Goal: Task Accomplishment & Management: Use online tool/utility

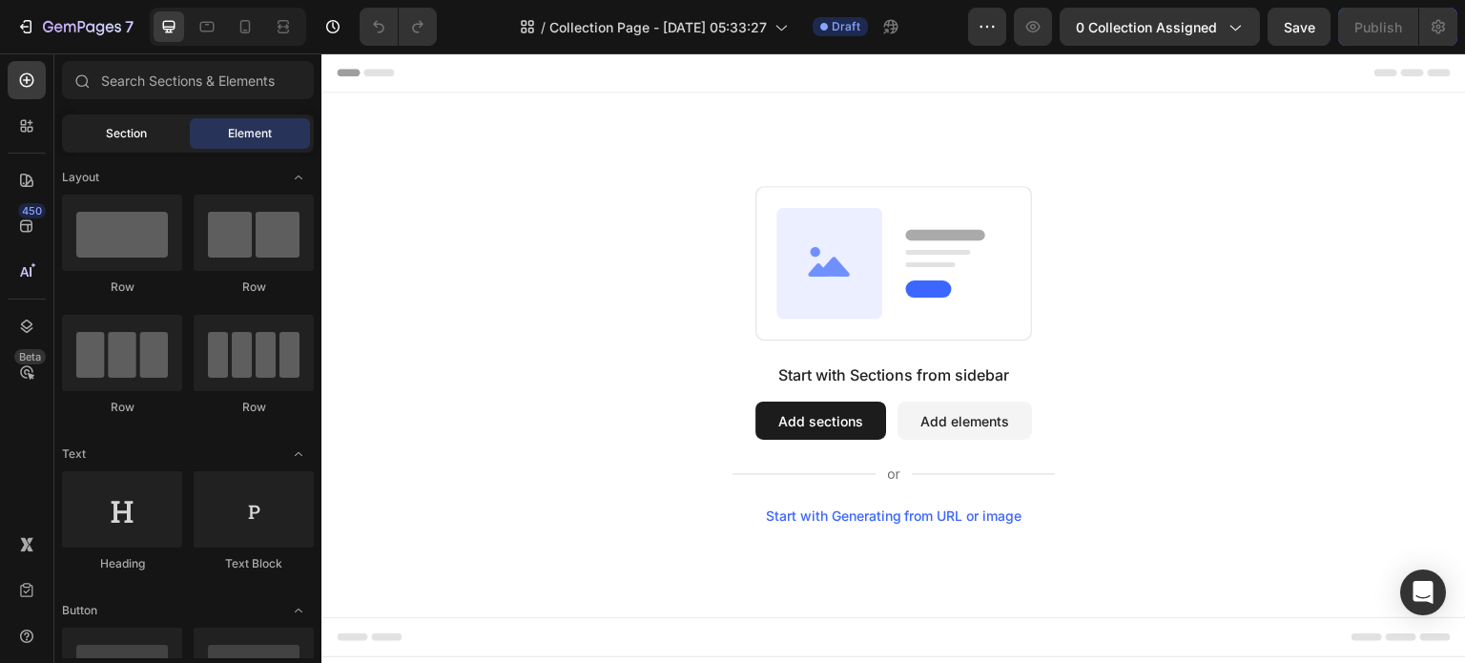
click at [137, 131] on span "Section" at bounding box center [126, 133] width 41 height 17
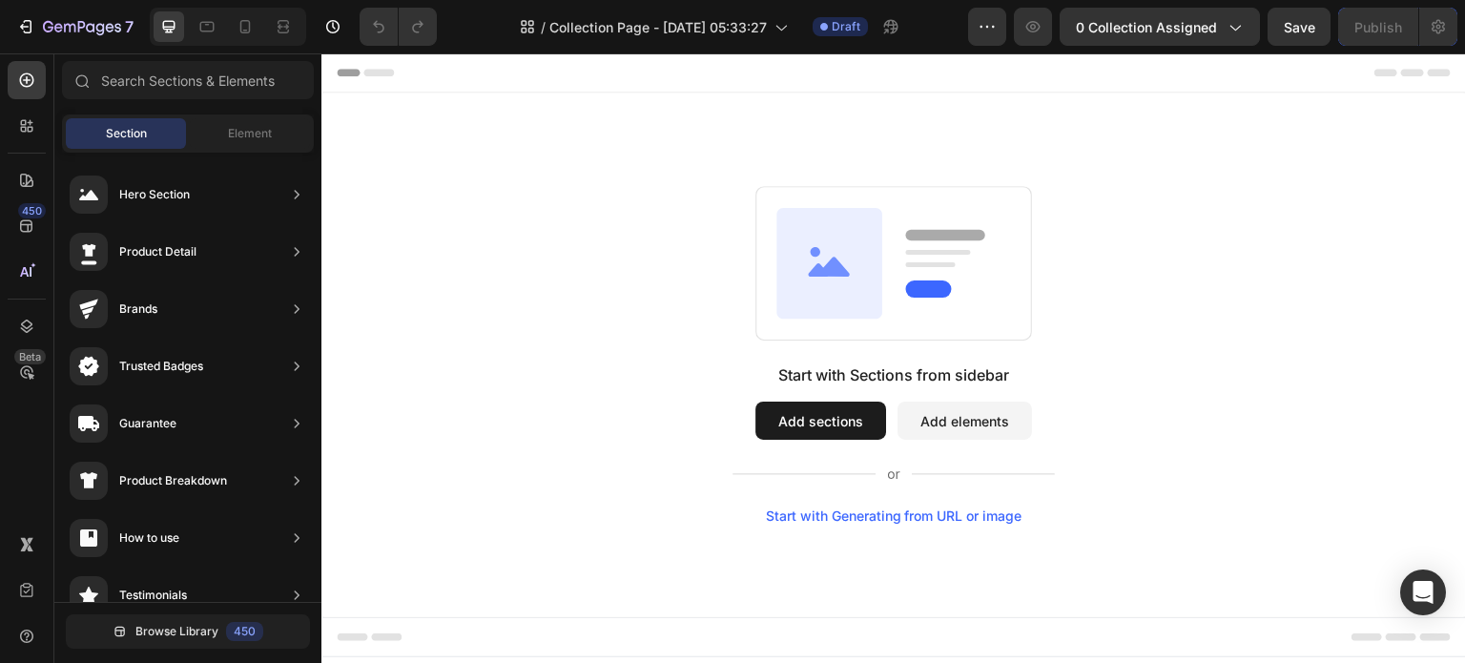
click at [822, 416] on button "Add sections" at bounding box center [821, 421] width 131 height 38
click at [239, 138] on span "Element" at bounding box center [250, 133] width 44 height 17
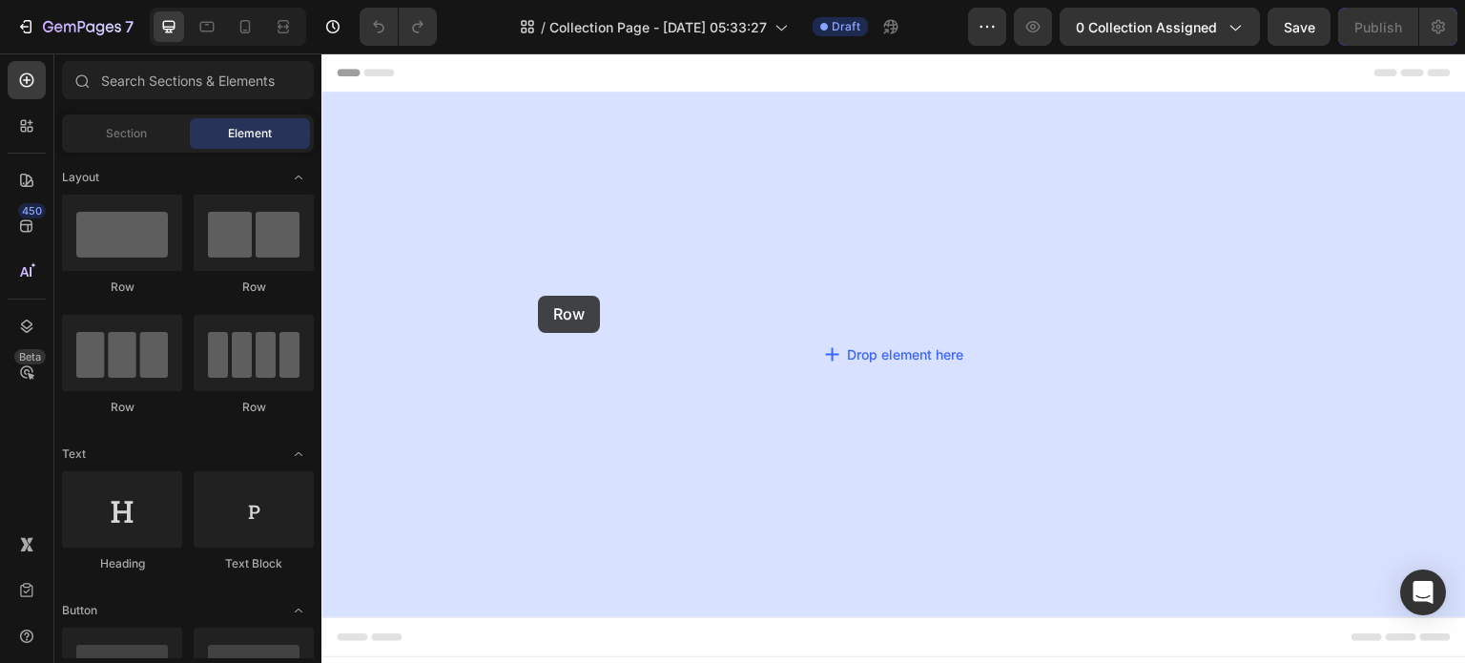
drag, startPoint x: 447, startPoint y: 296, endPoint x: 538, endPoint y: 296, distance: 90.6
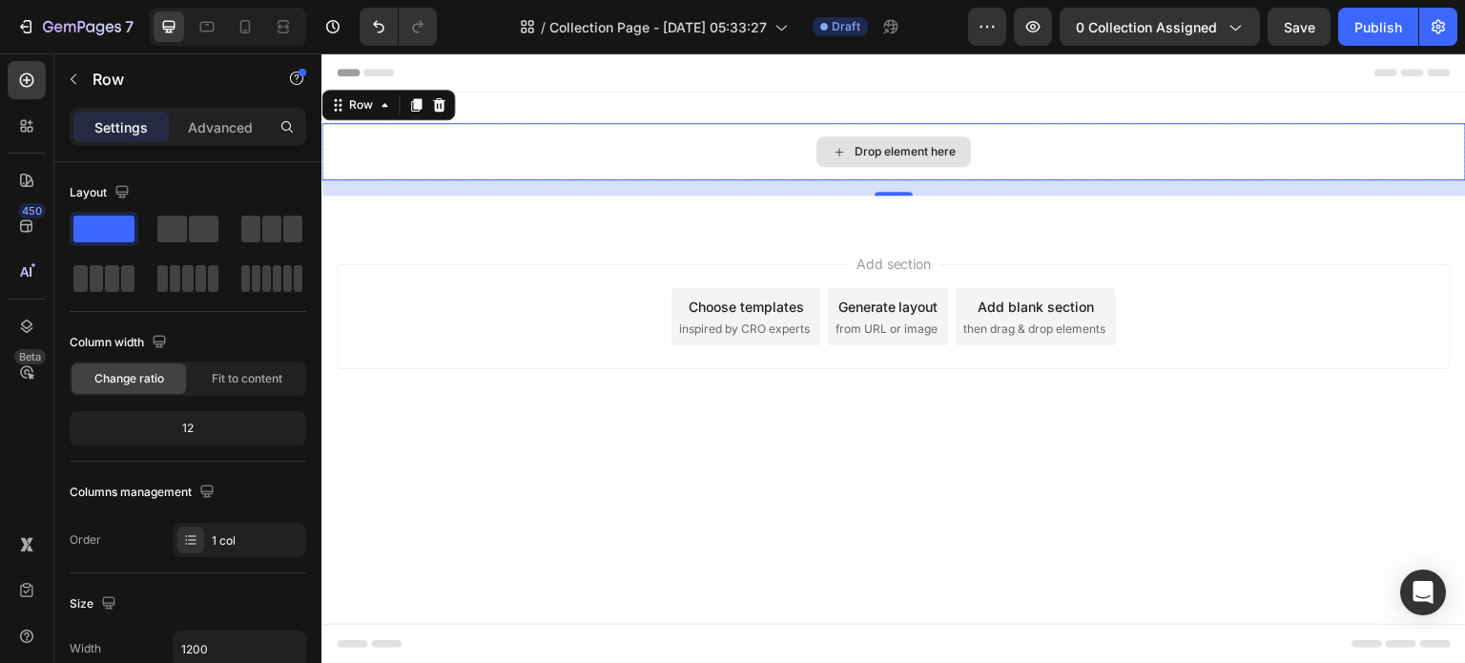
click at [955, 149] on div "Drop element here" at bounding box center [905, 151] width 101 height 15
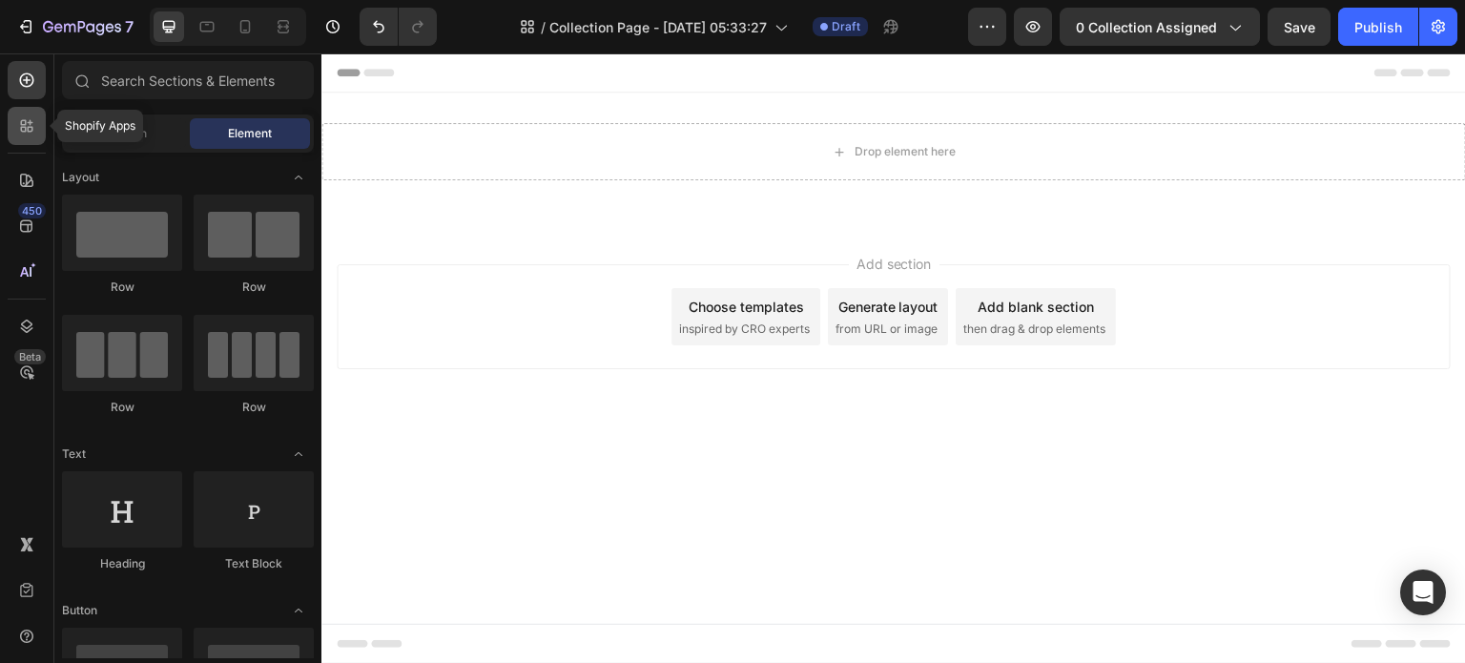
click at [37, 134] on div at bounding box center [27, 126] width 38 height 38
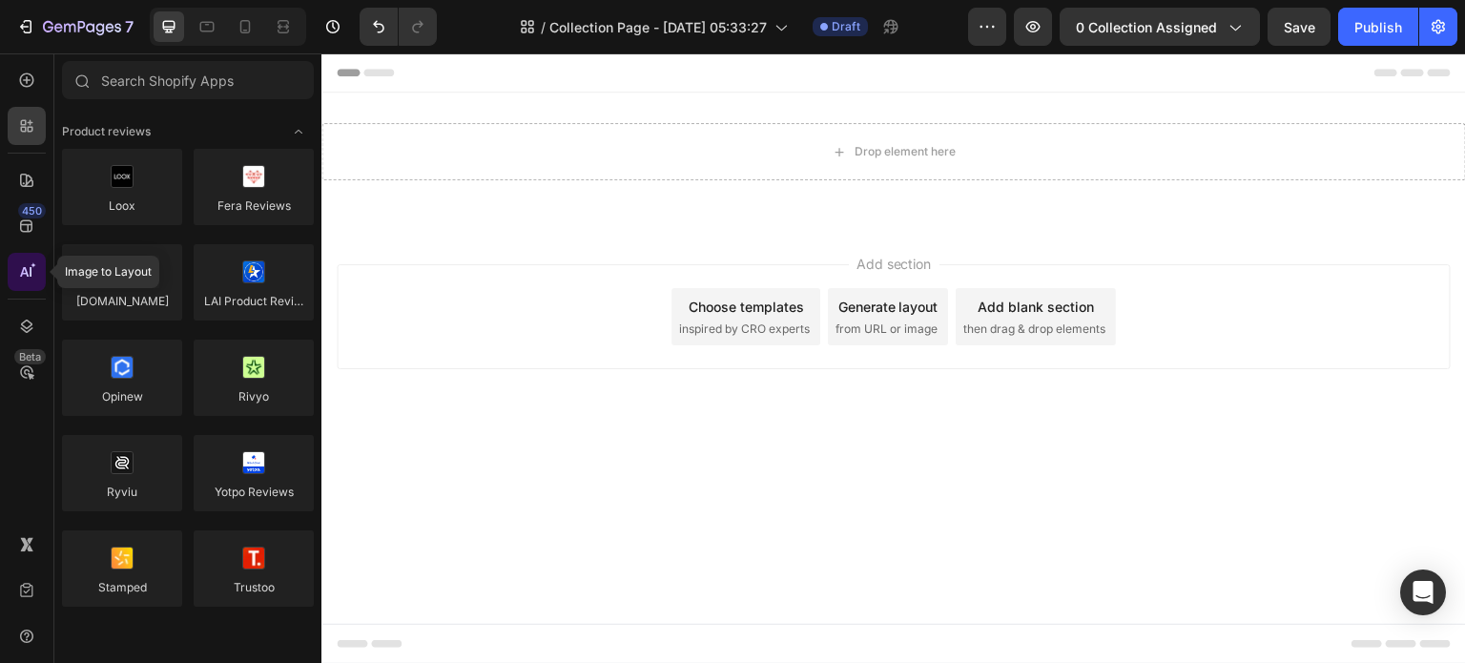
click at [19, 266] on icon at bounding box center [26, 271] width 19 height 19
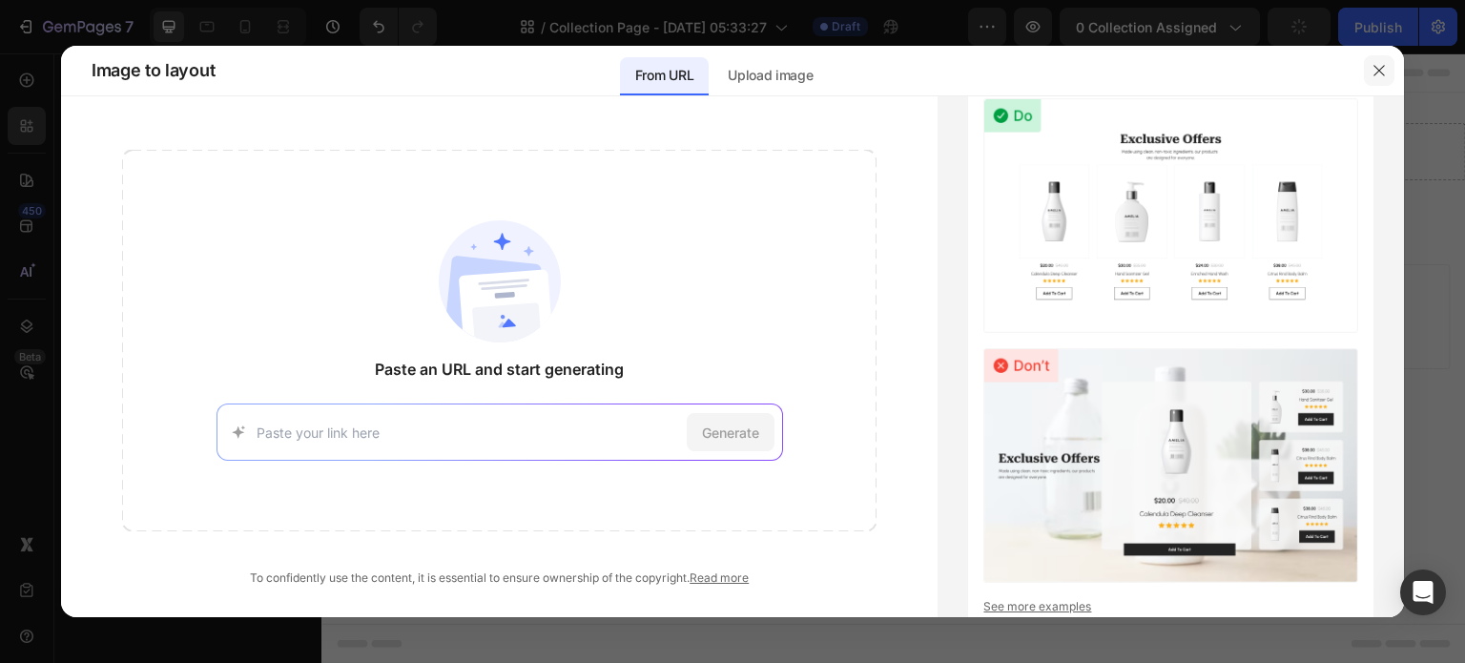
click at [1376, 71] on icon "button" at bounding box center [1379, 70] width 15 height 15
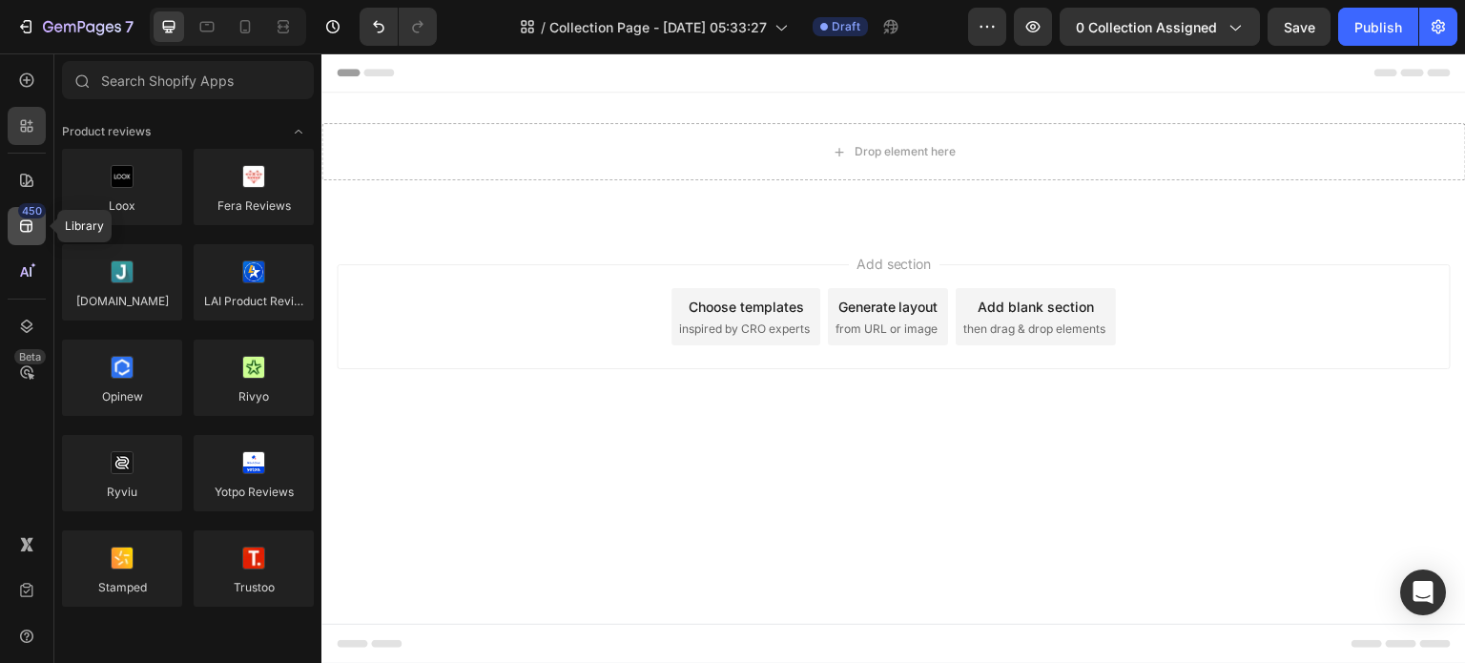
click at [16, 236] on div "450" at bounding box center [27, 226] width 38 height 38
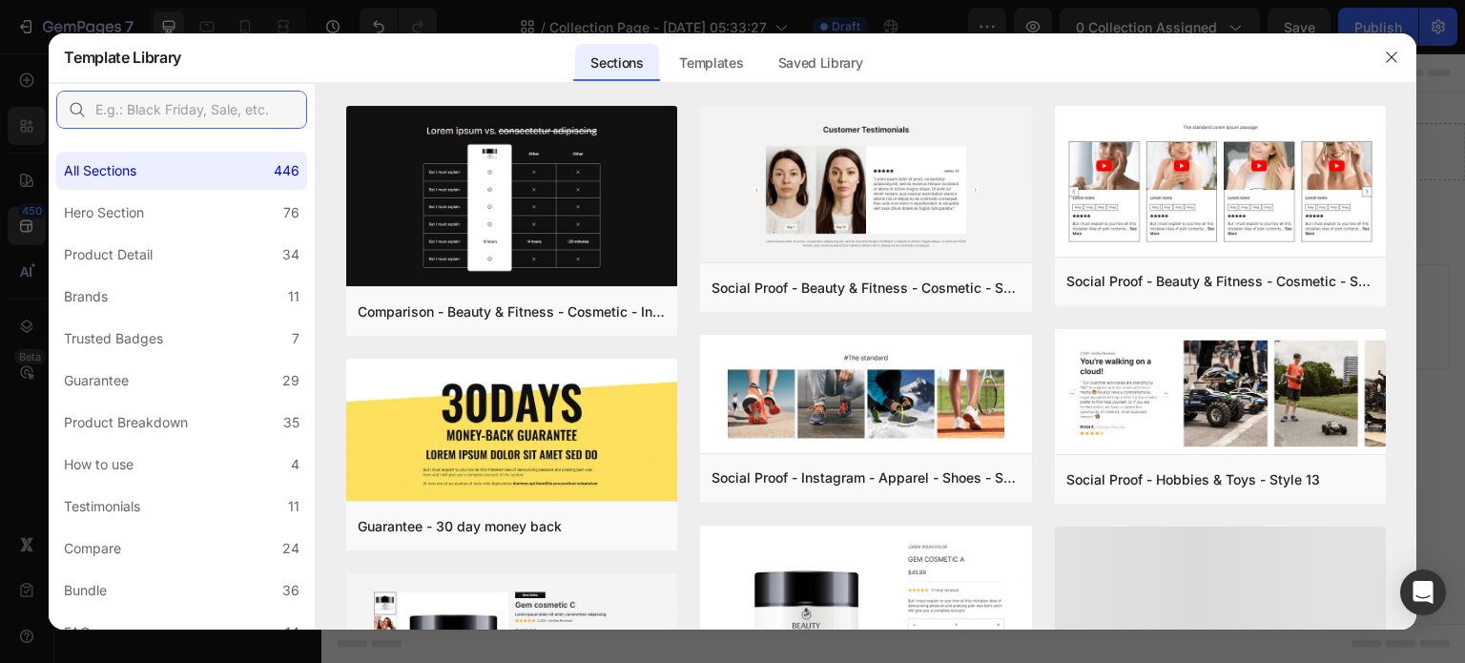
click at [156, 104] on input "text" at bounding box center [181, 110] width 251 height 38
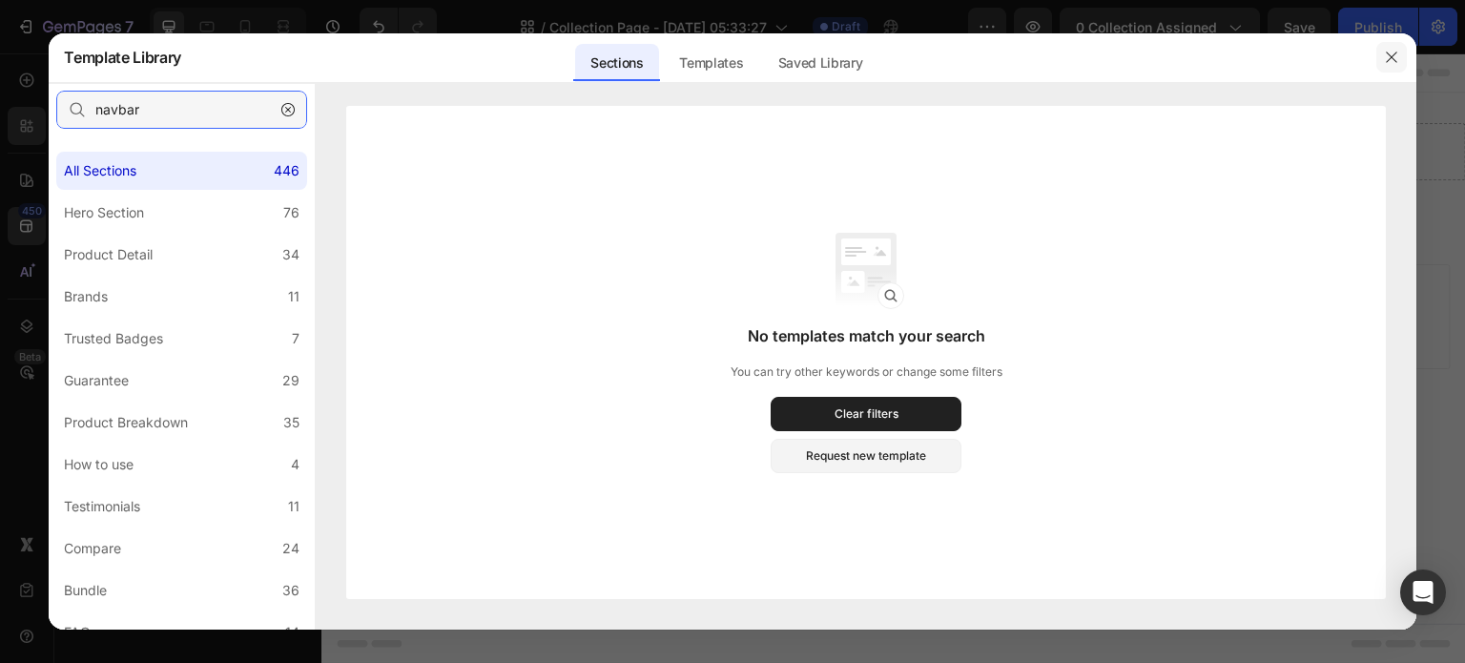
type input "navbar"
click at [1397, 50] on icon "button" at bounding box center [1391, 57] width 15 height 15
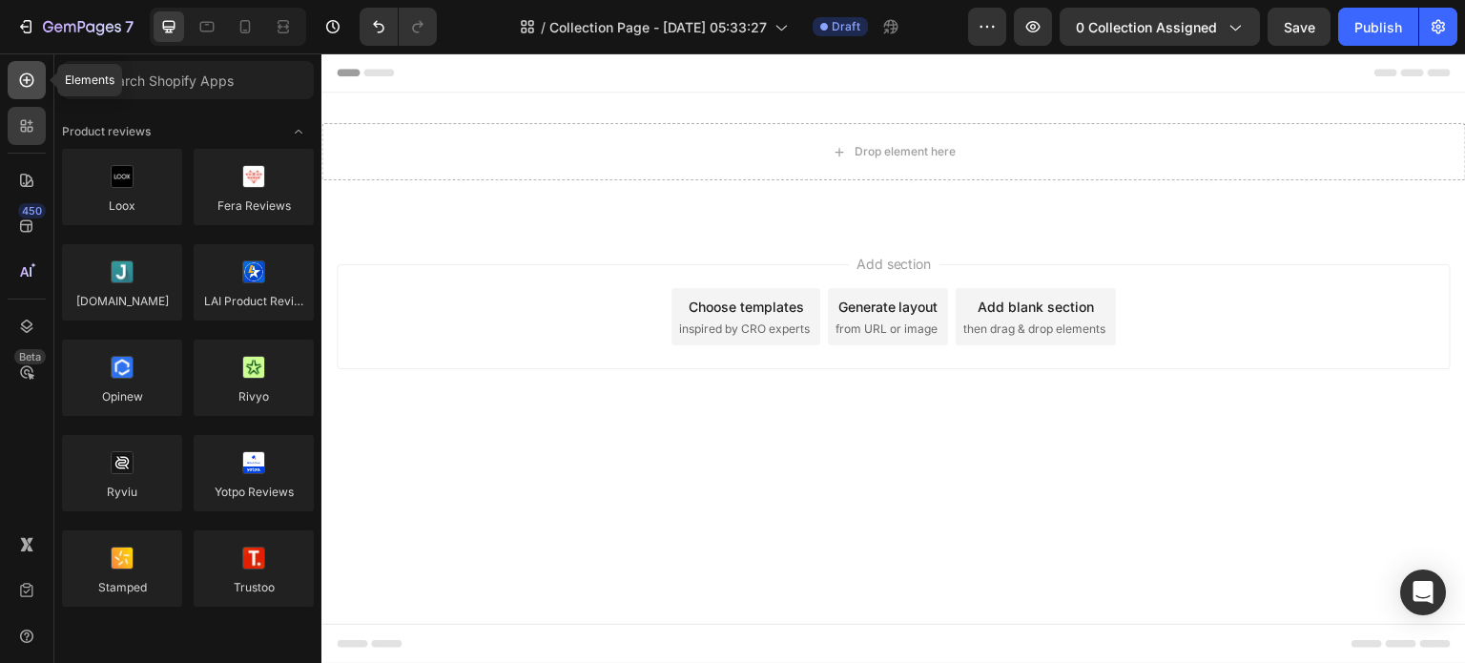
click at [27, 77] on icon at bounding box center [27, 80] width 8 height 8
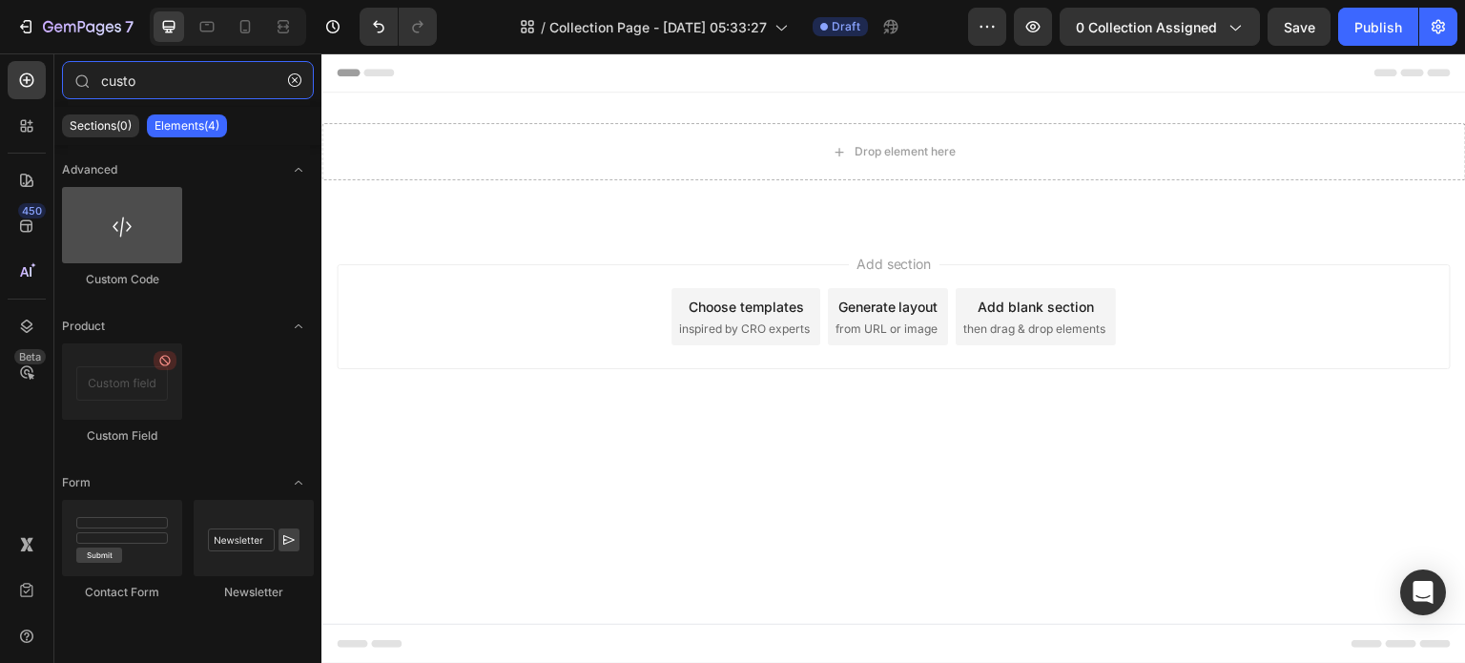
type input "custo"
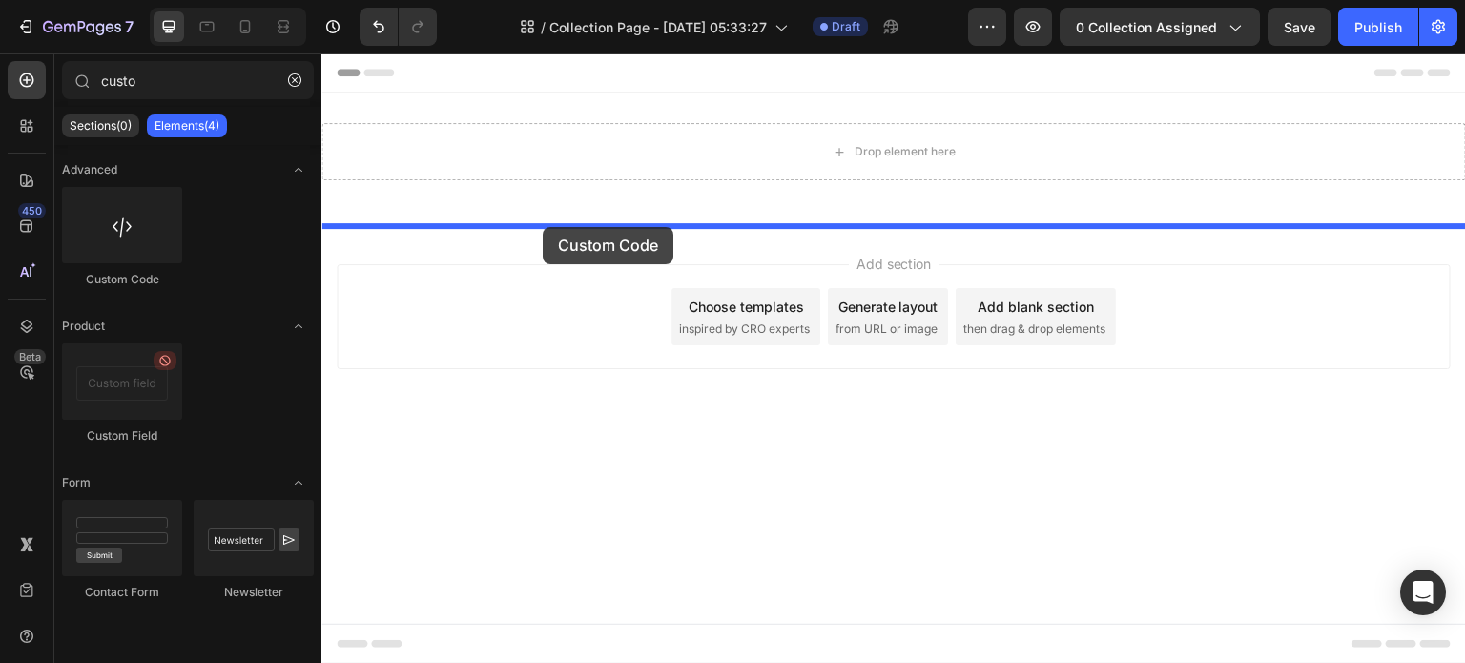
drag, startPoint x: 447, startPoint y: 280, endPoint x: 543, endPoint y: 227, distance: 108.9
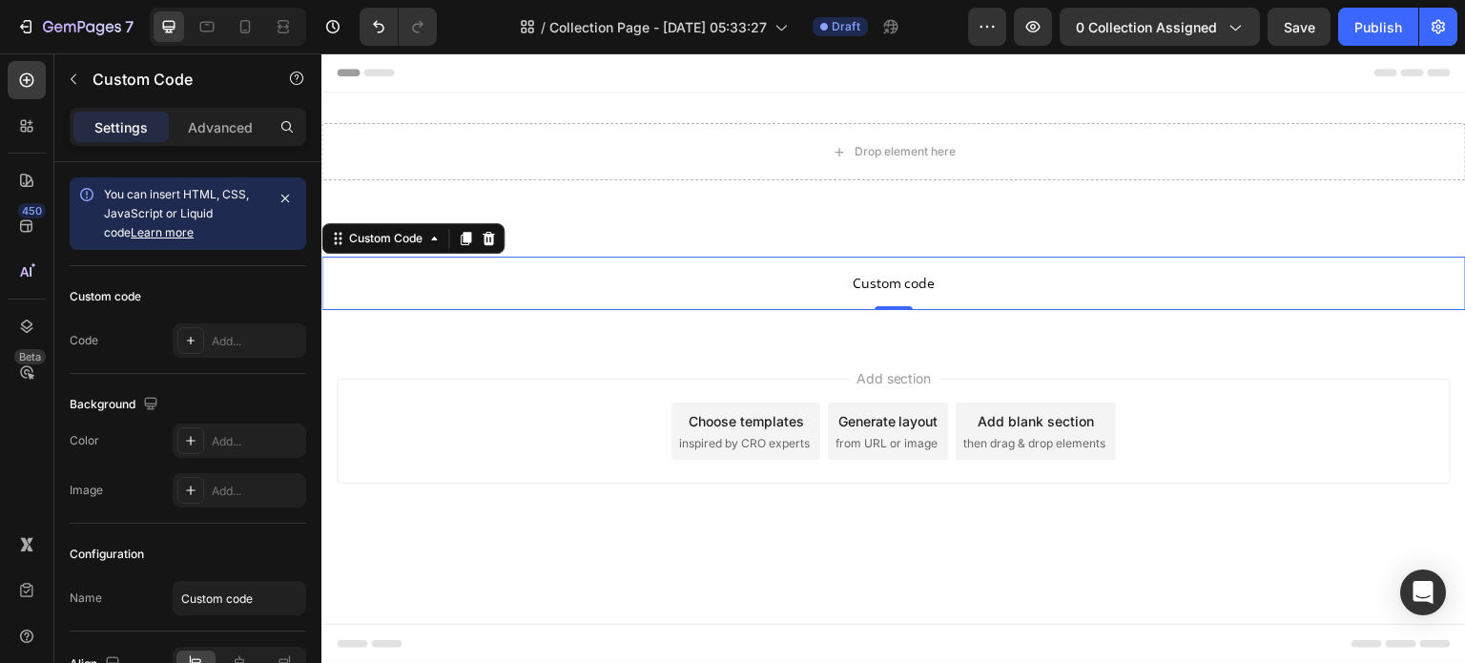
click at [922, 289] on span "Custom code" at bounding box center [894, 283] width 1145 height 23
click at [363, 238] on div "Custom Code" at bounding box center [385, 238] width 81 height 17
click at [516, 295] on p "Custom code" at bounding box center [894, 283] width 1145 height 53
click at [549, 284] on span "Custom code" at bounding box center [894, 283] width 1145 height 23
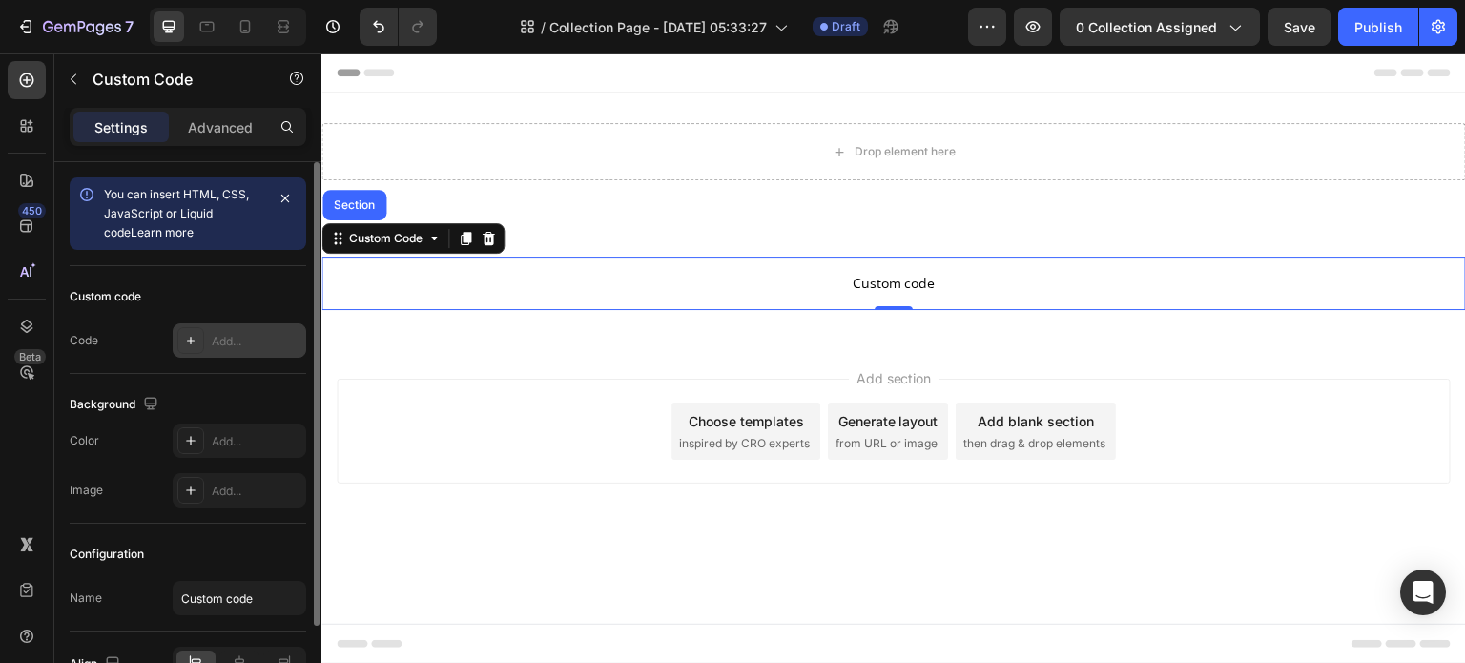
click at [220, 336] on div "Add..." at bounding box center [257, 341] width 90 height 17
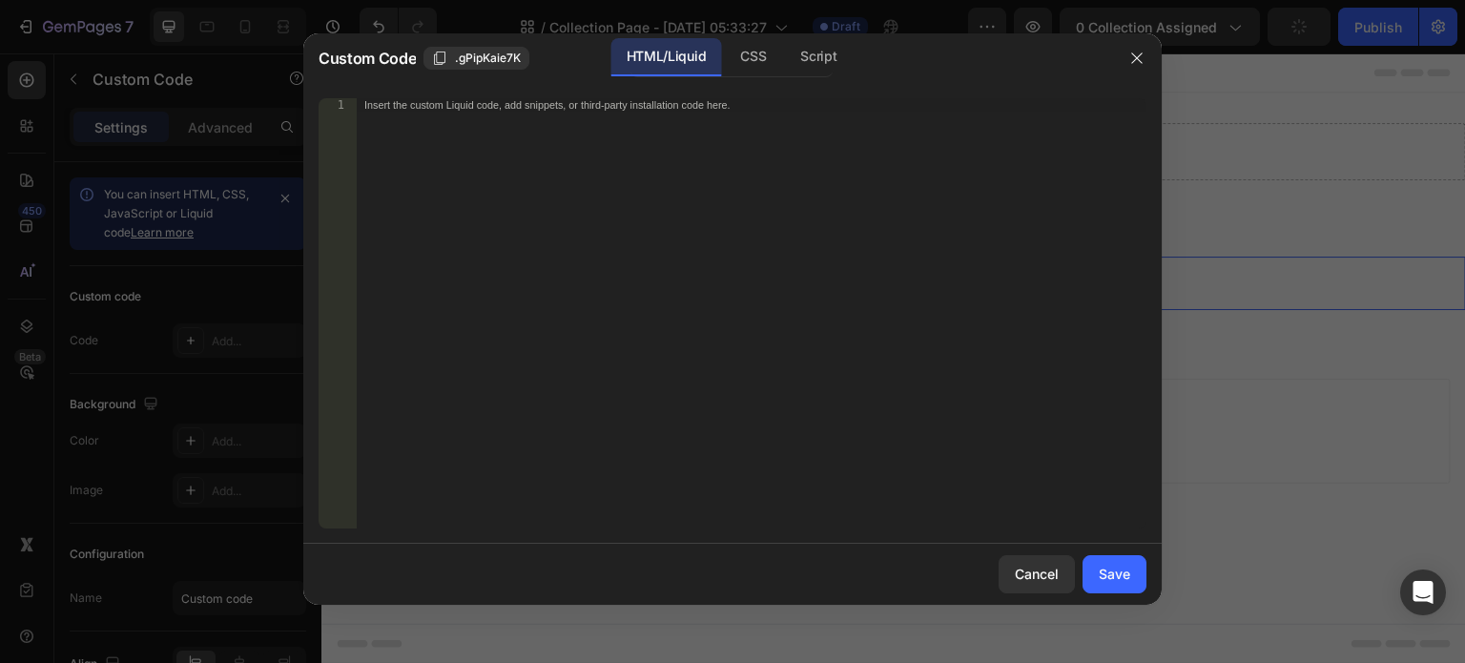
click at [481, 162] on div "Insert the custom Liquid code, add snippets, or third-party installation code h…" at bounding box center [752, 326] width 790 height 457
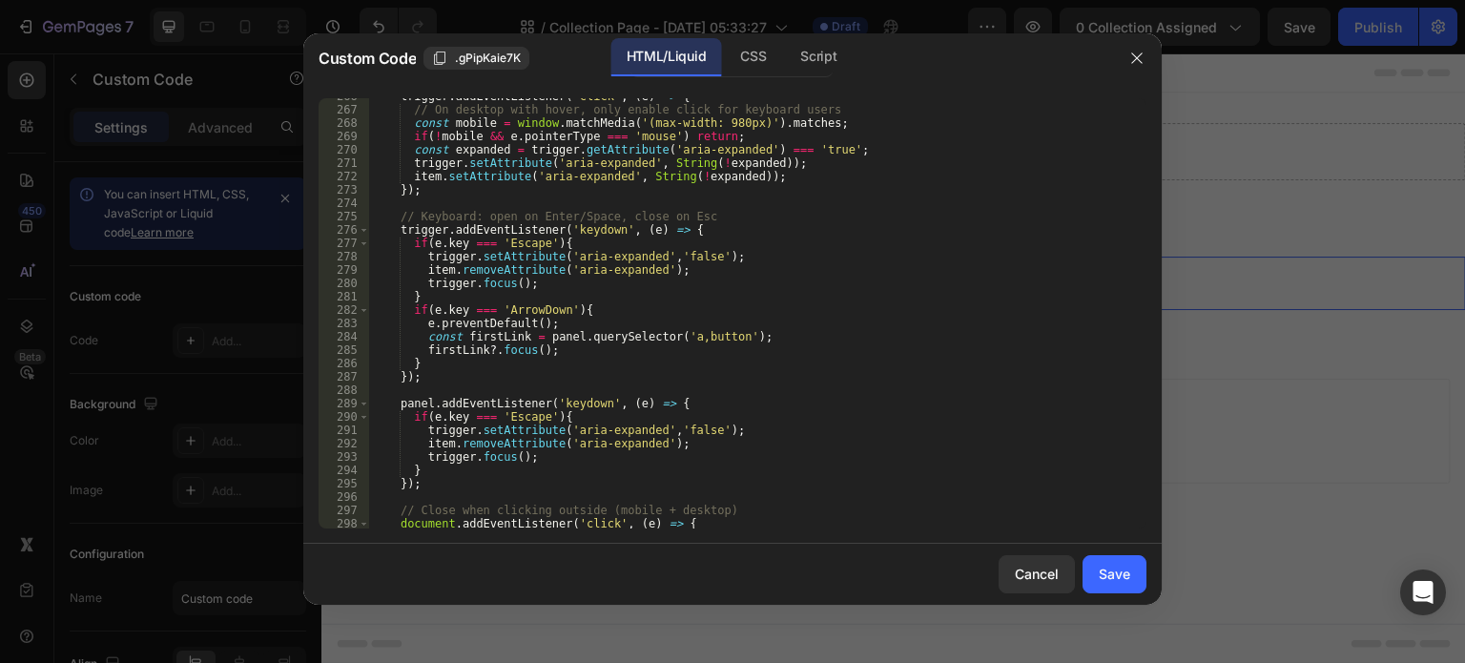
scroll to position [3816, 0]
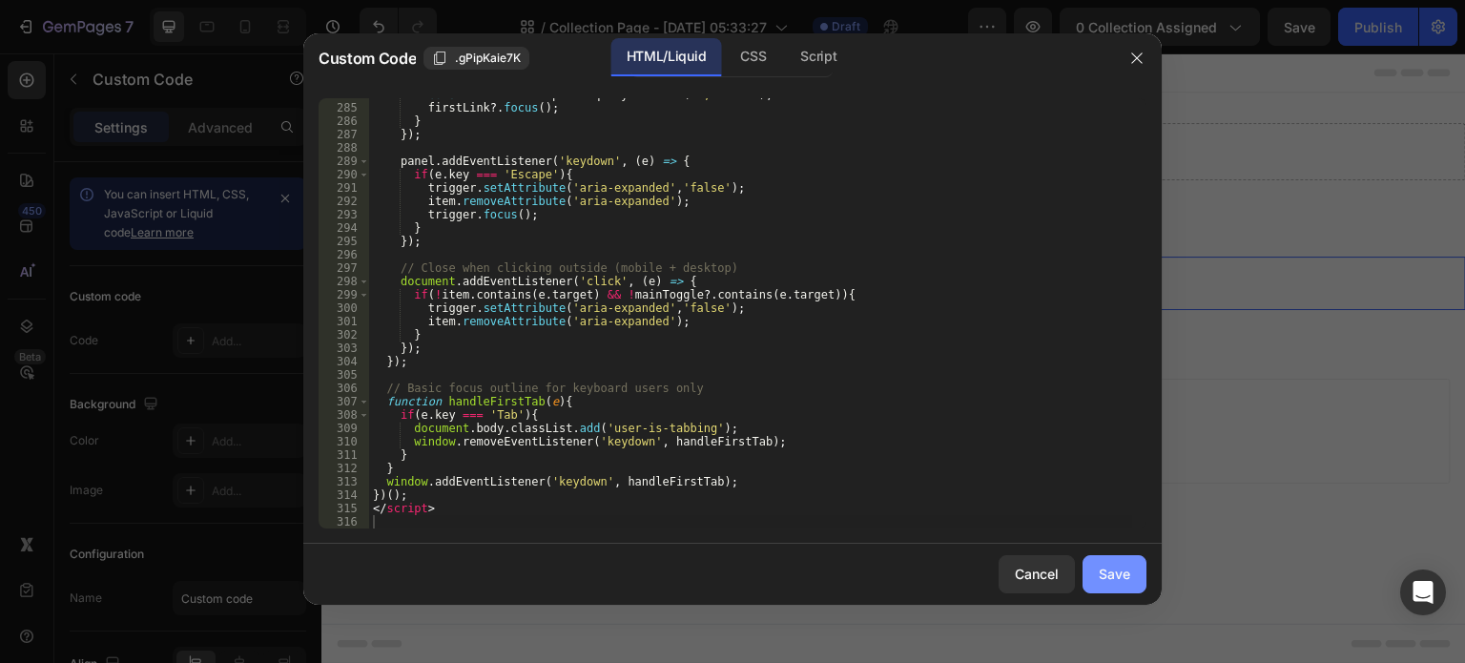
click at [1118, 569] on div "Save" at bounding box center [1114, 574] width 31 height 20
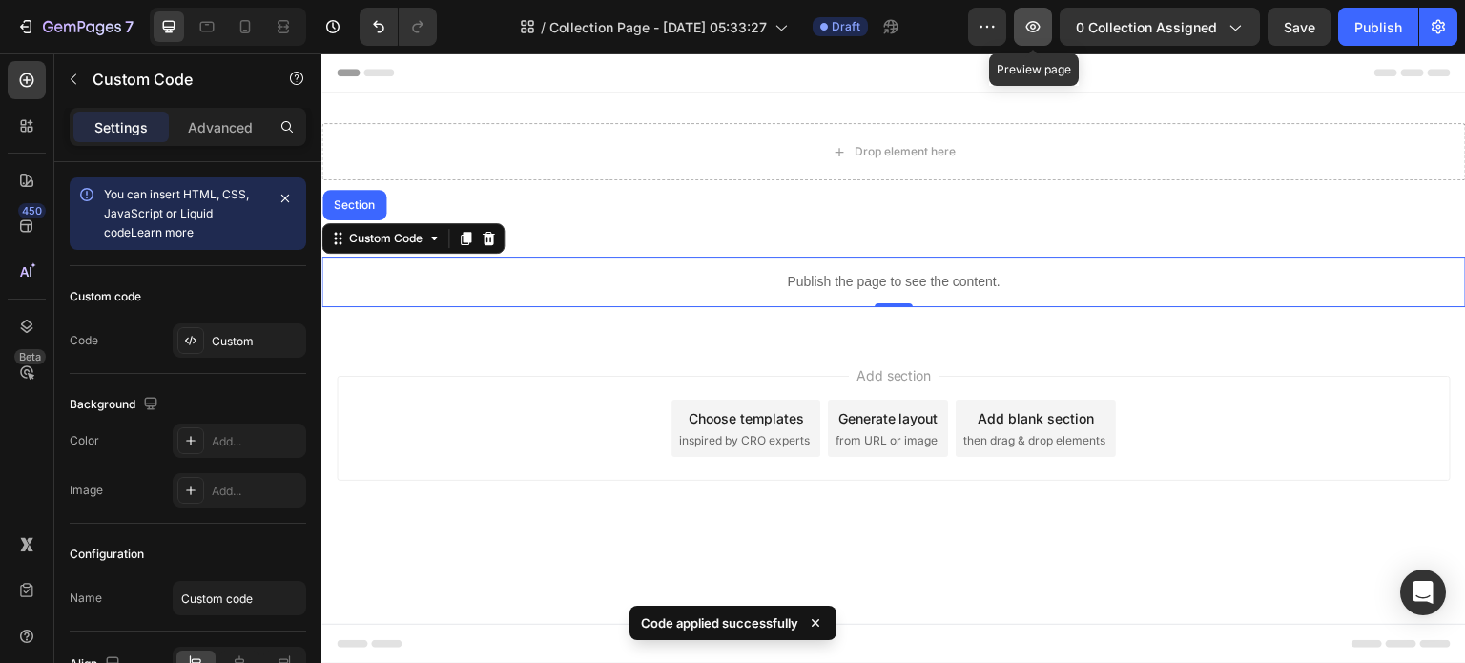
click at [1021, 28] on button "button" at bounding box center [1033, 27] width 38 height 38
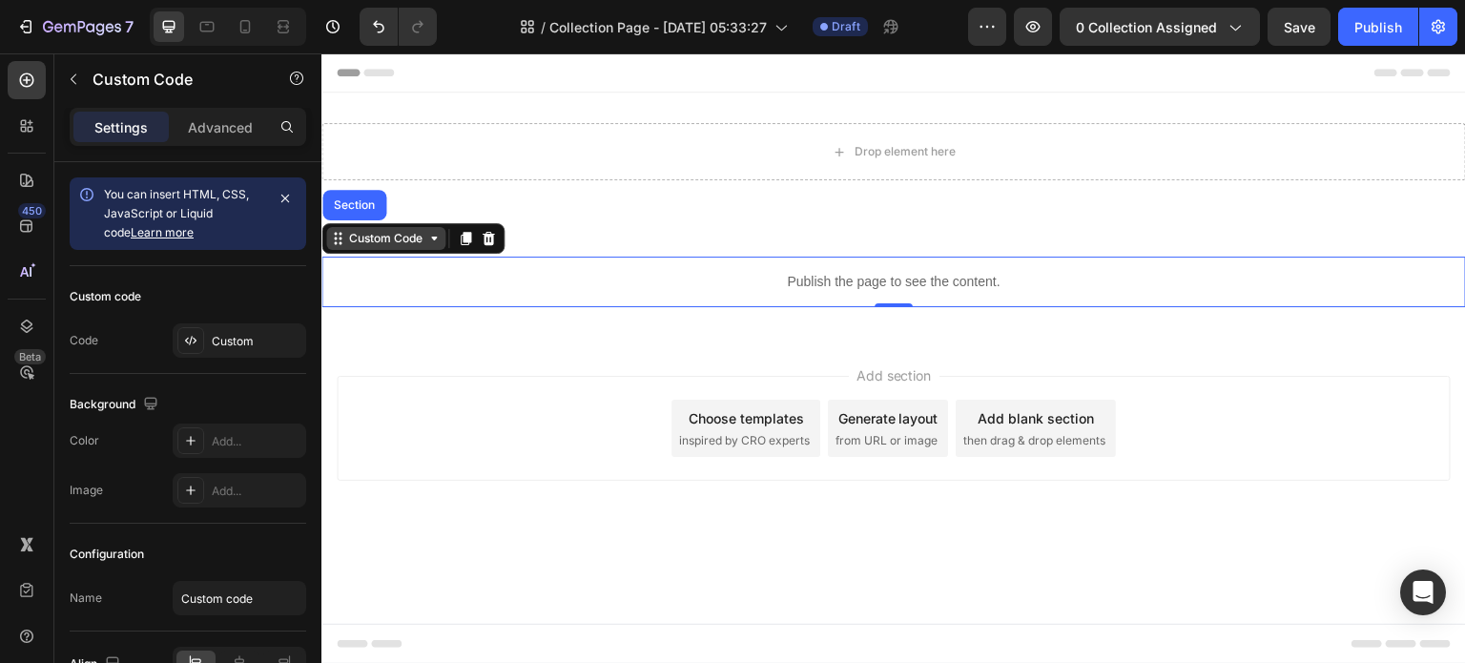
click at [405, 232] on div "Custom Code" at bounding box center [385, 238] width 81 height 17
click at [401, 239] on div "Custom Code" at bounding box center [385, 238] width 81 height 17
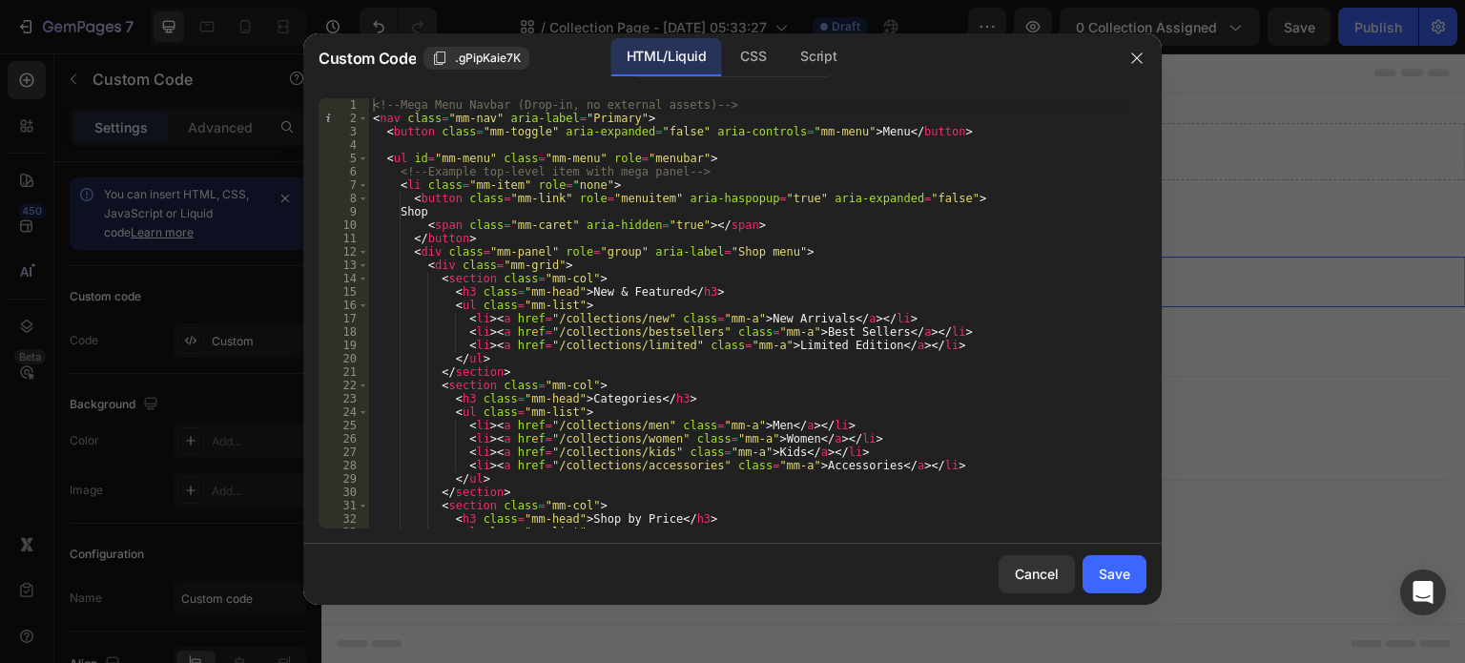
click at [466, 231] on div "<!-- Mega Menu Navbar (Drop-in, no external assets) --> < nav class = "mm-nav" …" at bounding box center [750, 326] width 763 height 457
type textarea "</script>"
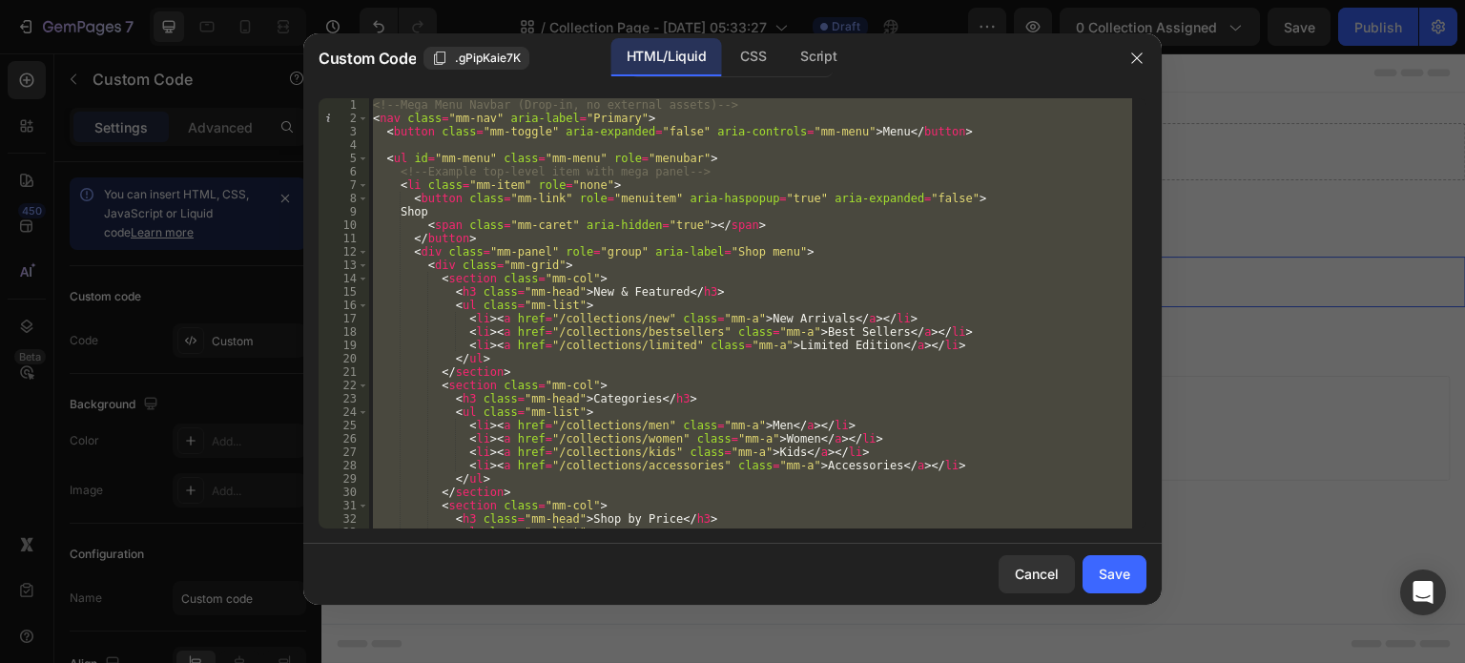
paste textarea
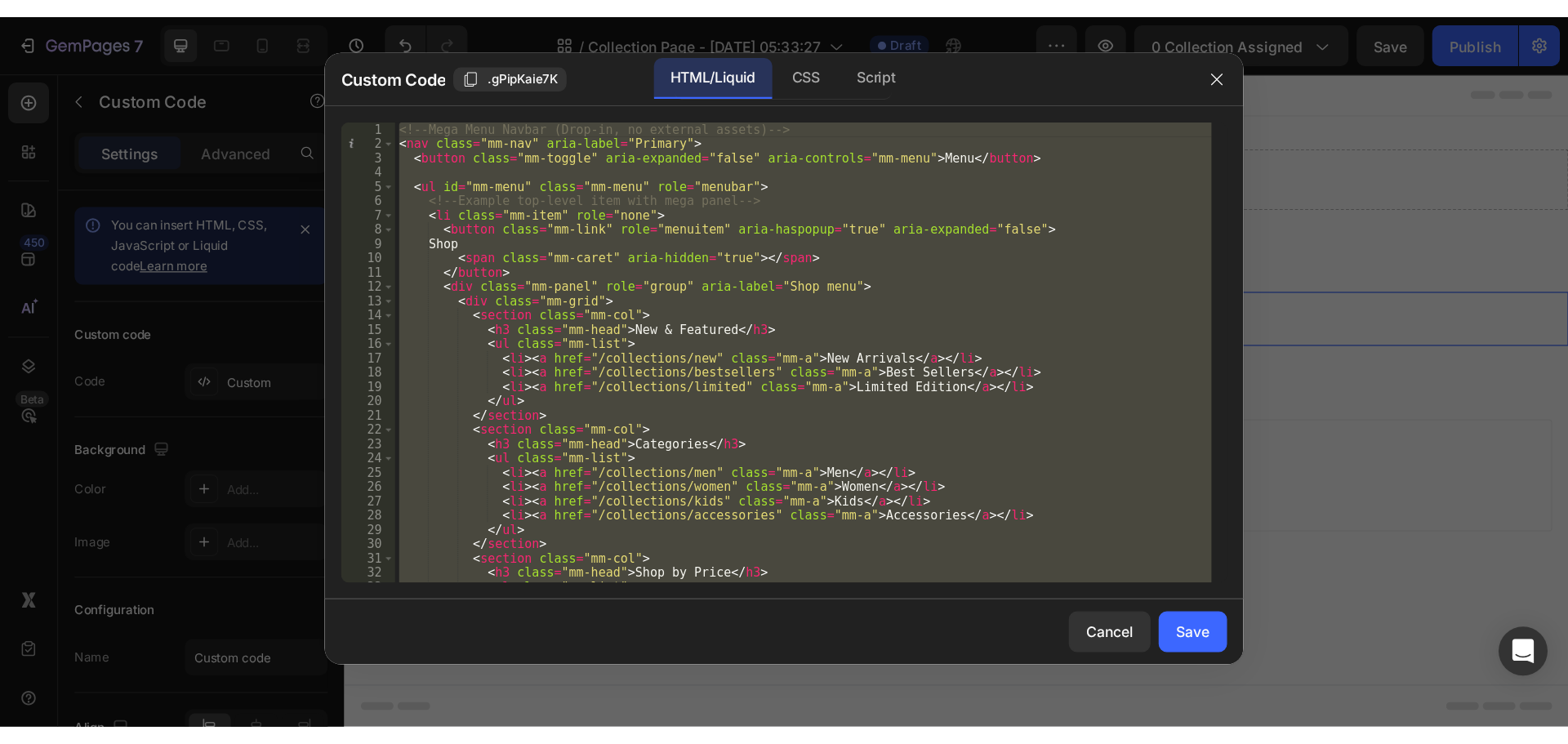
scroll to position [5394, 0]
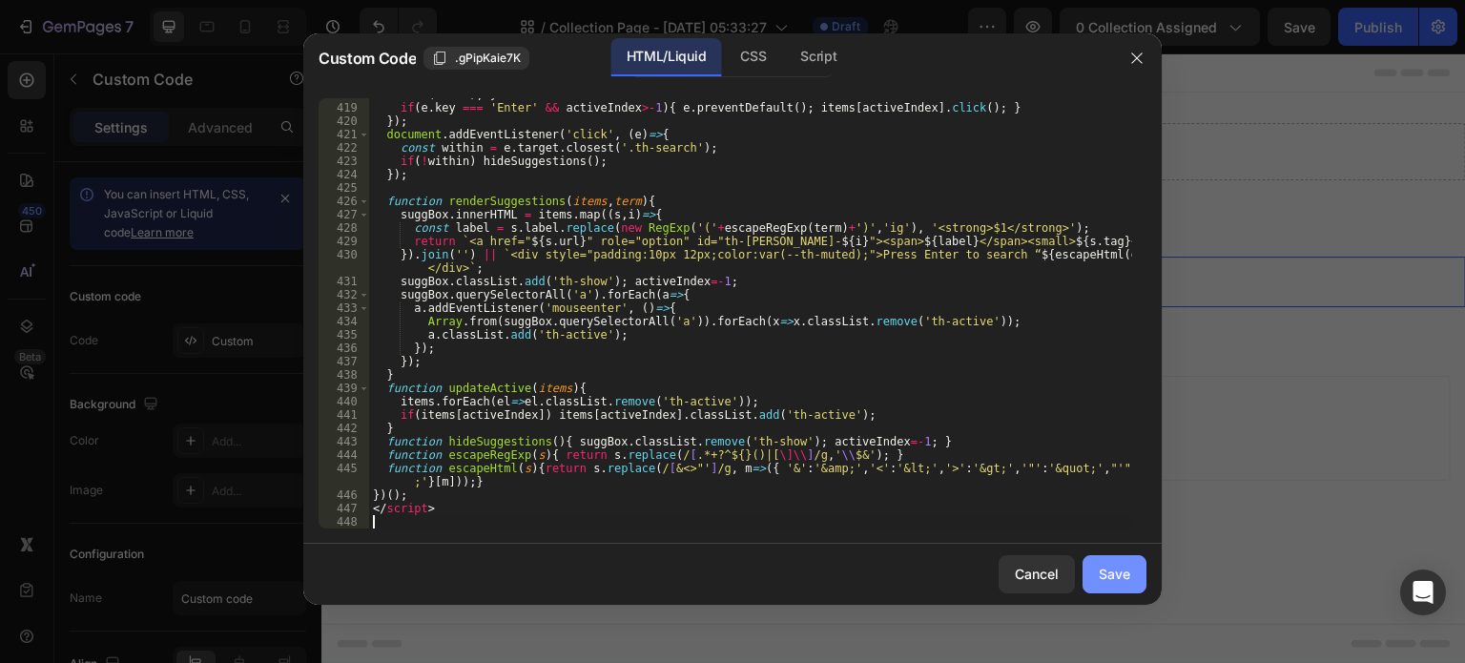
click at [1102, 574] on div "Save" at bounding box center [1114, 574] width 31 height 20
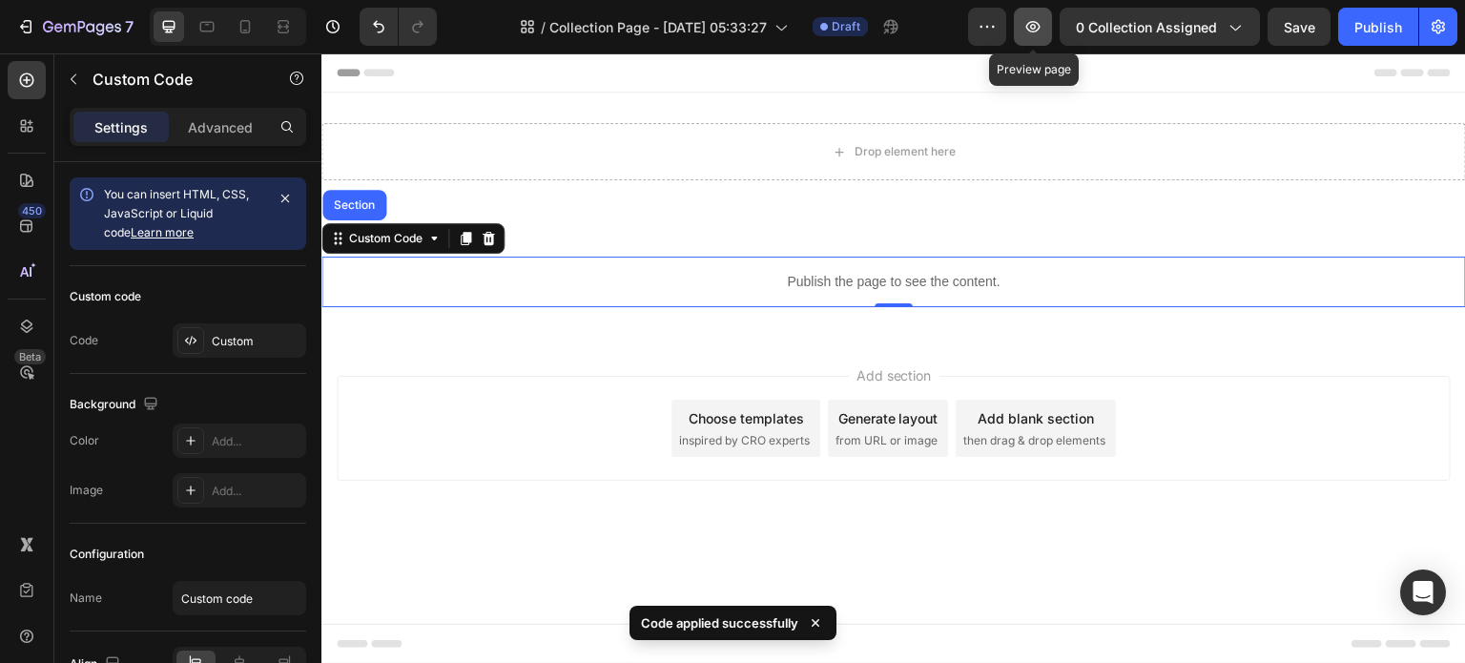
click at [1043, 30] on icon "button" at bounding box center [1033, 26] width 19 height 19
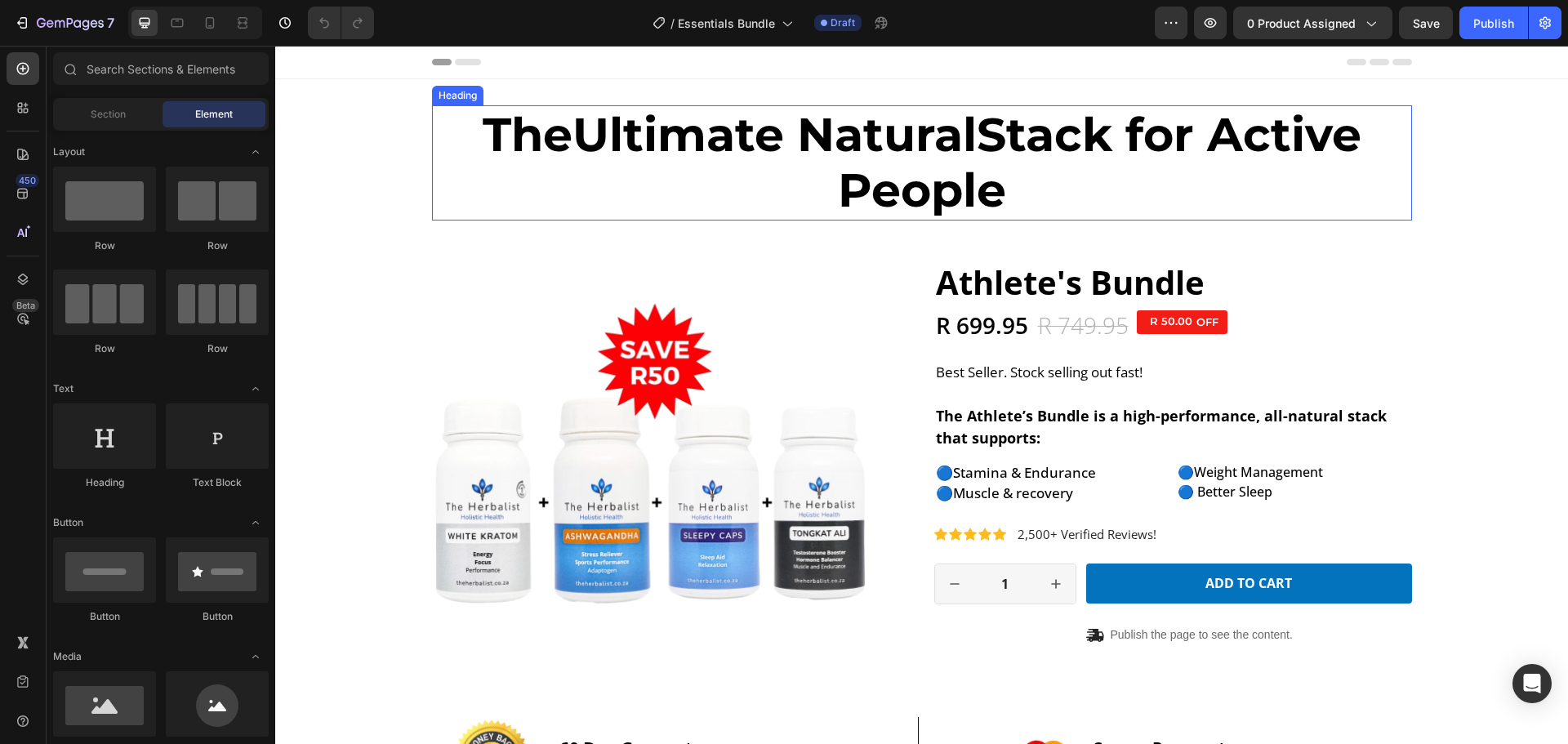
click at [709, 162] on strong "Ultimate Natural" at bounding box center [775, 134] width 404 height 57
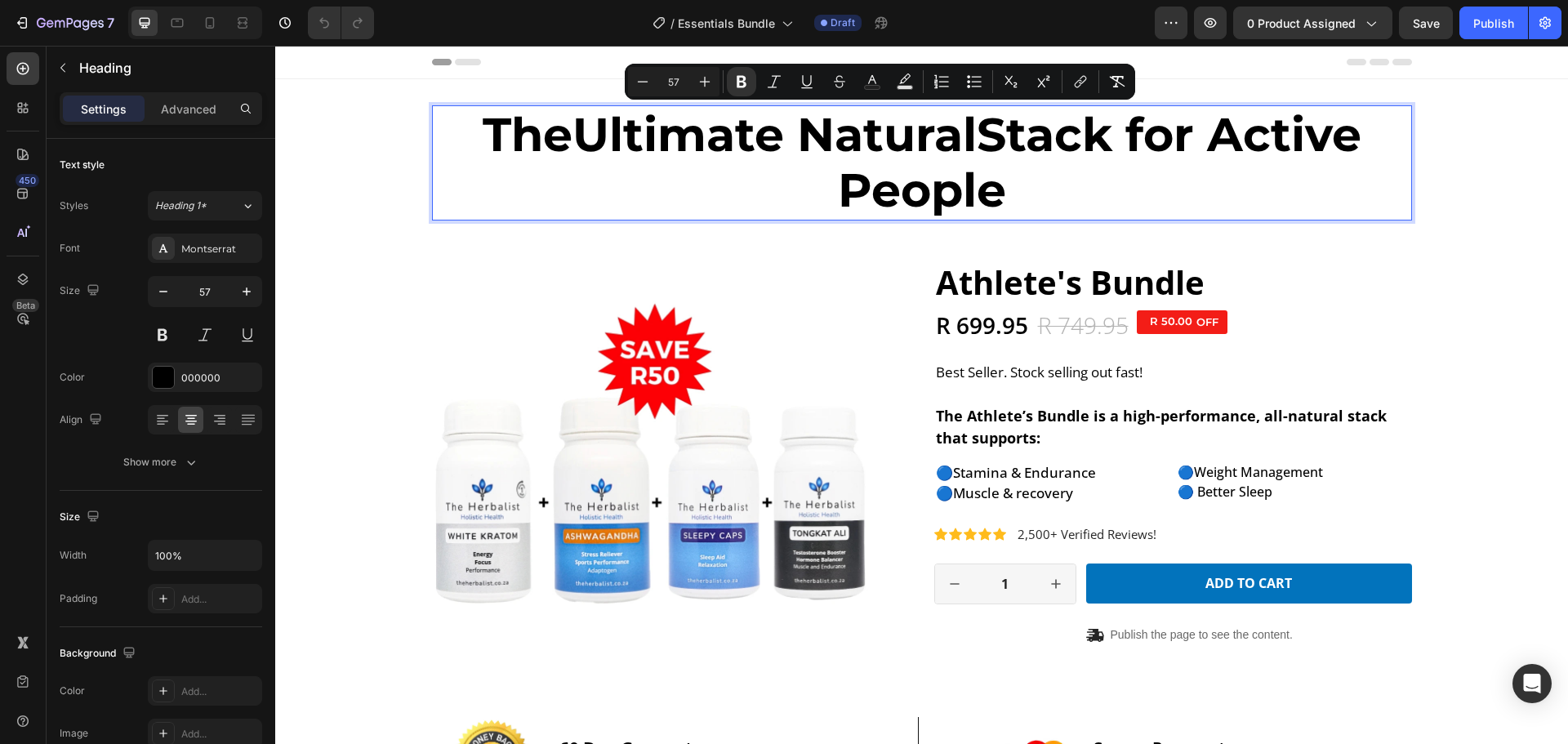
click at [959, 152] on strong "Ultimate Natural" at bounding box center [775, 134] width 404 height 57
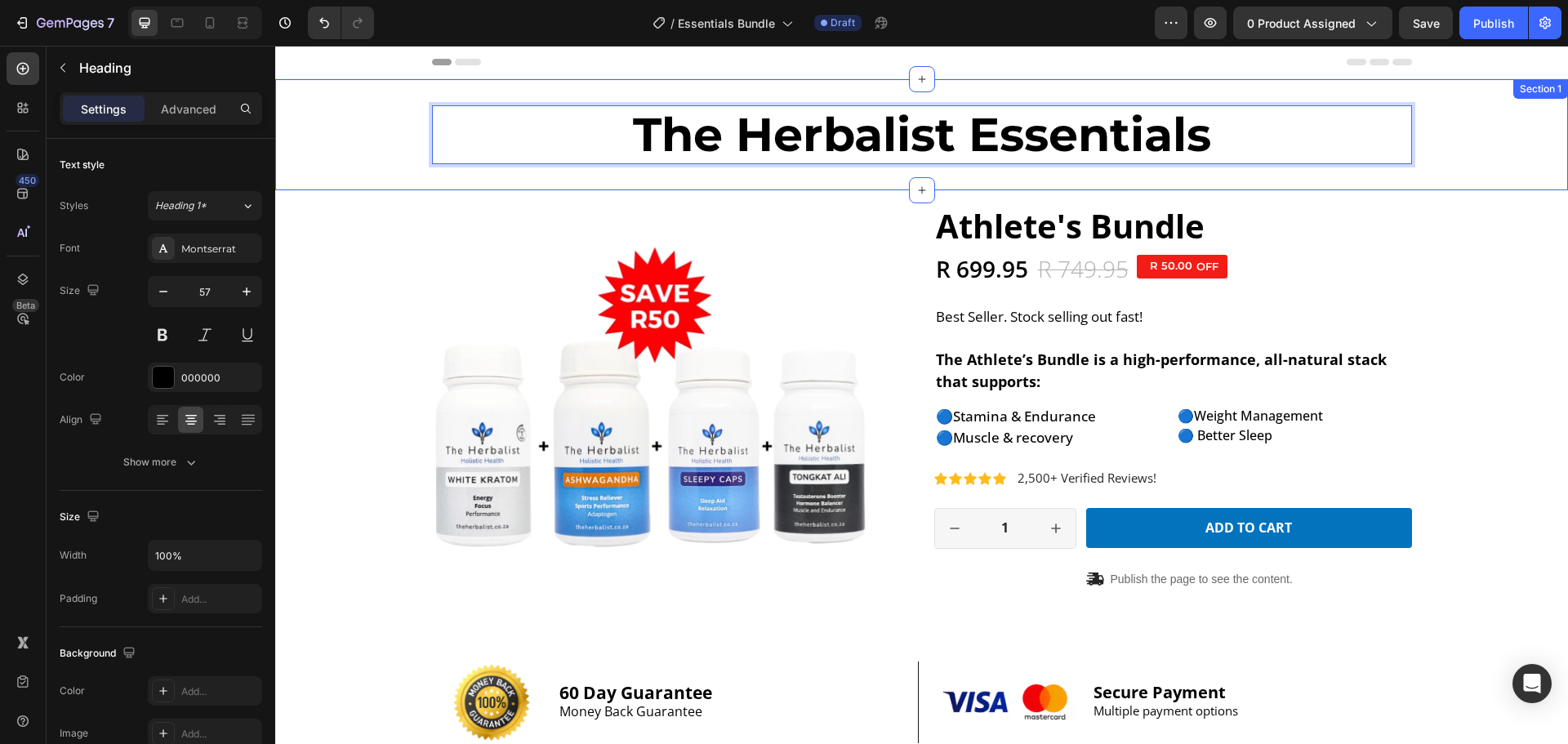
click at [1434, 136] on div "The Herbalist Essentials Heading 0 Row" at bounding box center [922, 134] width 1292 height 59
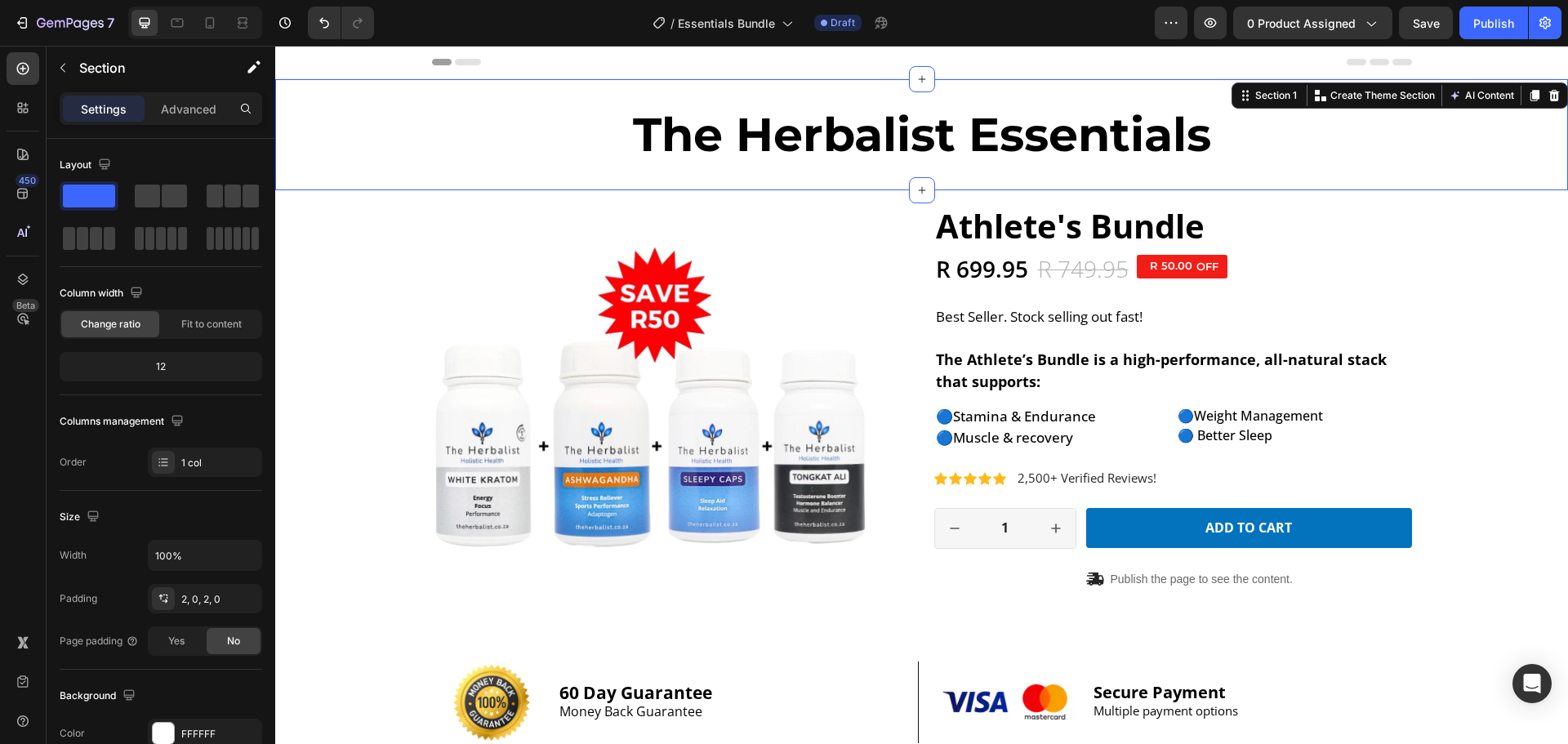
click at [367, 165] on div "⁠⁠⁠⁠⁠⁠⁠ The Herbalist Essentials Heading Row Section 1 Create Theme Section AI …" at bounding box center [922, 135] width 1292 height 111
click at [202, 111] on p "Advanced" at bounding box center [188, 109] width 56 height 17
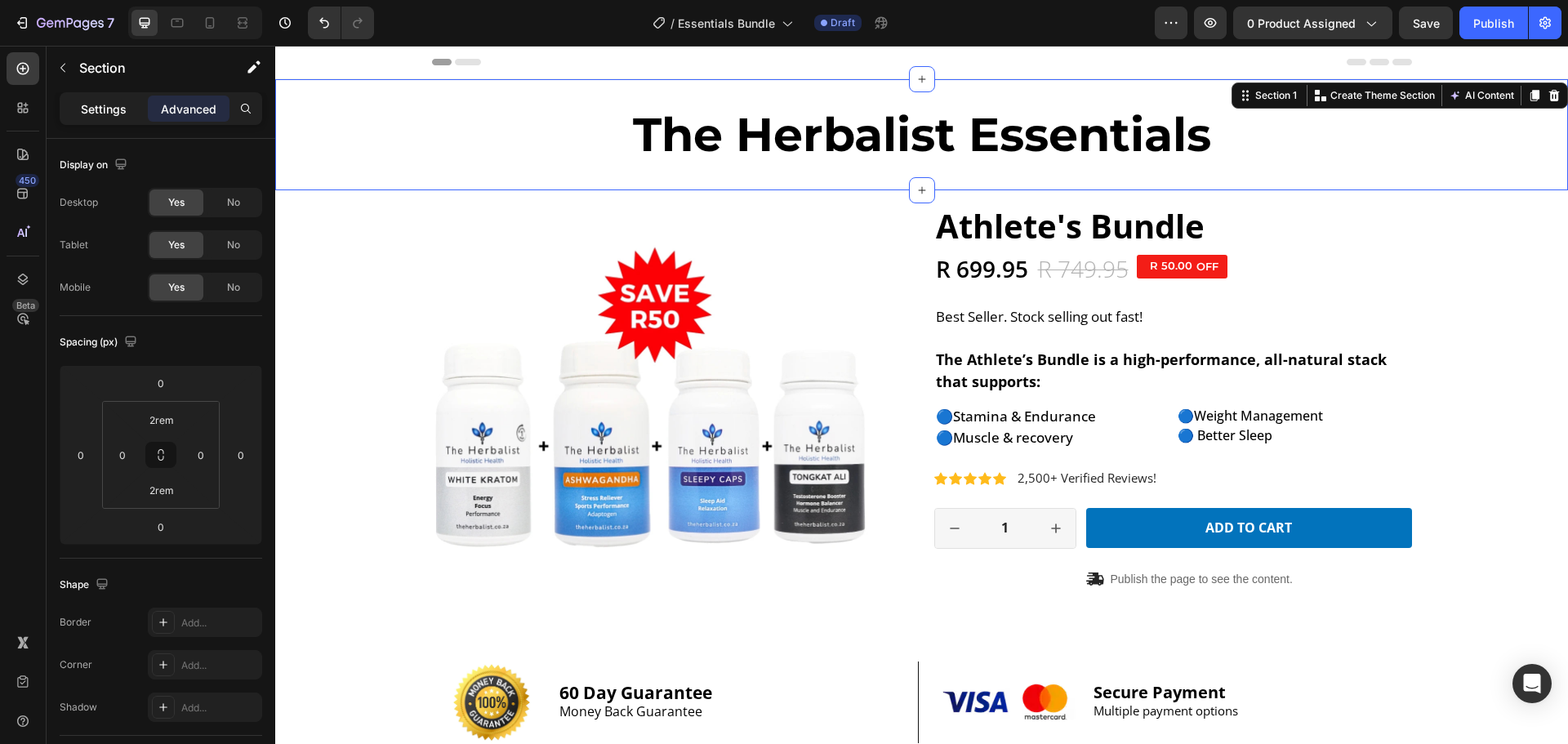
click at [98, 110] on p "Settings" at bounding box center [103, 109] width 45 height 17
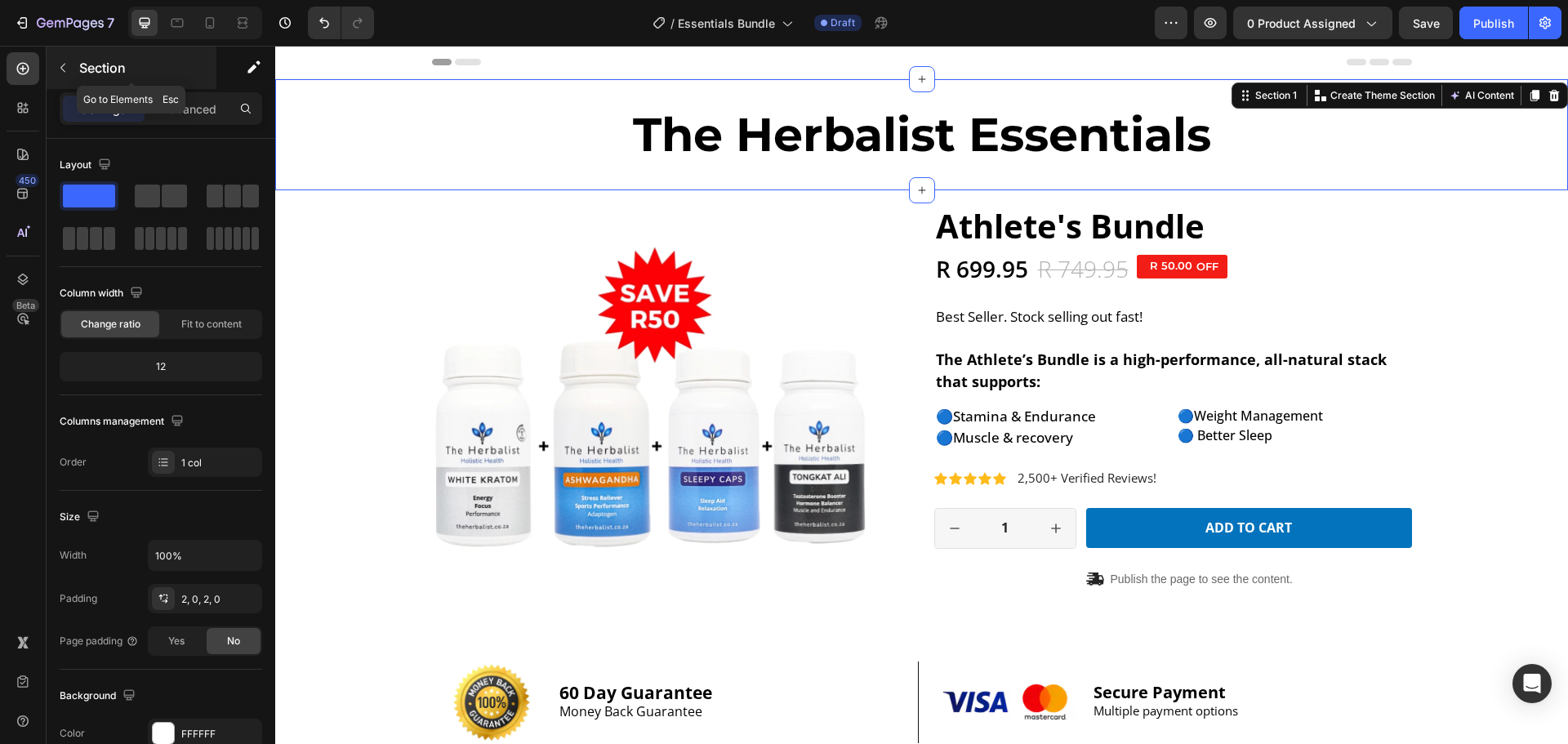
click at [66, 68] on icon "button" at bounding box center [62, 68] width 13 height 13
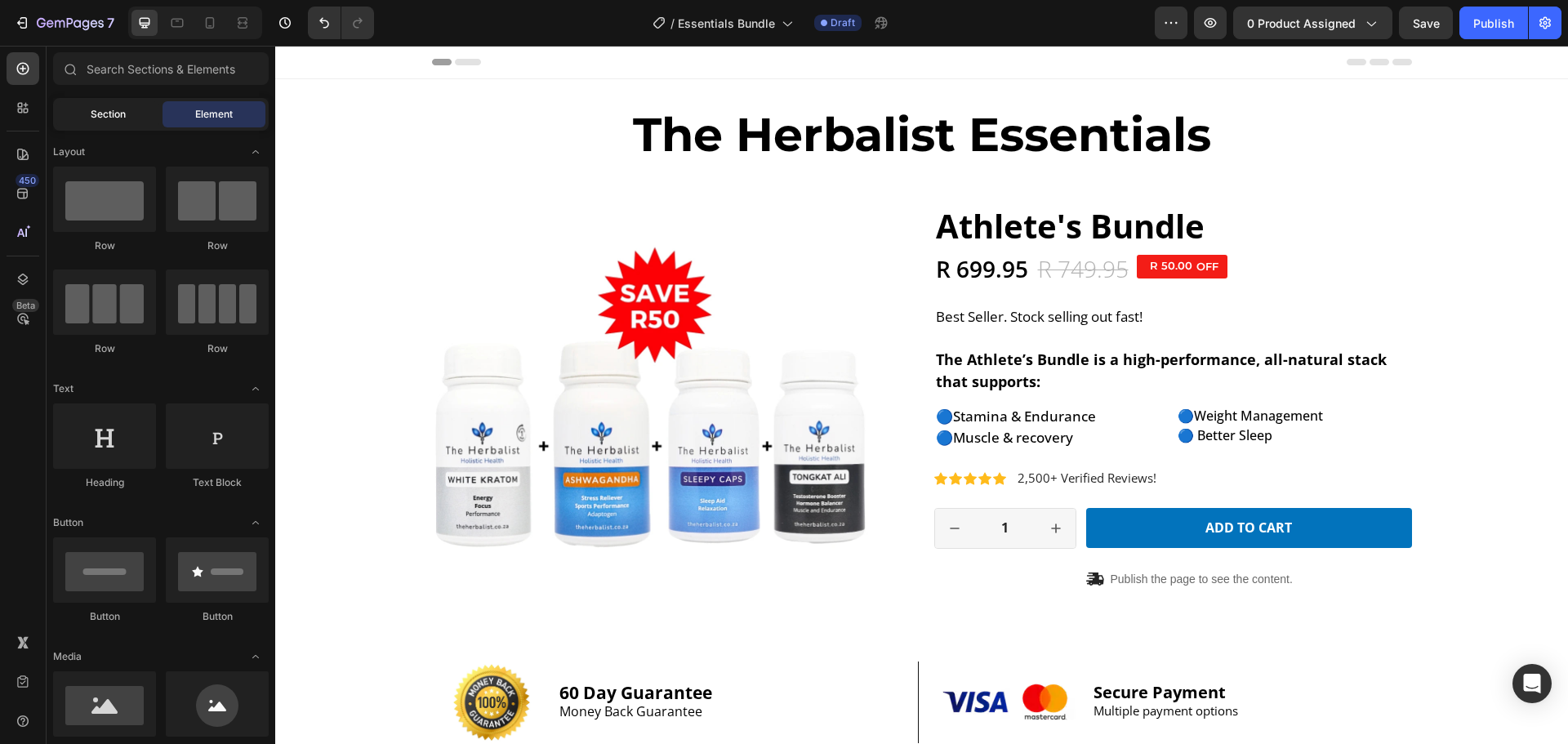
click at [94, 116] on span "Section" at bounding box center [108, 114] width 35 height 15
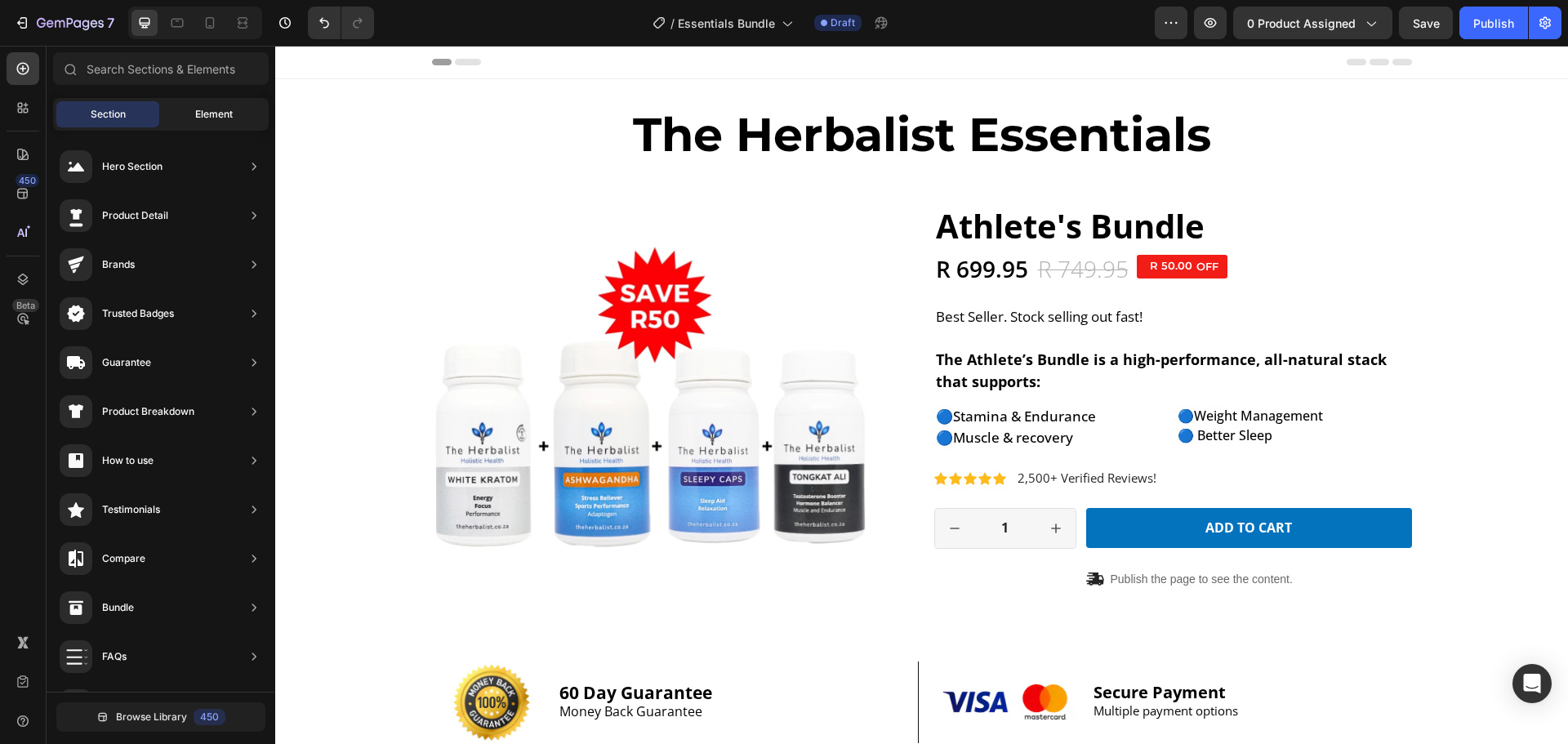
click at [213, 118] on span "Element" at bounding box center [214, 114] width 38 height 15
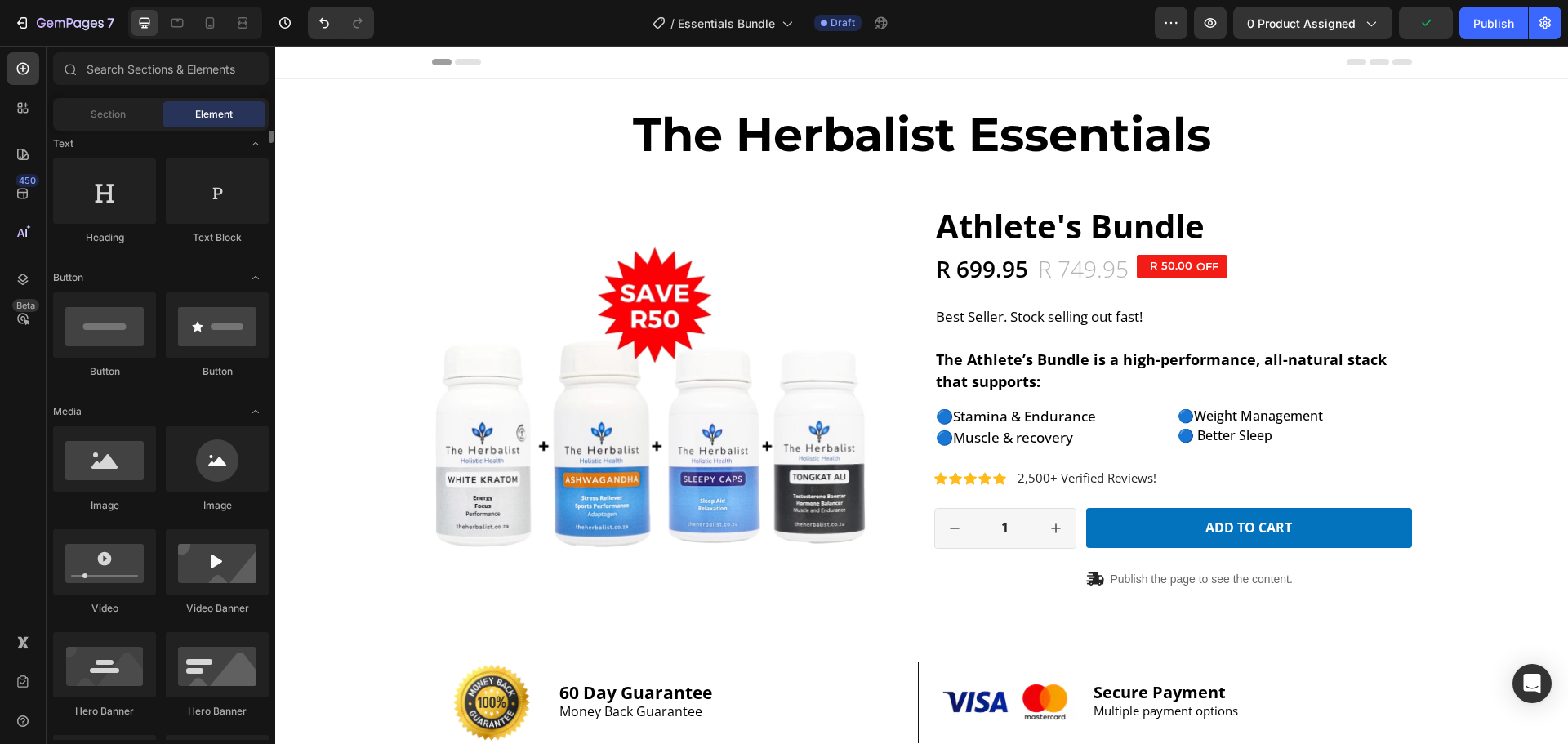
scroll to position [164, 0]
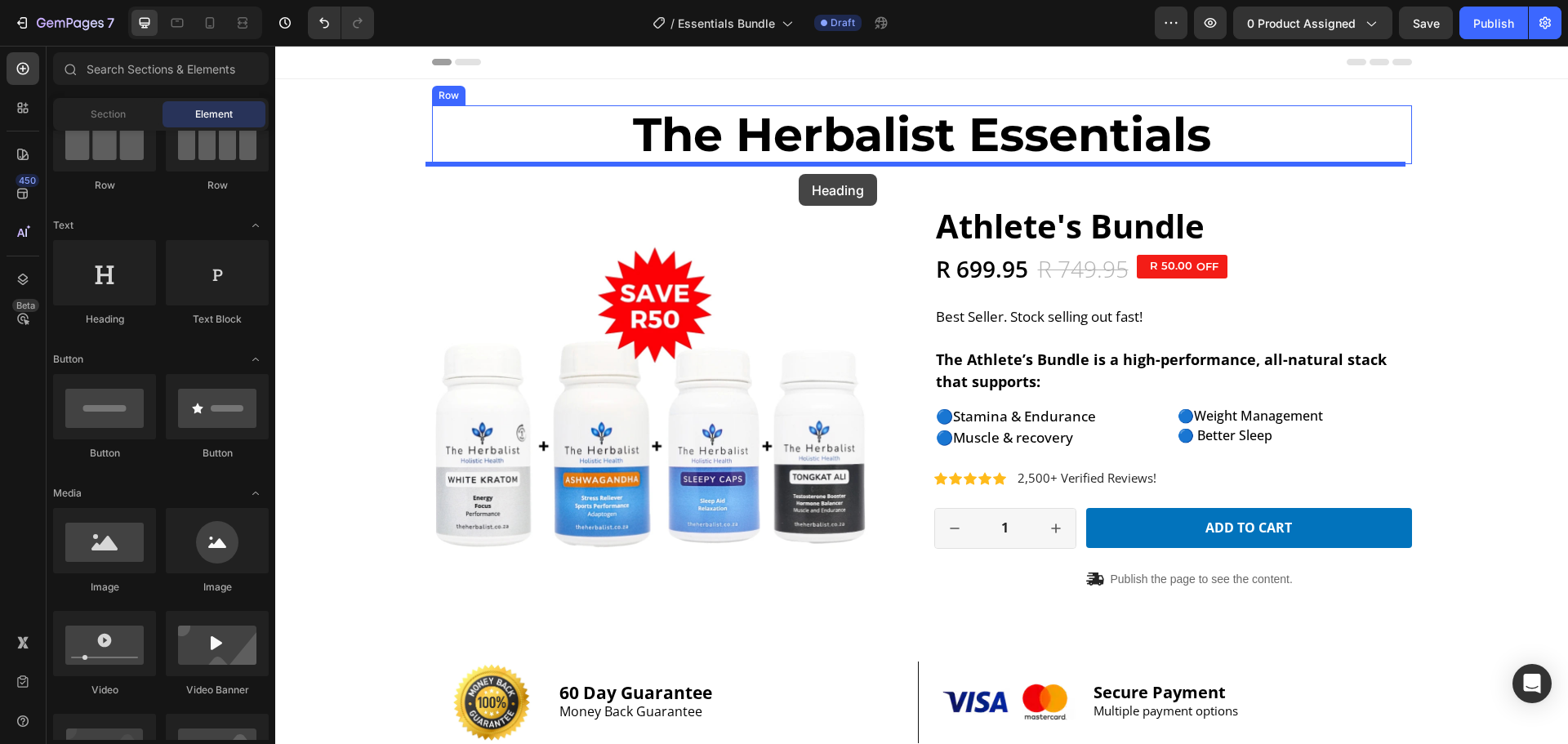
drag, startPoint x: 357, startPoint y: 334, endPoint x: 799, endPoint y: 174, distance: 470.1
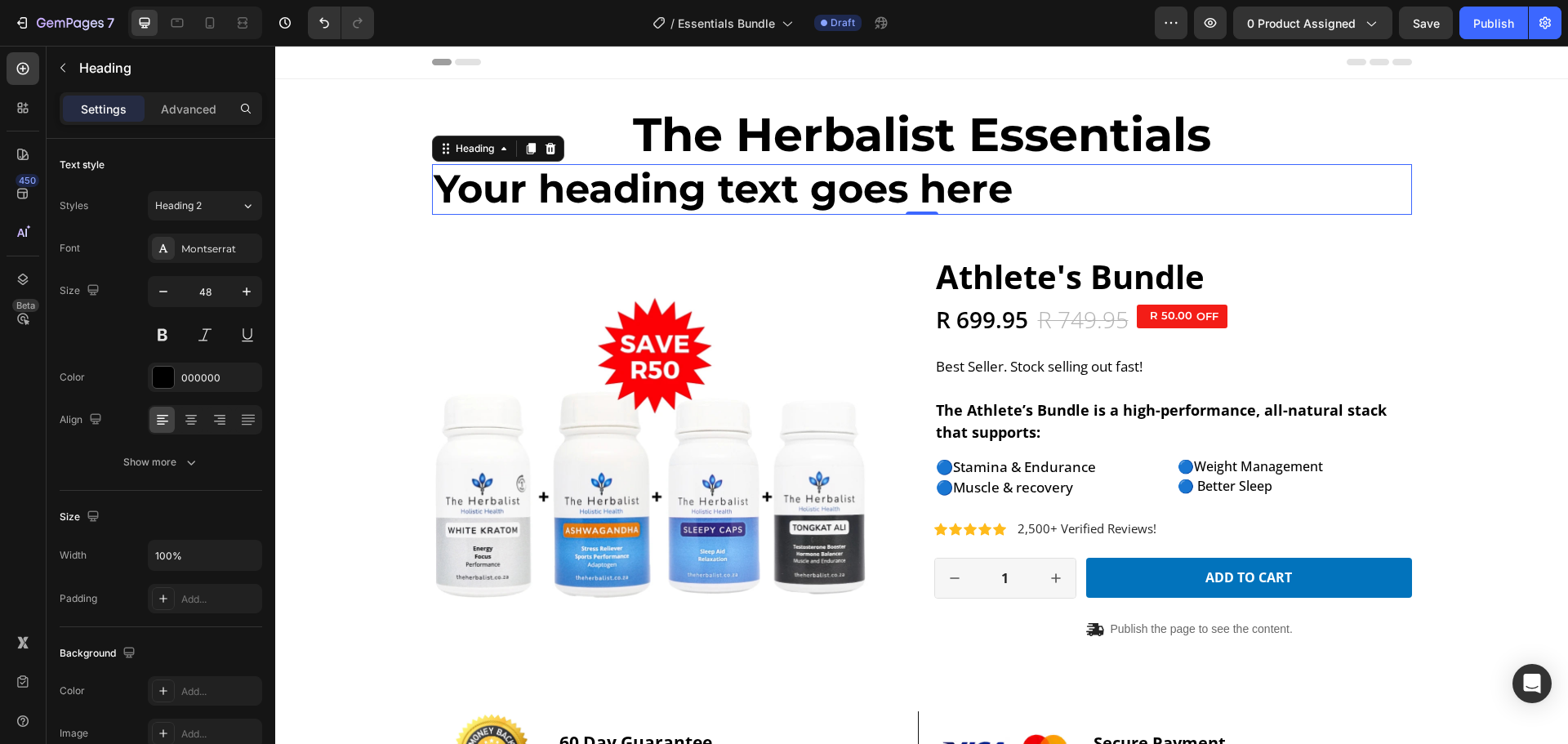
click at [521, 195] on h2 "Your heading text goes here" at bounding box center [922, 189] width 980 height 51
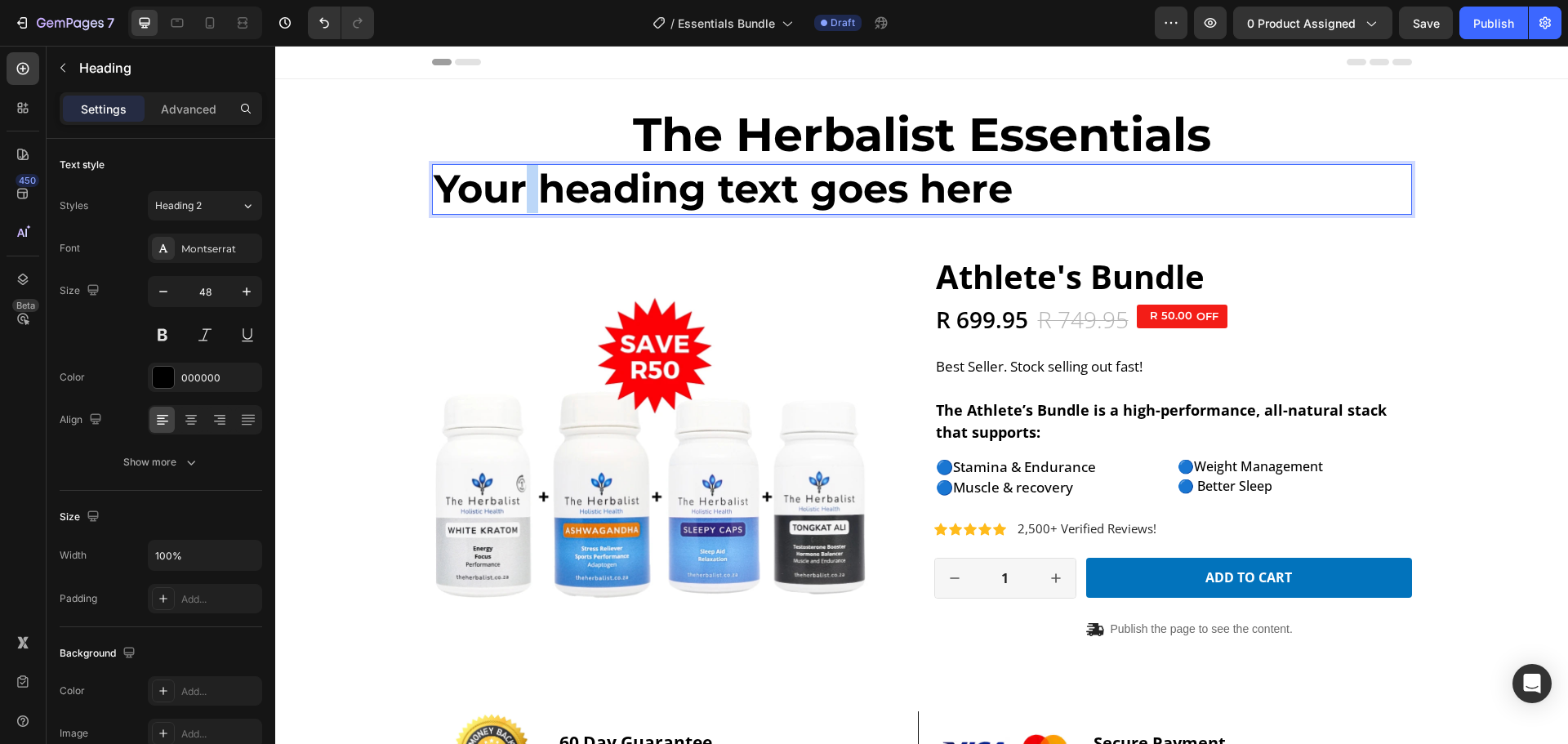
click at [521, 195] on p "Your heading text goes here" at bounding box center [922, 189] width 977 height 47
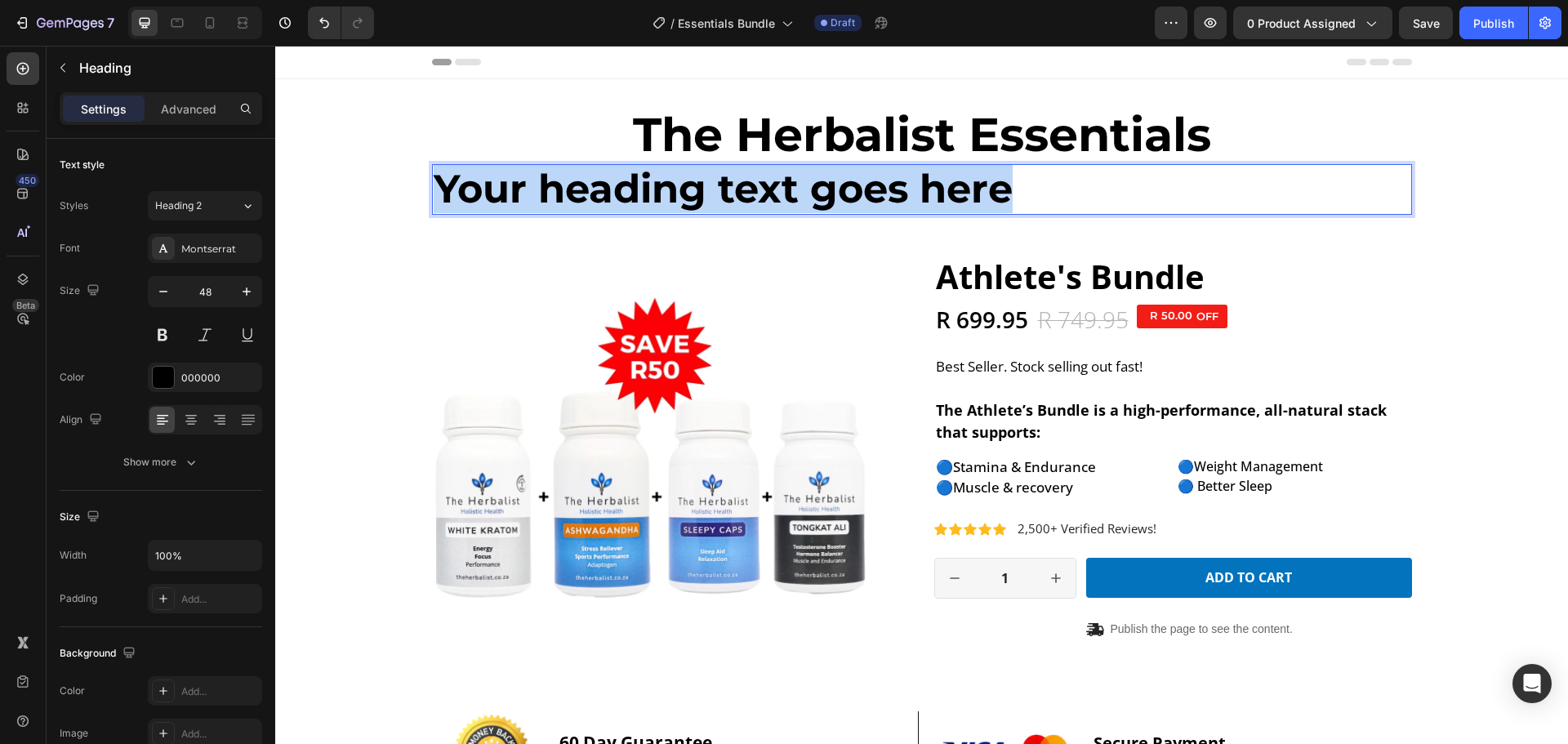
click at [521, 195] on p "Your heading text goes here" at bounding box center [922, 189] width 977 height 47
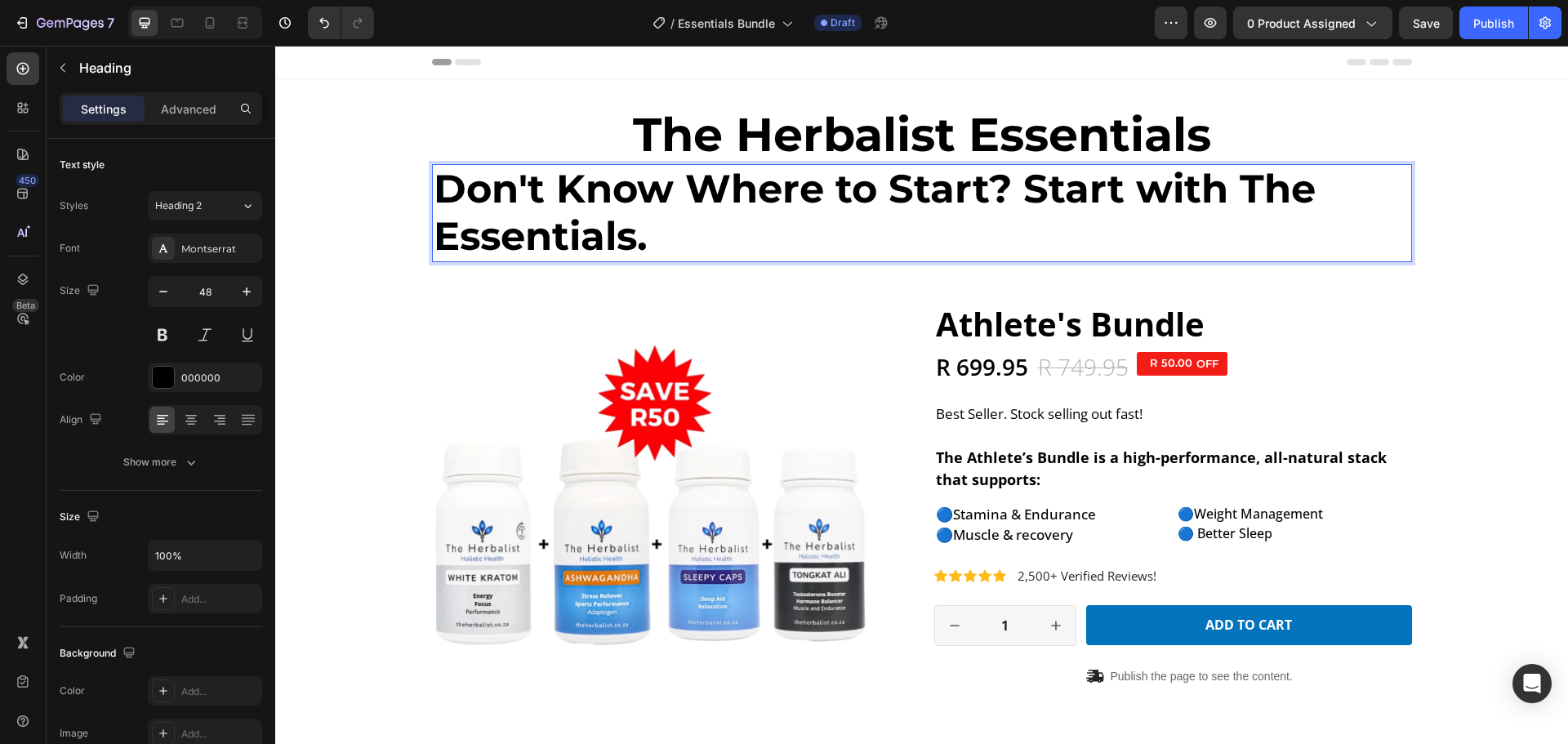
click at [743, 144] on strong "The Herbalist Essentials" at bounding box center [921, 134] width 578 height 57
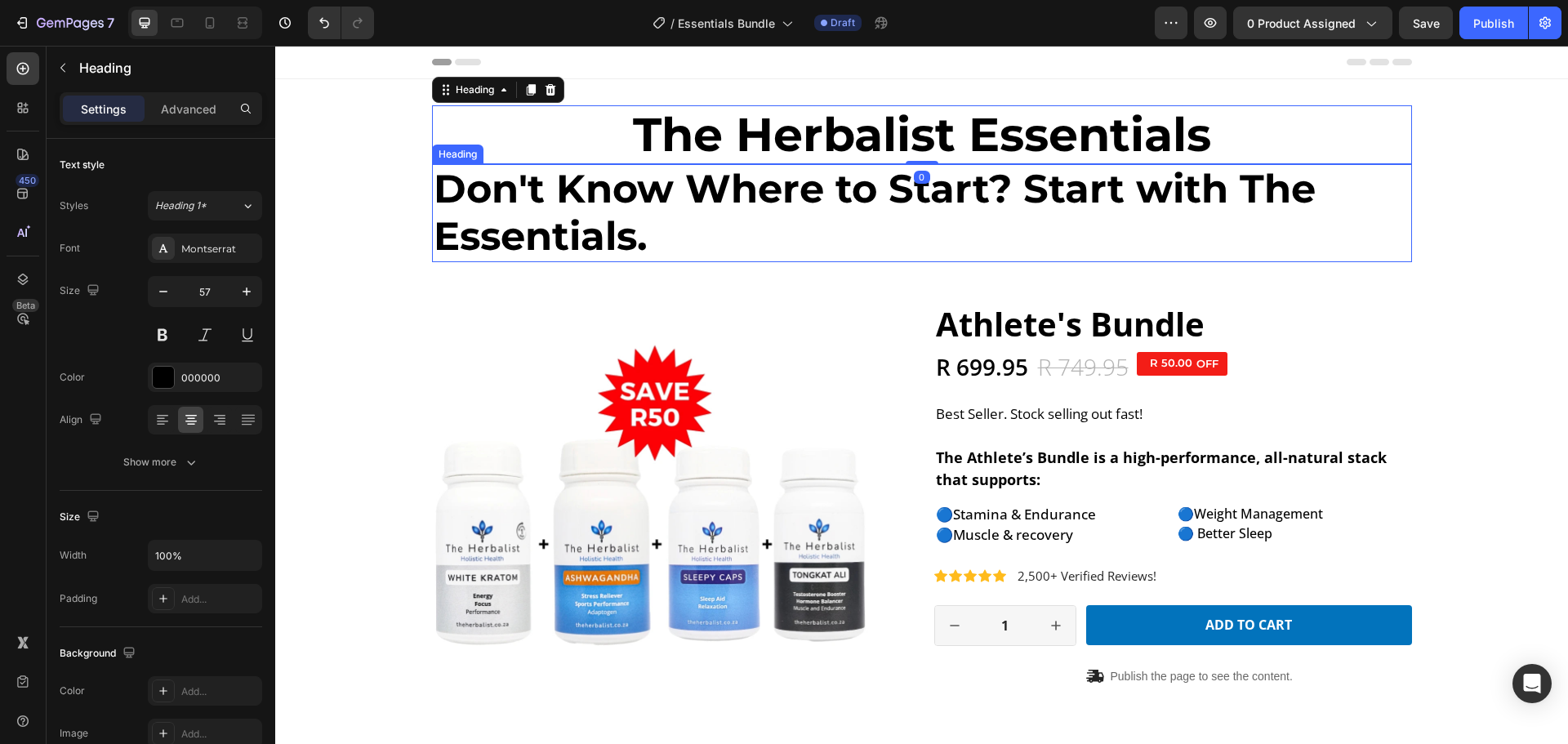
click at [702, 217] on p "Don't Know Where to Start? Start with The Essentials." at bounding box center [922, 213] width 977 height 94
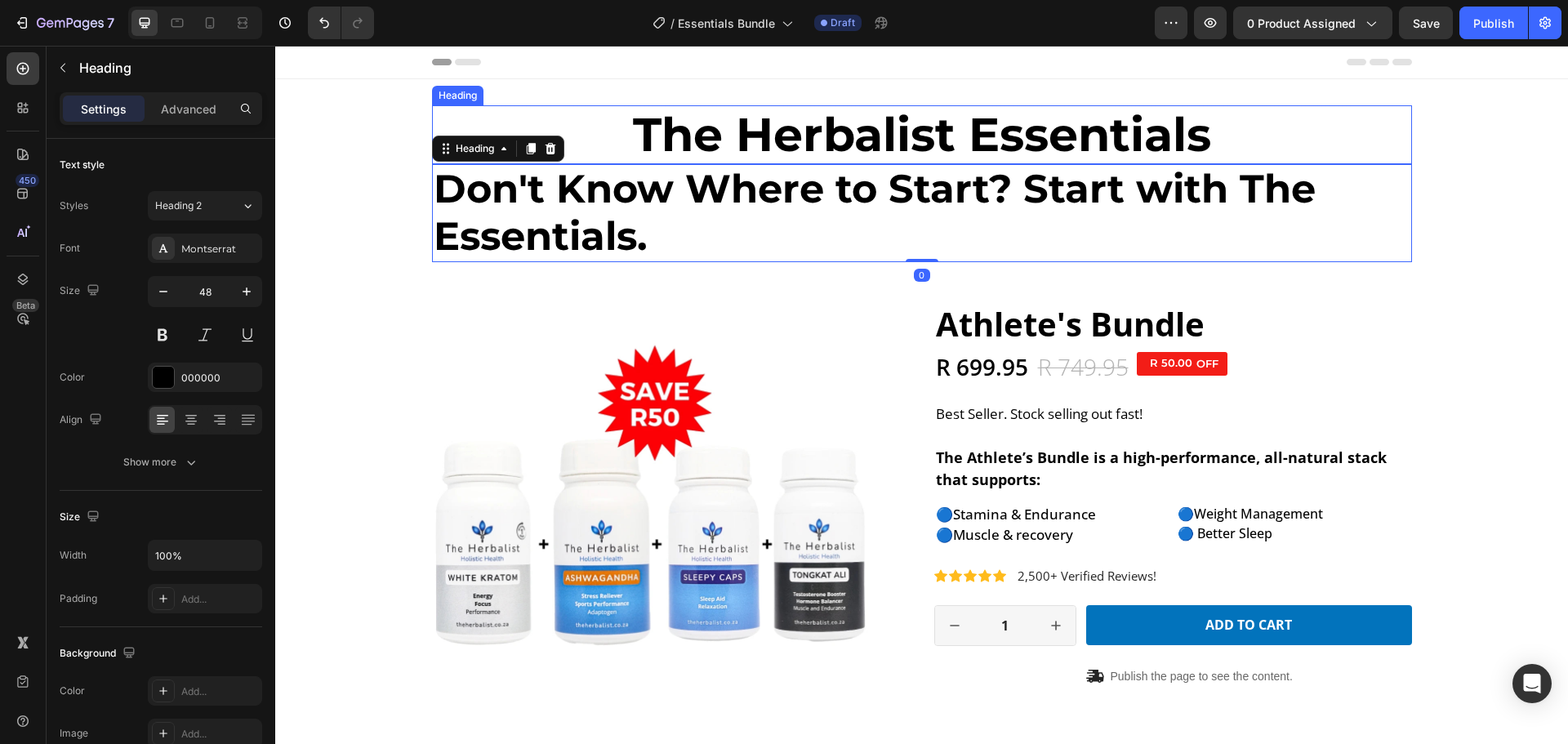
click at [695, 121] on strong "The Herbalist Essentials" at bounding box center [921, 134] width 578 height 57
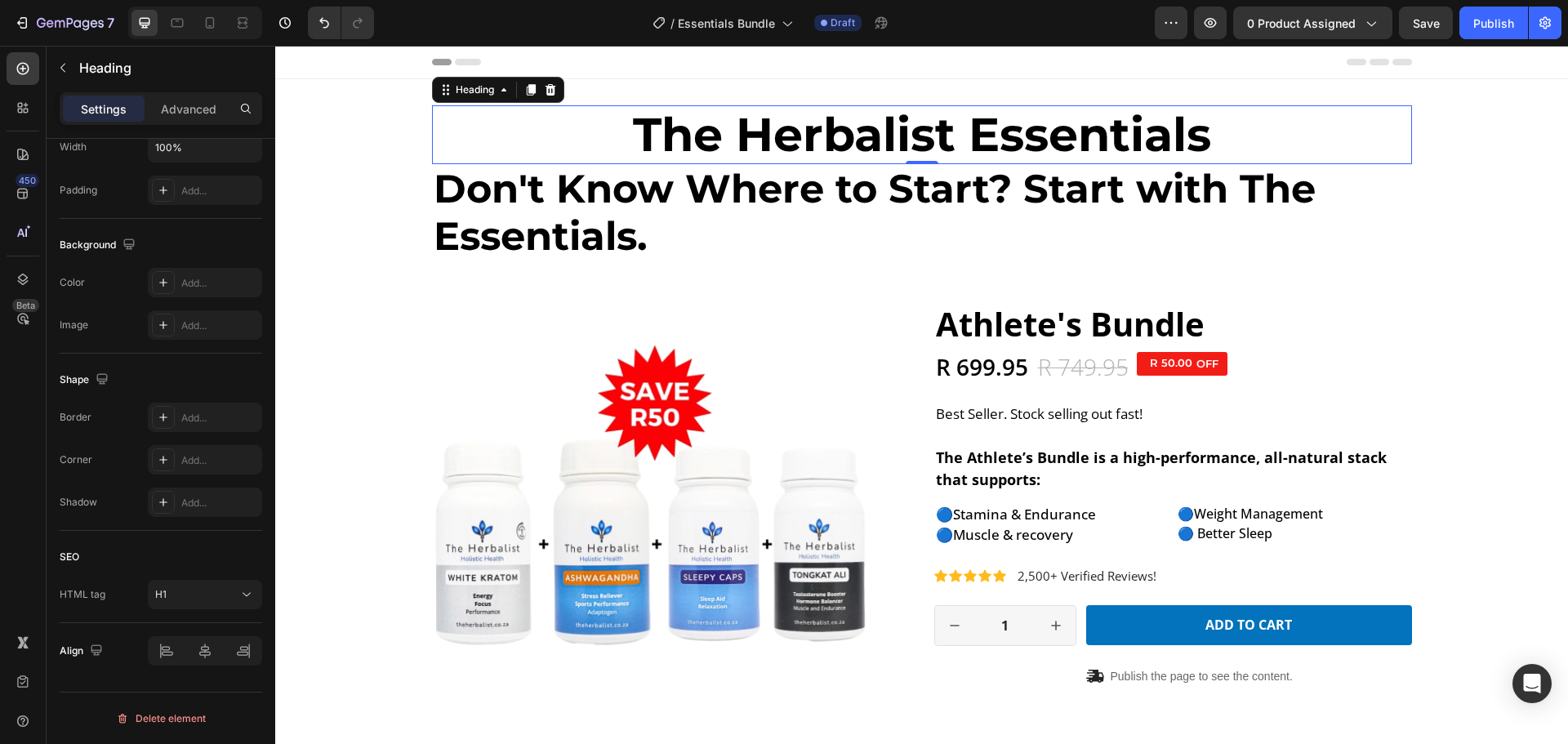
scroll to position [0, 0]
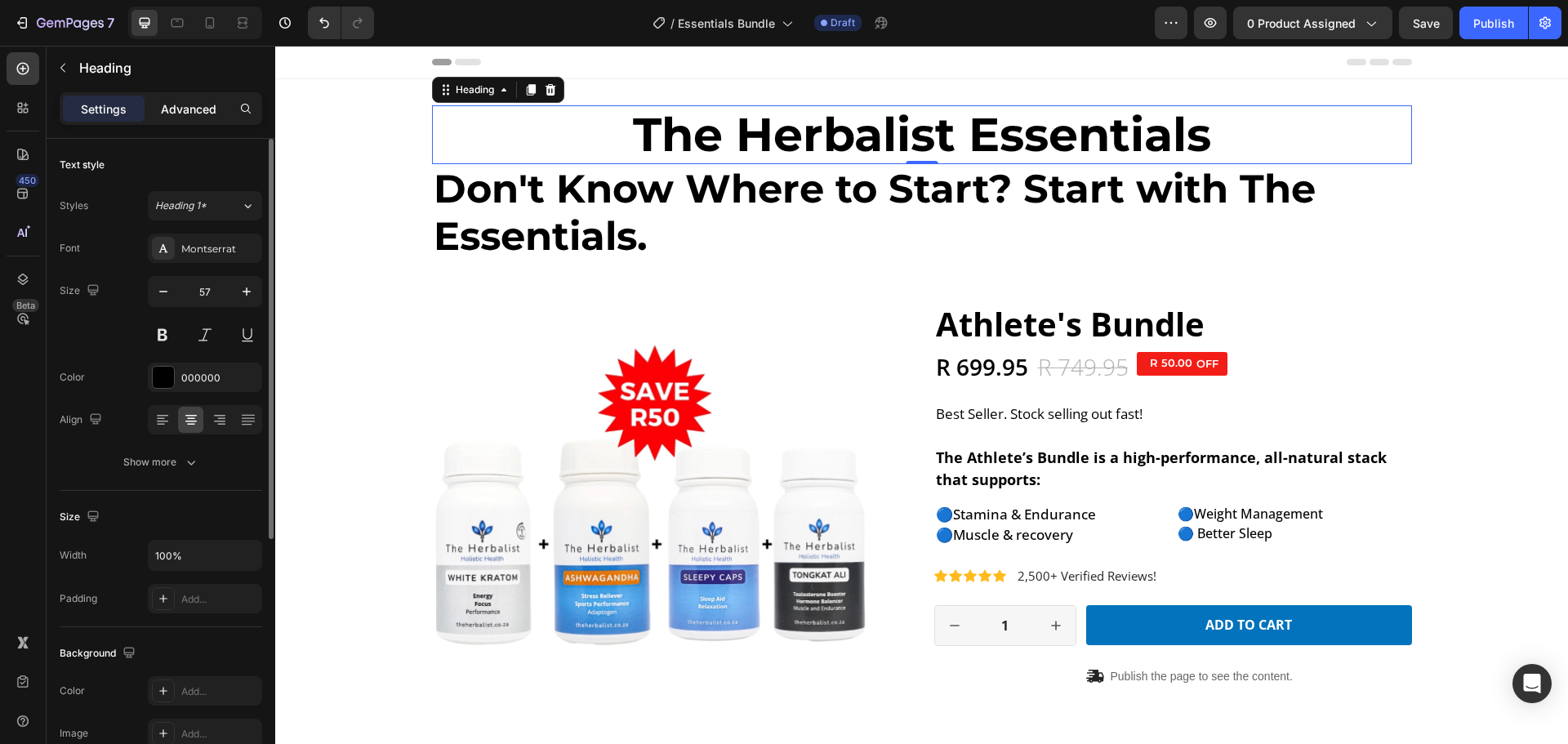
click at [199, 108] on p "Advanced" at bounding box center [188, 109] width 56 height 17
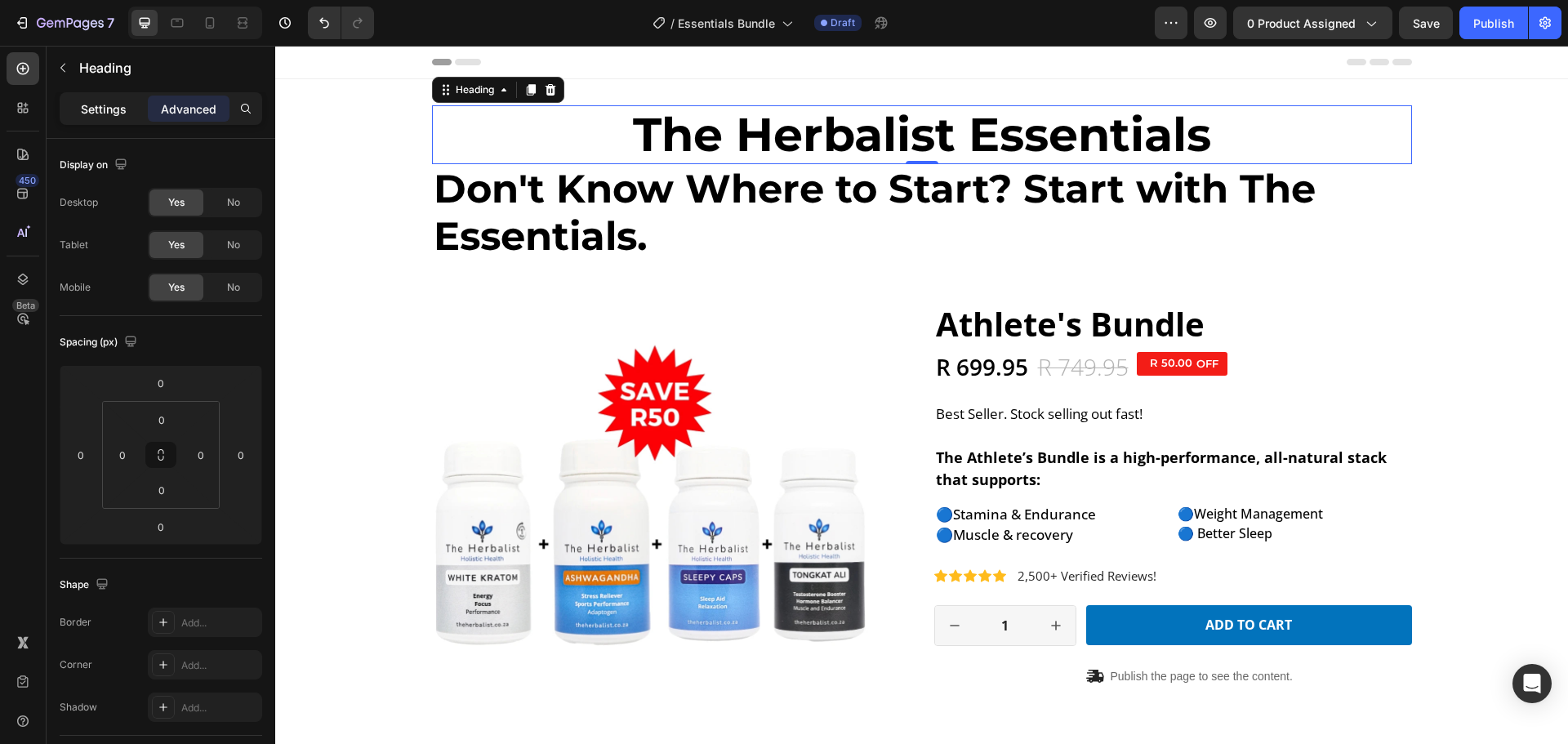
click at [113, 104] on p "Settings" at bounding box center [103, 109] width 45 height 17
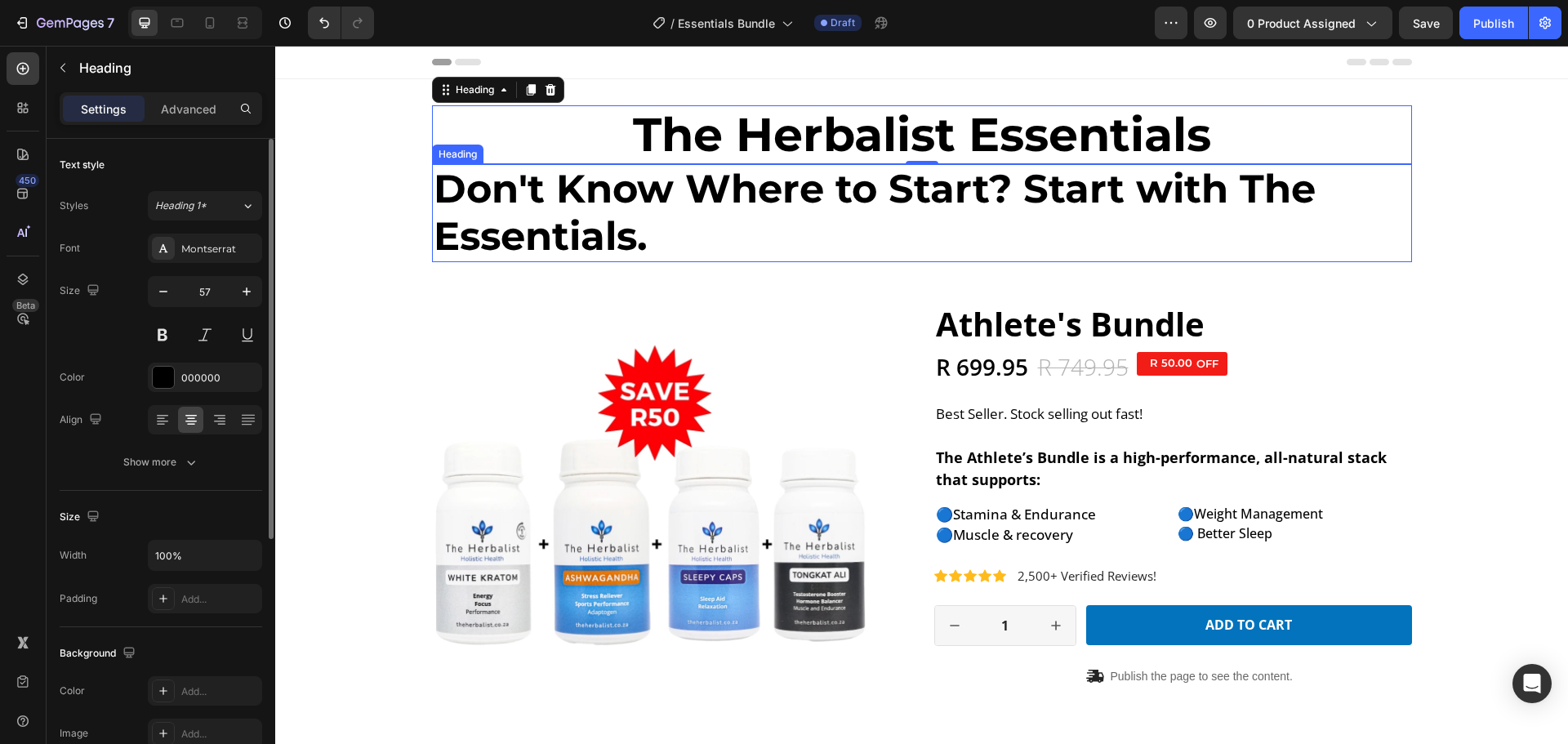
click at [629, 215] on p "Don't Know Where to Start? Start with The Essentials." at bounding box center [922, 213] width 977 height 94
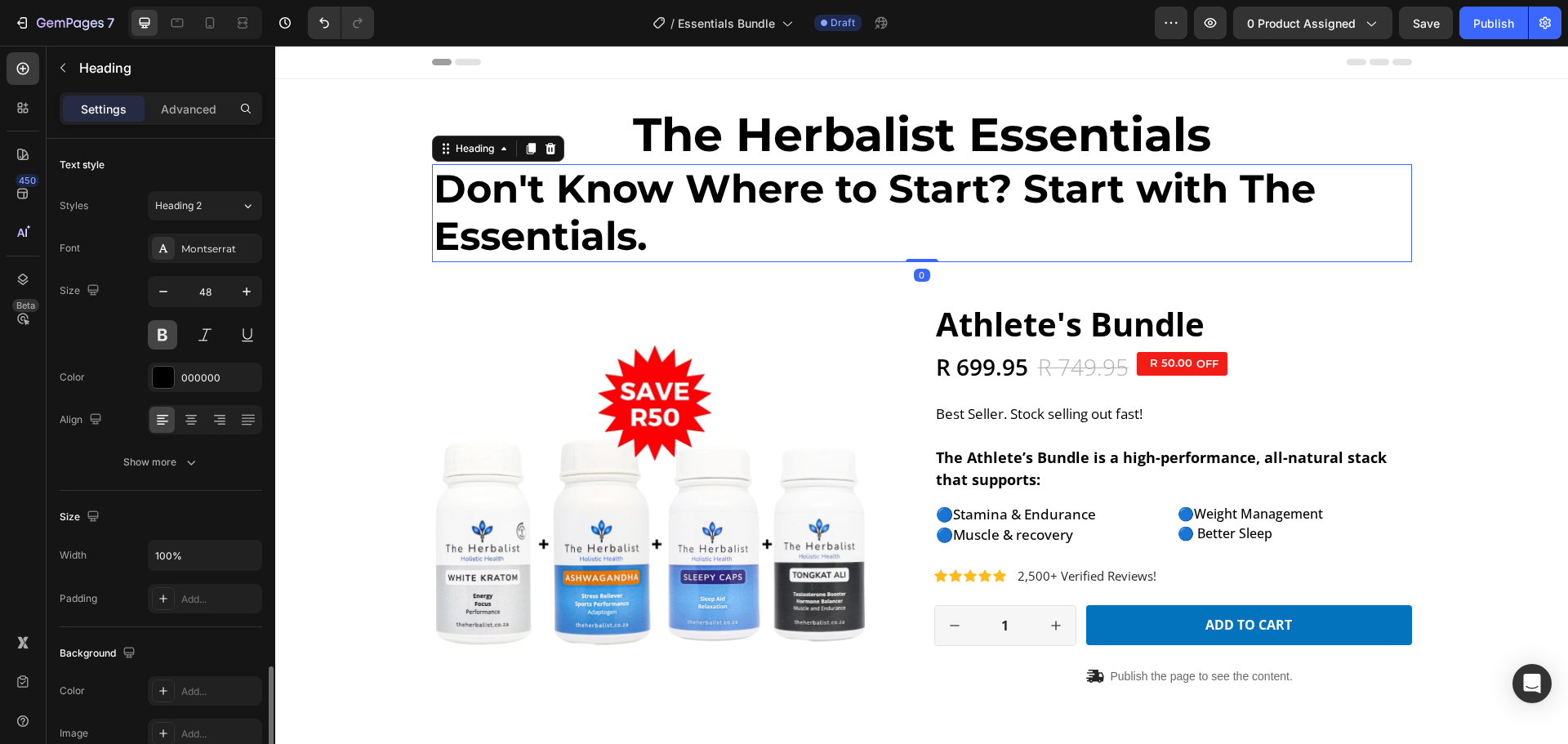
scroll to position [408, 0]
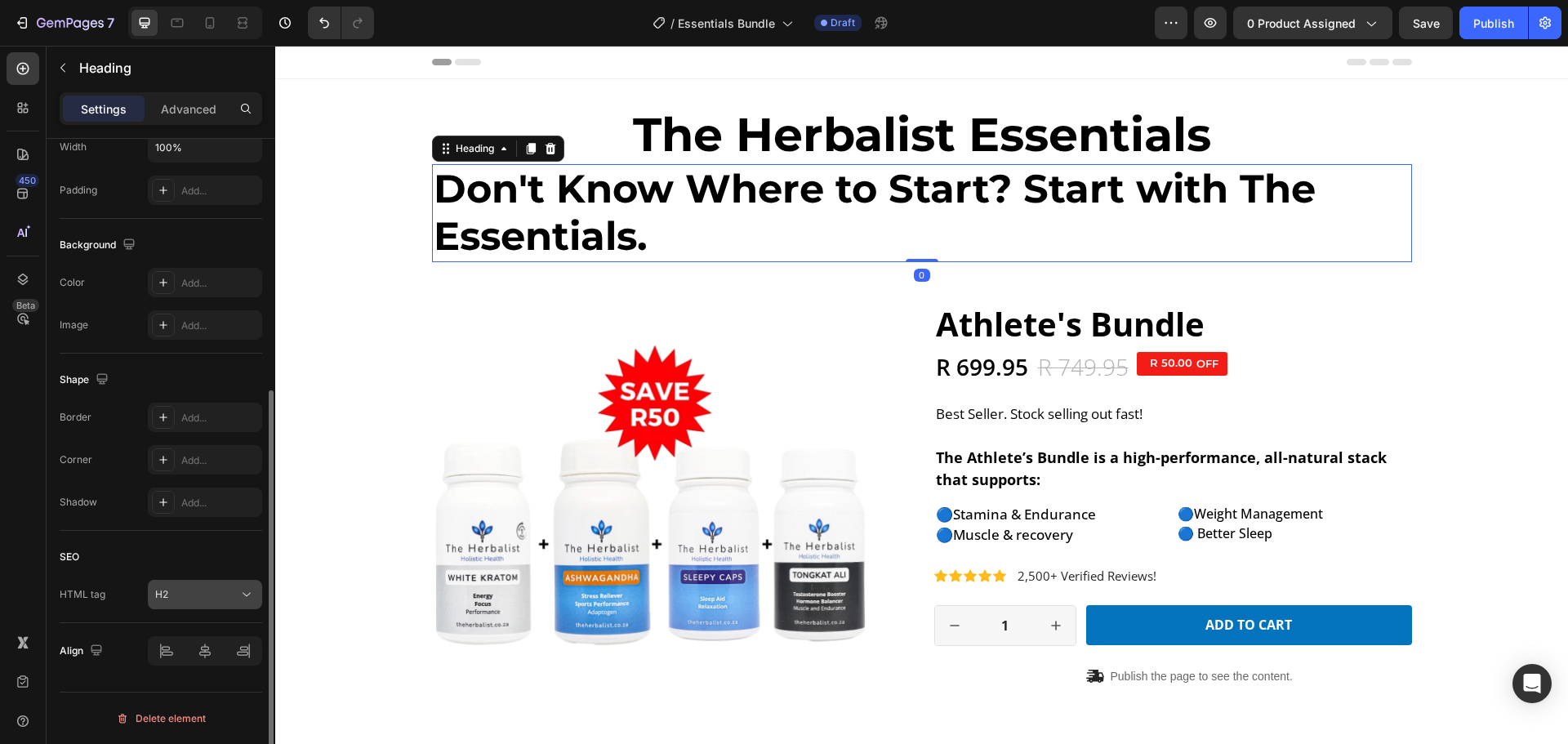
click at [185, 598] on div "H2" at bounding box center [196, 594] width 83 height 15
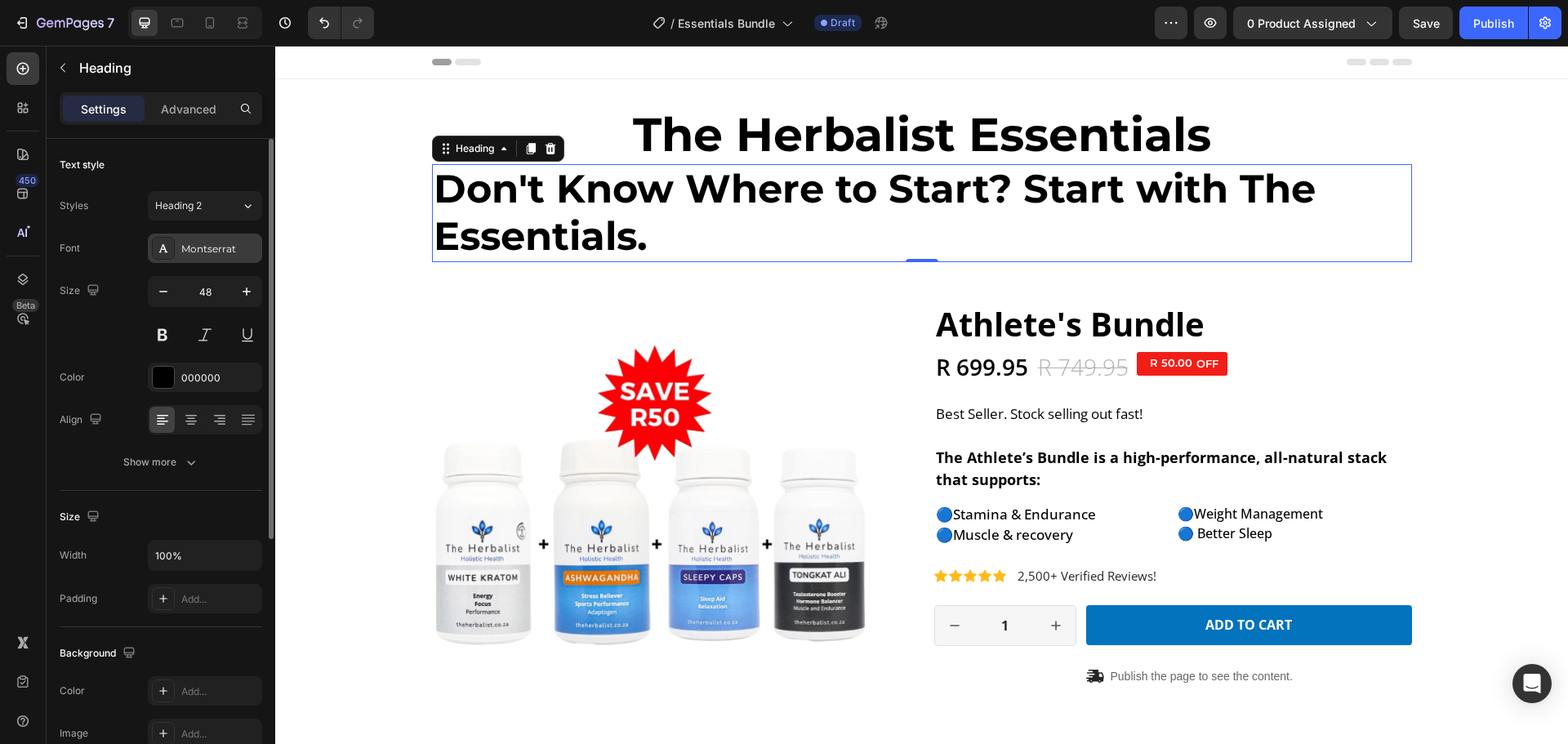
click at [218, 255] on div "Montserrat" at bounding box center [220, 248] width 77 height 15
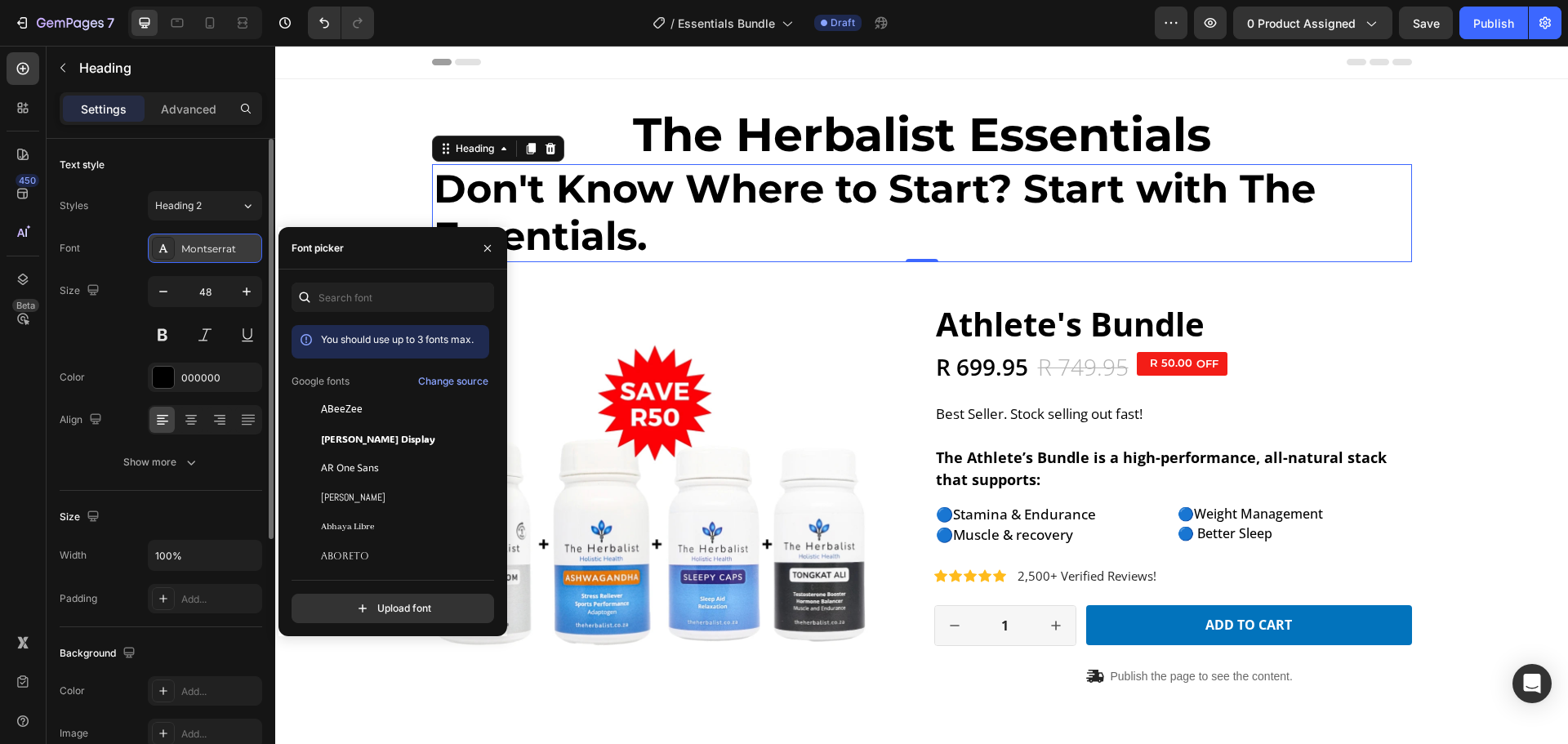
click at [218, 255] on div "Montserrat" at bounding box center [220, 248] width 77 height 15
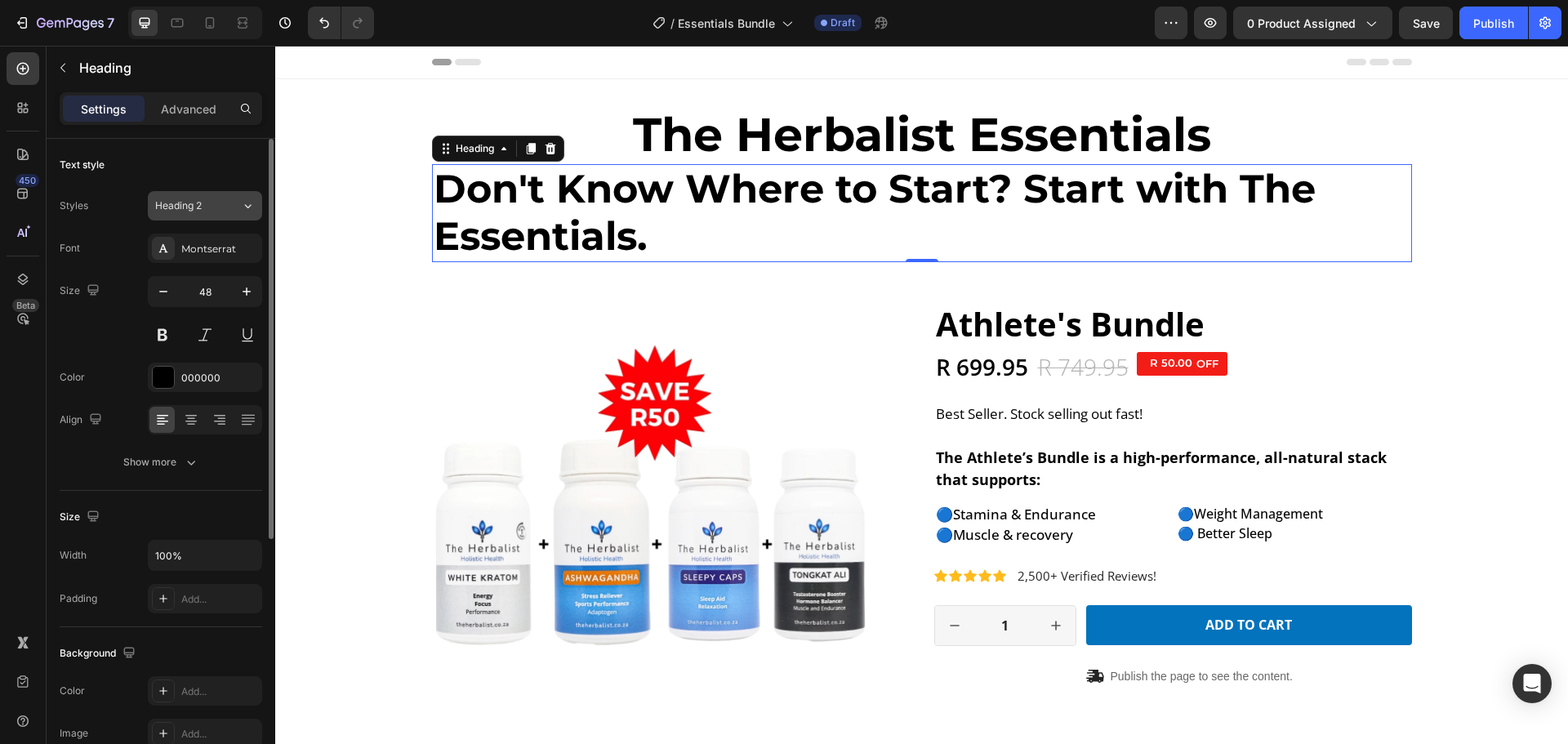
click at [207, 199] on div "Heading 2" at bounding box center [187, 205] width 66 height 15
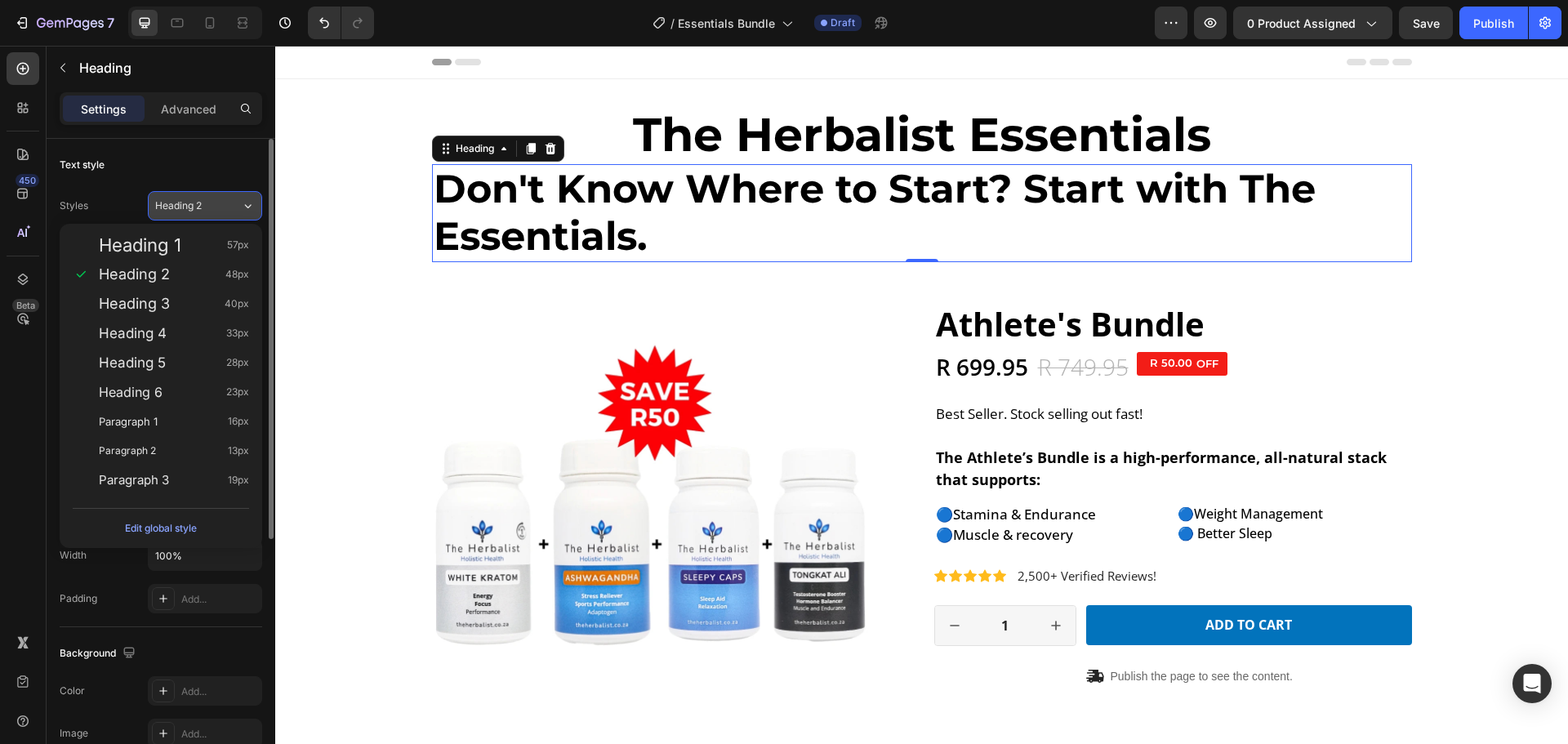
click at [207, 199] on div "Heading 2" at bounding box center [187, 205] width 66 height 15
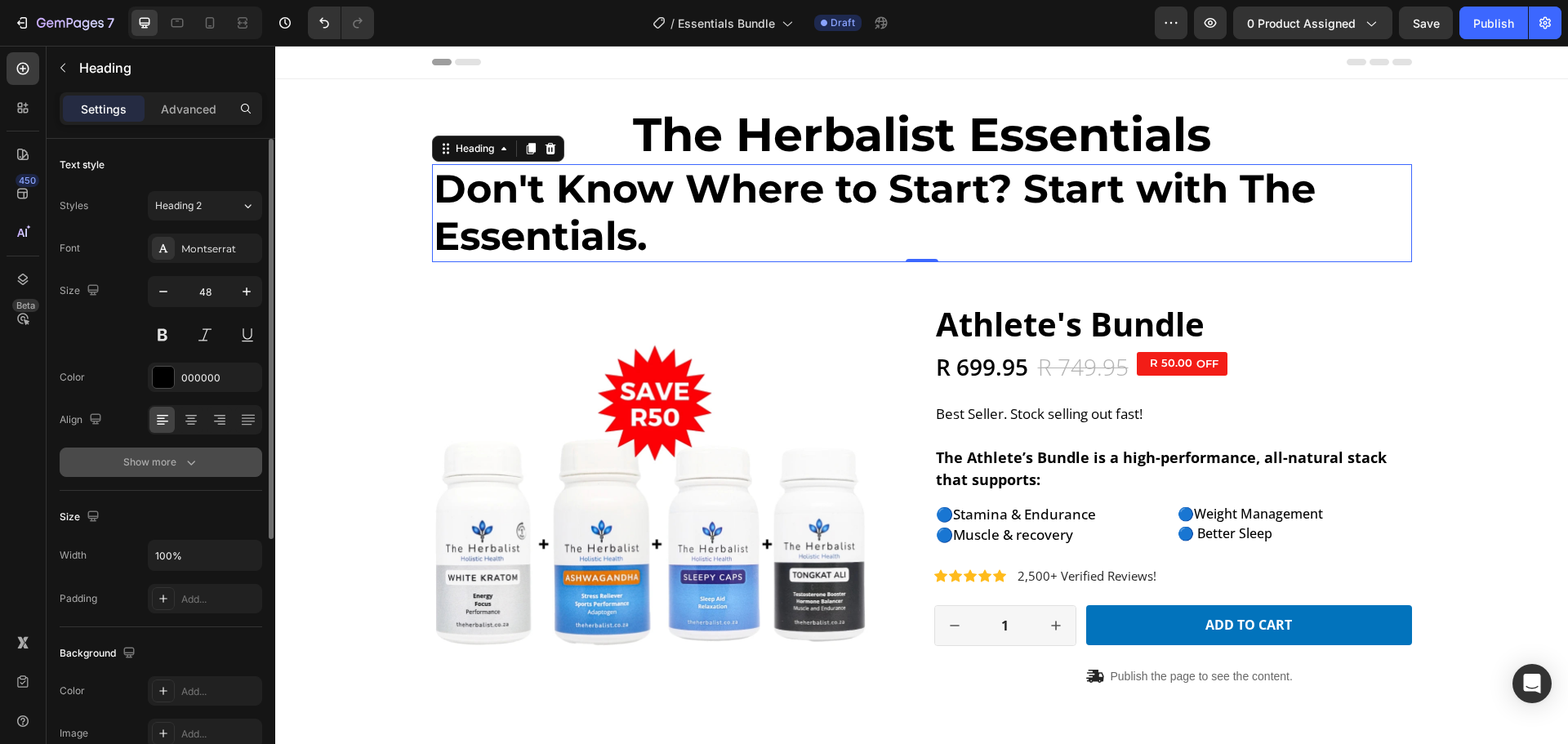
click at [189, 457] on icon "button" at bounding box center [191, 461] width 16 height 16
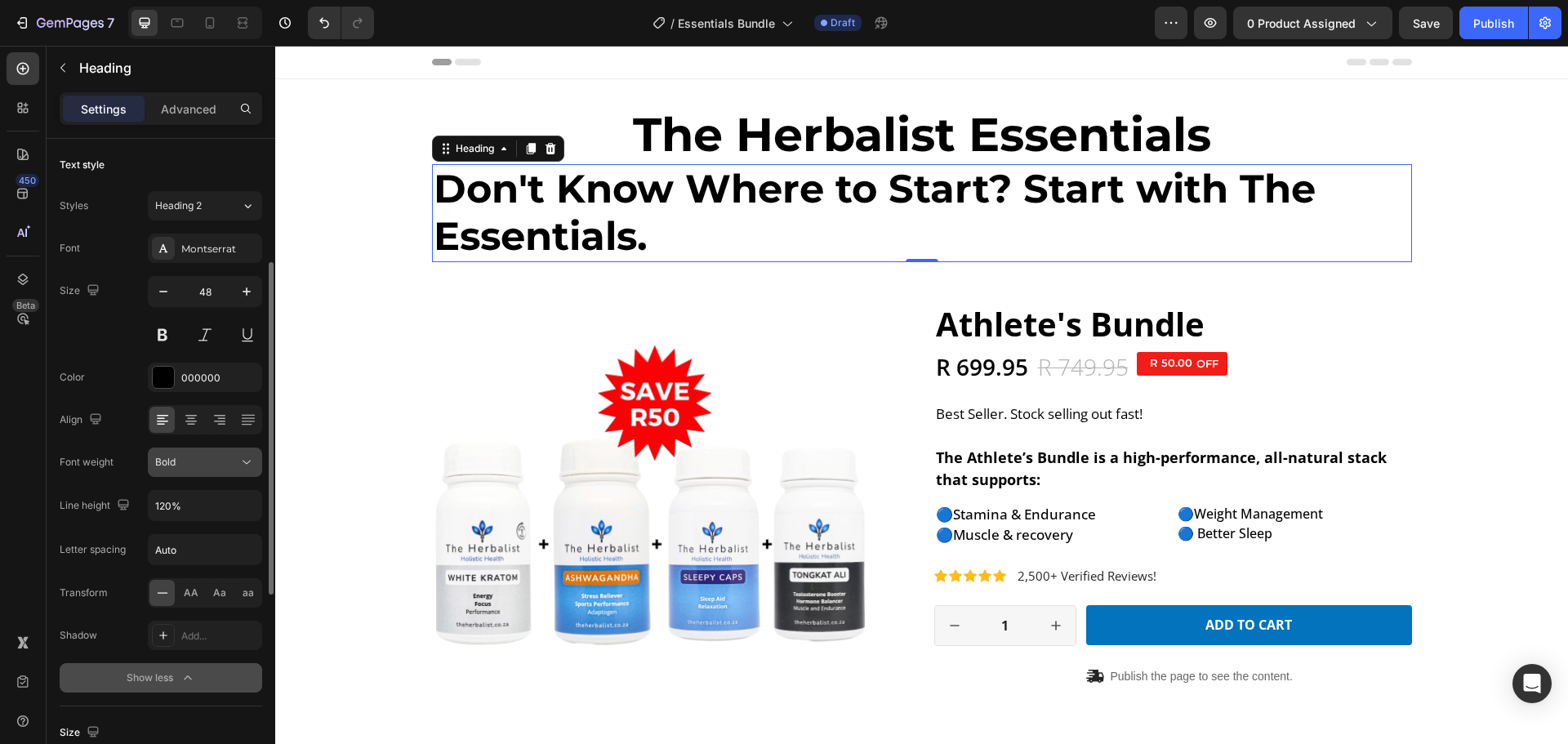
scroll to position [81, 0]
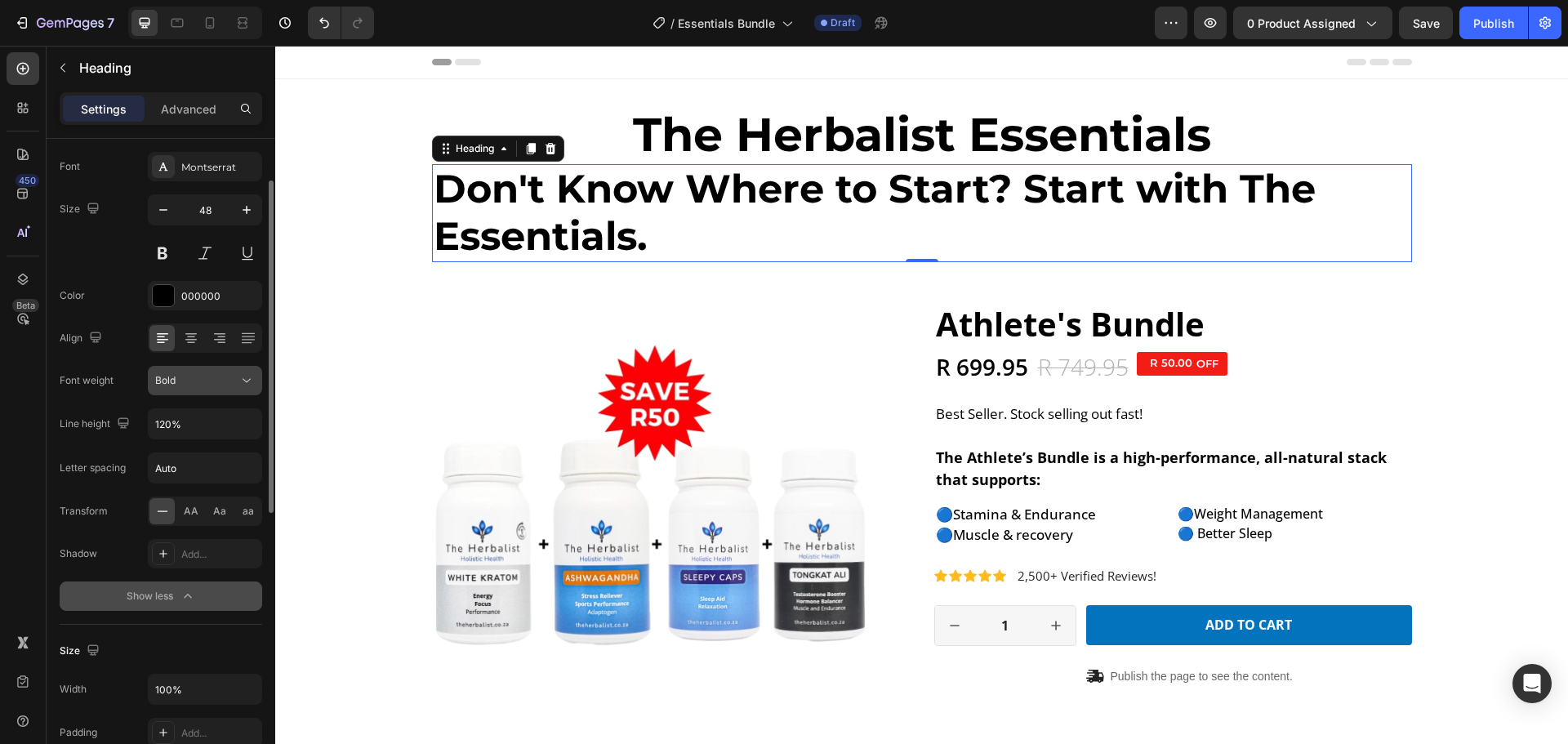
click at [201, 378] on div "Bold" at bounding box center [196, 380] width 83 height 15
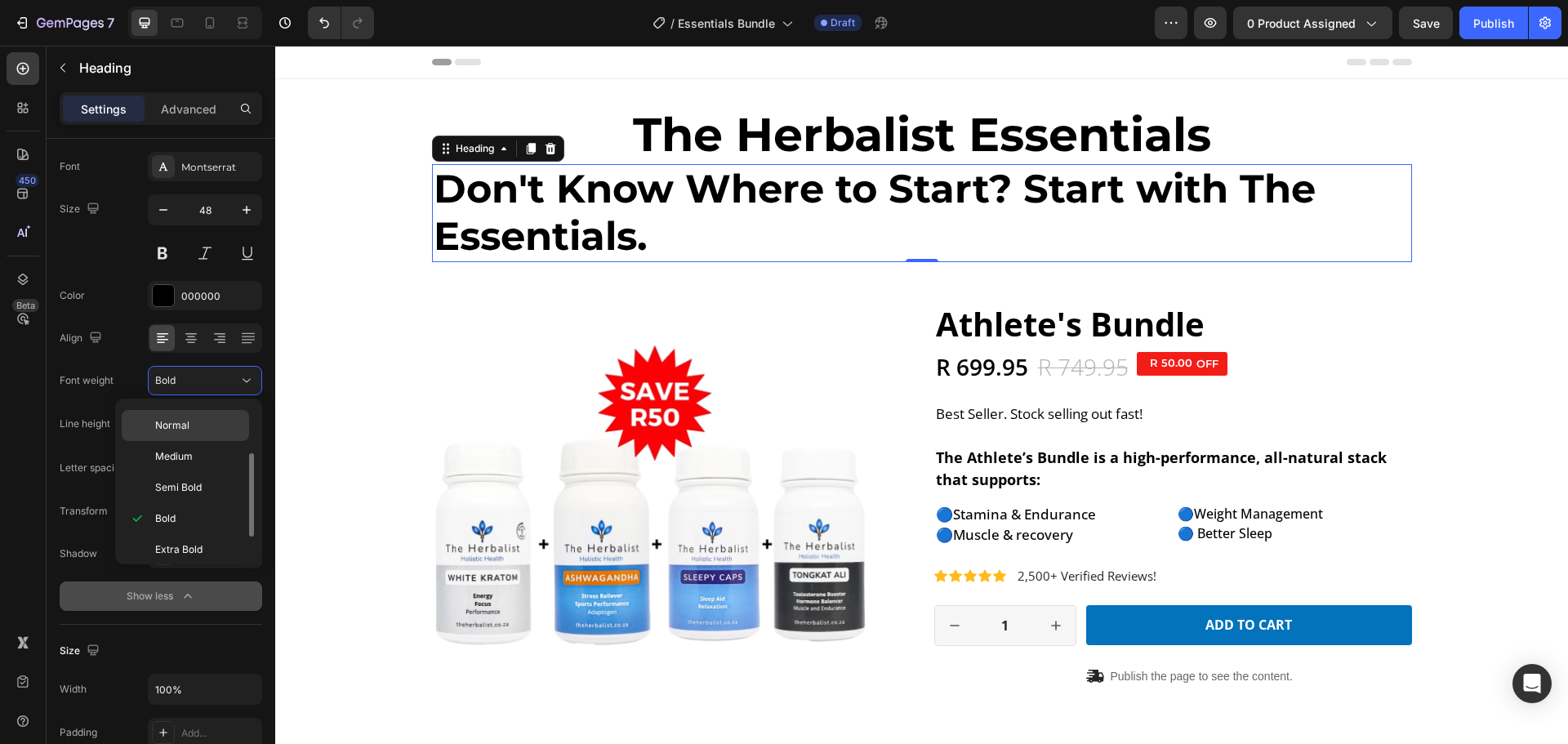
click at [184, 441] on div "Normal" at bounding box center [185, 456] width 128 height 31
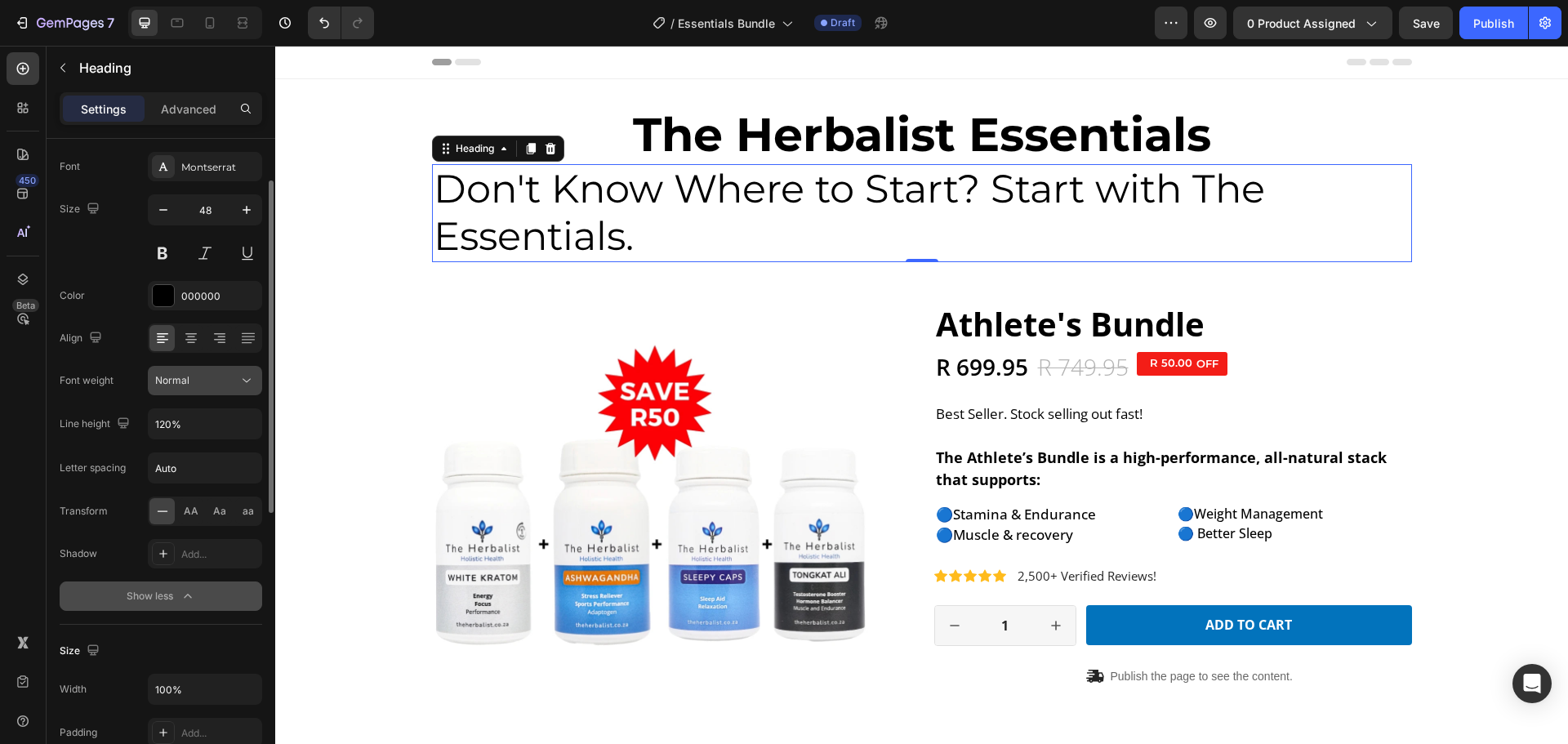
scroll to position [0, 0]
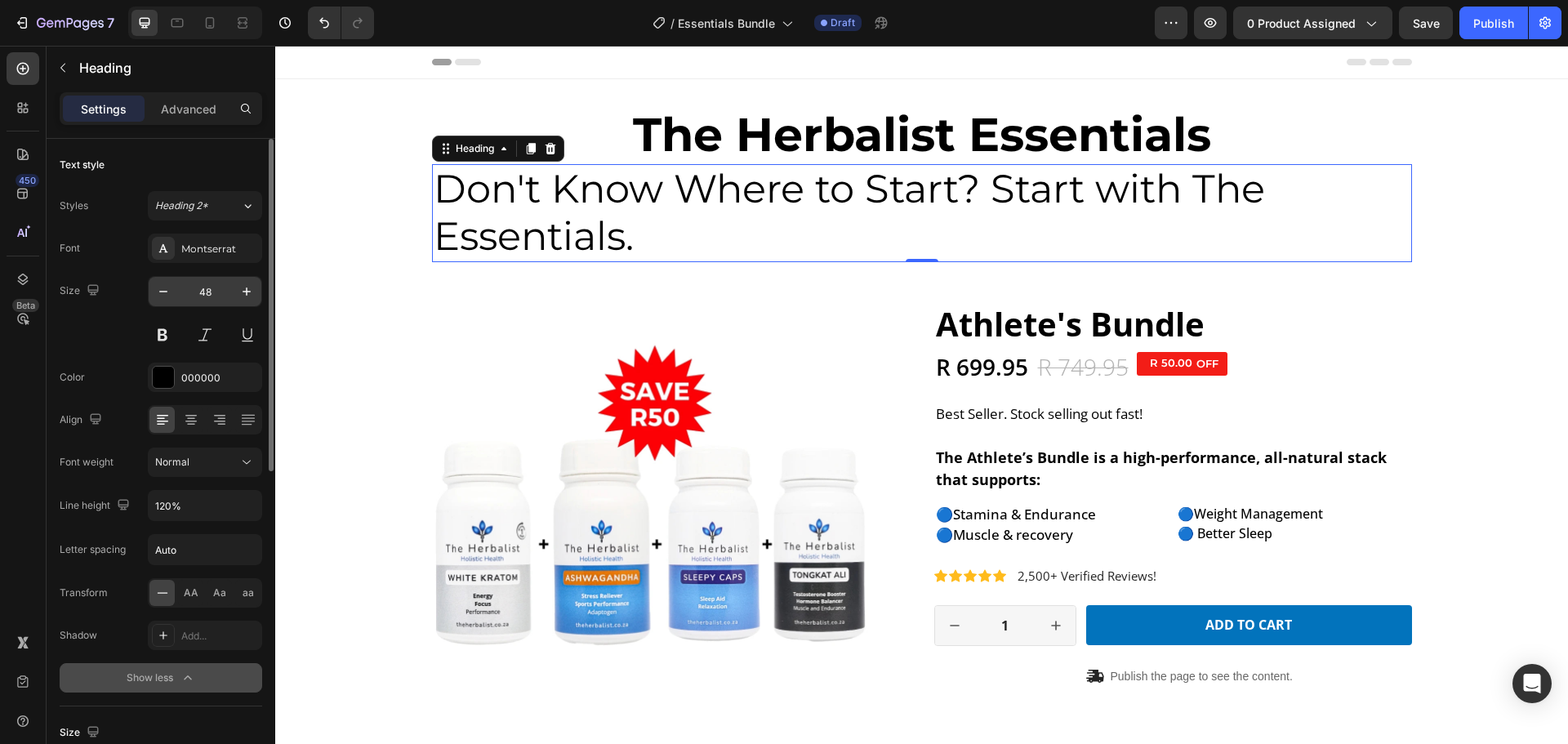
click at [203, 291] on input "48" at bounding box center [205, 291] width 54 height 29
click at [168, 295] on icon "button" at bounding box center [163, 291] width 16 height 16
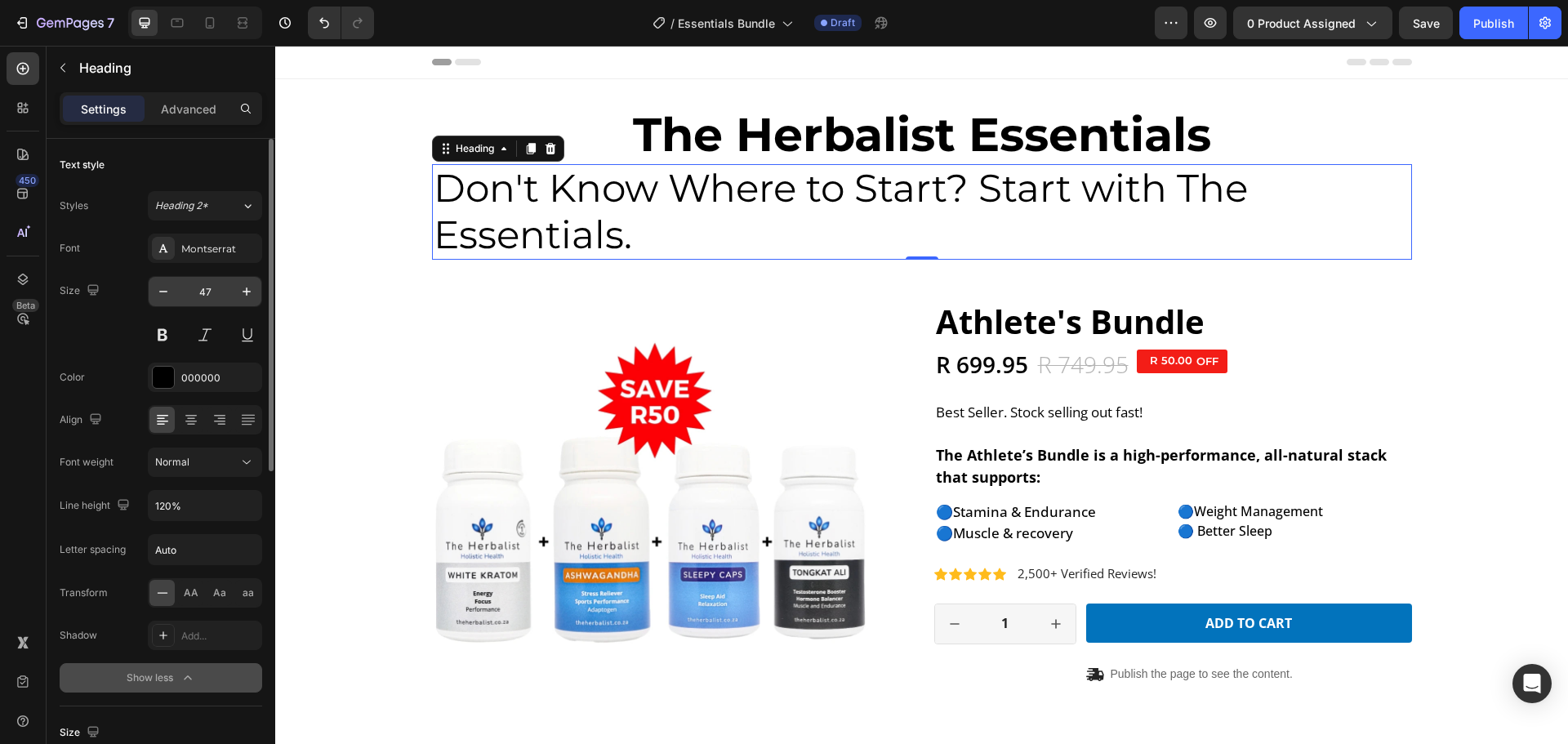
click at [219, 293] on input "47" at bounding box center [205, 291] width 54 height 29
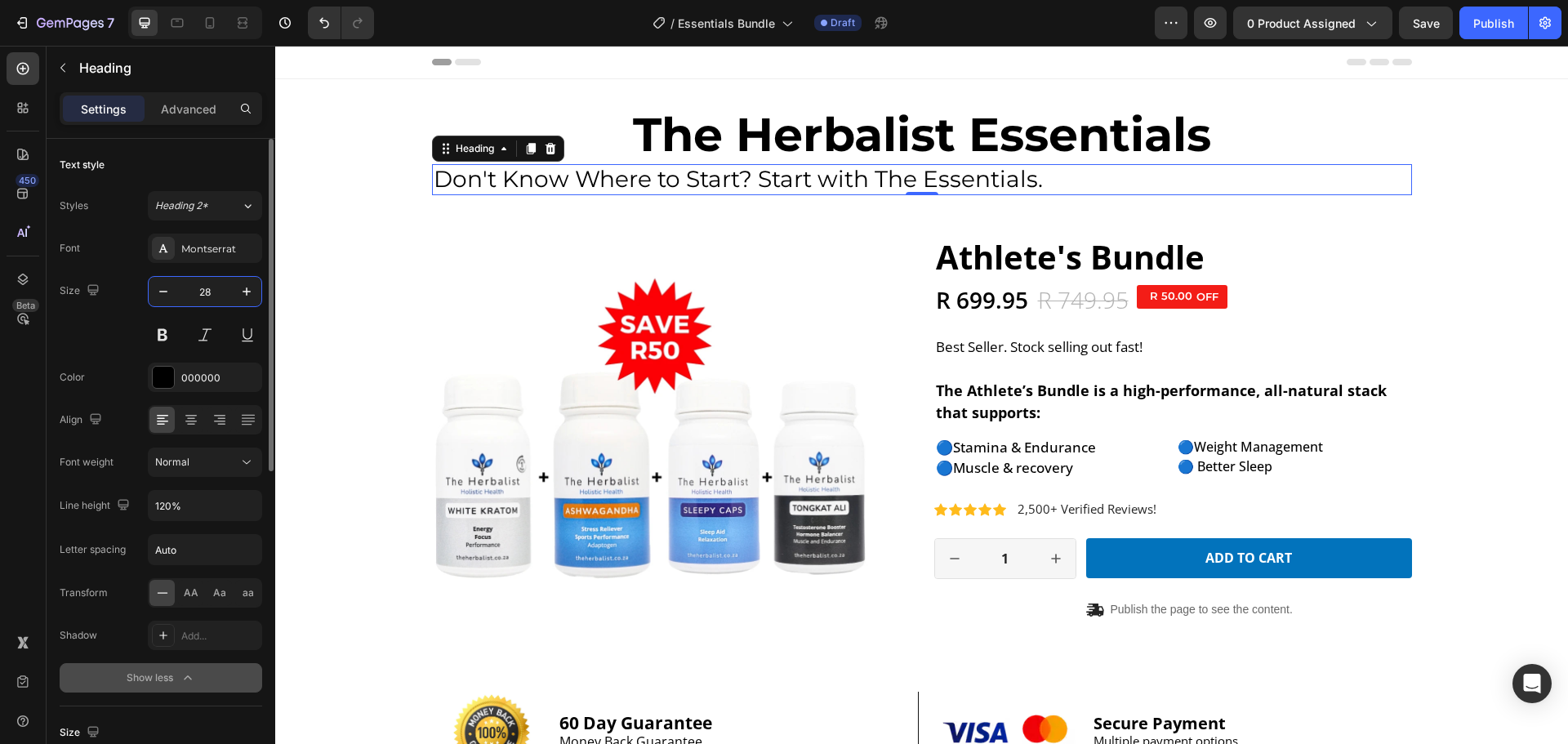
type input "28"
click at [199, 423] on icon at bounding box center [191, 420] width 16 height 16
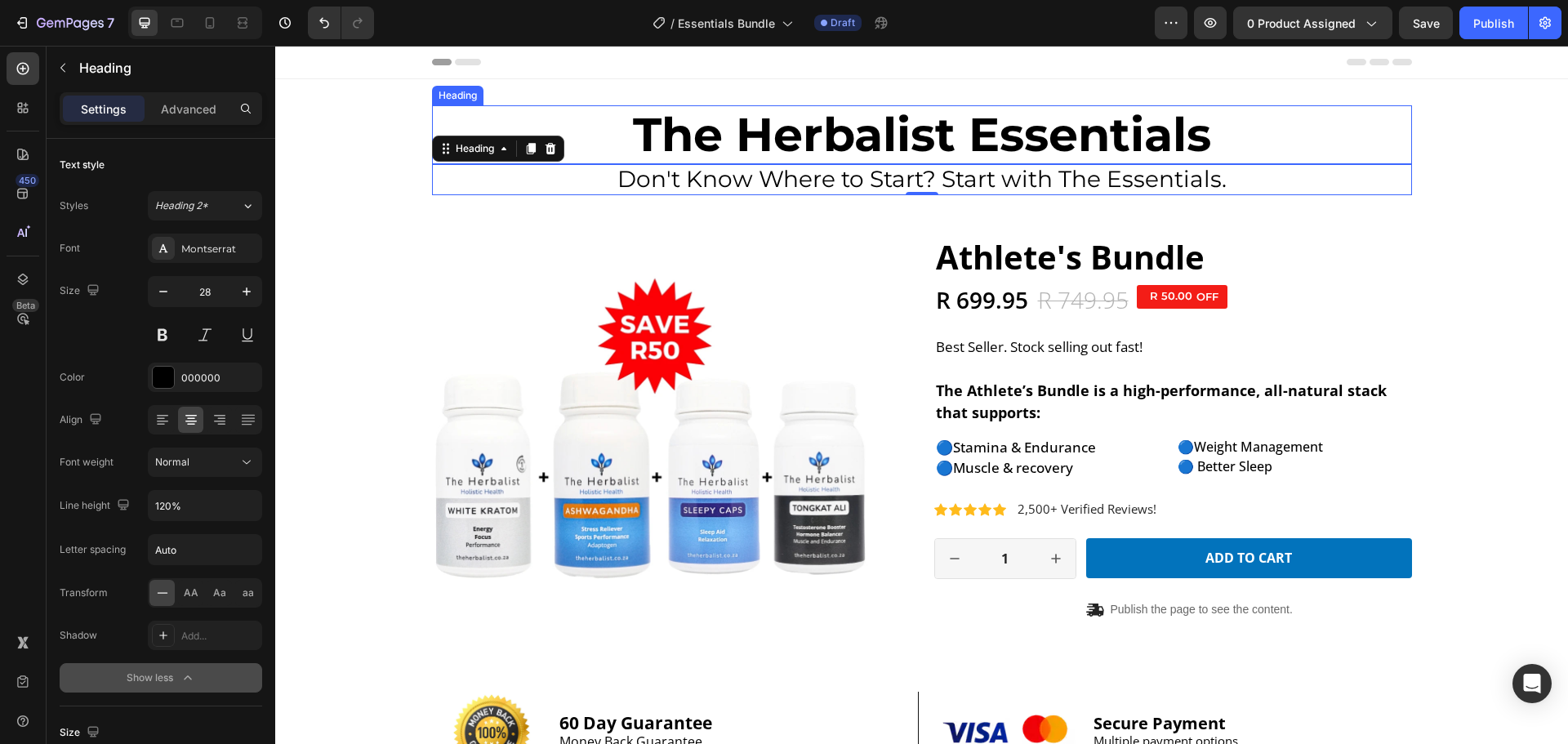
click at [1289, 144] on p "⁠⁠⁠⁠⁠⁠⁠ The Herbalist Essentials" at bounding box center [922, 134] width 977 height 56
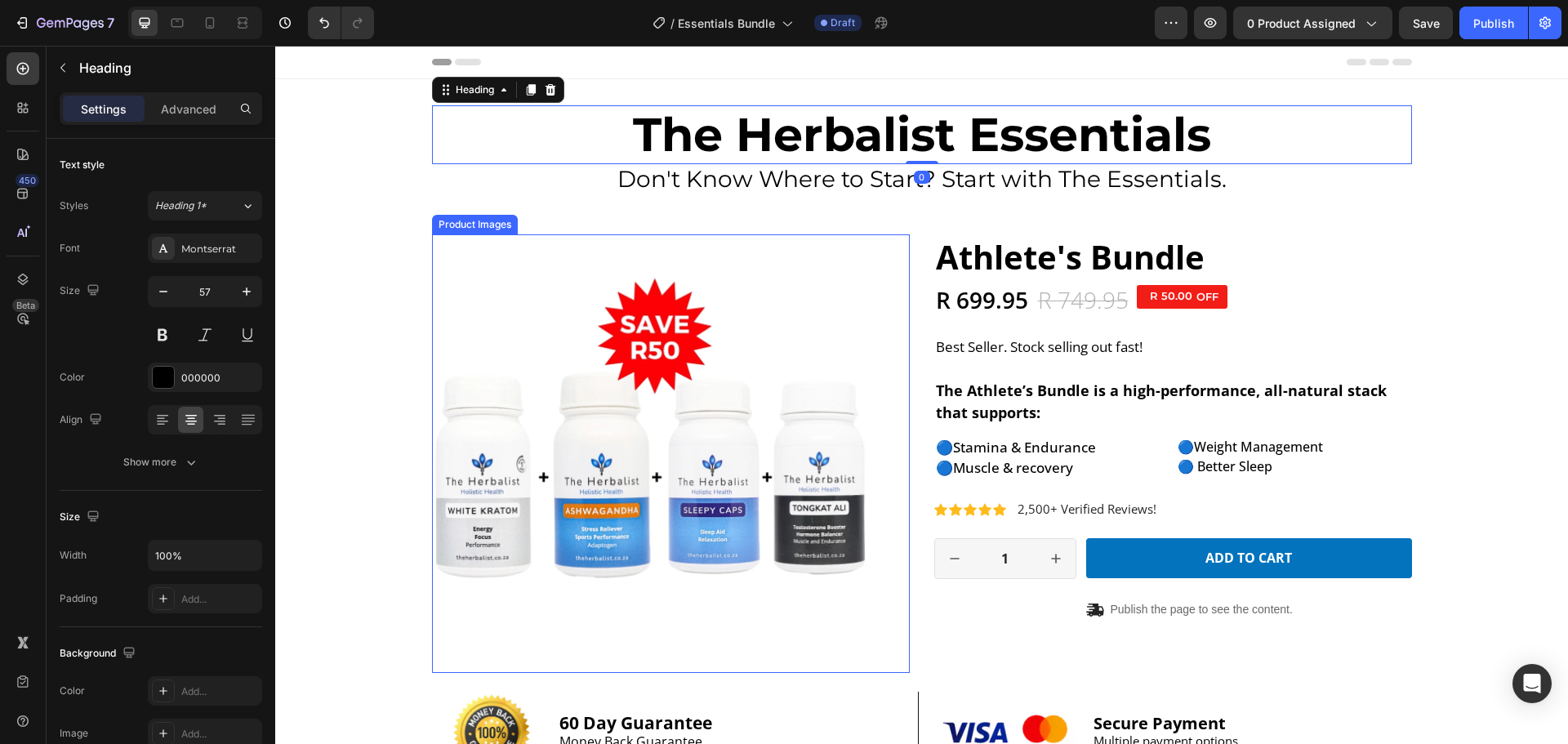
click at [855, 369] on img at bounding box center [651, 454] width 438 height 438
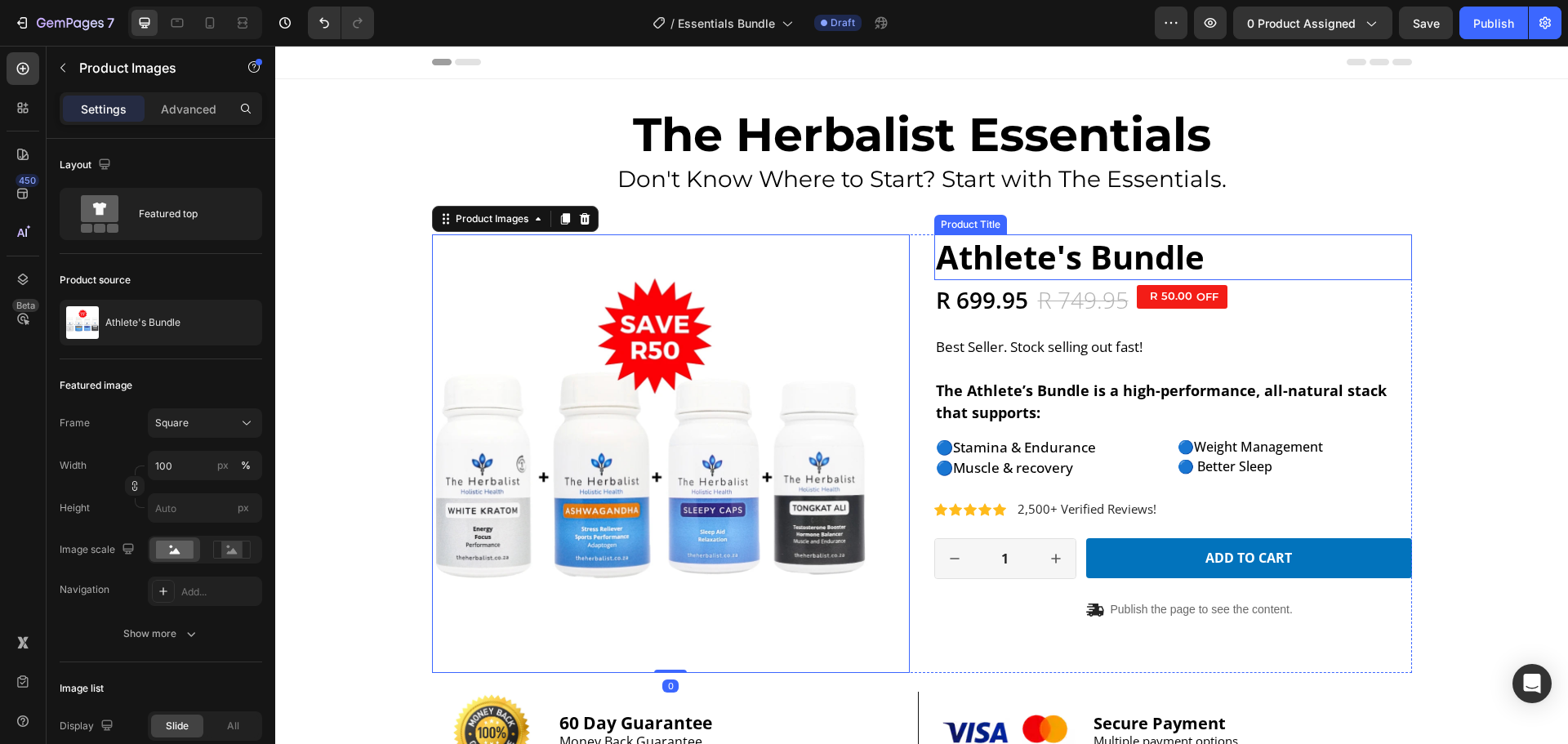
click at [1077, 261] on h1 "Athlete's Bundle" at bounding box center [1173, 257] width 478 height 45
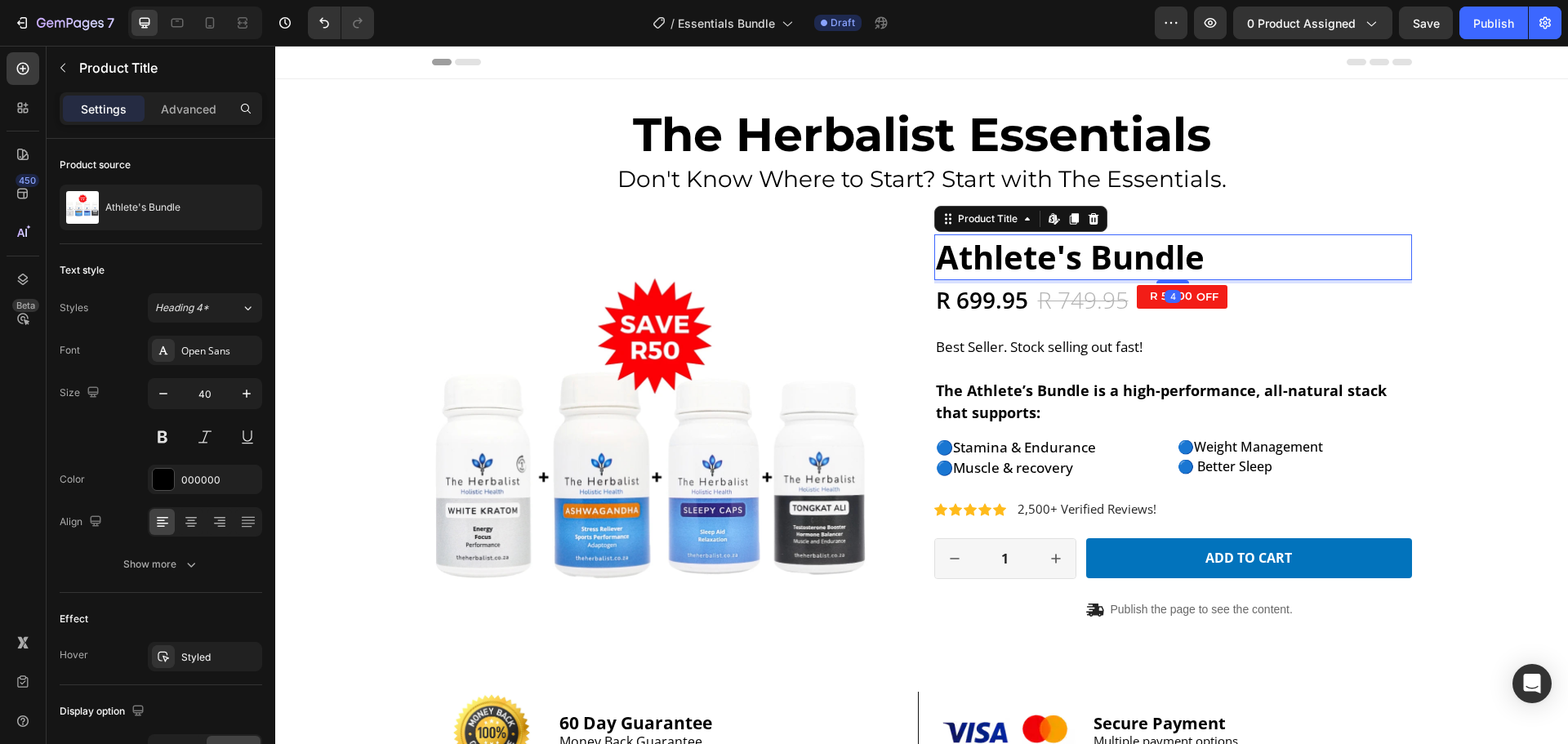
click at [1046, 261] on h1 "Athlete's Bundle" at bounding box center [1173, 257] width 478 height 45
click at [1045, 258] on h1 "Athlete's Bundle" at bounding box center [1173, 257] width 478 height 45
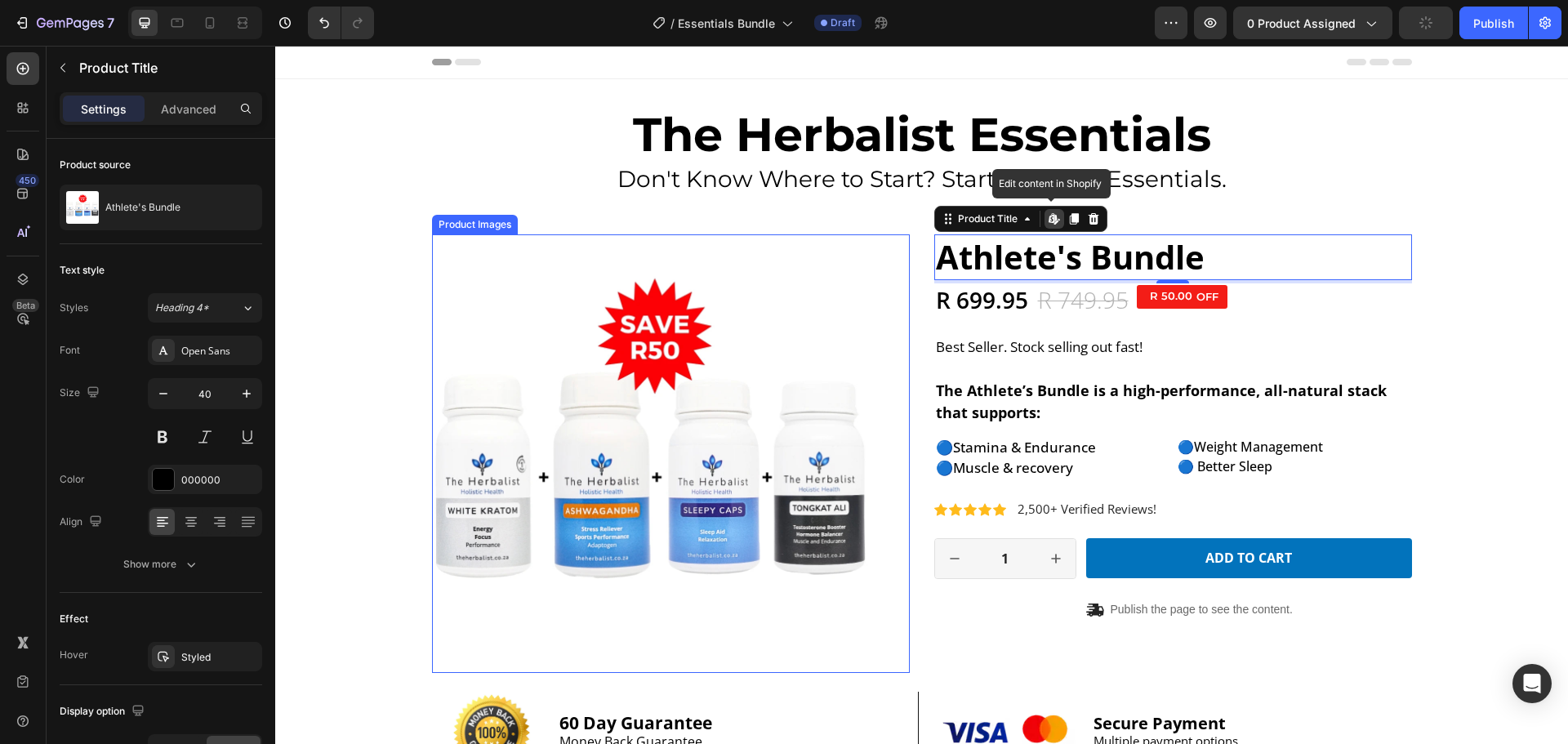
click at [681, 353] on img at bounding box center [651, 454] width 438 height 438
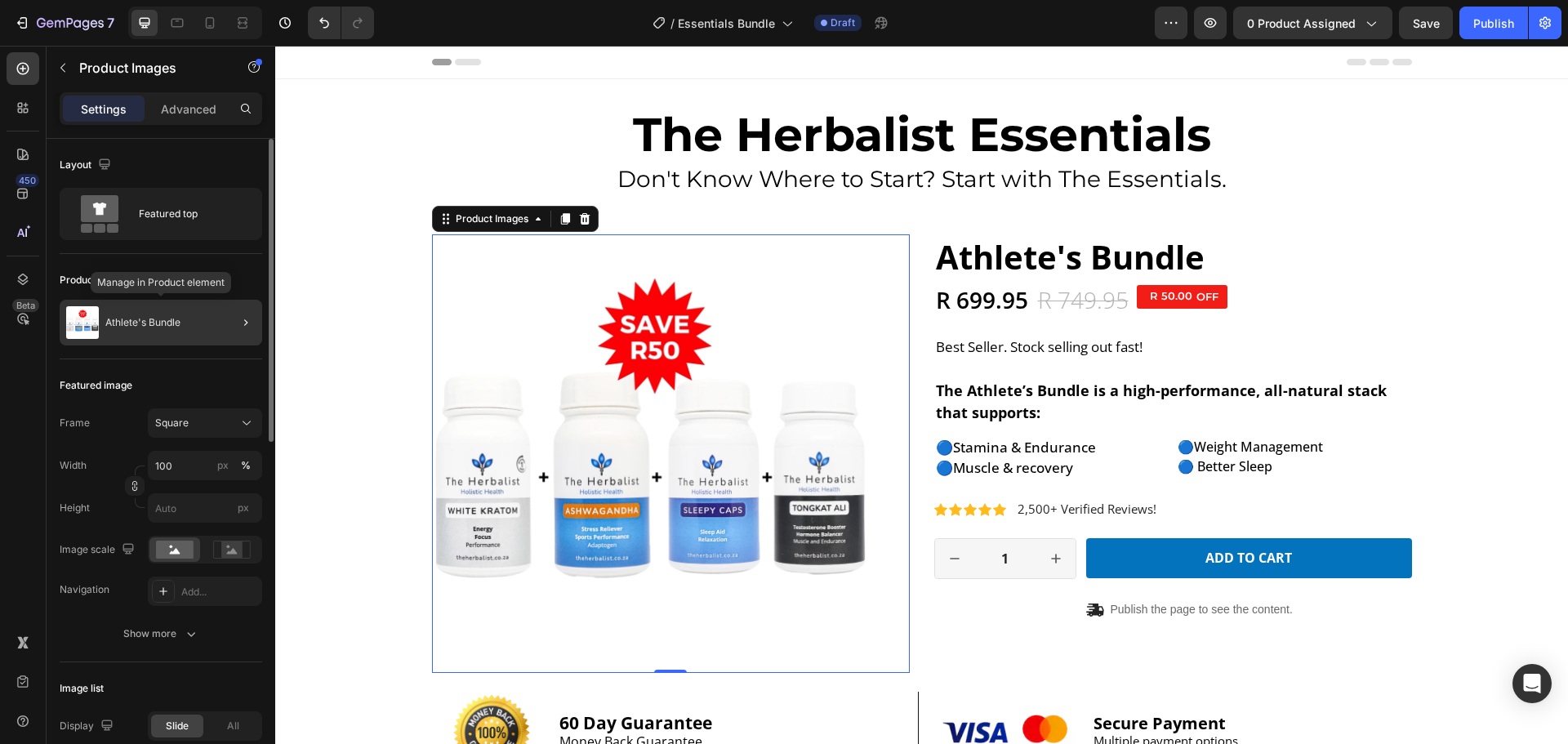
click at [161, 313] on div "Athlete's Bundle" at bounding box center [161, 322] width 203 height 45
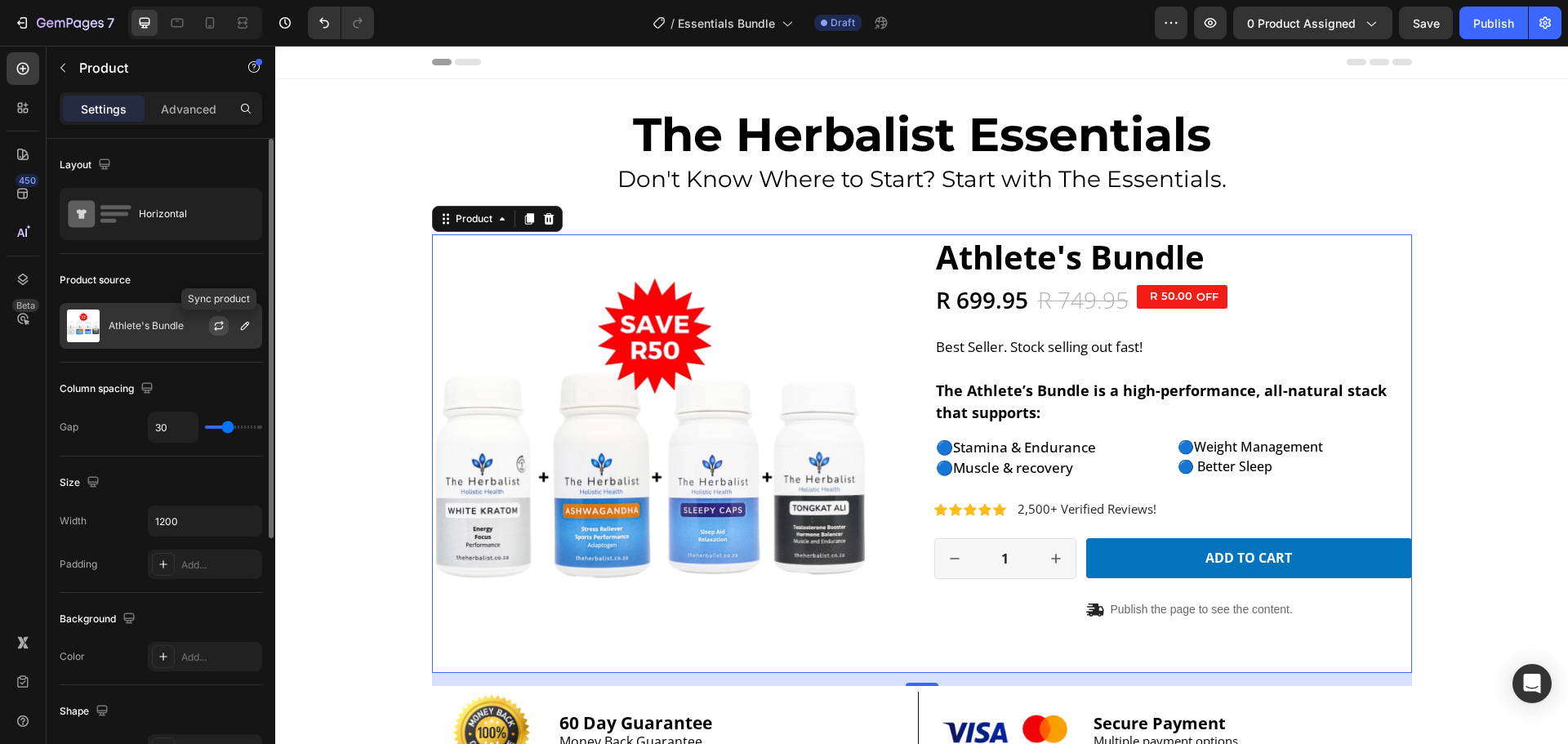
click at [222, 326] on icon "button" at bounding box center [218, 325] width 13 height 13
click at [246, 330] on icon "button" at bounding box center [245, 325] width 13 height 13
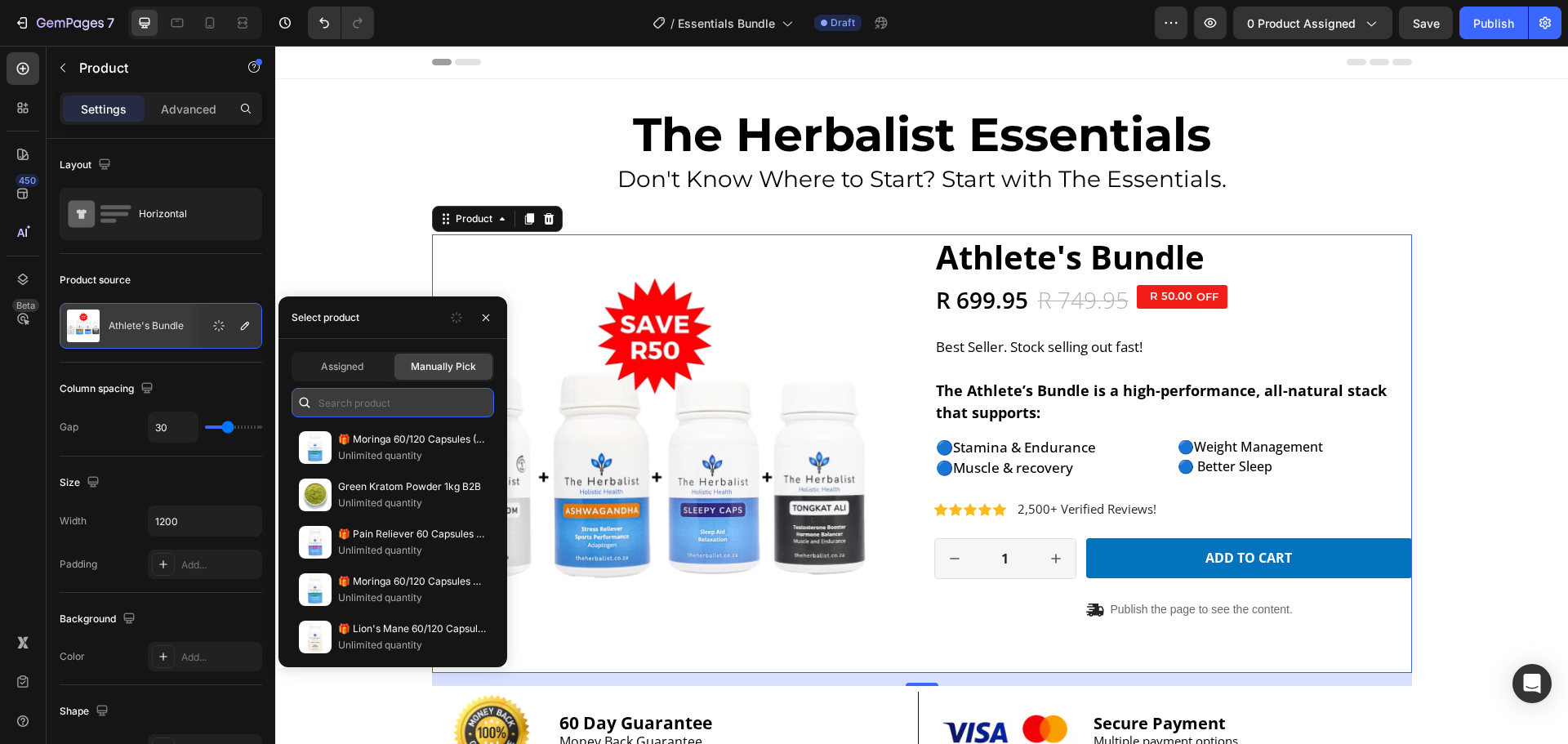
click at [386, 406] on input "text" at bounding box center [393, 402] width 203 height 29
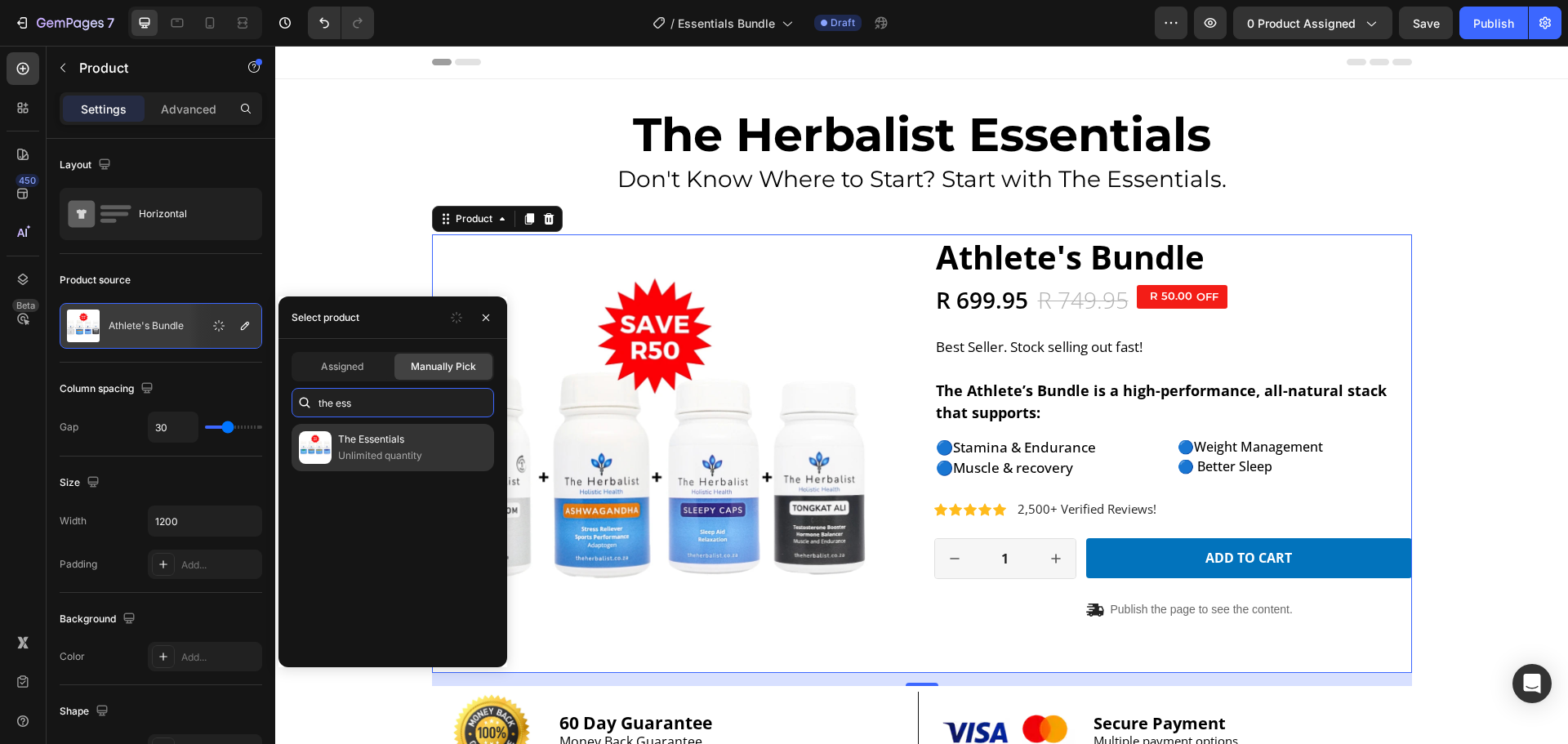
type input "the ess"
click at [387, 453] on p "Unlimited quantity" at bounding box center [413, 455] width 149 height 16
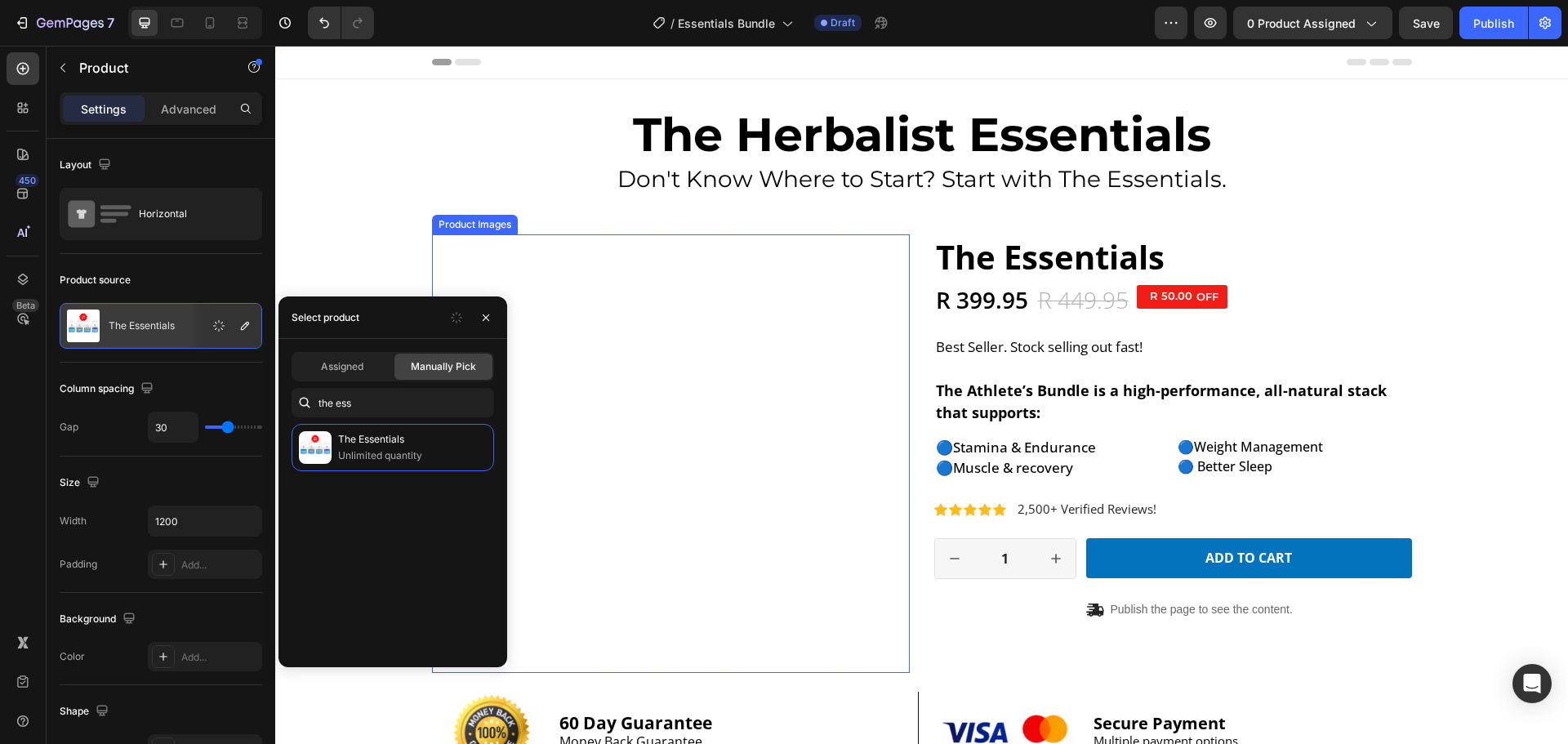
click at [811, 422] on img at bounding box center [651, 454] width 438 height 438
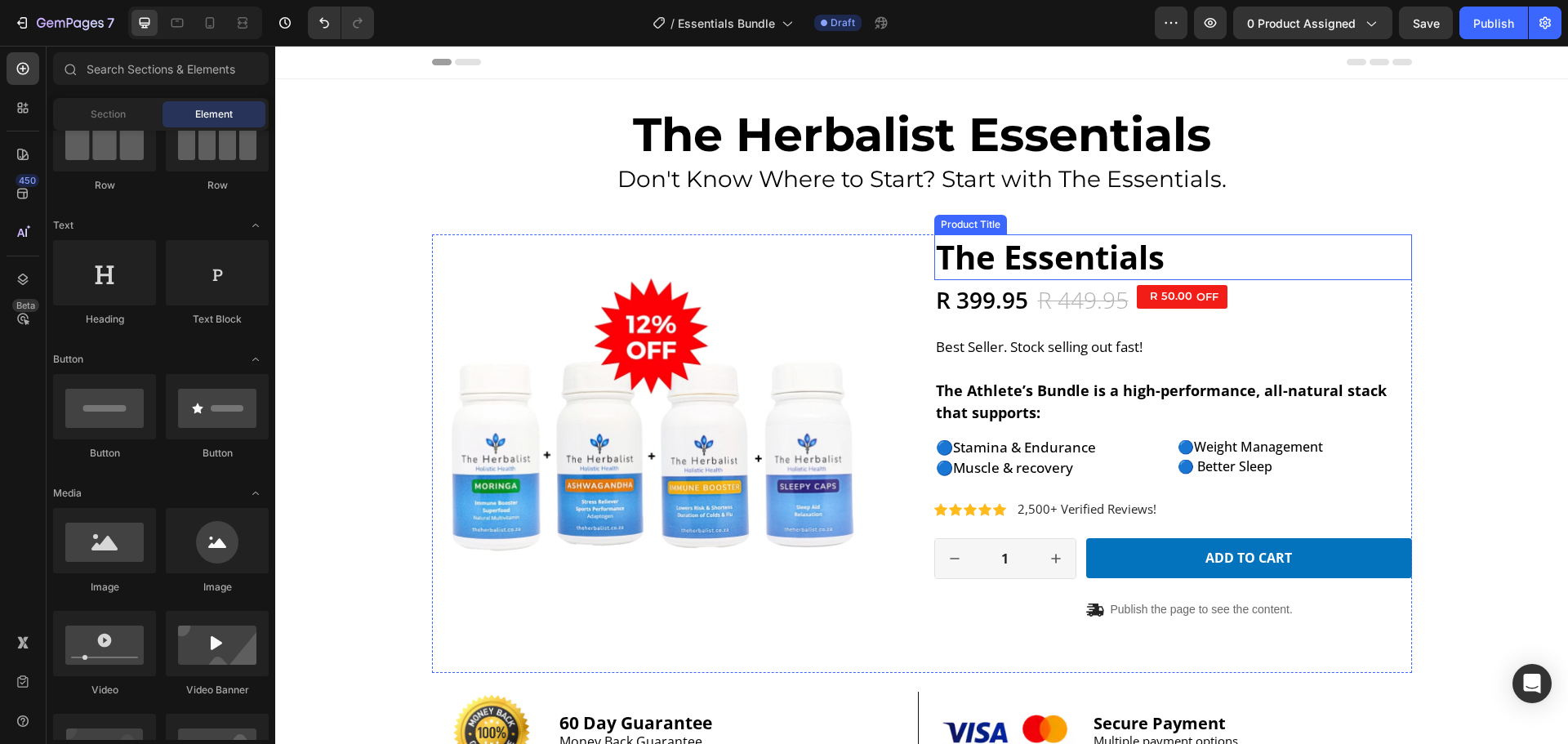
click at [1025, 278] on h1 "The Essentials" at bounding box center [1173, 257] width 478 height 45
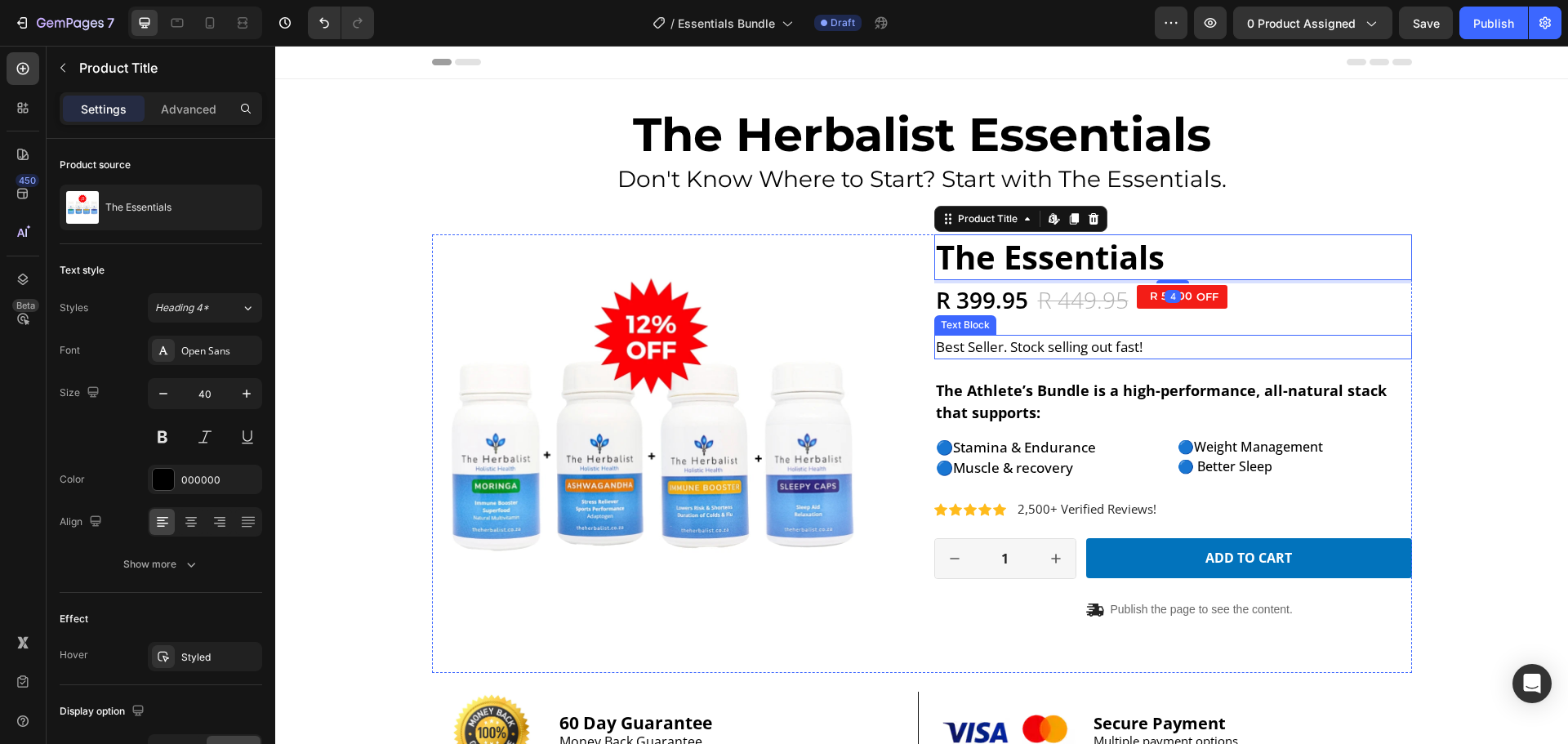
click at [1428, 354] on div "The Essentials Product Title Edit content in Shopify 4 R 399.95 Product Price P…" at bounding box center [922, 543] width 1268 height 512
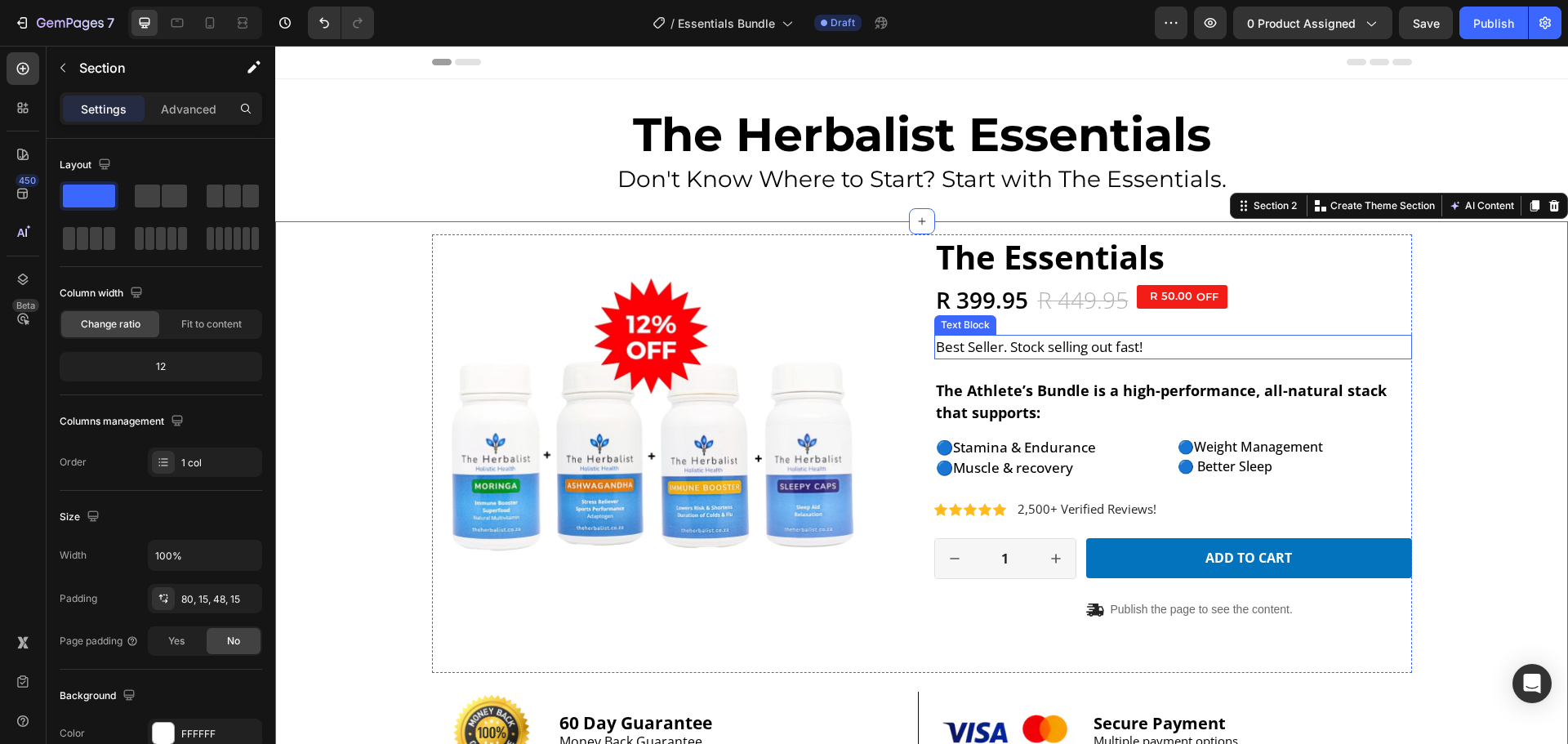
click at [1071, 348] on p "Best Seller. Stock selling out fast!" at bounding box center [1173, 347] width 474 height 21
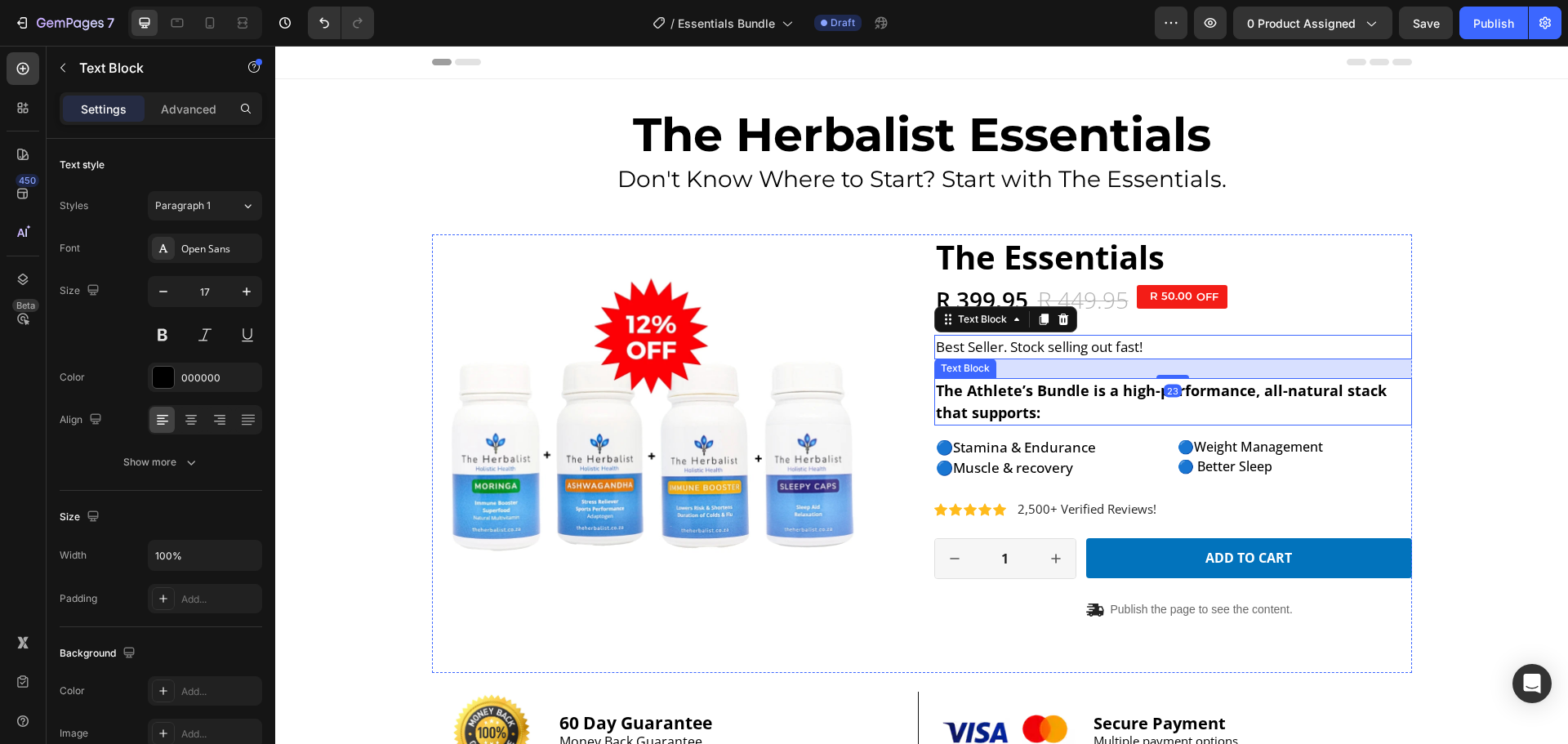
click at [1048, 400] on strong "The Athlete’s Bundle is a high-performance, all-natural stack that supports:" at bounding box center [1161, 402] width 451 height 42
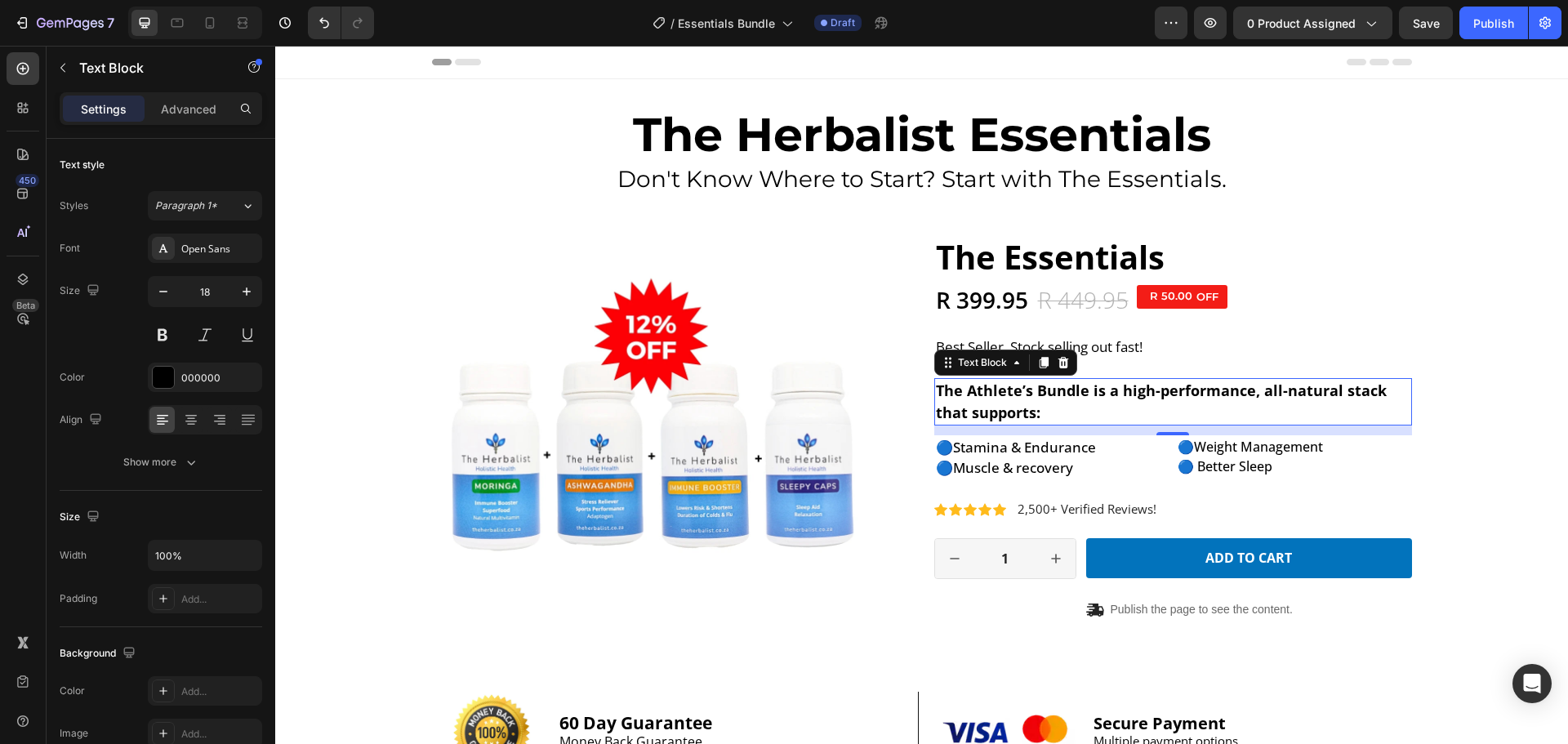
click at [1049, 393] on strong "The Athlete’s Bundle is a high-performance, all-natural stack that supports:" at bounding box center [1161, 402] width 451 height 42
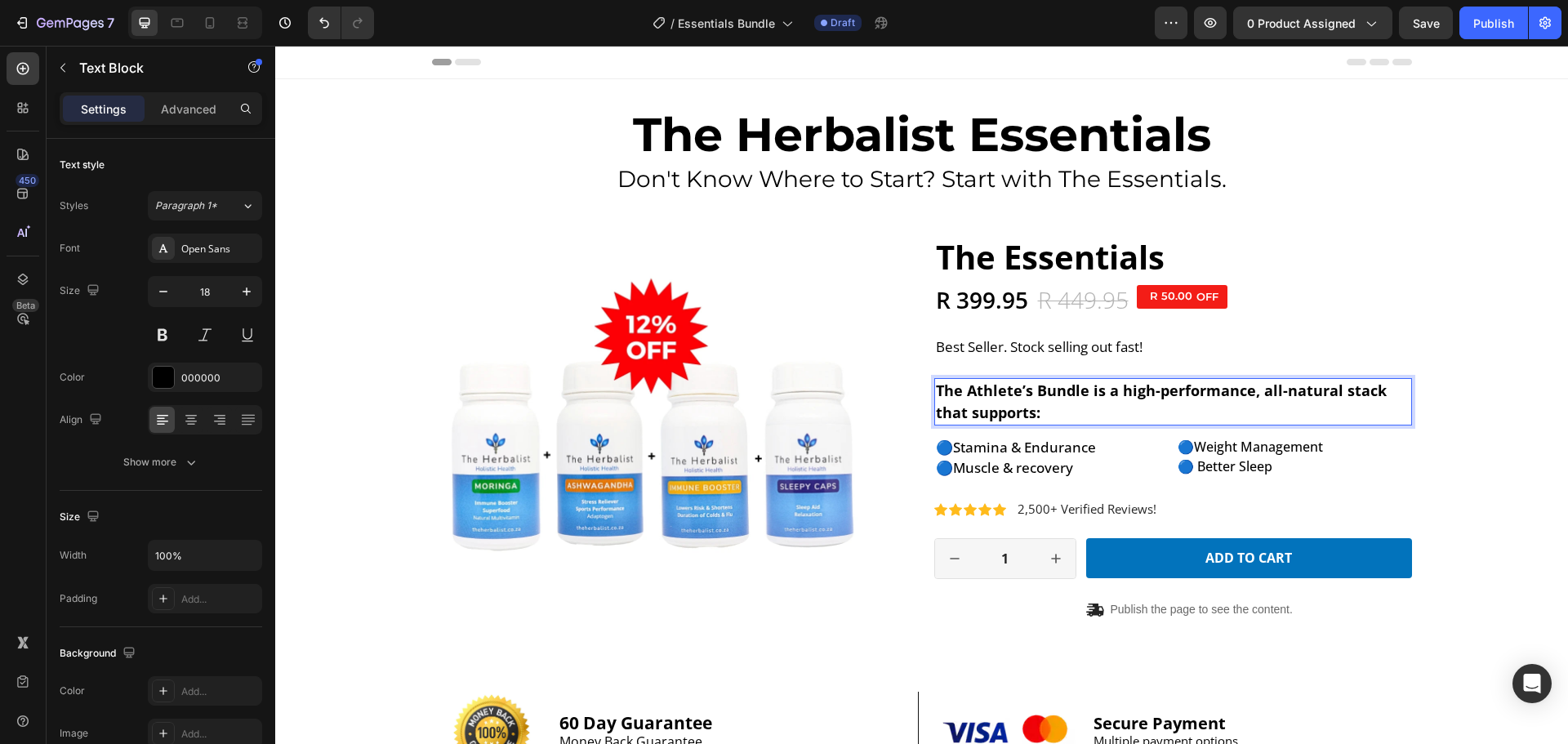
click at [1033, 400] on p "The Athlete’s Bundle is a high-performance, all-natural stack that supports:" at bounding box center [1173, 402] width 474 height 45
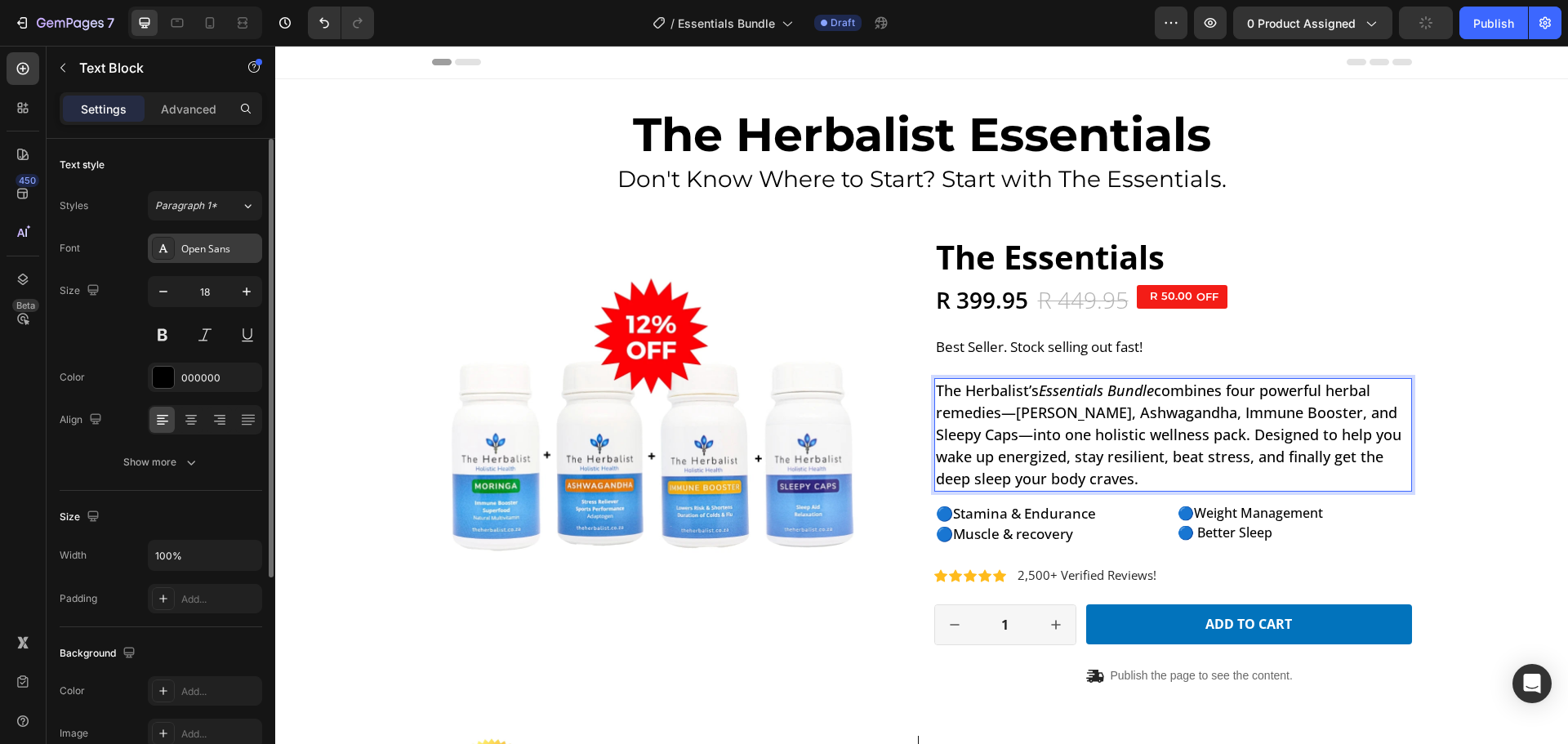
click at [177, 256] on div "Open Sans" at bounding box center [205, 248] width 115 height 29
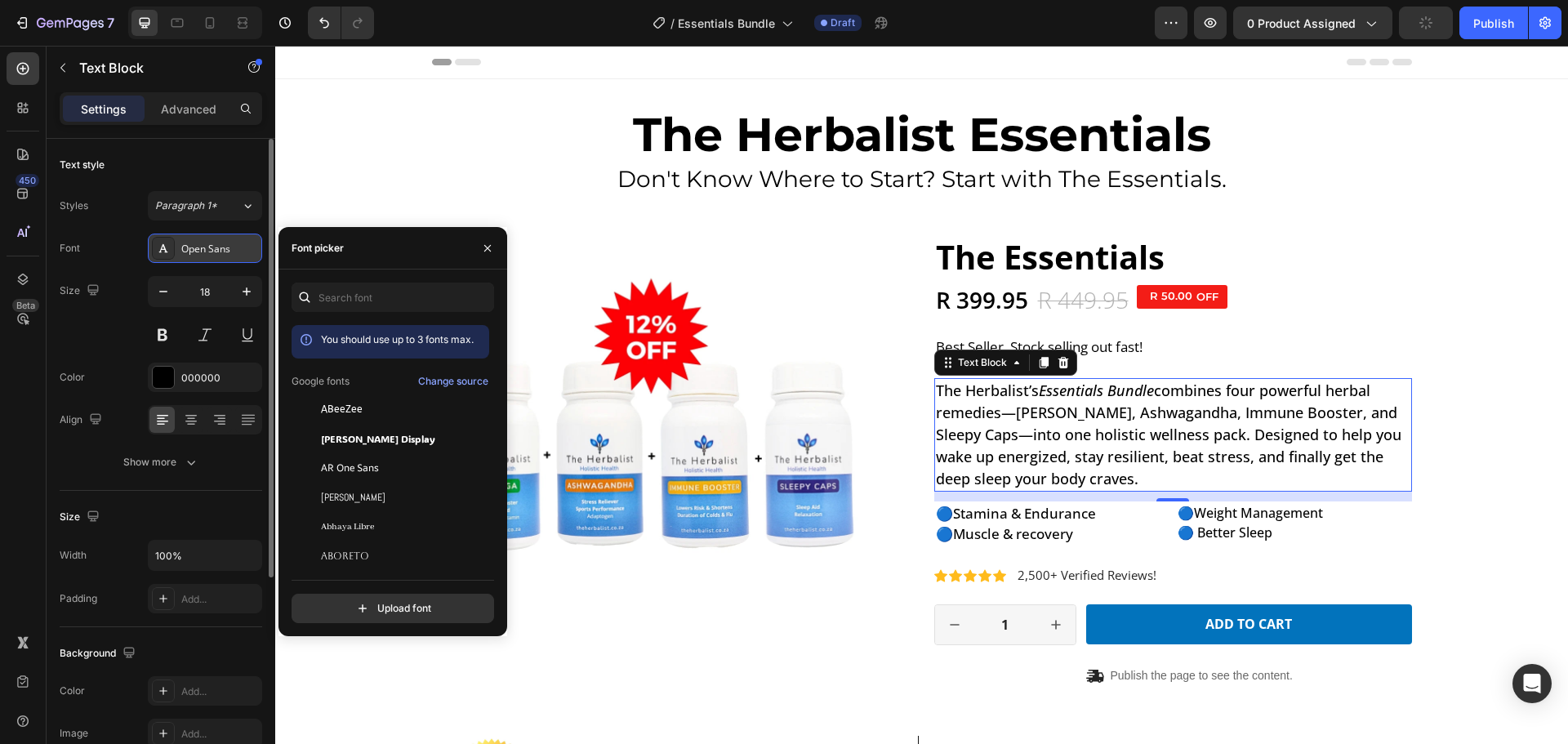
click at [177, 256] on div "Open Sans" at bounding box center [205, 248] width 115 height 29
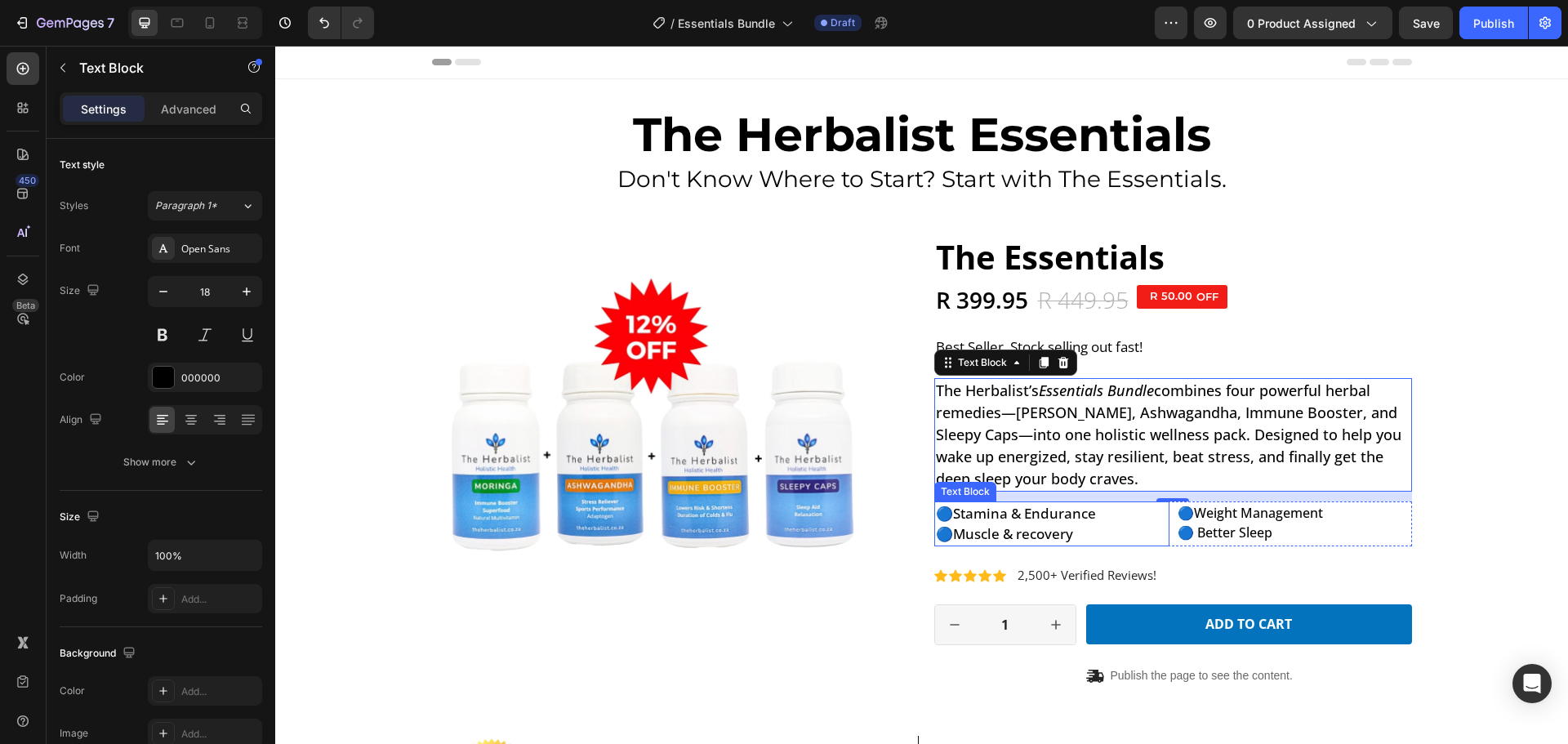
click at [1026, 513] on p "🔵 Stamina & Endurance" at bounding box center [1052, 514] width 233 height 21
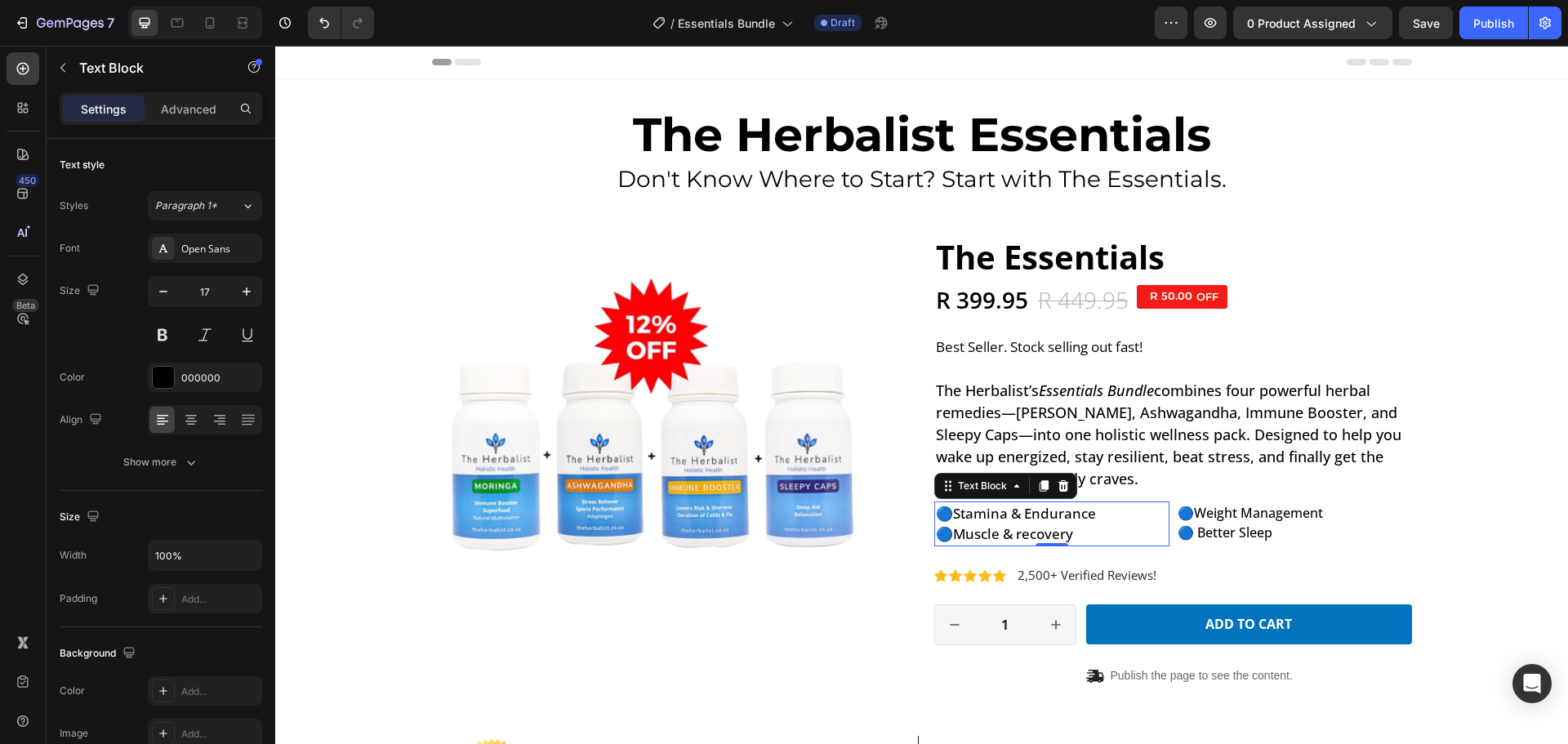
click at [1027, 513] on p "🔵 Stamina & Endurance" at bounding box center [1052, 514] width 233 height 21
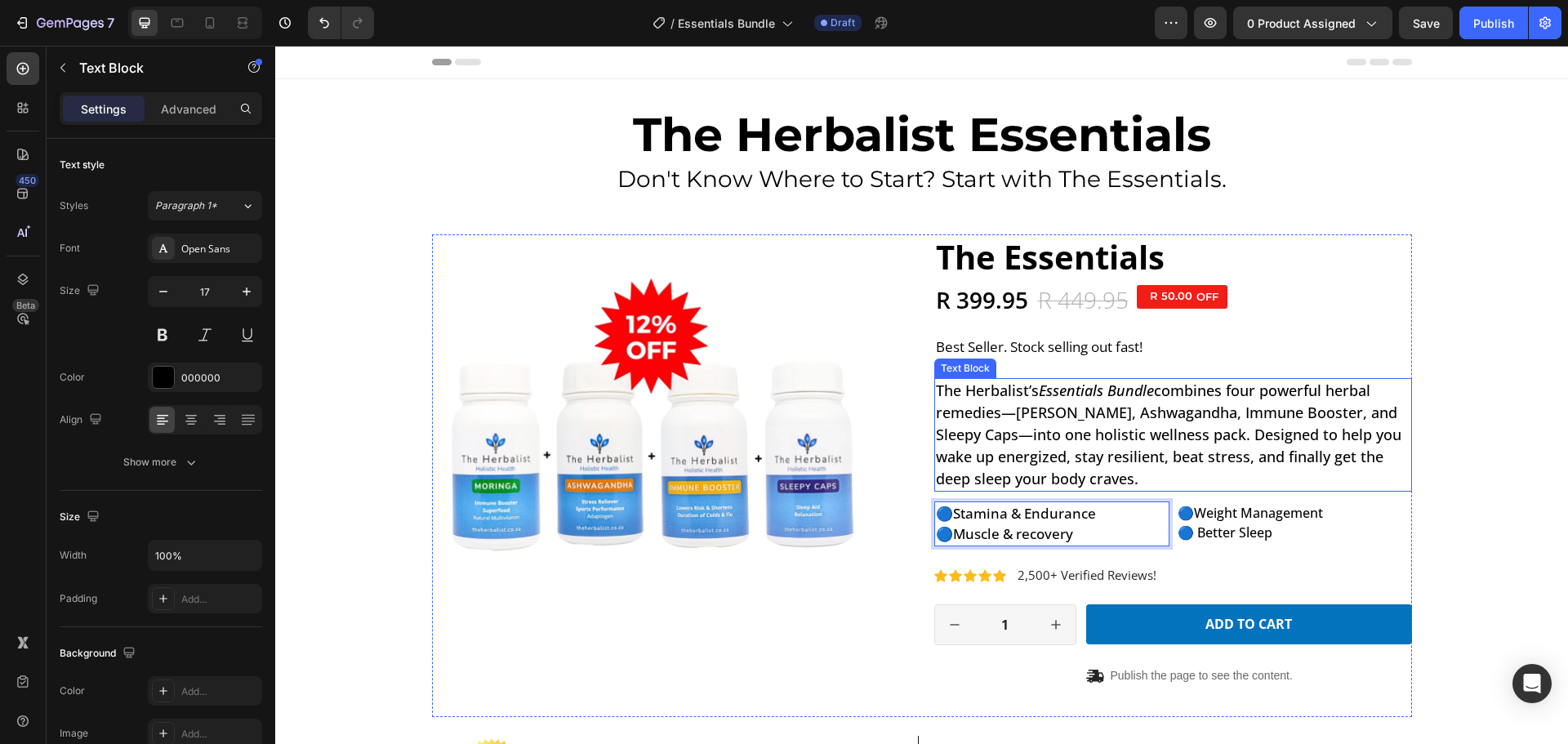
click at [1046, 437] on p "The Herbalist’s Essentials Bundle combines four powerful herbal remedies—Moring…" at bounding box center [1173, 435] width 474 height 110
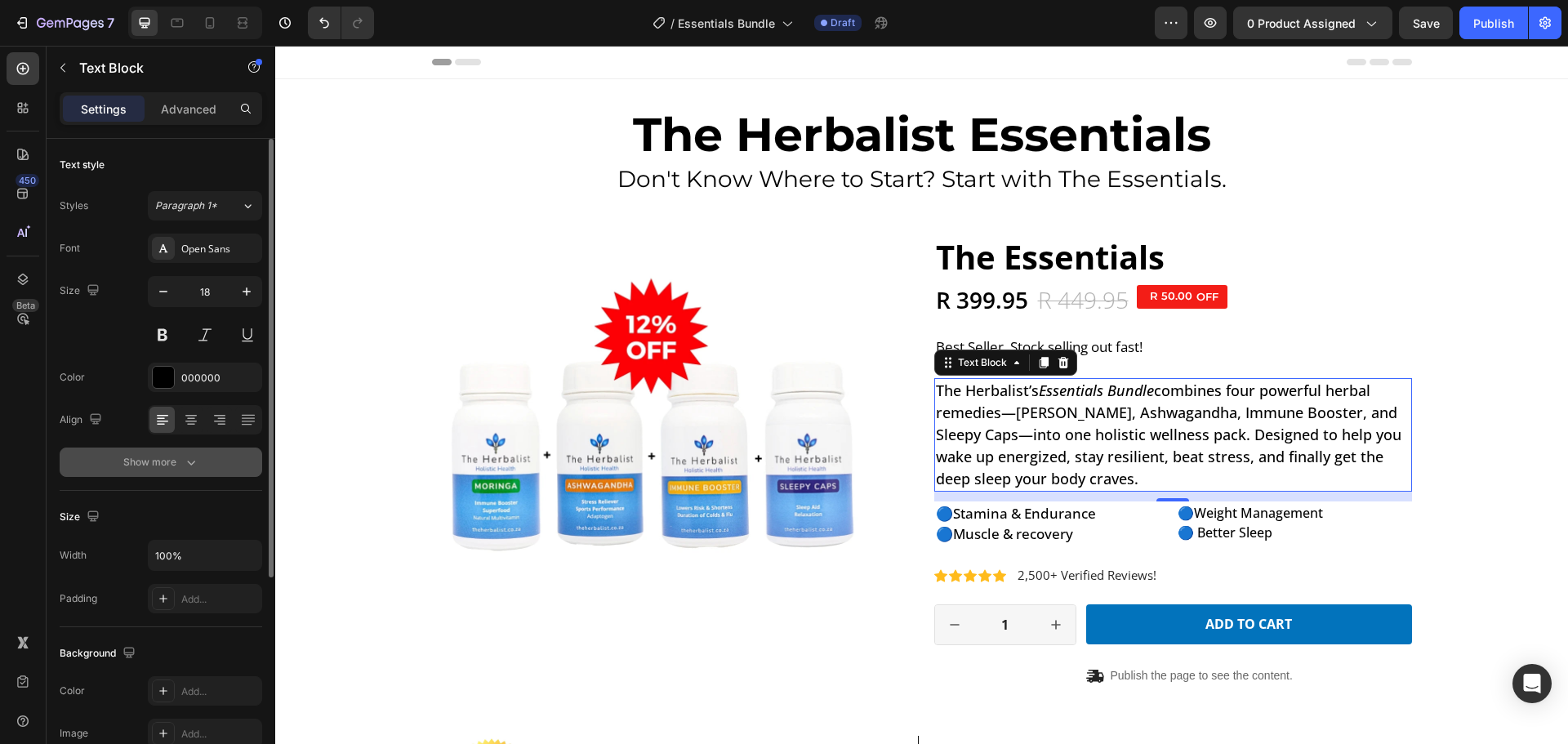
click at [171, 466] on div "Show more" at bounding box center [161, 461] width 76 height 16
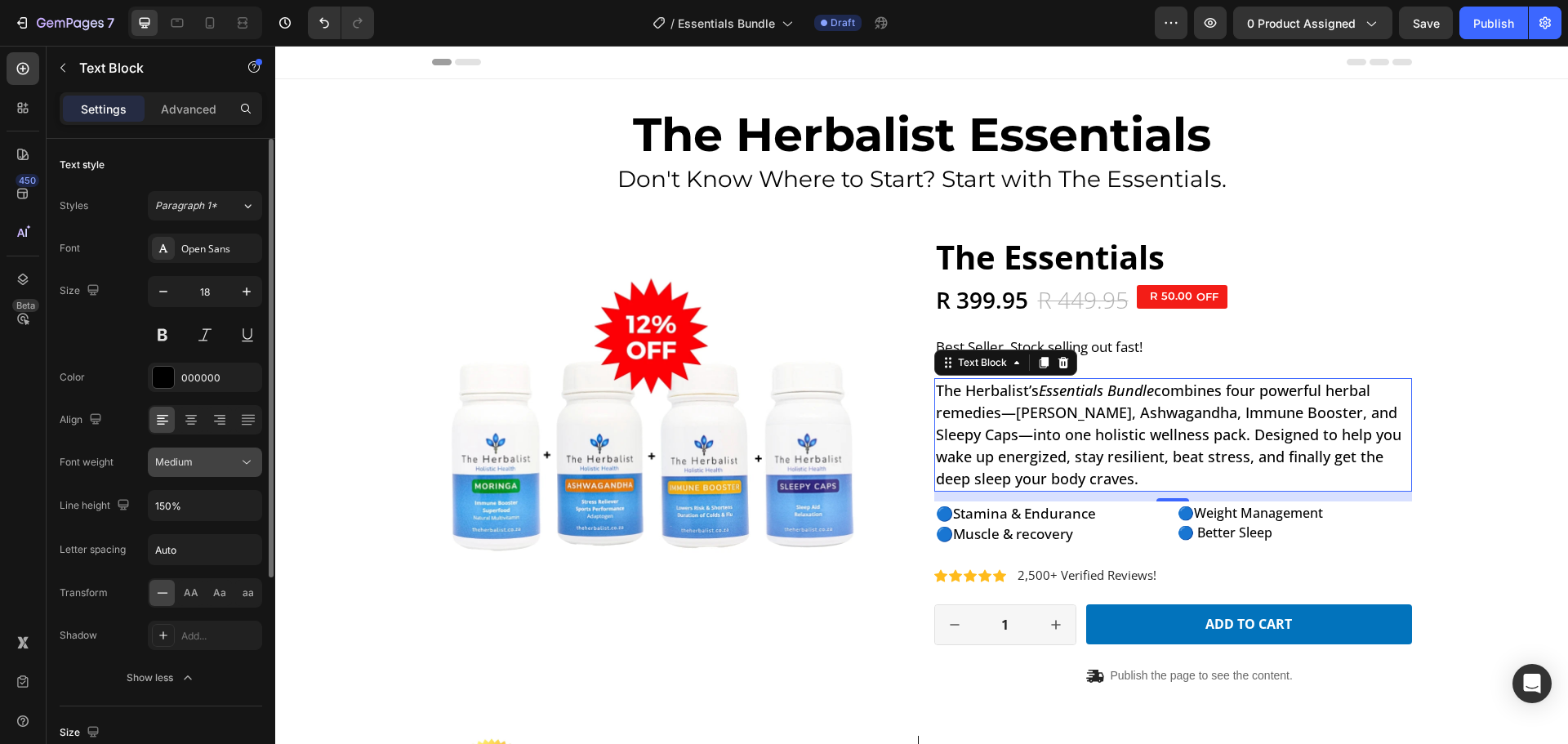
click at [176, 471] on button "Medium" at bounding box center [205, 462] width 115 height 29
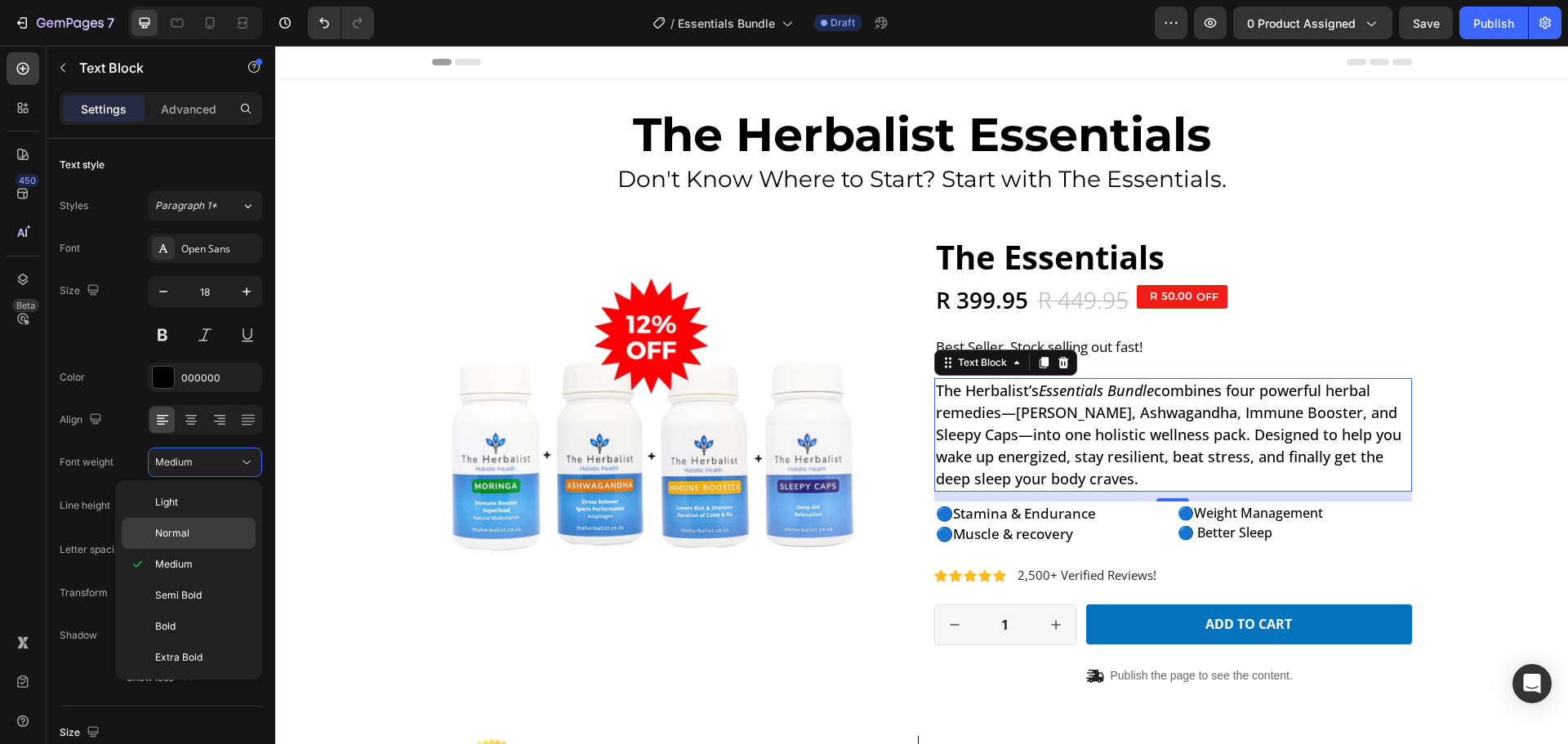
click at [169, 533] on span "Normal" at bounding box center [172, 533] width 34 height 15
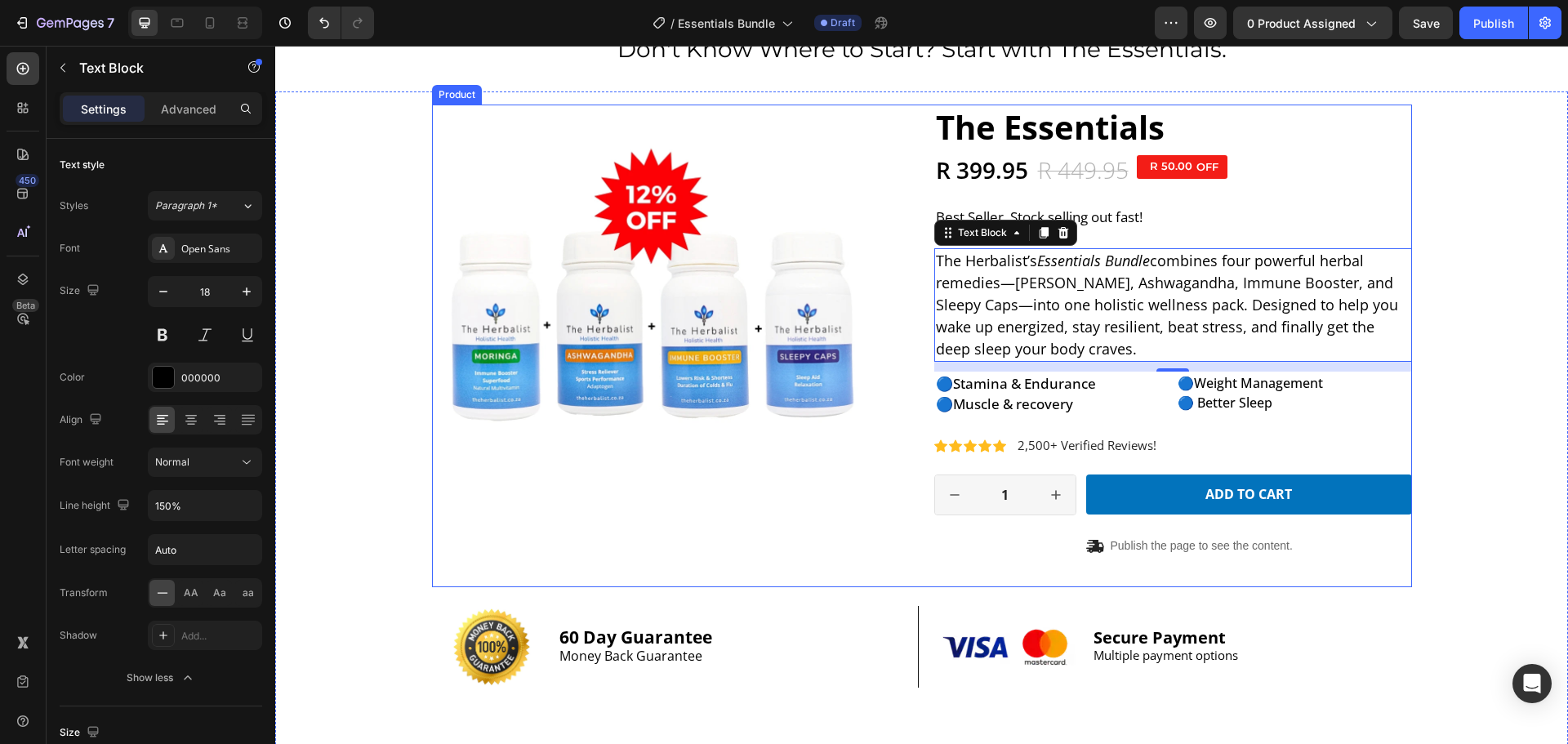
scroll to position [164, 0]
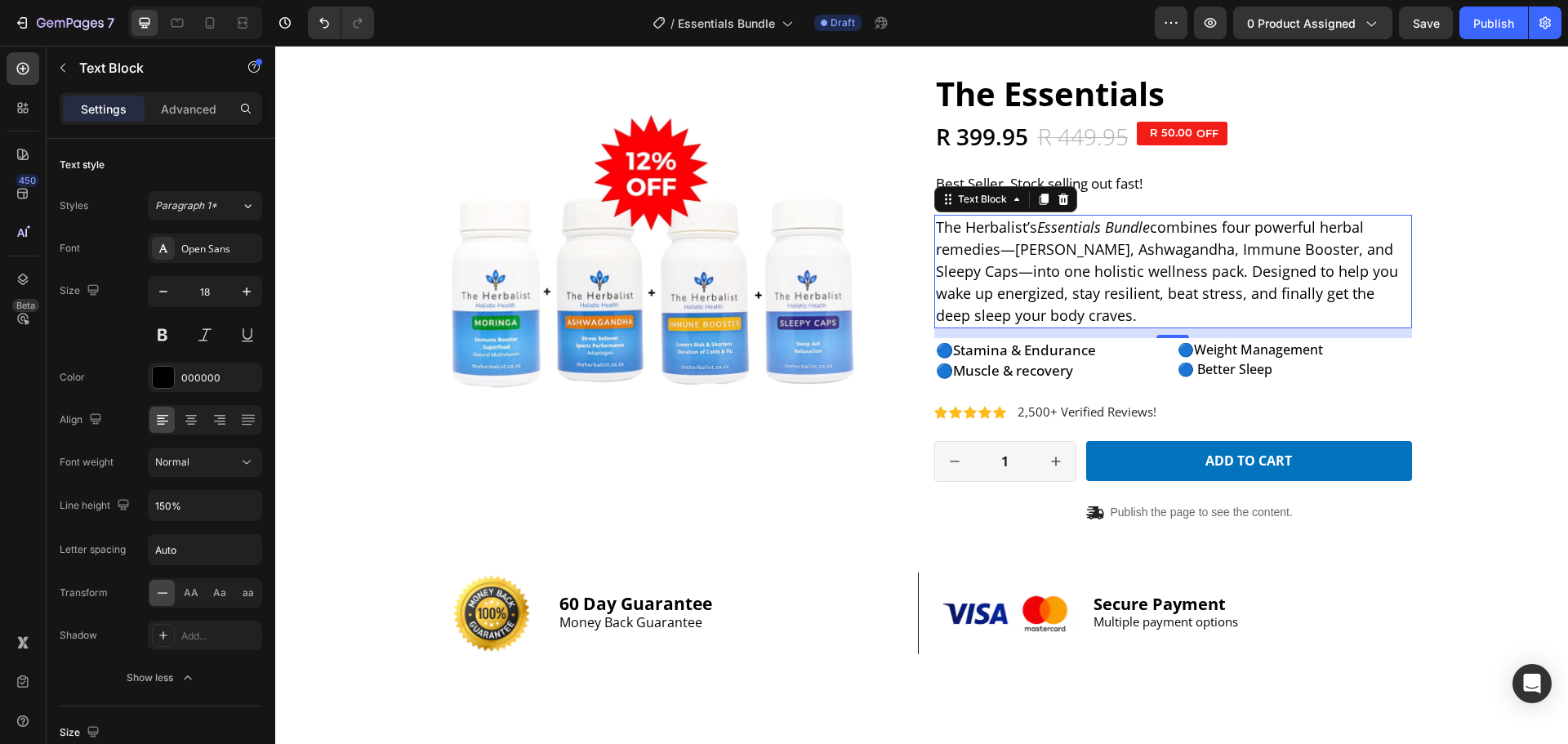
click at [1030, 355] on p "🔵 Stamina & Endurance" at bounding box center [1052, 350] width 233 height 21
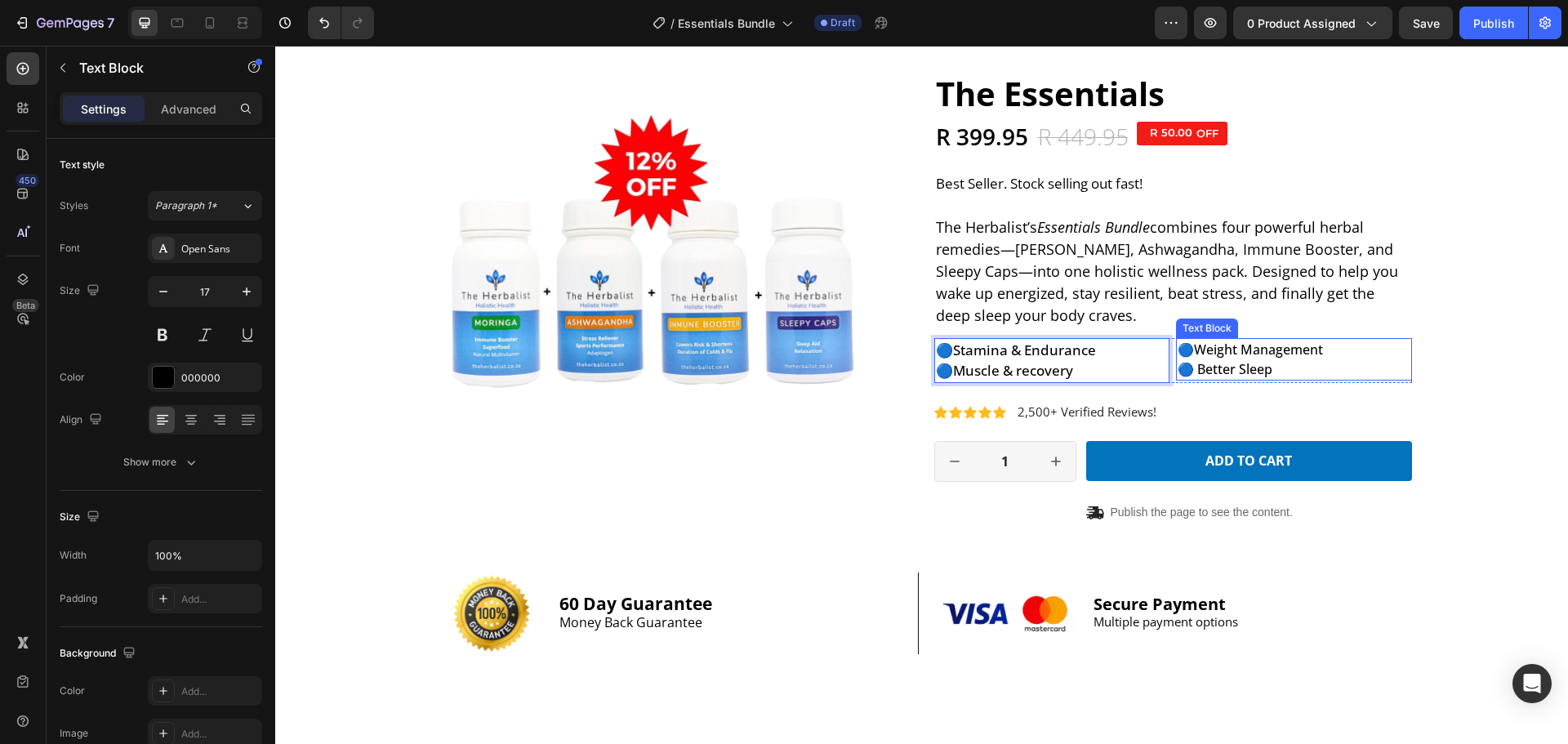
click at [1316, 360] on p "🔵 Better Sleep" at bounding box center [1294, 369] width 233 height 20
click at [1010, 349] on p "🔵 Stamina & Endurance" at bounding box center [1052, 350] width 233 height 21
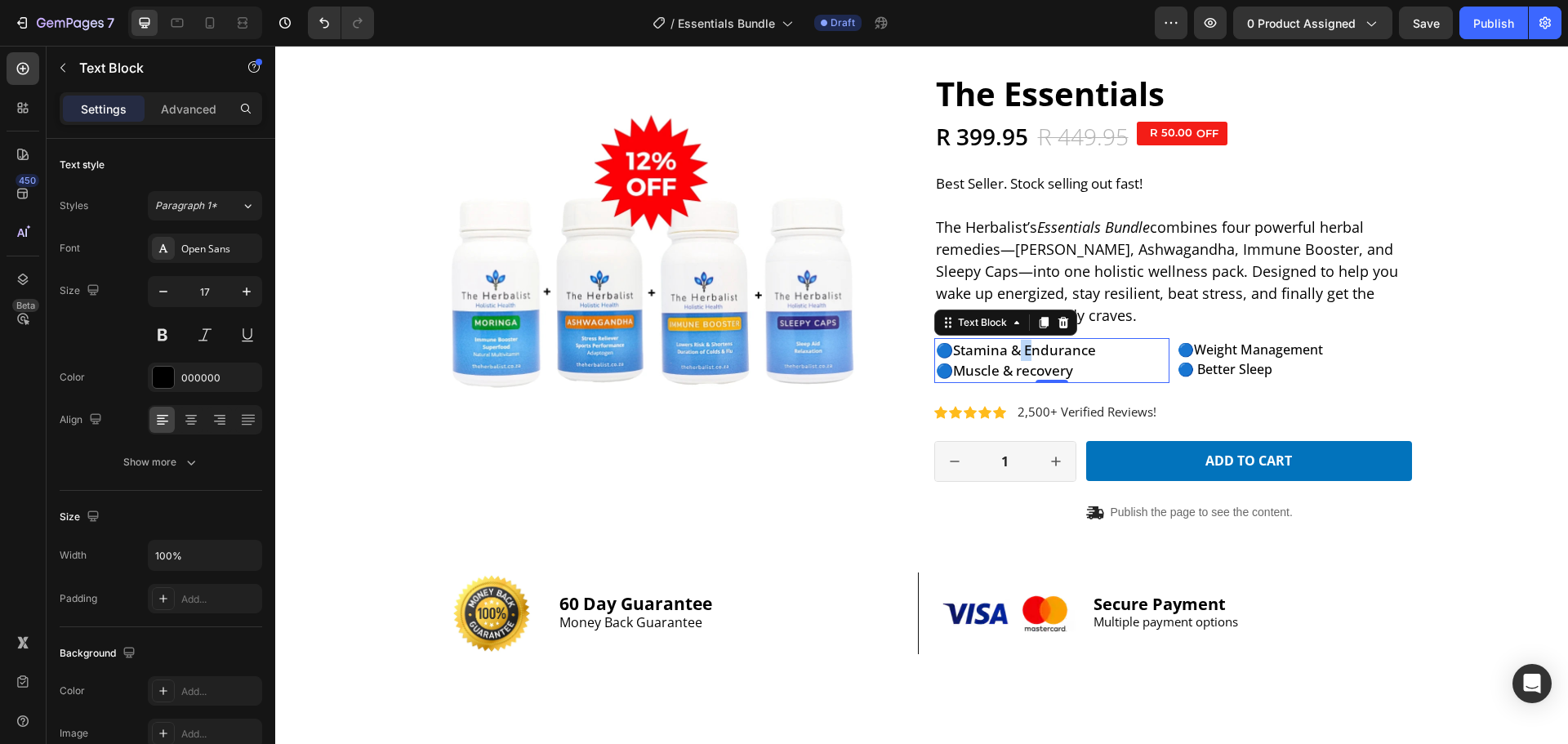
click at [1011, 352] on p "🔵 Stamina & Endurance" at bounding box center [1052, 350] width 233 height 21
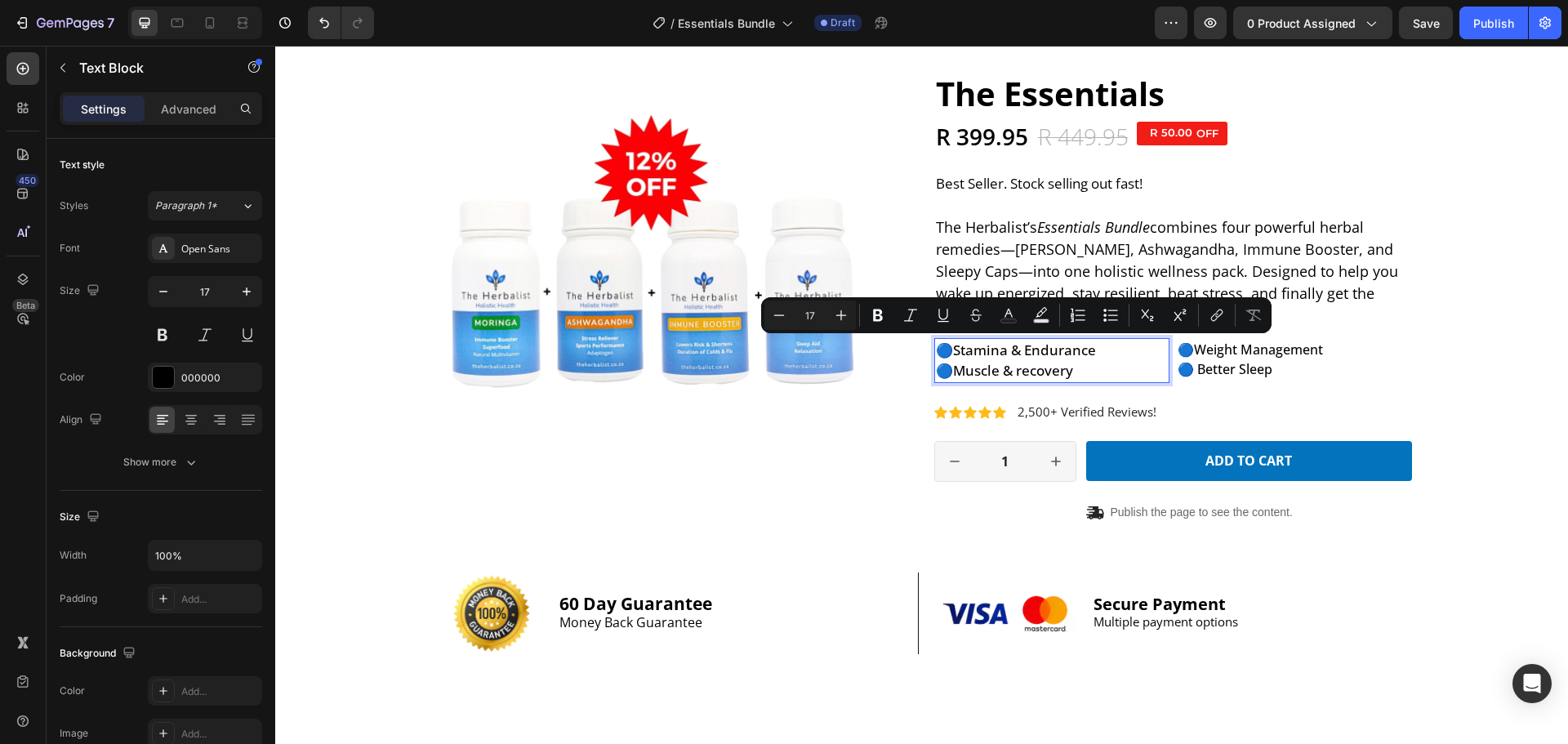
click at [1007, 351] on p "🔵 Stamina & Endurance" at bounding box center [1052, 350] width 233 height 21
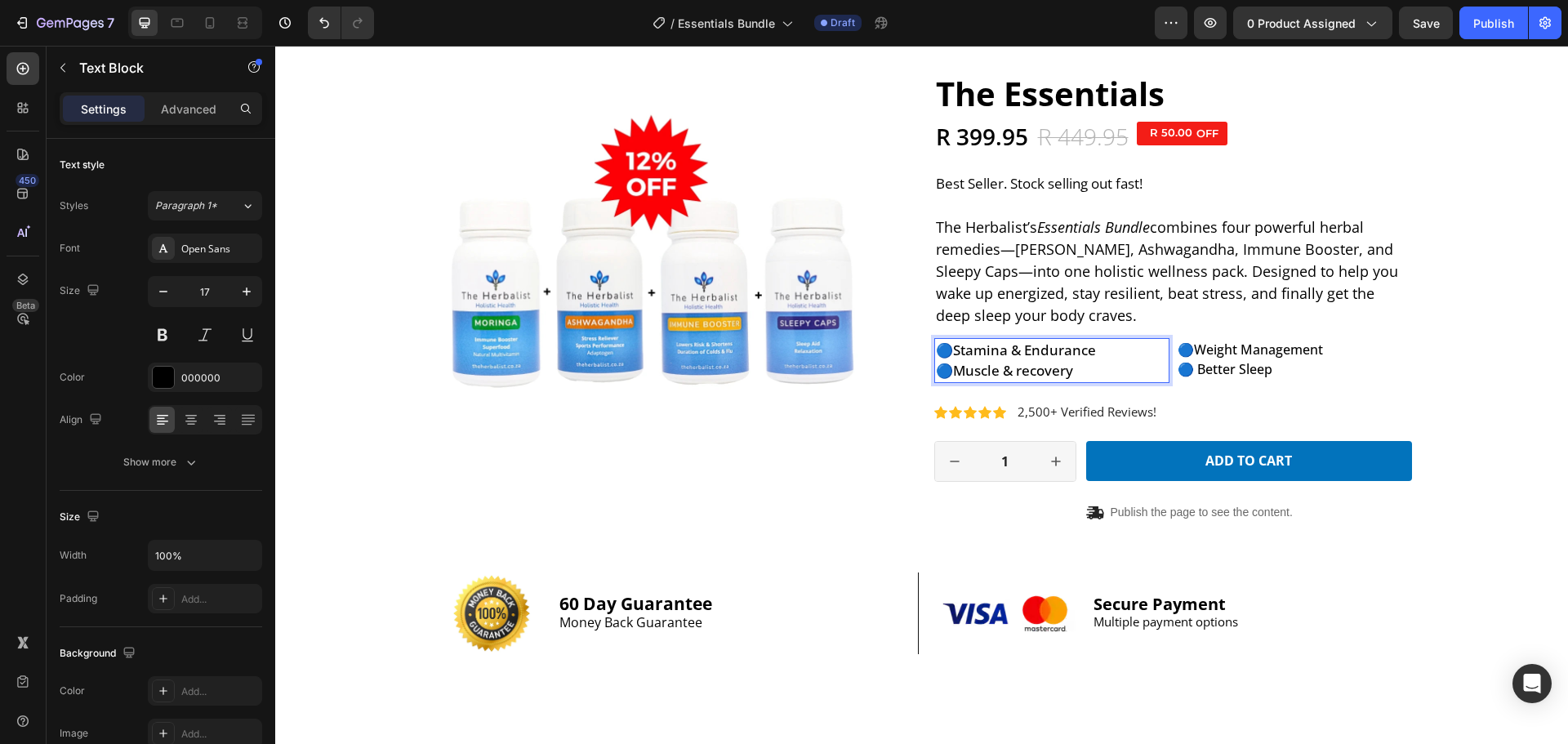
click at [1038, 350] on p "🔵 Stamina & Endurance" at bounding box center [1052, 350] width 233 height 21
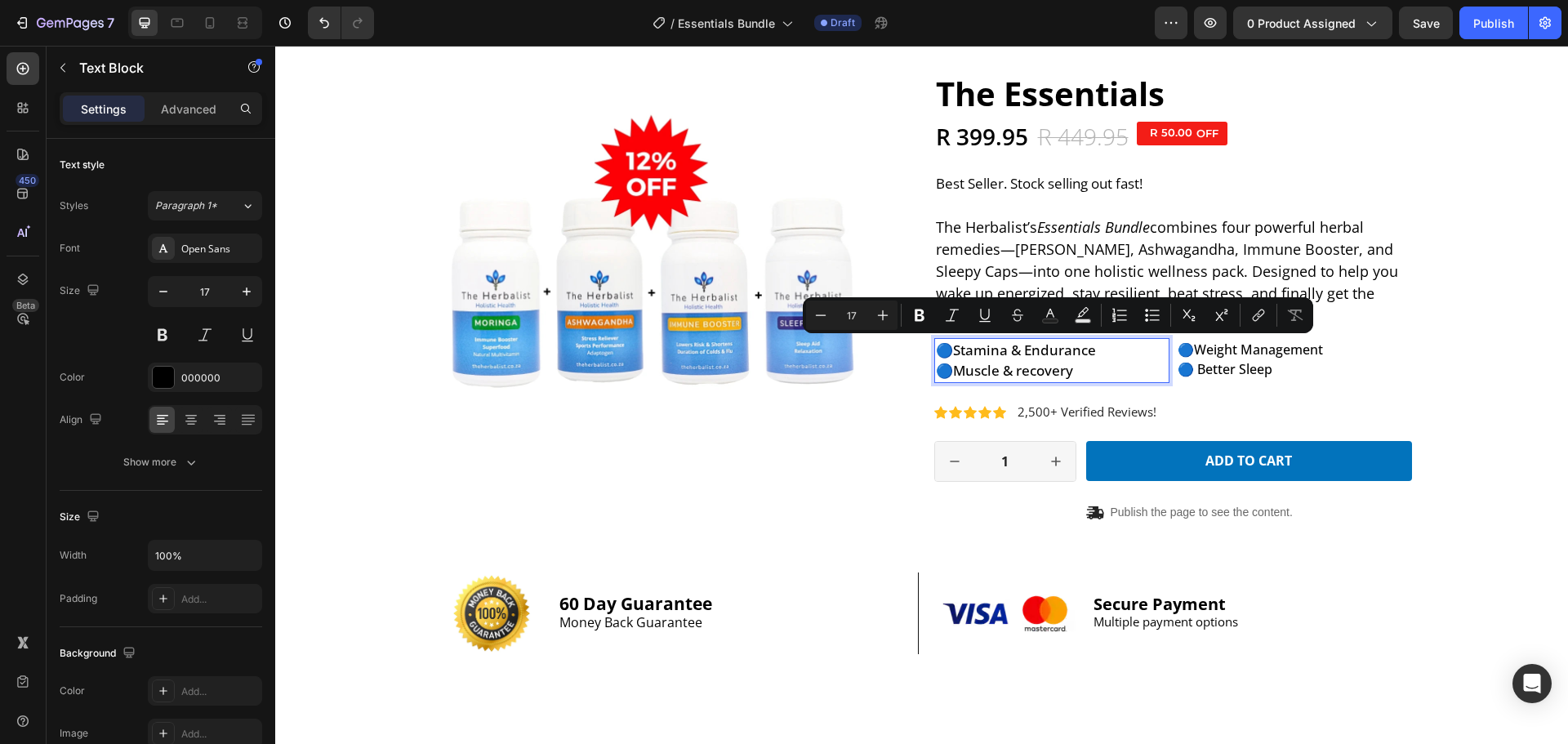
click at [1060, 355] on p "🔵 Stamina & Endurance" at bounding box center [1052, 350] width 233 height 21
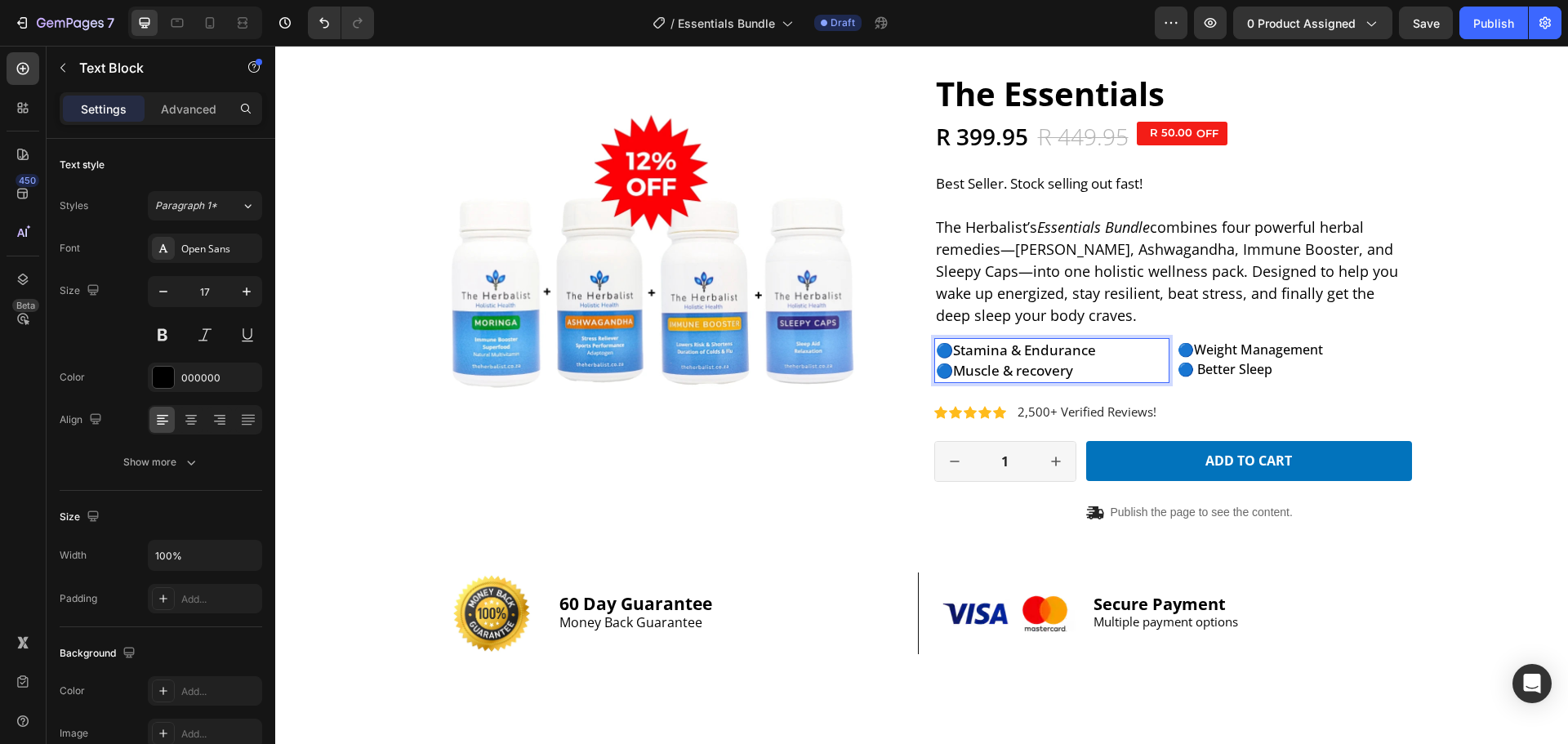
click at [1060, 355] on p "🔵 Stamina & Endurance" at bounding box center [1052, 350] width 233 height 21
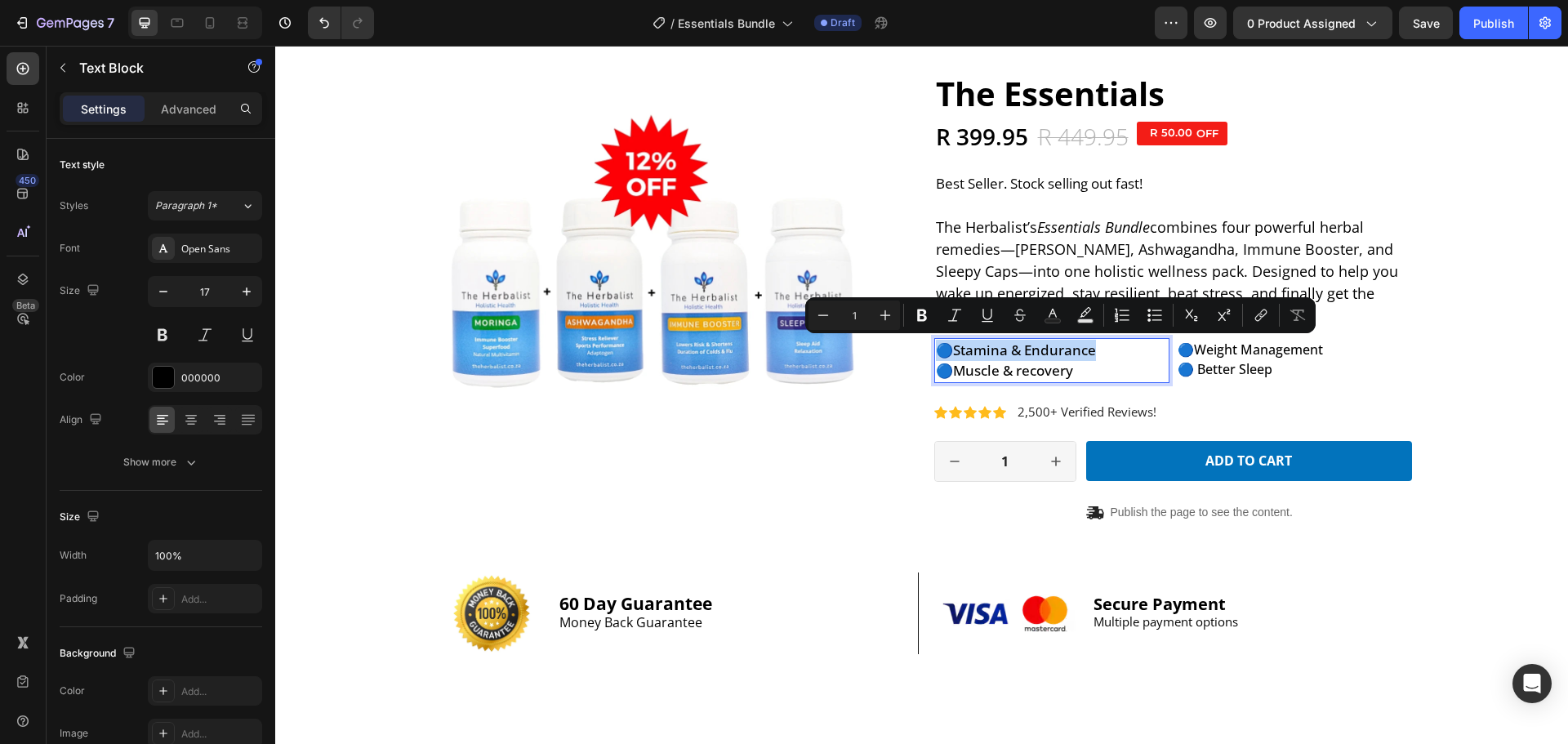
click at [1060, 355] on p "🔵 Stamina & Endurance" at bounding box center [1052, 350] width 233 height 21
drag, startPoint x: 1101, startPoint y: 350, endPoint x: 954, endPoint y: 347, distance: 147.0
click at [954, 347] on p "🔵 Stamina & Endurance" at bounding box center [1052, 350] width 233 height 21
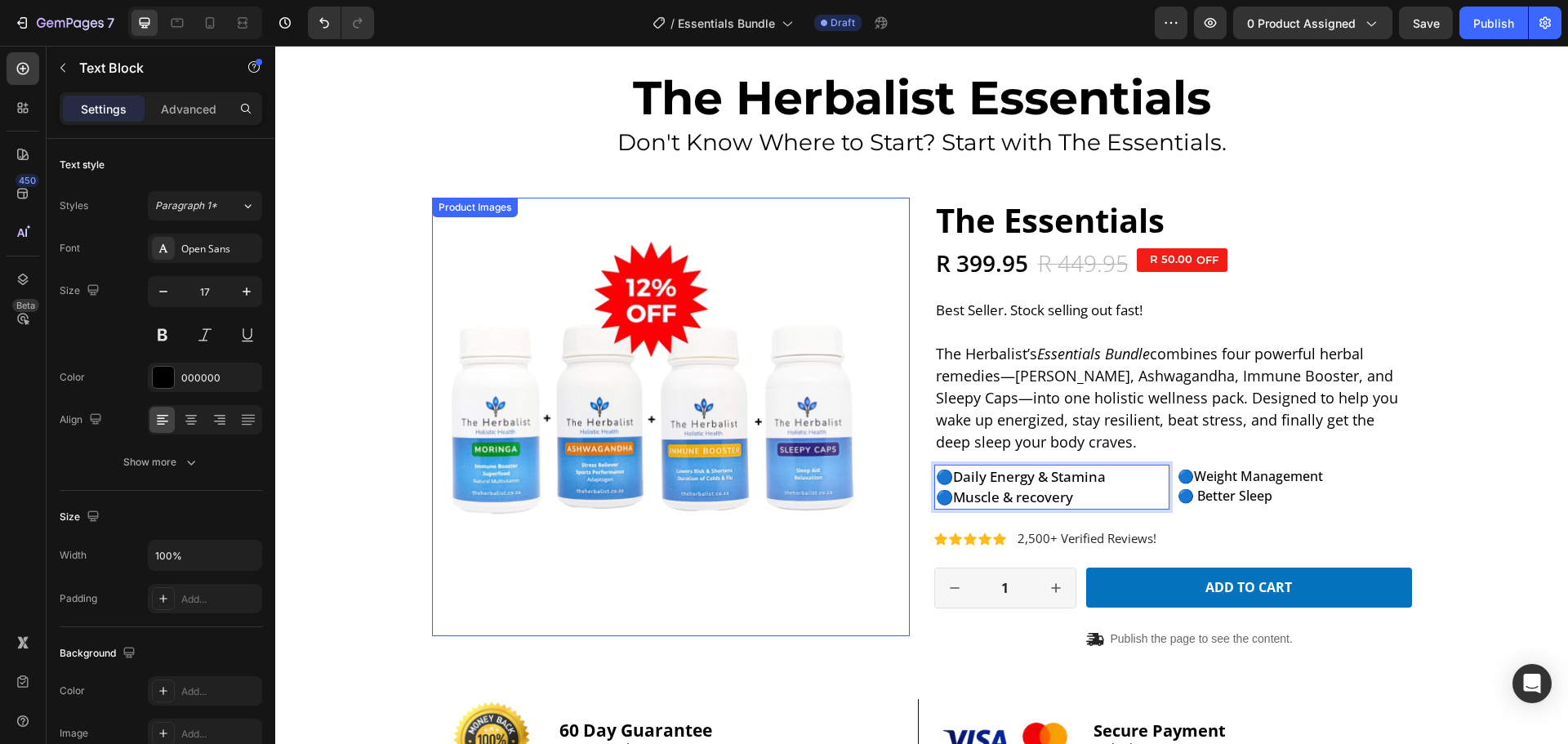
scroll to position [0, 0]
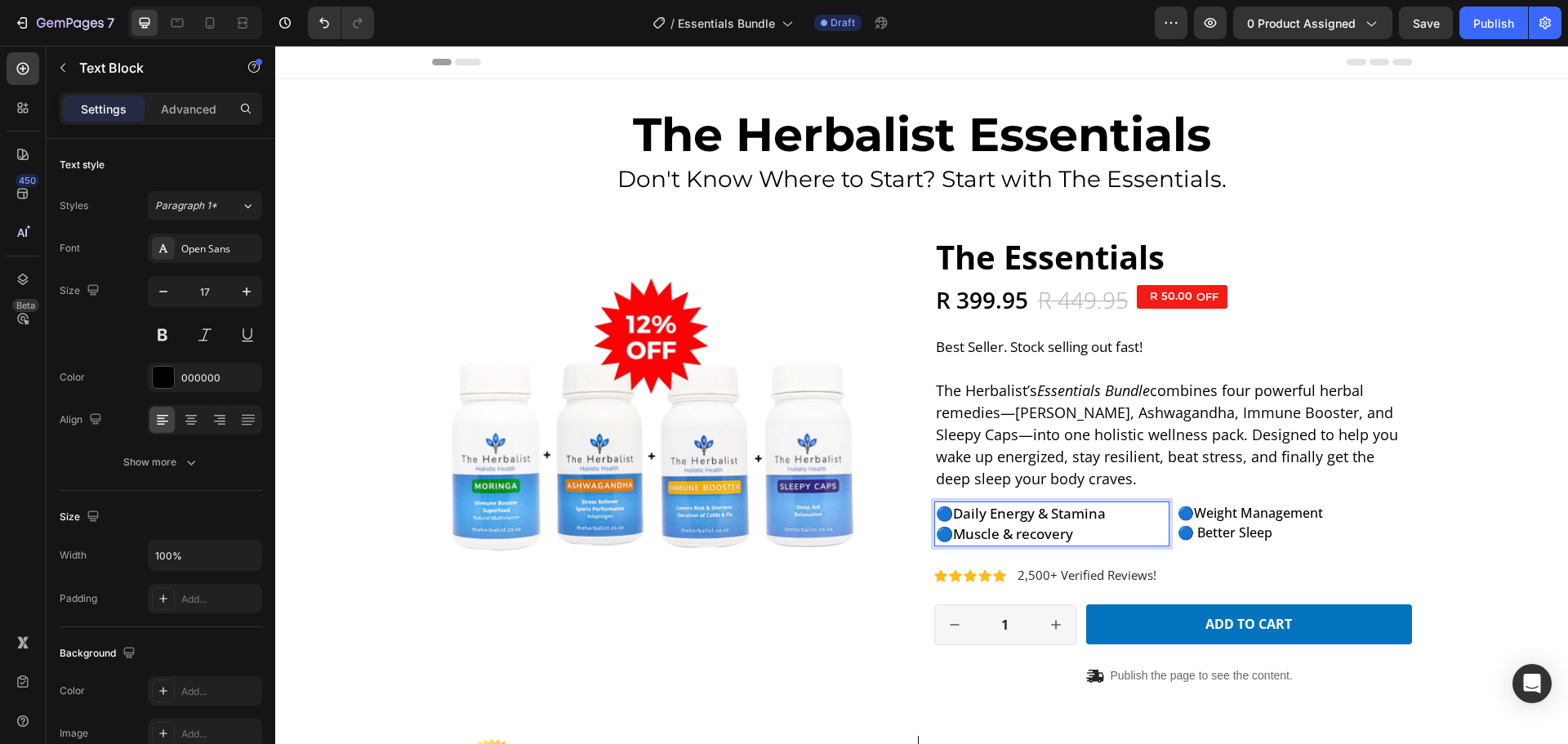
click at [950, 512] on p "🔵 Daily Energy & Stamina" at bounding box center [1052, 514] width 233 height 21
click at [941, 515] on span "🔵" at bounding box center [944, 514] width 17 height 19
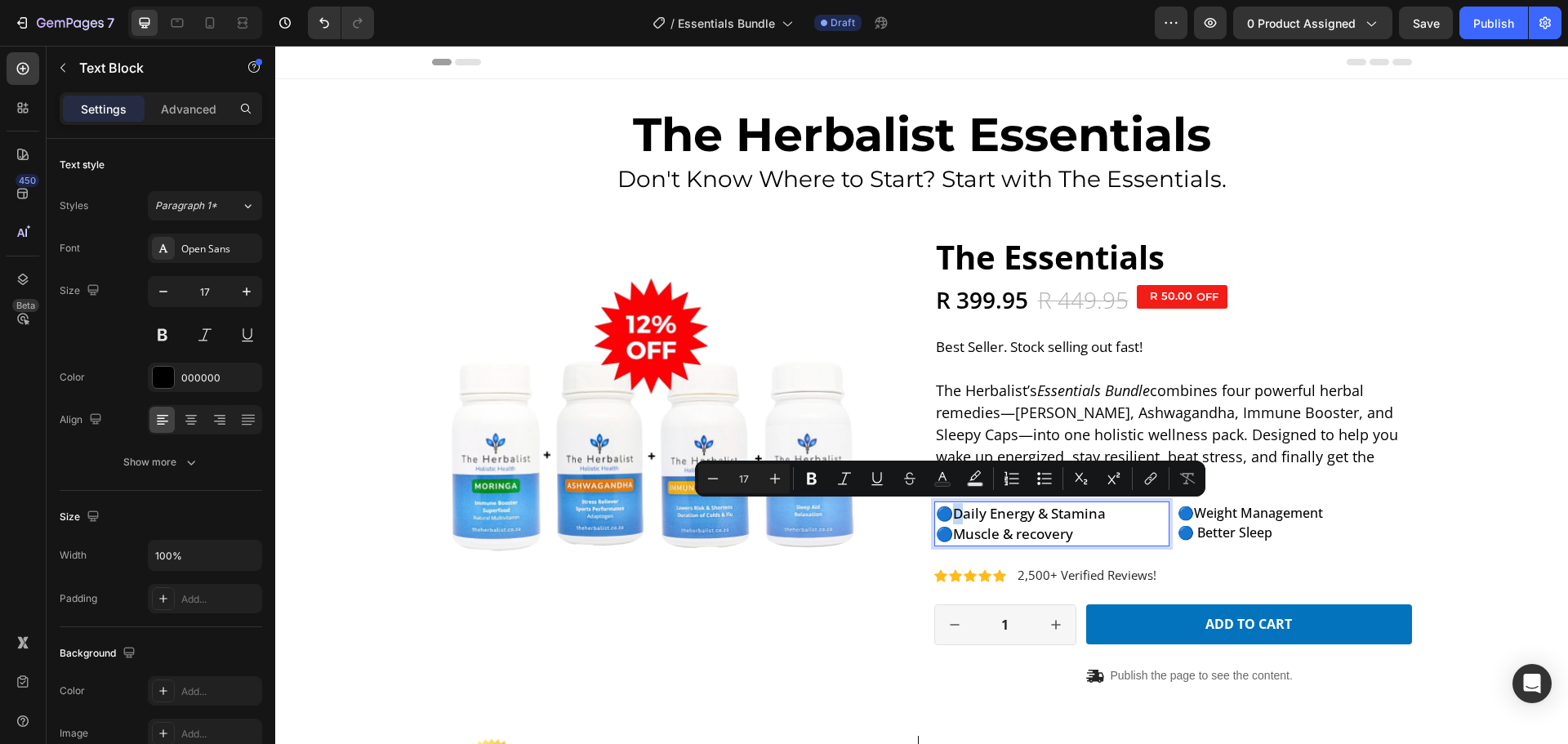
click at [941, 515] on span "🔵" at bounding box center [944, 514] width 17 height 19
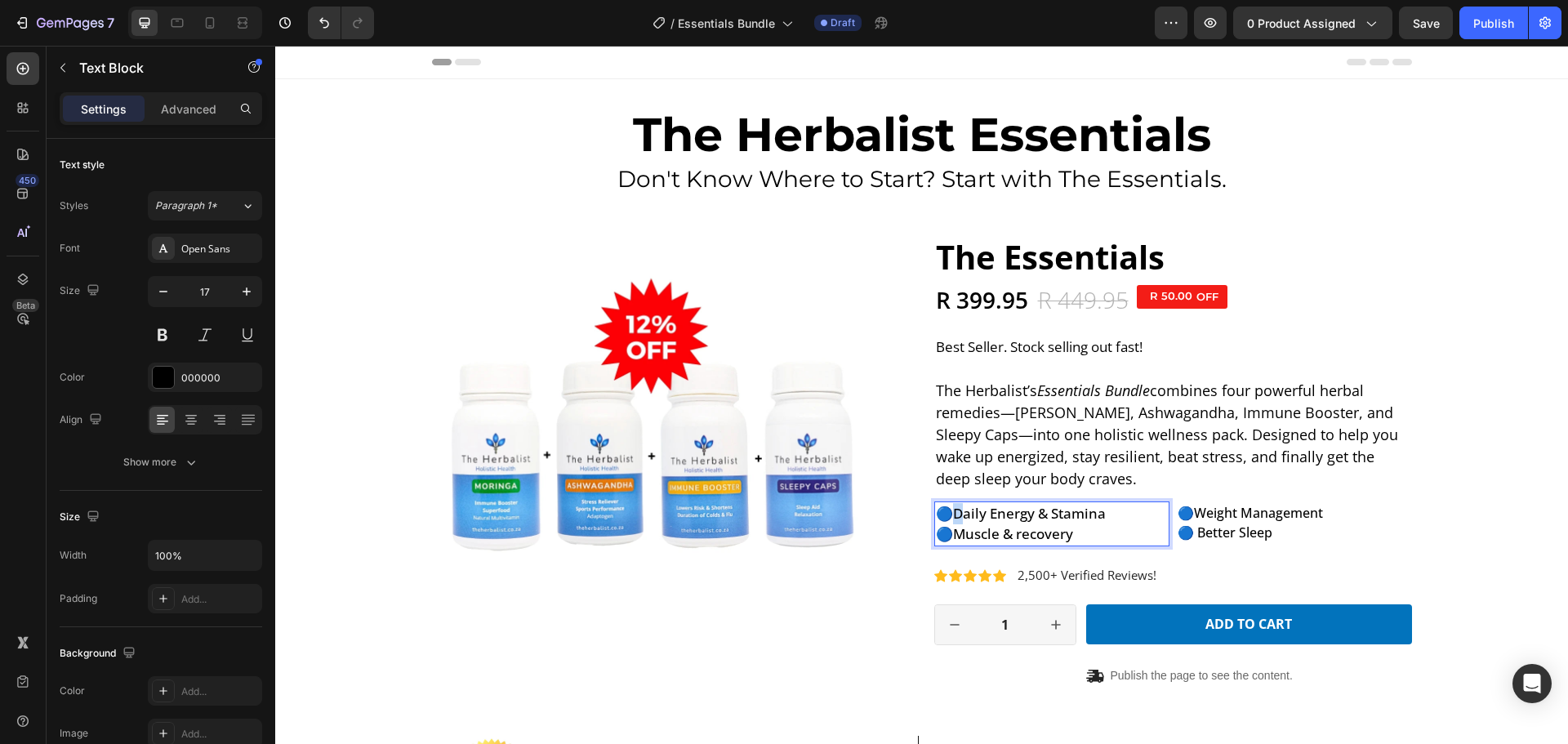
click at [941, 515] on span "🔵" at bounding box center [944, 514] width 17 height 19
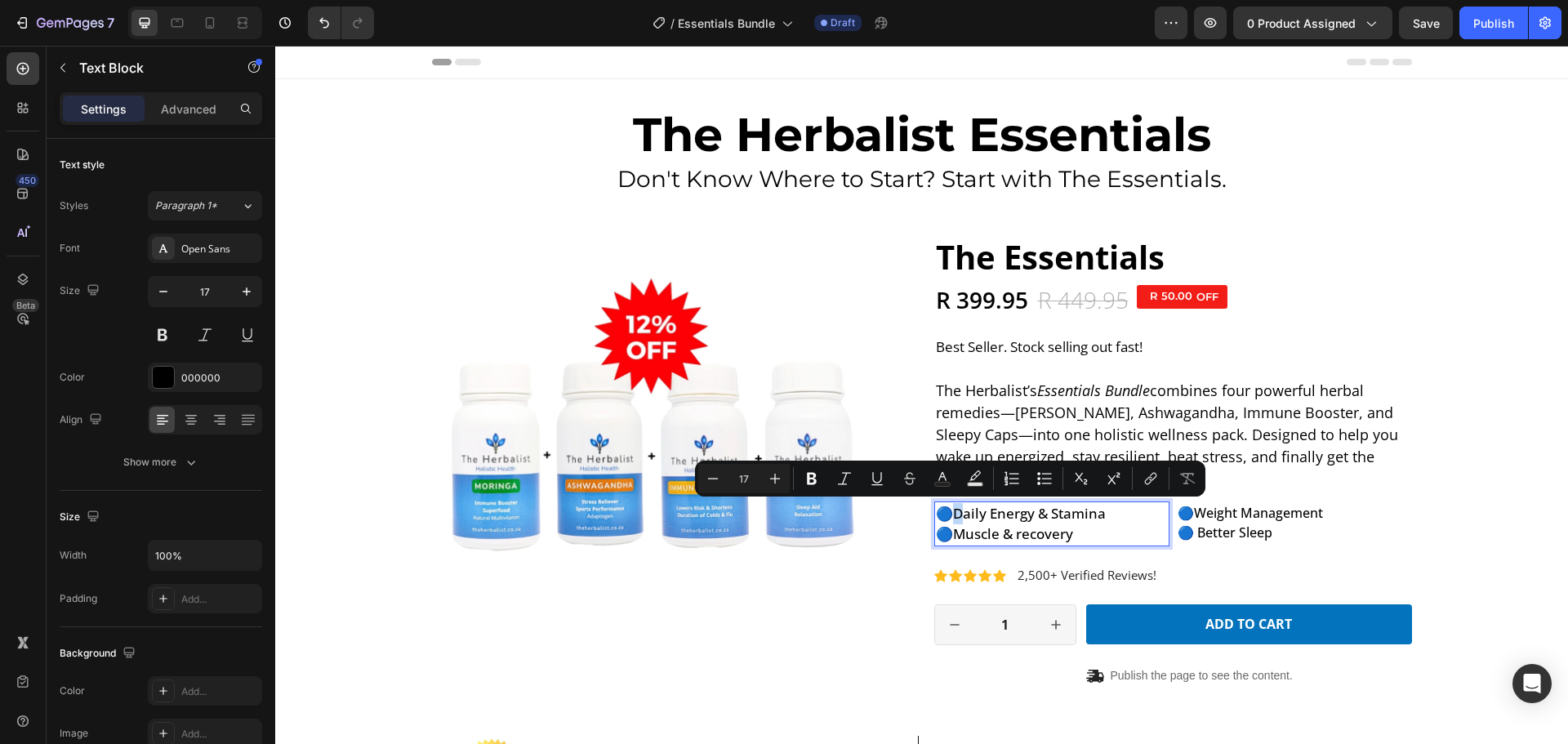
click at [941, 511] on span "🔵" at bounding box center [944, 514] width 17 height 19
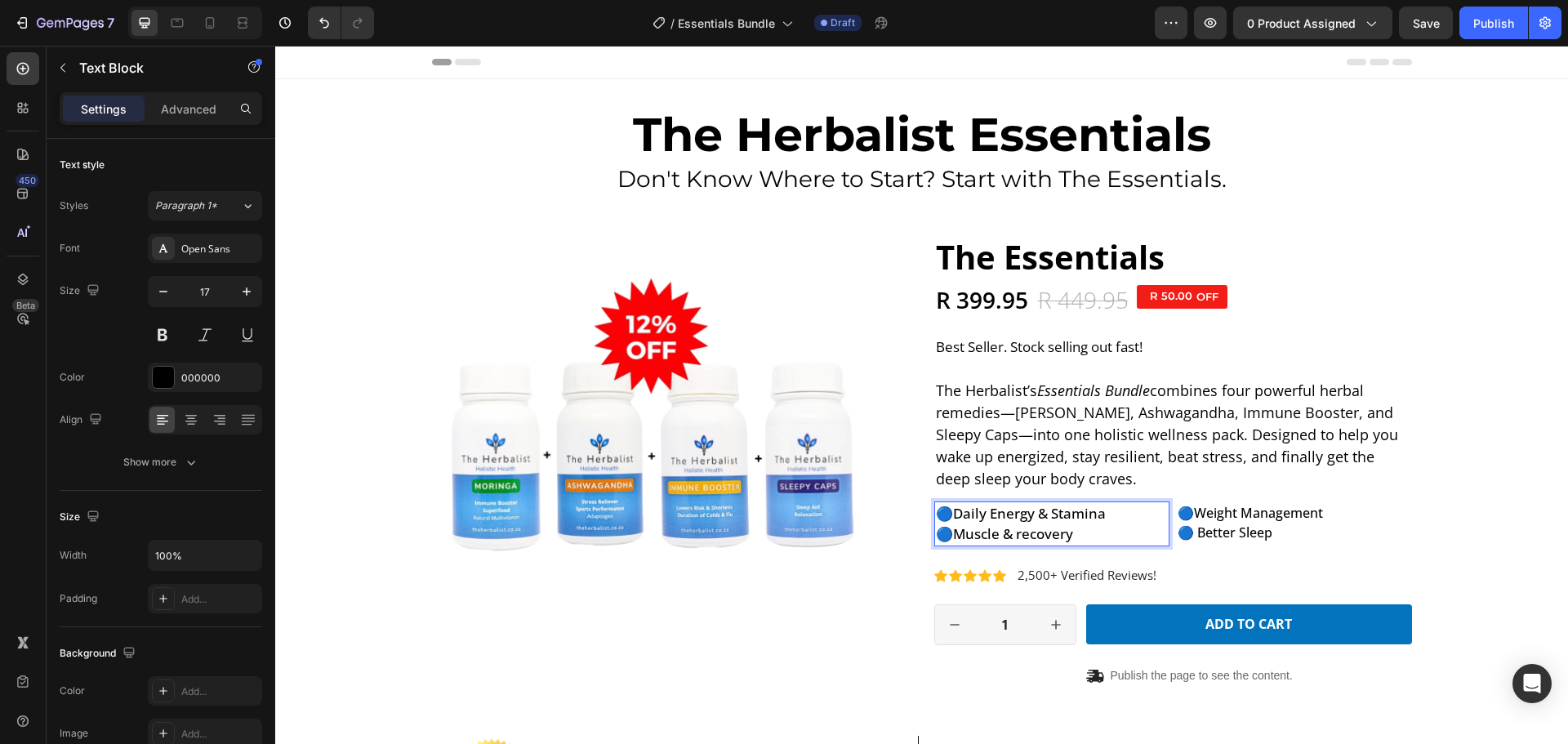
click at [1066, 511] on p "🔵 Daily Energy & Stamina" at bounding box center [1052, 514] width 233 height 21
click at [1119, 512] on p "🔵 Daily Energy & Stamina" at bounding box center [1052, 514] width 233 height 21
click at [1239, 514] on p "🔵 Weight Management" at bounding box center [1294, 513] width 233 height 20
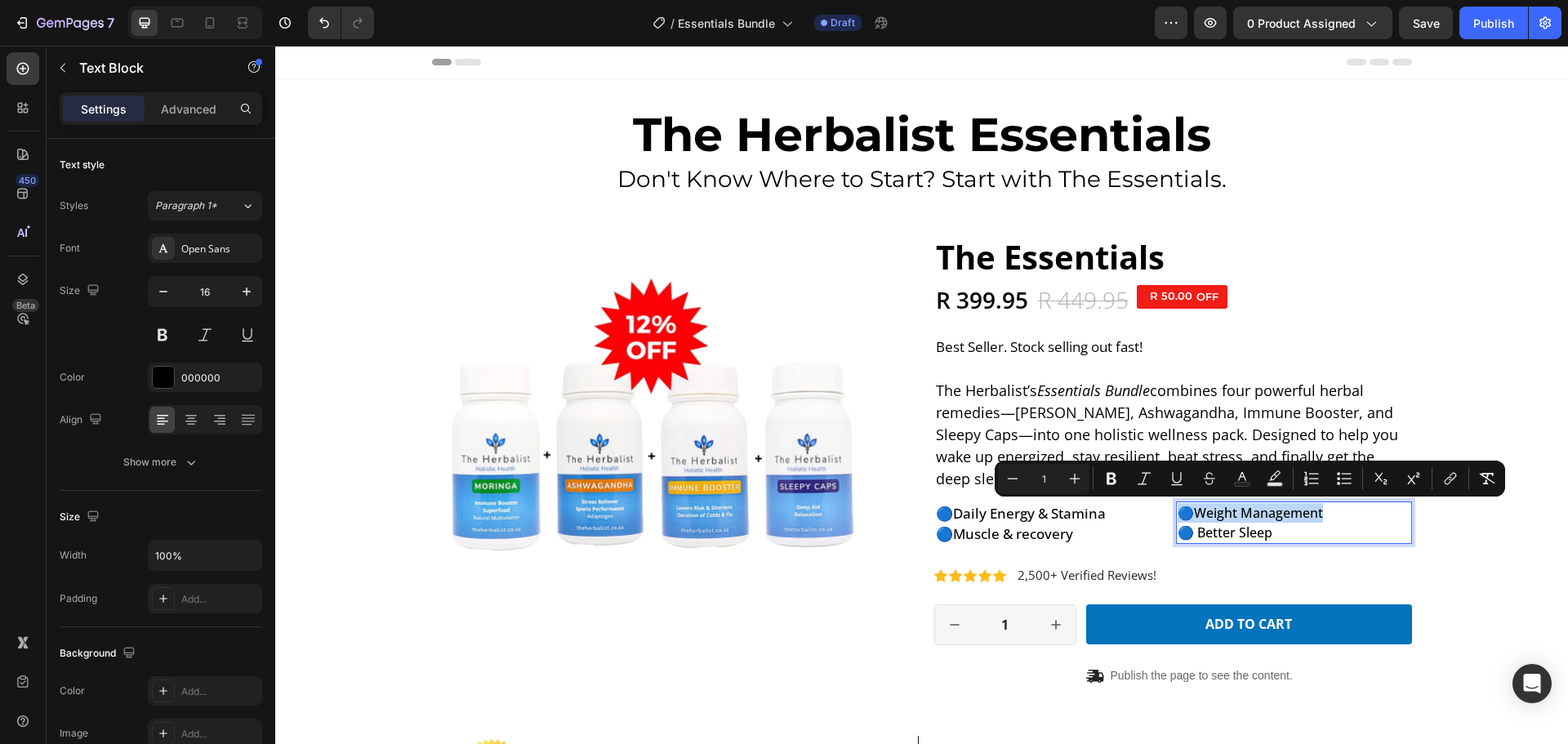
click at [1198, 514] on p "🔵 Weight Management" at bounding box center [1294, 513] width 233 height 20
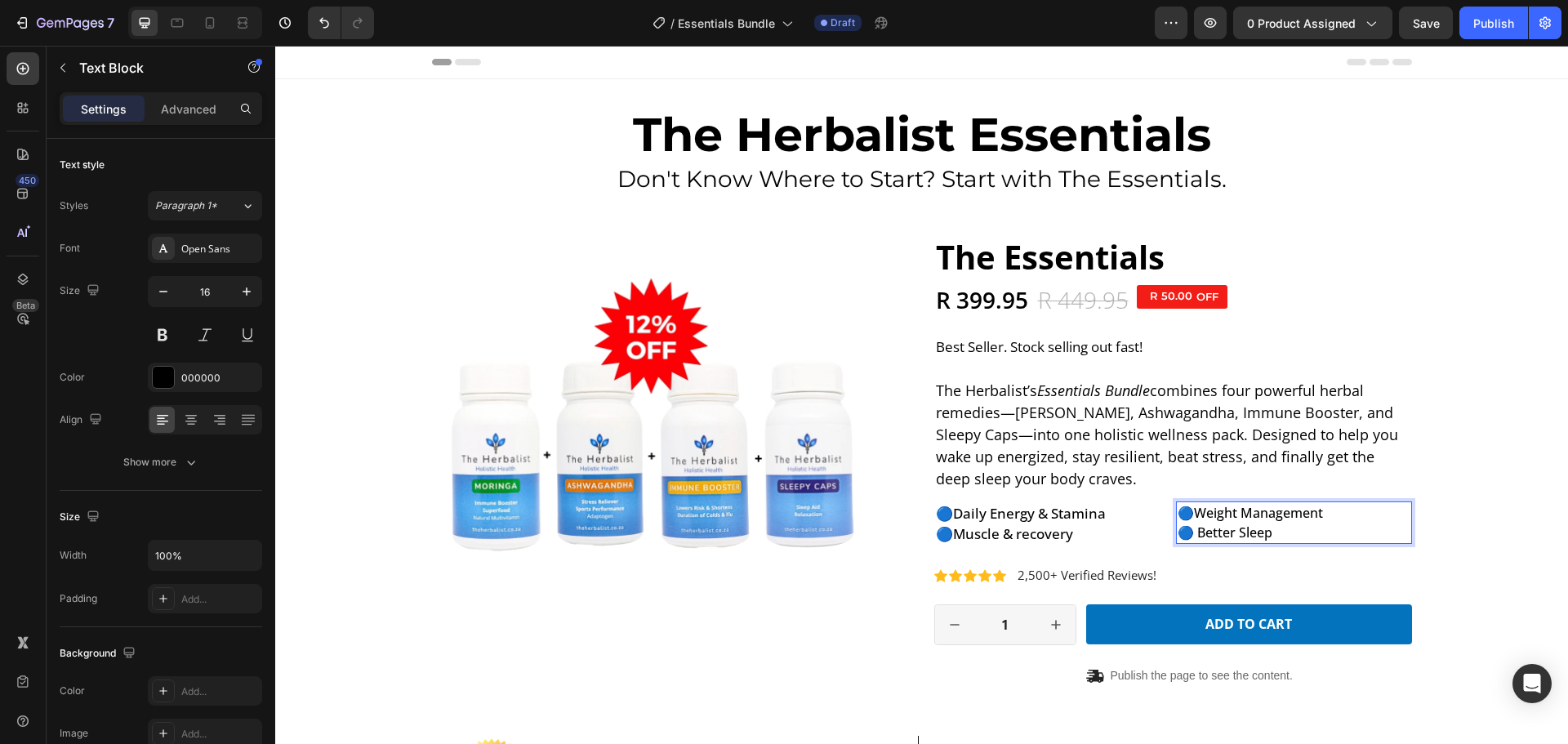
drag, startPoint x: 1198, startPoint y: 514, endPoint x: 1342, endPoint y: 515, distance: 144.0
click at [1342, 515] on p "🔵 Weight Management" at bounding box center [1294, 513] width 233 height 20
click at [1034, 527] on p "🔵 Muscle & recovery" at bounding box center [1052, 534] width 233 height 21
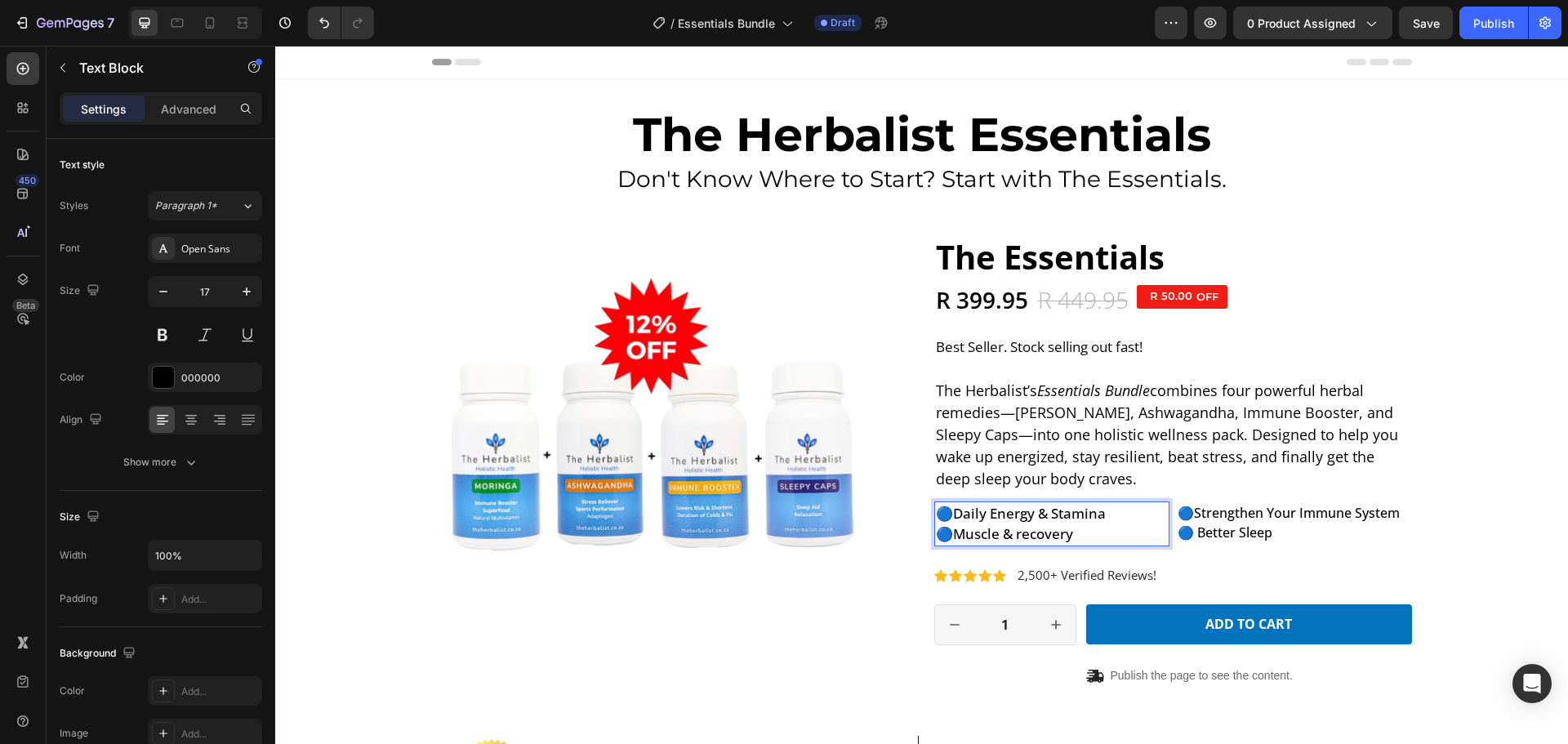
click at [986, 536] on p "🔵 Muscle & recovery" at bounding box center [1052, 534] width 233 height 21
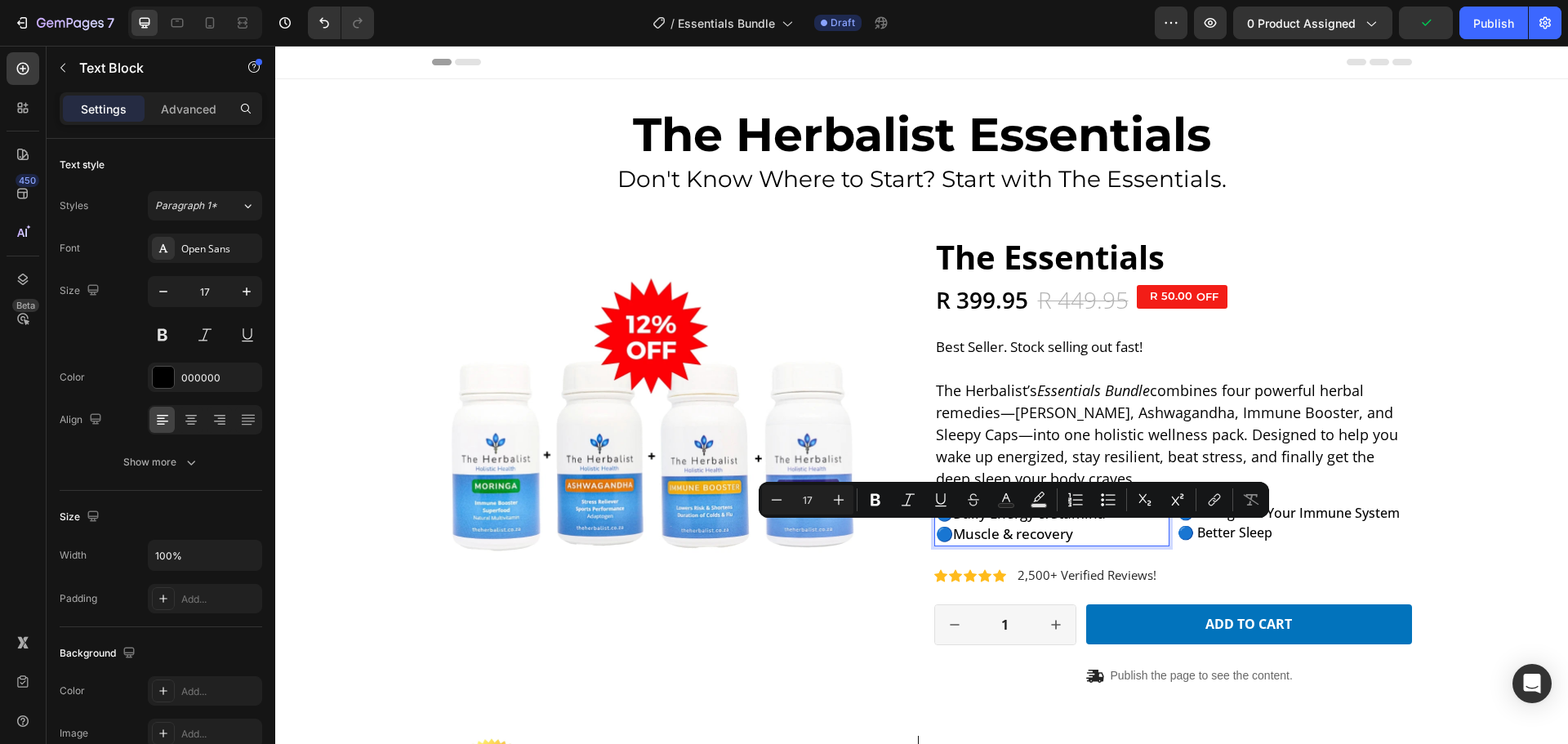
drag, startPoint x: 1076, startPoint y: 534, endPoint x: 957, endPoint y: 534, distance: 119.0
click at [957, 534] on p "🔵 Muscle & recovery" at bounding box center [1052, 534] width 233 height 21
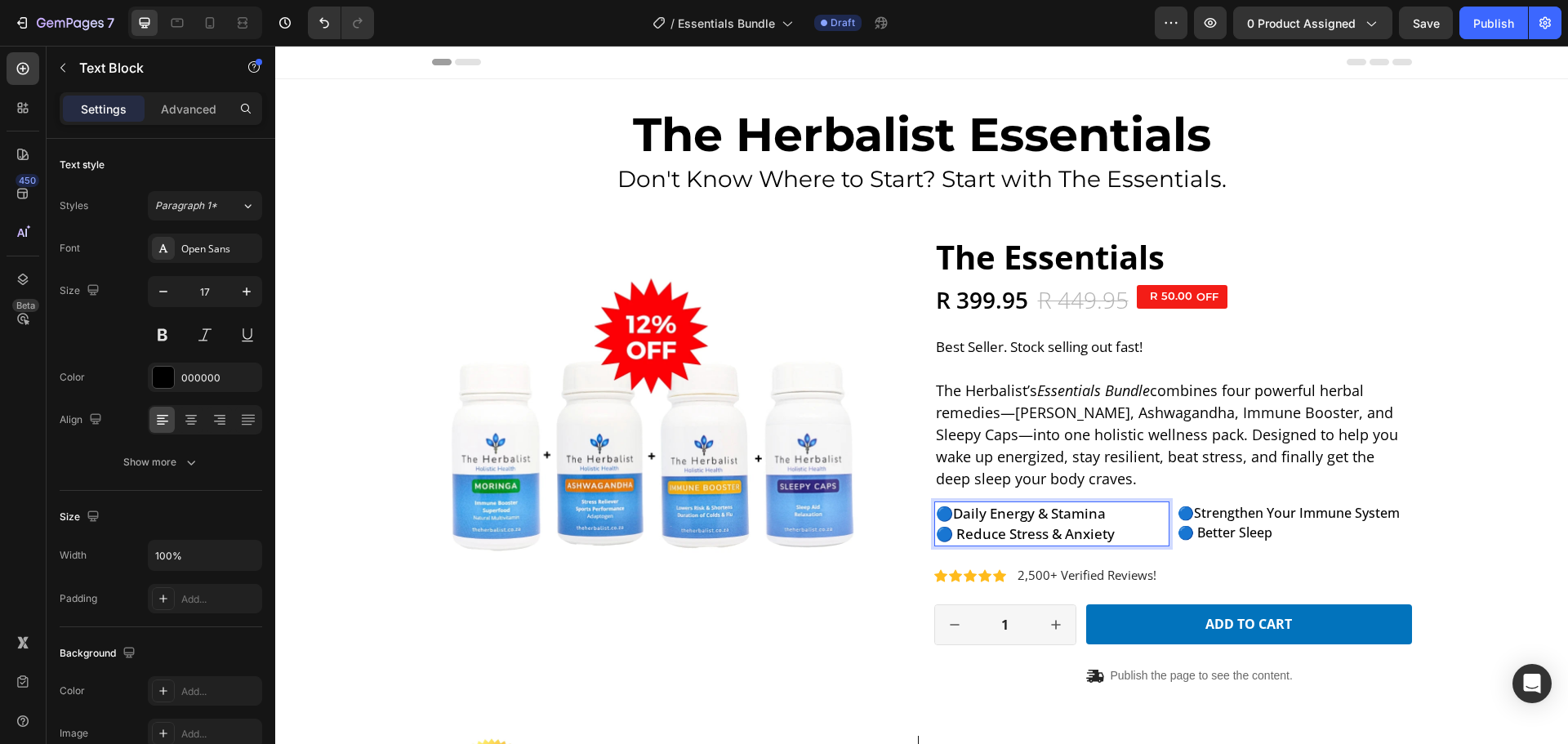
click at [995, 536] on span "🔵 Reduce Stress & Anxiety" at bounding box center [1025, 533] width 179 height 19
click at [954, 533] on span "🔵 Reduce Stress & Anxiety" at bounding box center [1025, 533] width 179 height 19
click at [1227, 533] on span "🔵 Better Sleep" at bounding box center [1225, 533] width 95 height 18
click at [959, 531] on span "🔵 Reduce Stress & Anxiety" at bounding box center [1025, 533] width 179 height 19
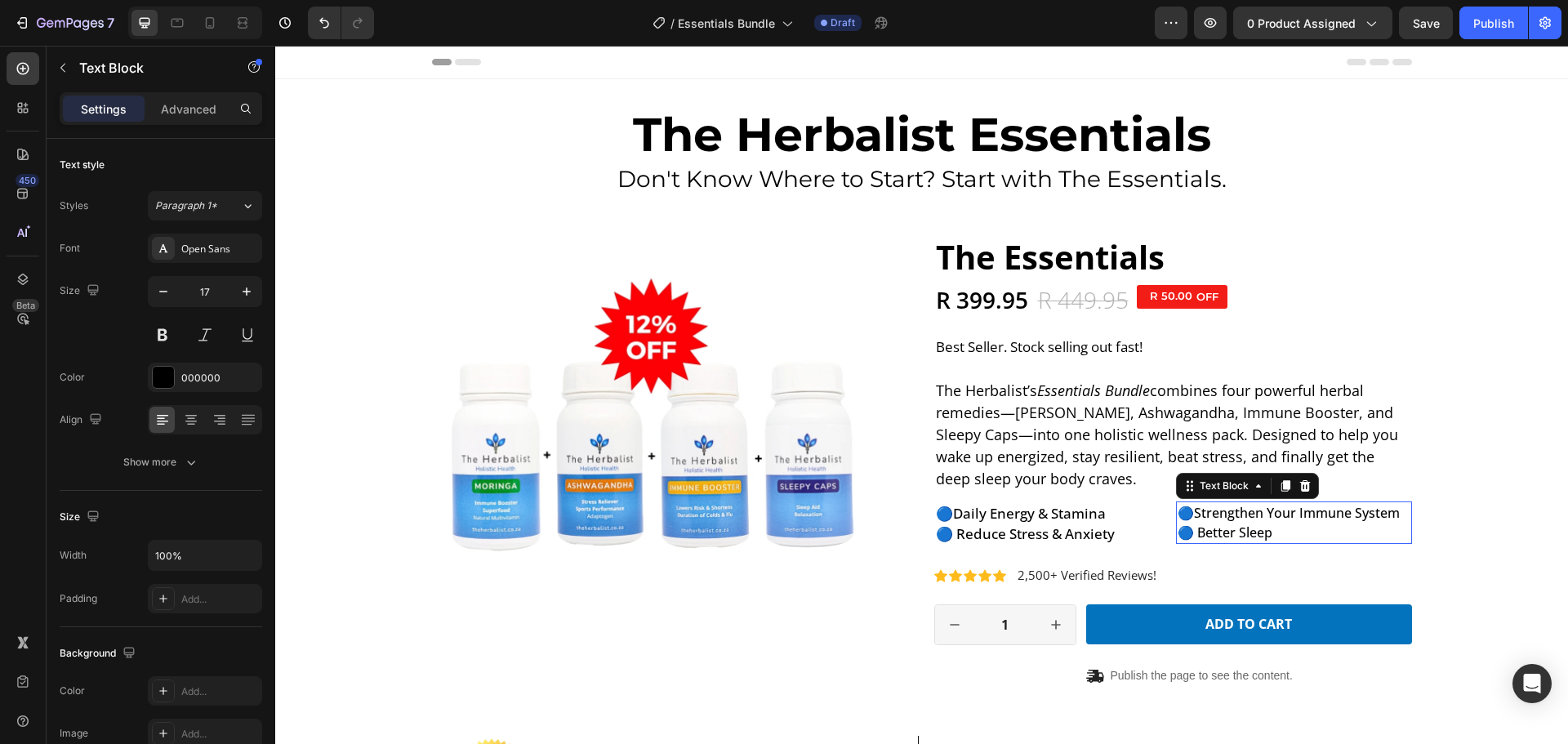
click at [1254, 533] on span "🔵 Better Sleep" at bounding box center [1225, 533] width 95 height 18
click at [1273, 531] on p "🔵 Better Sleep" at bounding box center [1294, 533] width 233 height 20
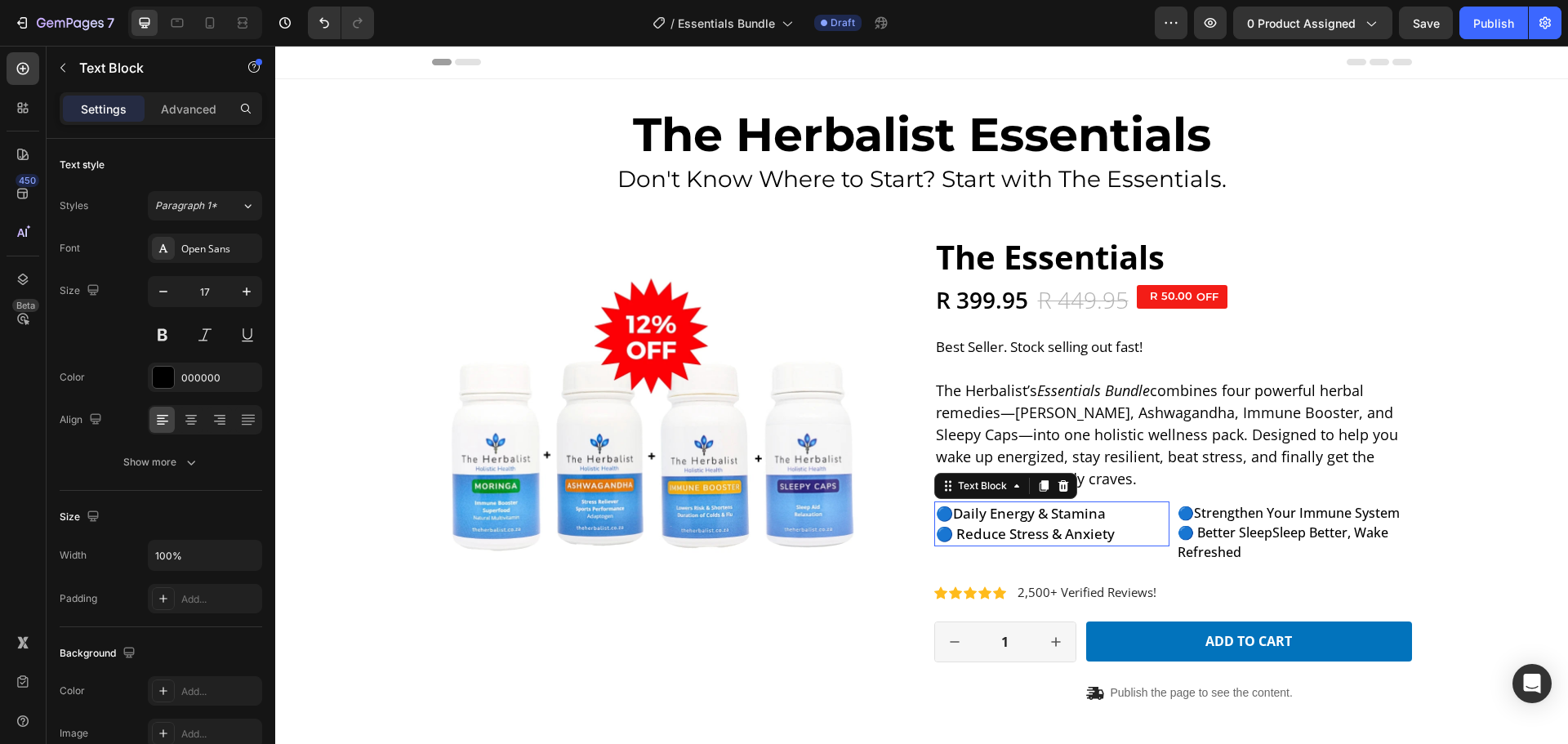
click at [1030, 525] on span "🔵 Reduce Stress & Anxiety" at bounding box center [1025, 533] width 179 height 19
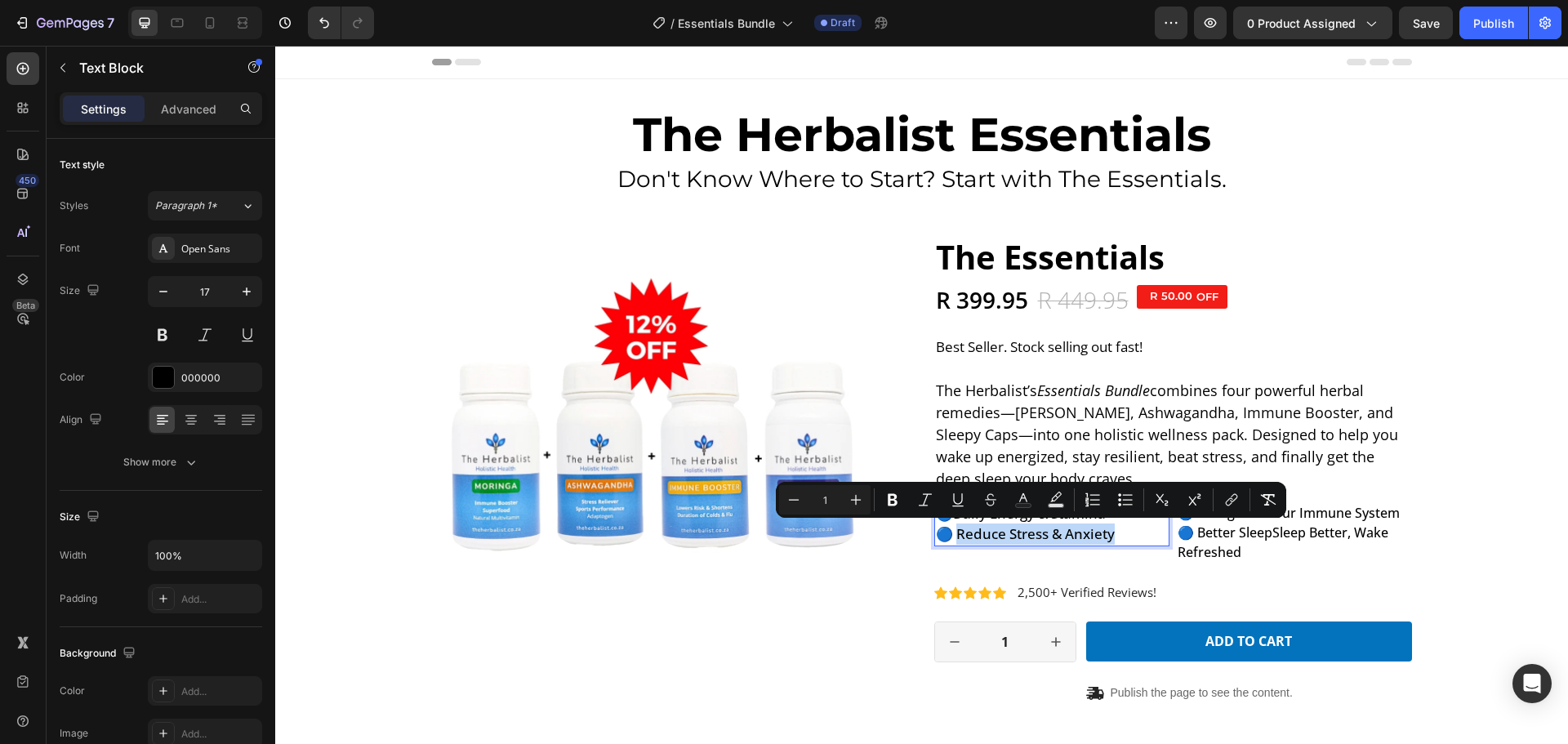
drag, startPoint x: 955, startPoint y: 537, endPoint x: 1121, endPoint y: 537, distance: 166.0
click at [1121, 537] on p "🔵 Reduce Stress & Anxiety" at bounding box center [1052, 534] width 233 height 21
copy span "educe Stress & Anxiety"
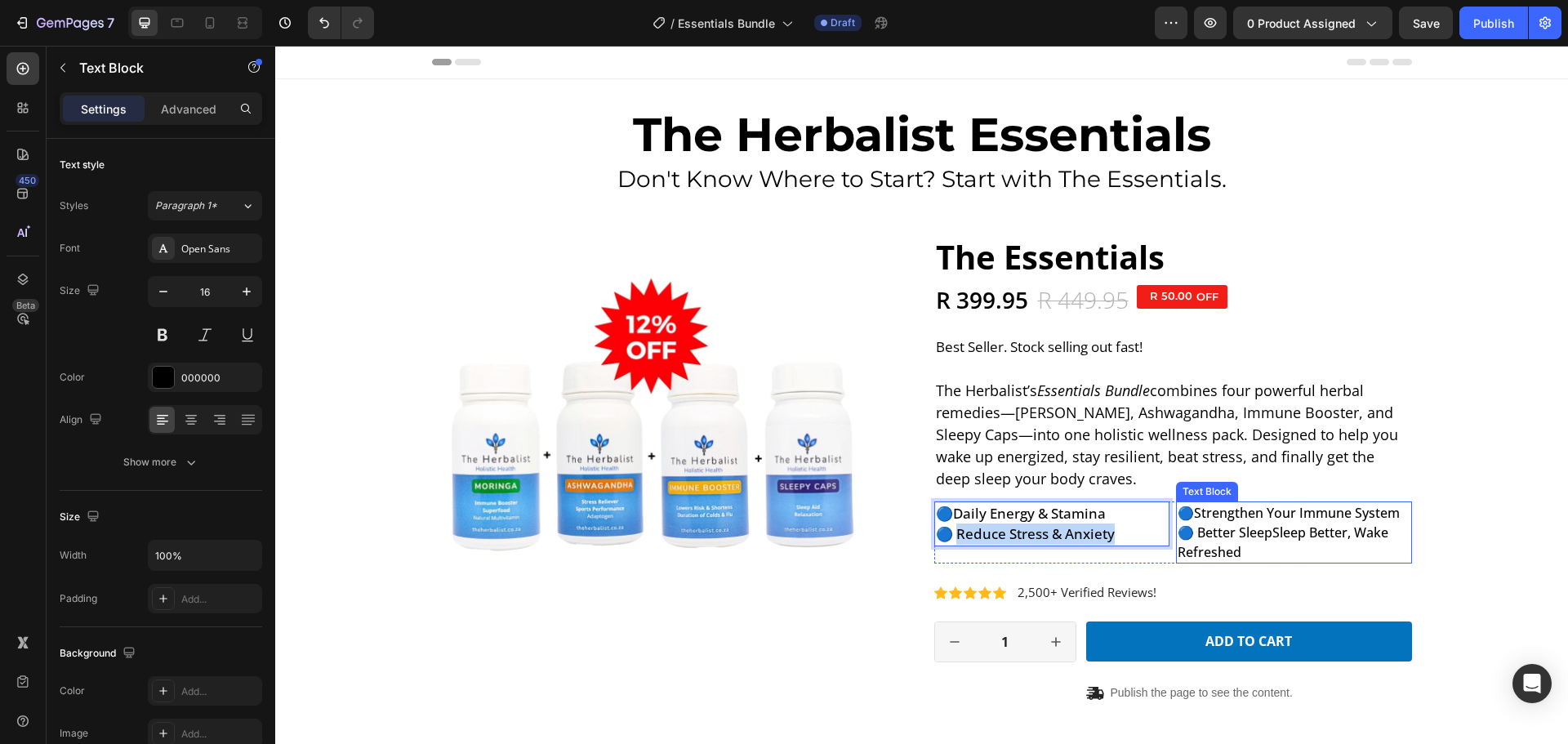
click at [1225, 534] on span "🔵 Better SleepSleep Better, Wake Refreshed" at bounding box center [1283, 543] width 211 height 38
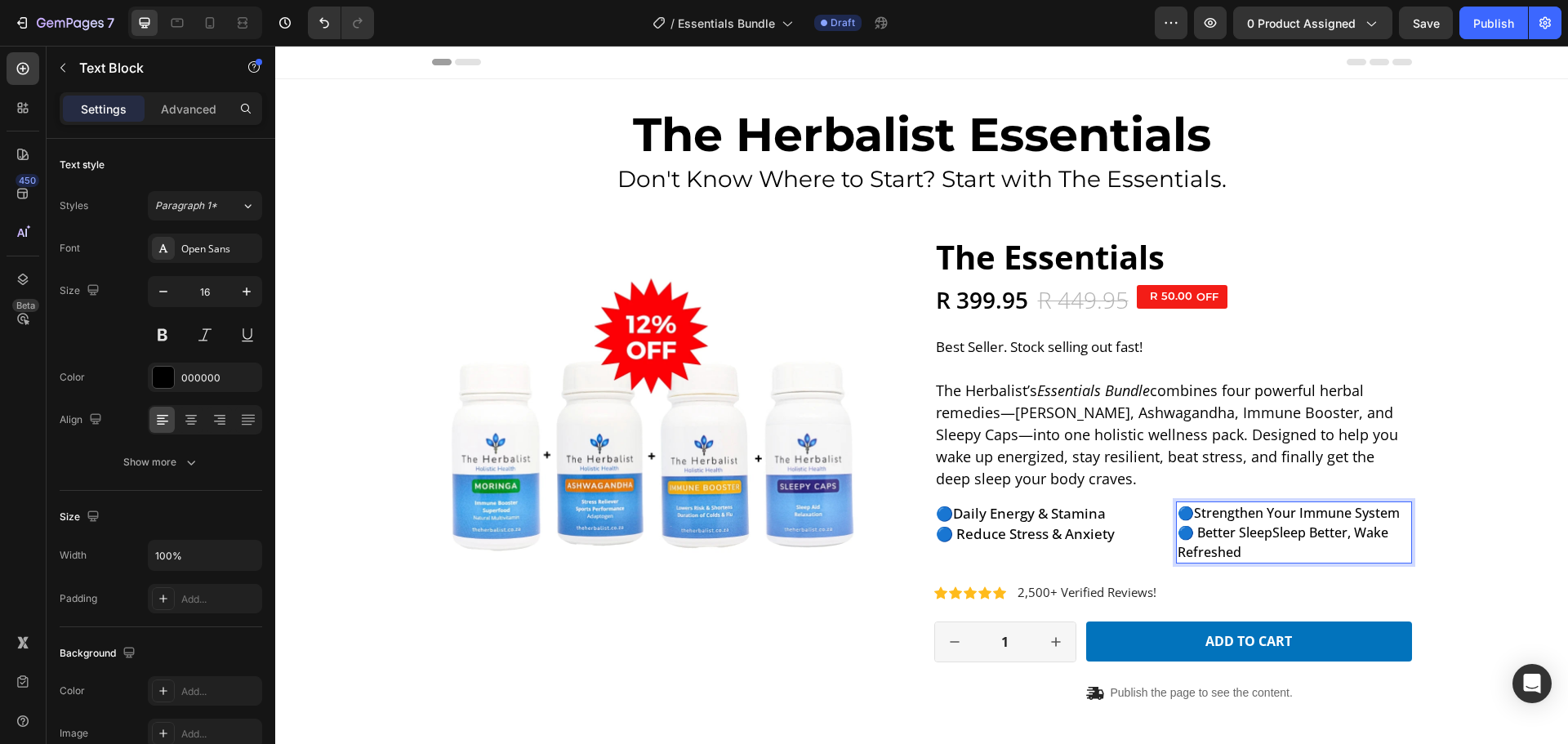
drag, startPoint x: 1196, startPoint y: 531, endPoint x: 1237, endPoint y: 533, distance: 41.0
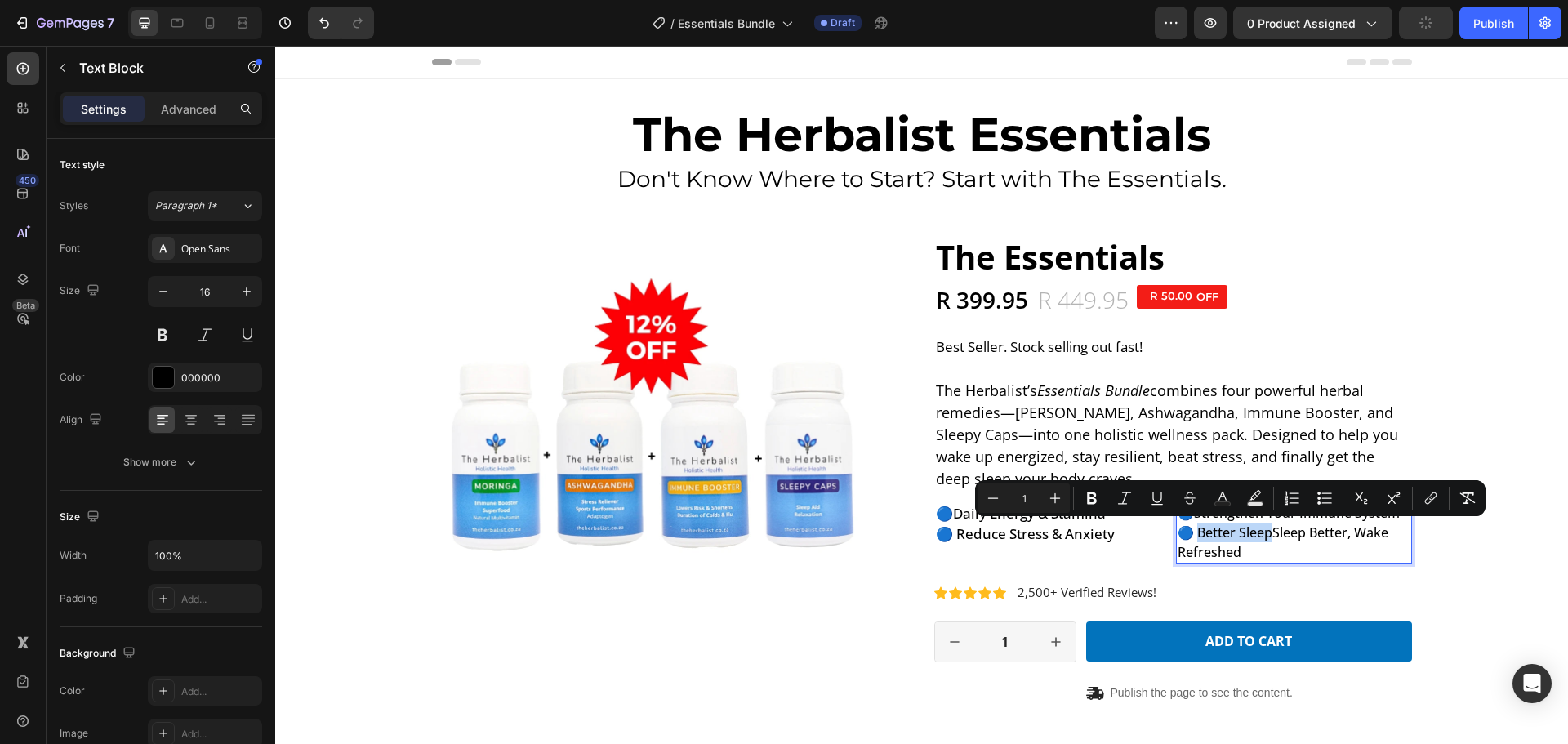
drag, startPoint x: 1197, startPoint y: 533, endPoint x: 1266, endPoint y: 533, distance: 69.0
click at [1266, 533] on span "🔵 Better SleepSleep Better, Wake Refreshed" at bounding box center [1283, 543] width 211 height 38
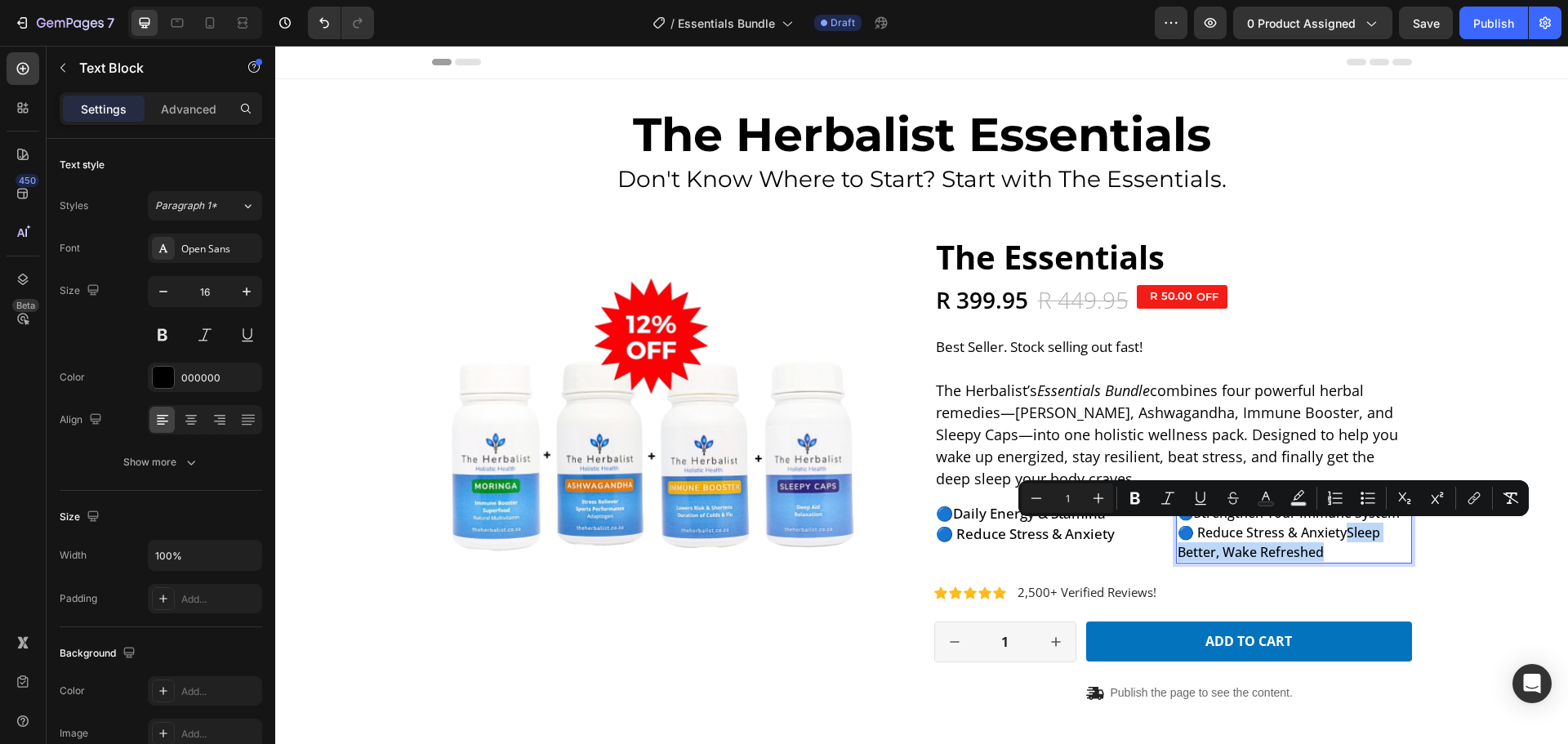
drag, startPoint x: 1345, startPoint y: 535, endPoint x: 1348, endPoint y: 545, distance: 10.4
click at [1348, 545] on p "🔵 Reduce Stress & AnxietySleep Better, Wake Refreshed" at bounding box center [1294, 543] width 233 height 39
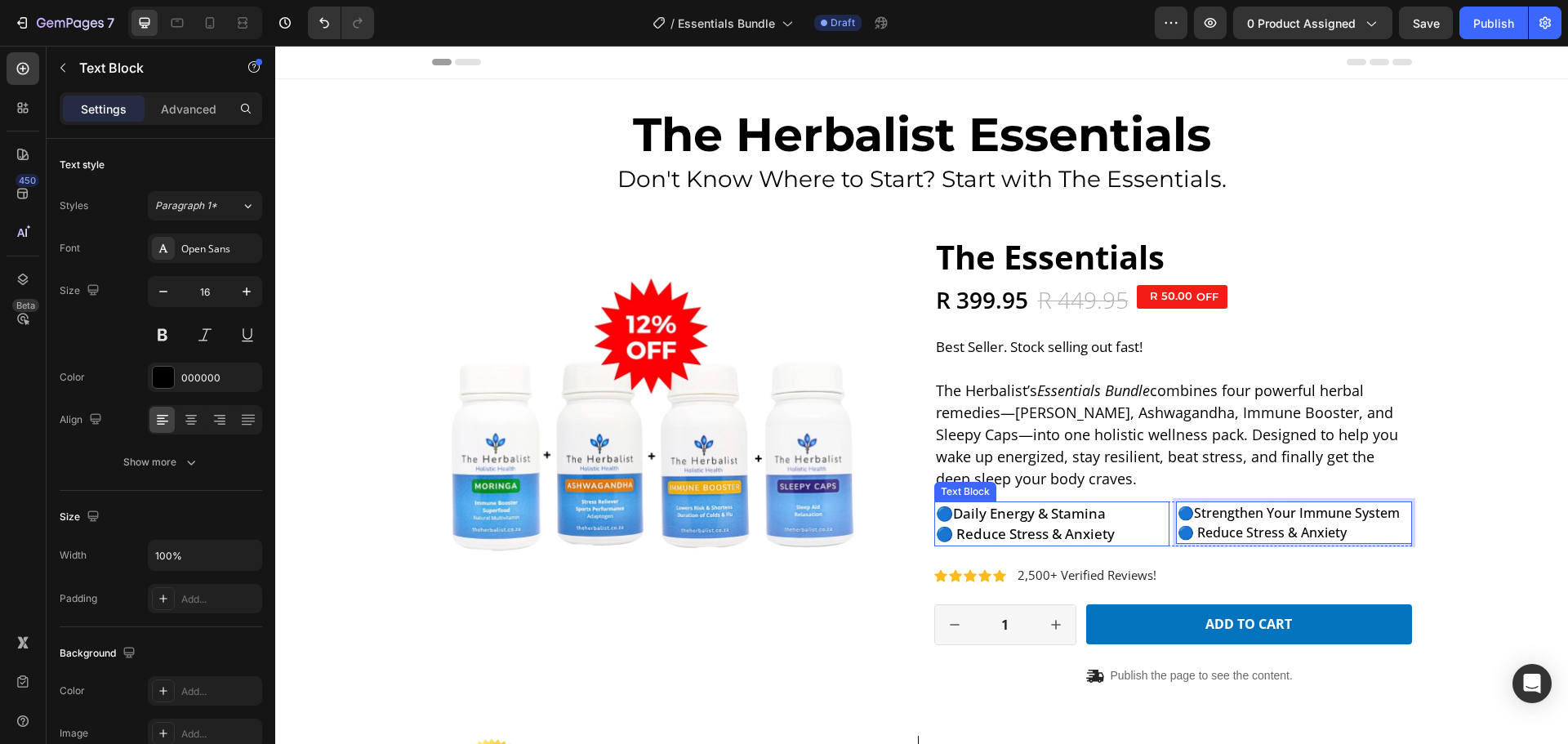
click at [1023, 529] on span "🔵 Reduce Stress & Anxiety" at bounding box center [1025, 533] width 179 height 19
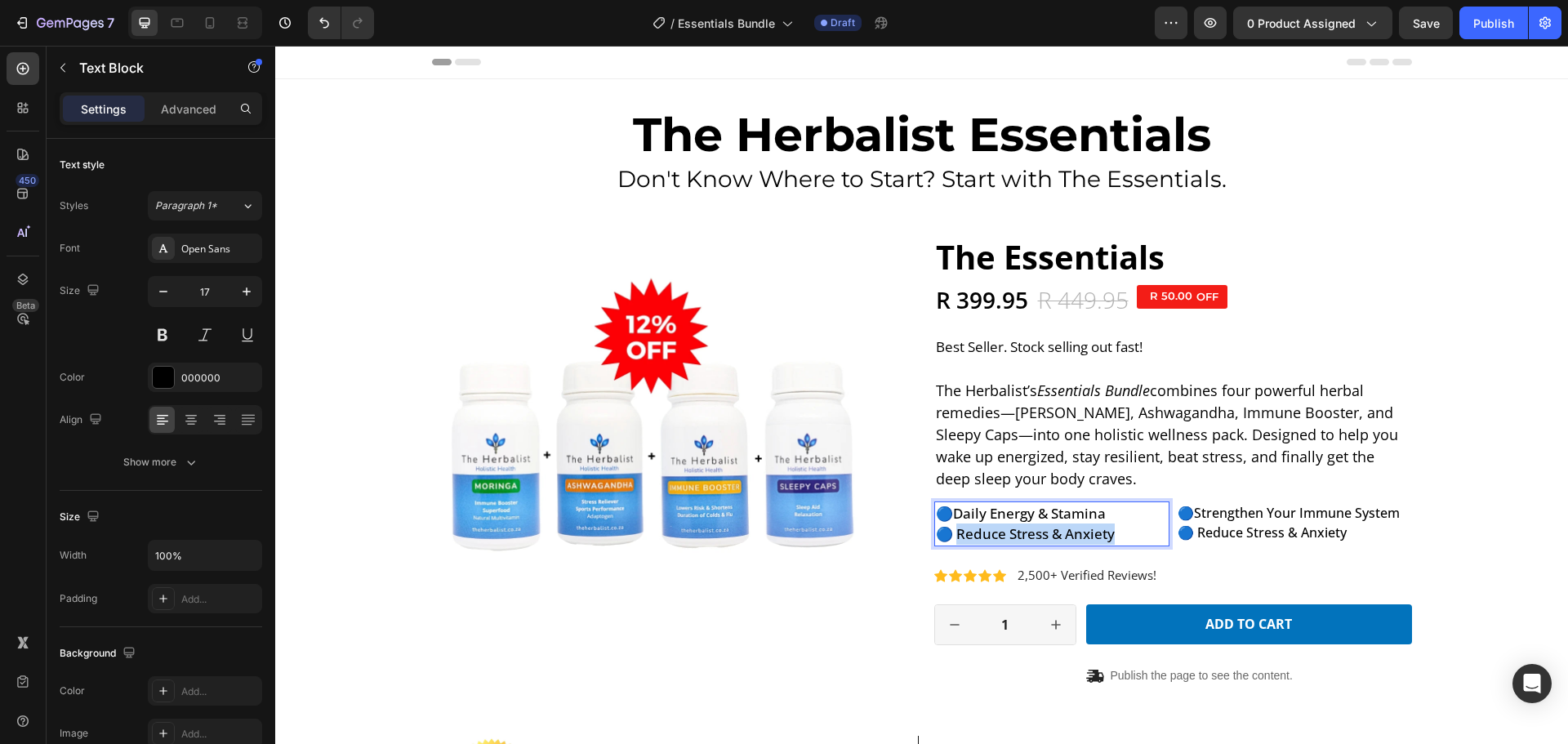
drag, startPoint x: 1110, startPoint y: 534, endPoint x: 955, endPoint y: 533, distance: 155.0
click at [955, 533] on p "🔵 Reduce Stress & Anxiety" at bounding box center [1052, 534] width 233 height 21
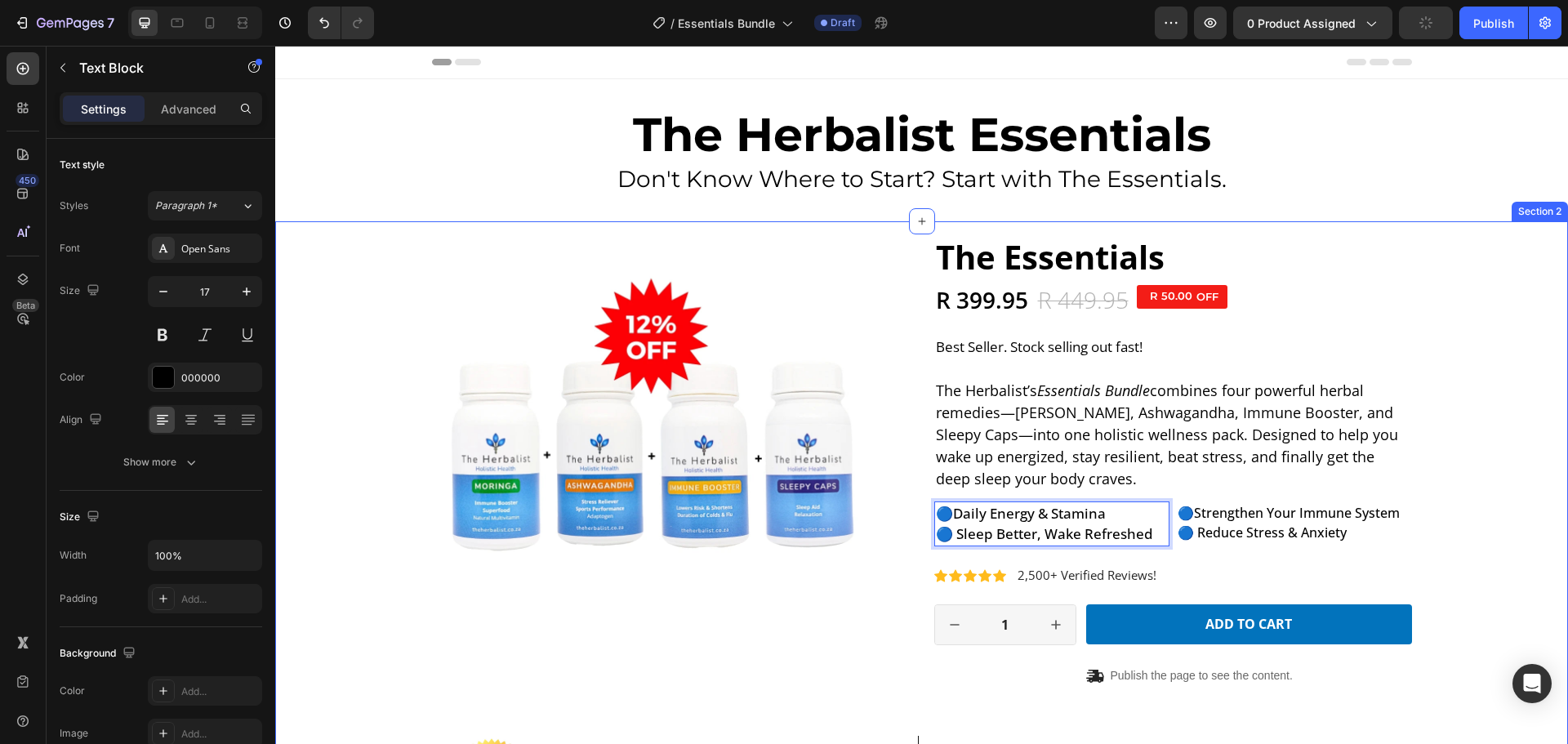
click at [1473, 450] on div "The Essentials Product Title R 399.95 Product Price Product Price R 449.95 Prod…" at bounding box center [922, 565] width 1268 height 557
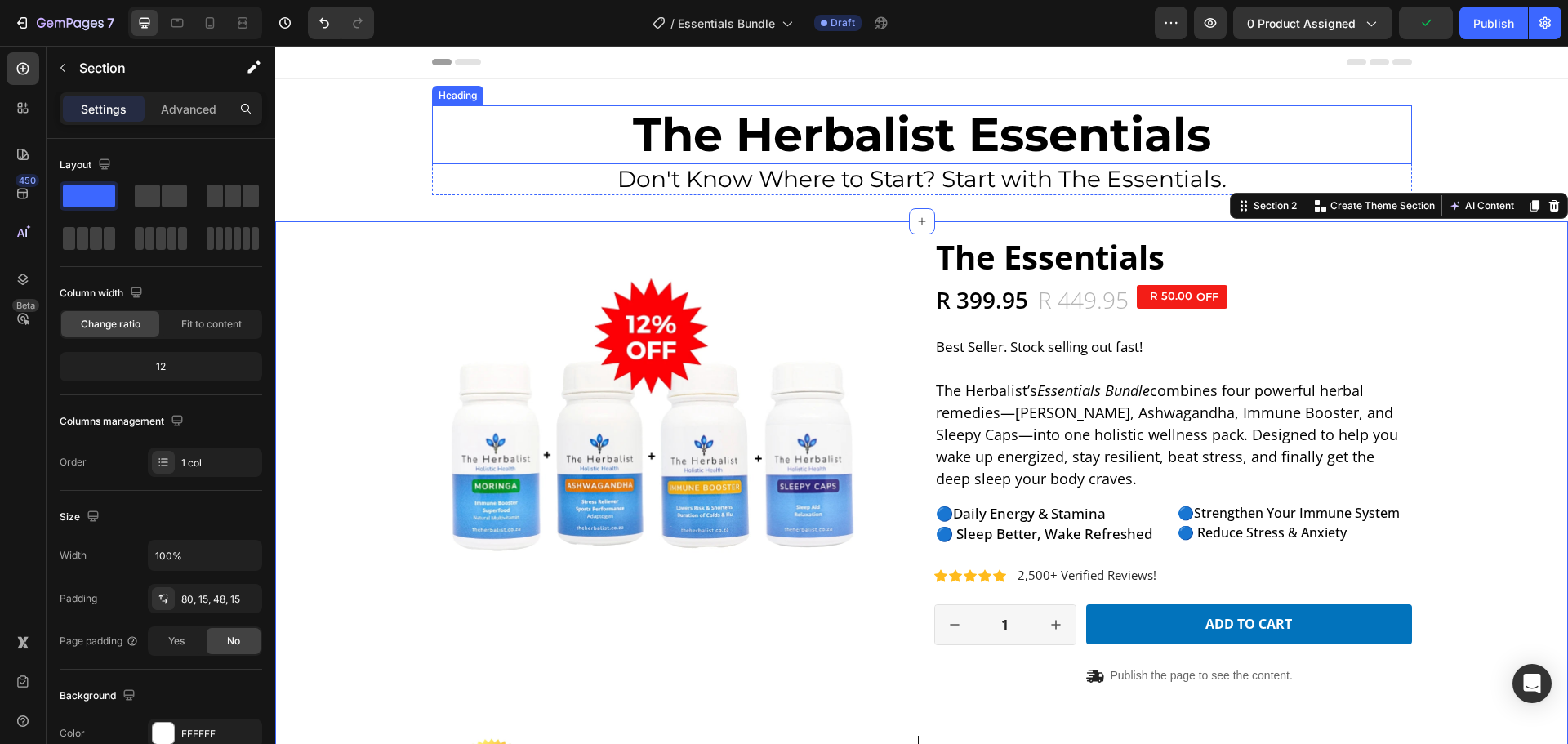
click at [1335, 140] on h1 "The Herbalist Essentials" at bounding box center [922, 134] width 980 height 59
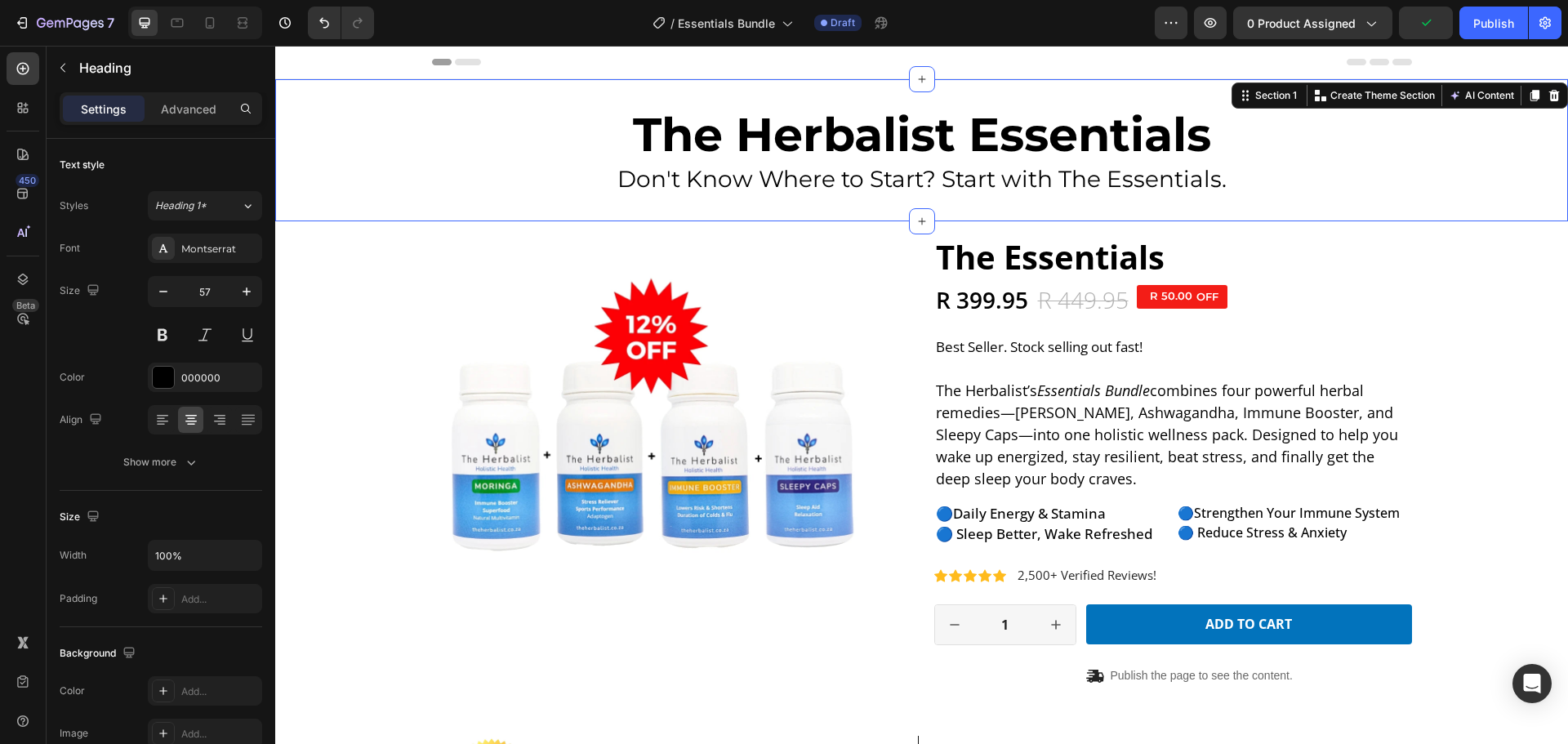
click at [1487, 129] on div "The Herbalist Essentials Heading Don't Know Where to Start? Start with The Esse…" at bounding box center [922, 150] width 1292 height 90
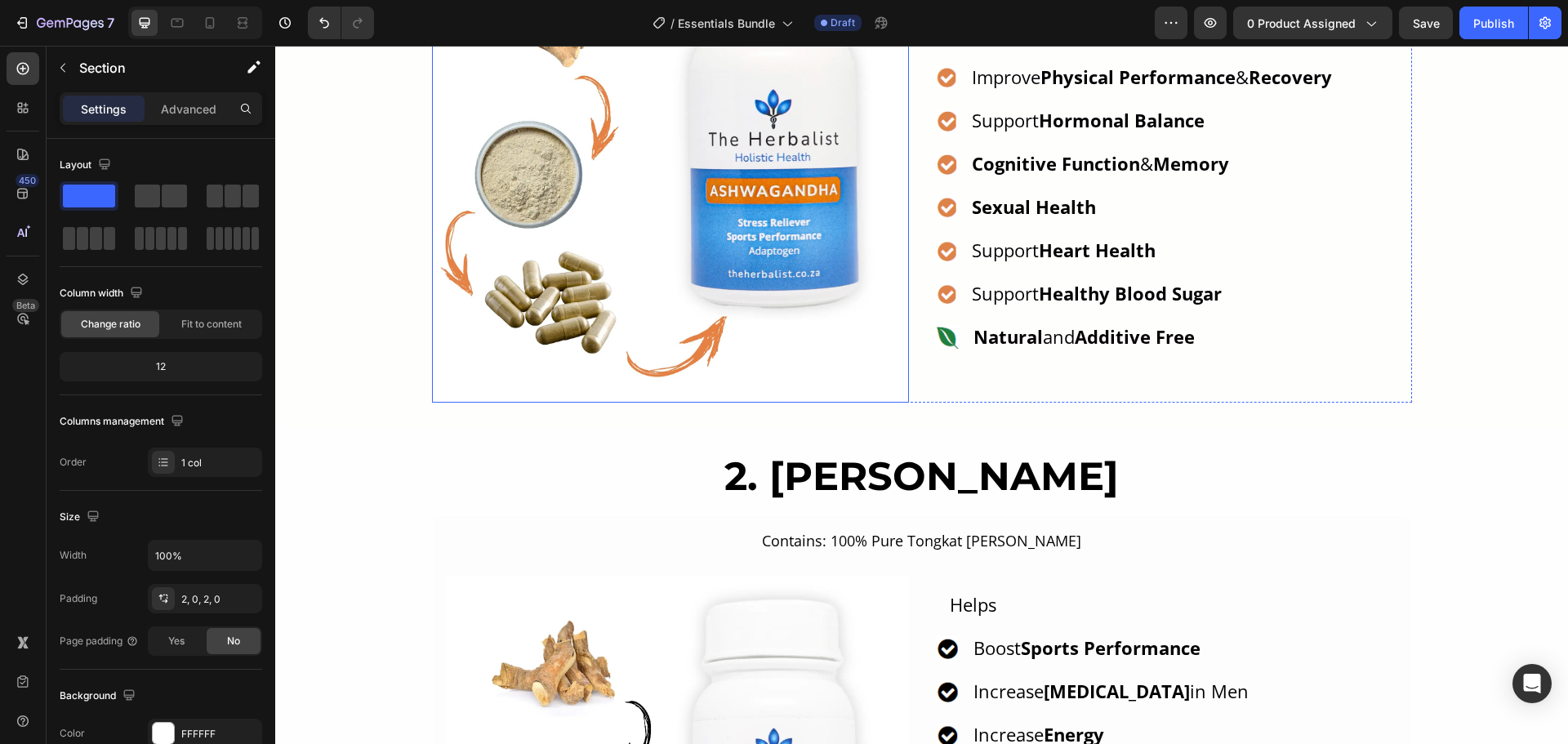
scroll to position [1225, 0]
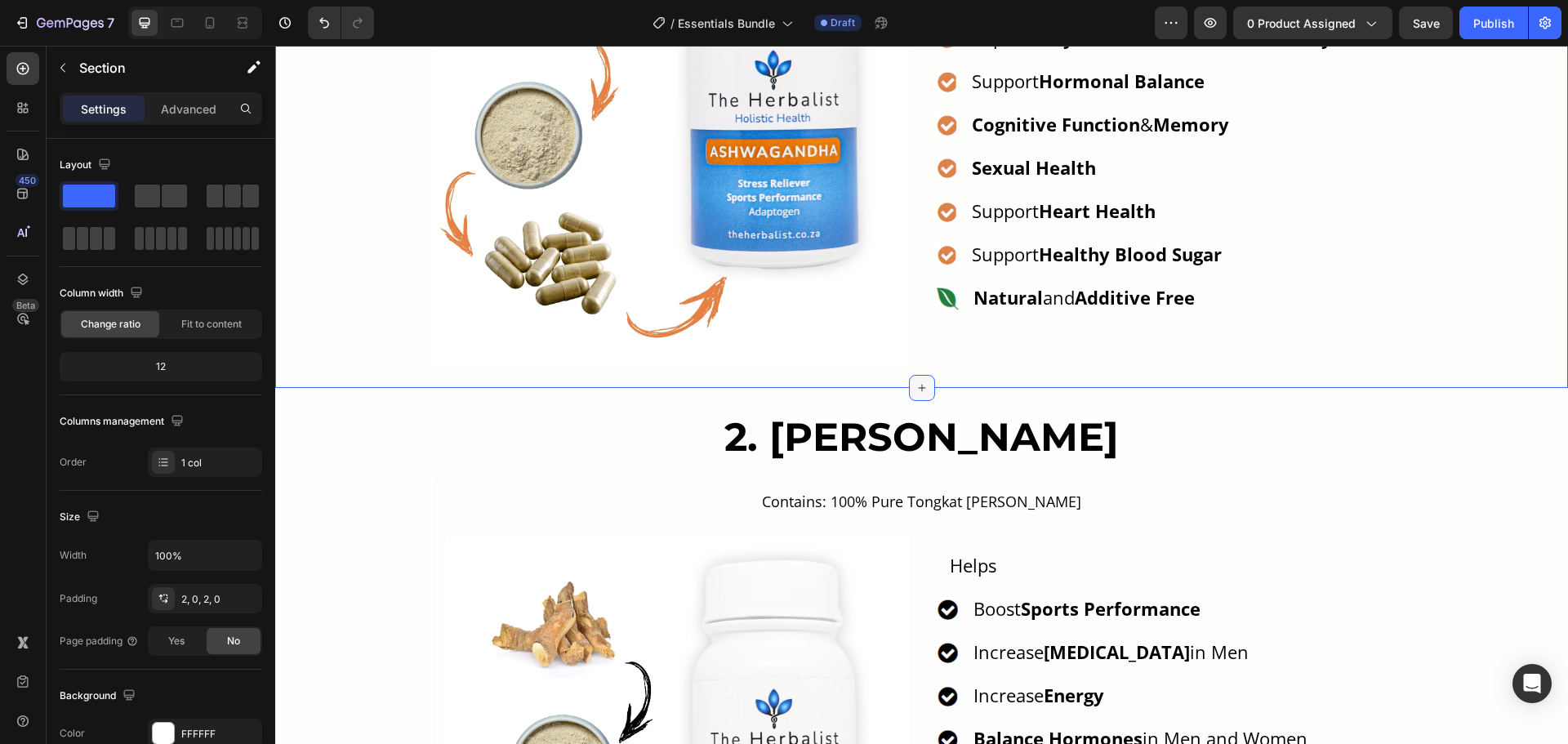
click at [915, 390] on icon at bounding box center [921, 388] width 13 height 13
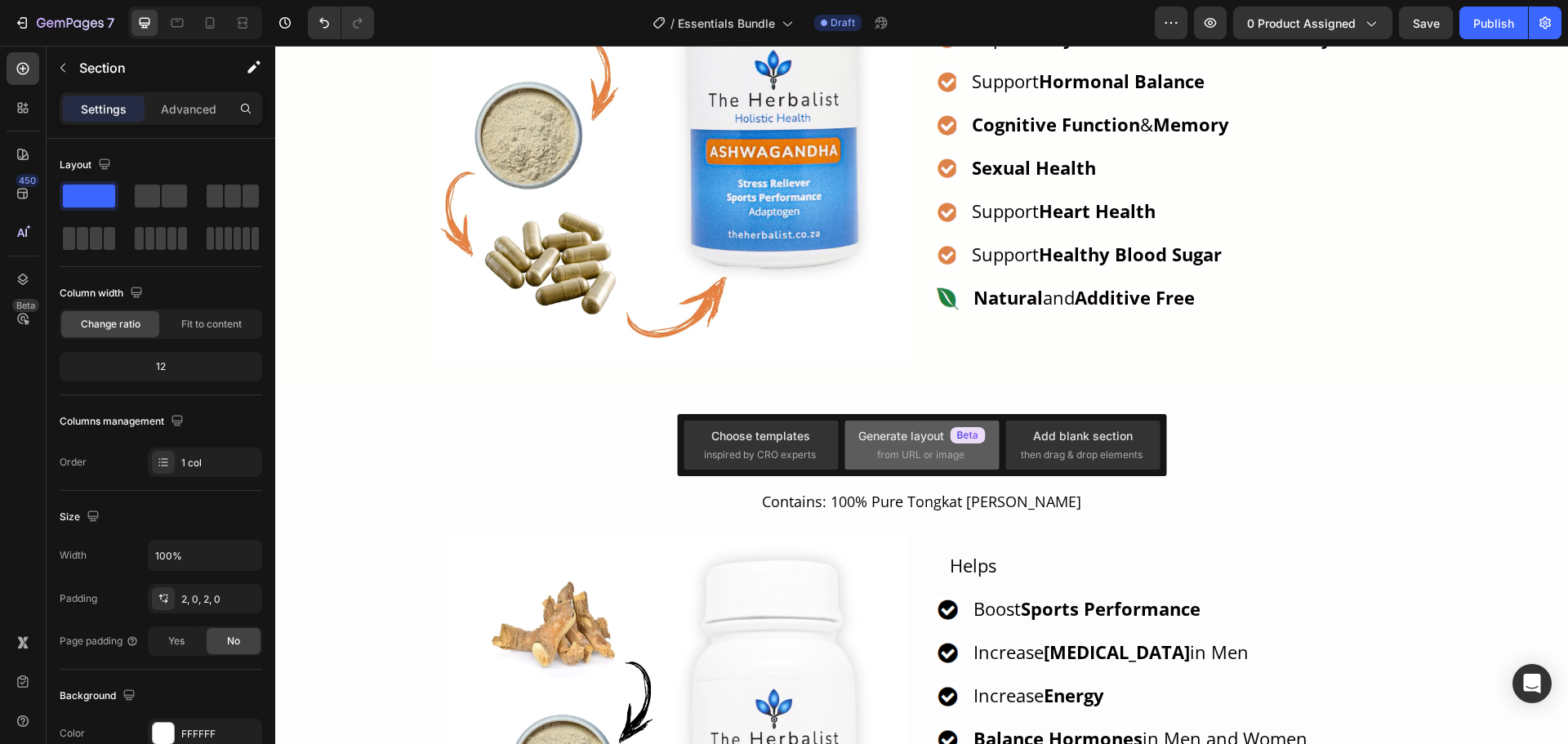
click at [924, 451] on span "from URL or image" at bounding box center [921, 455] width 87 height 15
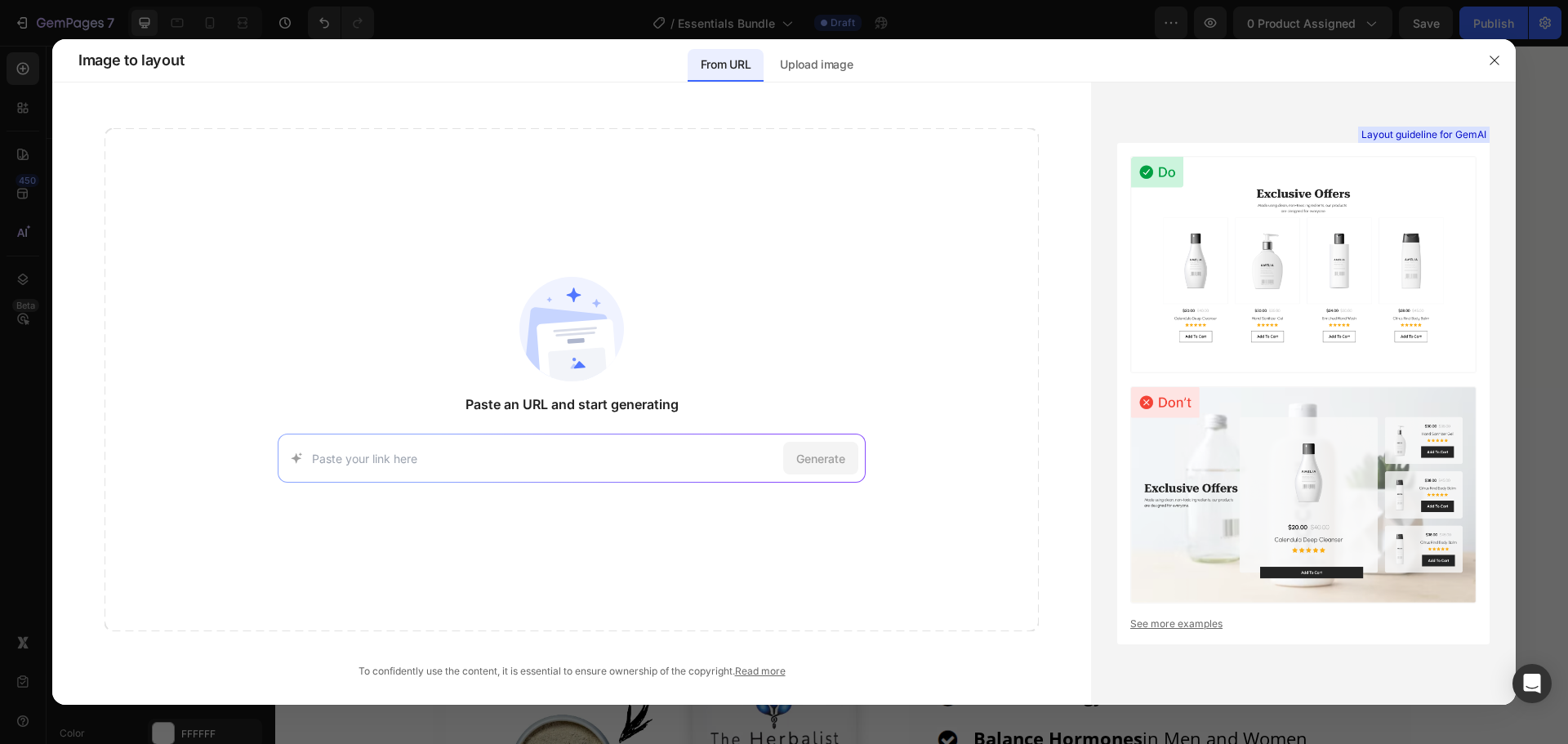
click at [448, 450] on input at bounding box center [543, 459] width 465 height 17
click at [582, 362] on img at bounding box center [572, 329] width 104 height 104
click at [456, 451] on input at bounding box center [543, 459] width 465 height 17
click at [822, 55] on p "Upload image" at bounding box center [816, 64] width 73 height 20
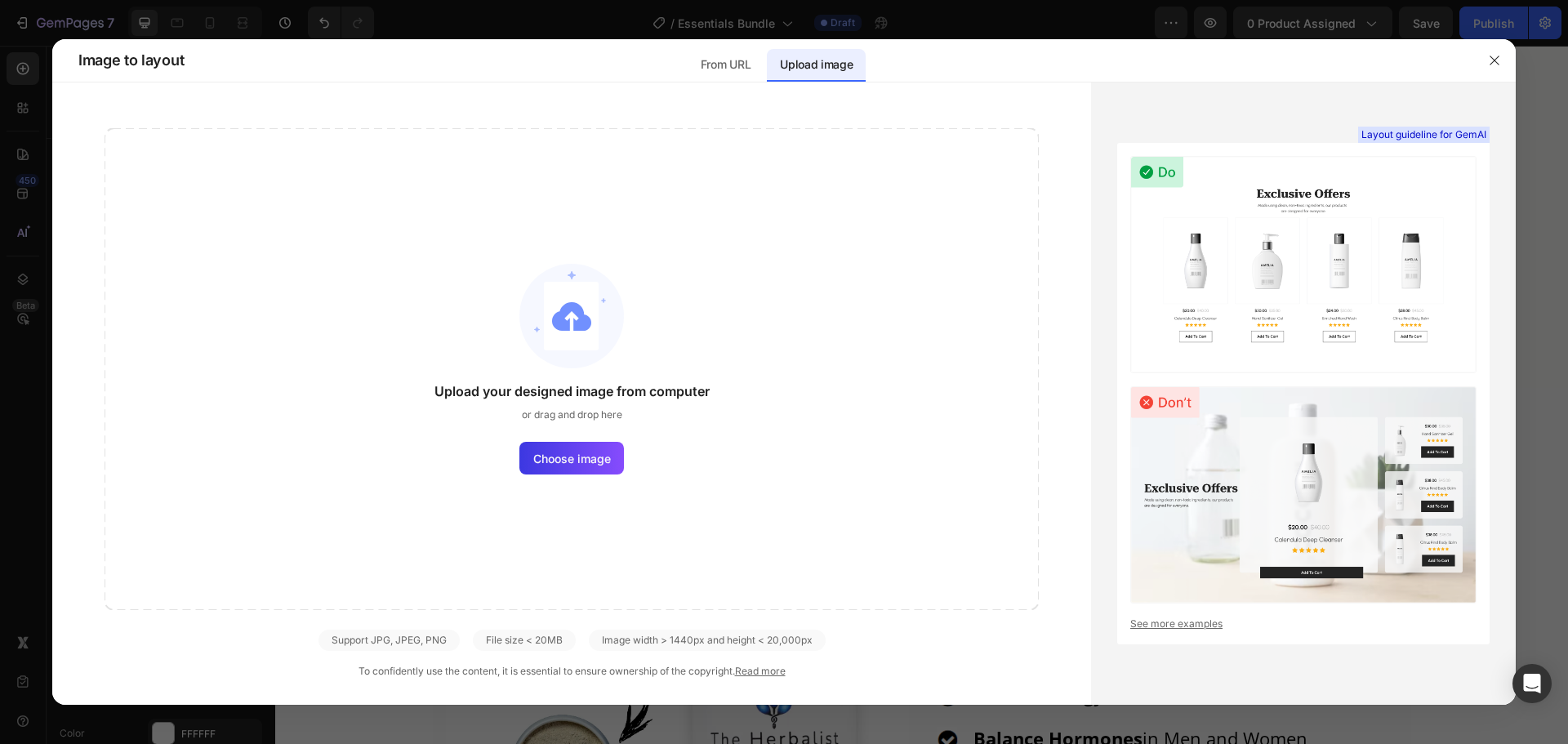
click at [659, 399] on span "Upload your designed image from computer" at bounding box center [573, 391] width 276 height 20
click at [577, 454] on span "Choose image" at bounding box center [572, 459] width 78 height 17
click at [0, 0] on input "Choose image" at bounding box center [0, 0] width 0 height 0
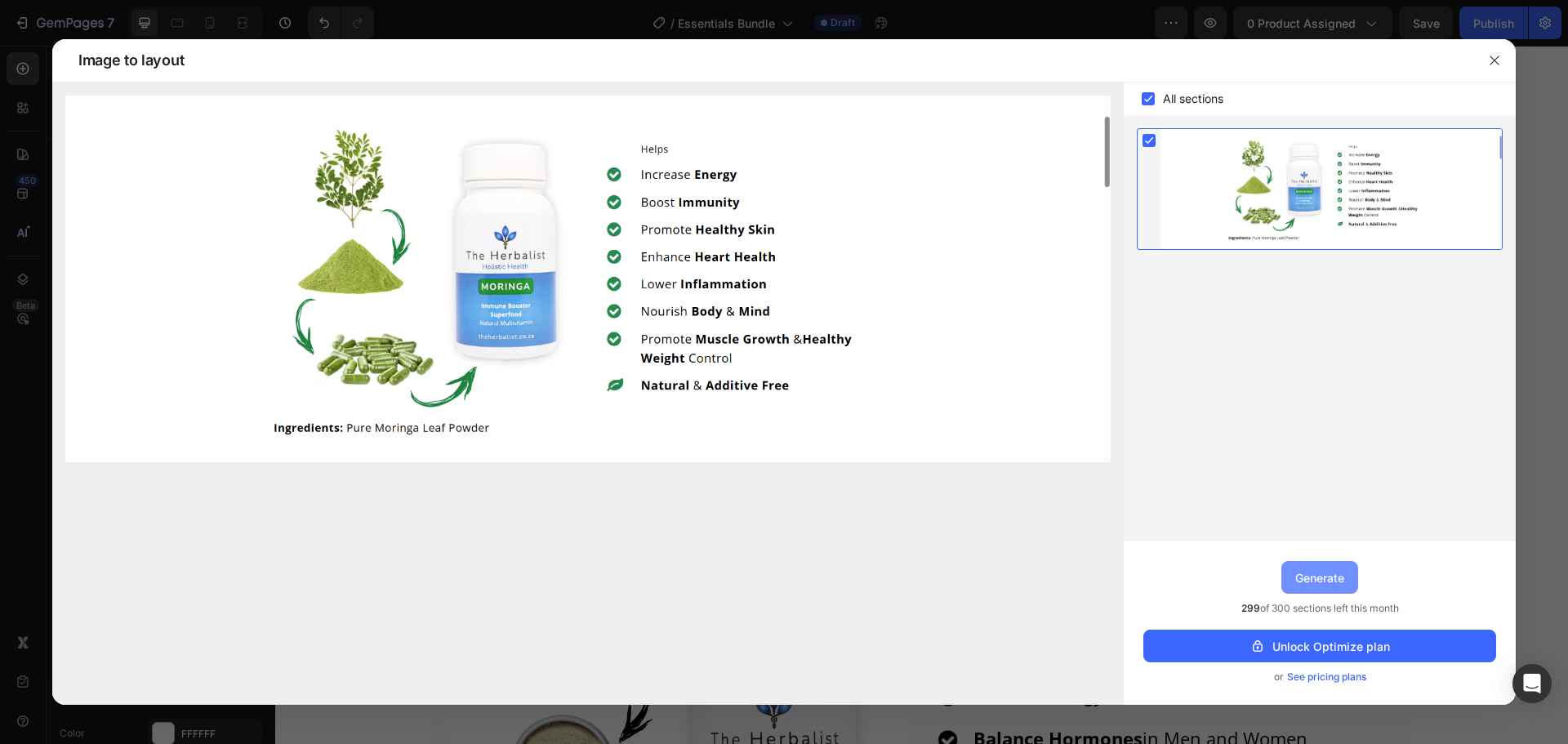
click at [1322, 577] on div "Generate" at bounding box center [1319, 578] width 49 height 17
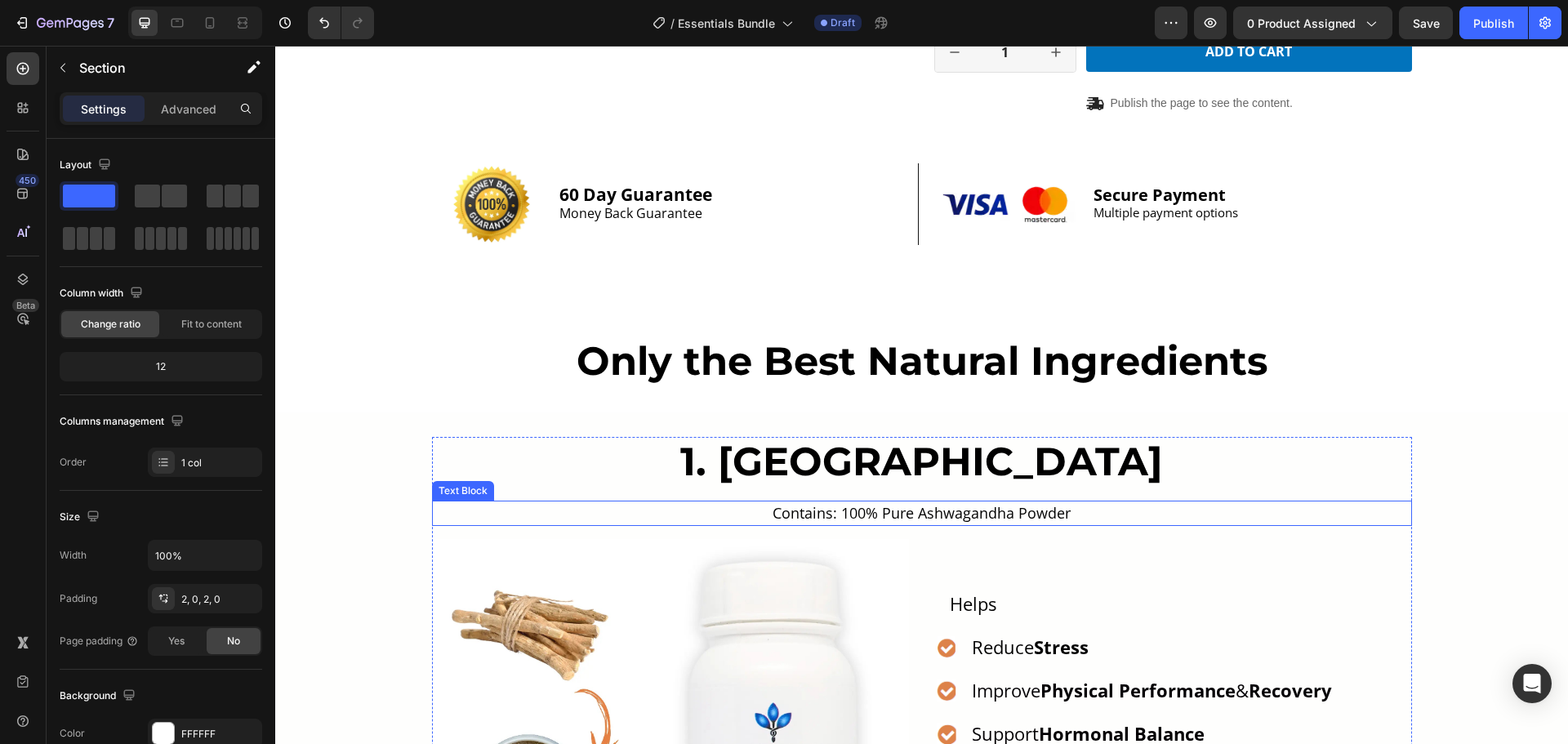
scroll to position [572, 0]
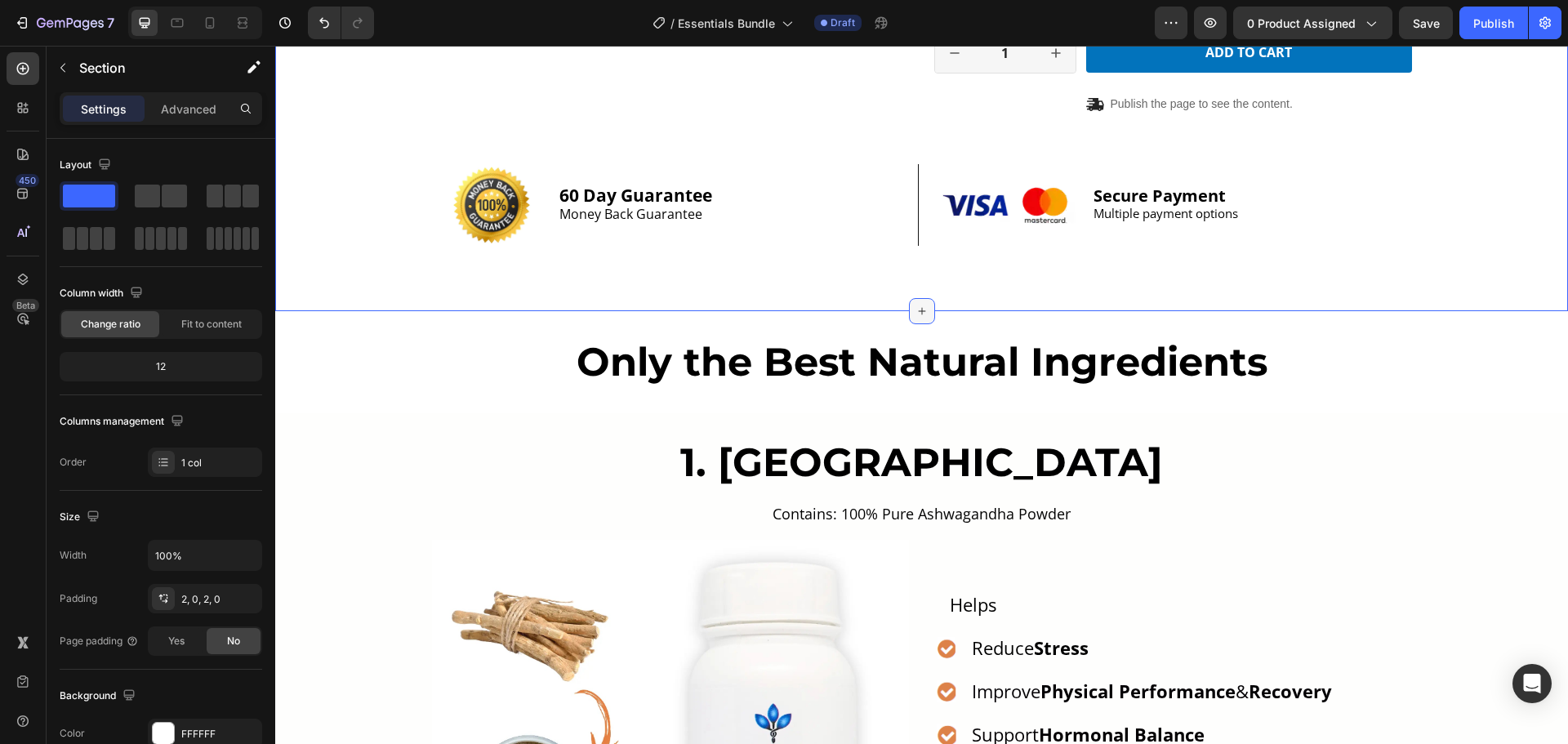
click at [918, 309] on icon at bounding box center [921, 311] width 13 height 13
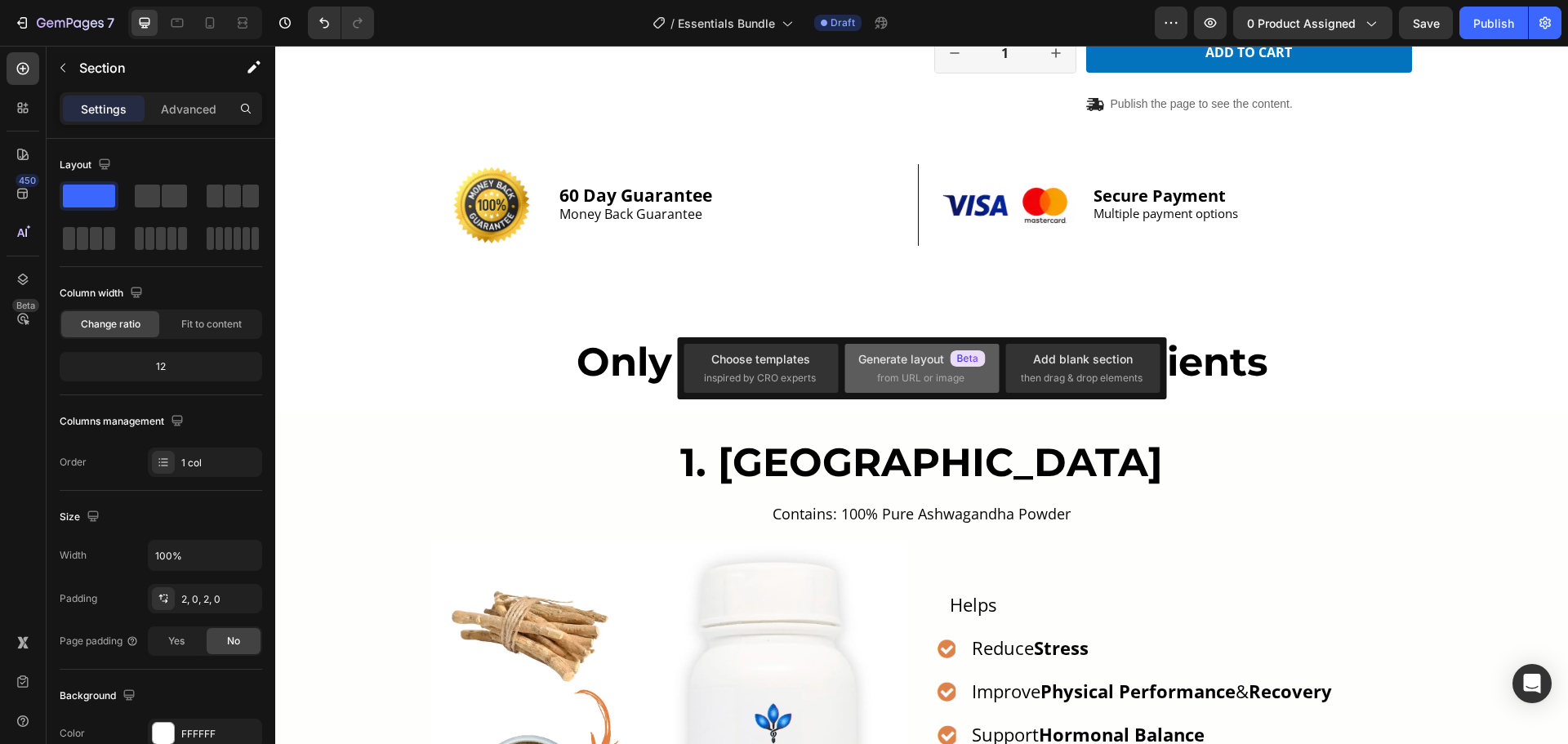
click at [906, 366] on div "Generate layout" at bounding box center [922, 359] width 128 height 17
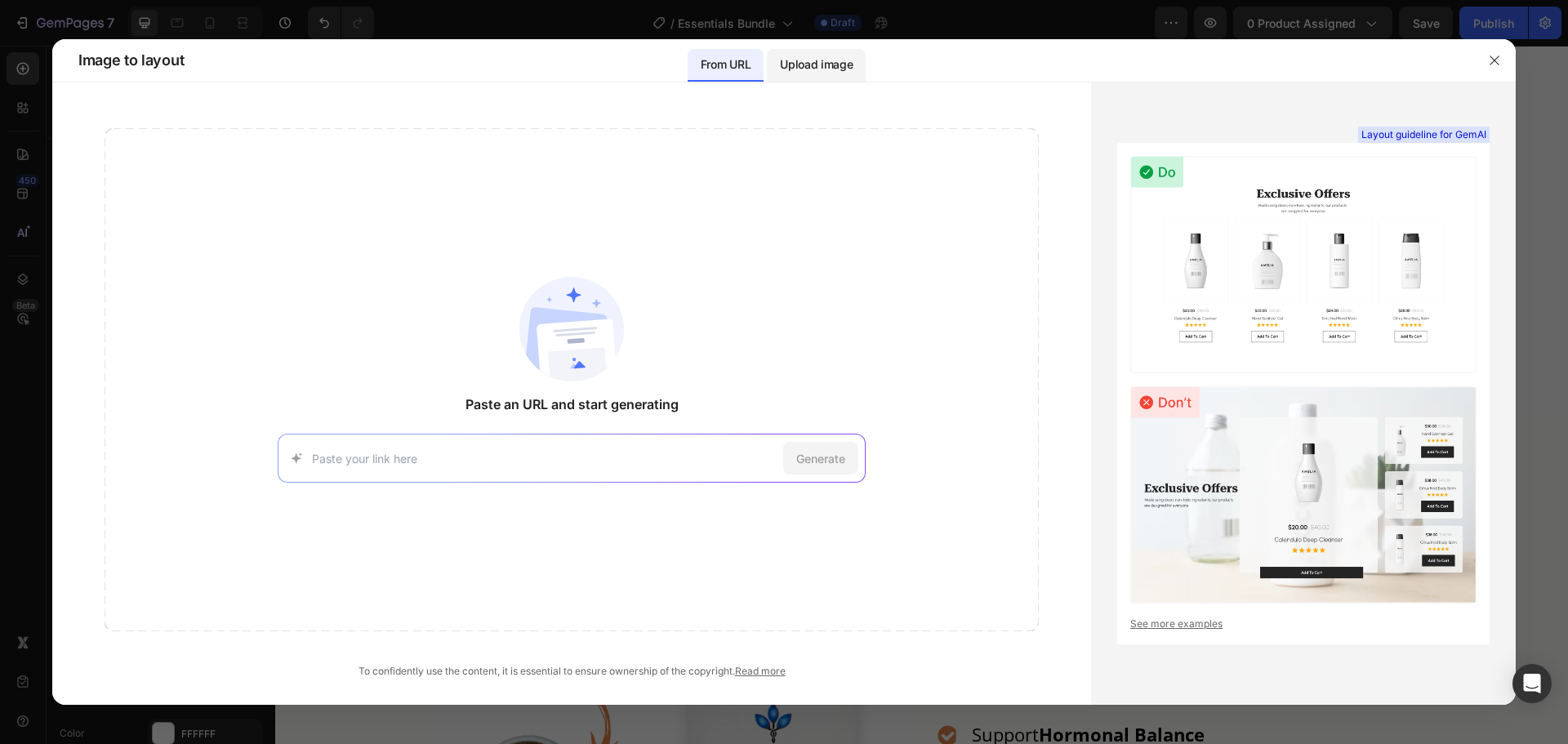
click at [831, 62] on p "Upload image" at bounding box center [816, 64] width 73 height 20
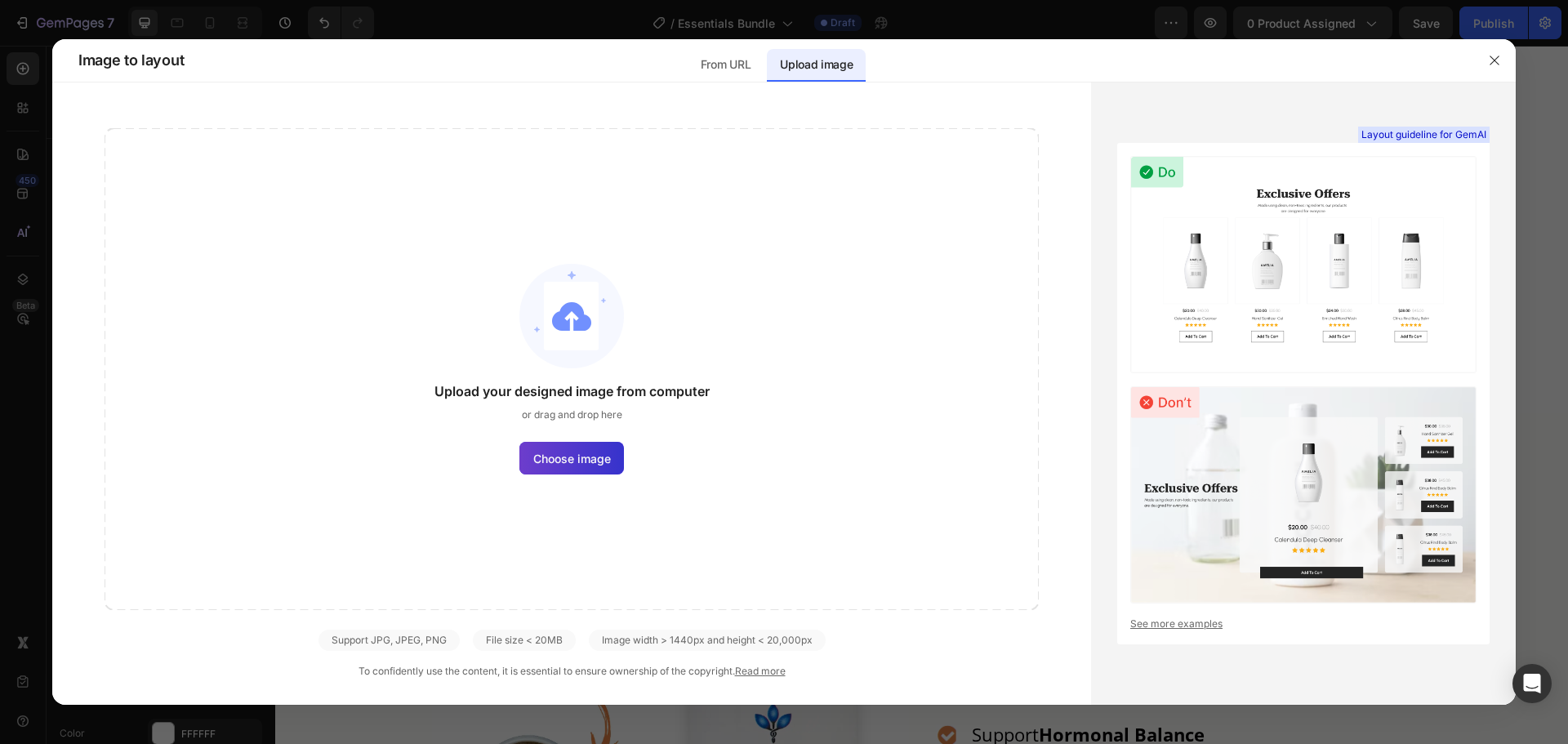
click at [613, 454] on label "Choose image" at bounding box center [572, 458] width 104 height 33
click at [0, 0] on input "Choose image" at bounding box center [0, 0] width 0 height 0
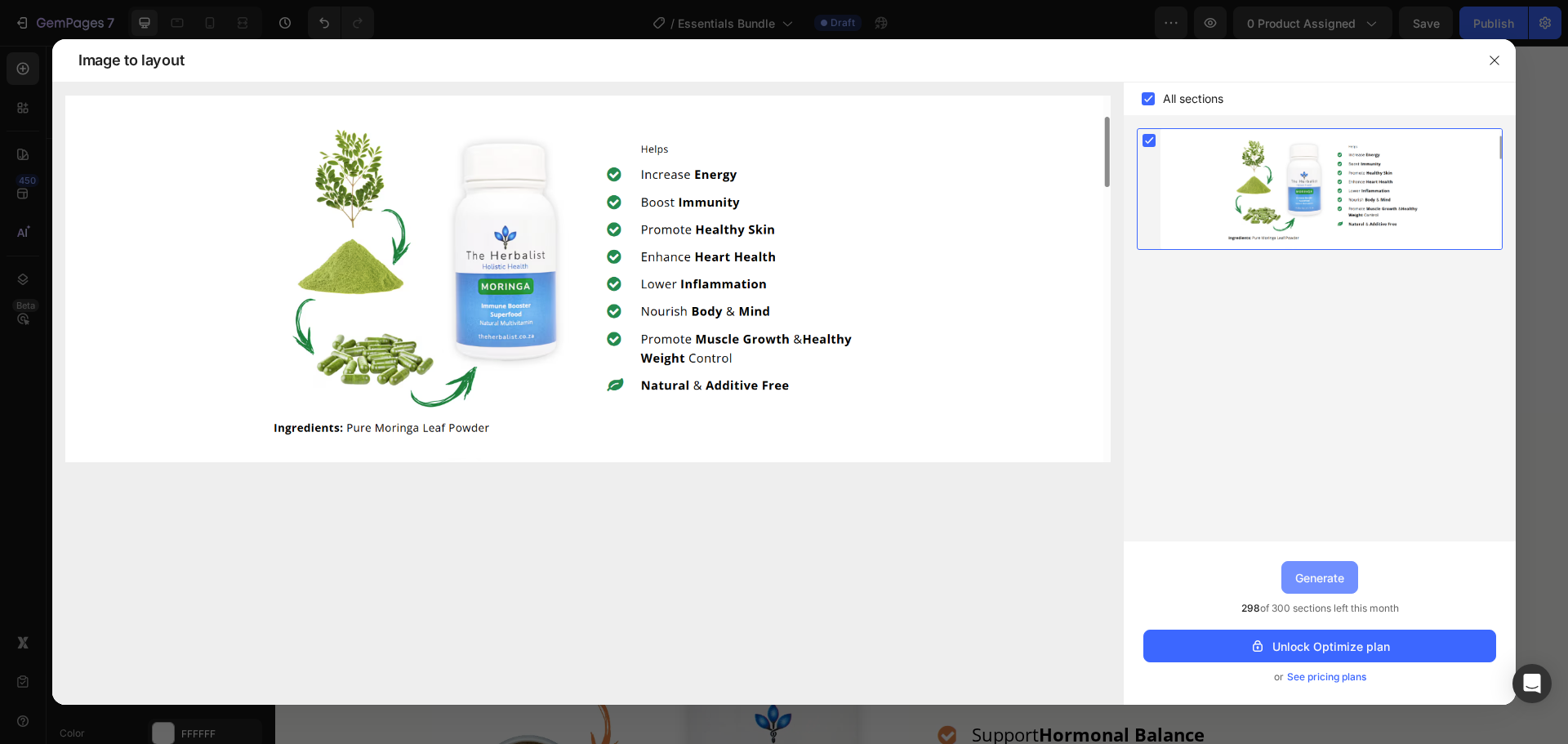
click at [1338, 578] on div "Generate" at bounding box center [1319, 578] width 49 height 17
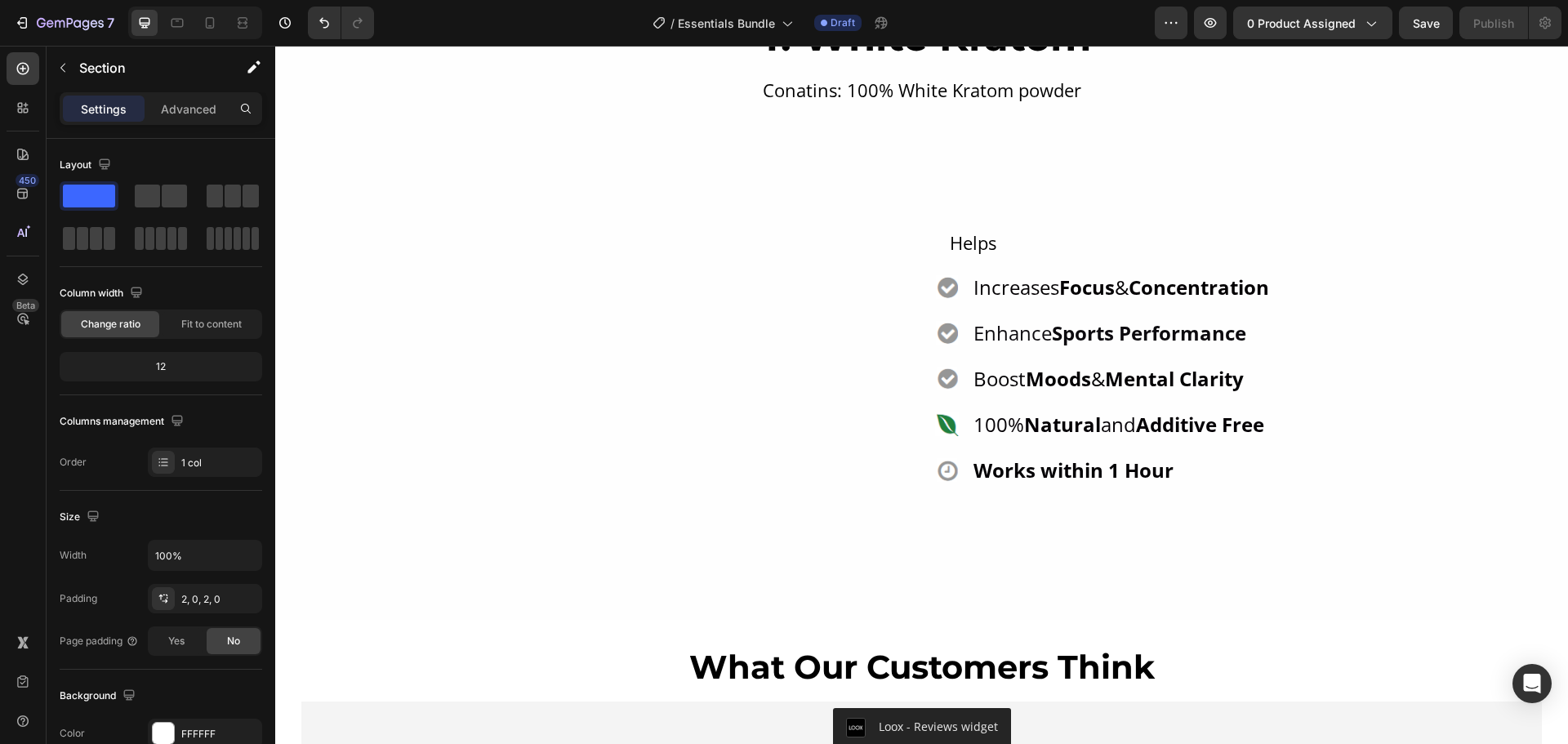
scroll to position [2859, 0]
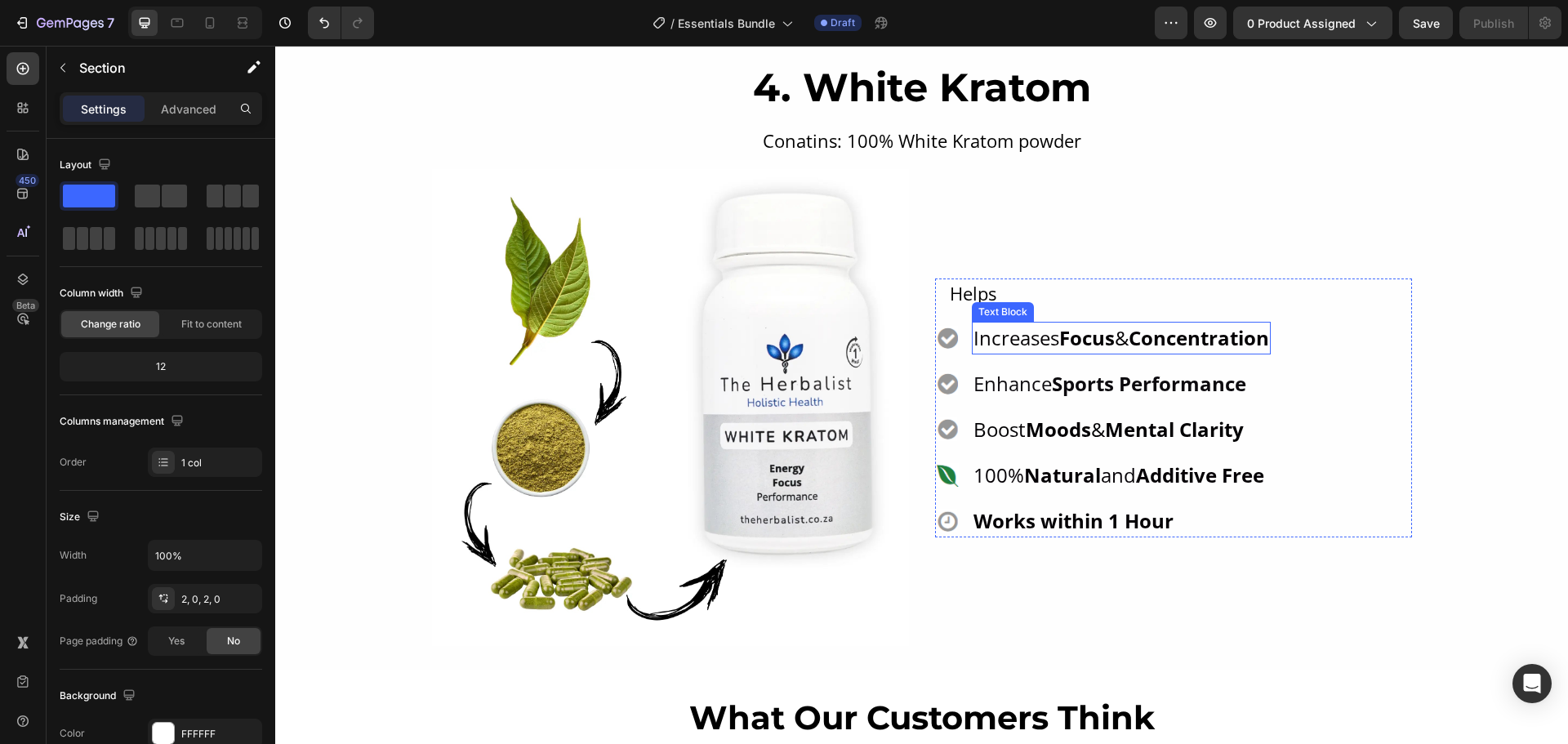
click at [1092, 344] on strong "Focus" at bounding box center [1086, 337] width 56 height 27
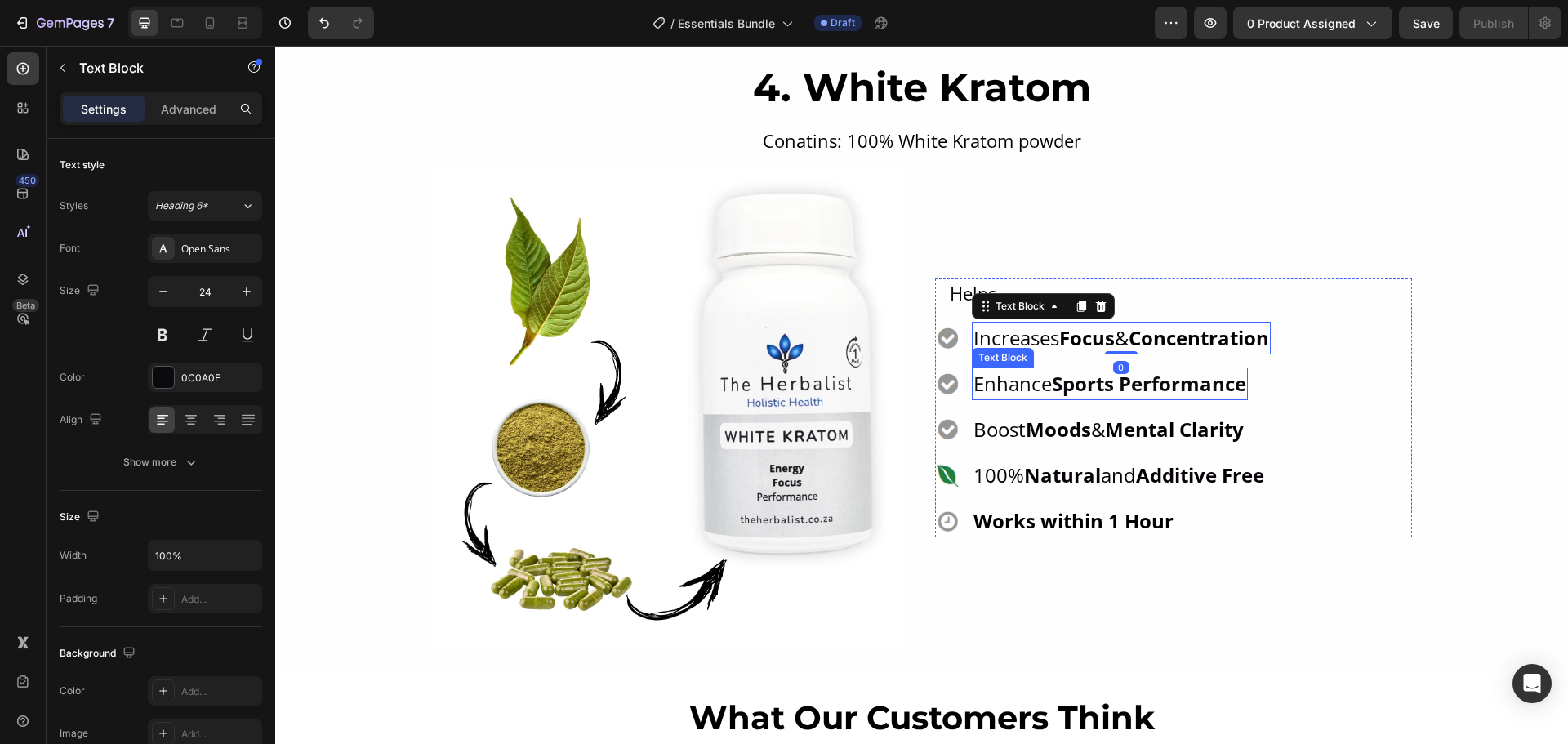
click at [1062, 368] on div "Enhance Sports Performance" at bounding box center [1109, 384] width 276 height 33
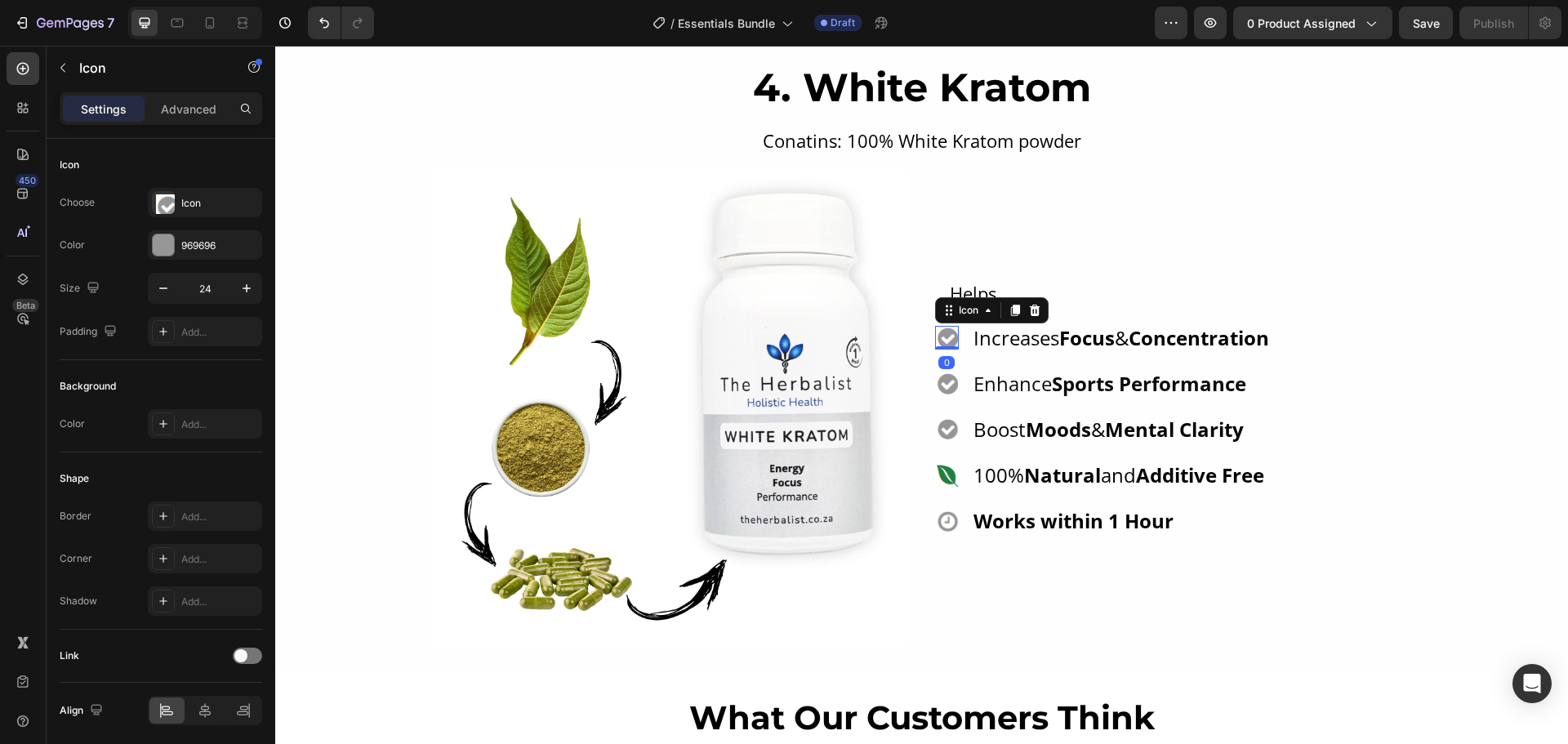
click at [944, 338] on image at bounding box center [947, 338] width 24 height 24
click at [158, 252] on div at bounding box center [163, 245] width 21 height 21
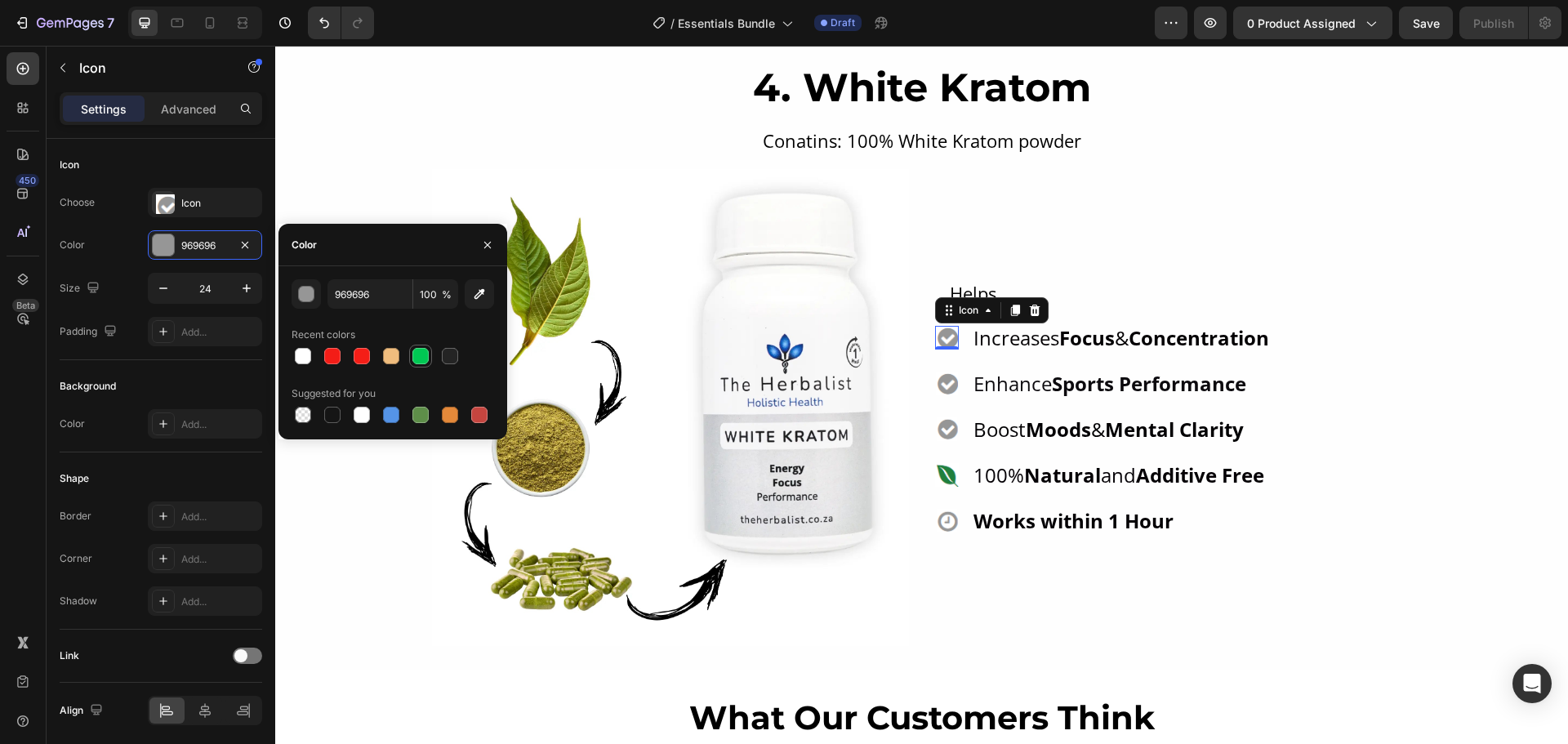
click at [418, 357] on div at bounding box center [420, 355] width 16 height 16
type input "00C853"
click at [419, 357] on div at bounding box center [420, 355] width 16 height 16
click at [1012, 381] on p "Enhance Sports Performance" at bounding box center [1109, 384] width 273 height 29
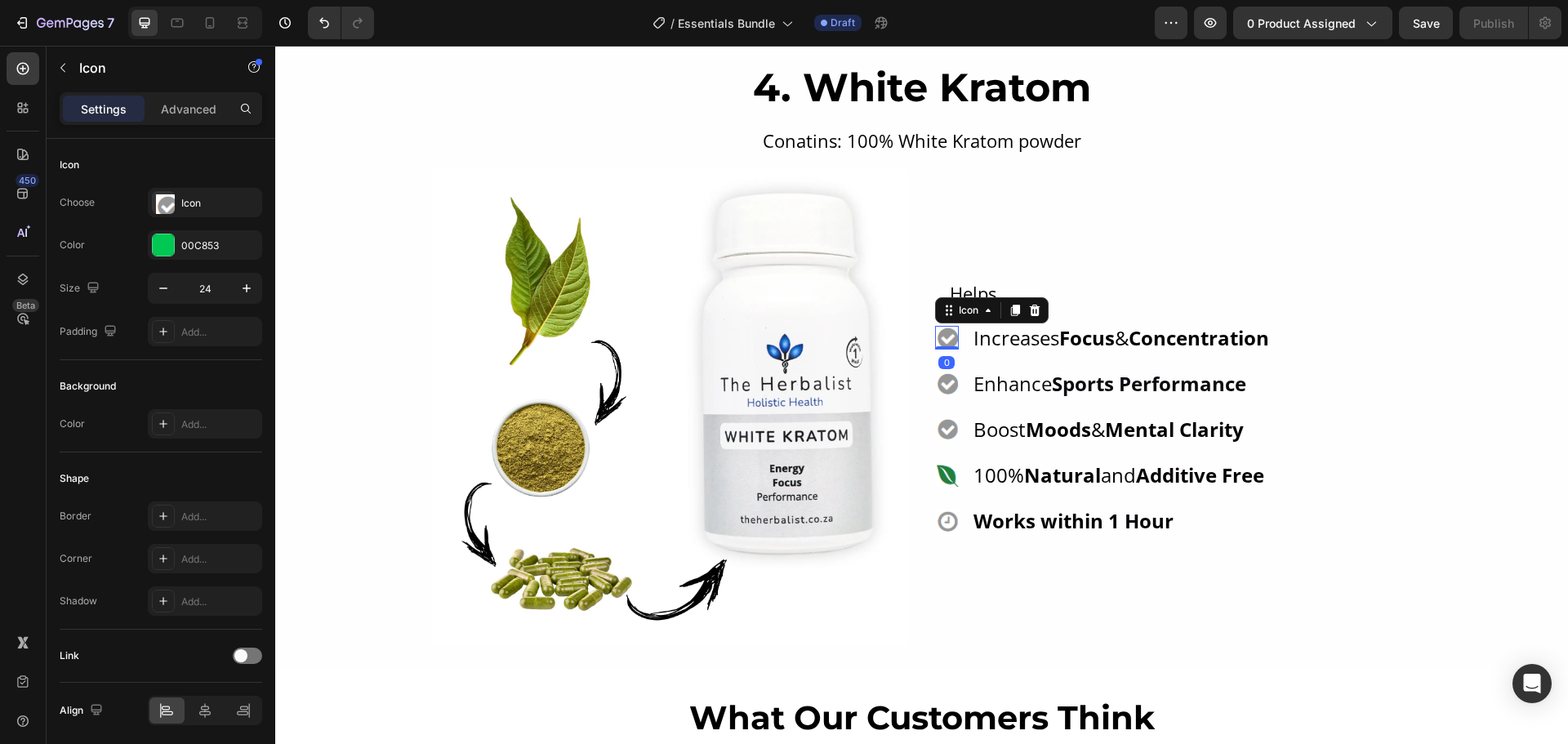
click at [949, 336] on image at bounding box center [947, 338] width 24 height 24
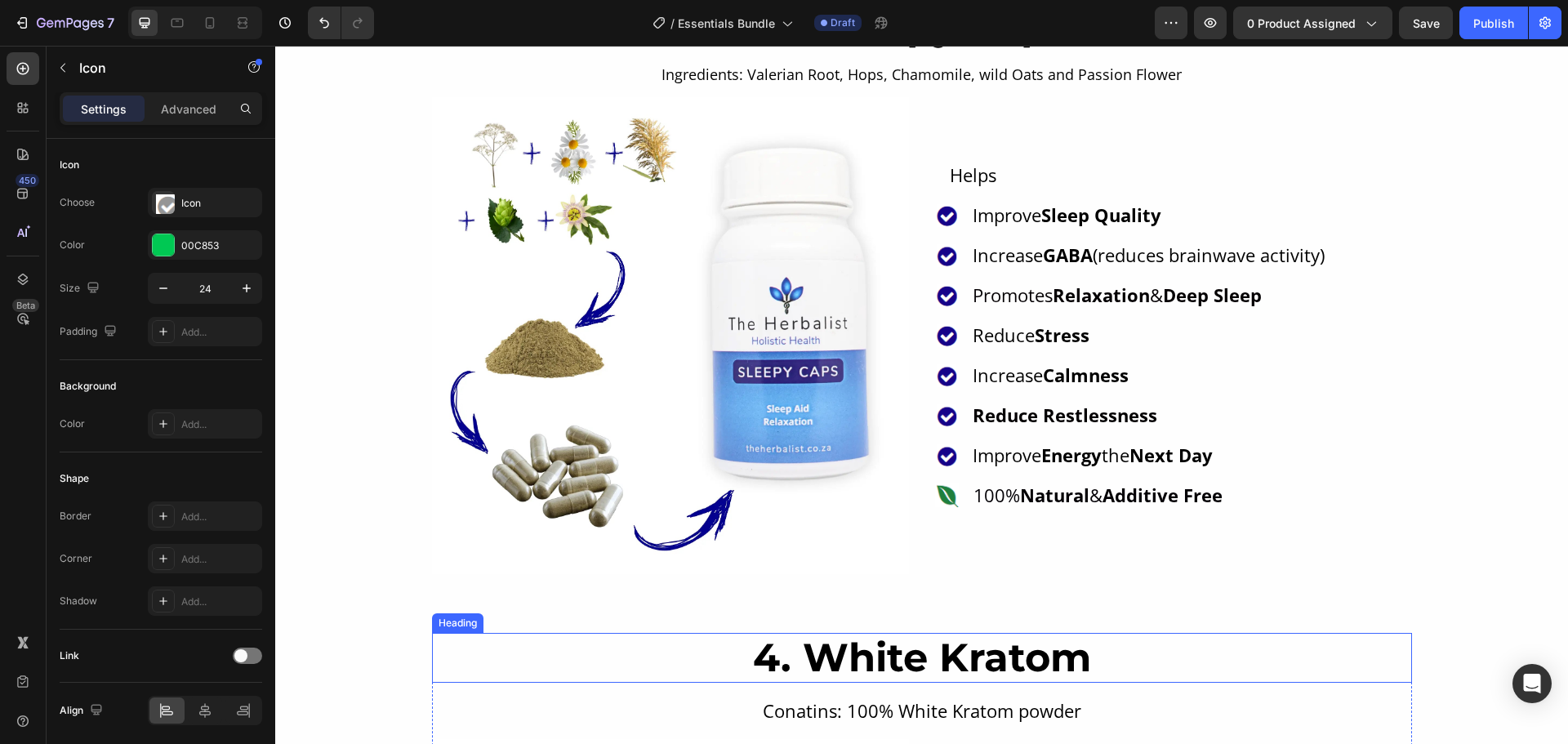
scroll to position [2287, 0]
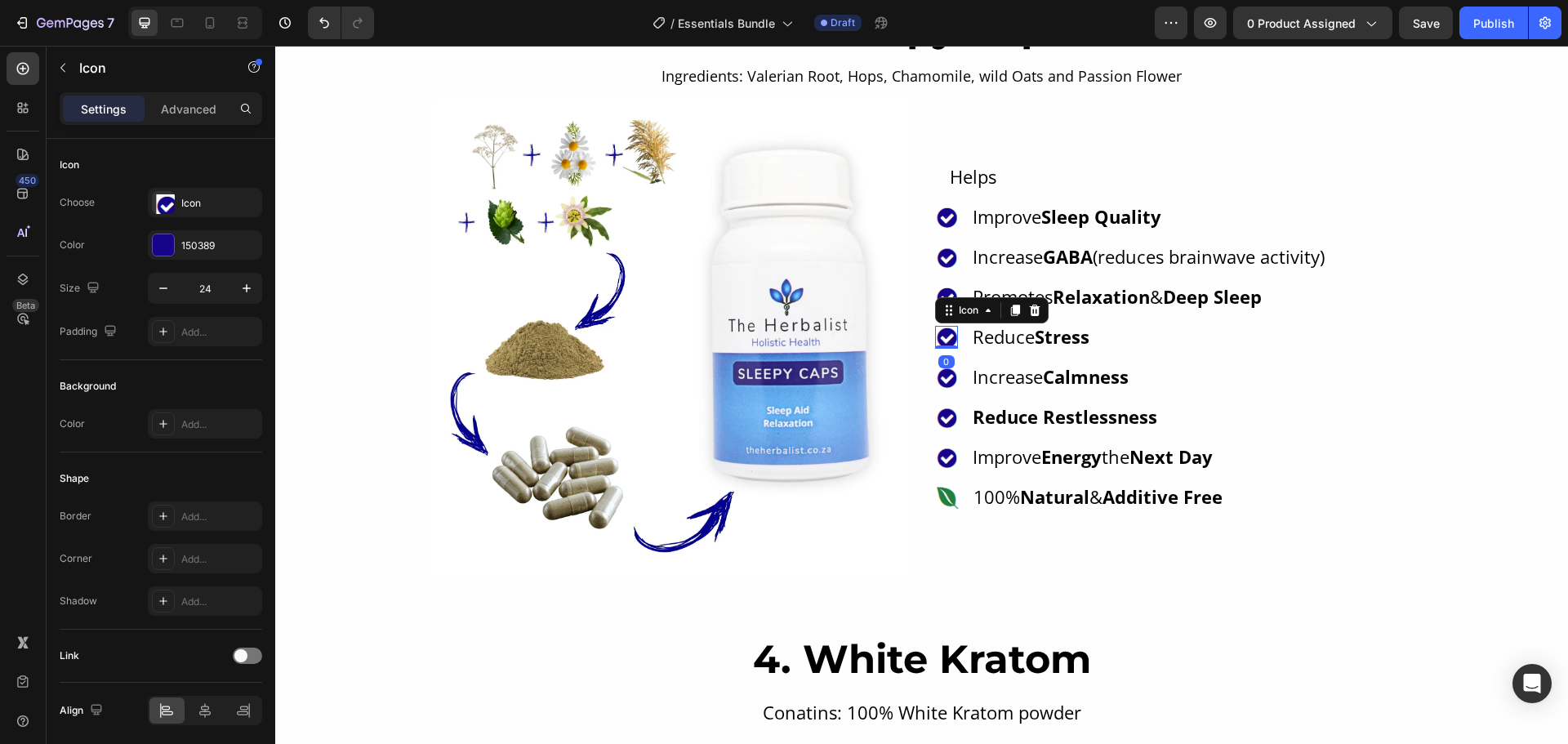
click at [947, 330] on image at bounding box center [946, 337] width 23 height 23
click at [1157, 366] on li "Icon Increase Calmness Text Block" at bounding box center [1130, 377] width 391 height 30
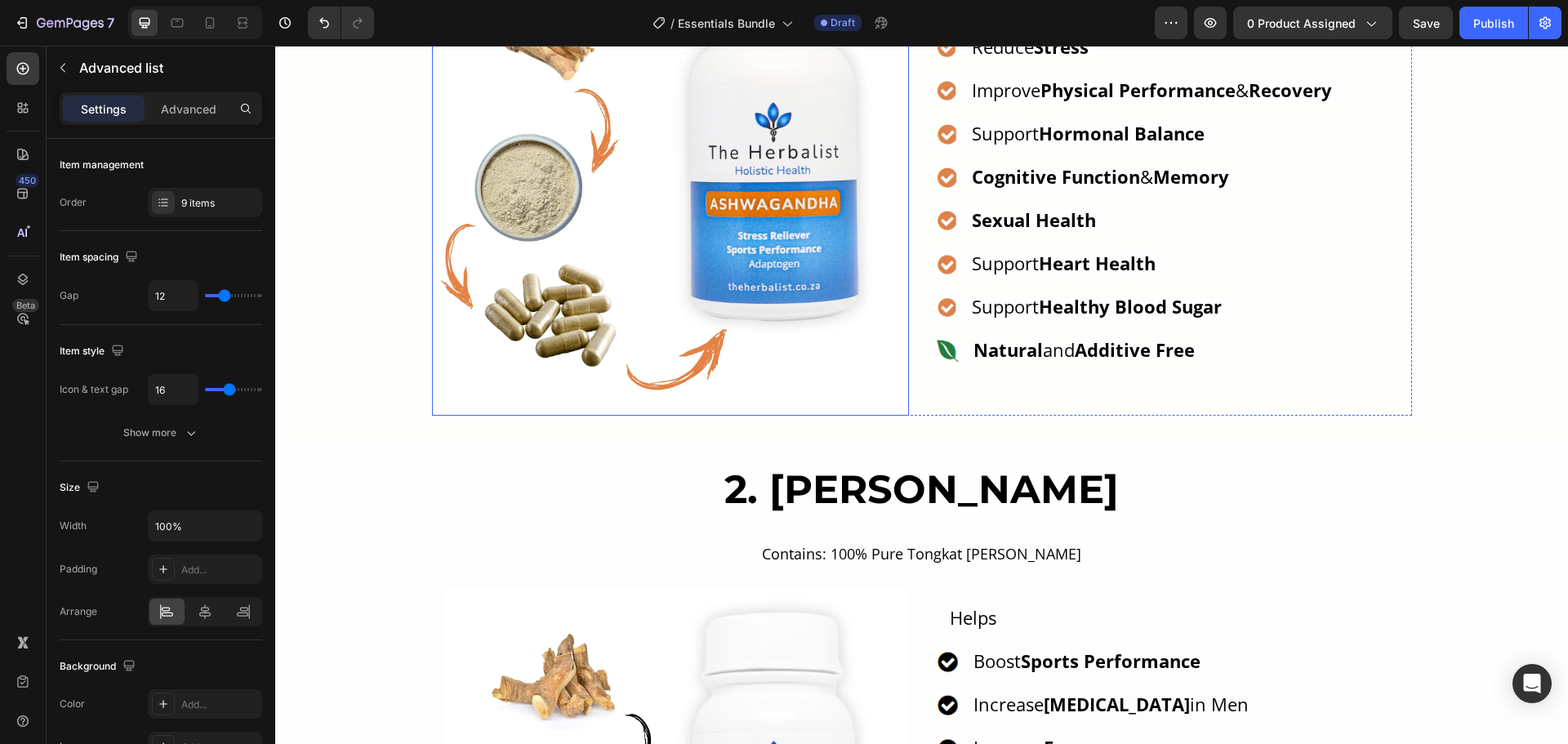
scroll to position [1225, 0]
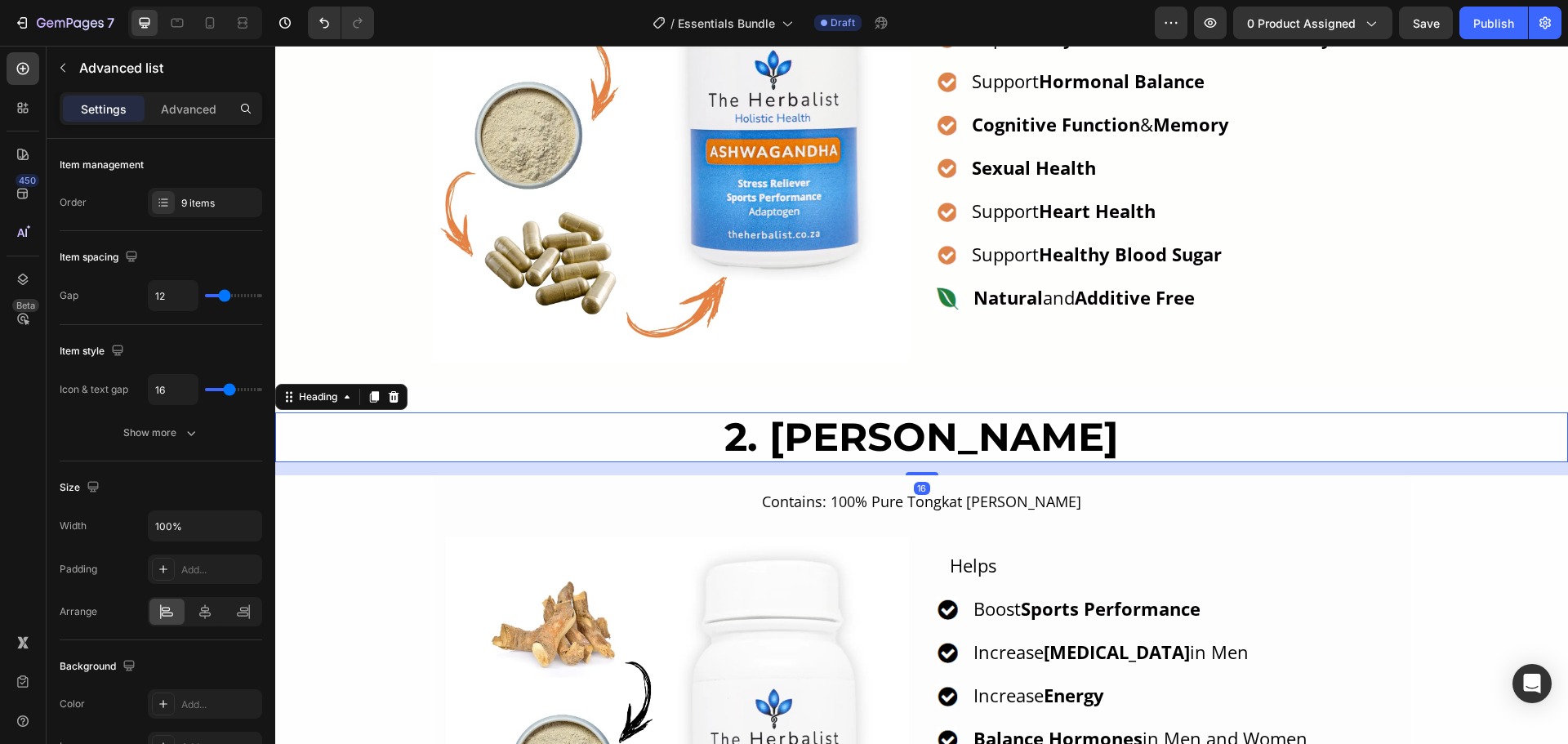
click at [886, 425] on h2 "2. Tongkat Ali" at bounding box center [922, 437] width 1292 height 51
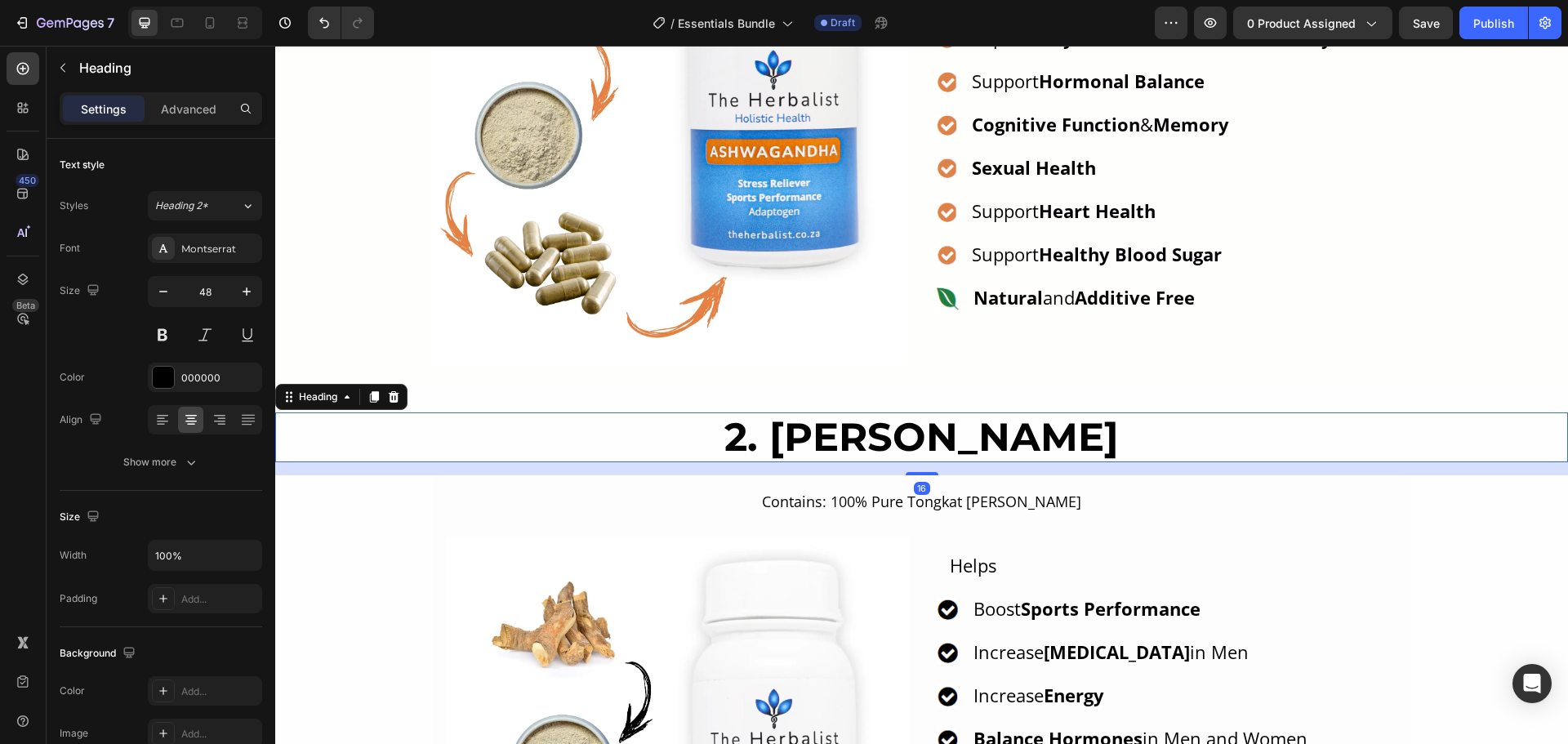
click at [887, 435] on h2 "2. Tongkat Ali" at bounding box center [922, 437] width 1292 height 51
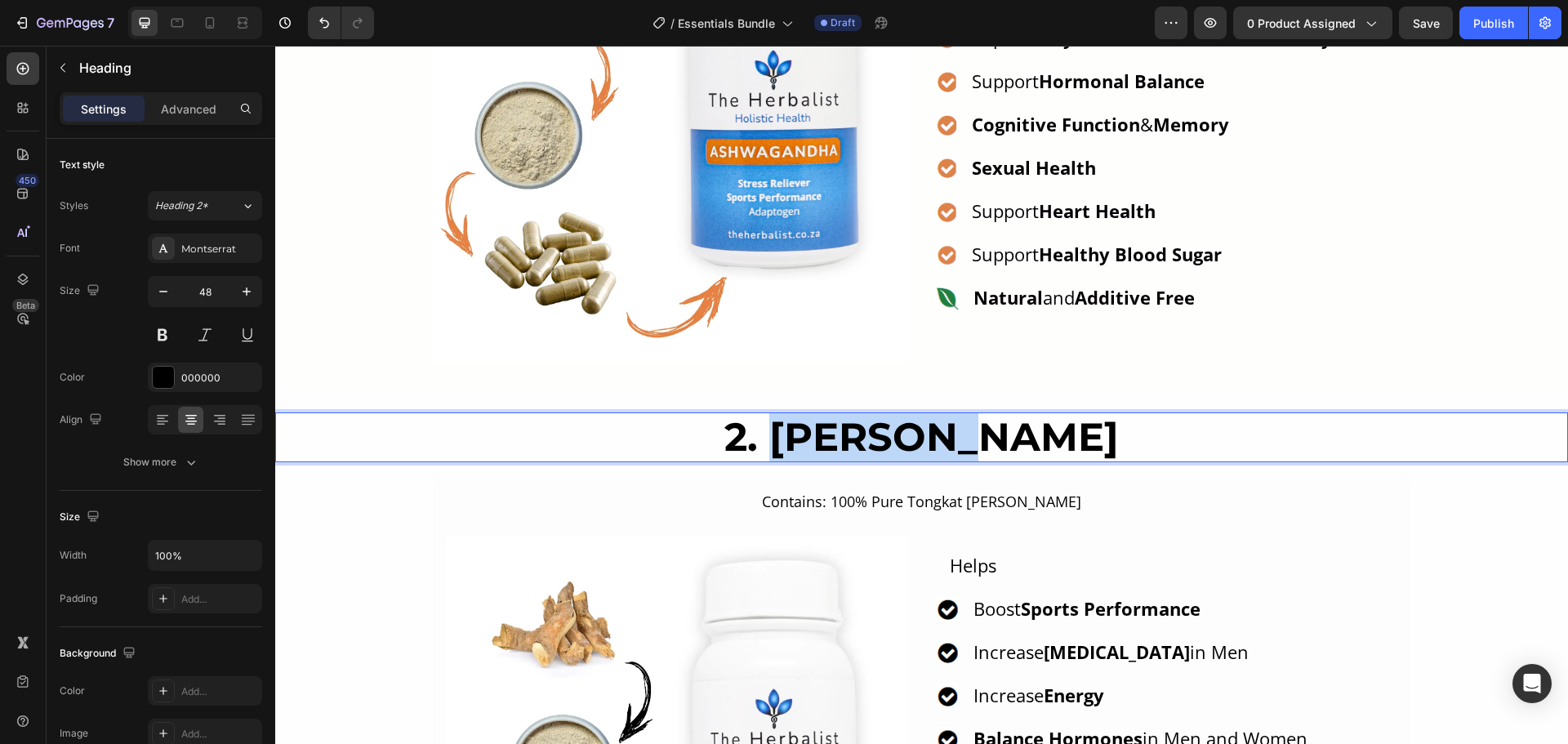
click at [887, 435] on p "2. Tongkat Ali" at bounding box center [921, 437] width 1289 height 47
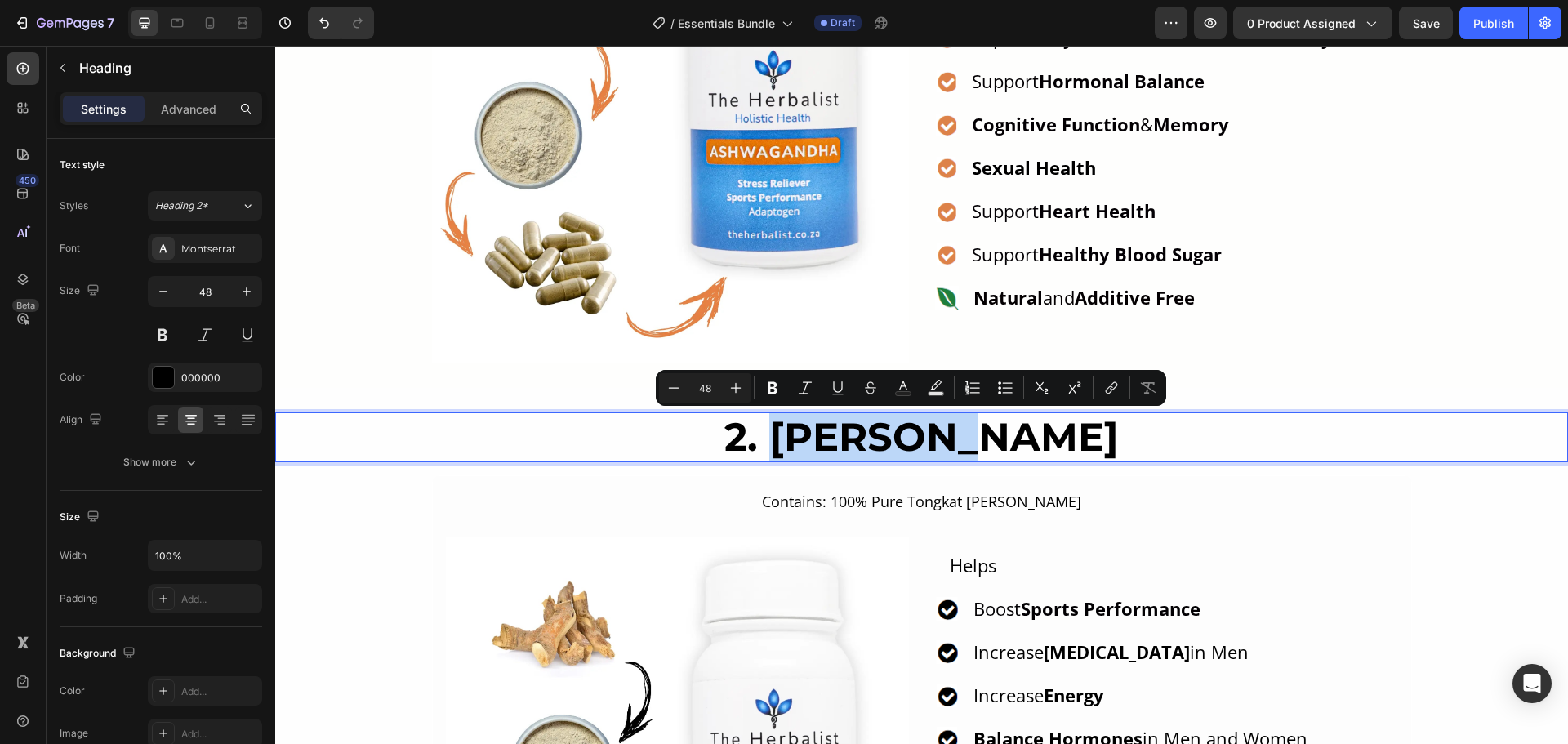
click at [830, 438] on p "2. Tongkat Ali" at bounding box center [921, 437] width 1289 height 47
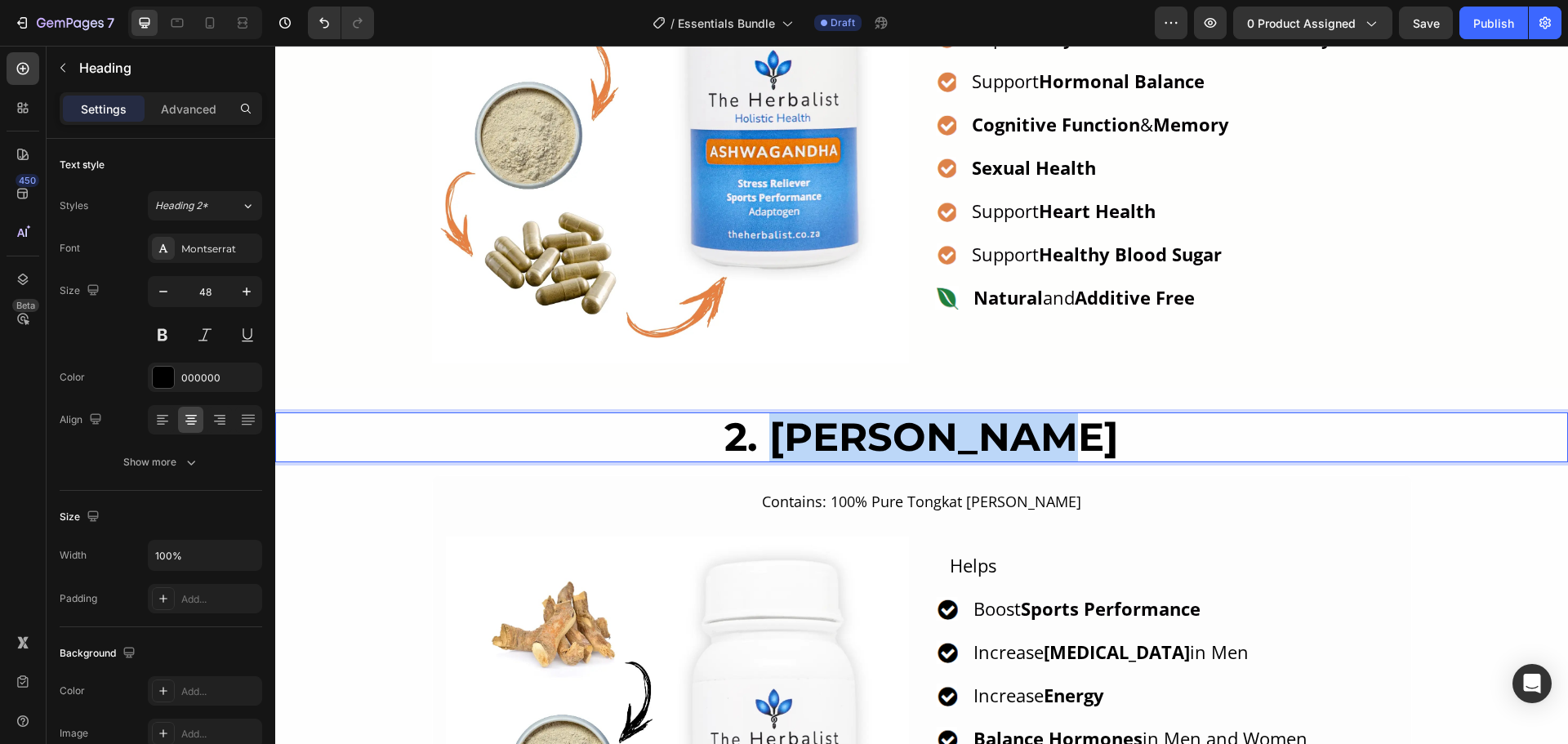
drag, startPoint x: 825, startPoint y: 443, endPoint x: 1117, endPoint y: 443, distance: 292.0
click at [1117, 443] on p "2. Tongkat Ali" at bounding box center [921, 437] width 1289 height 47
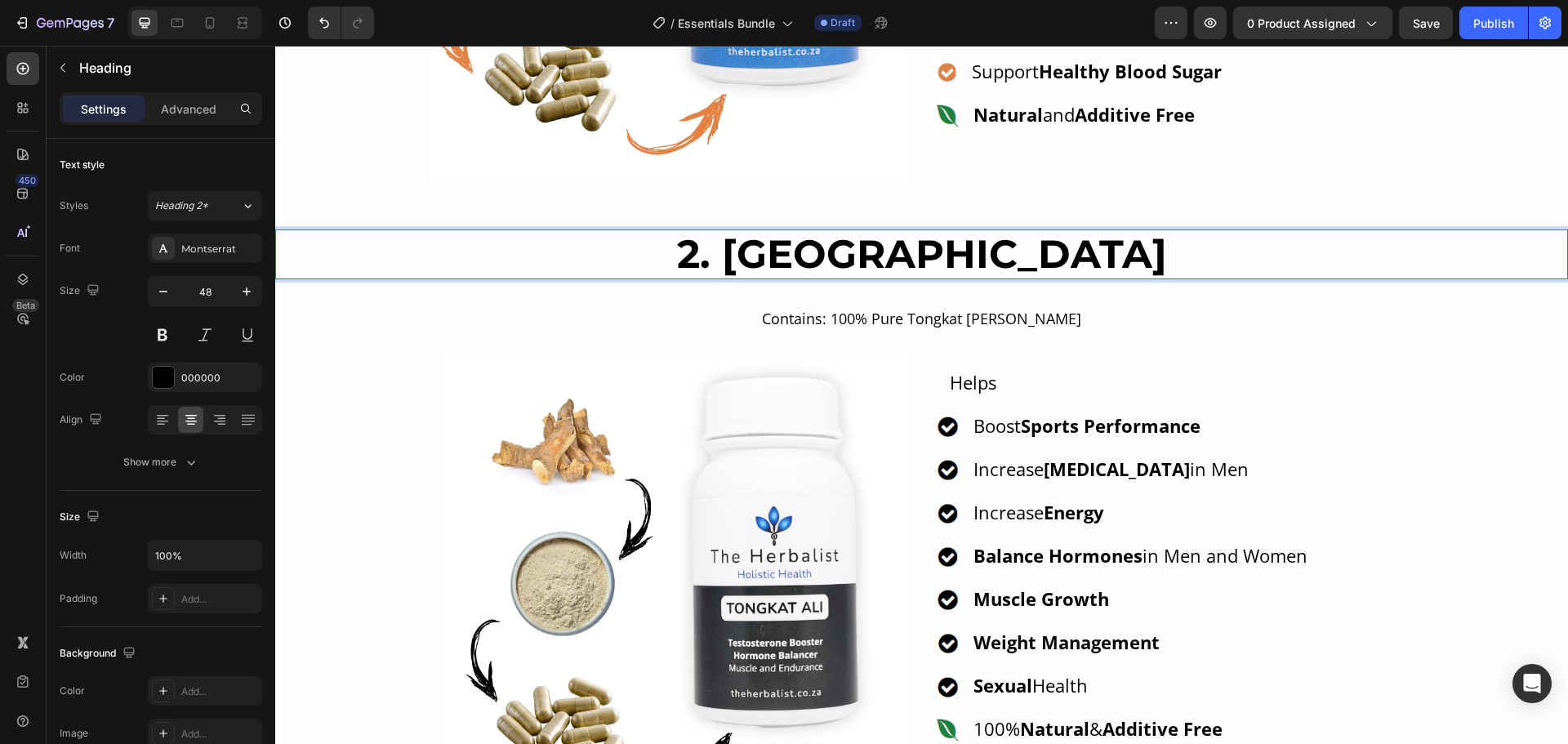
scroll to position [1470, 0]
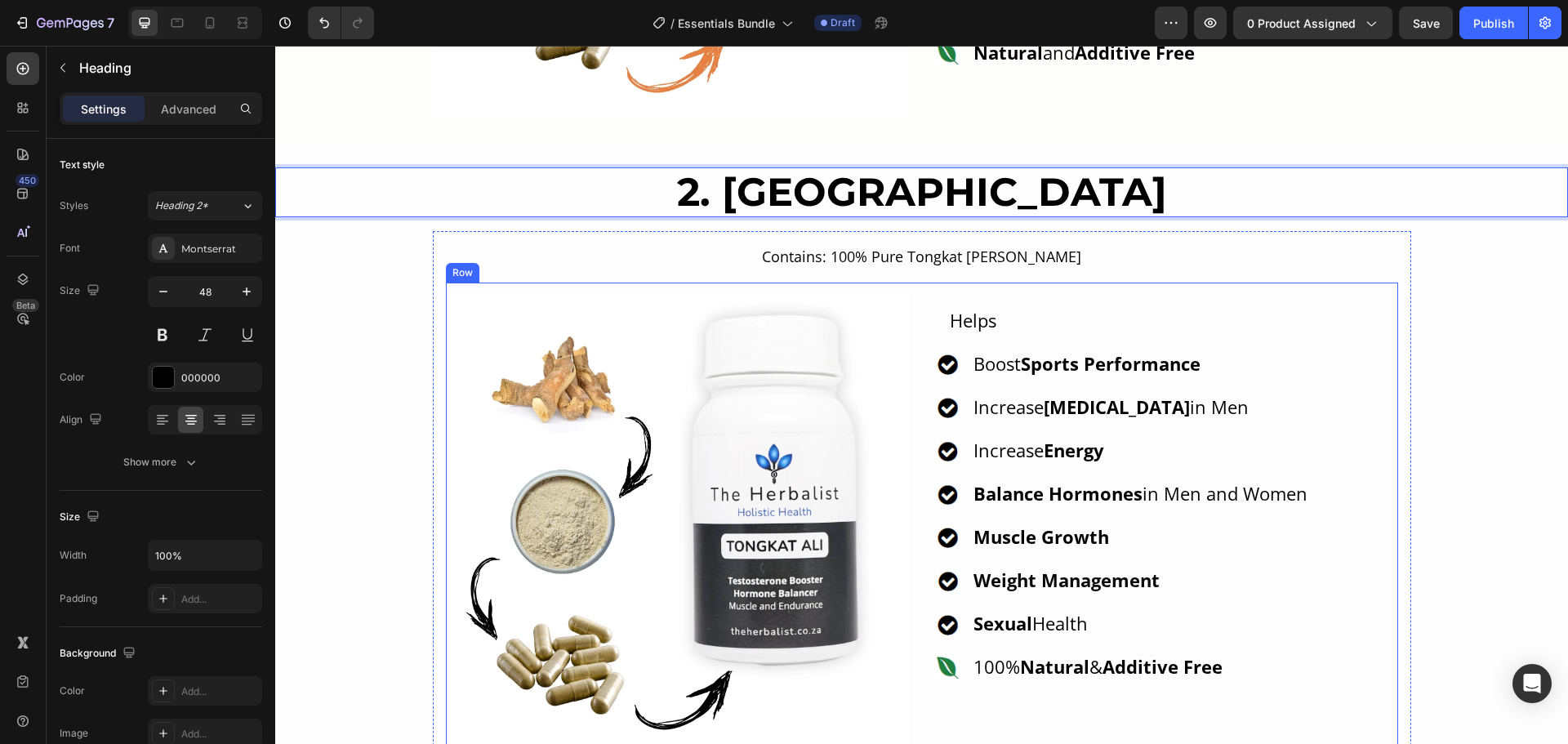
click at [925, 357] on div "Image Icon Helps Text Icon Boost Sports Performance Text Block Icon Increase Te…" at bounding box center [922, 523] width 952 height 481
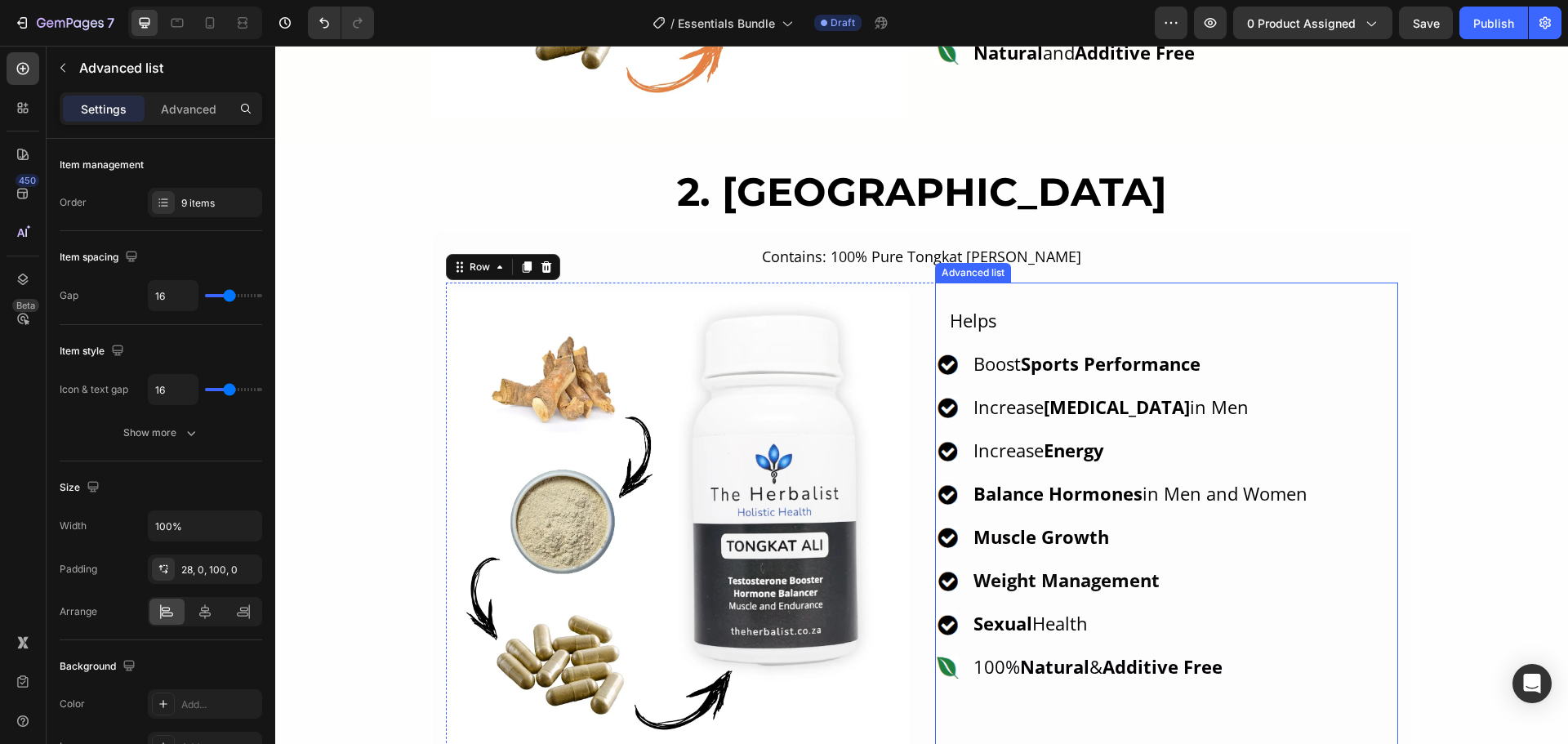
click at [935, 336] on li "Icon Helps Text" at bounding box center [1121, 320] width 374 height 30
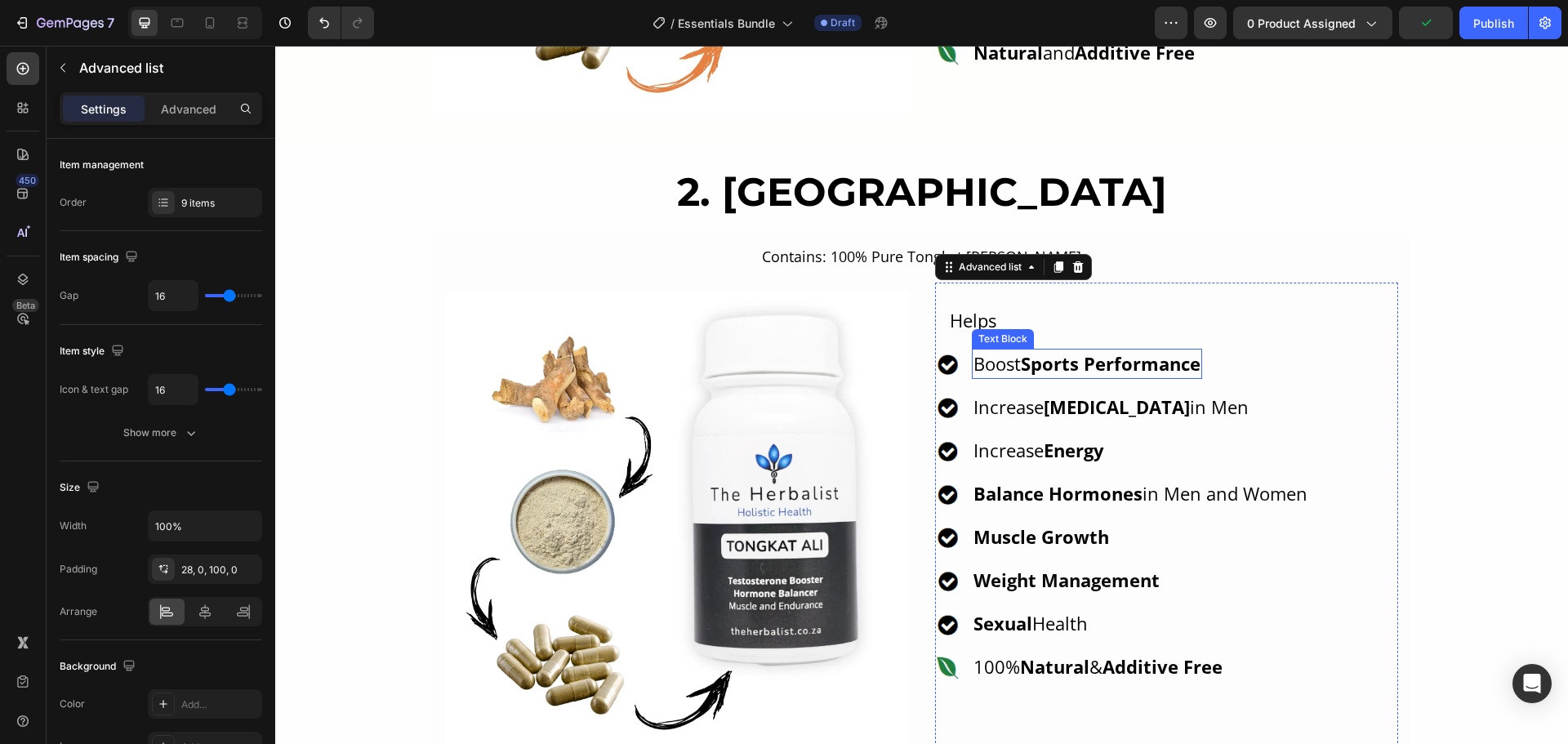
click at [1038, 374] on strong "Sports Performance" at bounding box center [1111, 363] width 180 height 25
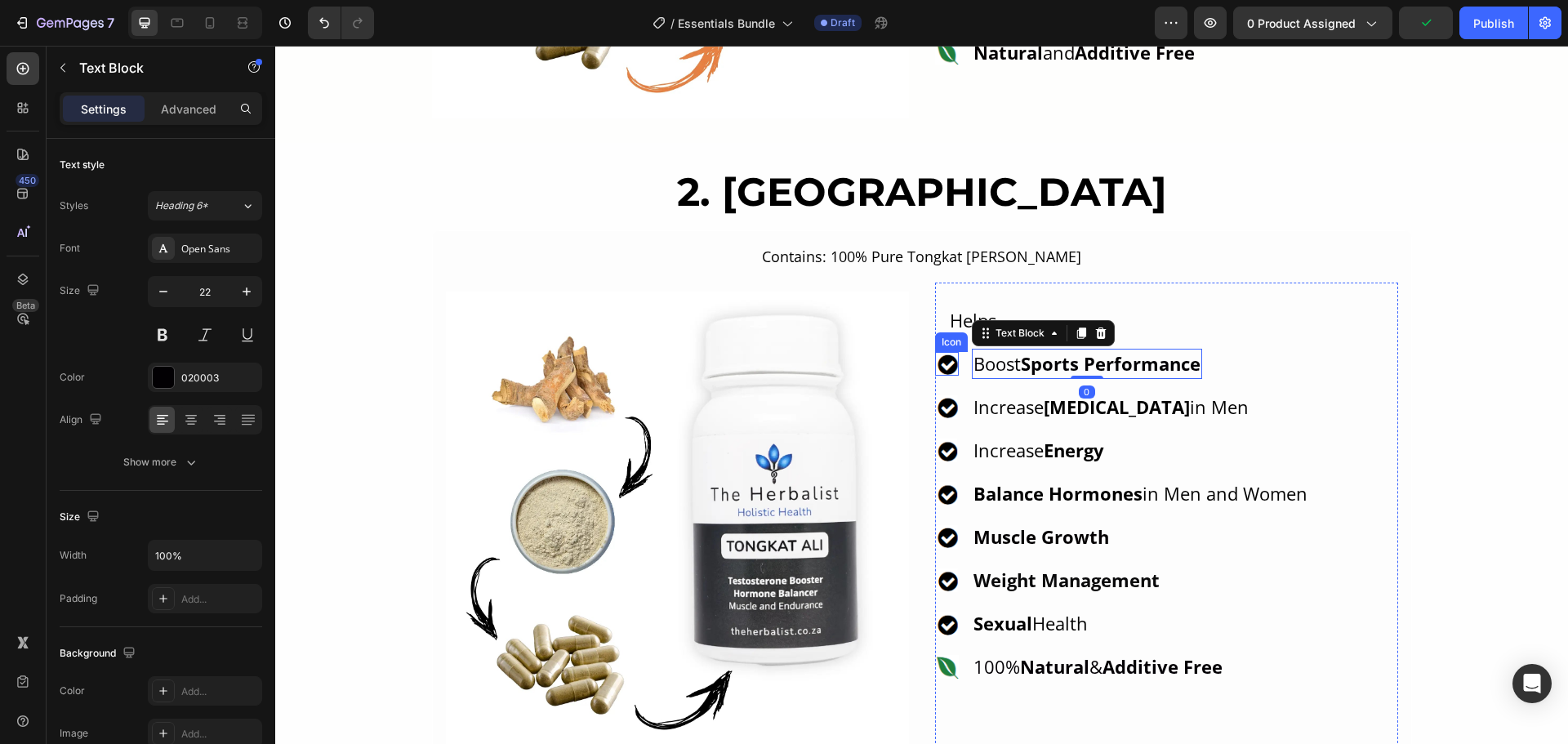
click at [944, 370] on image at bounding box center [947, 364] width 24 height 24
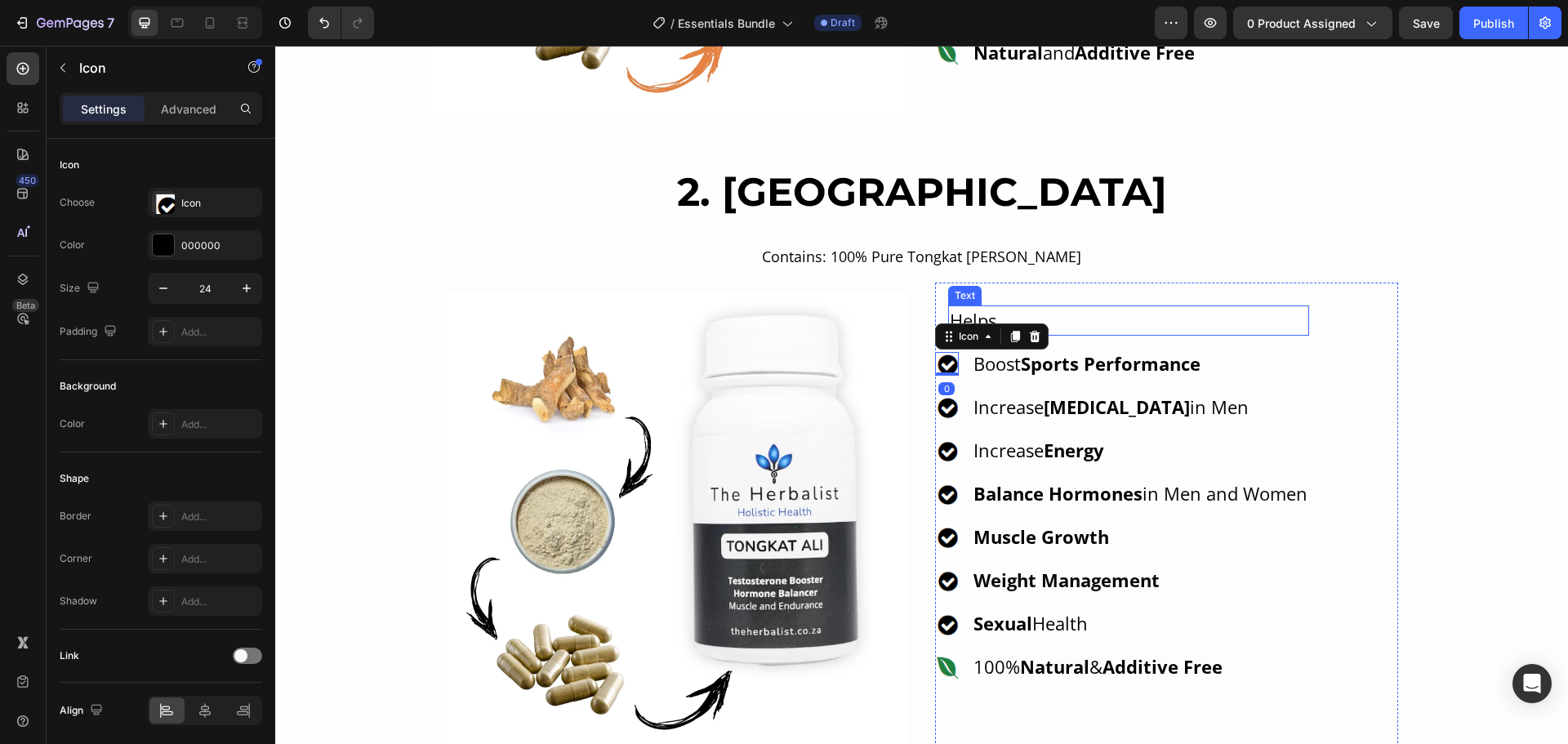
click at [1108, 326] on p "Helps" at bounding box center [1129, 320] width 358 height 27
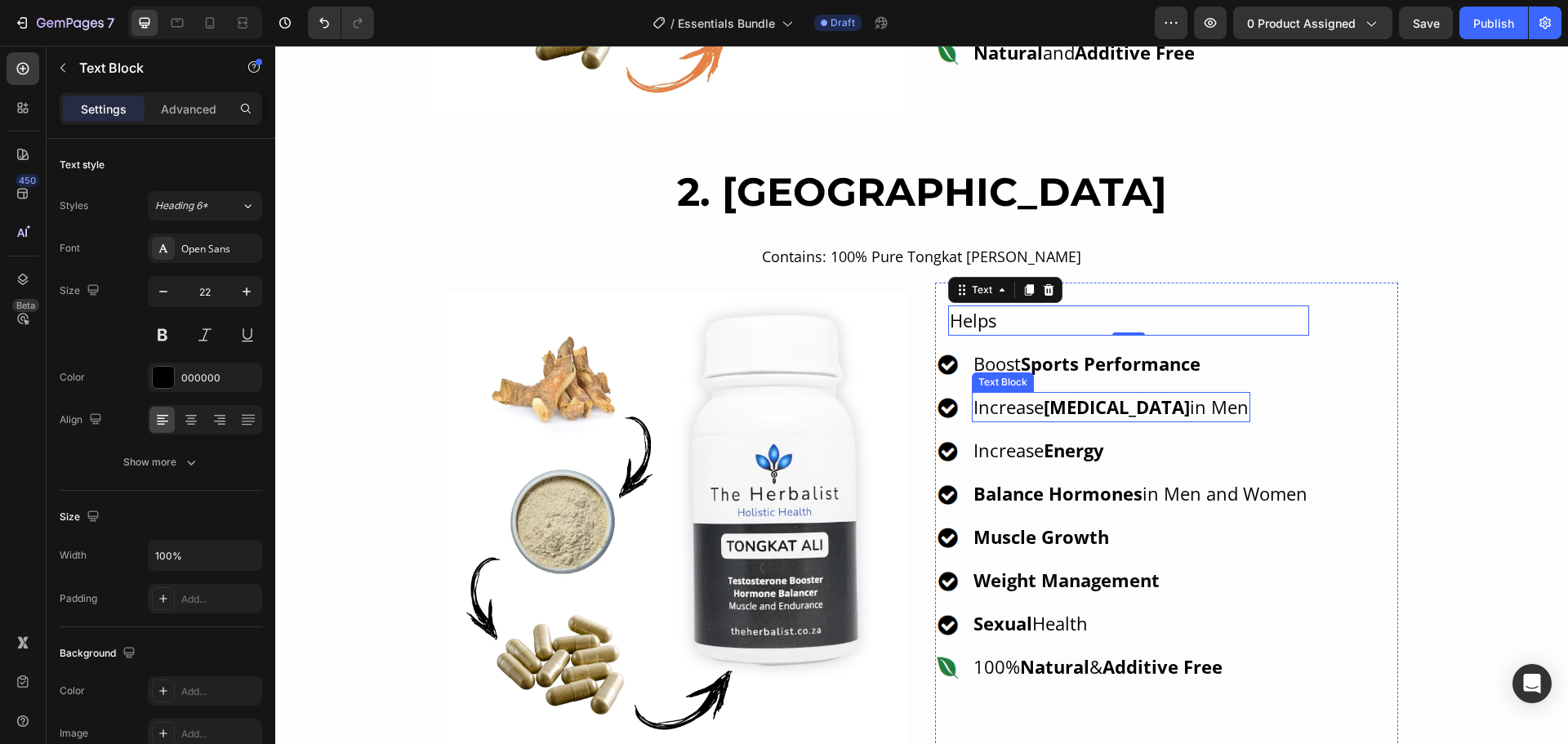
click at [992, 379] on div "Text Block" at bounding box center [1002, 382] width 56 height 15
click at [1013, 421] on div "Increase Testosterone in Men" at bounding box center [1110, 407] width 278 height 30
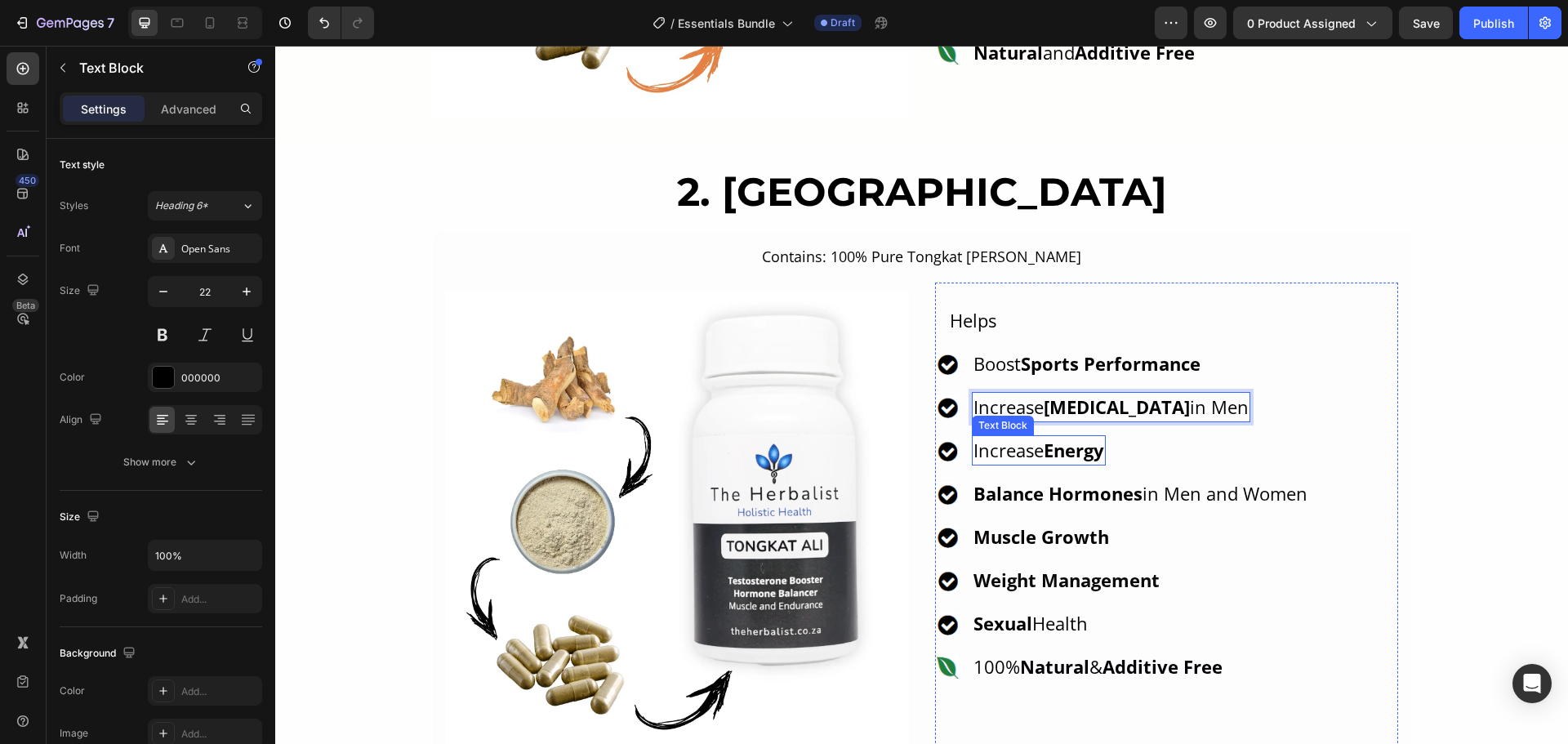
click at [1016, 453] on p "Increase Energy" at bounding box center [1038, 449] width 131 height 27
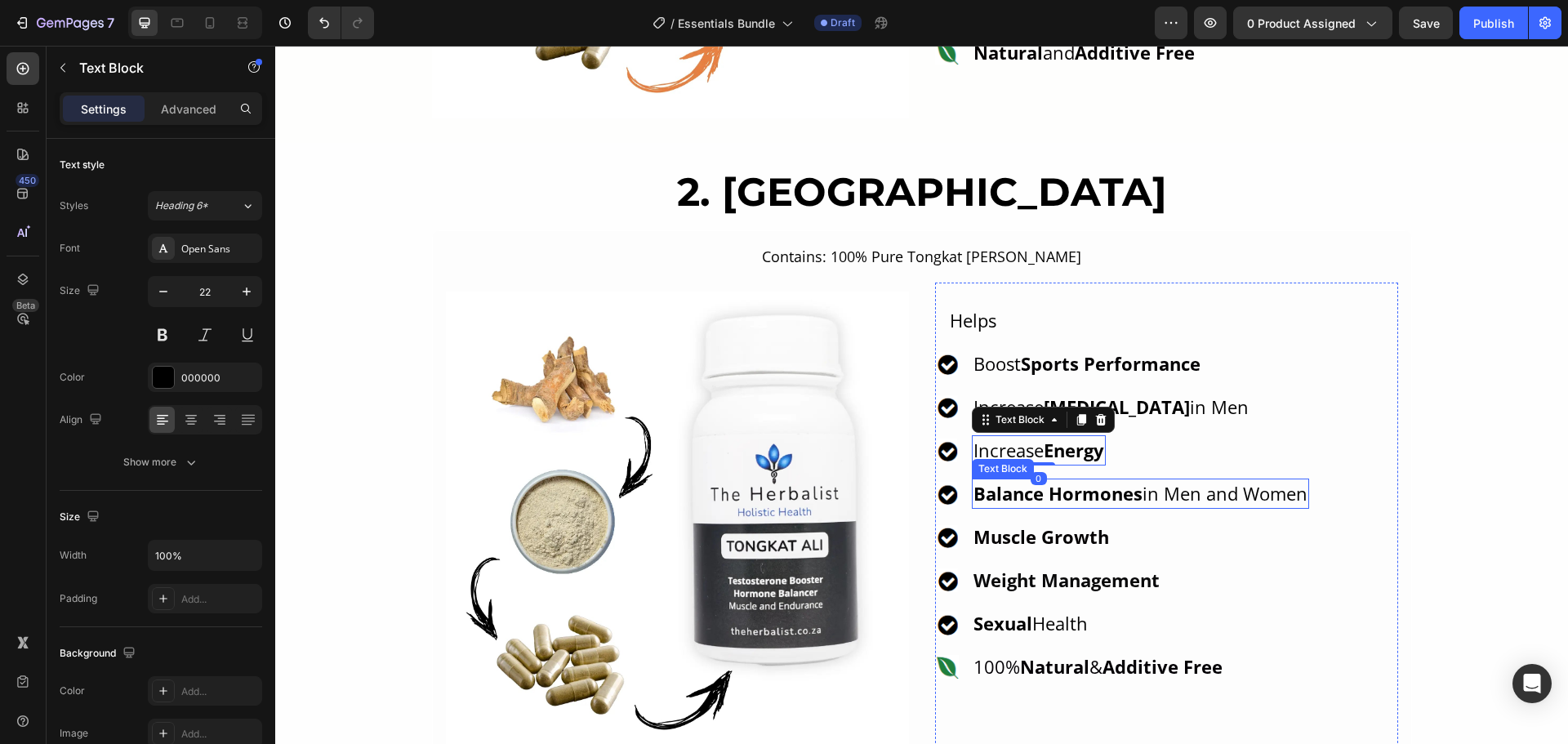
click at [1011, 504] on strong "Balance Hormones" at bounding box center [1057, 493] width 169 height 25
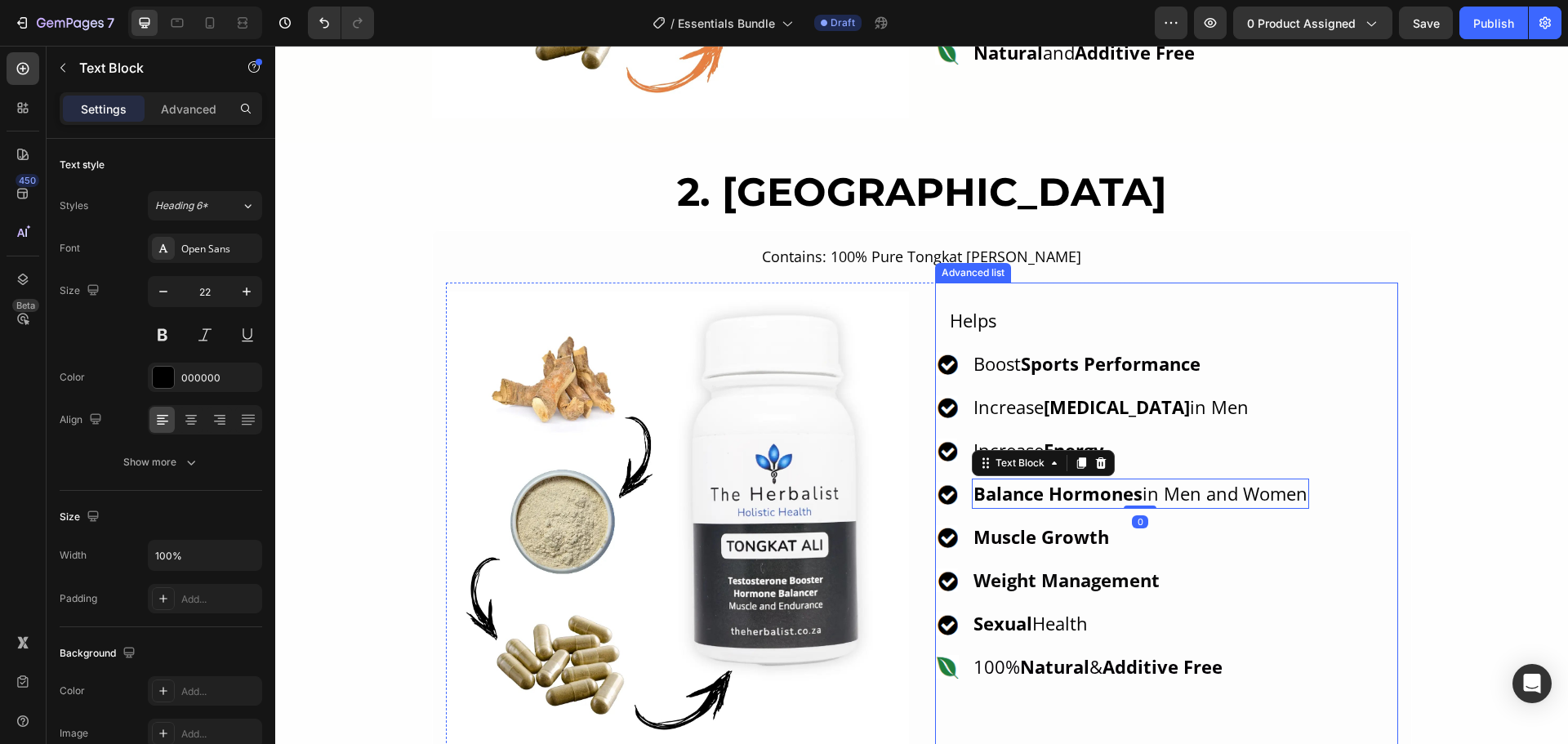
click at [1068, 299] on div "Icon Helps Text Icon Boost Sports Performance Text Block Icon Increase Testoste…" at bounding box center [1166, 523] width 463 height 481
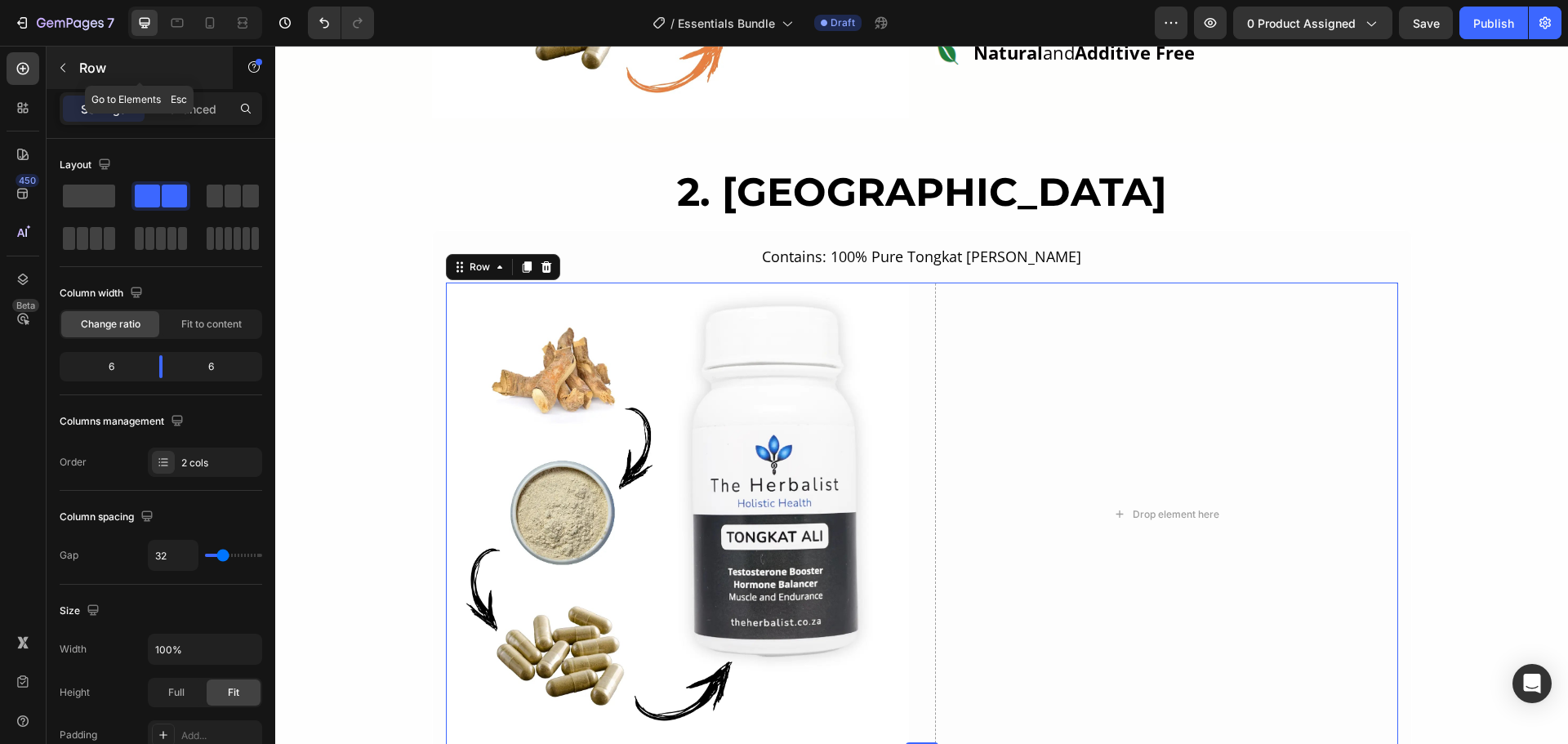
click at [77, 72] on div "Row" at bounding box center [140, 68] width 187 height 43
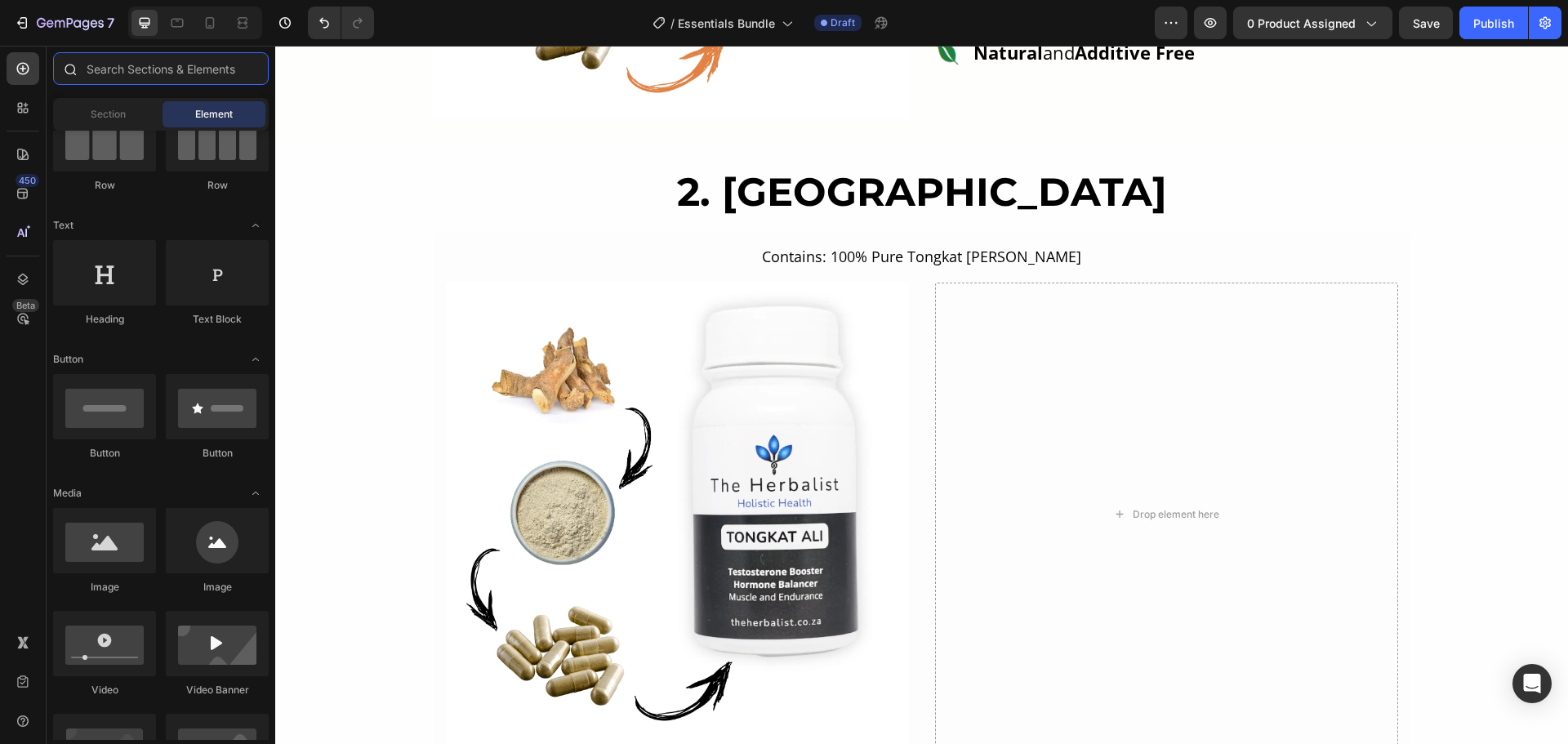
click at [207, 76] on input "text" at bounding box center [161, 68] width 216 height 33
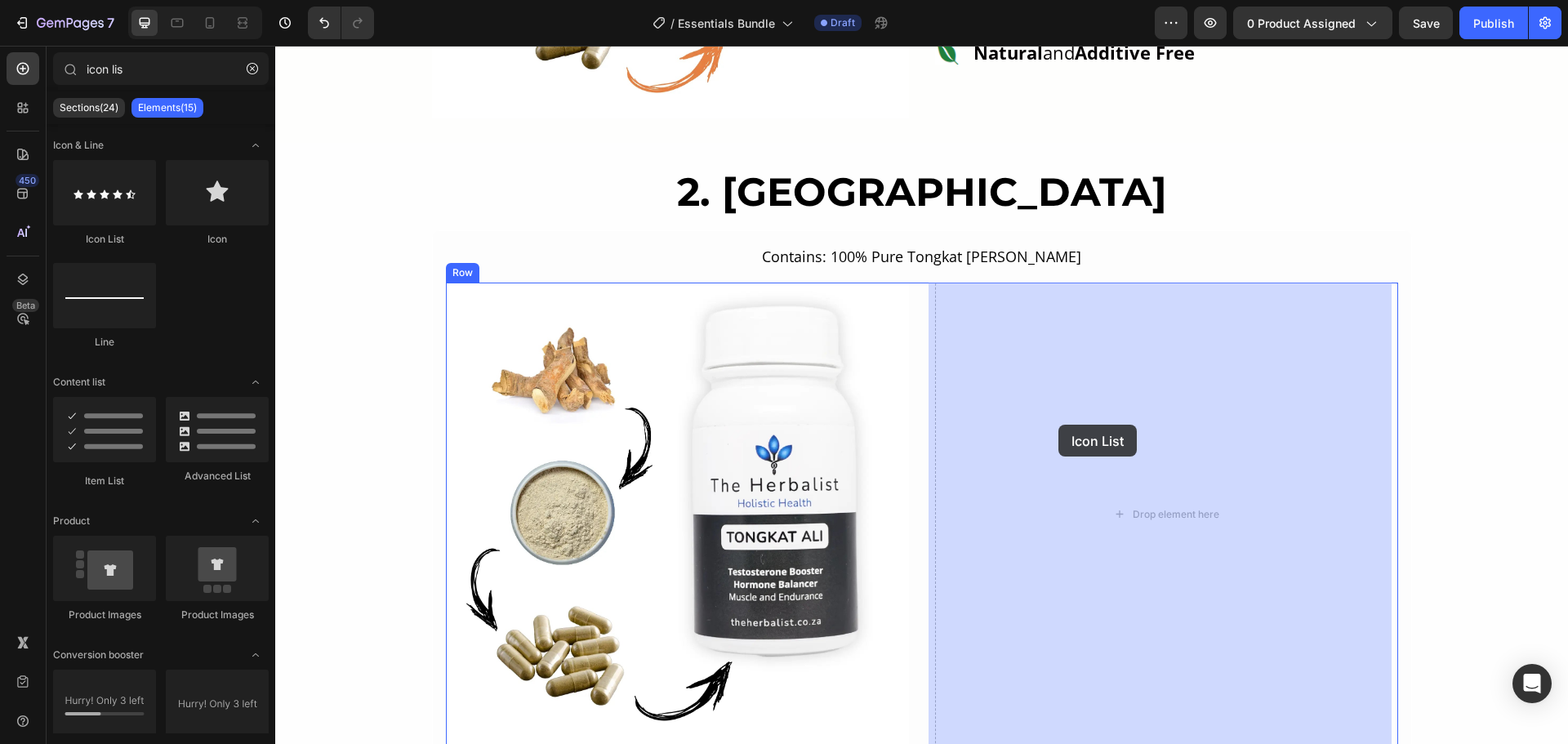
drag, startPoint x: 384, startPoint y: 260, endPoint x: 1058, endPoint y: 425, distance: 693.9
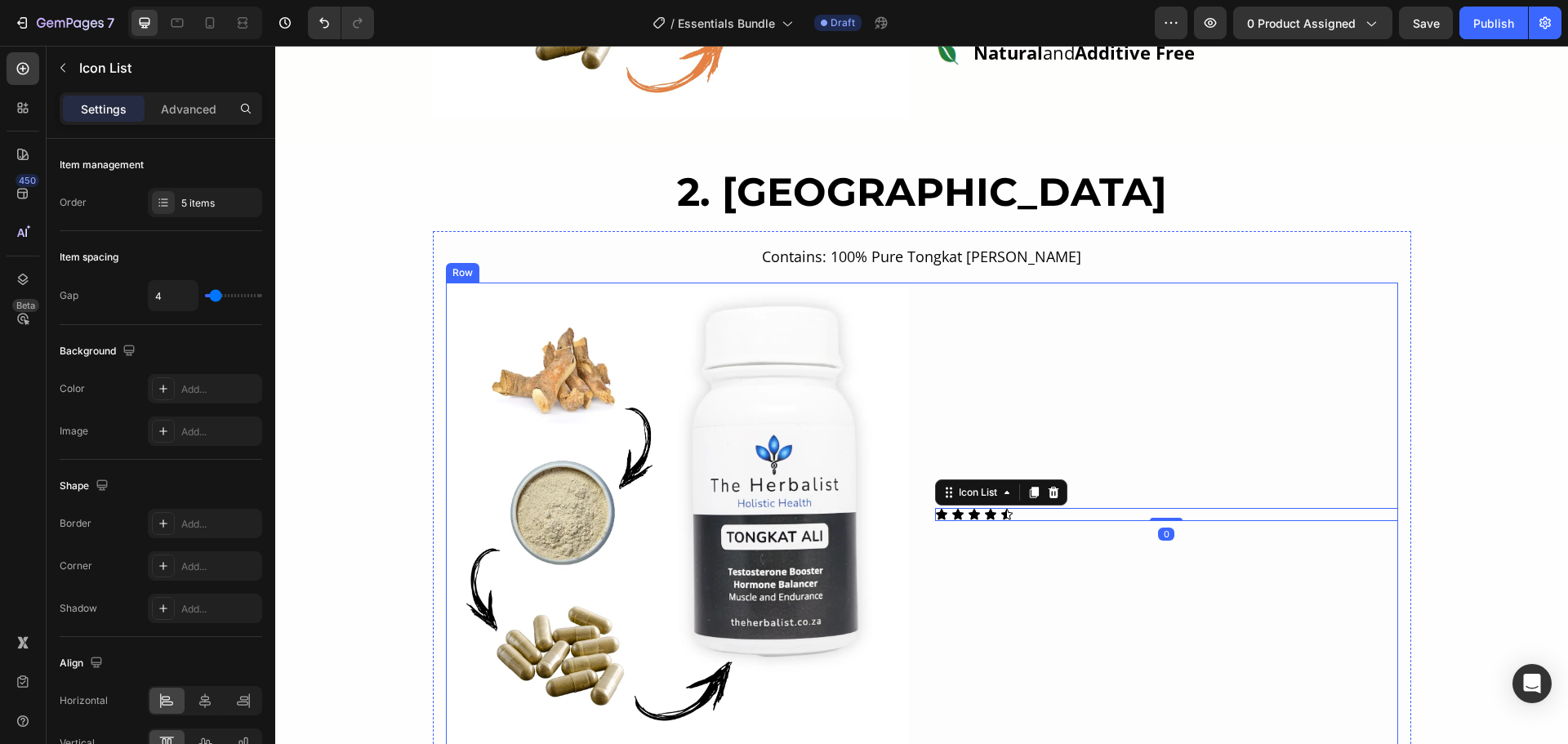
type input "icon li"
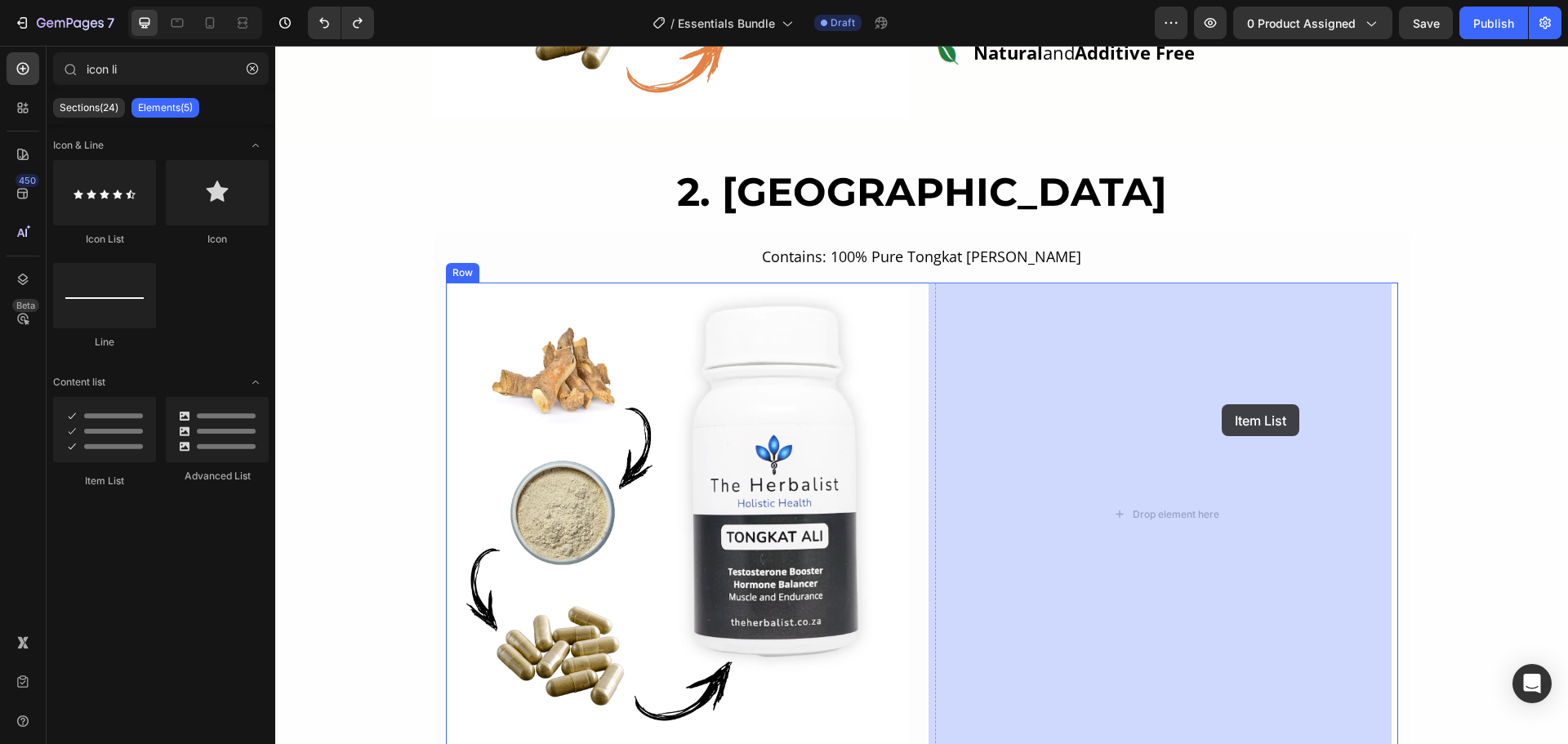
drag, startPoint x: 389, startPoint y: 469, endPoint x: 1221, endPoint y: 404, distance: 834.5
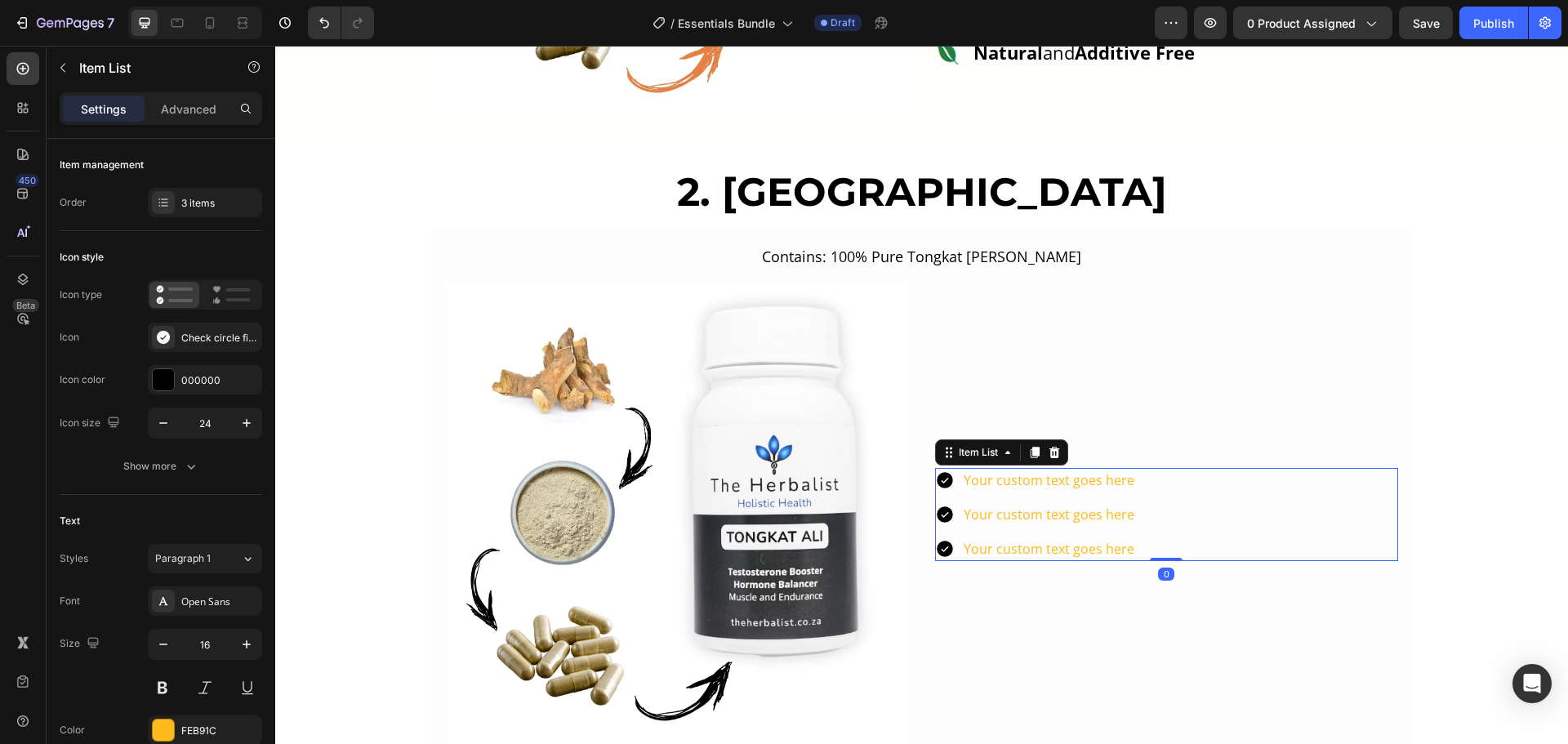
scroll to position [1552, 0]
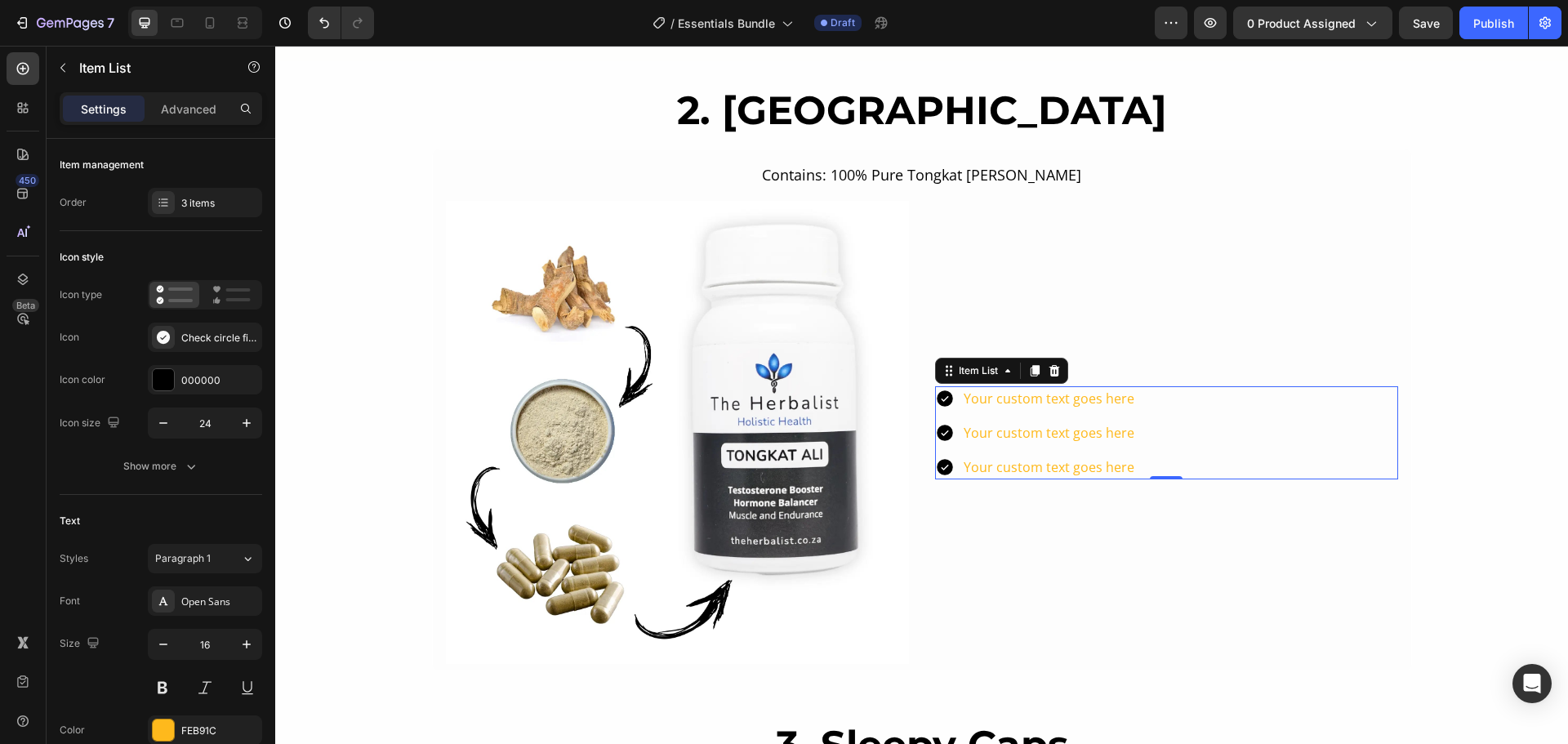
click at [941, 405] on icon at bounding box center [944, 398] width 16 height 16
click at [941, 399] on icon at bounding box center [944, 398] width 16 height 16
click at [169, 380] on div at bounding box center [163, 379] width 21 height 21
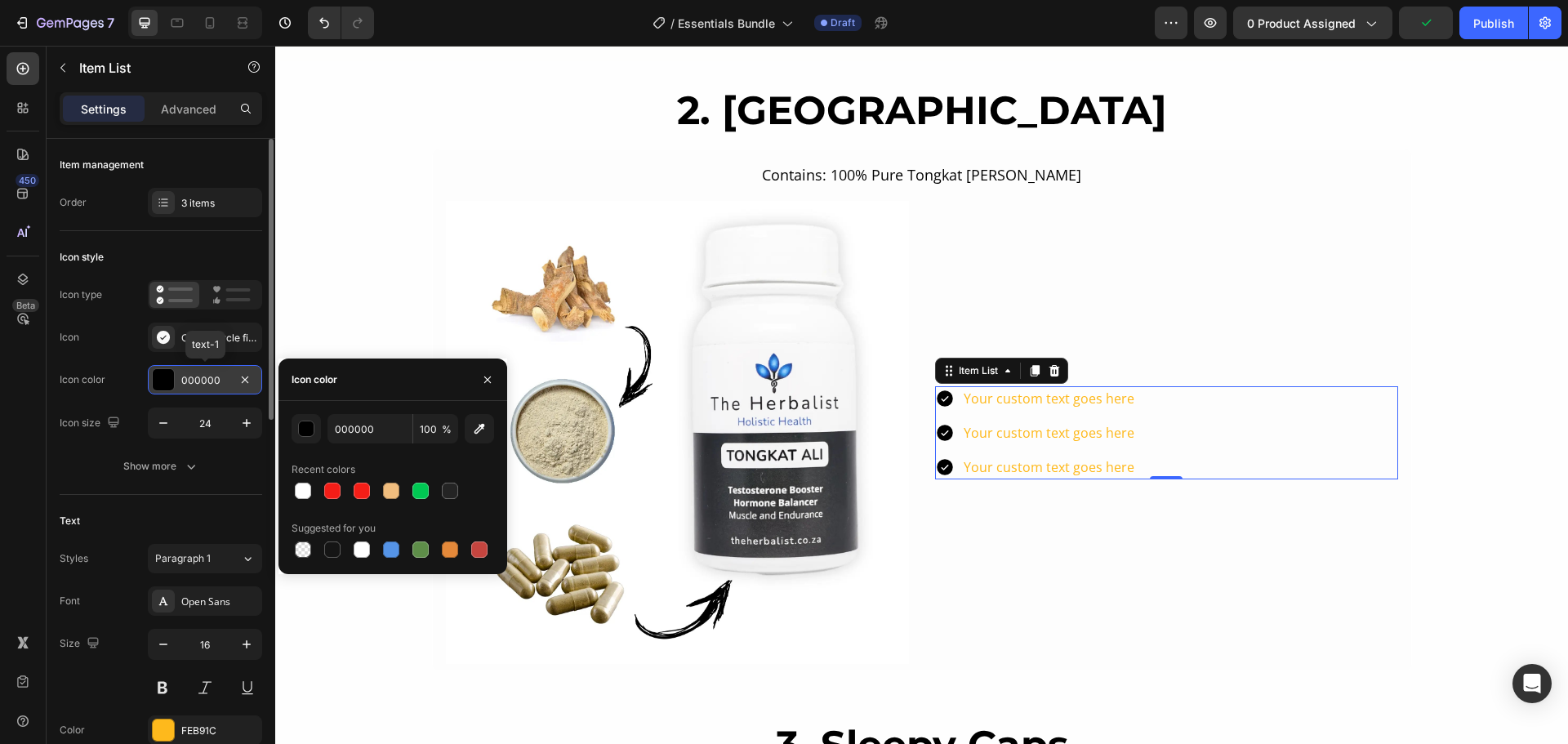
click at [169, 380] on div at bounding box center [163, 379] width 21 height 21
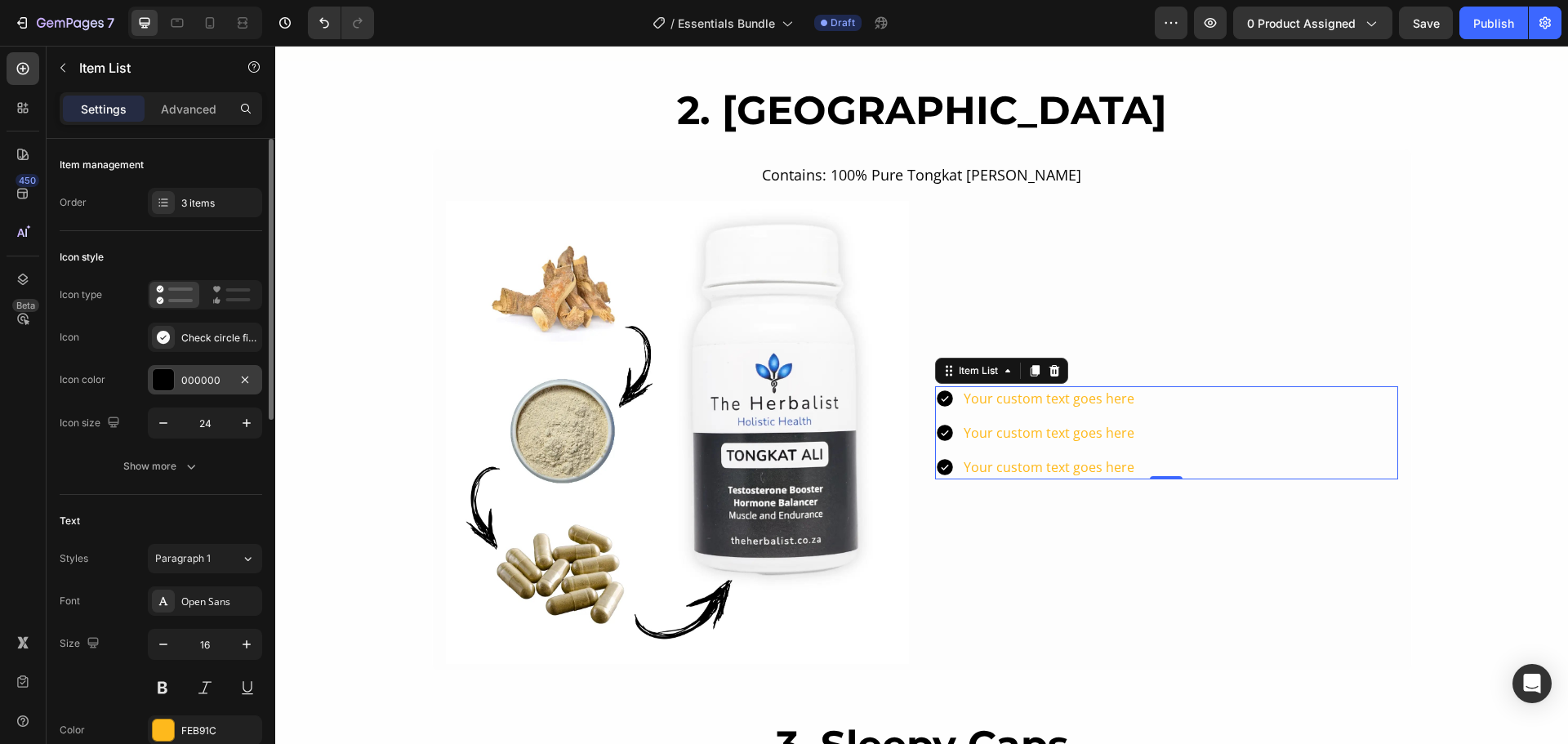
click at [162, 378] on div at bounding box center [163, 379] width 21 height 21
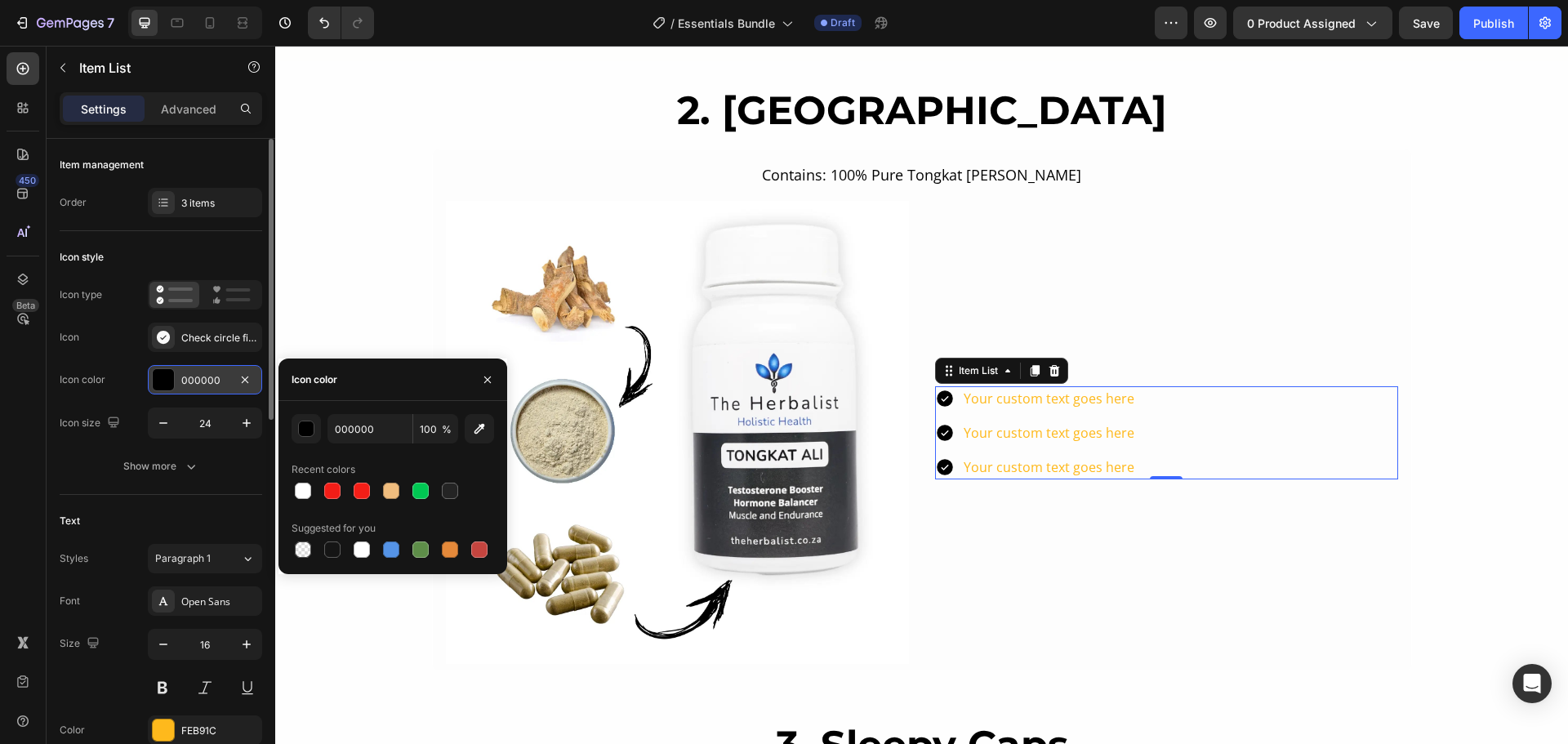
click at [208, 379] on div "000000" at bounding box center [205, 380] width 47 height 15
click at [359, 432] on input "000000" at bounding box center [370, 429] width 85 height 29
paste input "#028b49"
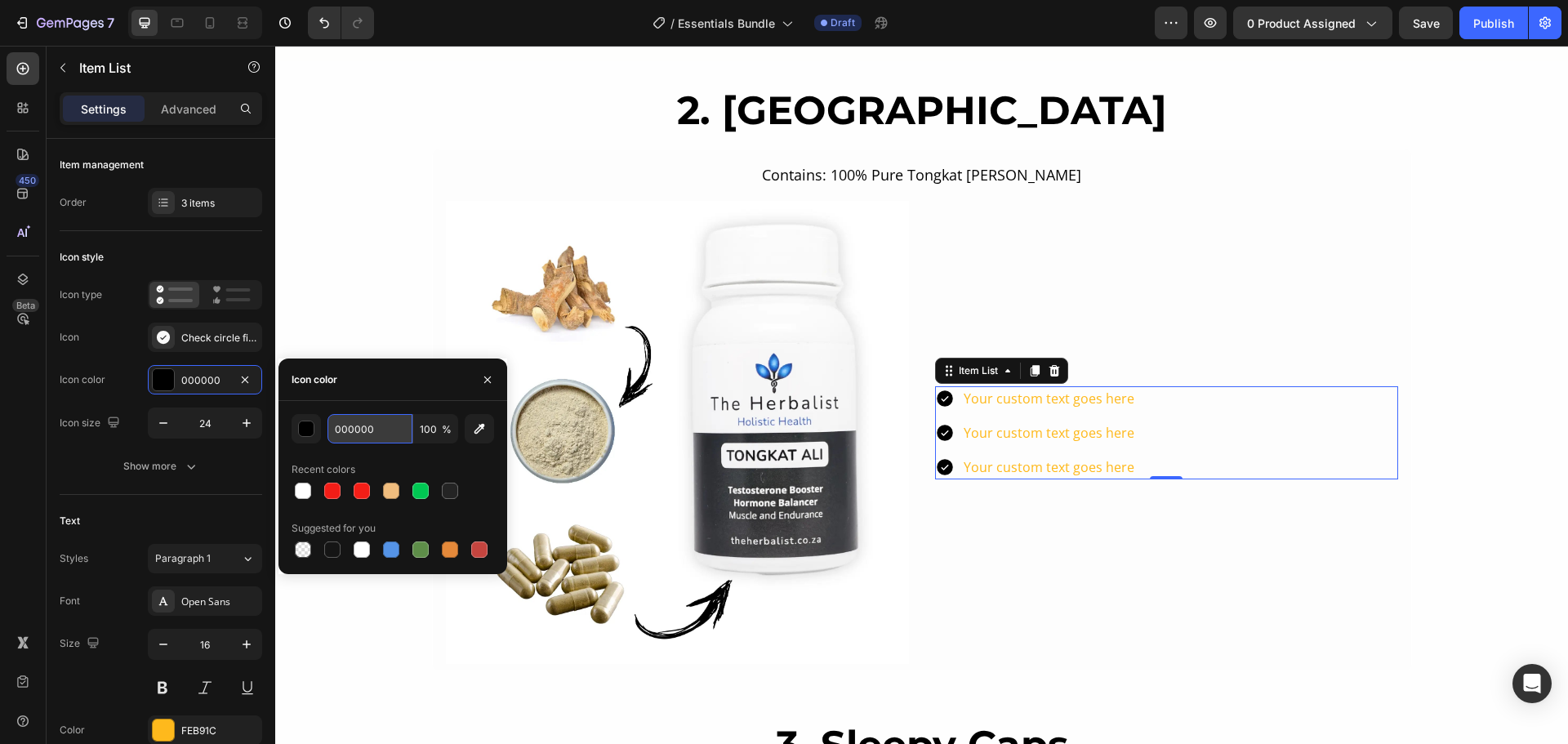
type input "#028b49"
click at [1184, 426] on div "Your custom text goes here Your custom text goes here Your custom text goes here" at bounding box center [1166, 432] width 463 height 93
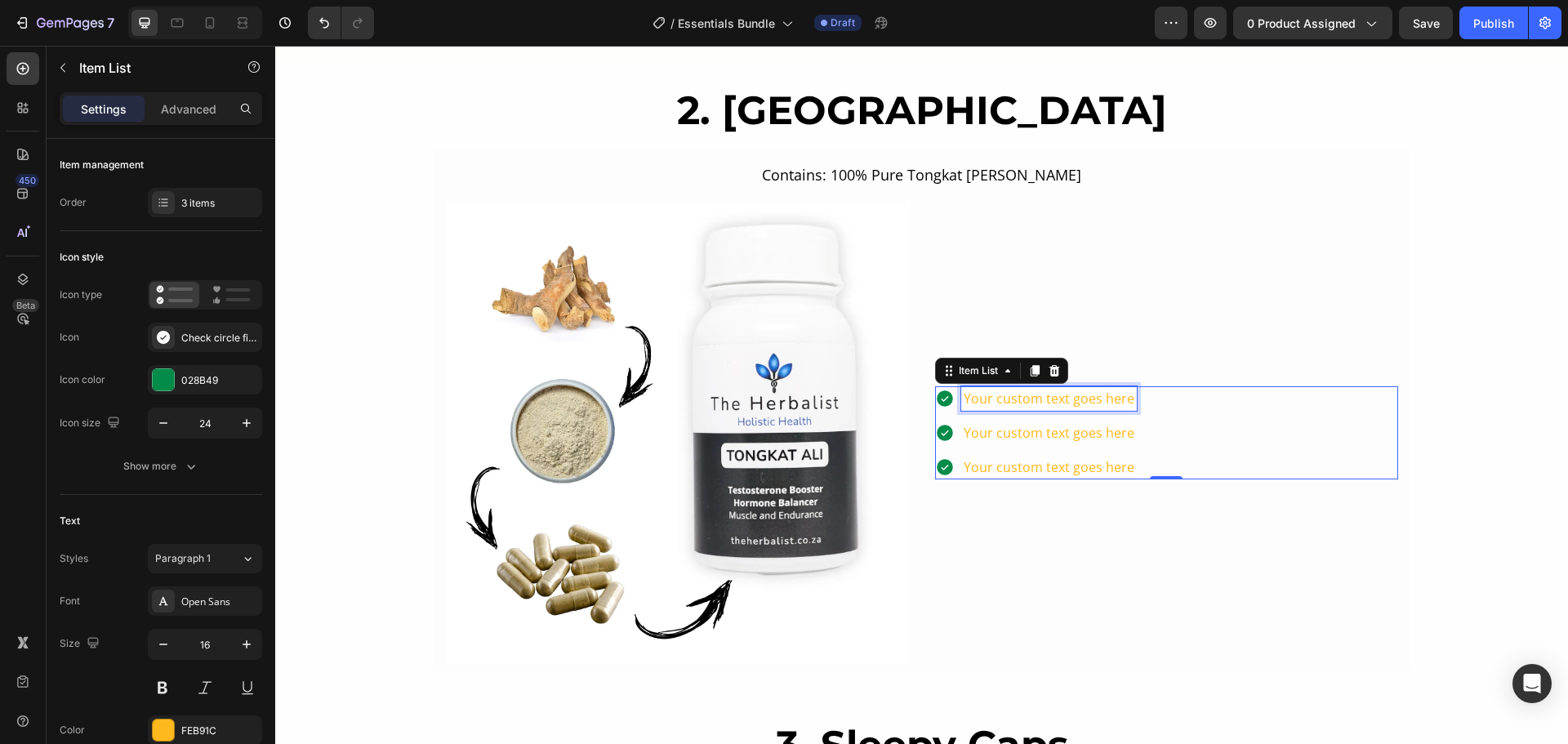
click at [1060, 396] on div "Your custom text goes here" at bounding box center [1048, 398] width 175 height 25
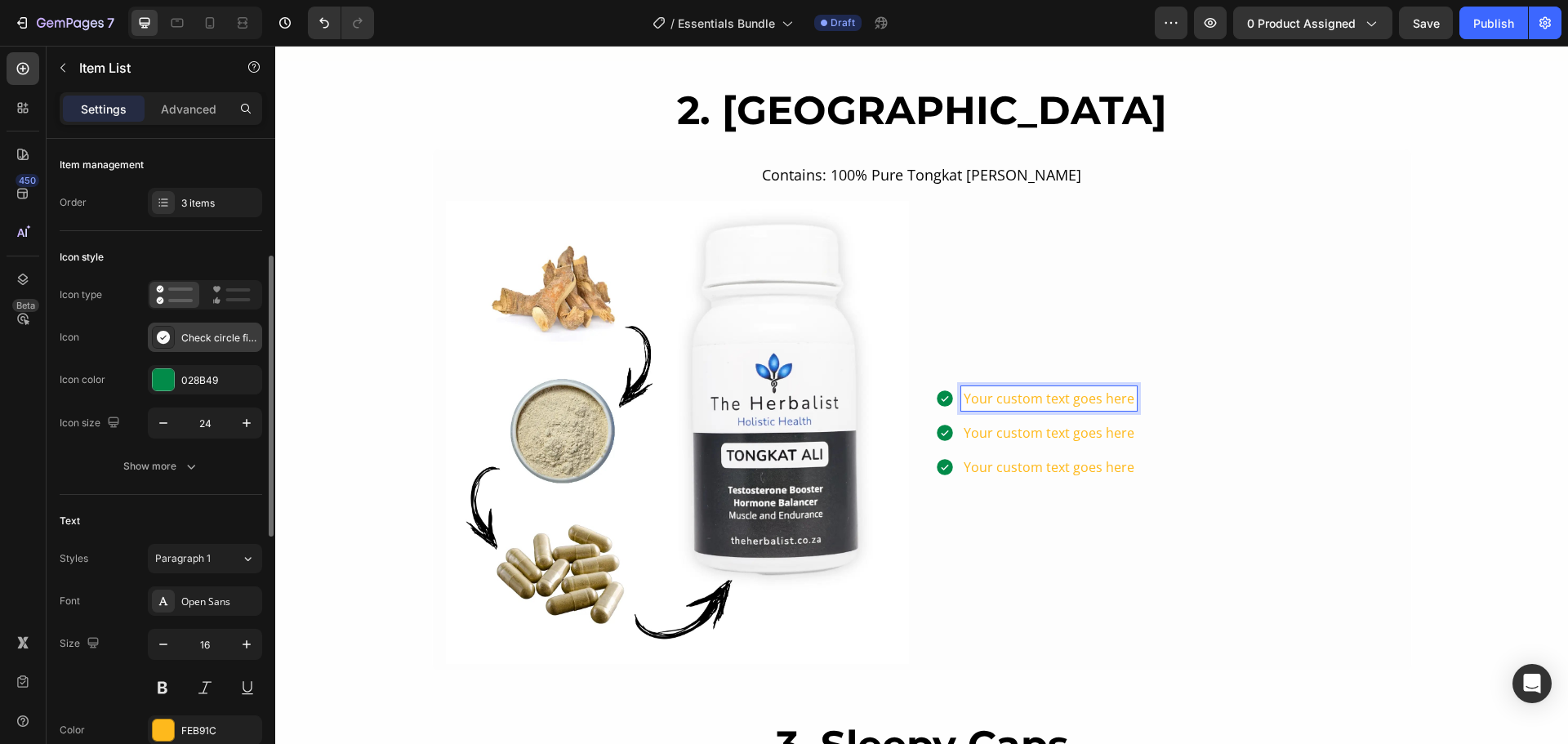
scroll to position [164, 0]
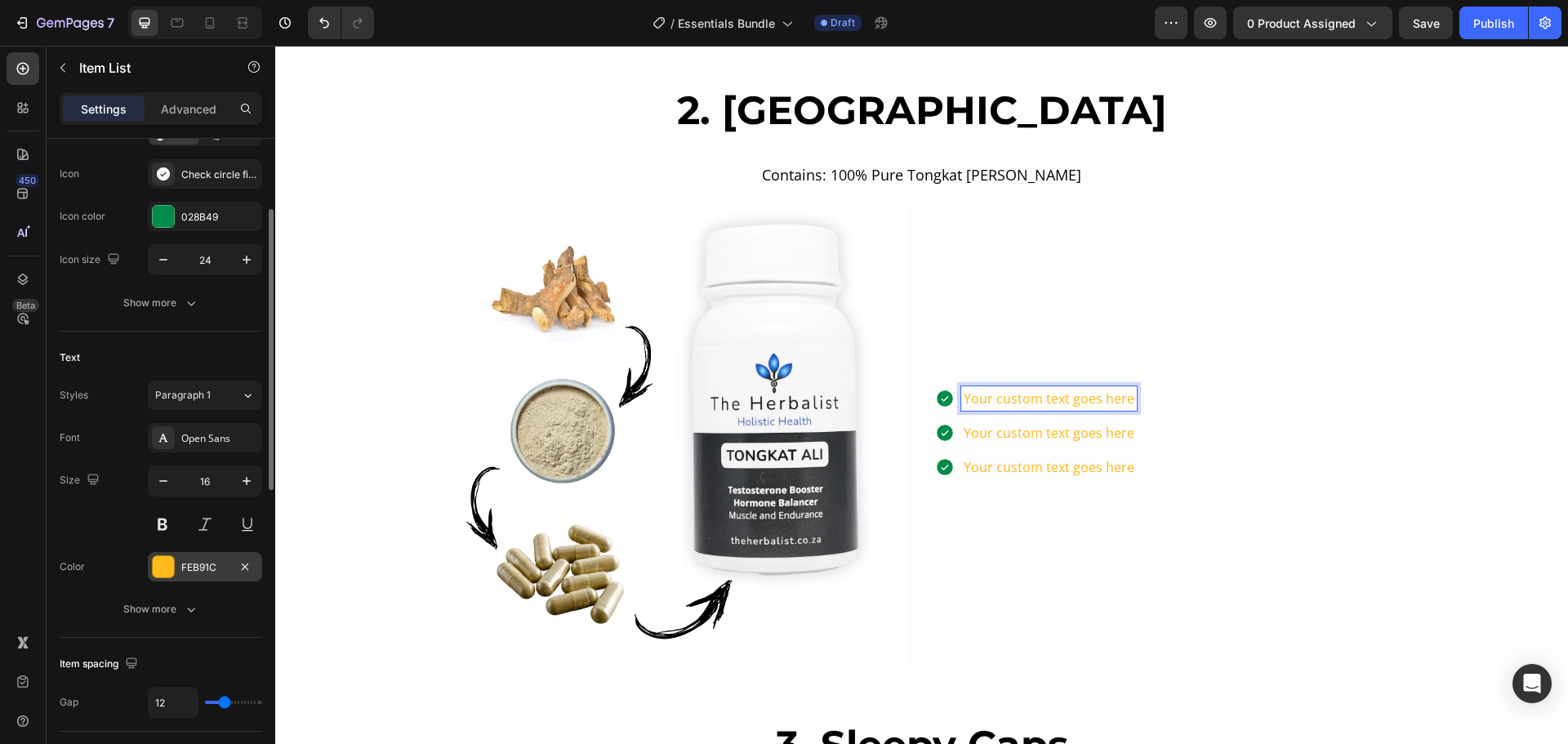
click at [157, 574] on div at bounding box center [163, 567] width 21 height 21
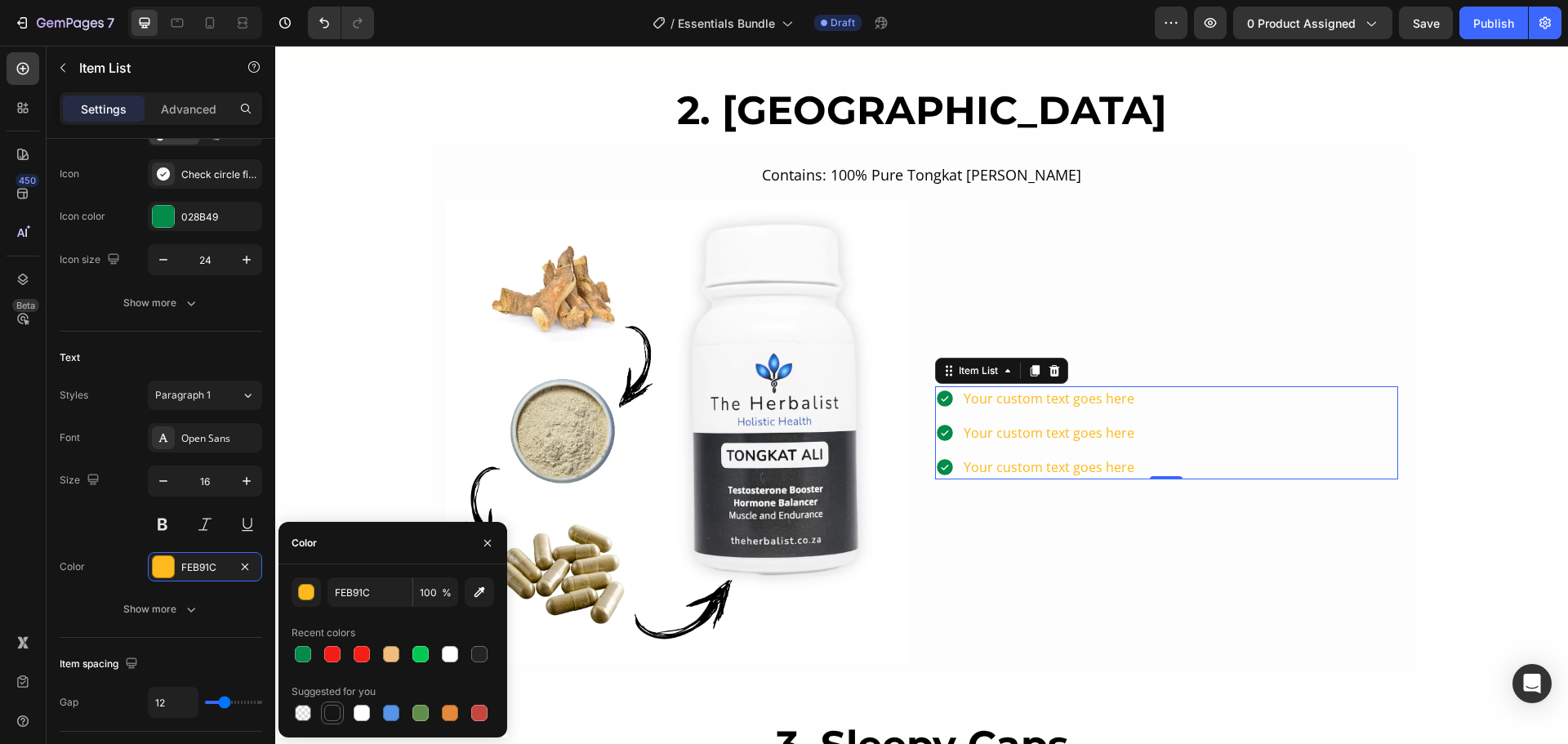
click at [332, 720] on div at bounding box center [332, 712] width 16 height 16
type input "151515"
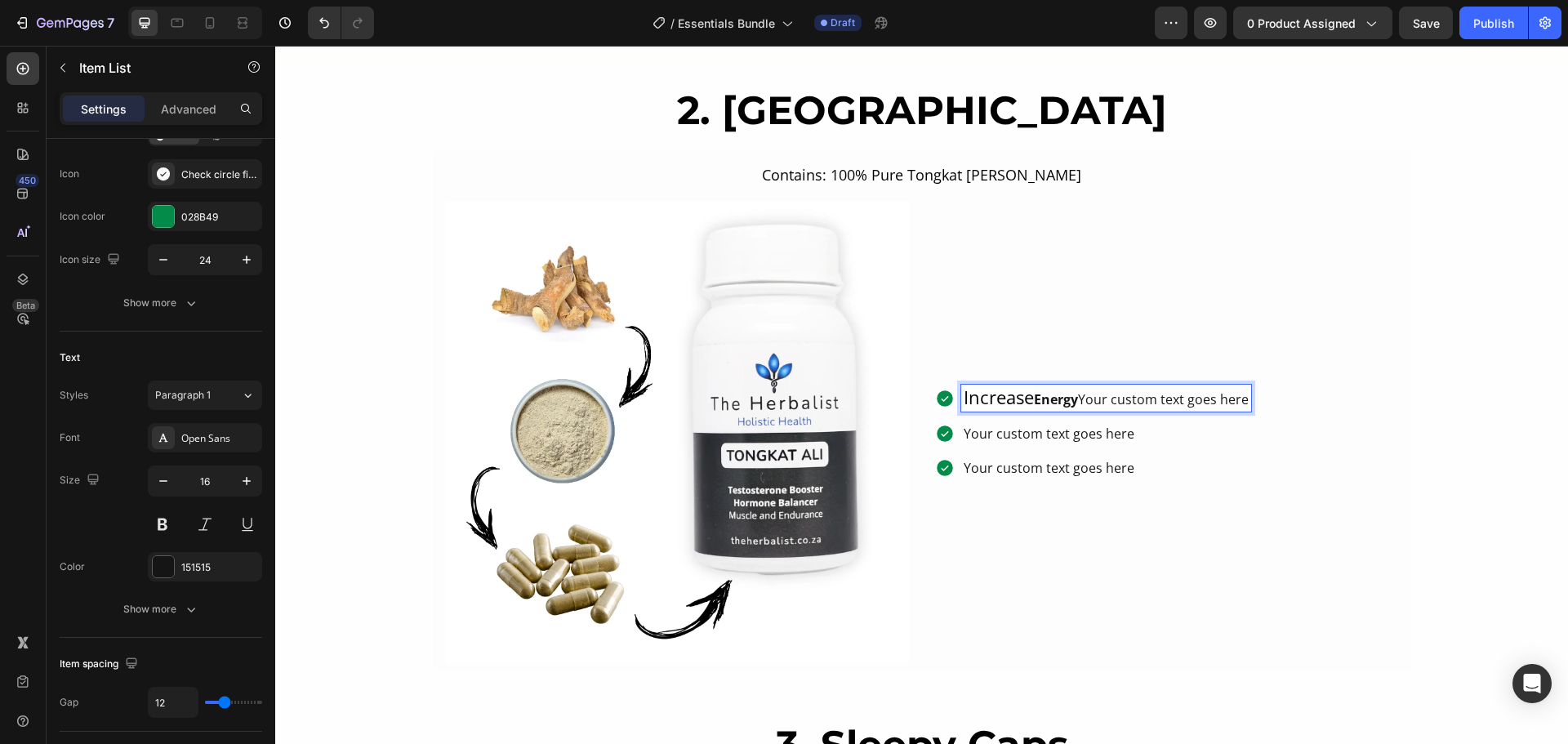
scroll to position [1550, 0]
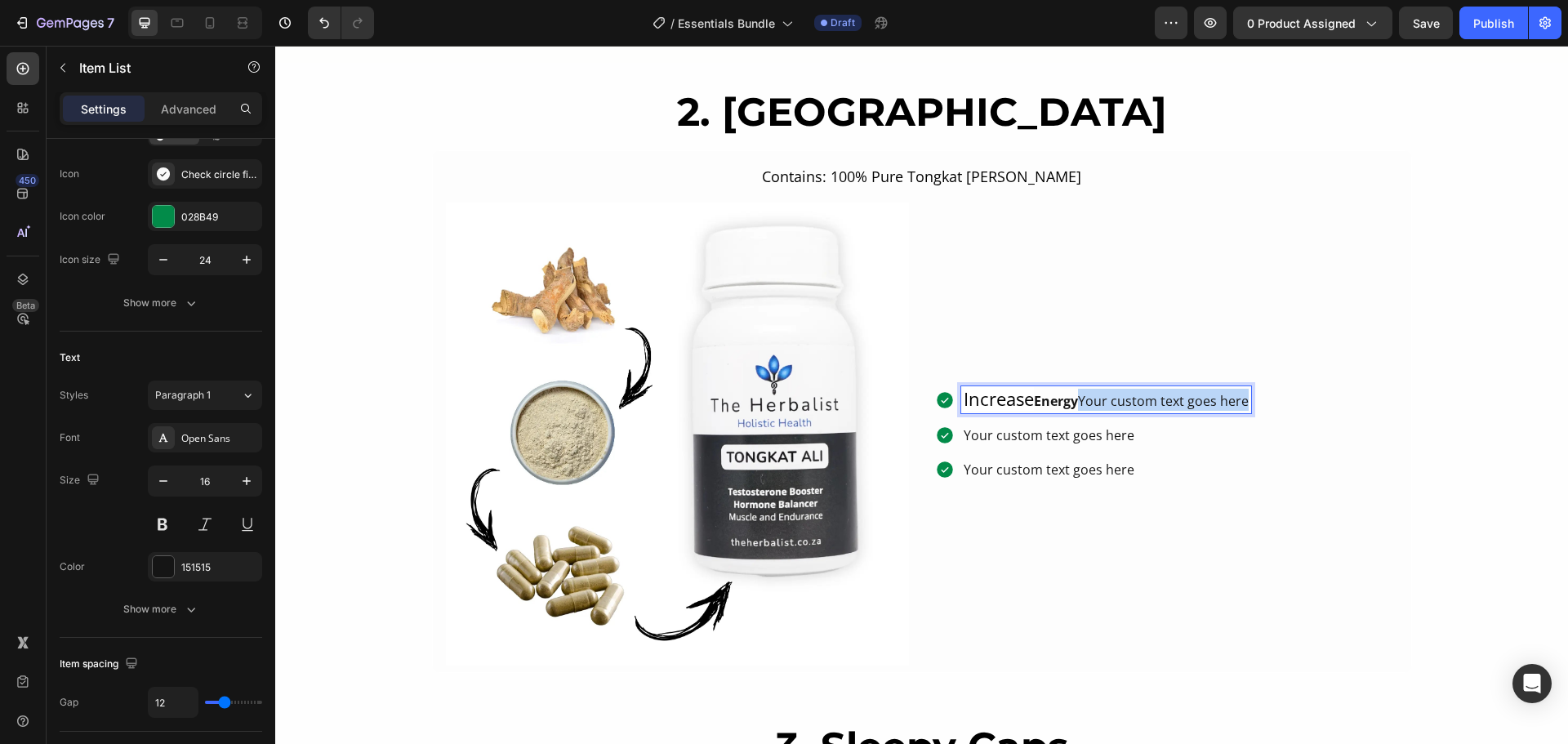
drag, startPoint x: 1076, startPoint y: 402, endPoint x: 1276, endPoint y: 391, distance: 200.3
click at [1276, 391] on div "Increase Energy Your custom text goes here Your custom text goes here Your cust…" at bounding box center [1166, 434] width 463 height 96
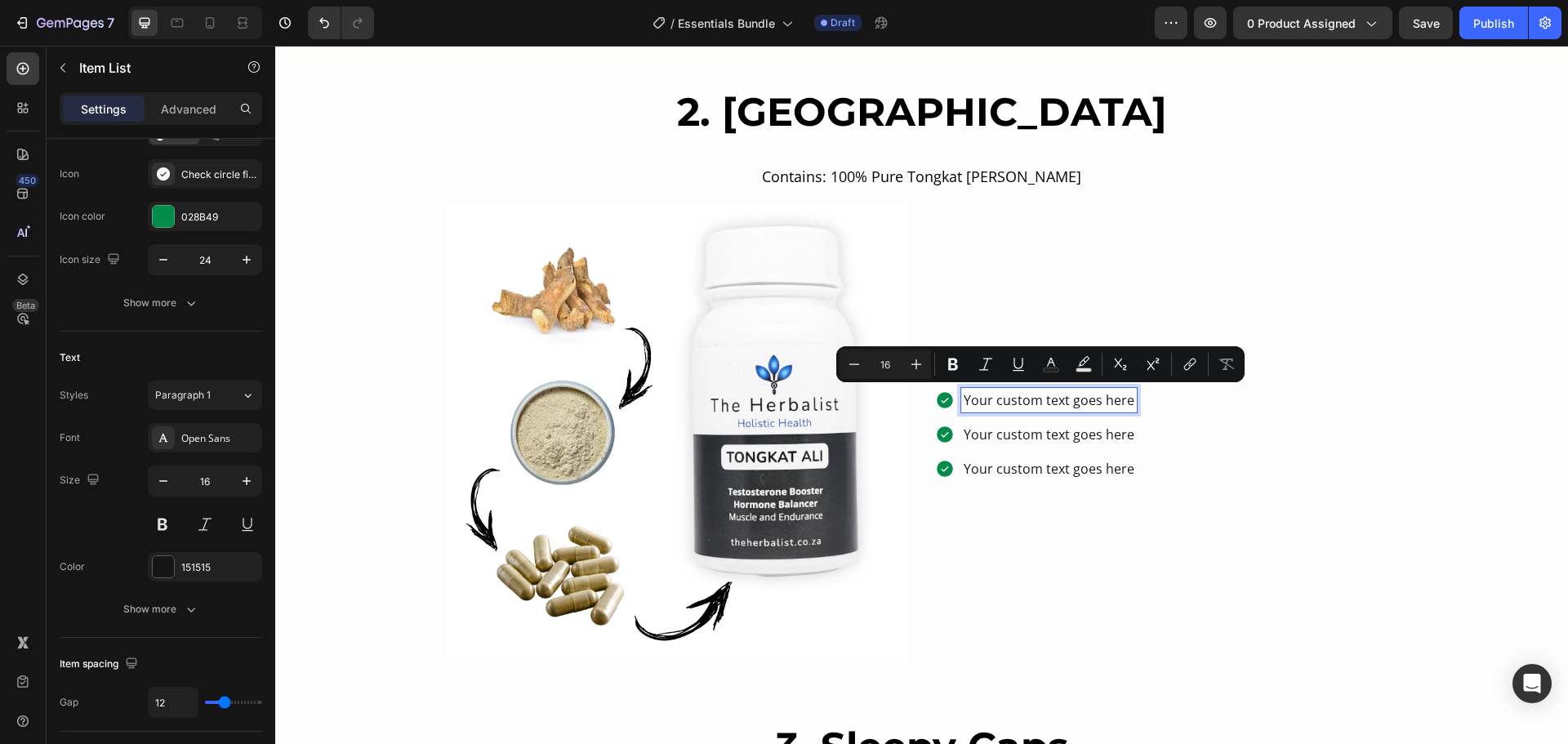
scroll to position [1552, 0]
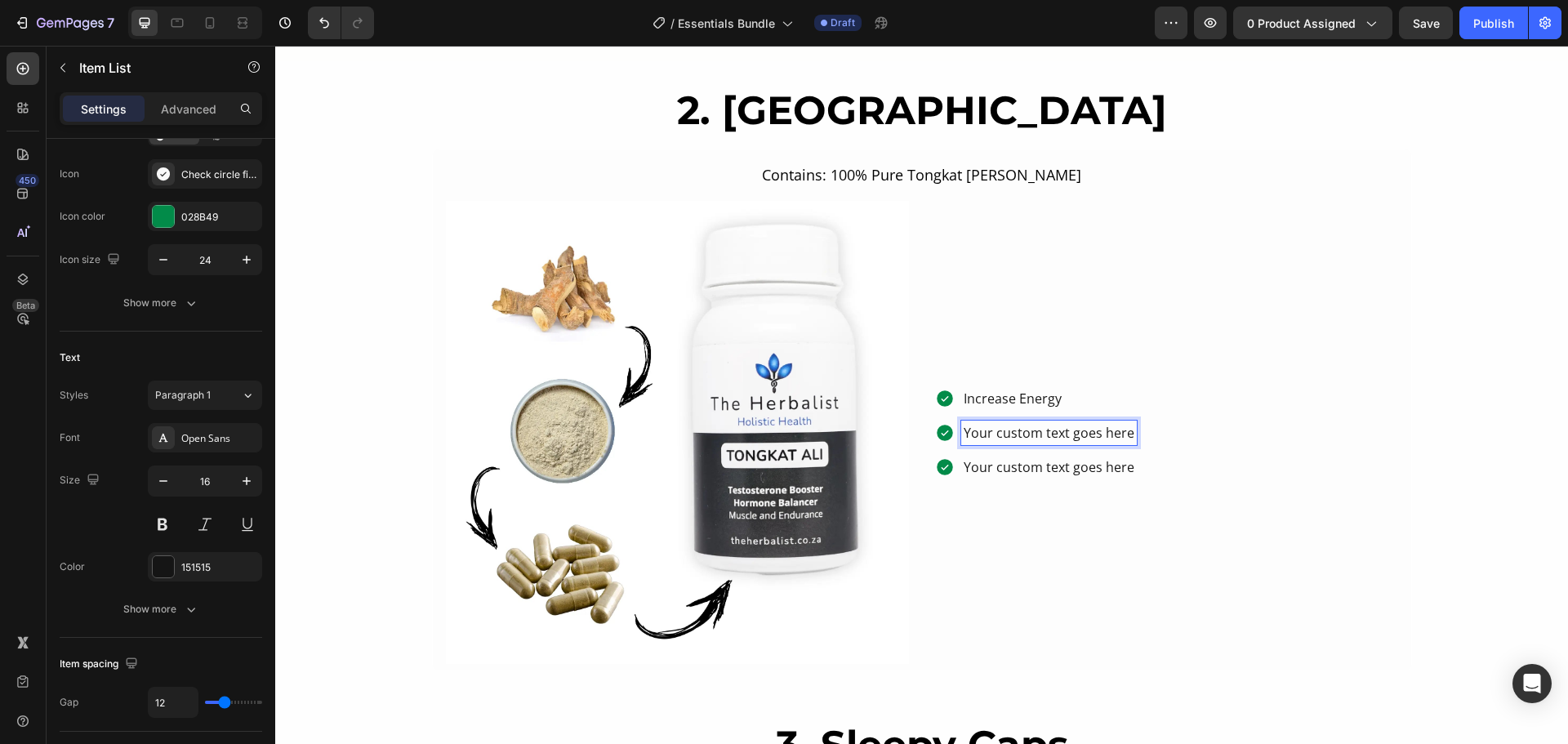
click at [1065, 438] on p "Your custom text goes here" at bounding box center [1048, 432] width 170 height 20
click at [1026, 402] on p "Increase Energy" at bounding box center [1048, 398] width 170 height 20
click at [1011, 437] on p "Your custom text goes here" at bounding box center [1048, 432] width 170 height 20
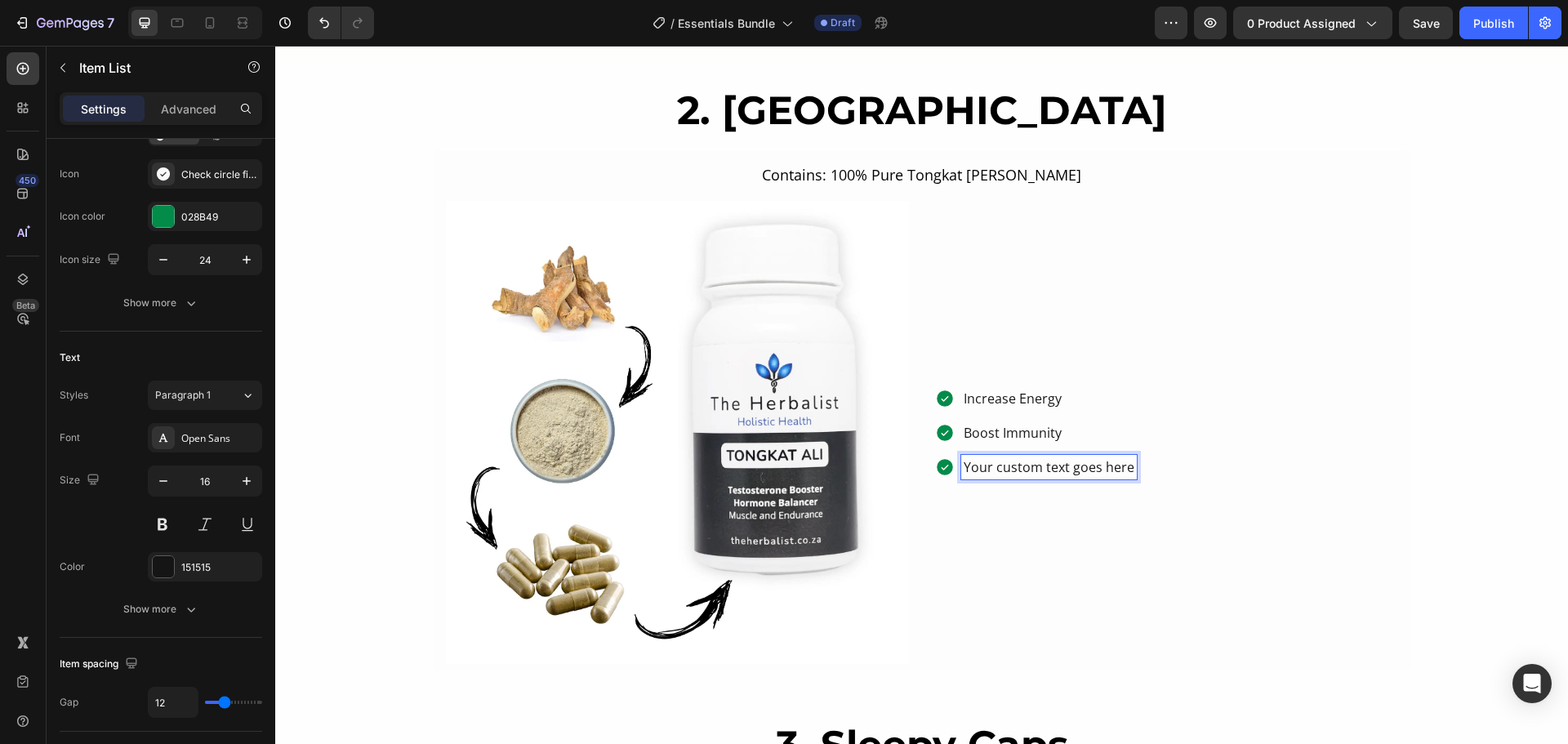
click at [1030, 465] on p "Your custom text goes here" at bounding box center [1048, 467] width 170 height 20
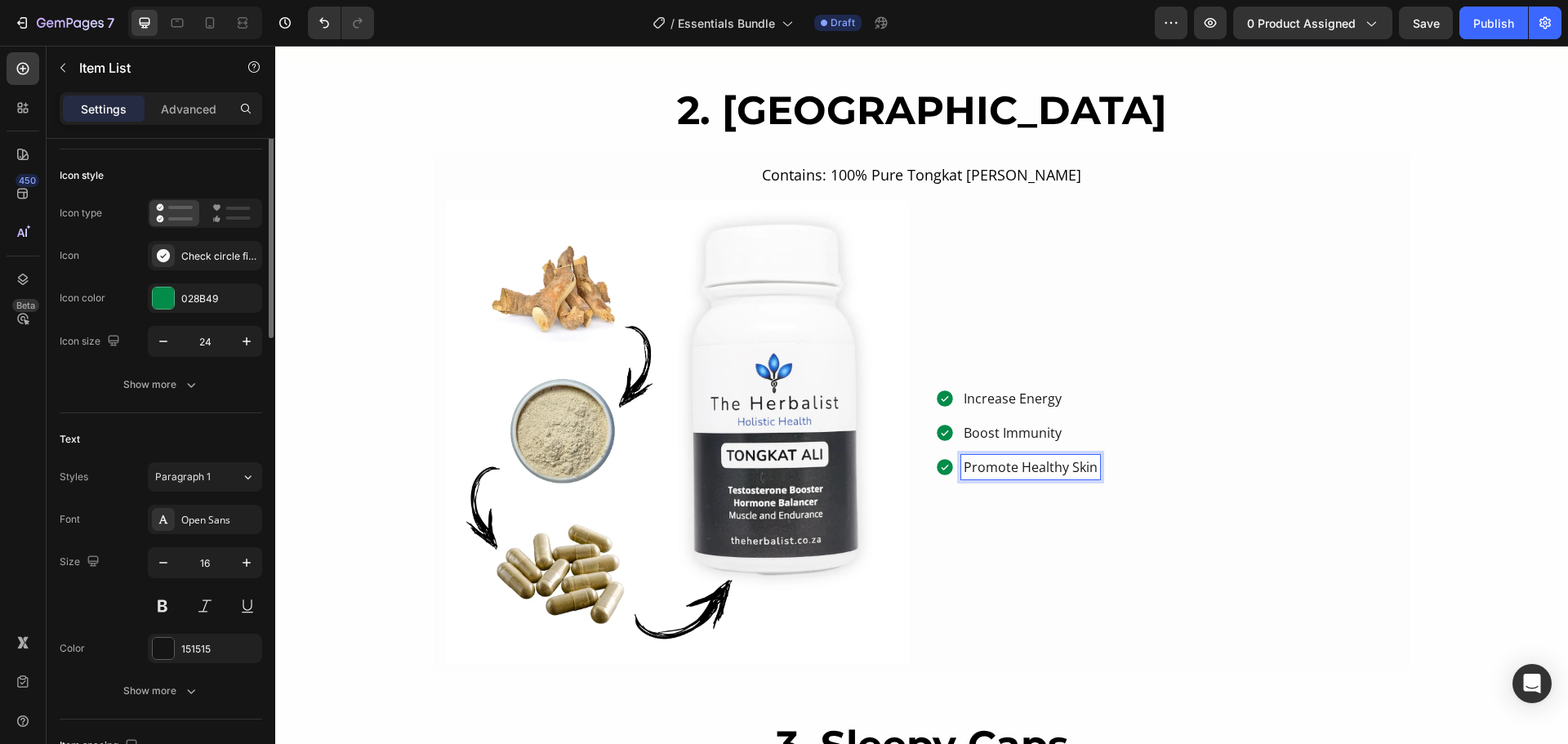
scroll to position [0, 0]
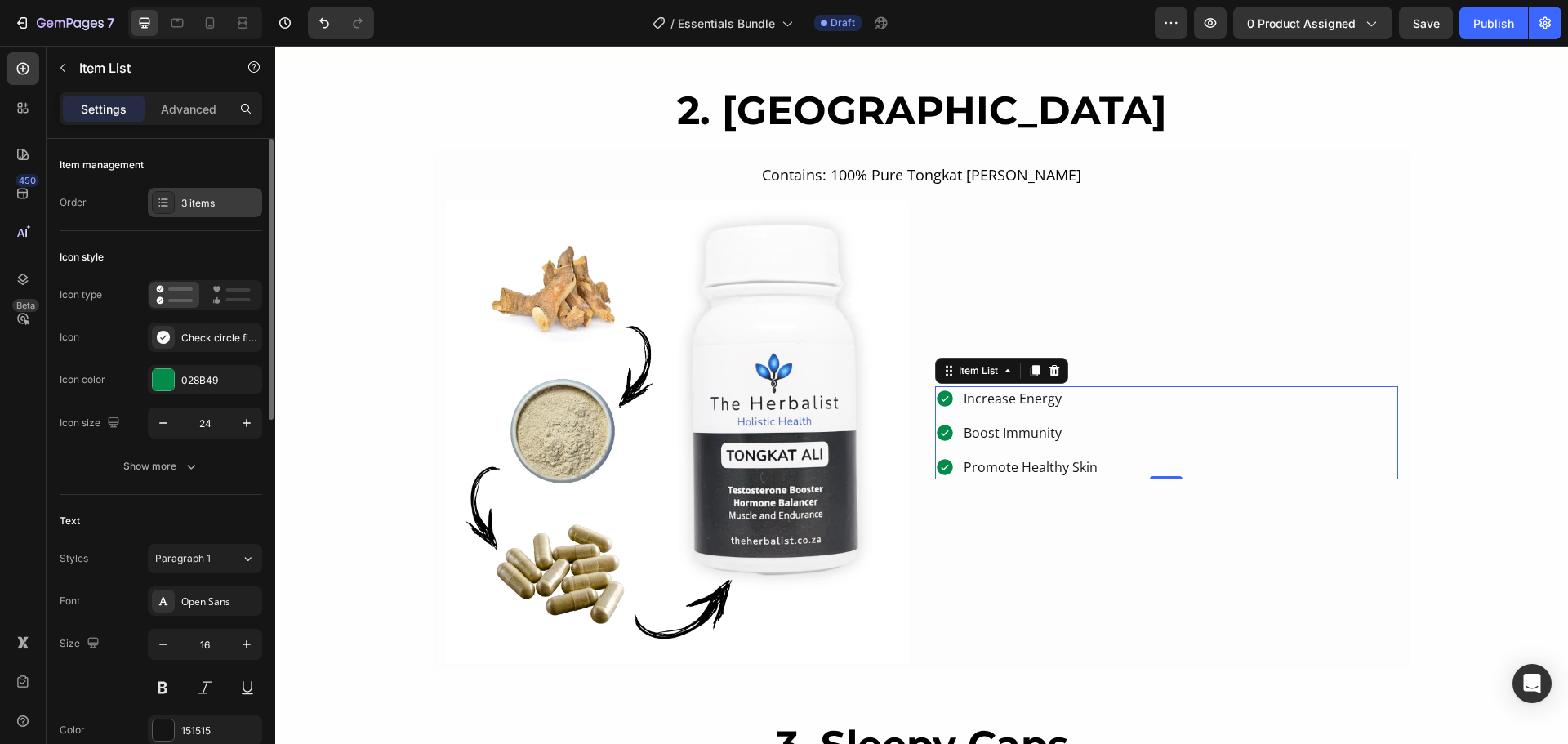
click at [164, 205] on icon at bounding box center [163, 202] width 13 height 13
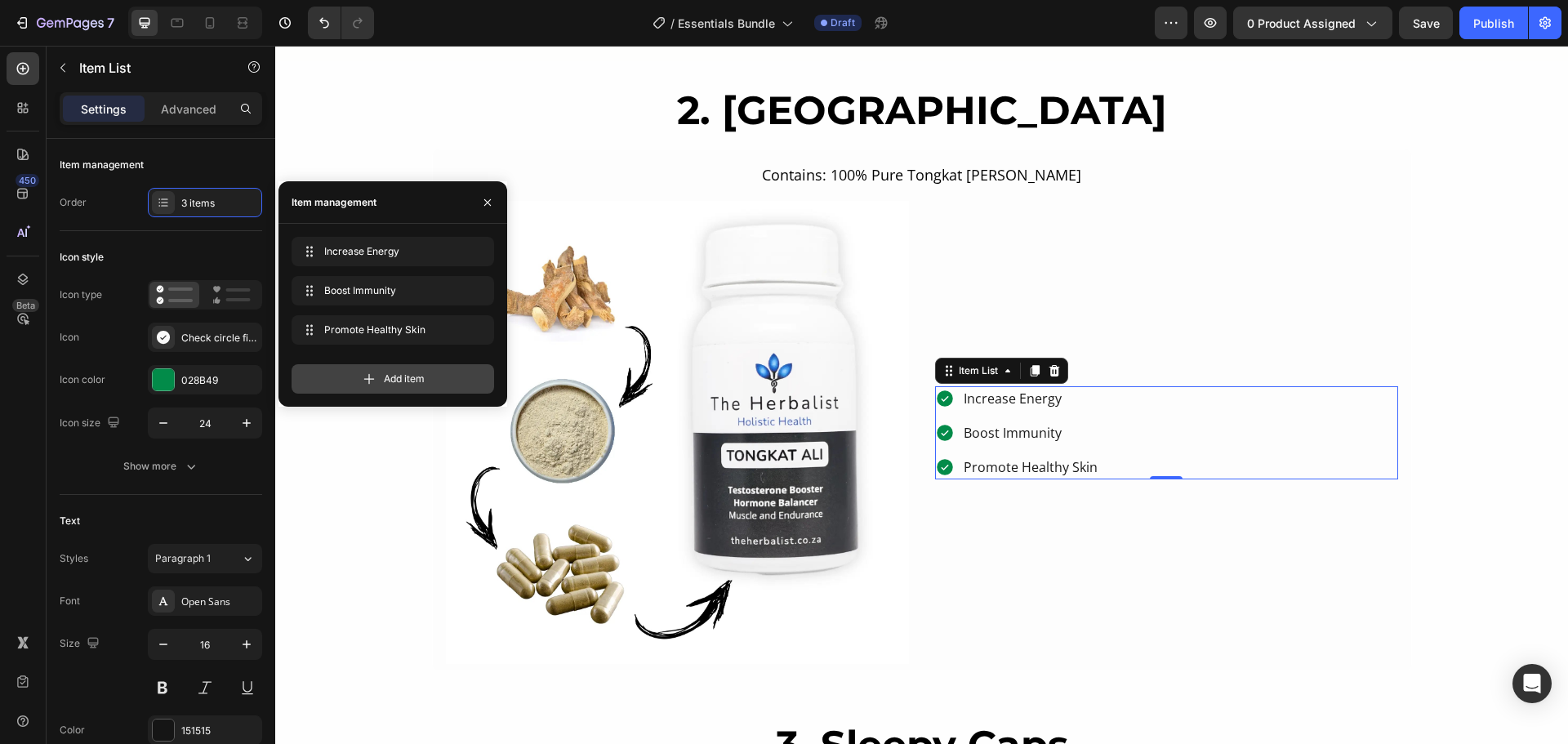
click at [384, 378] on span "Add item" at bounding box center [404, 378] width 41 height 15
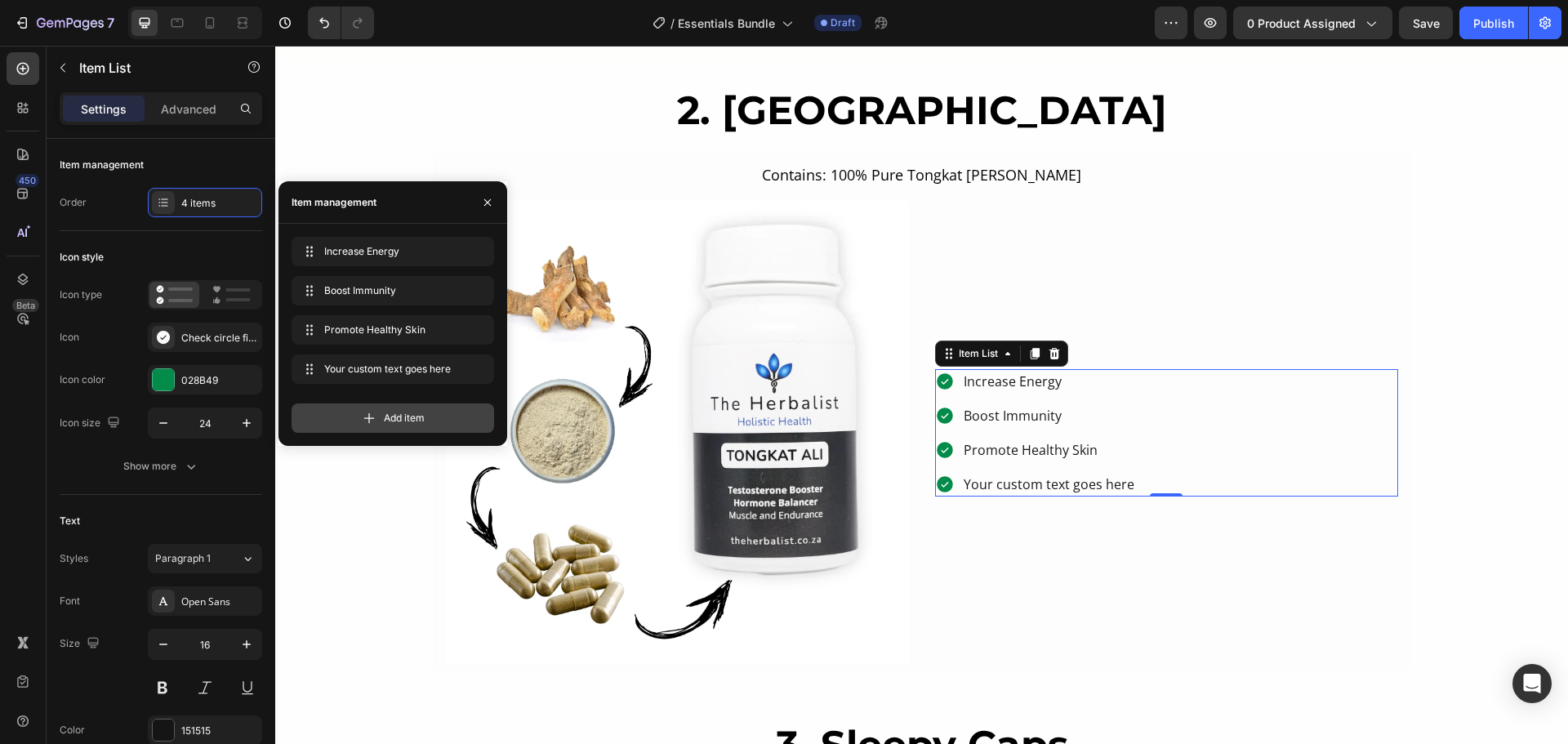
click at [370, 423] on icon at bounding box center [369, 418] width 16 height 16
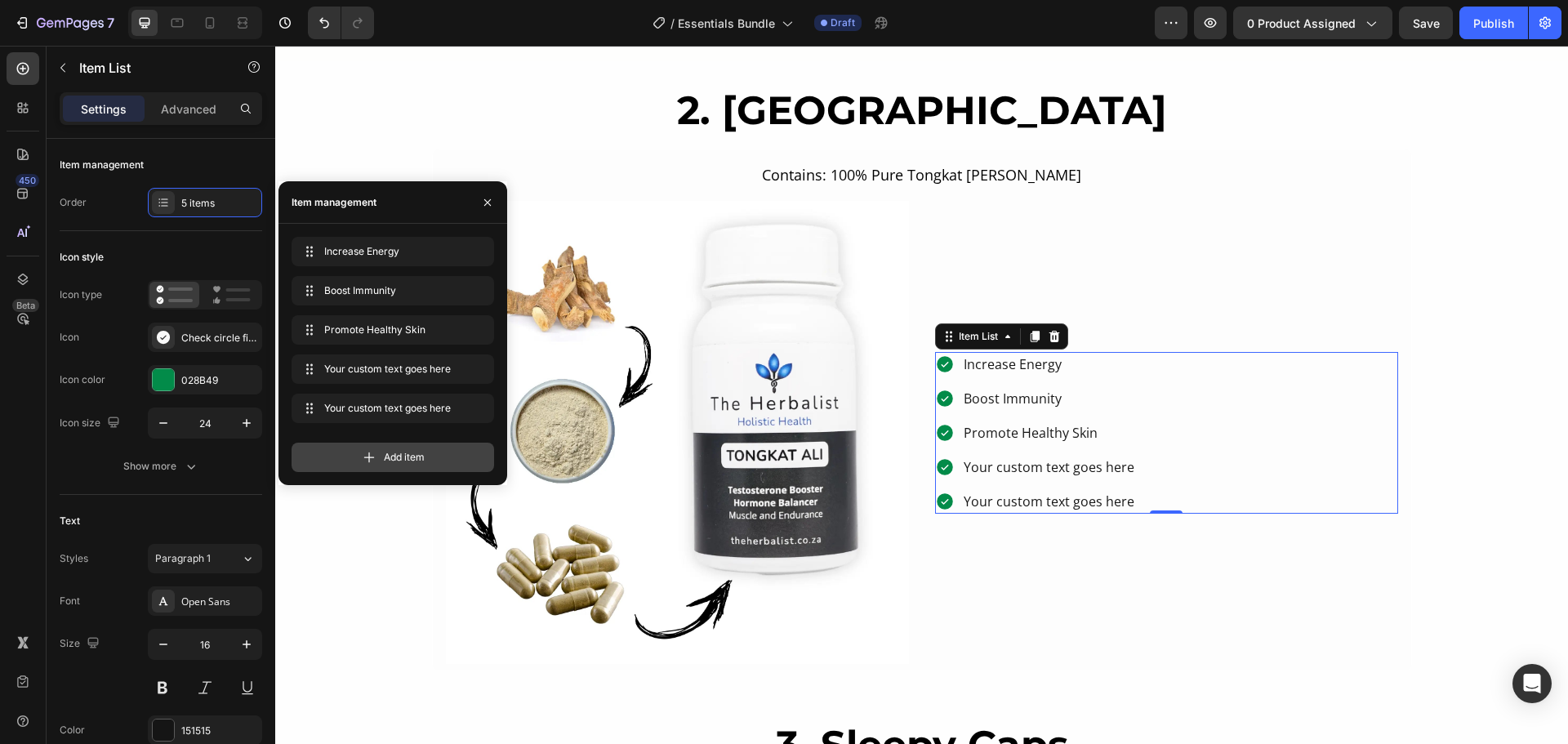
click at [378, 458] on div "Add item" at bounding box center [393, 457] width 203 height 29
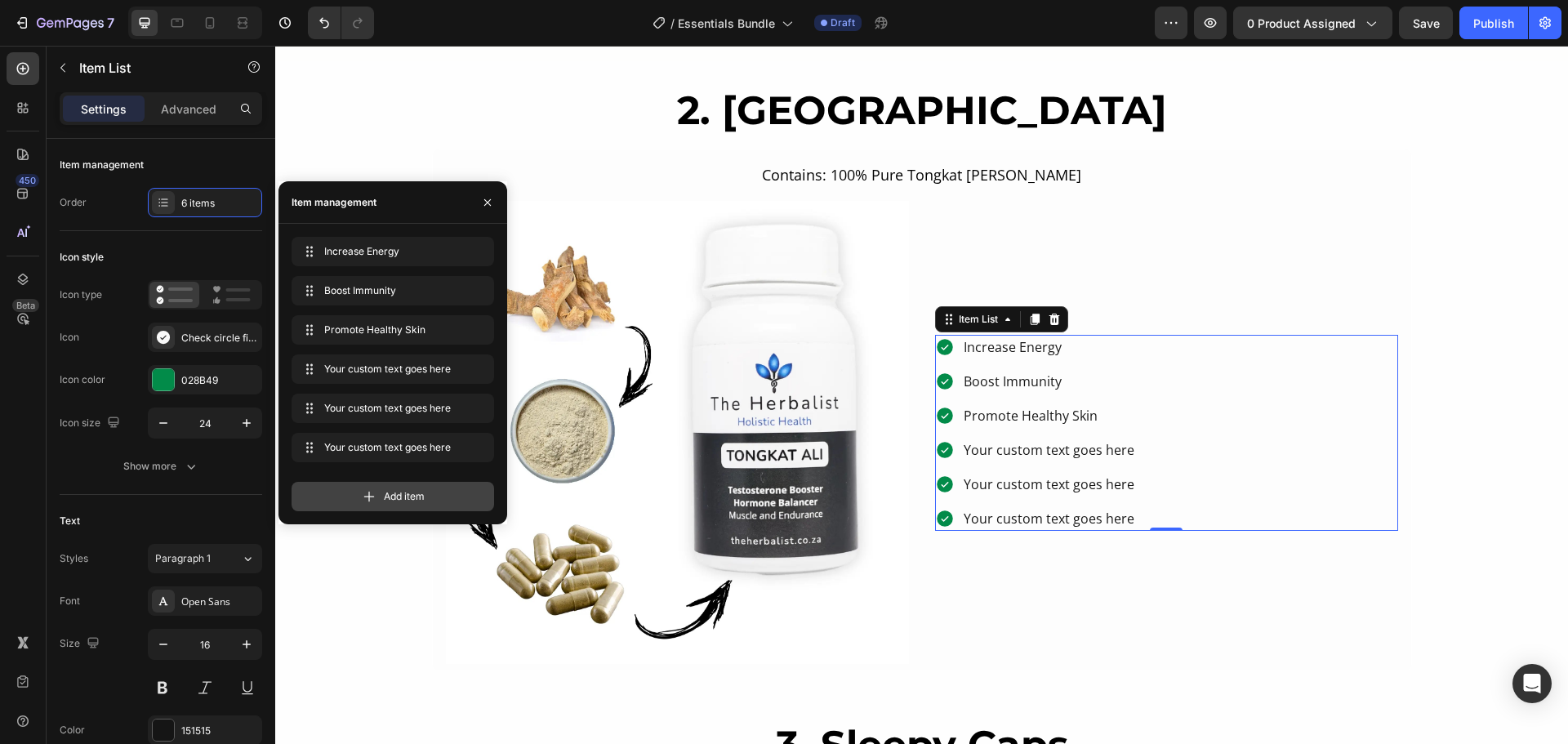
click at [382, 491] on div "Add item" at bounding box center [393, 497] width 203 height 29
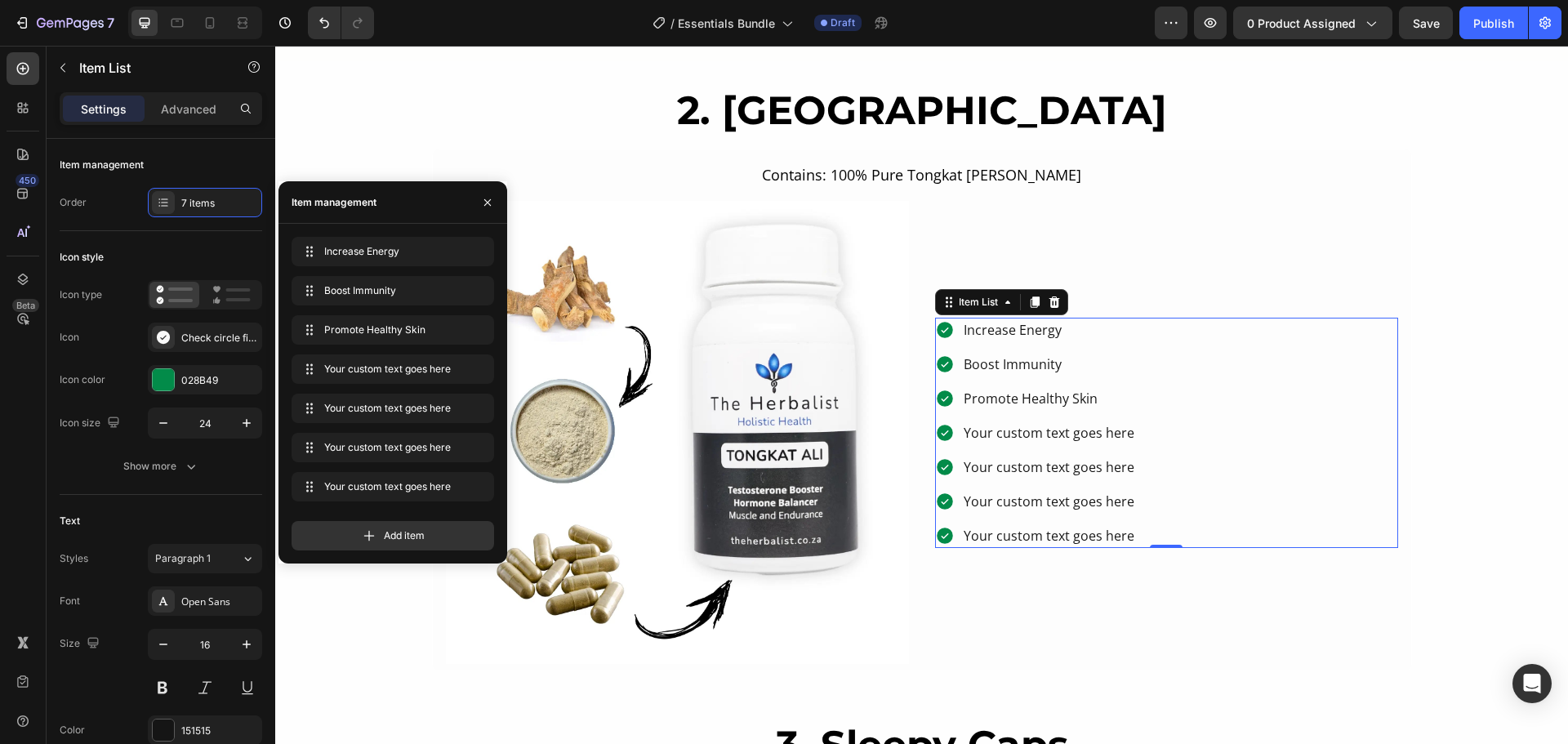
click at [1024, 435] on div "Your custom text goes here" at bounding box center [1048, 432] width 175 height 25
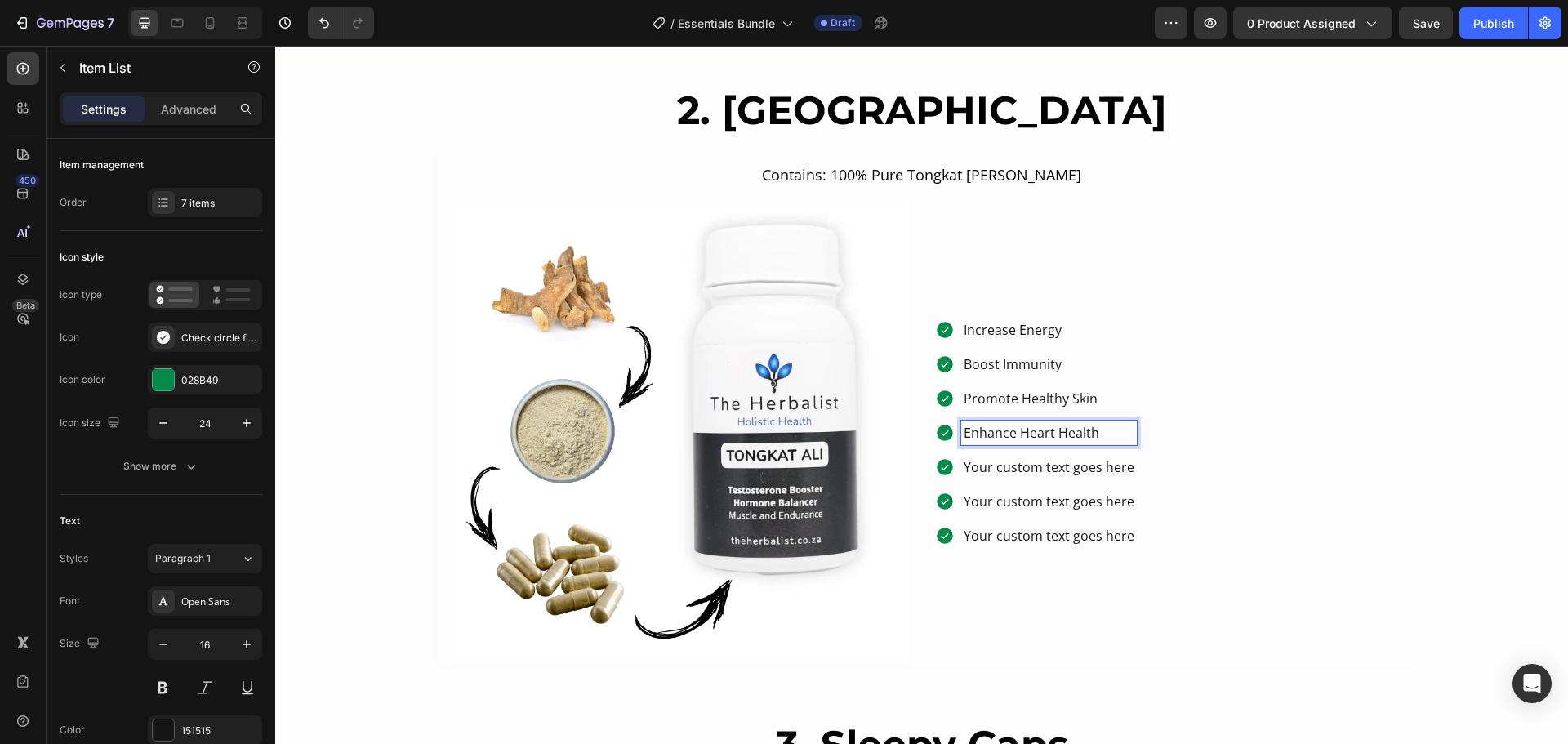
click at [1003, 436] on p "Enhance Heart Health" at bounding box center [1048, 432] width 170 height 20
click at [1007, 465] on p "Your custom text goes here" at bounding box center [1048, 467] width 170 height 20
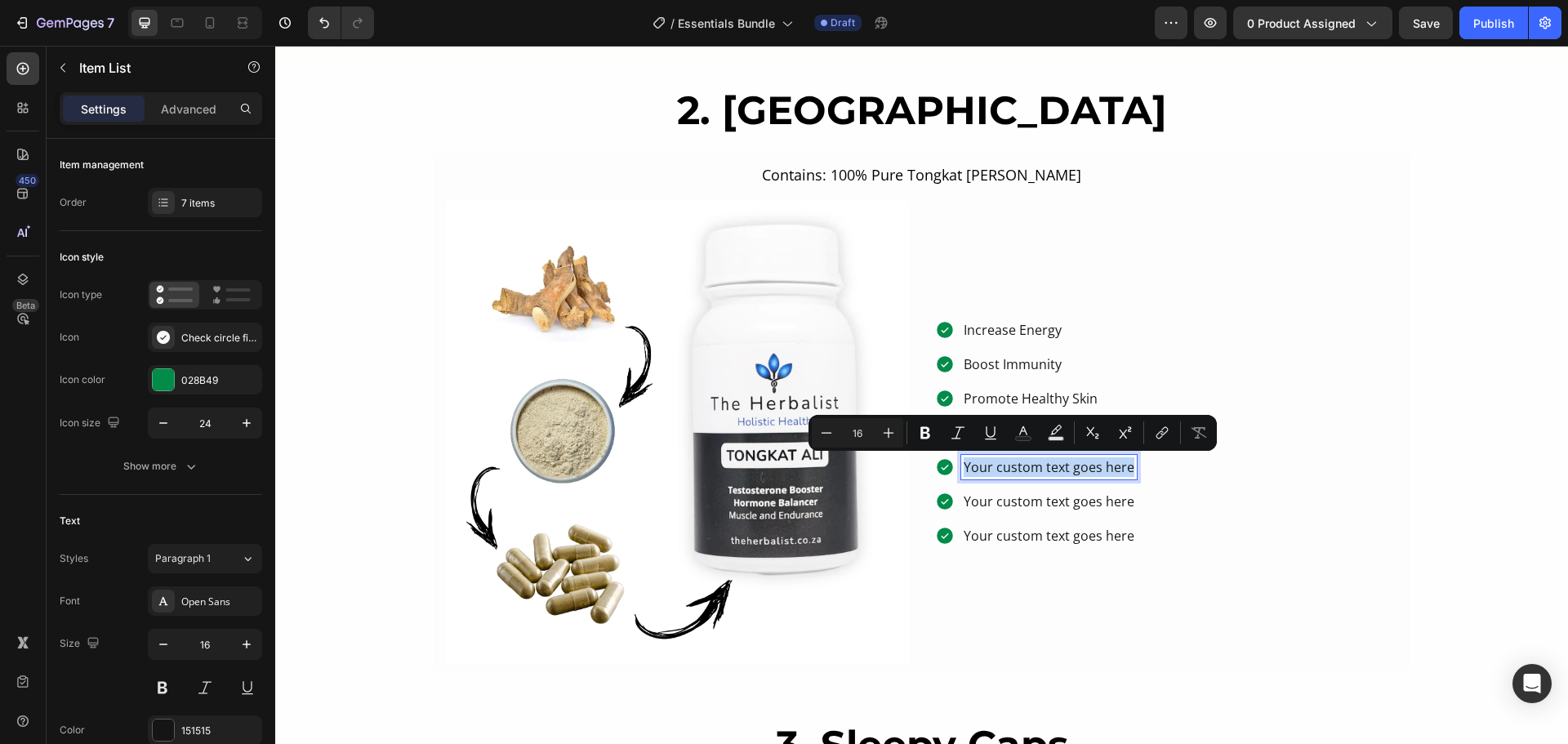
click at [1007, 465] on p "Your custom text goes here" at bounding box center [1048, 467] width 170 height 20
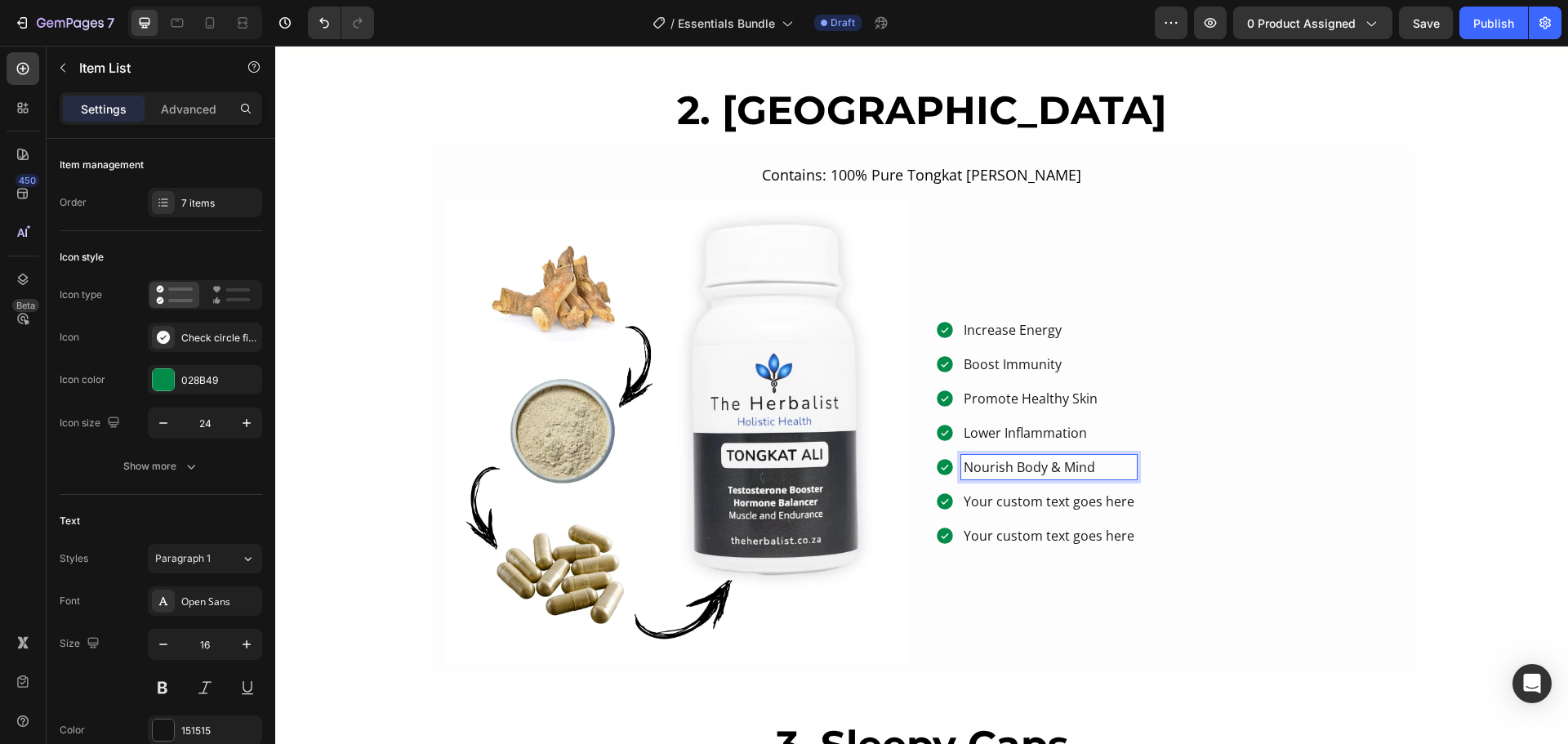
click at [1024, 471] on p "Nourish Body & Mind" at bounding box center [1048, 467] width 170 height 20
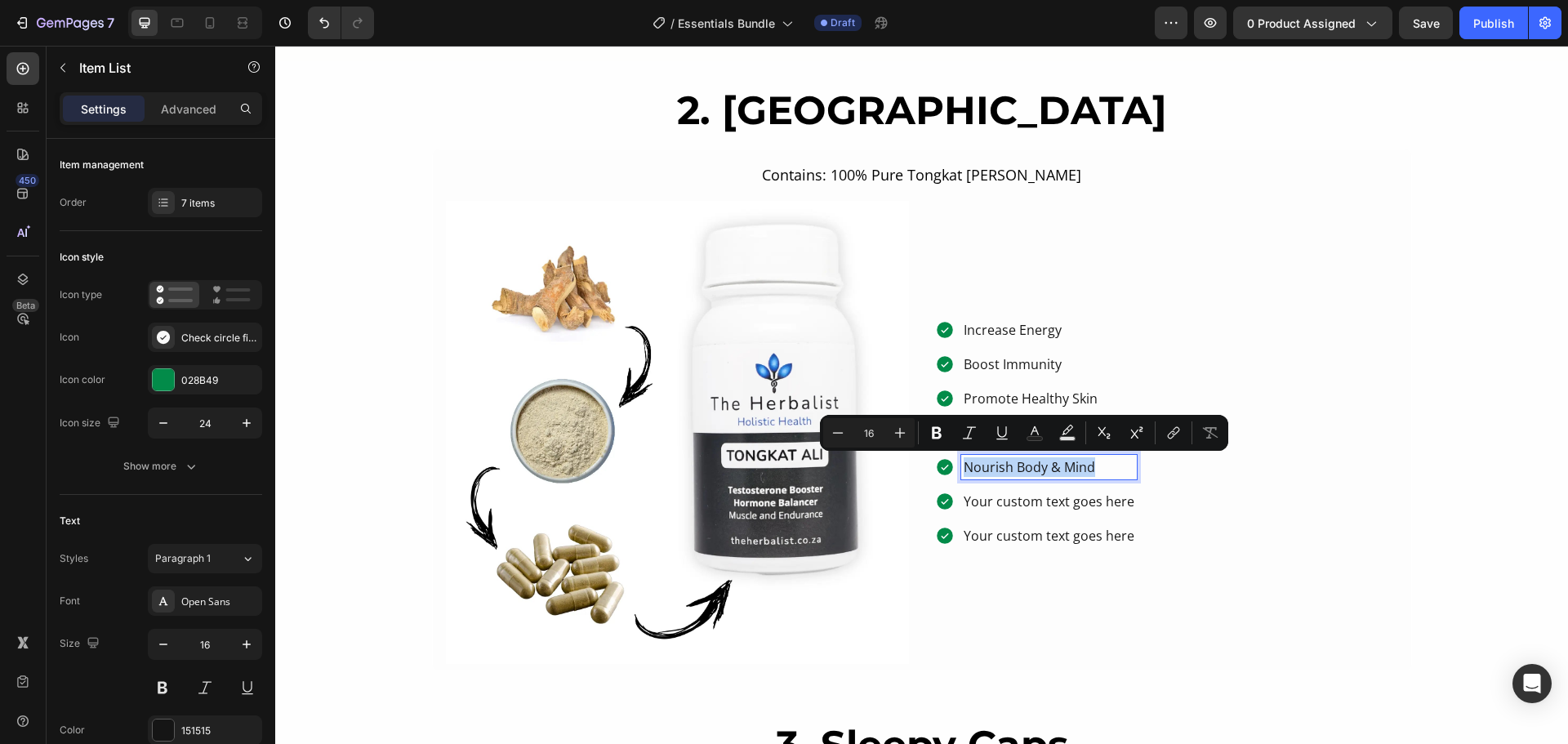
click at [1024, 471] on p "Nourish Body & Mind" at bounding box center [1048, 467] width 170 height 20
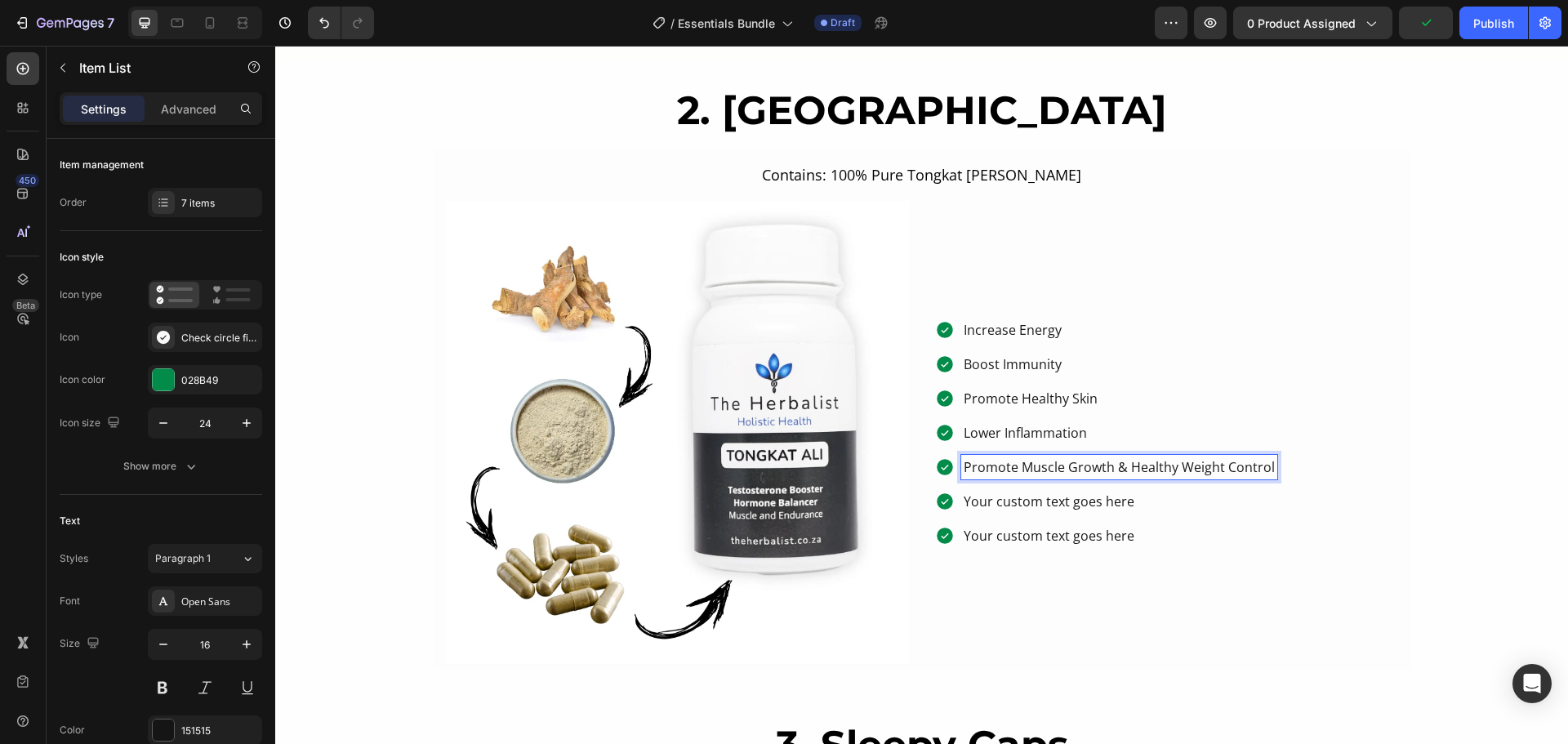
click at [1023, 498] on p "Your custom text goes here" at bounding box center [1119, 501] width 311 height 20
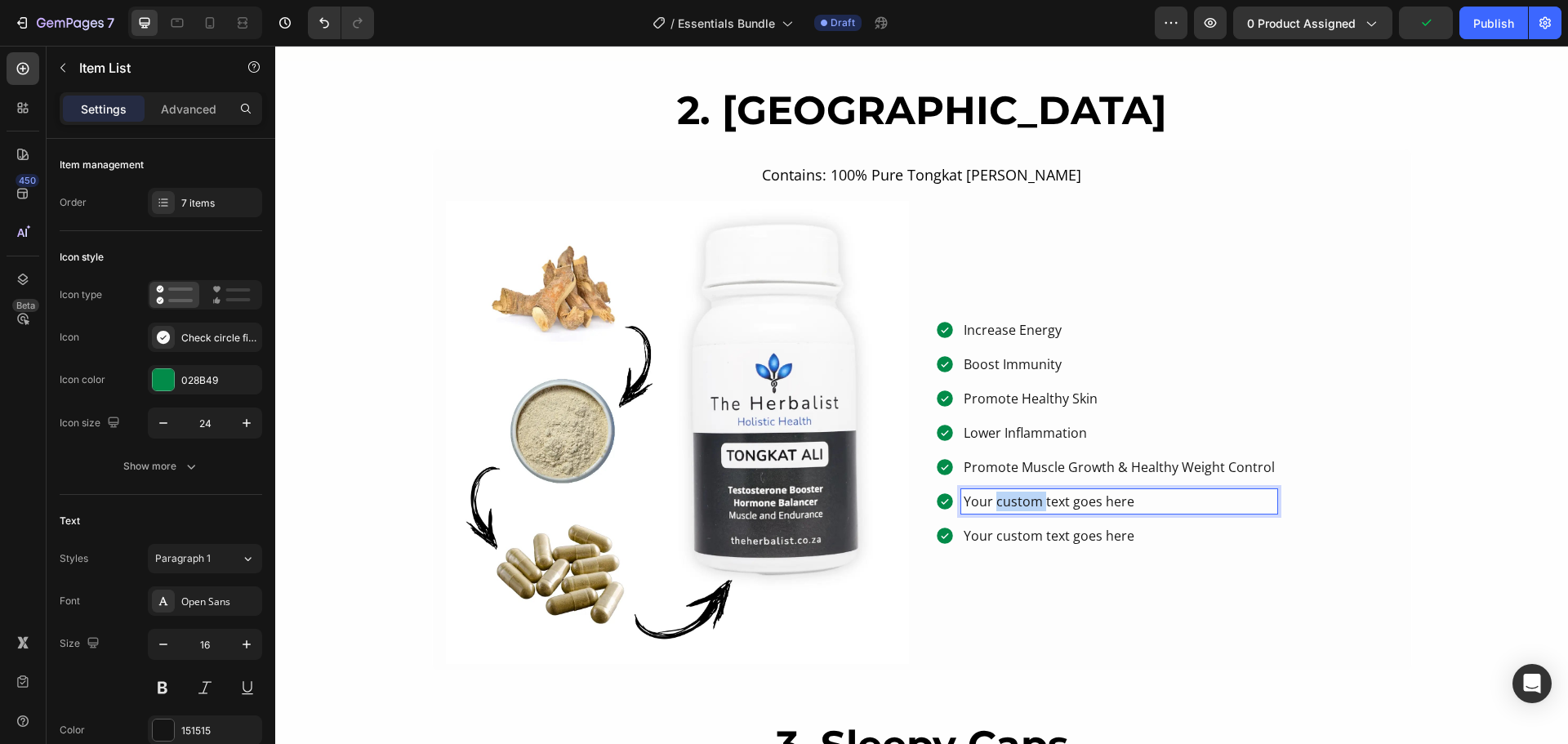
click at [1023, 498] on p "Your custom text goes here" at bounding box center [1119, 501] width 311 height 20
click at [998, 542] on p "Your custom text goes here" at bounding box center [1119, 535] width 311 height 20
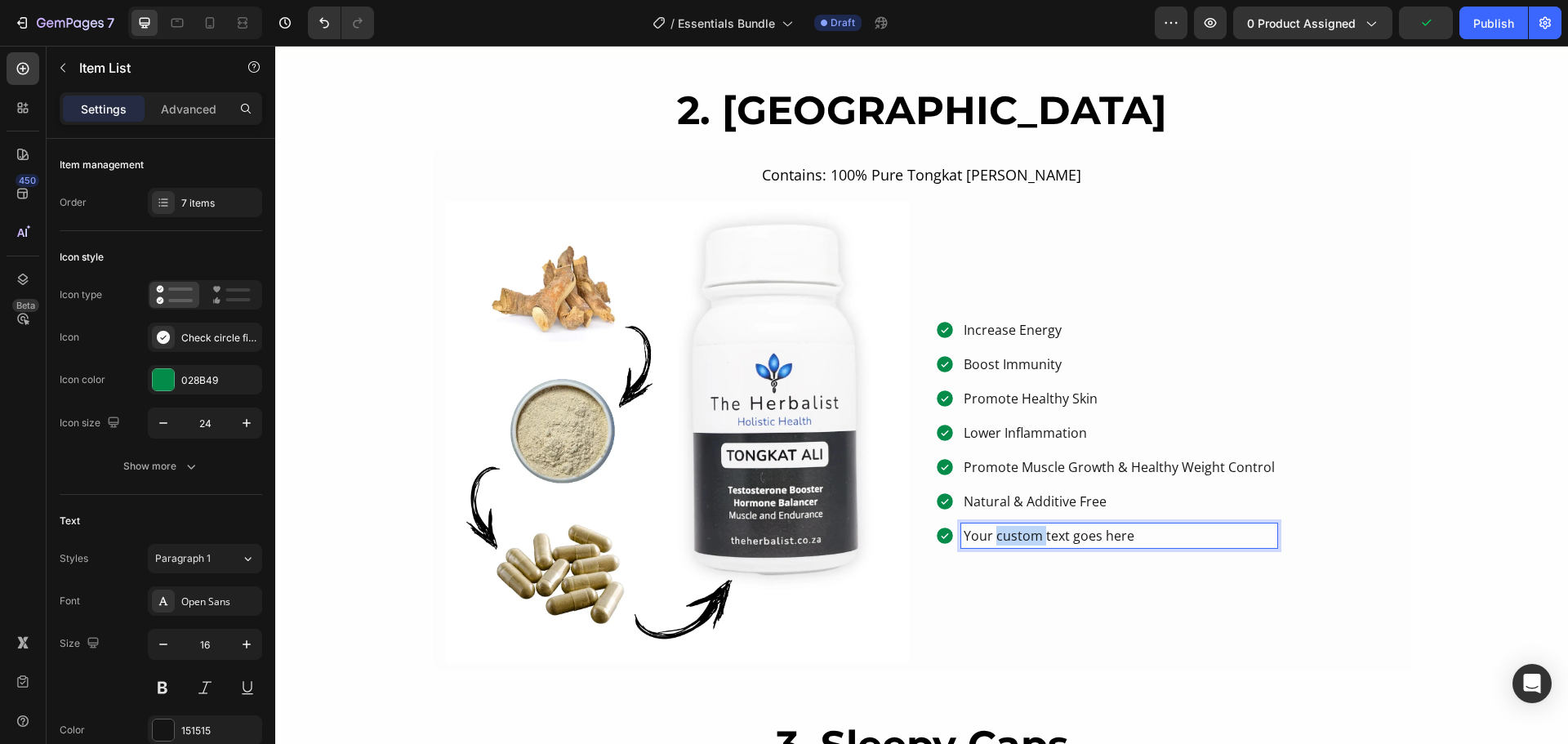
click at [998, 542] on p "Your custom text goes here" at bounding box center [1119, 535] width 311 height 20
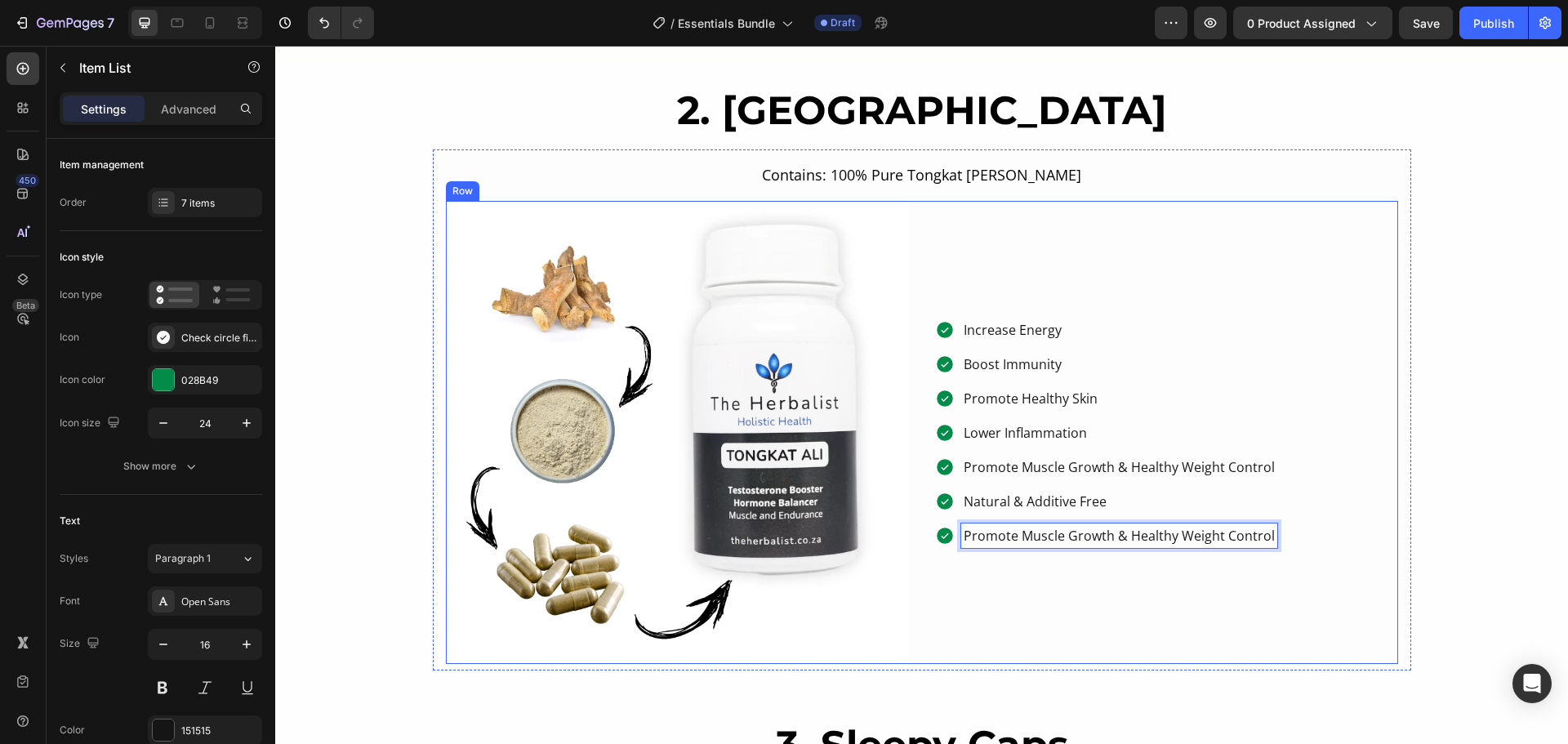
click at [1114, 589] on div "Increase Energy Boost Immunity Promote Healthy Skin Lower Inflammation Promote …" at bounding box center [1166, 432] width 463 height 463
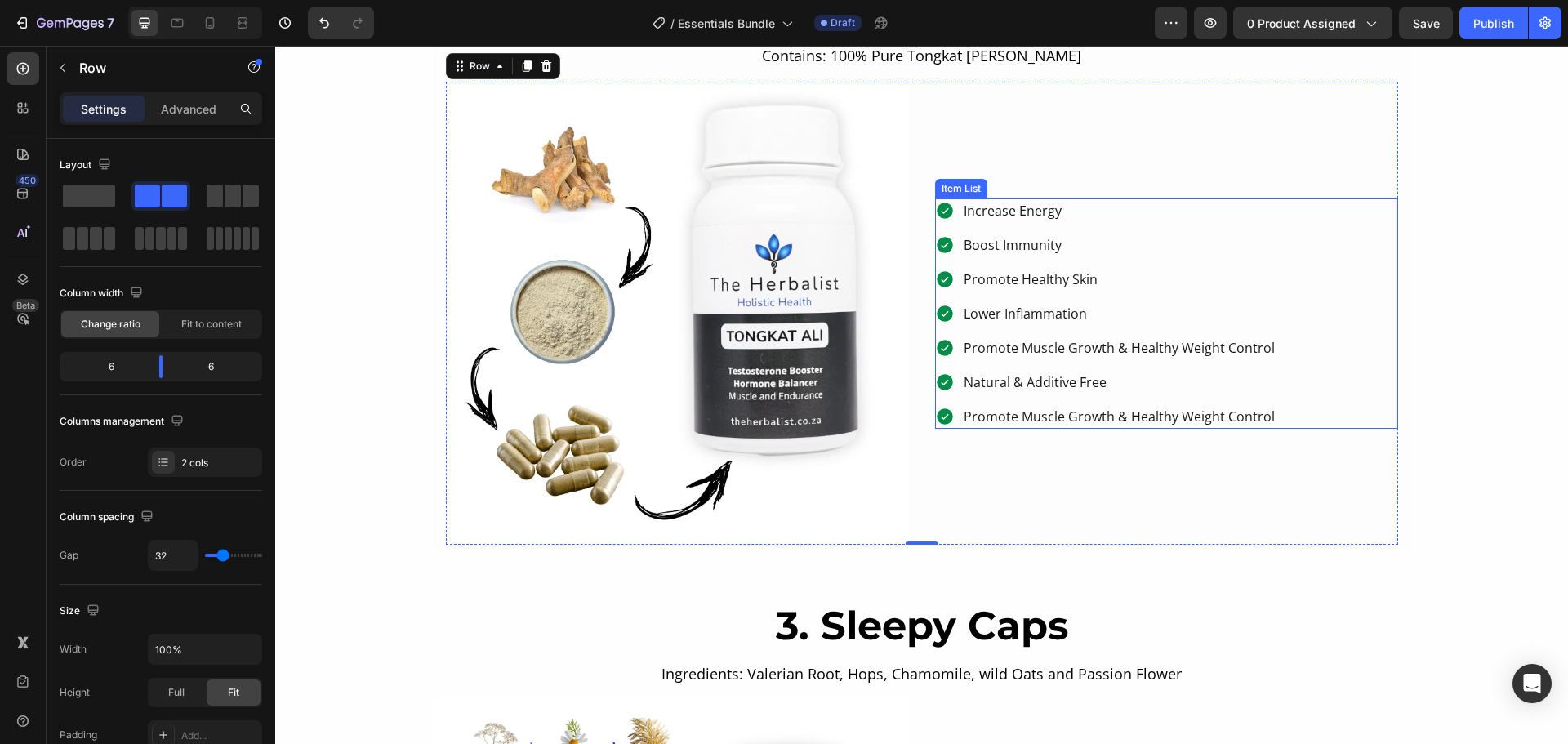
scroll to position [1634, 0]
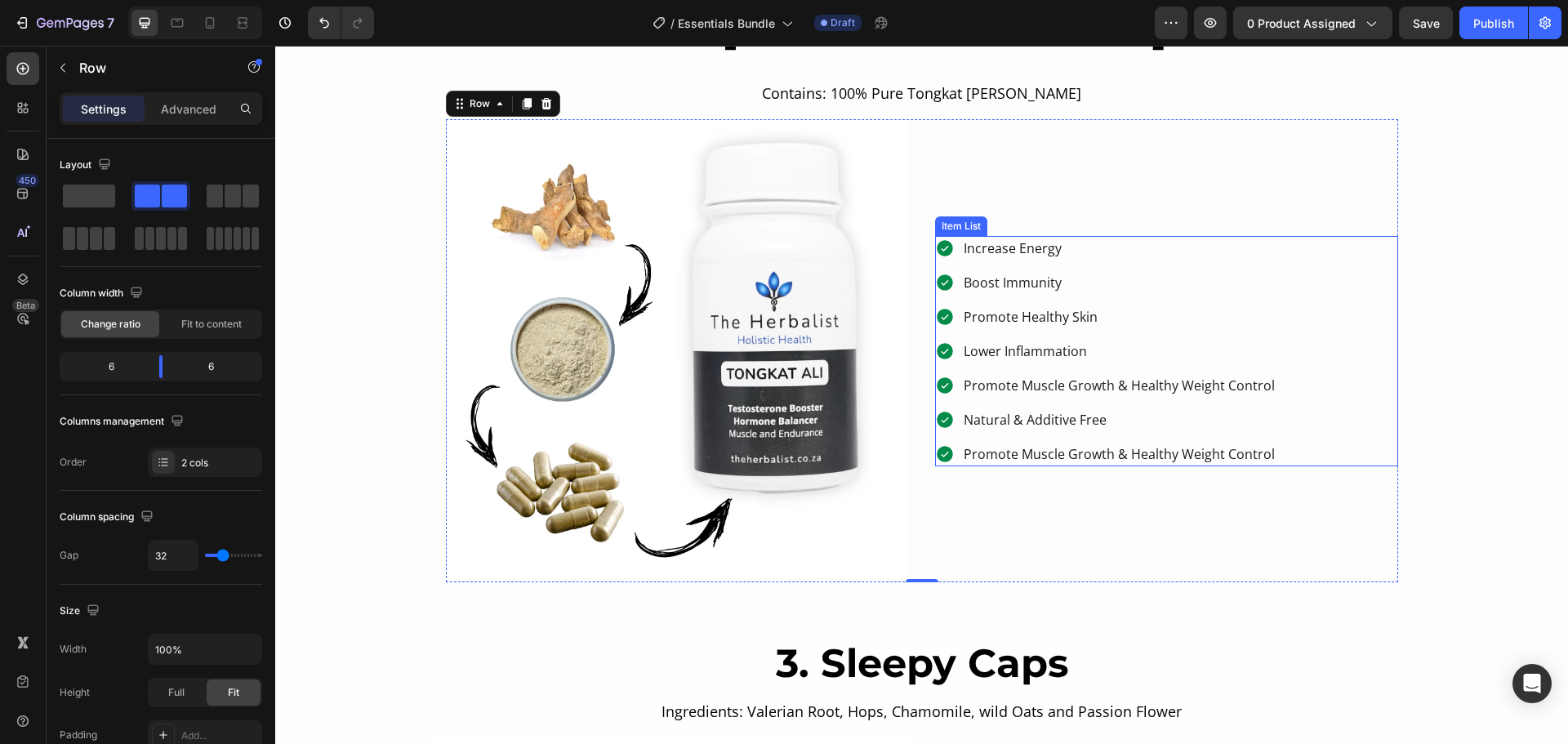
click at [1016, 244] on p "Increase Energy" at bounding box center [1119, 248] width 311 height 20
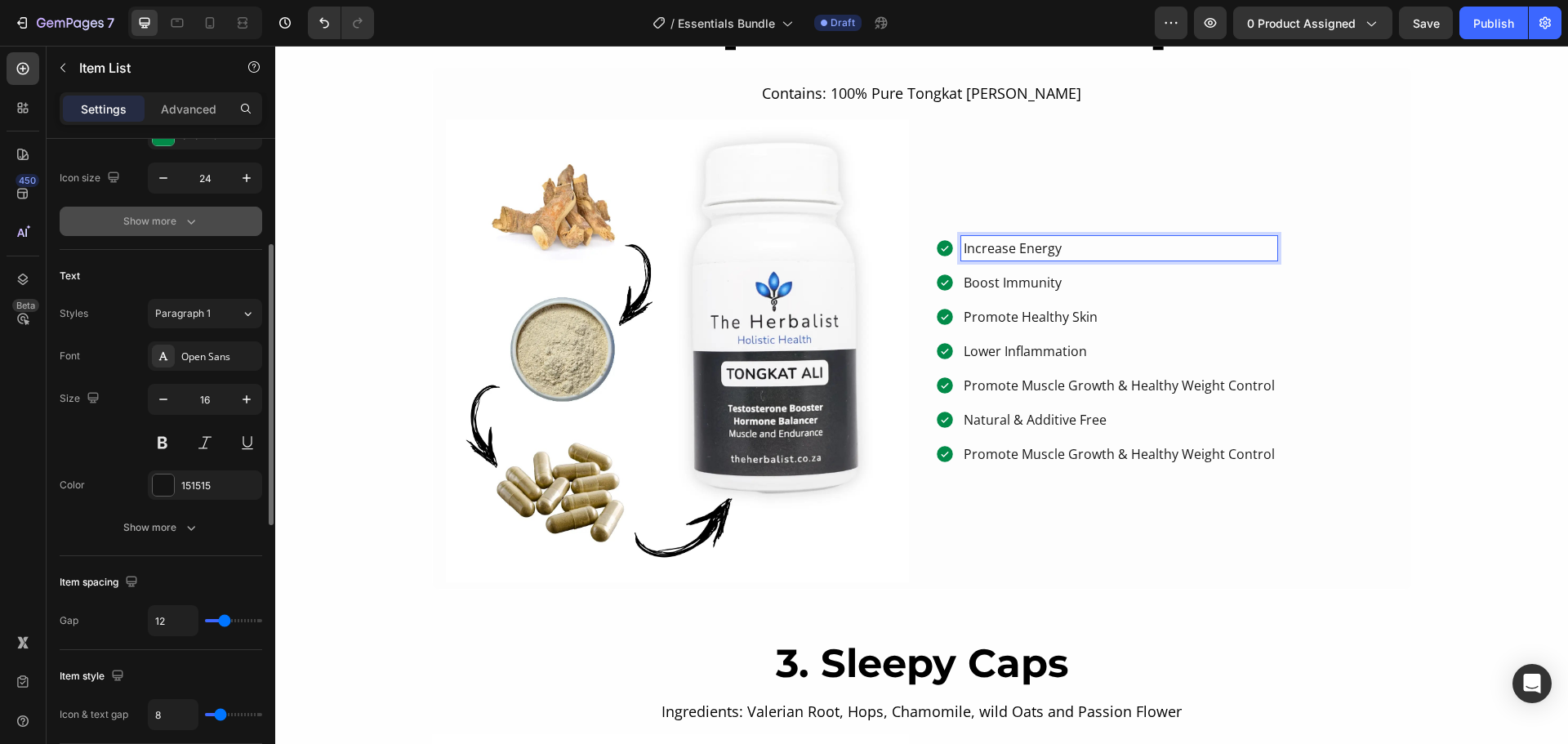
scroll to position [327, 0]
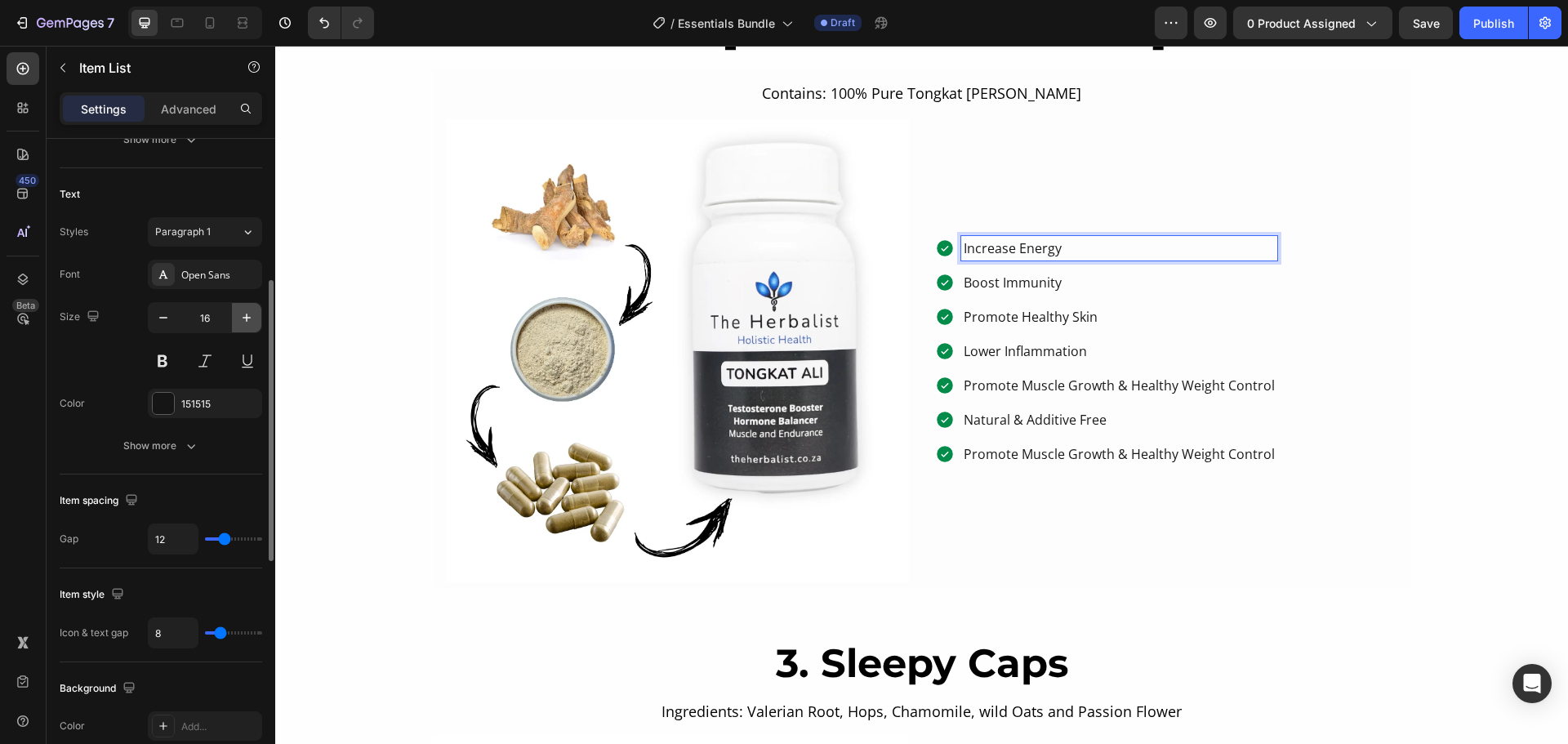
click at [242, 319] on icon "button" at bounding box center [246, 318] width 16 height 16
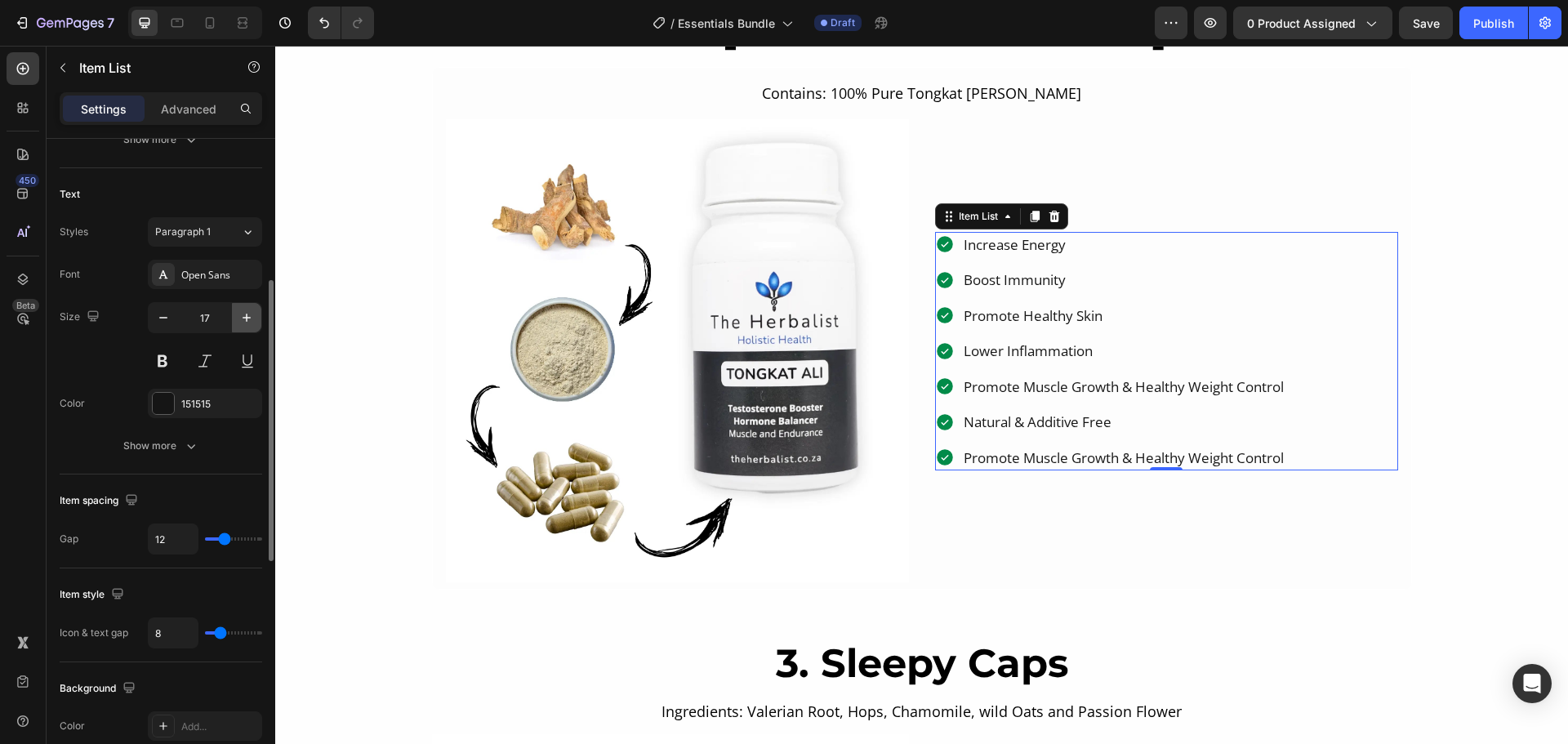
click at [242, 319] on icon "button" at bounding box center [246, 318] width 16 height 16
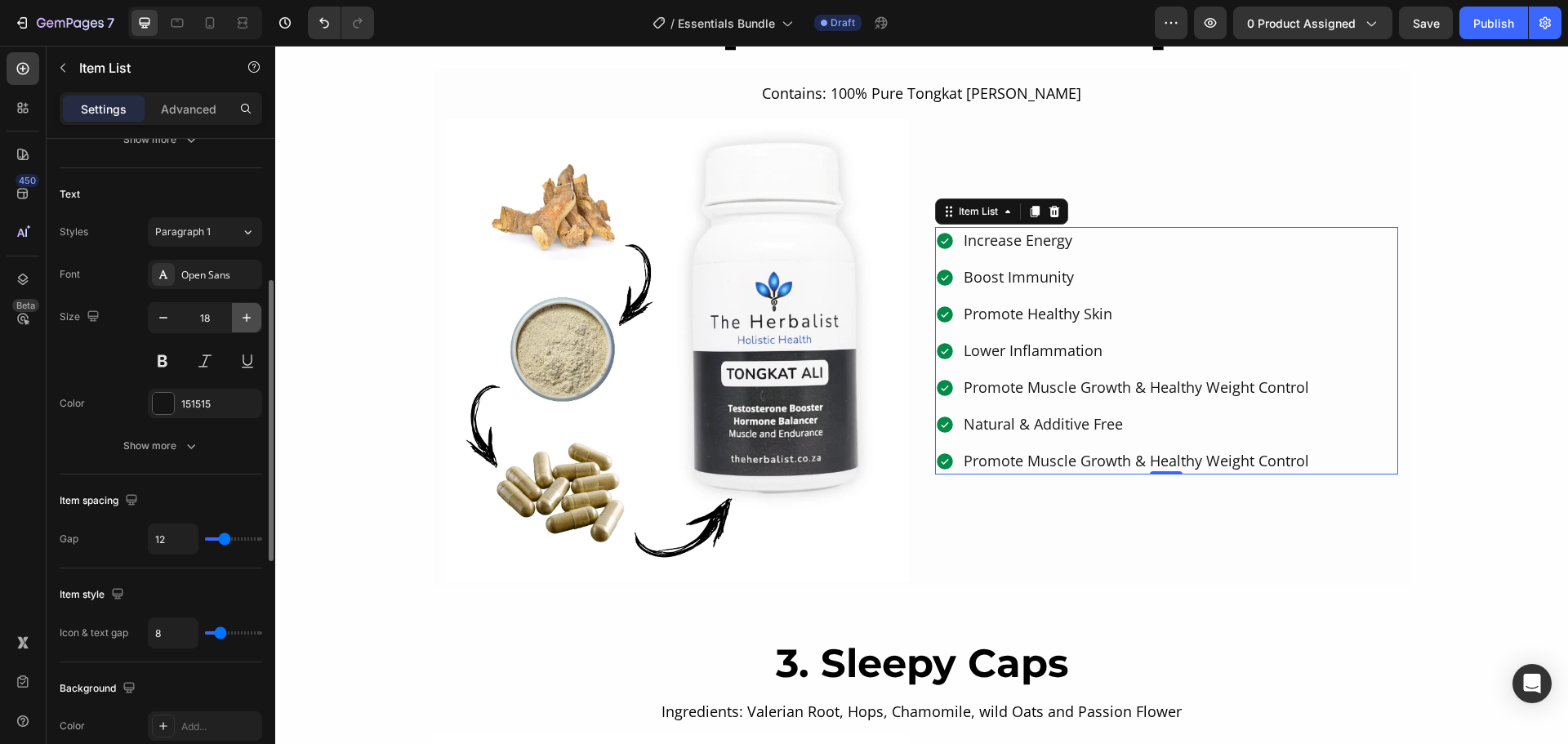
click at [242, 319] on icon "button" at bounding box center [246, 318] width 16 height 16
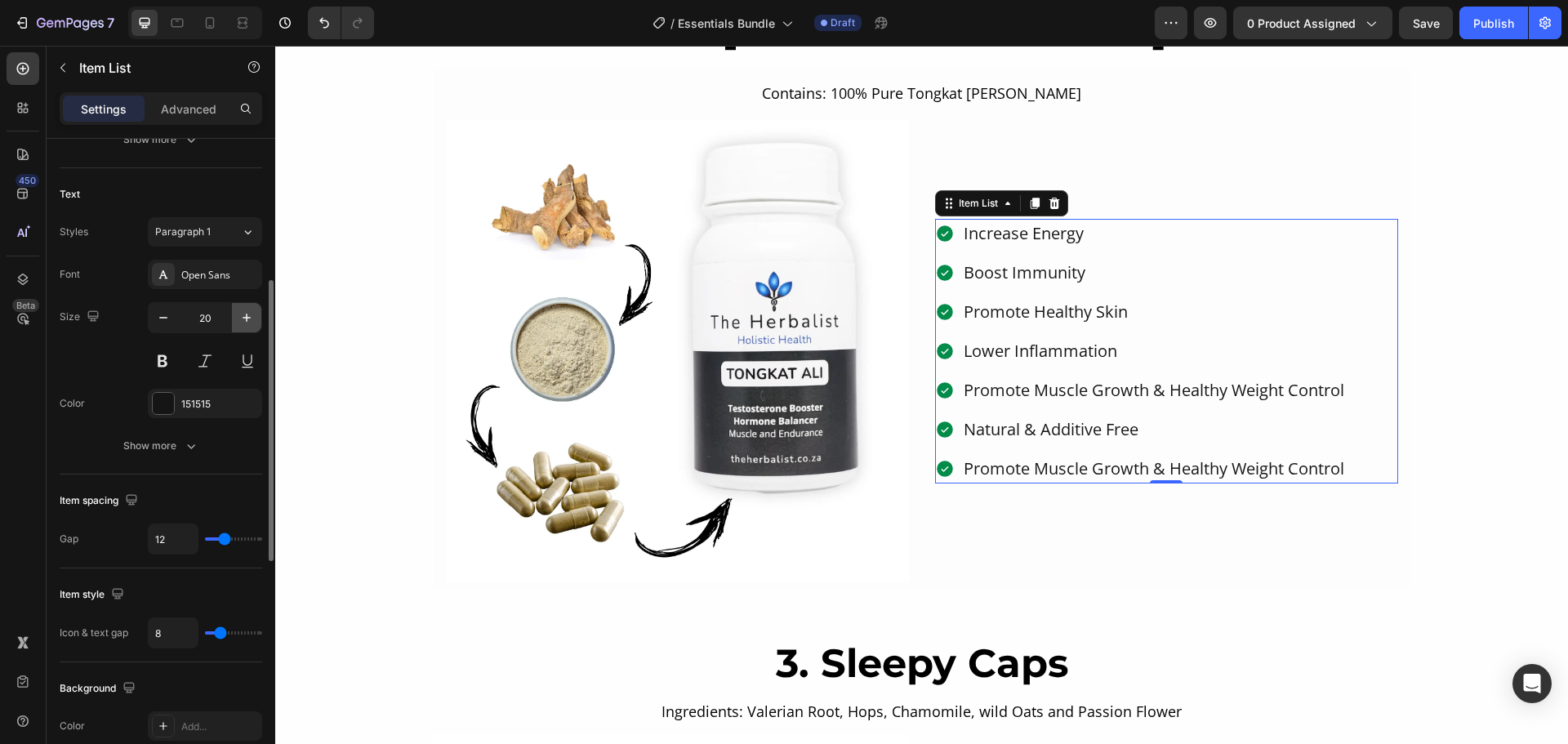
click at [242, 319] on icon "button" at bounding box center [246, 318] width 16 height 16
type input "22"
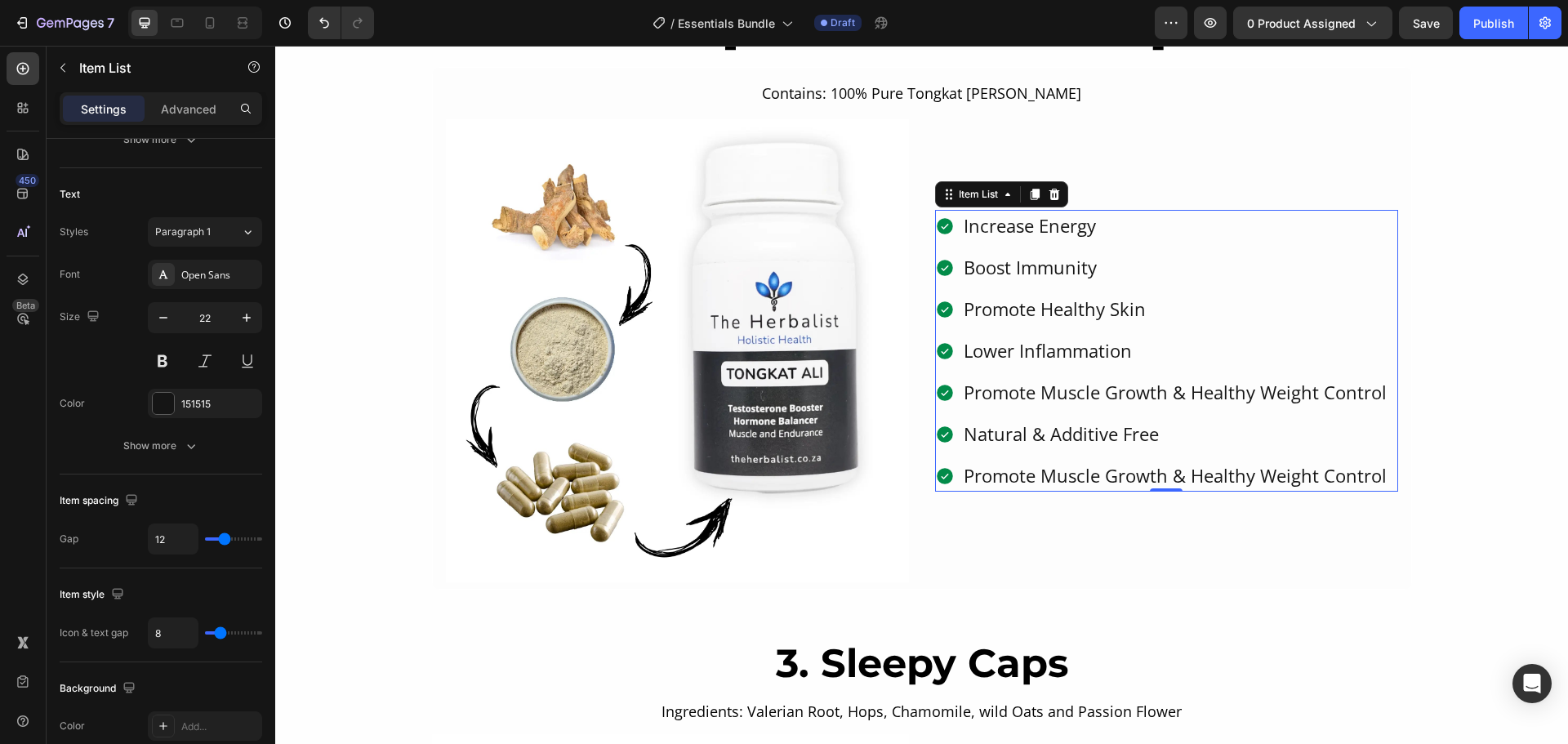
click at [1193, 341] on p "Lower Inflammation" at bounding box center [1175, 350] width 423 height 27
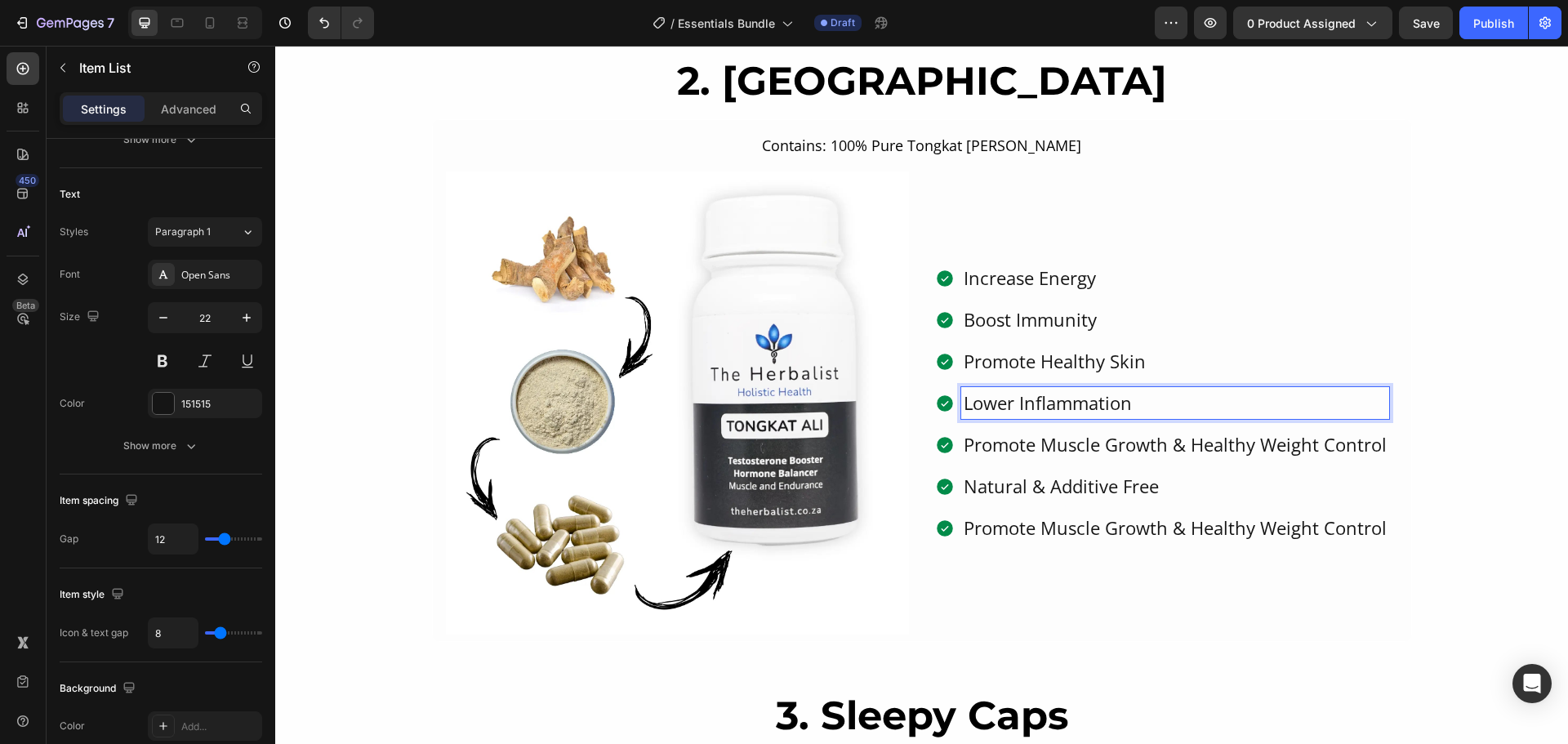
scroll to position [1552, 0]
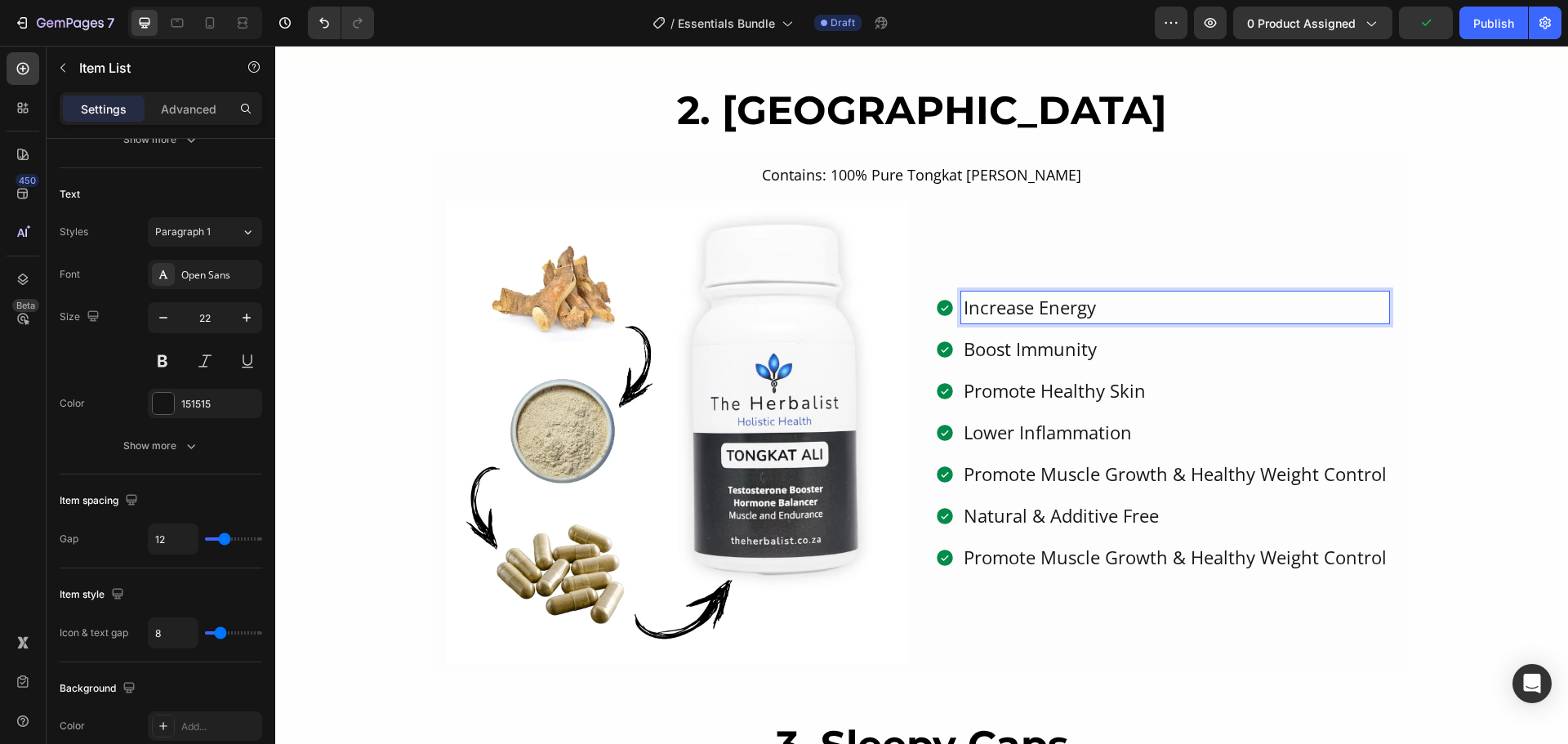
click at [1057, 310] on p "Increase Energy" at bounding box center [1175, 307] width 423 height 27
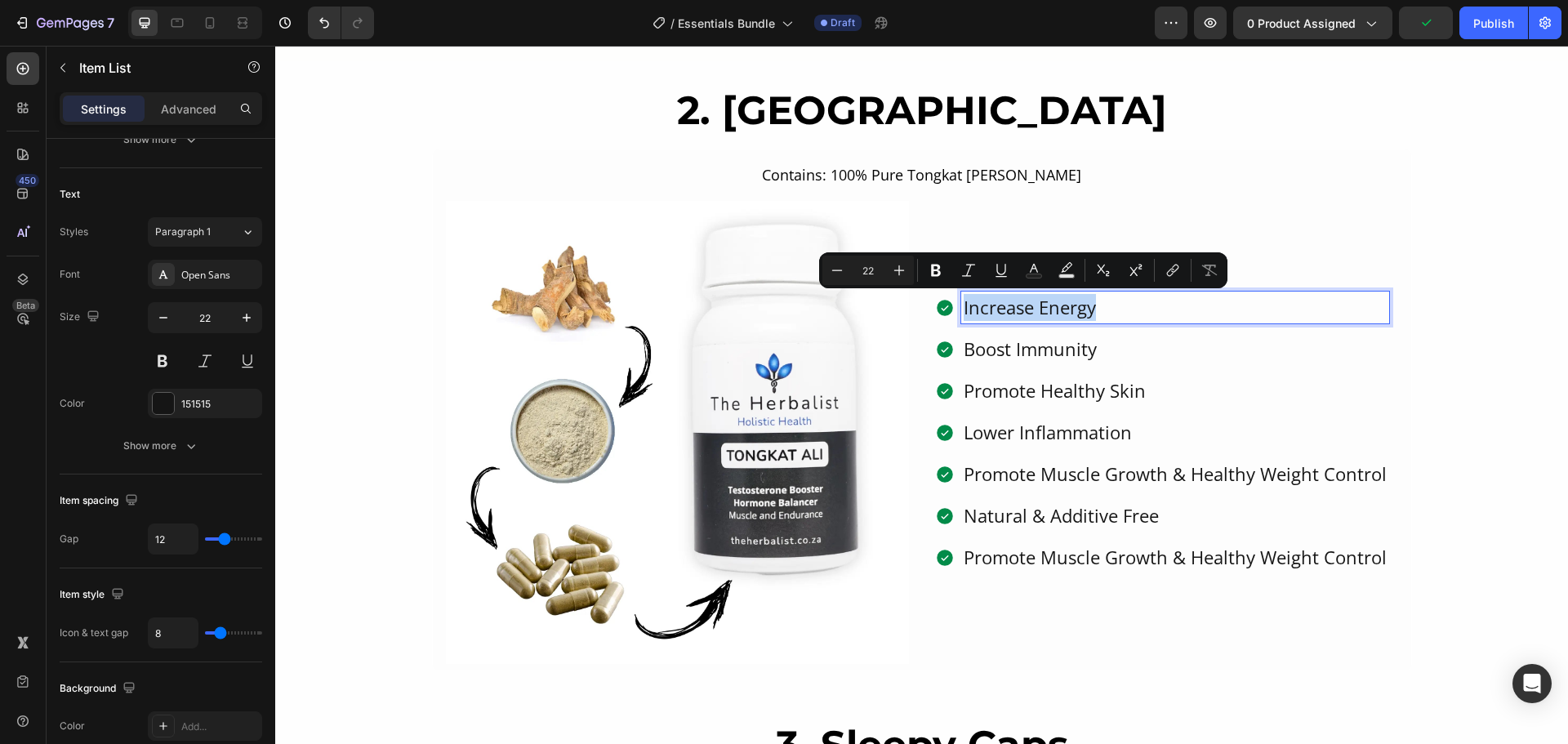
click at [1057, 310] on p "Increase Energy" at bounding box center [1175, 307] width 423 height 27
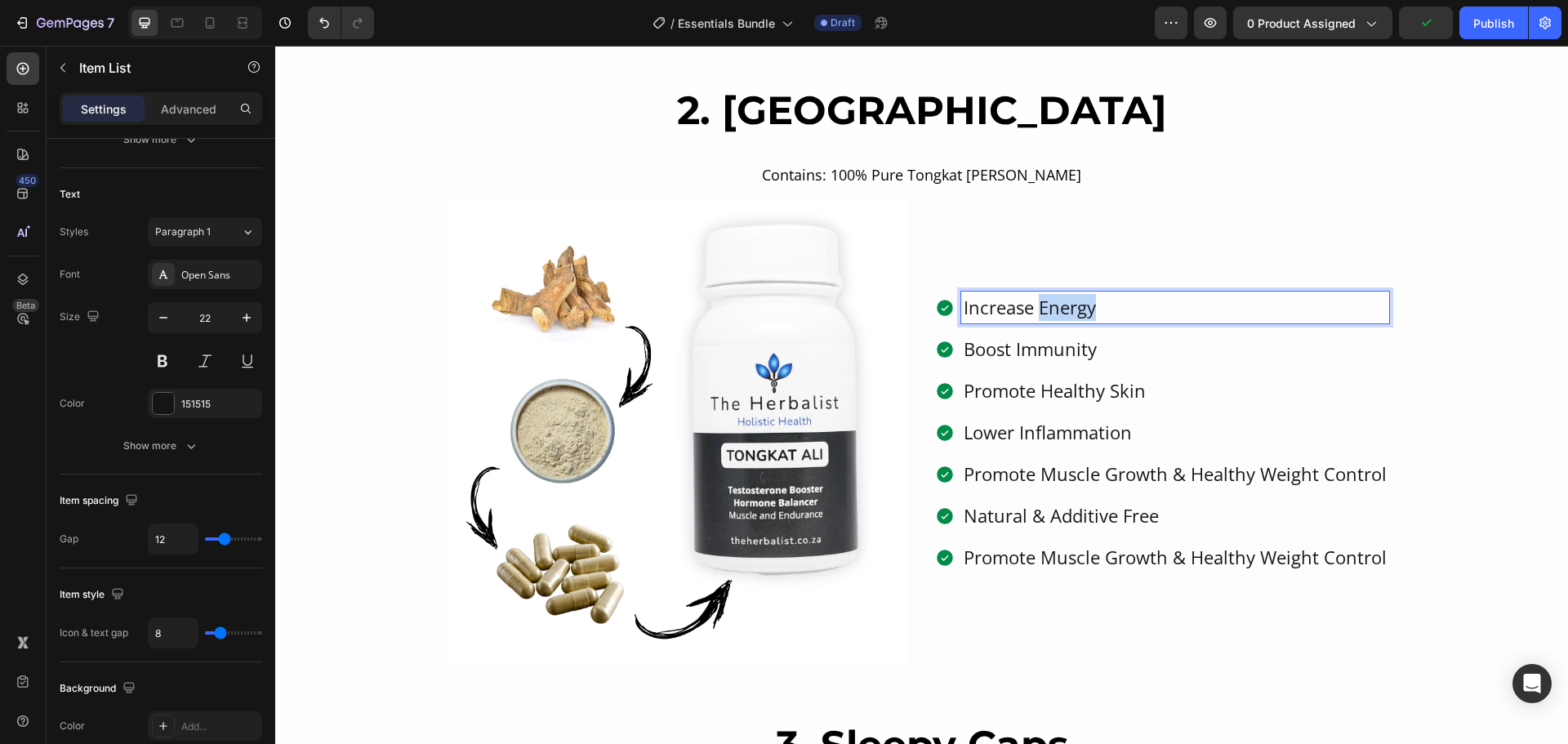
click at [1057, 310] on p "Increase Energy" at bounding box center [1175, 307] width 423 height 27
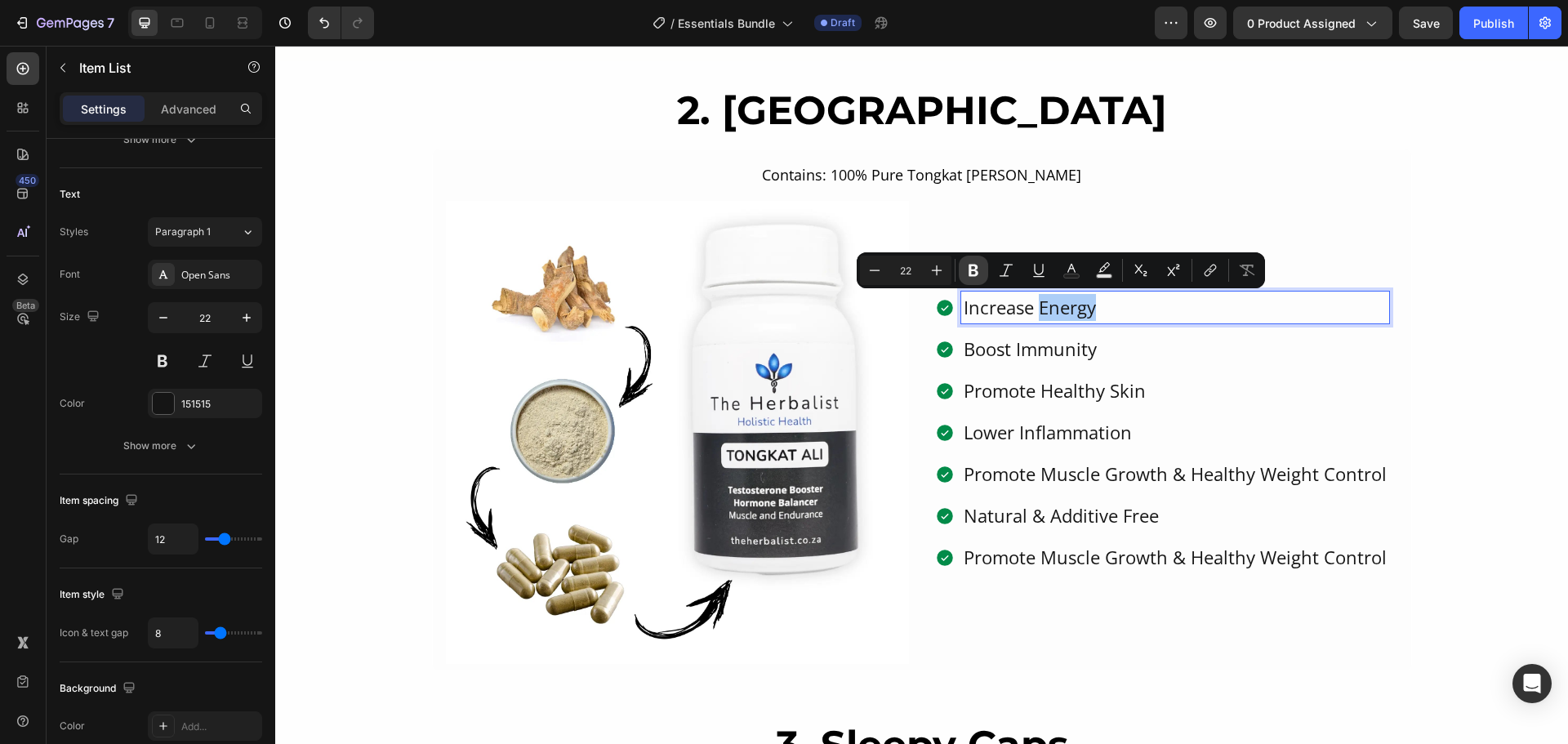
click at [968, 264] on icon "Editor contextual toolbar" at bounding box center [973, 270] width 16 height 16
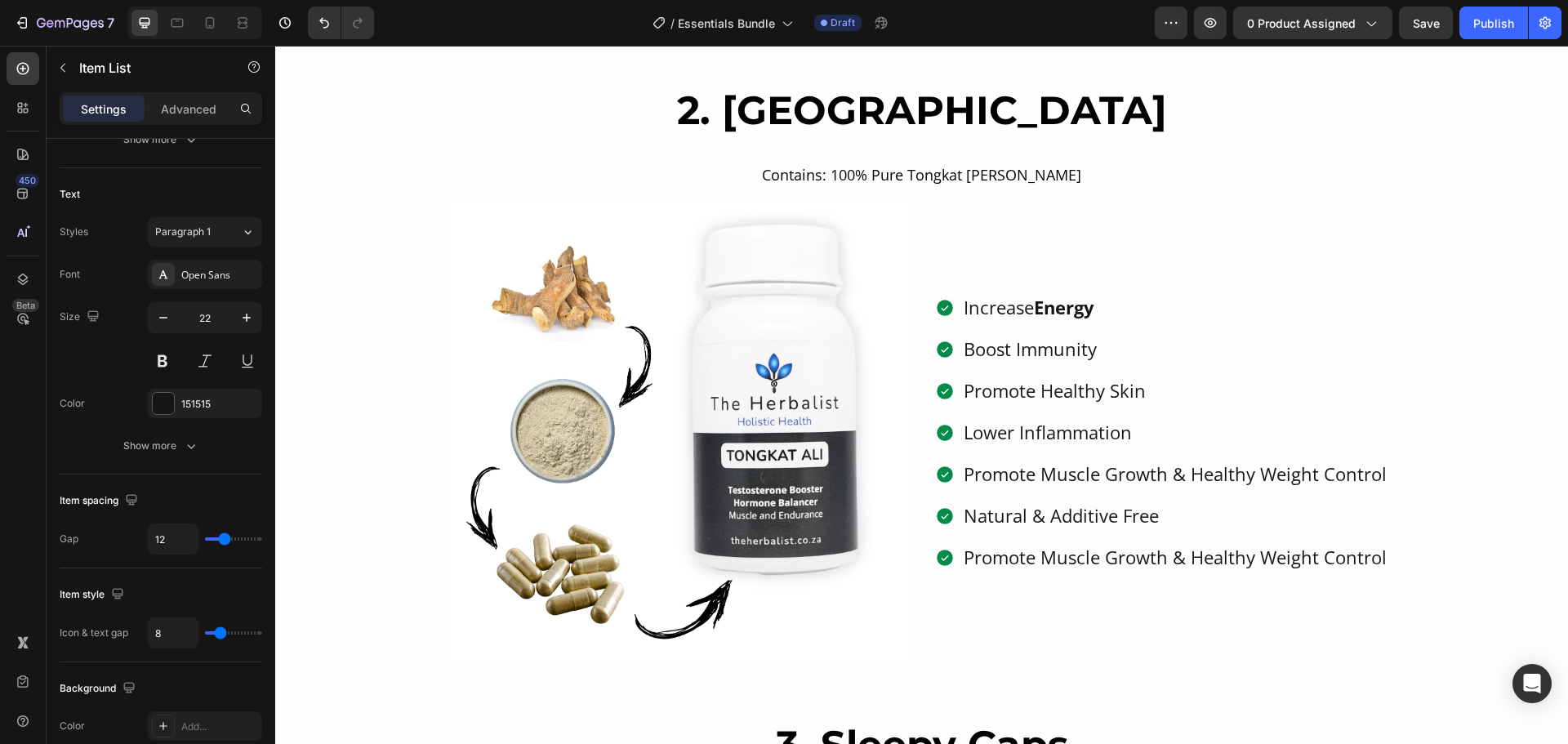
click at [1054, 355] on p "Boost Immunity" at bounding box center [1175, 348] width 423 height 27
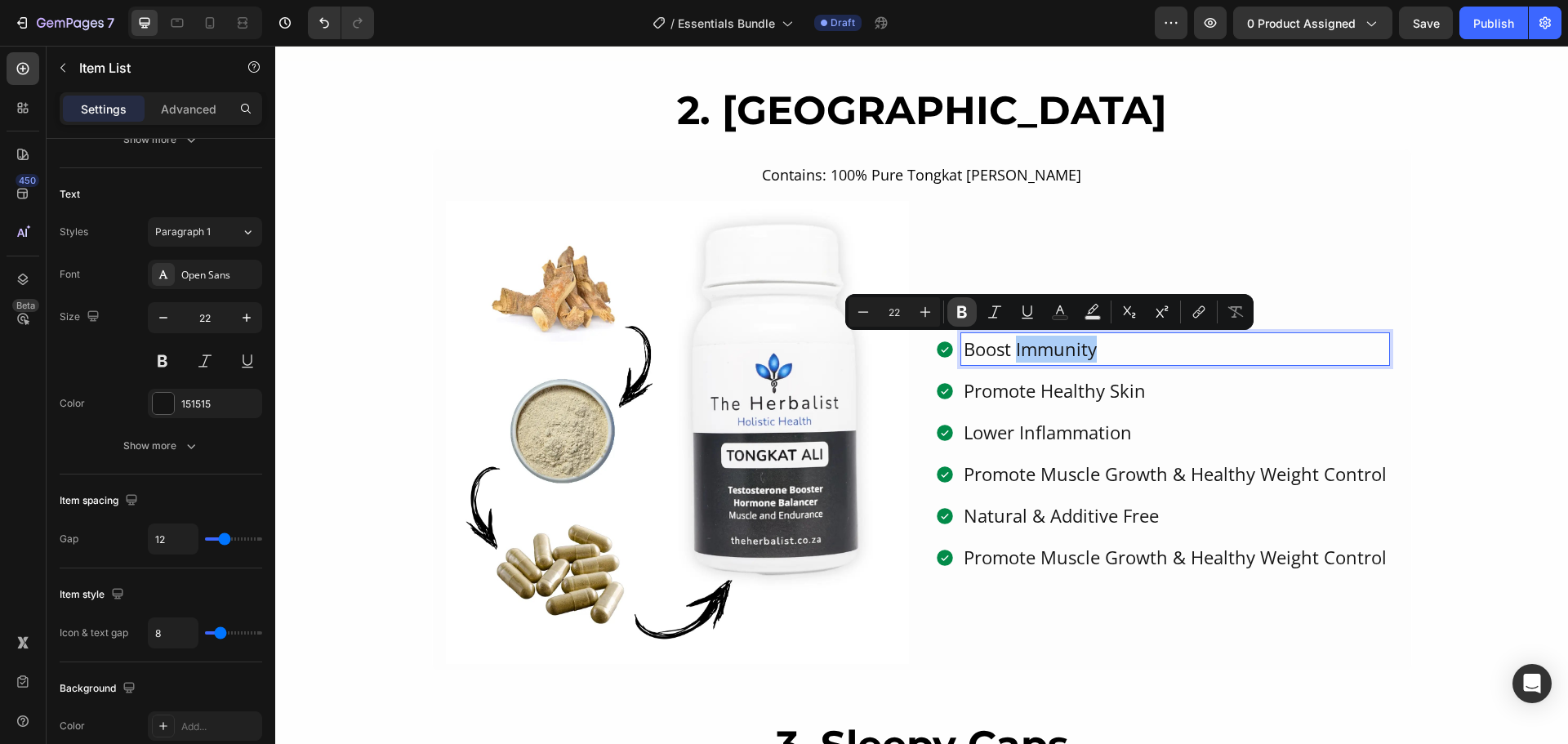
click at [967, 316] on icon "Editor contextual toolbar" at bounding box center [961, 312] width 16 height 16
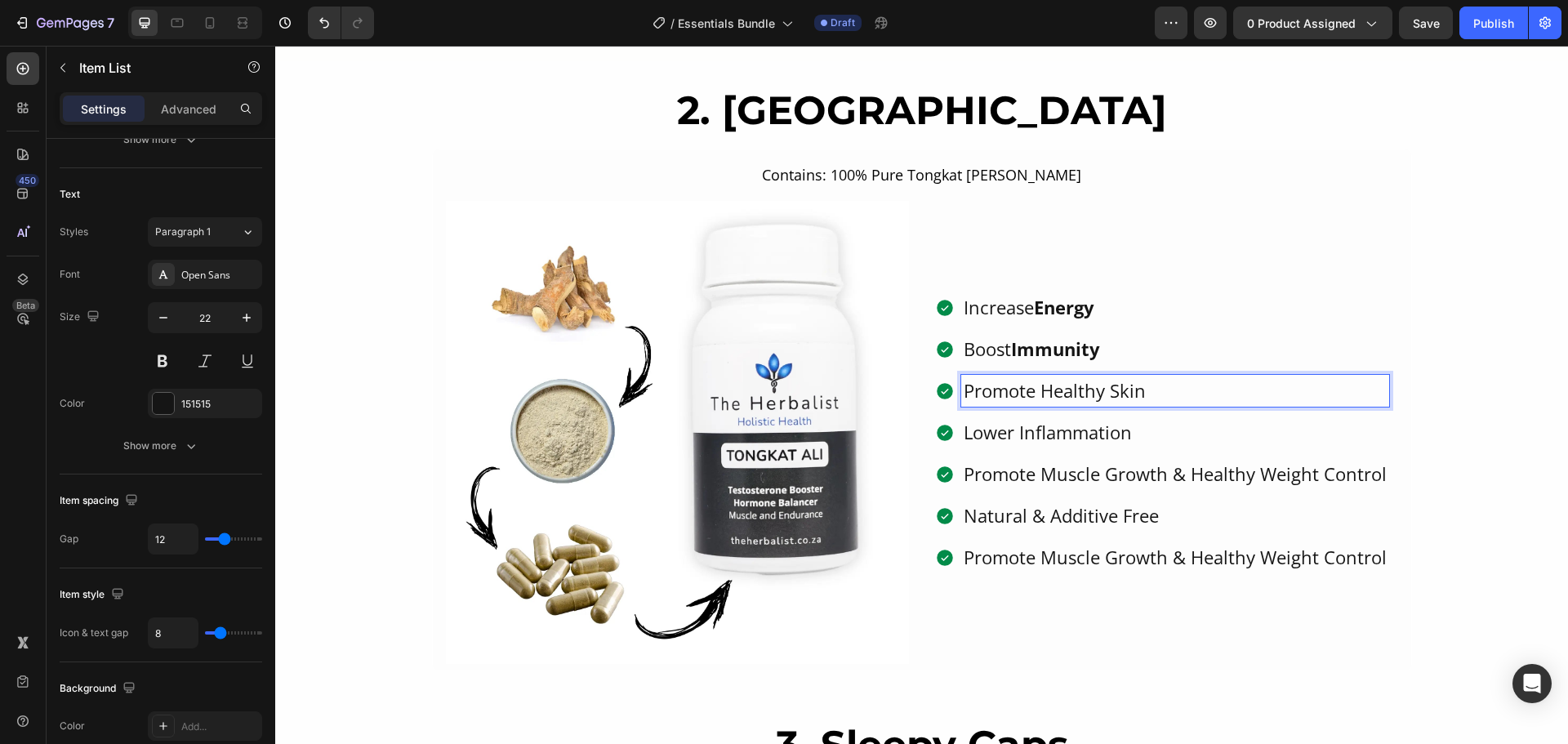
click at [1073, 397] on p "Promote Healthy Skin" at bounding box center [1175, 390] width 423 height 27
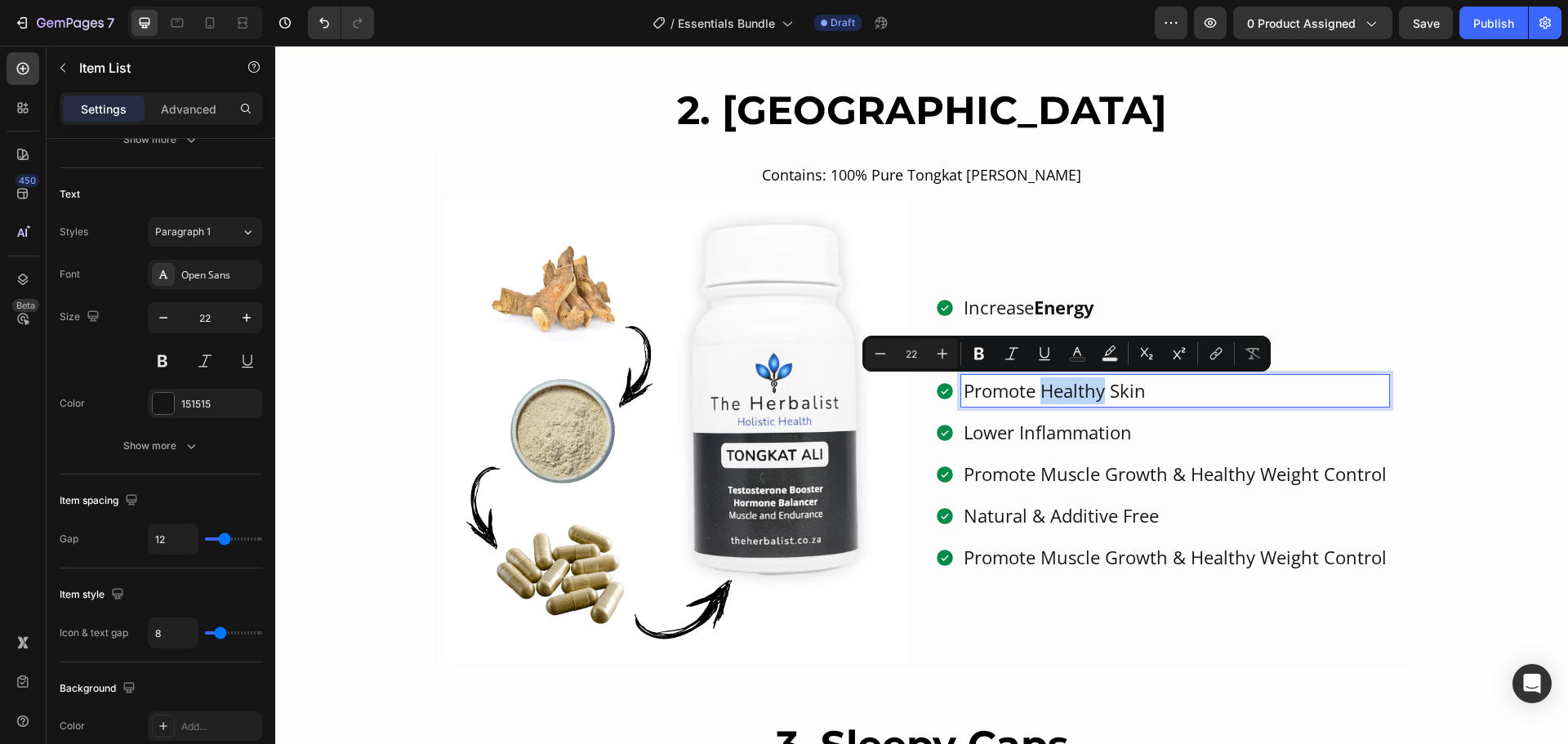
click at [1063, 394] on p "Promote Healthy Skin" at bounding box center [1175, 390] width 423 height 27
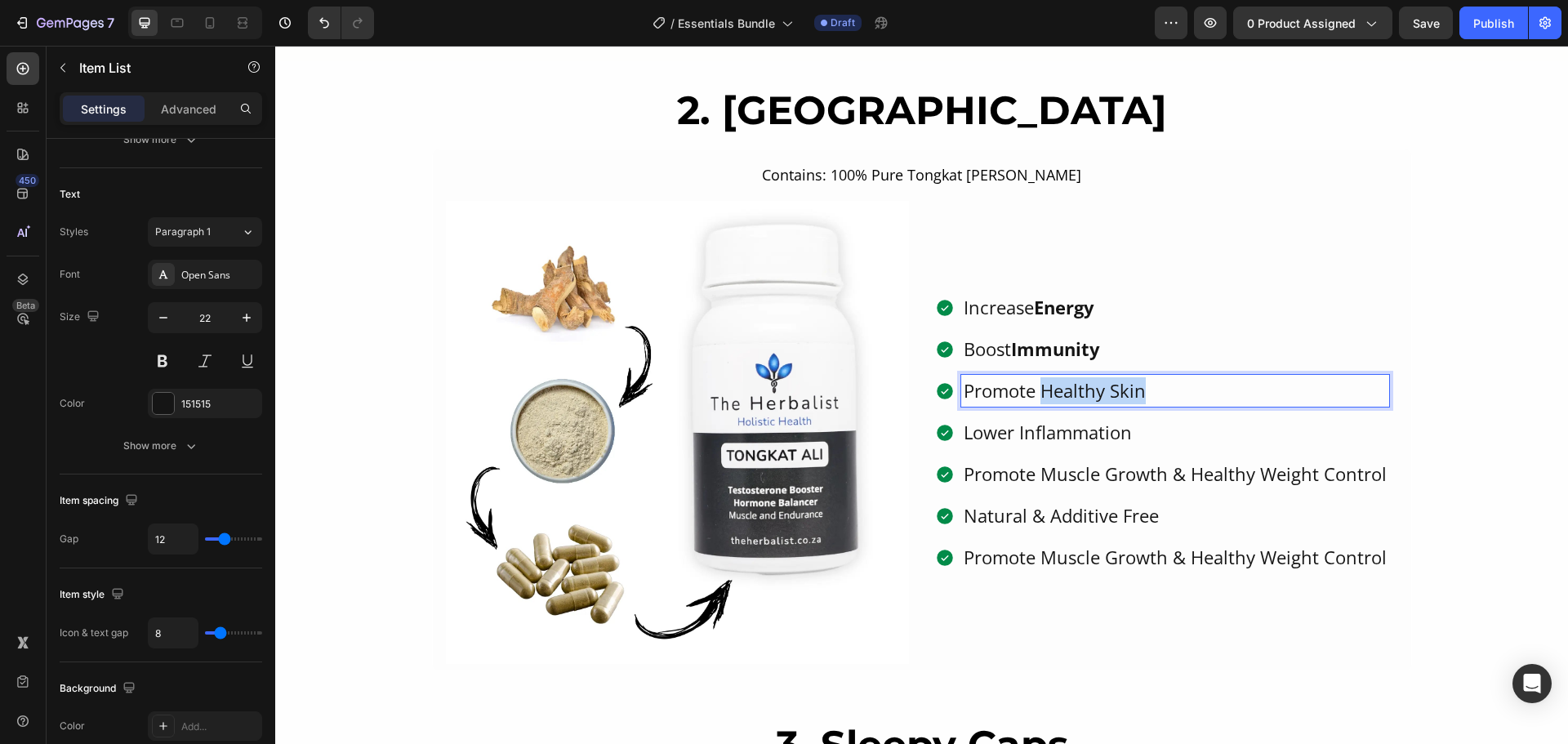
drag, startPoint x: 1038, startPoint y: 394, endPoint x: 1165, endPoint y: 394, distance: 127.0
click at [1165, 394] on p "Promote Healthy Skin" at bounding box center [1175, 390] width 423 height 27
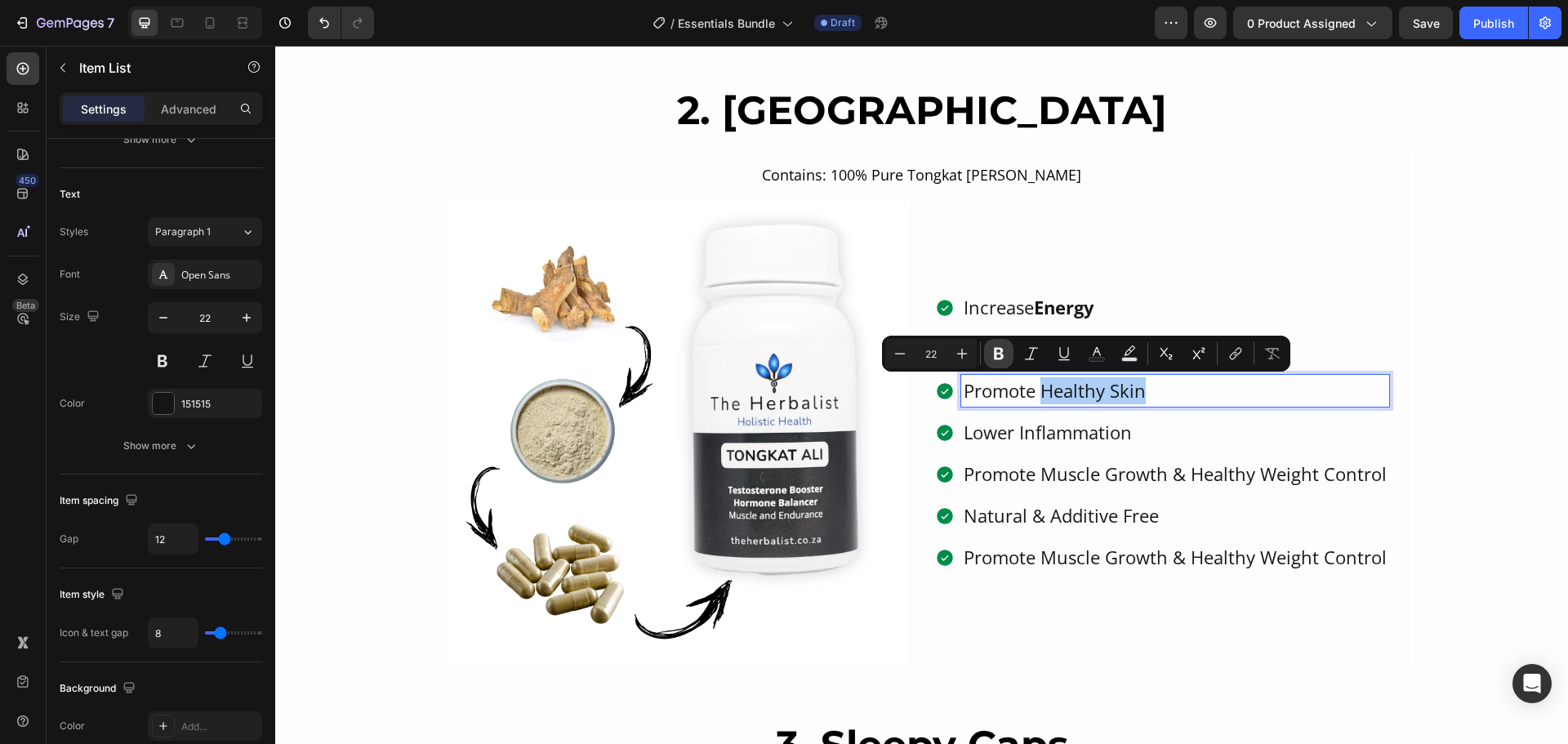
click at [1003, 353] on icon "Editor contextual toolbar" at bounding box center [998, 354] width 16 height 16
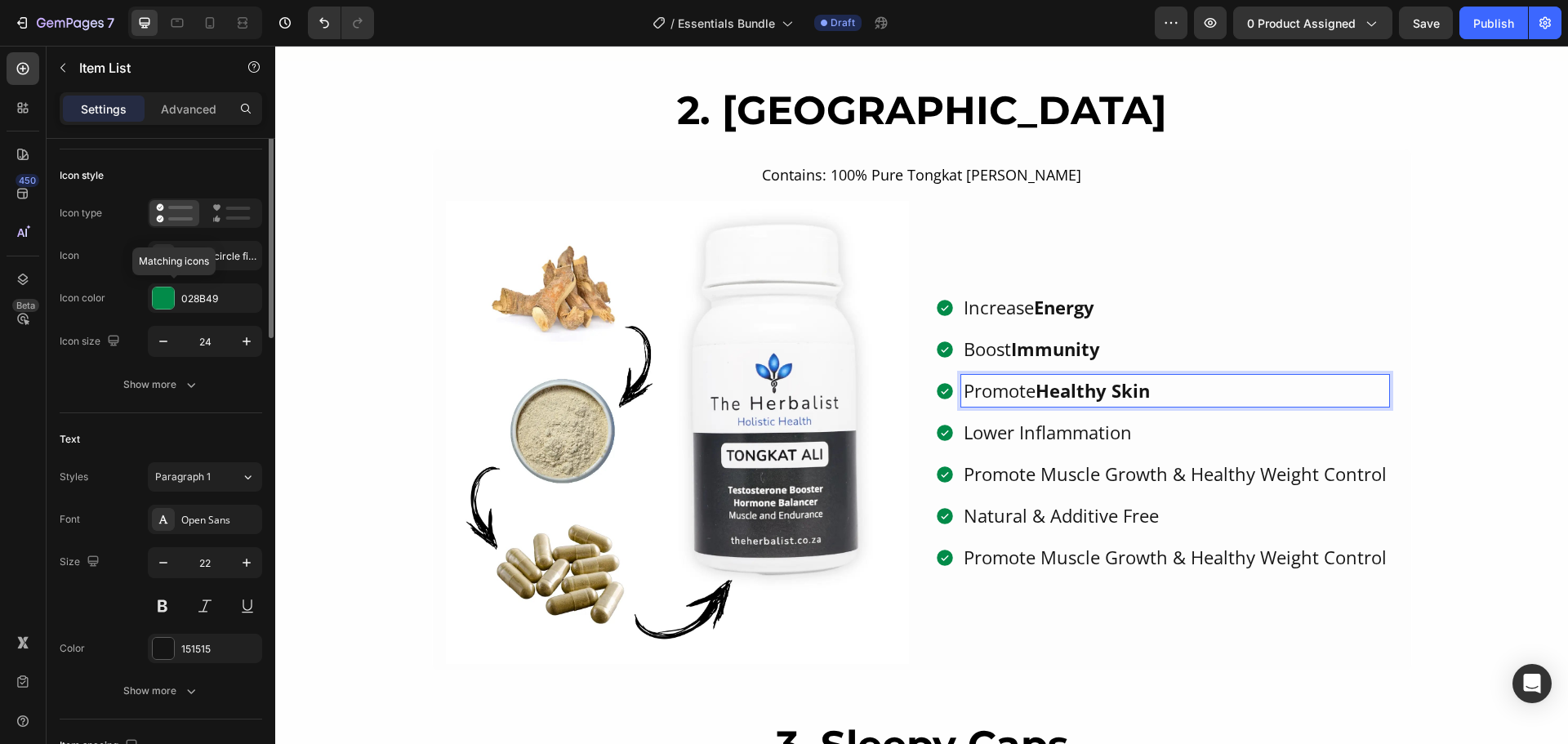
scroll to position [0, 0]
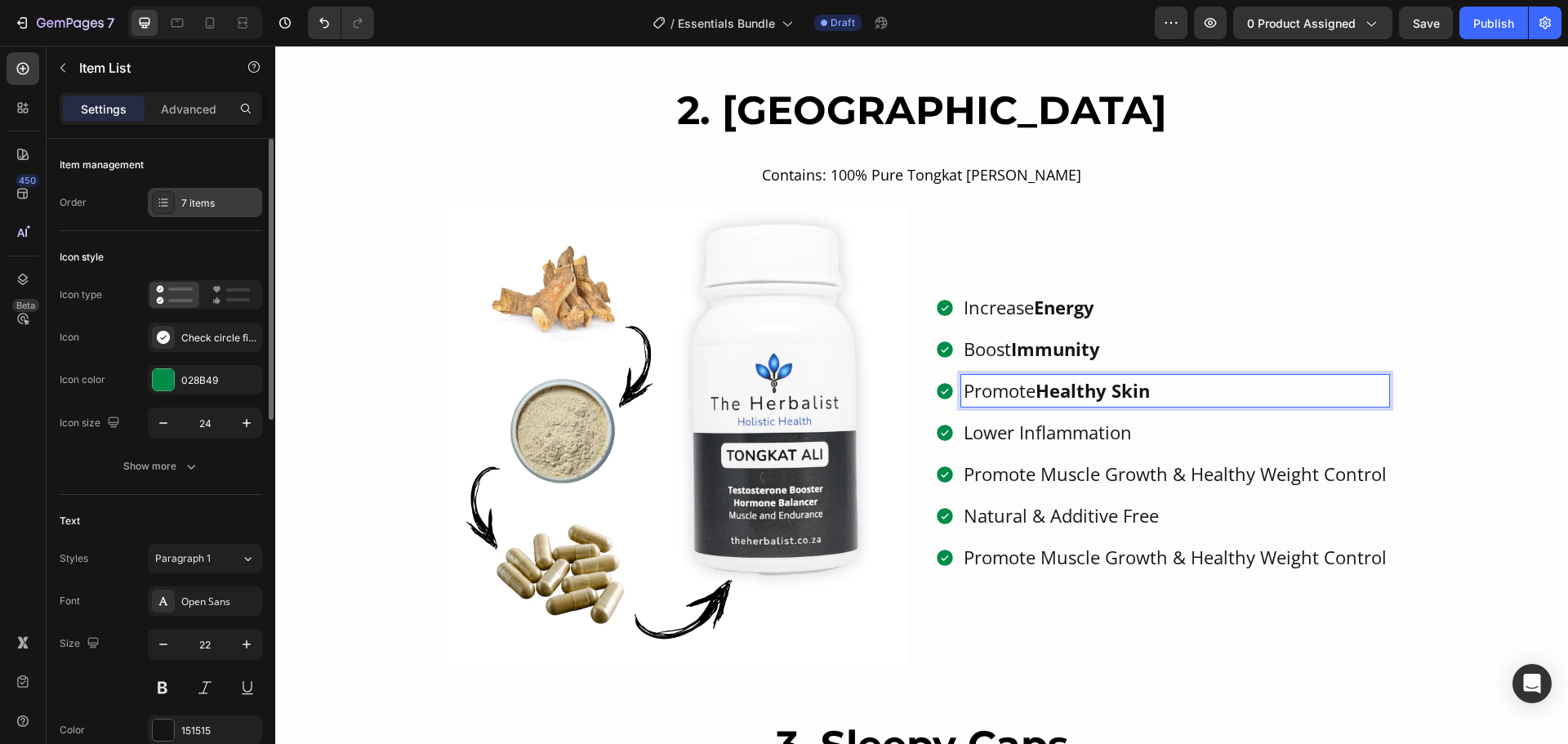
click at [195, 204] on div "7 items" at bounding box center [220, 203] width 77 height 15
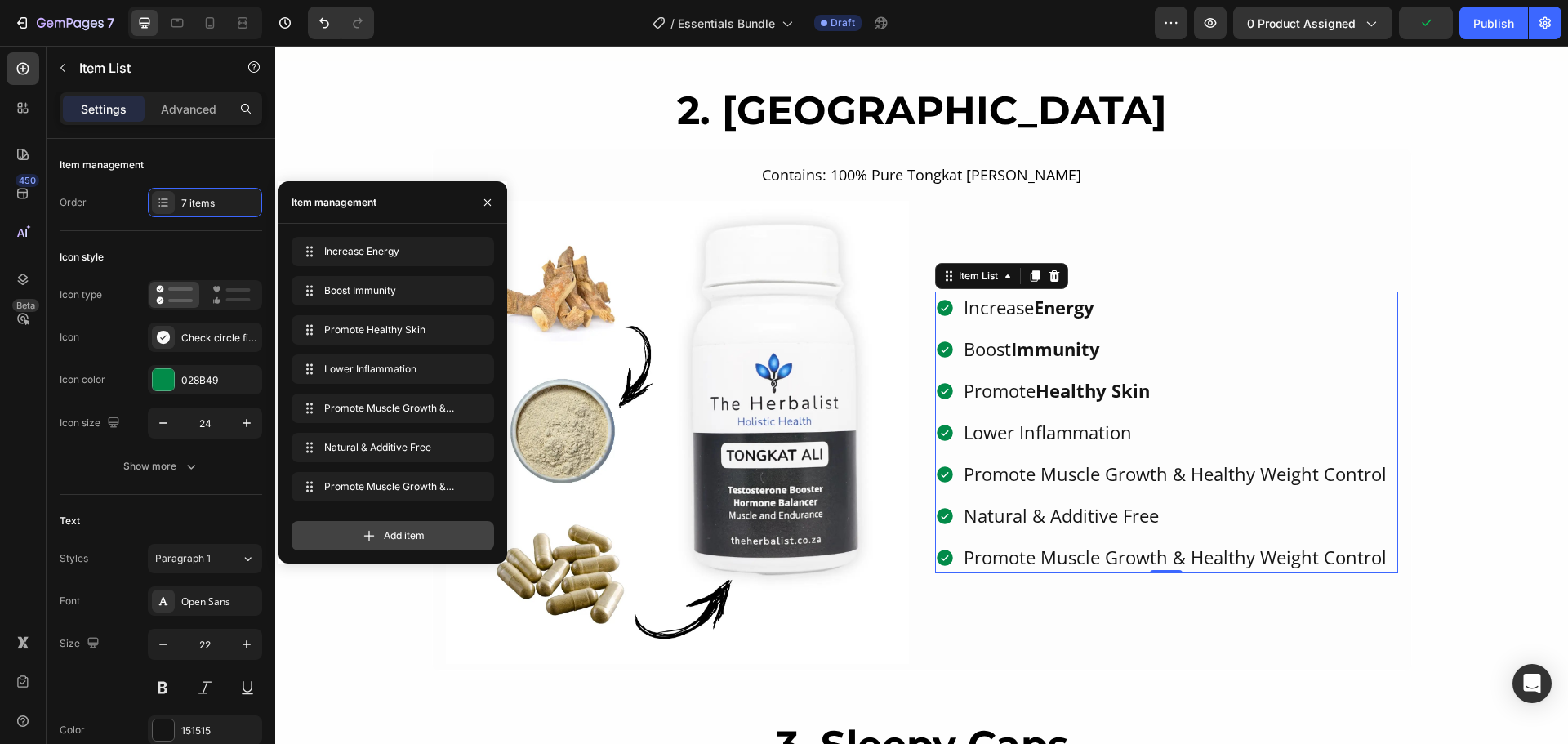
click at [377, 530] on div "Add item" at bounding box center [393, 536] width 203 height 29
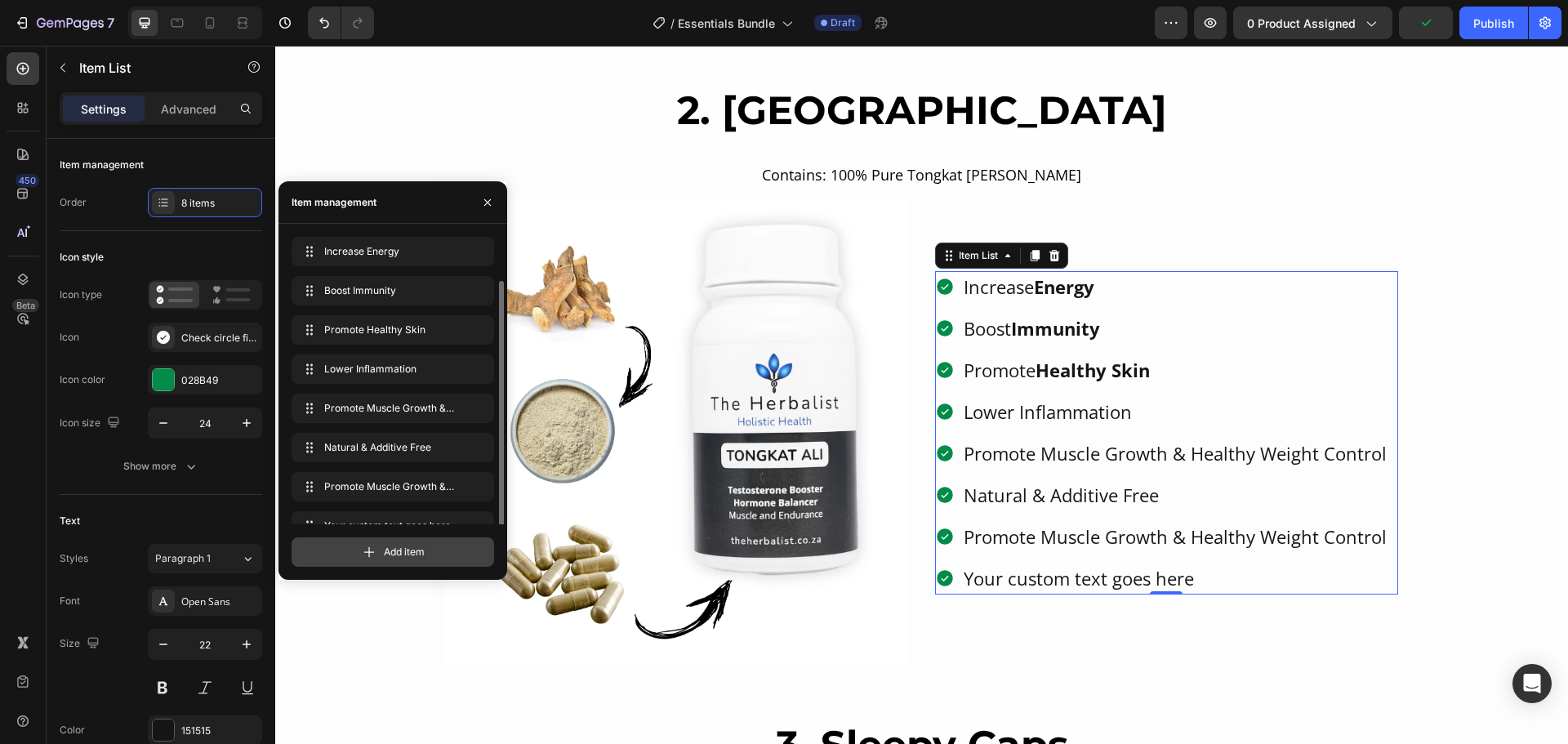
scroll to position [23, 0]
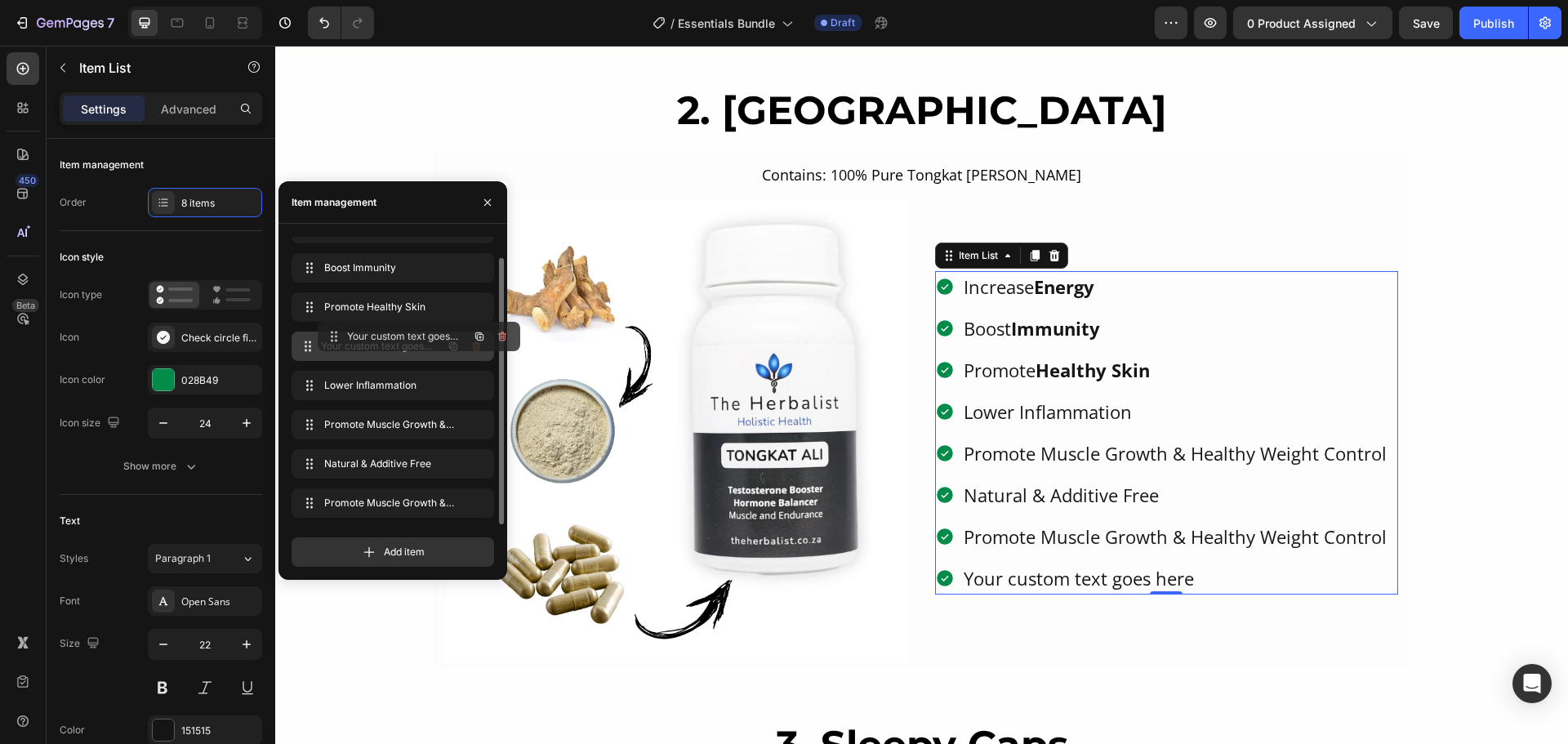
drag, startPoint x: 308, startPoint y: 506, endPoint x: 334, endPoint y: 340, distance: 168.0
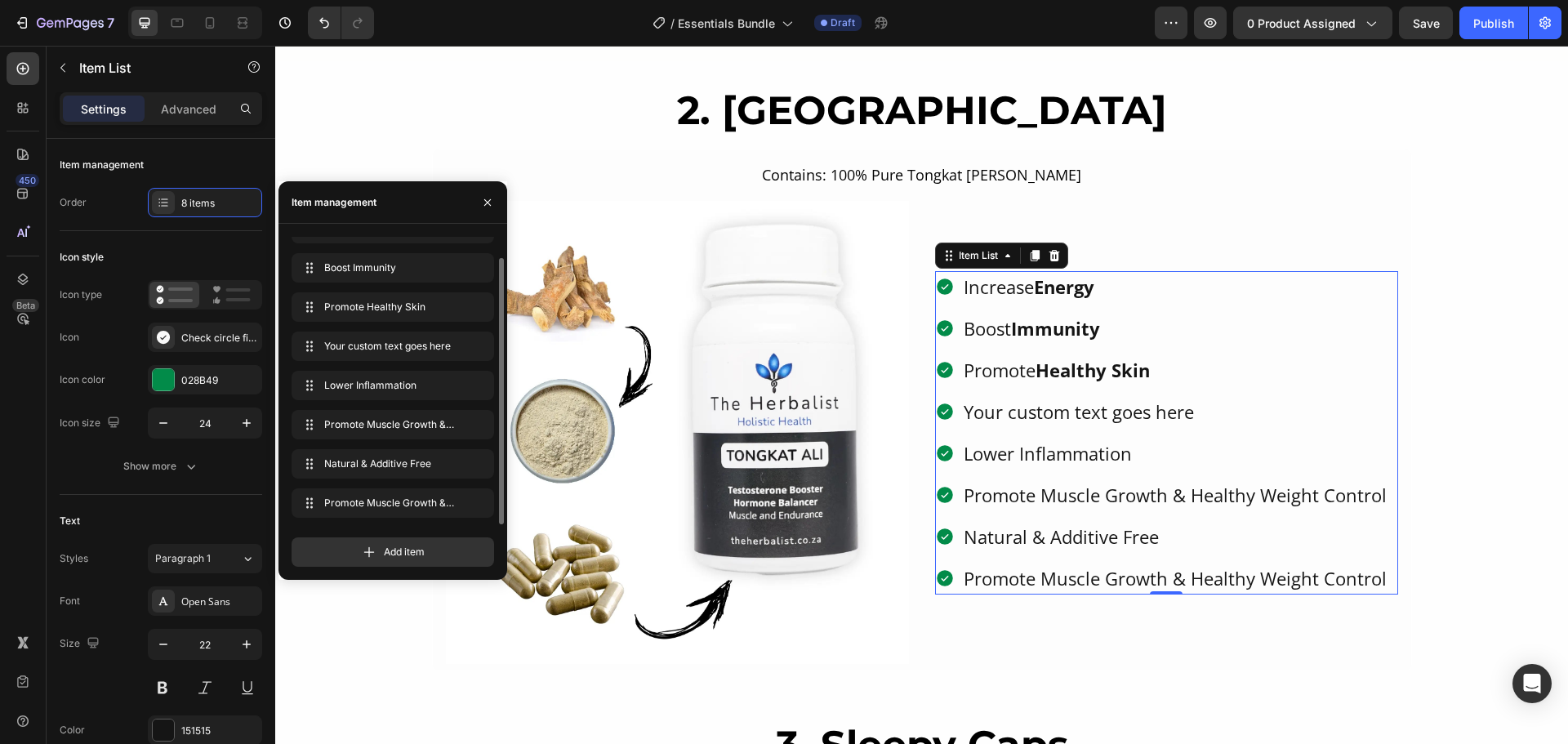
click at [1114, 416] on div "Your custom text goes here" at bounding box center [1175, 412] width 428 height 32
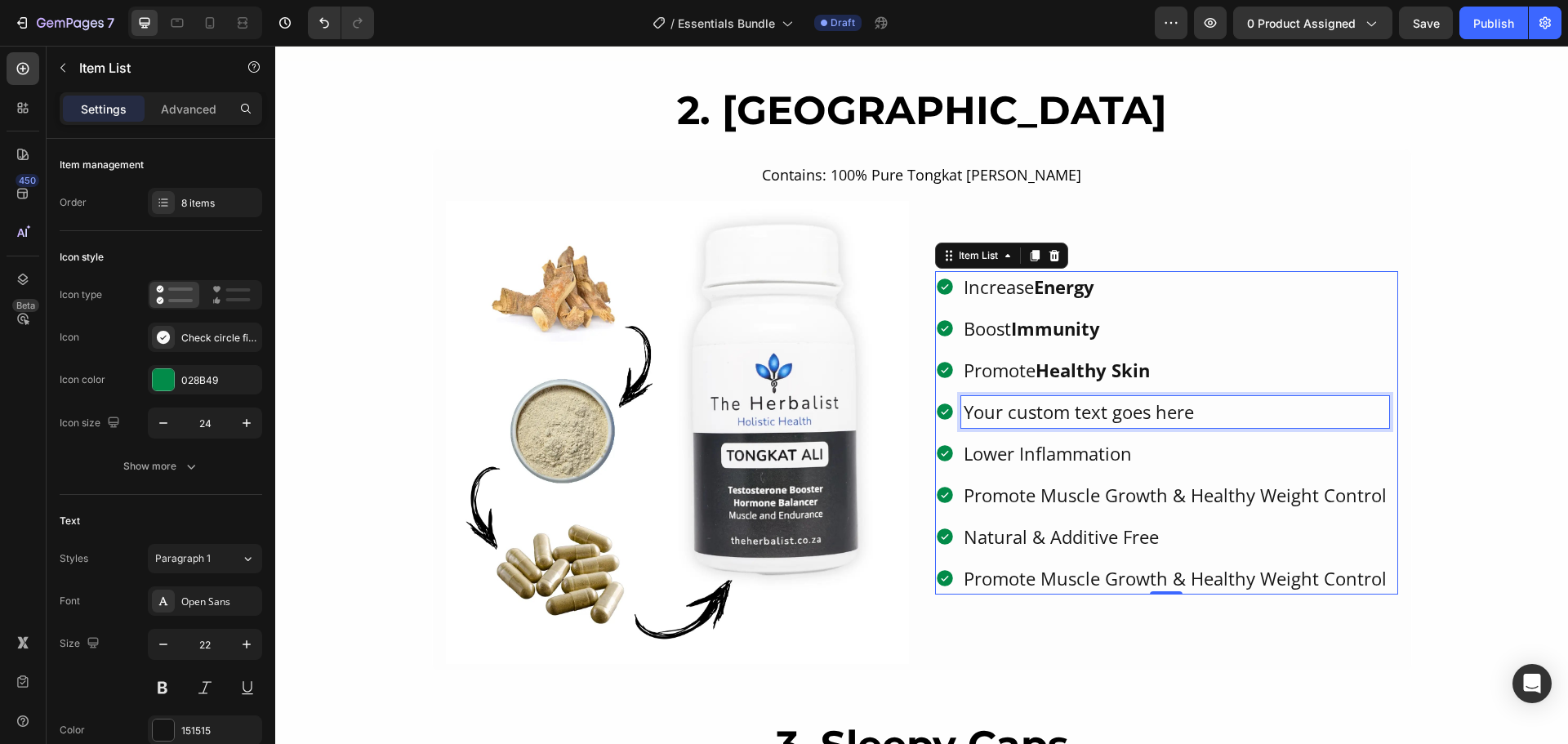
click at [1114, 416] on p "Your custom text goes here" at bounding box center [1175, 412] width 423 height 27
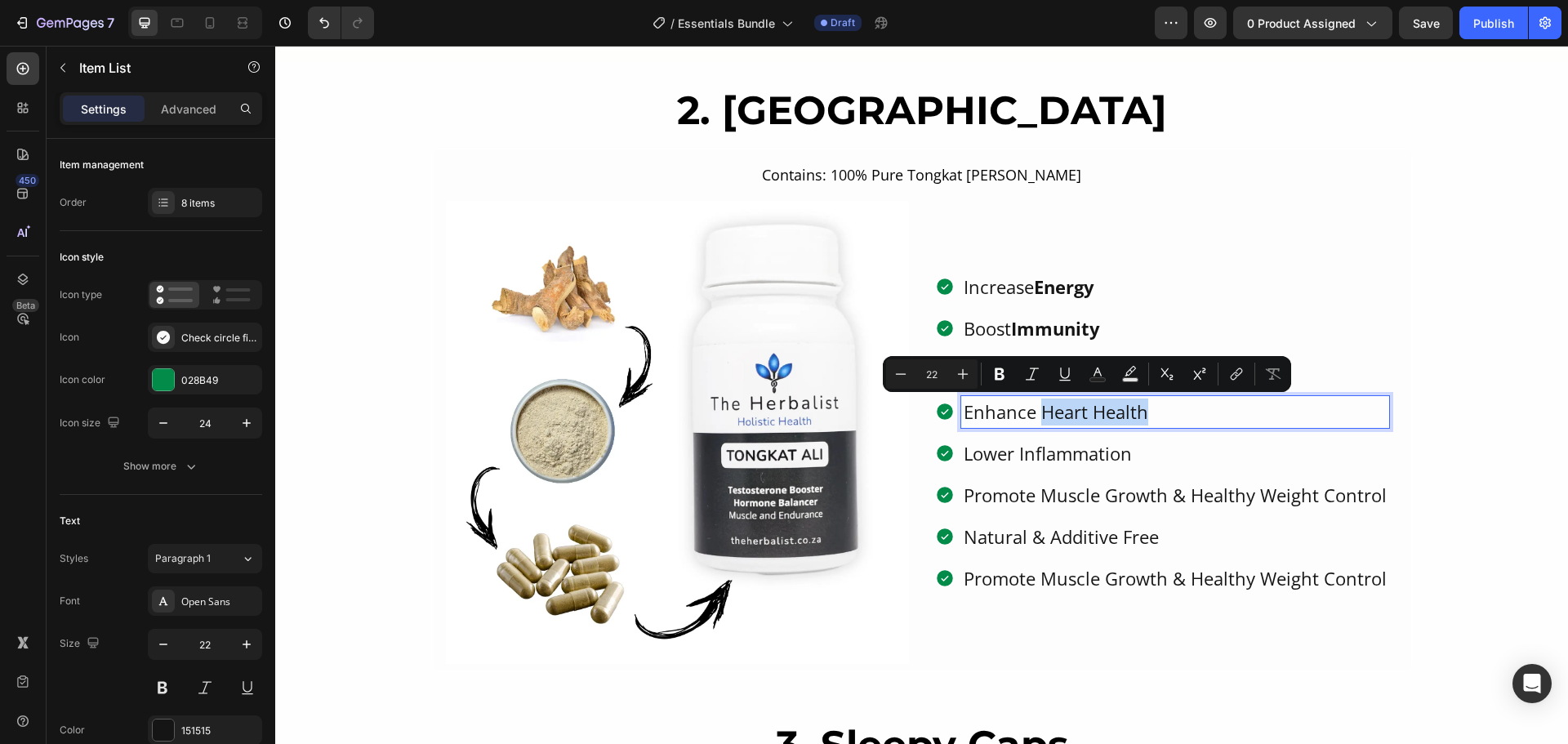
drag, startPoint x: 1039, startPoint y: 416, endPoint x: 1179, endPoint y: 414, distance: 140.0
click at [1179, 414] on p "Enhance Heart Health" at bounding box center [1175, 412] width 423 height 27
click at [1003, 372] on icon "Editor contextual toolbar" at bounding box center [999, 374] width 9 height 12
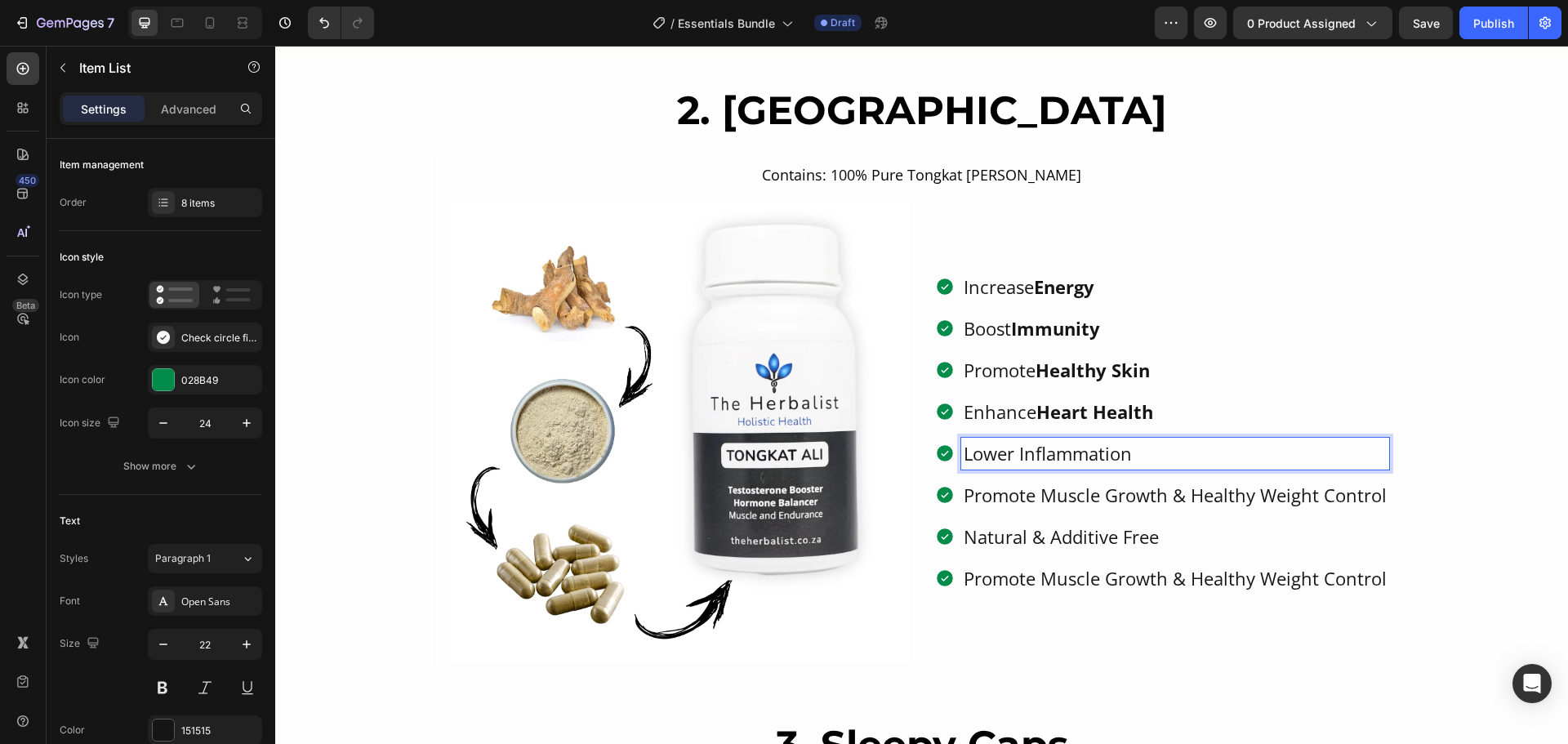
click at [1052, 455] on p "Lower Inflammation" at bounding box center [1175, 453] width 423 height 27
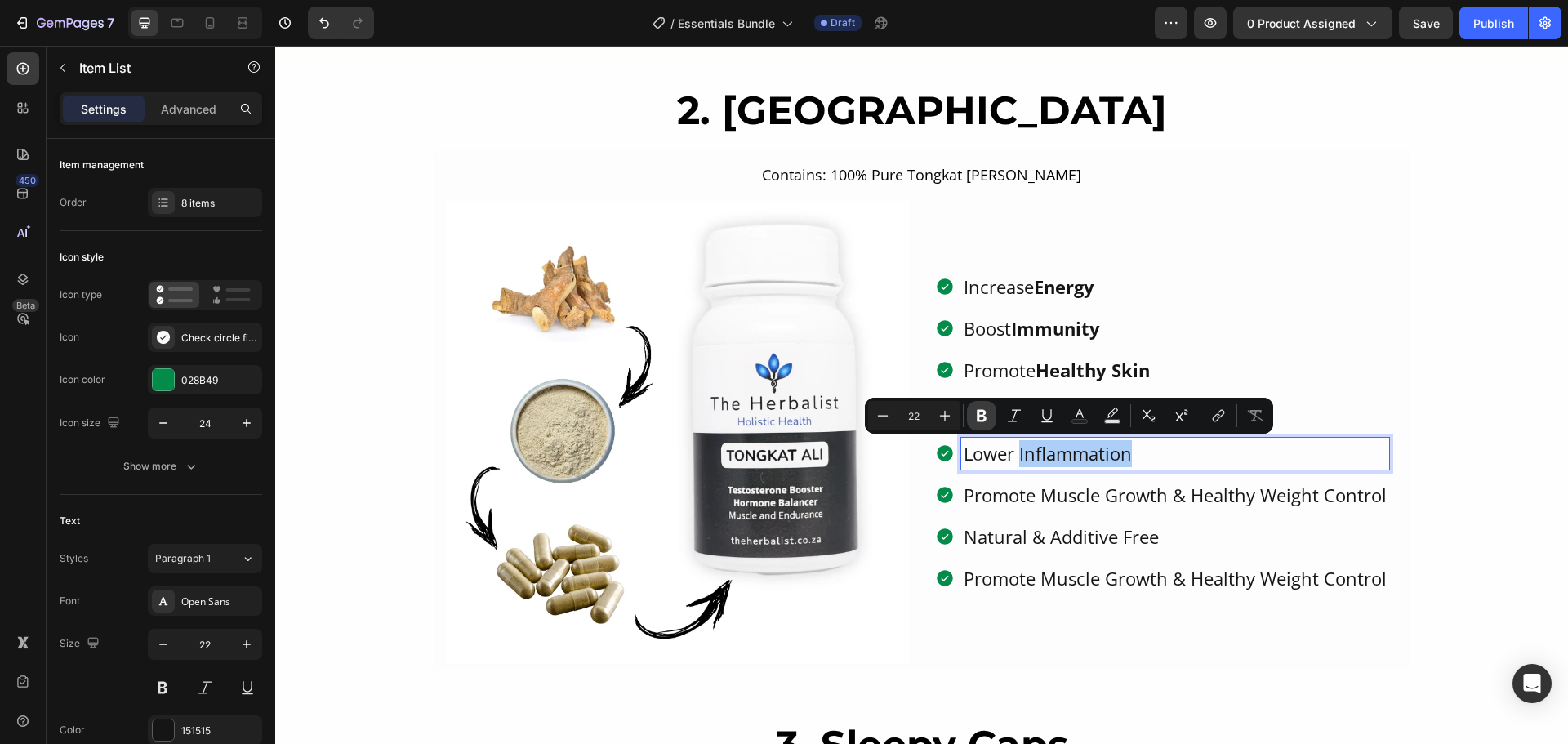
click at [986, 409] on icon "Editor contextual toolbar" at bounding box center [981, 415] width 16 height 16
click at [1090, 509] on div "Promote Muscle Growth & Healthy Weight Control" at bounding box center [1175, 495] width 428 height 32
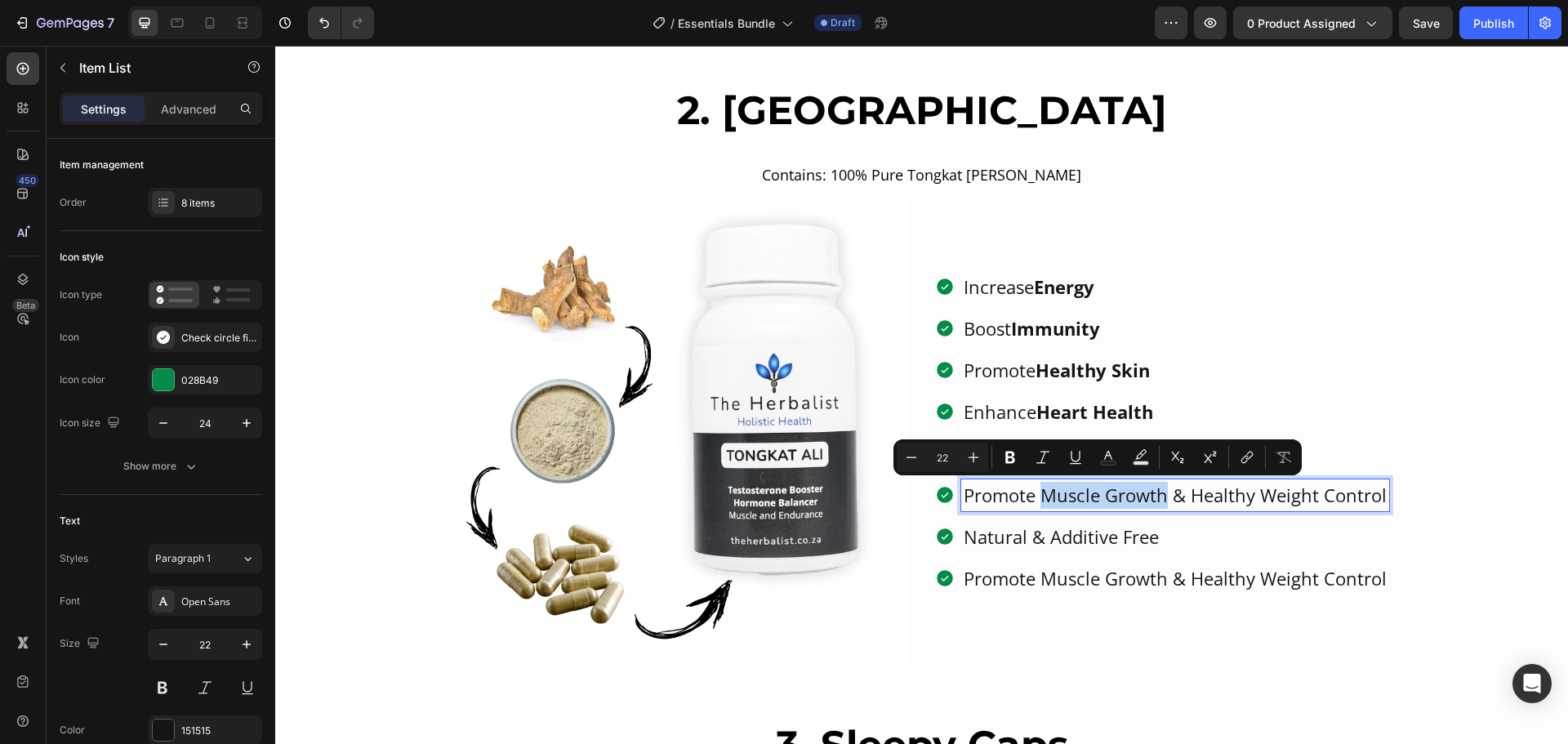
drag, startPoint x: 1041, startPoint y: 493, endPoint x: 1155, endPoint y: 496, distance: 114.0
click at [1155, 496] on p "Promote Muscle Growth & Healthy Weight Control" at bounding box center [1175, 495] width 423 height 27
drag, startPoint x: 1016, startPoint y: 458, endPoint x: 888, endPoint y: 432, distance: 130.6
click at [1017, 458] on icon "Editor contextual toolbar" at bounding box center [1010, 457] width 16 height 16
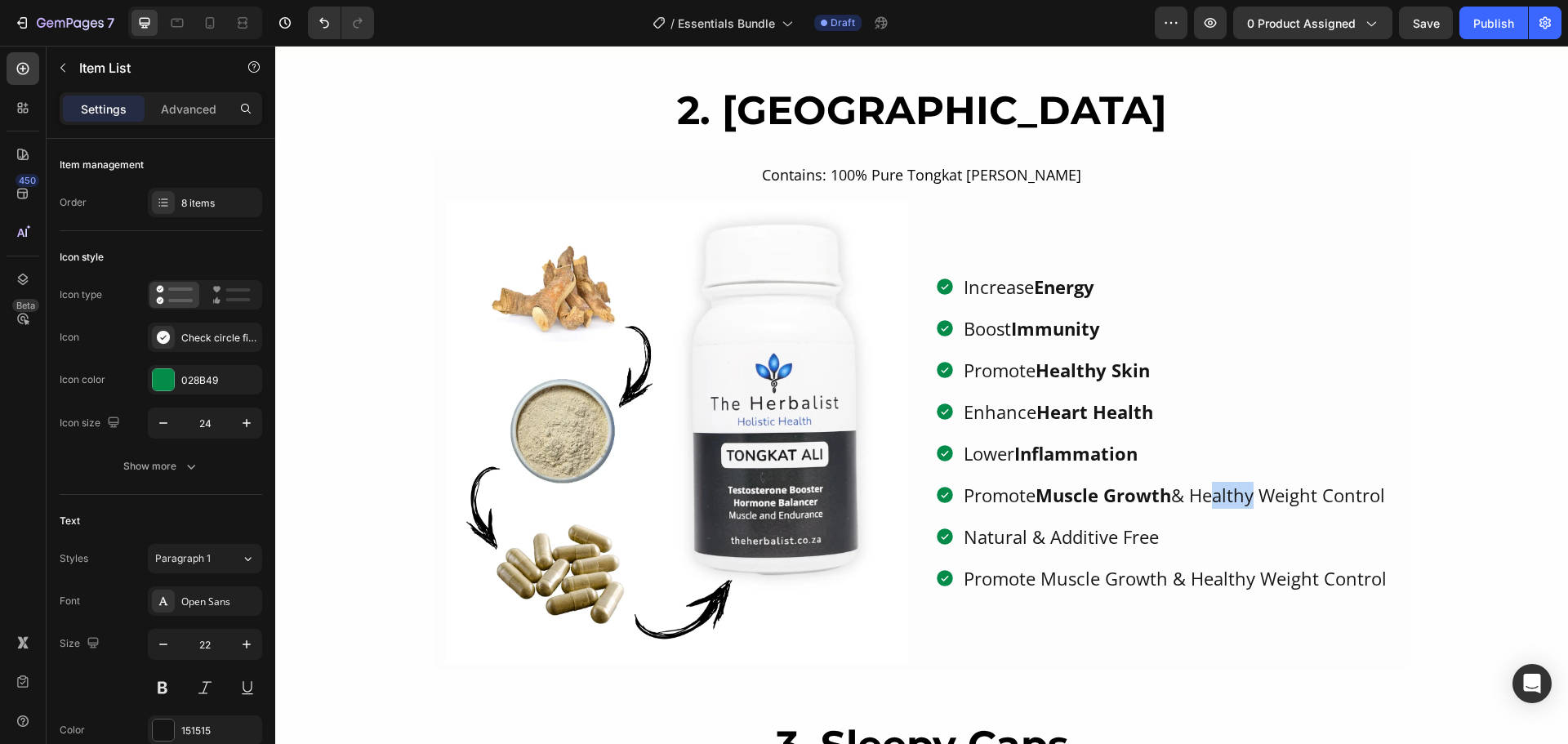
drag, startPoint x: 1199, startPoint y: 501, endPoint x: 1244, endPoint y: 497, distance: 45.2
click at [1244, 497] on p "Promote Muscle Growth & Healthy Weight Control" at bounding box center [1175, 495] width 423 height 27
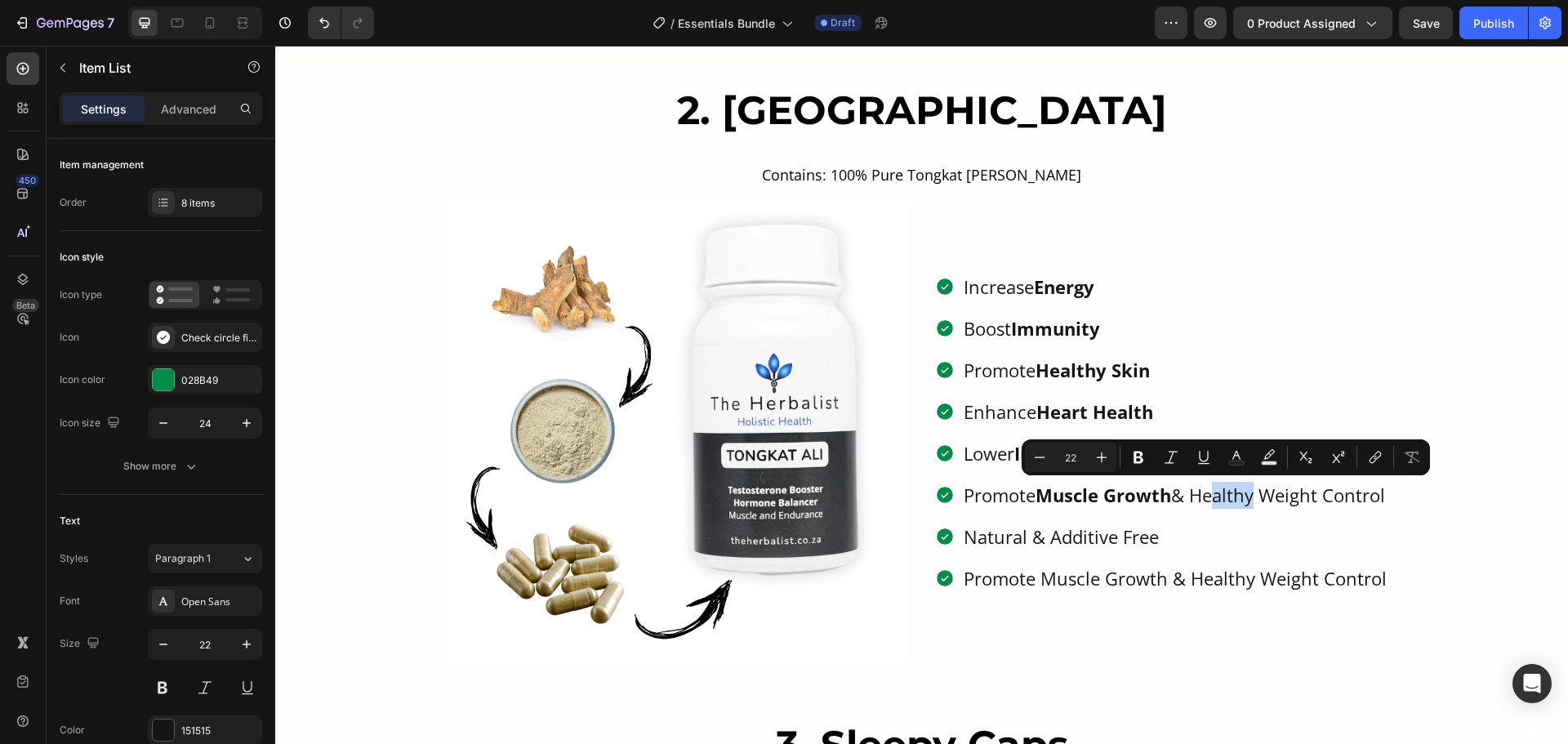
click at [1208, 496] on p "Promote Muscle Growth & Healthy Weight Control" at bounding box center [1175, 495] width 423 height 27
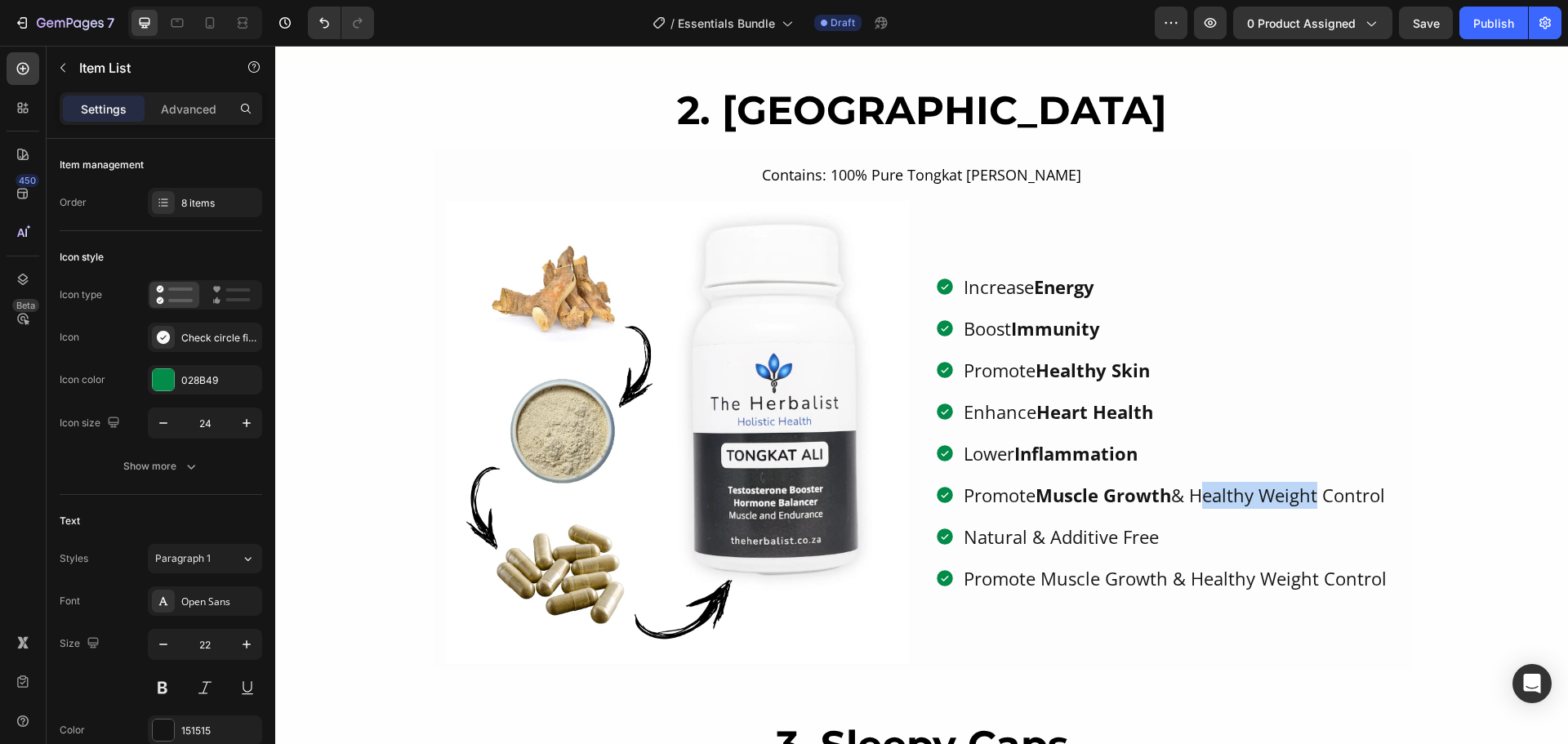
drag, startPoint x: 1195, startPoint y: 497, endPoint x: 1313, endPoint y: 500, distance: 118.0
click at [1313, 500] on p "Promote Muscle Growth & Healthy Weight Control" at bounding box center [1175, 495] width 423 height 27
click at [1284, 500] on p "Promote Muscle Growth & Healthy Weight Control" at bounding box center [1175, 495] width 423 height 27
click at [1203, 497] on p "Promote Muscle Growth & Healthy Weight Control" at bounding box center [1175, 495] width 423 height 27
drag, startPoint x: 1197, startPoint y: 495, endPoint x: 1320, endPoint y: 496, distance: 123.0
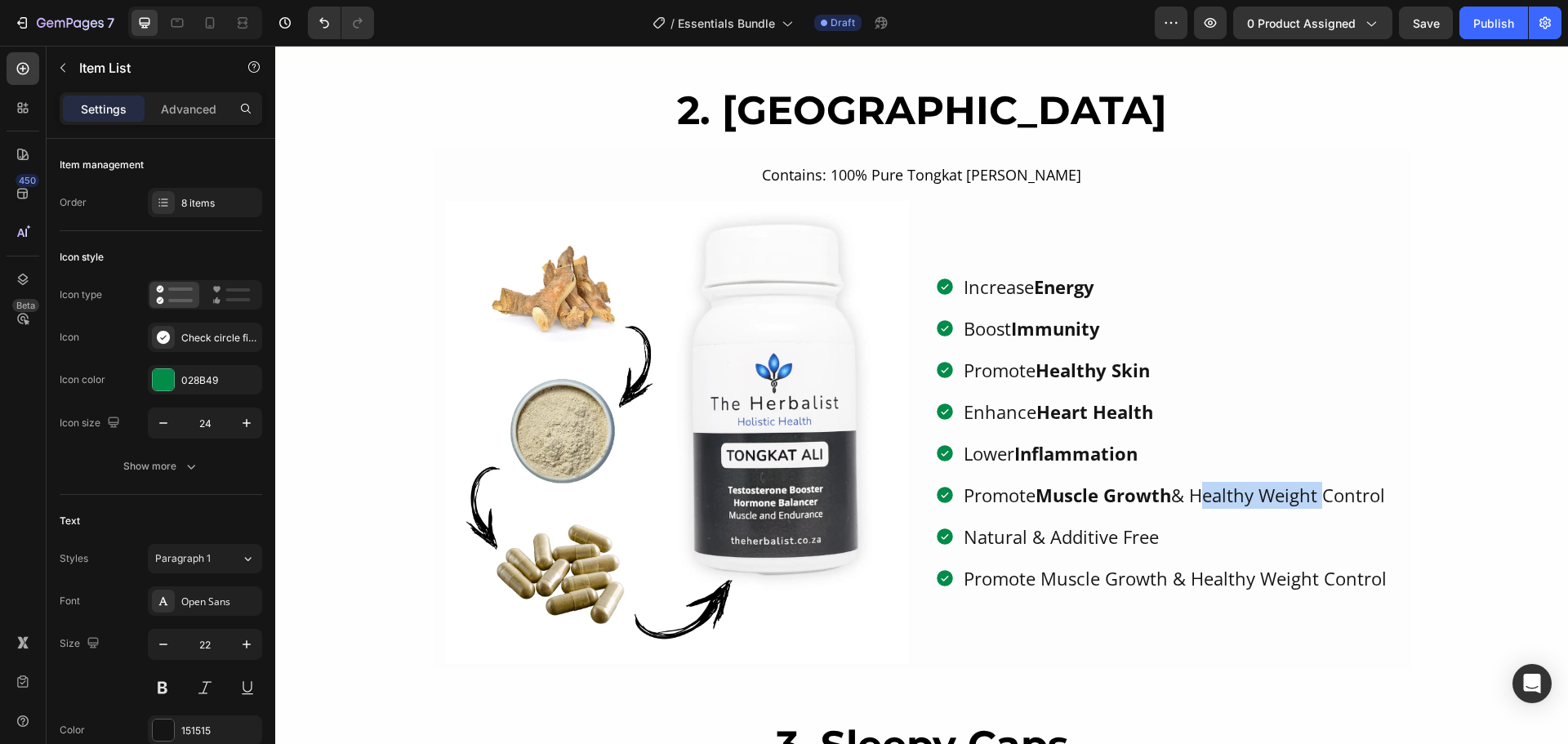
click at [1320, 496] on p "Promote Muscle Growth & Healthy Weight Control" at bounding box center [1175, 495] width 423 height 27
click at [1248, 497] on p "Promote Muscle Growth & Healthy Weight Control" at bounding box center [1175, 495] width 423 height 27
click at [1235, 498] on p "Promote Muscle Growth & Healthy Weight Control" at bounding box center [1175, 495] width 423 height 27
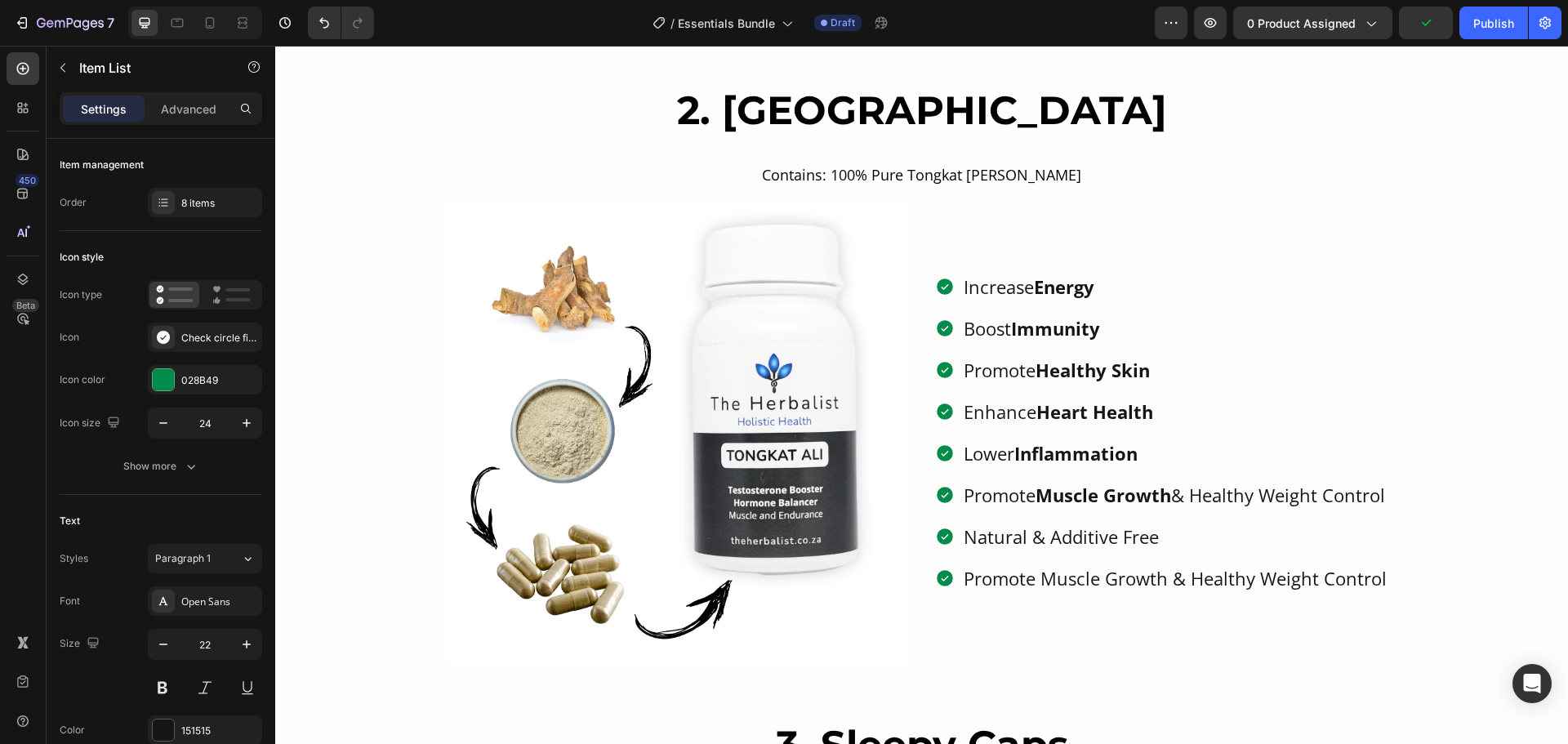
click at [1152, 428] on div "Increase Energy Boost Immunity Promote Healthy Skin Enhance Heart Health Lower …" at bounding box center [1161, 433] width 454 height 324
click at [1126, 501] on strong "Muscle Growth" at bounding box center [1103, 495] width 135 height 25
click at [1201, 497] on p "Promote Muscle Growth & Healthy Weight Control" at bounding box center [1175, 495] width 423 height 27
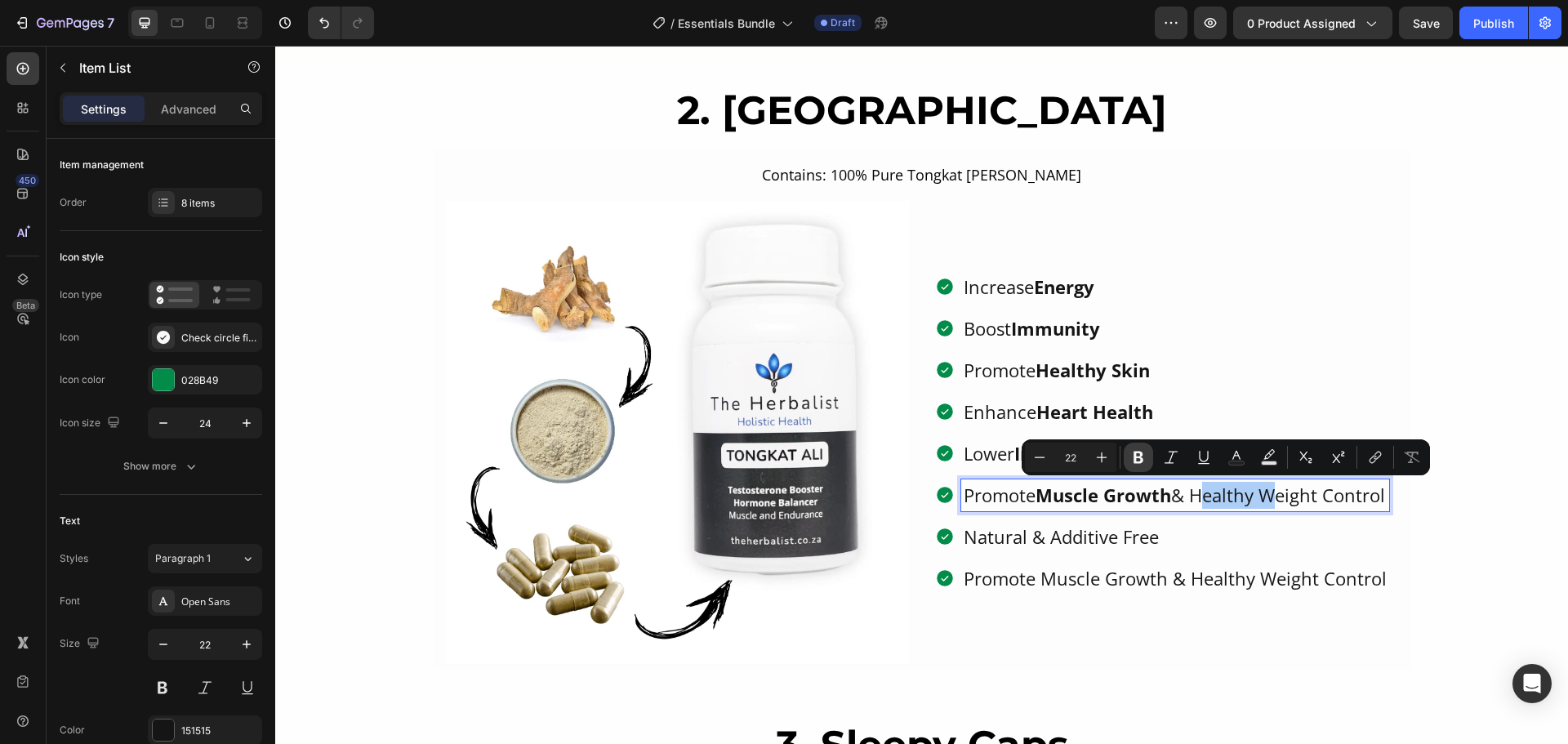
click at [1143, 456] on icon "Editor contextual toolbar" at bounding box center [1137, 457] width 16 height 16
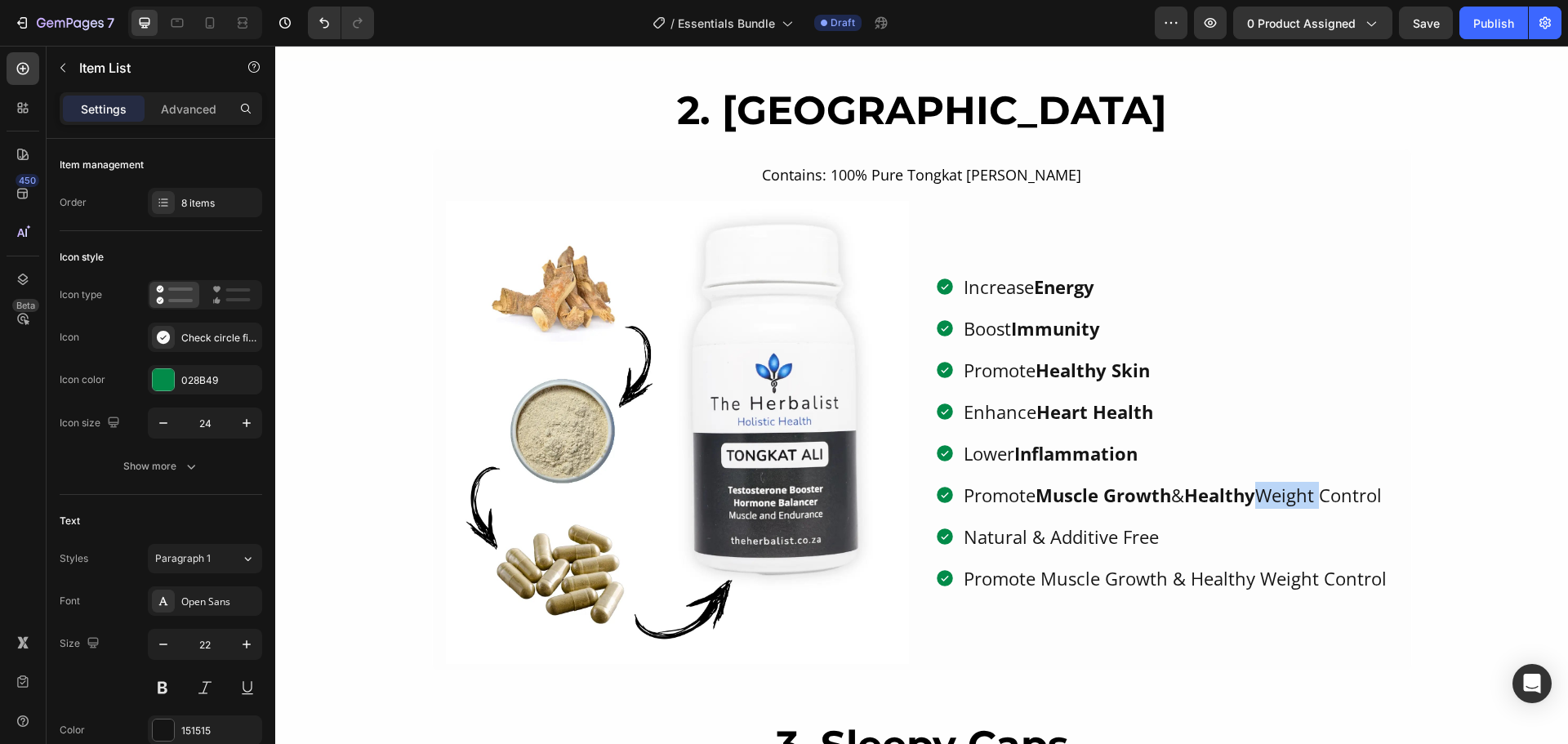
click at [1296, 482] on p "Promote Muscle Growth & Healthy Weight Control" at bounding box center [1175, 495] width 423 height 27
click at [1289, 482] on p "Promote Muscle Growth & Healthy Weight Control" at bounding box center [1175, 495] width 423 height 27
click at [1169, 543] on p "Natural & Additive Free" at bounding box center [1175, 537] width 423 height 27
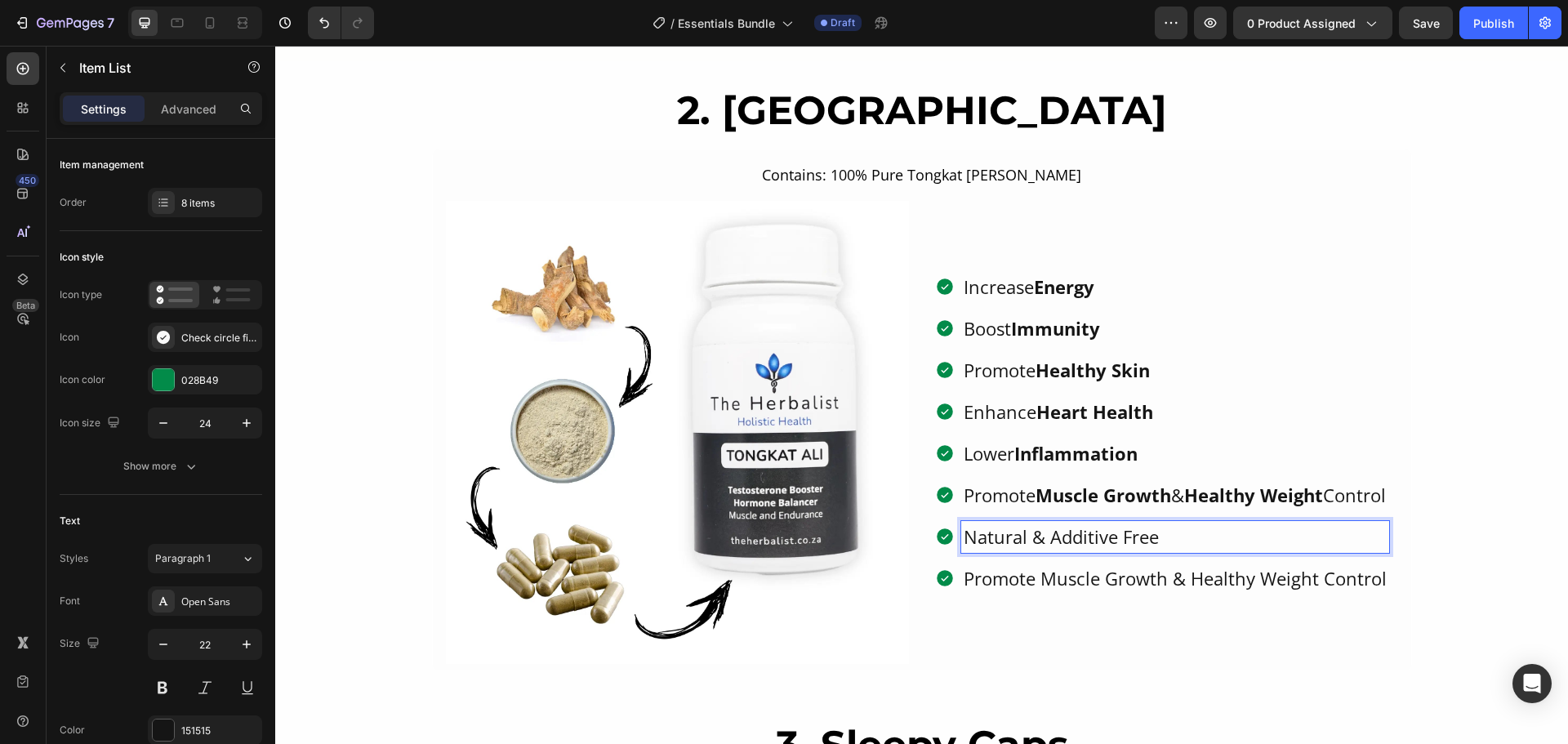
click at [981, 550] on p "Natural & Additive Free" at bounding box center [1175, 537] width 423 height 27
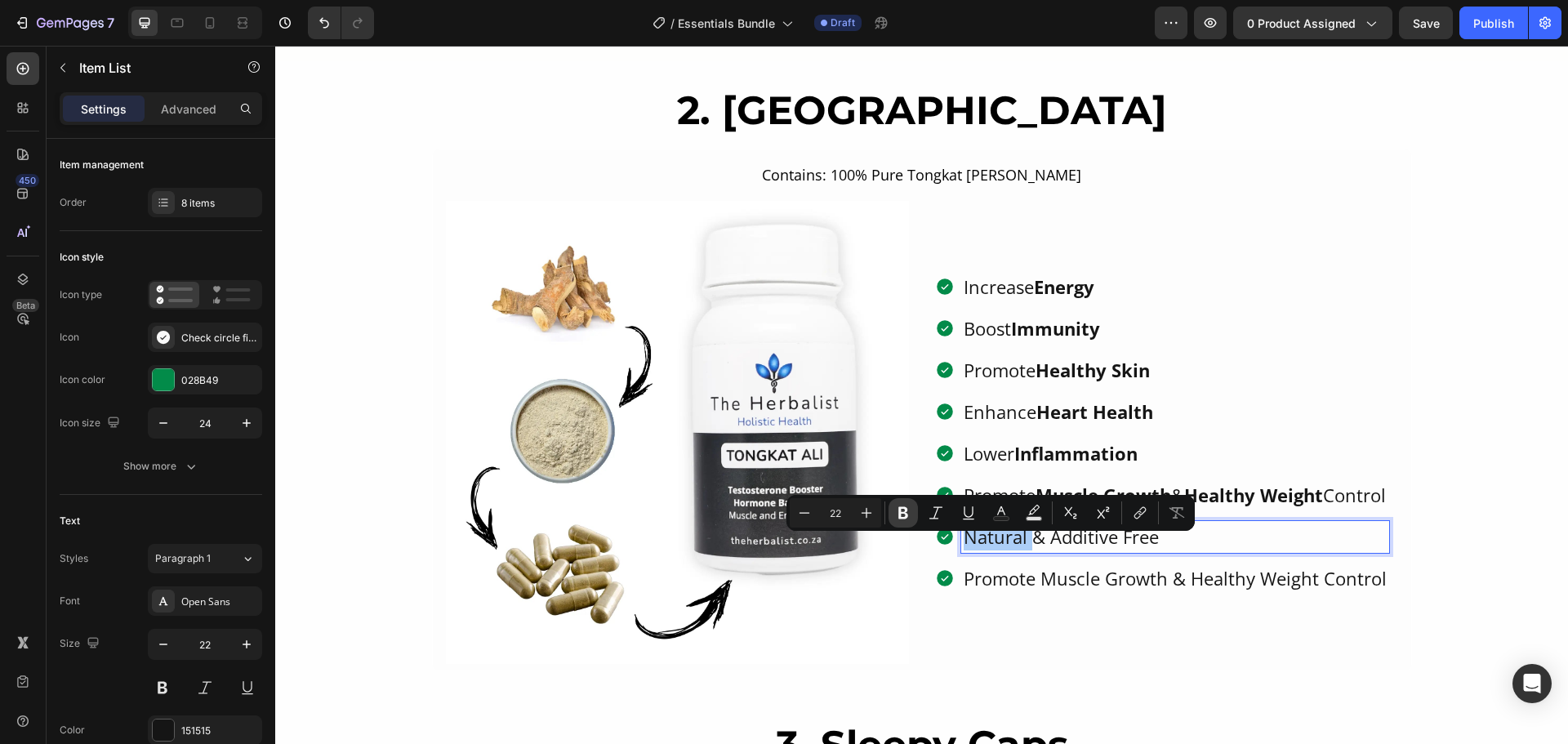
drag, startPoint x: 901, startPoint y: 502, endPoint x: 819, endPoint y: 494, distance: 82.4
click at [901, 502] on button "Bold" at bounding box center [903, 513] width 29 height 29
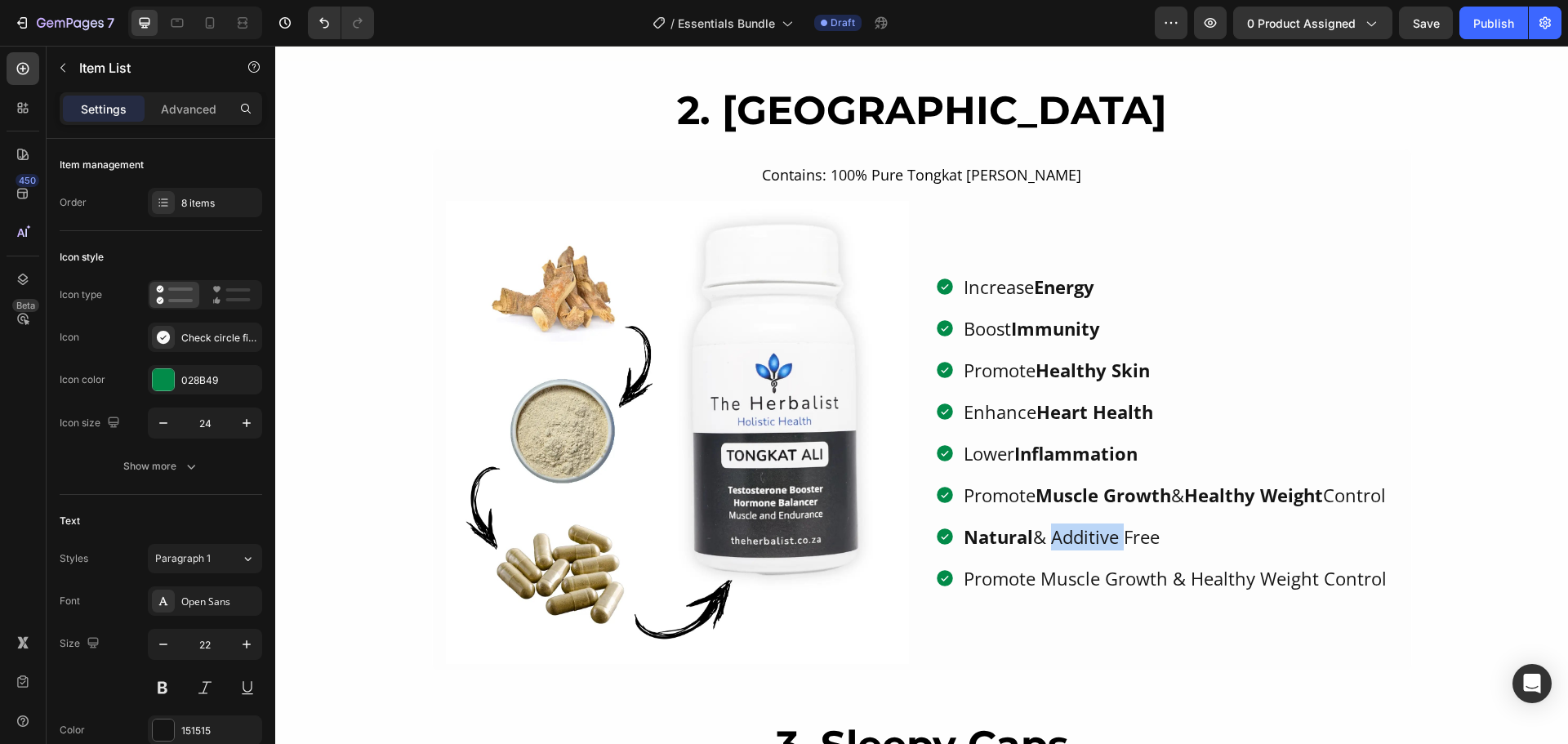
click at [1060, 549] on p "Natural & Additive Free" at bounding box center [1175, 537] width 423 height 27
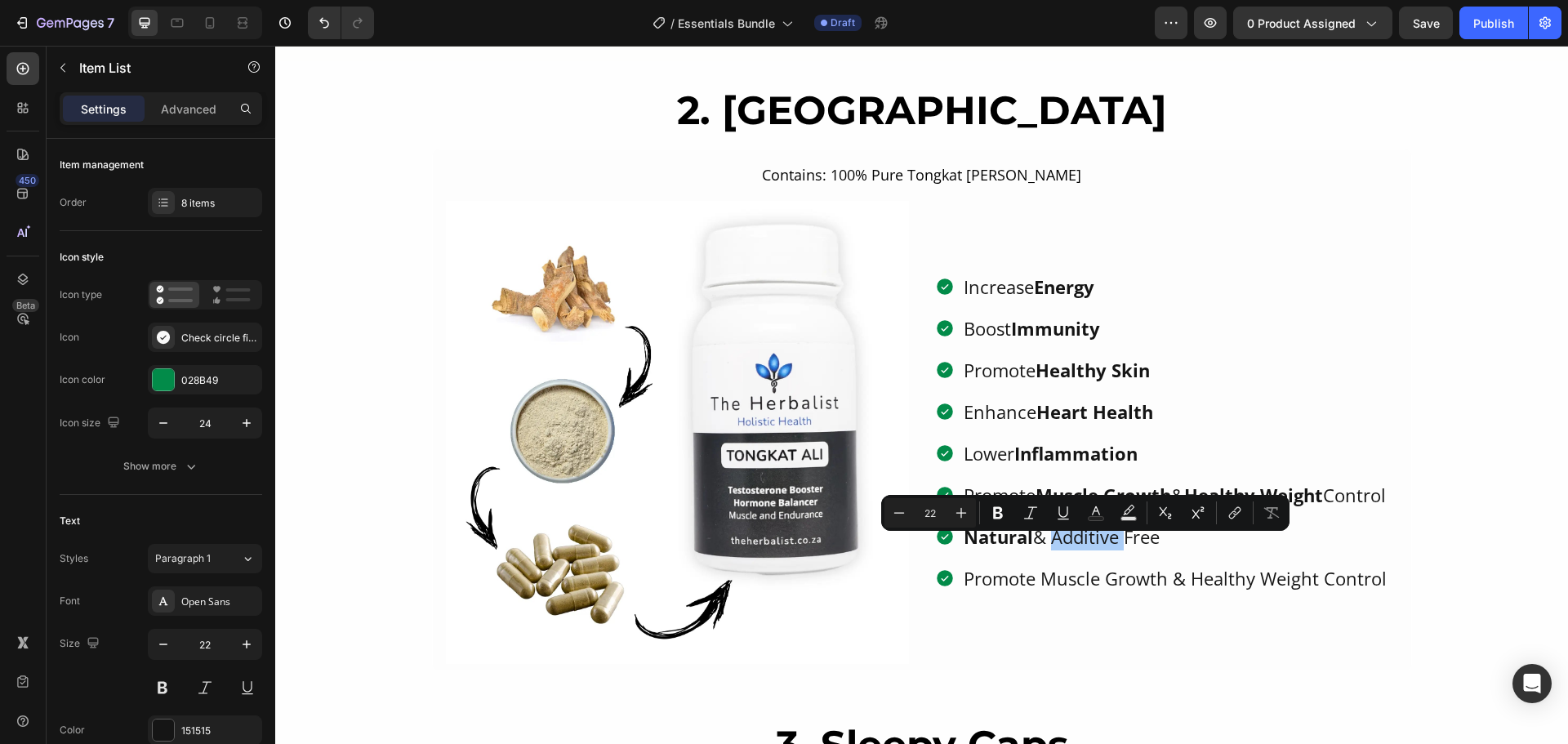
drag, startPoint x: 1002, startPoint y: 517, endPoint x: 1085, endPoint y: 529, distance: 83.9
click at [1002, 517] on icon "Editor contextual toolbar" at bounding box center [997, 513] width 9 height 12
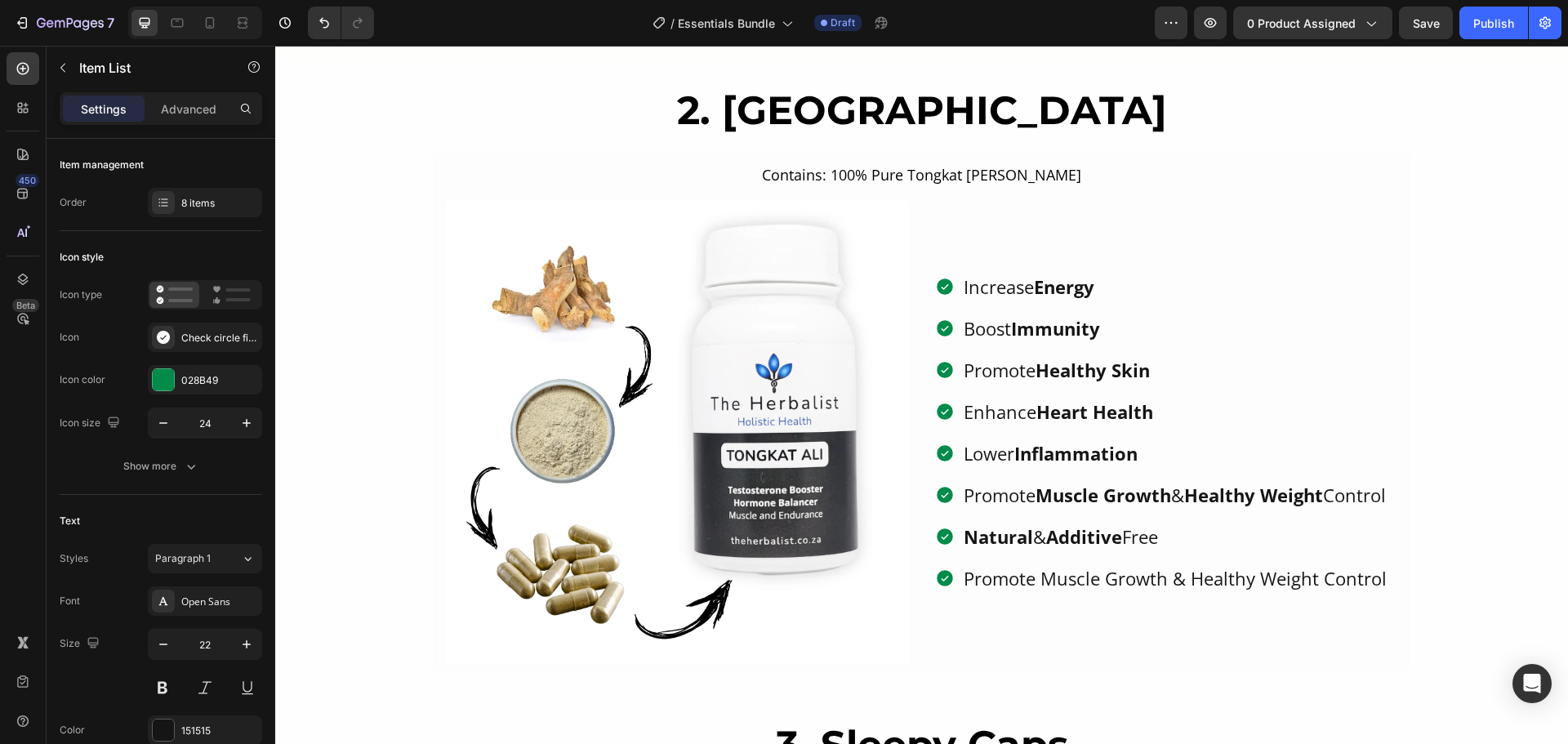
click at [1143, 550] on p "Natural & Additive Free" at bounding box center [1175, 537] width 423 height 27
click at [1114, 592] on p "Promote Muscle Growth & Healthy Weight Control" at bounding box center [1175, 578] width 423 height 27
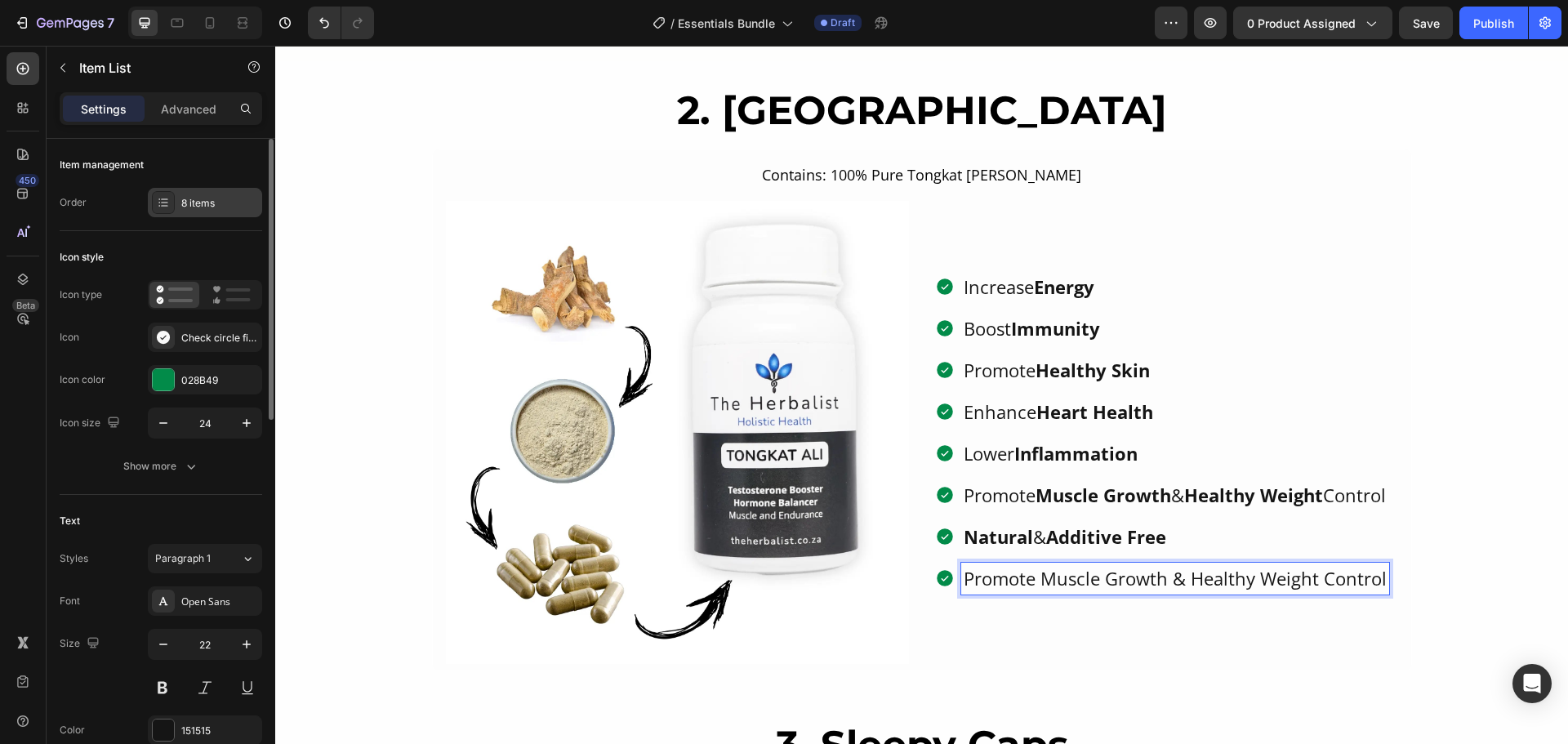
click at [157, 205] on icon at bounding box center [163, 202] width 13 height 13
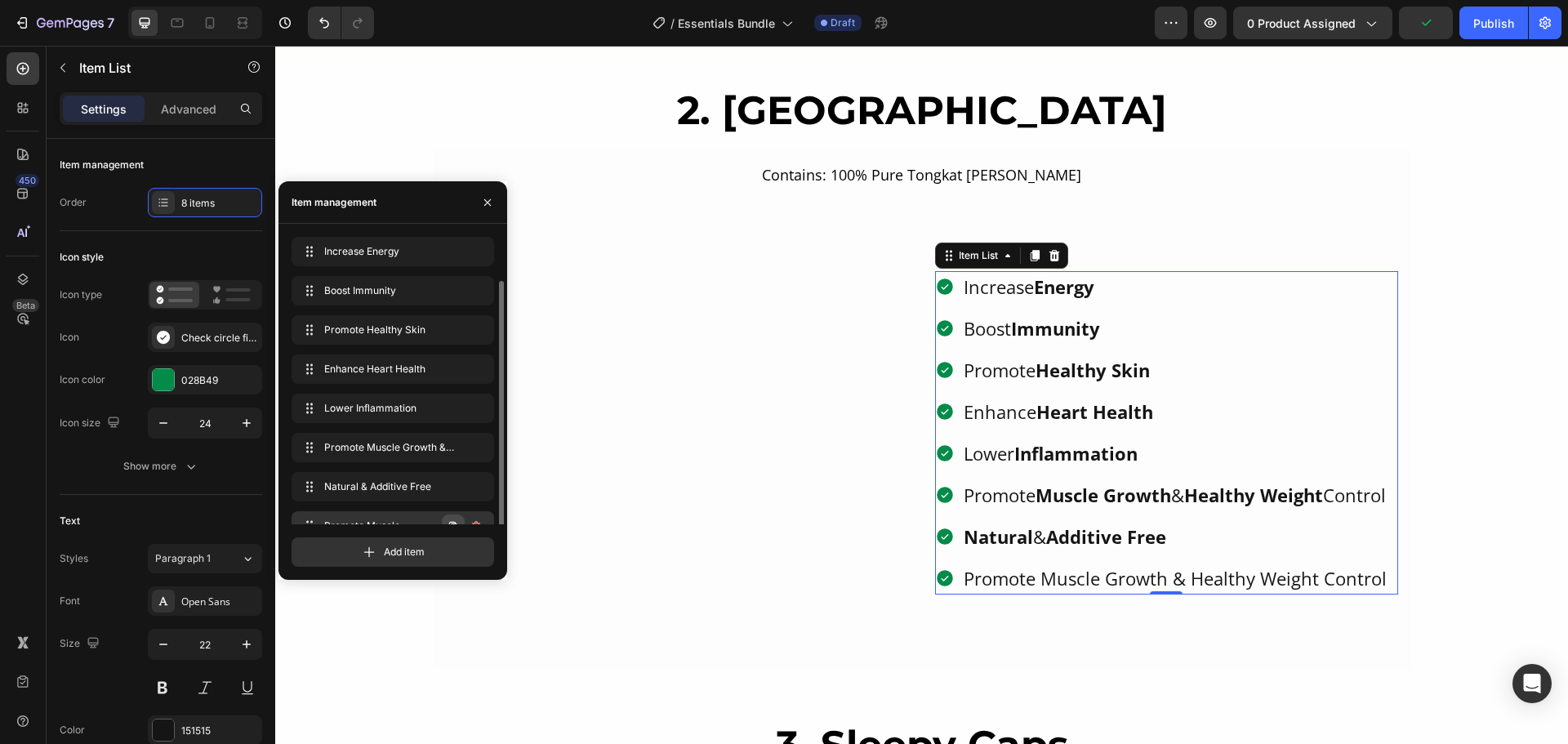
scroll to position [23, 0]
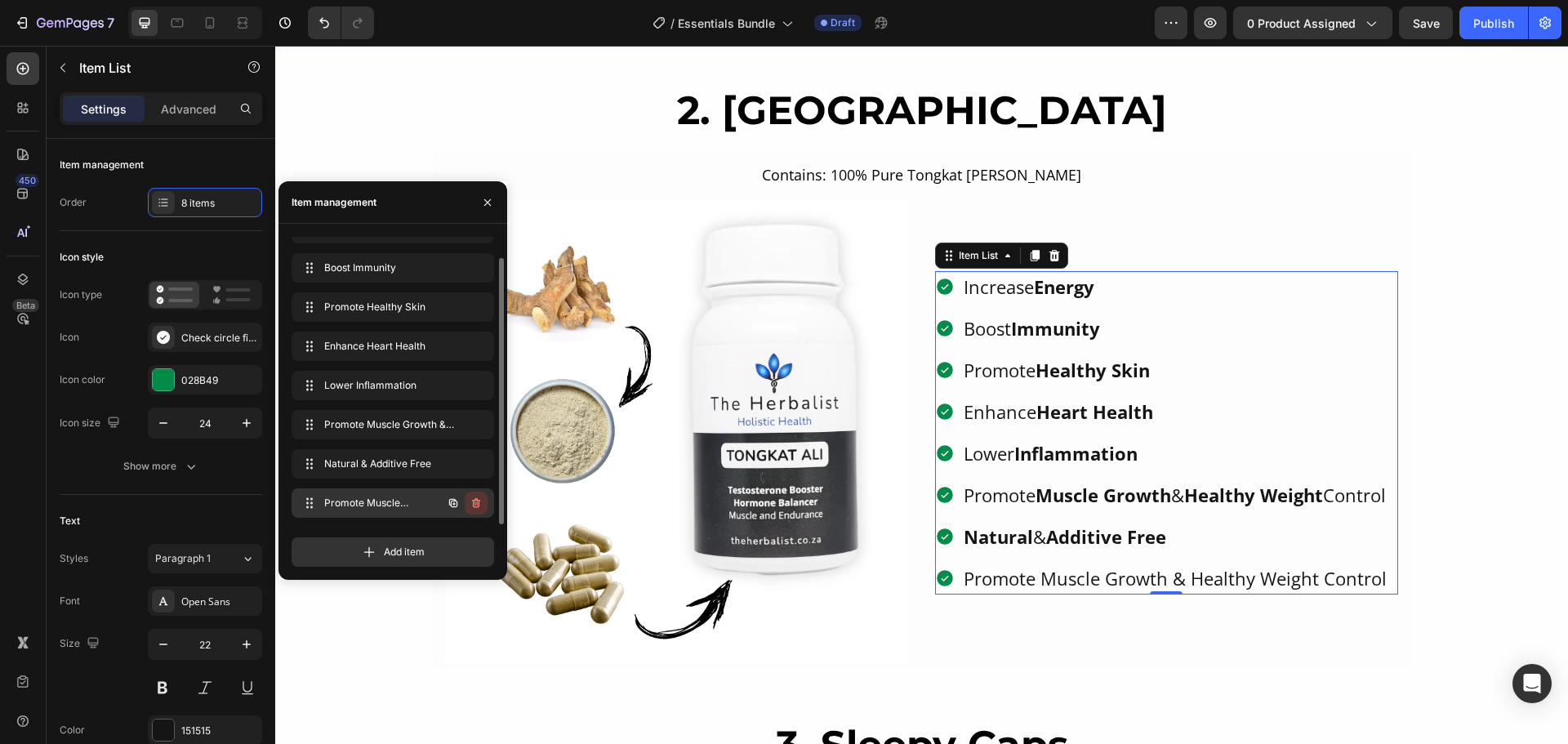
click at [484, 505] on button "button" at bounding box center [476, 503] width 23 height 23
click at [460, 504] on div "Delete" at bounding box center [465, 503] width 30 height 15
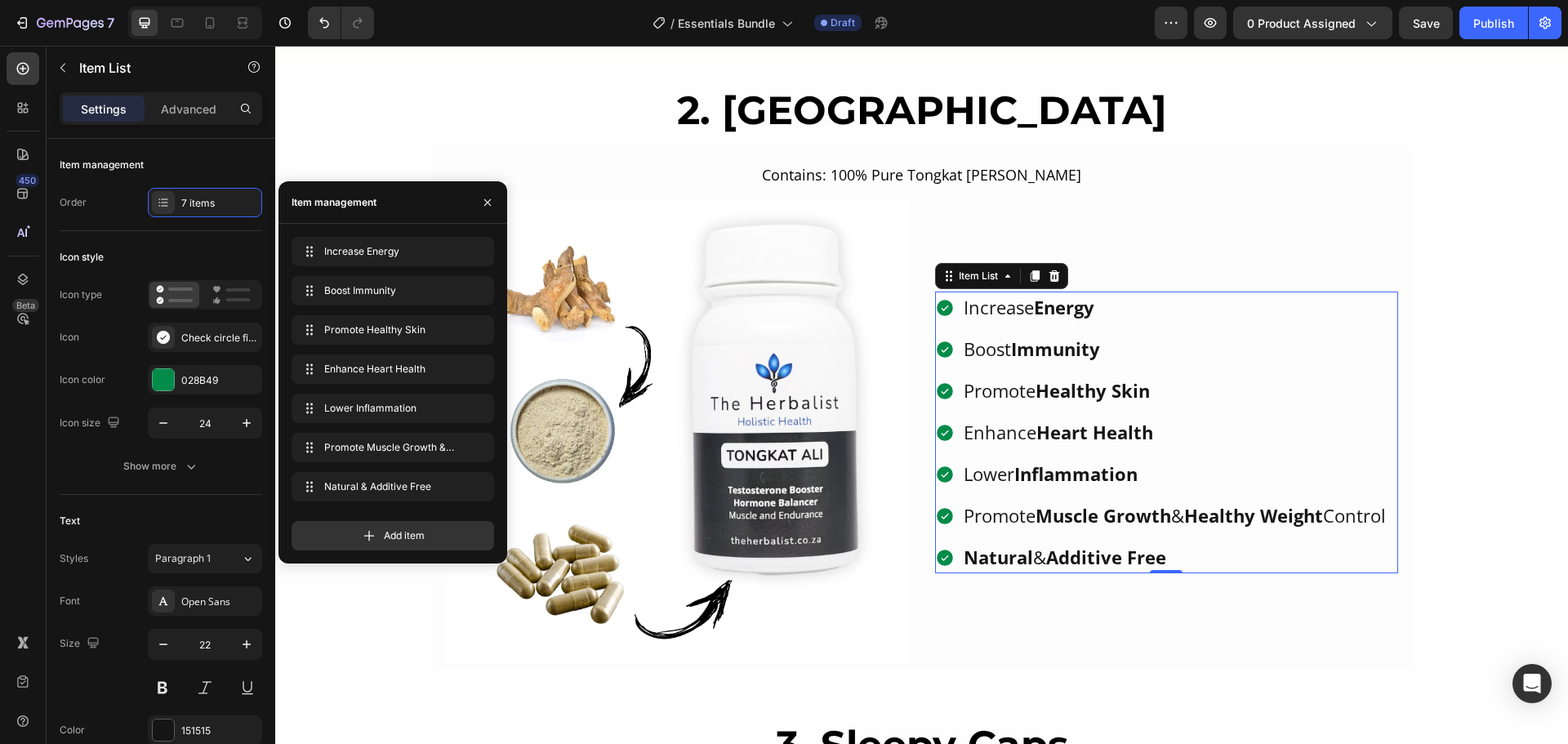
scroll to position [0, 0]
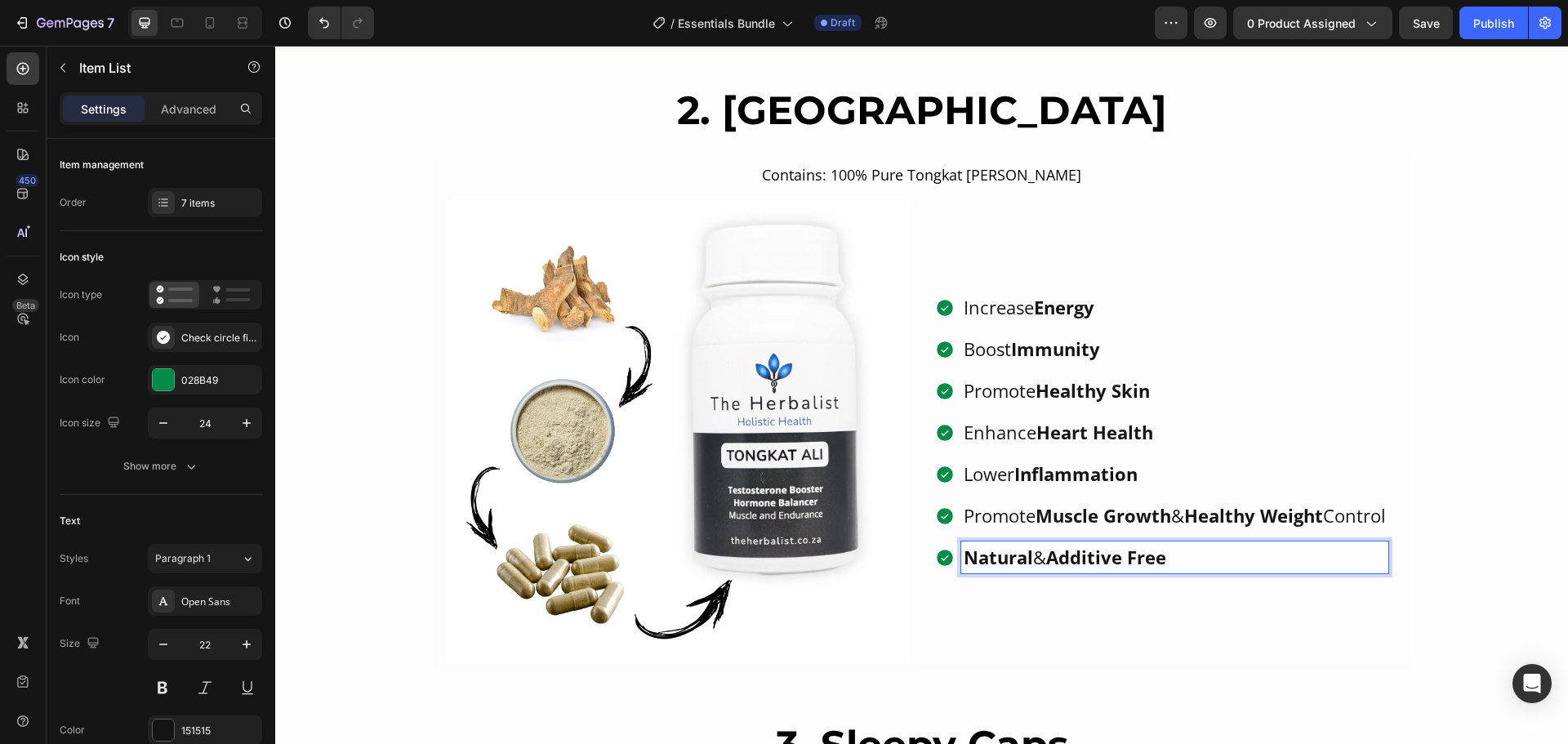
click at [1010, 569] on strong "Natural" at bounding box center [998, 557] width 69 height 25
click at [1196, 568] on p "Natural & Additive Free" at bounding box center [1174, 557] width 422 height 27
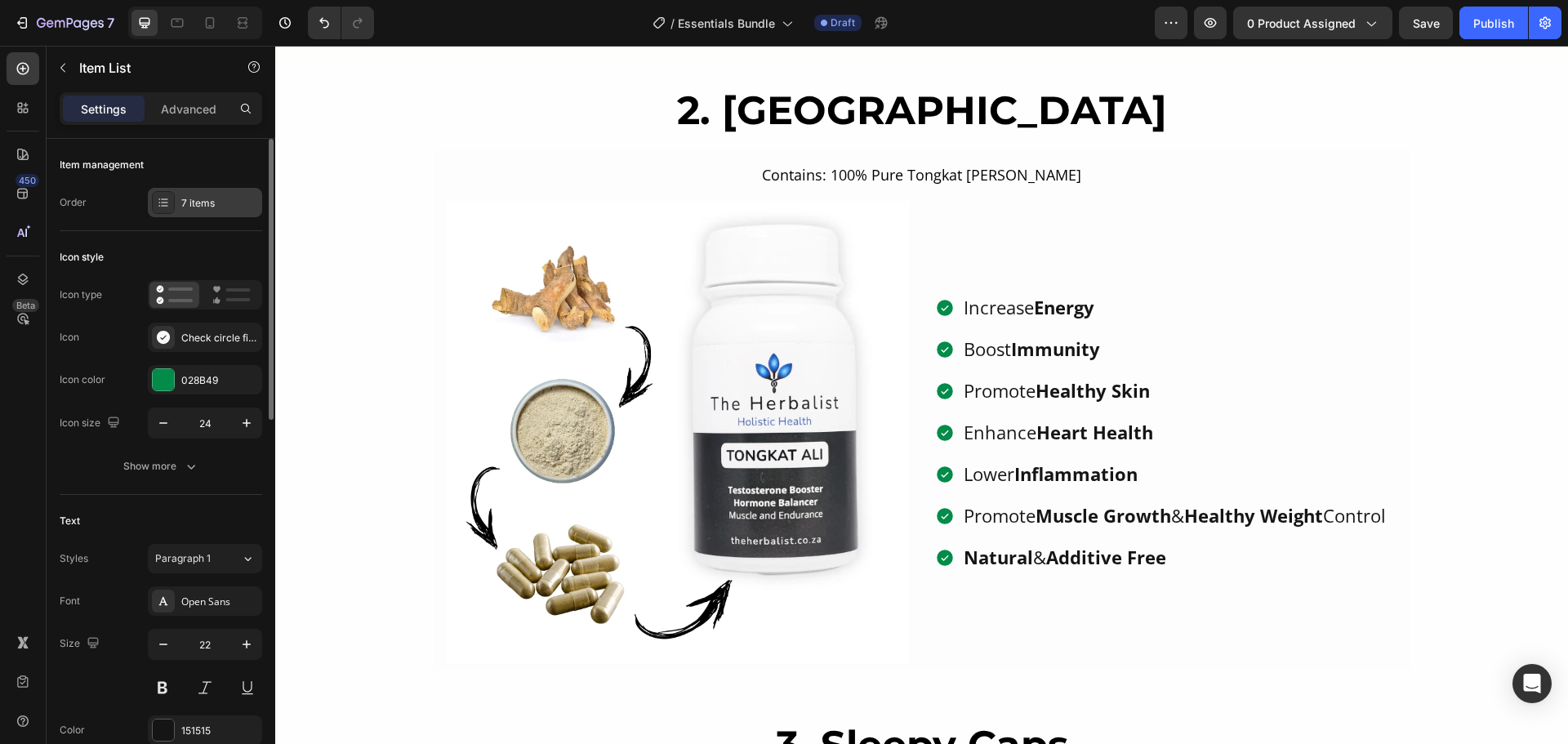
click at [154, 203] on div at bounding box center [163, 202] width 23 height 23
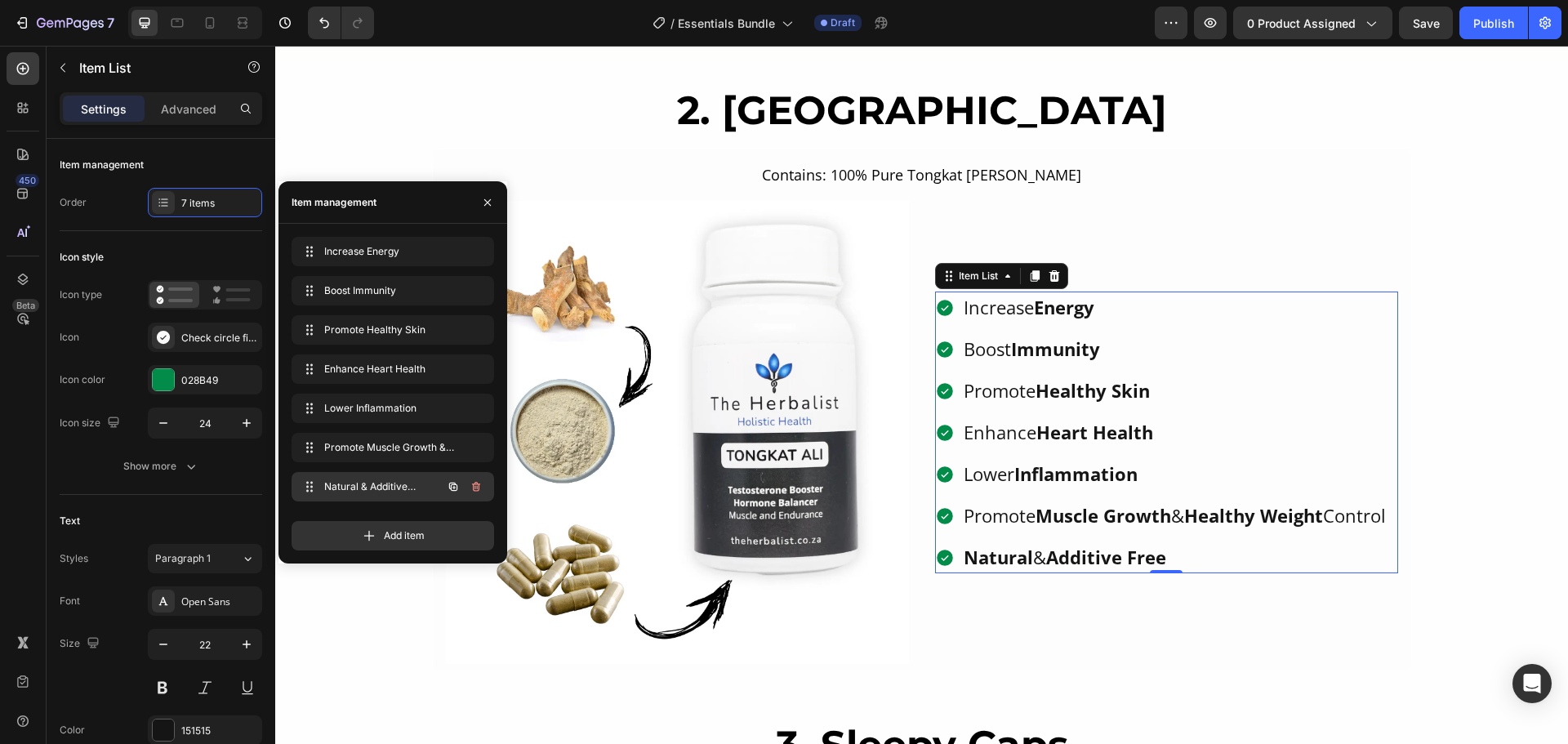
click at [385, 490] on span "Natural & Additive Free" at bounding box center [371, 486] width 92 height 15
click at [312, 485] on icon at bounding box center [309, 486] width 13 height 13
click at [312, 485] on icon at bounding box center [307, 486] width 13 height 13
click at [172, 330] on div at bounding box center [163, 337] width 23 height 23
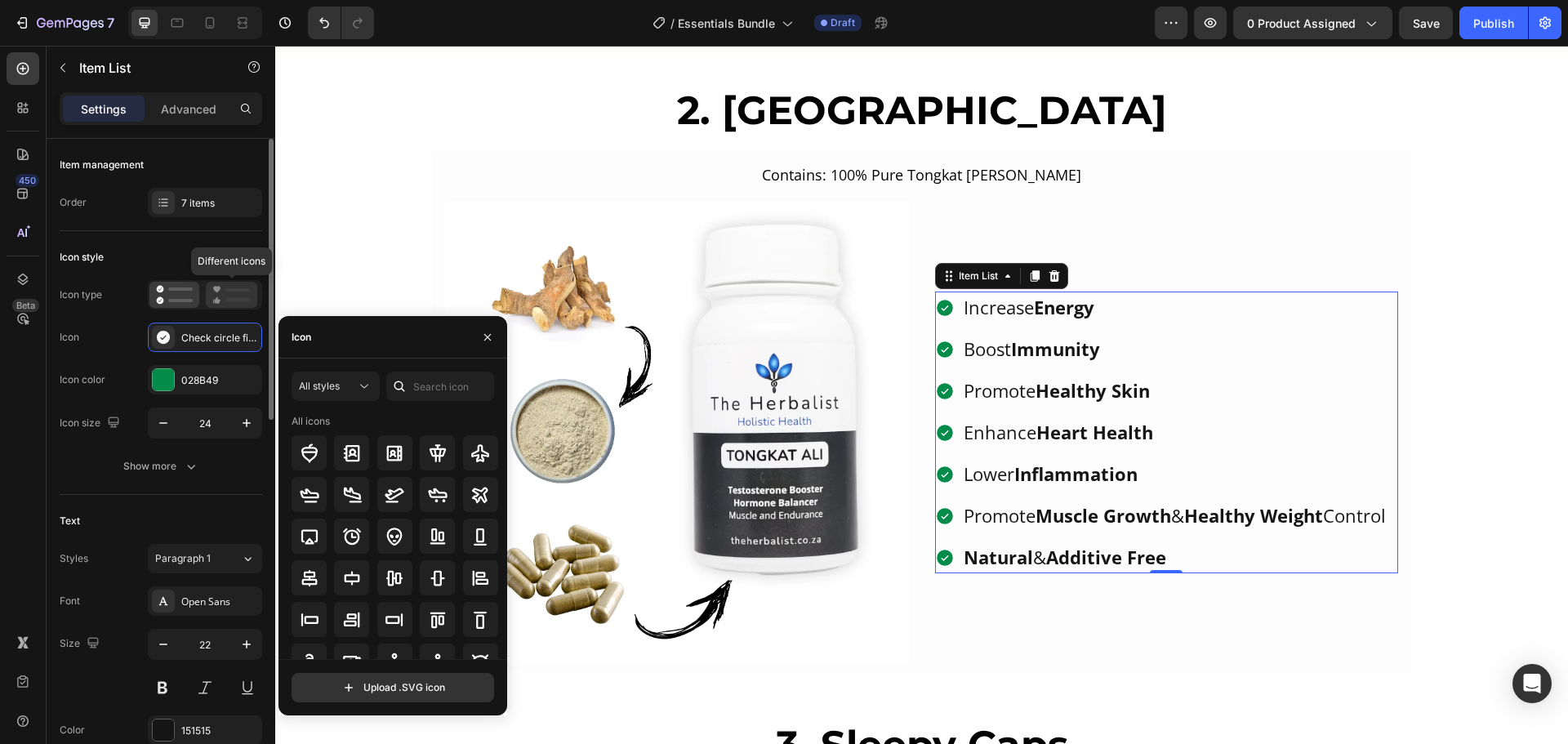
click at [223, 300] on icon at bounding box center [231, 295] width 39 height 20
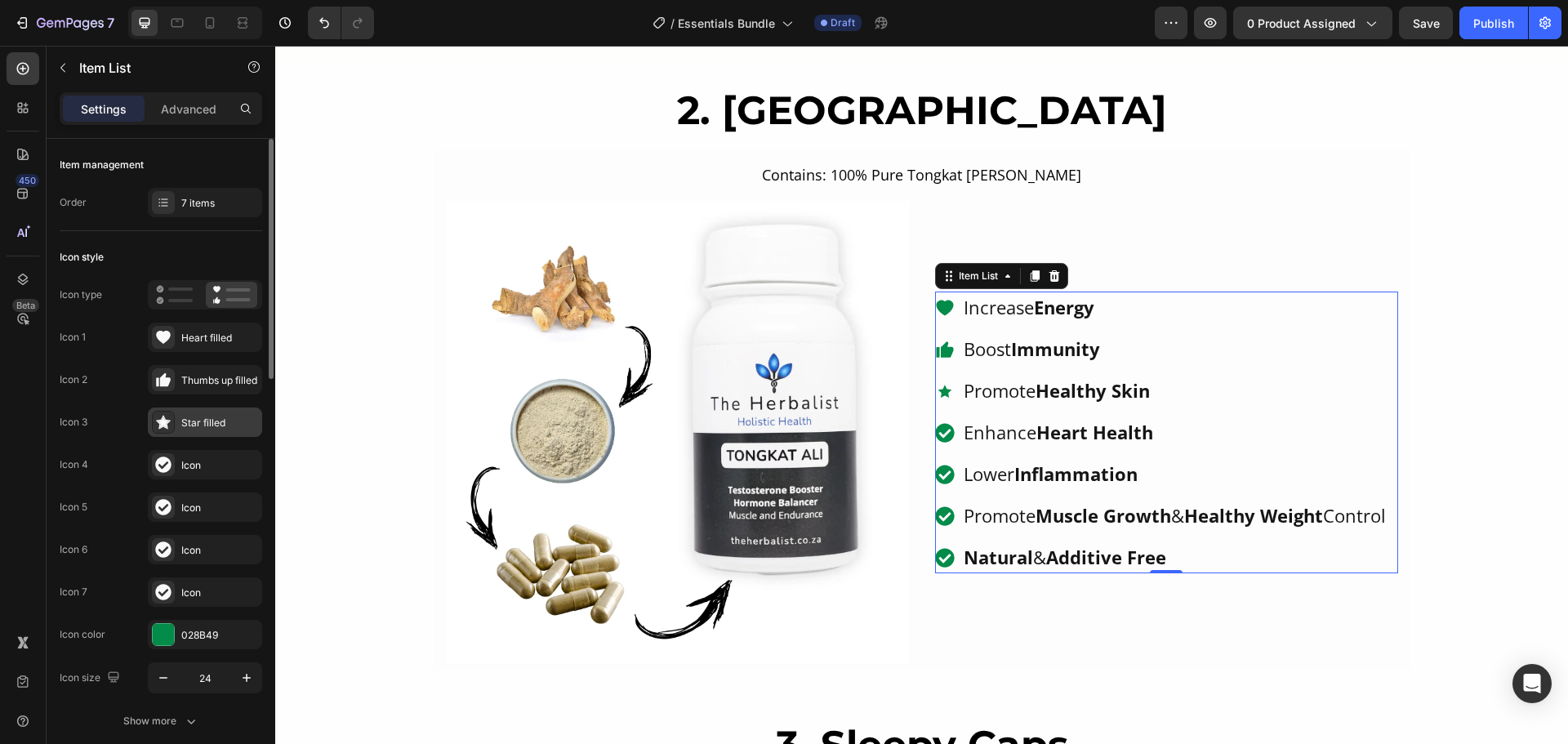
click at [162, 423] on icon at bounding box center [163, 423] width 11 height 10
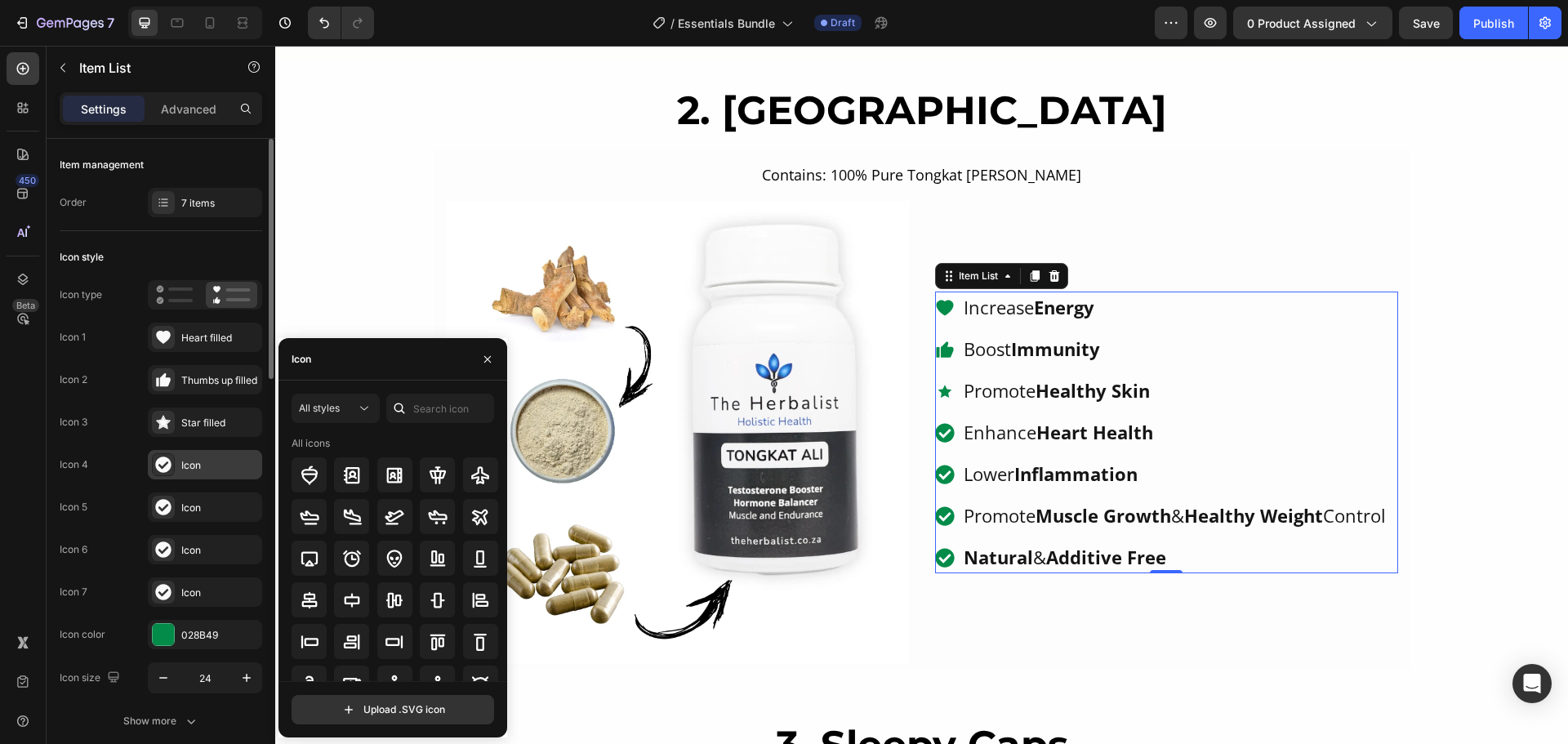
click at [163, 468] on icon at bounding box center [163, 464] width 16 height 16
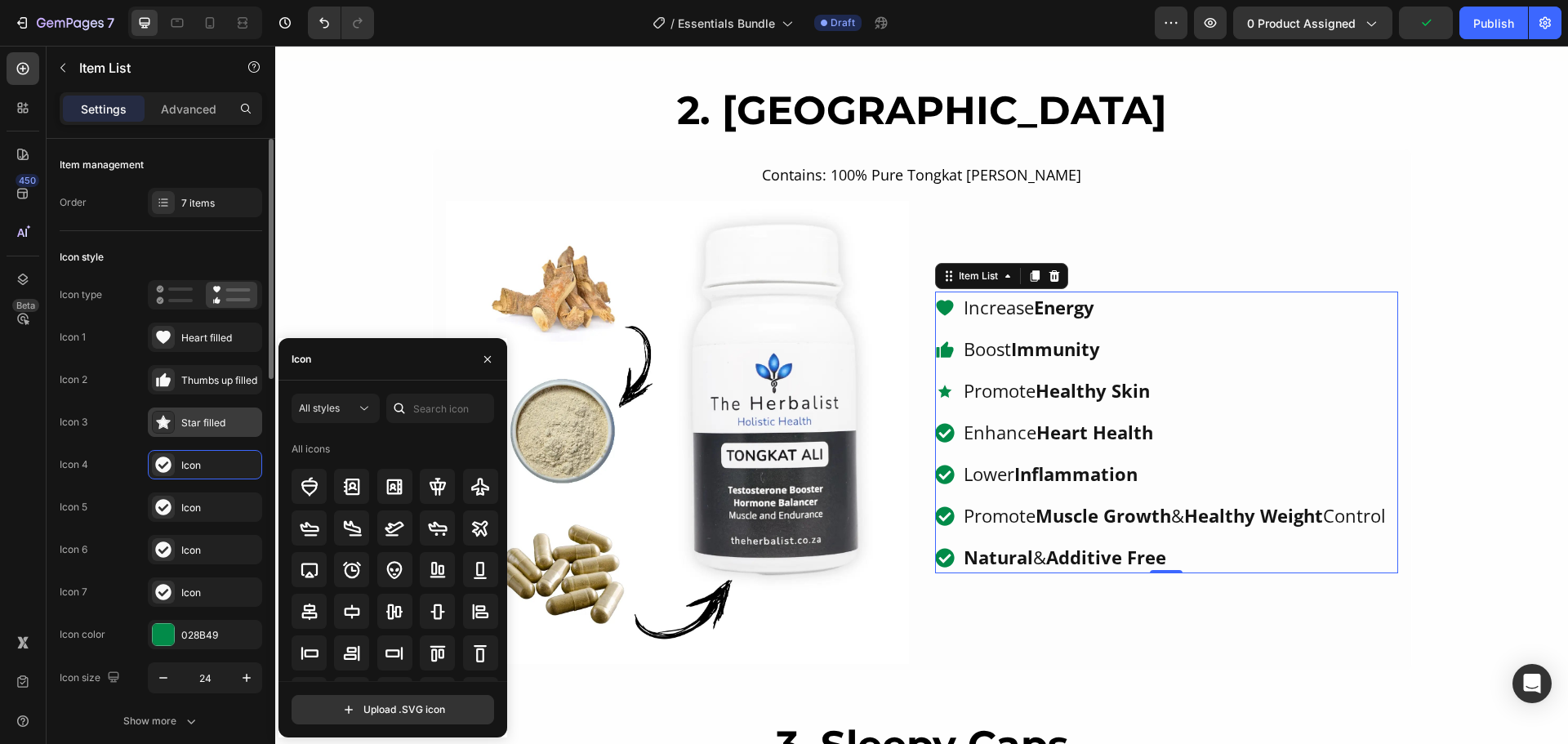
click at [163, 422] on icon at bounding box center [163, 423] width 11 height 10
click at [416, 406] on input "text" at bounding box center [440, 408] width 108 height 29
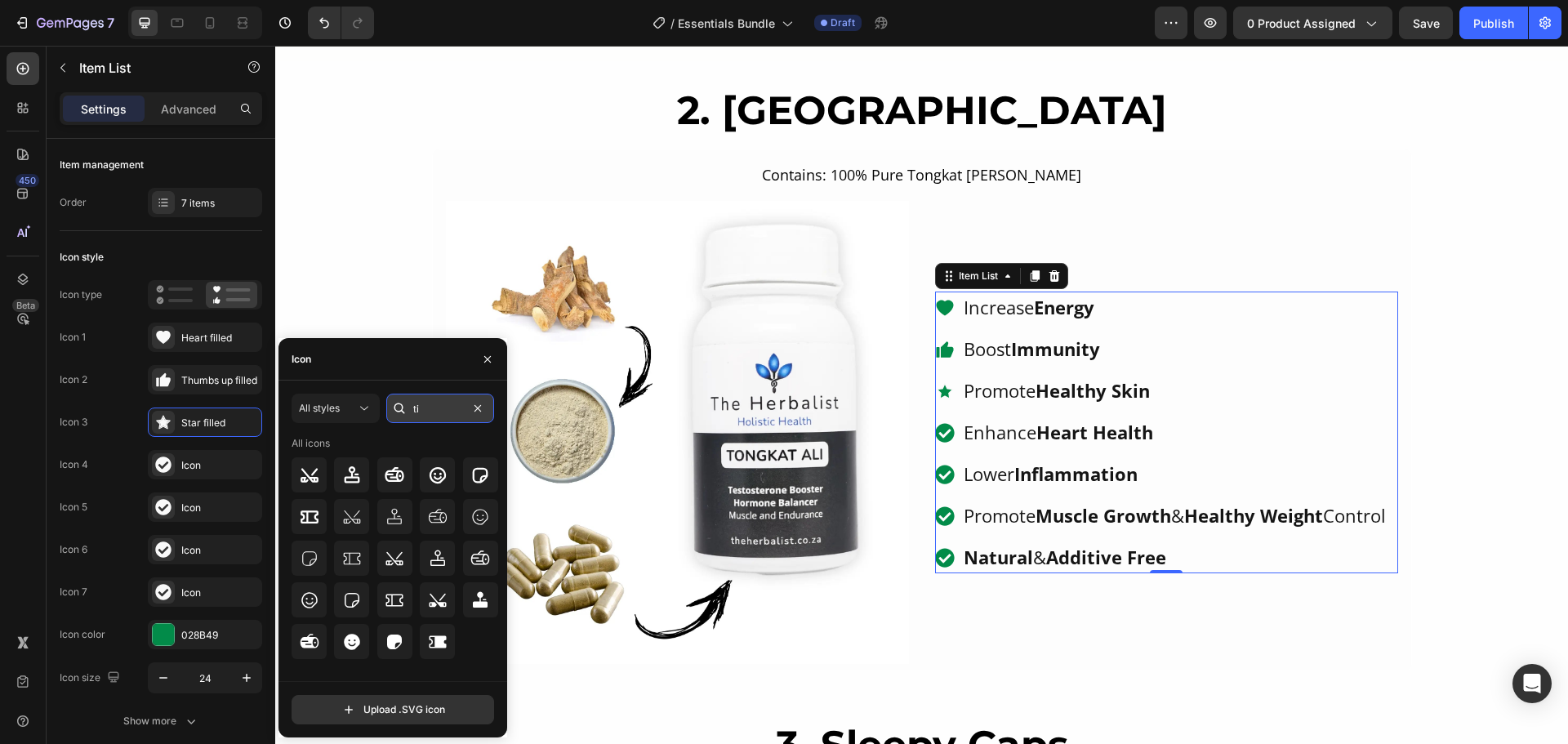
type input "t"
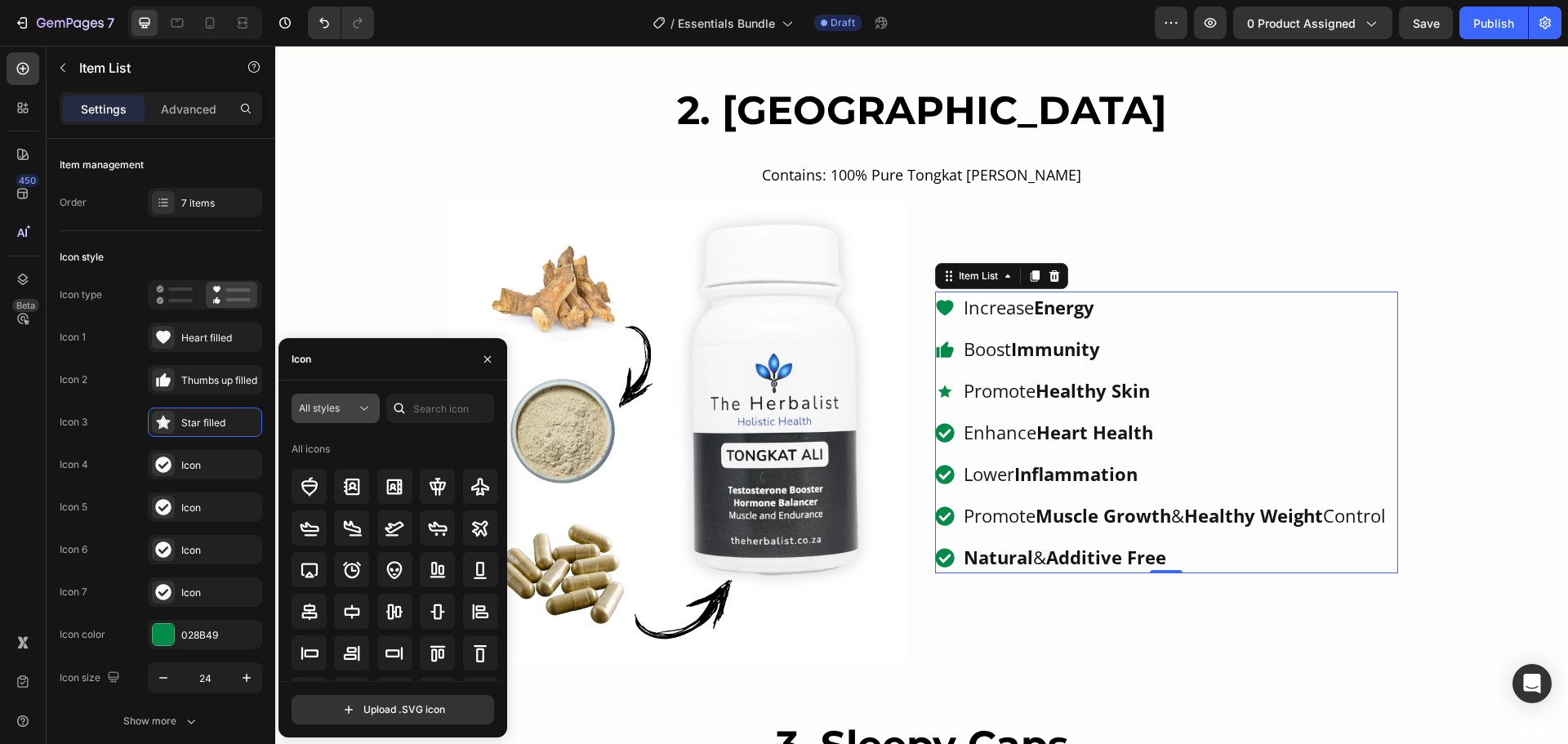
click at [363, 407] on icon at bounding box center [364, 408] width 16 height 16
click at [358, 411] on icon at bounding box center [364, 408] width 16 height 16
click at [448, 402] on input "text" at bounding box center [440, 408] width 108 height 29
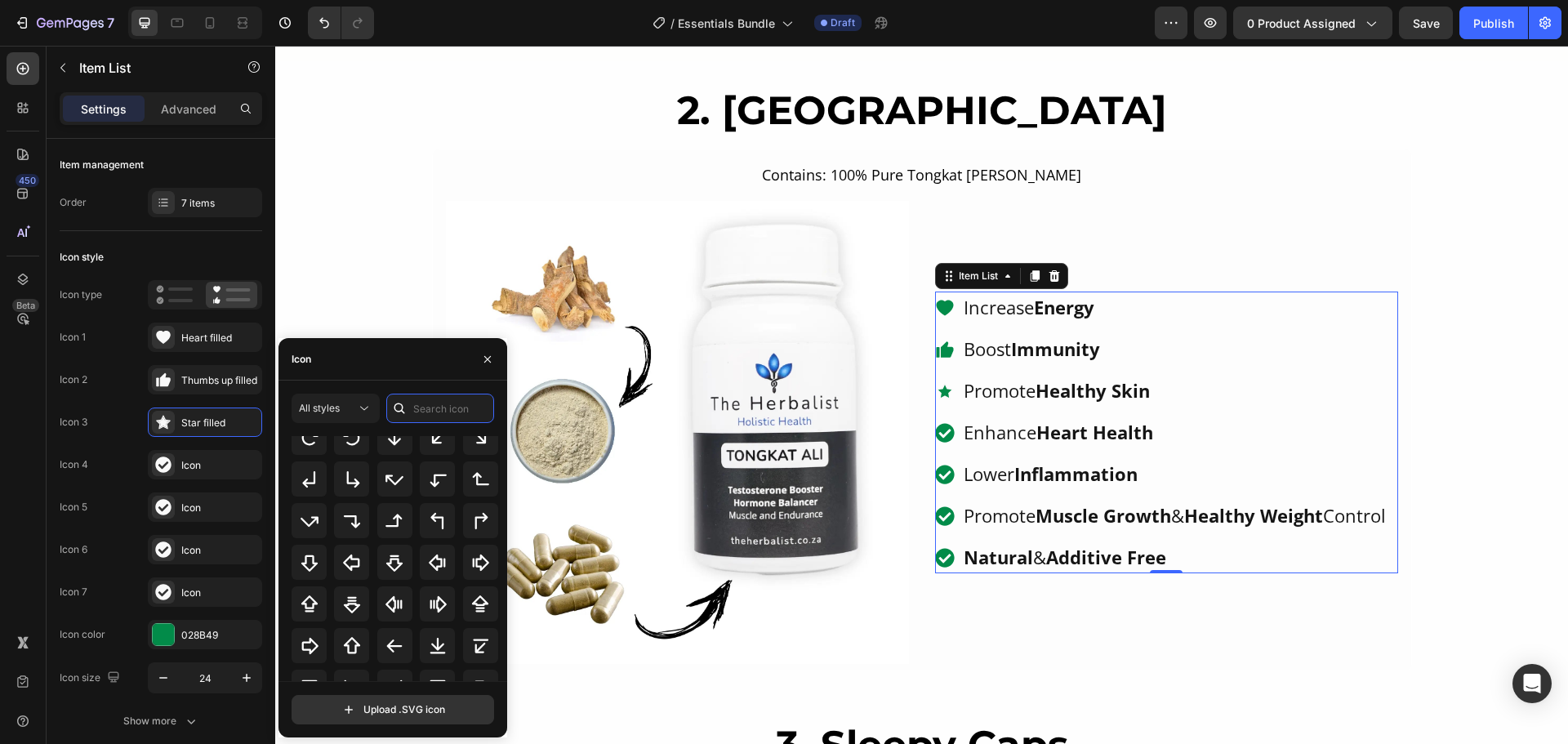
scroll to position [531, 0]
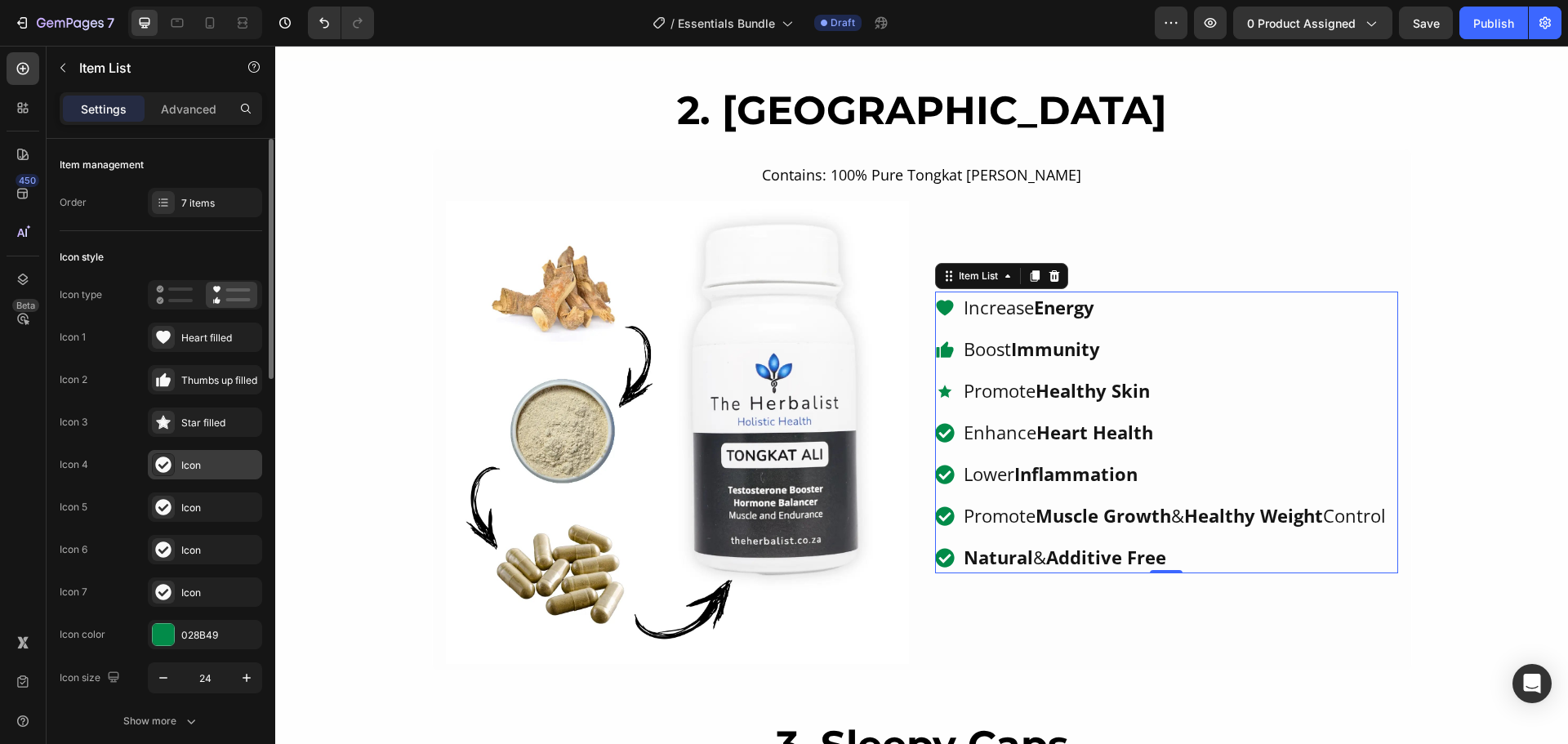
click at [188, 468] on div "Icon" at bounding box center [220, 465] width 77 height 15
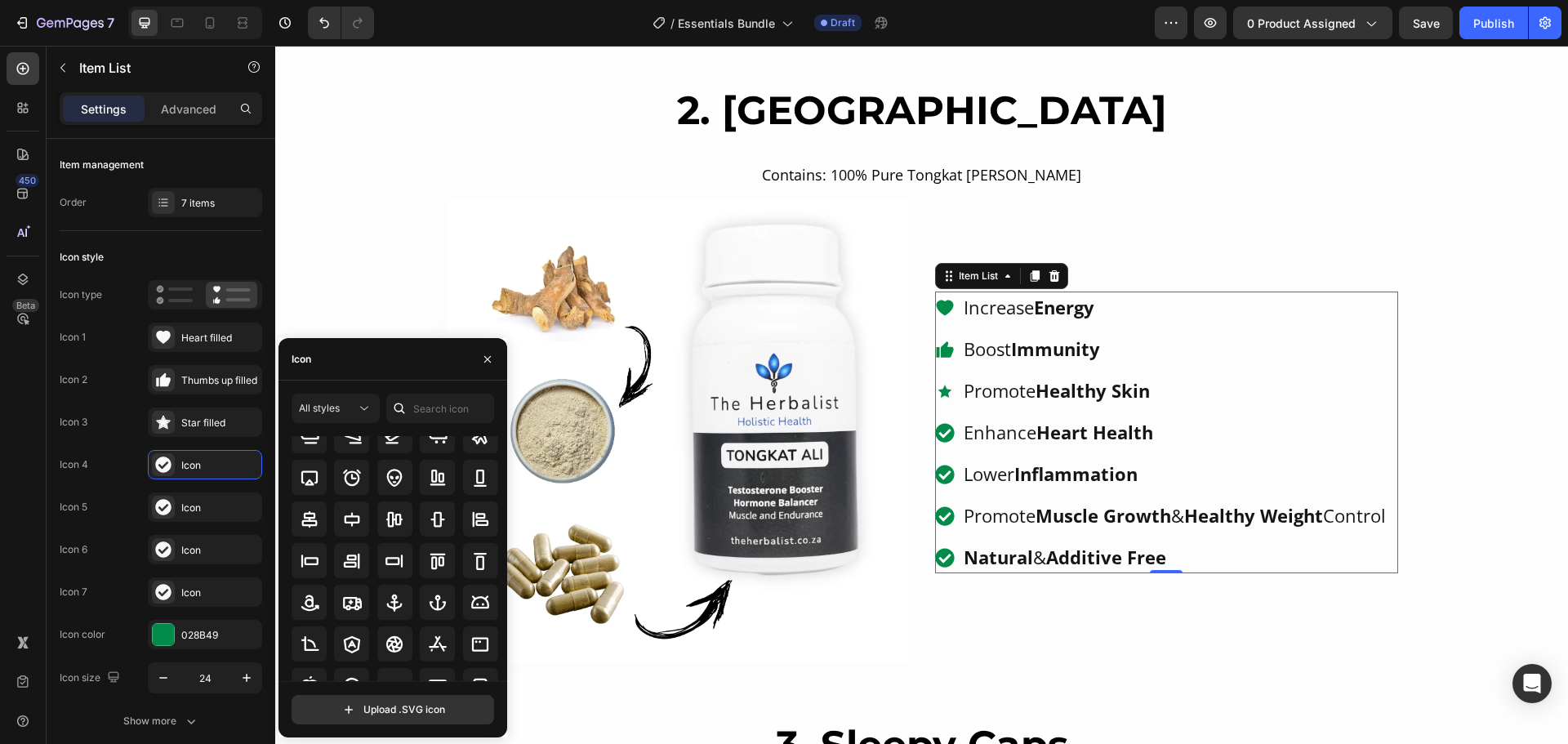
scroll to position [0, 0]
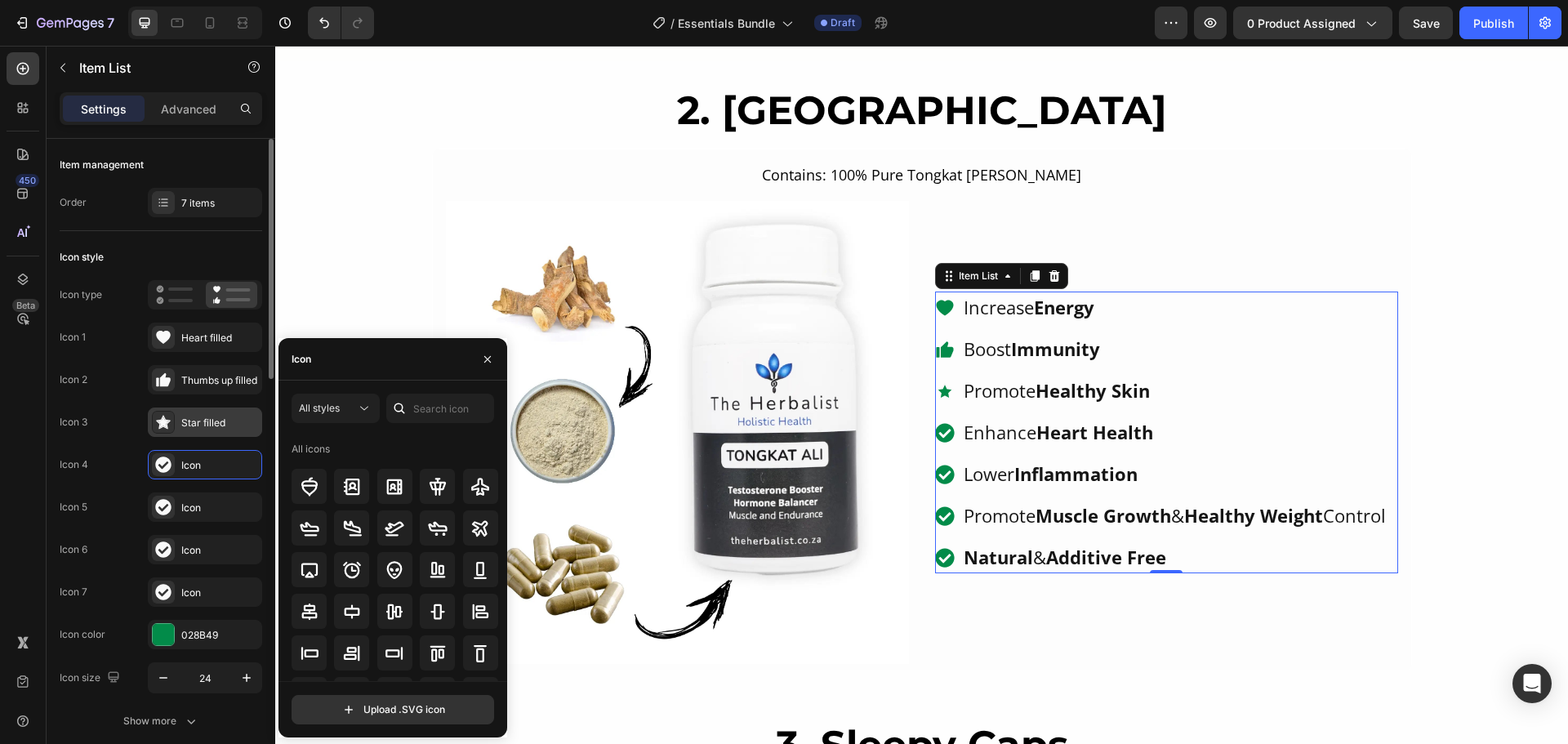
click at [200, 423] on div "Star filled" at bounding box center [220, 423] width 77 height 15
click at [363, 409] on icon at bounding box center [364, 408] width 16 height 16
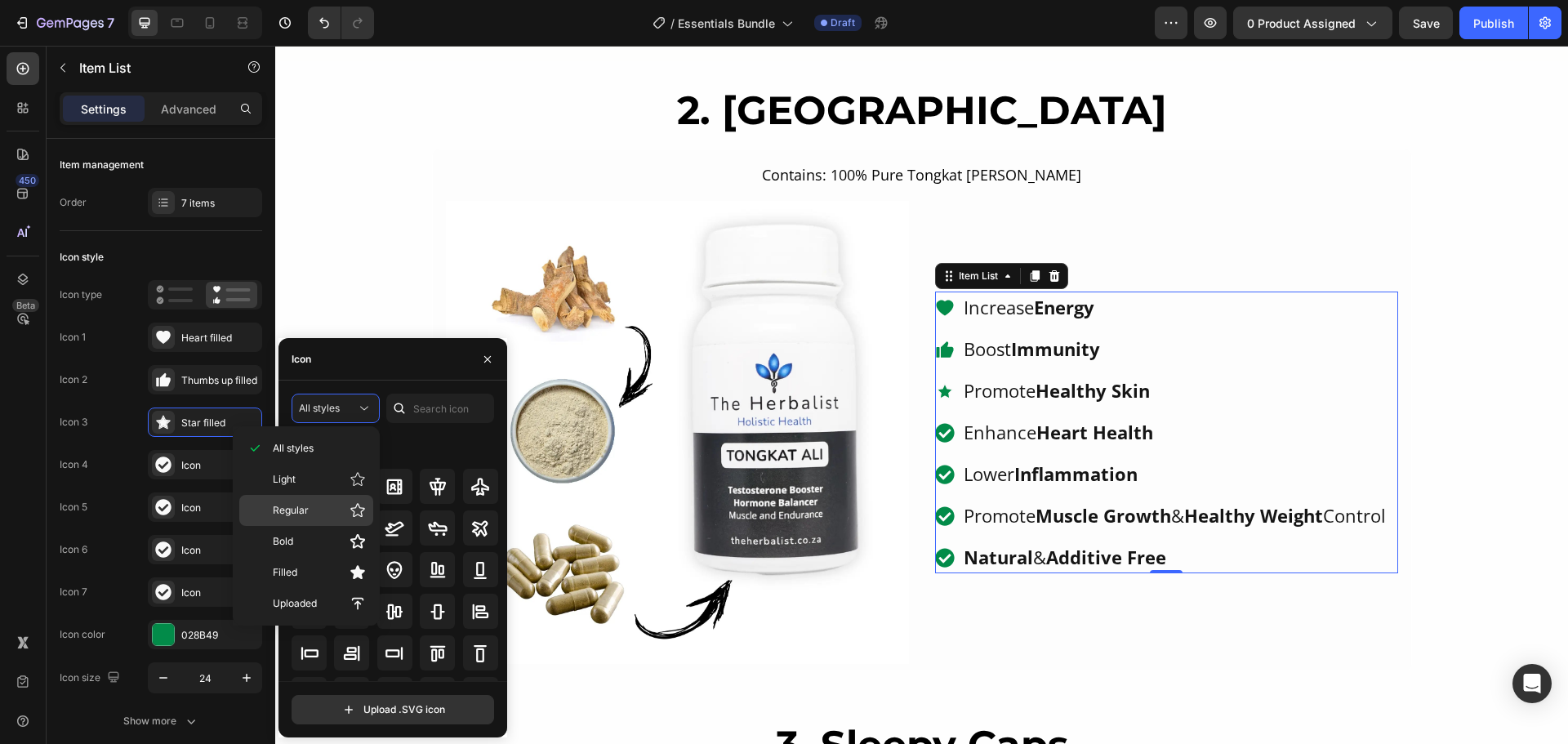
click at [302, 509] on span "Regular" at bounding box center [291, 510] width 36 height 15
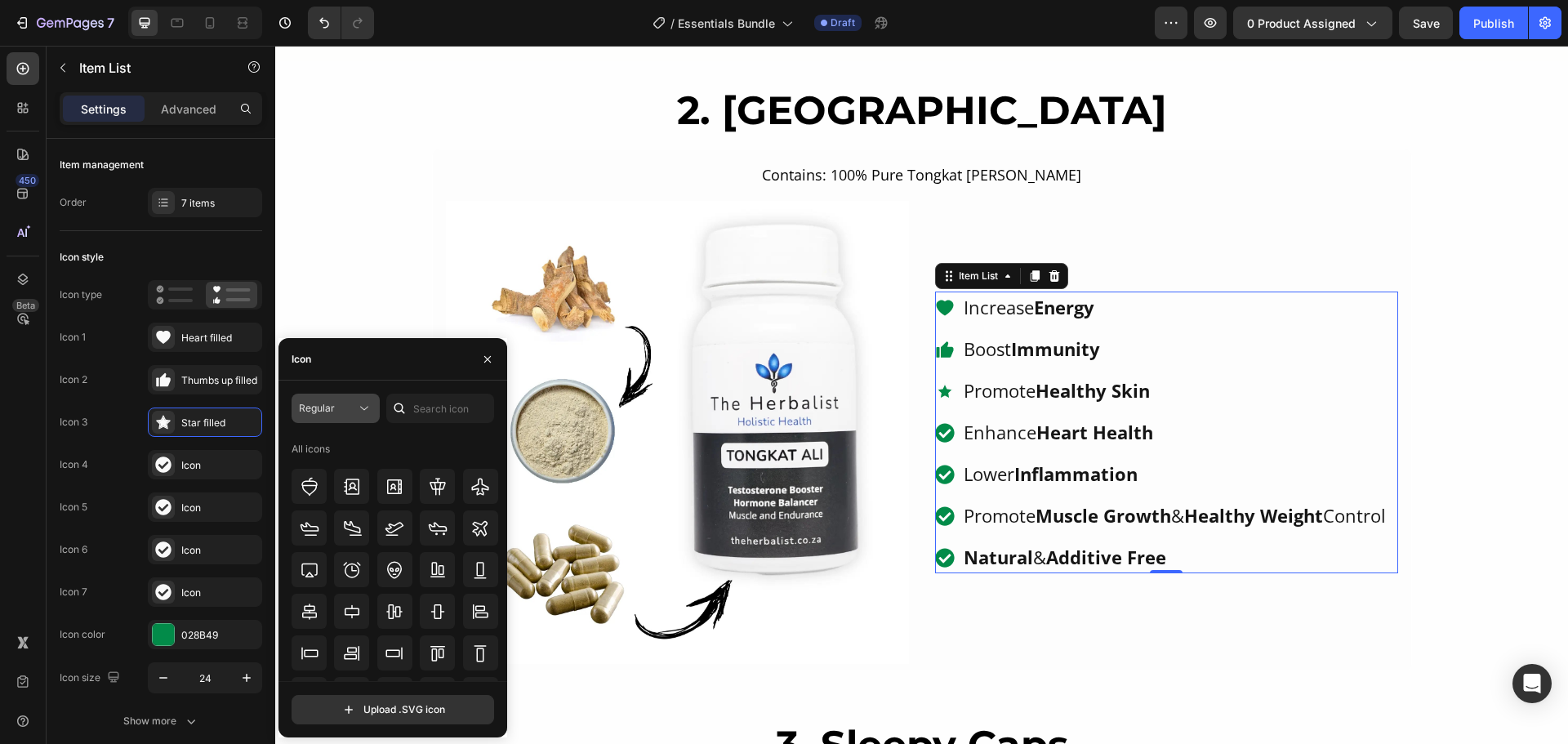
click at [353, 408] on div "Regular" at bounding box center [327, 408] width 57 height 15
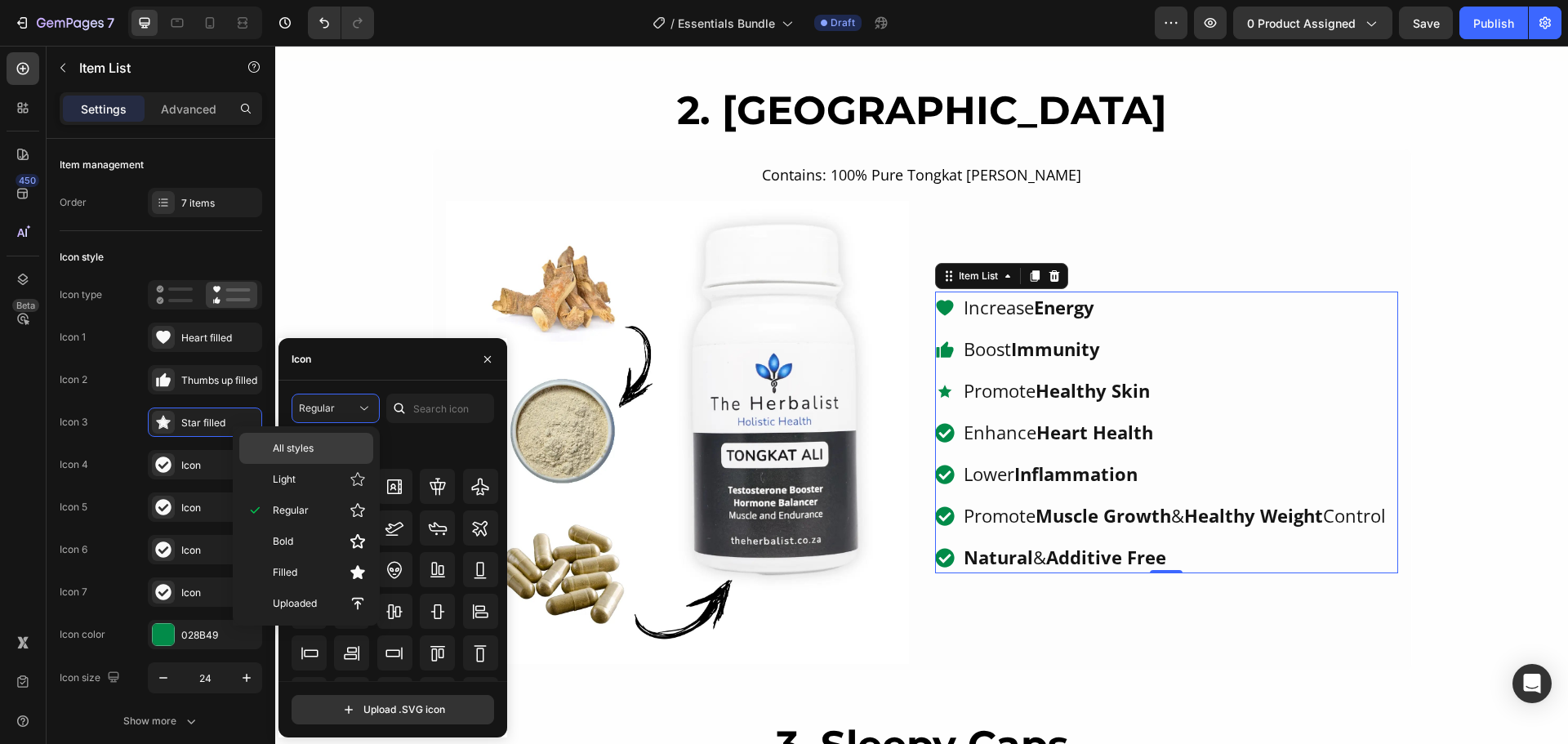
click at [307, 443] on span "All styles" at bounding box center [294, 448] width 41 height 15
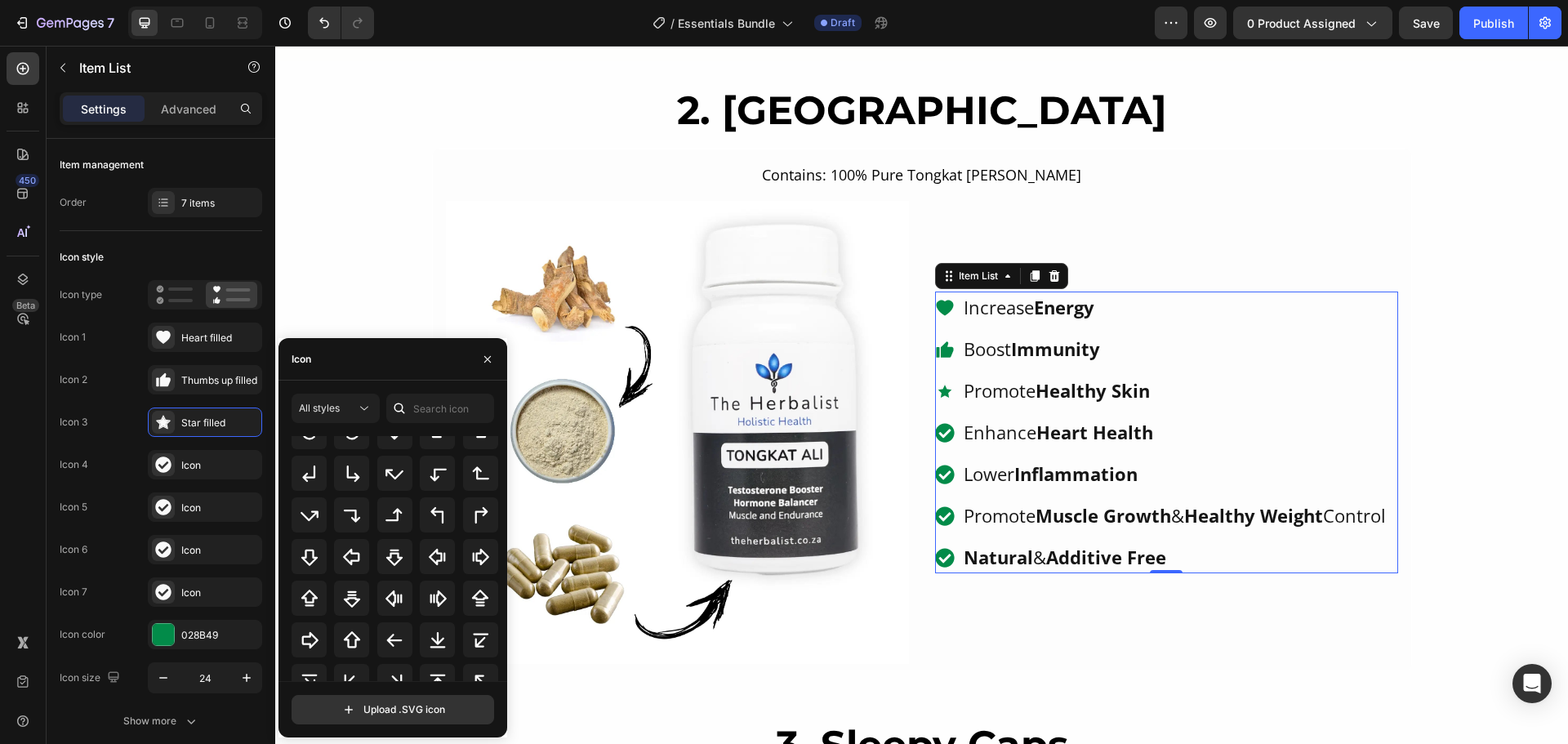
scroll to position [485, 0]
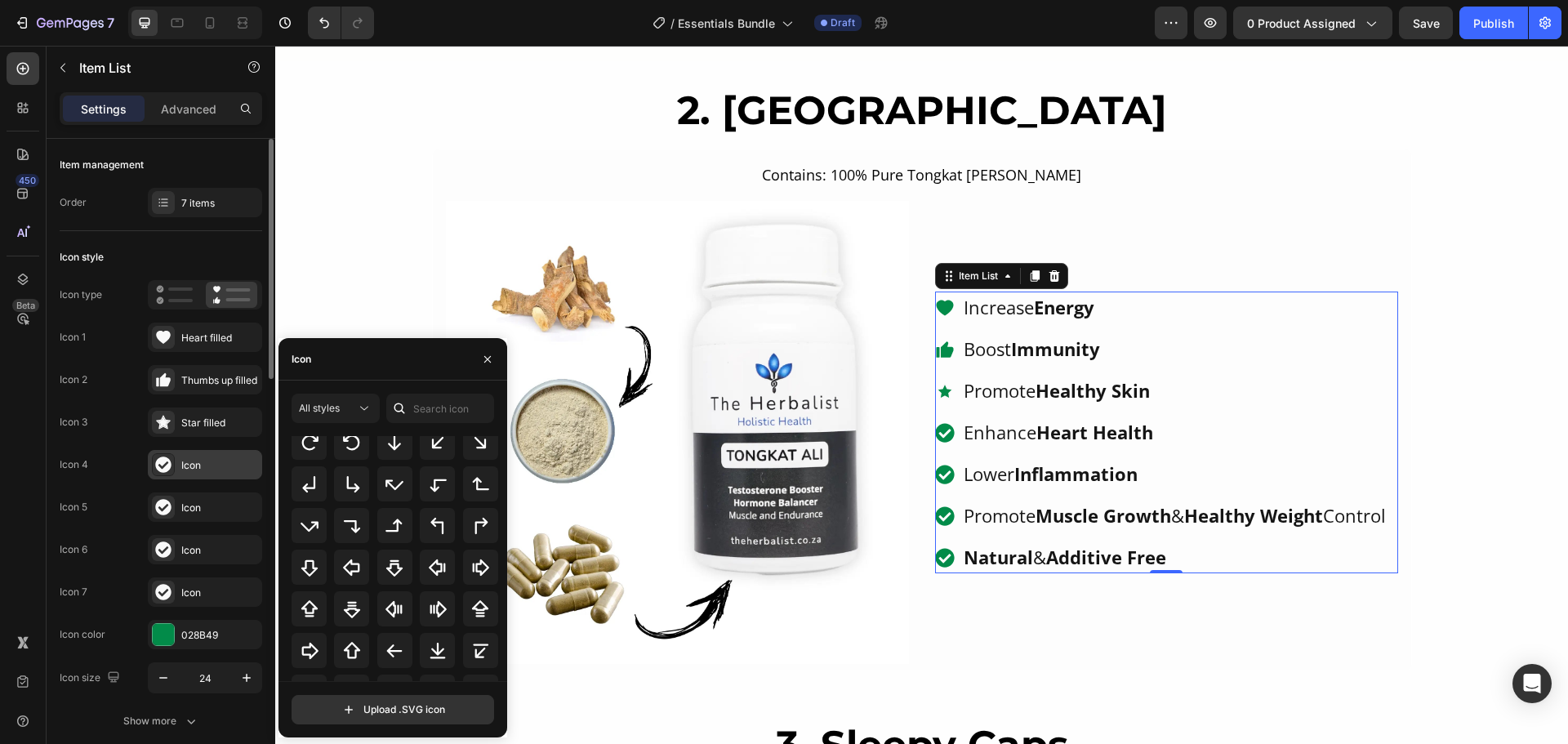
click at [179, 467] on div "Icon" at bounding box center [205, 465] width 115 height 29
click at [168, 466] on icon at bounding box center [163, 464] width 15 height 15
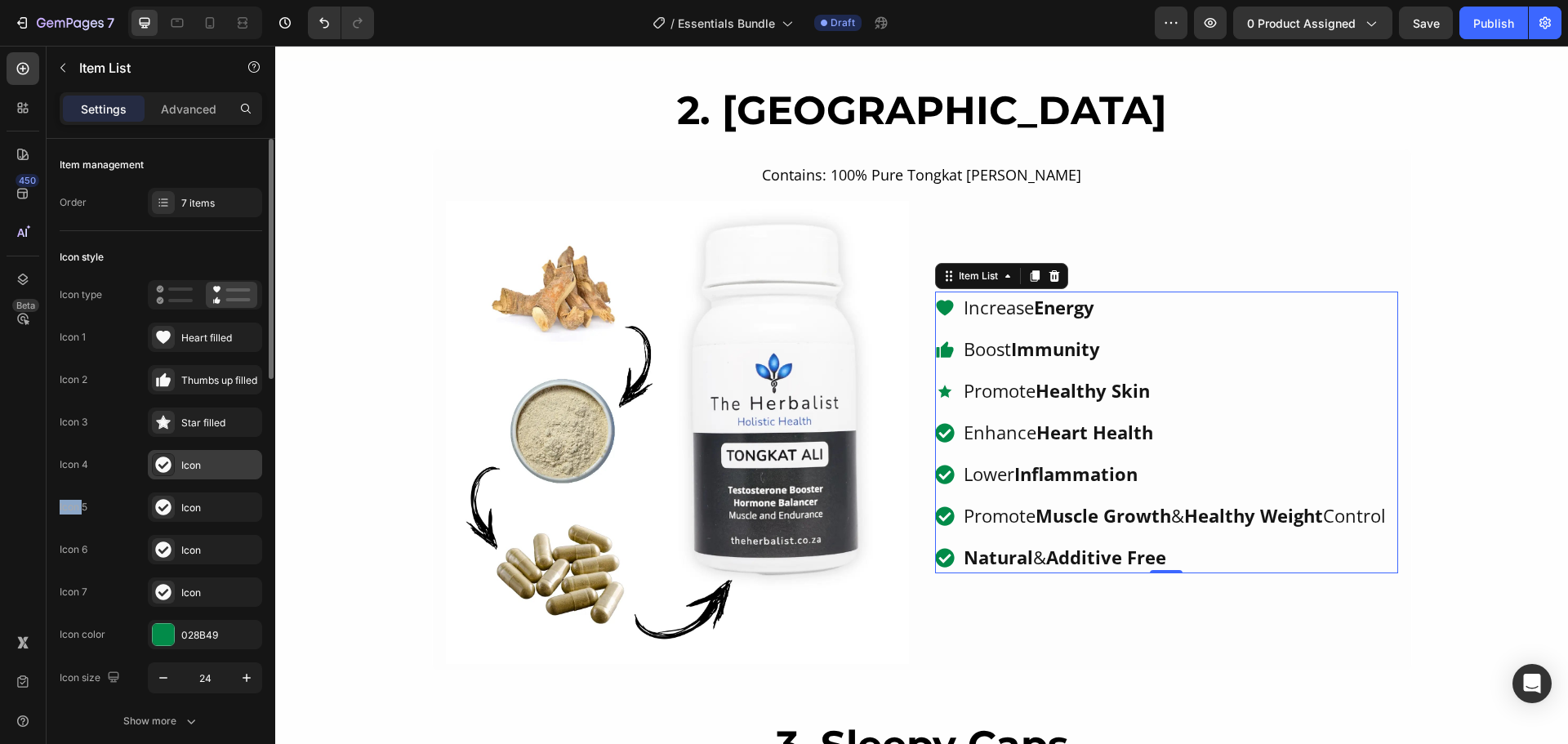
click at [168, 466] on icon at bounding box center [163, 464] width 15 height 15
click at [178, 421] on div "Star filled" at bounding box center [205, 422] width 115 height 29
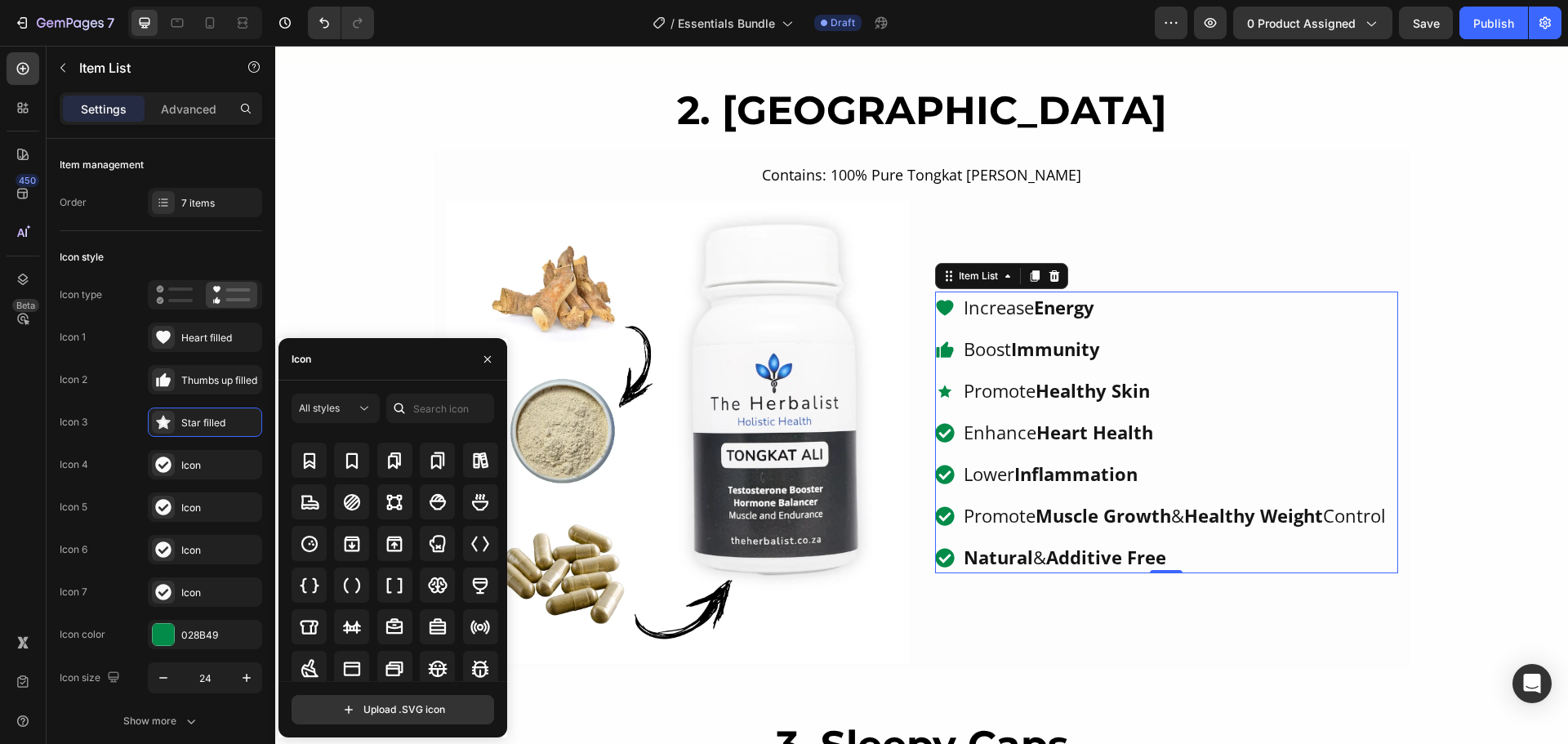
scroll to position [1585, 0]
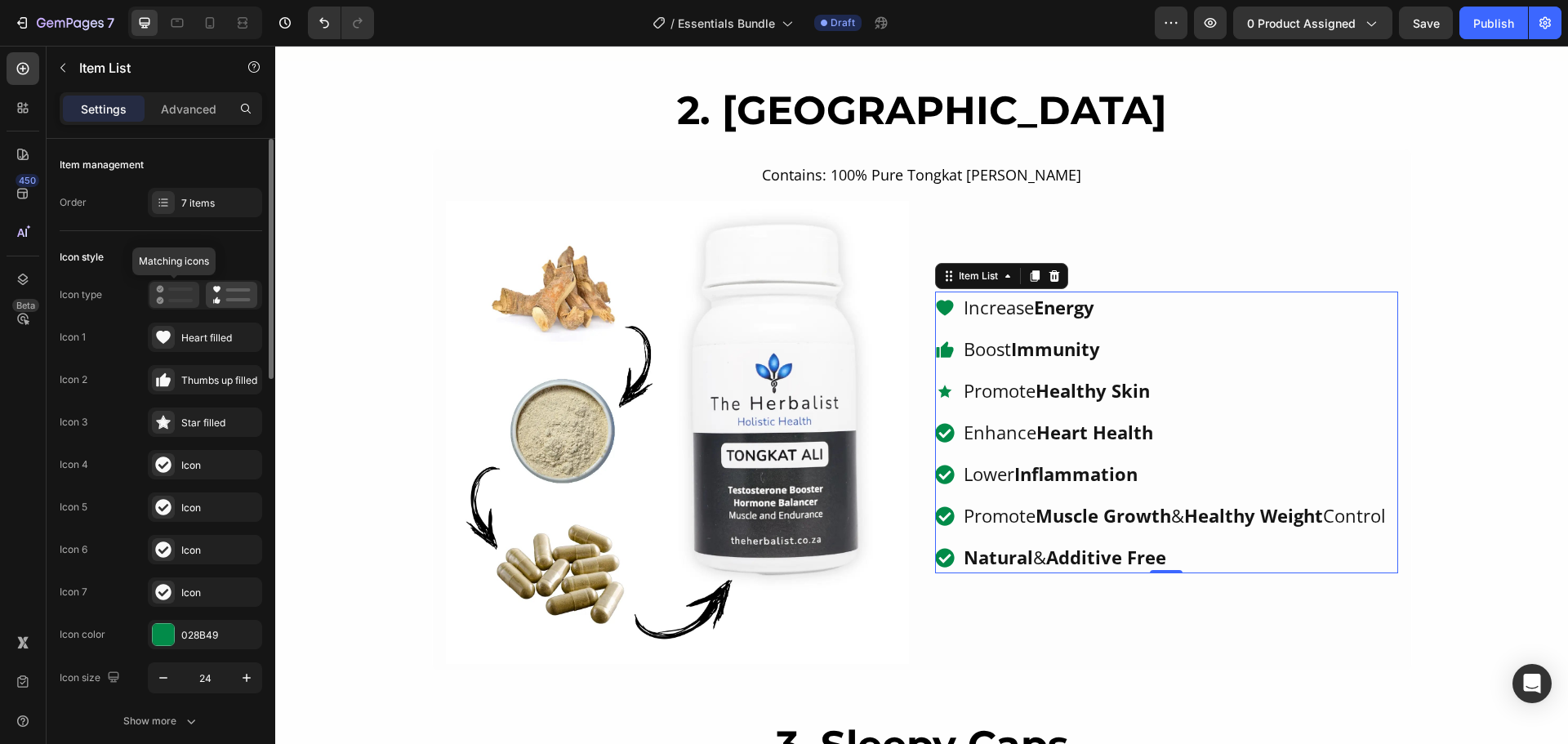
click at [182, 299] on rect at bounding box center [181, 301] width 25 height 3
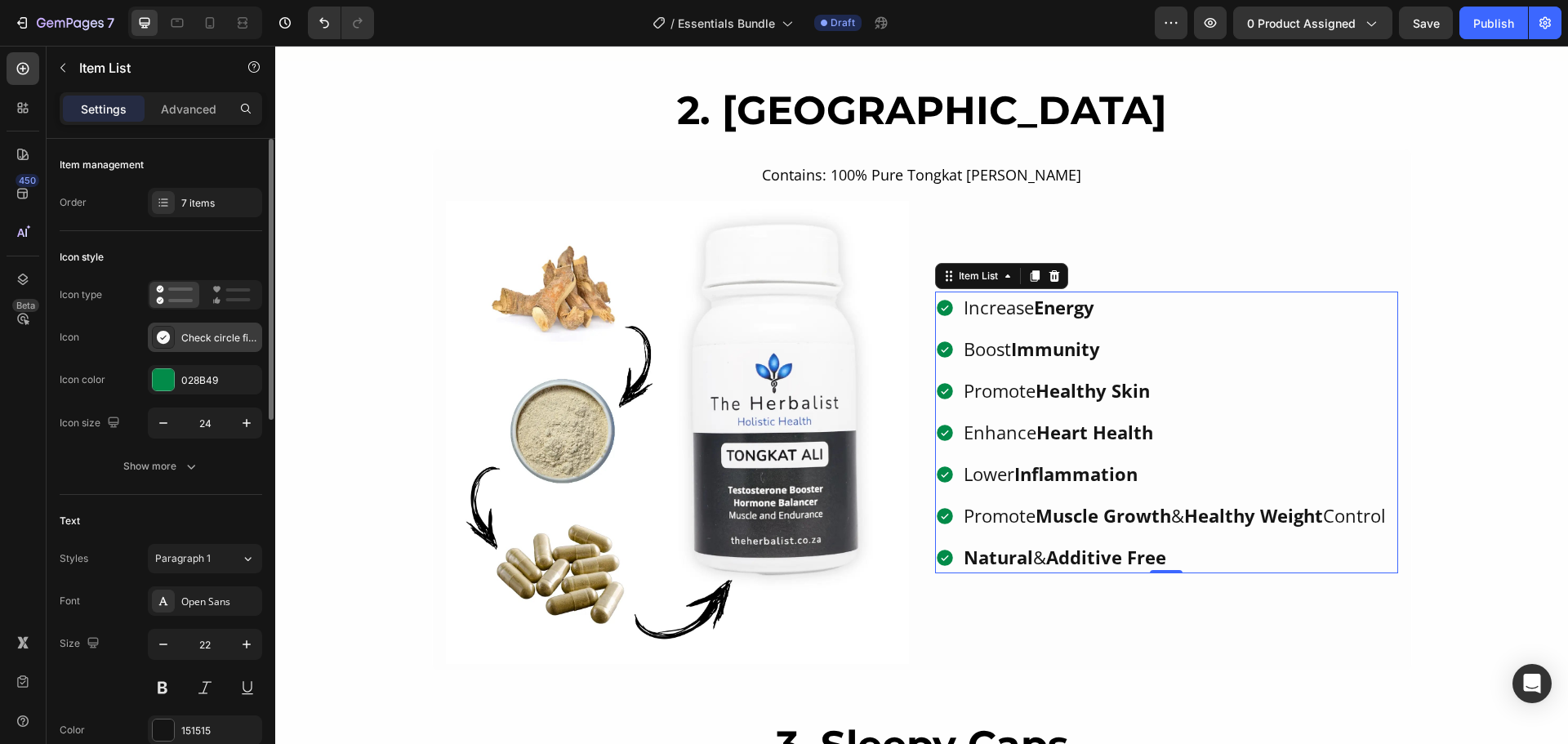
click at [200, 336] on div "Check circle filled" at bounding box center [220, 337] width 77 height 15
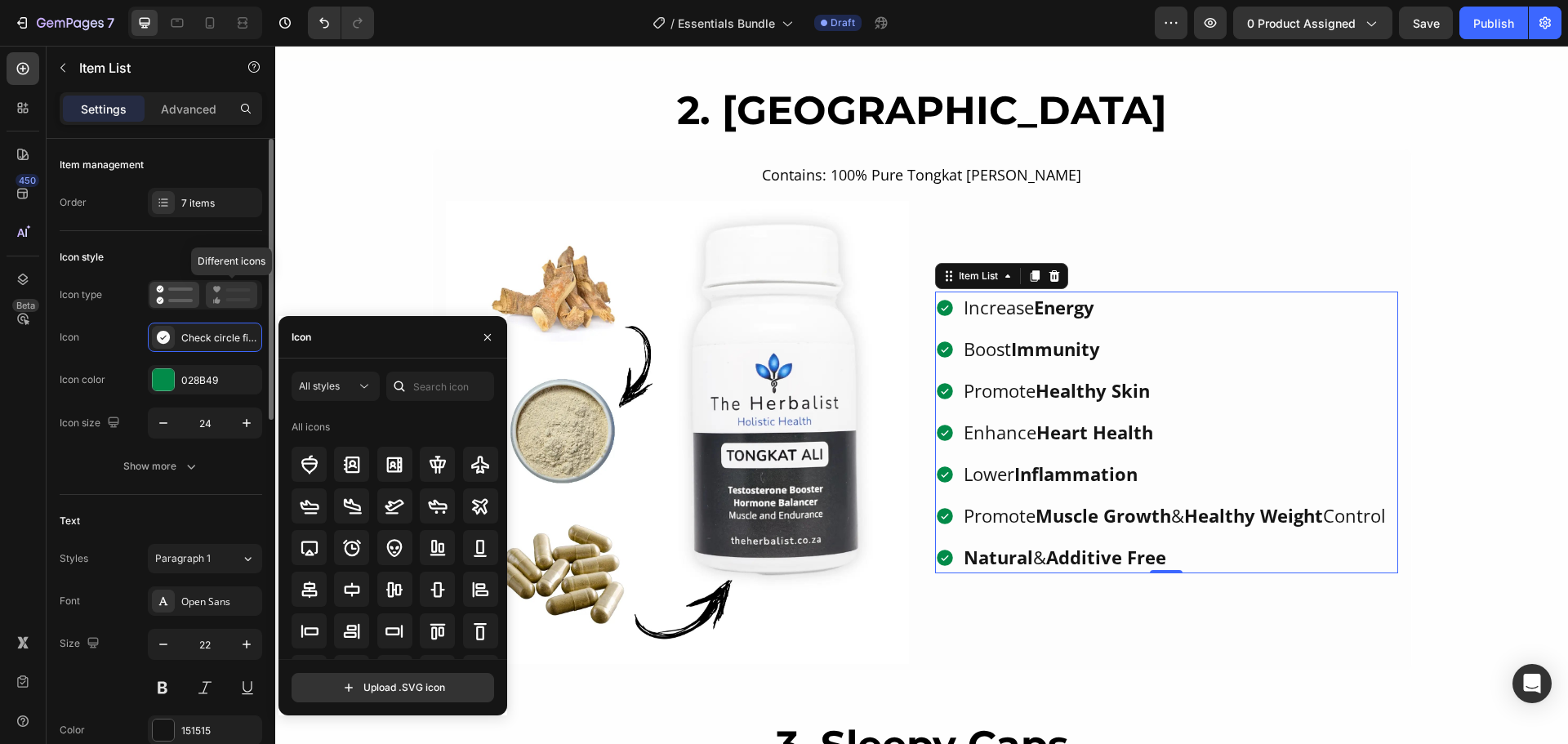
click at [232, 294] on icon at bounding box center [231, 295] width 39 height 20
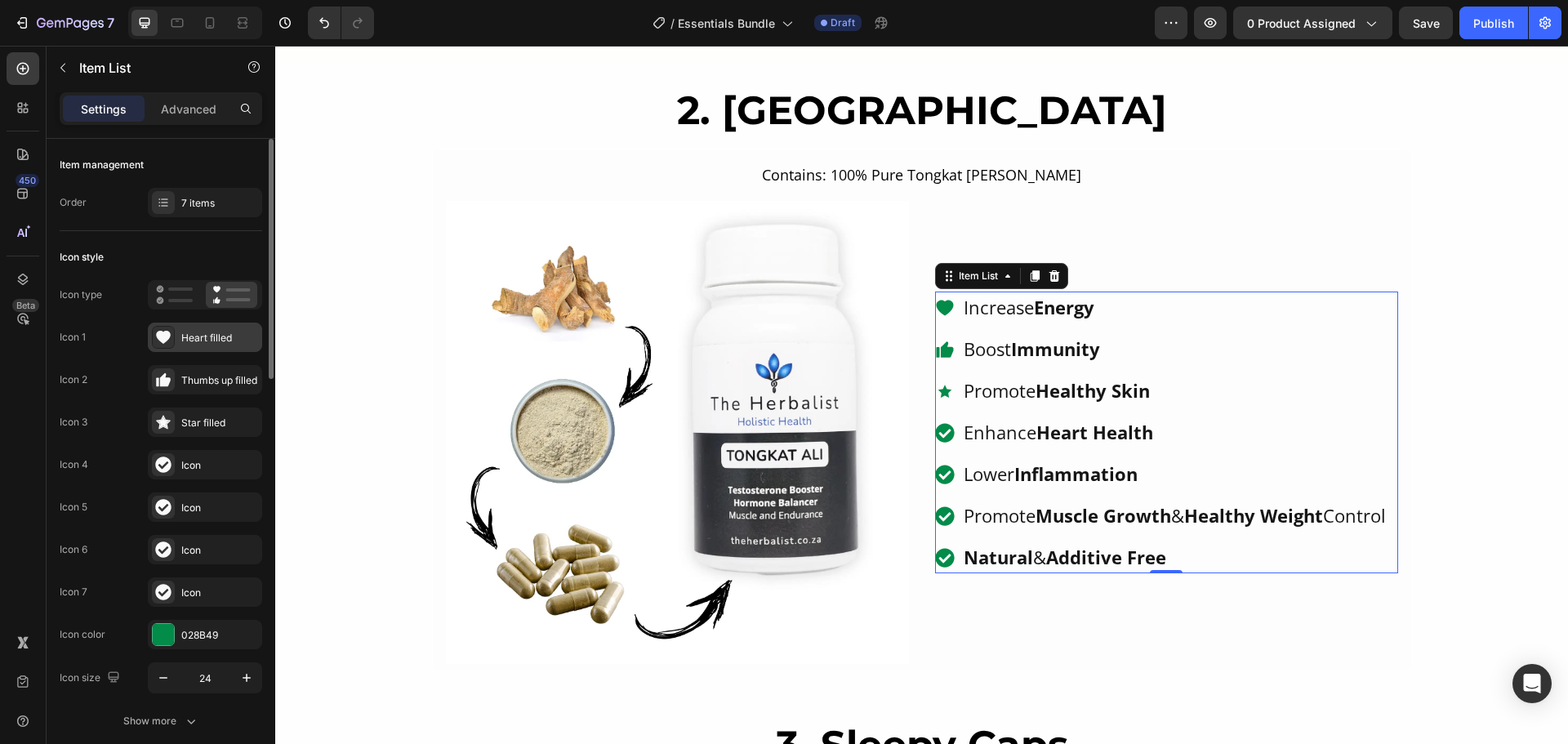
click at [208, 340] on div "Heart filled" at bounding box center [220, 337] width 77 height 15
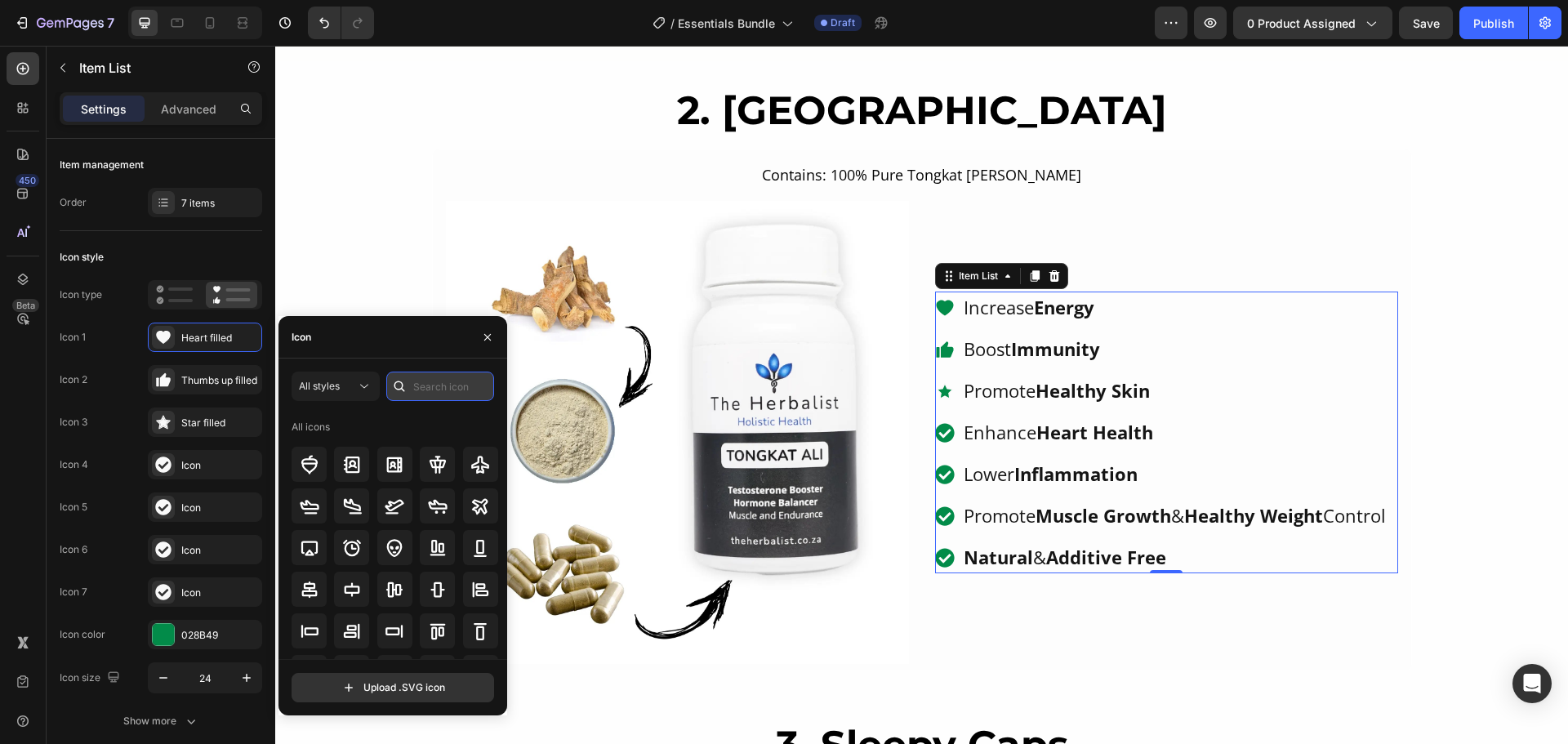
click at [437, 385] on input "text" at bounding box center [440, 386] width 108 height 29
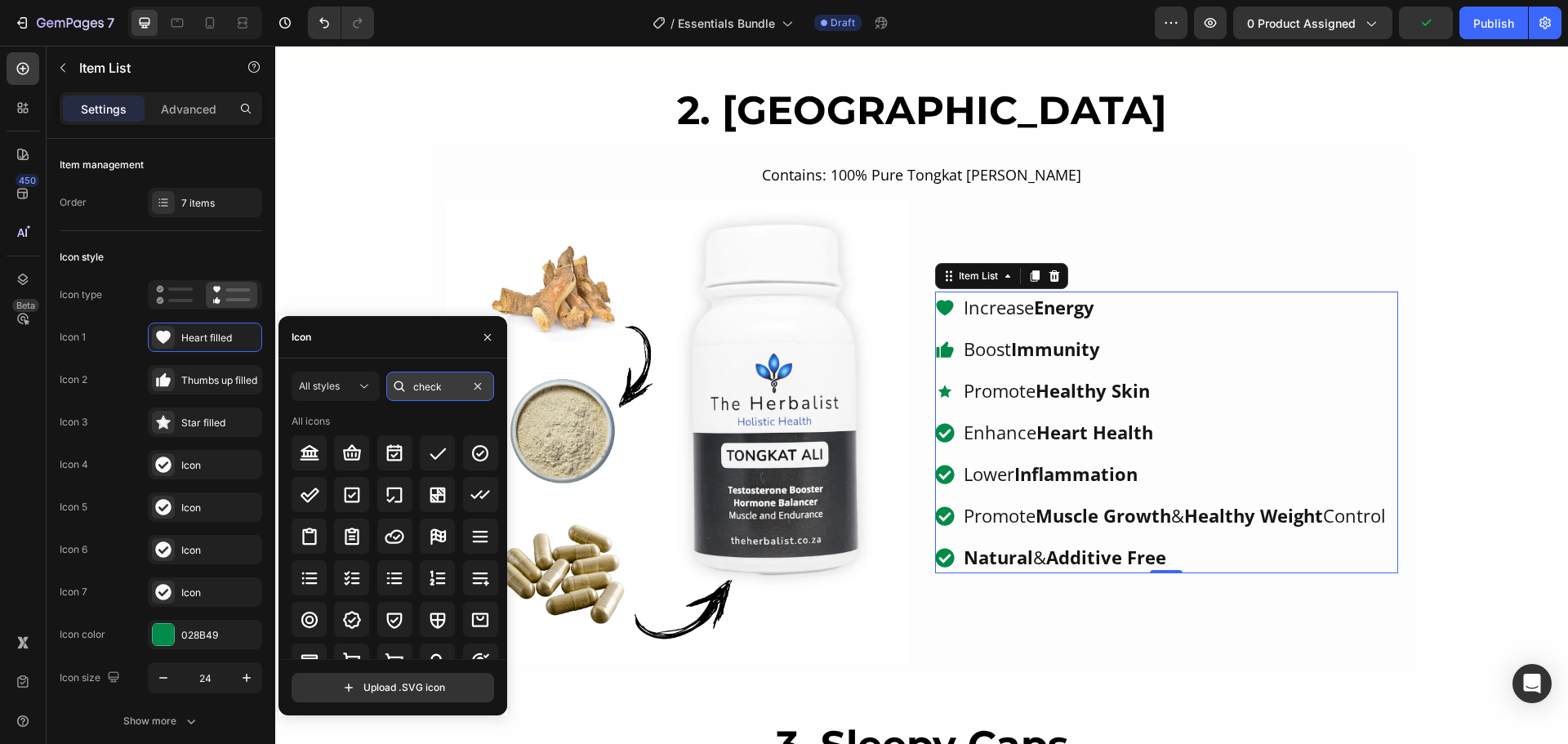
type input "check"
click at [479, 458] on icon at bounding box center [480, 453] width 20 height 20
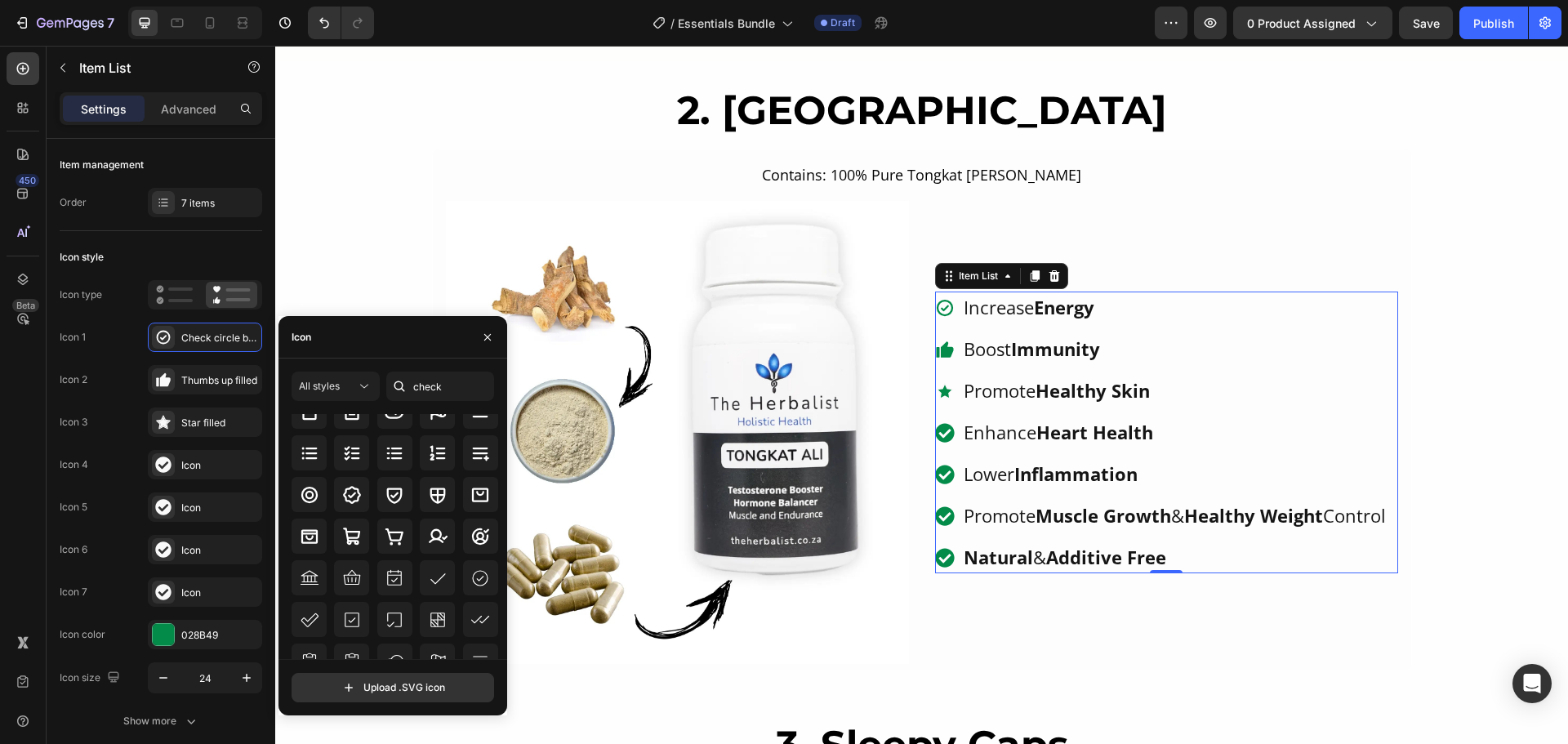
scroll to position [164, 0]
click at [471, 536] on icon at bounding box center [480, 539] width 20 height 20
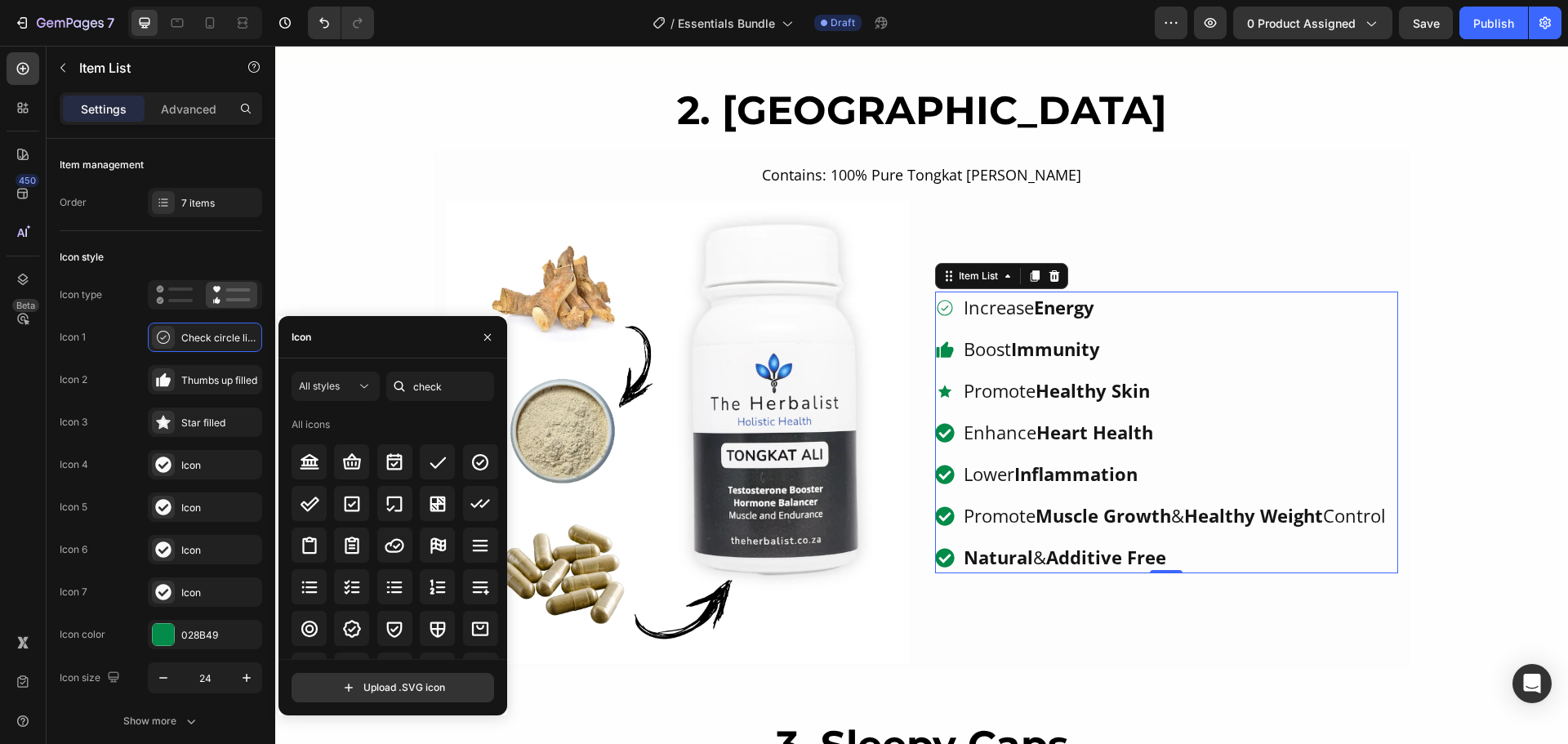
scroll to position [0, 0]
click at [342, 379] on div "All styles" at bounding box center [327, 386] width 57 height 15
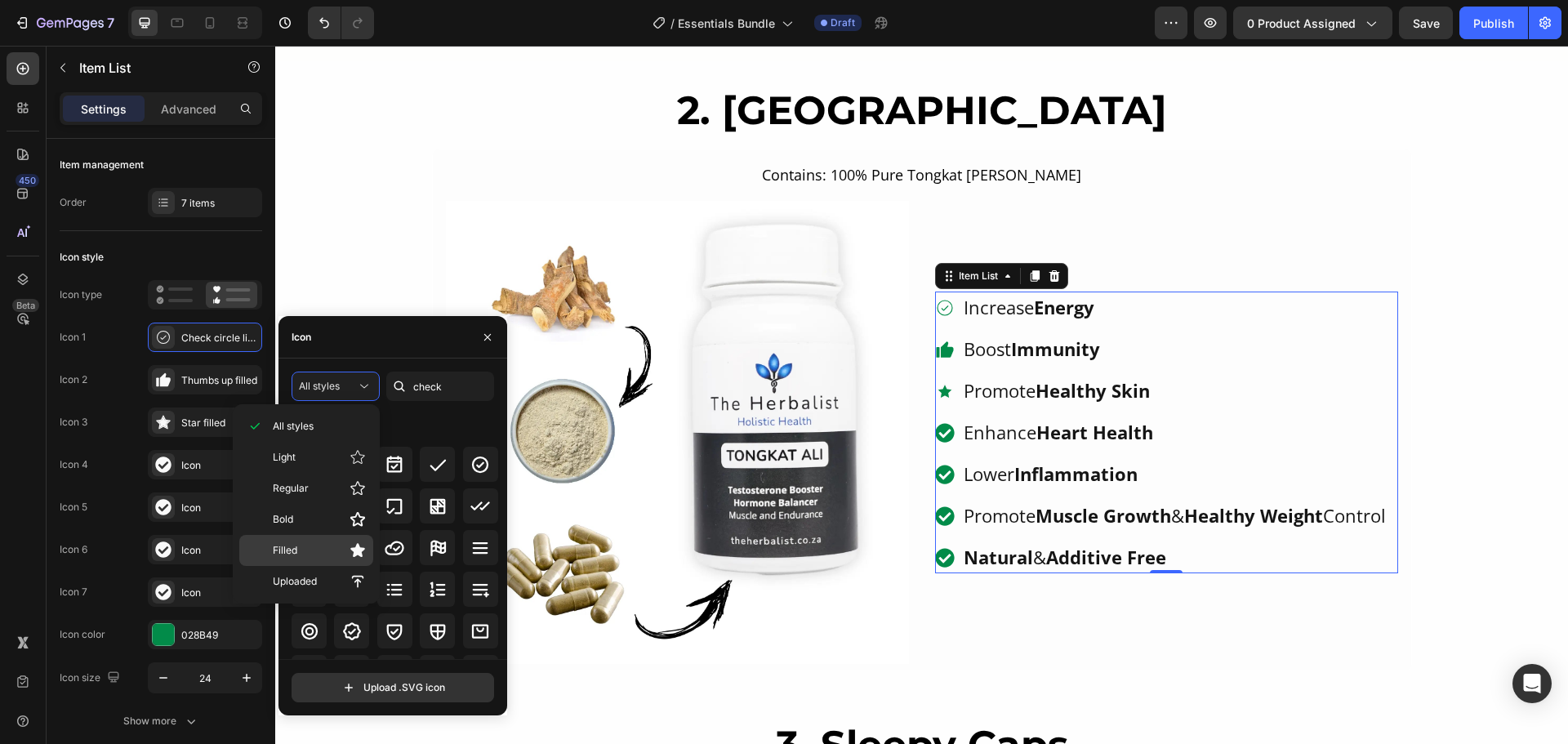
click at [362, 550] on icon at bounding box center [357, 550] width 15 height 14
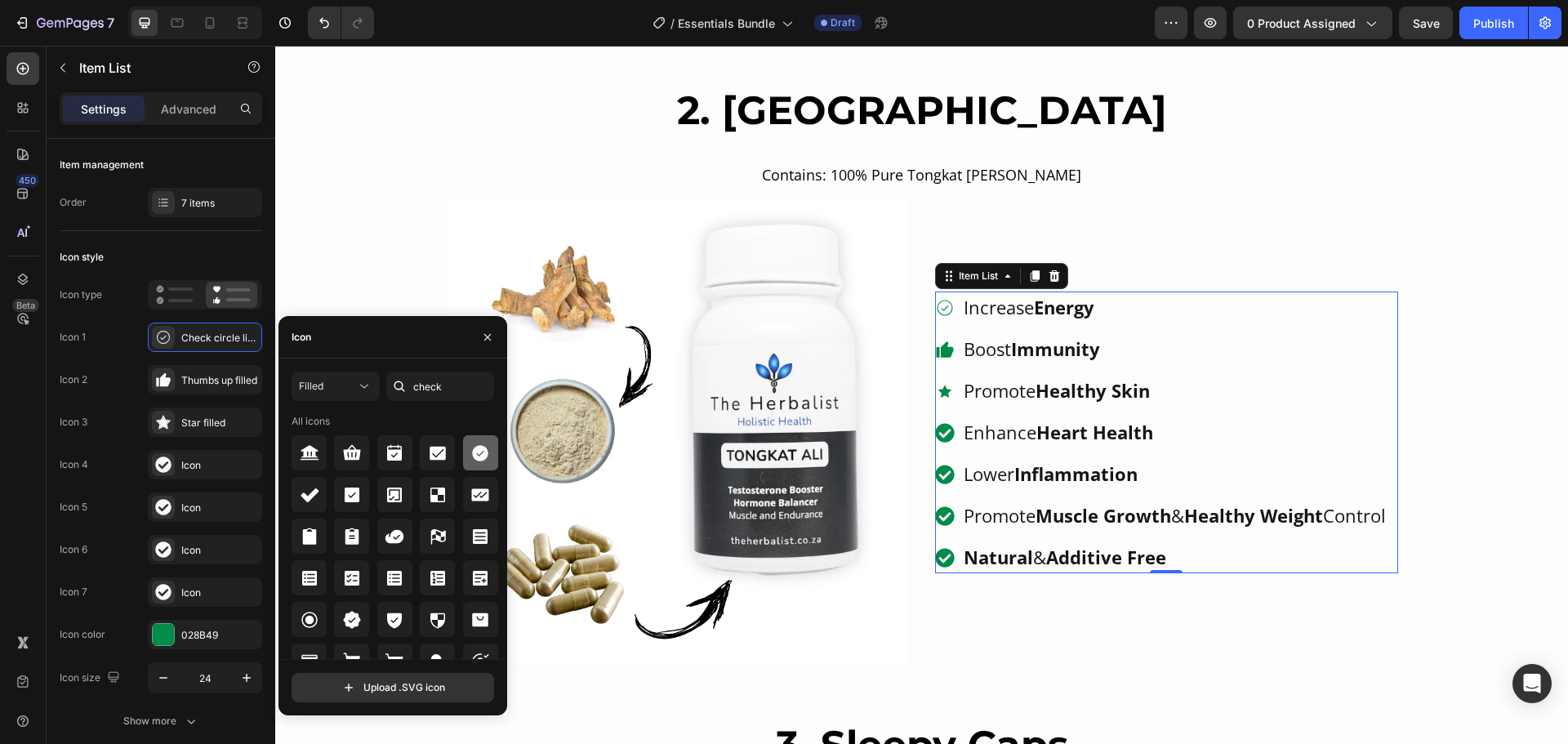
click at [480, 460] on icon at bounding box center [479, 453] width 16 height 16
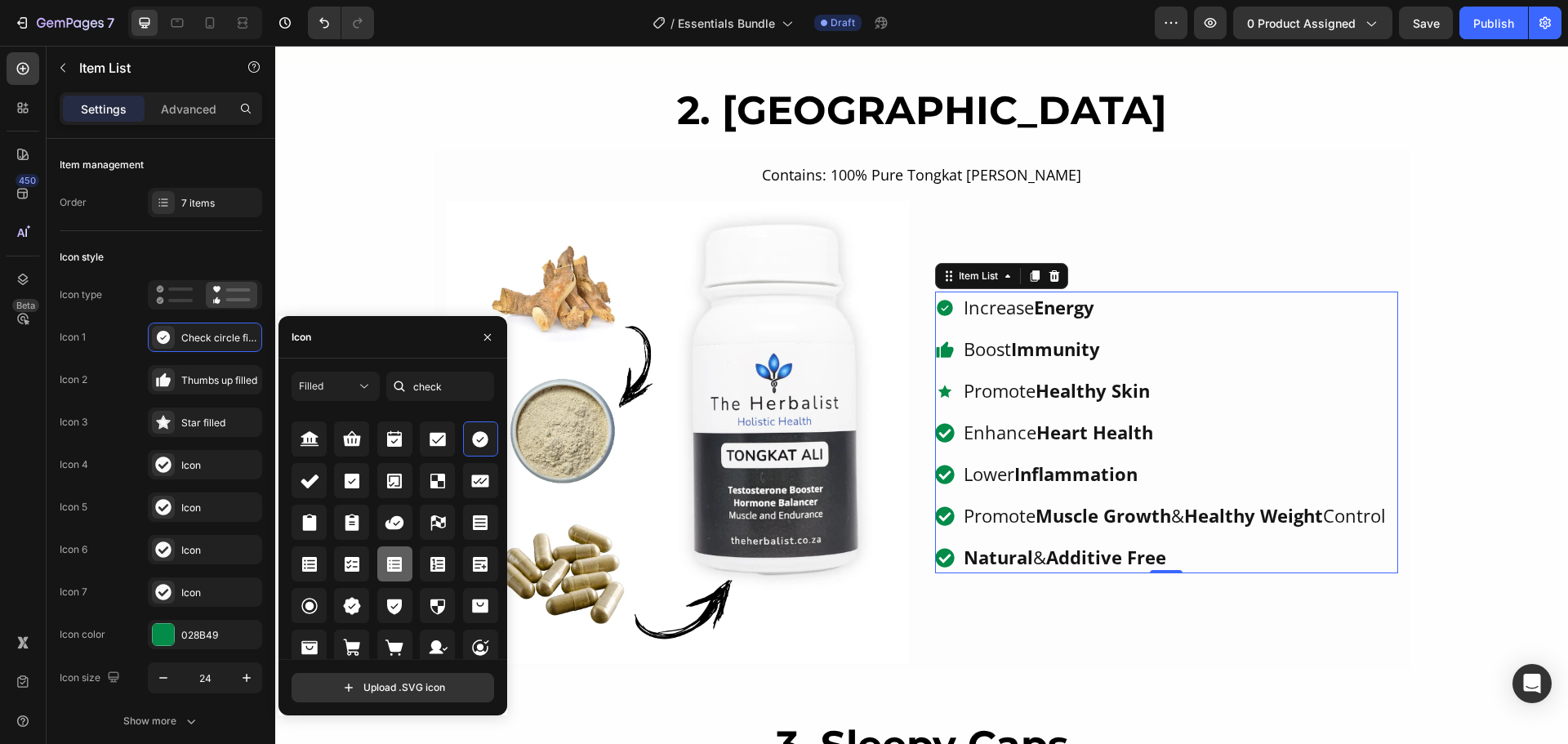
scroll to position [20, 0]
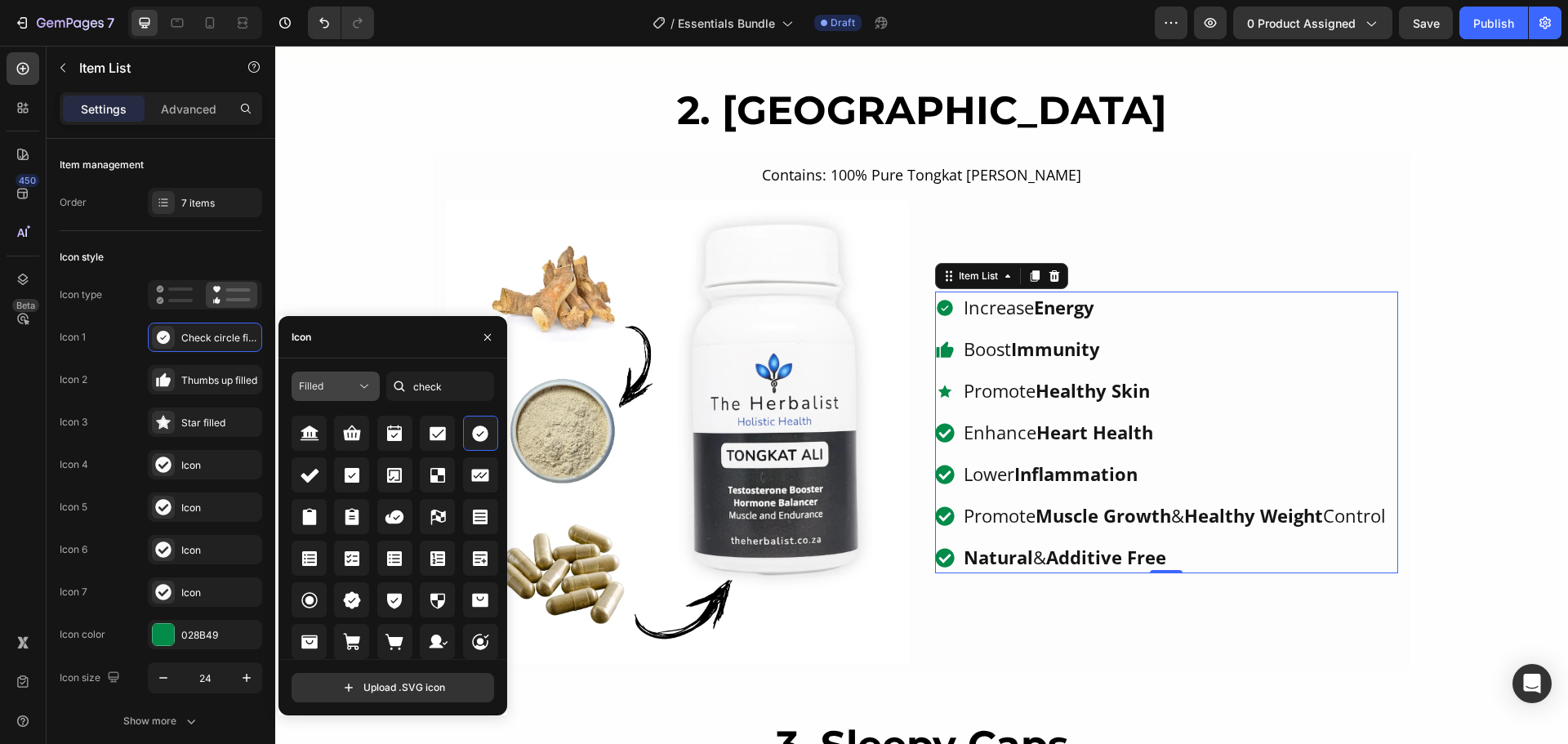
click at [351, 385] on div "Filled" at bounding box center [327, 386] width 57 height 15
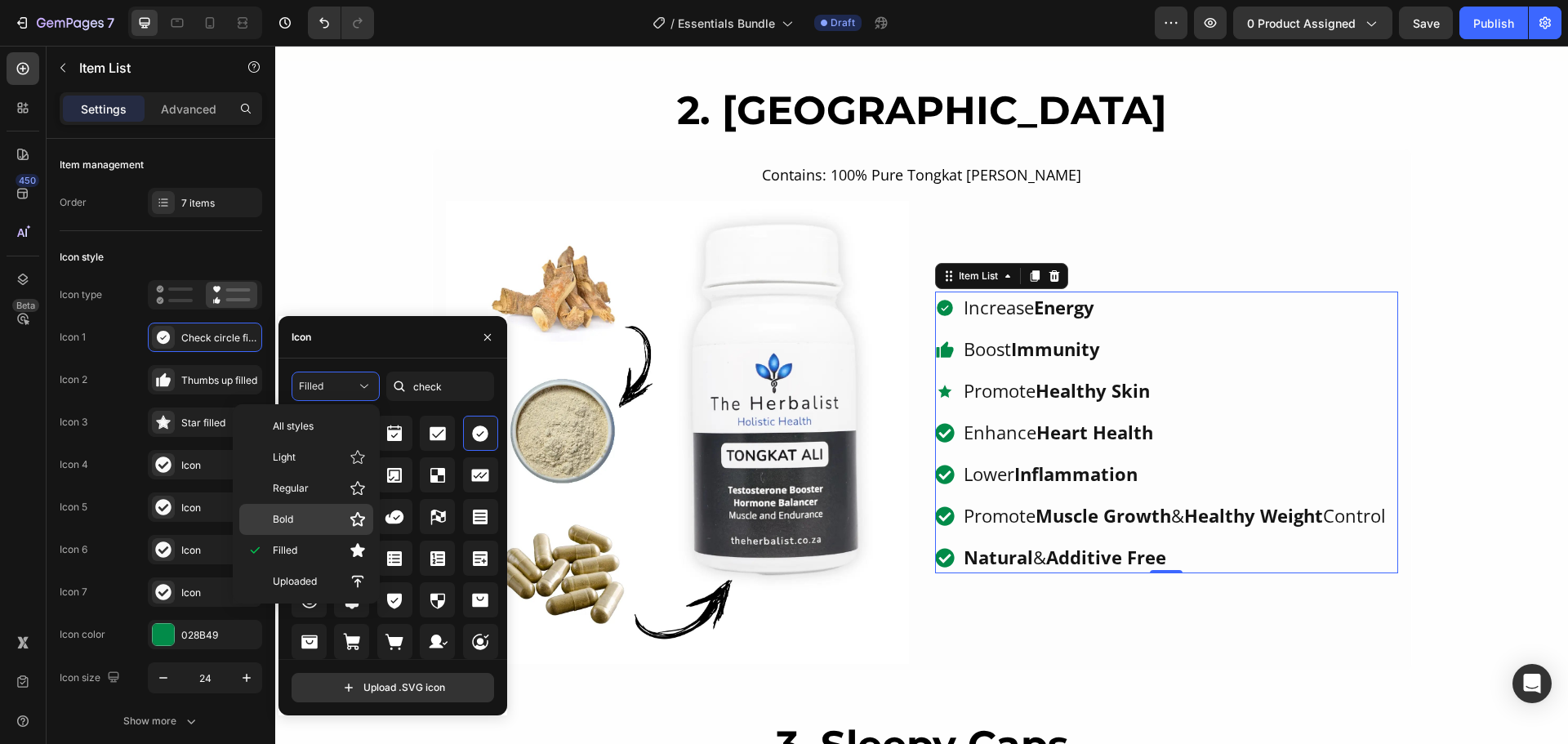
click at [304, 515] on p "Bold" at bounding box center [319, 519] width 93 height 16
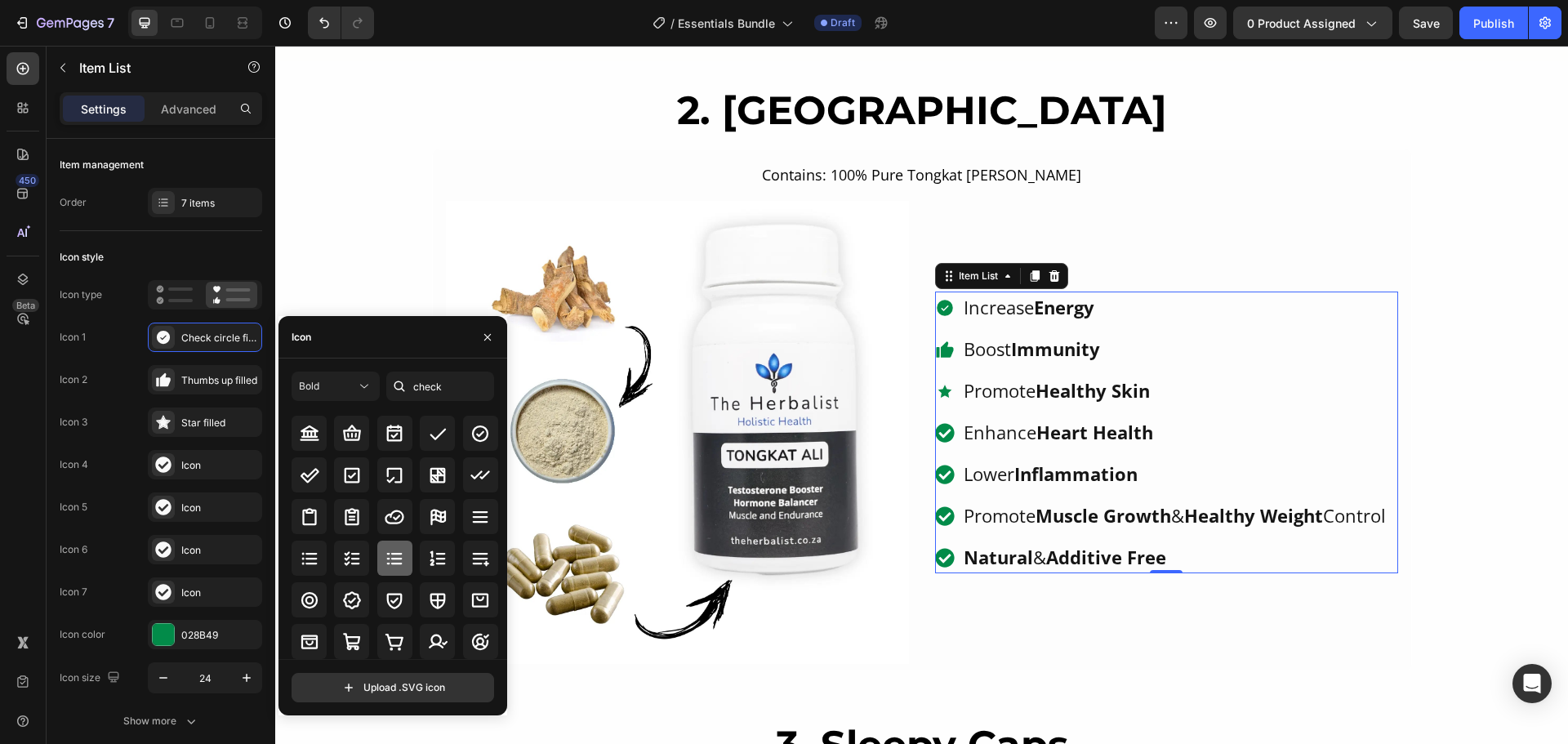
scroll to position [0, 0]
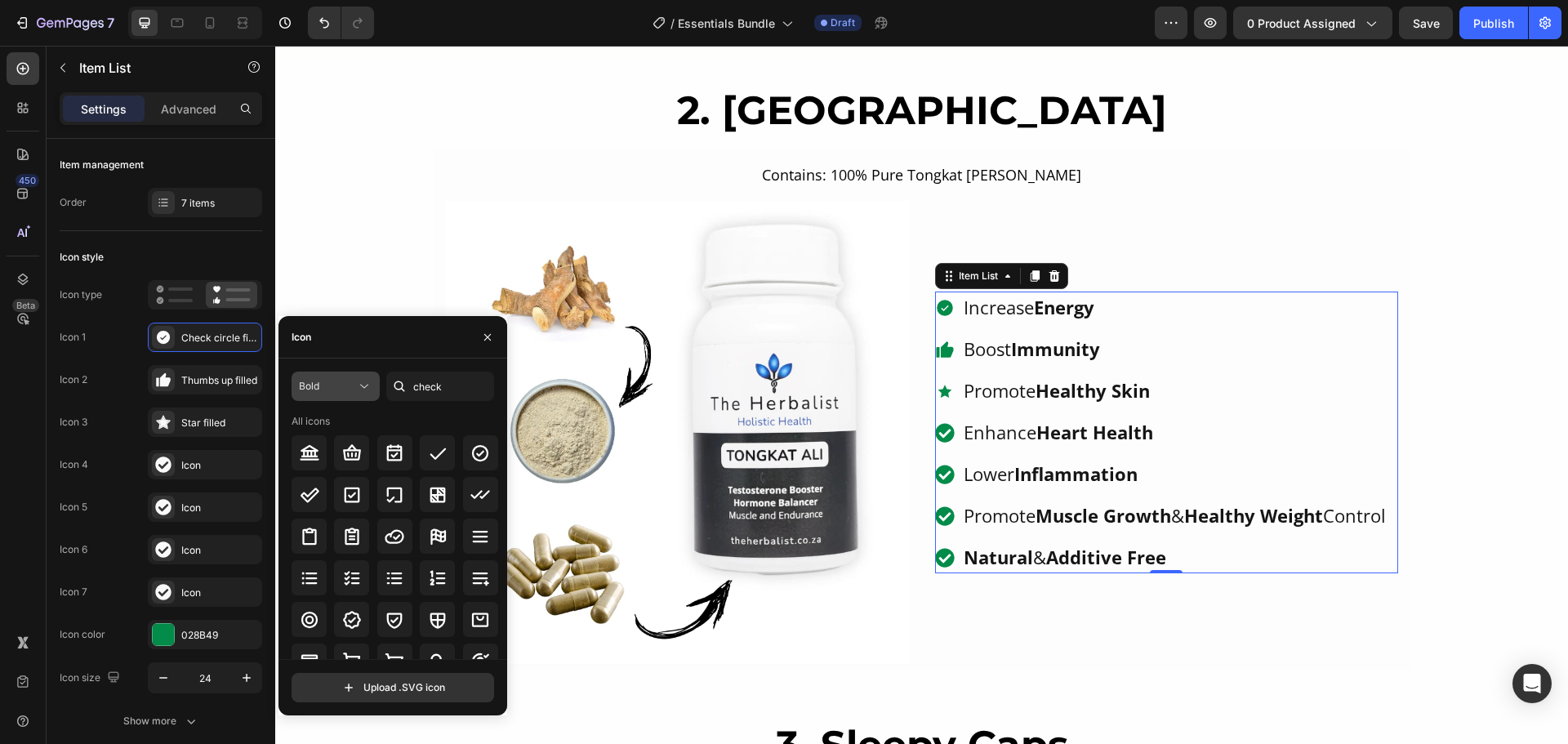
click at [347, 378] on div "Bold" at bounding box center [336, 386] width 74 height 16
click at [294, 532] on div "Bold" at bounding box center [306, 520] width 134 height 31
click at [344, 388] on div "Bold" at bounding box center [327, 386] width 57 height 15
click at [360, 515] on icon at bounding box center [357, 519] width 16 height 16
click at [355, 374] on button "Bold" at bounding box center [336, 386] width 88 height 29
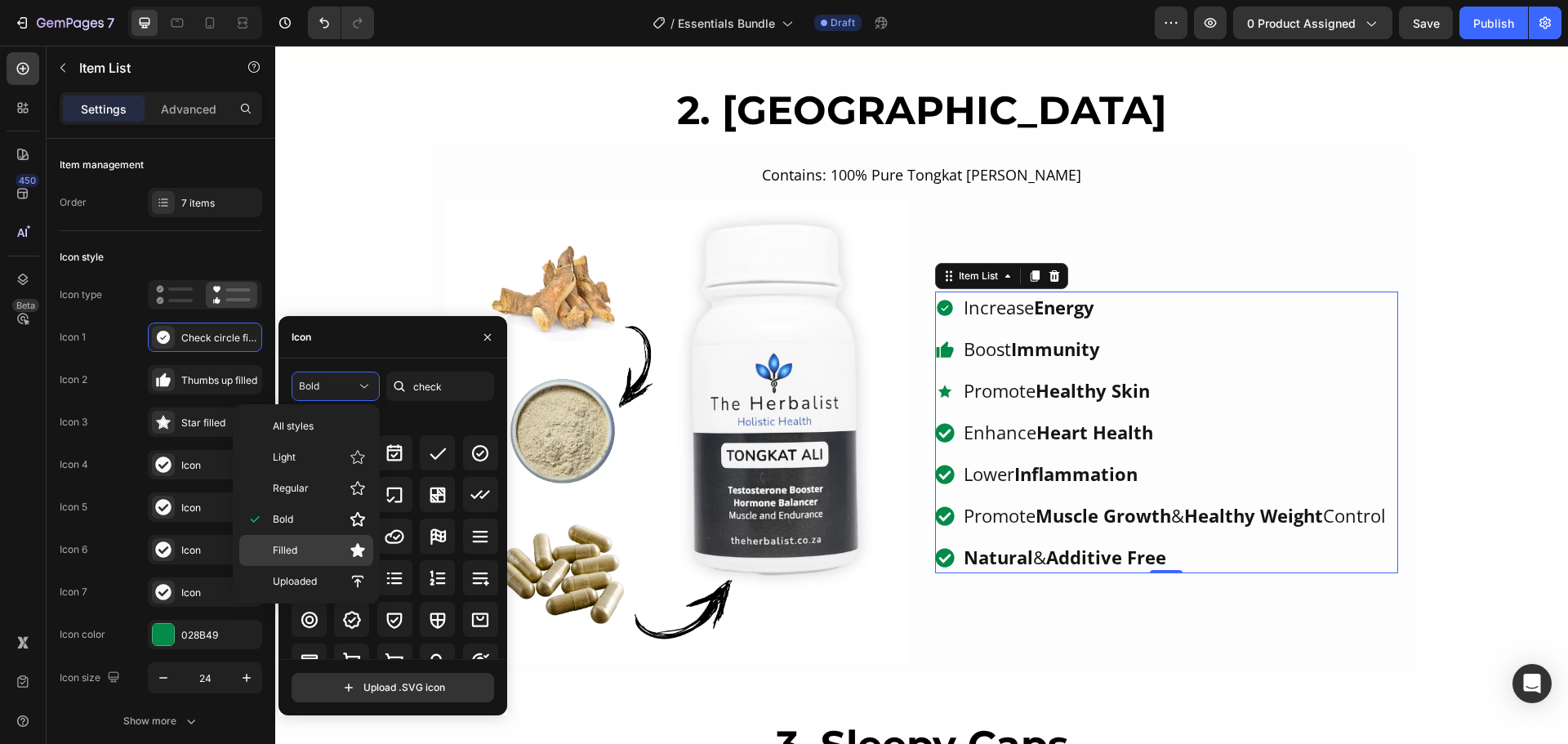
click at [305, 558] on p "Filled" at bounding box center [319, 550] width 93 height 16
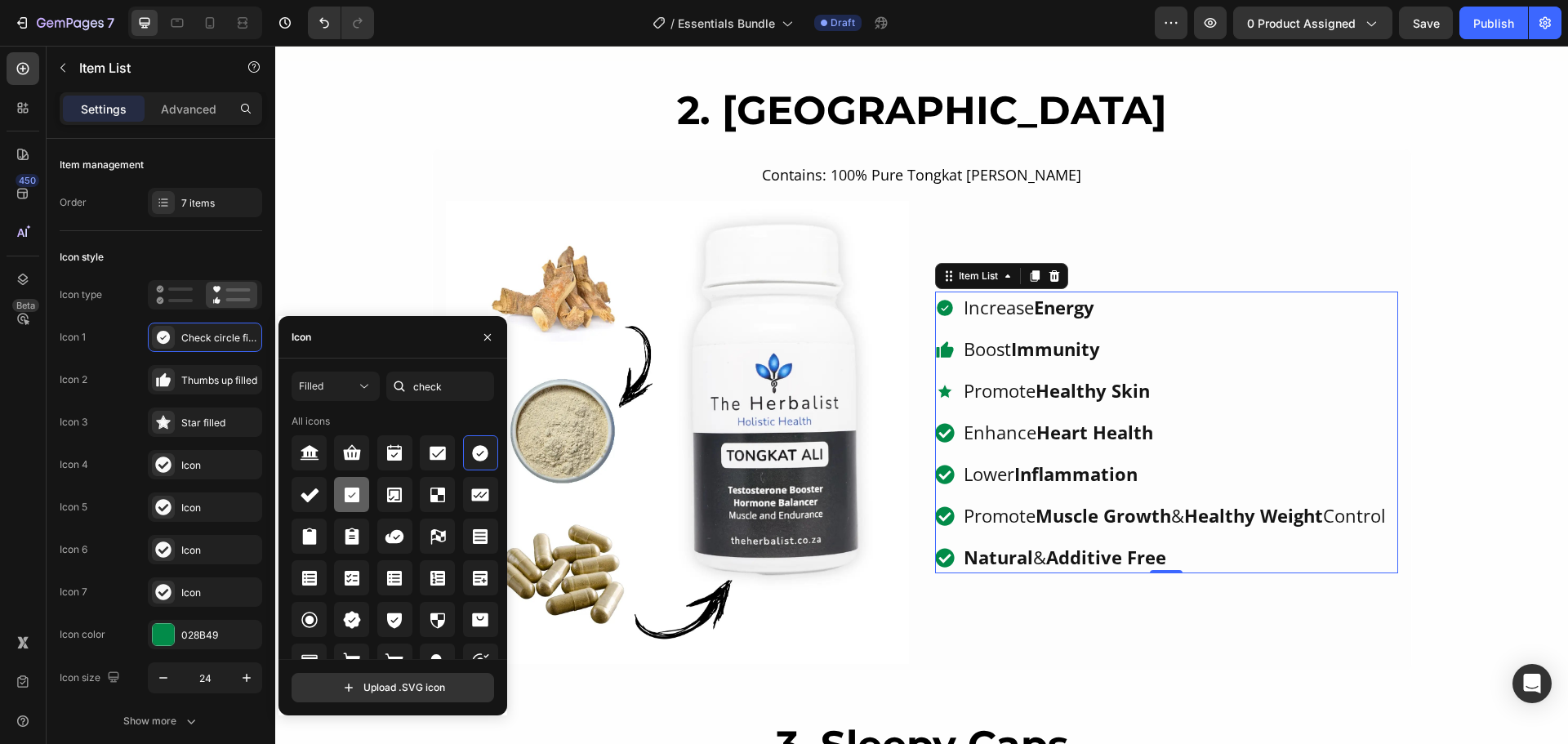
scroll to position [20, 0]
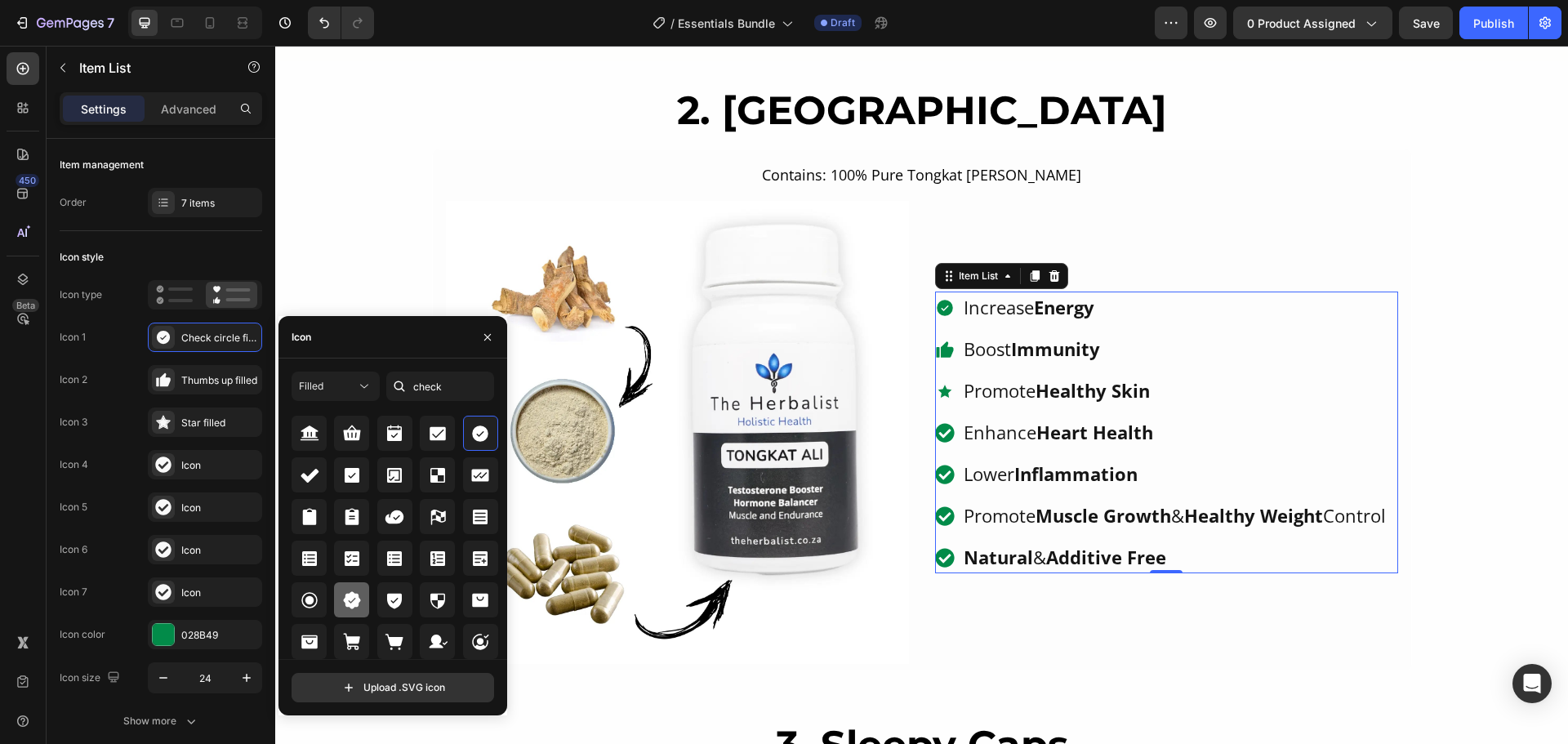
click at [353, 600] on icon at bounding box center [352, 600] width 17 height 17
click at [312, 479] on icon at bounding box center [309, 475] width 20 height 20
click at [439, 379] on input "check" at bounding box center [440, 386] width 108 height 29
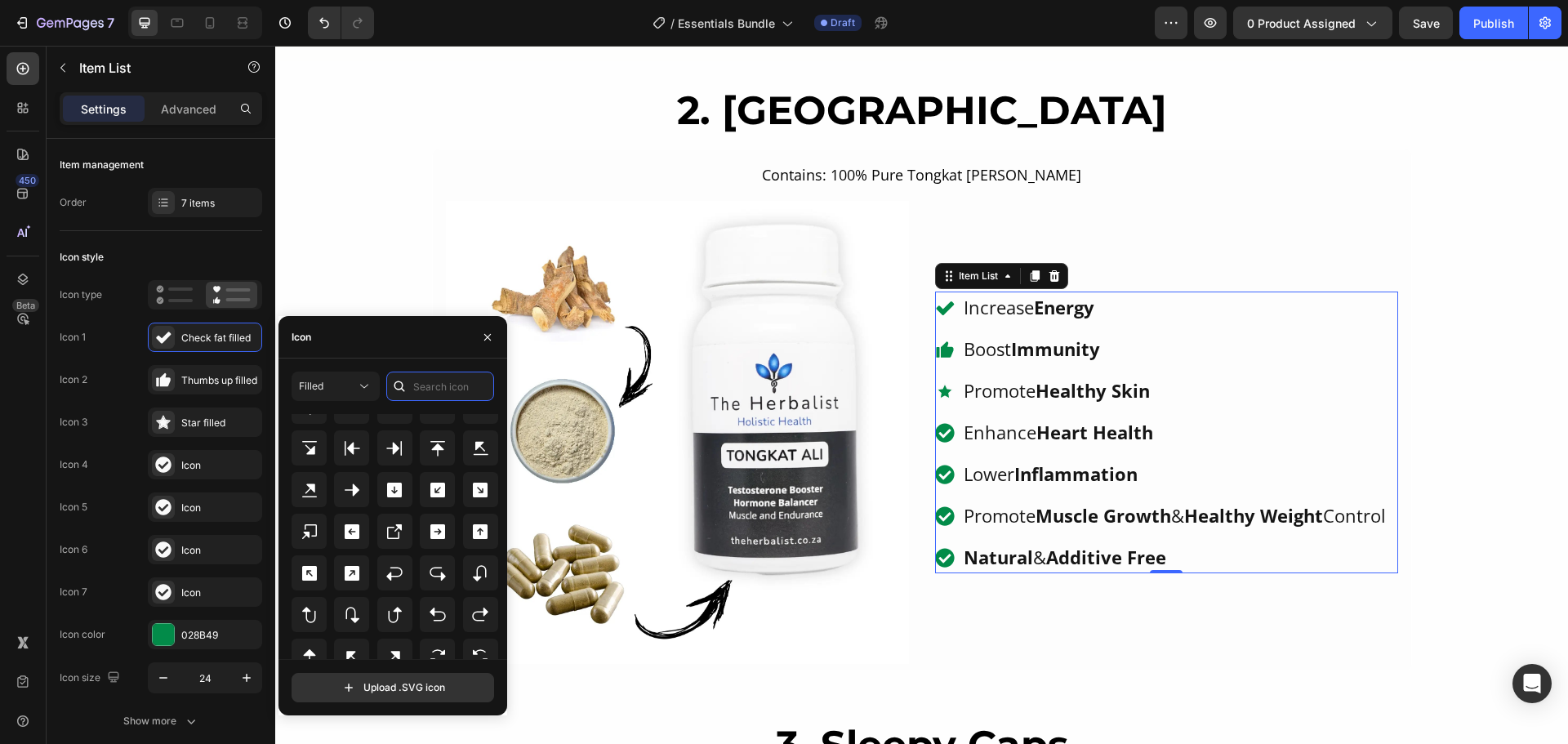
scroll to position [882, 0]
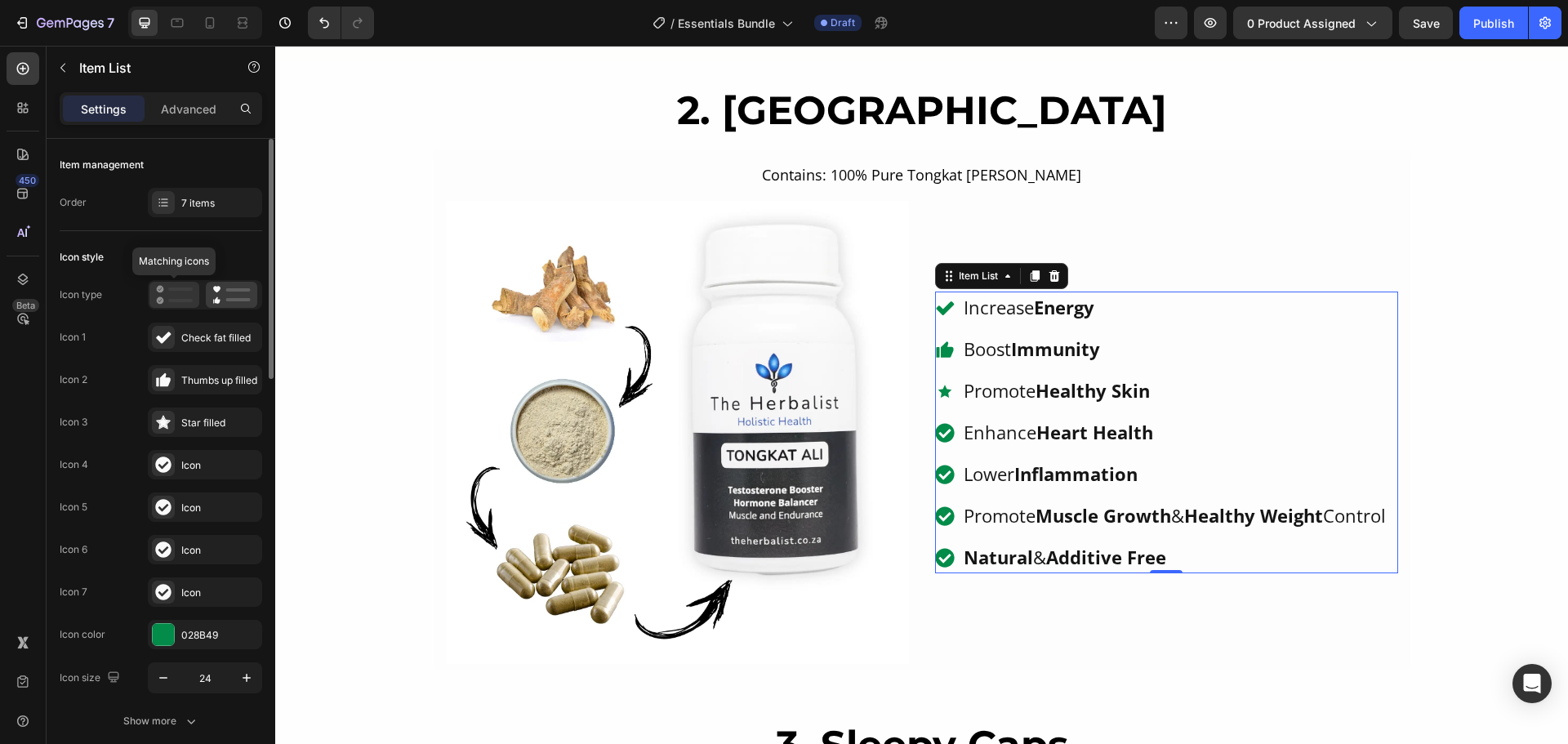
click at [174, 284] on div at bounding box center [175, 295] width 50 height 27
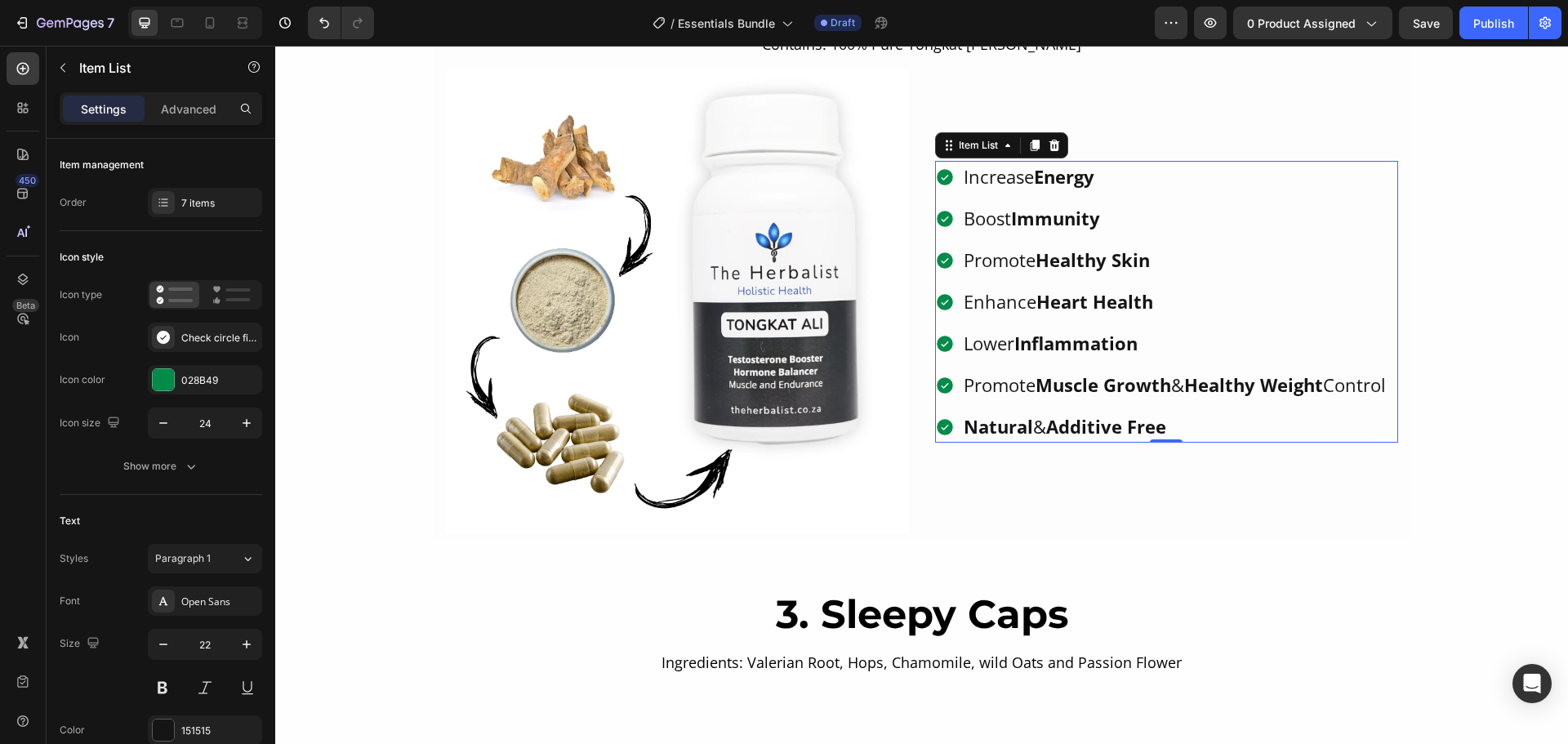
scroll to position [1622, 0]
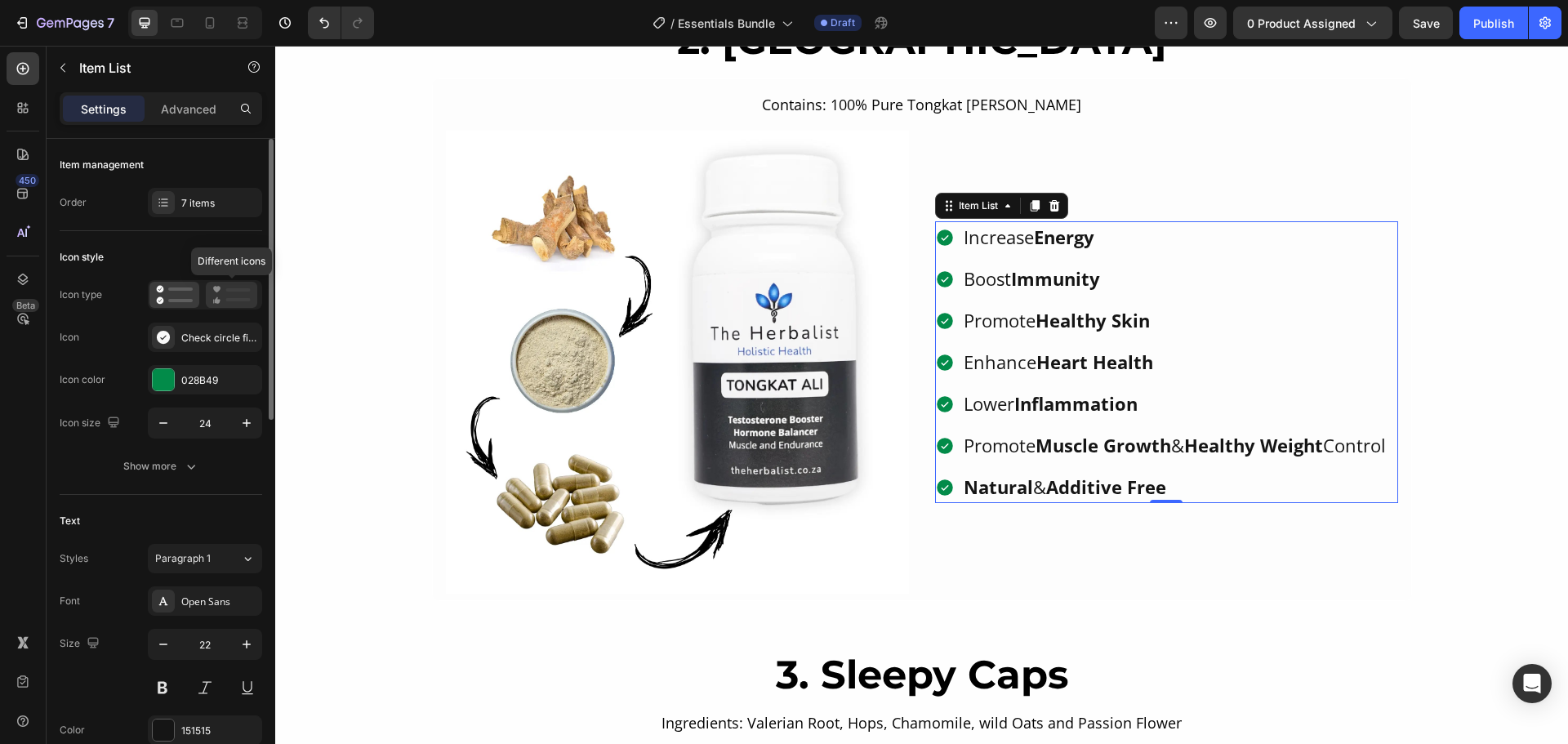
click at [222, 293] on icon at bounding box center [231, 295] width 39 height 20
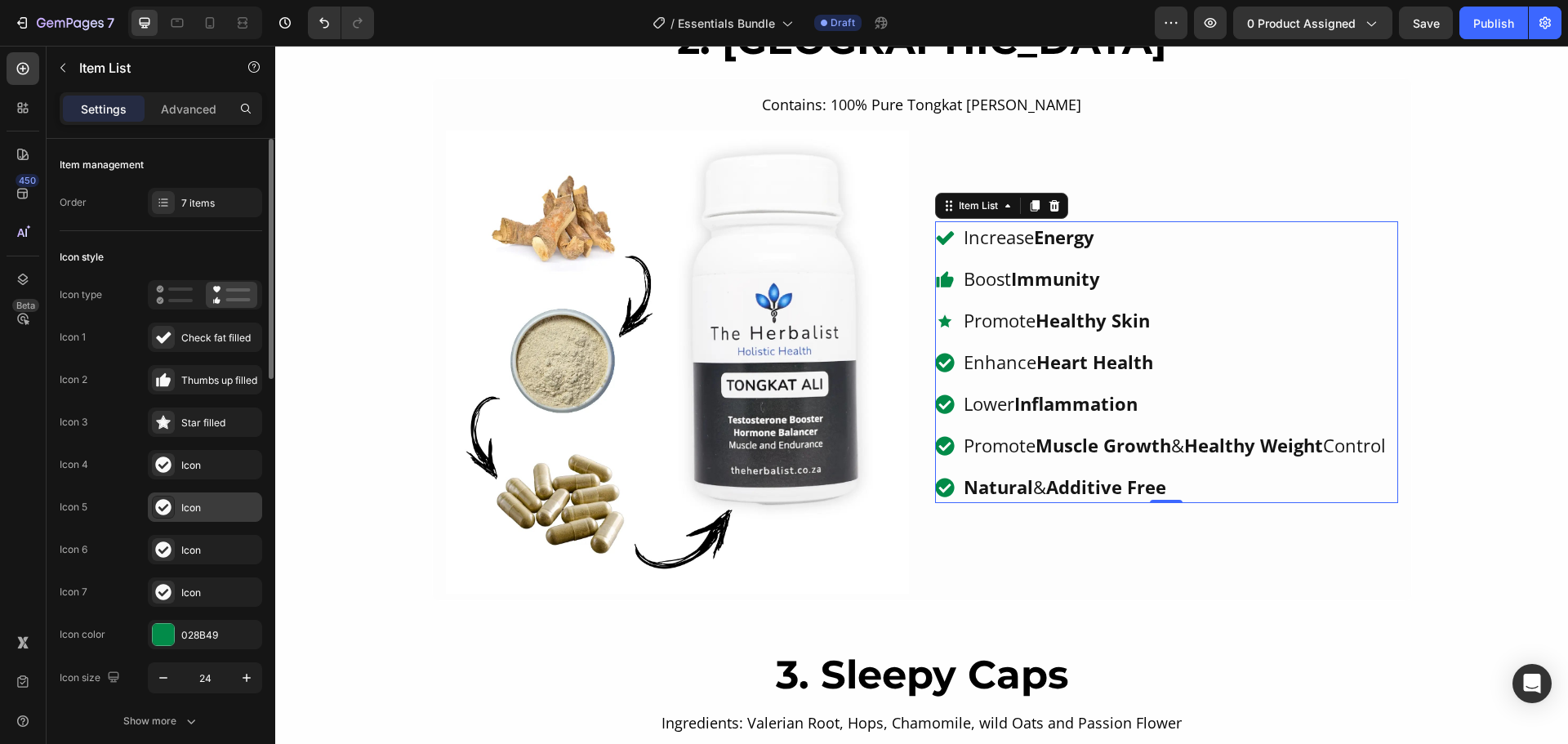
click at [183, 511] on div "Icon" at bounding box center [220, 508] width 77 height 15
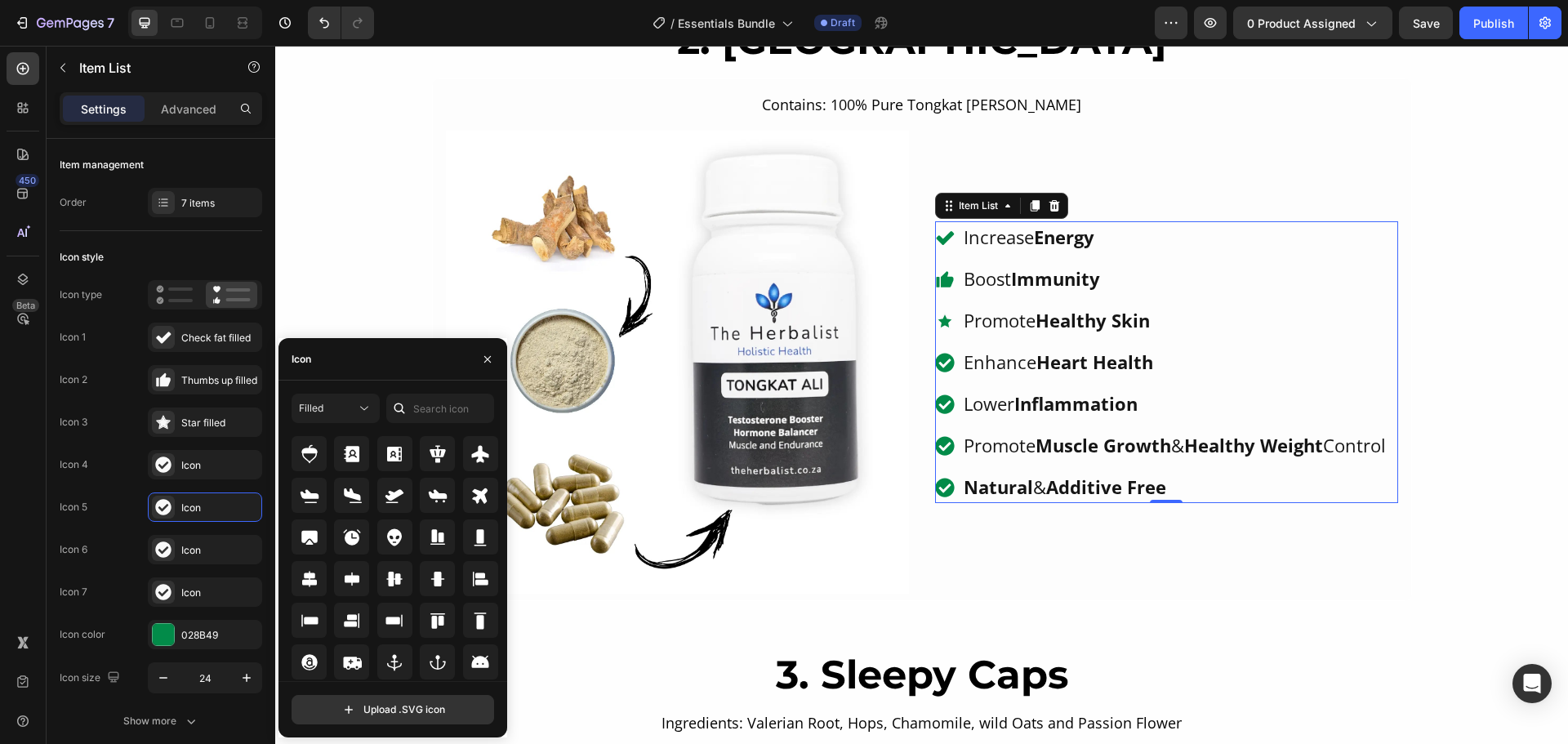
scroll to position [0, 0]
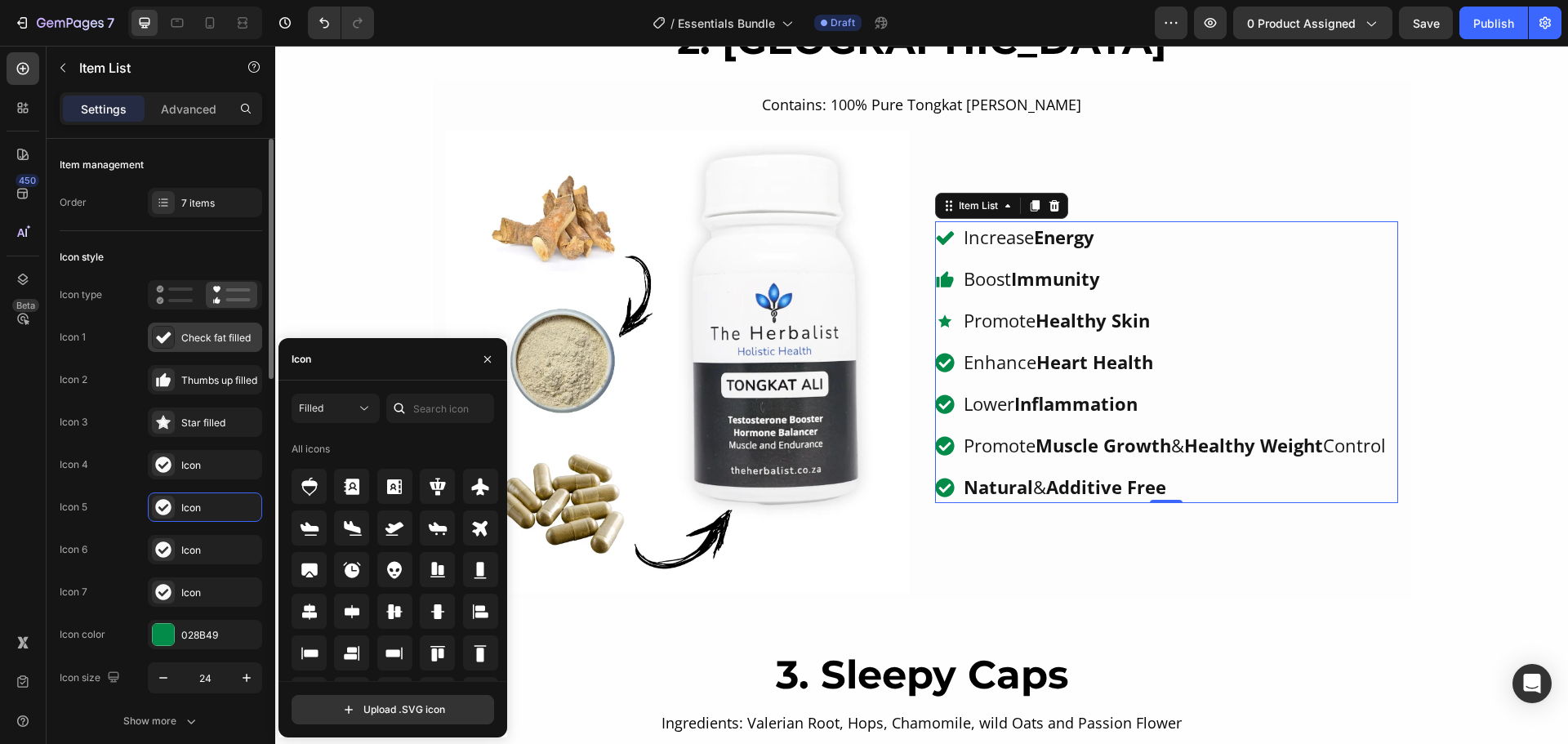
click at [191, 342] on div "Check fat filled" at bounding box center [220, 337] width 77 height 15
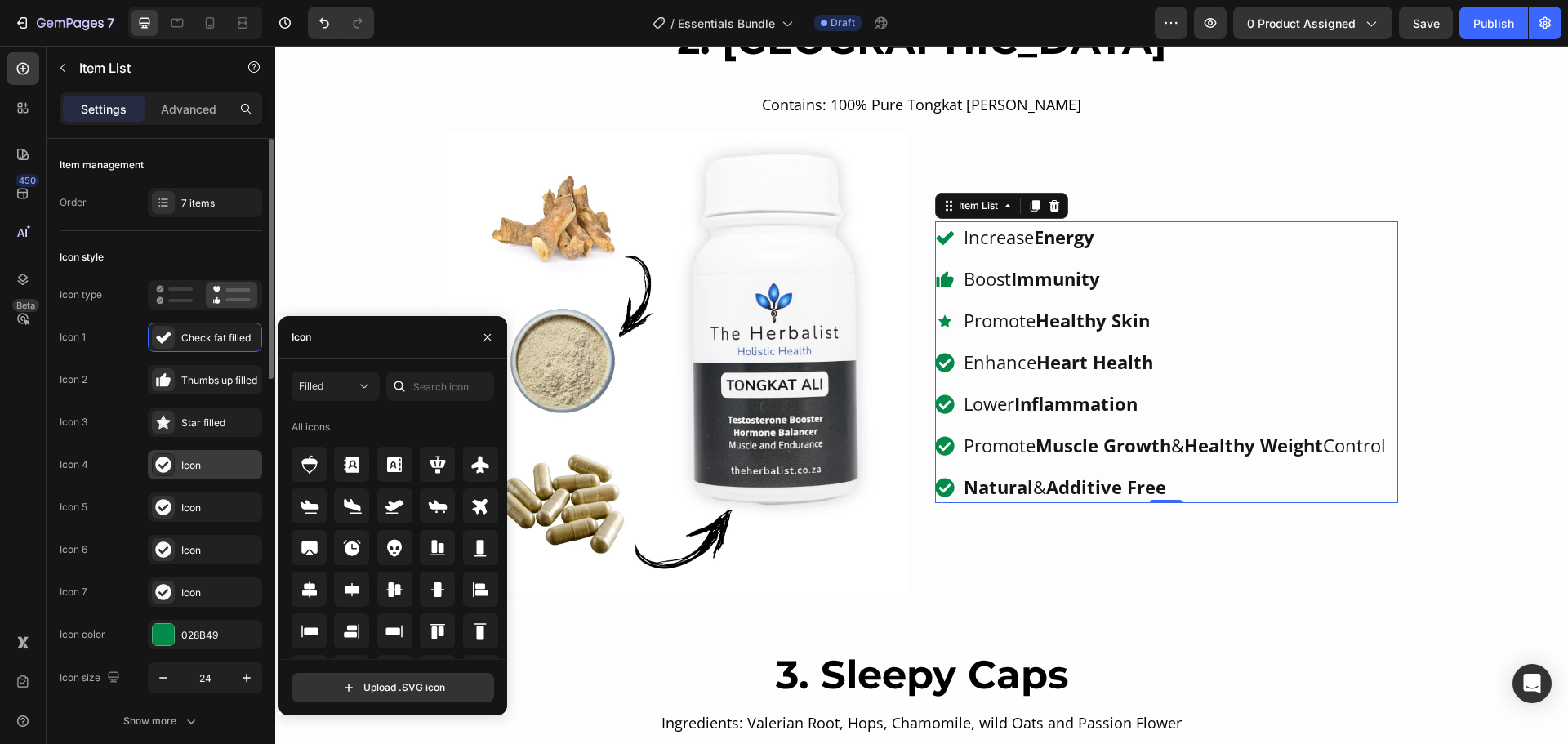
click at [210, 473] on div "Icon" at bounding box center [205, 465] width 115 height 29
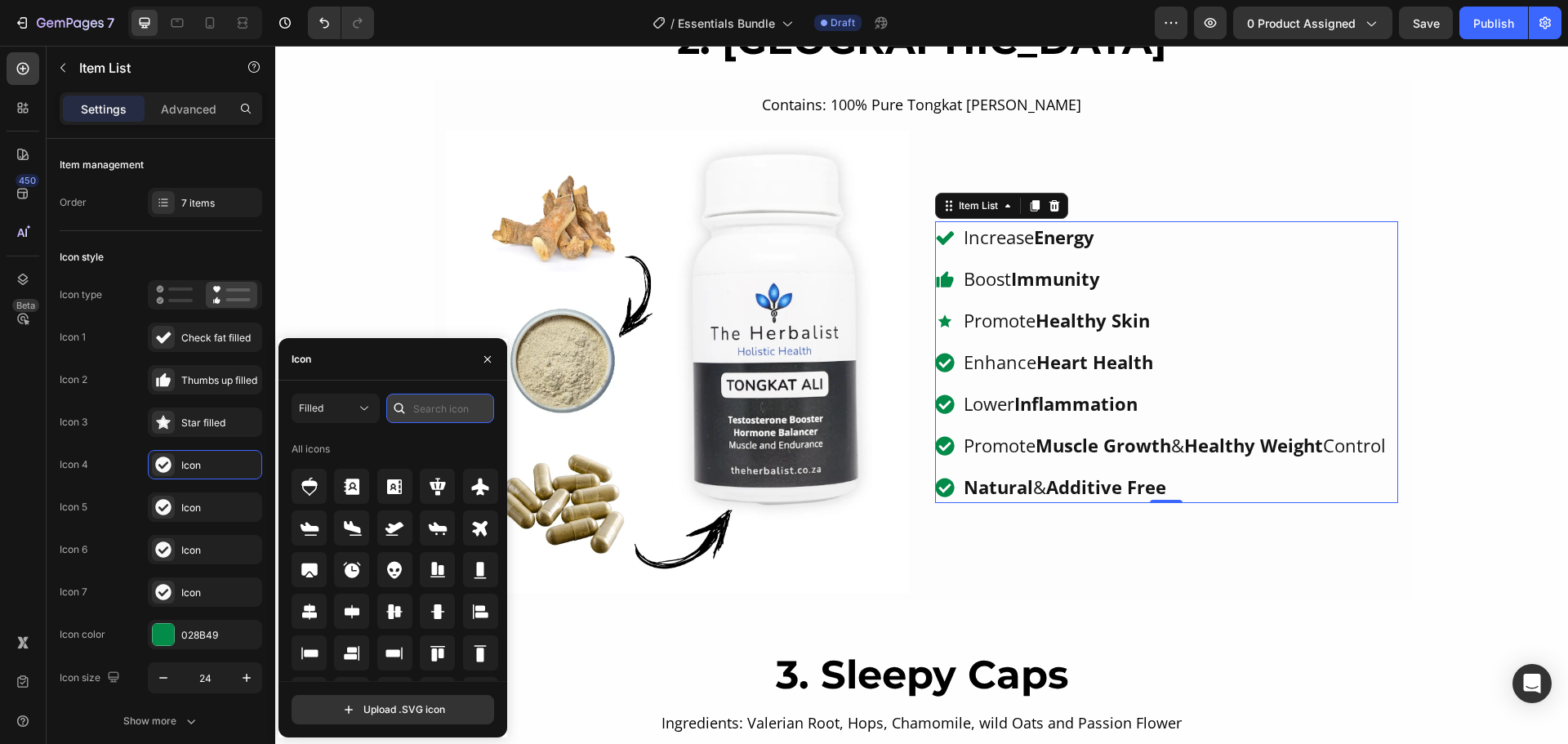
click at [436, 418] on input "text" at bounding box center [440, 408] width 108 height 29
type input "icon"
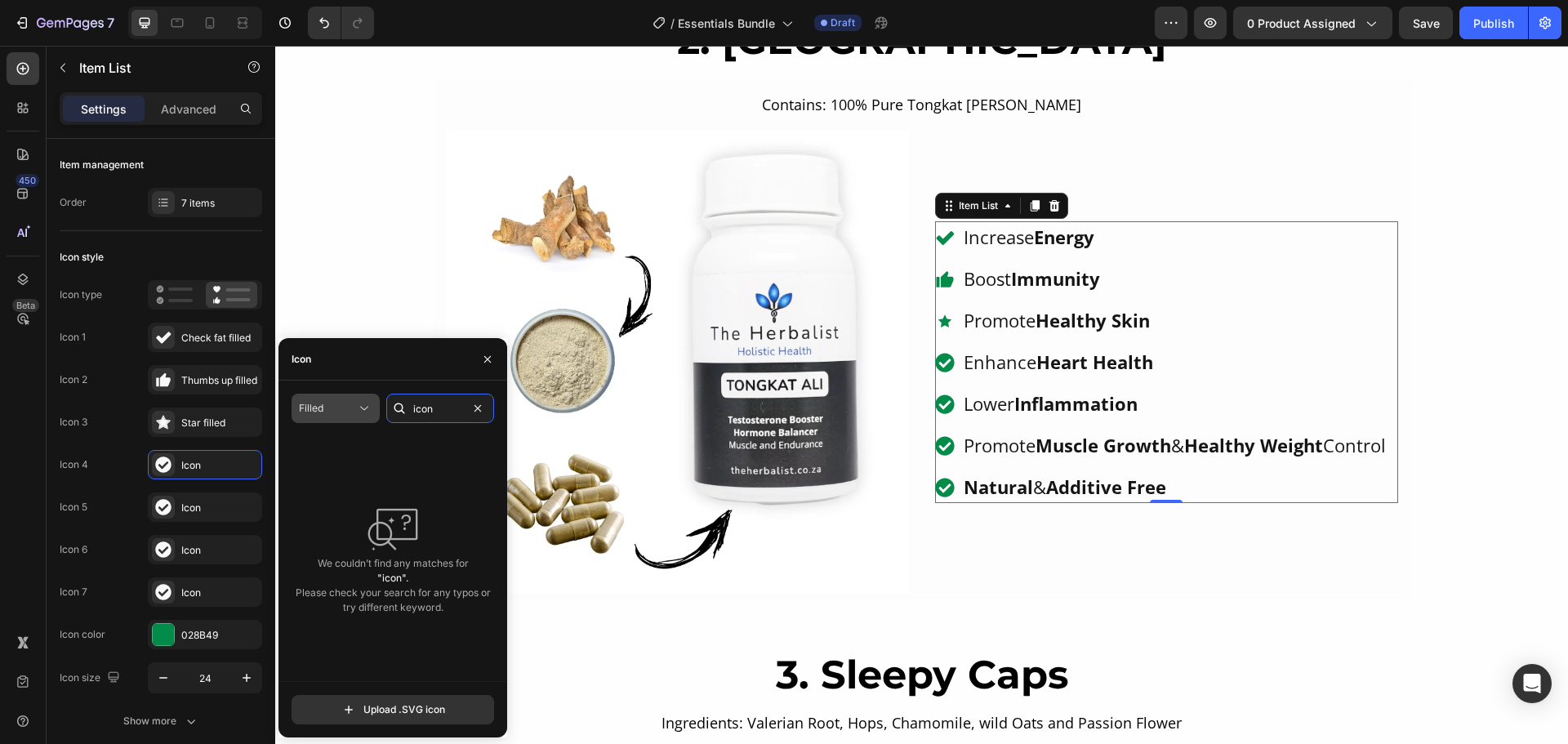
type input "icon"
click at [374, 408] on button "Filled" at bounding box center [336, 408] width 88 height 29
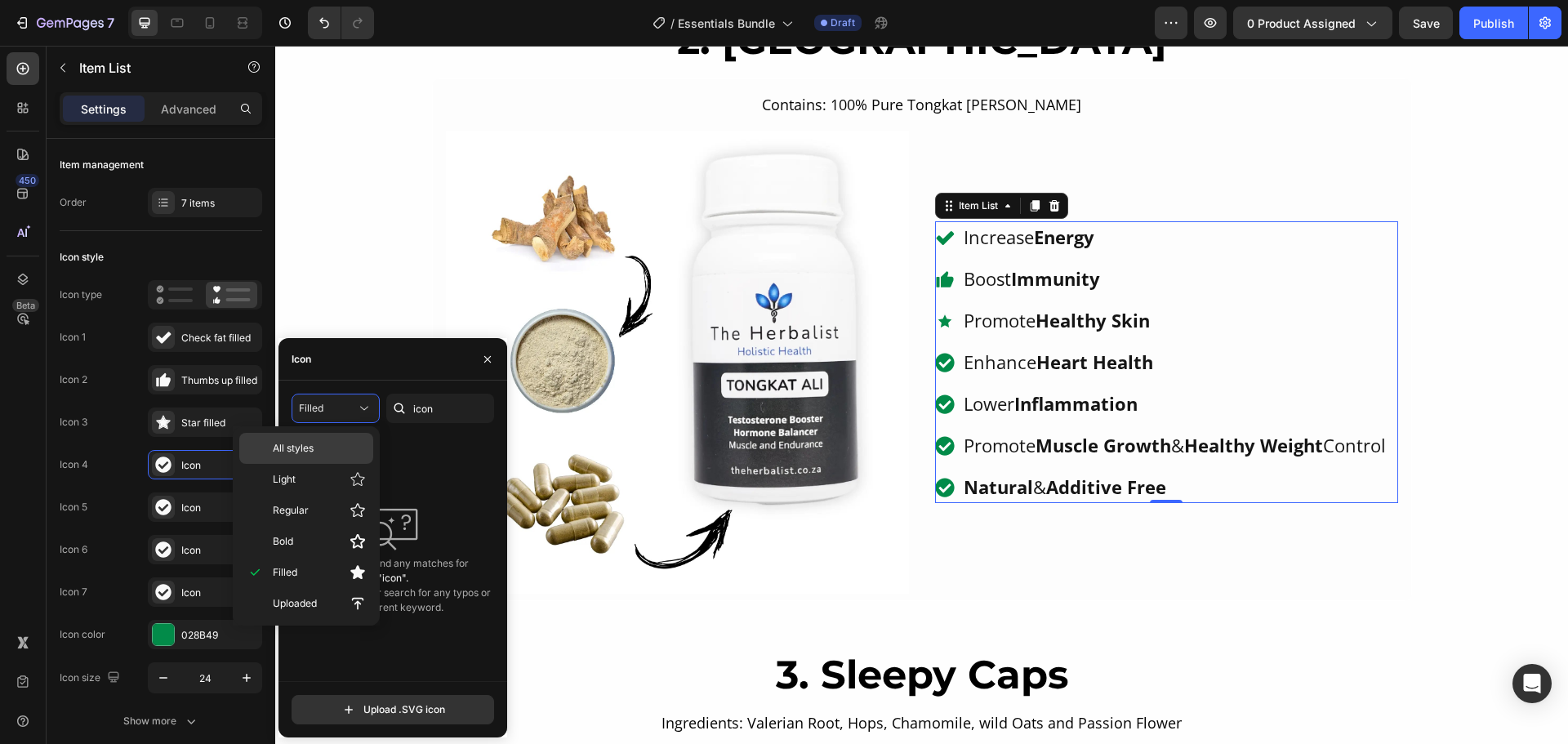
click at [332, 449] on p "All styles" at bounding box center [319, 448] width 93 height 15
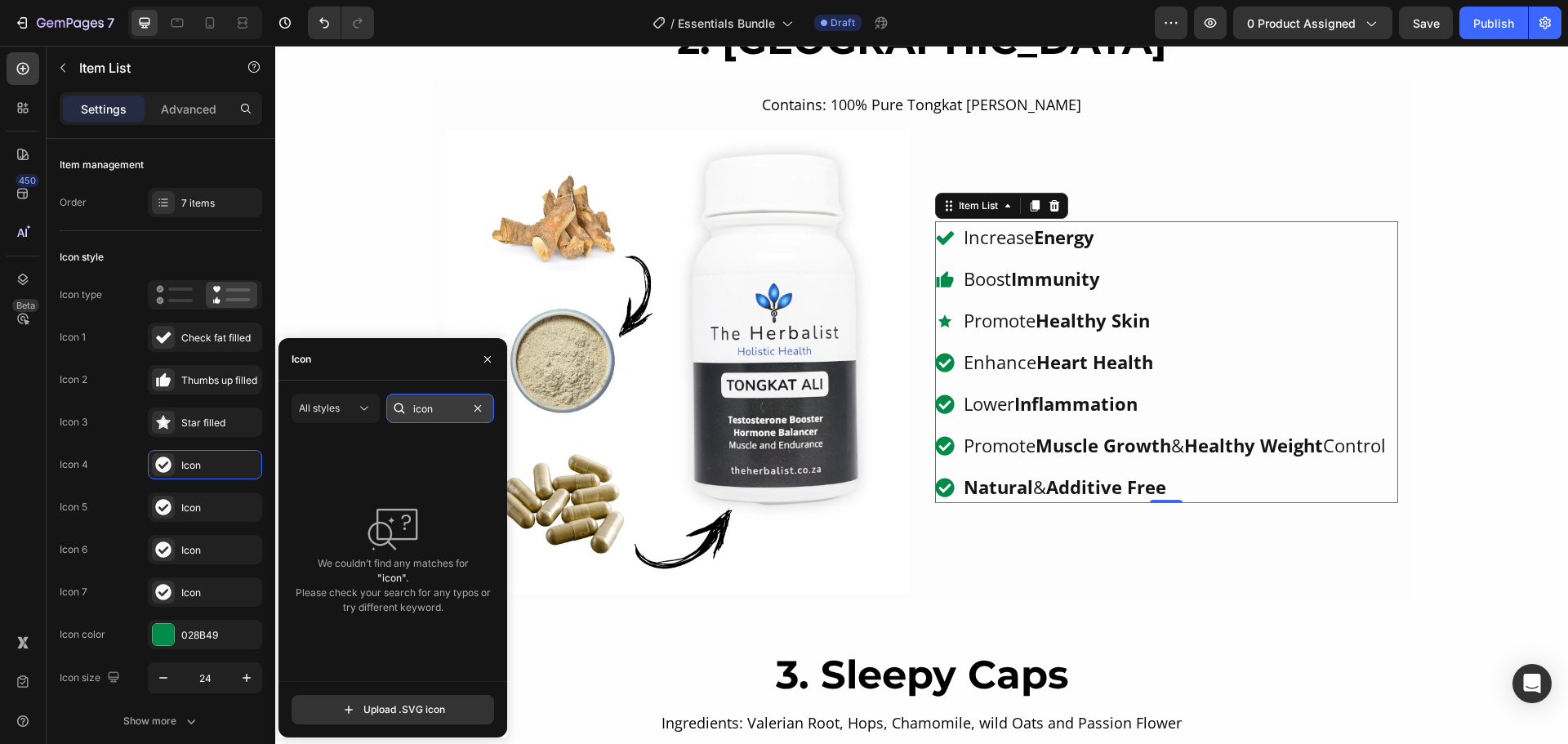
click at [459, 411] on input "icon" at bounding box center [440, 408] width 108 height 29
click at [207, 508] on div "Icon" at bounding box center [220, 508] width 77 height 15
click at [219, 383] on div "Thumbs up filled" at bounding box center [220, 380] width 77 height 15
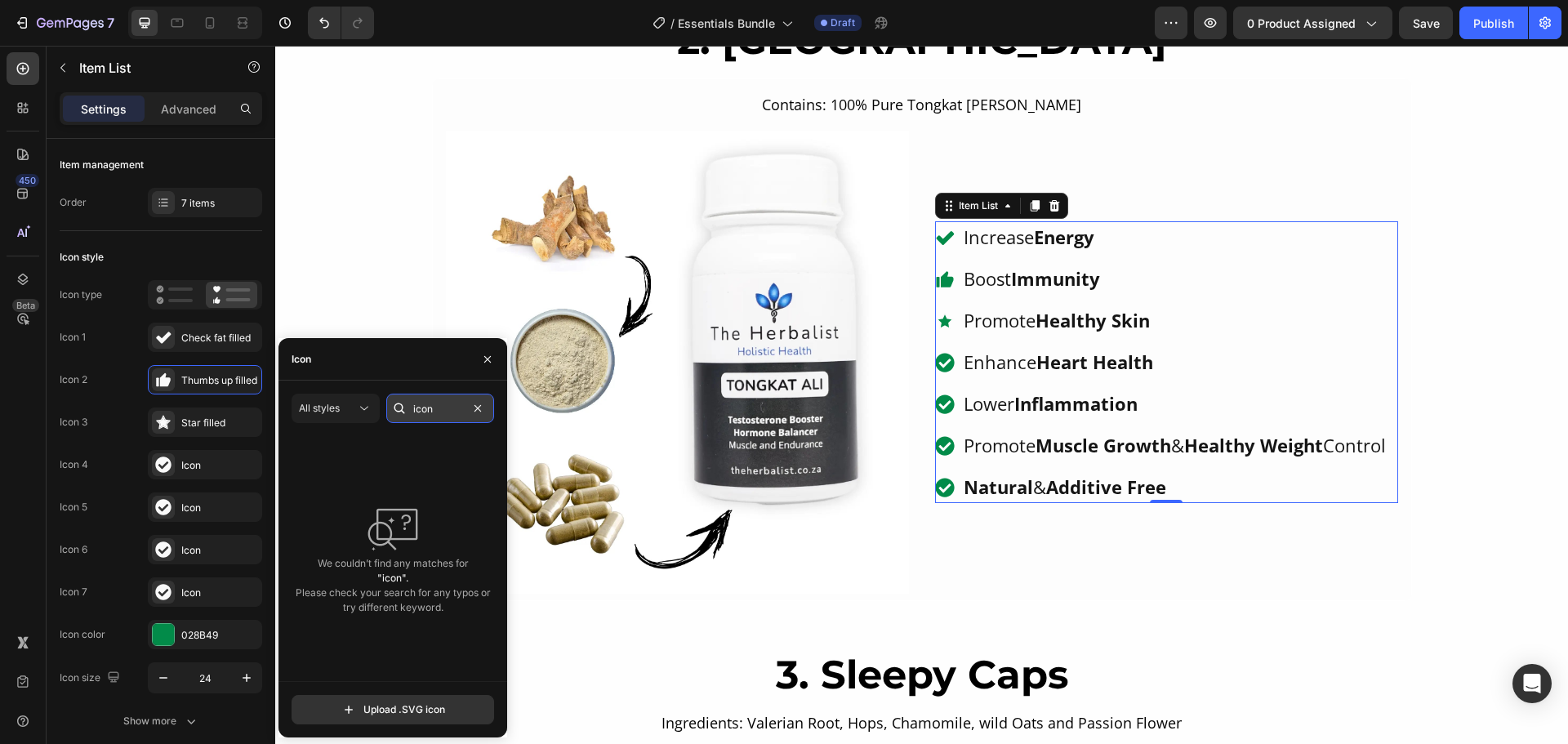
click at [463, 408] on input "icon" at bounding box center [440, 408] width 108 height 29
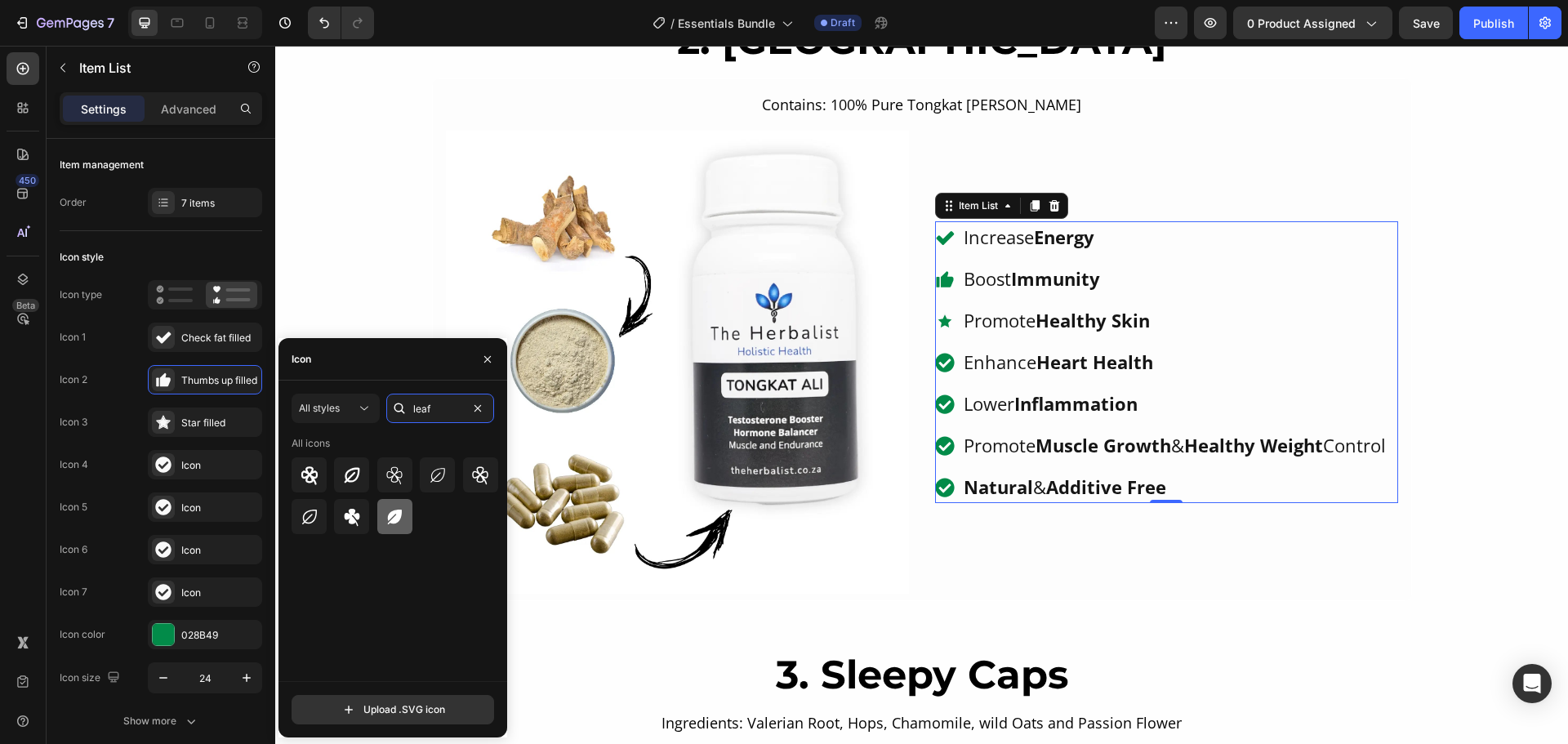
type input "leaf"
click at [410, 509] on div at bounding box center [395, 516] width 35 height 35
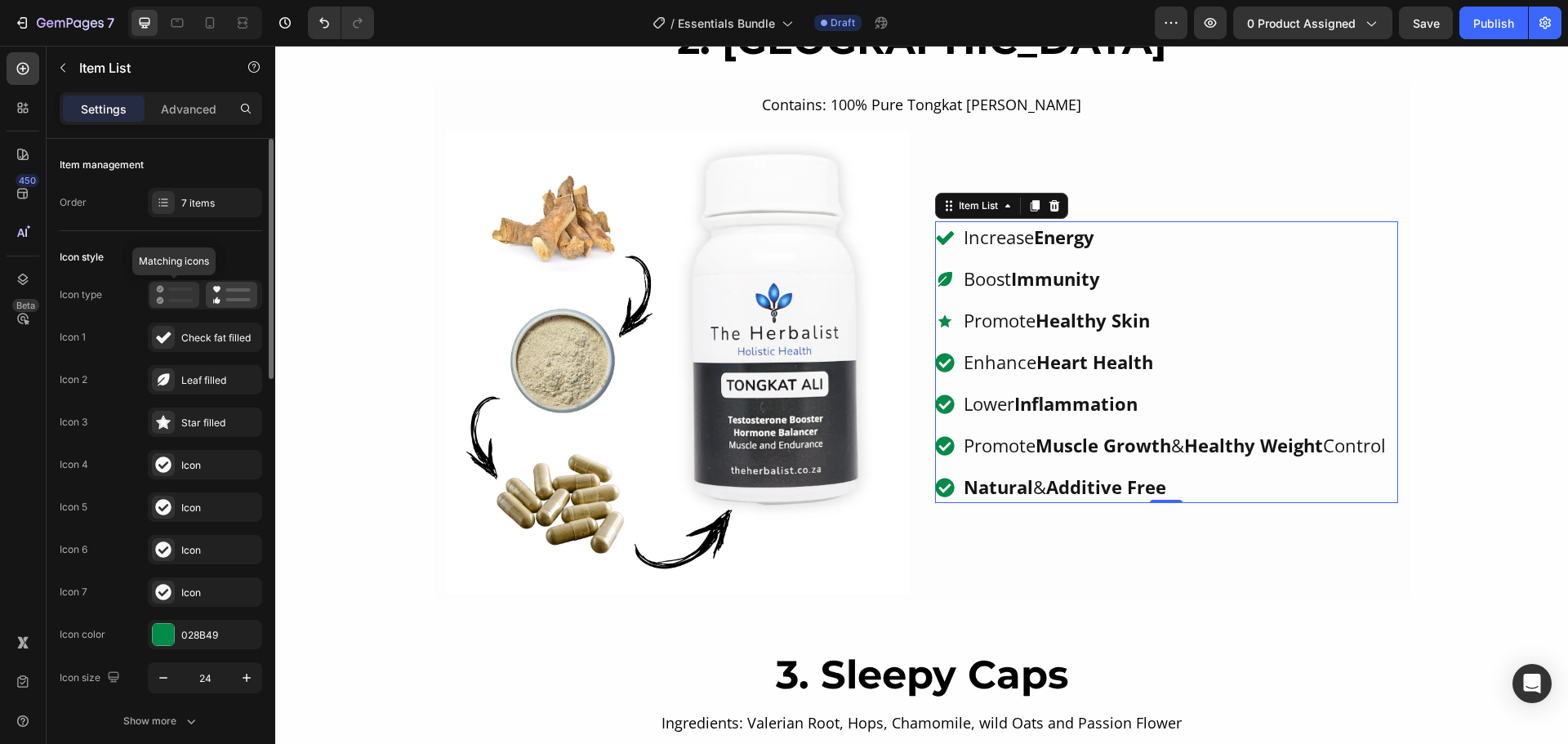
click at [153, 289] on div at bounding box center [175, 295] width 50 height 27
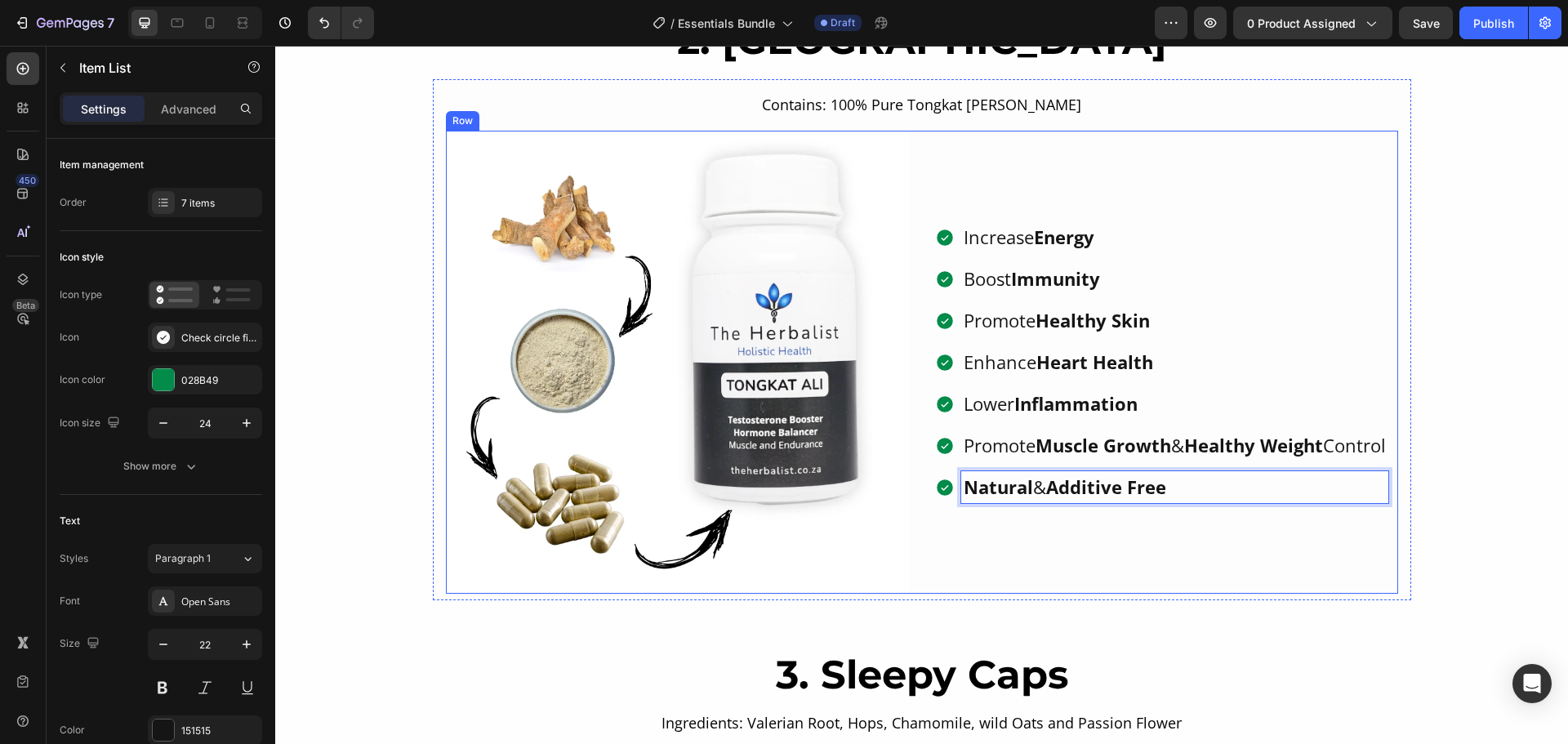
click at [1076, 527] on div "Increase Energy Boost Immunity Promote Healthy Skin Enhance Heart Health Lower …" at bounding box center [1166, 362] width 463 height 463
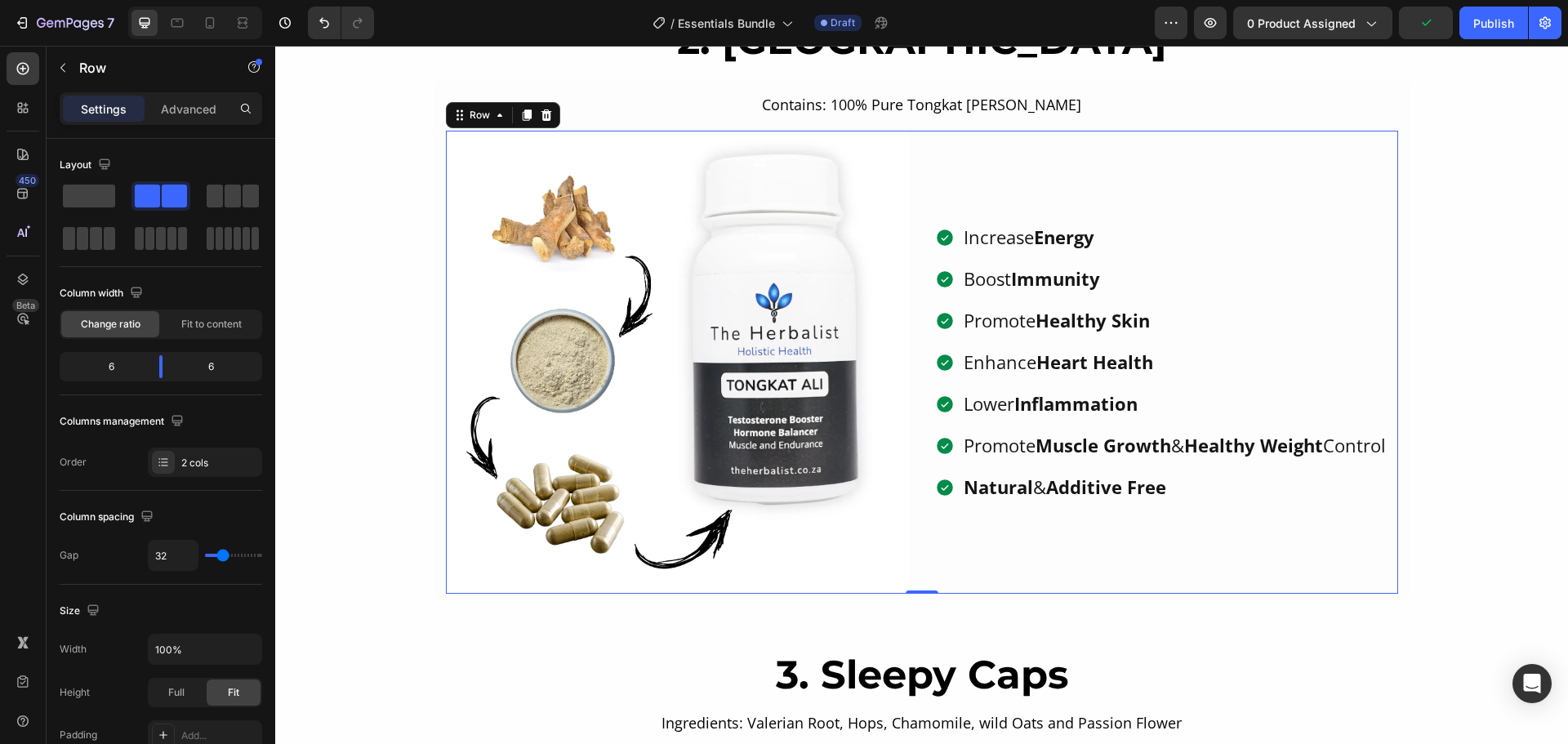
click at [1013, 183] on div "Increase Energy Boost Immunity Promote Healthy Skin Enhance Heart Health Lower …" at bounding box center [1166, 362] width 463 height 463
click at [466, 108] on div "Row" at bounding box center [479, 115] width 27 height 15
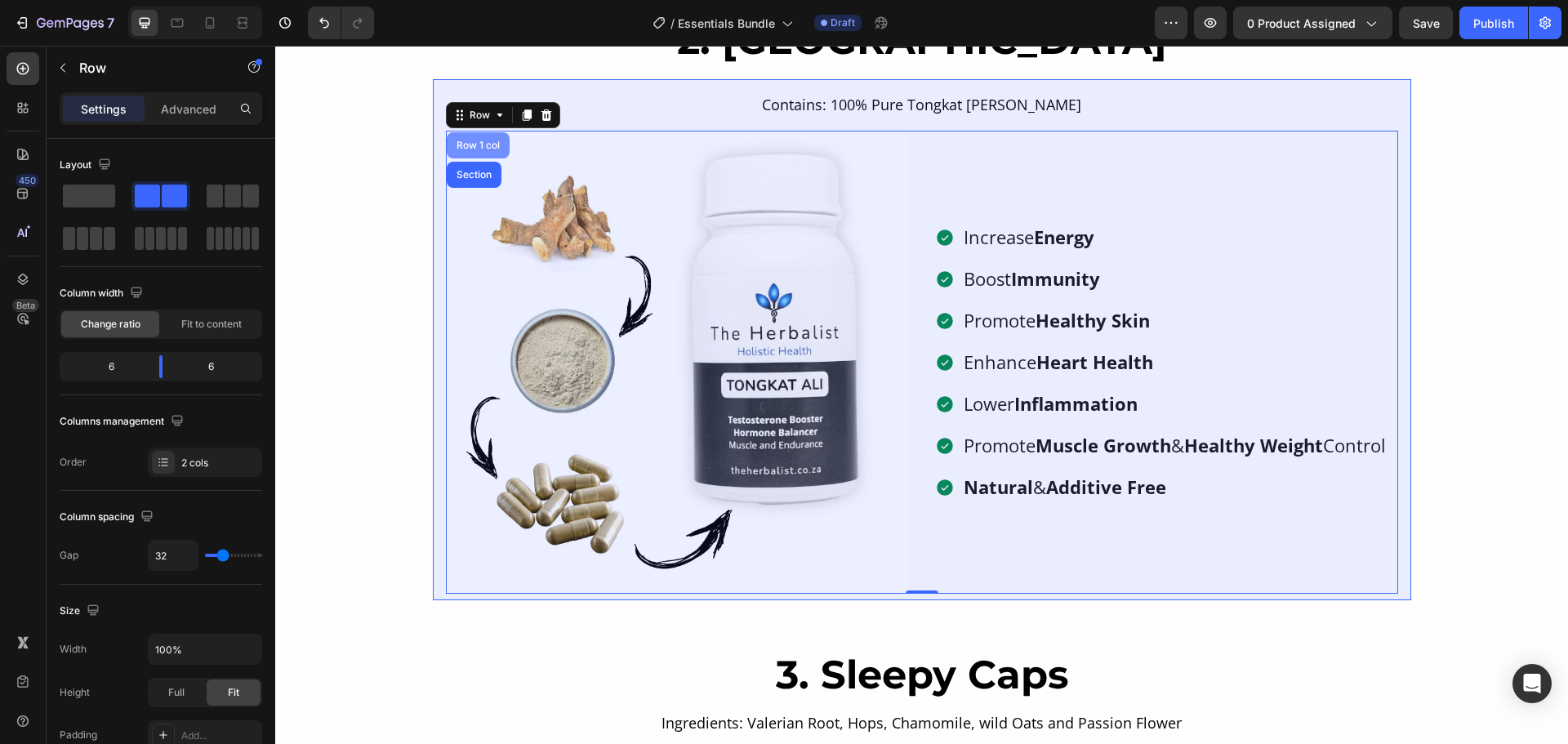
click at [479, 140] on div "Row 1 col" at bounding box center [478, 146] width 62 height 27
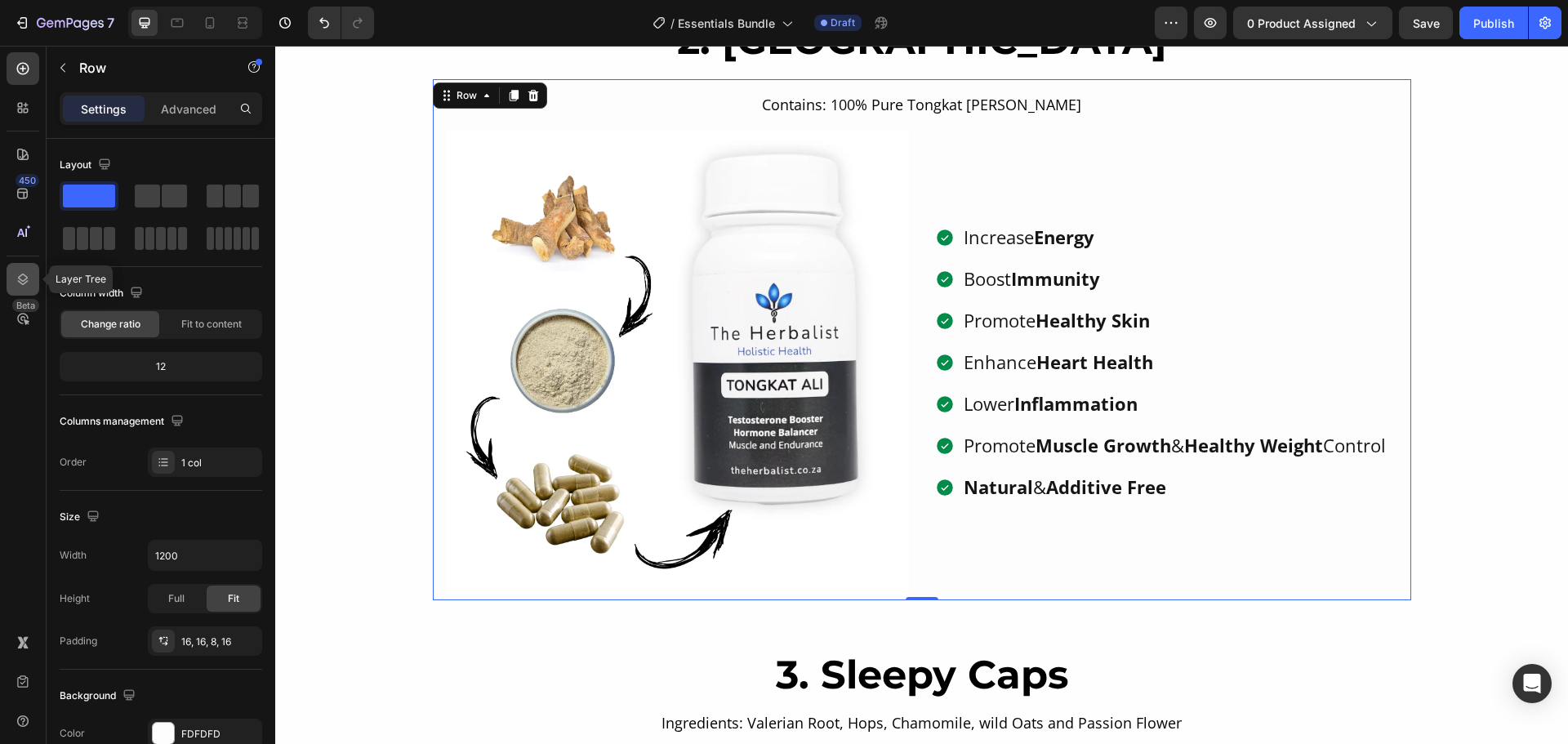
click at [20, 279] on icon at bounding box center [23, 279] width 10 height 11
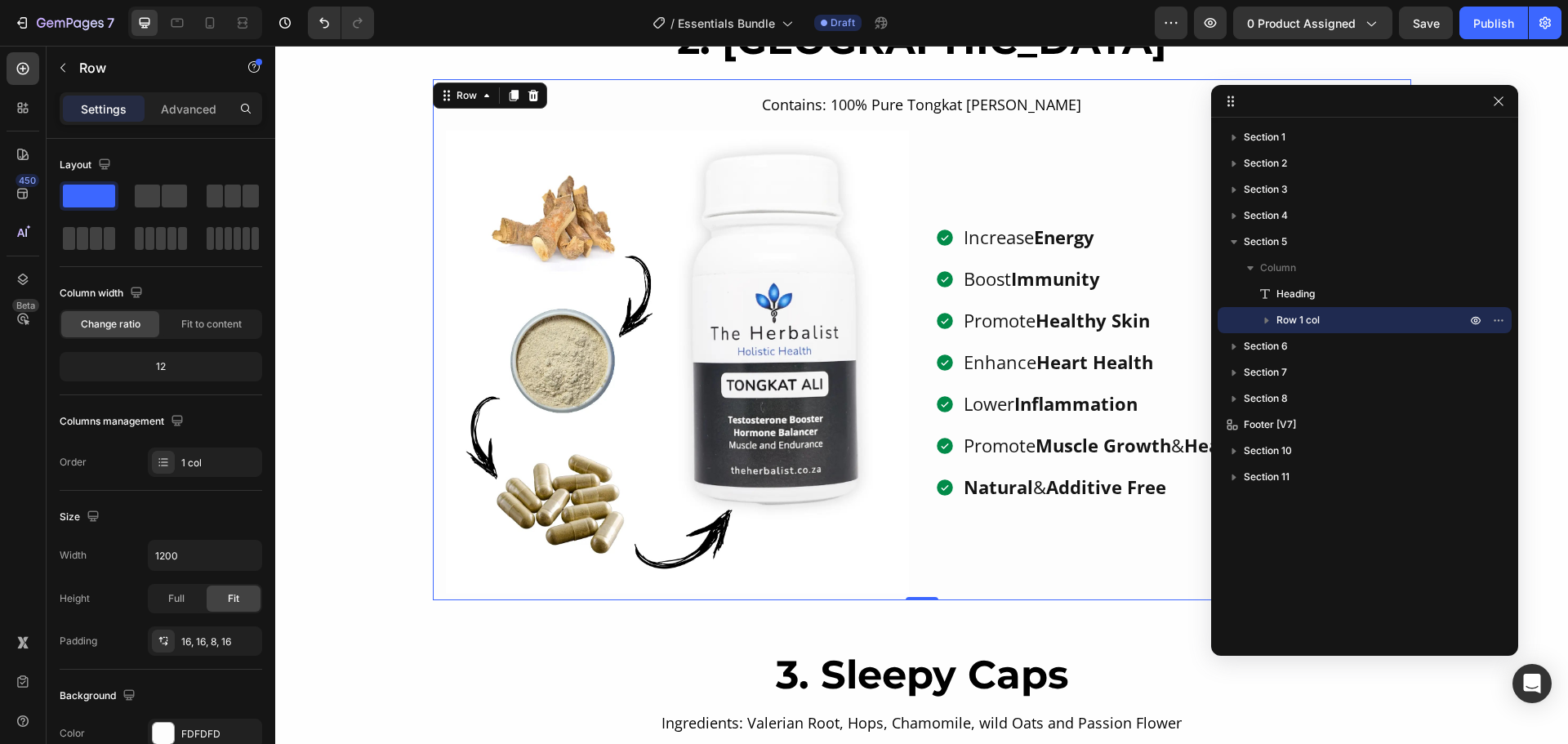
click at [1267, 320] on icon "button" at bounding box center [1267, 321] width 4 height 7
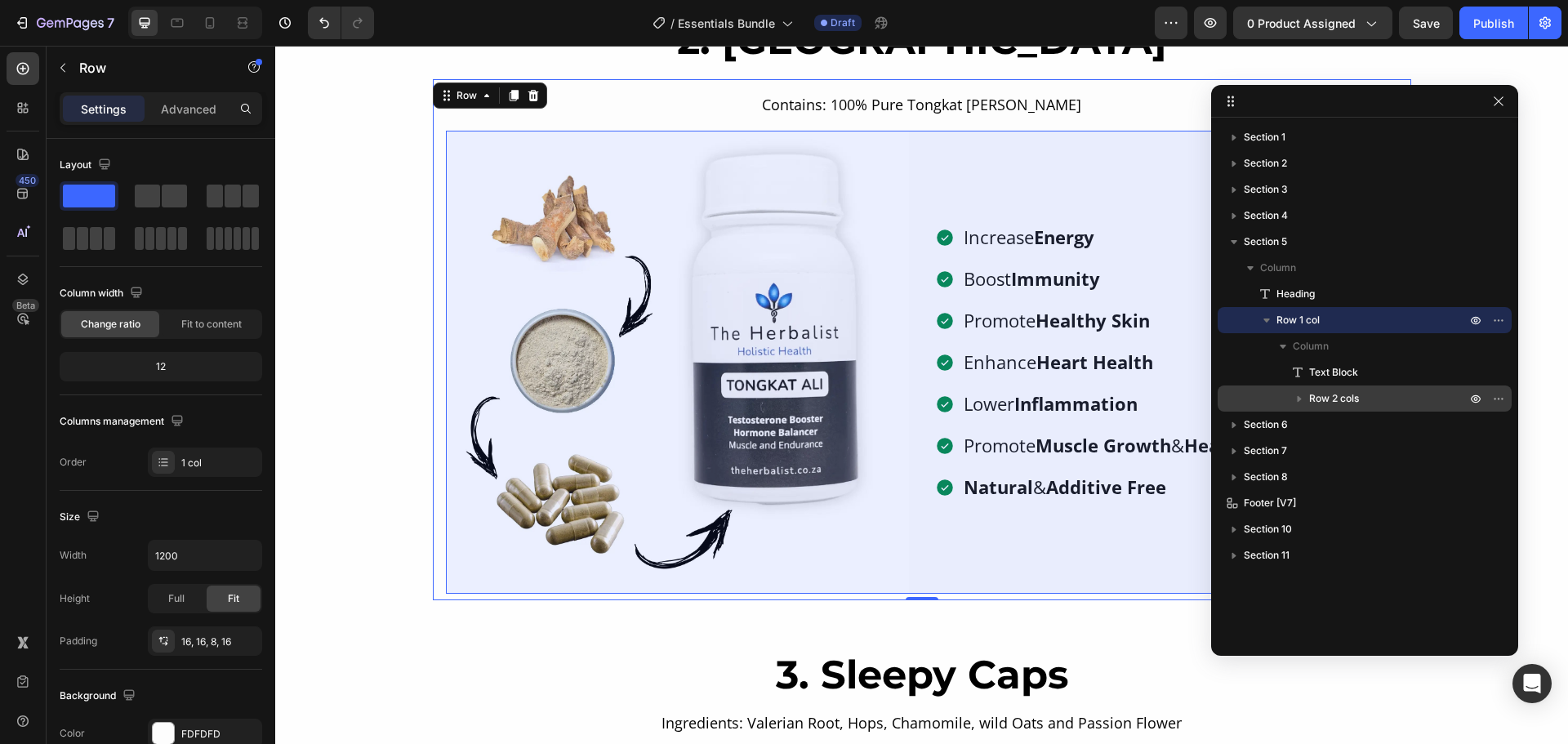
click at [1302, 400] on icon "button" at bounding box center [1298, 398] width 16 height 16
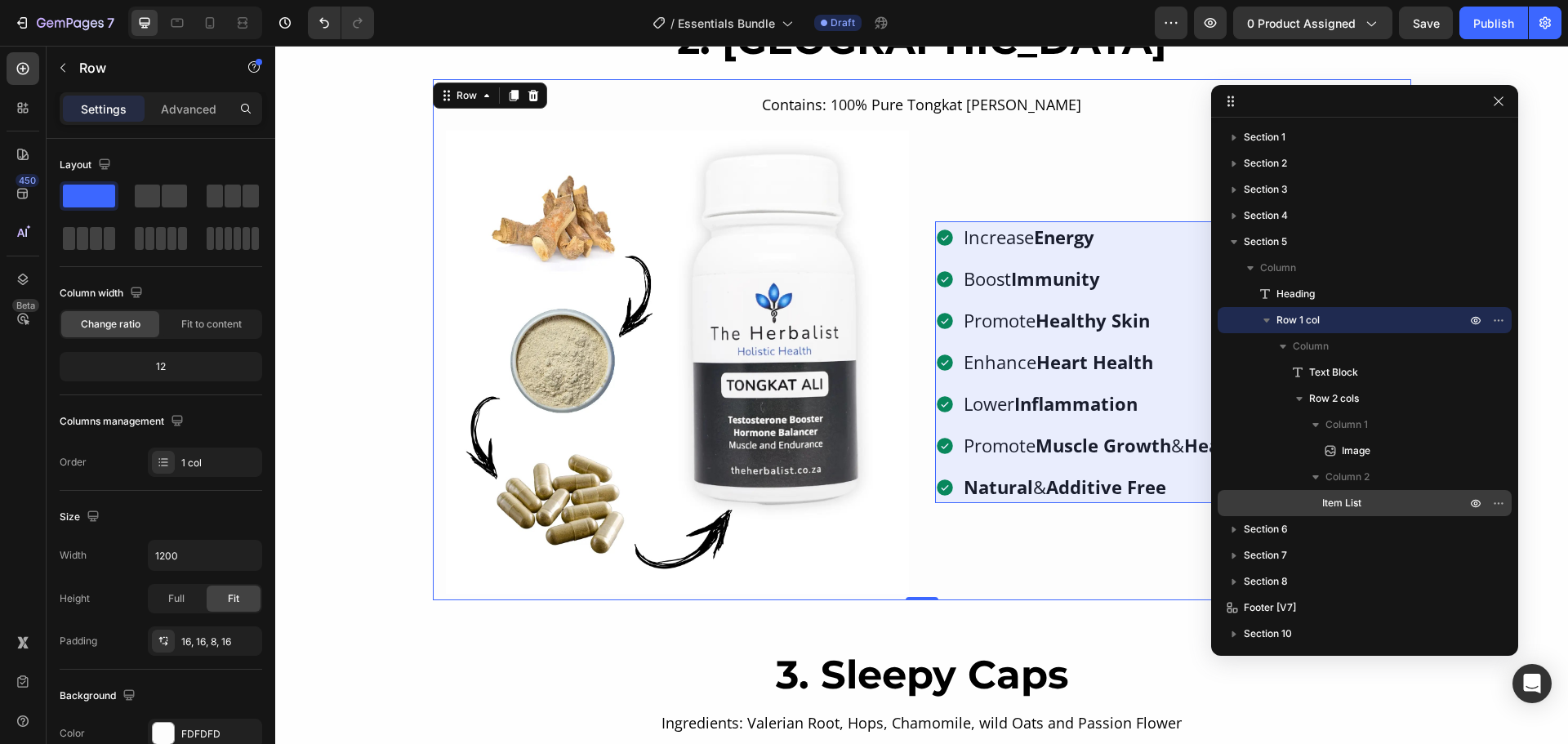
click at [1344, 500] on span "Item List" at bounding box center [1342, 503] width 39 height 16
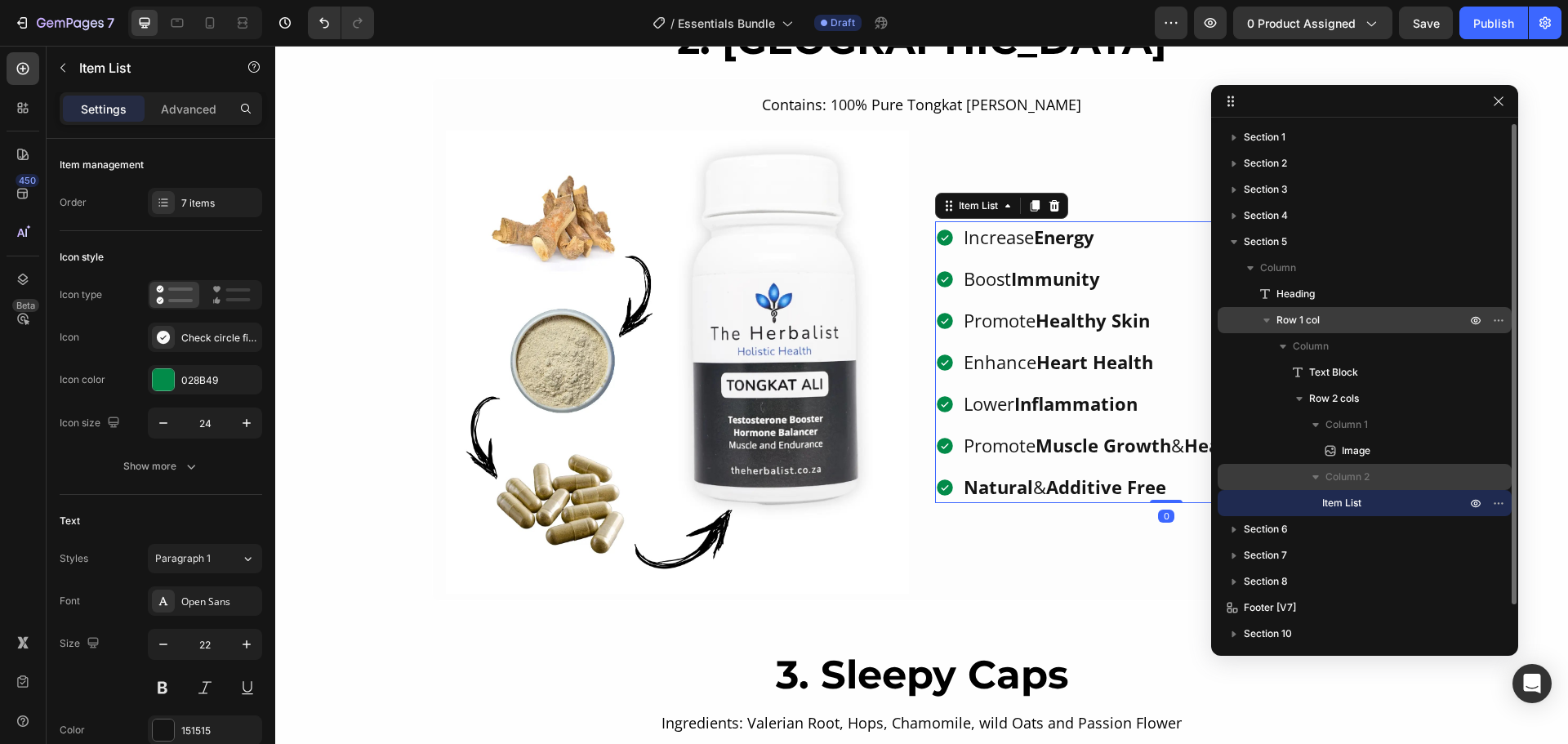
click at [1347, 481] on span "Column 2" at bounding box center [1347, 477] width 45 height 16
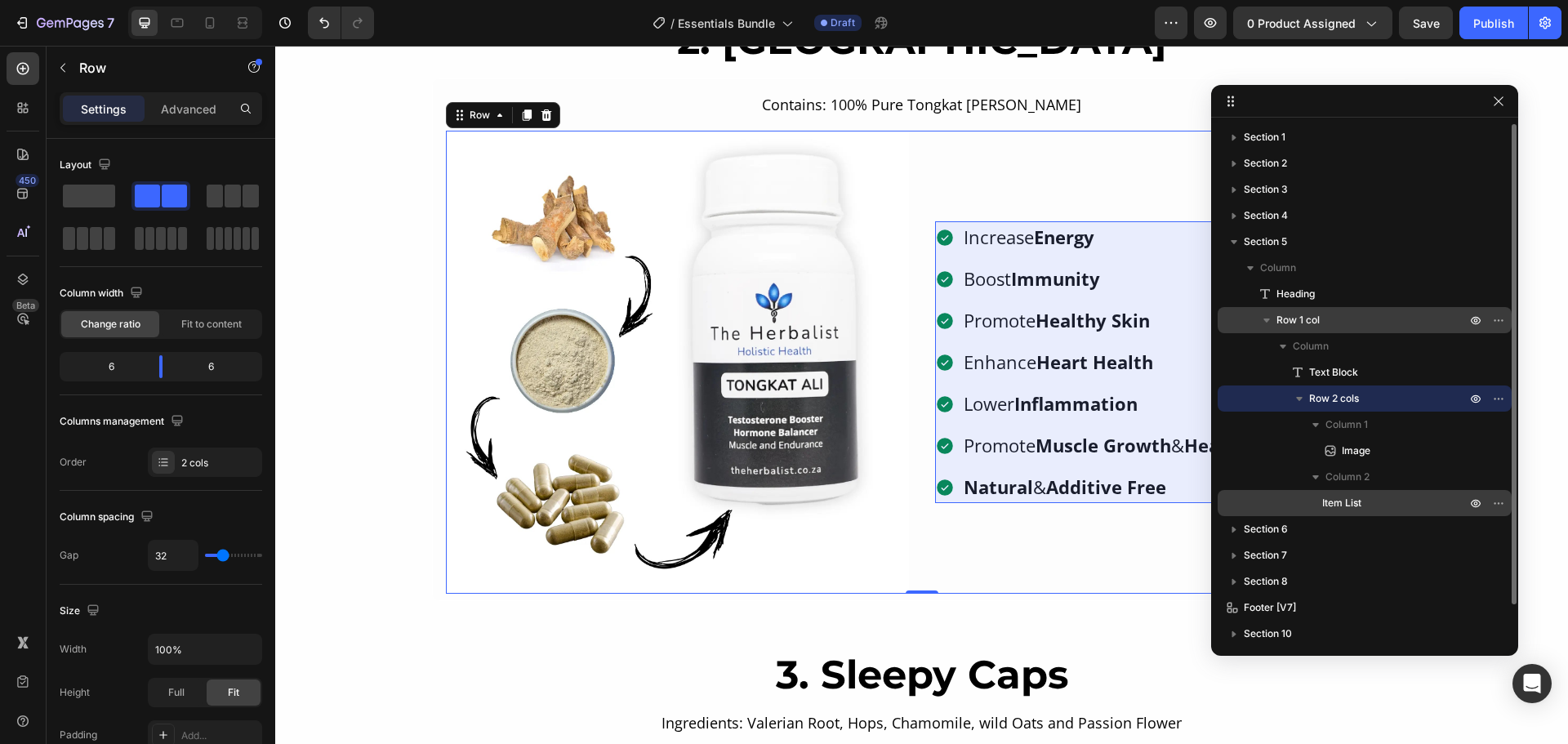
click at [1352, 501] on span "Item List" at bounding box center [1342, 503] width 39 height 16
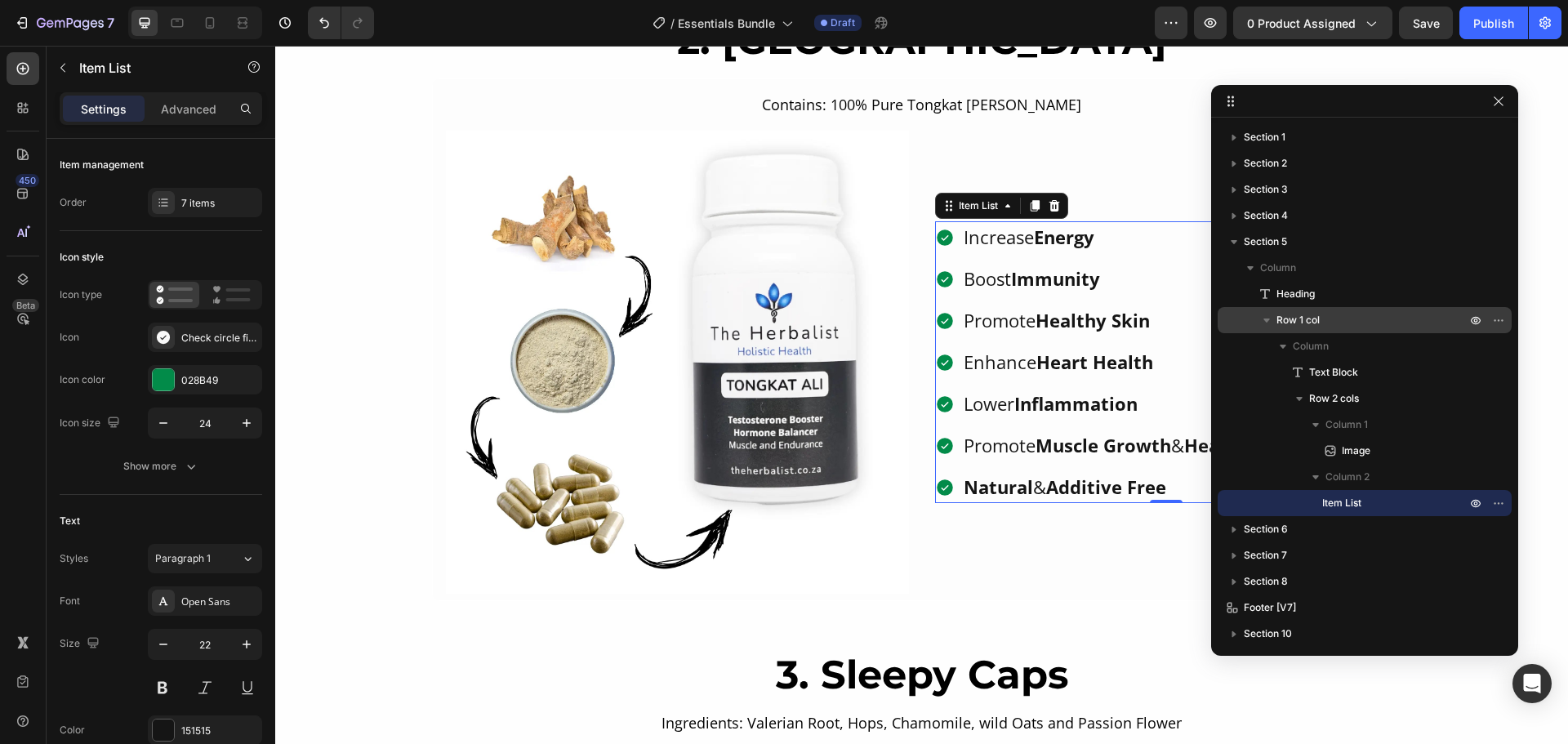
click at [1091, 486] on div "Natural & Additive Free" at bounding box center [1174, 486] width 427 height 32
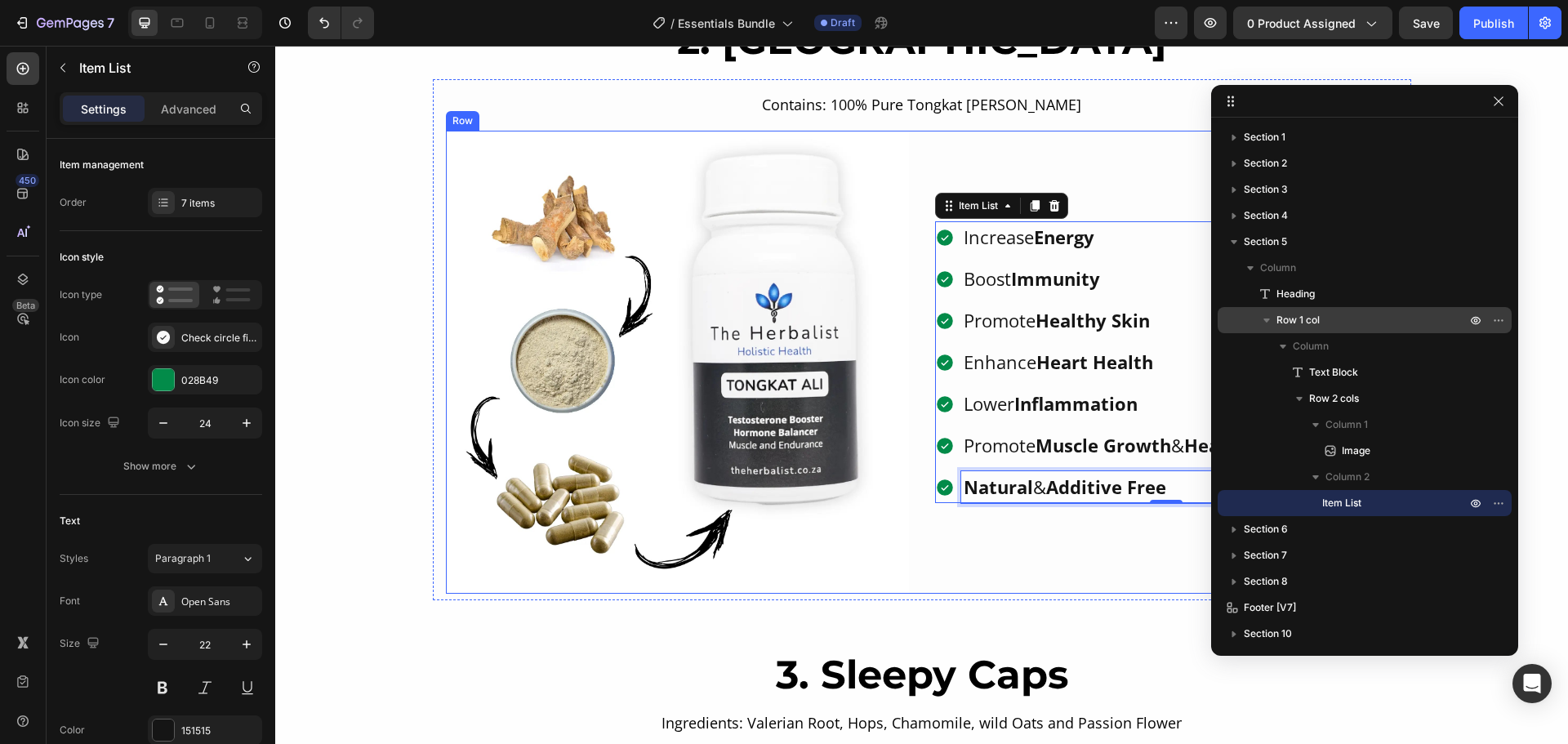
click at [1086, 532] on div "Increase Energy Boost Immunity Promote Healthy Skin Enhance Heart Health Lower …" at bounding box center [1166, 362] width 463 height 463
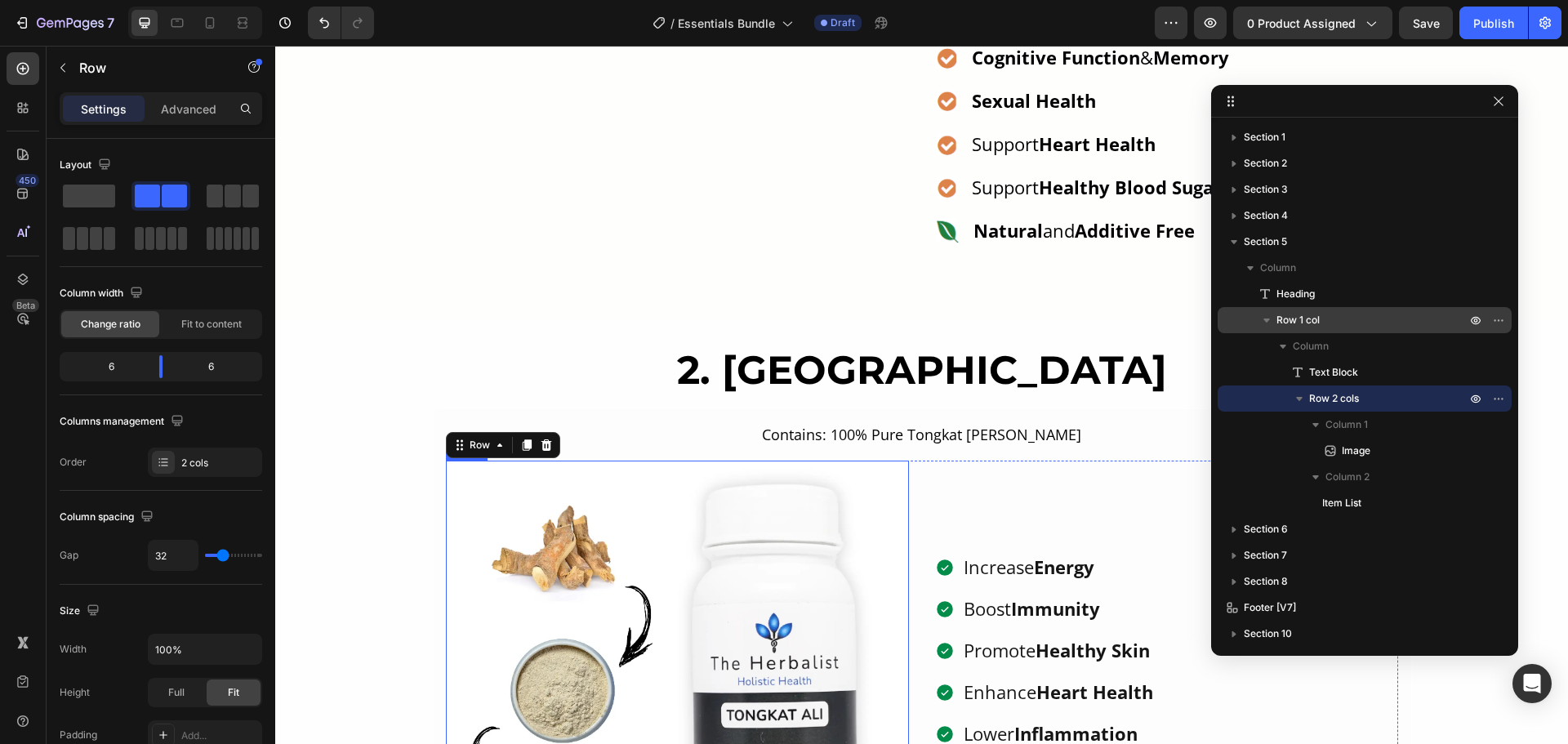
scroll to position [1540, 0]
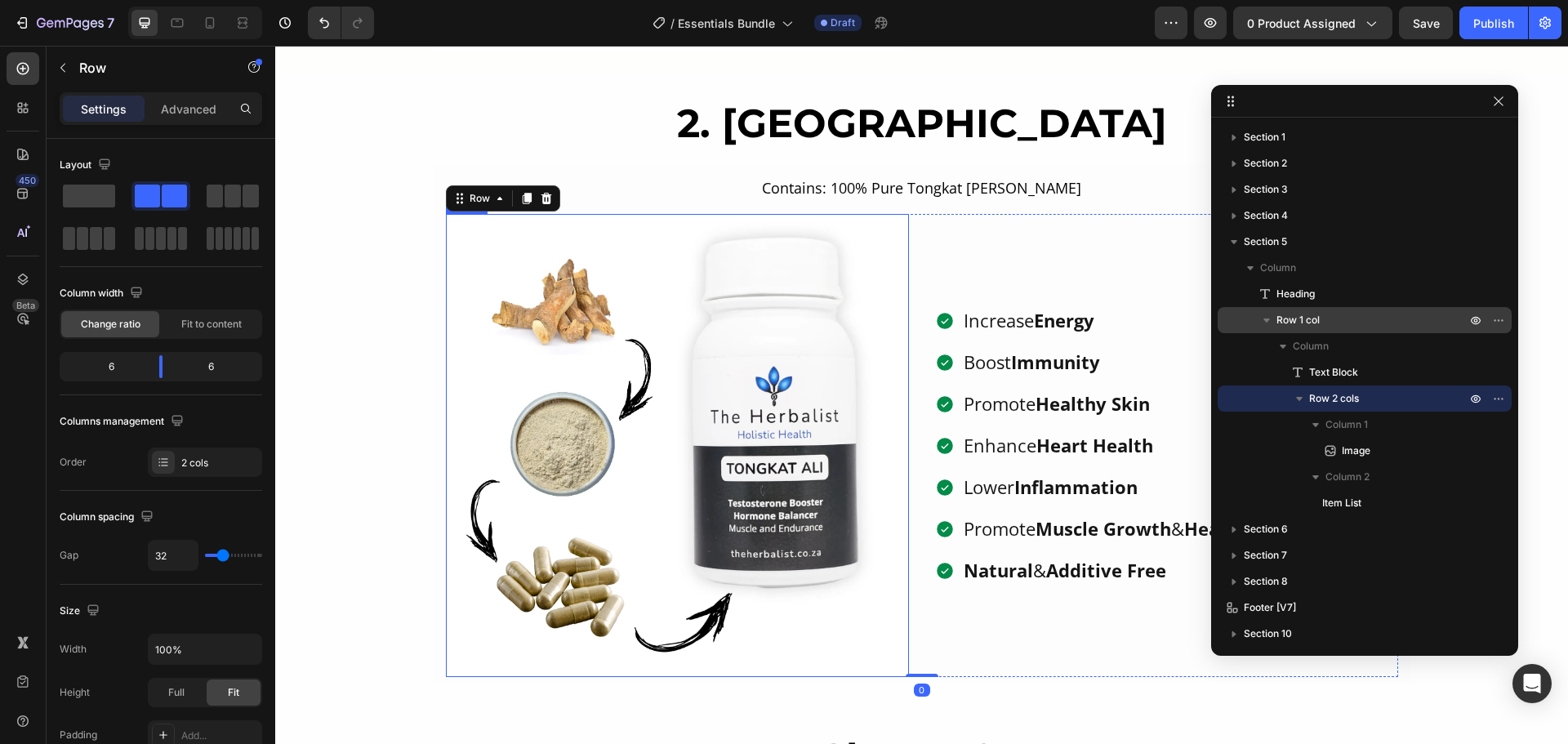
click at [808, 426] on img at bounding box center [677, 445] width 463 height 463
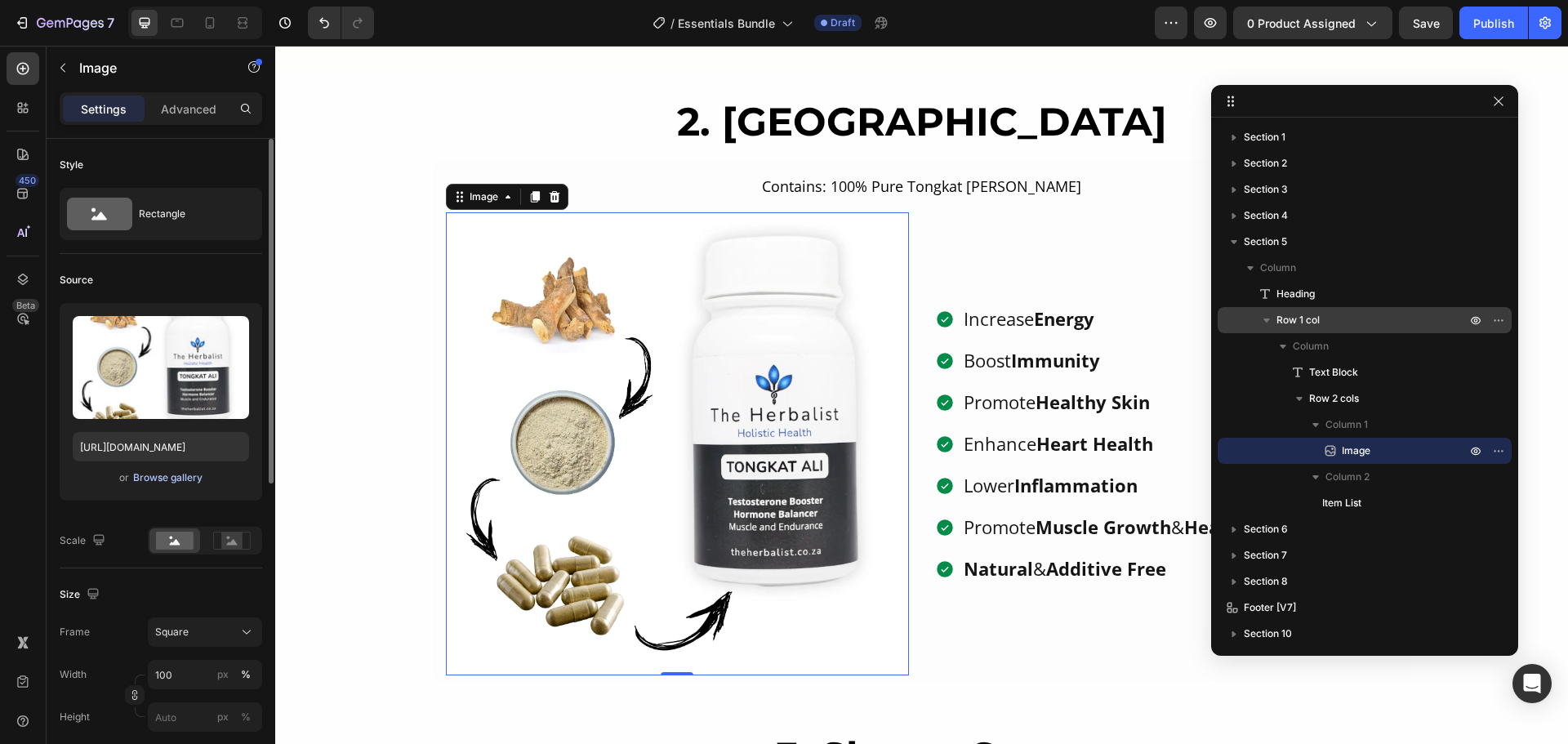
click at [179, 478] on div "Browse gallery" at bounding box center [168, 478] width 69 height 15
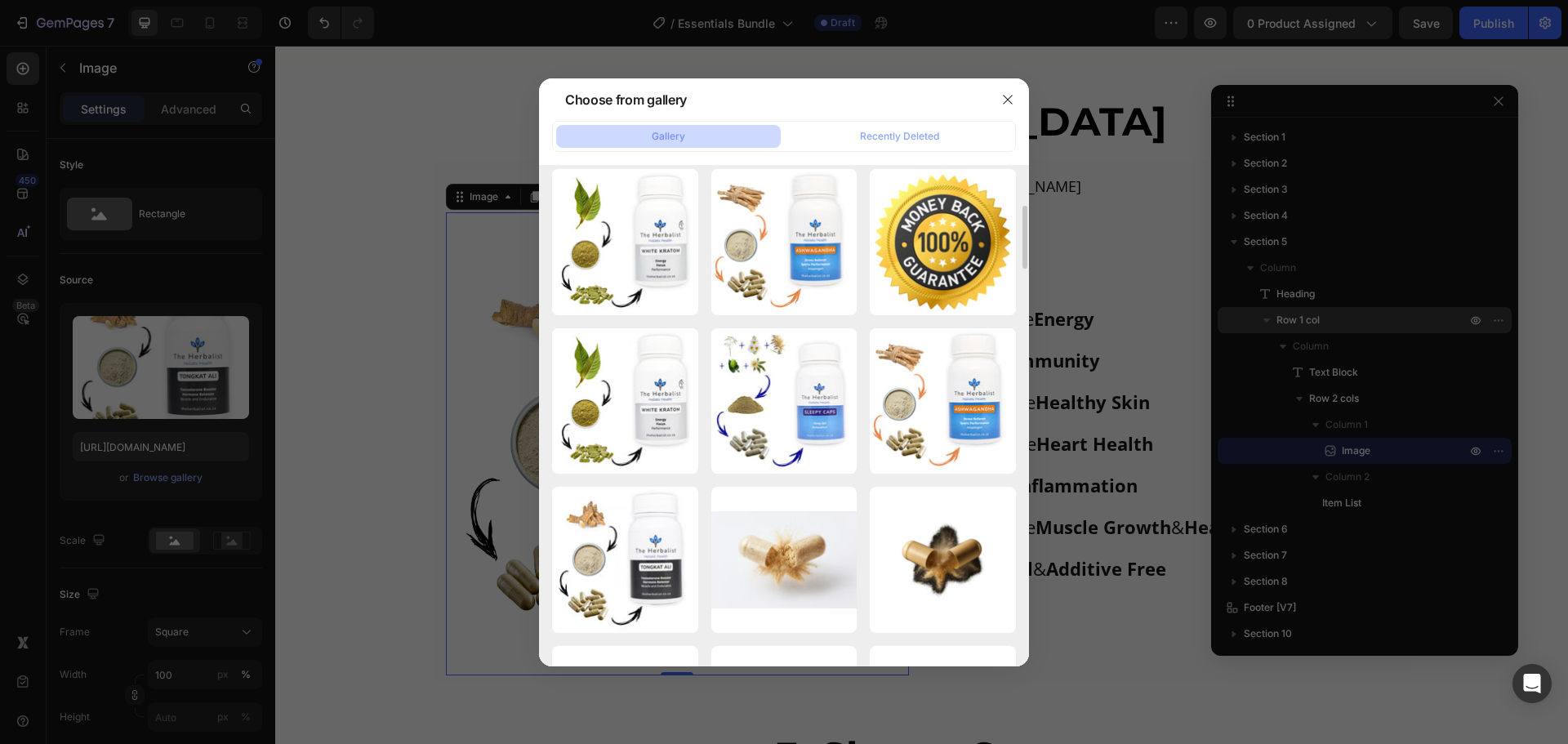
scroll to position [0, 0]
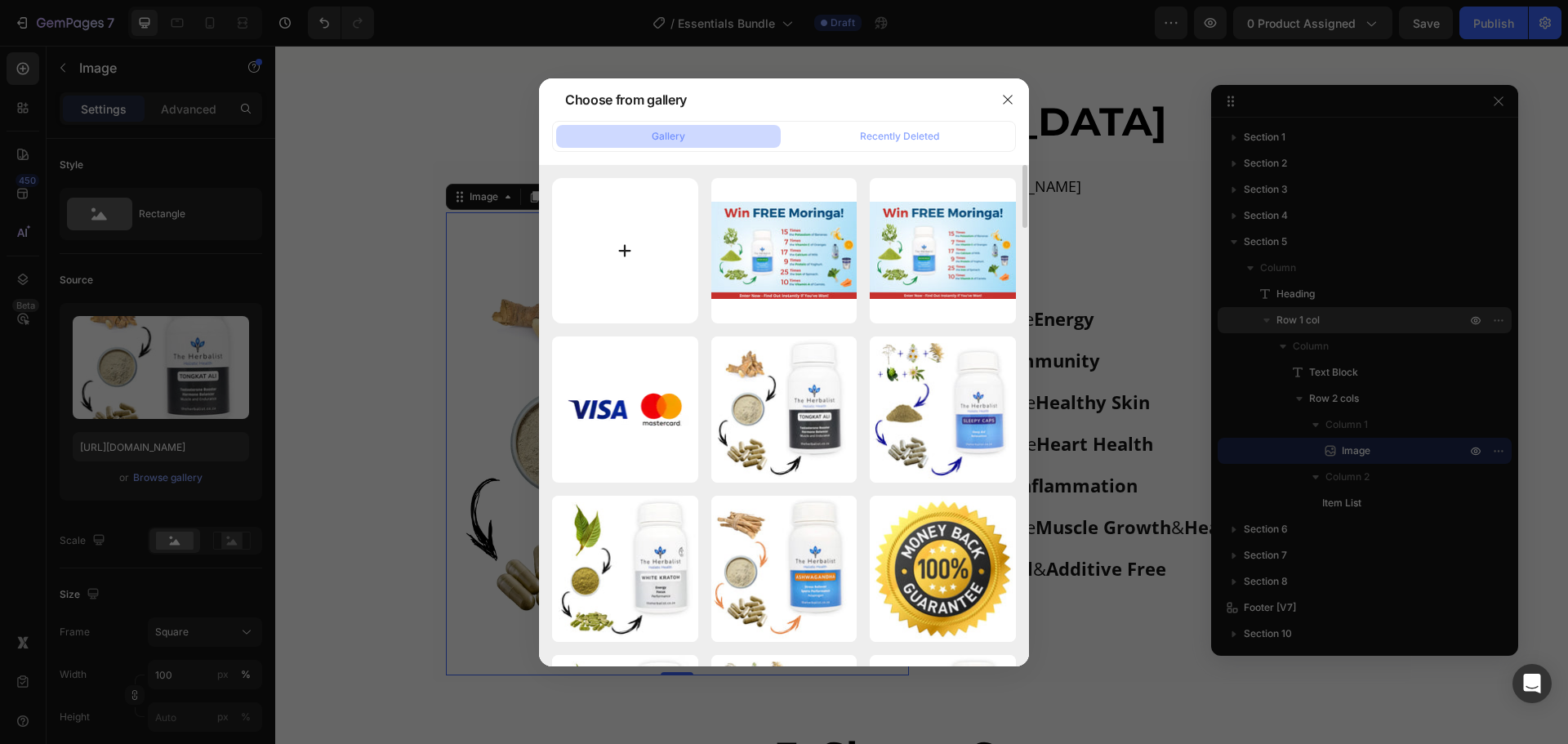
click at [627, 258] on input "file" at bounding box center [625, 251] width 146 height 146
type input "C:\fakepath\Moringa (2).png"
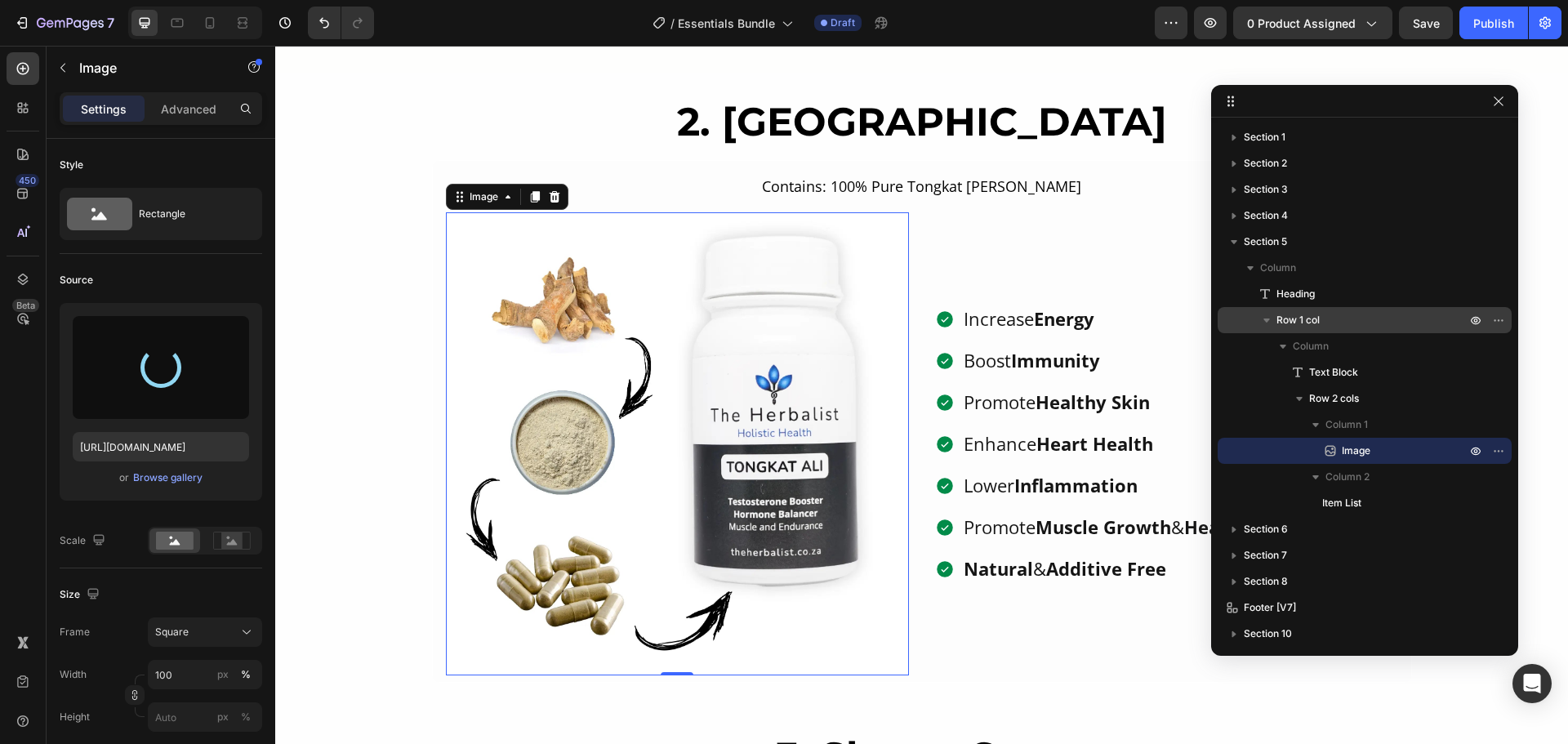
type input "https://cdn.shopify.com/s/files/1/0573/7473/6484/files/gempages_446686222832633…"
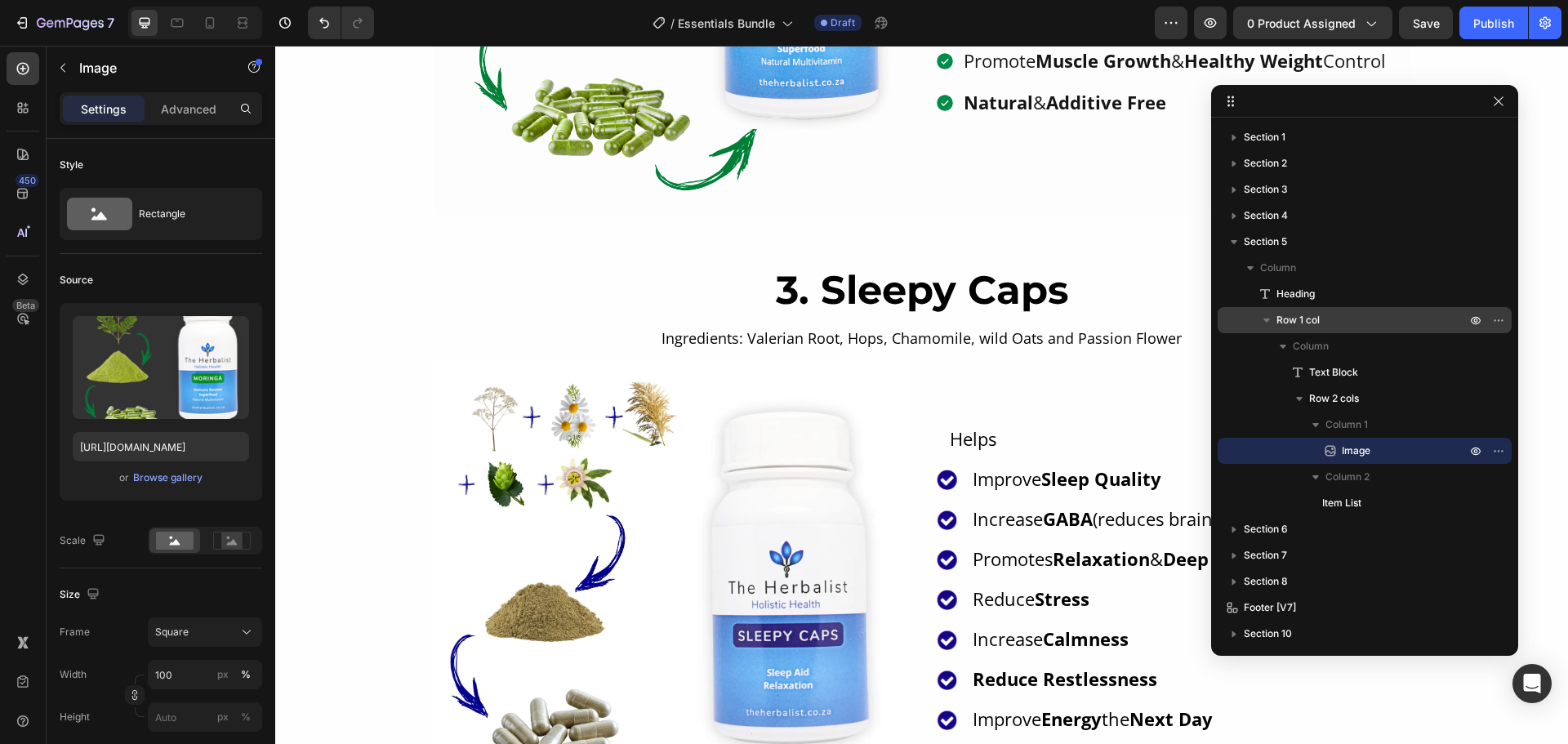
scroll to position [2205, 0]
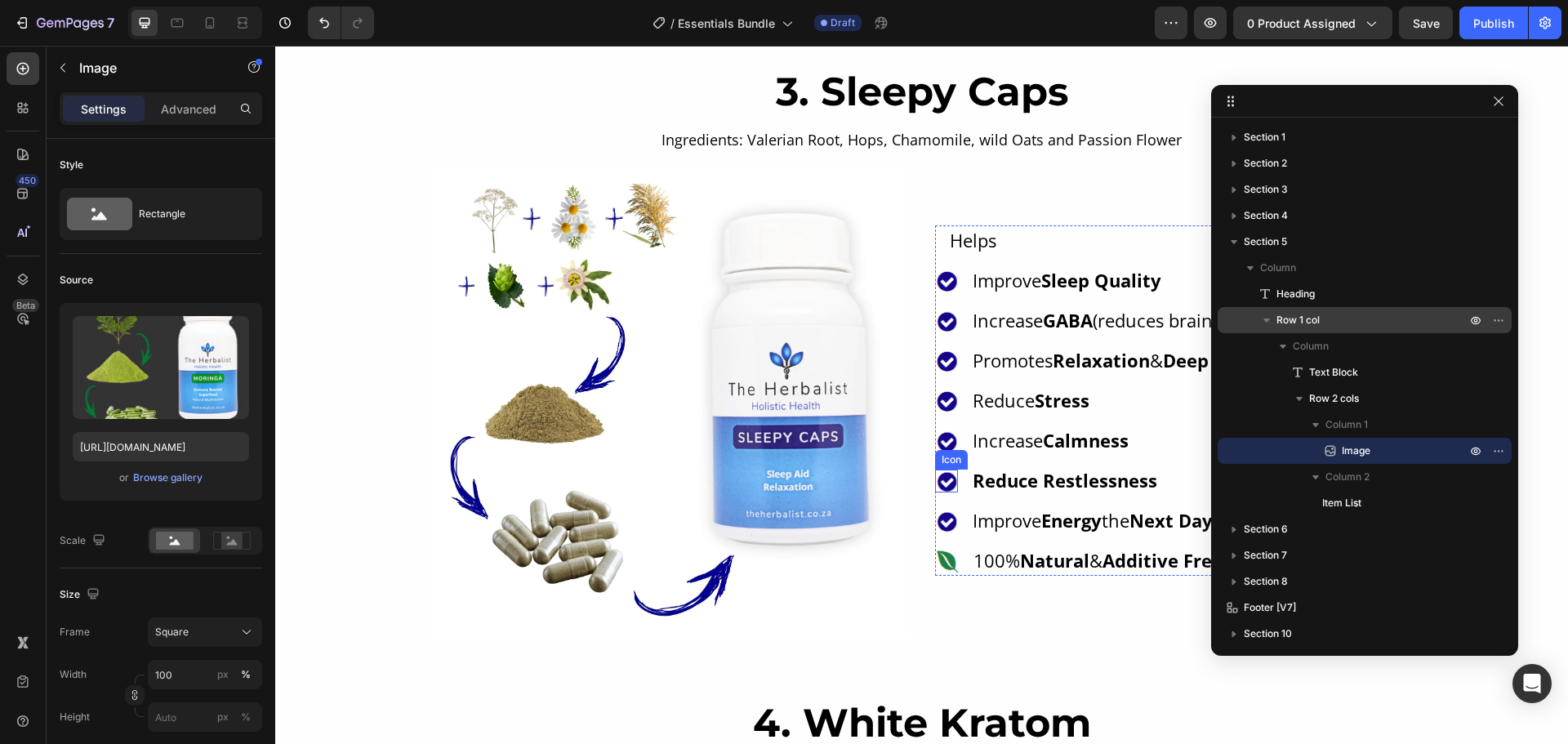
click at [946, 490] on image at bounding box center [946, 481] width 23 height 23
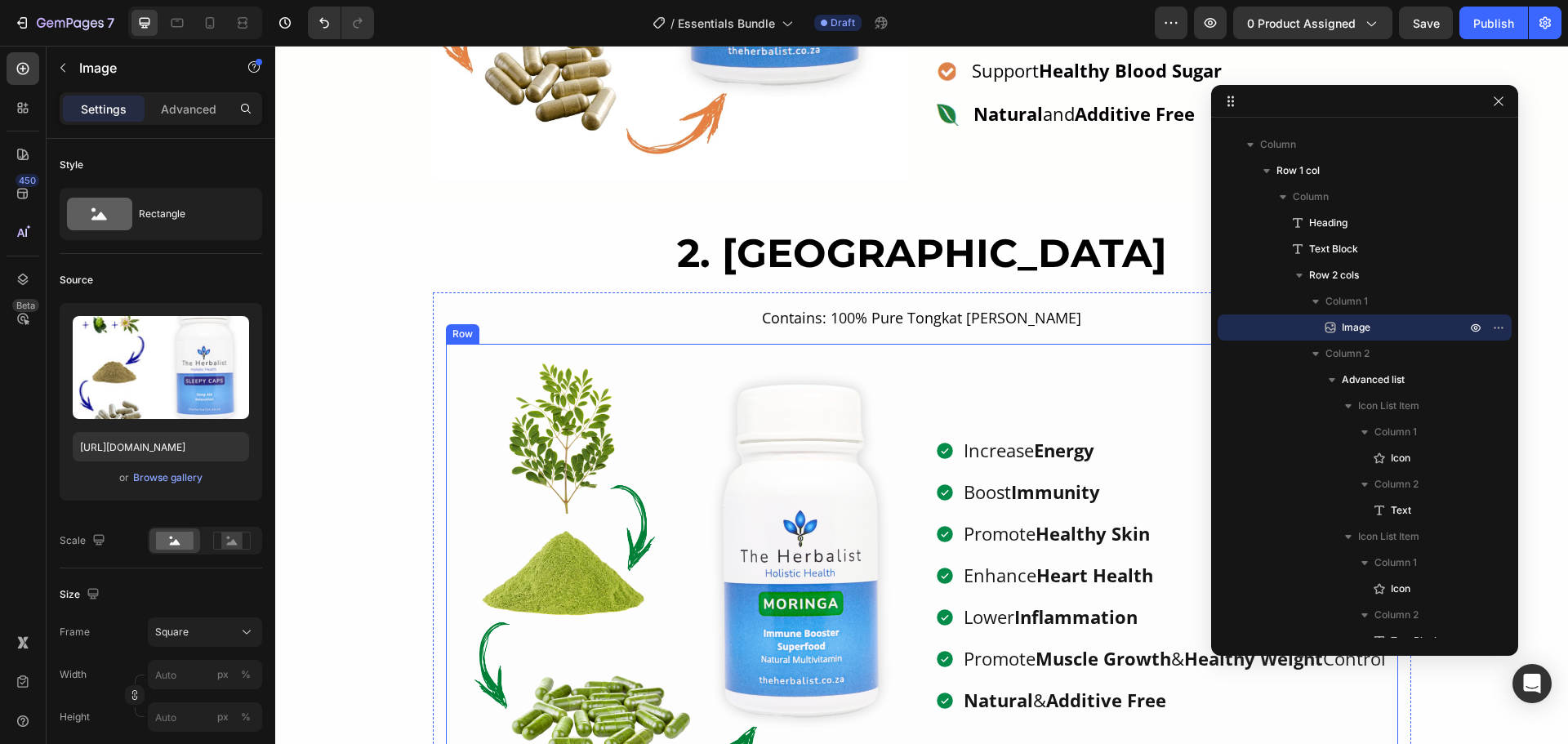
scroll to position [1552, 0]
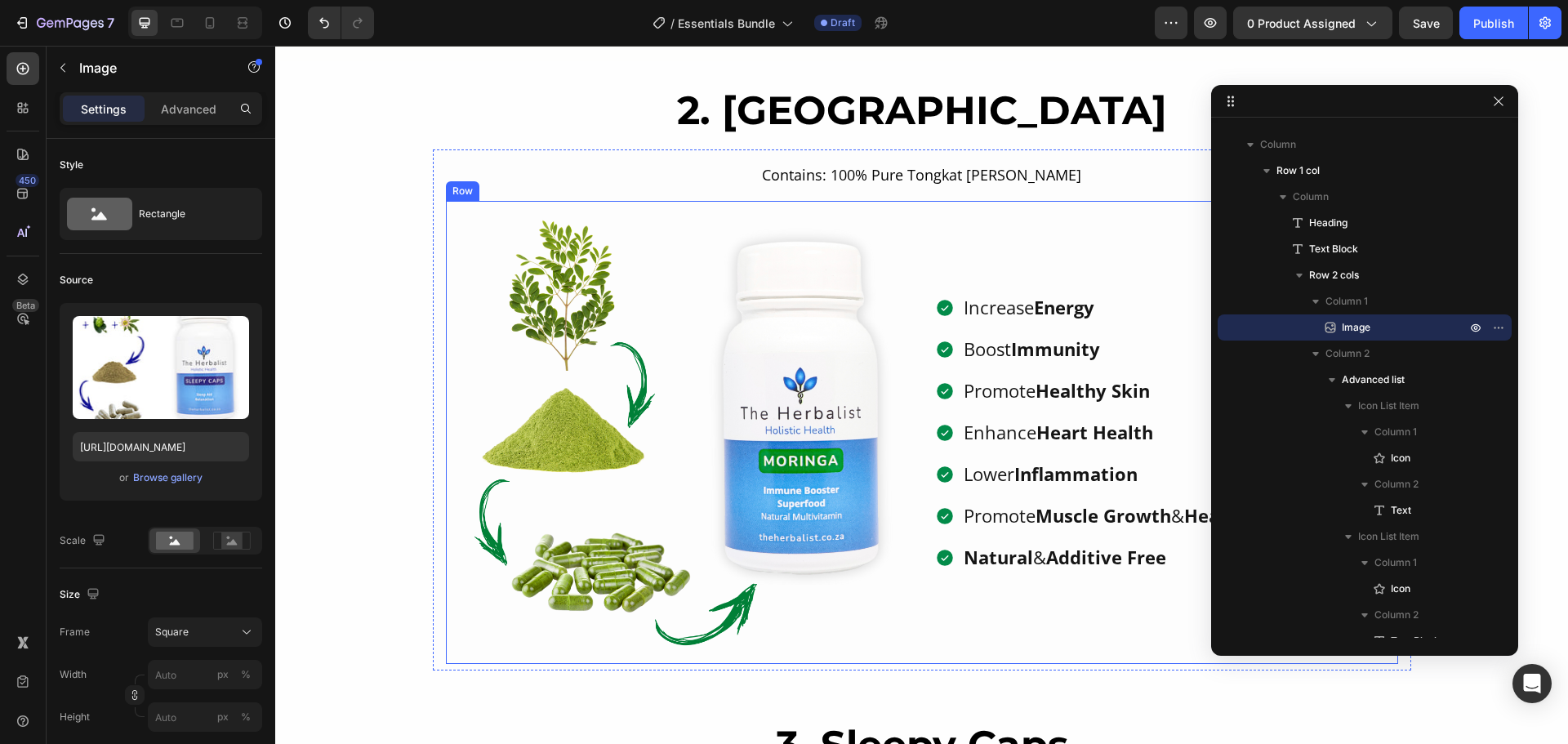
click at [997, 461] on p "Lower Inflammation" at bounding box center [1174, 473] width 422 height 27
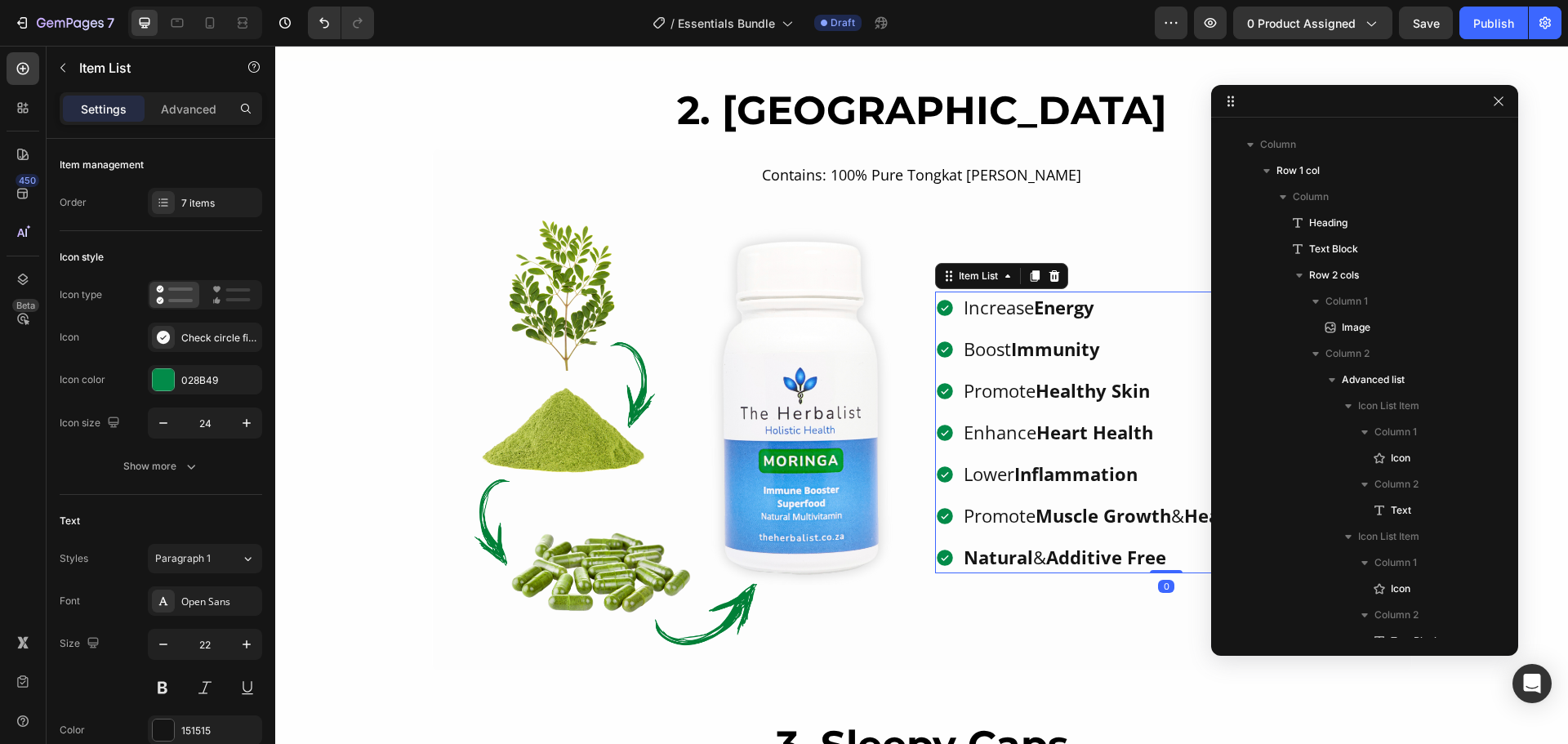
scroll to position [176, 0]
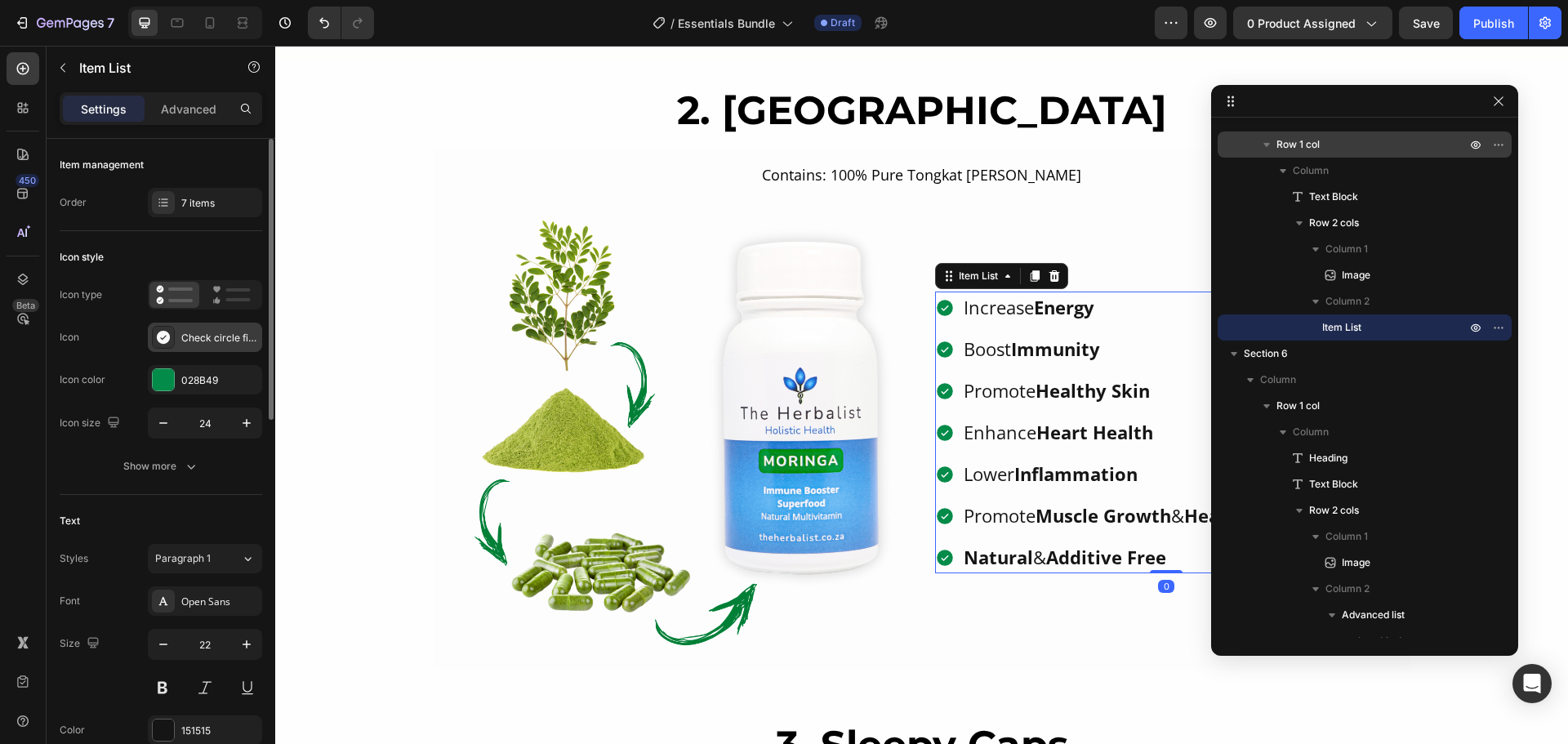
click at [171, 340] on div at bounding box center [163, 337] width 23 height 23
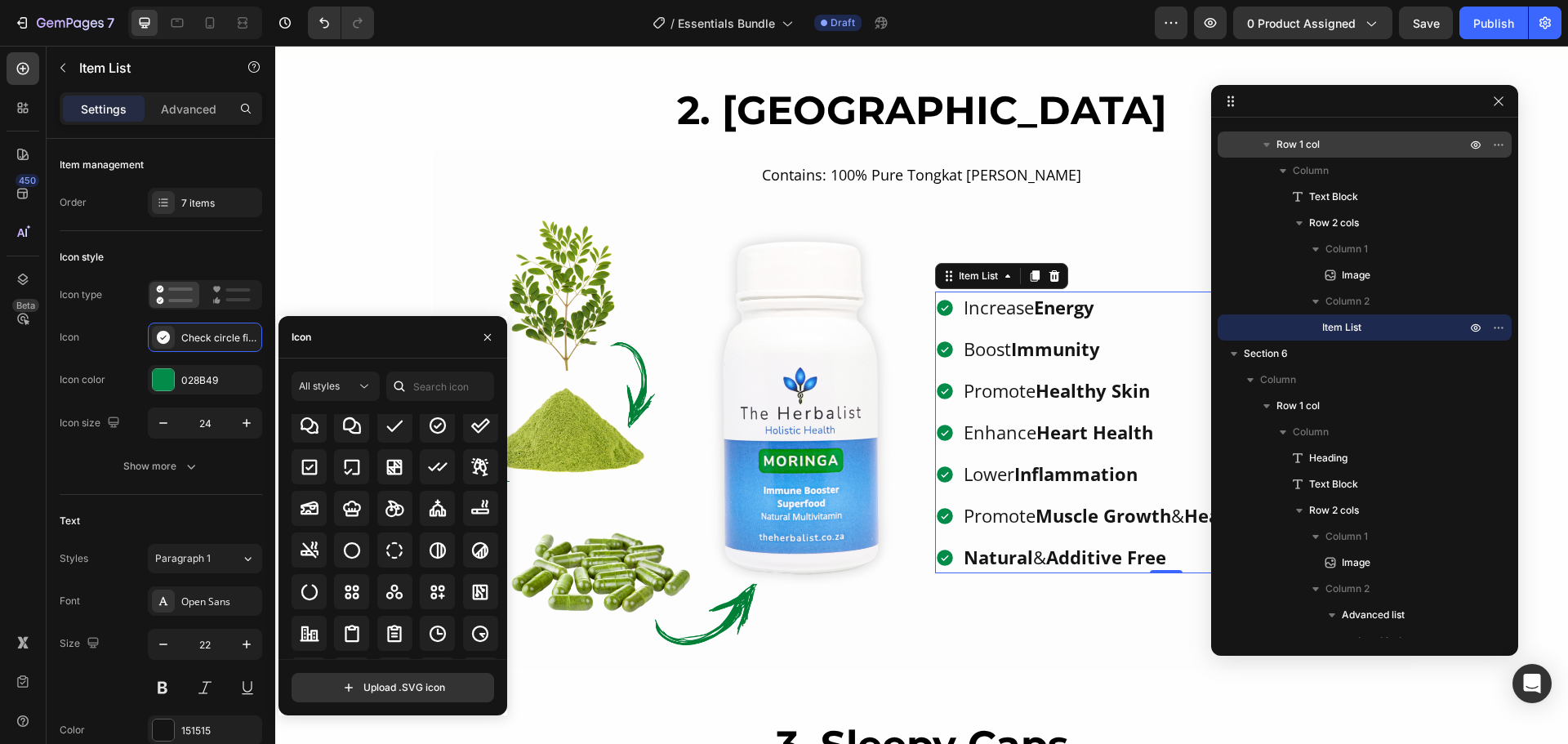
scroll to position [2393, 0]
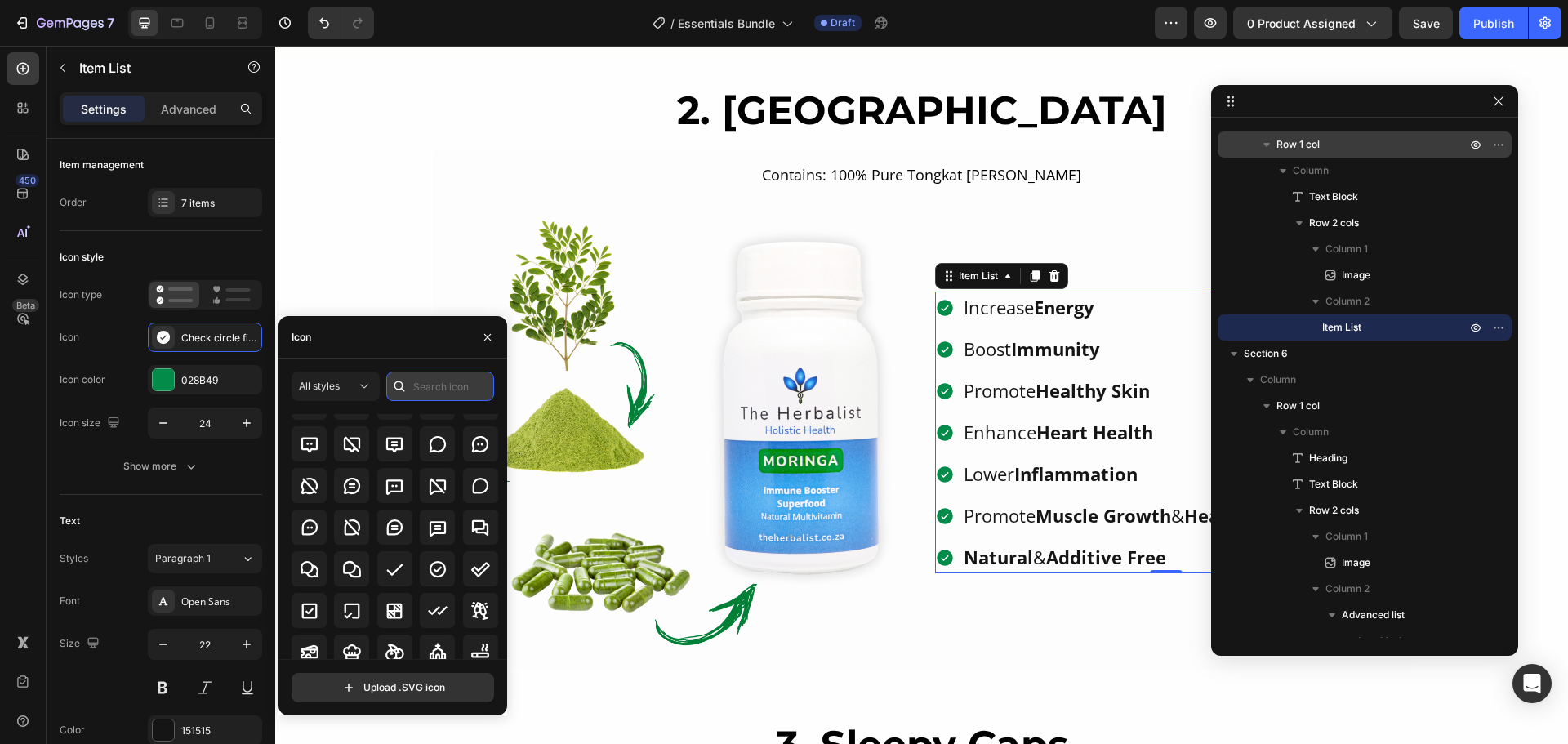
click at [413, 380] on input "text" at bounding box center [440, 386] width 108 height 29
type input "check"
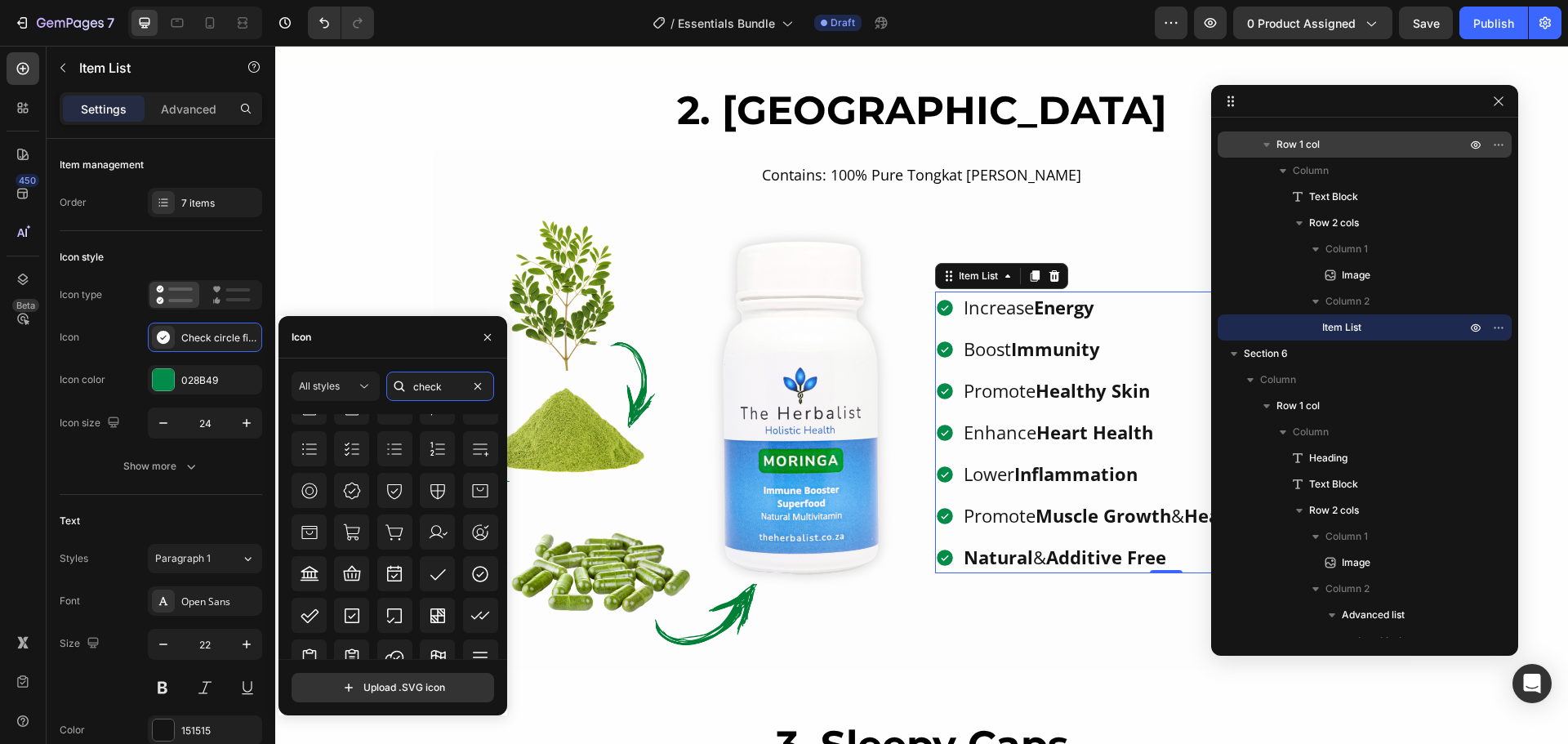
scroll to position [263, 0]
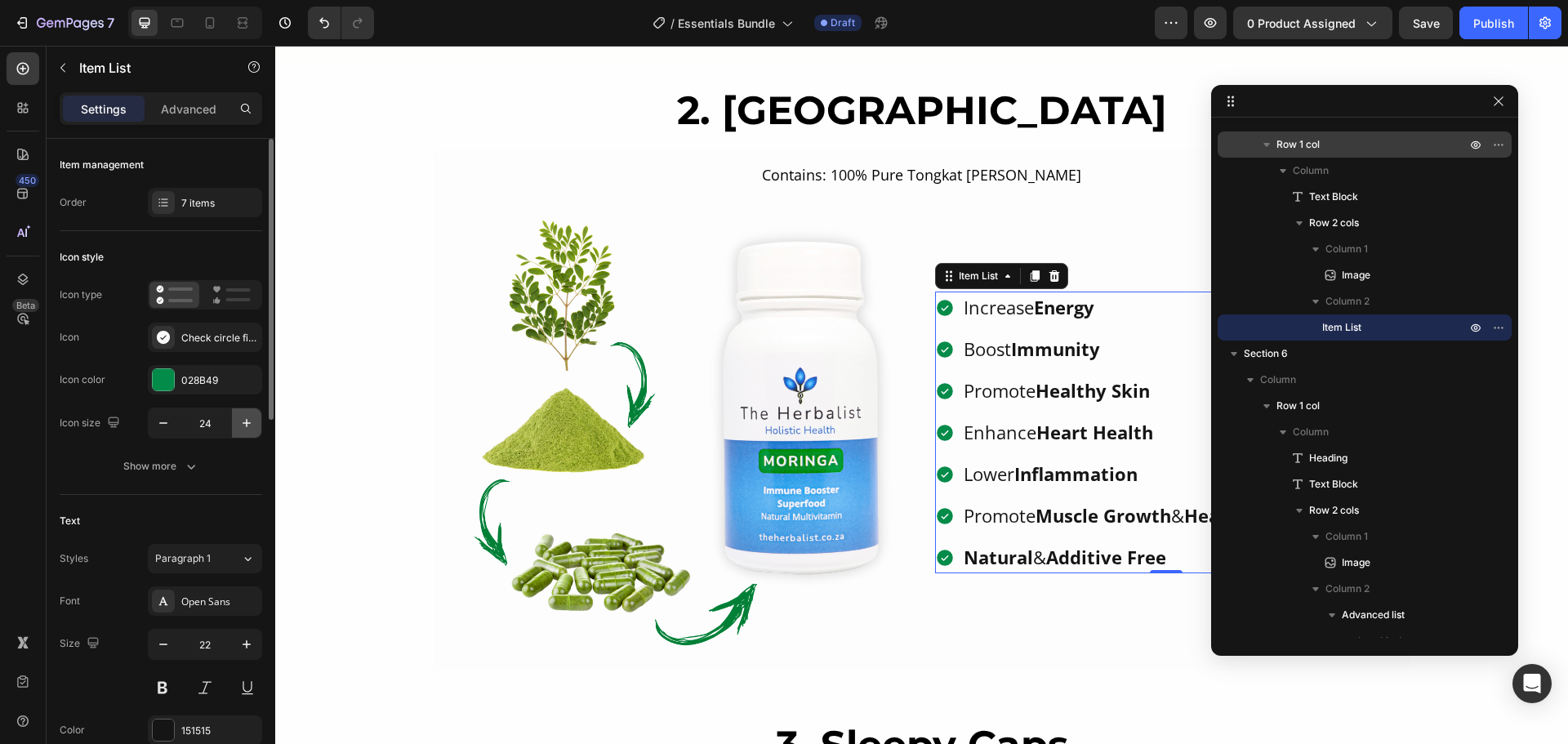
click at [244, 414] on button "button" at bounding box center [246, 423] width 29 height 29
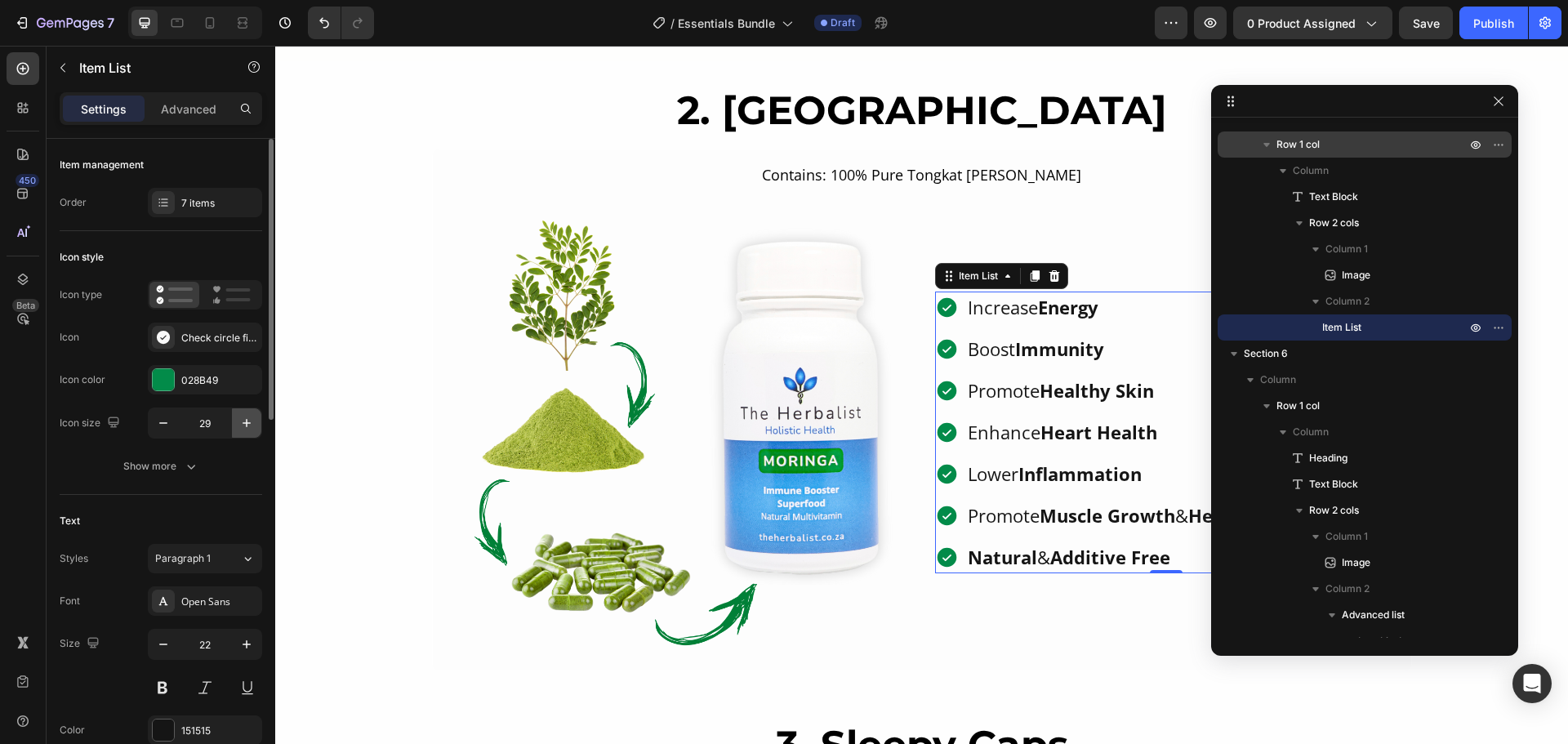
click at [244, 414] on button "button" at bounding box center [246, 423] width 29 height 29
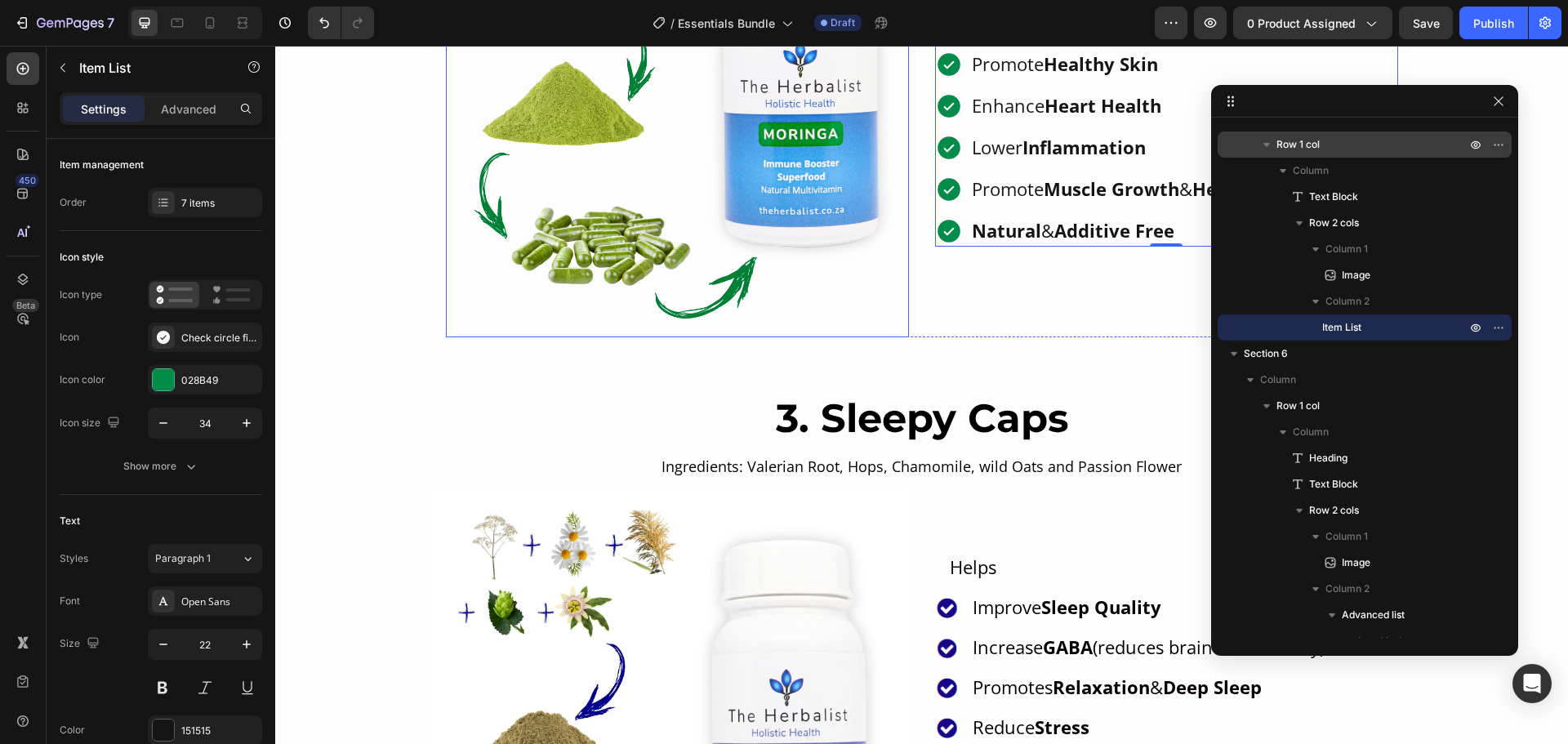
scroll to position [1634, 0]
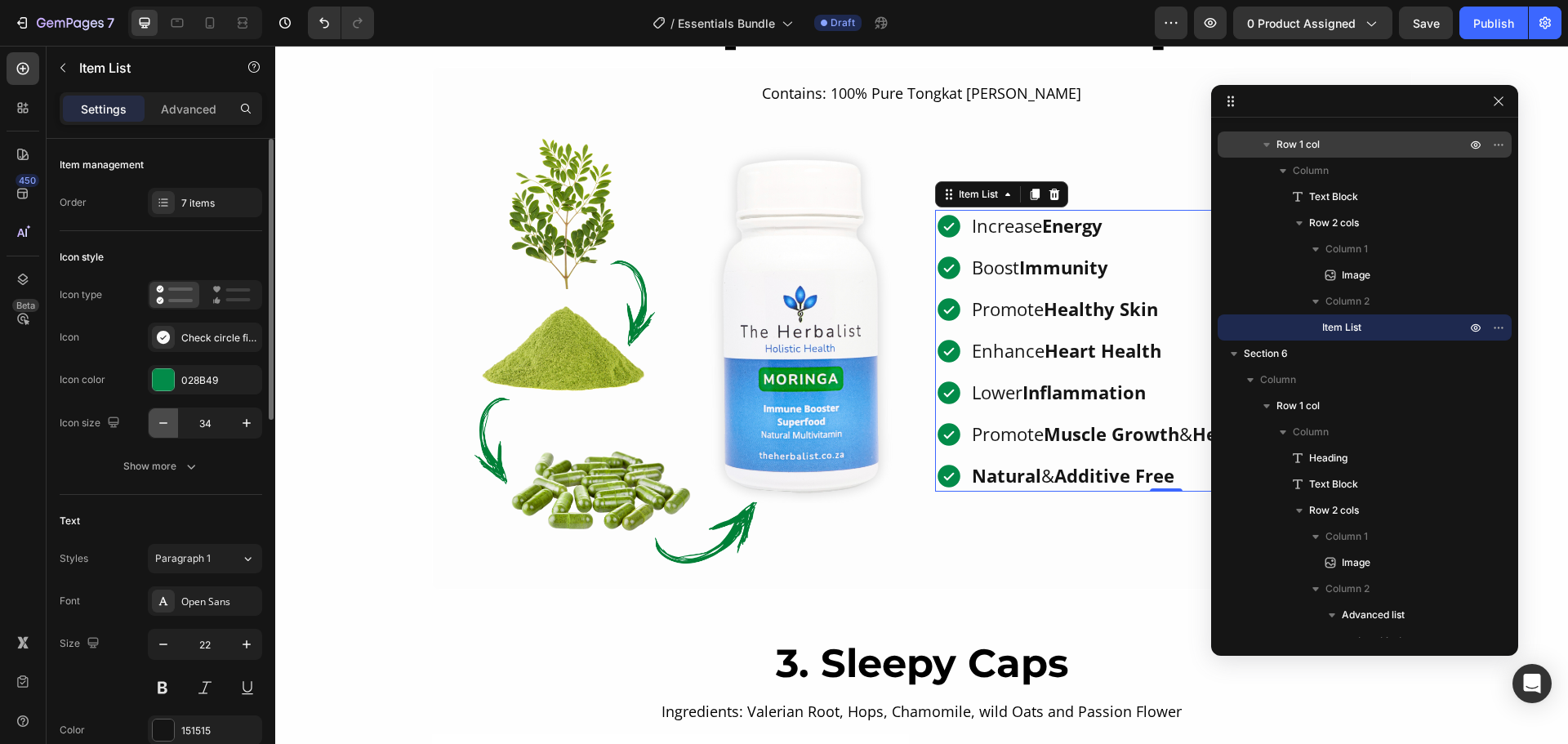
click at [157, 430] on icon "button" at bounding box center [163, 423] width 16 height 16
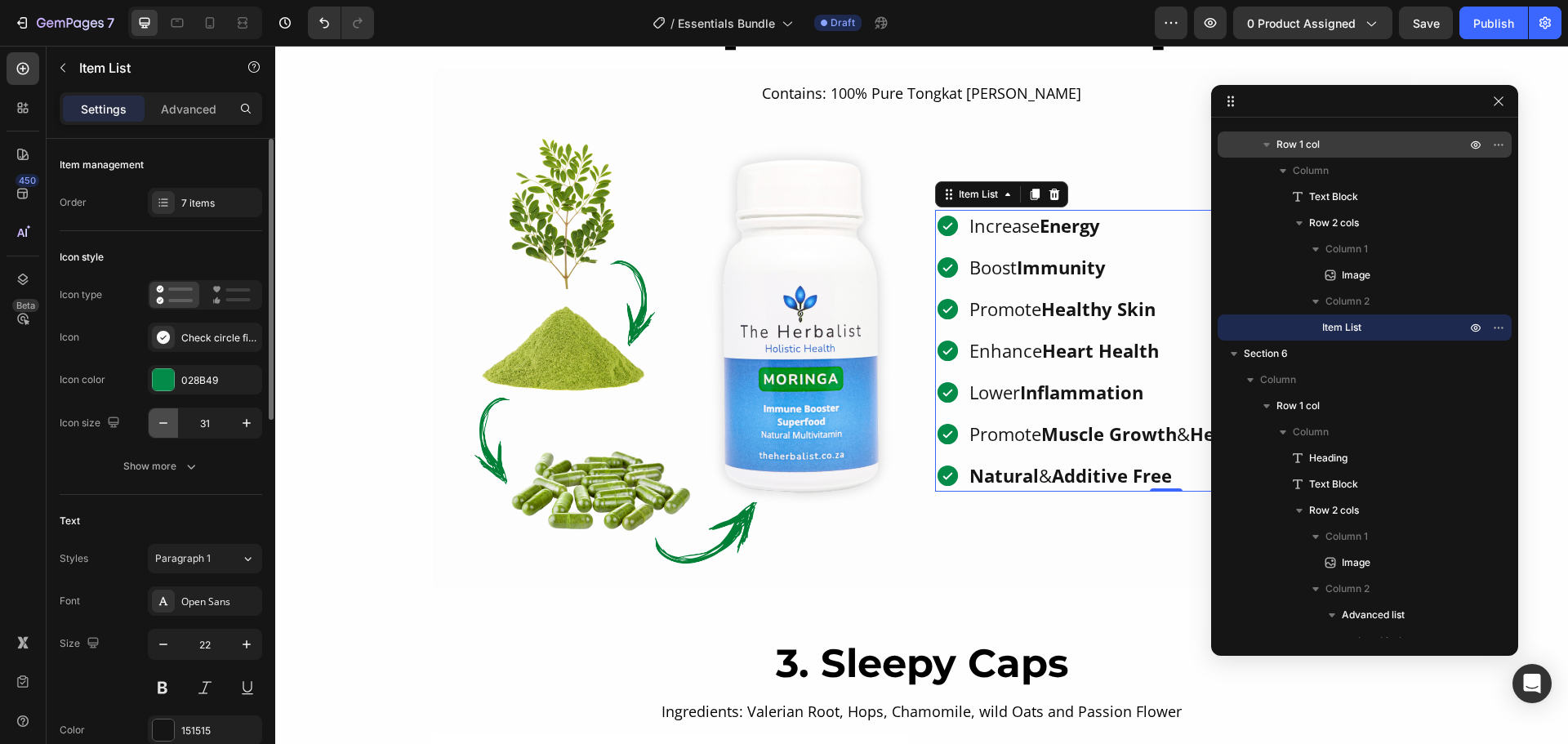
type input "30"
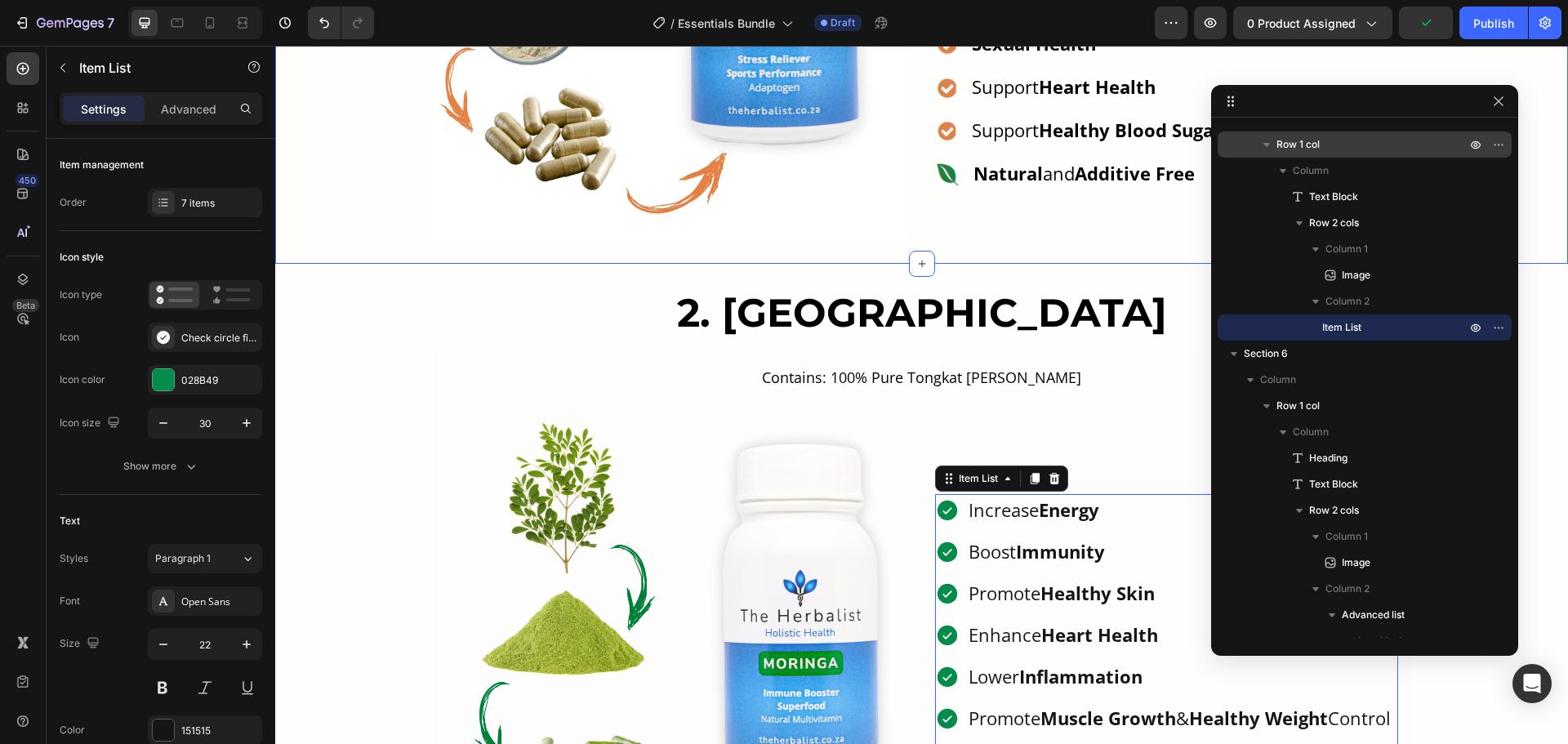
scroll to position [1552, 0]
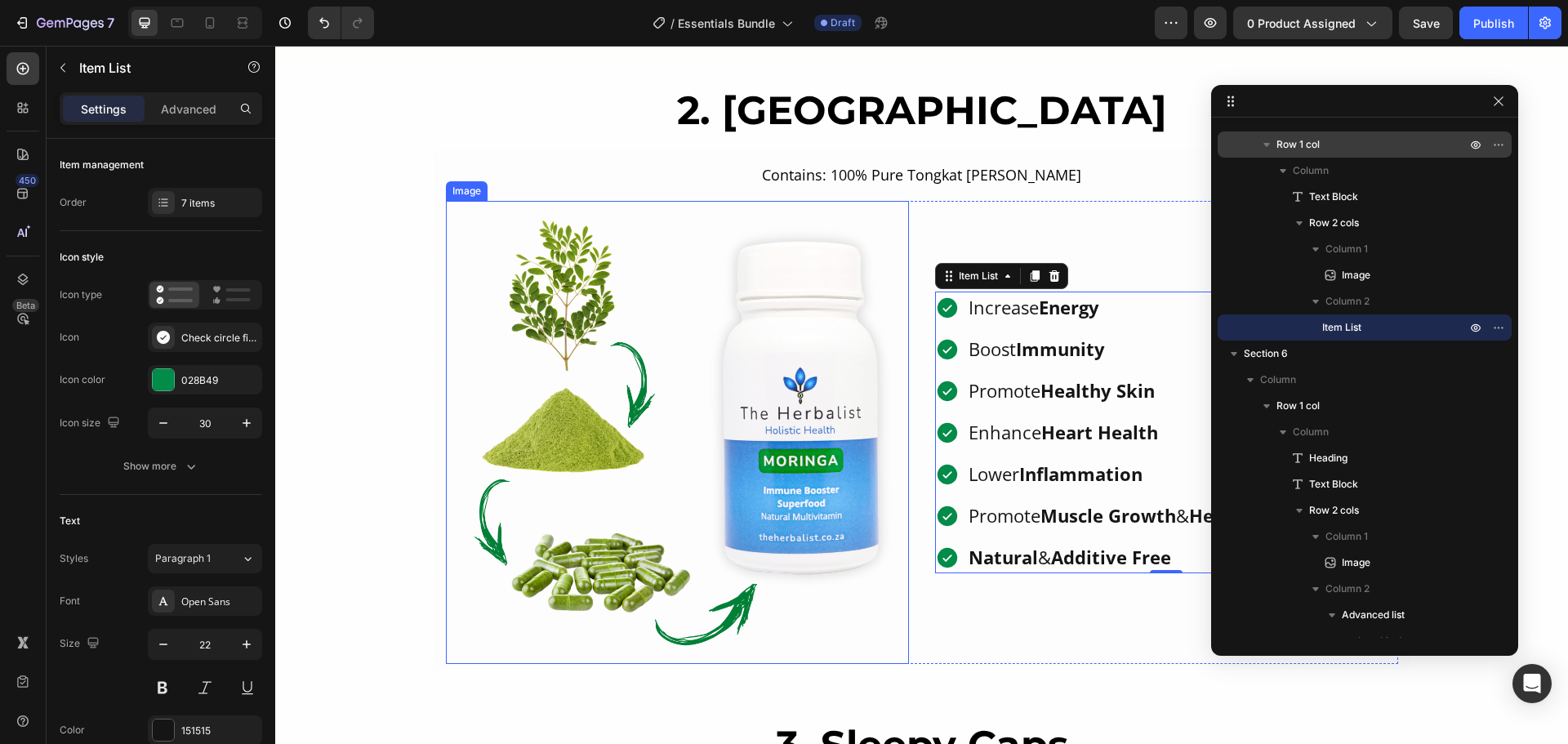
click at [794, 312] on img at bounding box center [677, 432] width 463 height 463
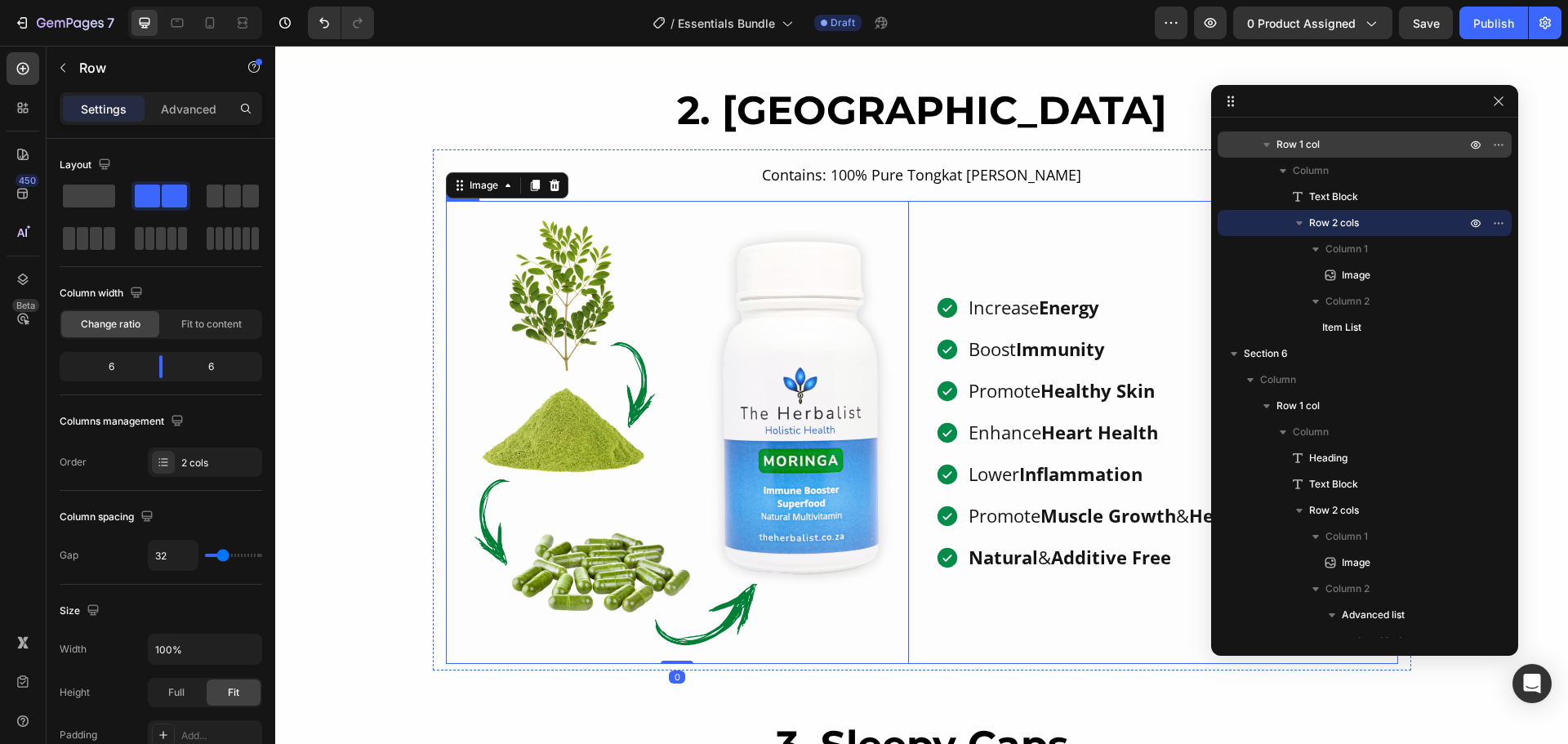
click at [1016, 244] on div "Increase Energy Boost Immunity Promote Healthy Skin Enhance Heart Health Lower …" at bounding box center [1166, 432] width 463 height 463
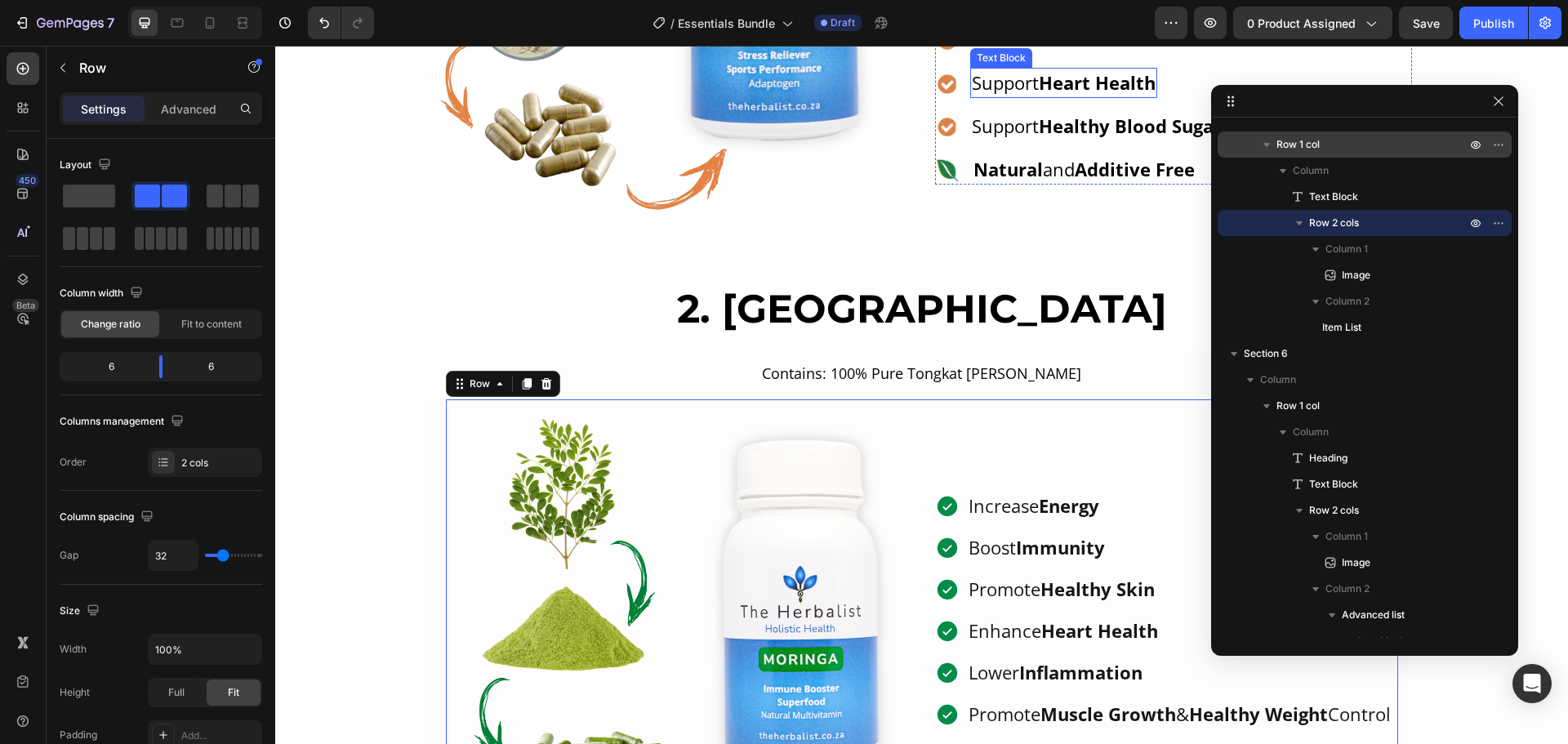
scroll to position [1389, 0]
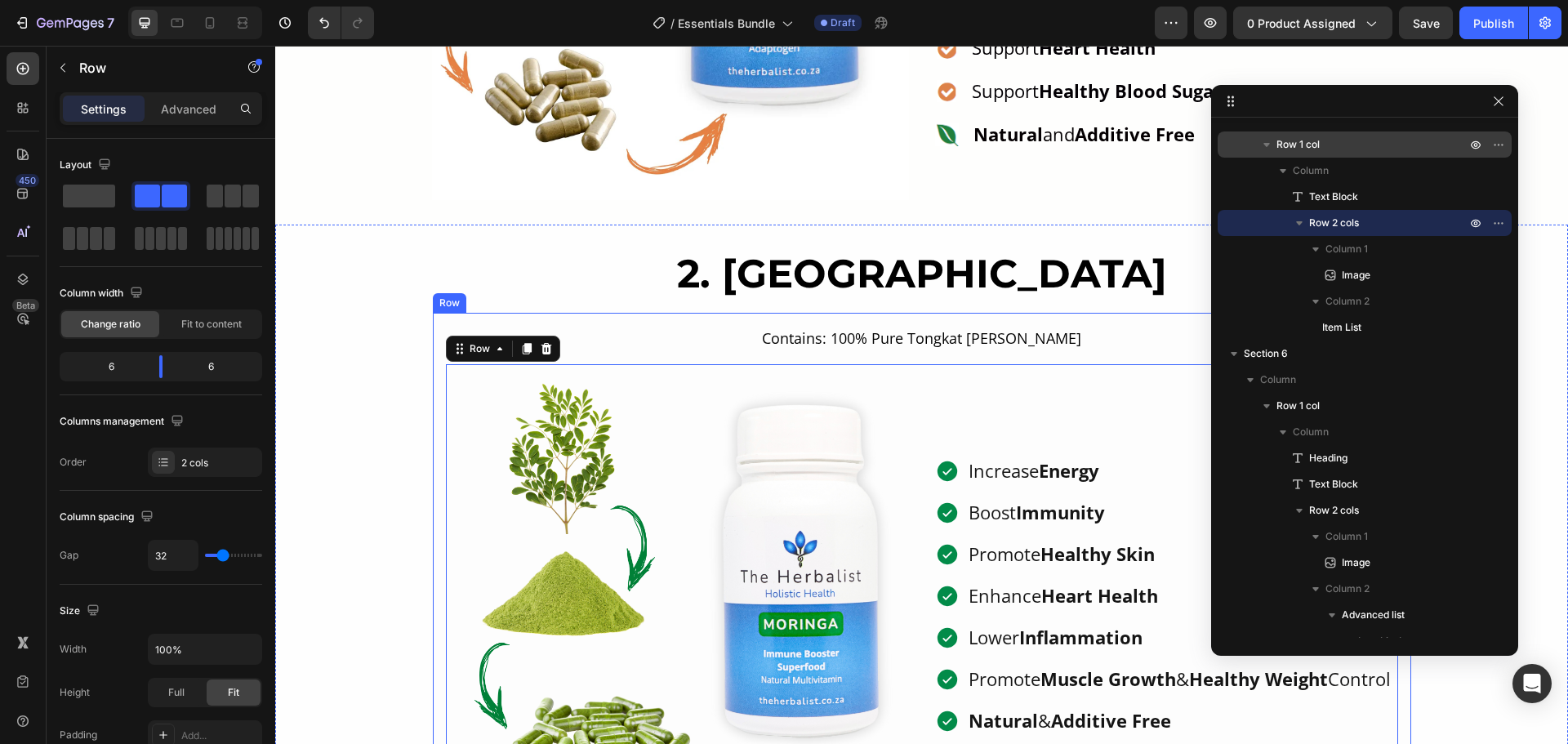
click at [962, 341] on p "Contains: 100% Pure Tongkat Ali Powder" at bounding box center [922, 339] width 949 height 22
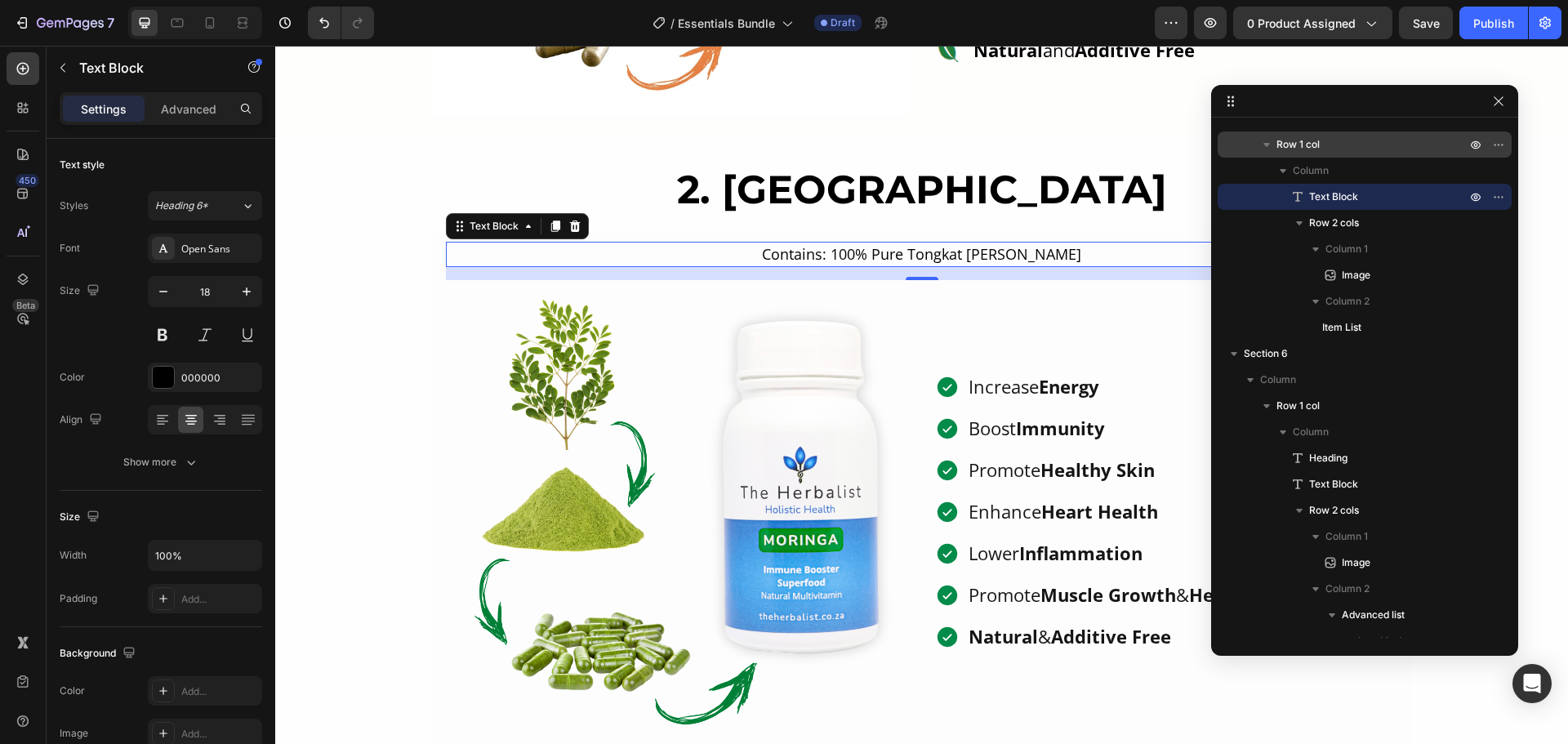
scroll to position [1552, 0]
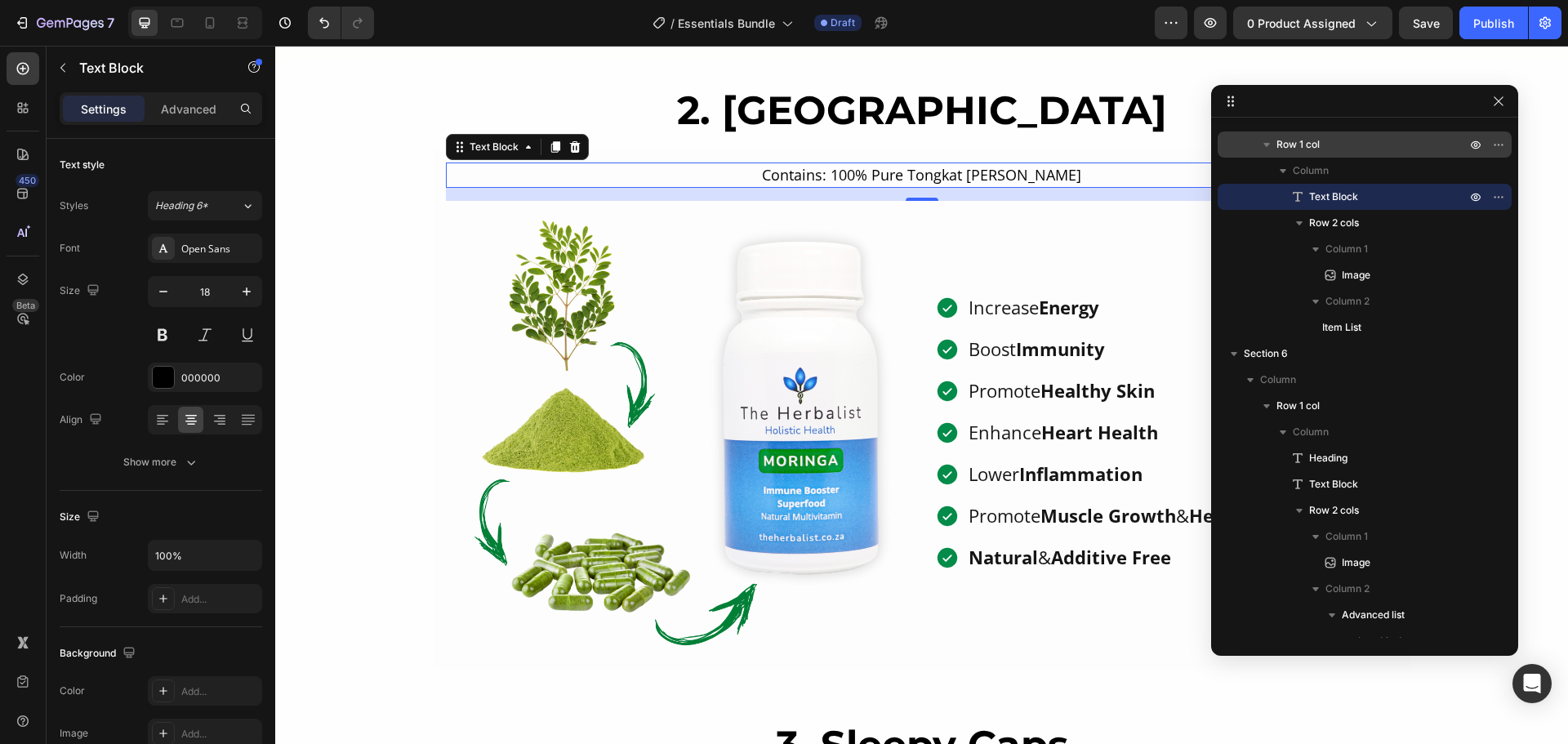
click at [888, 170] on p "Contains: 100% Pure Tongkat Ali Powder" at bounding box center [922, 176] width 949 height 22
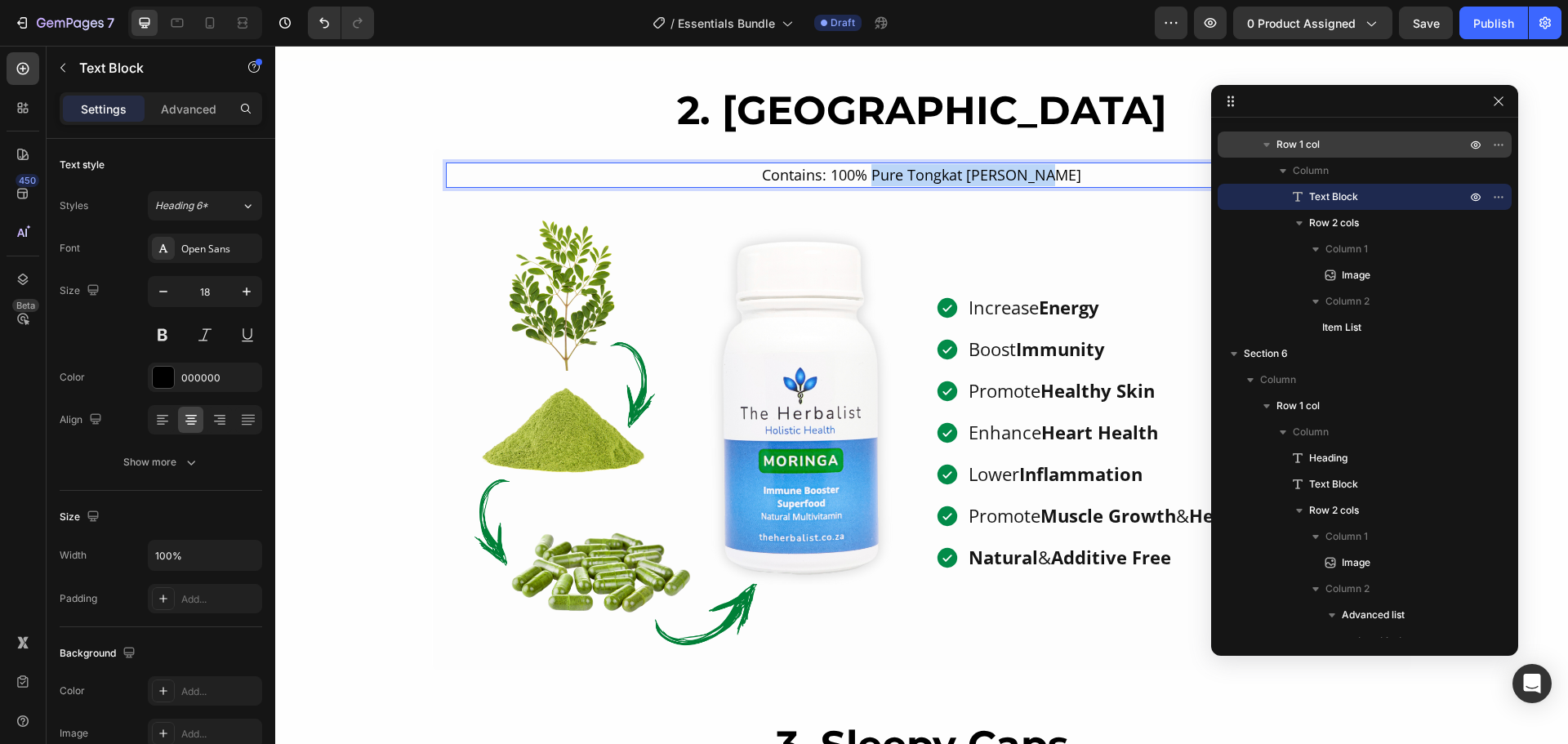
drag, startPoint x: 888, startPoint y: 171, endPoint x: 1091, endPoint y: 169, distance: 203.0
click at [1091, 169] on p "Contains: 100% Pure Tongkat Ali Powder" at bounding box center [922, 176] width 949 height 22
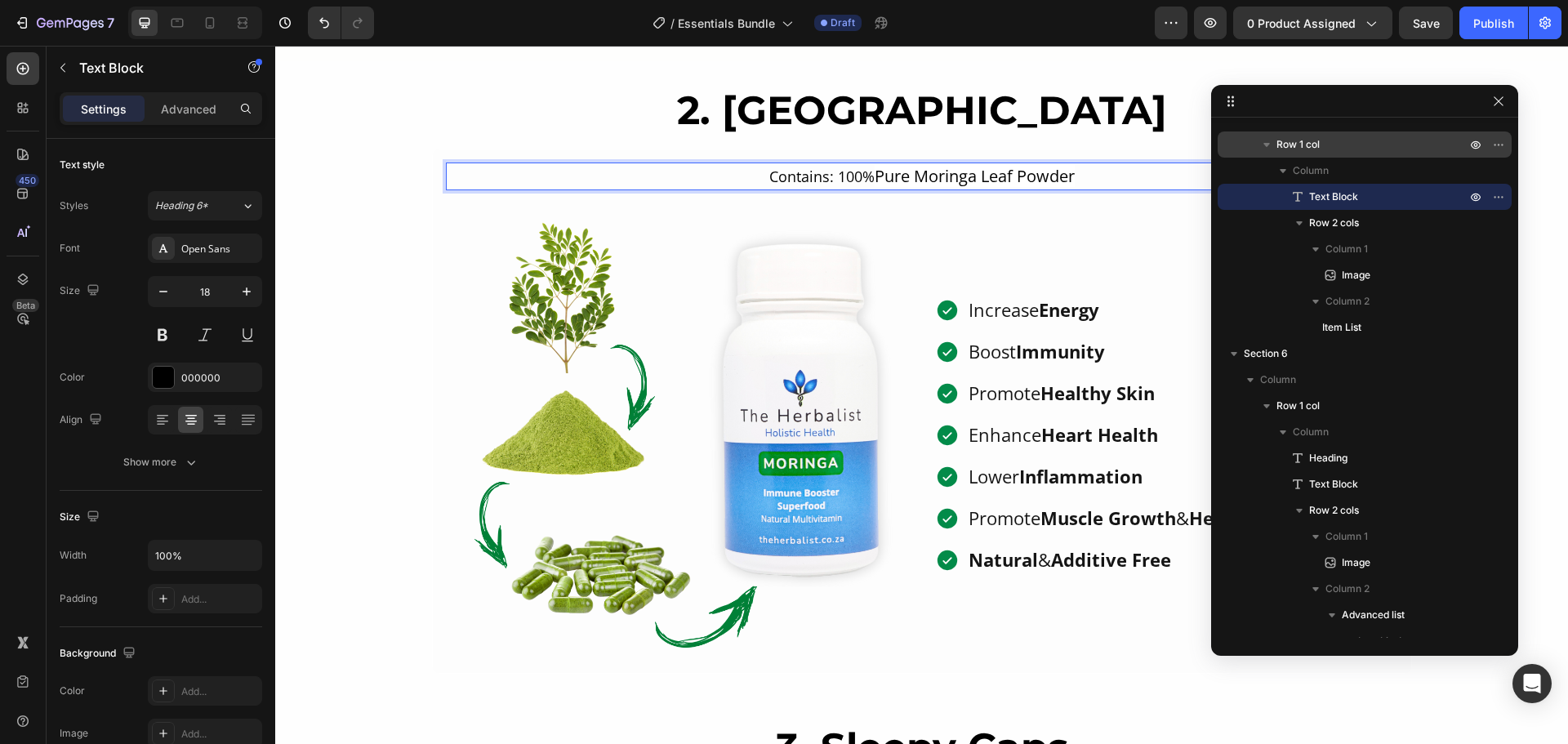
click at [817, 174] on p "Contains: 100% Pure Moringa Leaf Powder" at bounding box center [922, 176] width 949 height 25
click at [238, 296] on button "button" at bounding box center [246, 291] width 29 height 29
click at [804, 180] on p "Contains: 100% Pure Moringa Leaf Powder" at bounding box center [922, 176] width 949 height 25
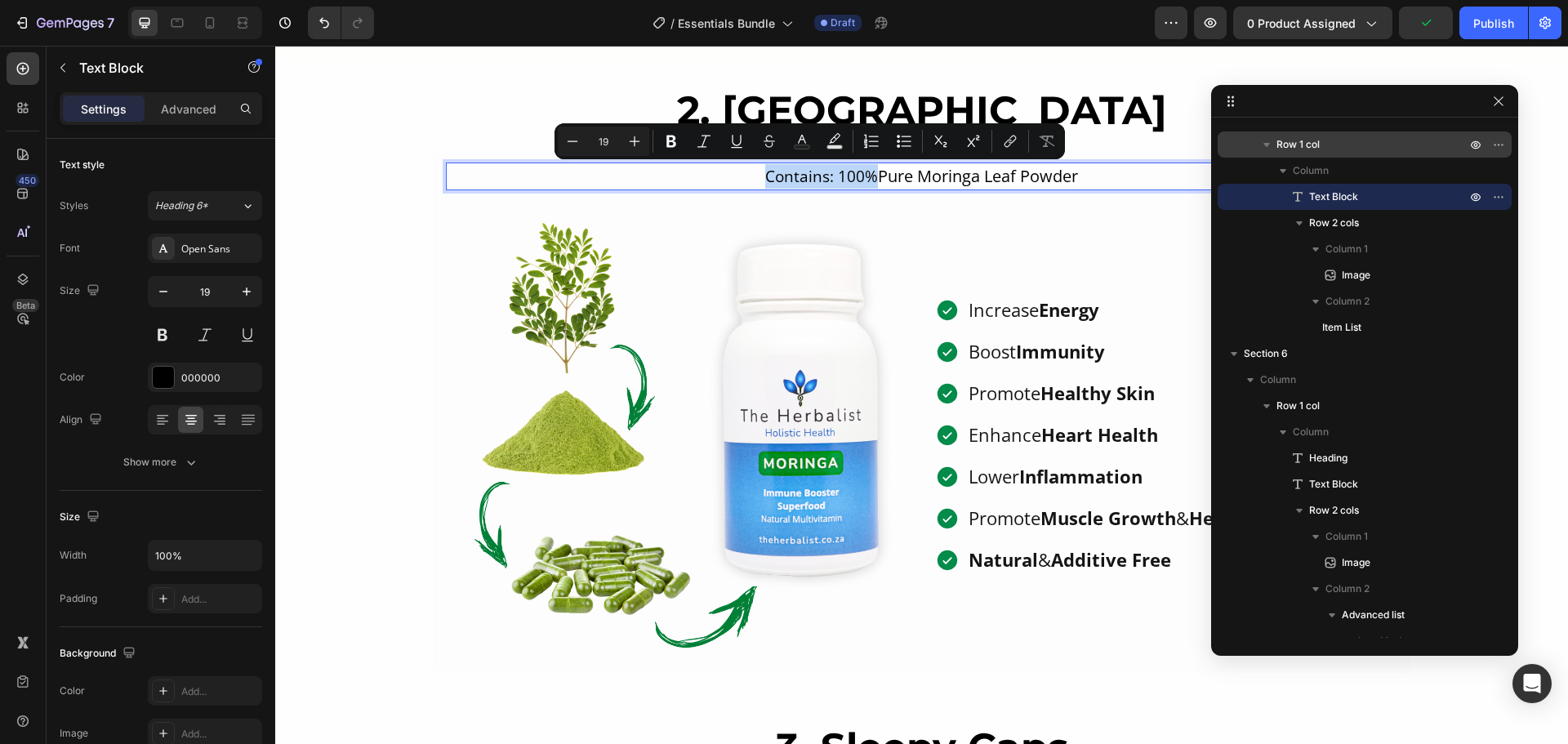
drag, startPoint x: 752, startPoint y: 179, endPoint x: 865, endPoint y: 182, distance: 113.0
click at [865, 182] on p "Contains: 100% Pure Moringa Leaf Powder" at bounding box center [922, 176] width 949 height 25
click at [169, 297] on icon "button" at bounding box center [163, 291] width 16 height 16
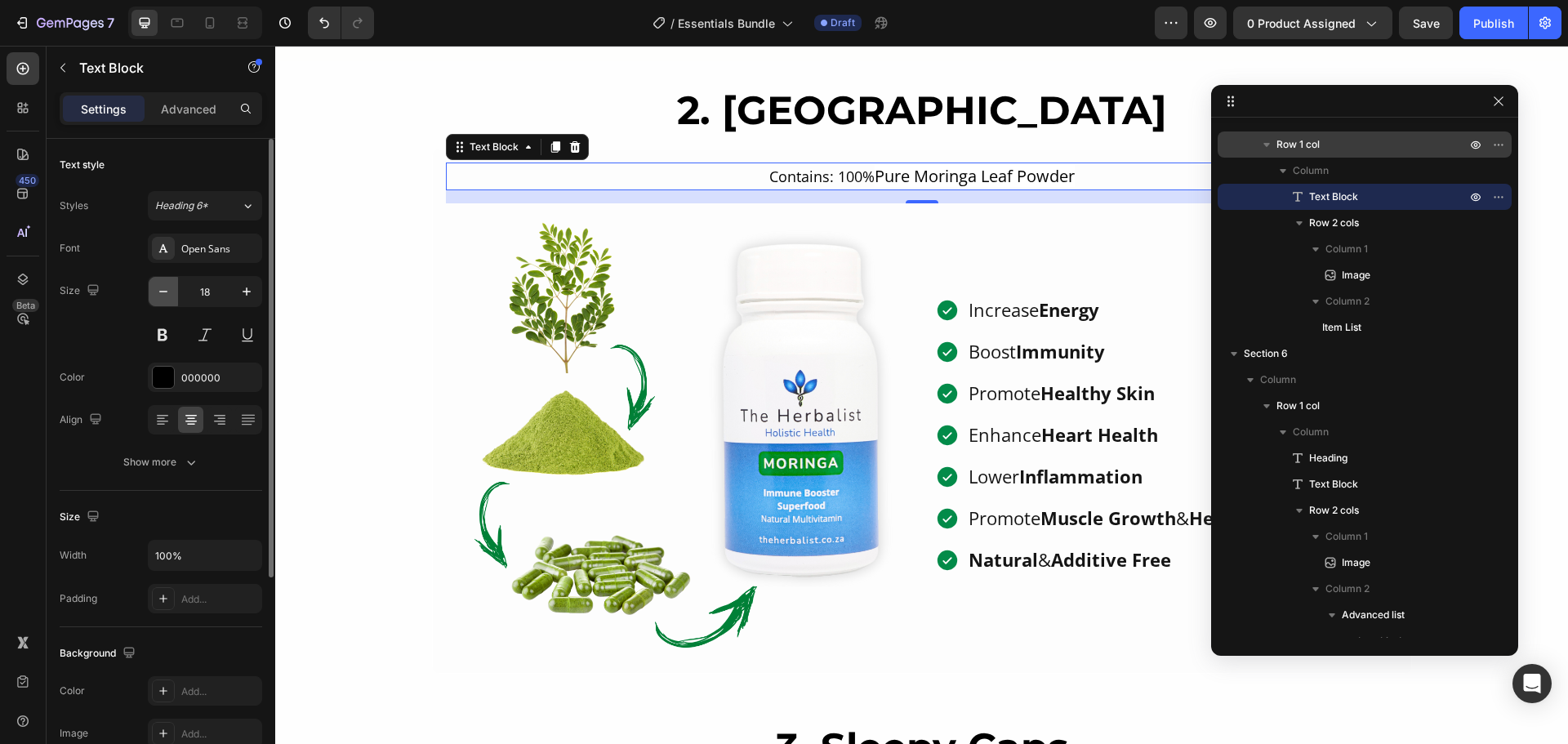
click at [169, 297] on icon "button" at bounding box center [163, 291] width 16 height 16
click at [240, 291] on icon "button" at bounding box center [246, 291] width 16 height 16
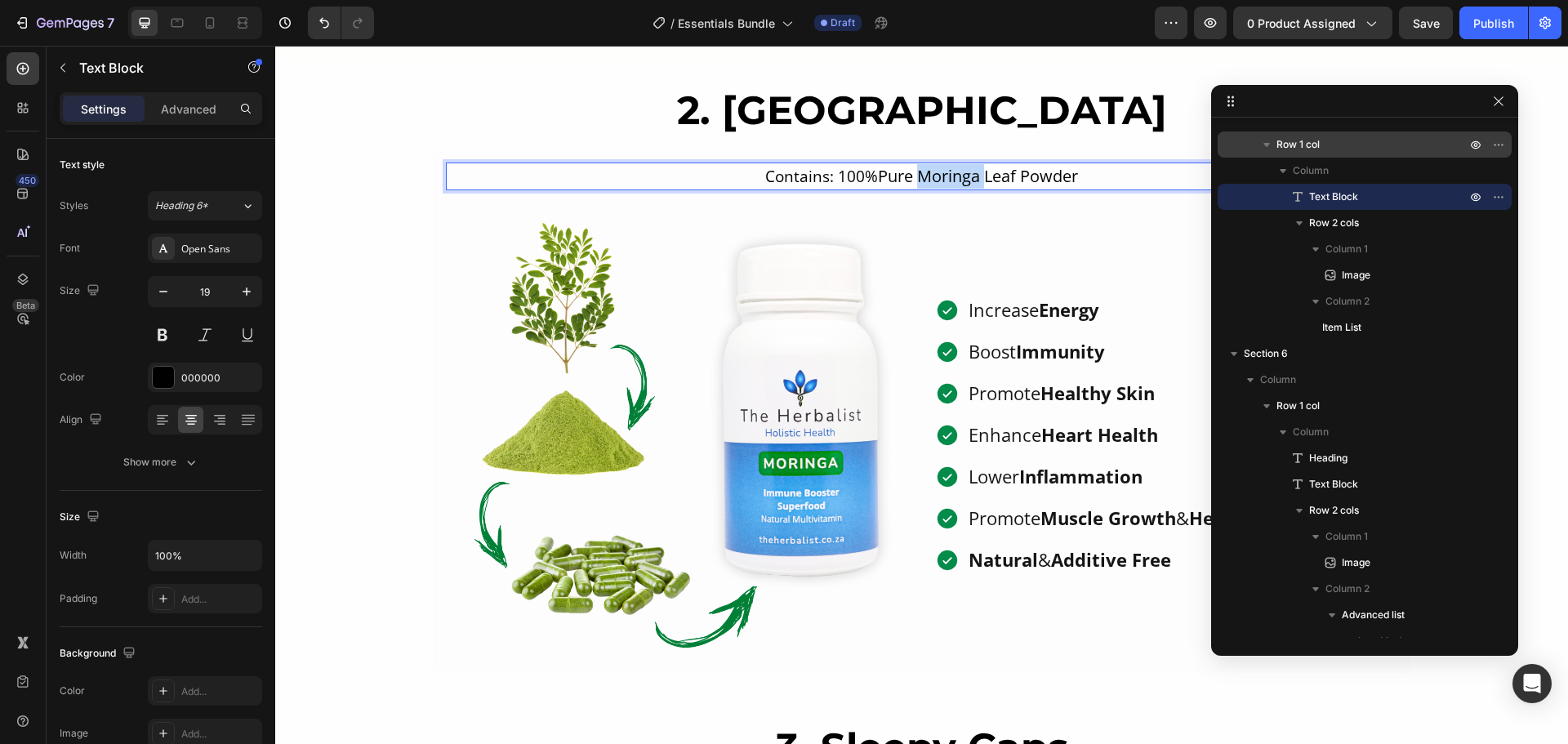
click at [928, 180] on span "Pure Moringa Leaf Powder" at bounding box center [978, 176] width 200 height 22
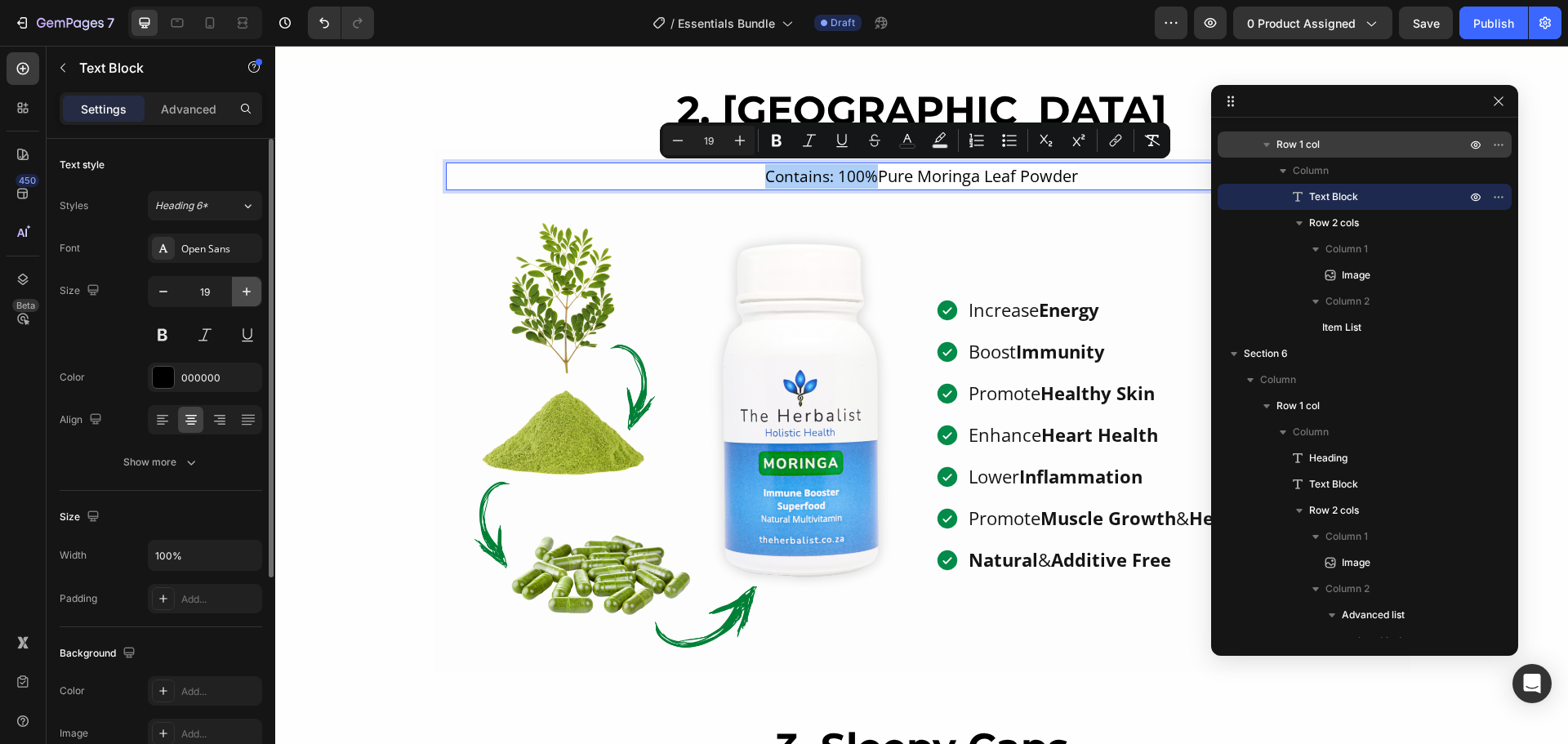
click at [240, 284] on icon "button" at bounding box center [246, 291] width 16 height 16
type input "20"
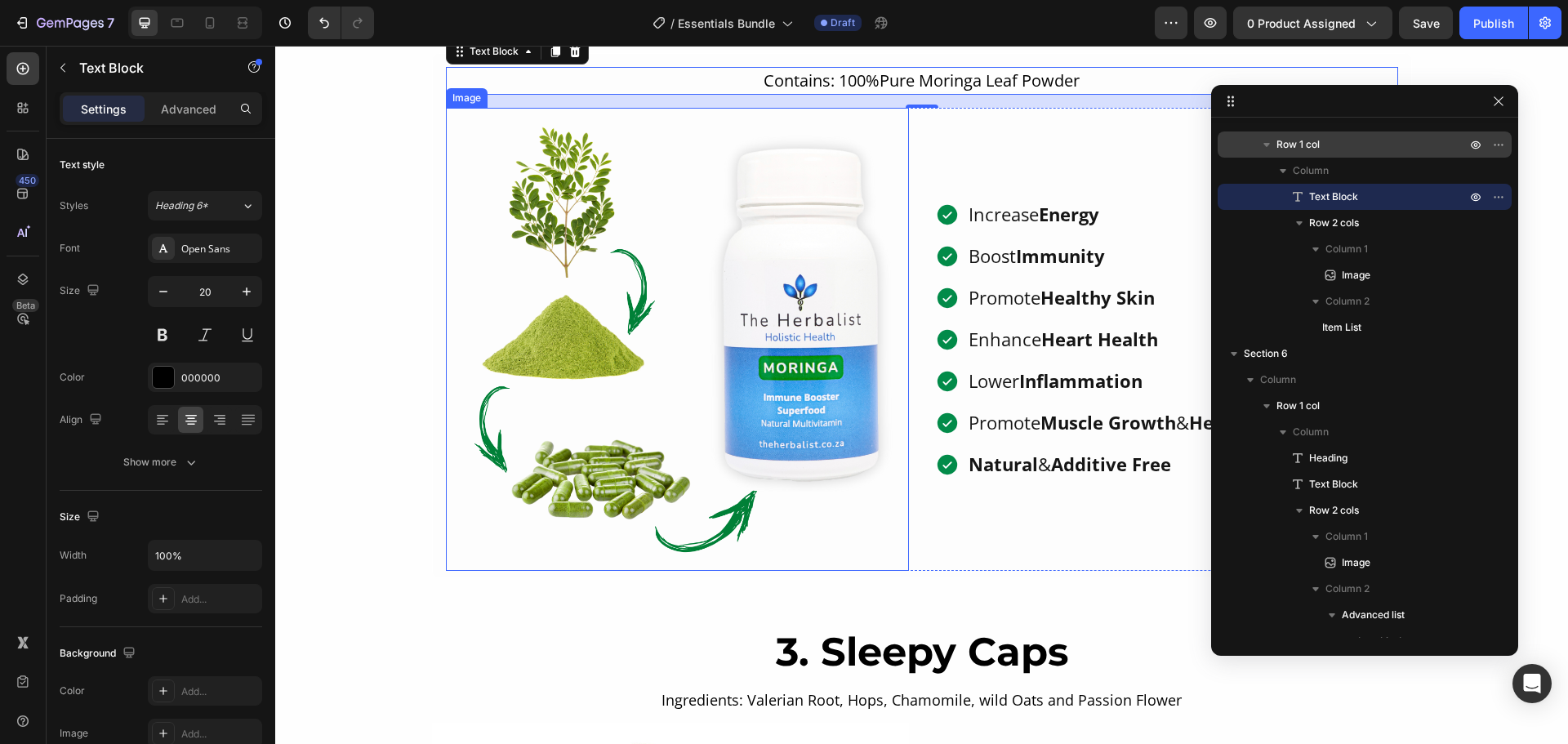
scroll to position [1634, 0]
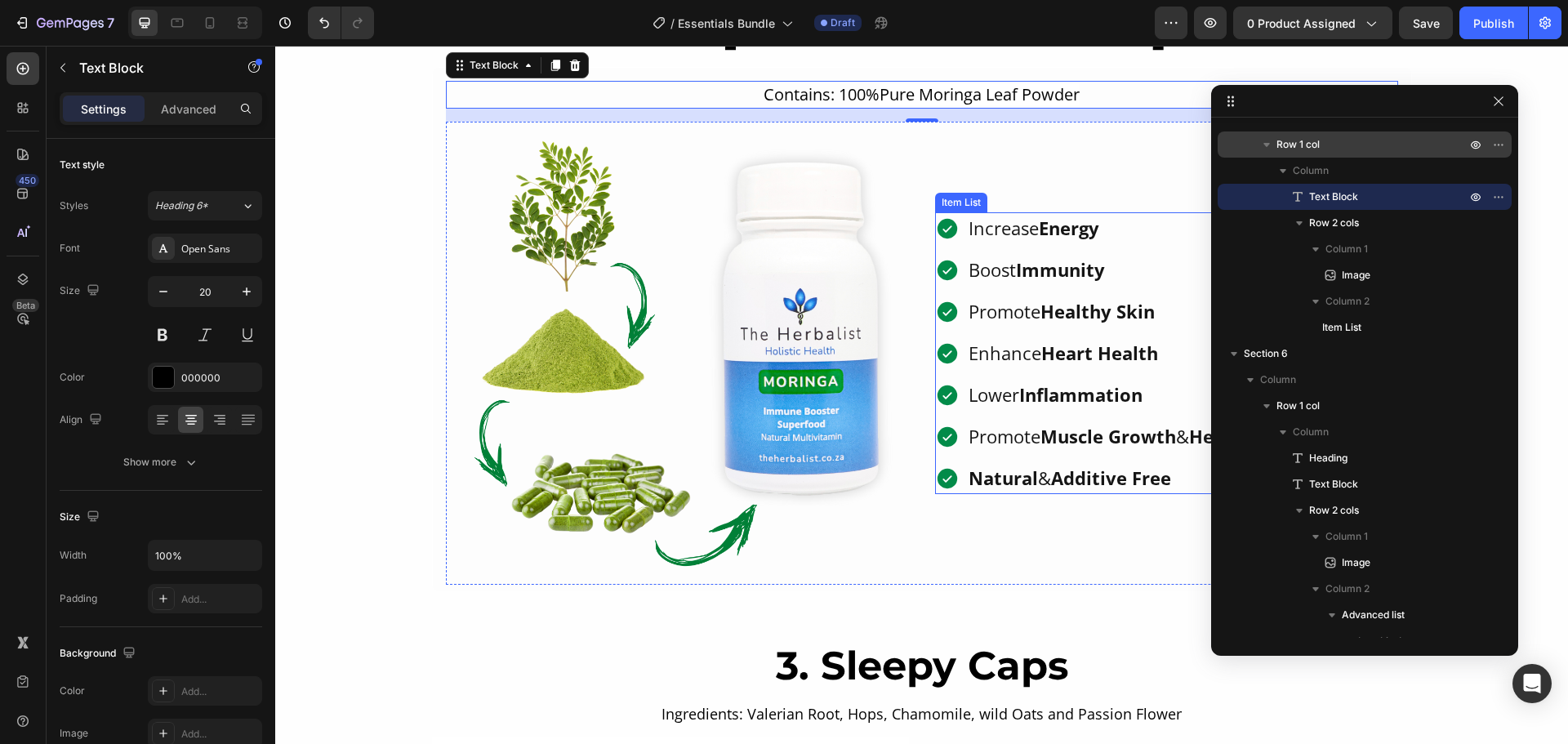
click at [1103, 450] on p "Promote Muscle Growth & Healthy Weight Control" at bounding box center [1179, 436] width 422 height 27
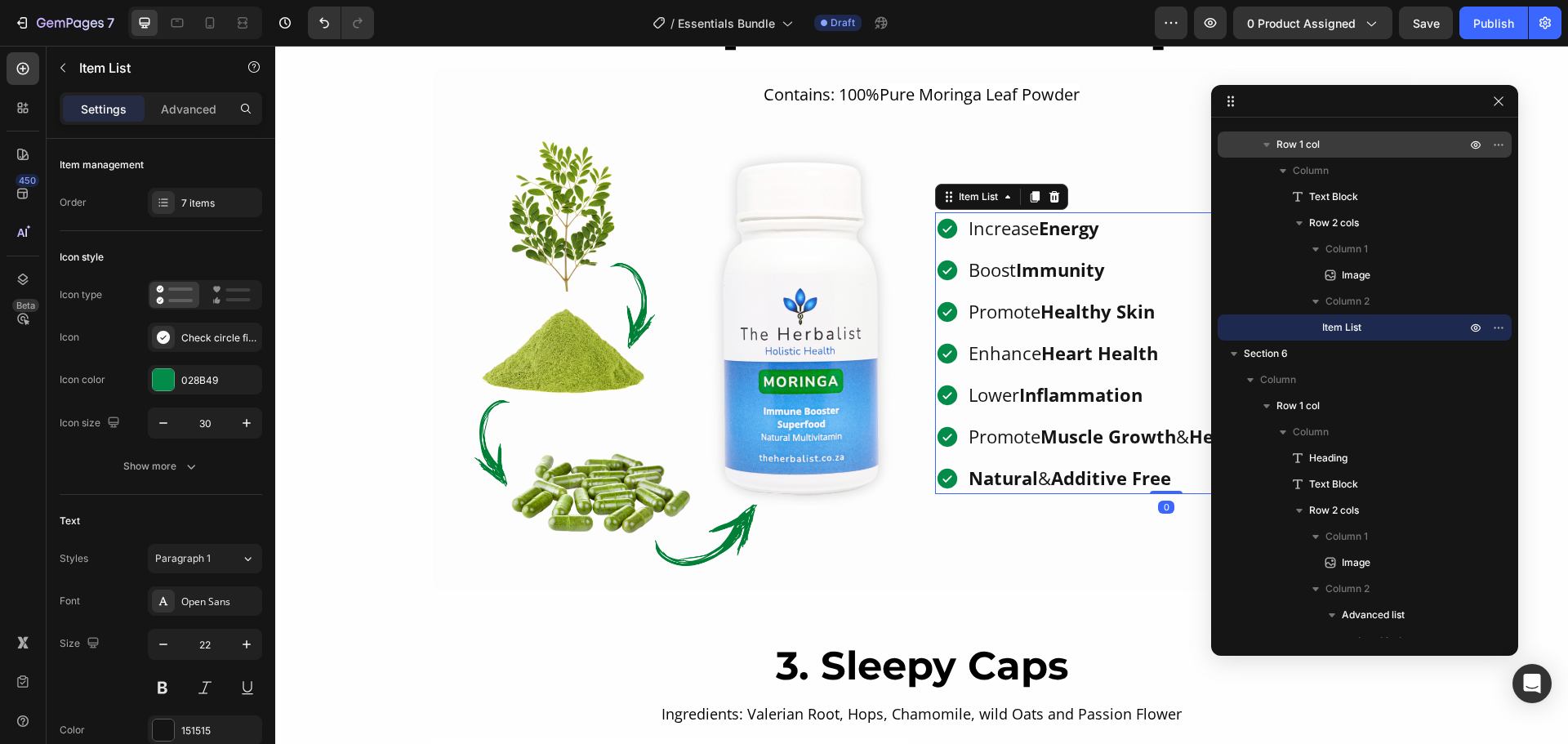
click at [1096, 491] on p "Natural & Additive Free" at bounding box center [1179, 478] width 422 height 27
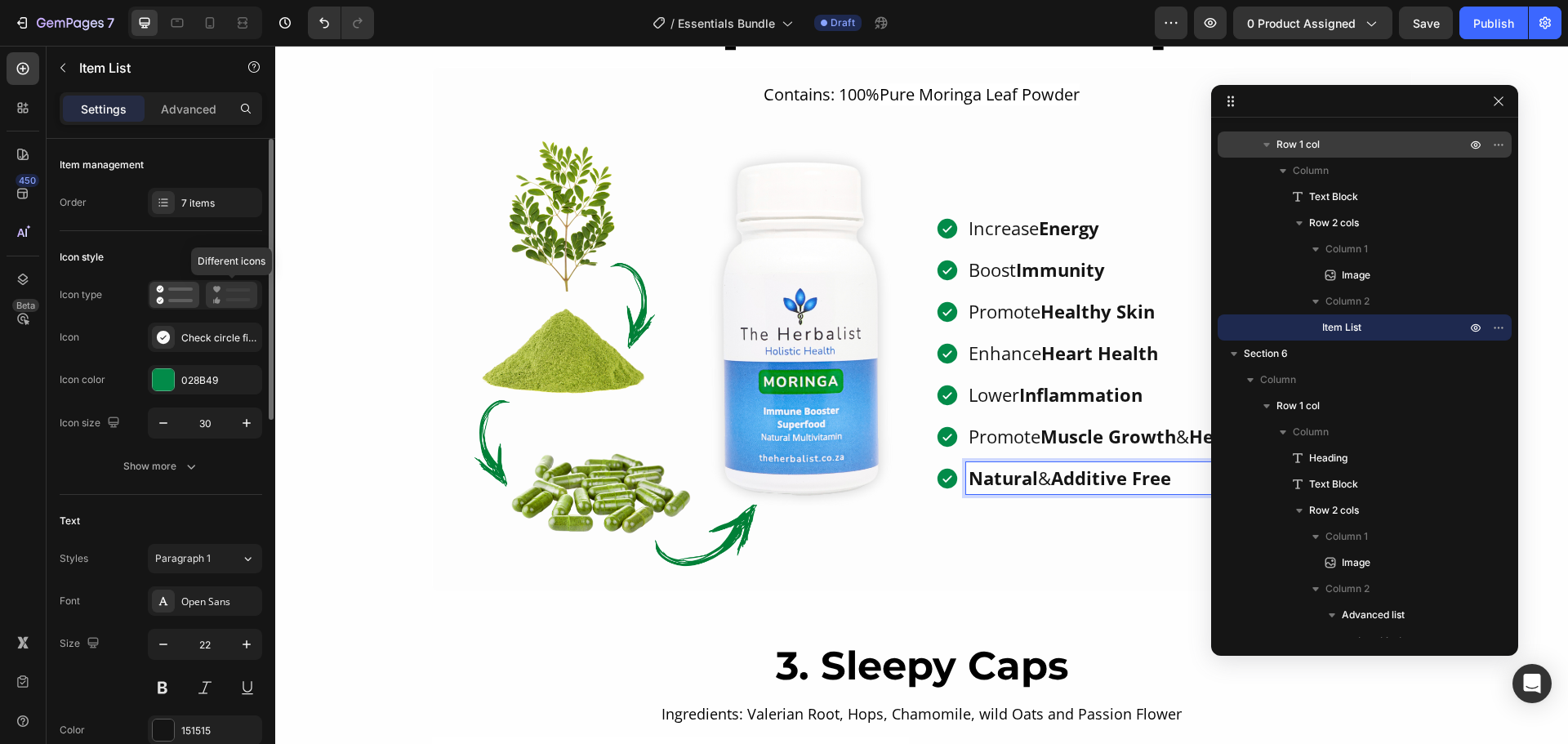
click at [229, 301] on rect at bounding box center [238, 300] width 25 height 3
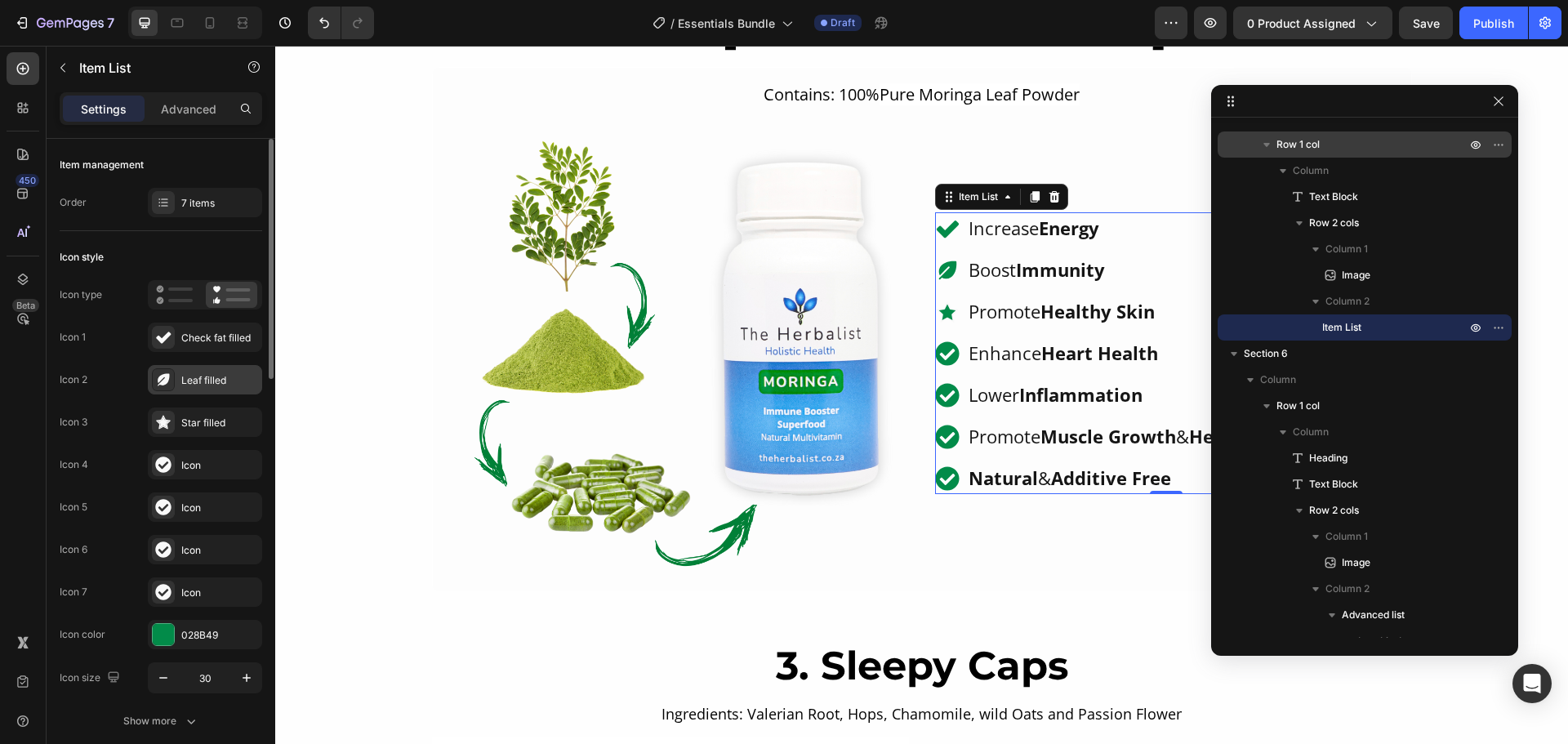
click at [194, 377] on div "Leaf filled" at bounding box center [220, 380] width 77 height 15
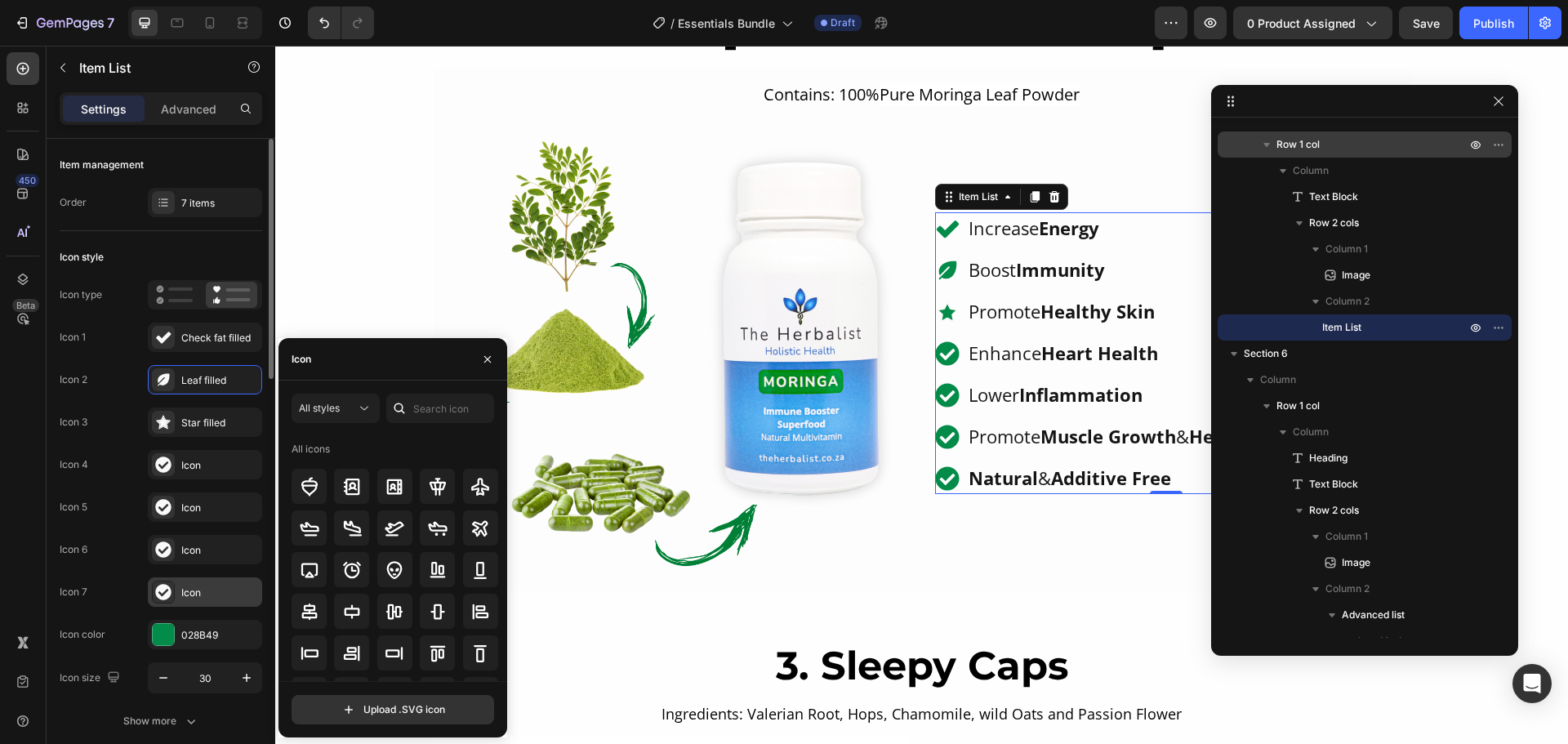
click at [194, 594] on div "Icon" at bounding box center [220, 592] width 77 height 15
click at [438, 414] on input "text" at bounding box center [440, 408] width 108 height 29
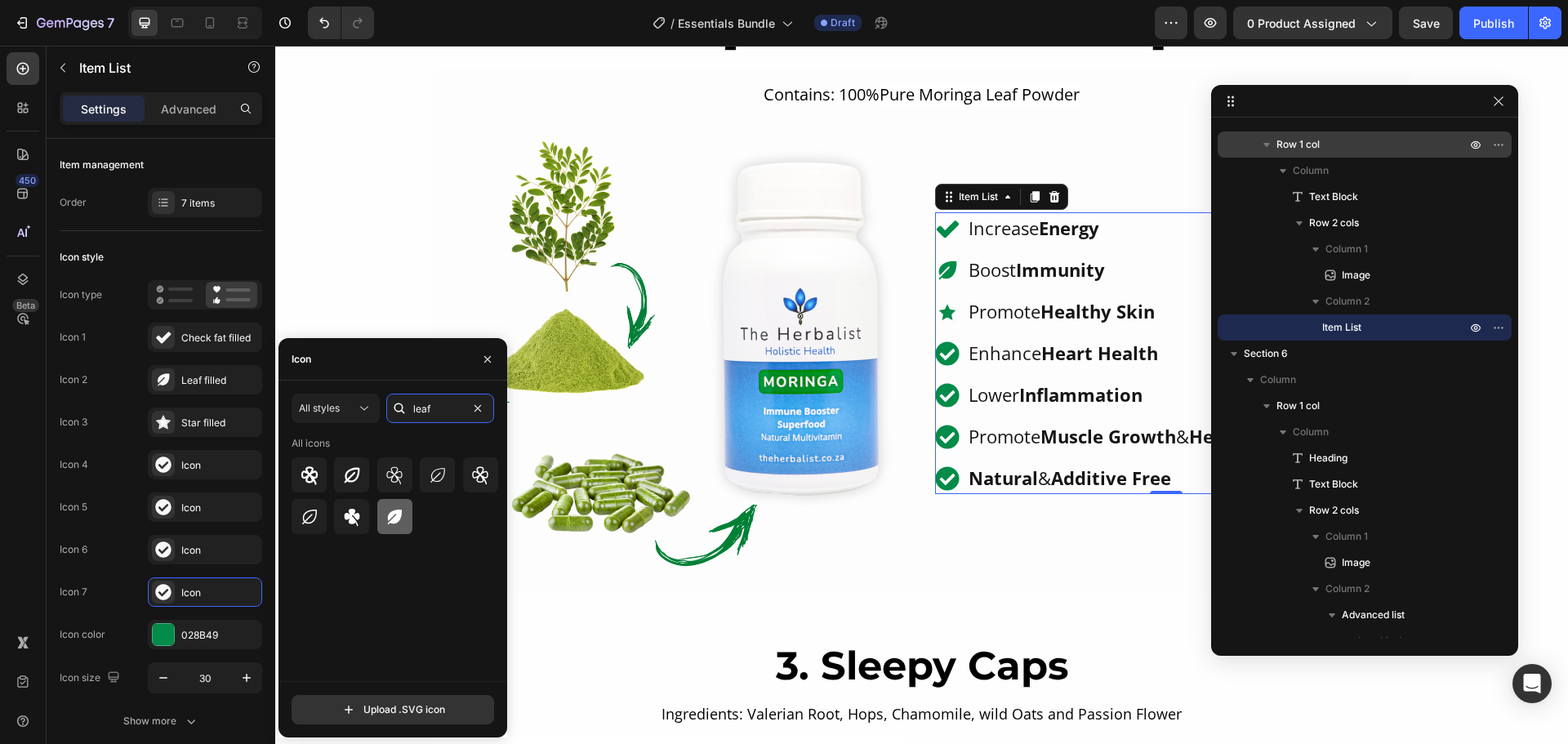
type input "leaf"
click at [392, 518] on icon at bounding box center [394, 516] width 20 height 20
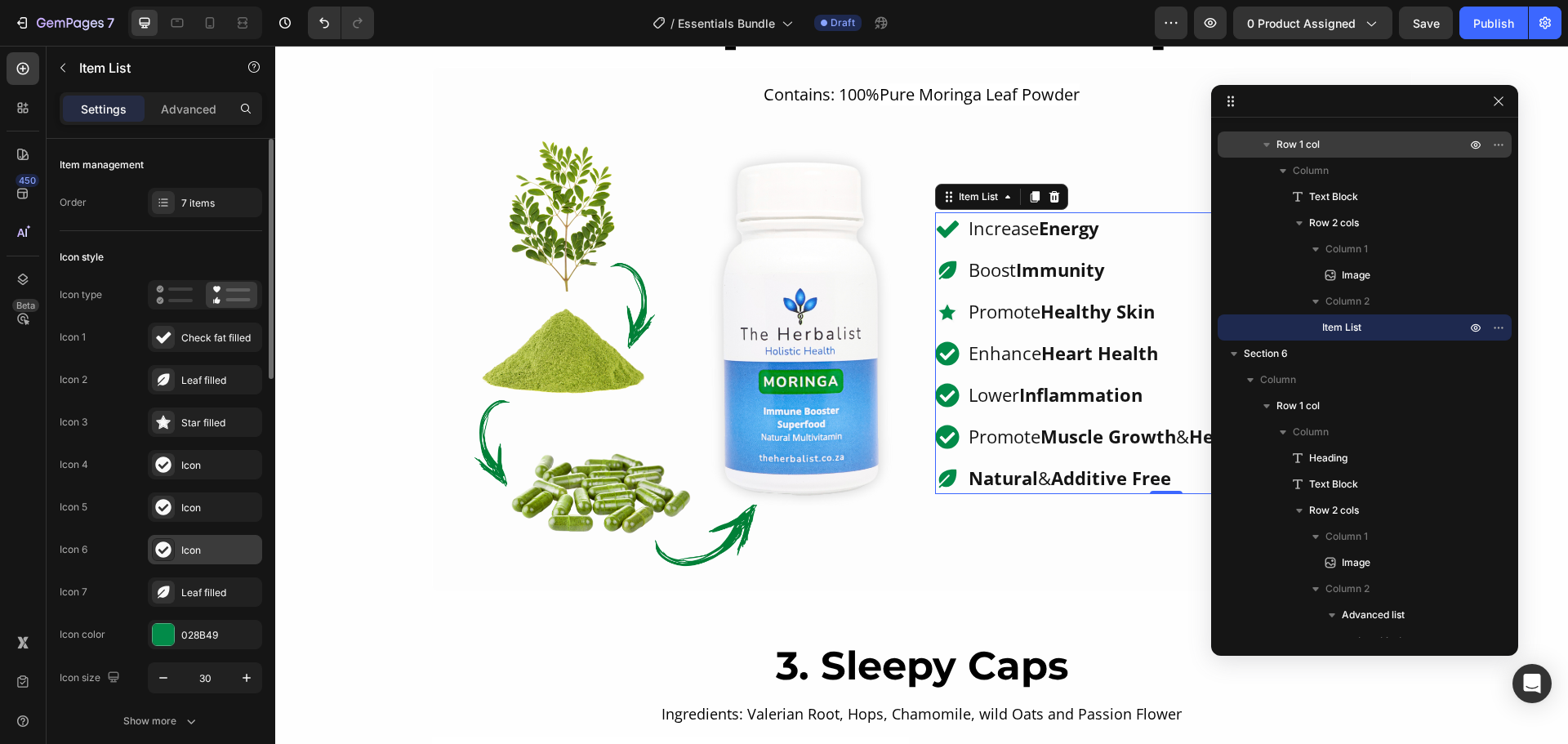
click at [164, 549] on icon at bounding box center [163, 550] width 15 height 15
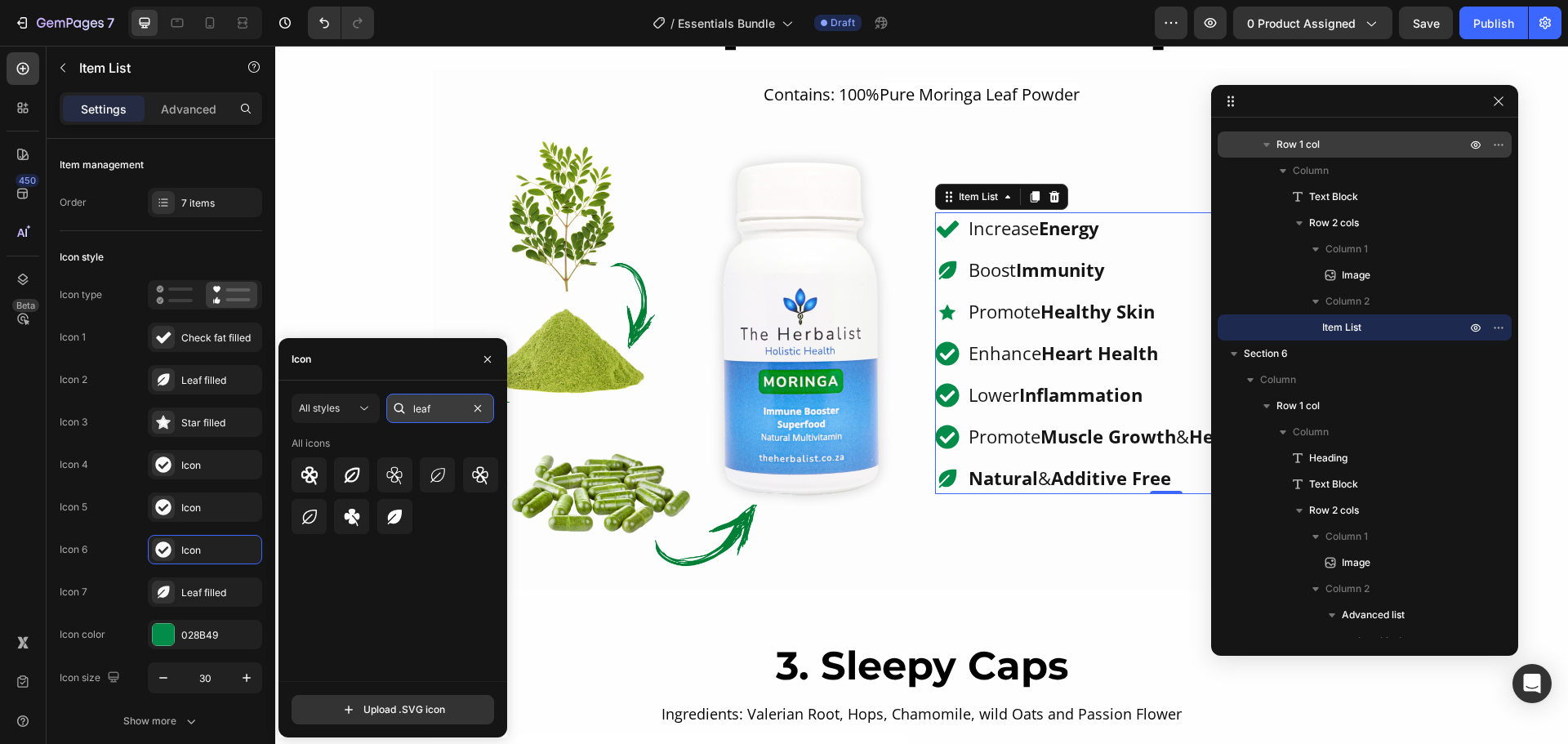
click at [431, 406] on input "leaf" at bounding box center [440, 408] width 108 height 29
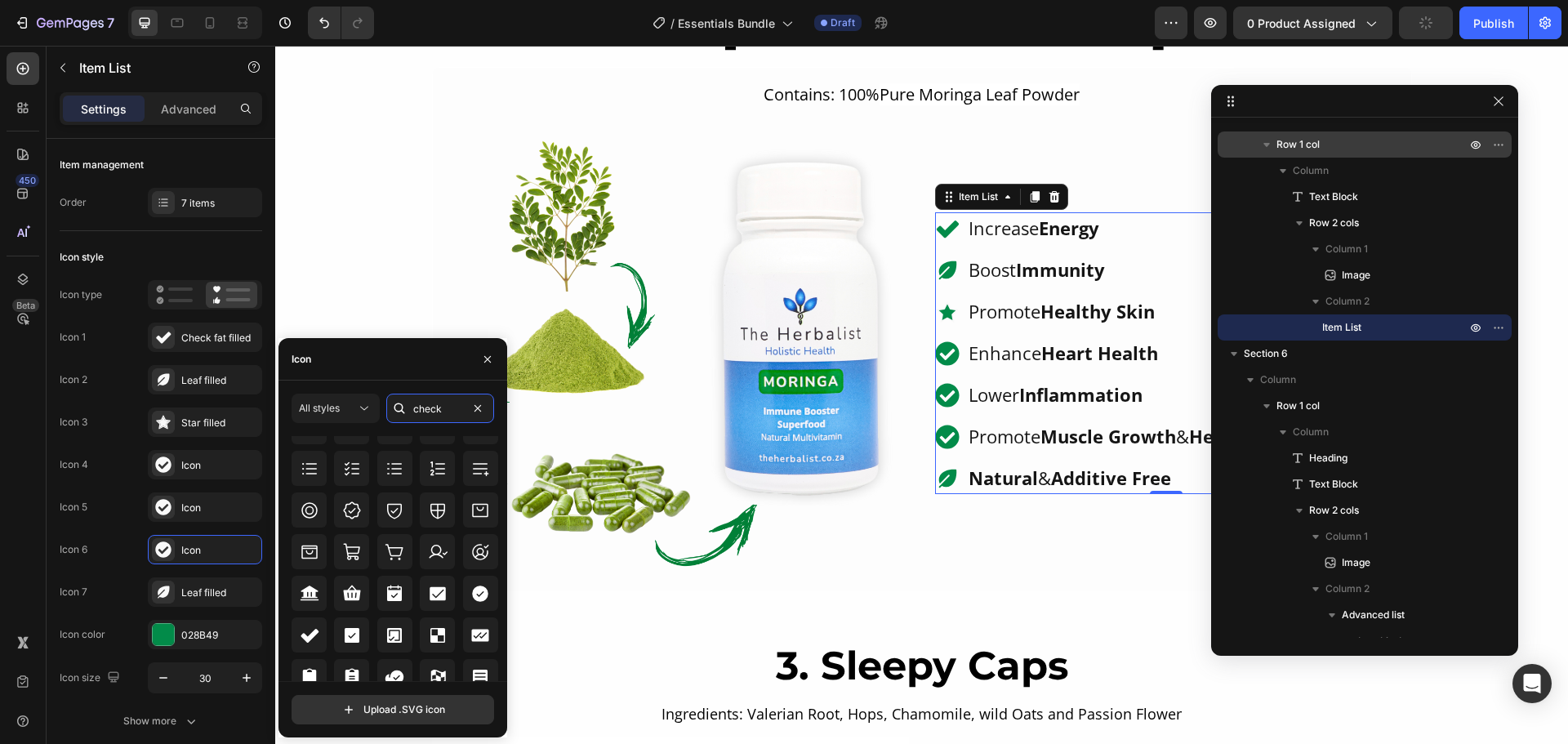
scroll to position [572, 0]
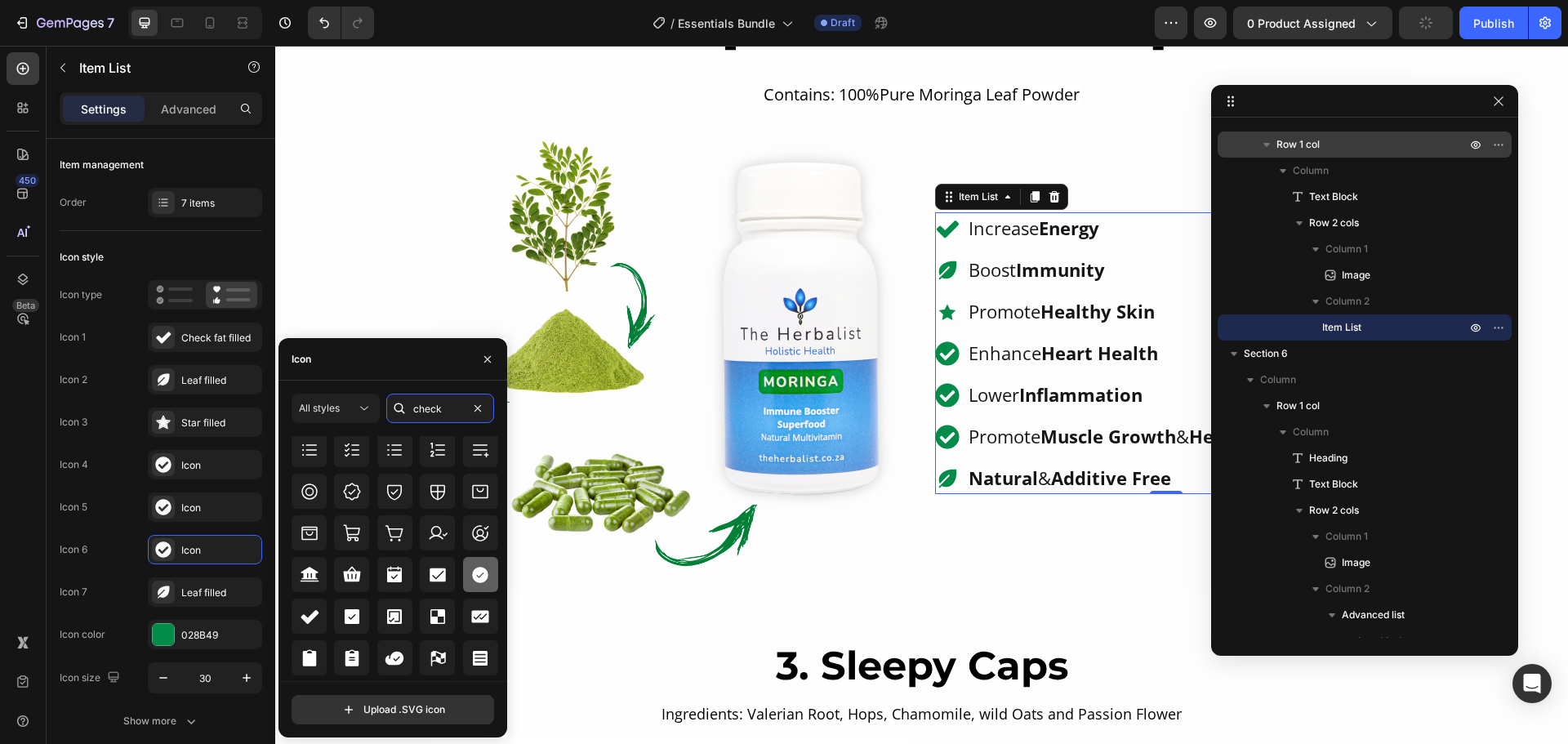
type input "check"
click at [478, 572] on icon at bounding box center [479, 574] width 16 height 16
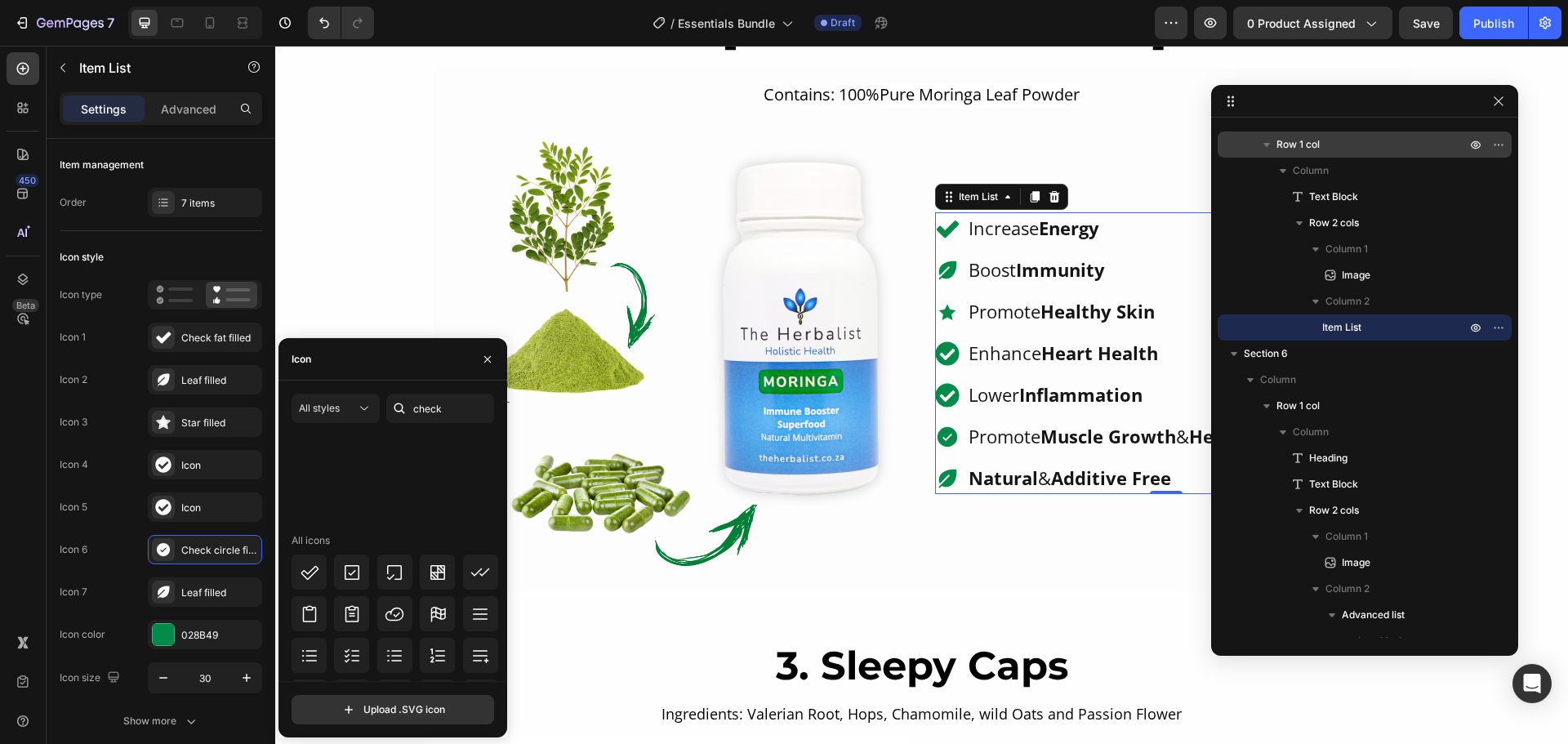
scroll to position [263, 0]
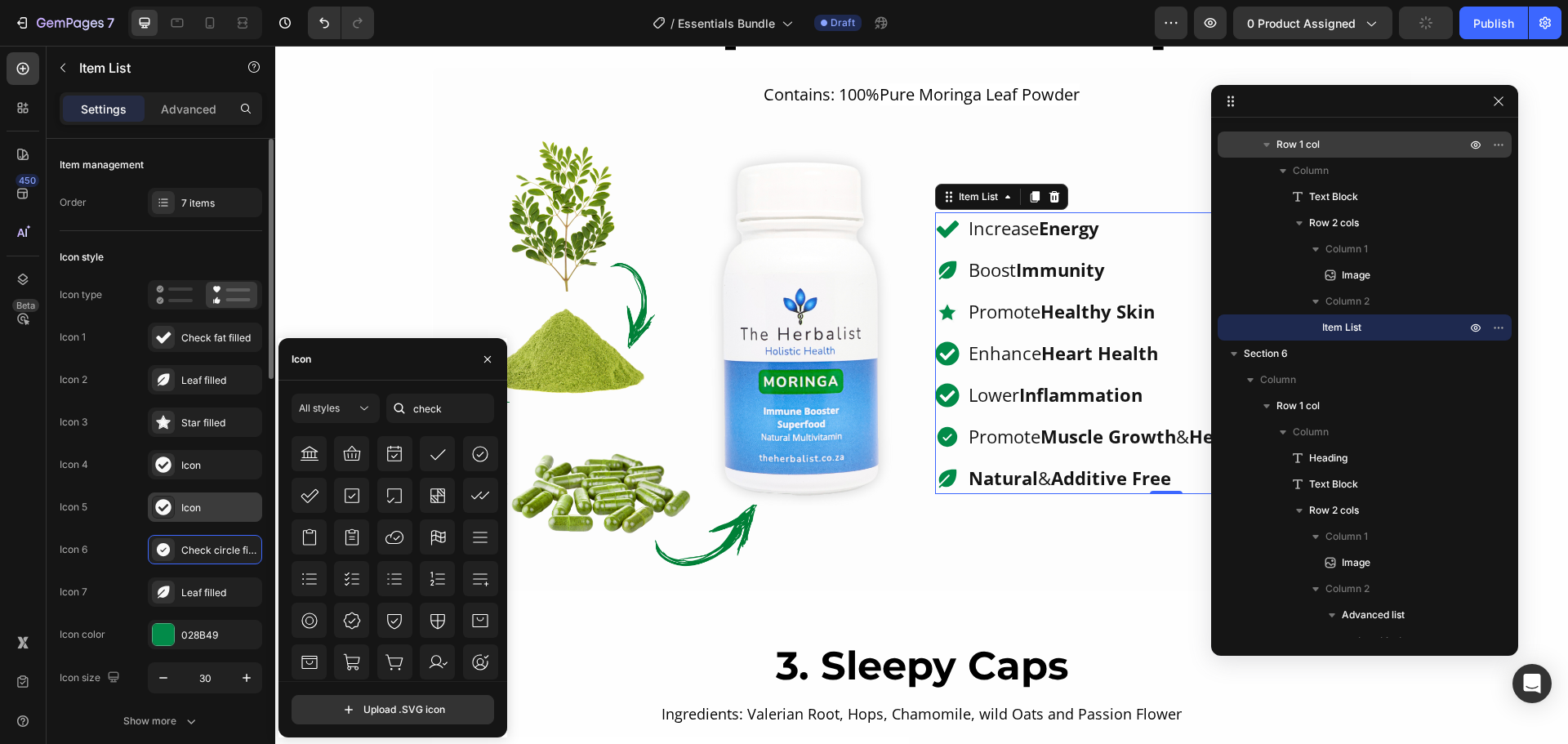
click at [187, 517] on div "Icon" at bounding box center [205, 507] width 115 height 29
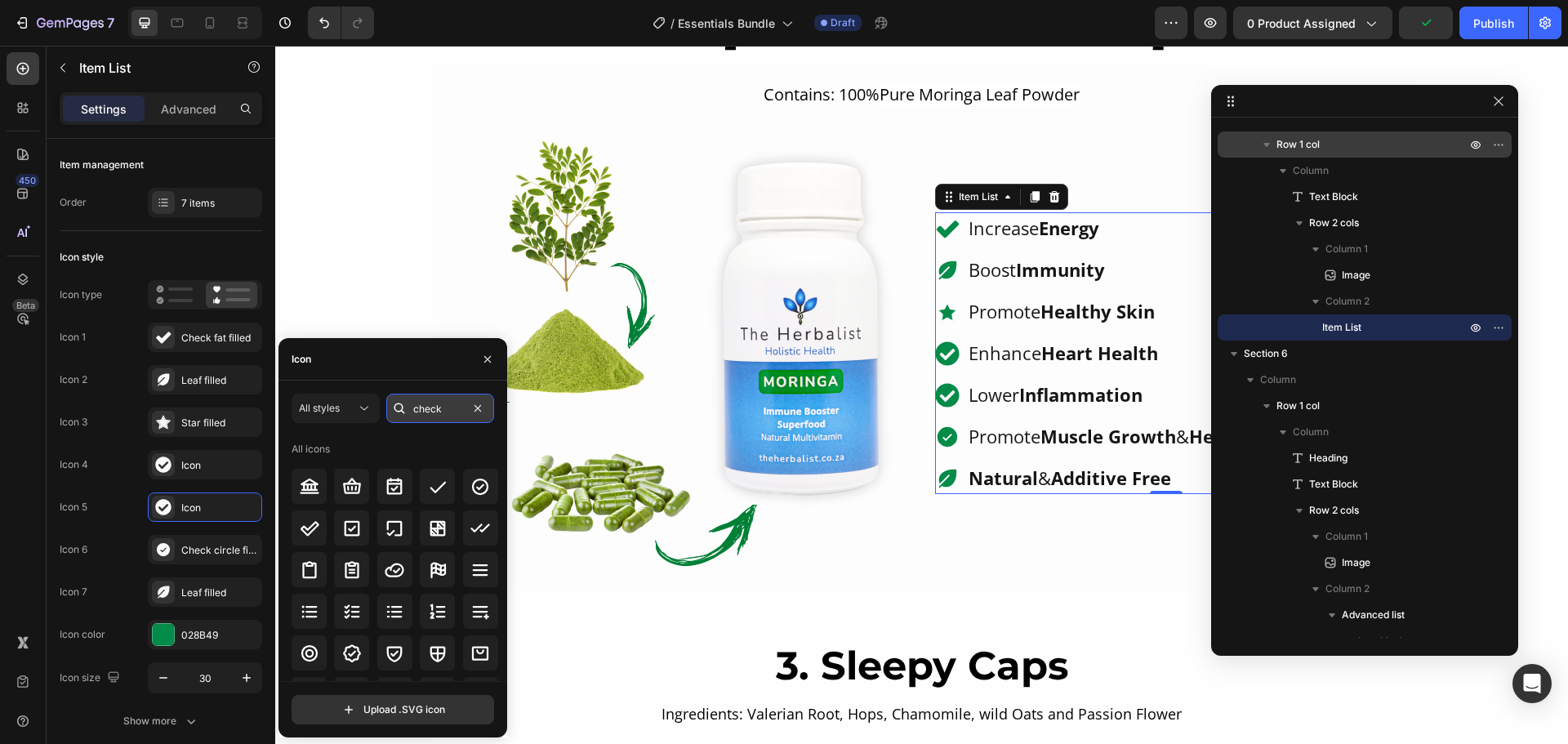
click at [433, 407] on input "check" at bounding box center [440, 408] width 108 height 29
click at [451, 409] on input "check" at bounding box center [440, 408] width 108 height 29
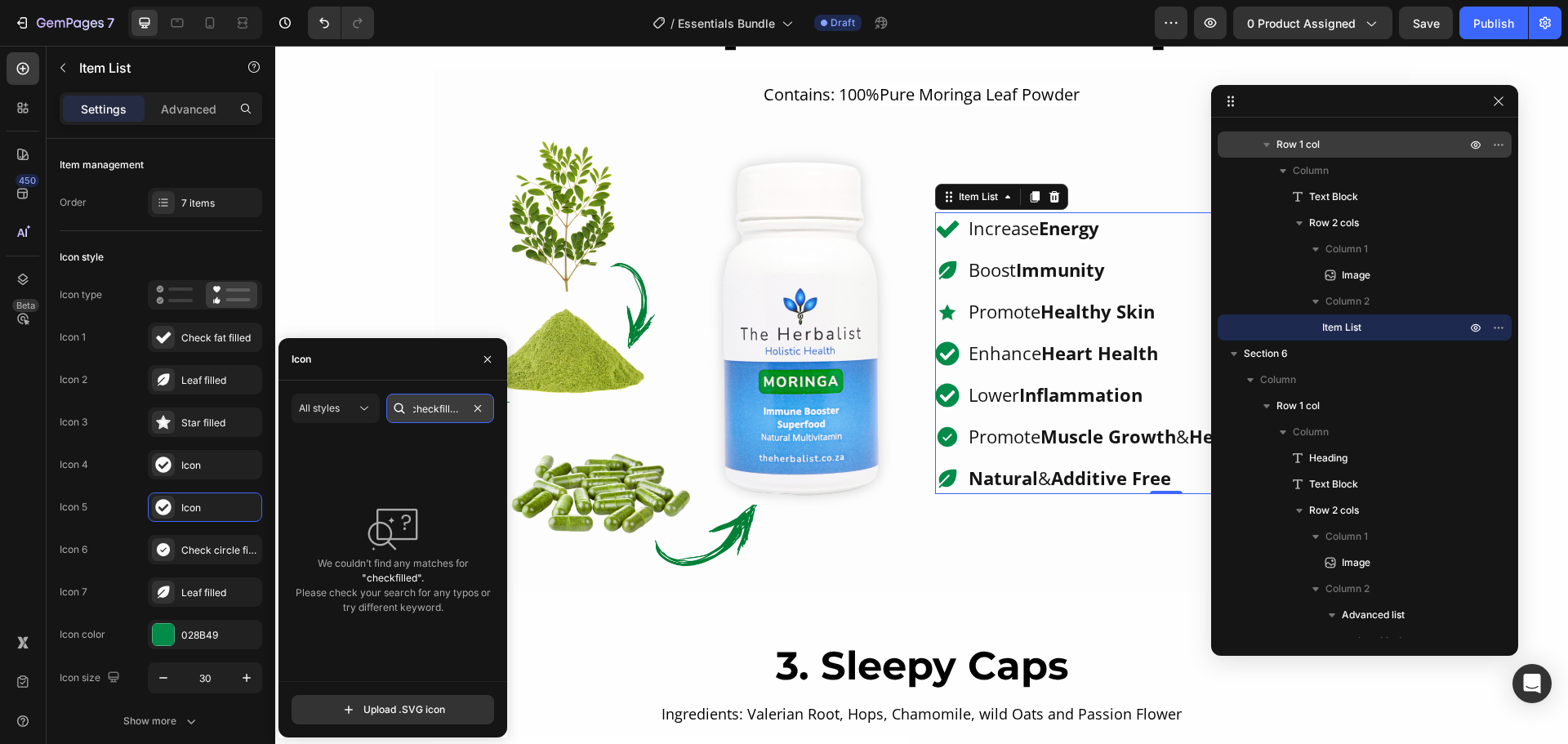
click at [437, 408] on input "checkfilled" at bounding box center [440, 408] width 108 height 29
click at [451, 416] on input "check filled" at bounding box center [440, 408] width 108 height 29
type input "check"
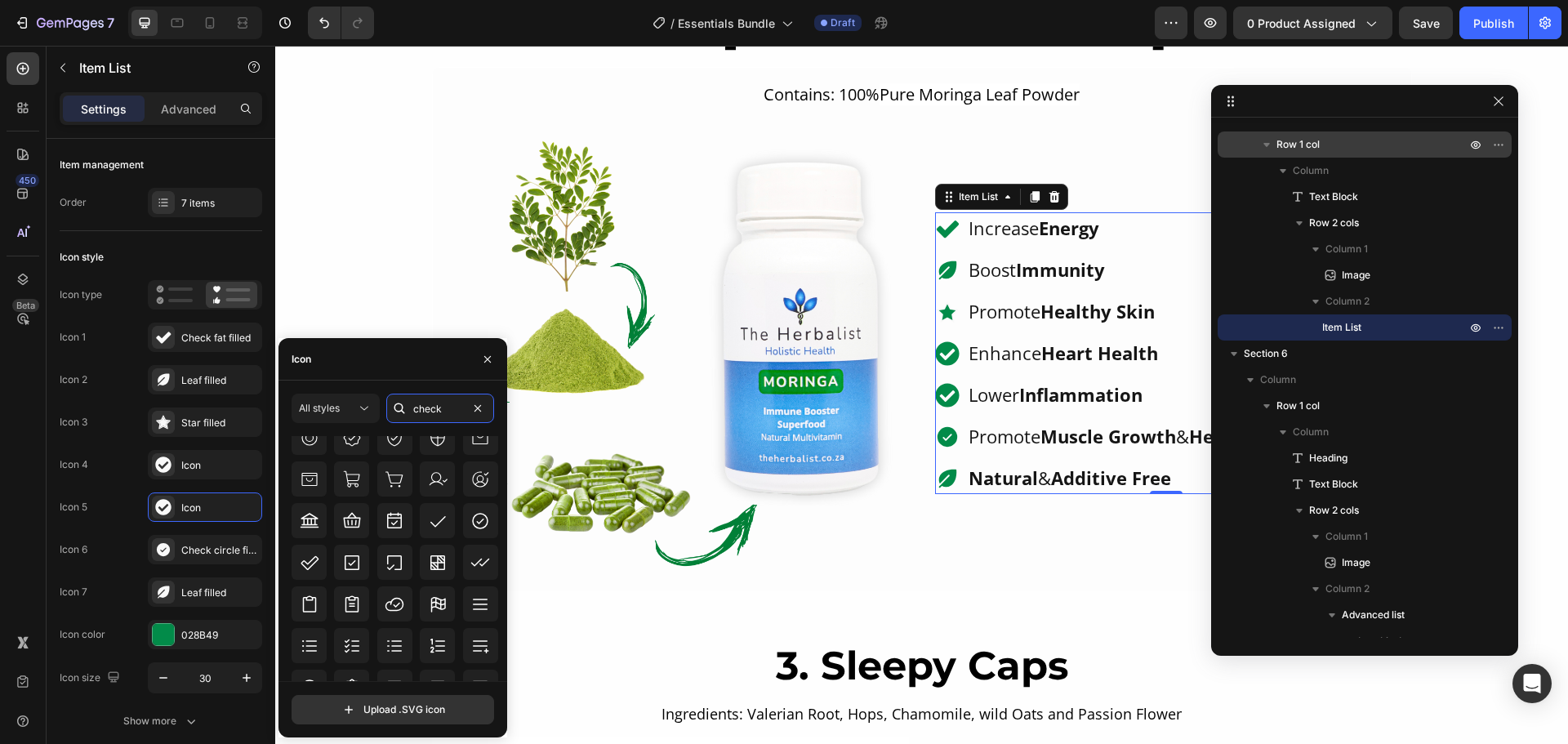
scroll to position [572, 0]
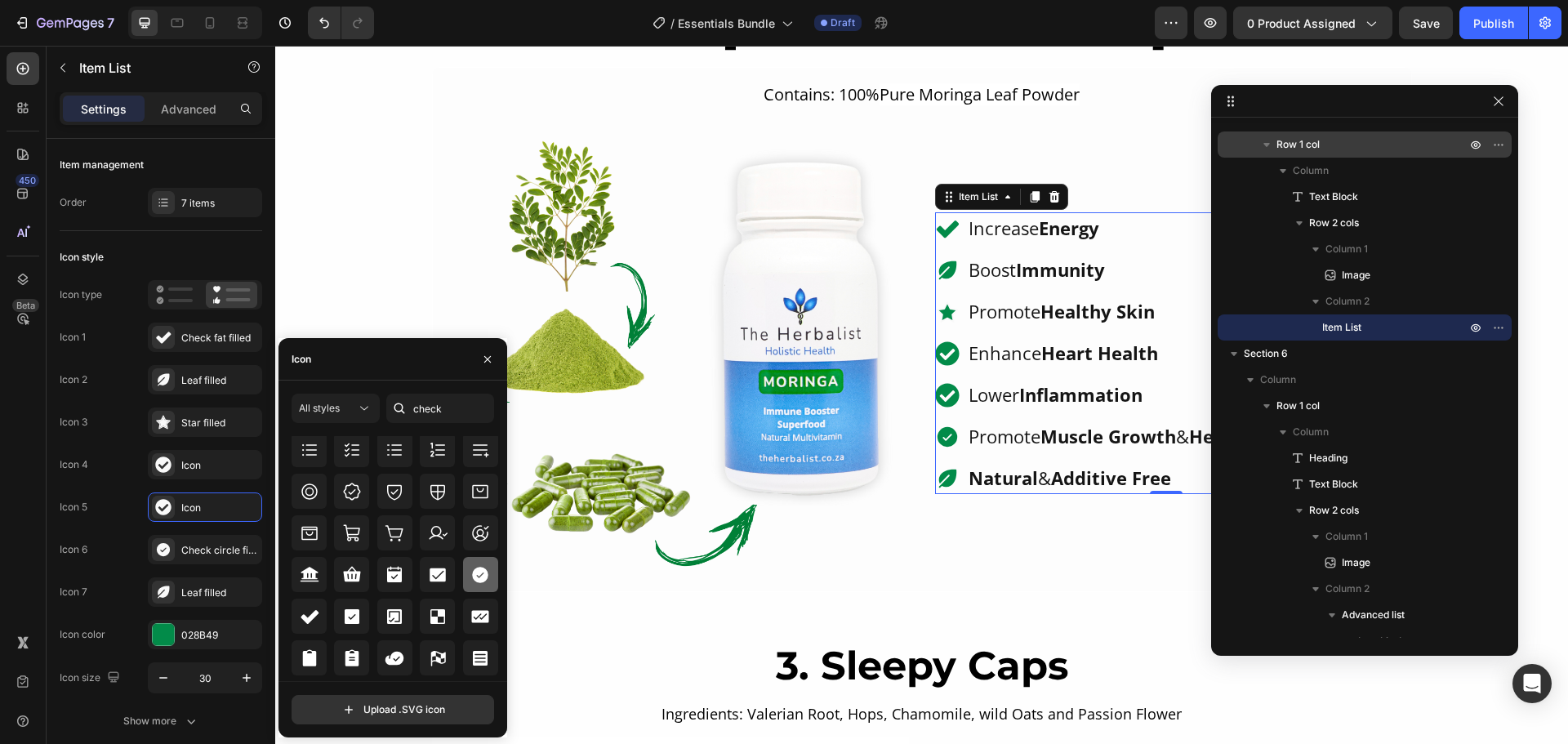
click at [471, 567] on icon at bounding box center [480, 574] width 20 height 20
click at [201, 461] on div "Icon" at bounding box center [220, 465] width 77 height 15
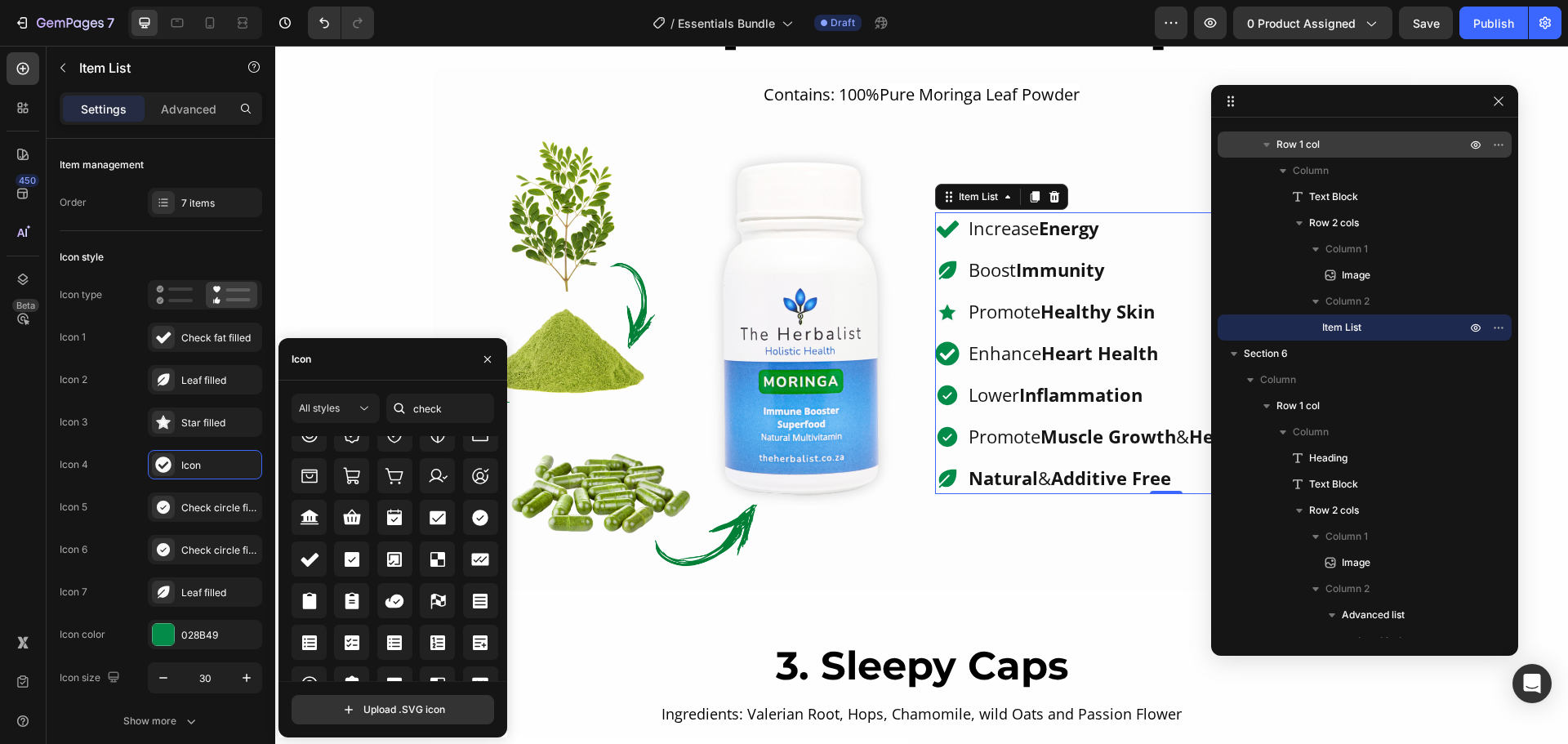
scroll to position [653, 0]
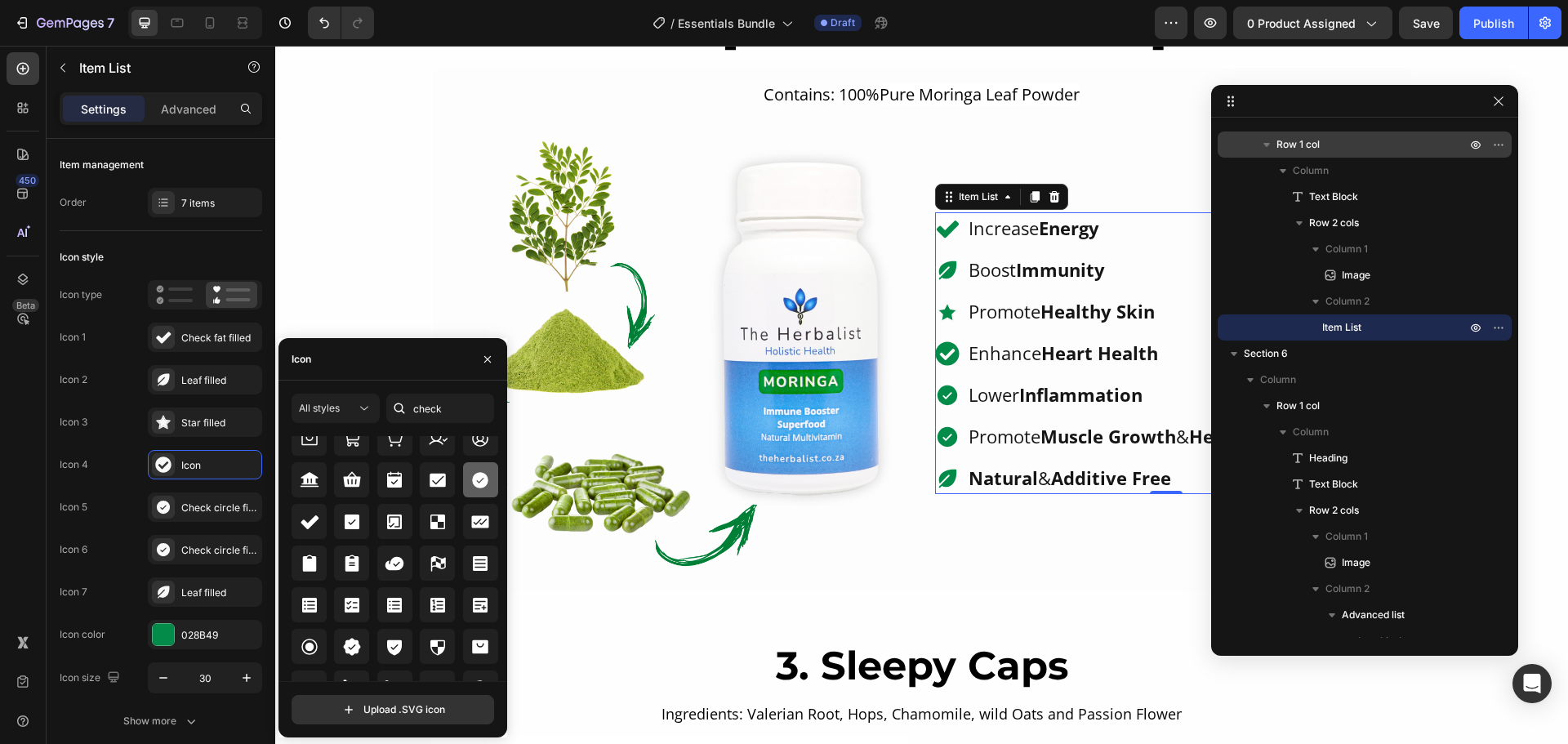
click at [474, 488] on icon at bounding box center [480, 480] width 20 height 20
click at [226, 424] on div "Star filled" at bounding box center [220, 423] width 77 height 15
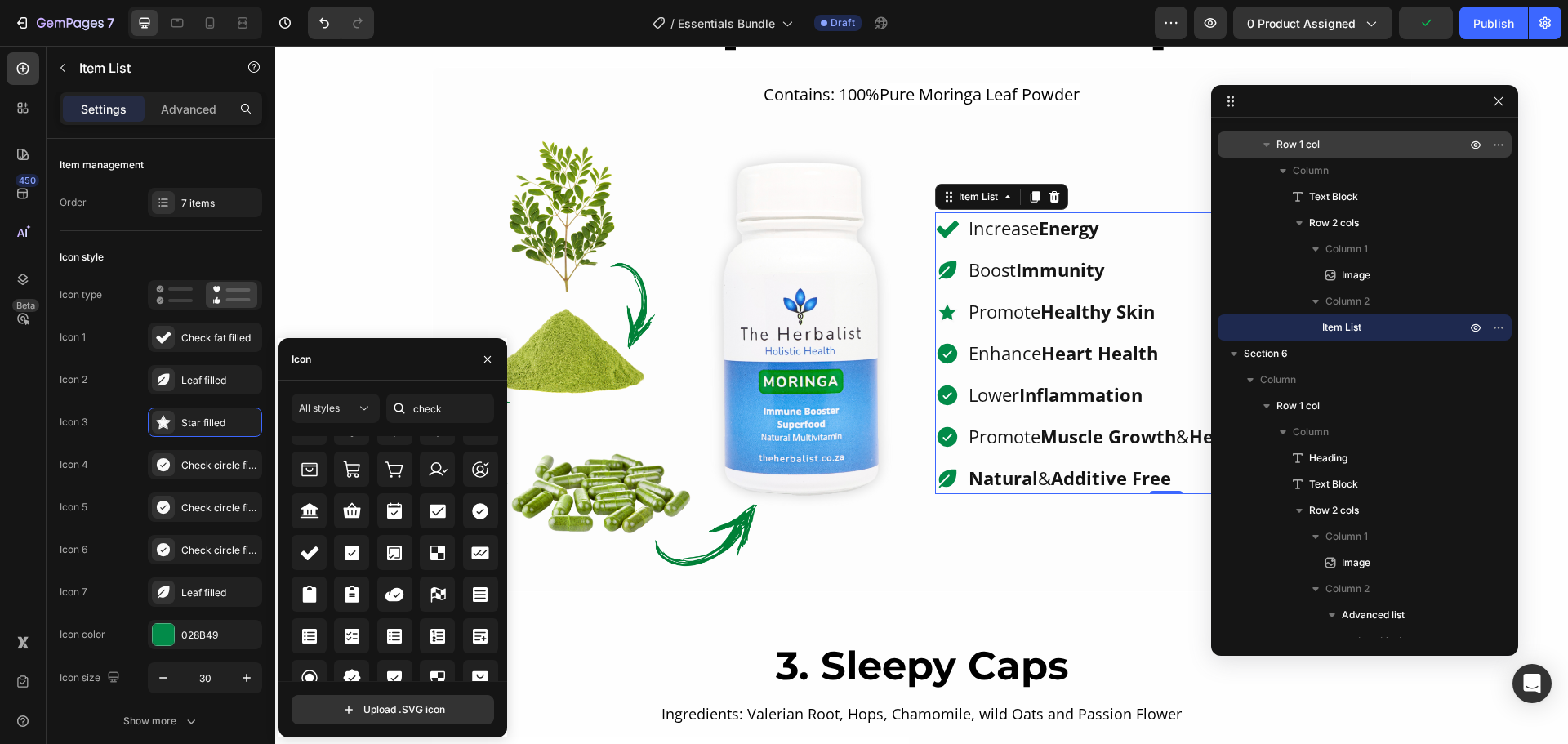
scroll to position [671, 0]
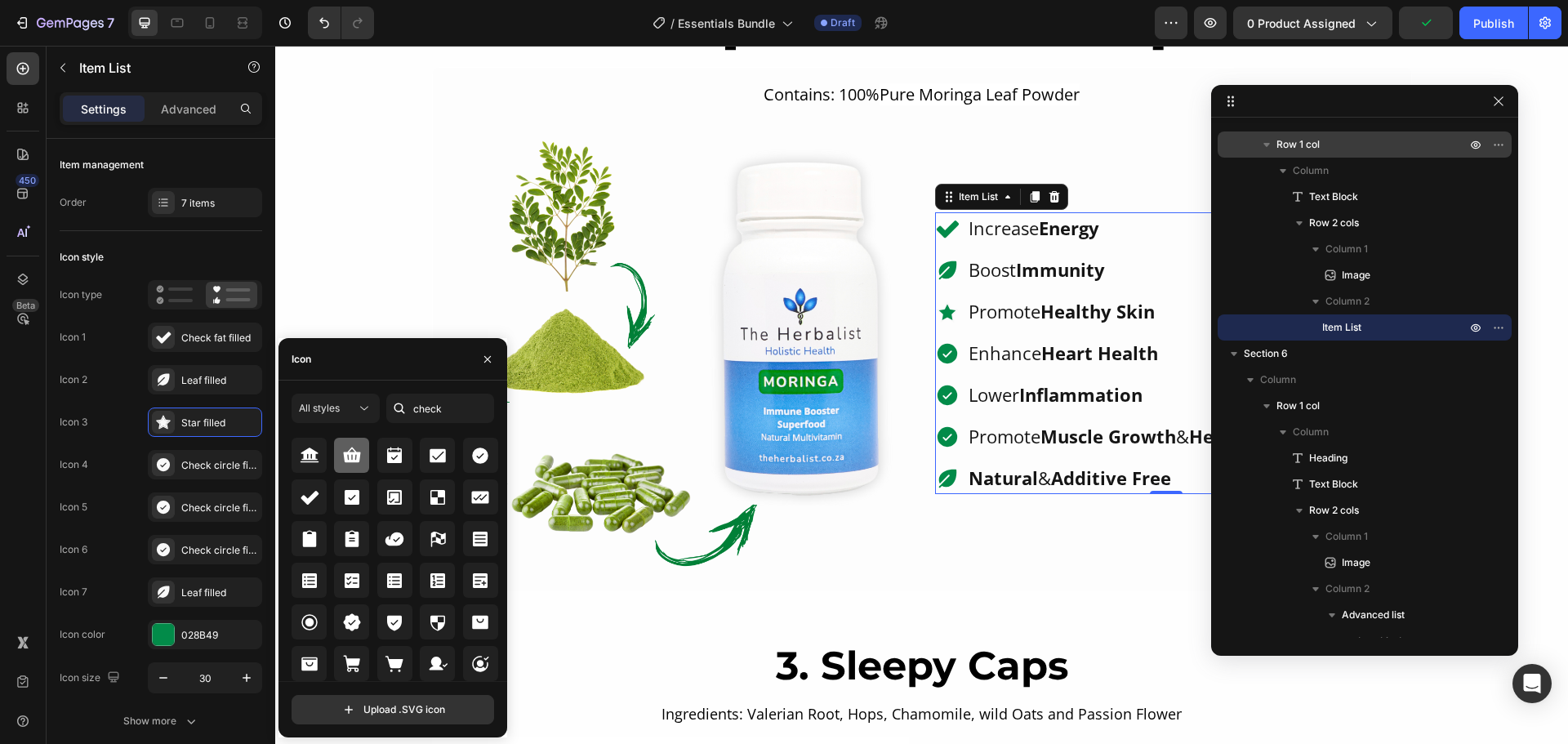
drag, startPoint x: 474, startPoint y: 471, endPoint x: 364, endPoint y: 449, distance: 112.2
click at [474, 470] on div at bounding box center [480, 455] width 35 height 35
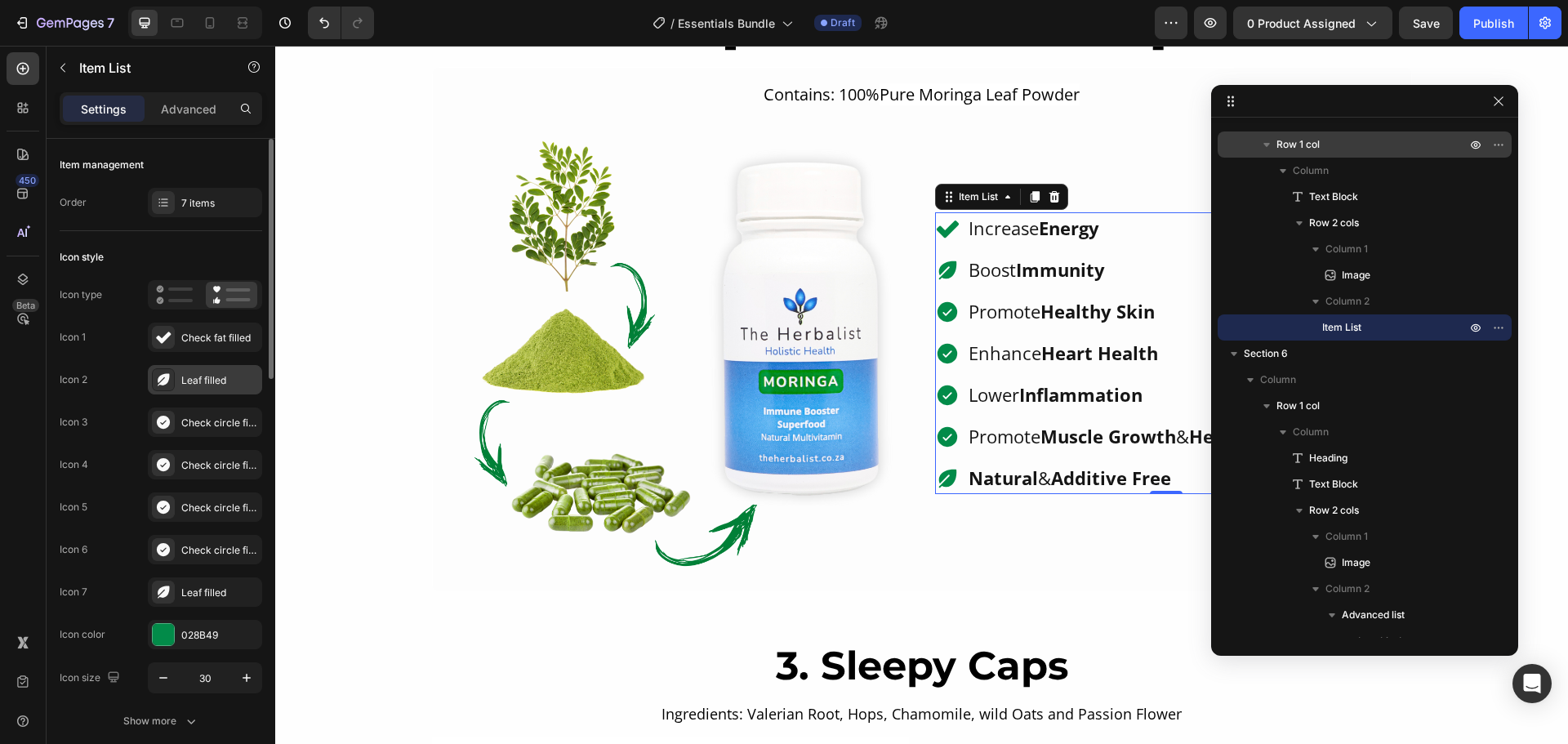
click at [213, 379] on div "Leaf filled" at bounding box center [220, 380] width 77 height 15
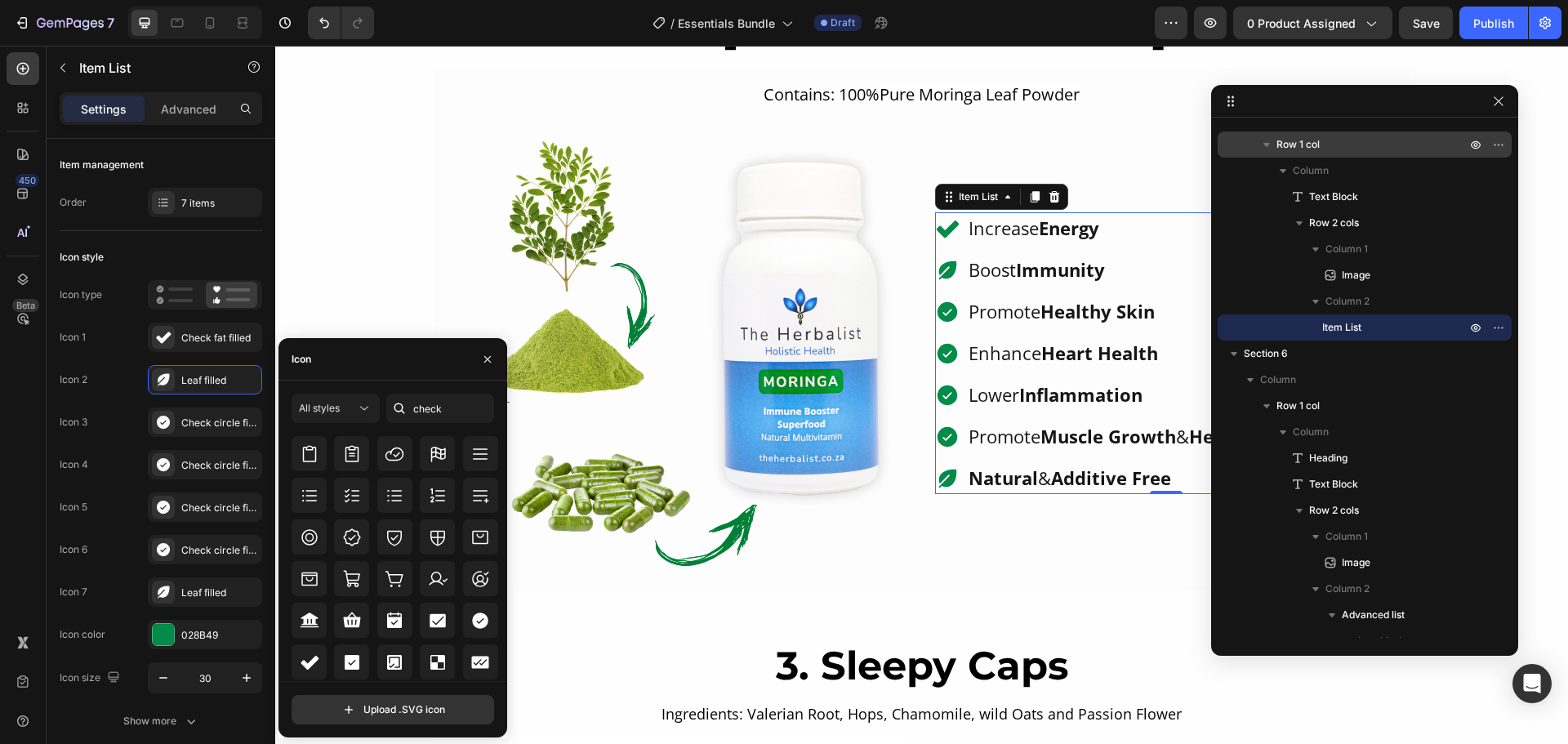
scroll to position [572, 0]
click at [477, 586] on div at bounding box center [480, 574] width 35 height 35
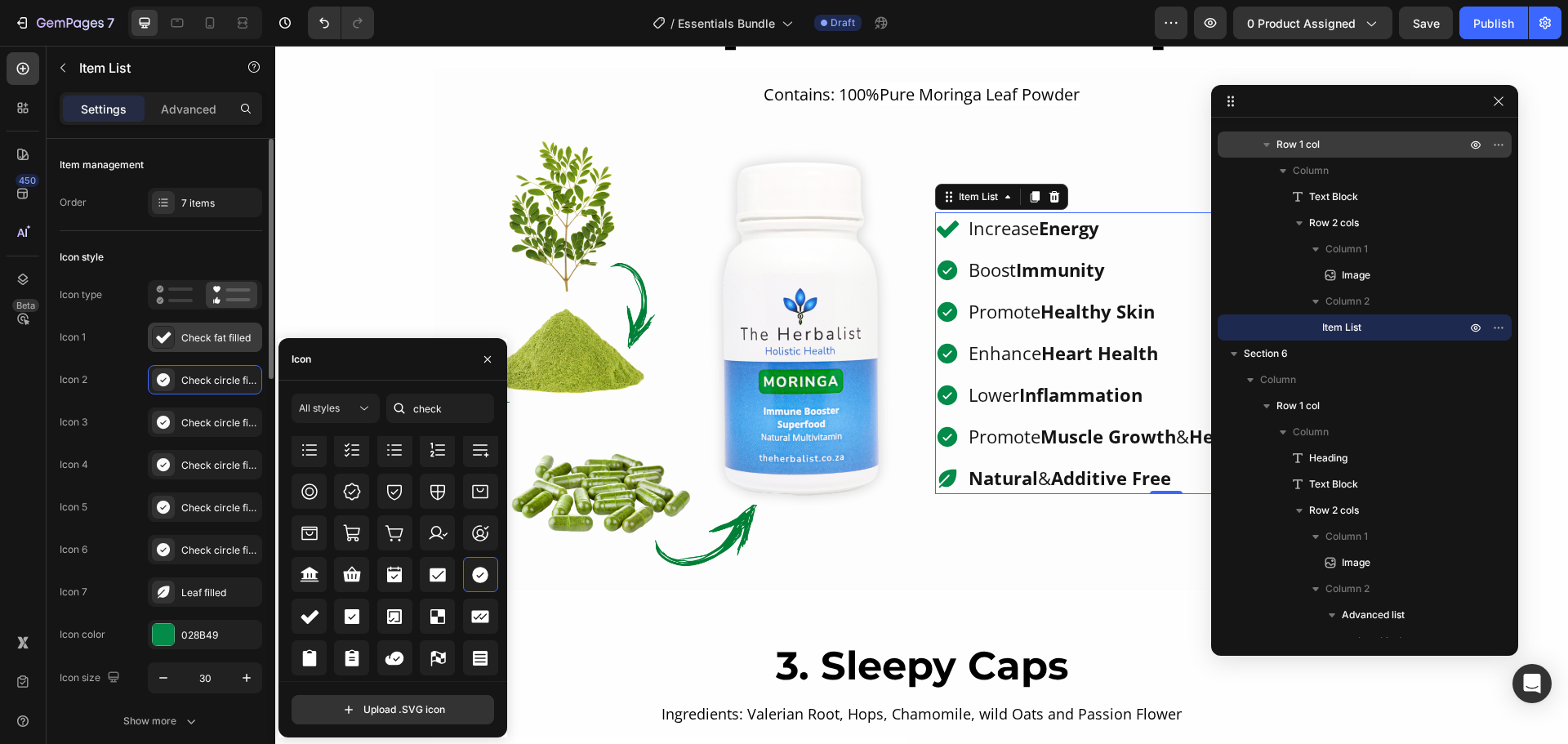
click at [215, 346] on div "Check fat filled" at bounding box center [205, 337] width 115 height 29
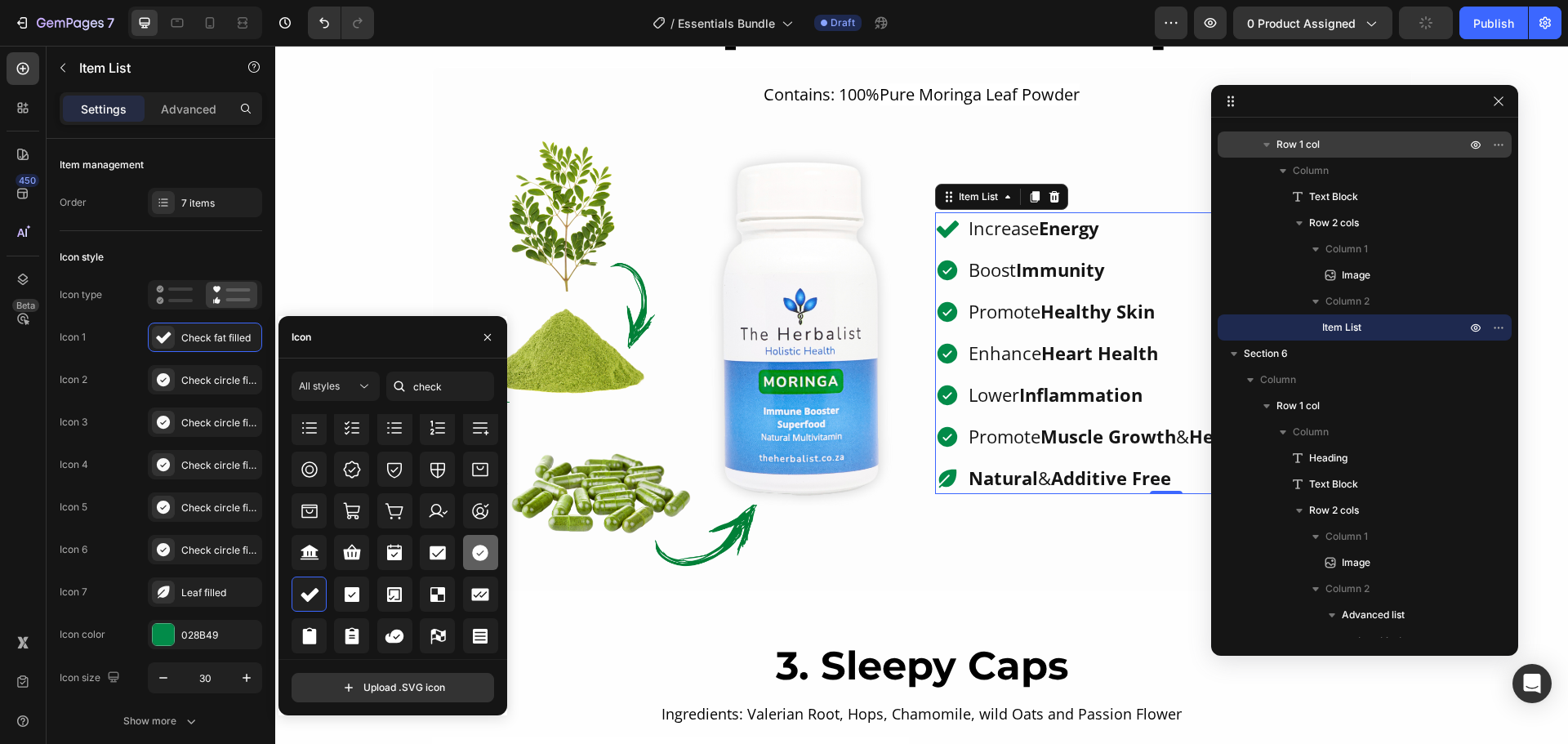
click at [463, 543] on div at bounding box center [480, 552] width 35 height 35
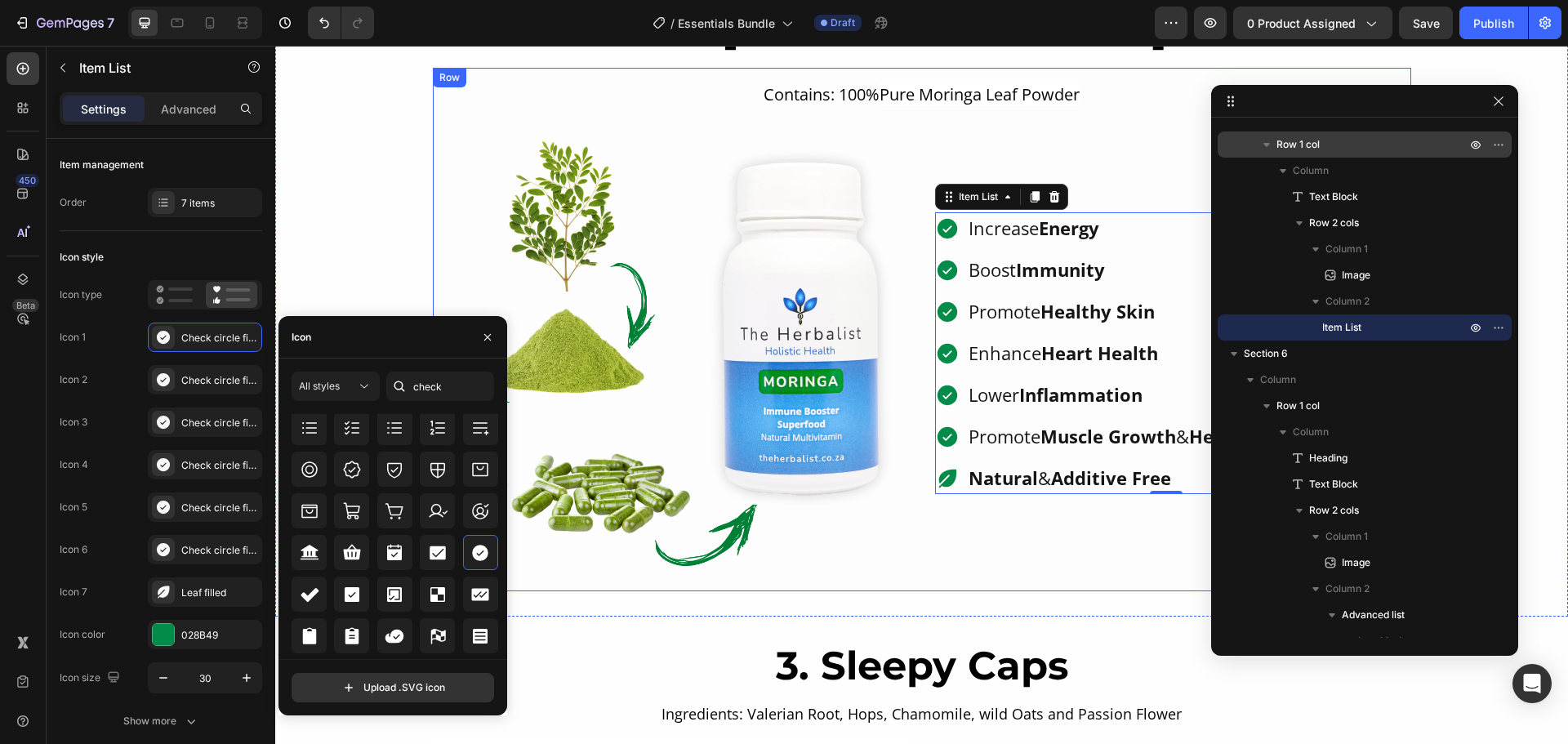
click at [1012, 591] on div "Contains: 100% Pure Moringa Leaf Powder Text Block Image Increase Energy Boost …" at bounding box center [922, 329] width 980 height 525
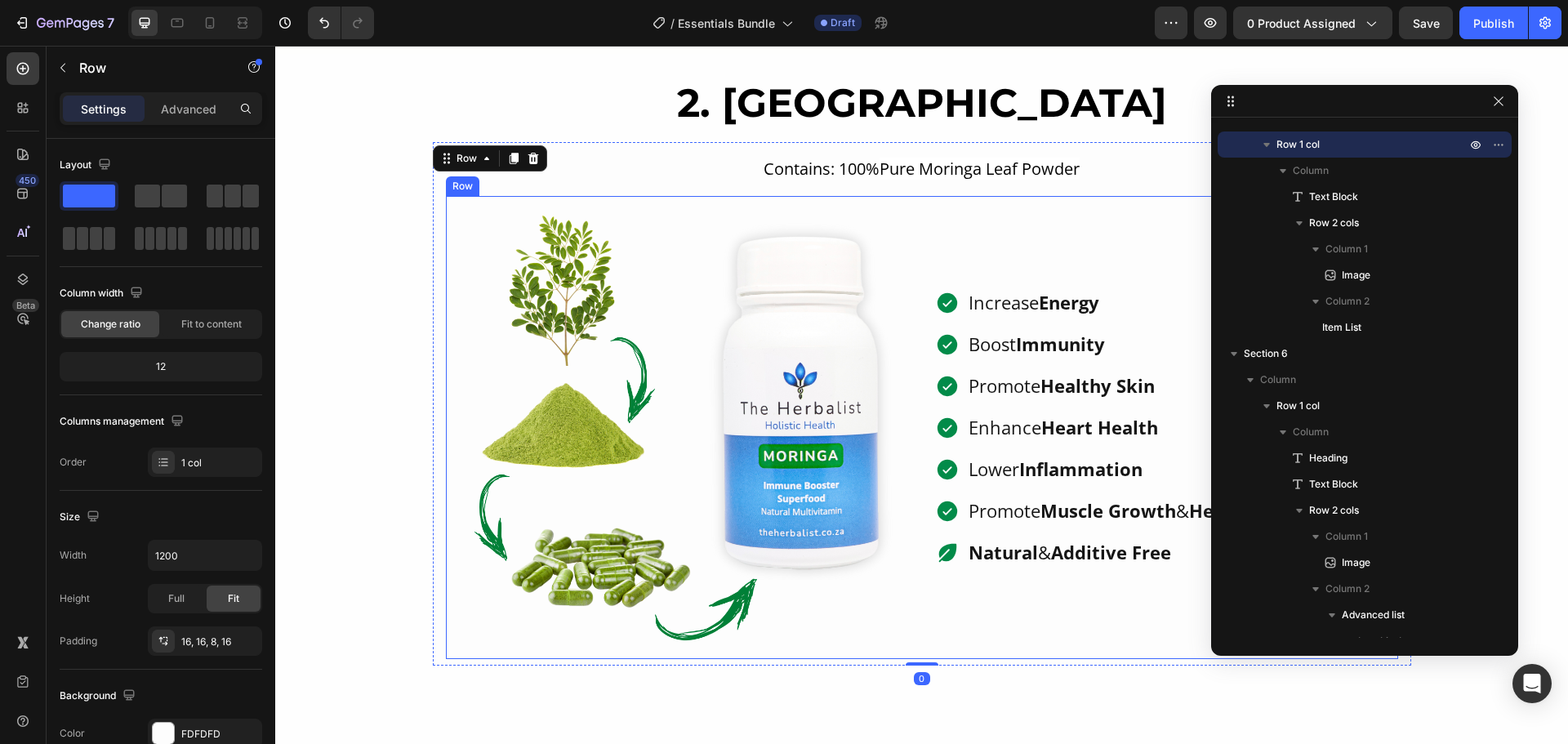
scroll to position [1306, 0]
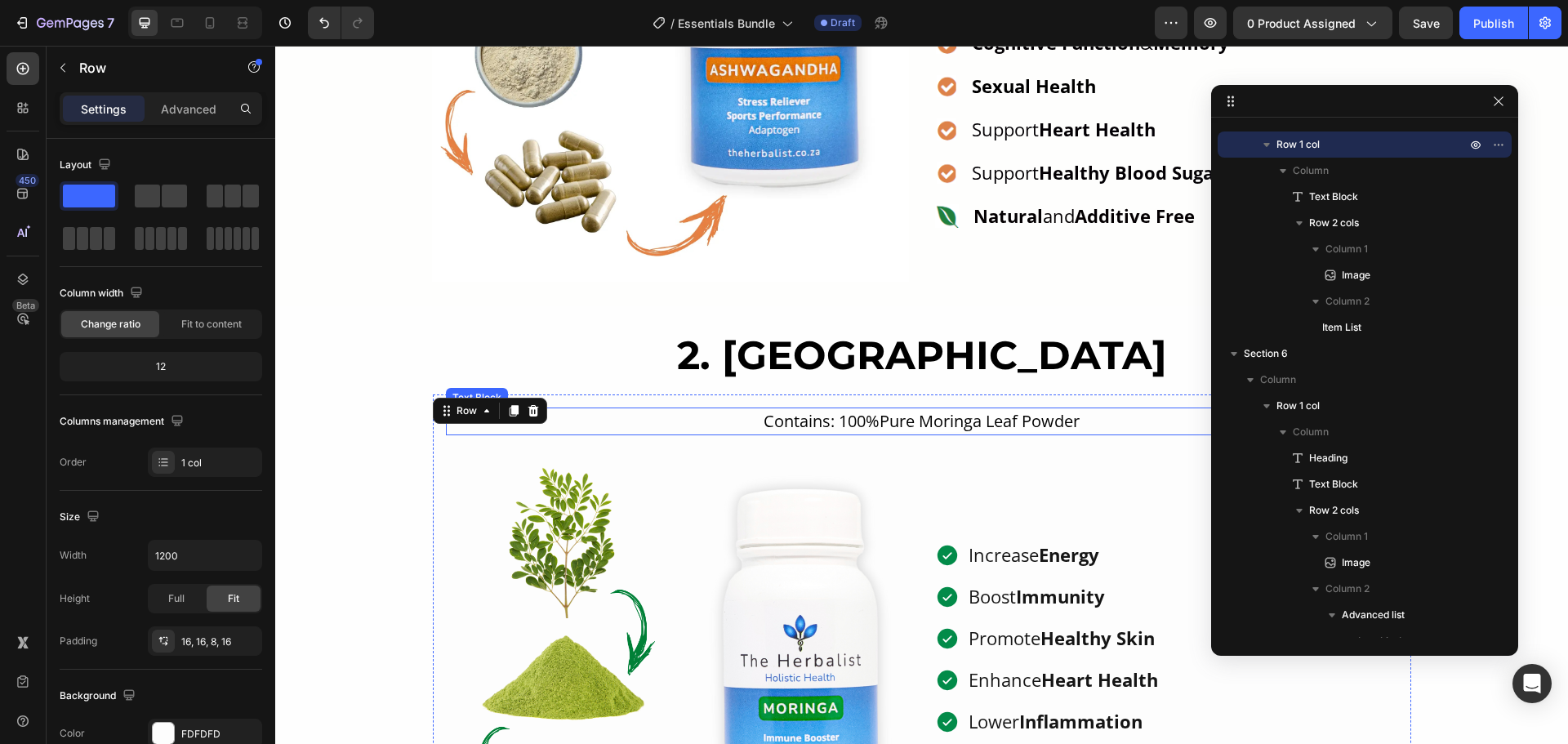
click at [978, 432] on p "Contains: 100% Pure Moringa Leaf Powder" at bounding box center [922, 421] width 949 height 25
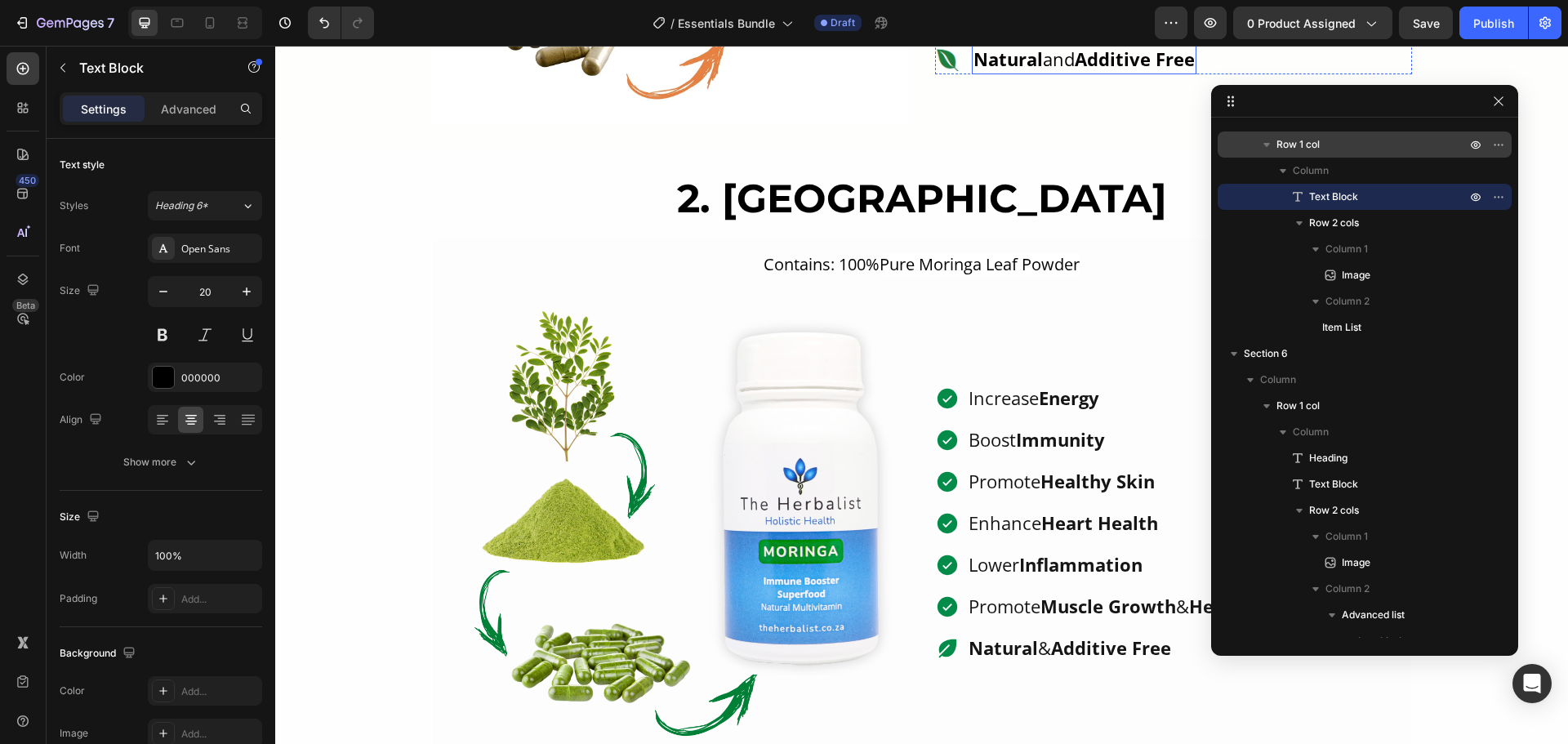
scroll to position [1470, 0]
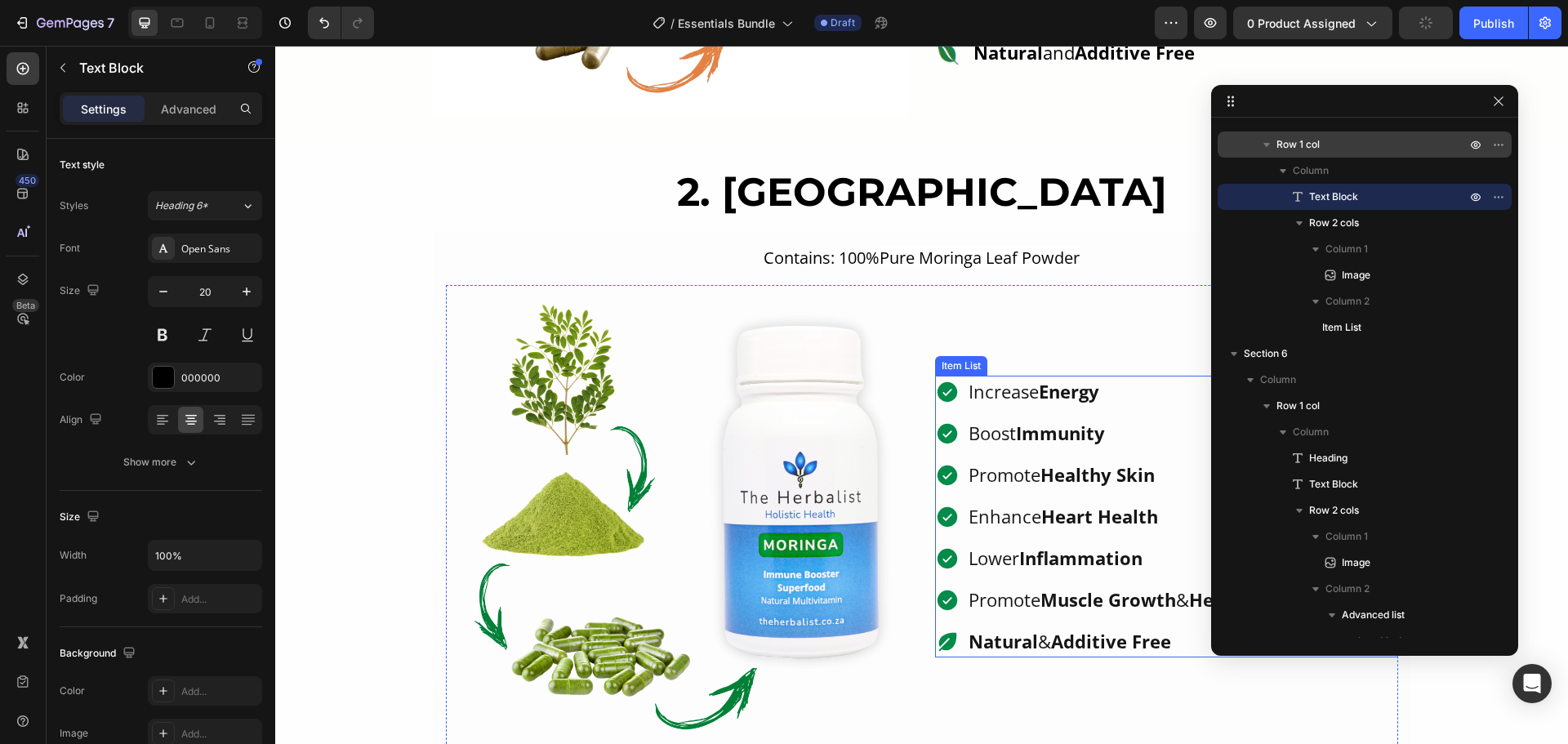
click at [950, 459] on div "Promote Healthy Skin" at bounding box center [1163, 474] width 458 height 32
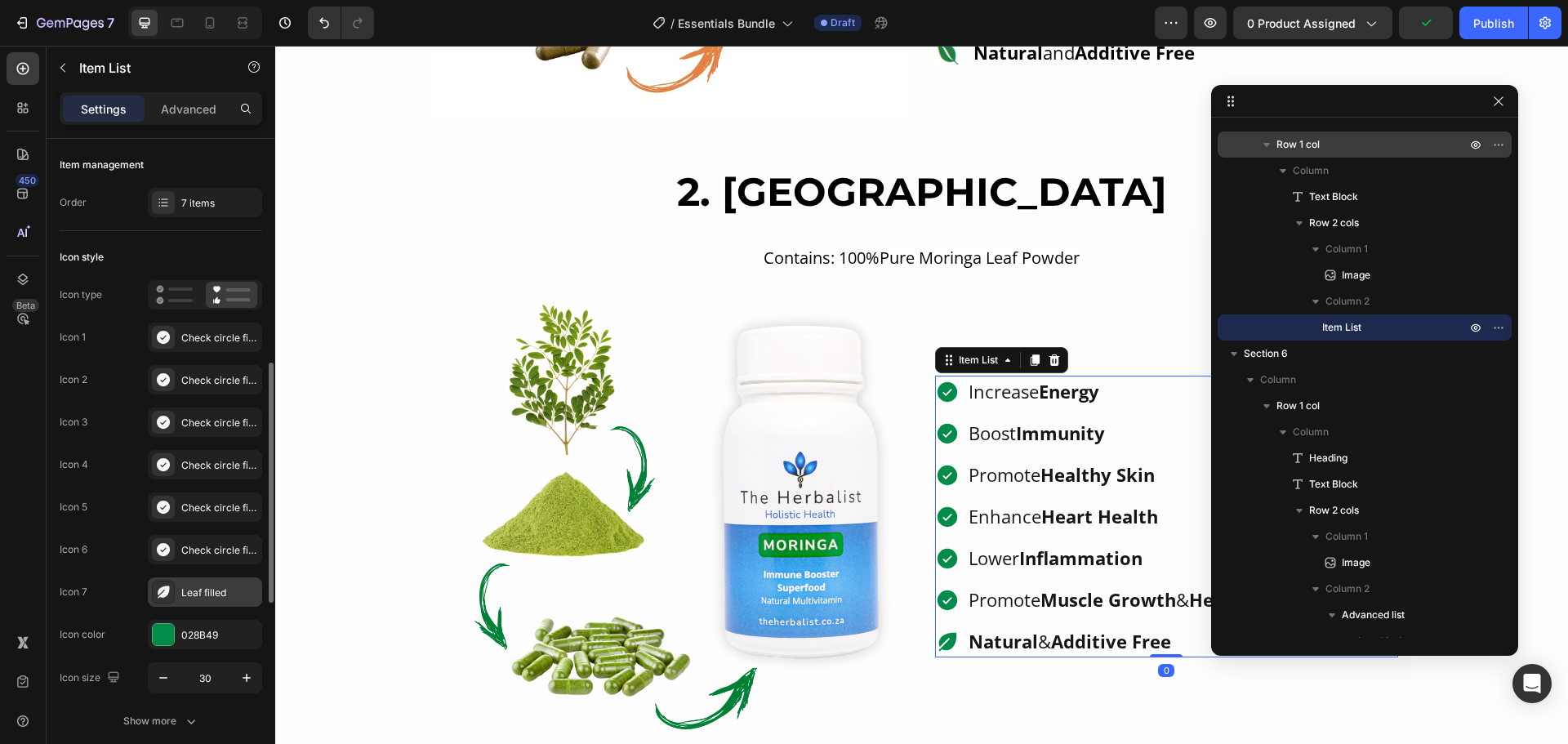
scroll to position [164, 0]
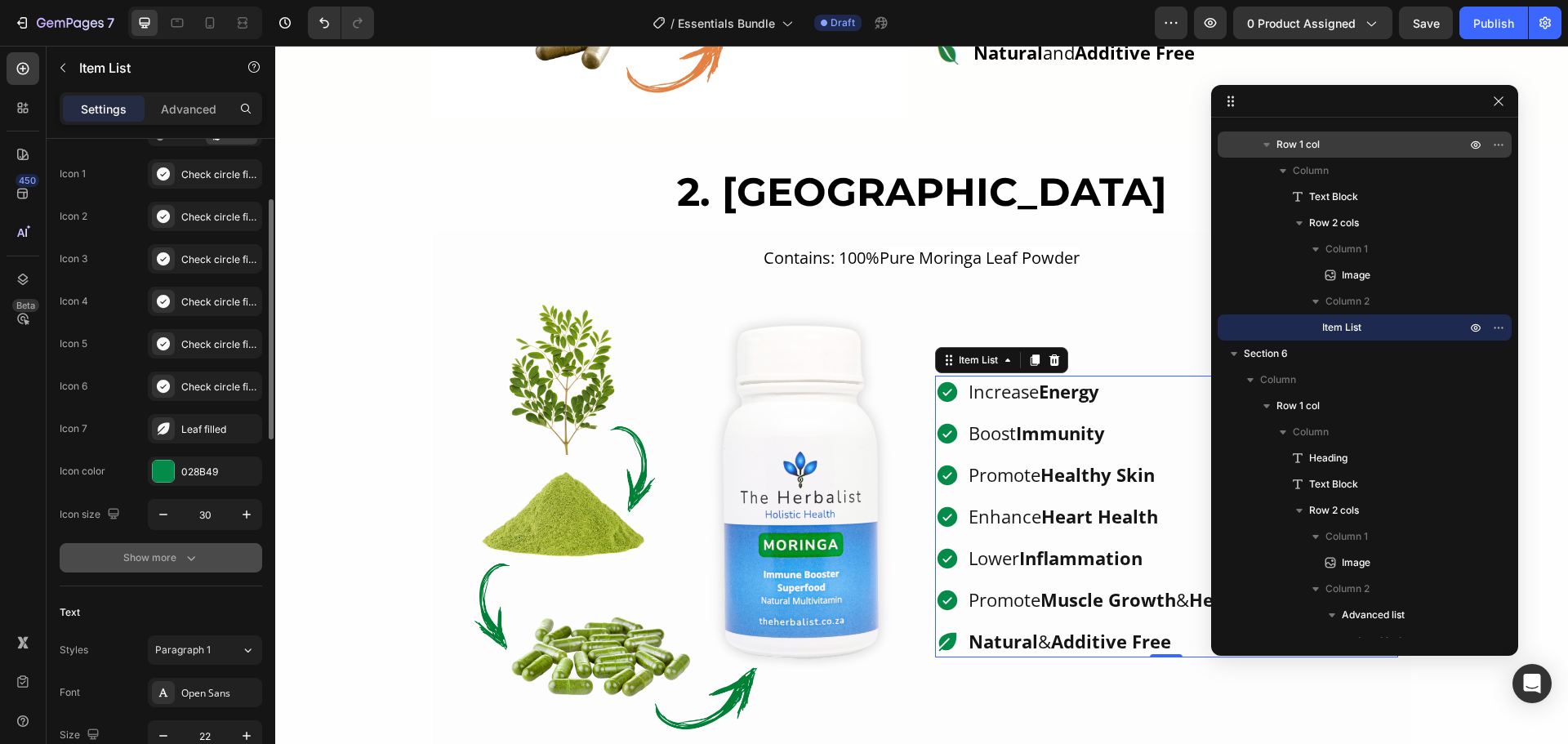
click at [153, 559] on div "Show more" at bounding box center [161, 557] width 76 height 16
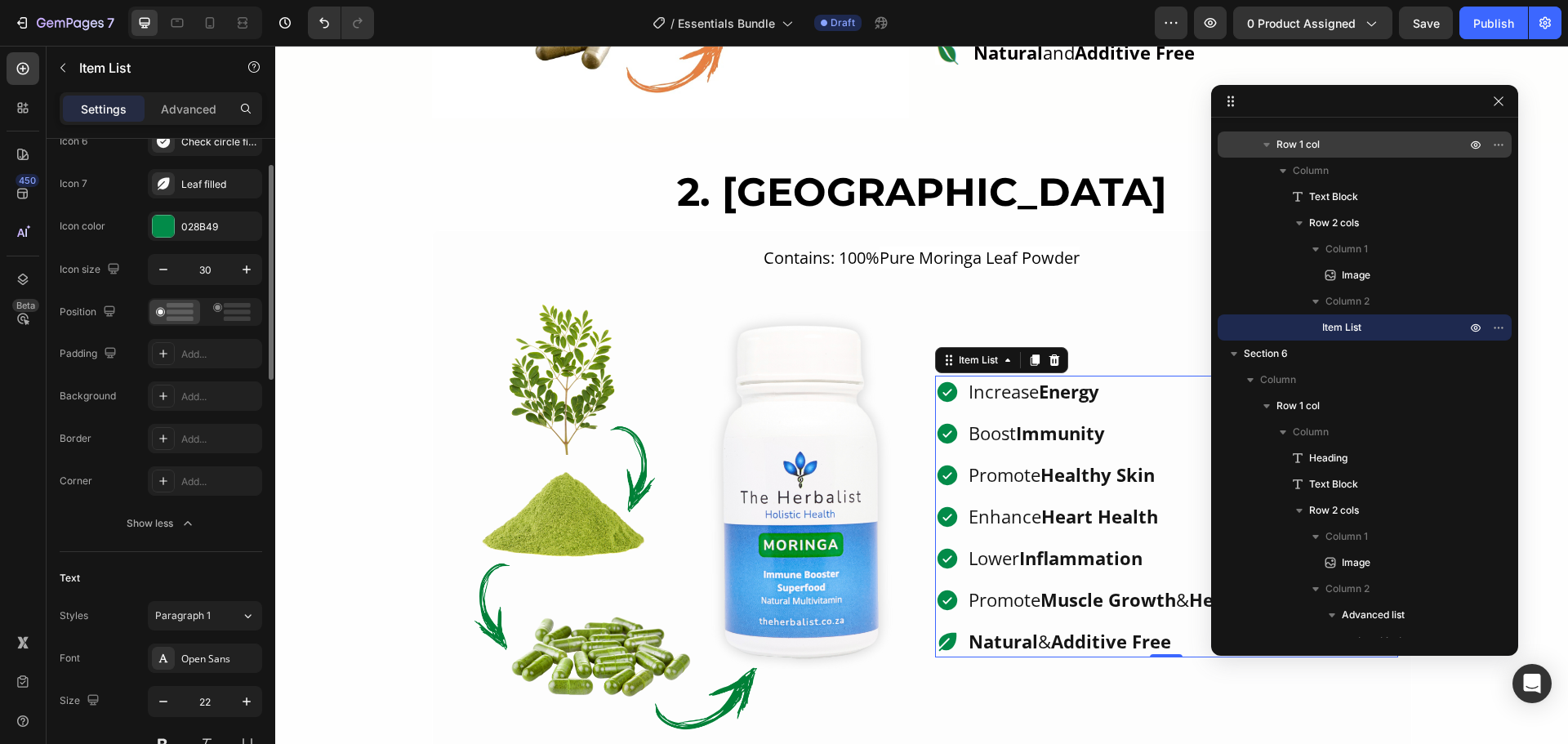
scroll to position [327, 0]
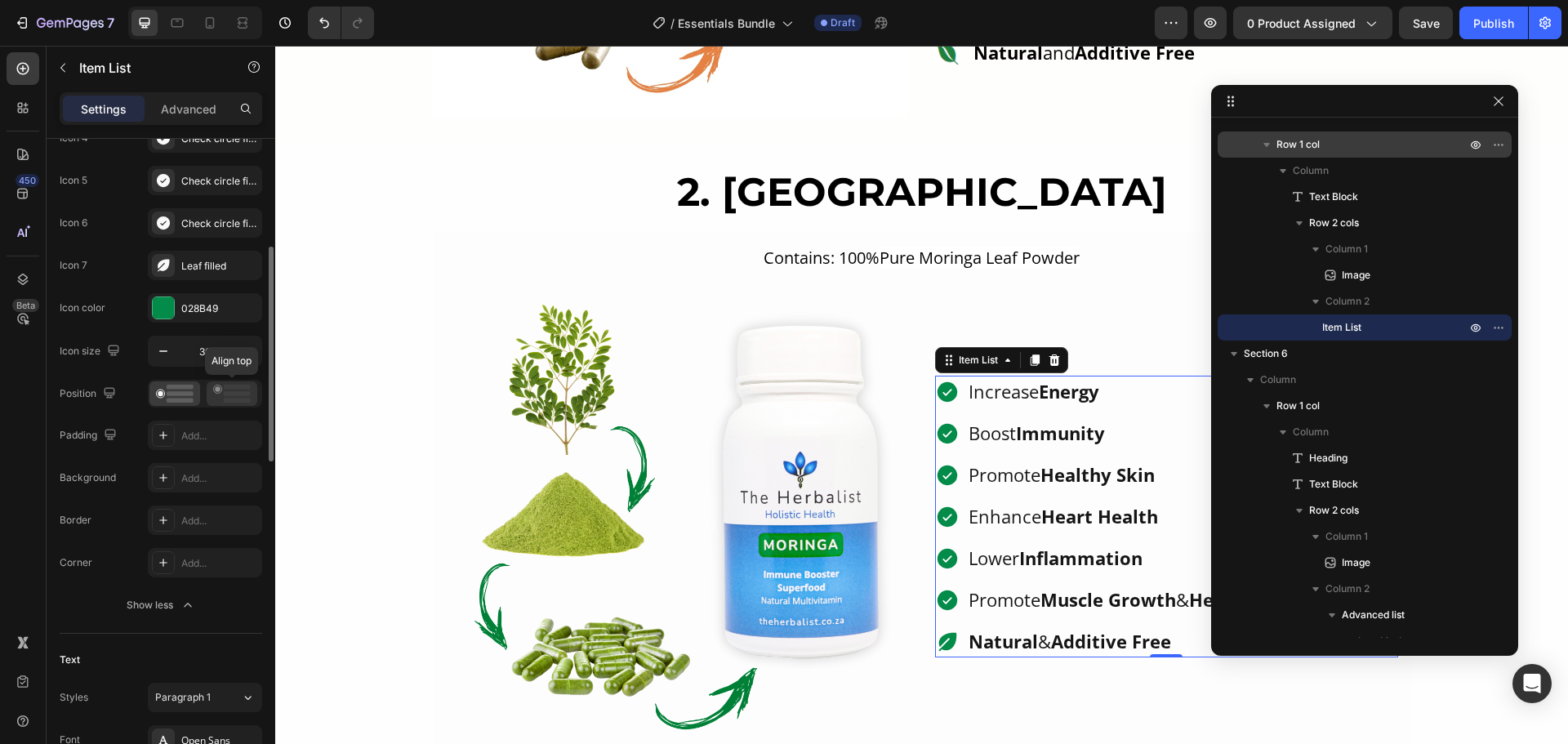
click at [230, 391] on icon at bounding box center [232, 393] width 38 height 18
click at [174, 400] on rect at bounding box center [180, 402] width 27 height 5
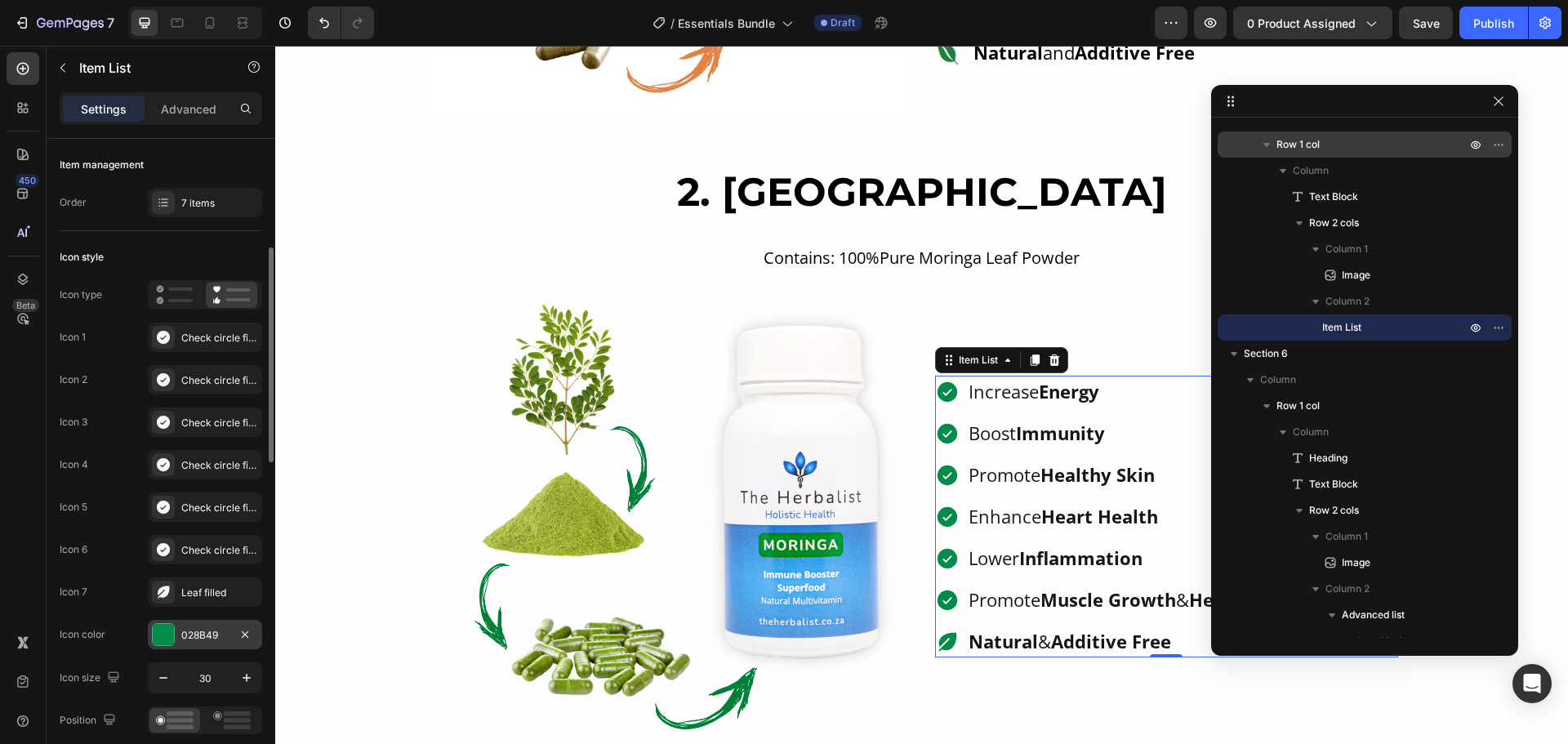
scroll to position [81, 0]
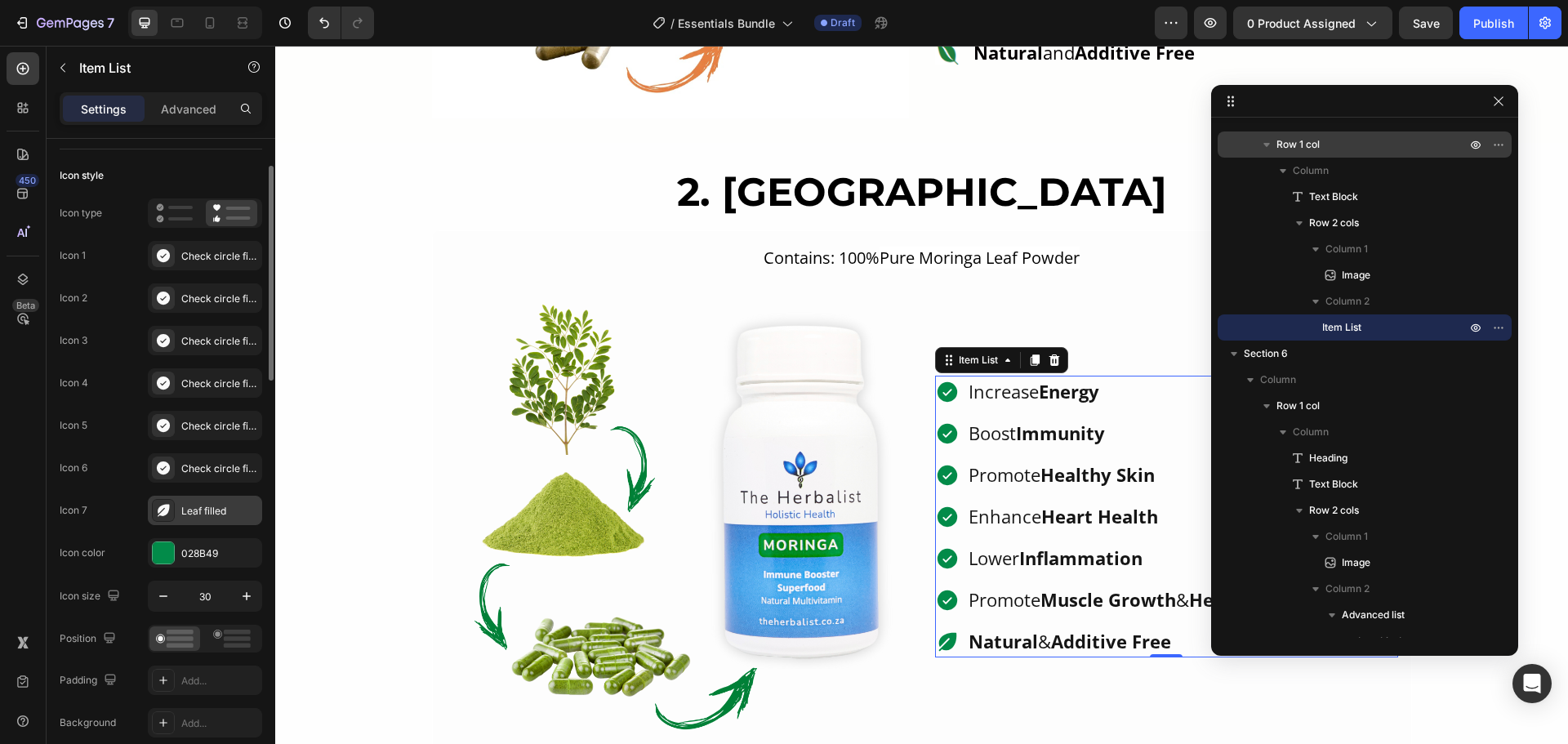
click at [194, 508] on div "Leaf filled" at bounding box center [220, 511] width 77 height 15
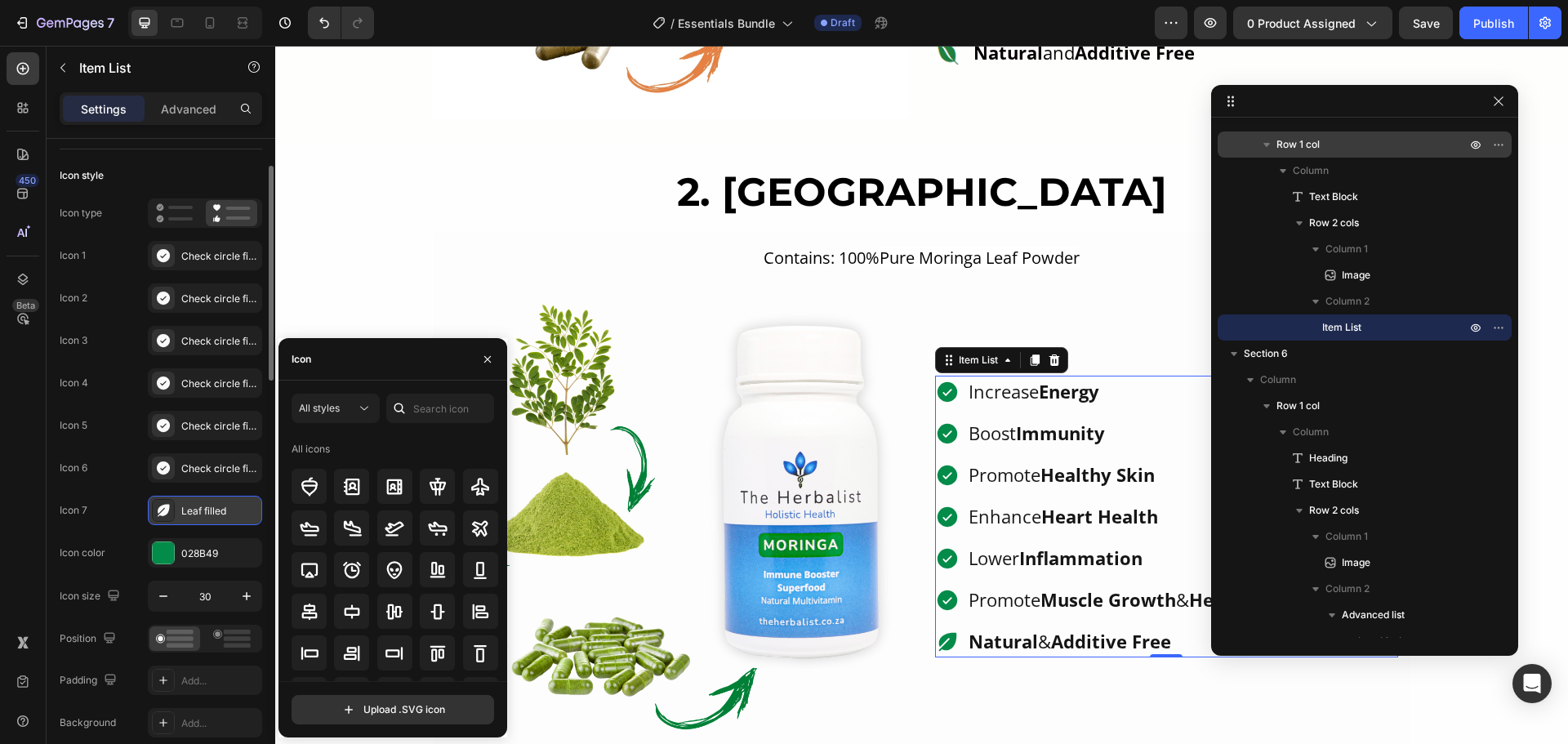
click at [194, 508] on div "Leaf filled" at bounding box center [220, 511] width 77 height 15
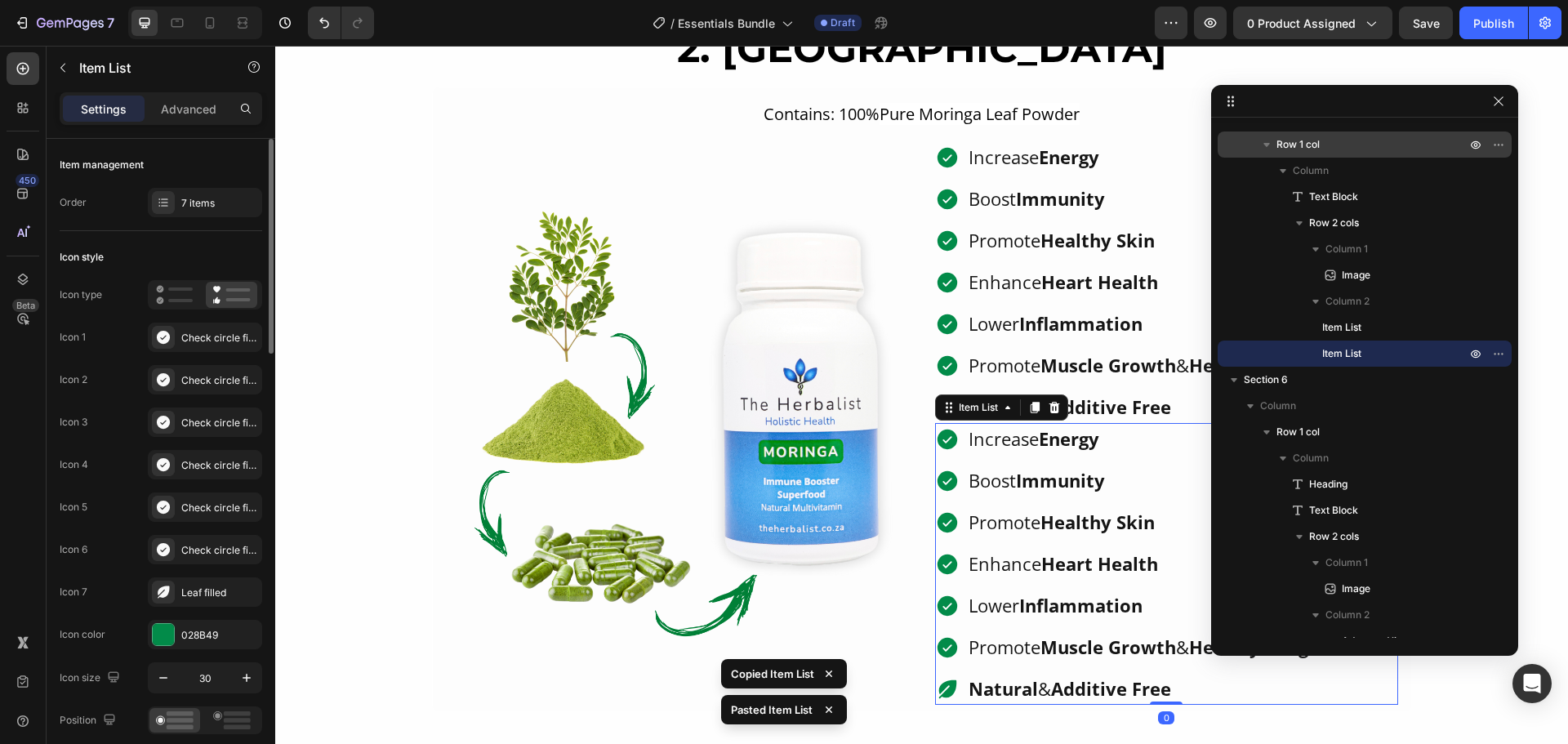
scroll to position [1715, 0]
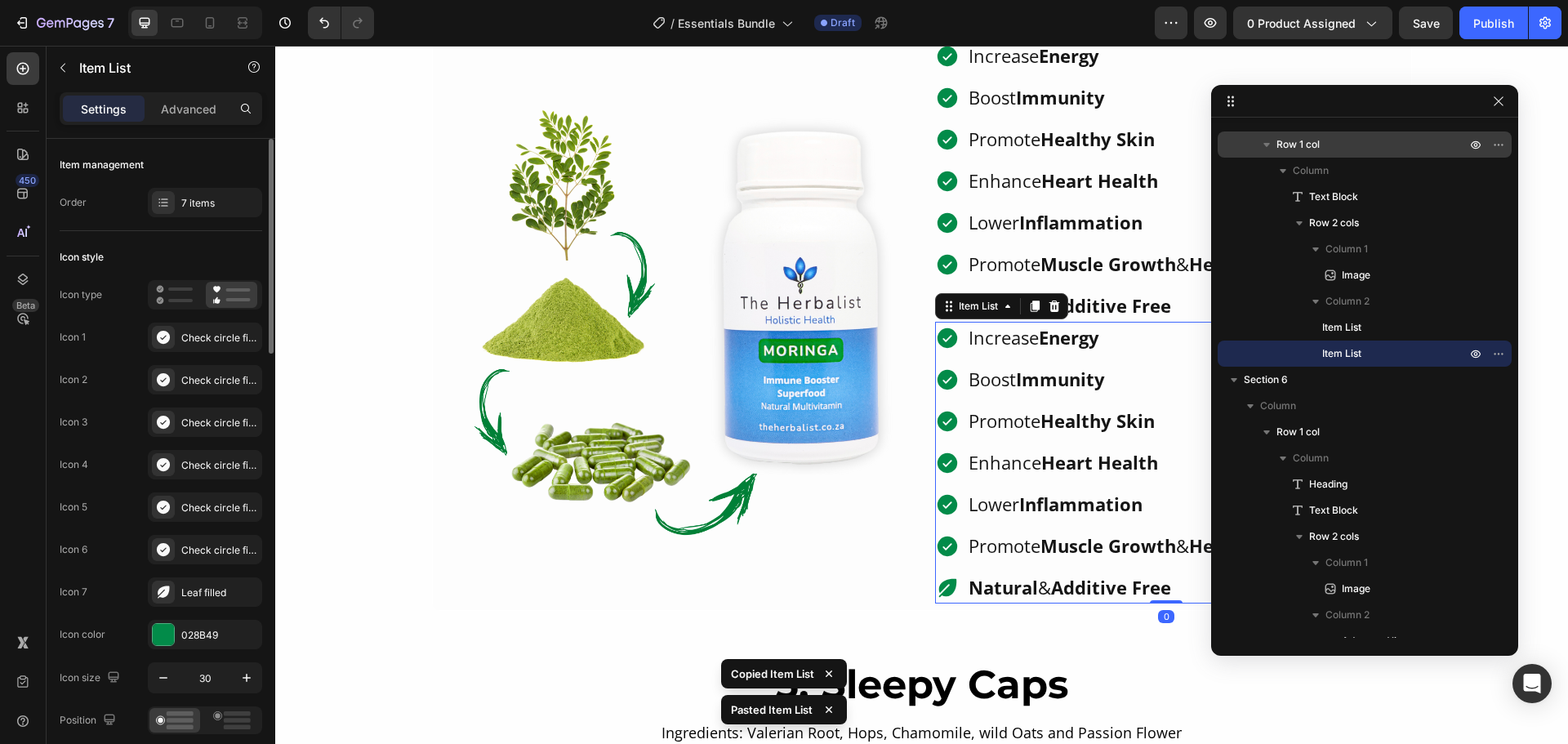
click at [1113, 393] on p "Boost Immunity" at bounding box center [1179, 378] width 422 height 27
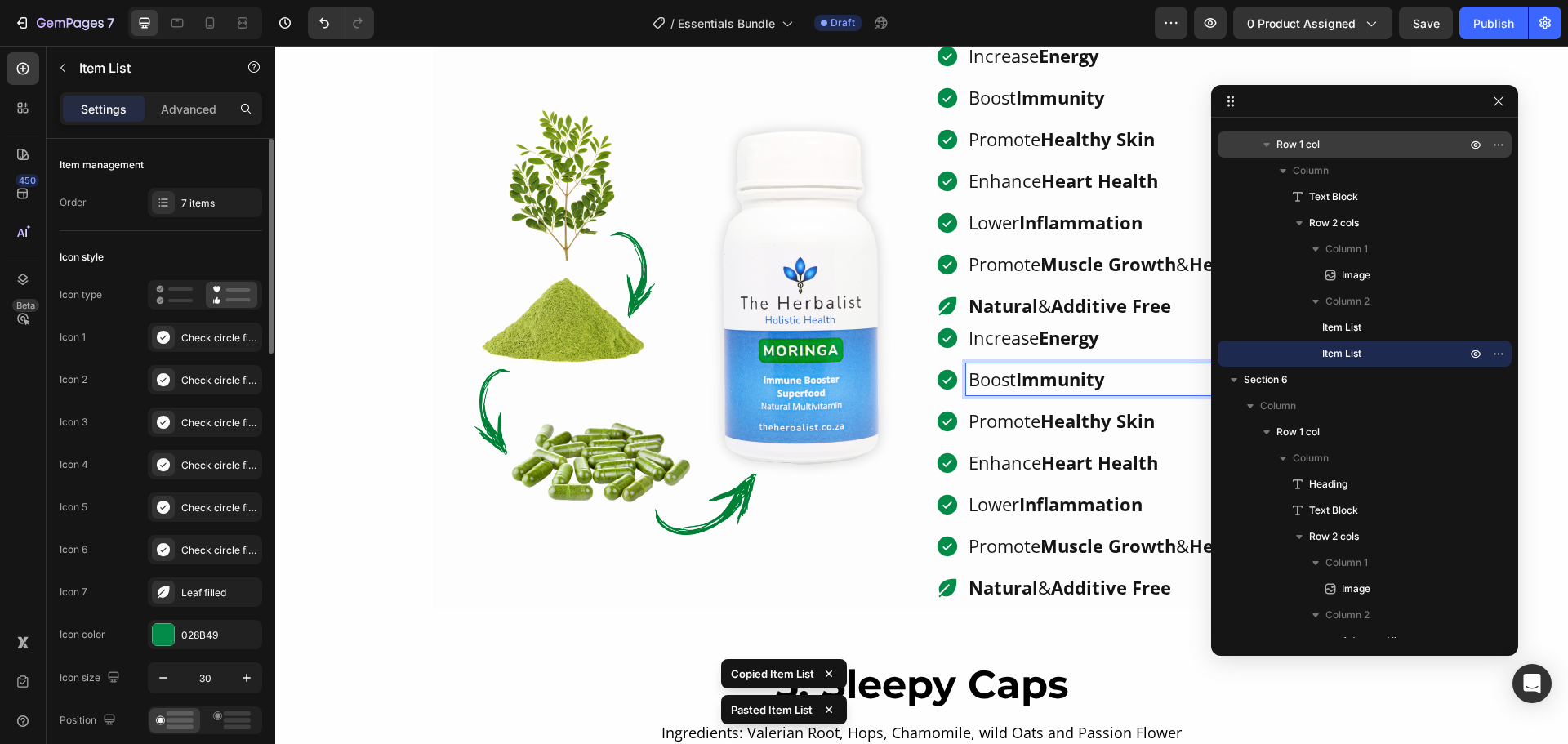
click at [1121, 351] on p "Increase Energy" at bounding box center [1179, 337] width 422 height 27
click at [1503, 102] on icon "button" at bounding box center [1498, 101] width 13 height 13
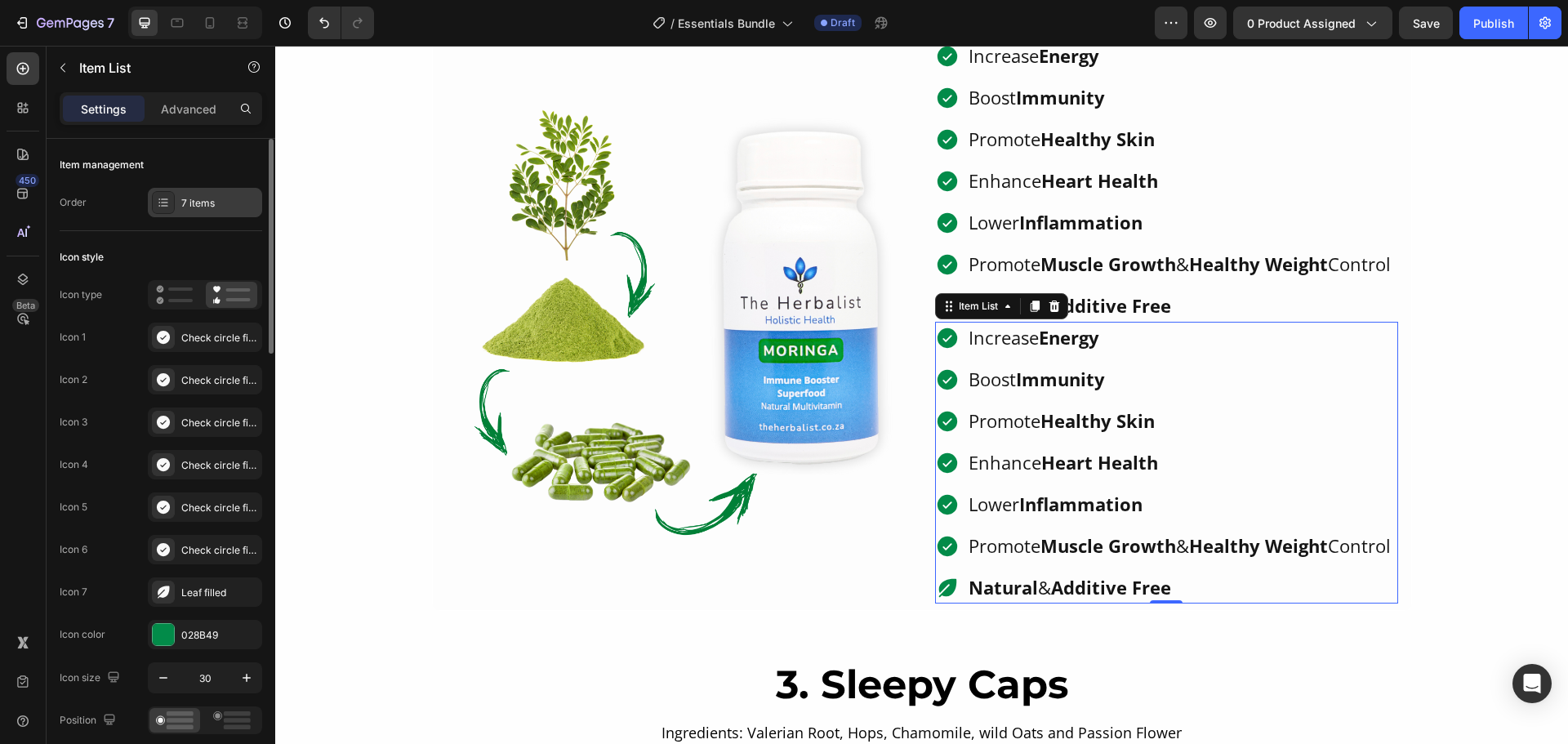
click at [186, 198] on div "7 items" at bounding box center [220, 203] width 77 height 15
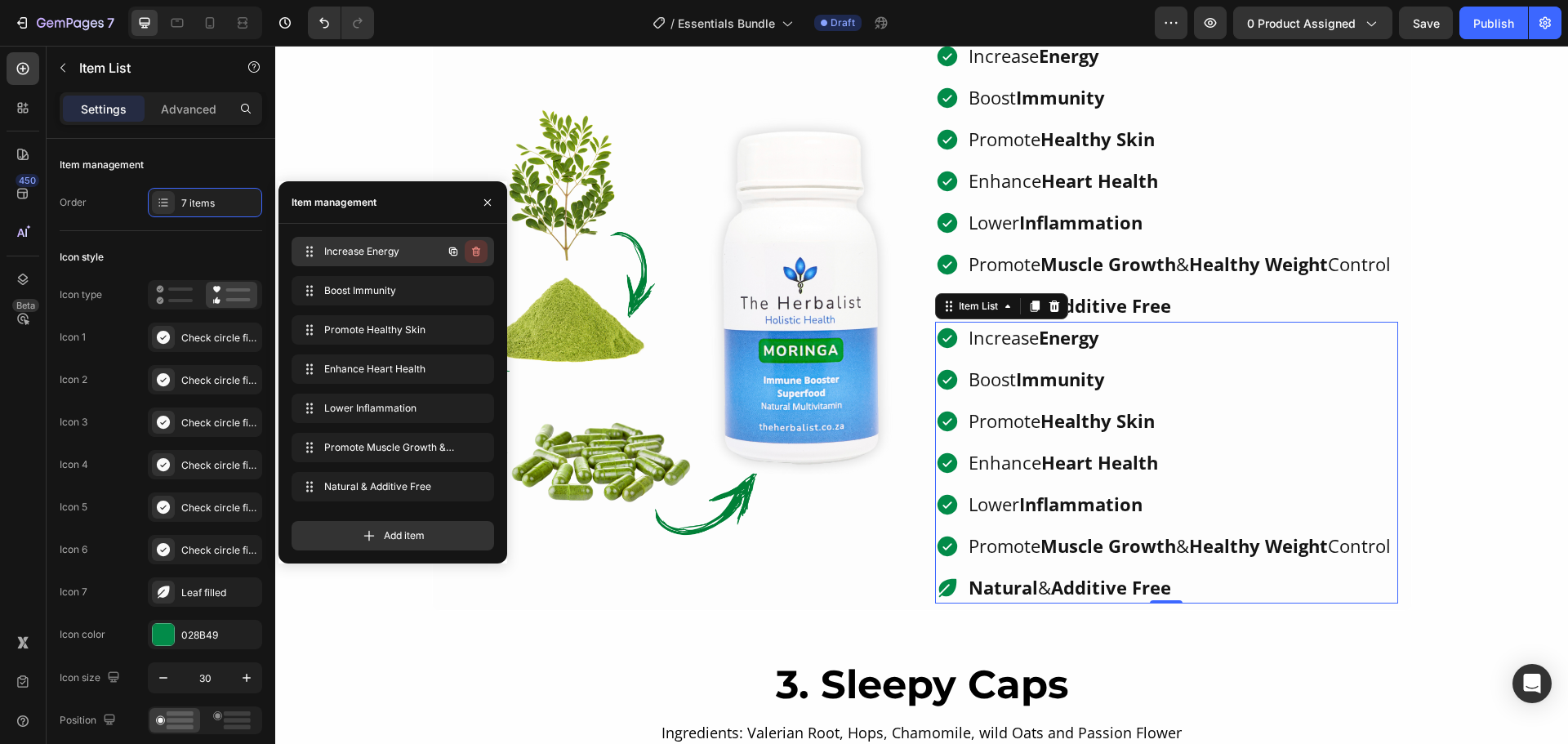
click at [481, 253] on icon "button" at bounding box center [476, 251] width 13 height 13
click at [481, 253] on button "Delete" at bounding box center [465, 251] width 45 height 23
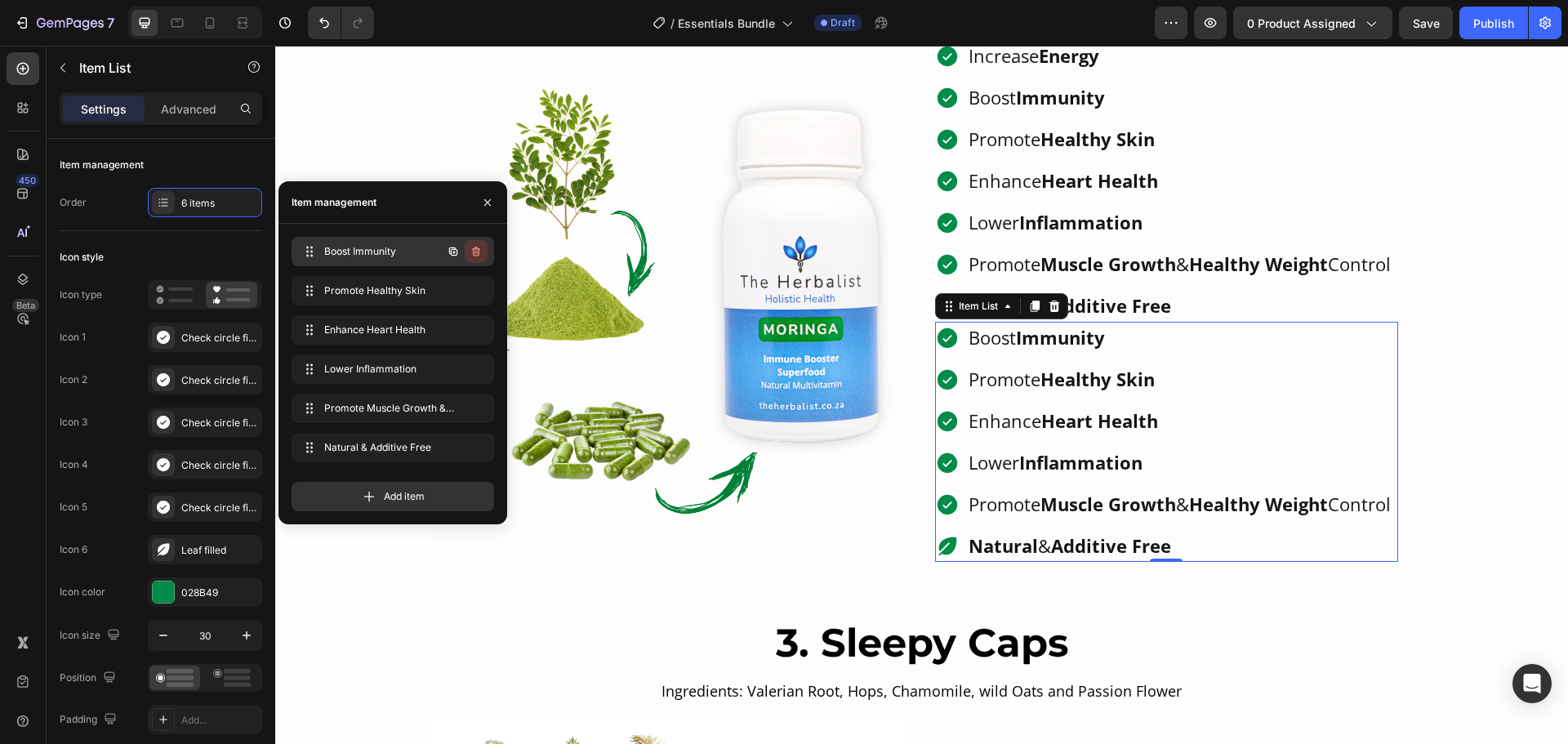
scroll to position [1694, 0]
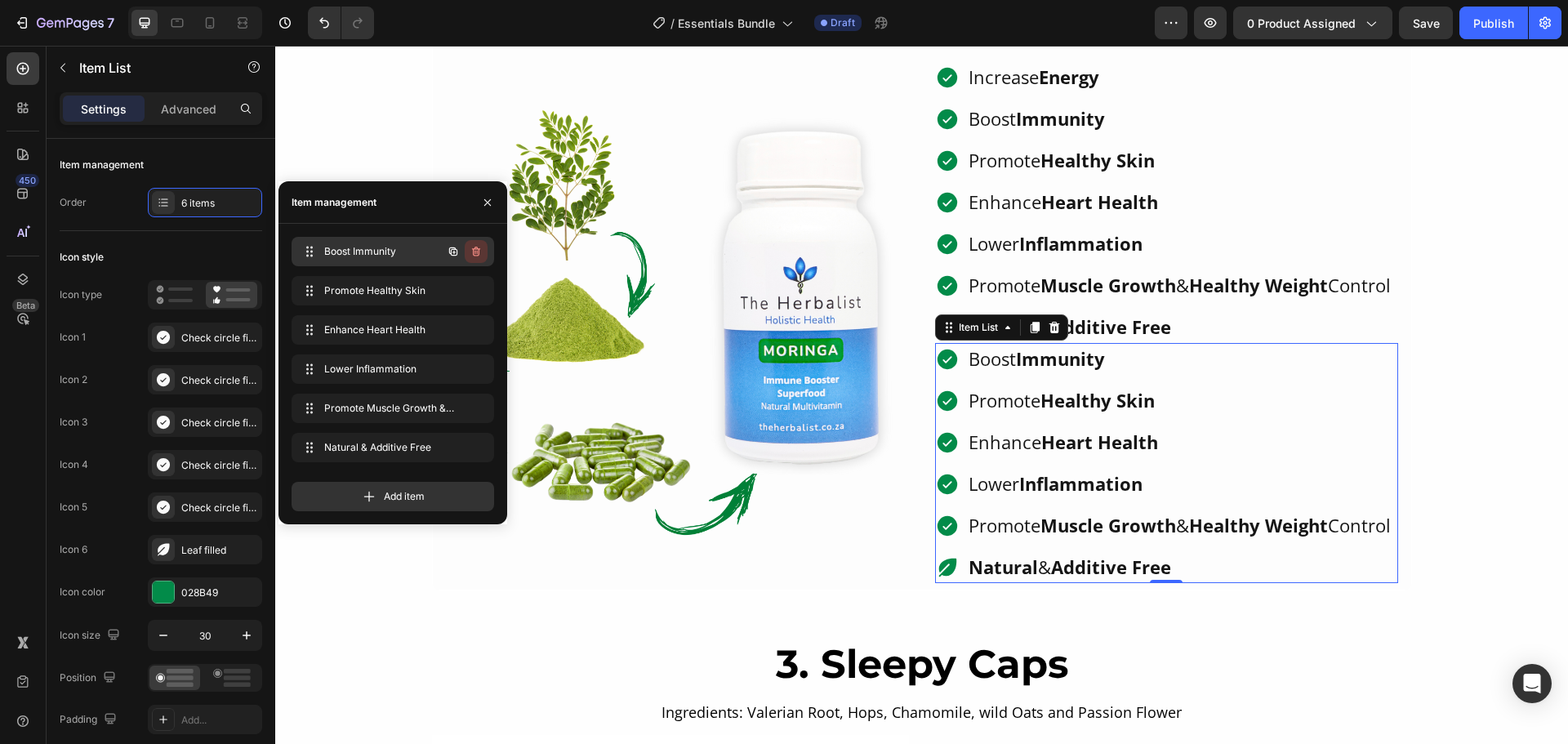
click at [471, 254] on icon "button" at bounding box center [476, 251] width 13 height 13
click at [471, 254] on div "Delete" at bounding box center [465, 251] width 30 height 15
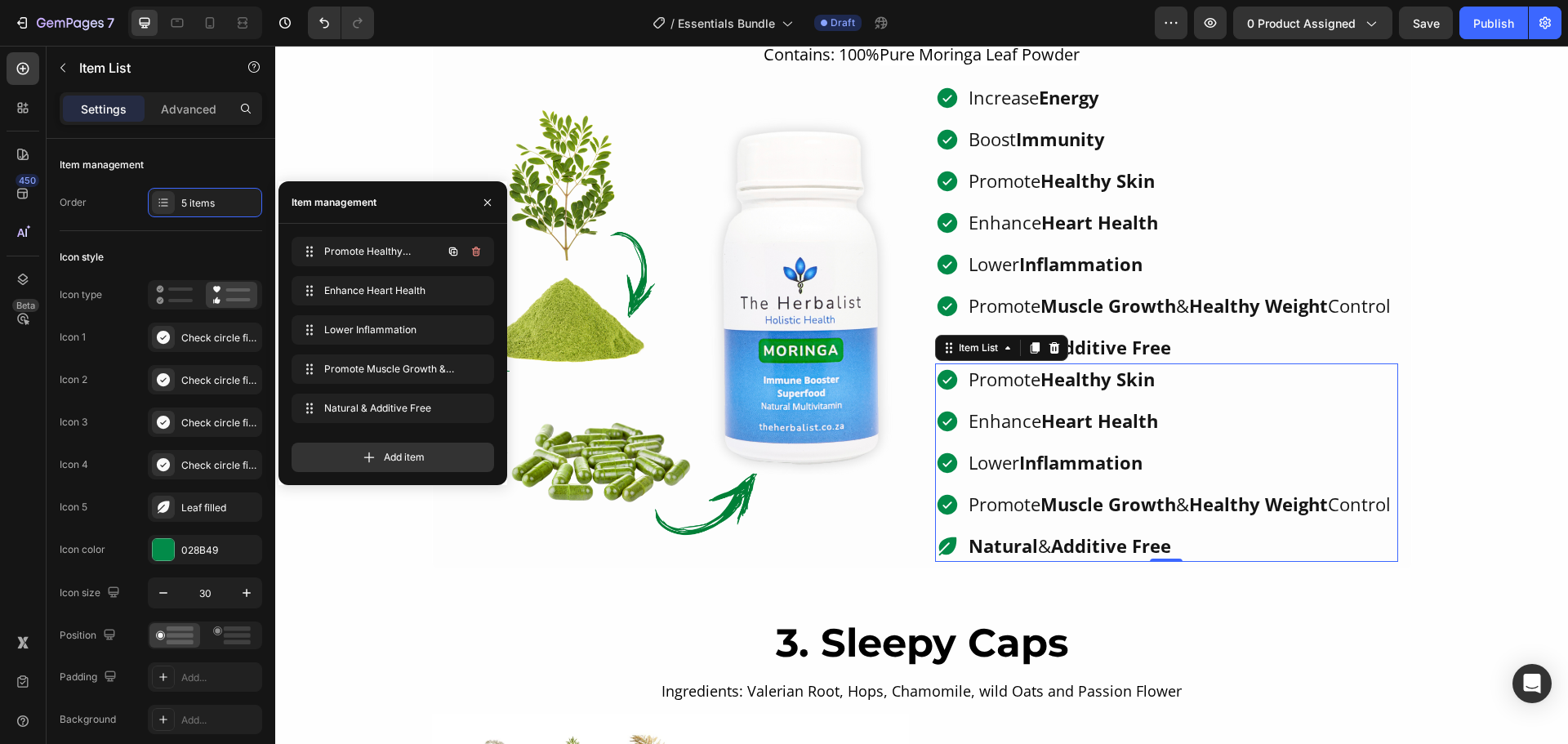
click at [471, 254] on icon "button" at bounding box center [476, 251] width 13 height 13
click at [471, 254] on div "Delete" at bounding box center [465, 251] width 30 height 15
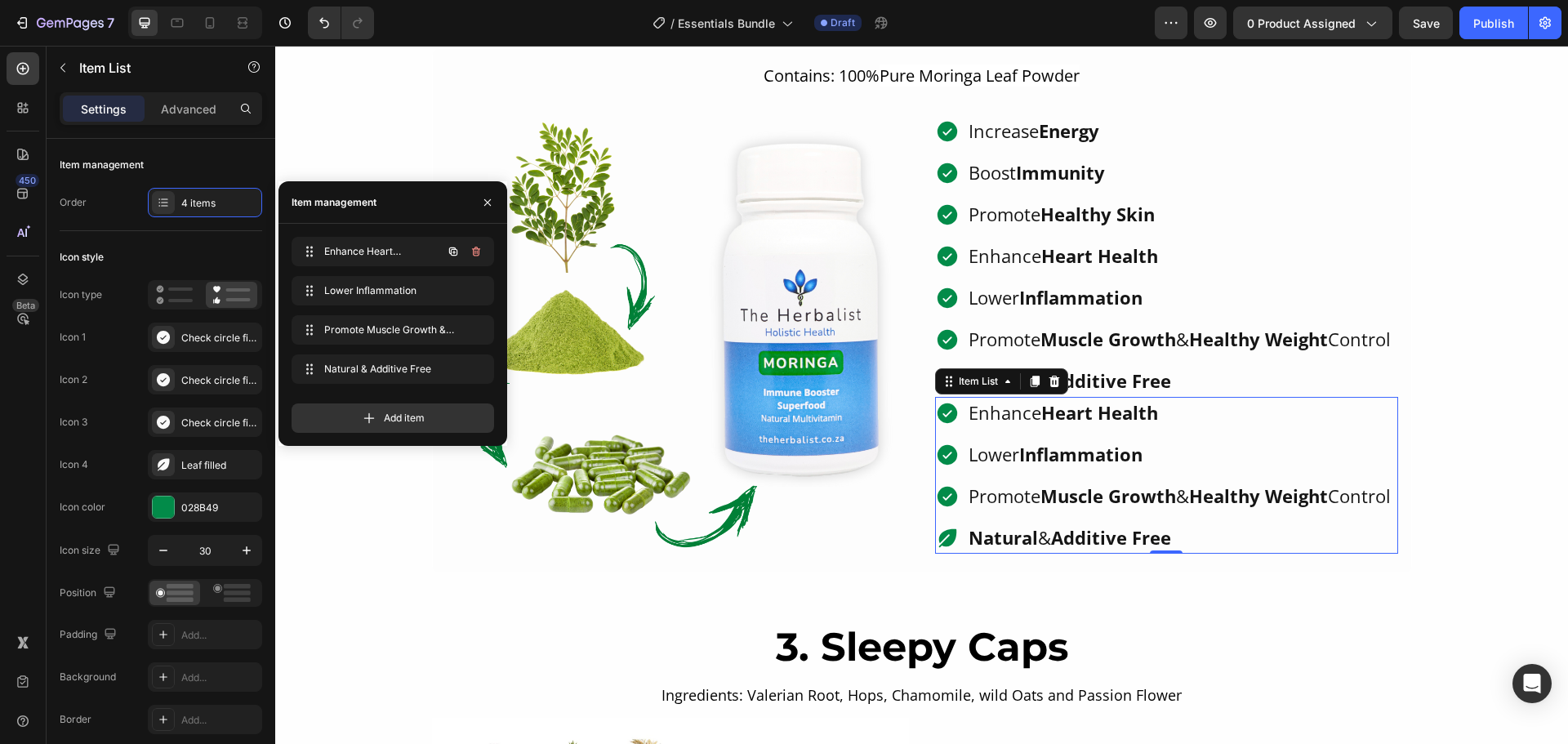
click at [471, 254] on icon "button" at bounding box center [476, 251] width 13 height 13
click at [471, 254] on div "Delete" at bounding box center [465, 251] width 30 height 15
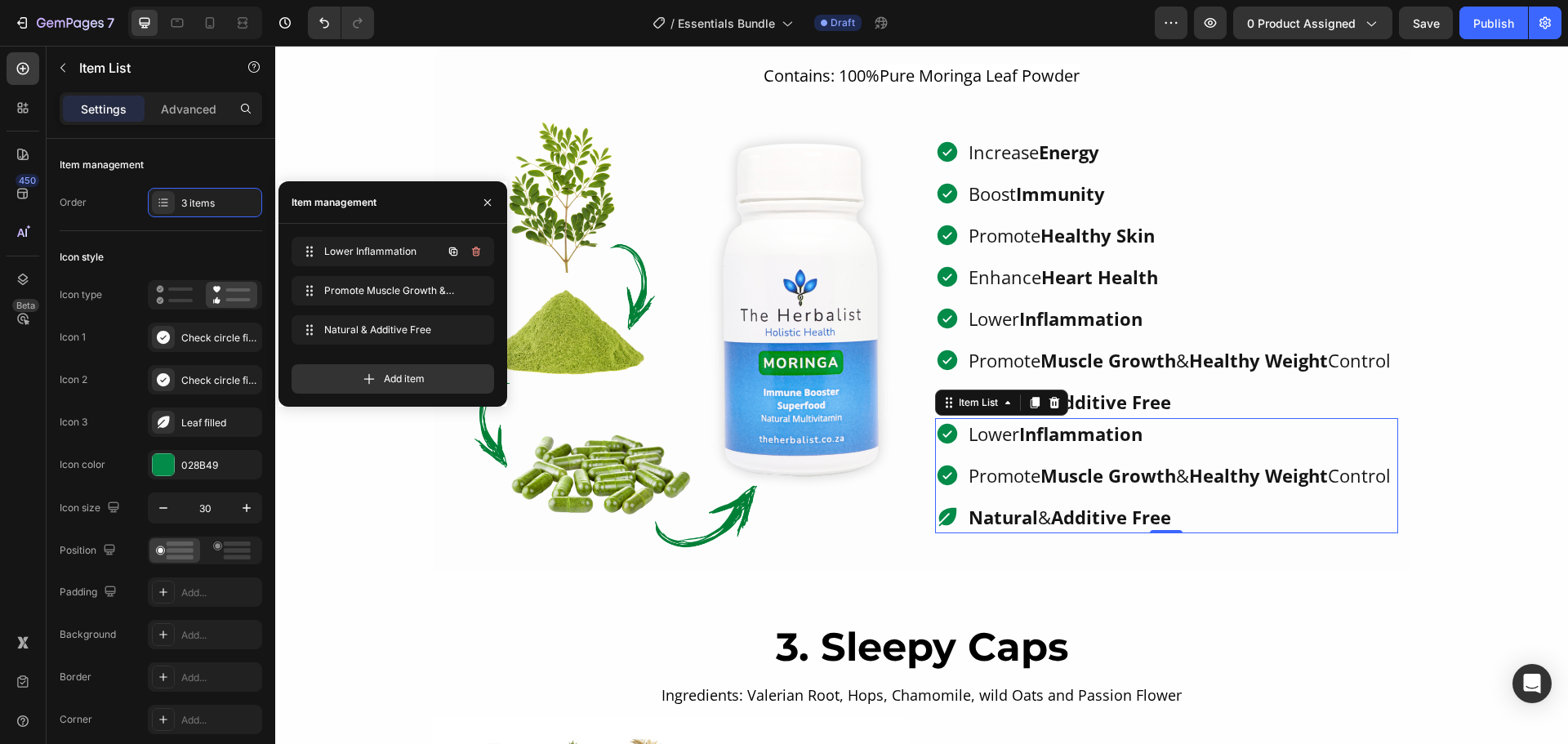
scroll to position [1638, 0]
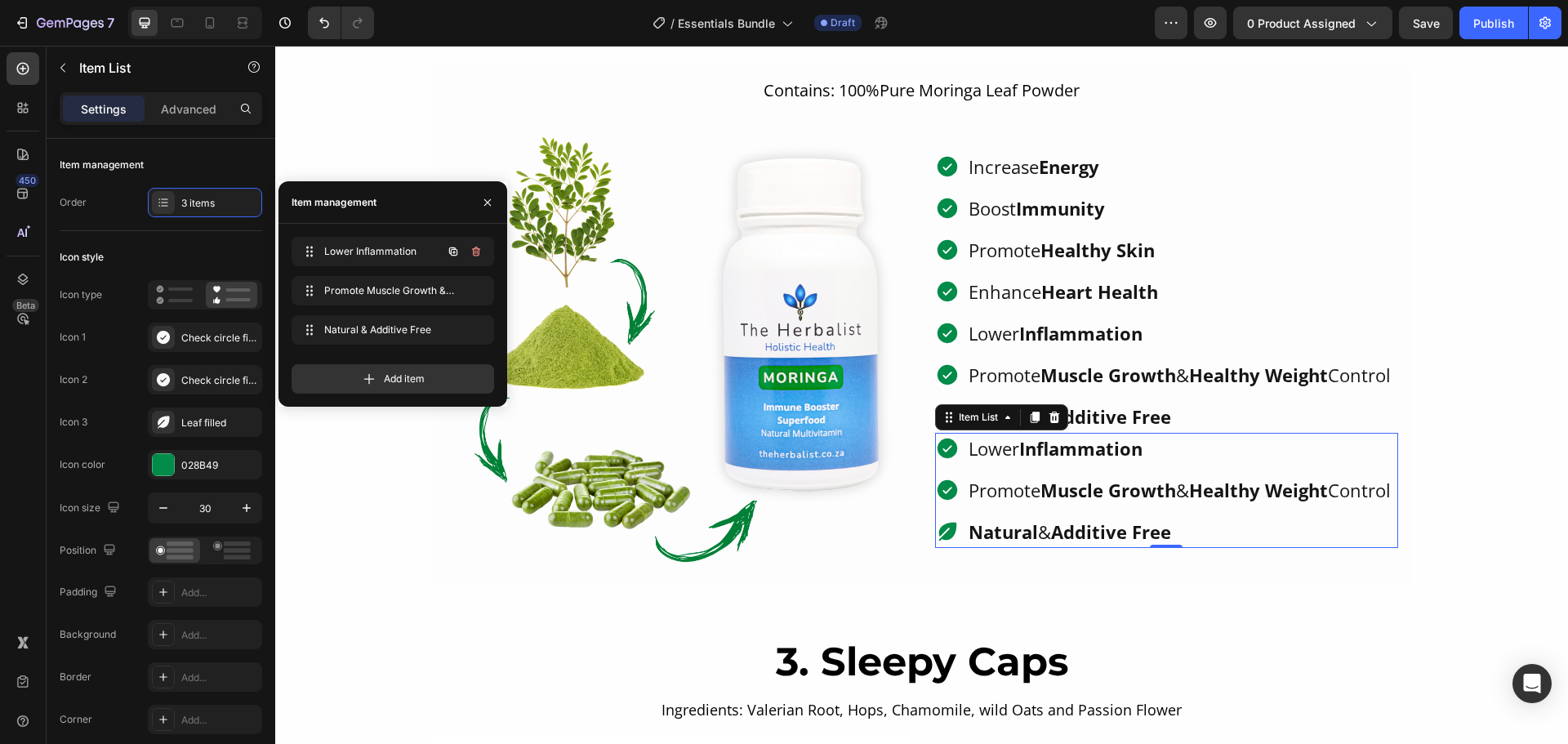
click at [471, 254] on icon "button" at bounding box center [476, 251] width 13 height 13
click at [471, 254] on div "Delete" at bounding box center [465, 251] width 30 height 15
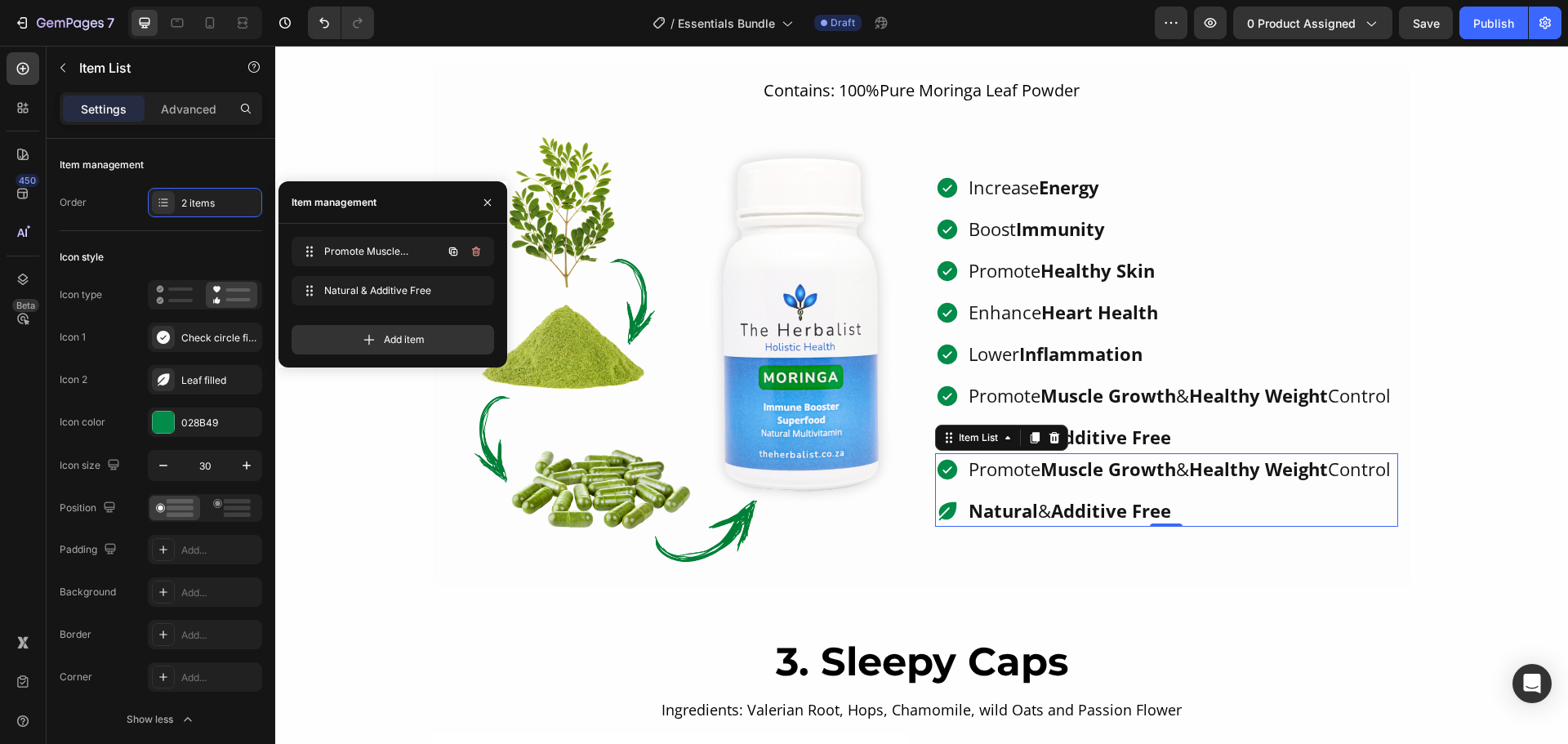
click at [471, 254] on icon "button" at bounding box center [476, 251] width 13 height 13
click at [471, 254] on div "Delete" at bounding box center [465, 251] width 30 height 15
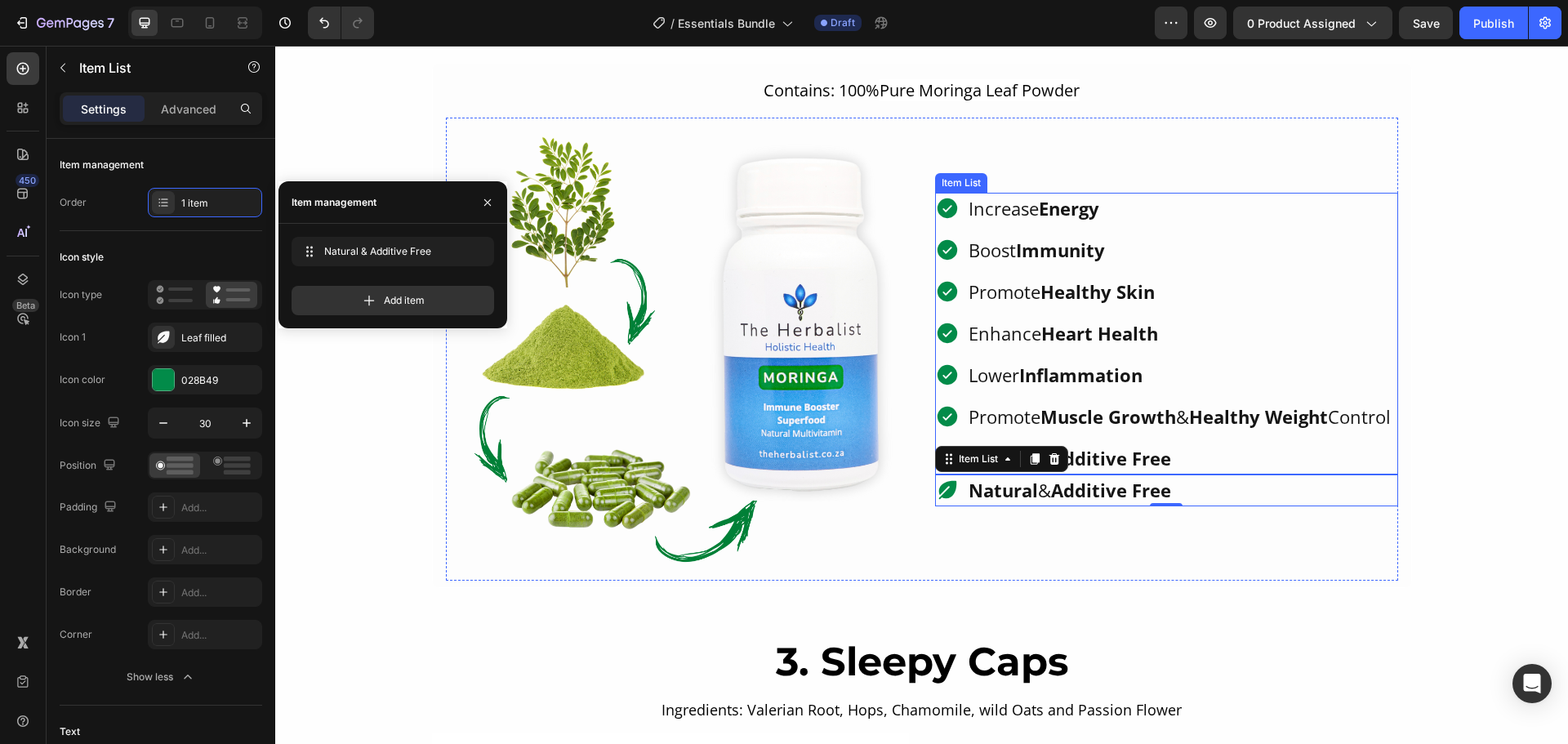
click at [1227, 431] on p "Promote Muscle Growth & Healthy Weight Control" at bounding box center [1179, 416] width 422 height 27
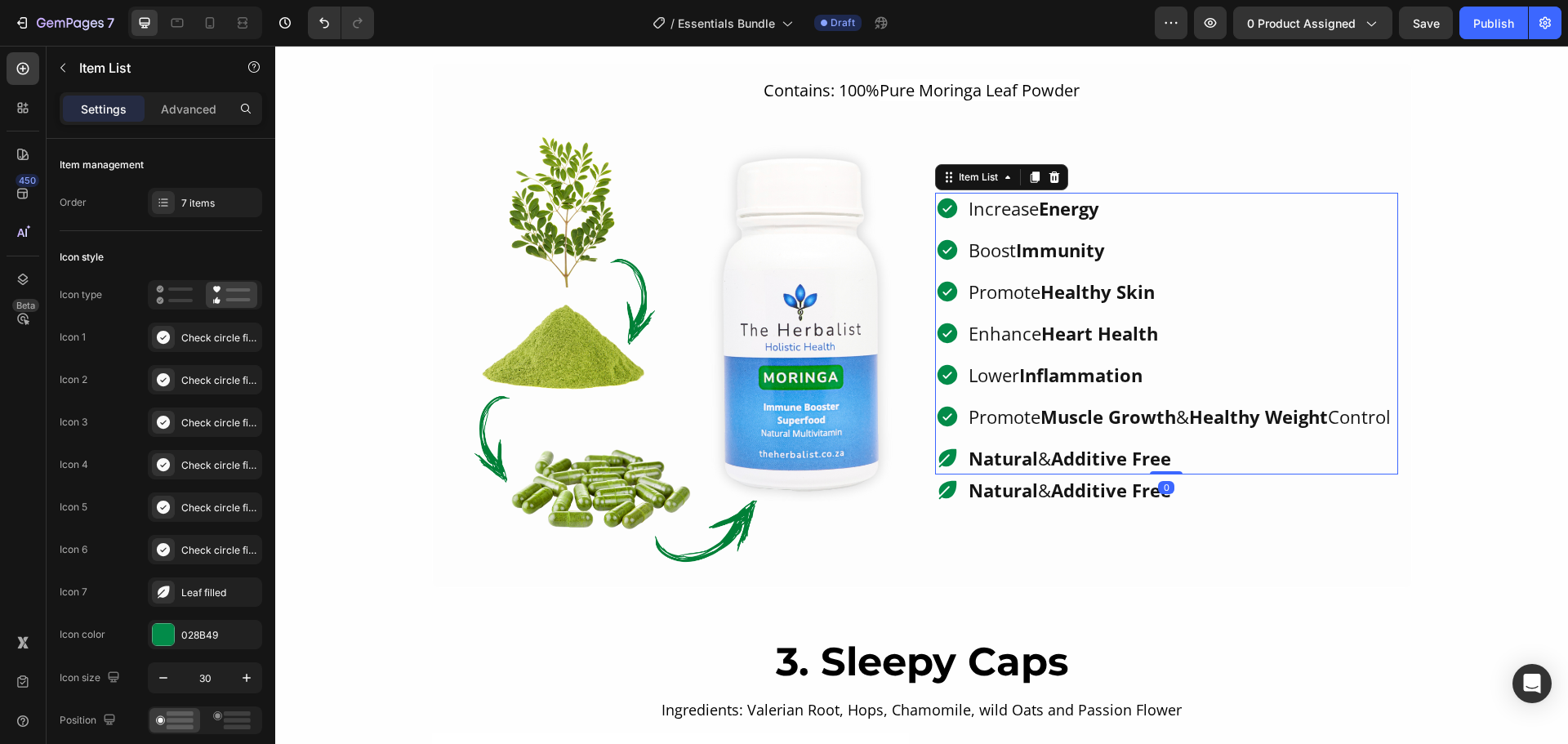
click at [1196, 472] on p "Natural & Additive Free" at bounding box center [1179, 458] width 422 height 27
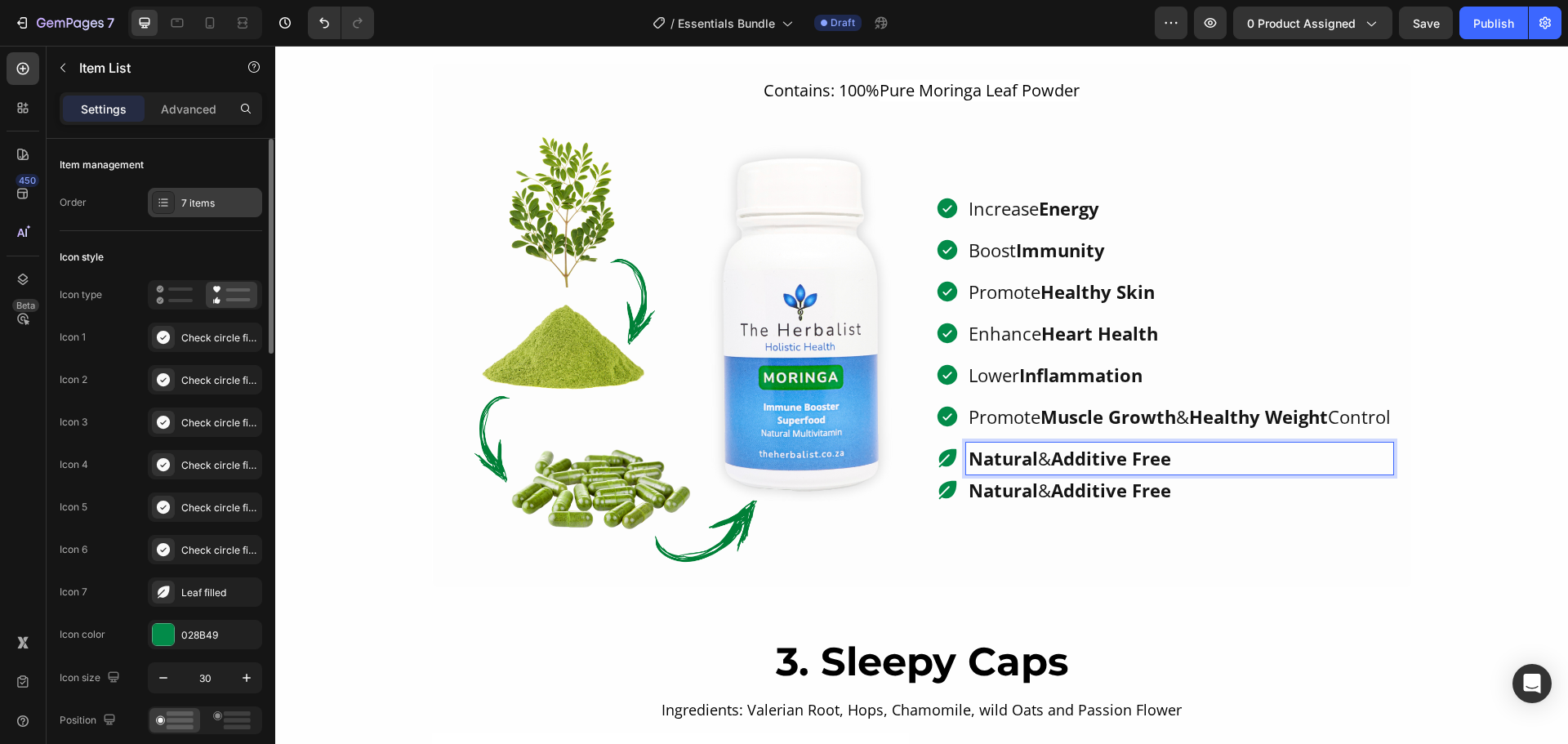
click at [197, 206] on div "7 items" at bounding box center [220, 203] width 77 height 15
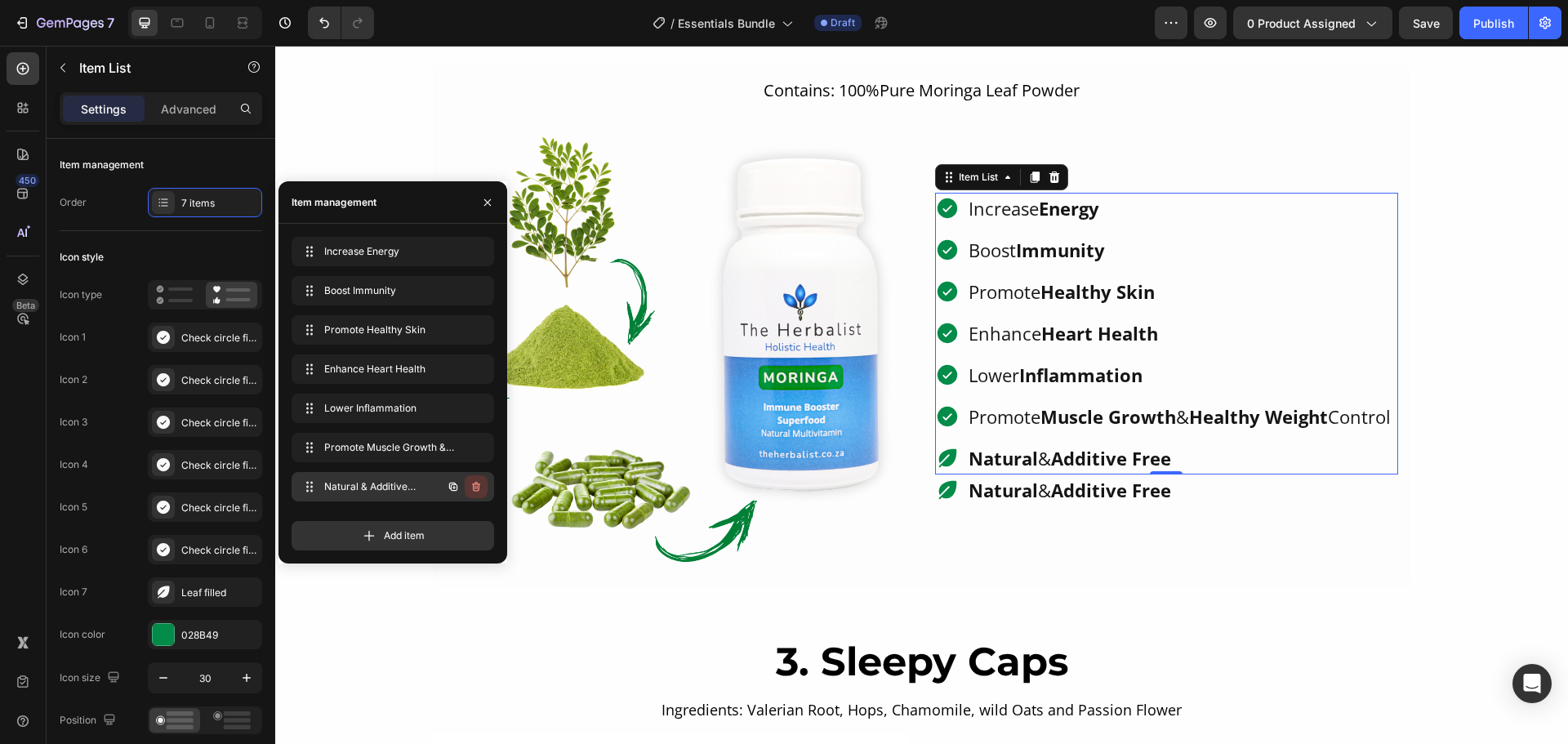
click at [480, 488] on icon "button" at bounding box center [476, 486] width 13 height 13
click at [471, 489] on div "Delete" at bounding box center [465, 486] width 30 height 15
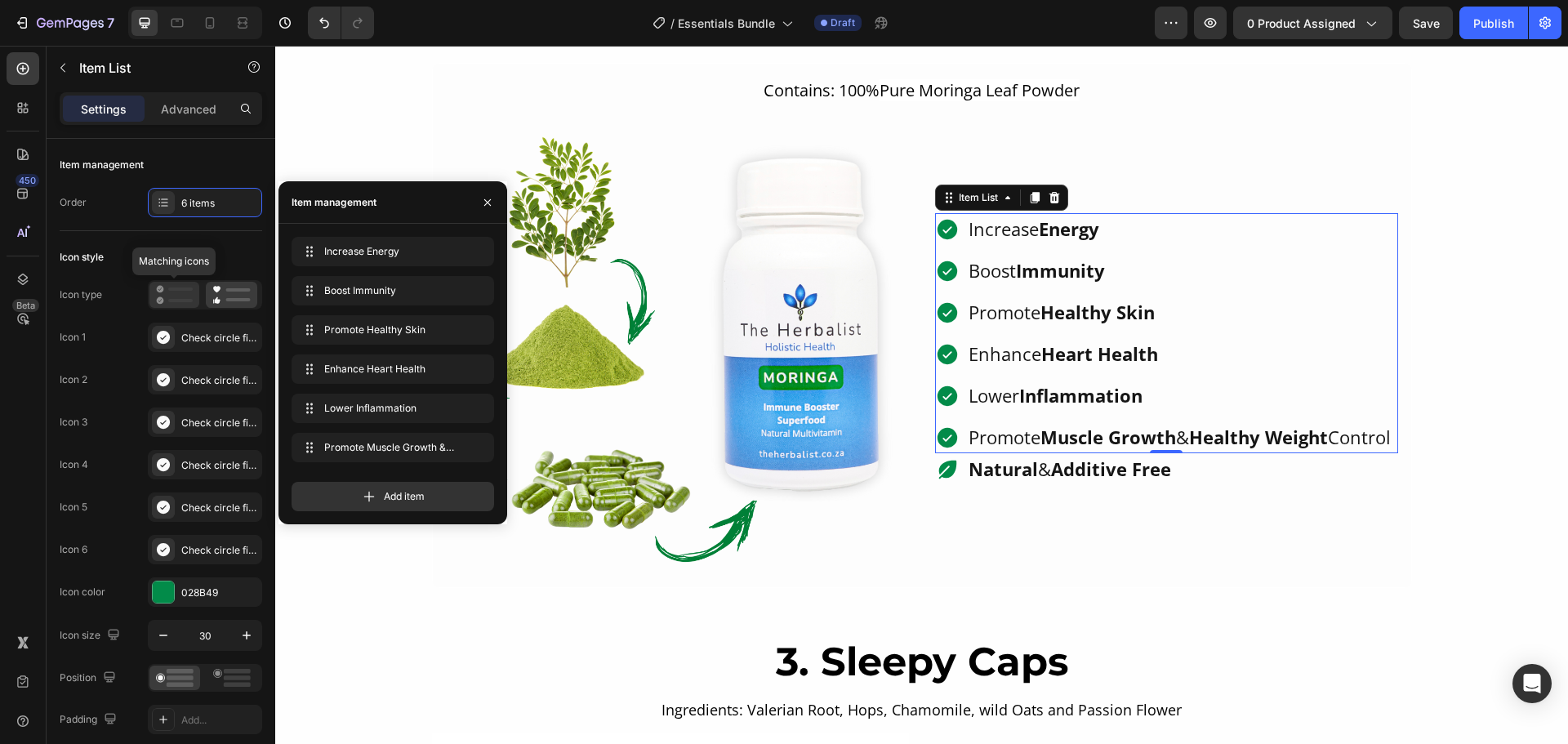
click at [170, 295] on icon at bounding box center [174, 295] width 37 height 20
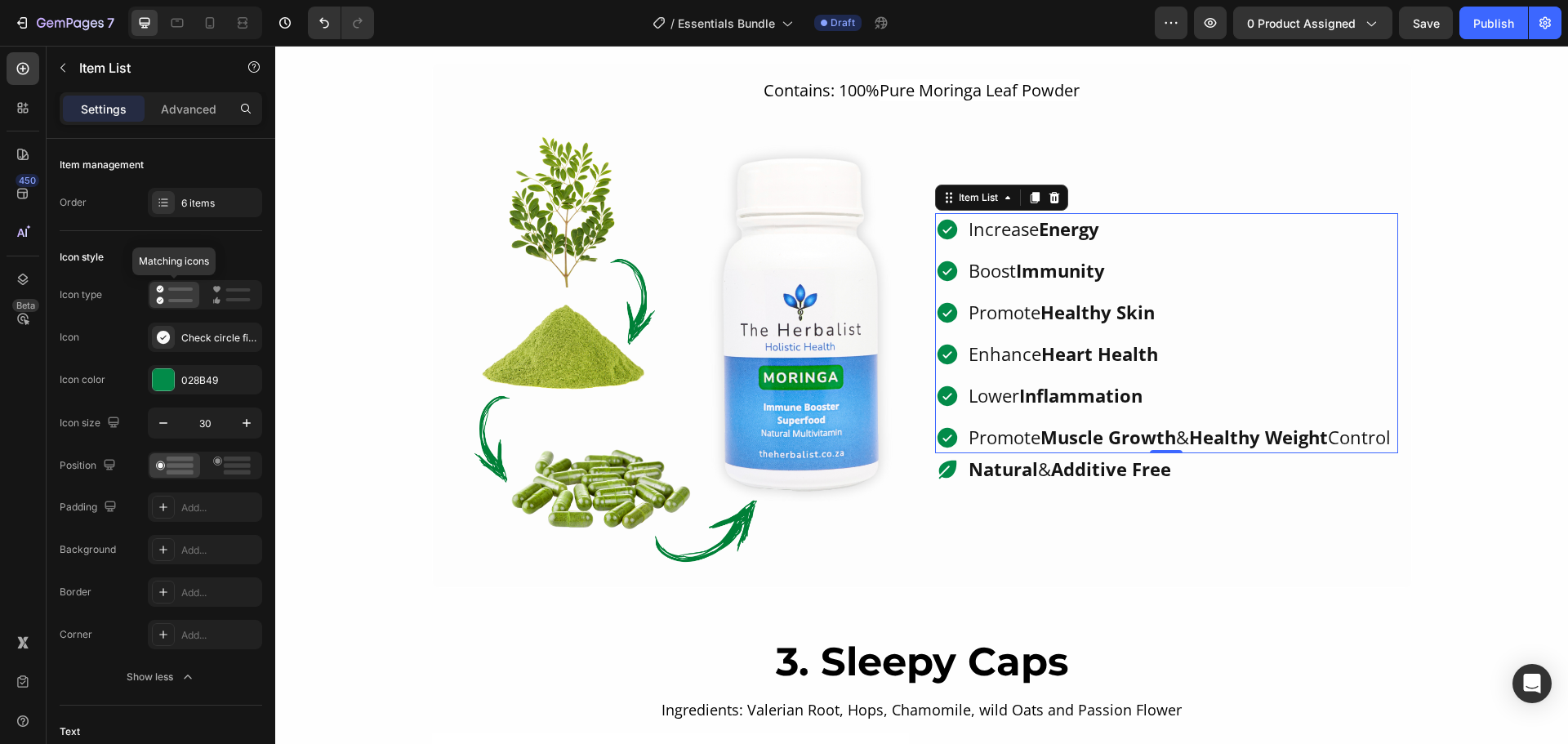
click at [180, 294] on icon at bounding box center [174, 295] width 37 height 20
click at [187, 347] on div "Check circle filled" at bounding box center [205, 337] width 115 height 29
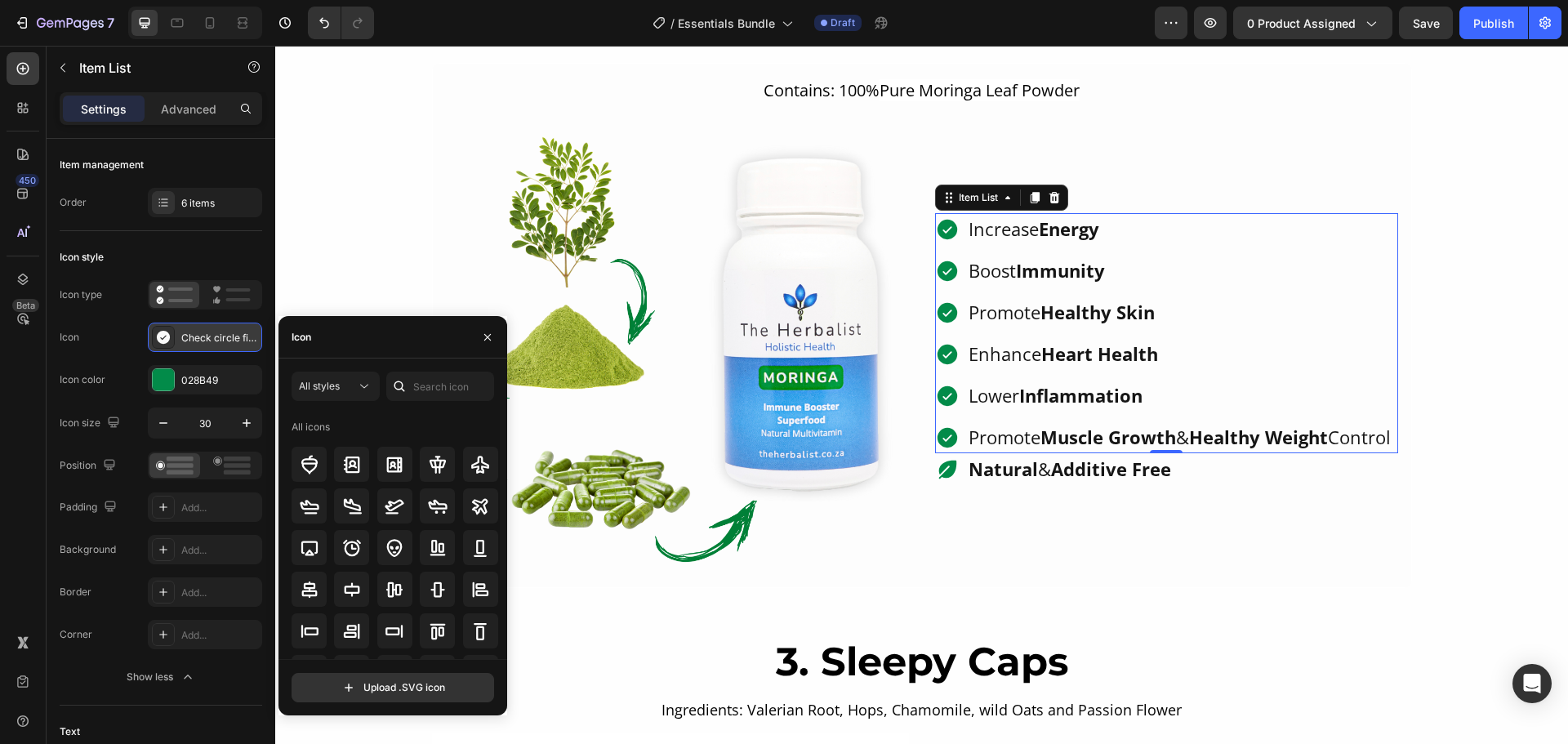
click at [188, 345] on div "Check circle filled" at bounding box center [220, 337] width 77 height 15
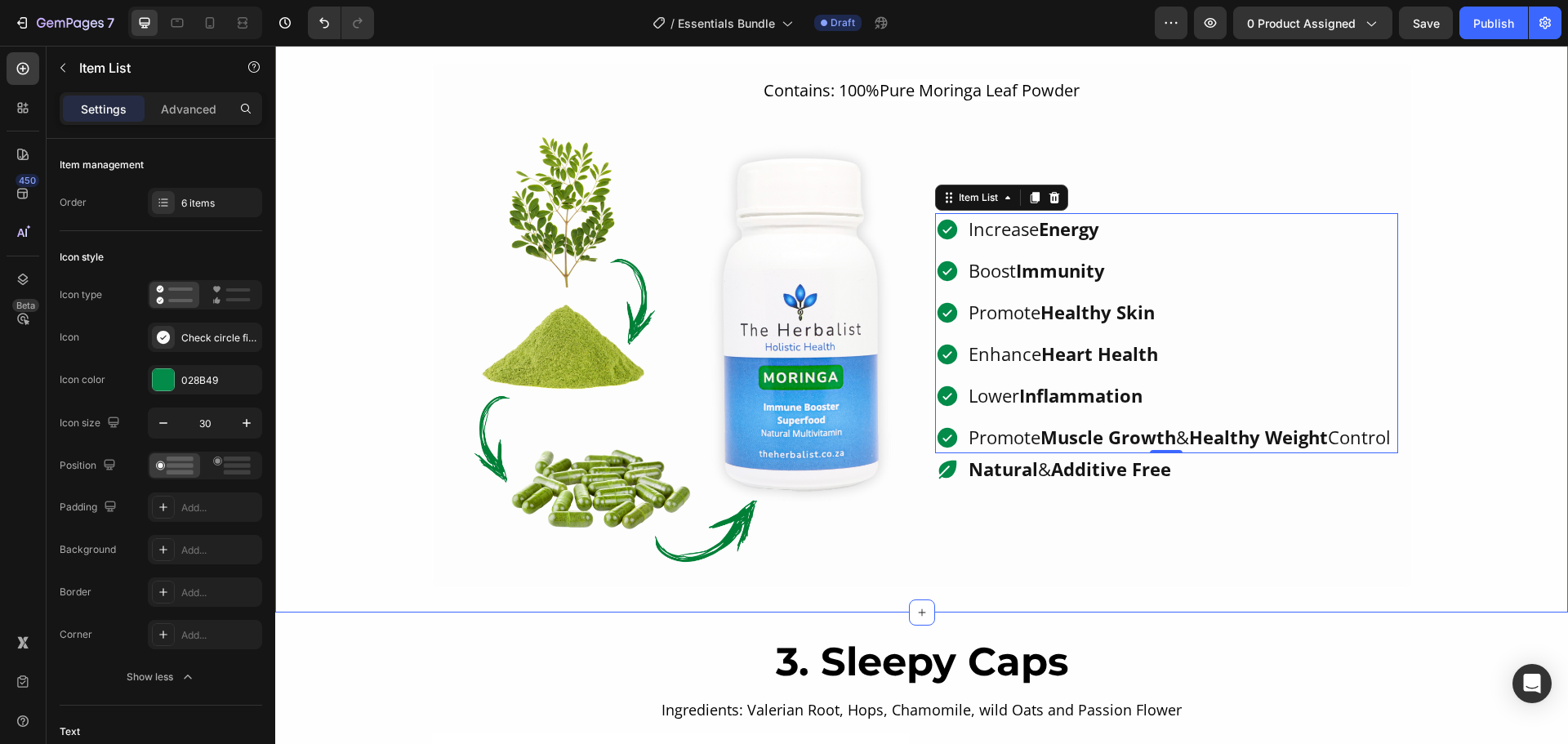
click at [1444, 347] on div "2. Moringa Heading Contains: 100% Pure Moringa Leaf Powder Text Block Image Inc…" at bounding box center [922, 295] width 1292 height 589
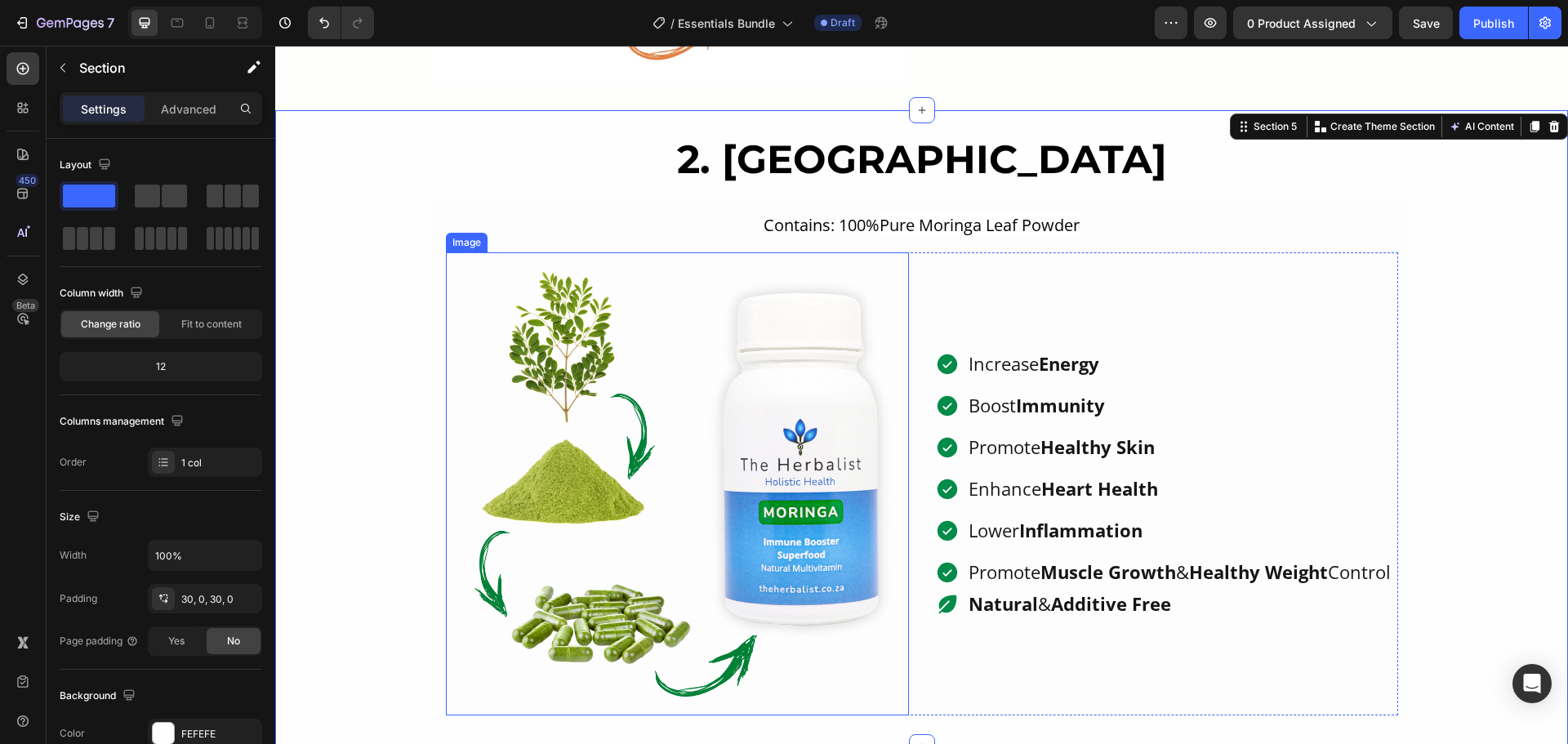
scroll to position [1474, 0]
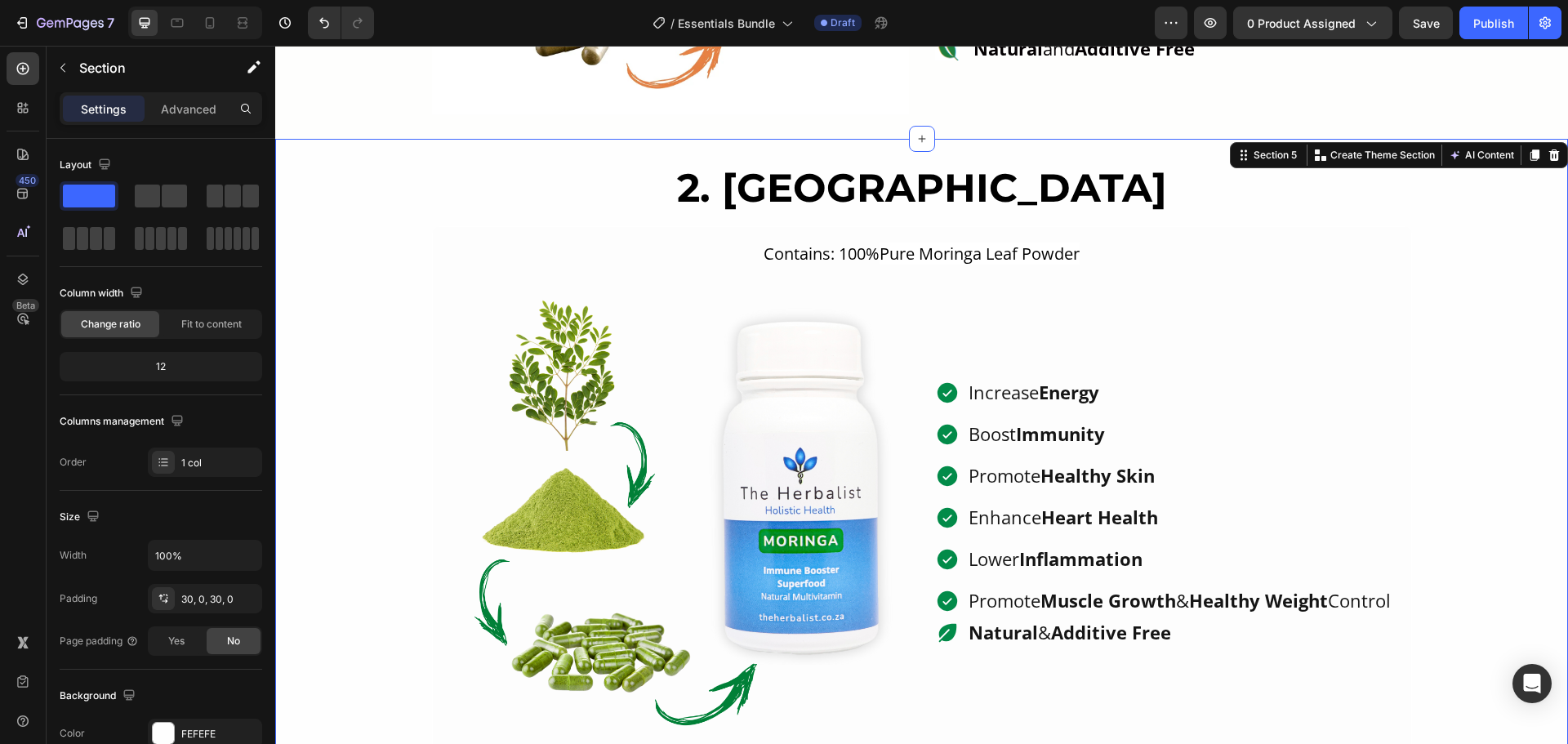
click at [377, 230] on div "2. Moringa Heading Contains: 100% Pure Moringa Leaf Powder Text Block Image Inc…" at bounding box center [922, 458] width 1292 height 589
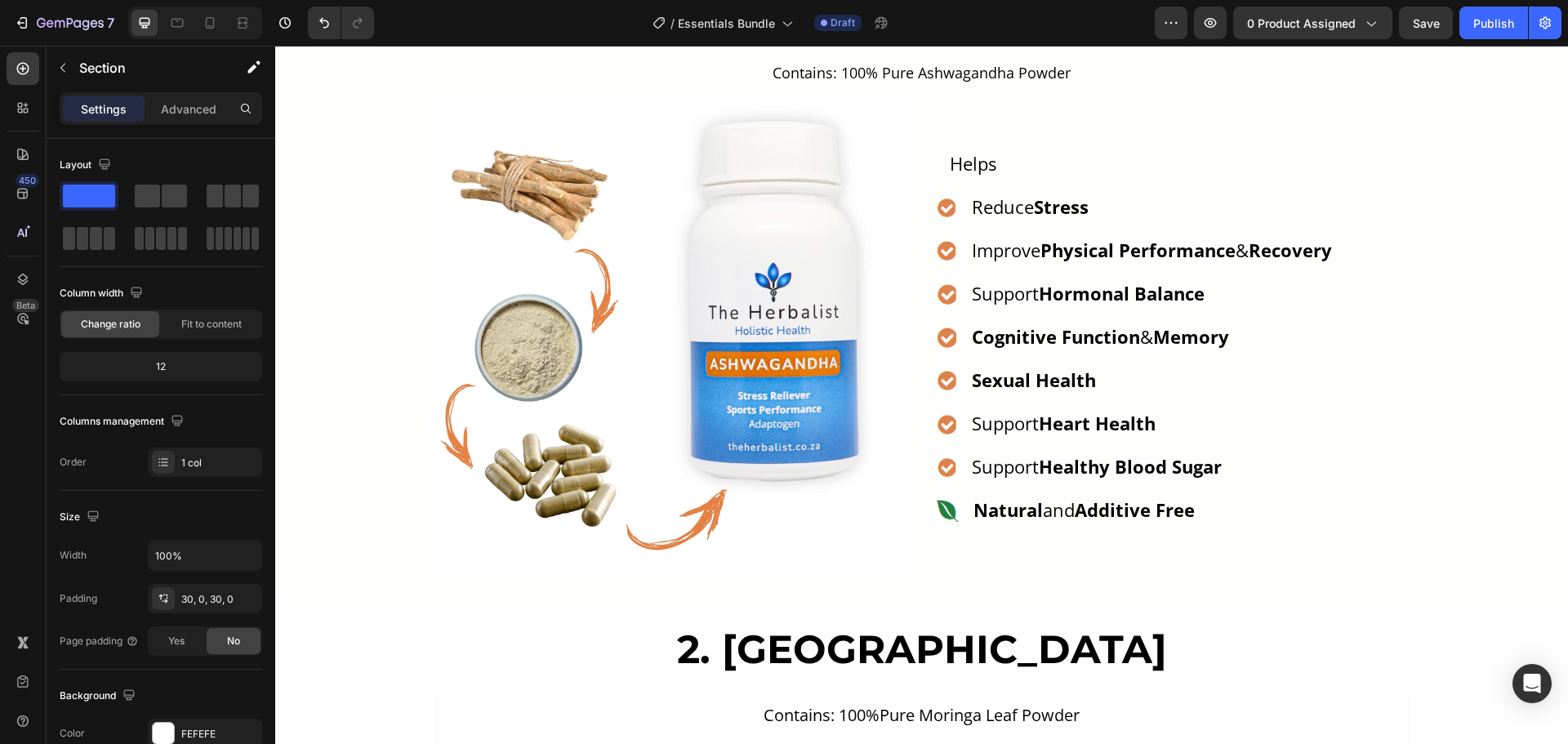
scroll to position [837, 0]
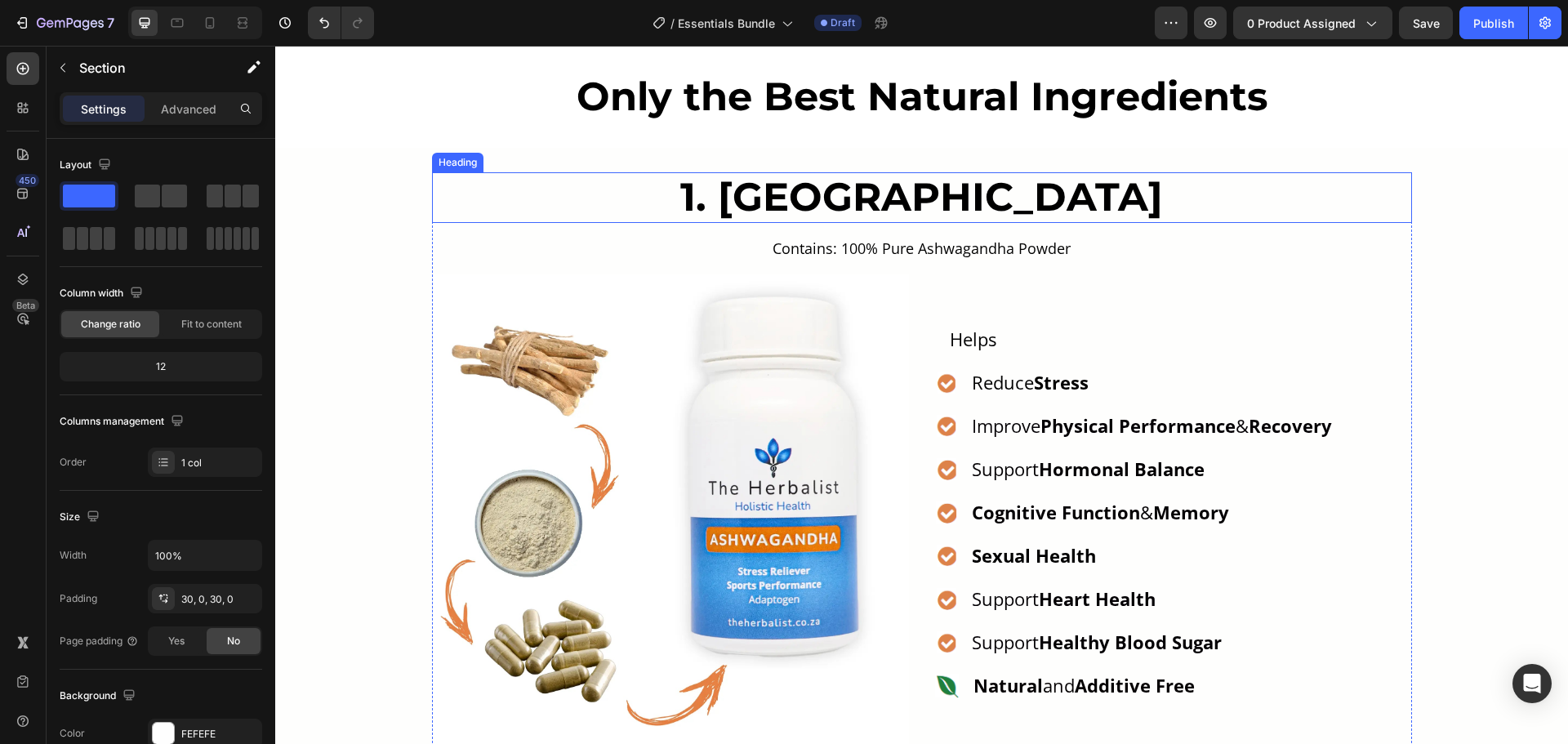
click at [938, 194] on h2 "1. Ashwagandha" at bounding box center [922, 197] width 980 height 51
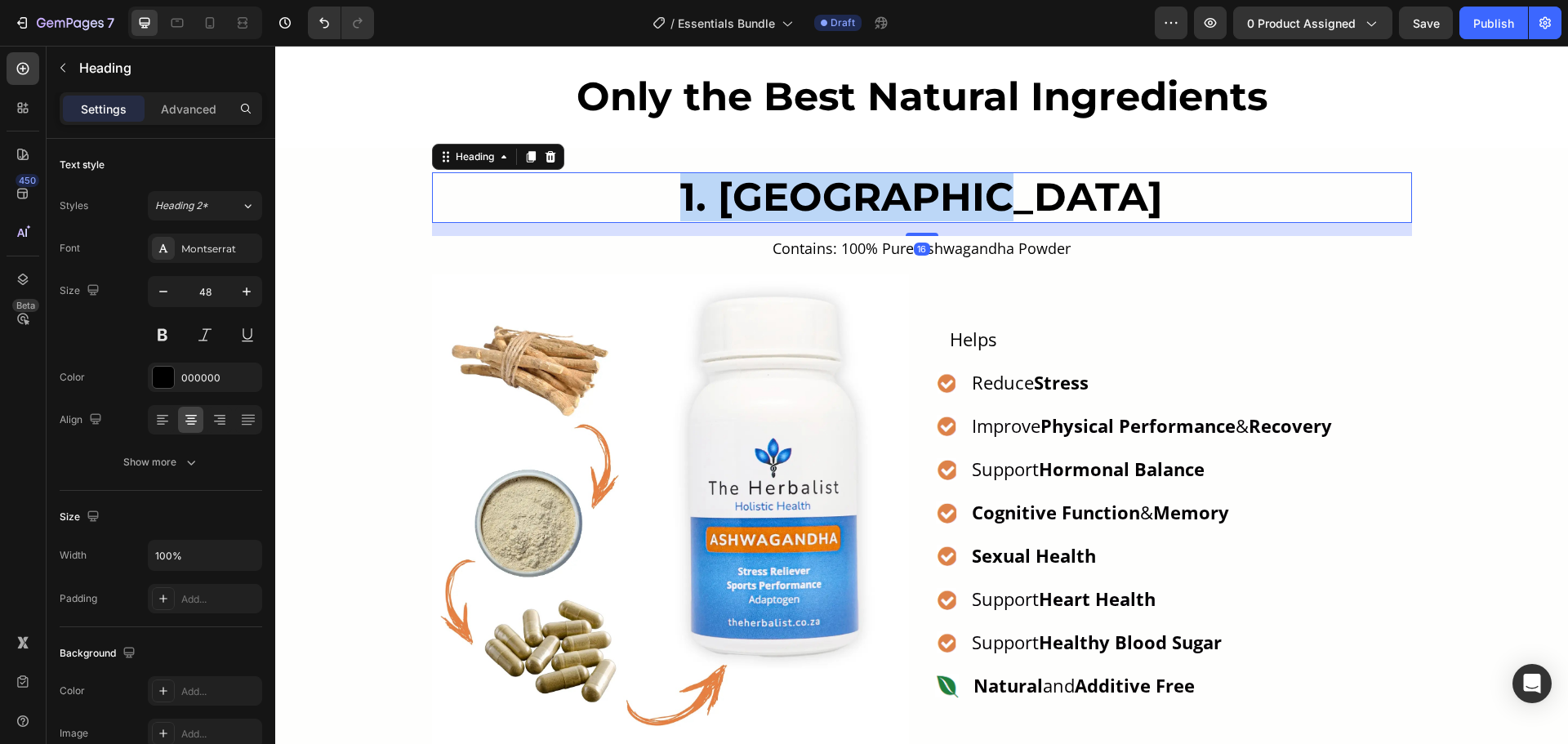
click at [938, 194] on p "1. Ashwagandha" at bounding box center [922, 197] width 977 height 47
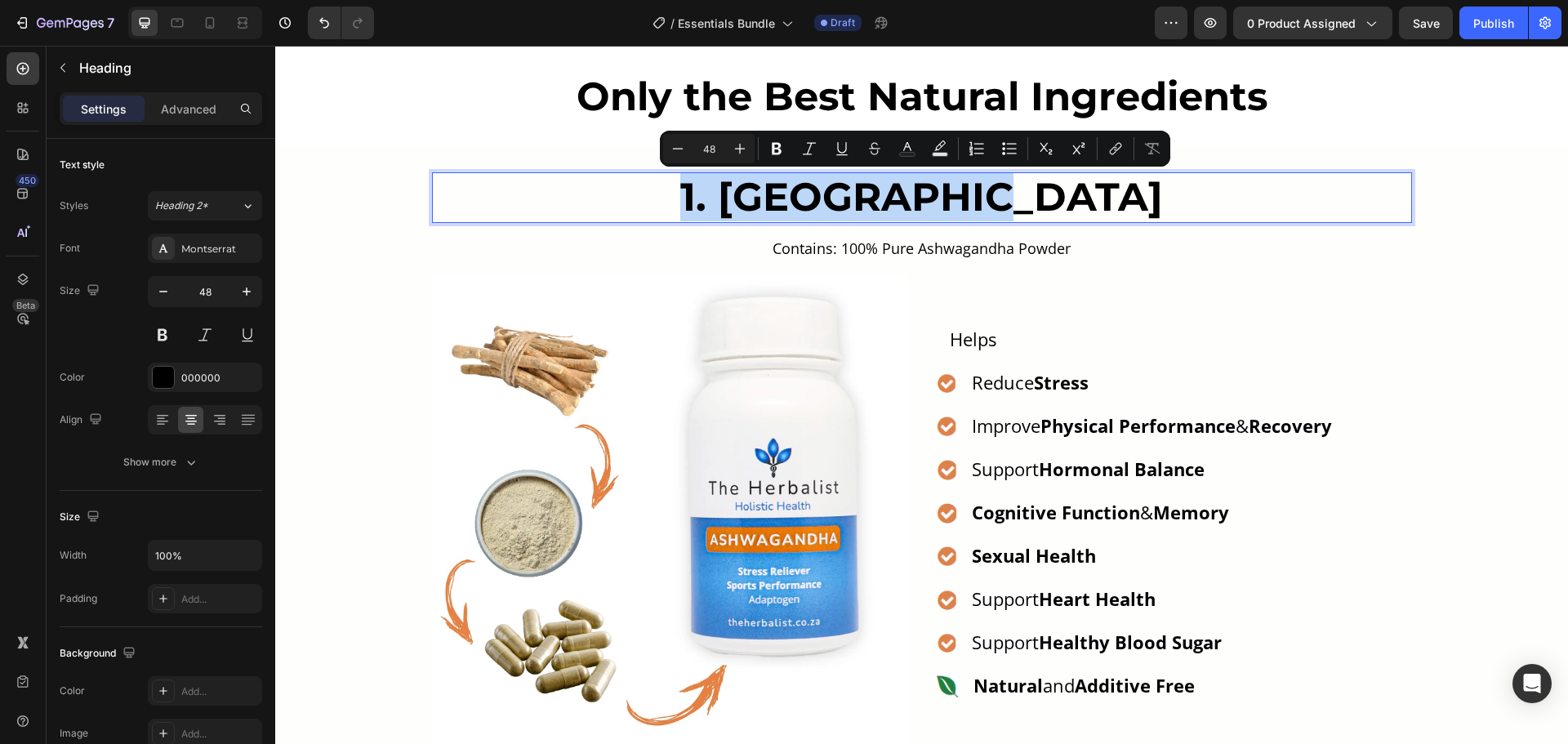
copy p "1. Ashwagandha"
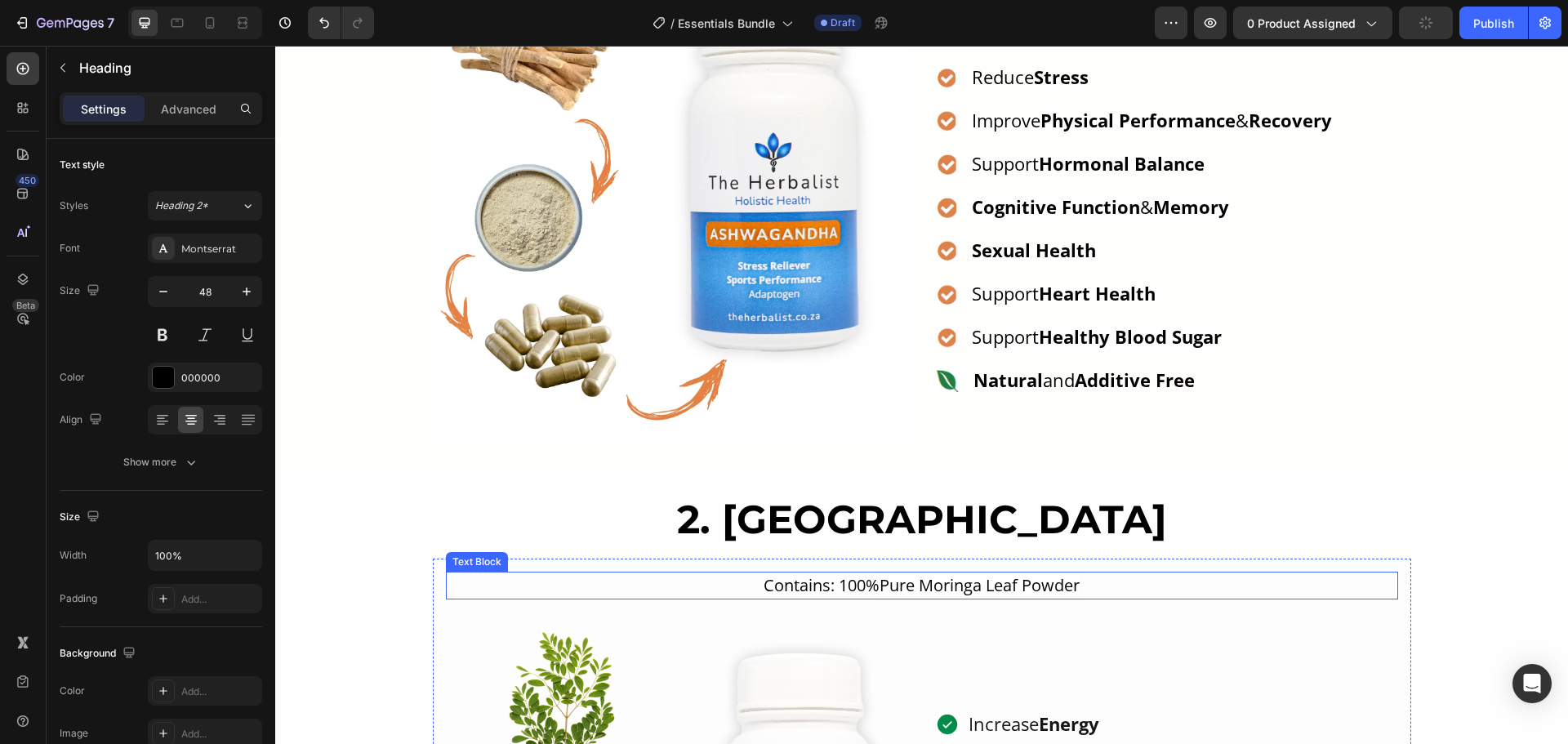
scroll to position [1246, 0]
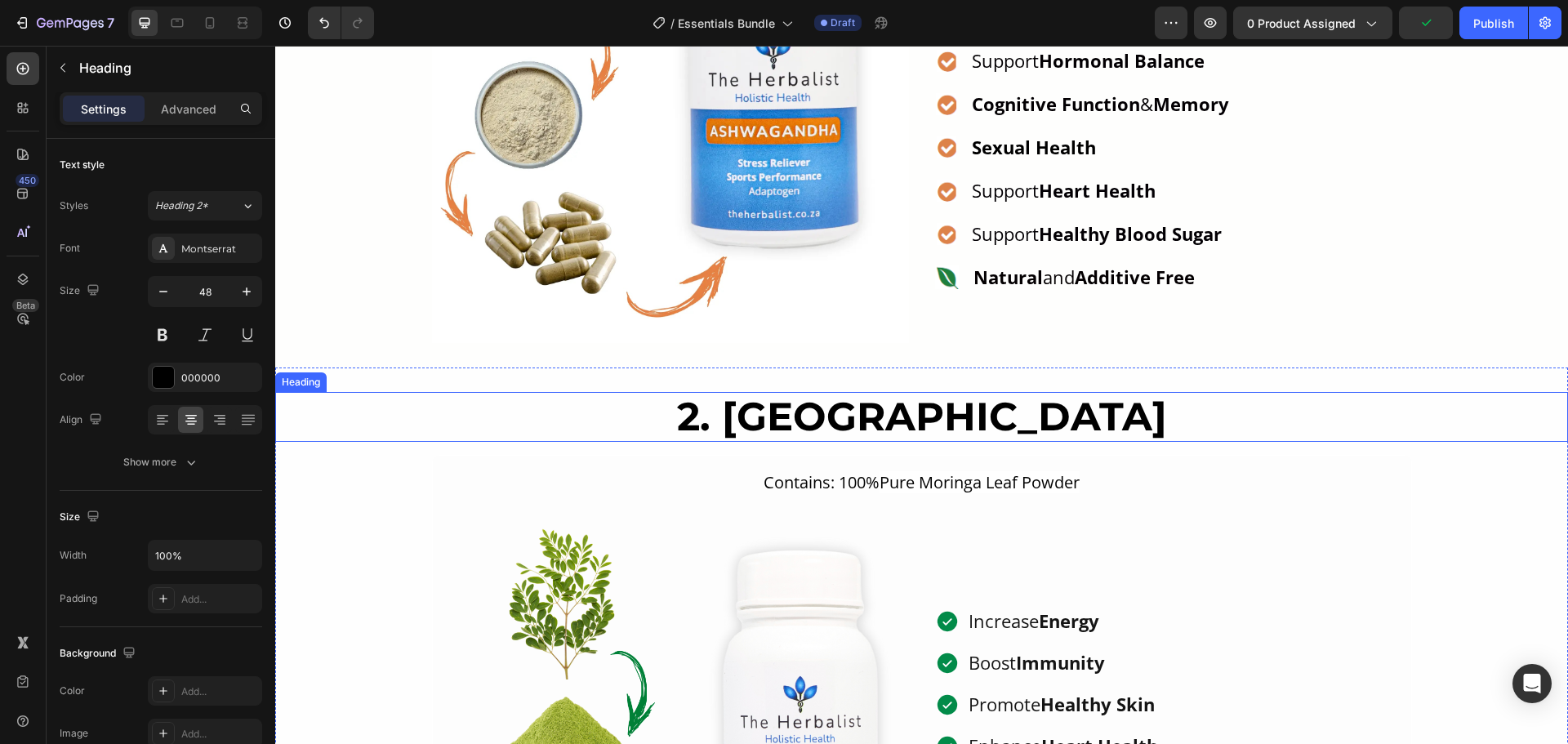
click at [894, 408] on h2 "2. Moringa" at bounding box center [922, 417] width 1292 height 51
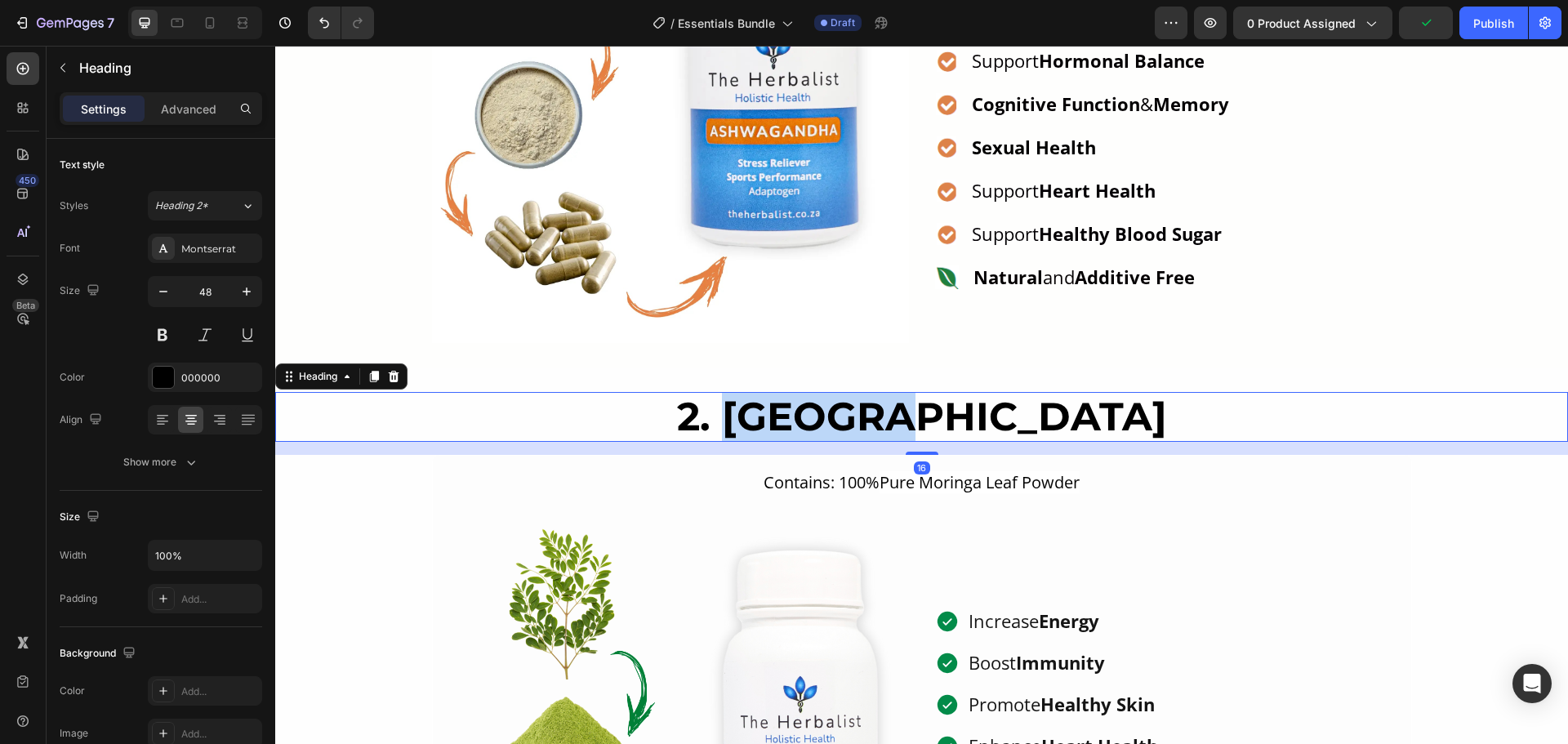
click at [894, 408] on p "2. Moringa" at bounding box center [921, 417] width 1289 height 47
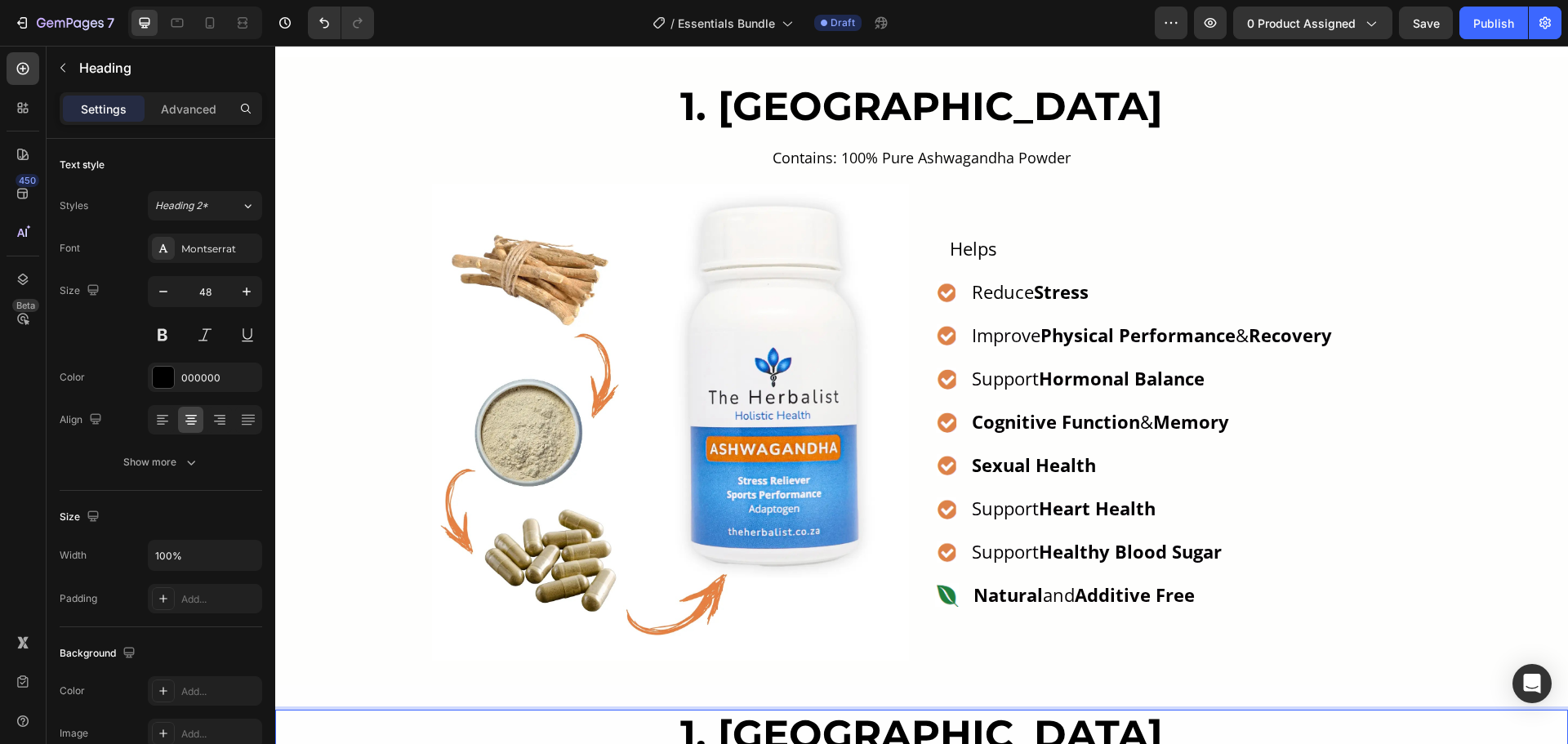
scroll to position [919, 0]
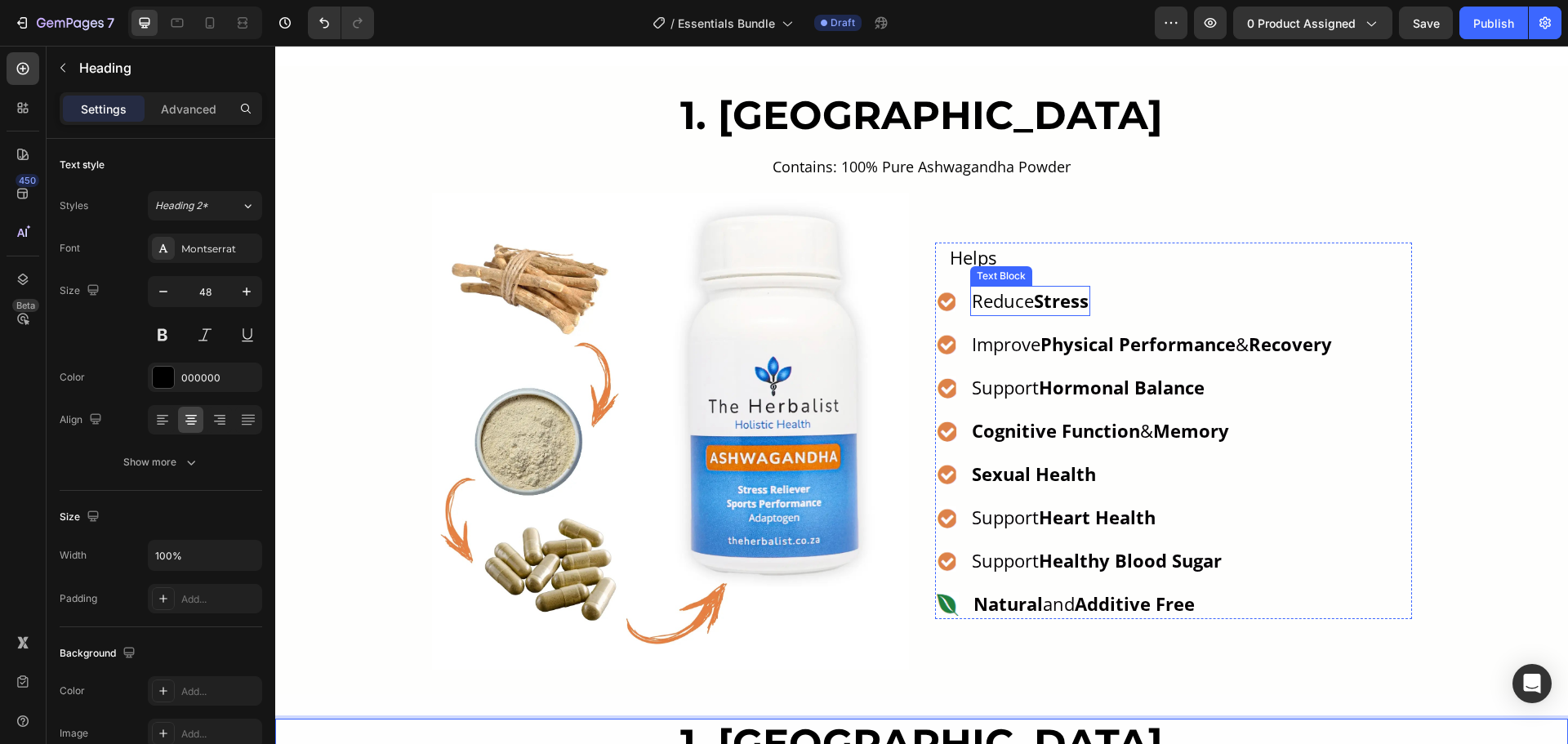
click at [1065, 311] on strong "Stress" at bounding box center [1061, 301] width 55 height 25
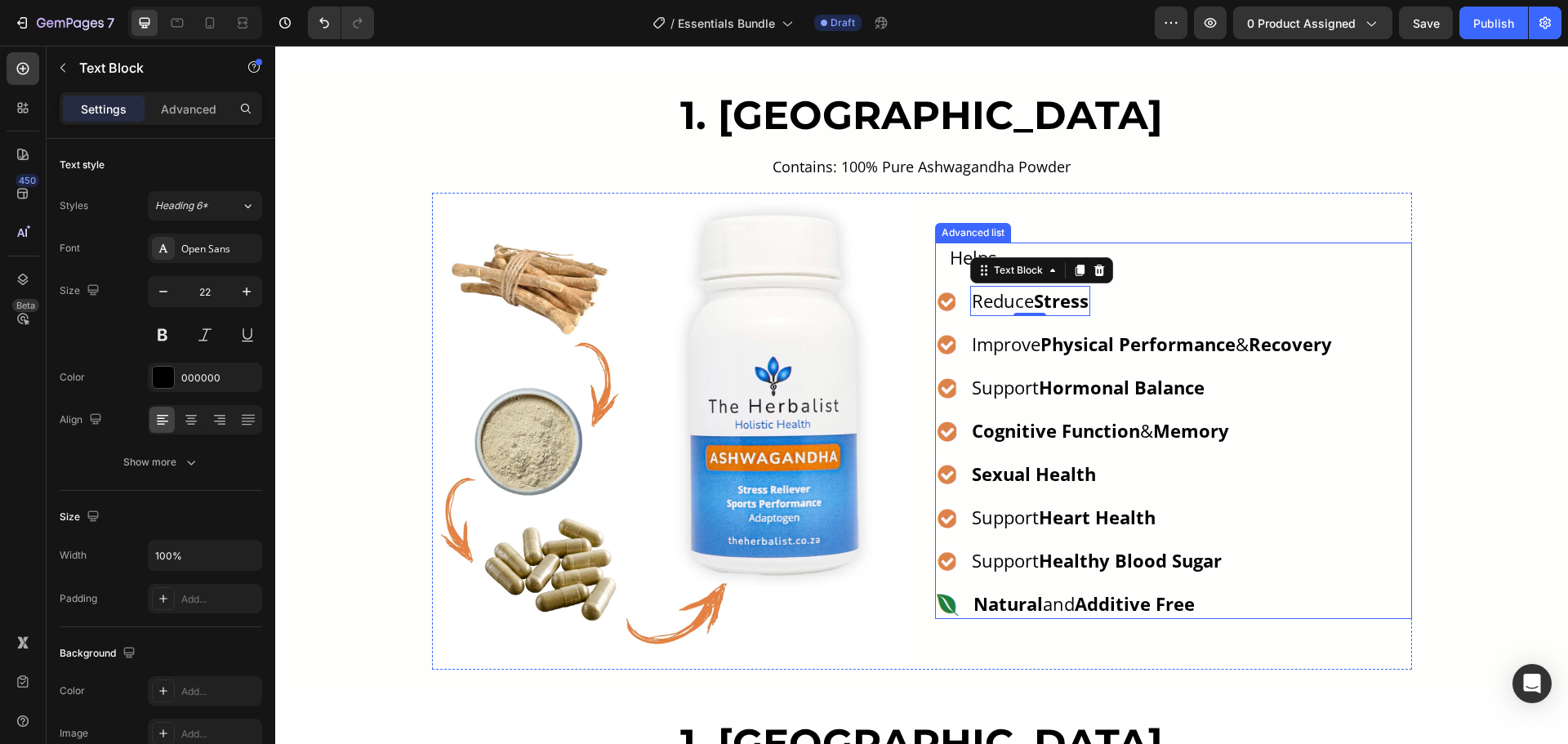
click at [1086, 325] on ul "Icon Helps Text Icon Reduce Stress Text Block 0 Icon Improve Physical Performan…" at bounding box center [1134, 431] width 399 height 377
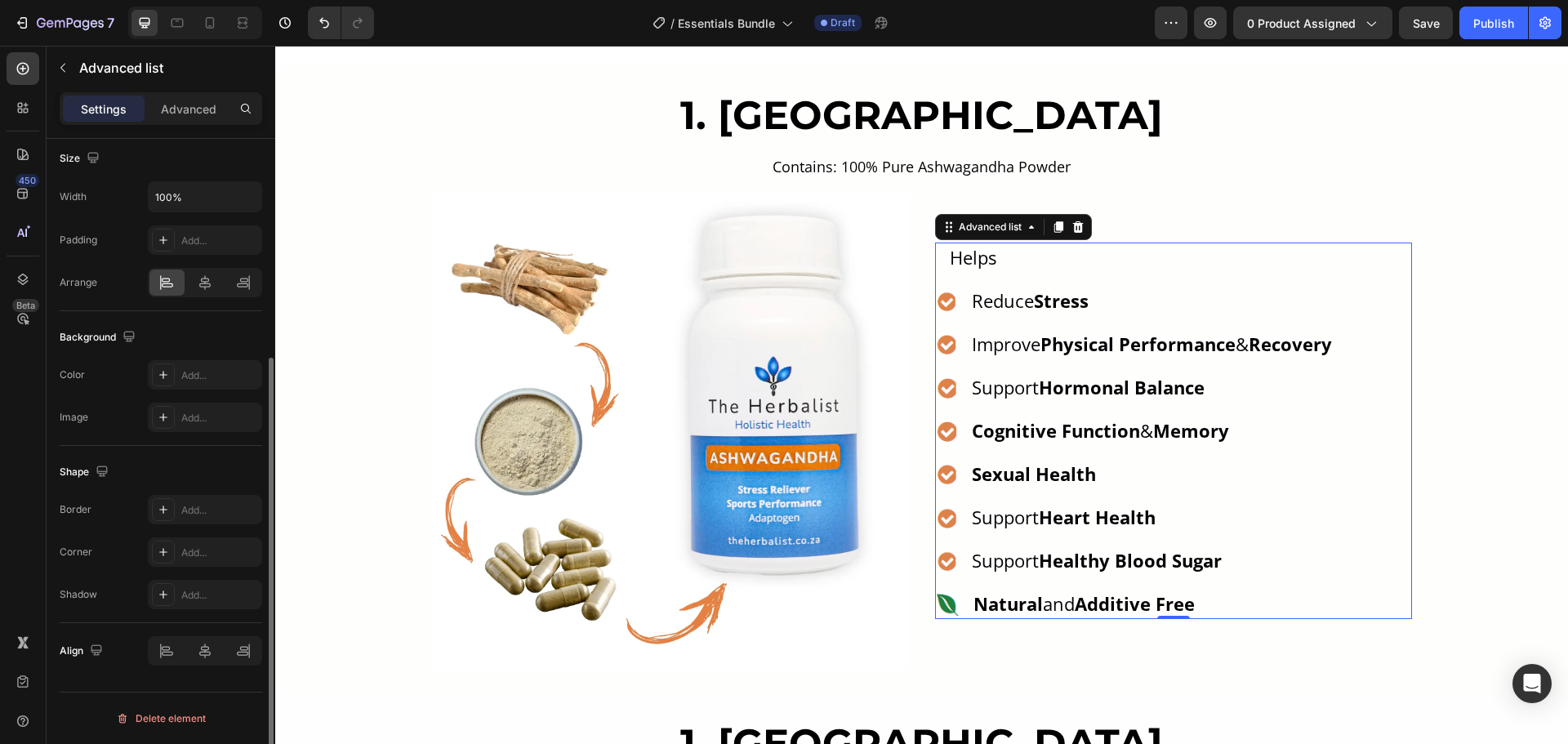
scroll to position [0, 0]
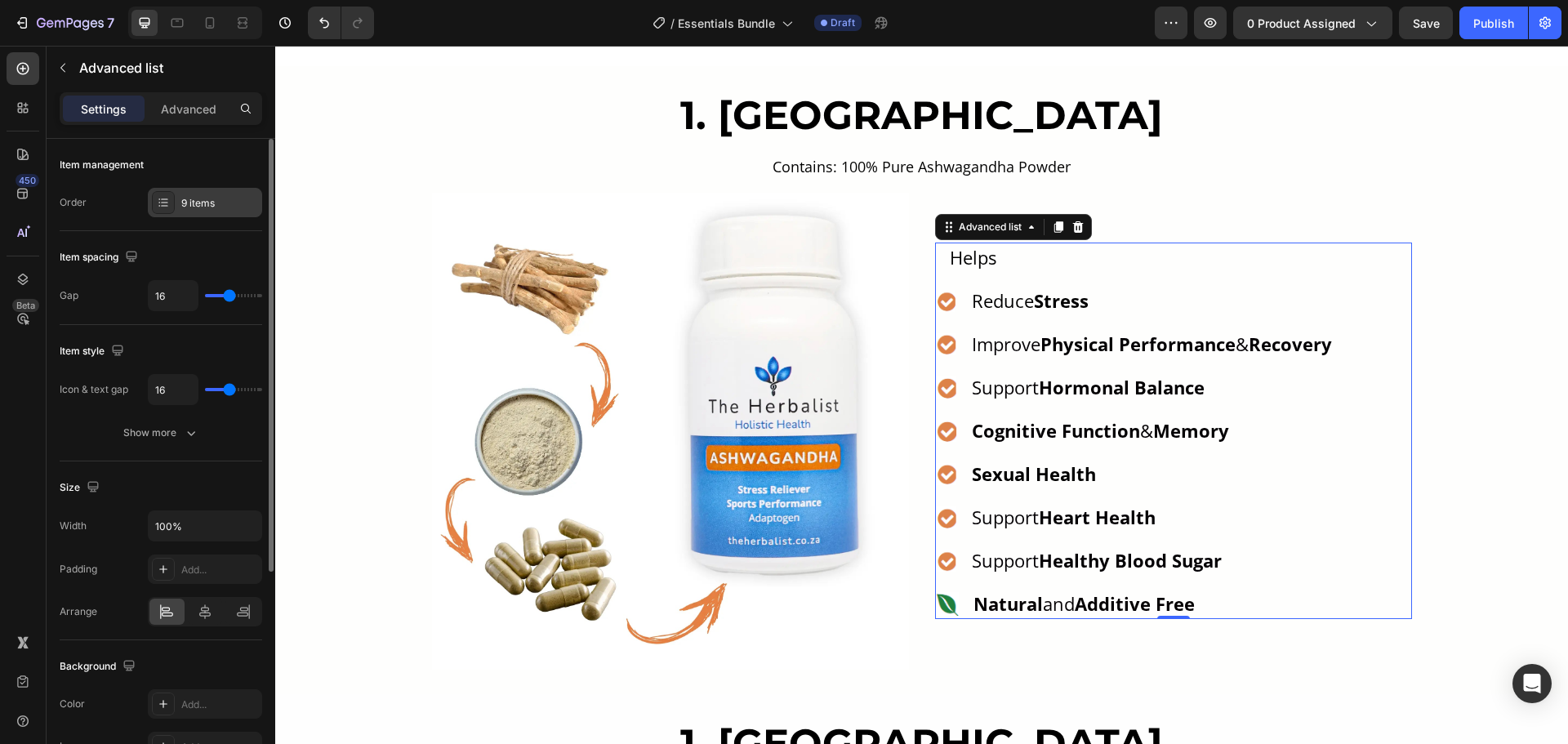
click at [164, 201] on icon at bounding box center [163, 202] width 13 height 13
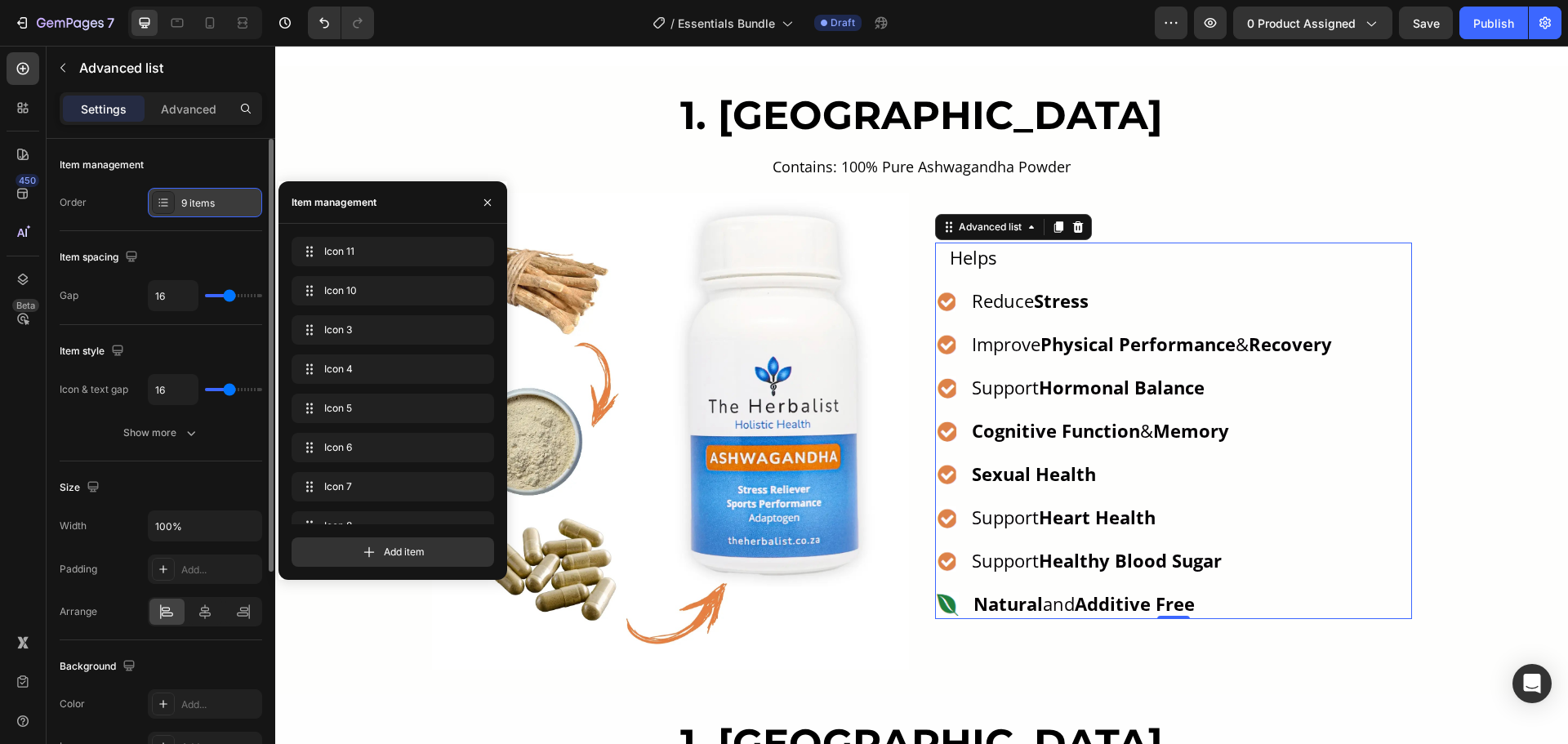
click at [164, 201] on icon at bounding box center [163, 202] width 13 height 13
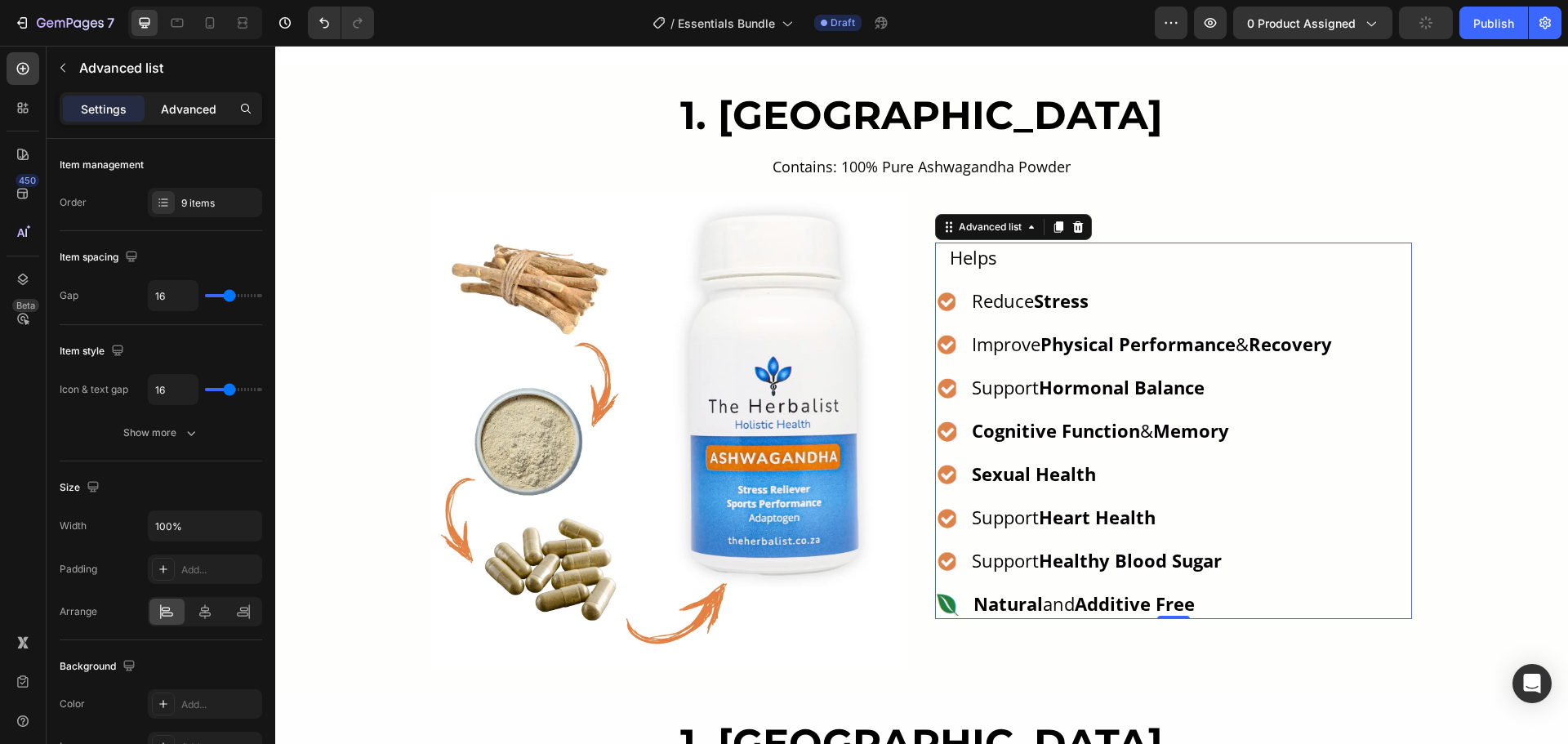
click at [205, 110] on p "Advanced" at bounding box center [188, 109] width 56 height 17
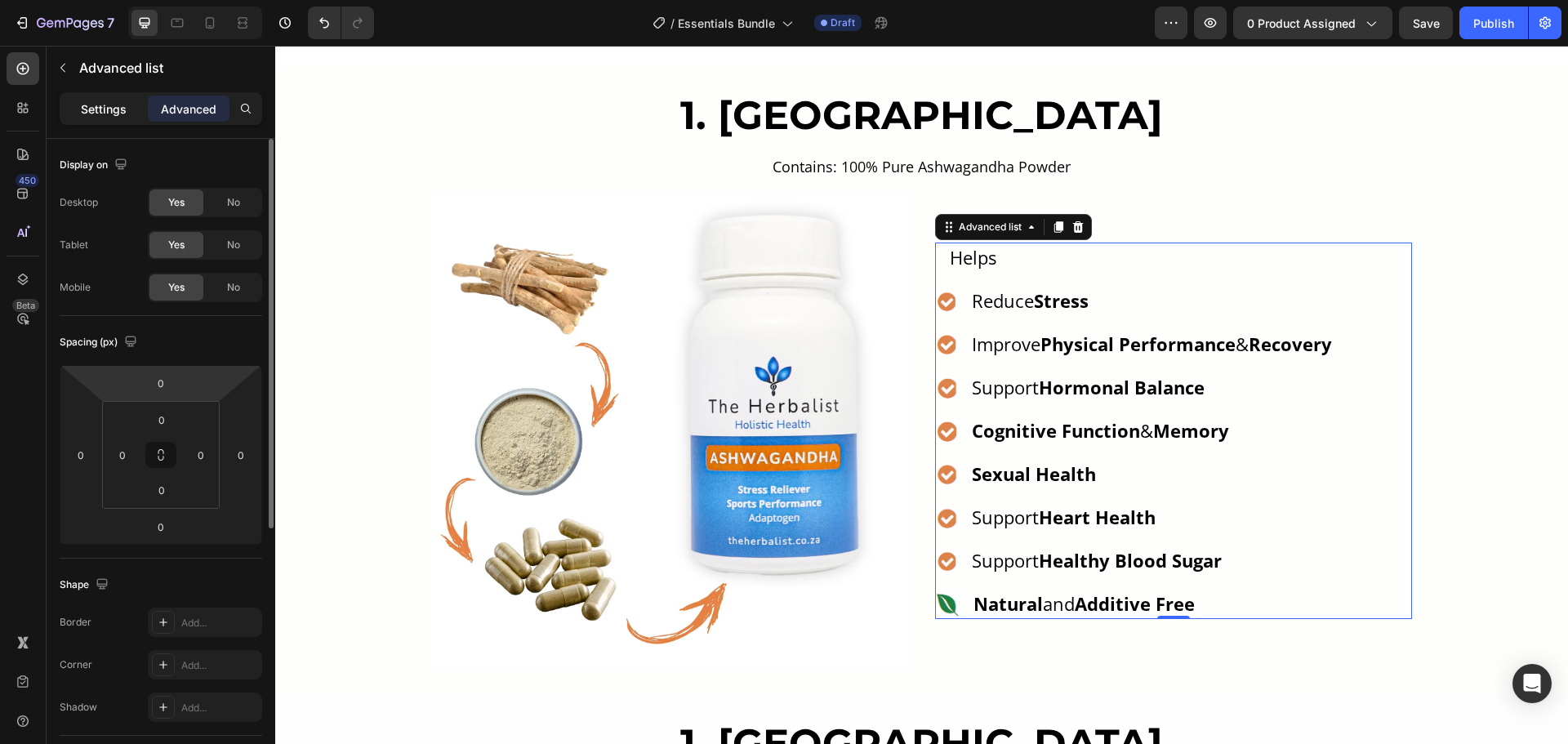
click at [100, 110] on p "Settings" at bounding box center [103, 109] width 45 height 17
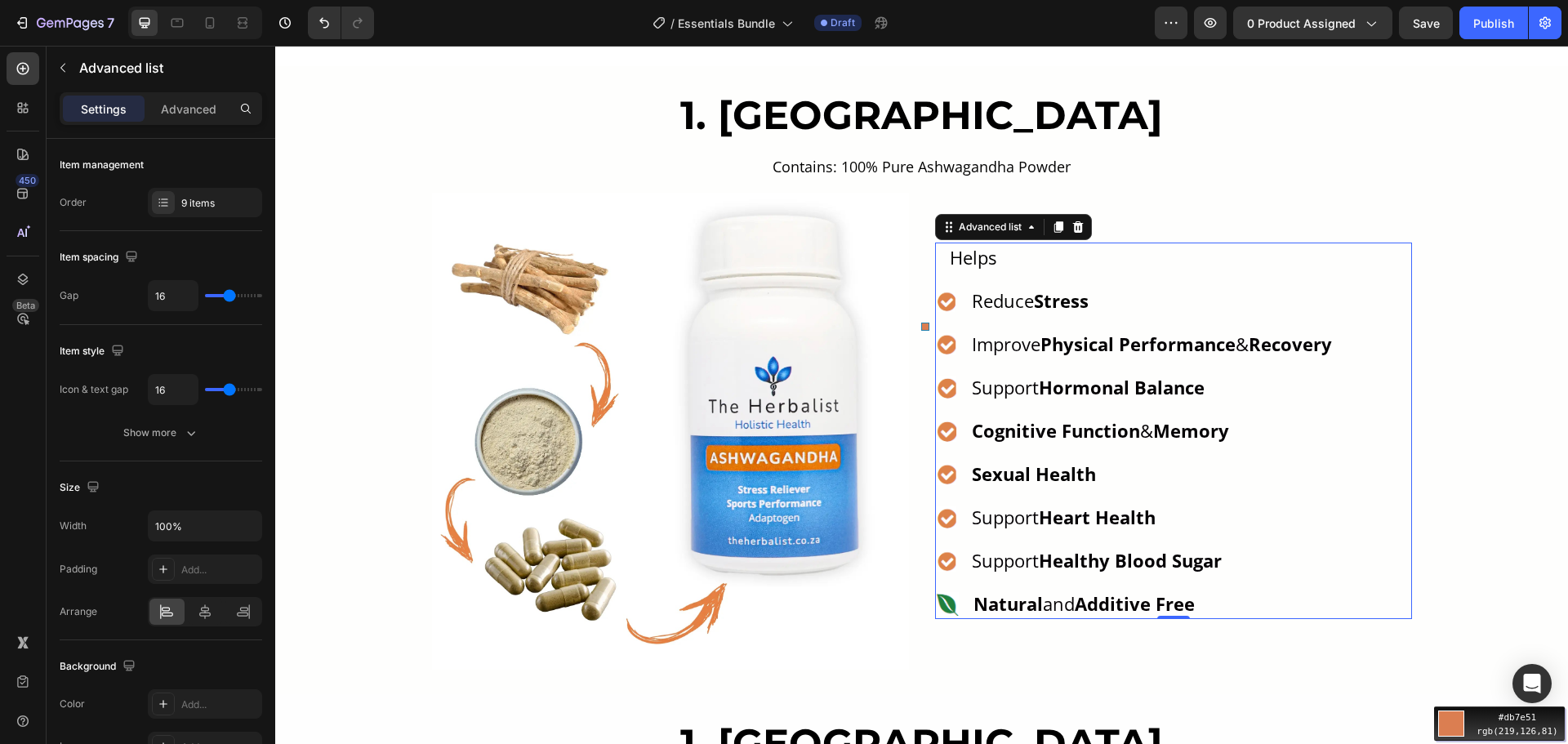
click at [946, 307] on div "Move your 🖱️ to pick a color #db7e51 rgb(219,126,81)" at bounding box center [784, 372] width 1568 height 744
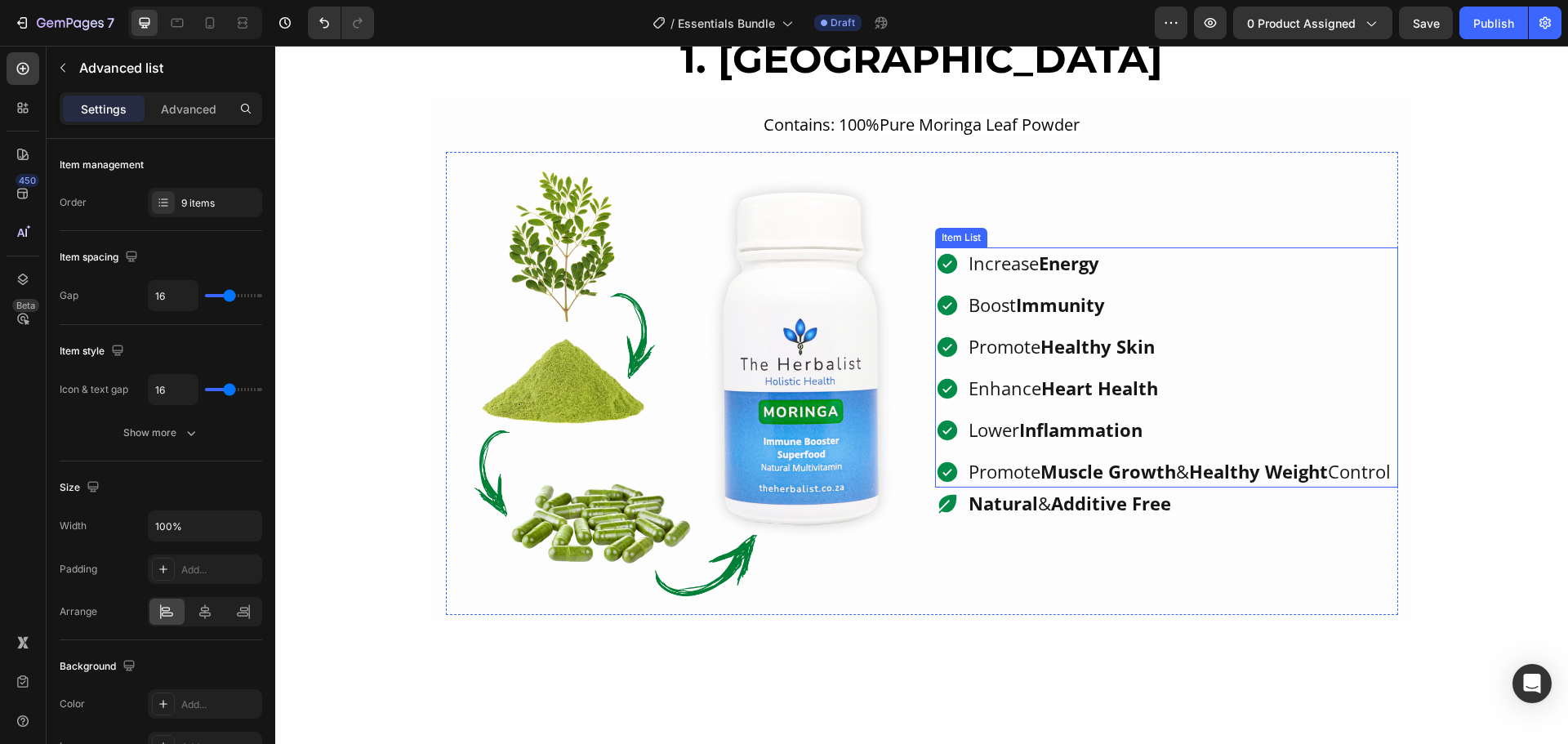
scroll to position [1001, 0]
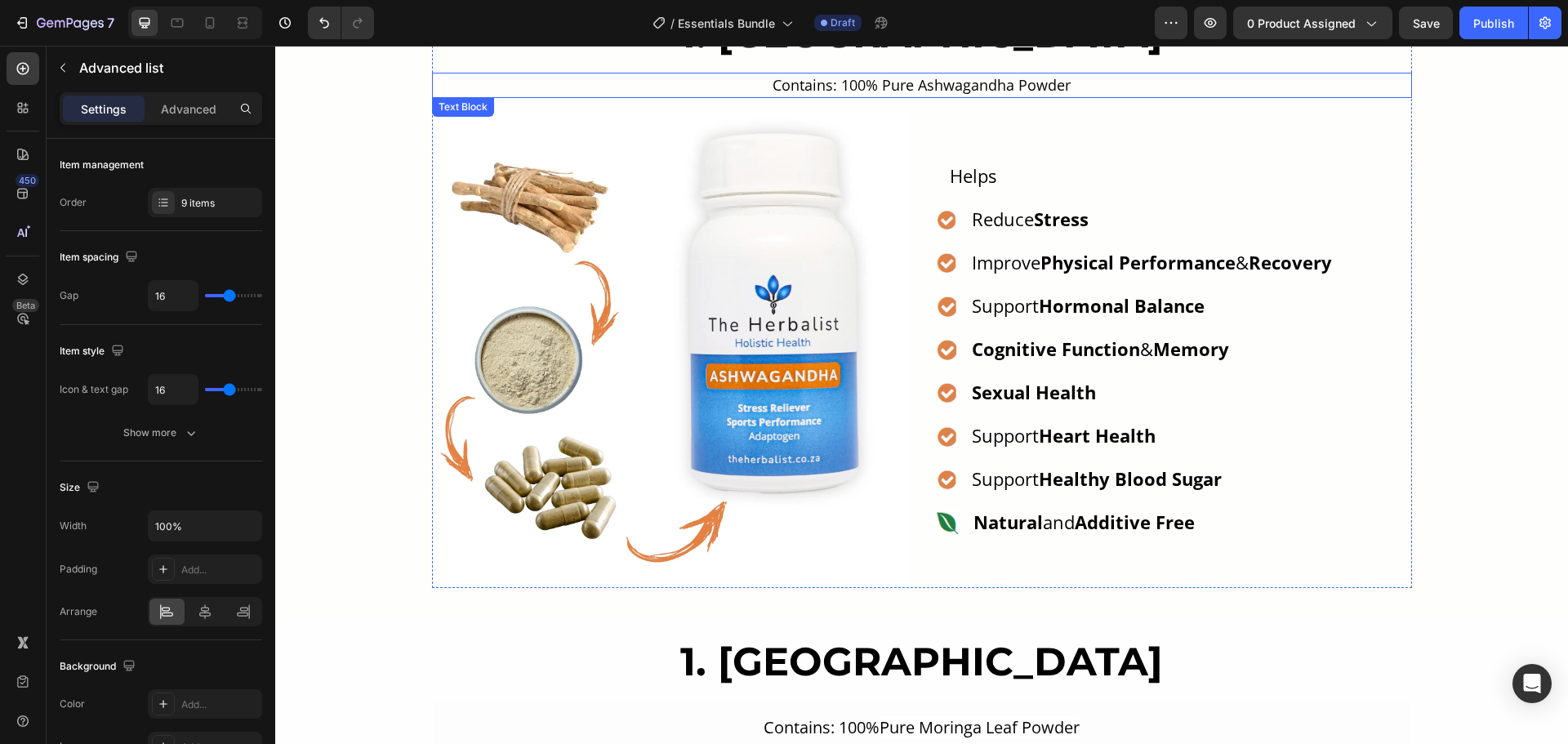
click at [925, 80] on p "Contains: 100% Pure Ashwagandha Powder" at bounding box center [922, 86] width 977 height 22
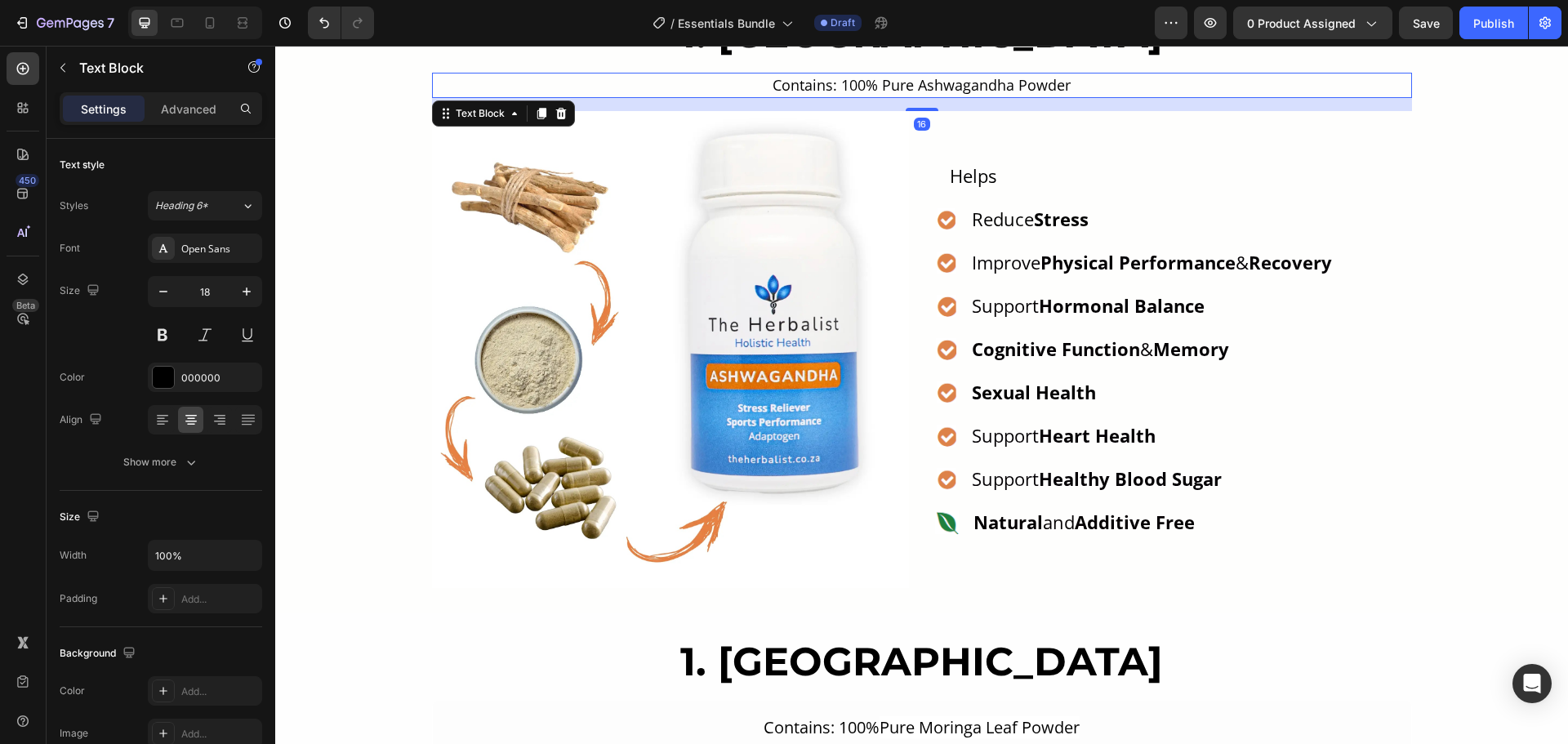
click at [925, 80] on p "Contains: 100% Pure Ashwagandha Powder" at bounding box center [922, 86] width 977 height 22
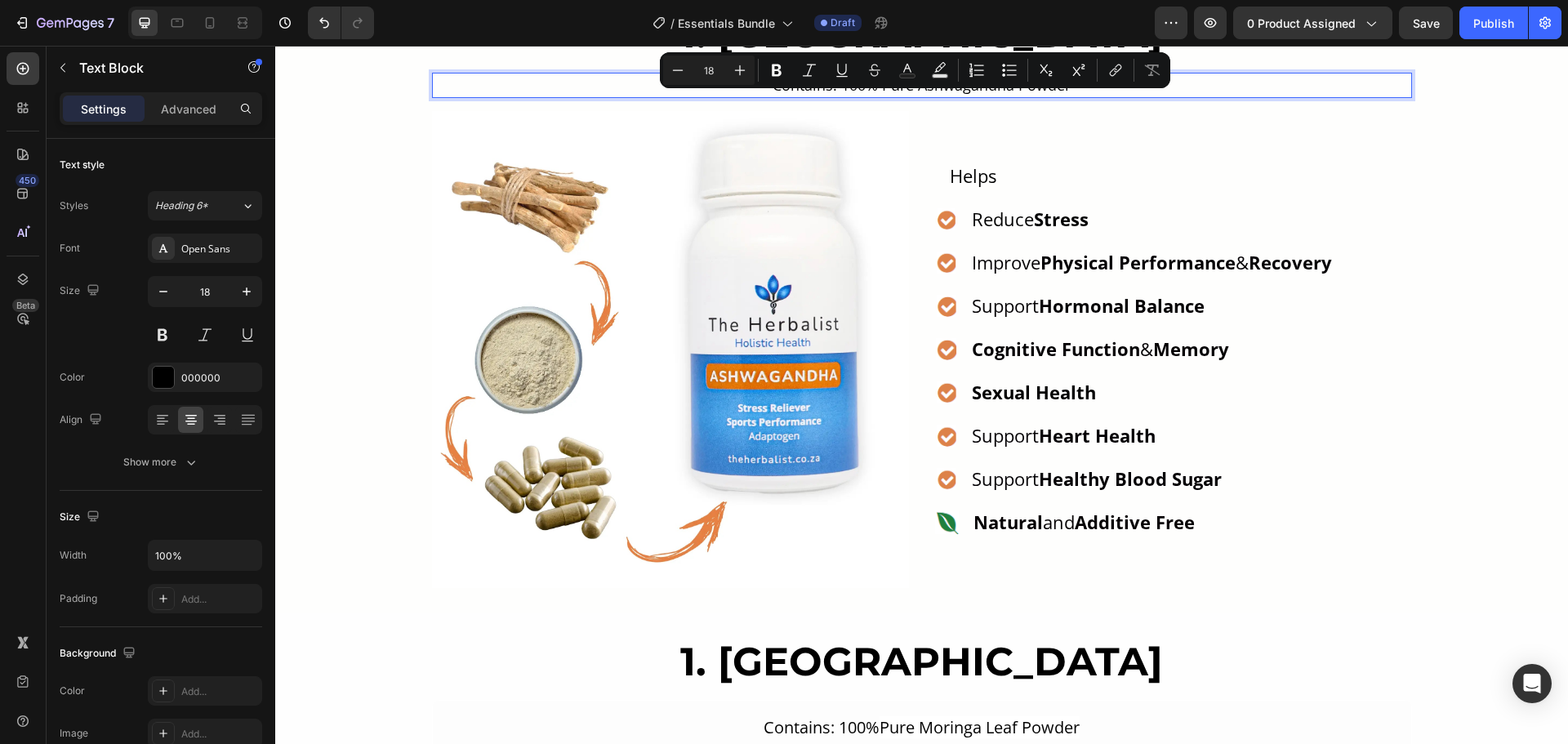
copy p "Contains: 100% Pure Ashwagandha Powder"
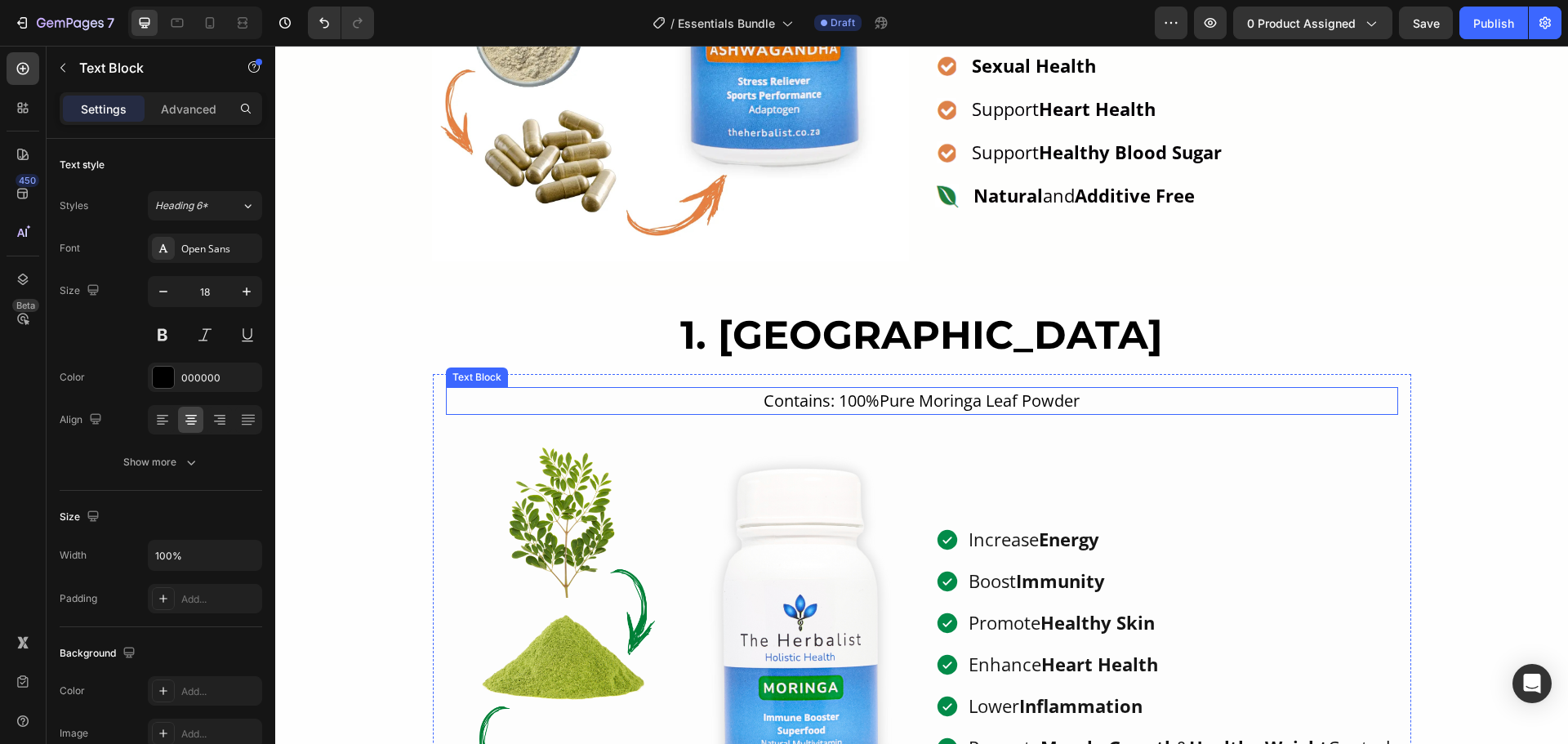
click at [945, 398] on span "Pure Moringa Leaf Powder" at bounding box center [979, 401] width 200 height 22
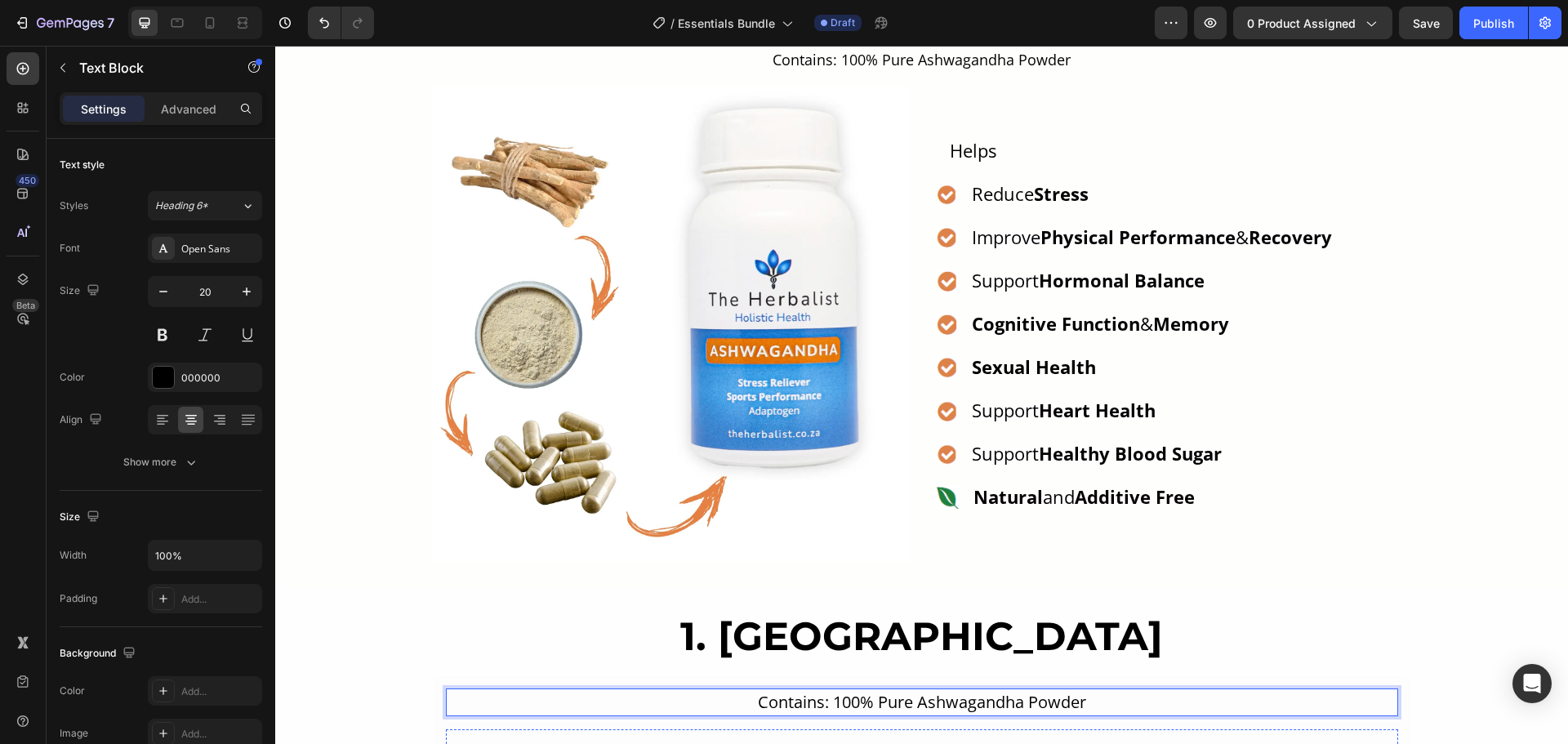
scroll to position [1001, 0]
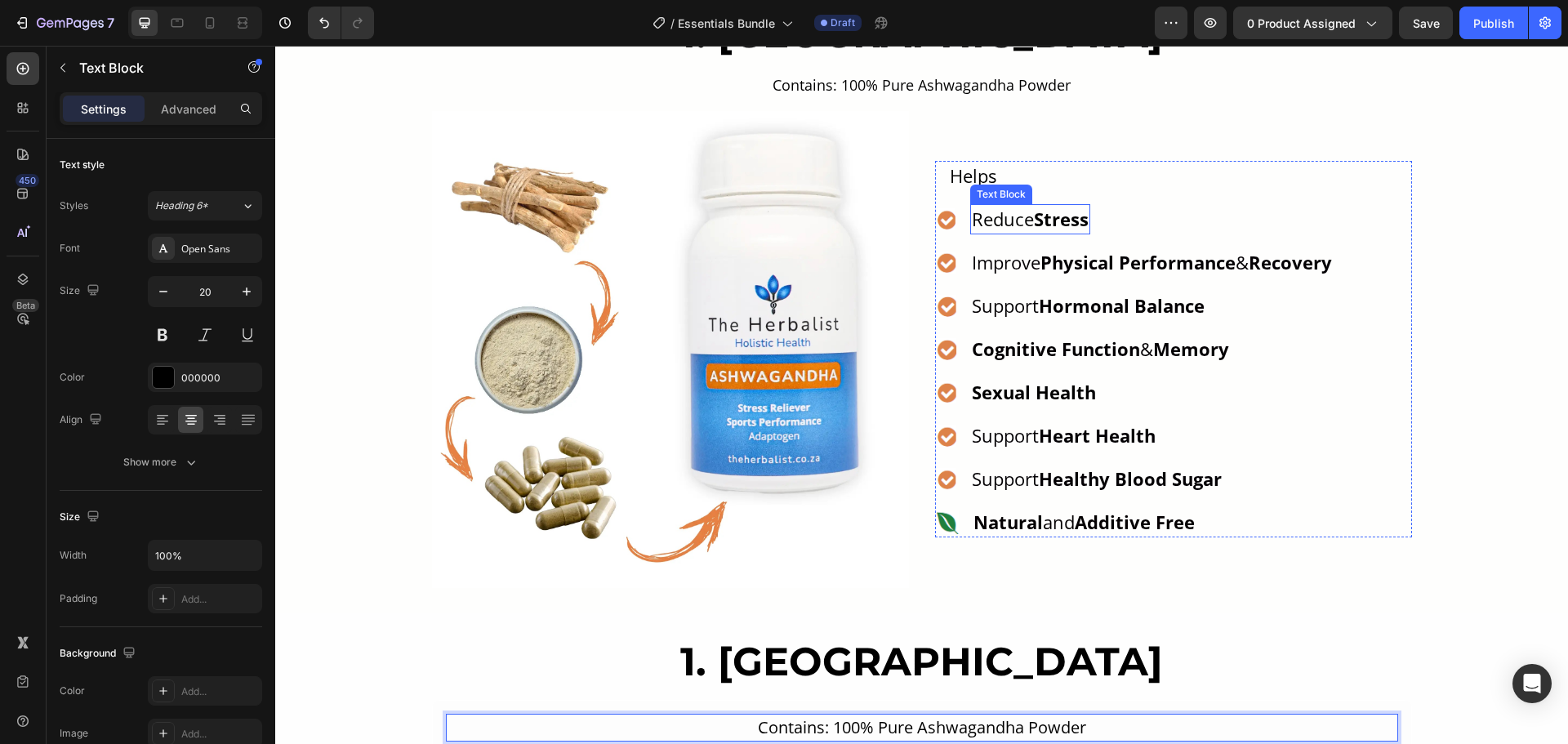
click at [1037, 220] on strong "Stress" at bounding box center [1061, 218] width 55 height 25
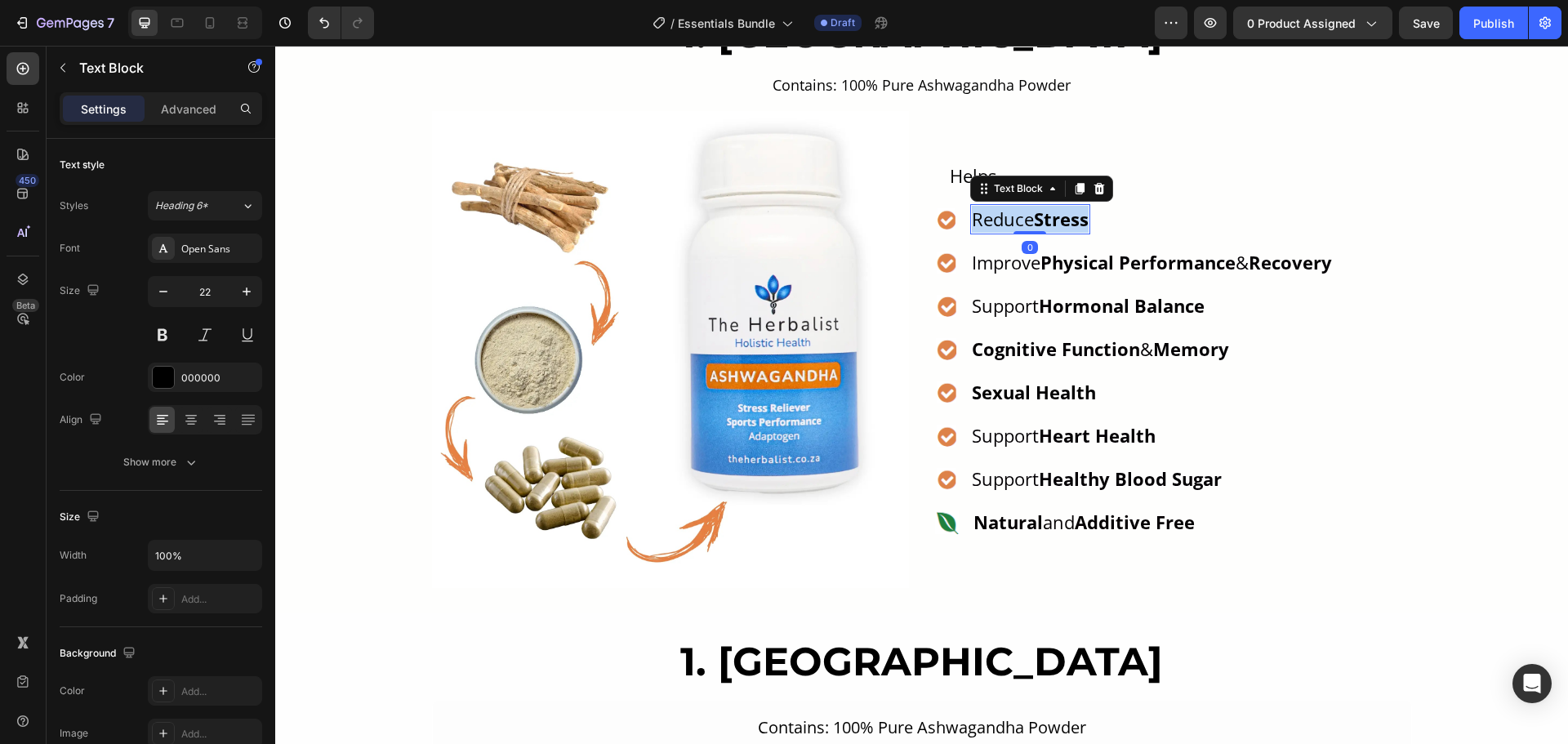
click at [1037, 220] on strong "Stress" at bounding box center [1061, 218] width 55 height 25
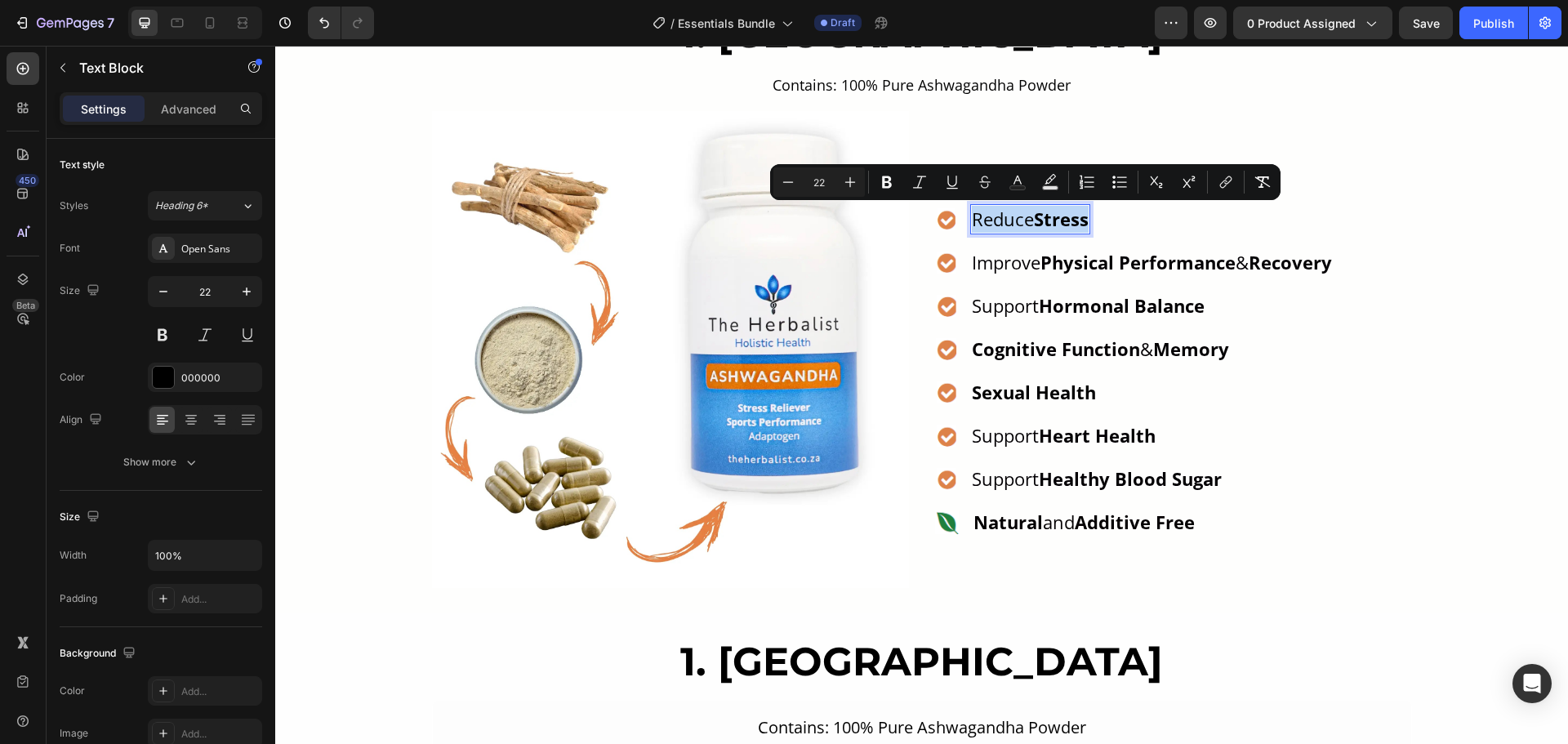
copy p "Reduce Stress"
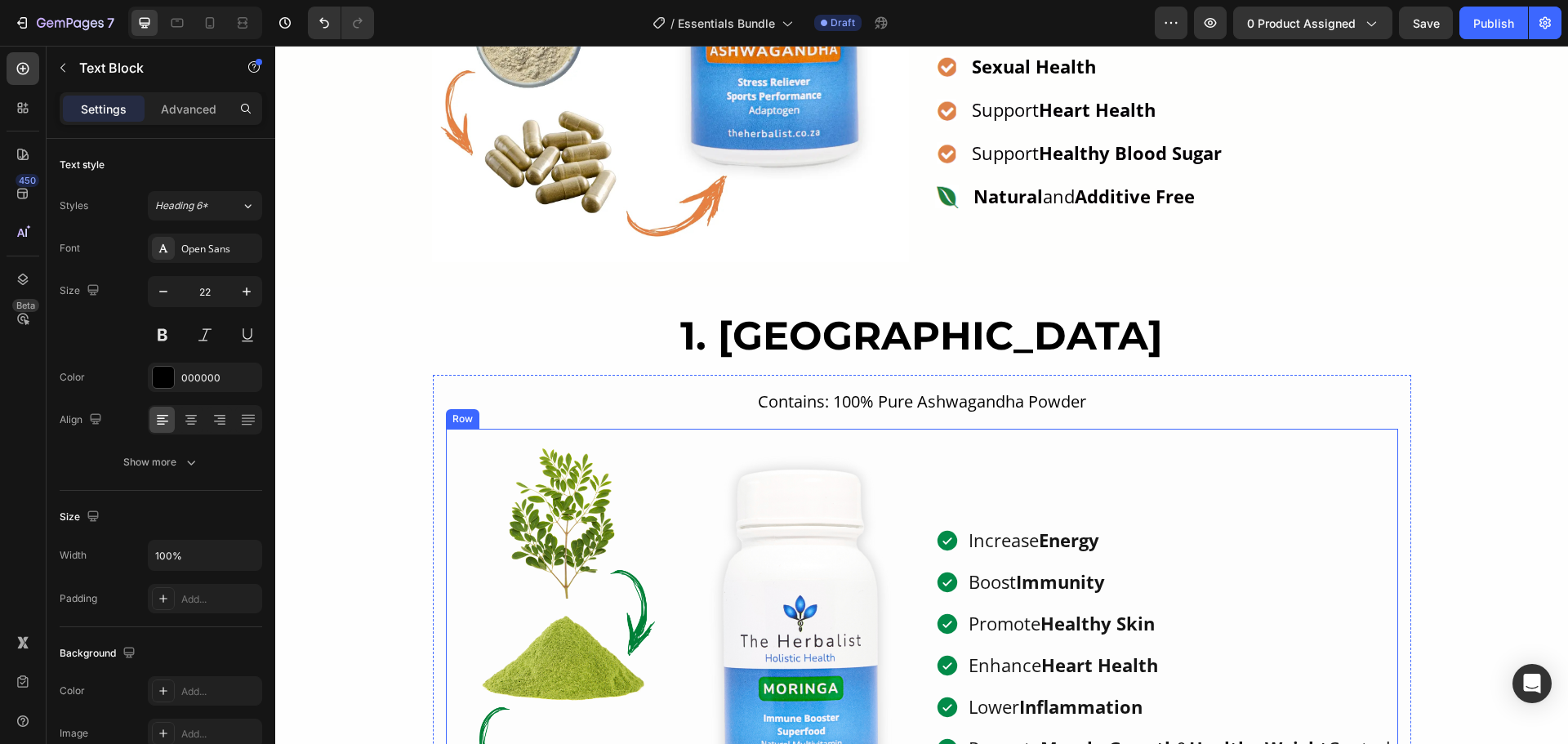
scroll to position [1327, 0]
click at [1034, 527] on p "Increase Energy" at bounding box center [1179, 539] width 422 height 27
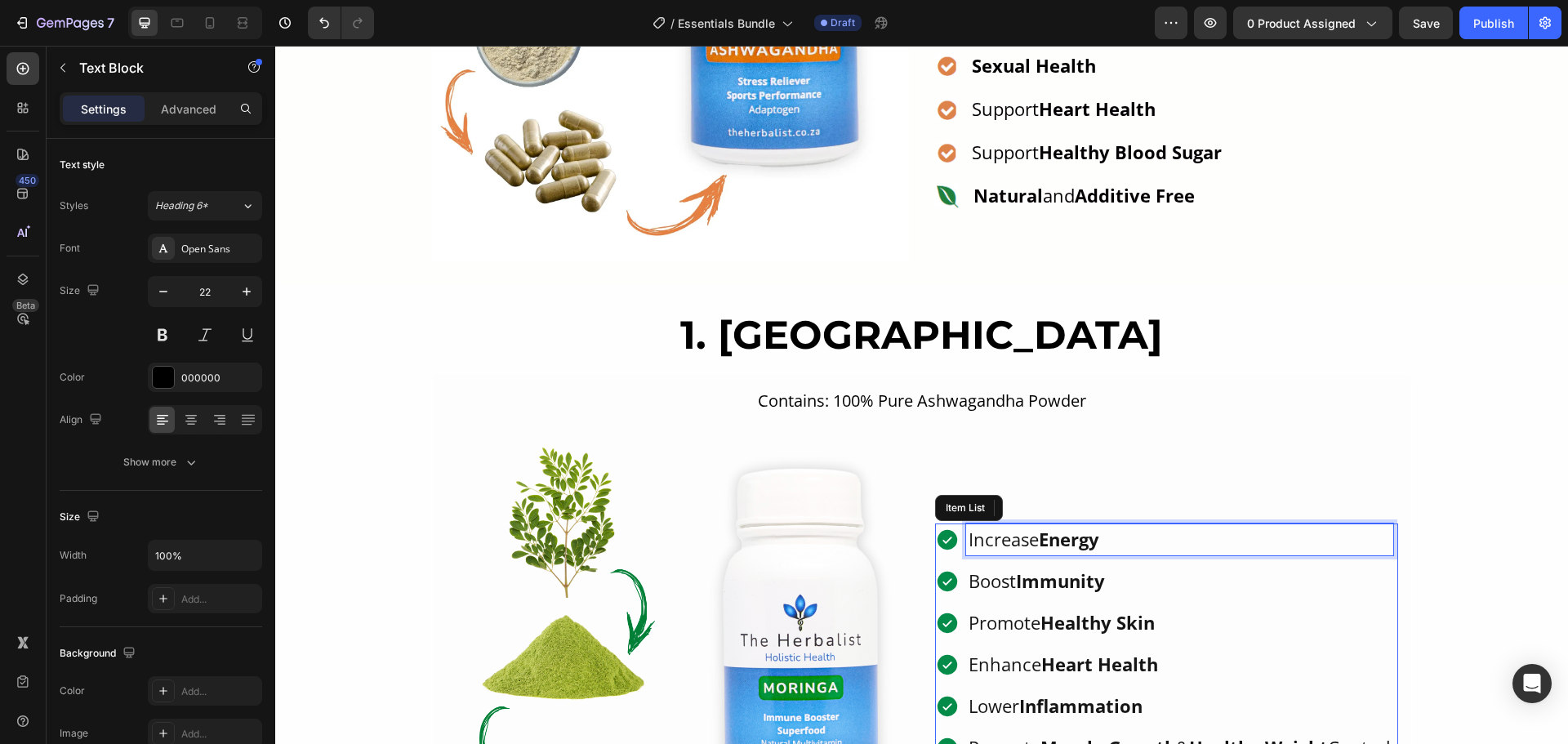
click at [1034, 527] on p "Increase Energy" at bounding box center [1179, 539] width 422 height 27
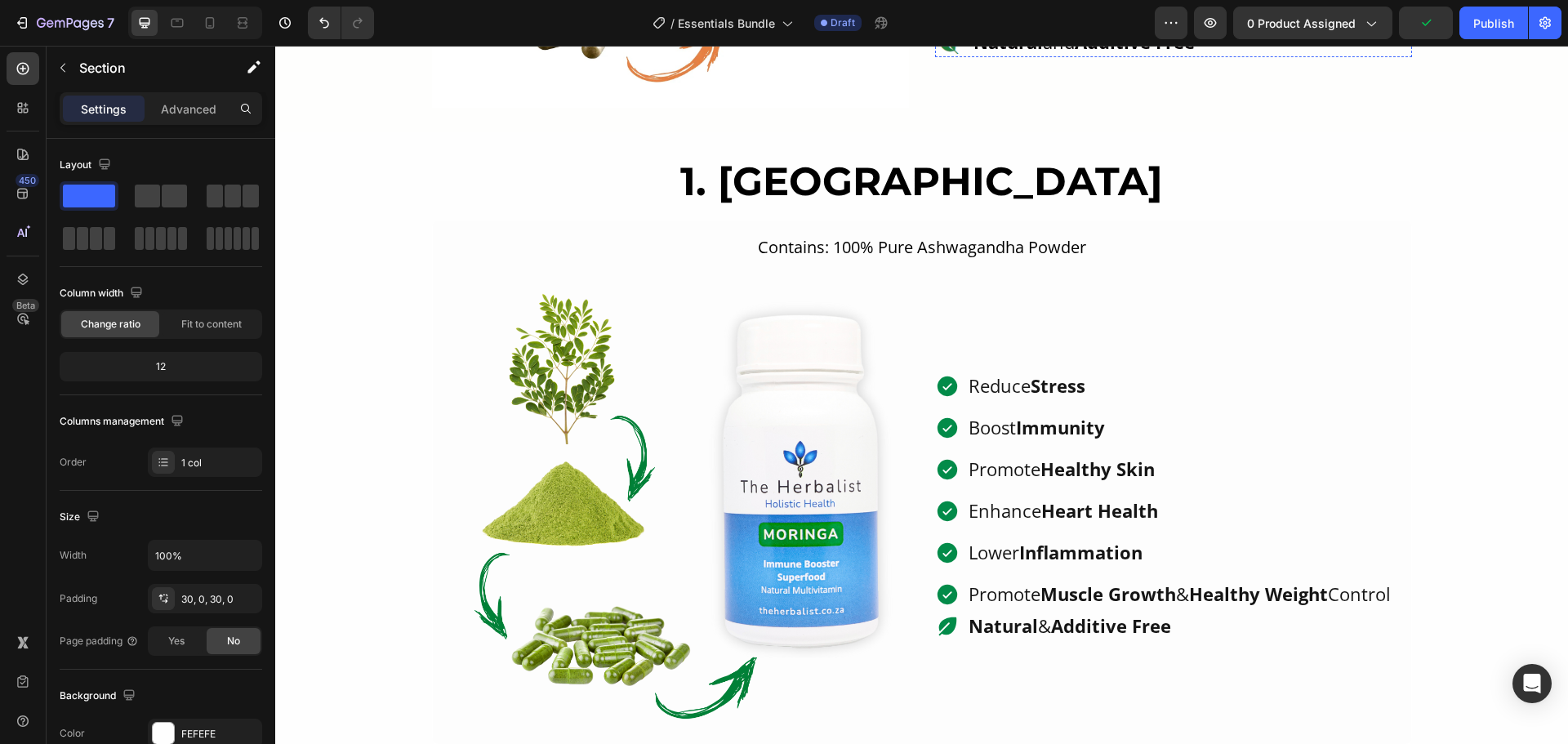
scroll to position [1494, 0]
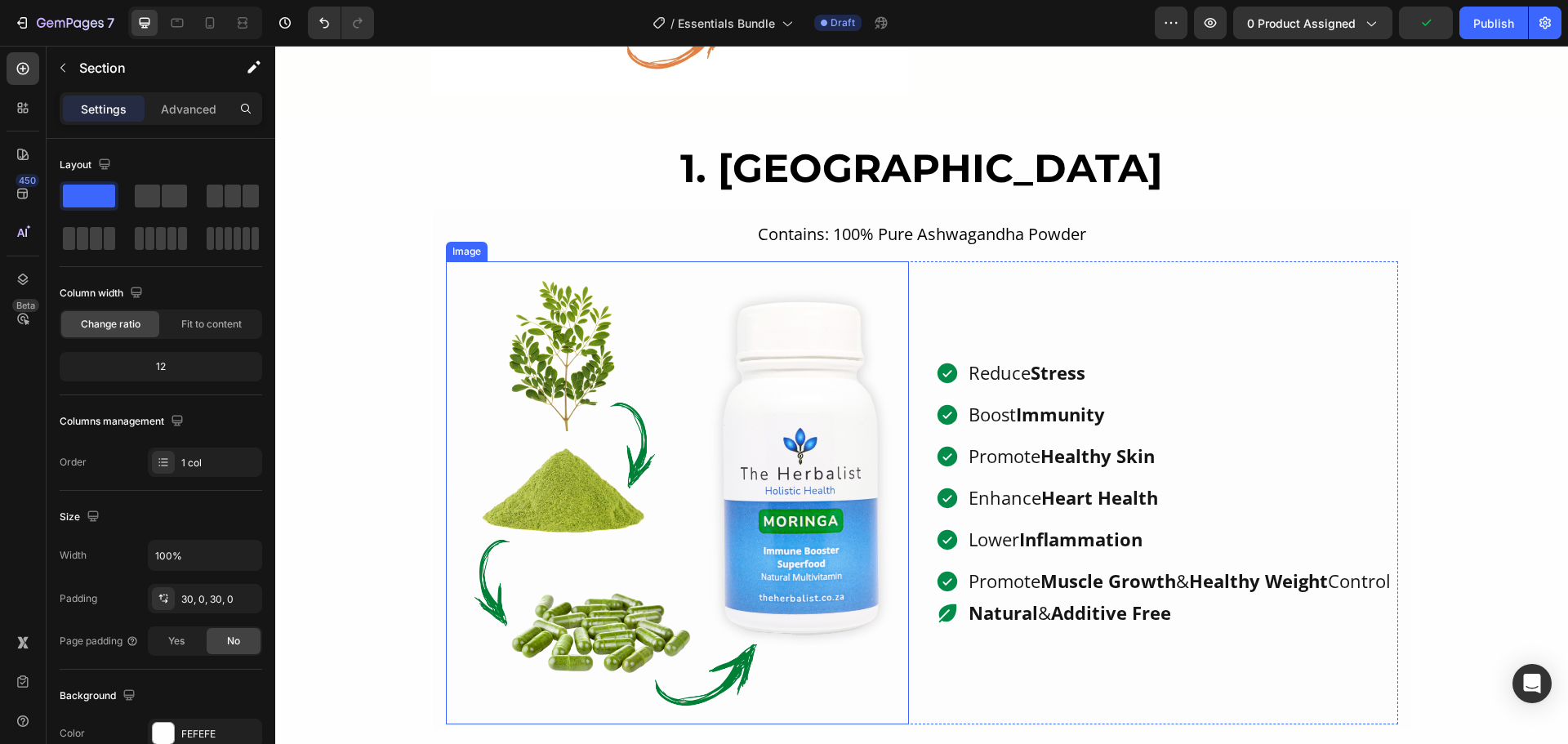
click at [784, 448] on img at bounding box center [677, 492] width 463 height 463
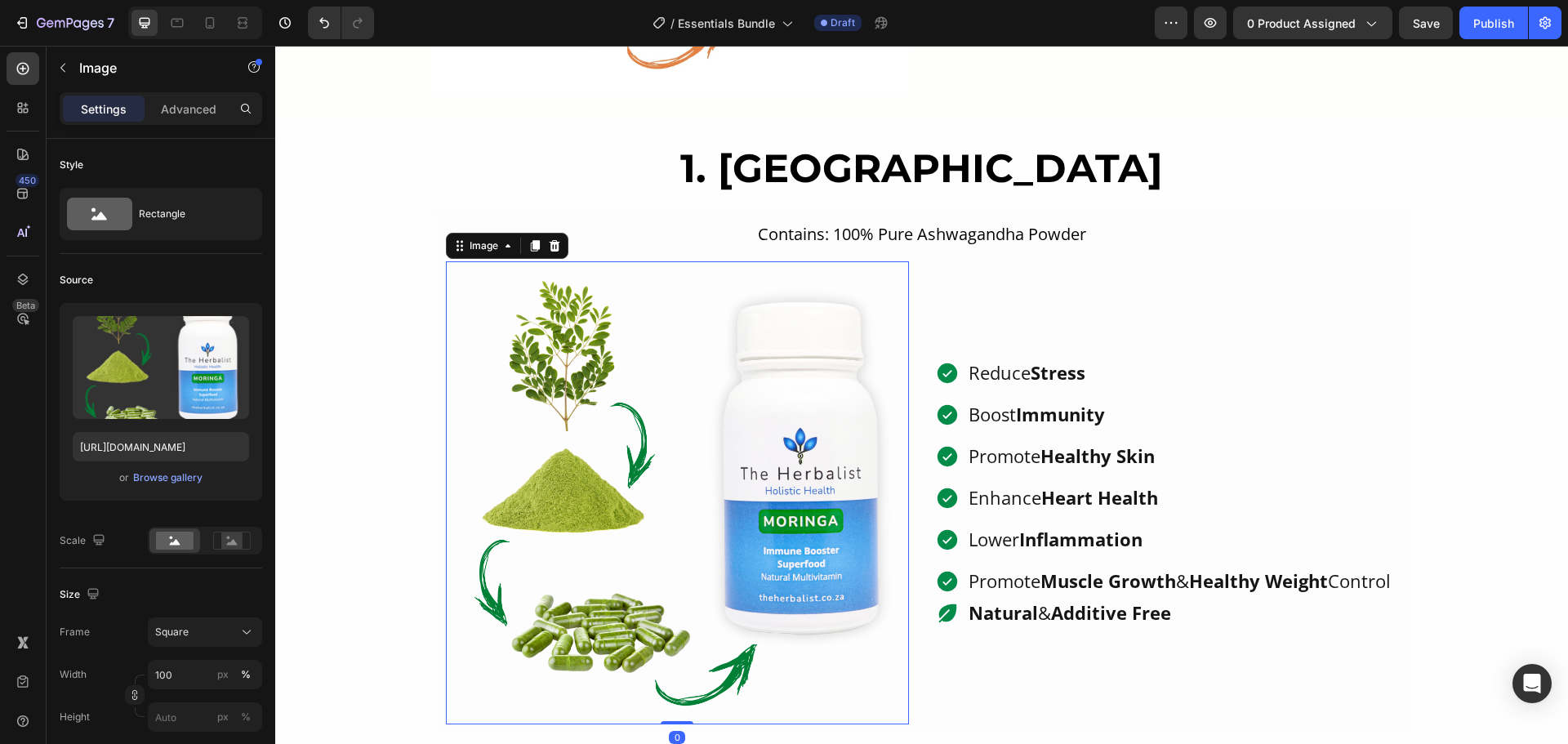
click at [472, 262] on img at bounding box center [677, 492] width 463 height 463
click at [489, 241] on div "Image" at bounding box center [484, 246] width 35 height 15
click at [163, 468] on div "or Browse gallery" at bounding box center [161, 478] width 176 height 20
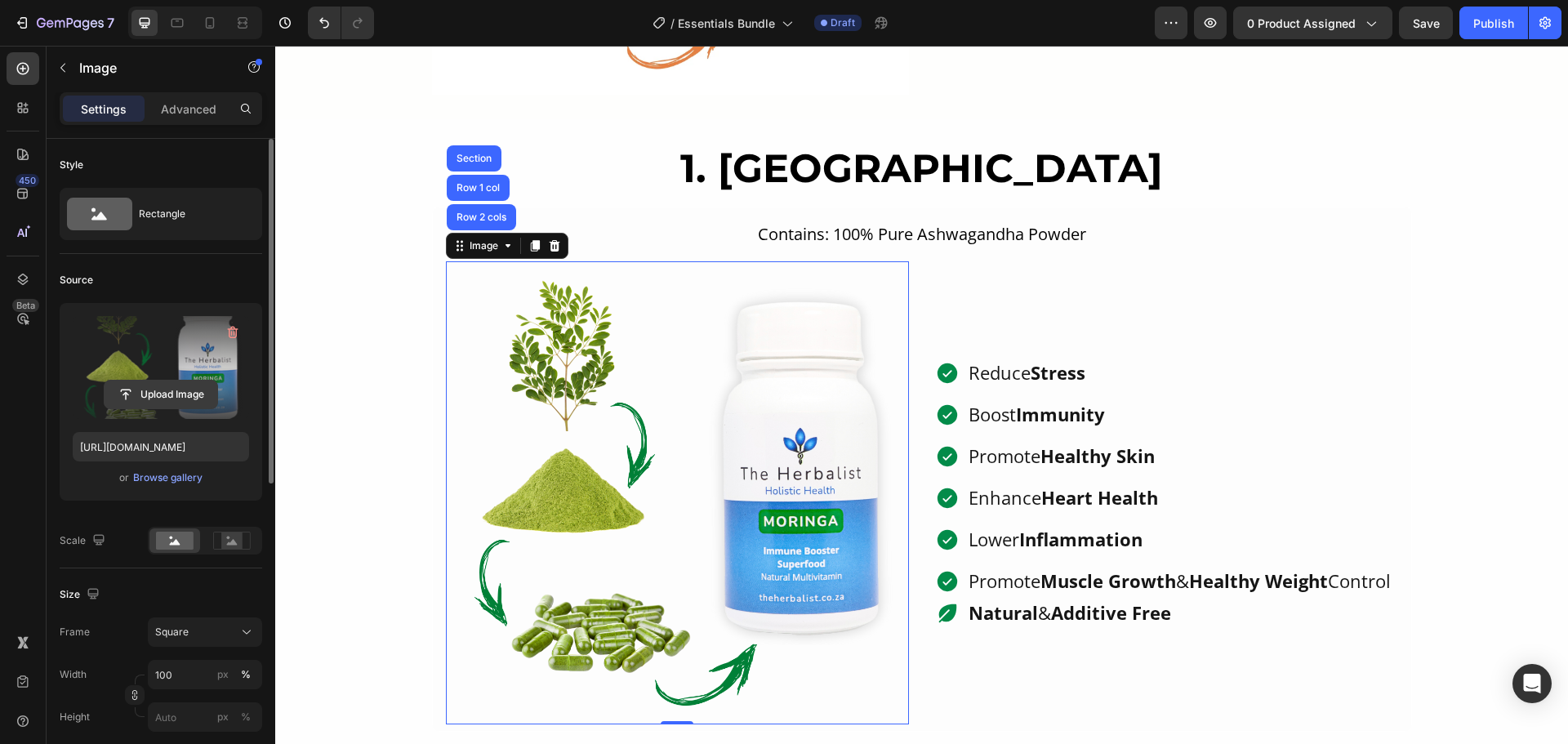
click at [177, 399] on input "file" at bounding box center [161, 395] width 113 height 27
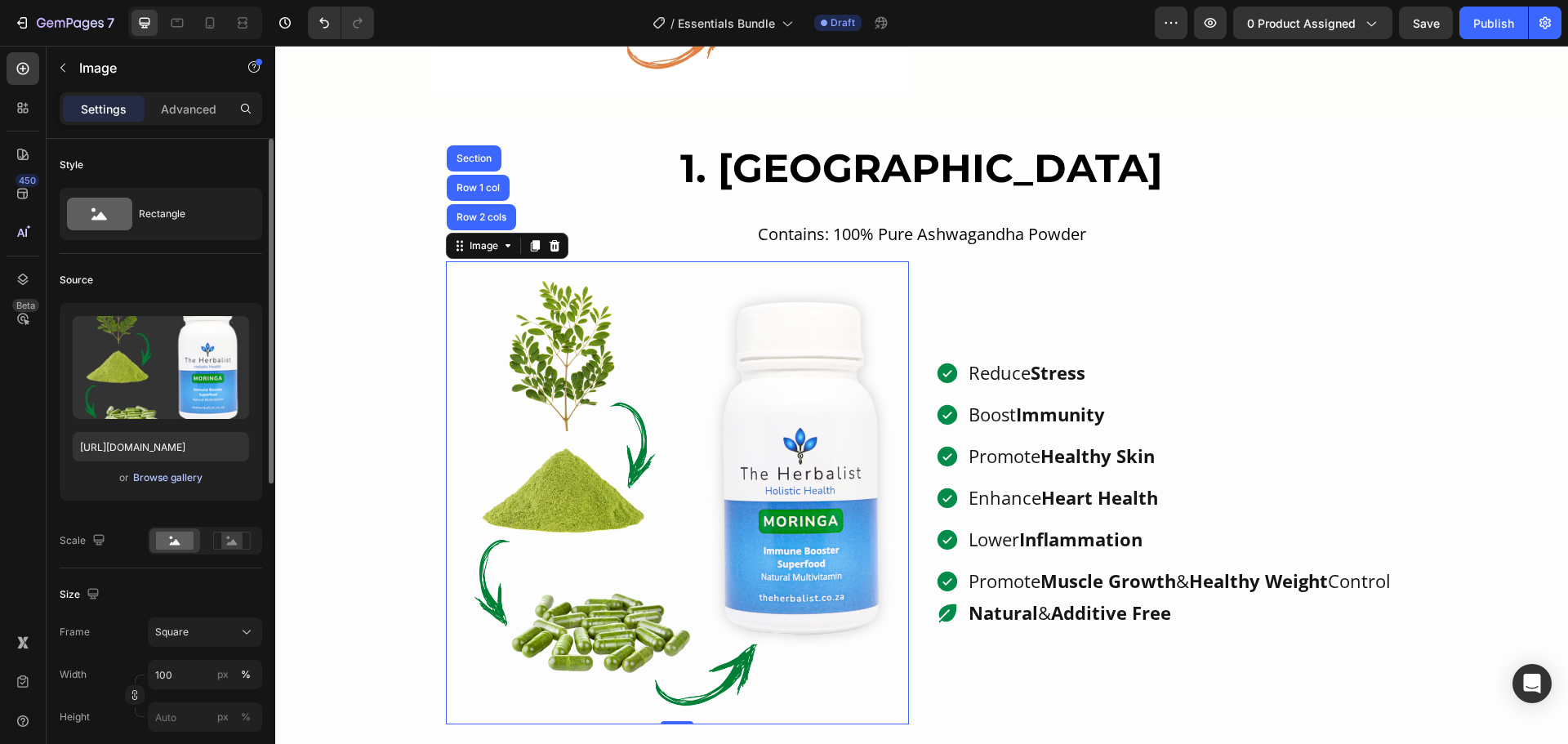
click at [177, 474] on div "Browse gallery" at bounding box center [168, 478] width 69 height 15
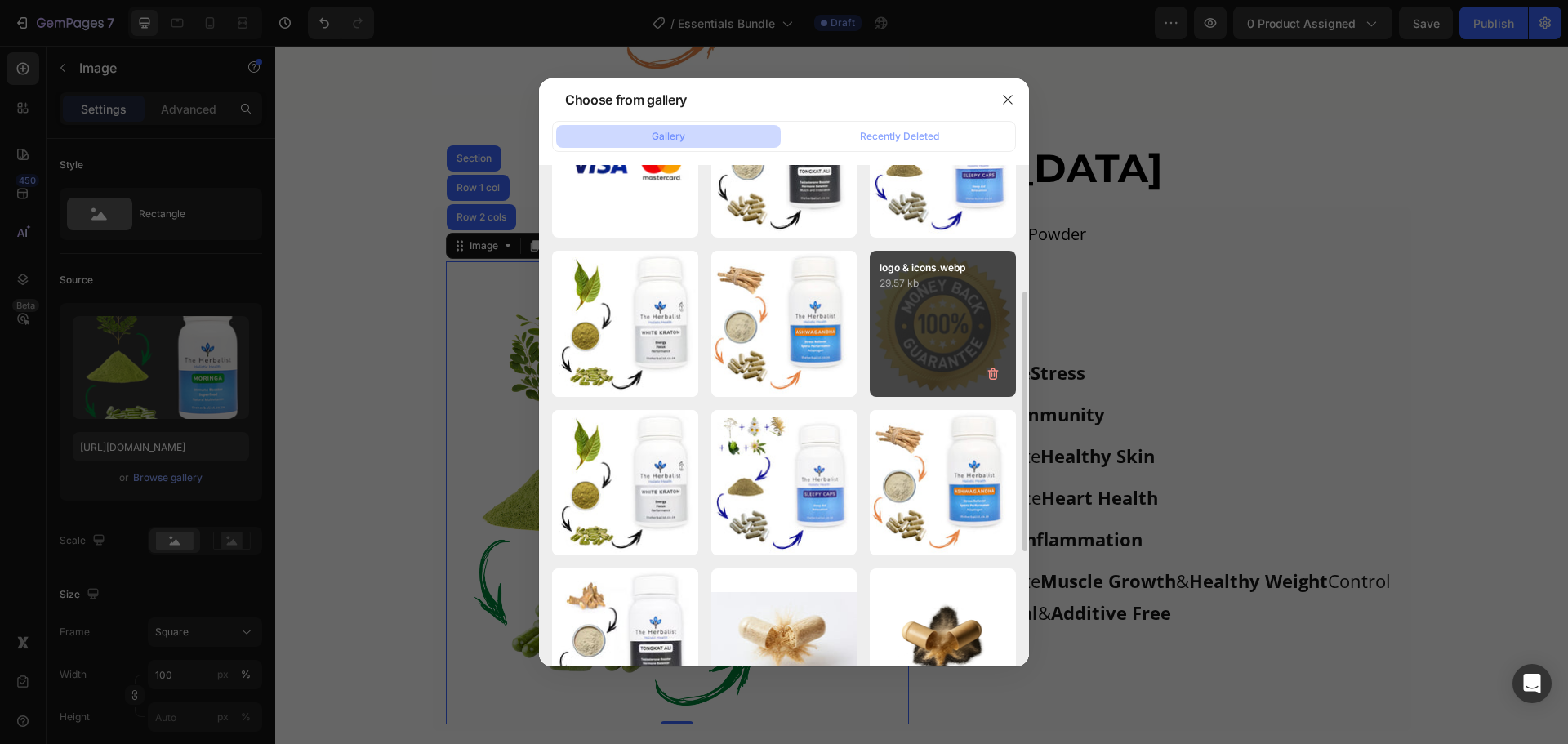
scroll to position [164, 0]
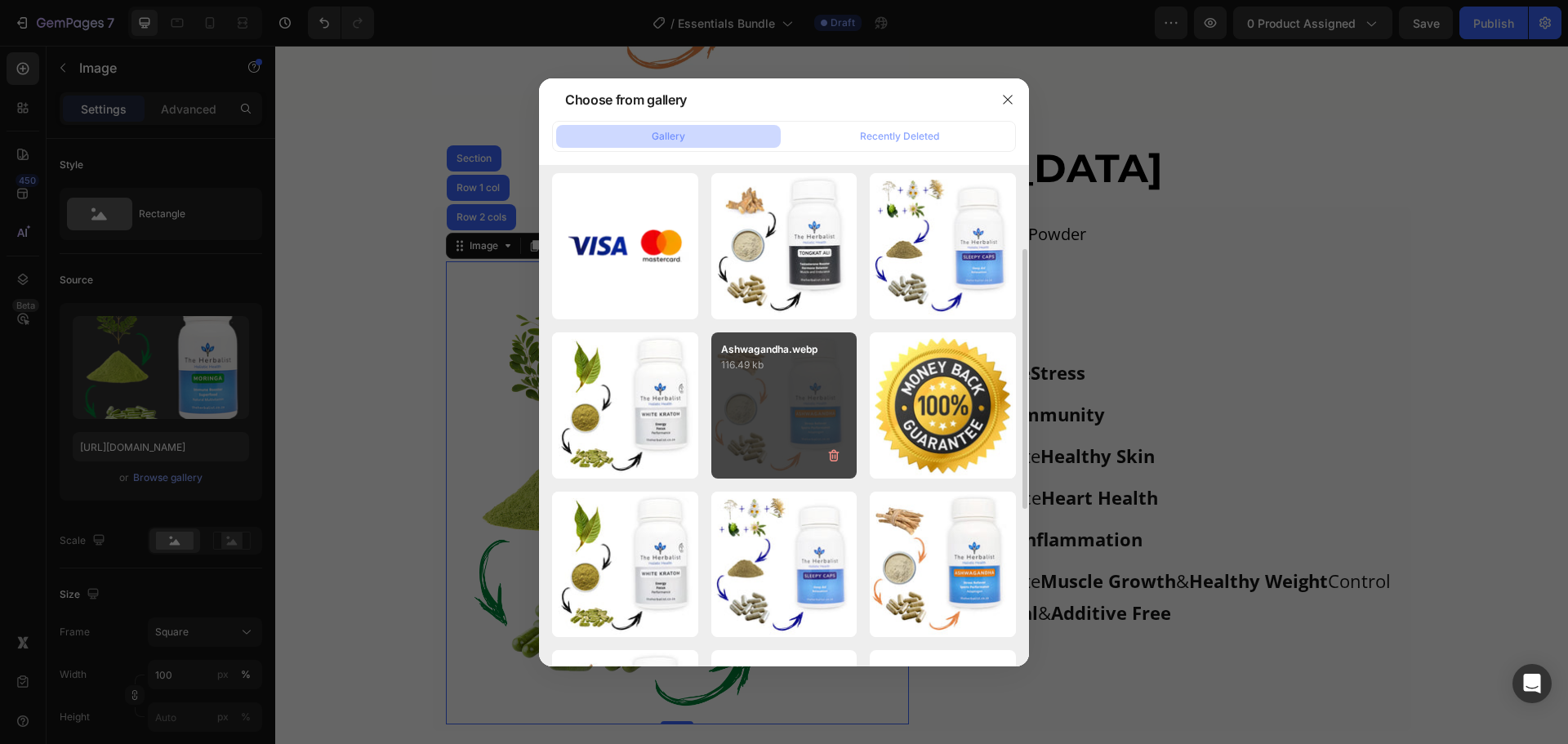
click at [759, 404] on div "Ashwagandha.webp 116.49 kb" at bounding box center [784, 405] width 146 height 146
type input "https://cdn.shopify.com/s/files/1/0573/7473/6484/files/gempages_446686222832633…"
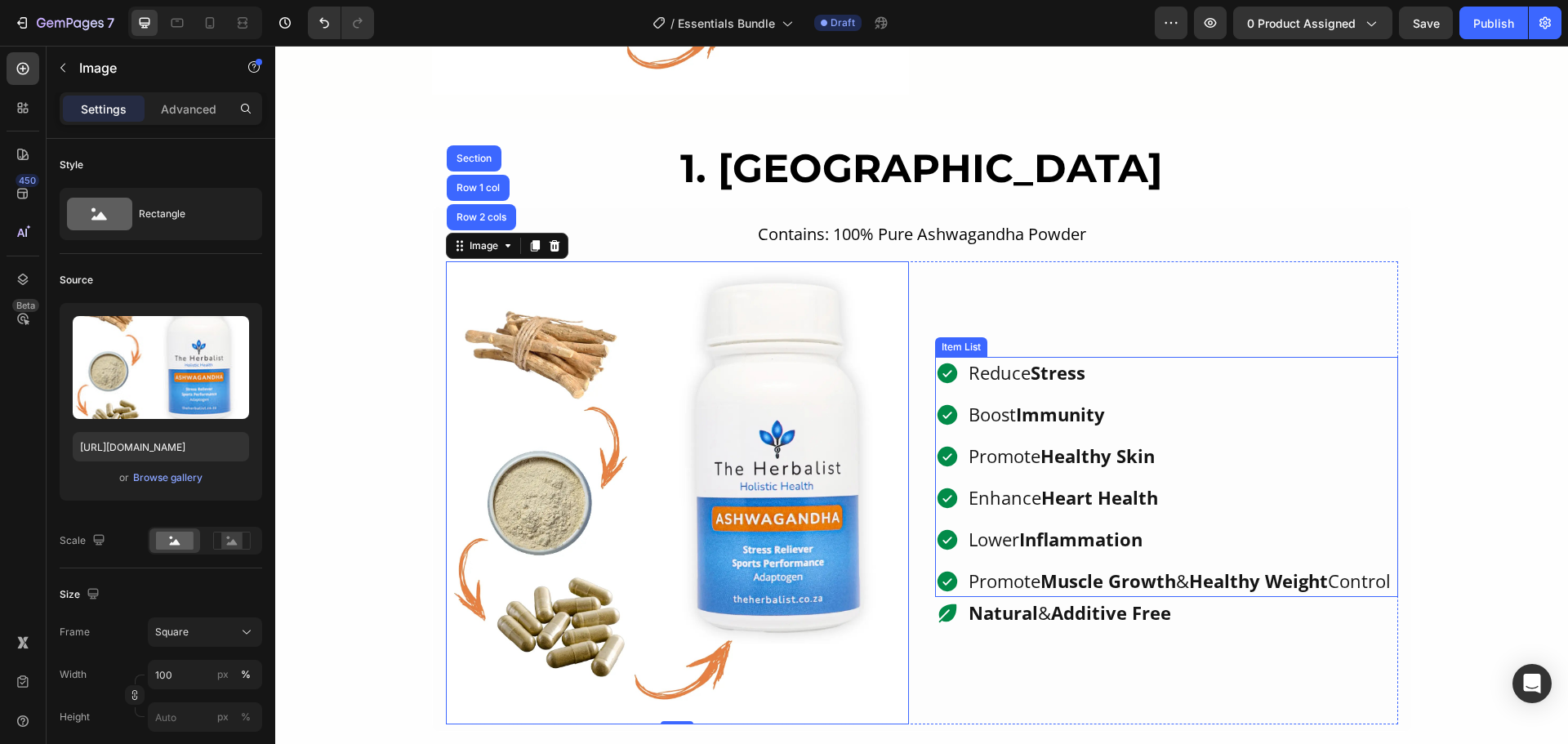
click at [1173, 383] on div "Reduce Stress Boost Immunity Promote Healthy Skin Enhance Heart Health Lower In…" at bounding box center [1163, 477] width 458 height 240
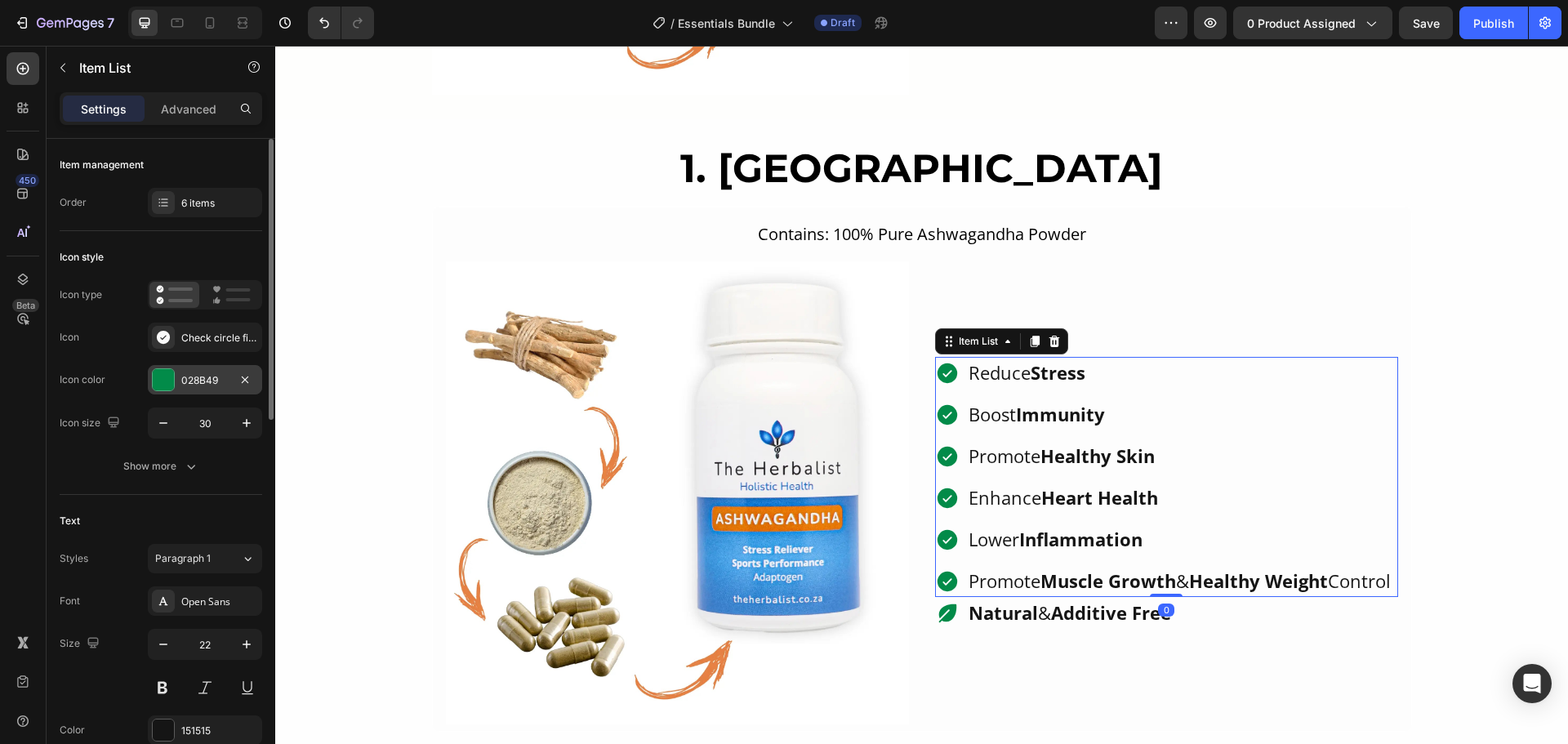
click at [163, 386] on div at bounding box center [163, 379] width 21 height 21
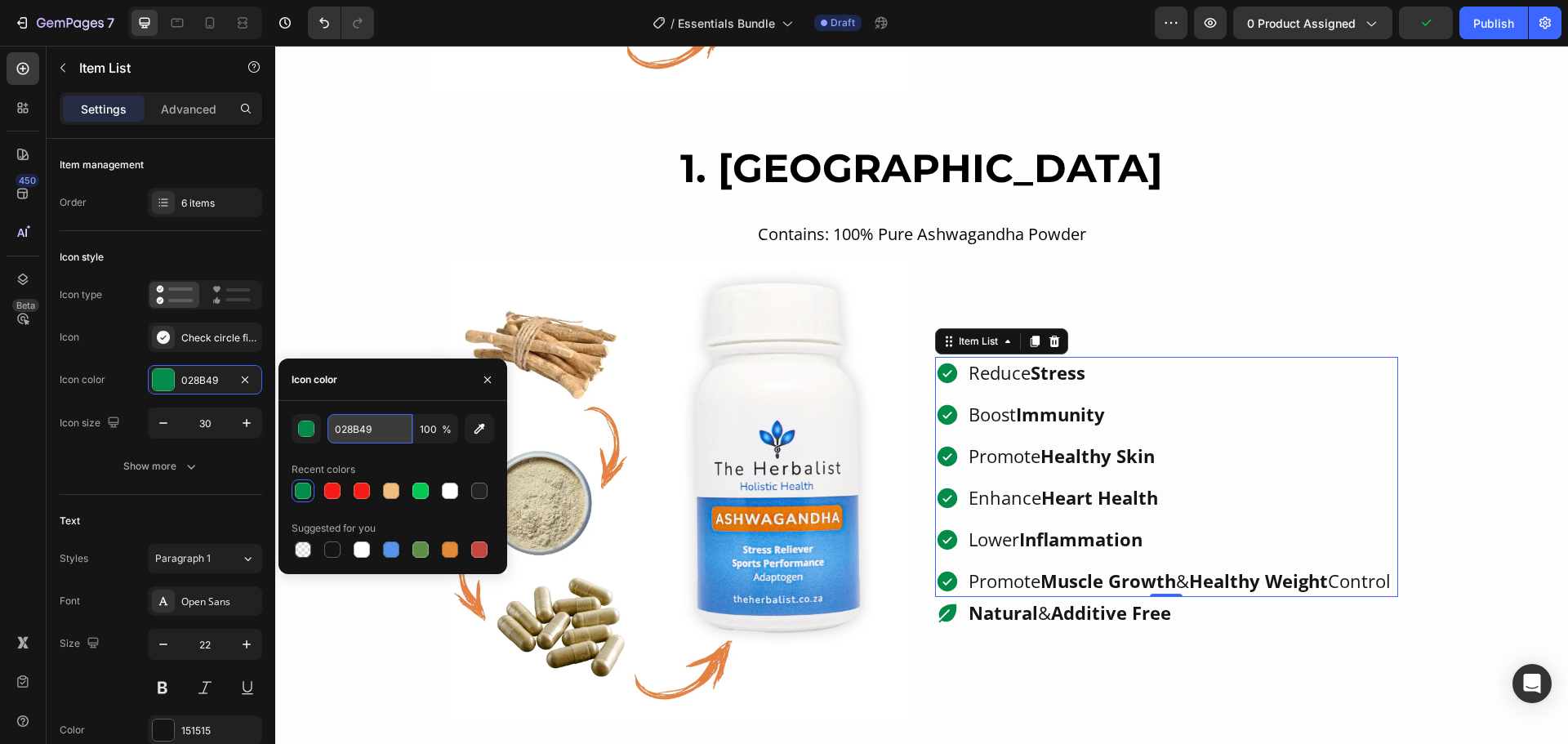
click at [364, 430] on input "028B49" at bounding box center [370, 429] width 85 height 29
paste input "#db7e51"
type input "DB7E51"
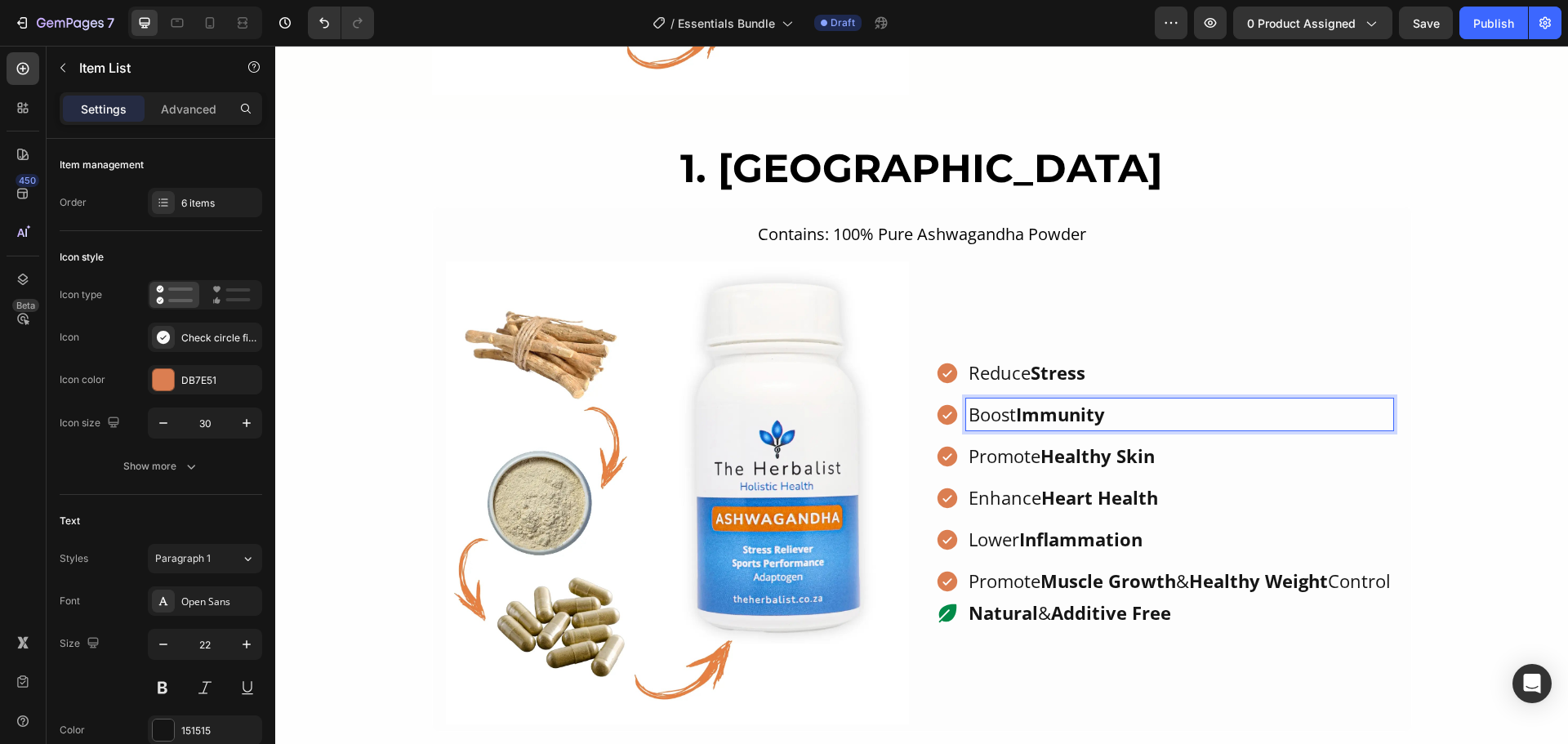
click at [1141, 491] on strong "Heart Health" at bounding box center [1099, 497] width 116 height 25
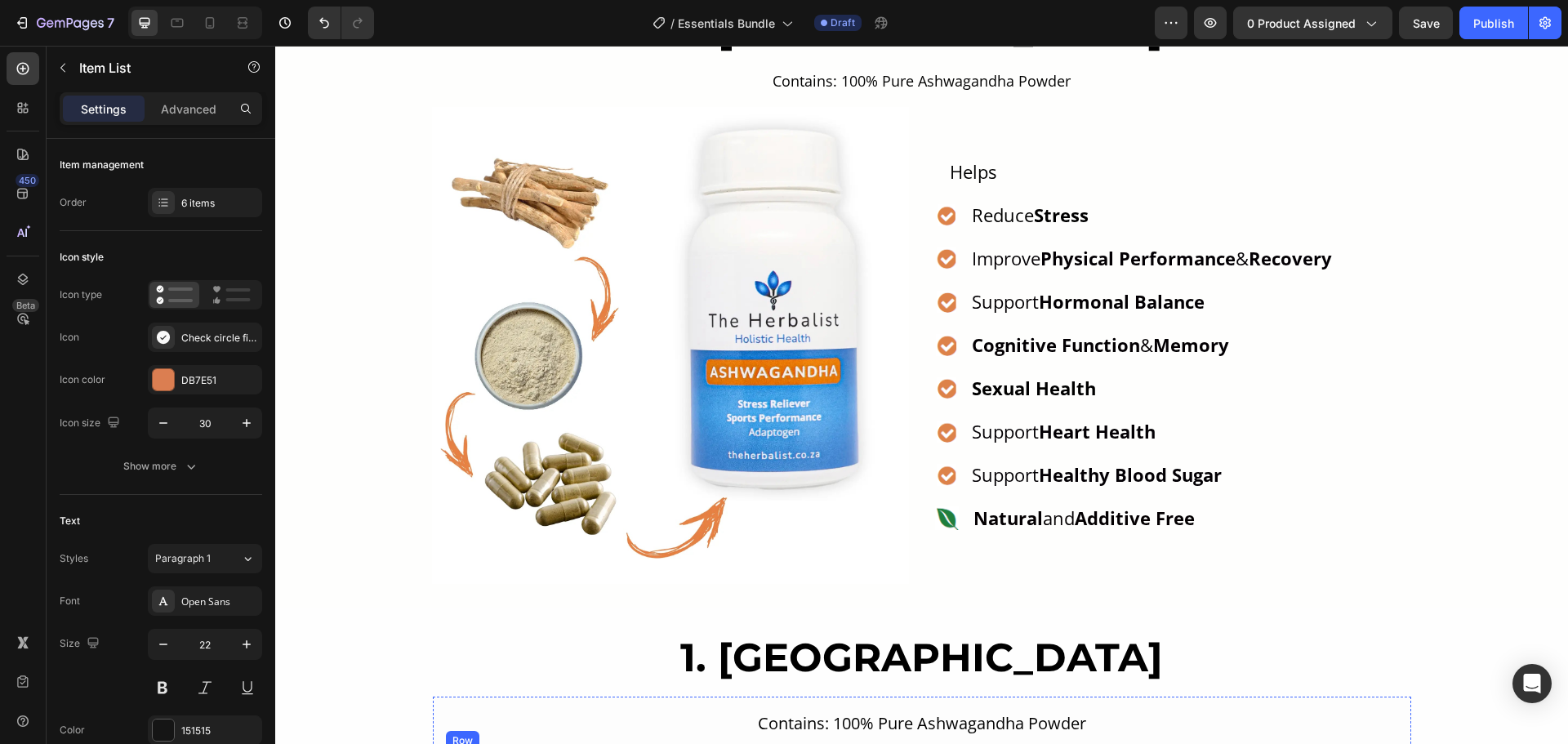
scroll to position [1004, 0]
click at [1116, 266] on strong "Physical Performance" at bounding box center [1137, 259] width 195 height 25
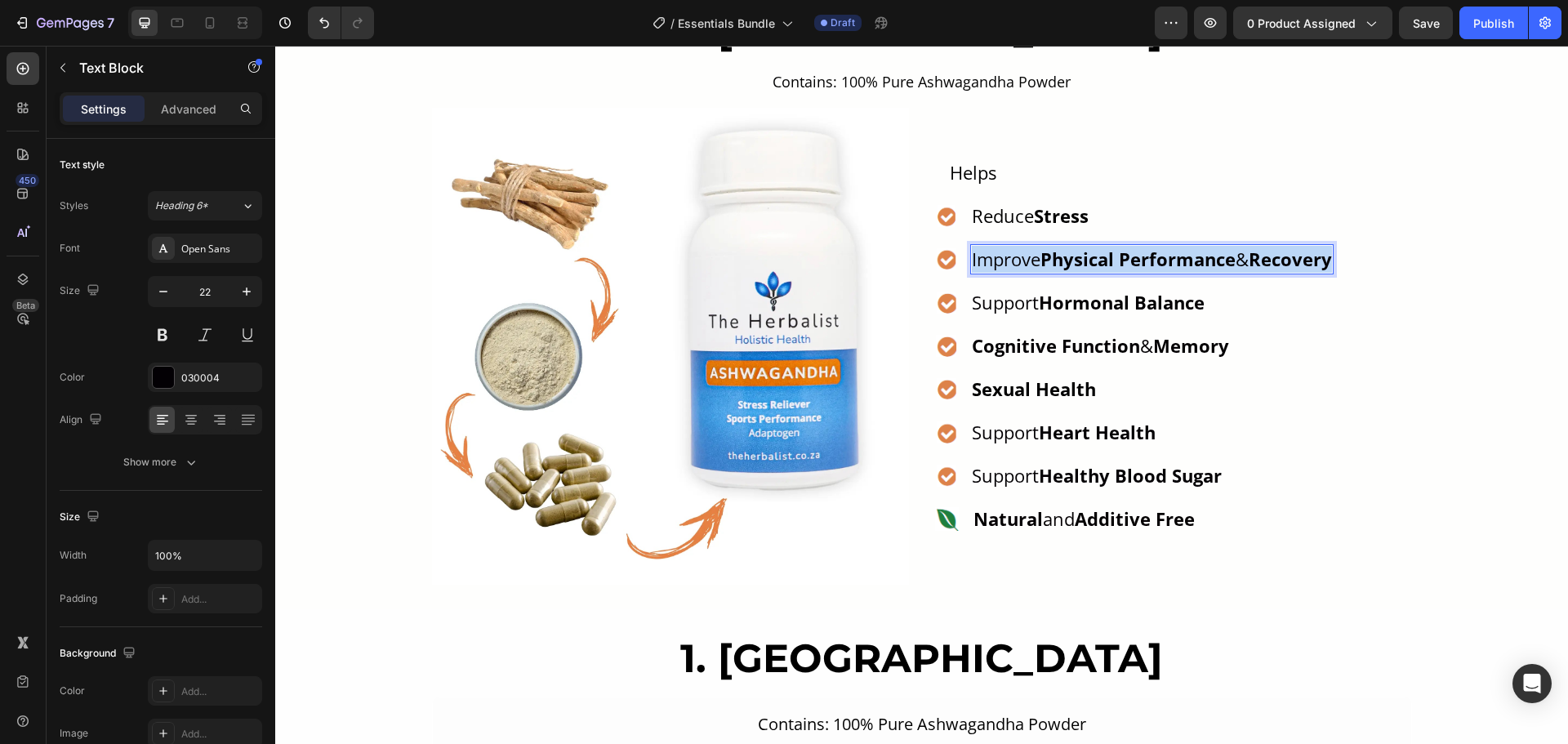
click at [1116, 266] on strong "Physical Performance" at bounding box center [1137, 259] width 195 height 25
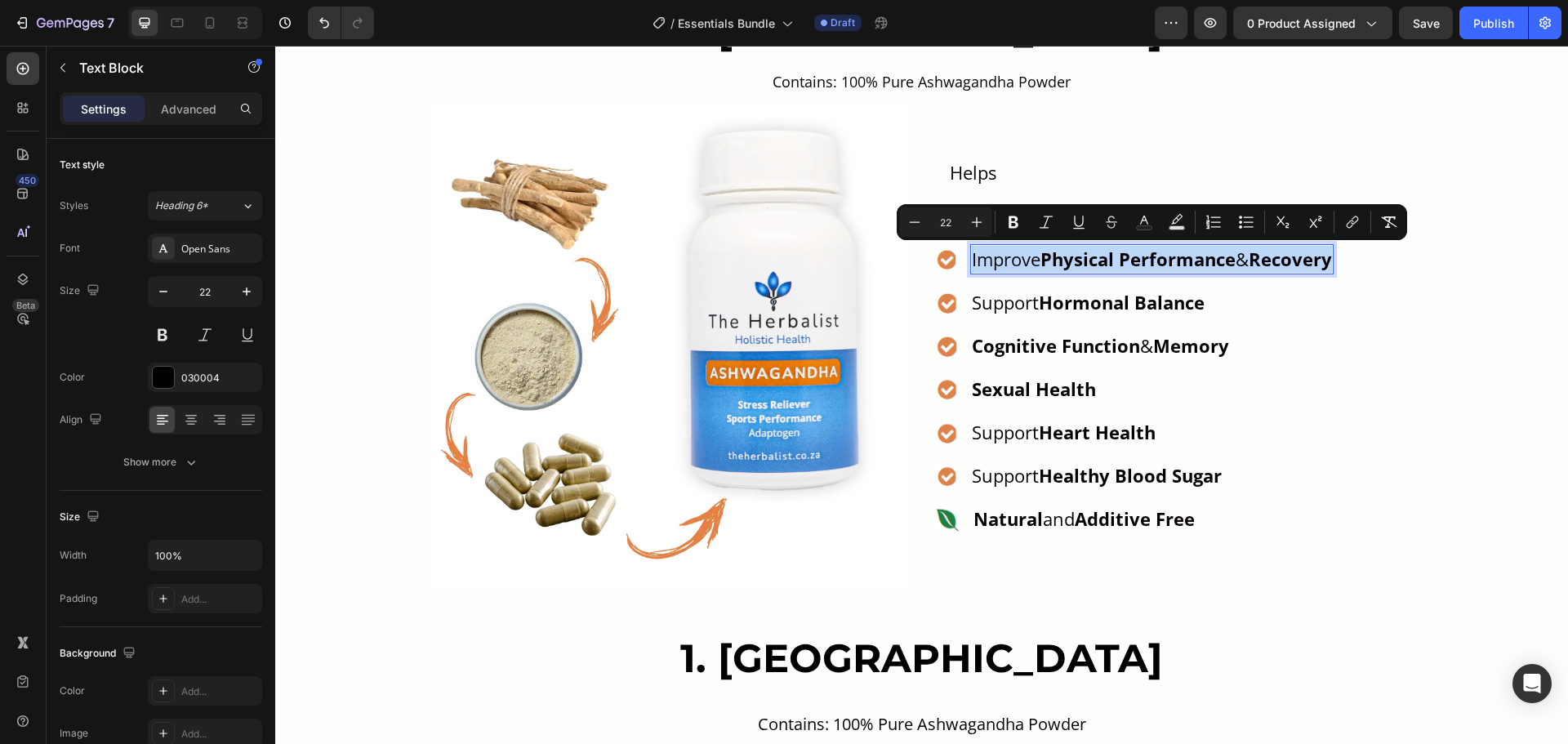
copy p "Improve Physical Performance & Recovery"
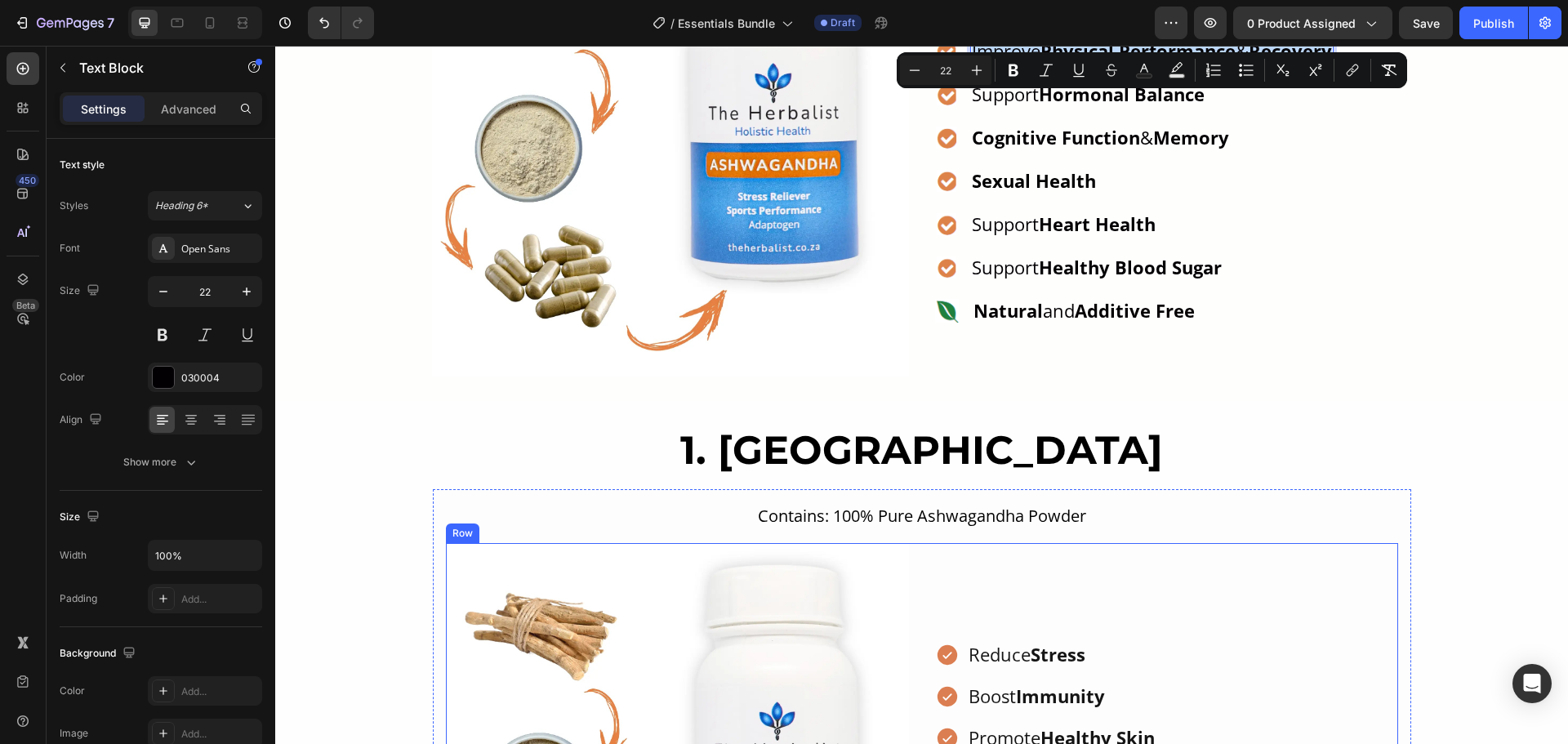
scroll to position [1413, 0]
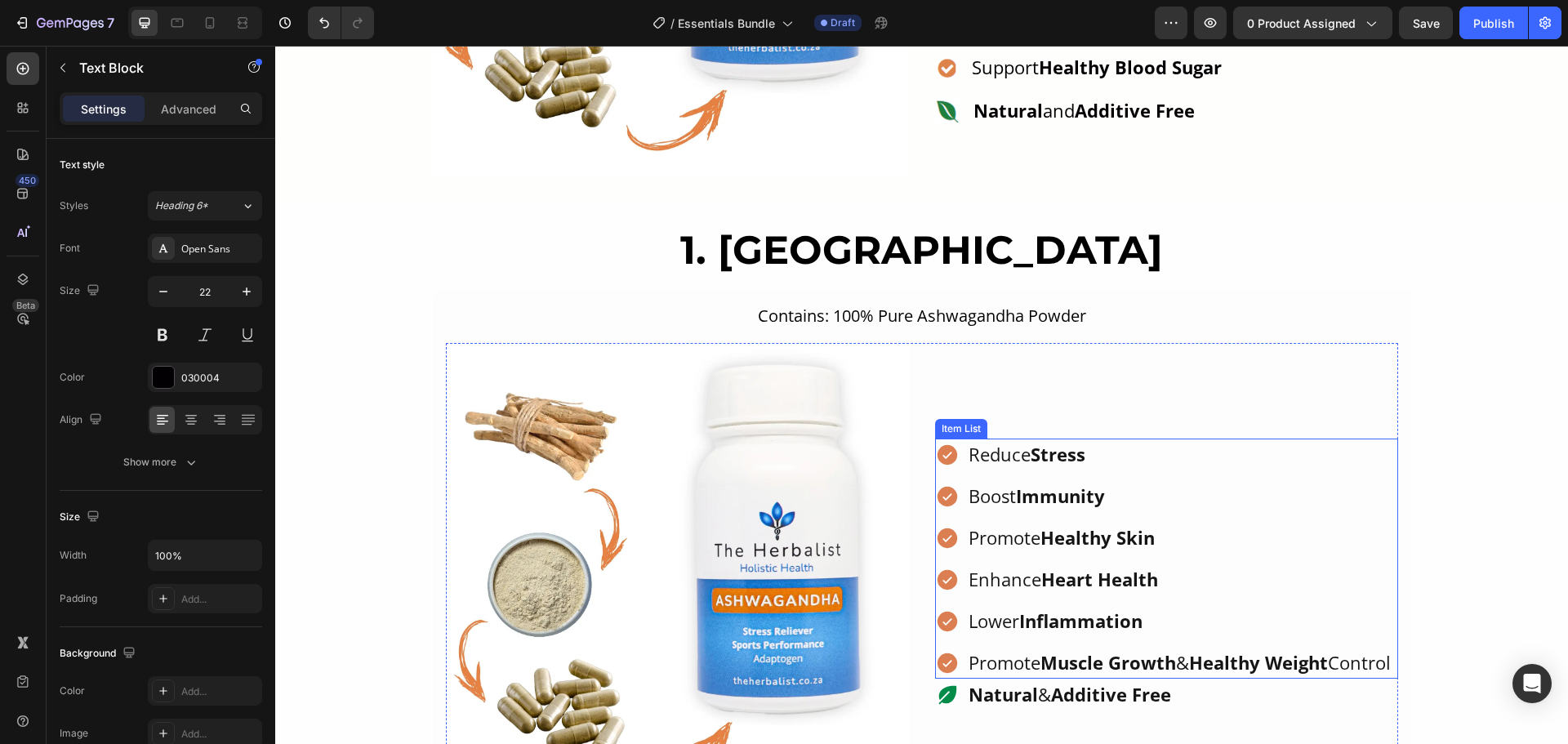
click at [1072, 484] on strong "Immunity" at bounding box center [1060, 496] width 89 height 25
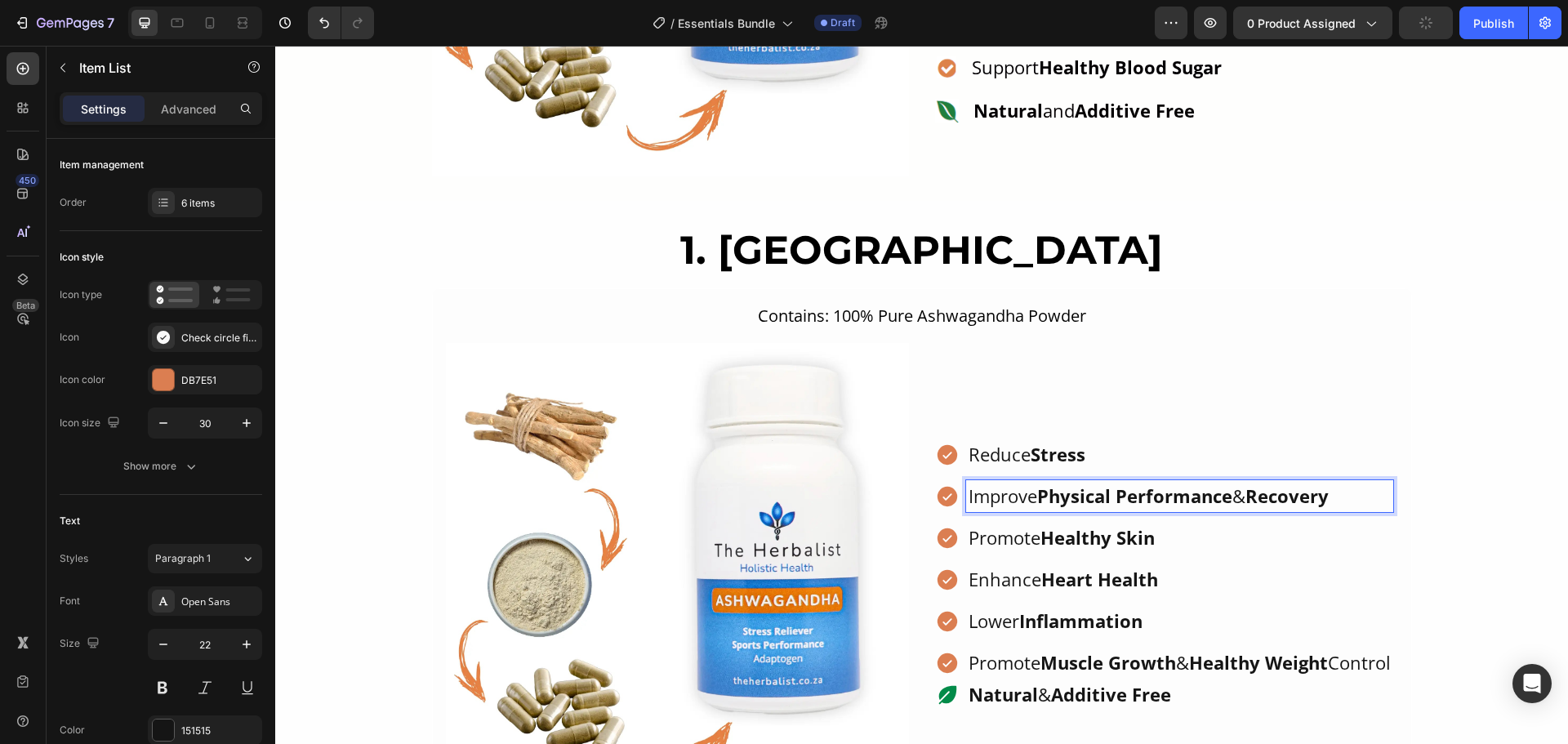
scroll to position [1086, 0]
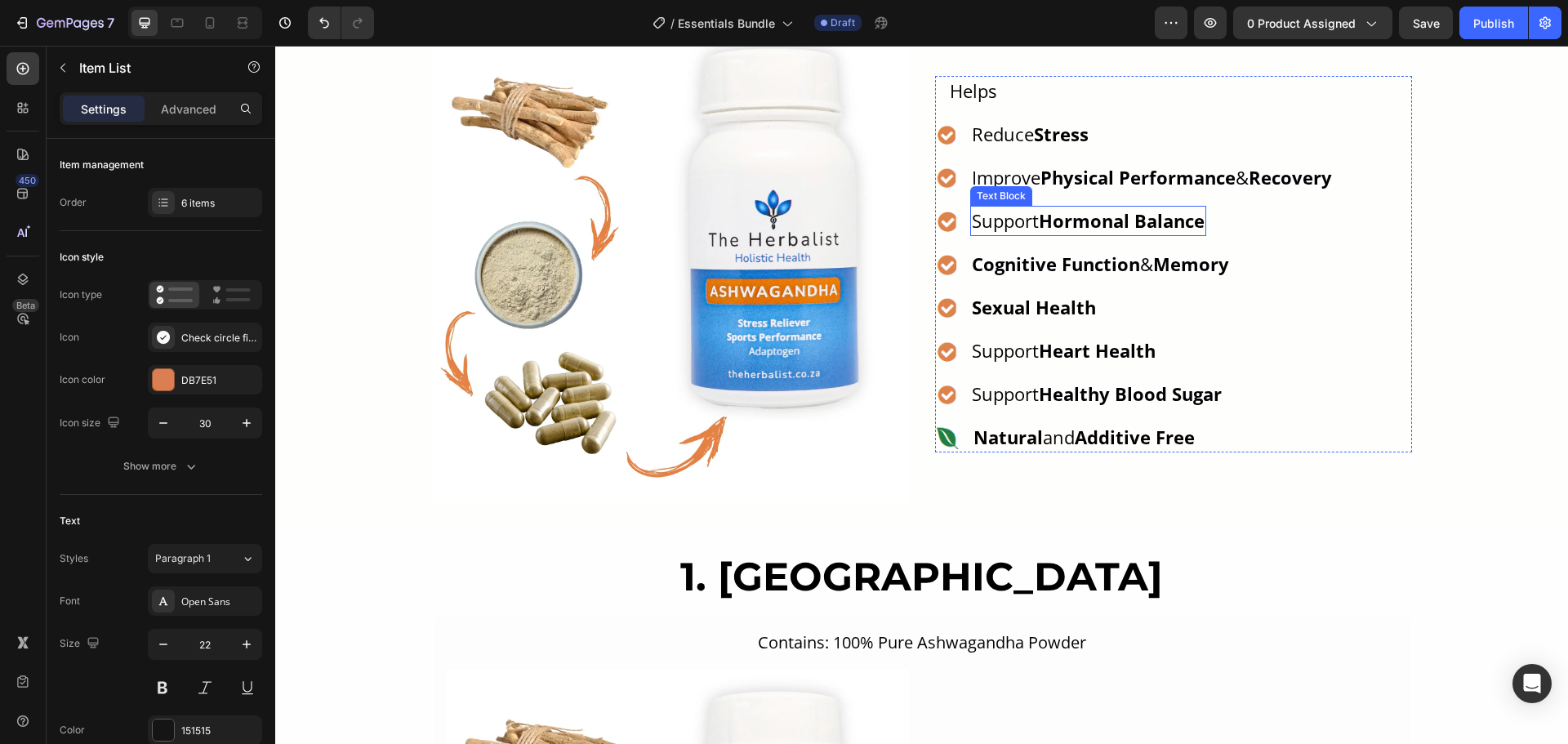
click at [1076, 217] on strong "Hormonal Balance" at bounding box center [1122, 220] width 166 height 25
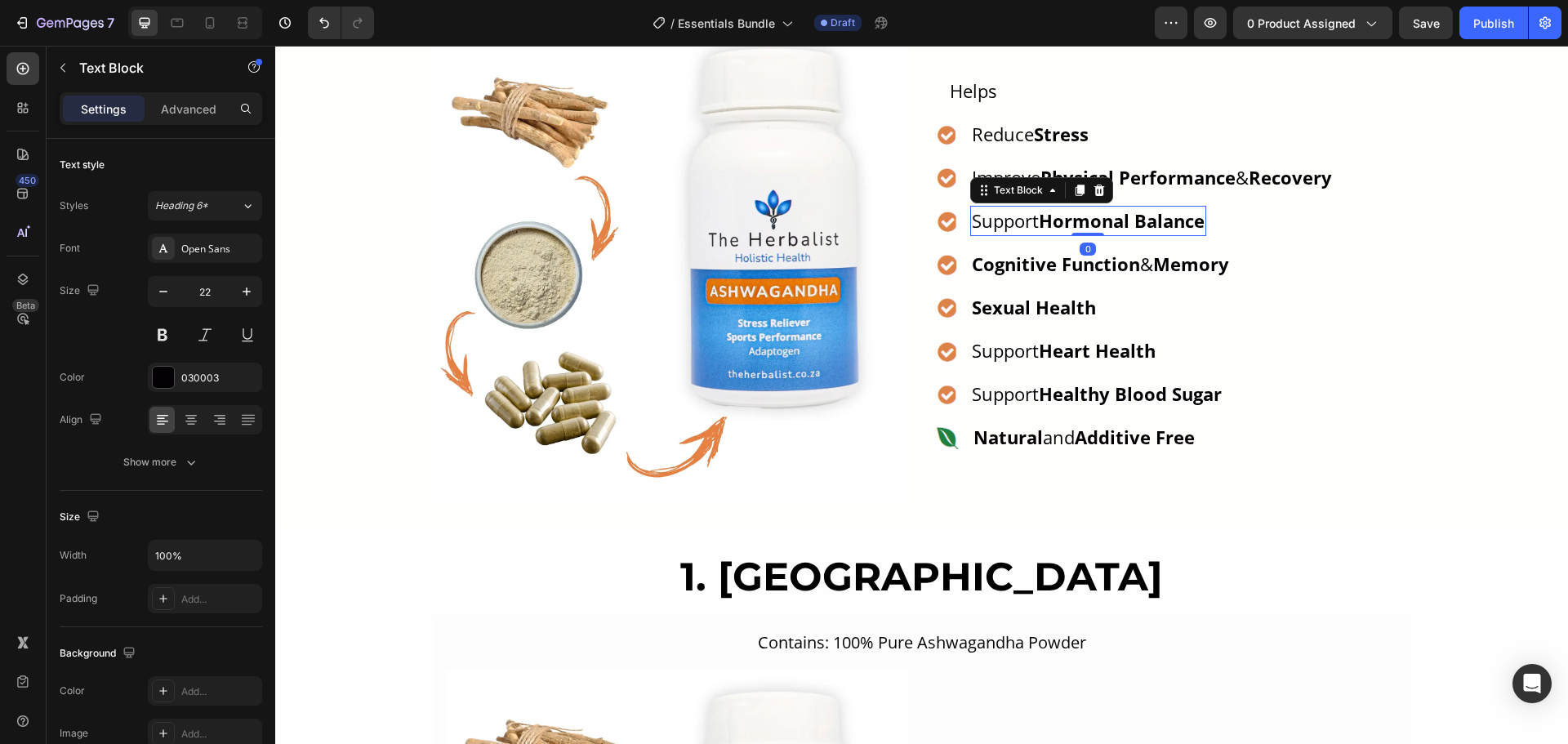
click at [1076, 217] on strong "Hormonal Balance" at bounding box center [1122, 220] width 166 height 25
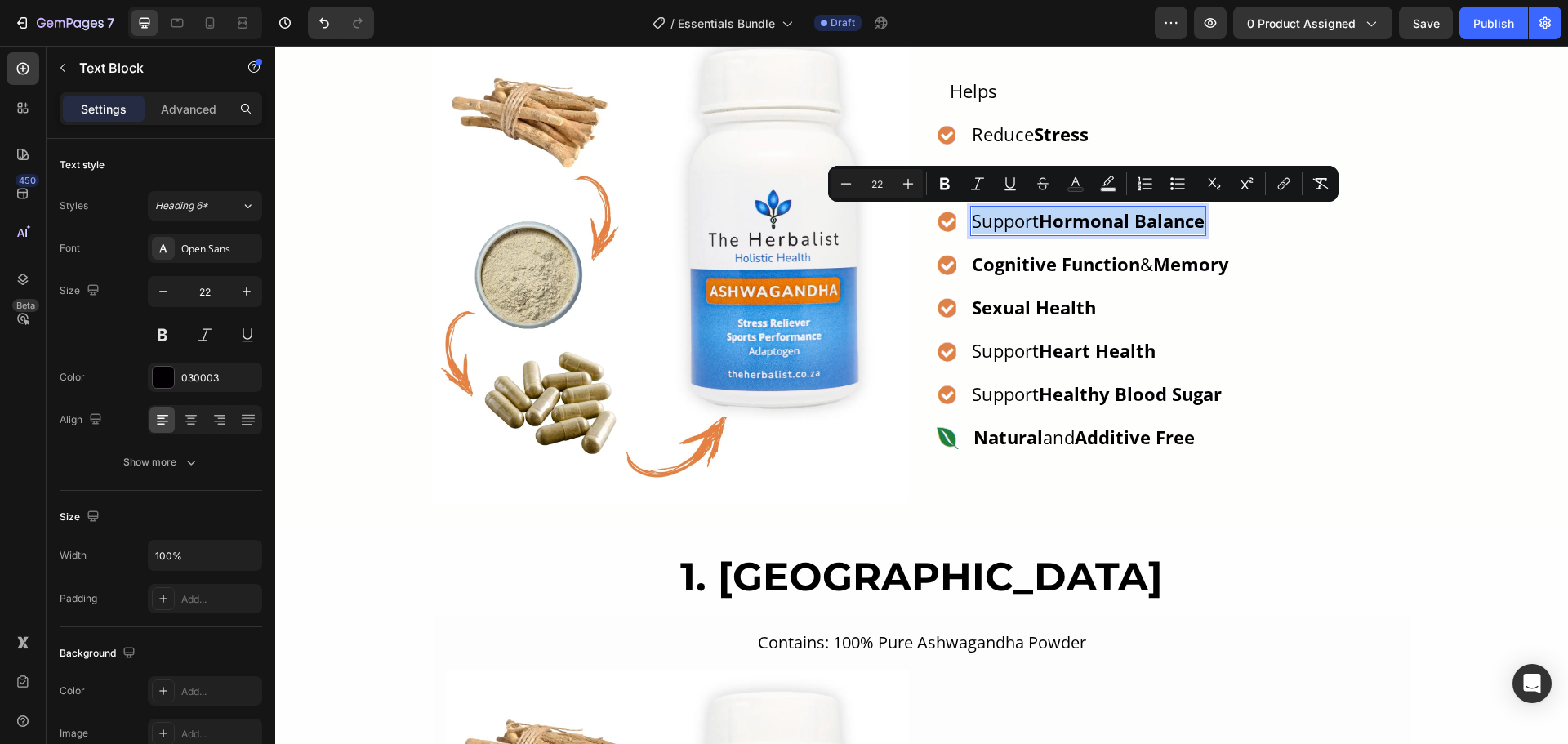
copy p "Support Hormonal Balance"
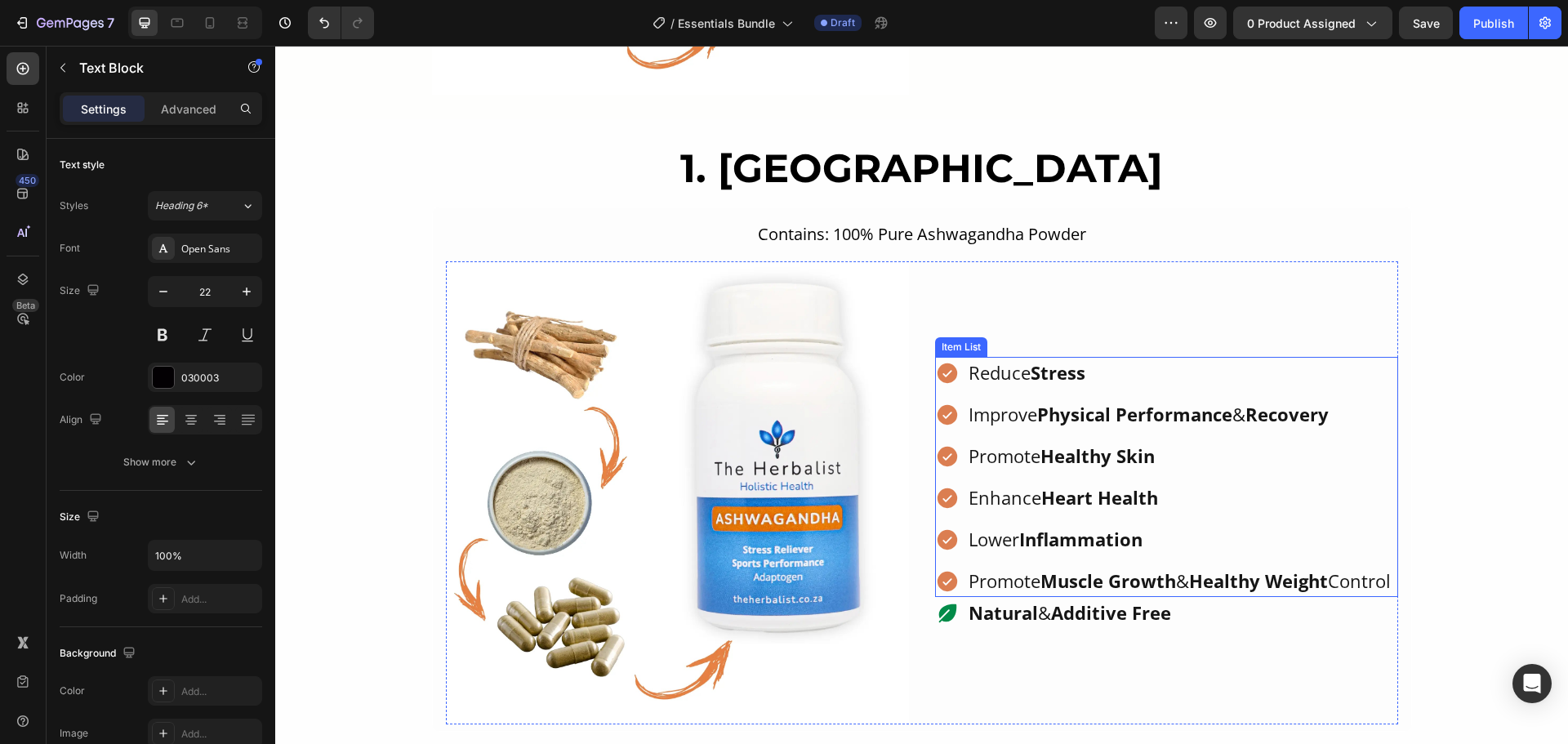
scroll to position [1575, 0]
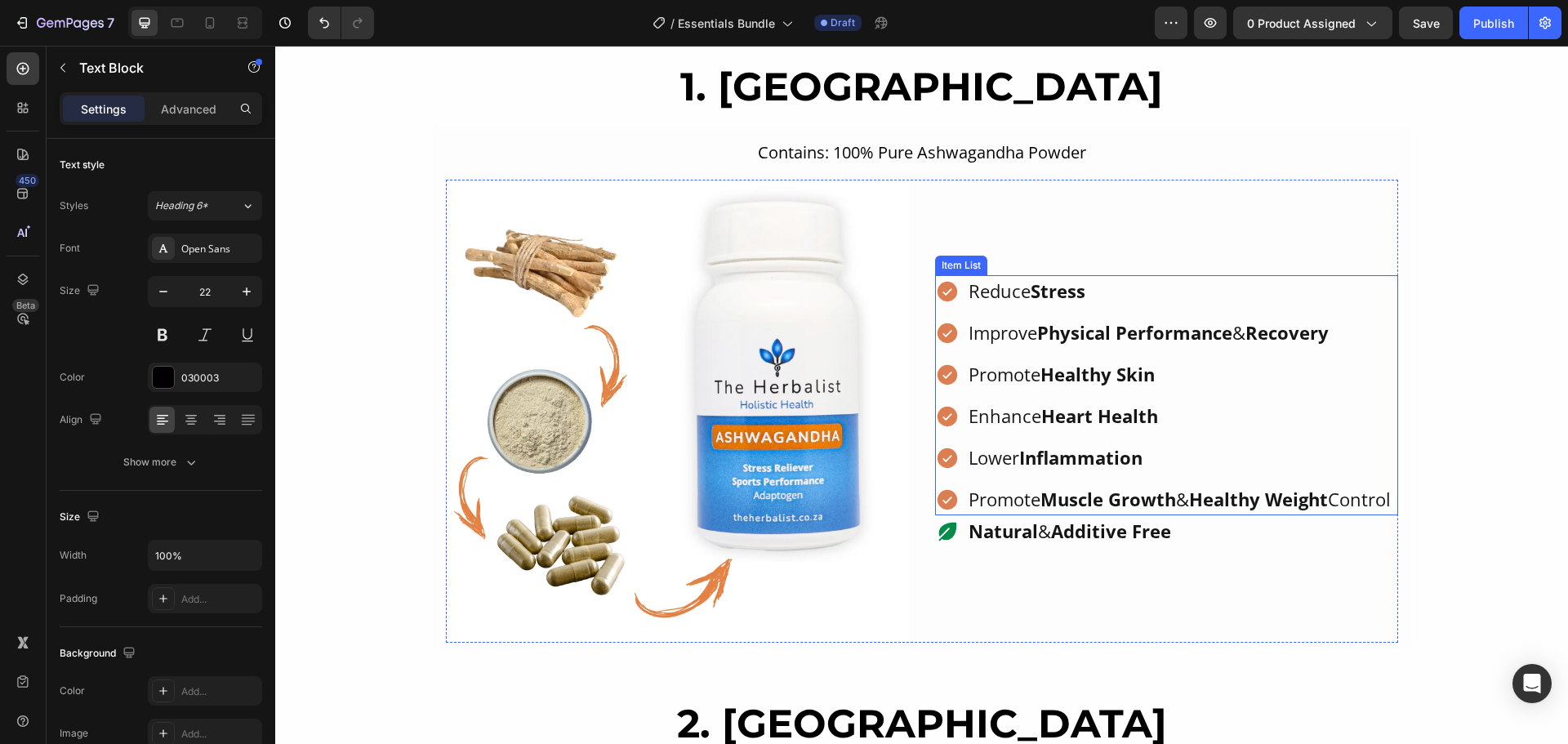
type input "16"
click at [1051, 362] on strong "Healthy Skin" at bounding box center [1097, 374] width 115 height 25
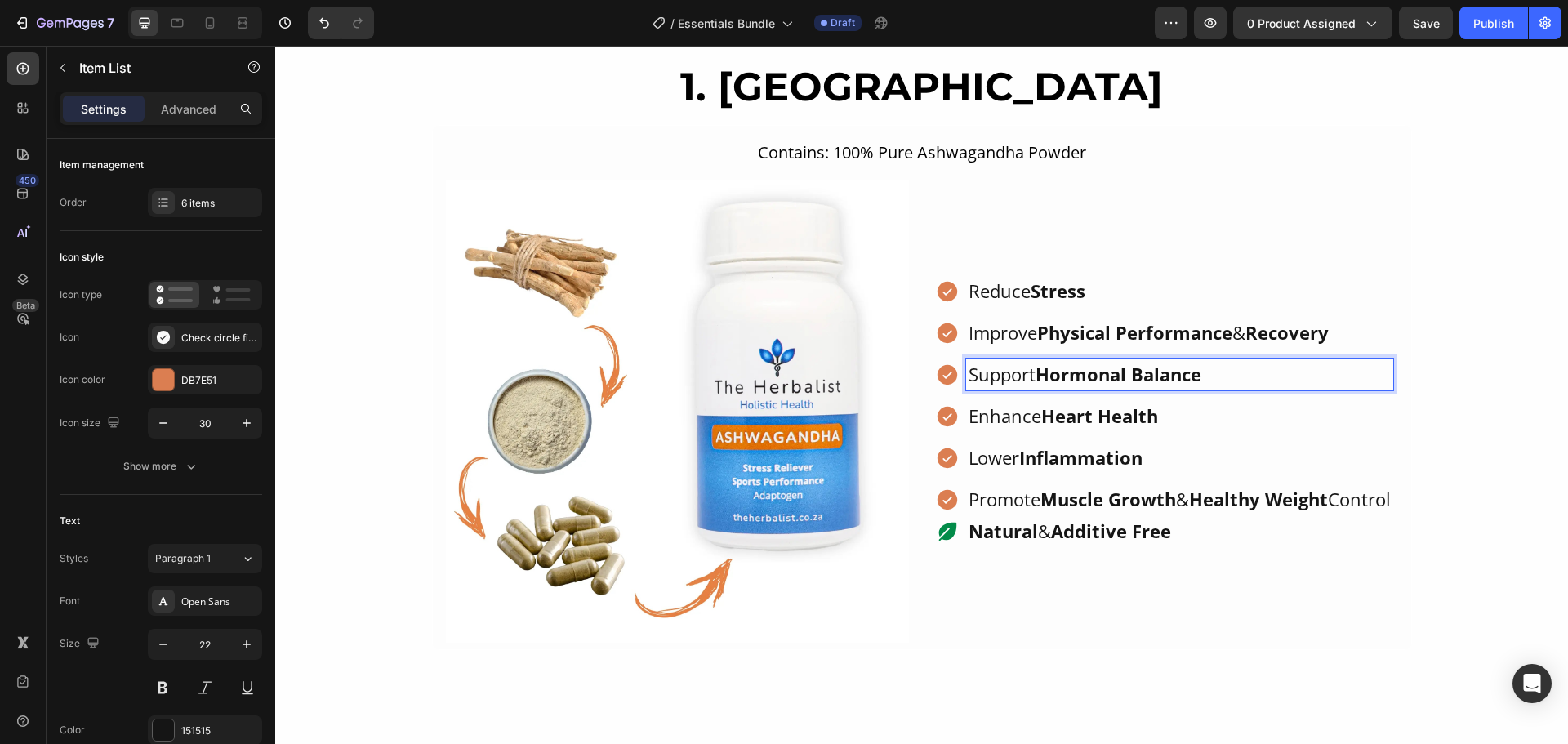
scroll to position [1167, 0]
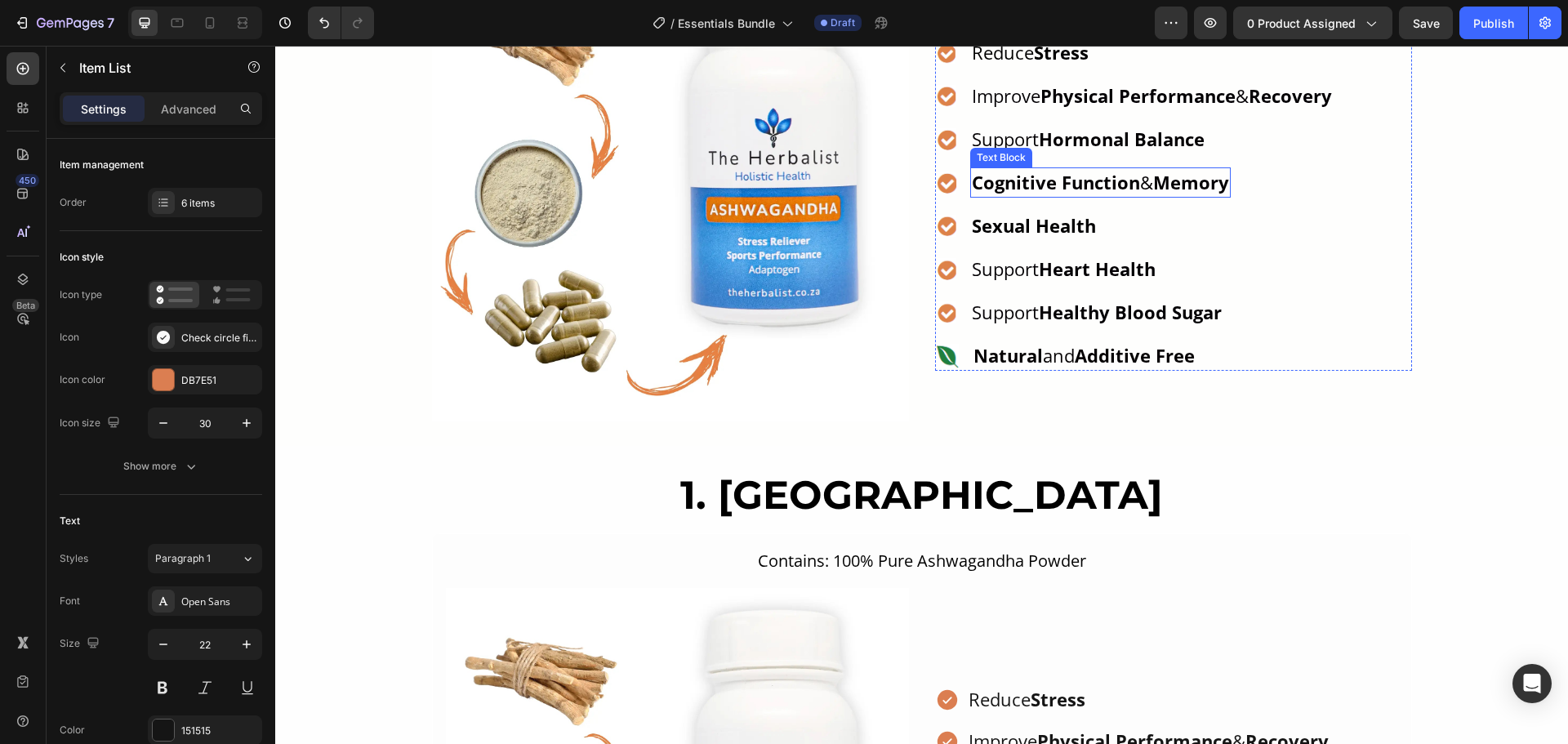
click at [1098, 186] on strong "Cognitive Function" at bounding box center [1055, 182] width 169 height 25
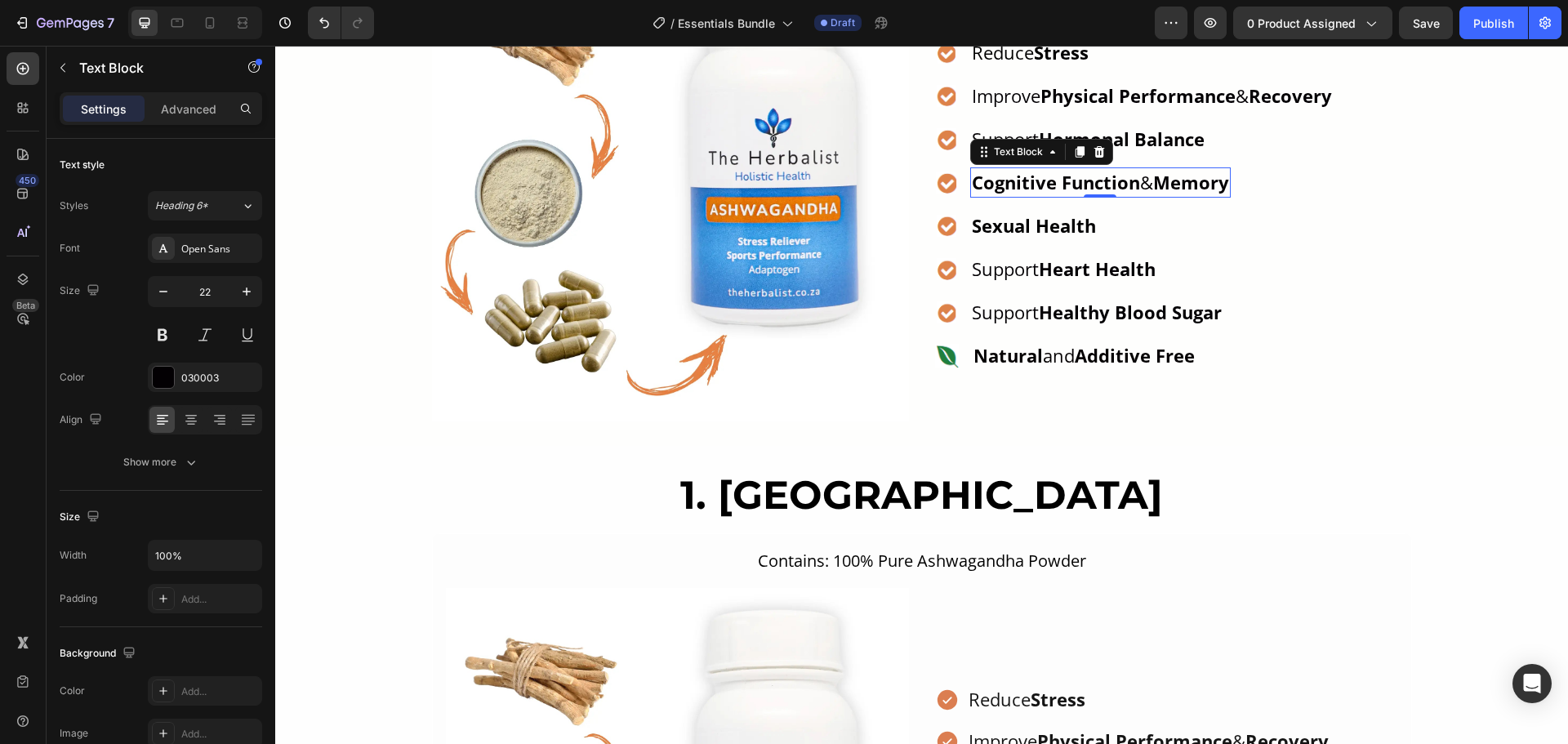
click at [1098, 186] on strong "Cognitive Function" at bounding box center [1055, 182] width 169 height 25
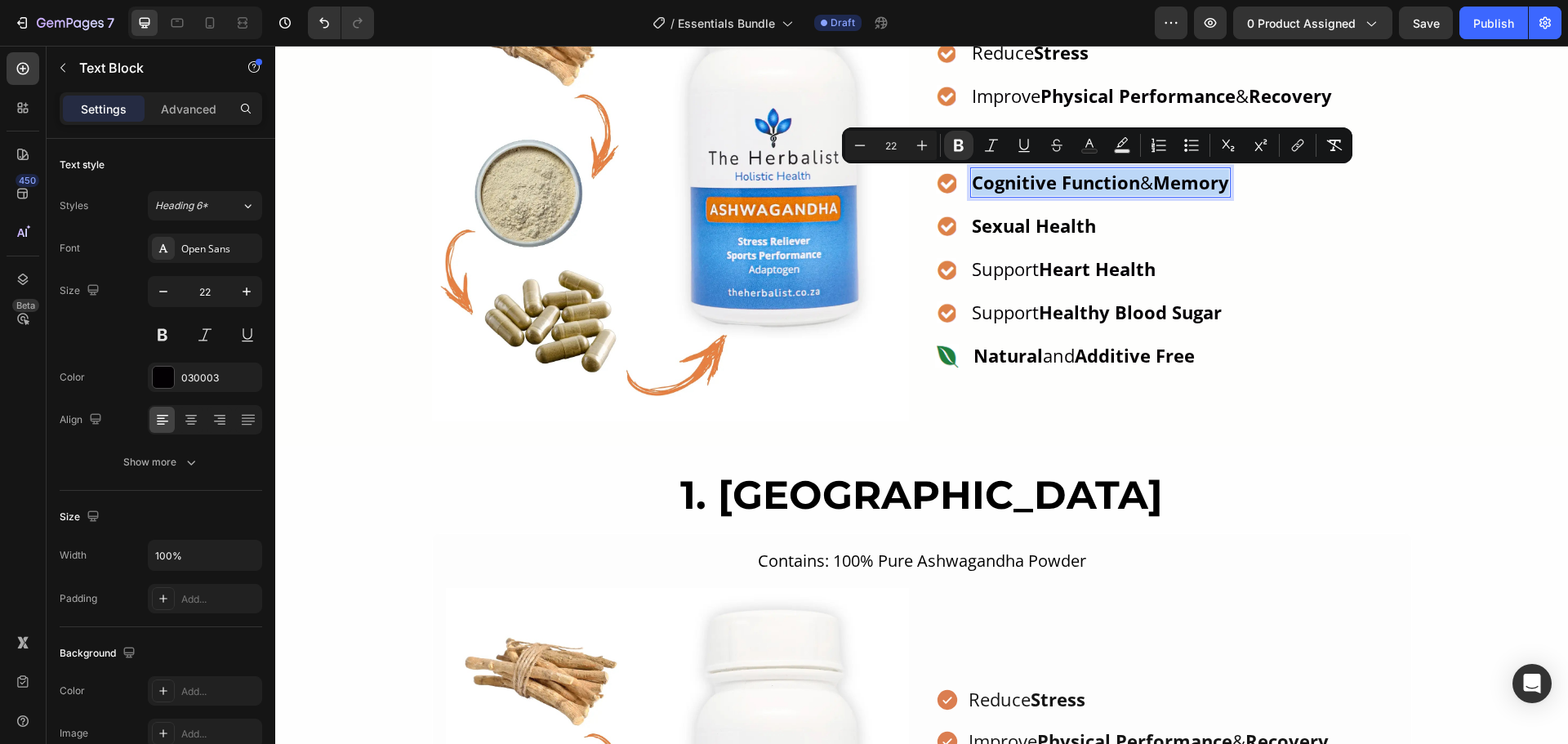
copy p "Cognitive Function & Memory"
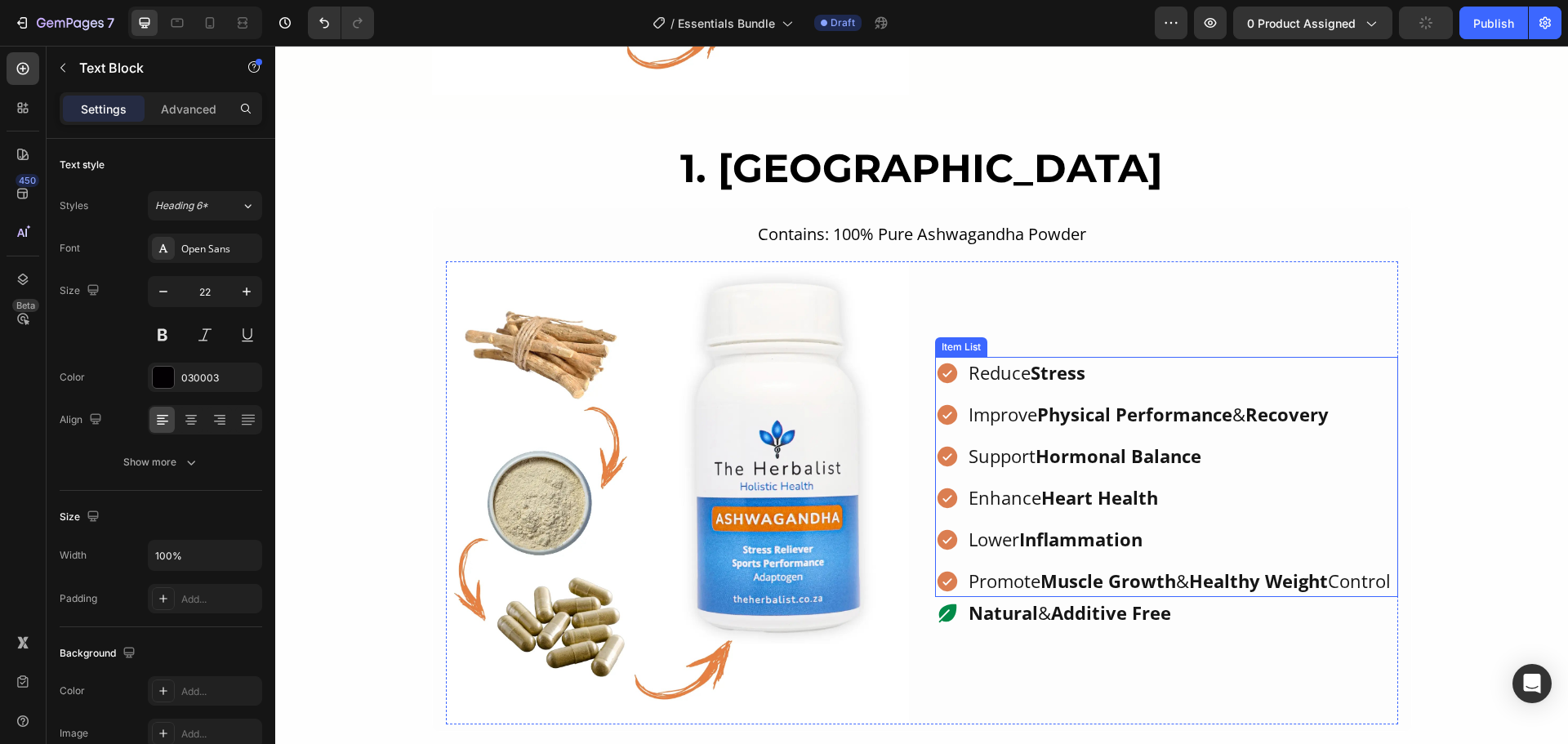
type input "16"
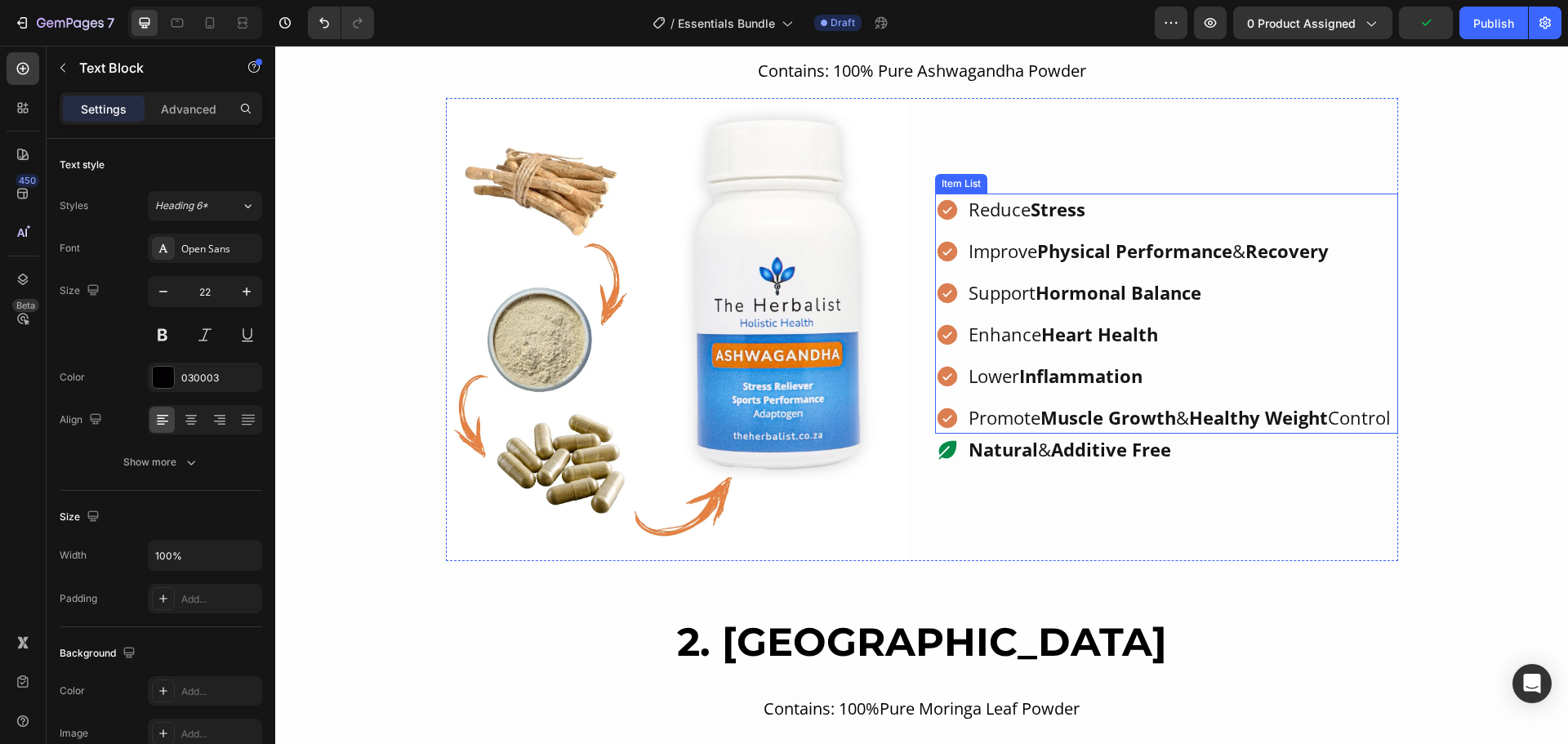
click at [1085, 324] on strong "Heart Health" at bounding box center [1099, 334] width 116 height 25
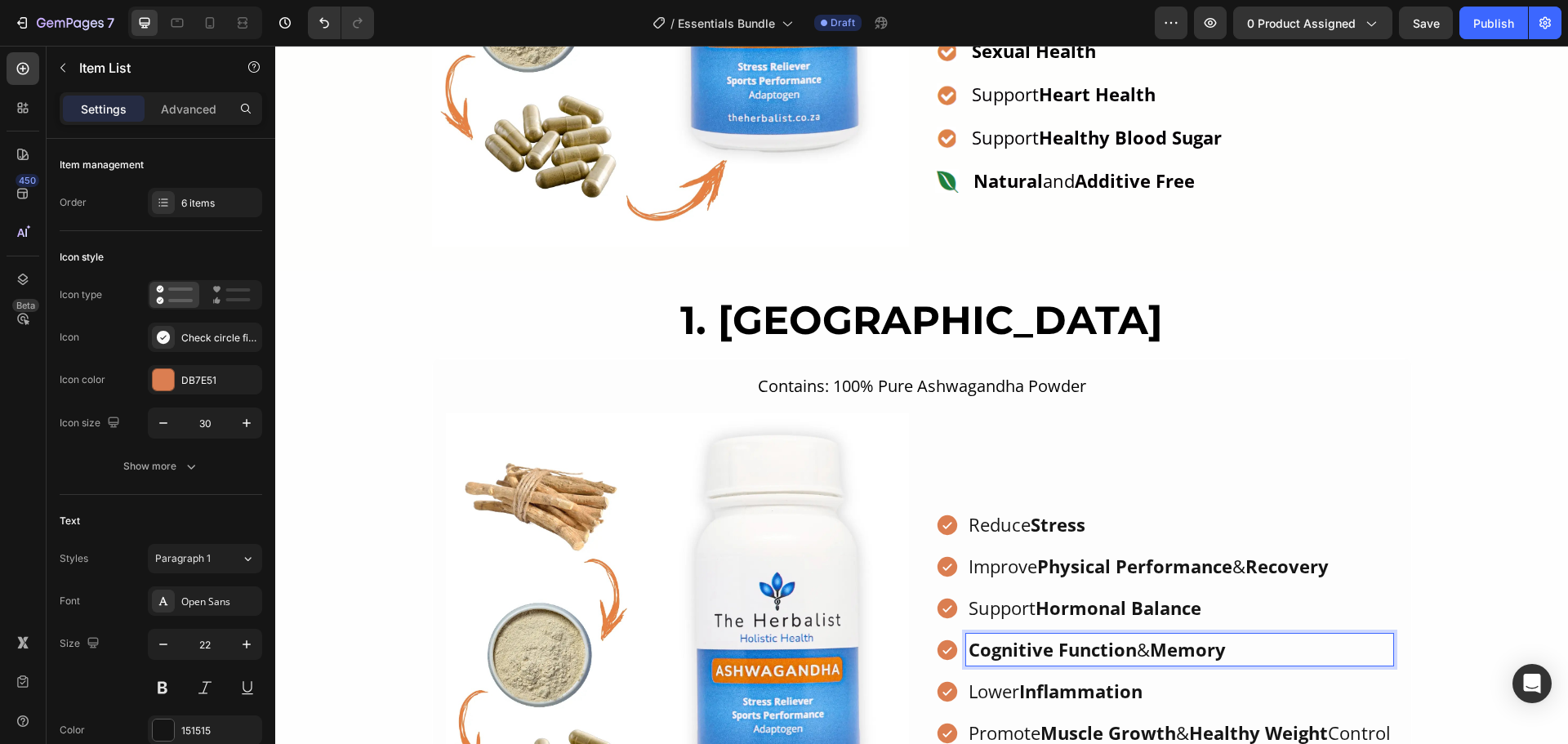
scroll to position [1167, 0]
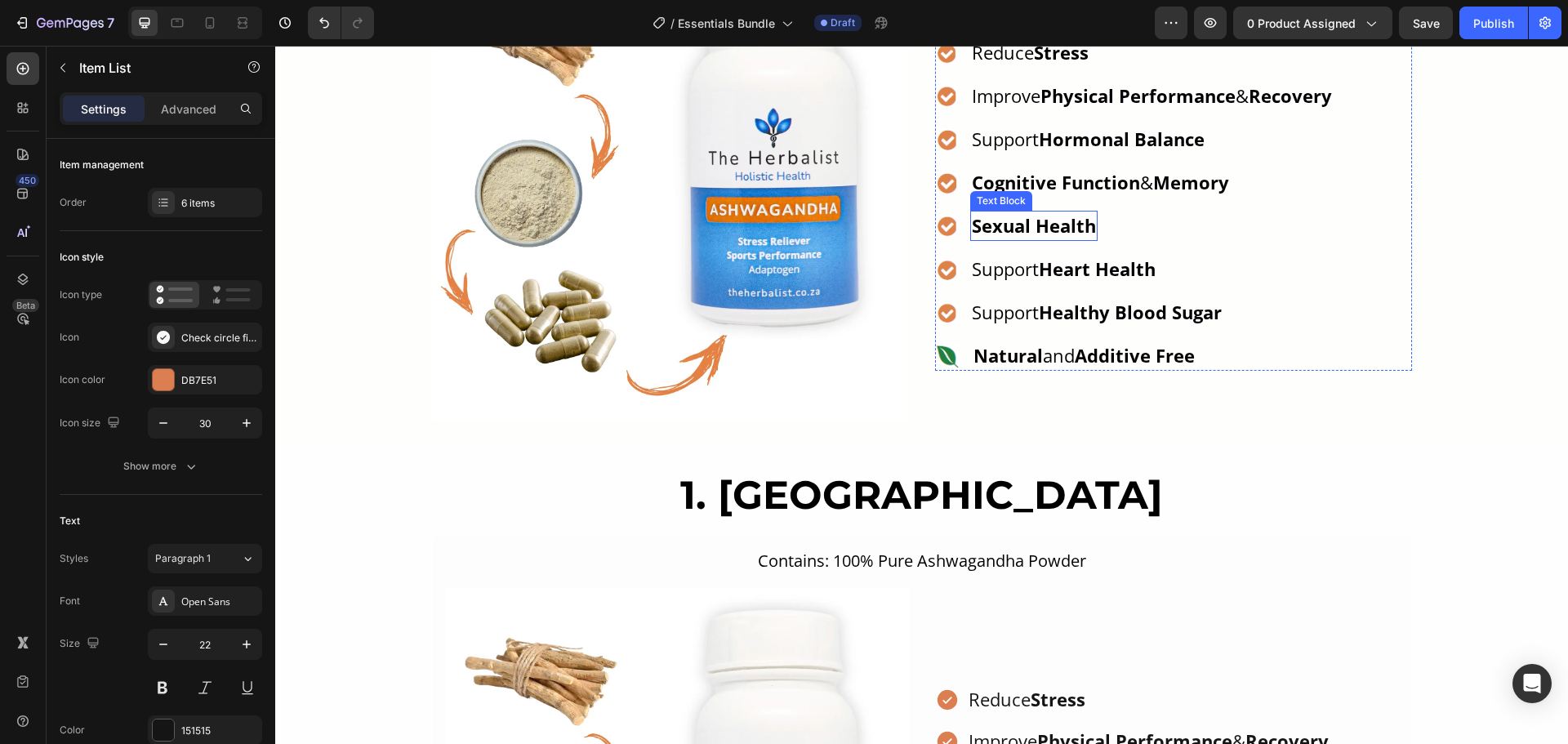
click at [1048, 232] on strong "Sexual Health" at bounding box center [1033, 225] width 124 height 25
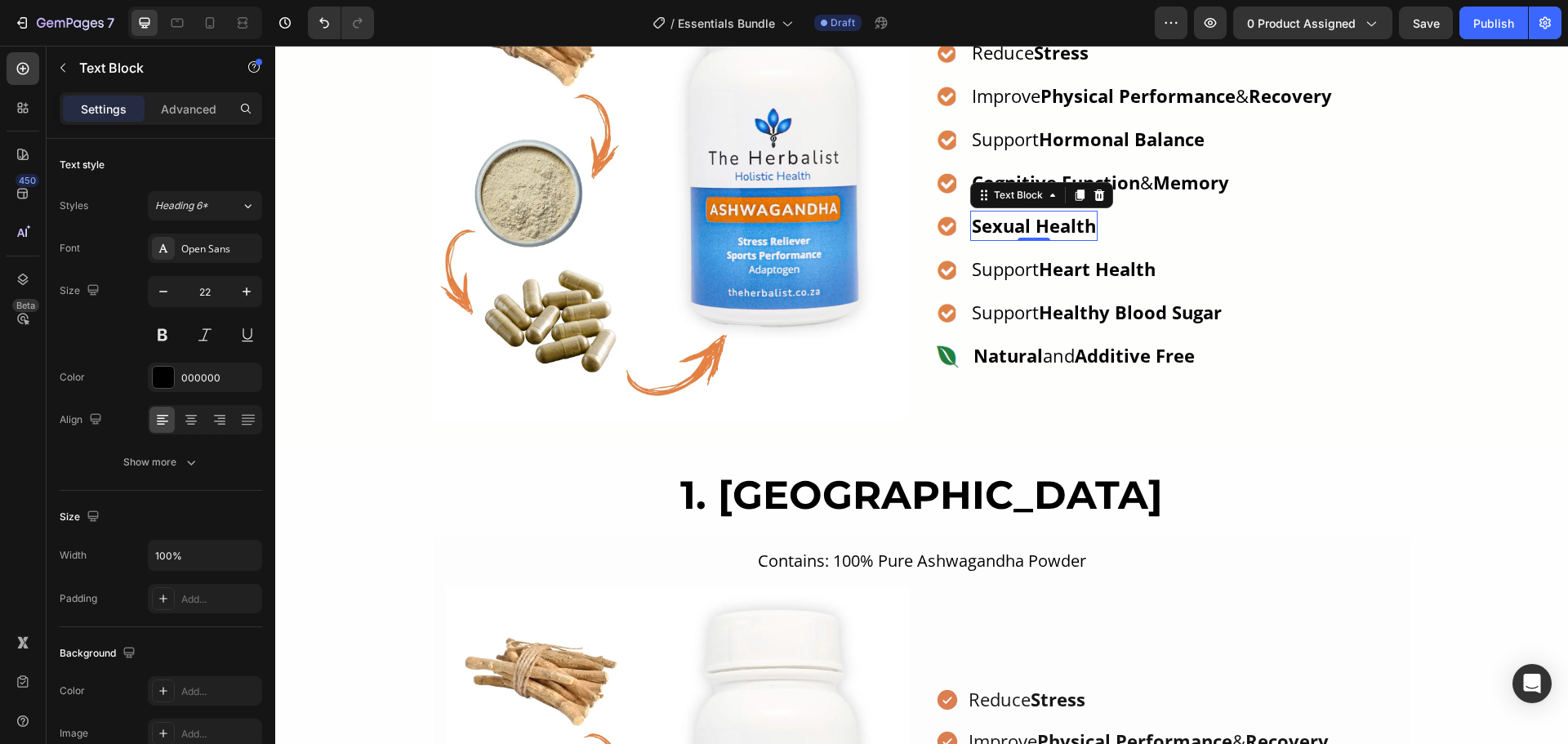
click at [1048, 232] on strong "Sexual Health" at bounding box center [1033, 225] width 124 height 25
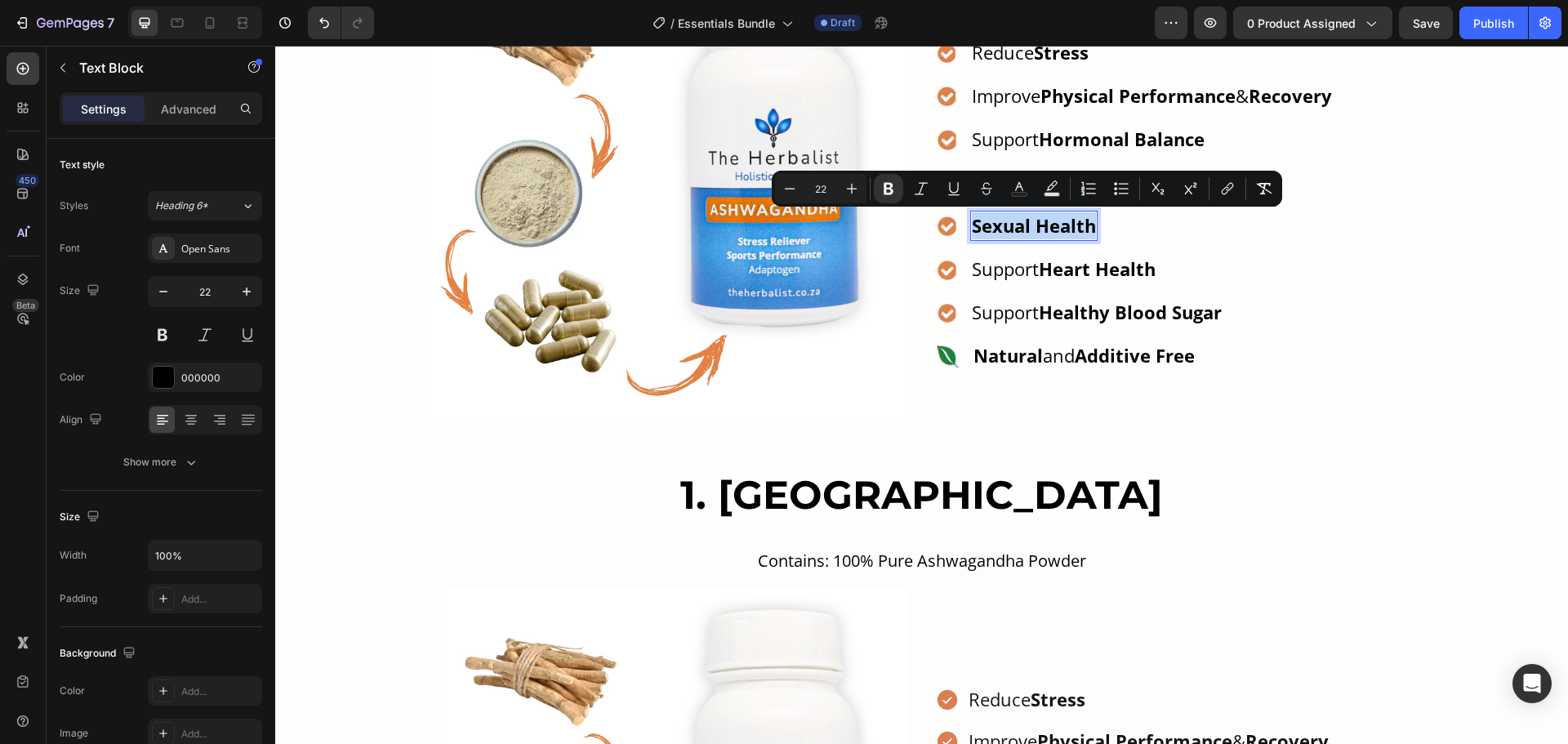
copy strong "Sexual Health"
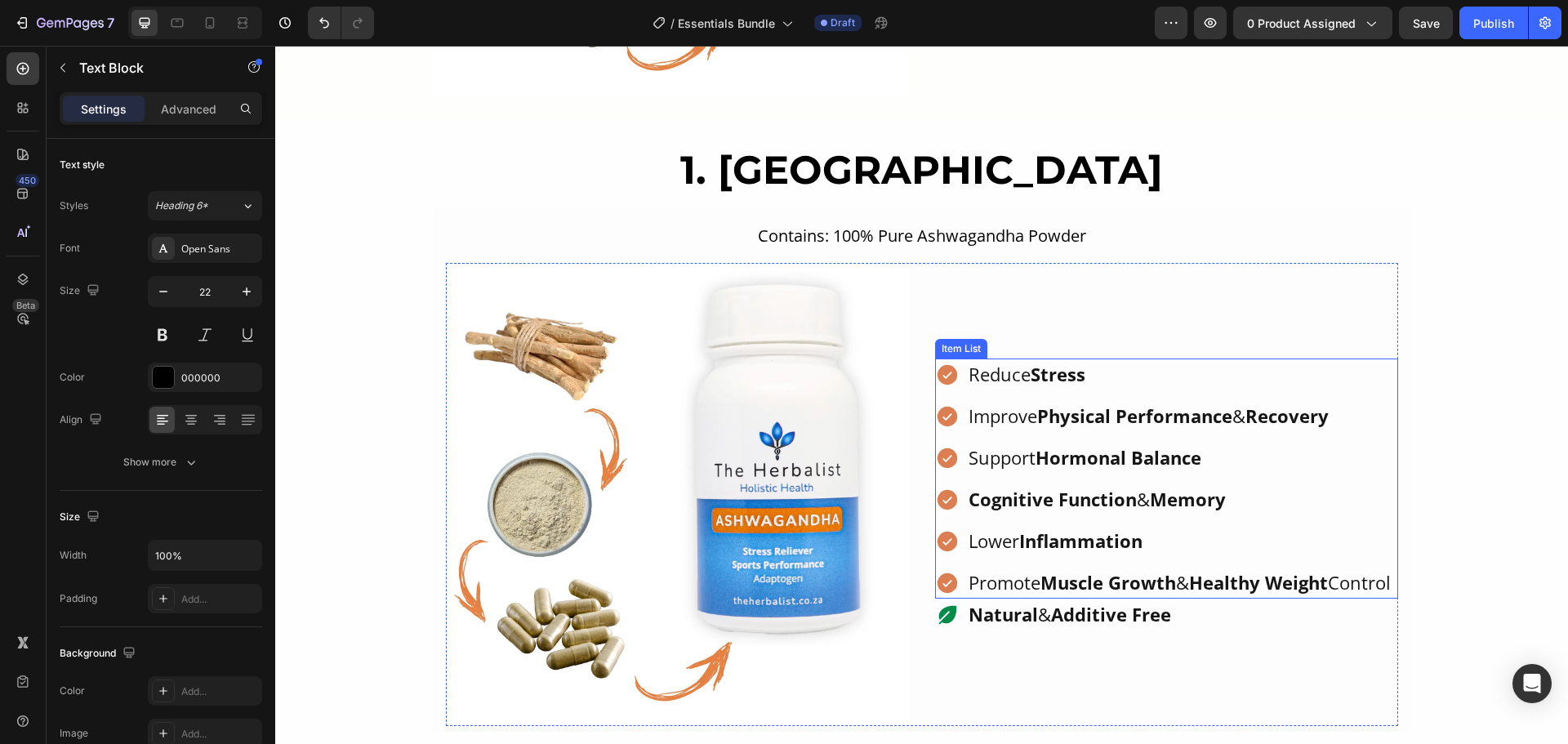
type input "16"
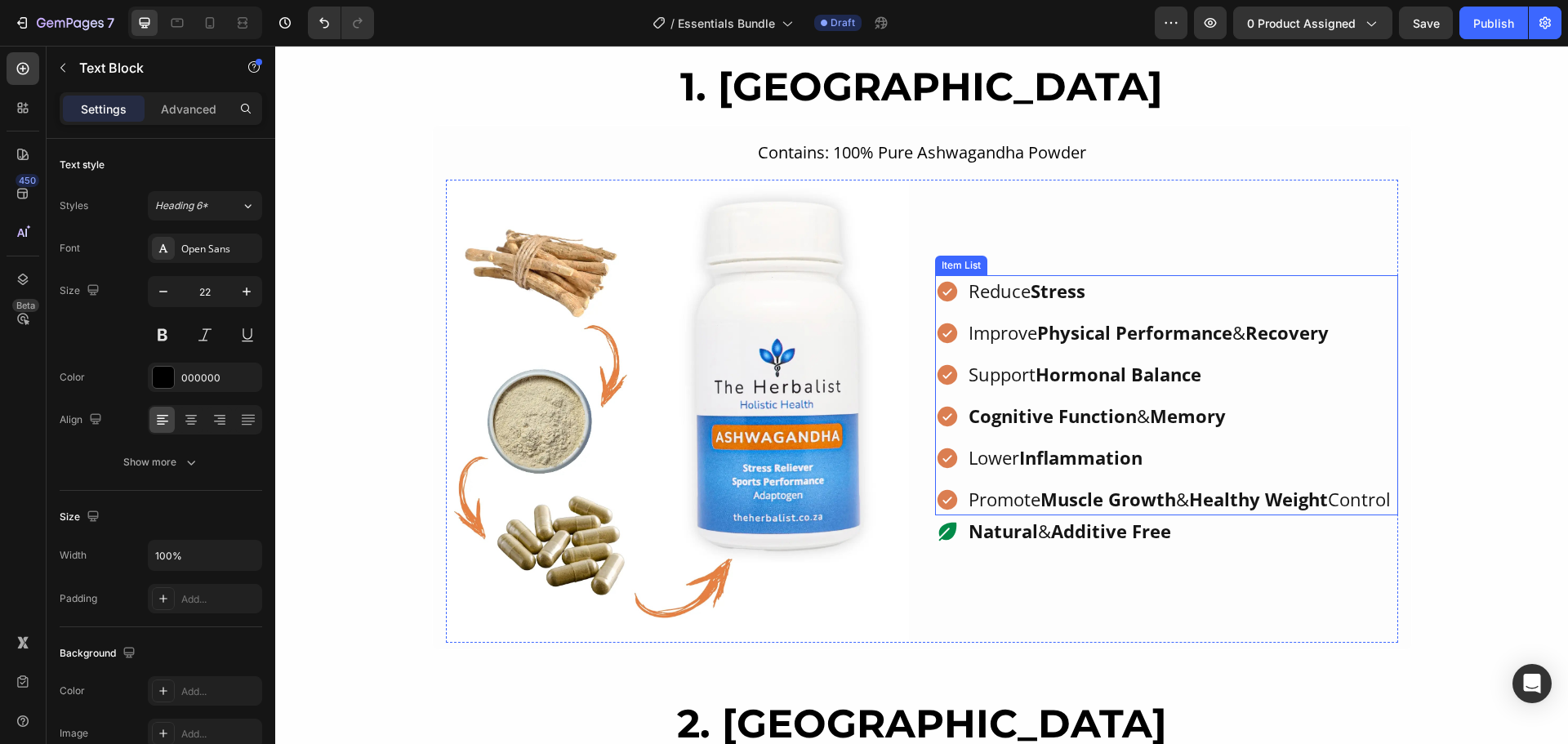
click at [1048, 445] on strong "Inflammation" at bounding box center [1081, 457] width 123 height 25
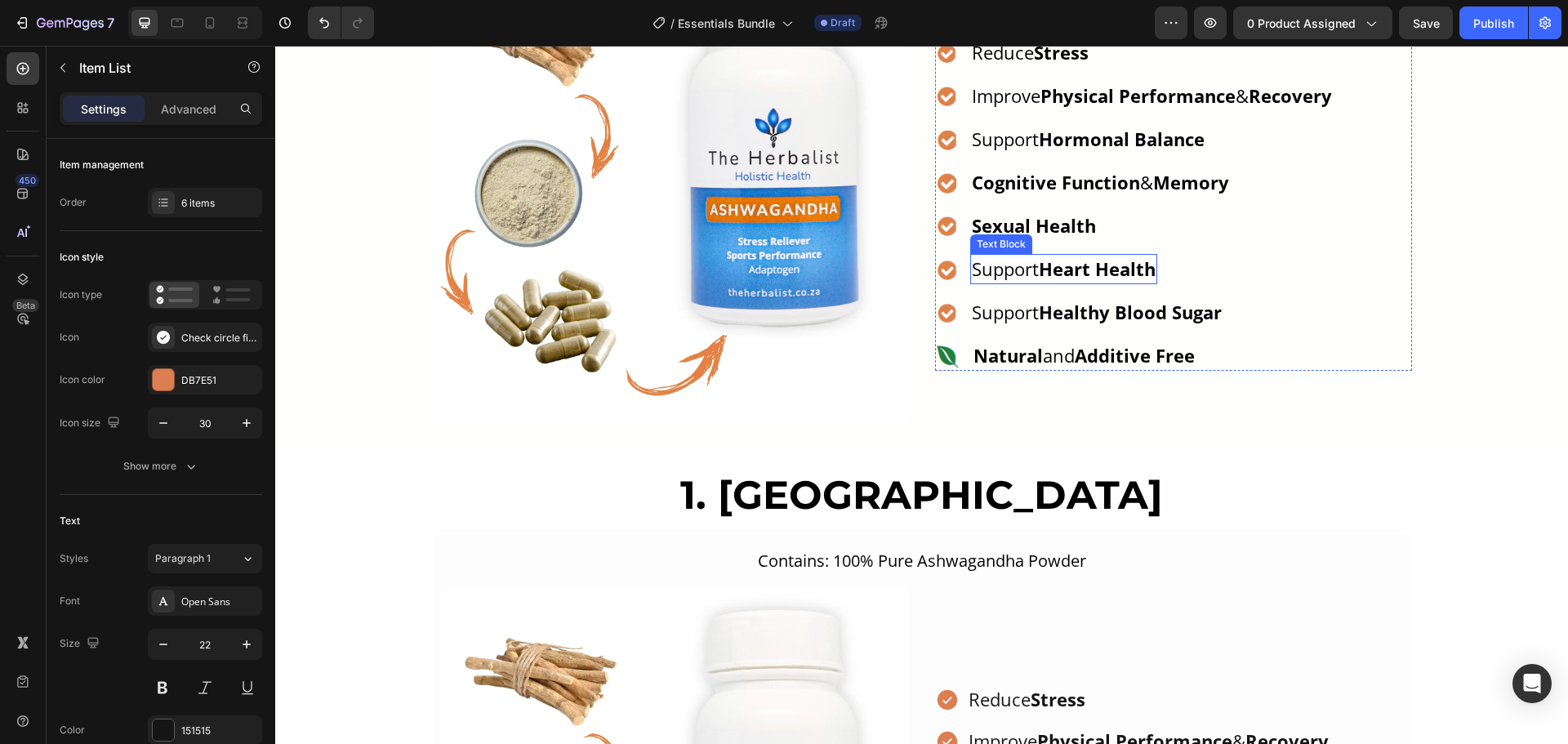
click at [1030, 263] on p "Support Heart Health" at bounding box center [1063, 269] width 184 height 27
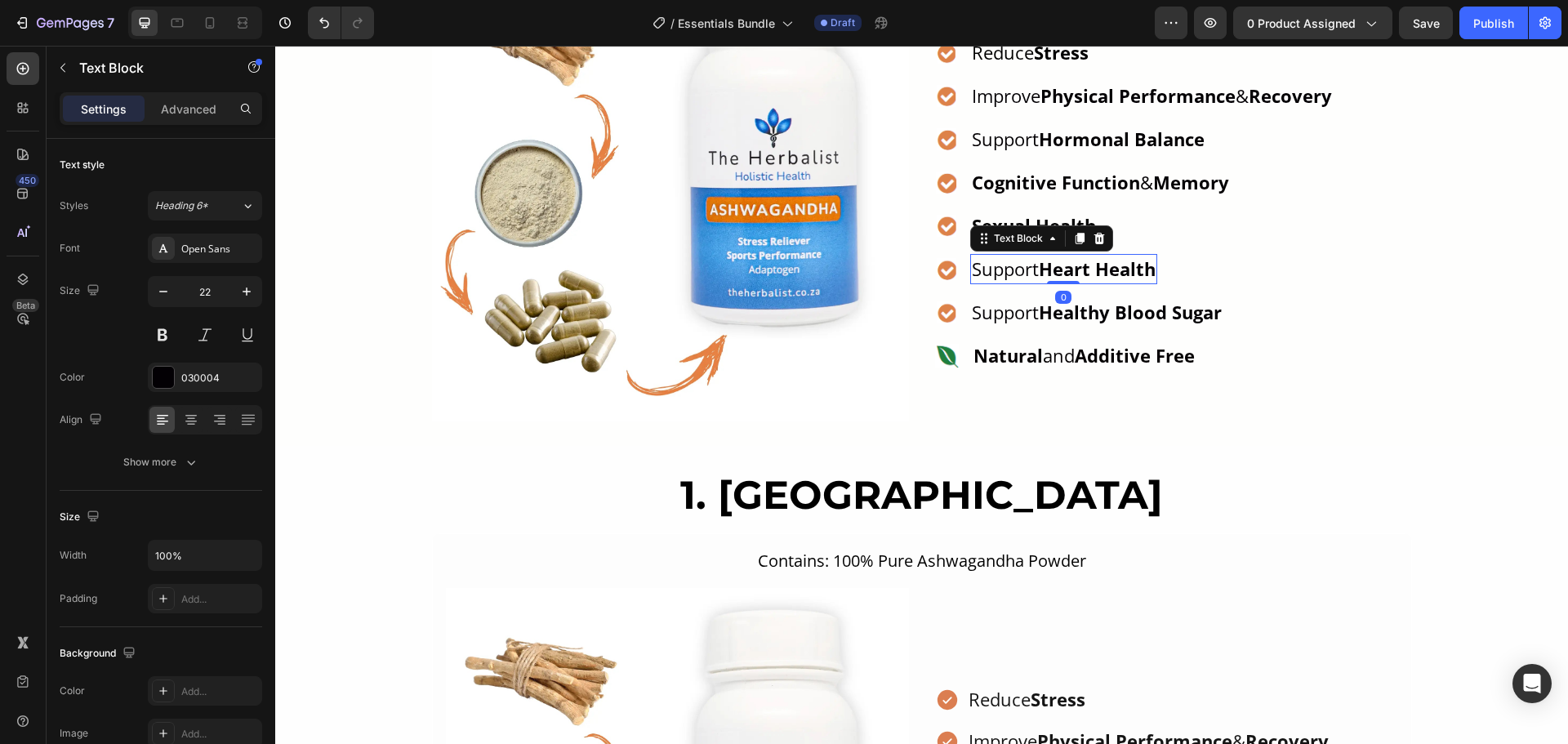
click at [1030, 263] on p "Support Heart Health" at bounding box center [1063, 269] width 184 height 27
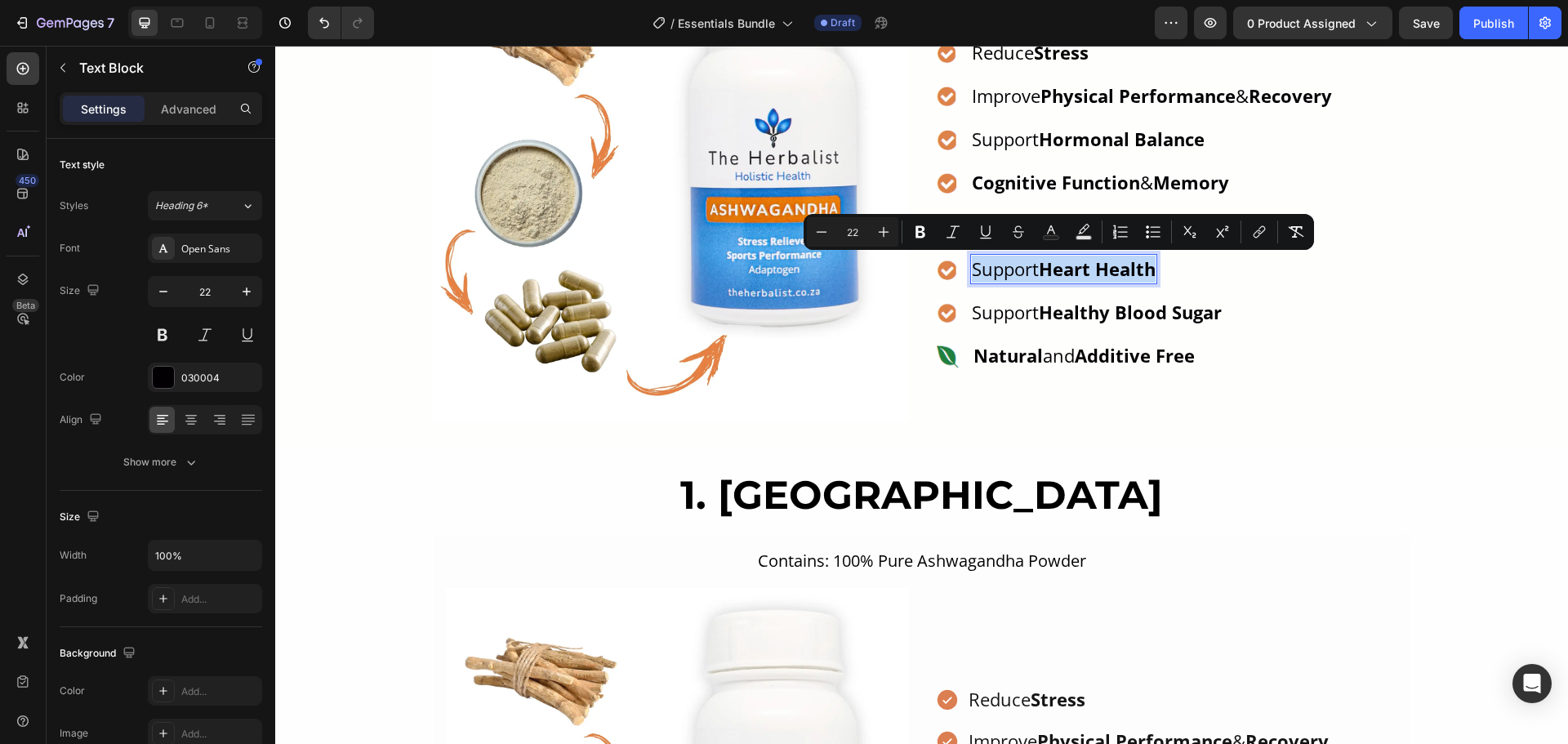
copy p "Support Heart Health"
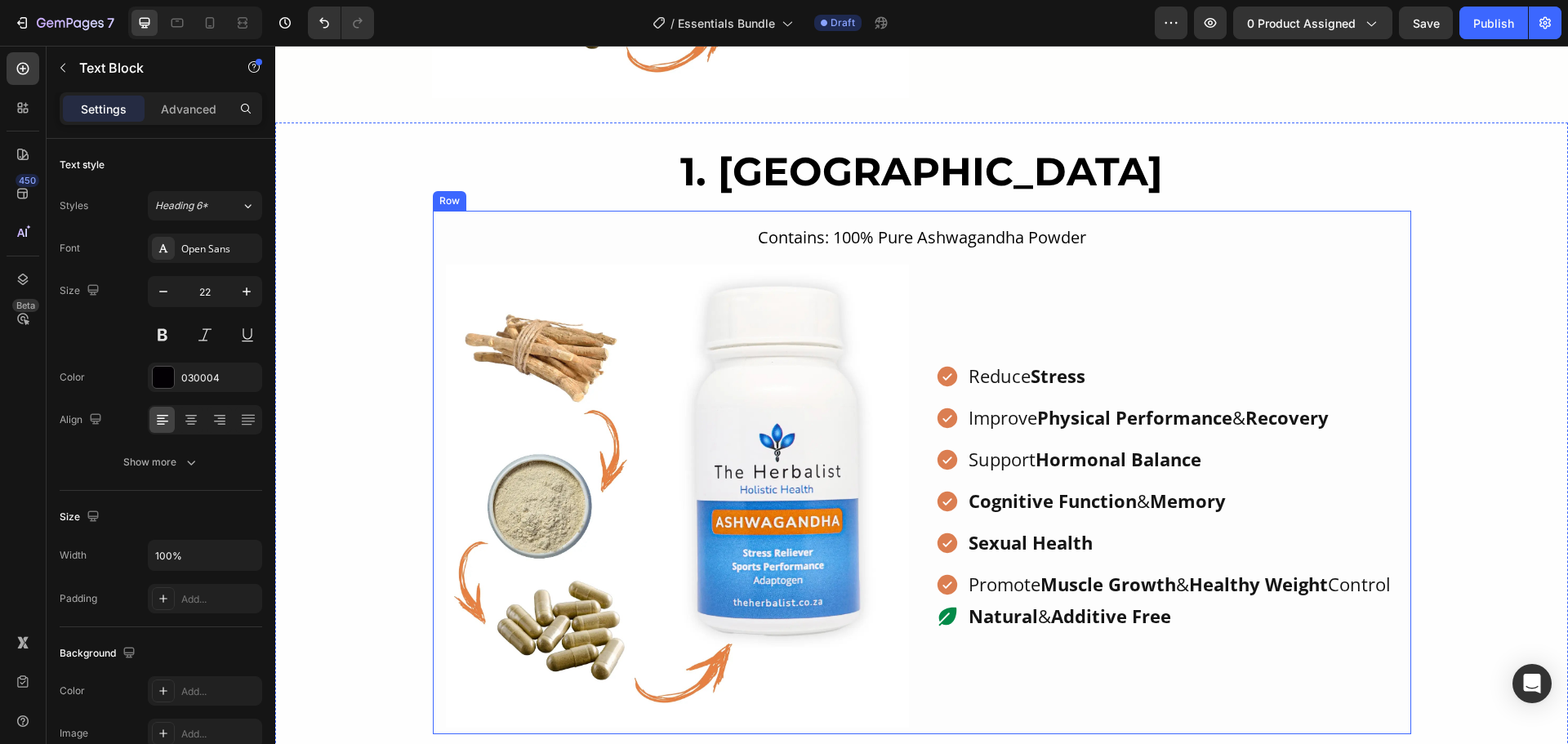
scroll to position [1494, 0]
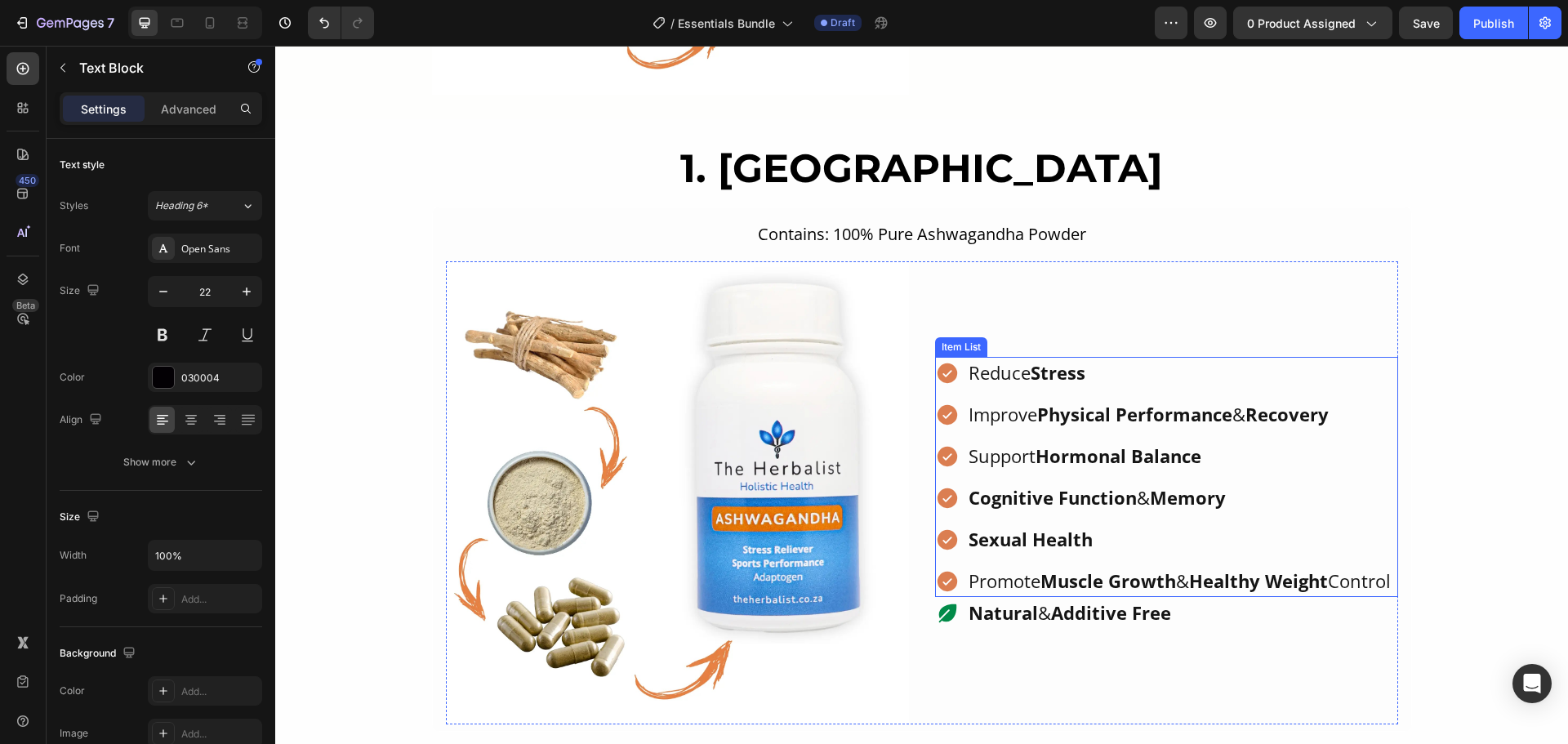
click at [1045, 574] on strong "Muscle Growth" at bounding box center [1108, 580] width 135 height 25
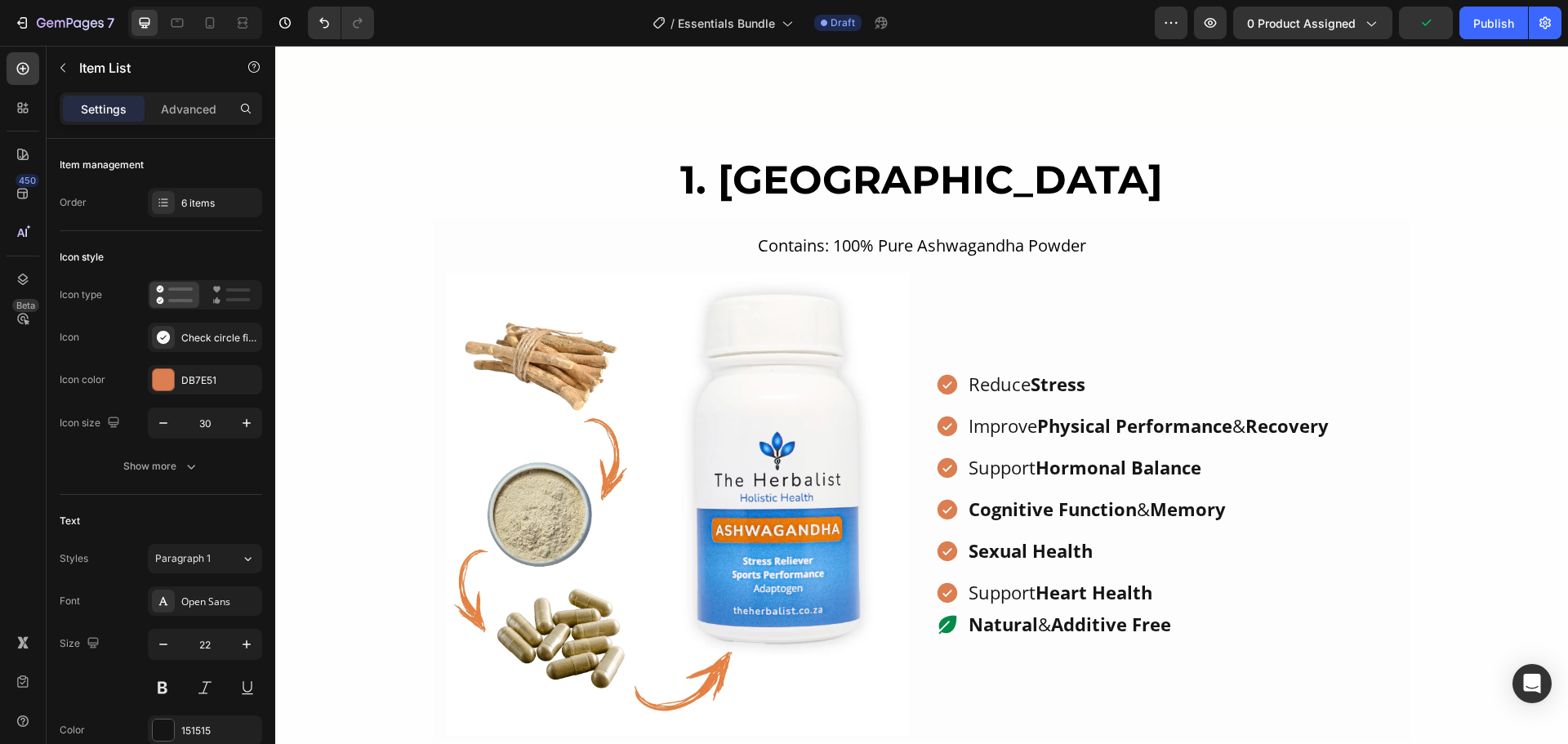
scroll to position [1589, 0]
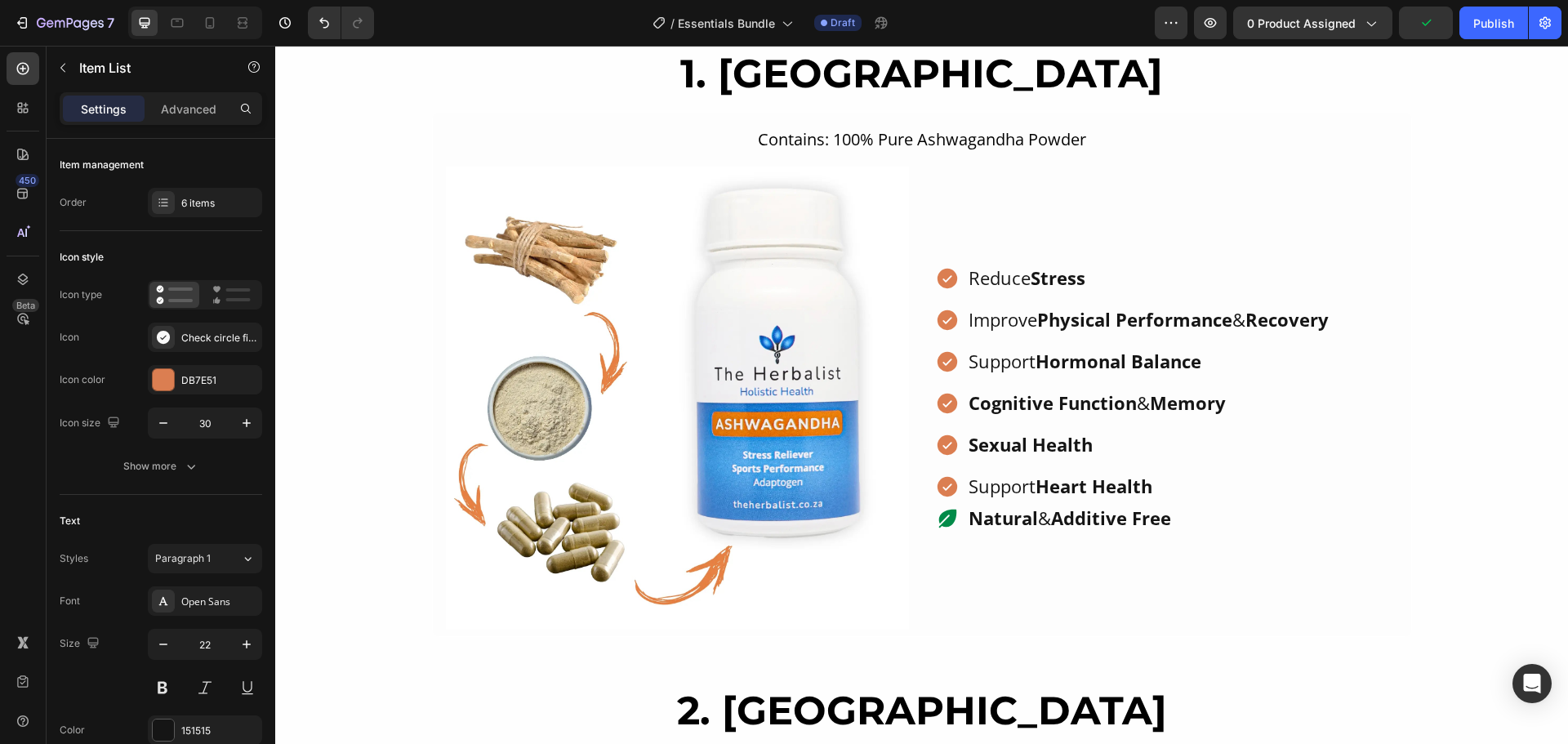
click at [1179, 432] on p "Sexual Health" at bounding box center [1148, 444] width 360 height 27
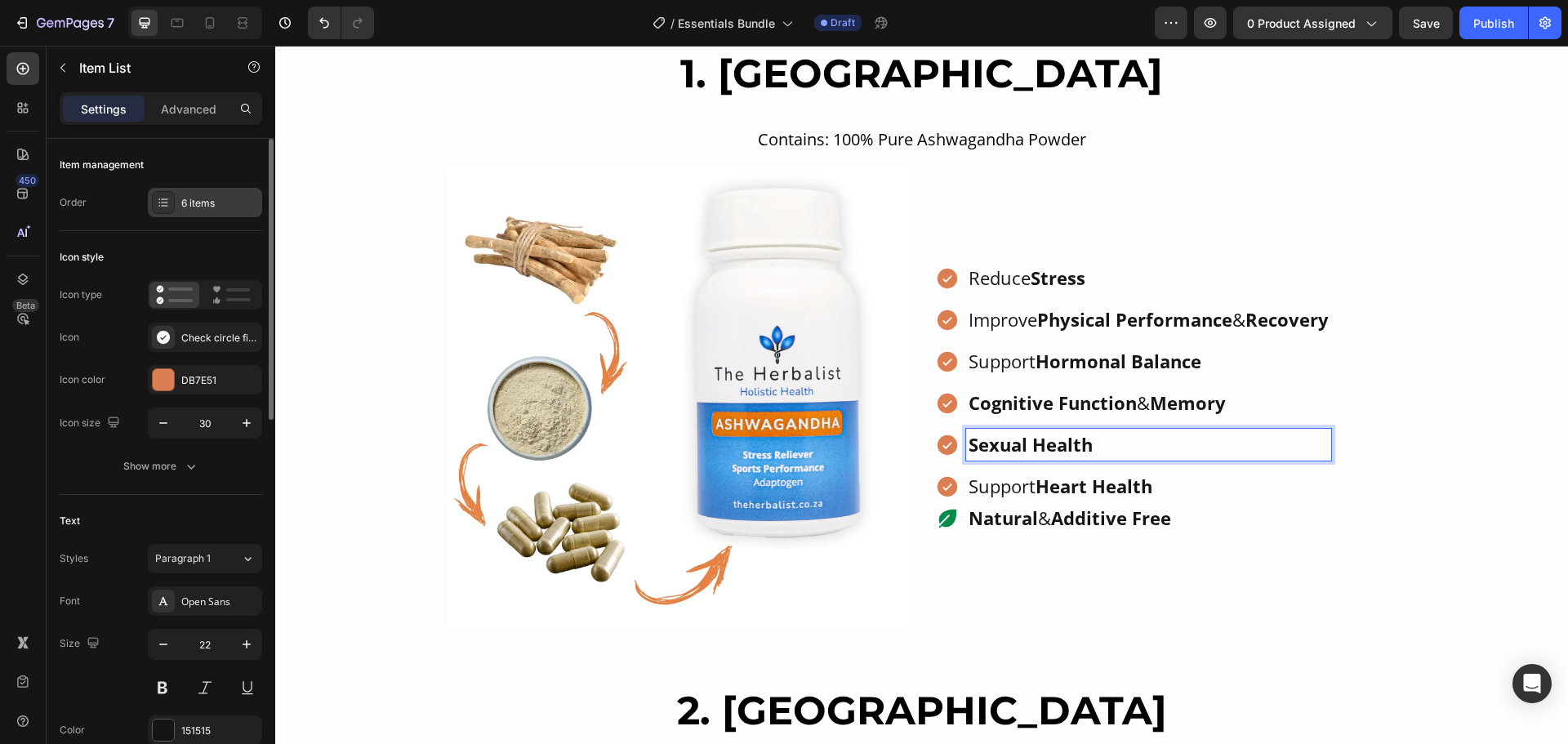
click at [164, 200] on icon at bounding box center [163, 202] width 13 height 13
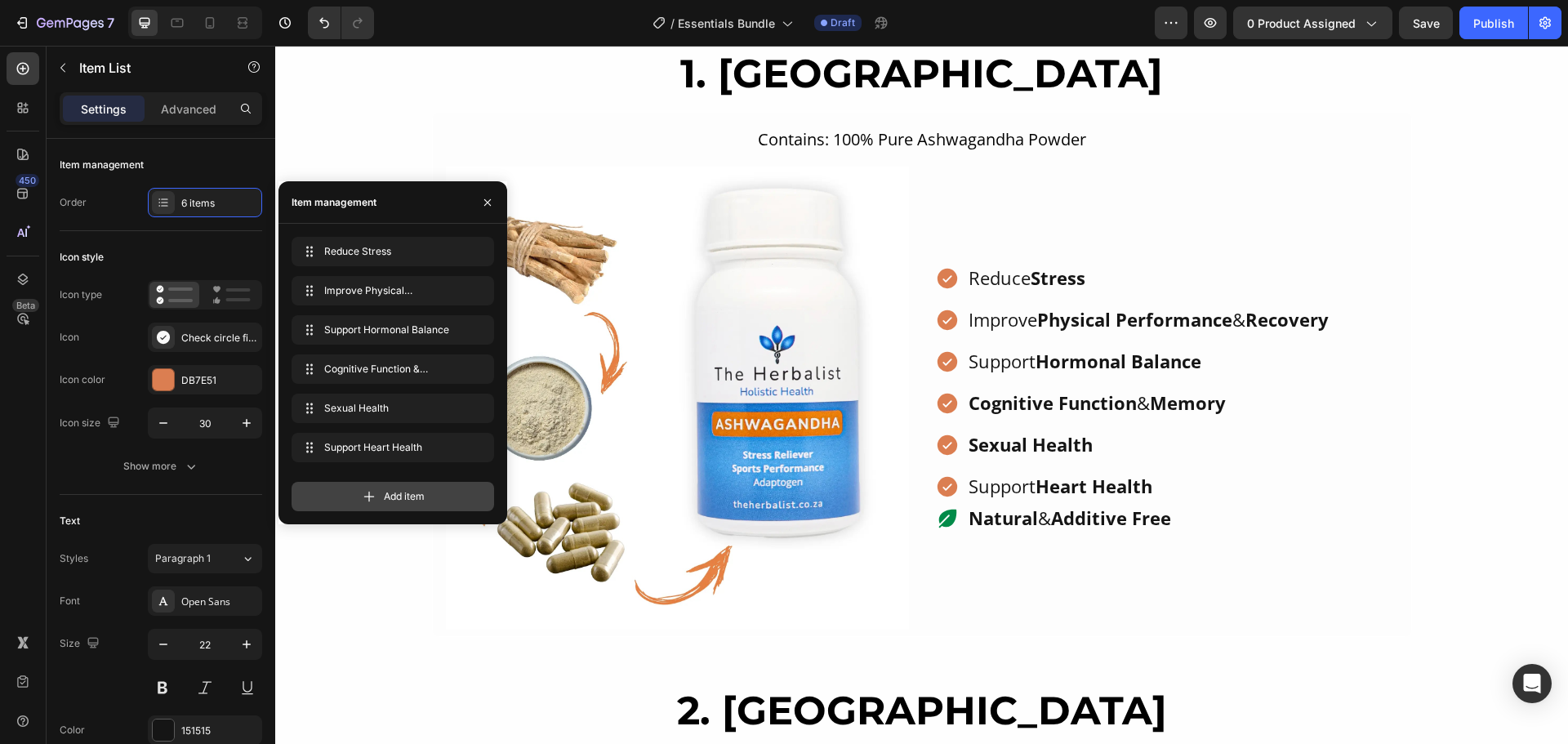
click at [400, 492] on span "Add item" at bounding box center [404, 496] width 41 height 15
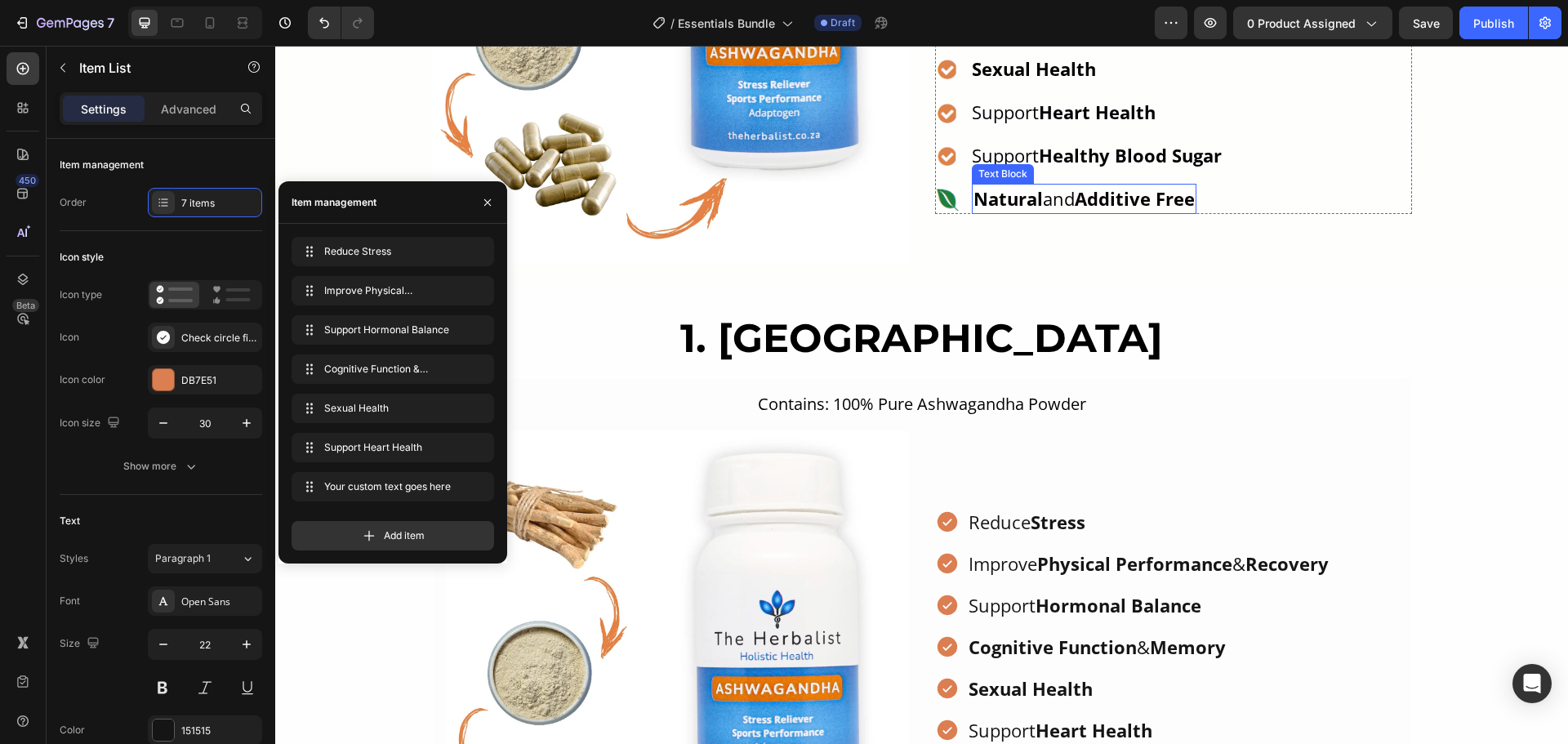
scroll to position [1262, 0]
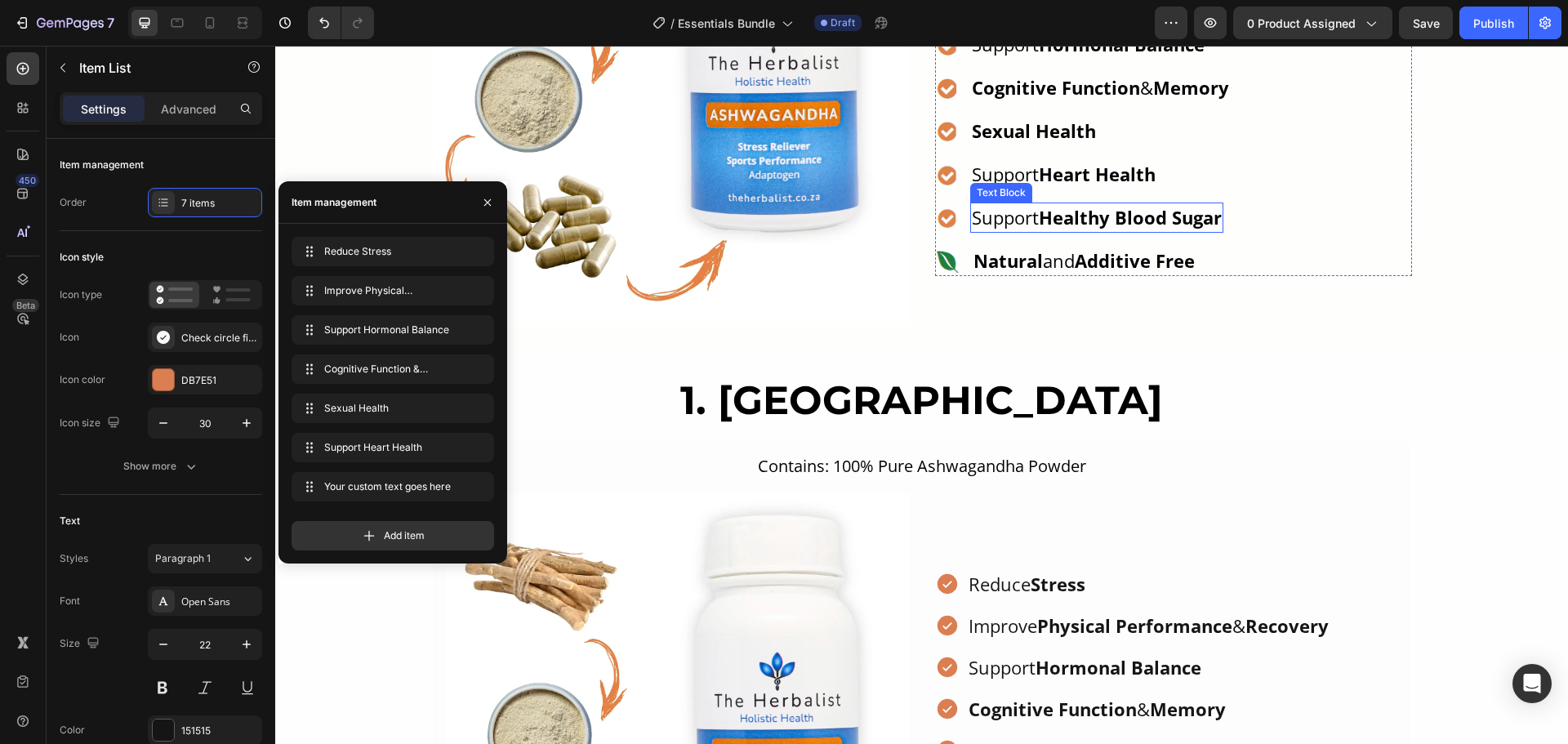
click at [1076, 221] on strong "Healthy Blood Sugar" at bounding box center [1131, 217] width 183 height 25
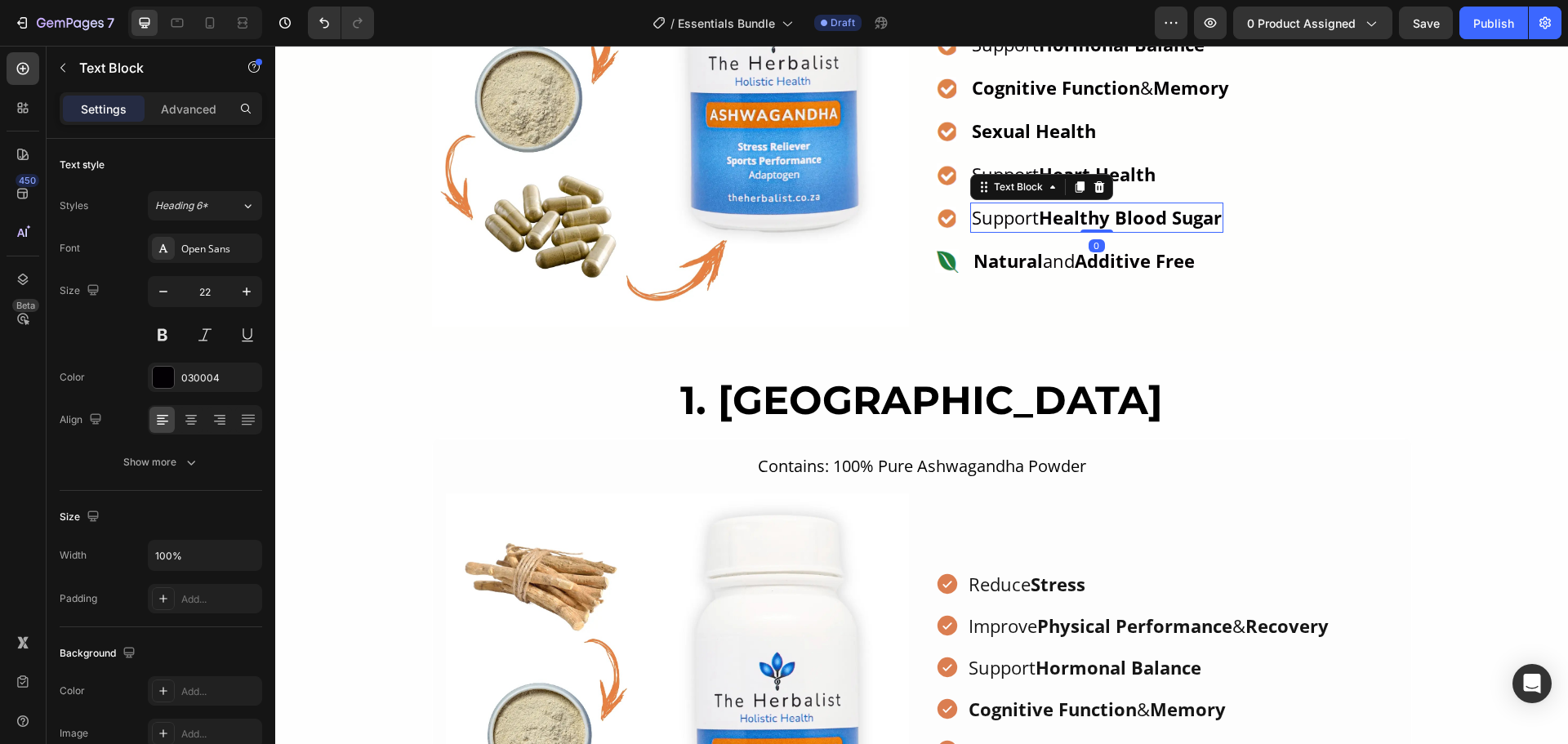
click at [1076, 221] on strong "Healthy Blood Sugar" at bounding box center [1131, 217] width 183 height 25
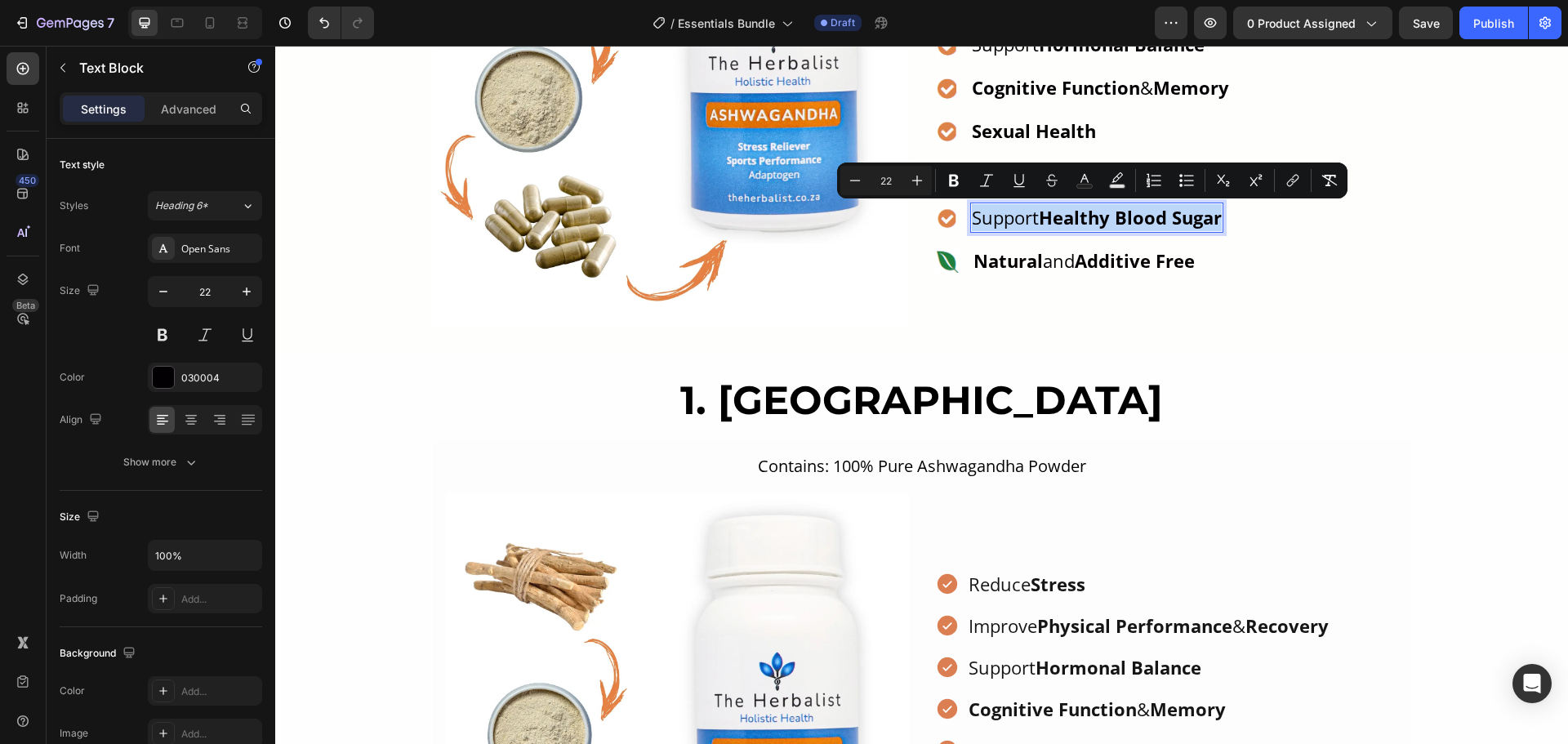
copy p "Support Healthy Blood Sugar"
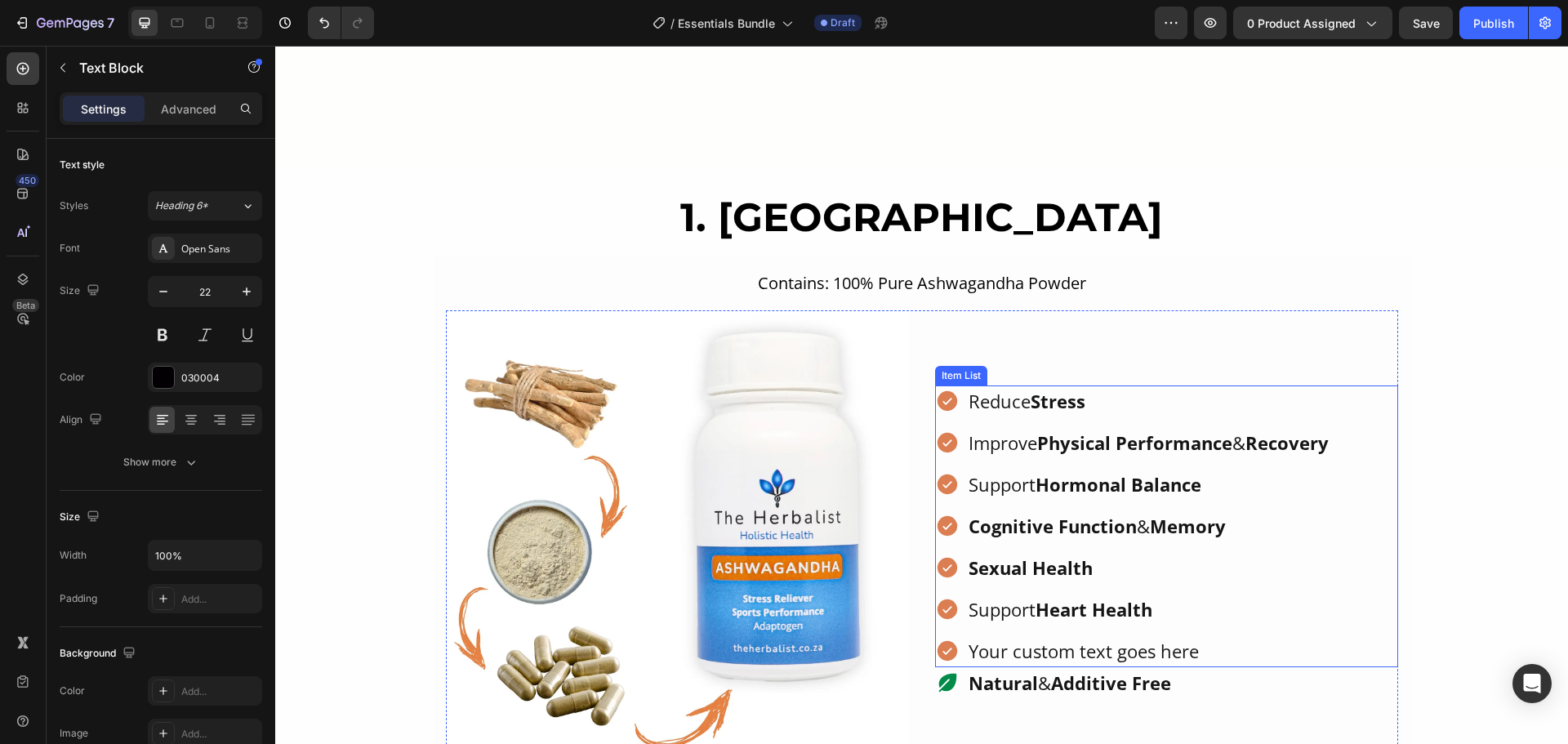
type input "16"
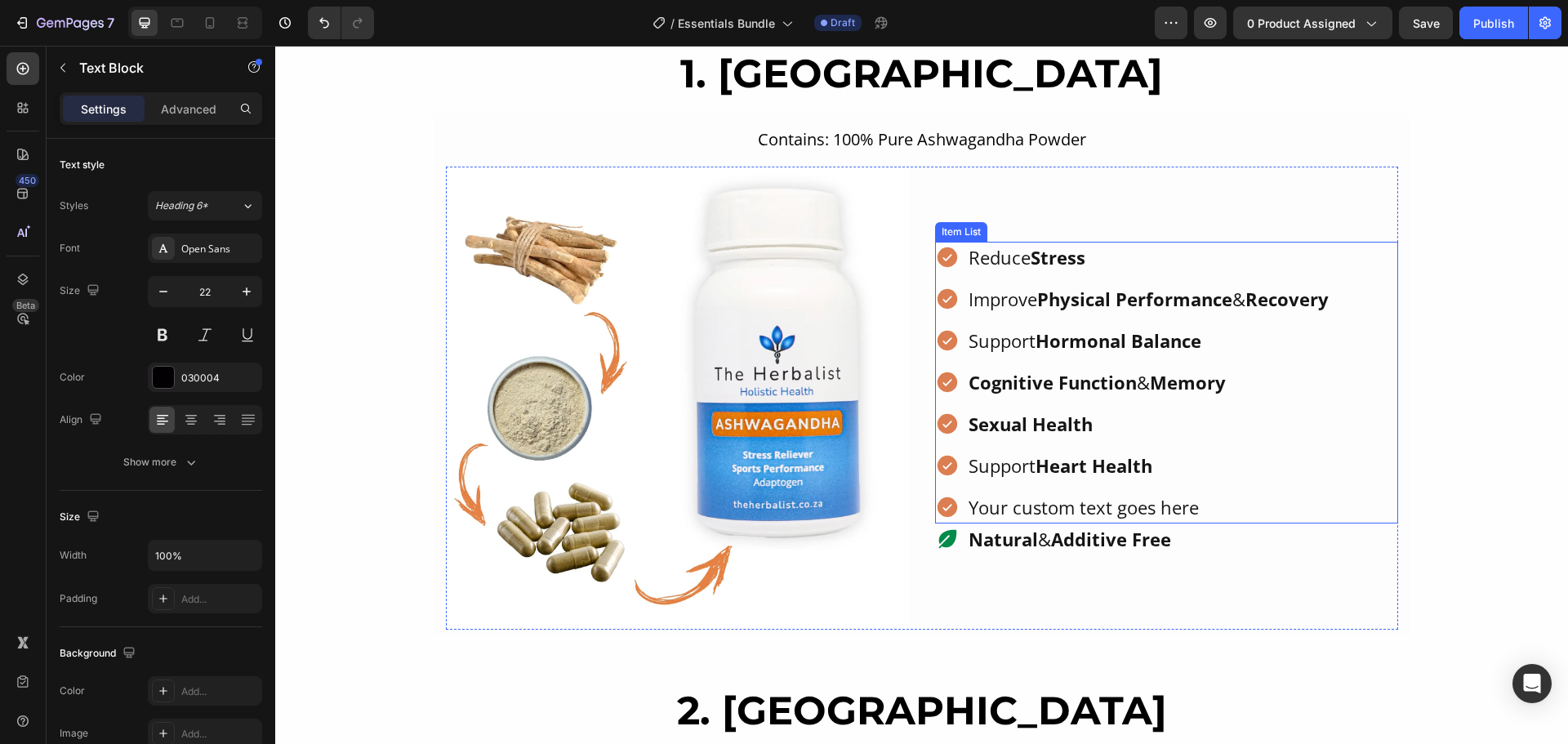
click at [1030, 508] on div "Your custom text goes here" at bounding box center [1149, 507] width 365 height 32
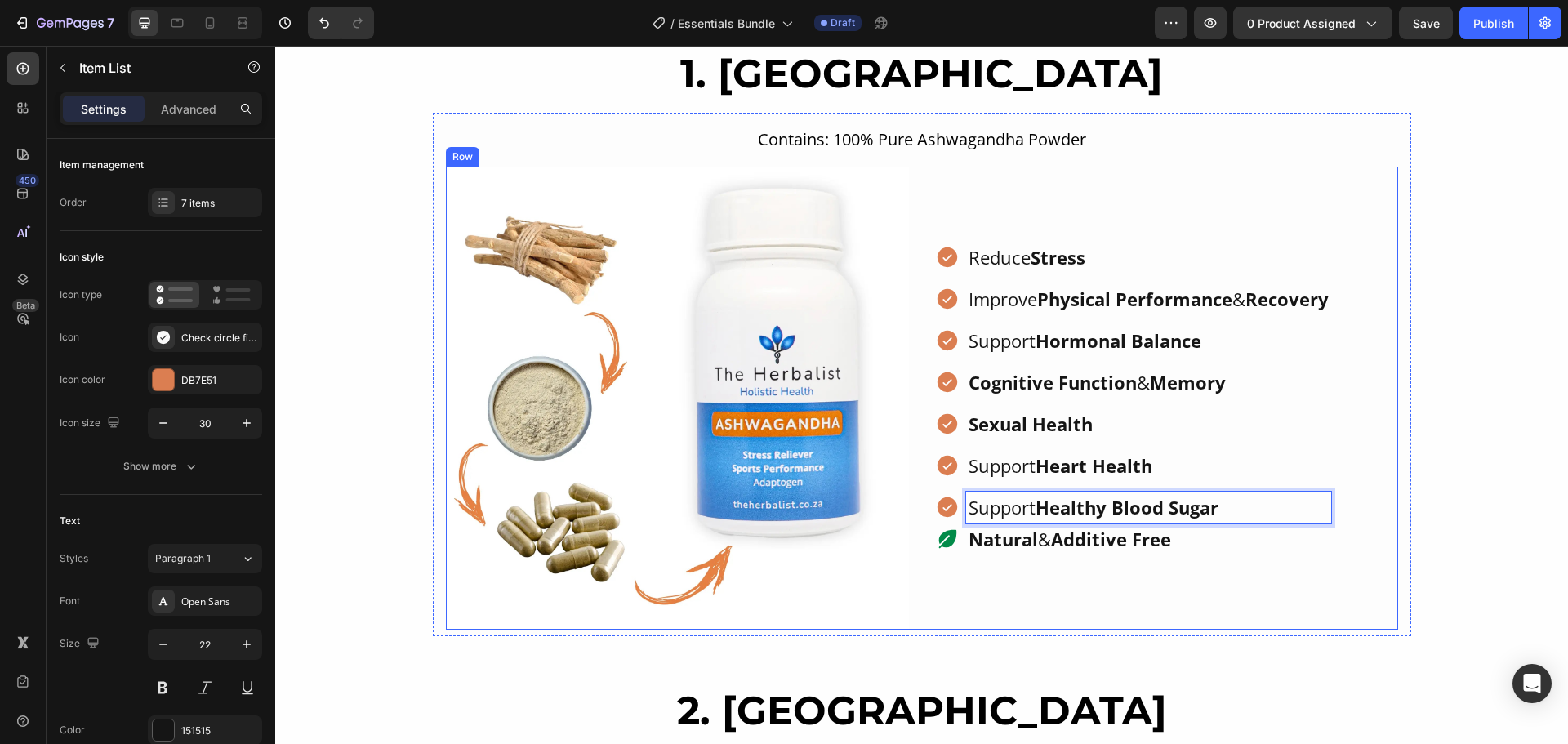
click at [1284, 579] on div "Reduce Stress Improve Physical Performance & Recovery Support Hormonal Balance …" at bounding box center [1166, 398] width 463 height 463
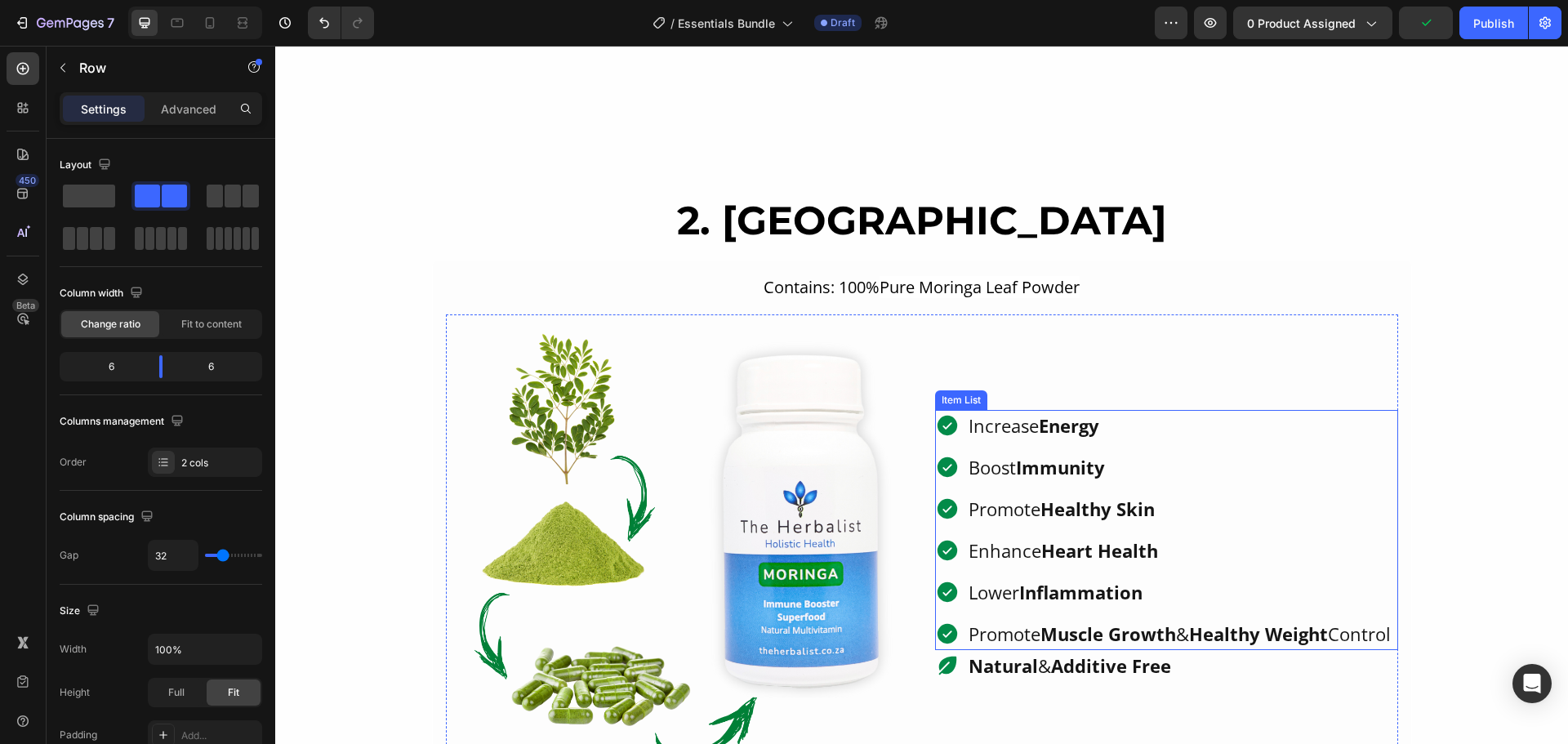
scroll to position [2324, 0]
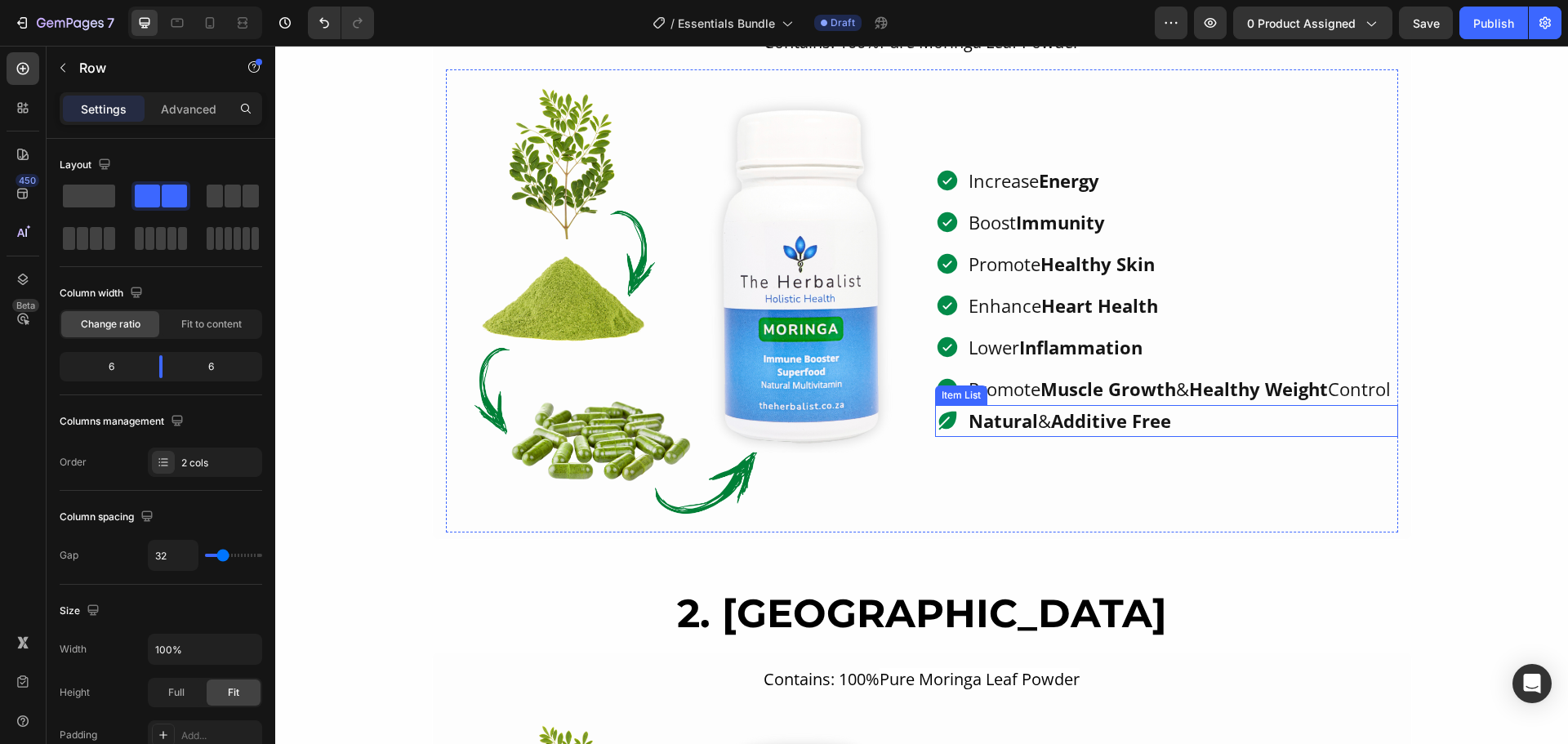
click at [1232, 436] on div "Natural & Additive Free" at bounding box center [1166, 420] width 463 height 32
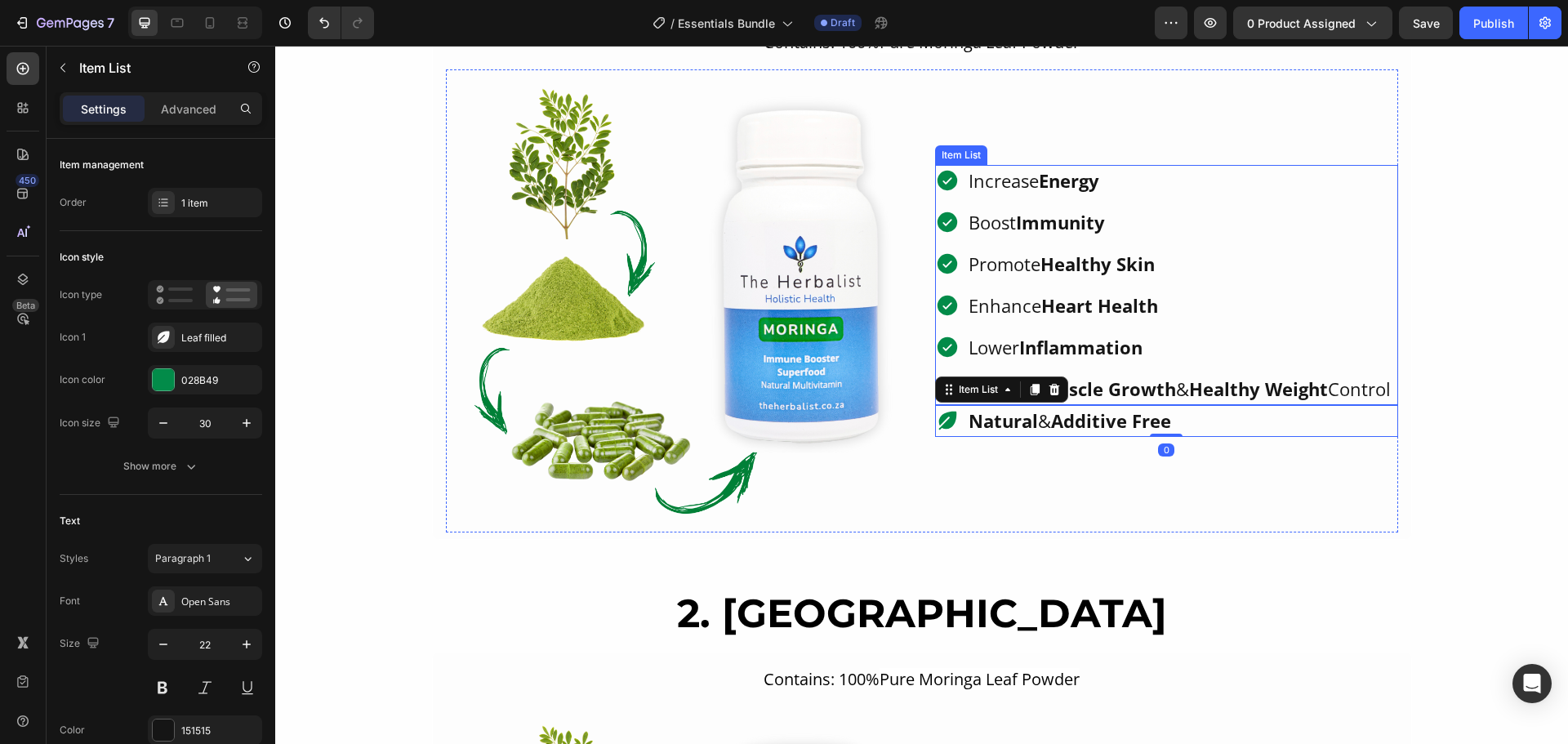
click at [1224, 400] on p "Promote Muscle Growth & Healthy Weight Control" at bounding box center [1179, 389] width 422 height 27
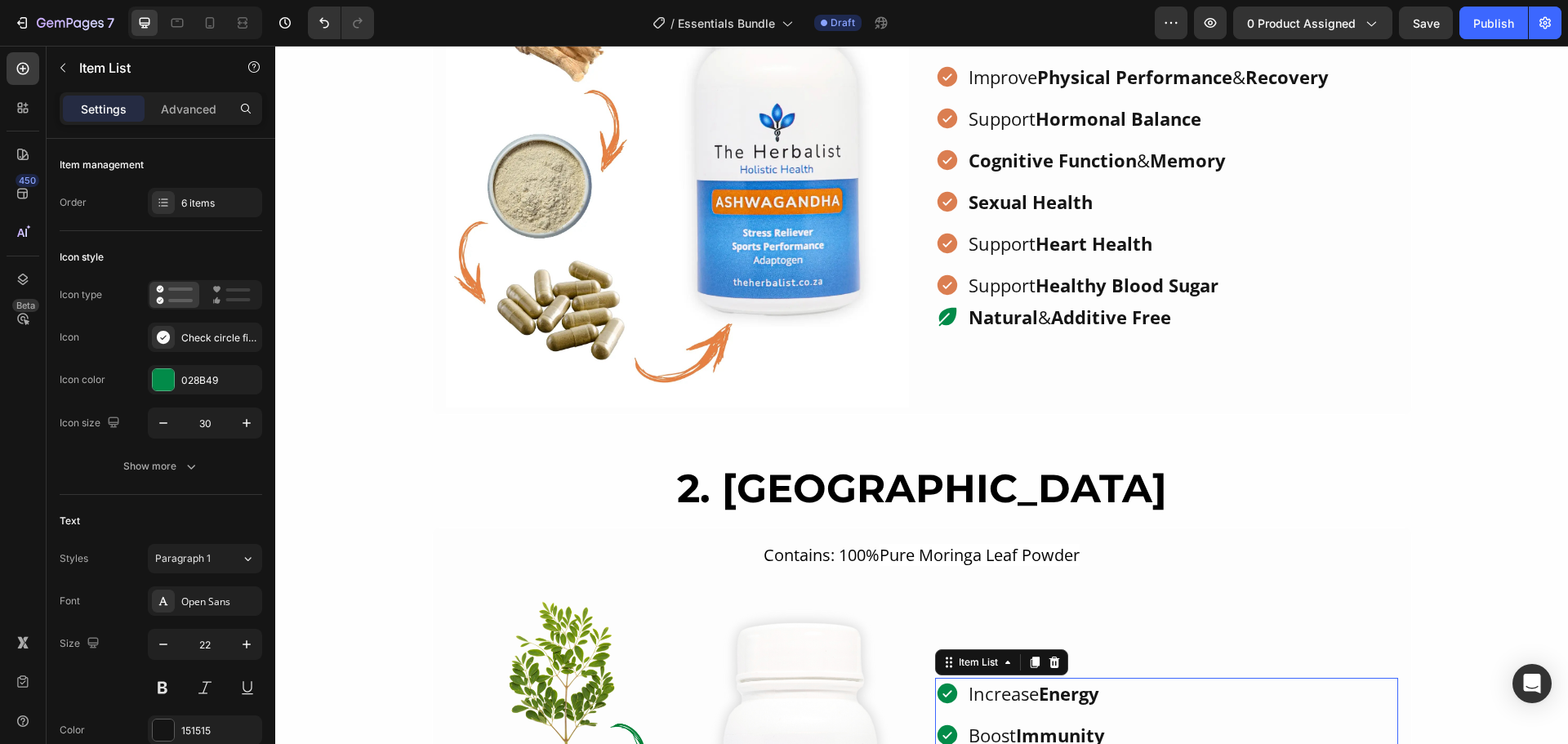
scroll to position [1589, 0]
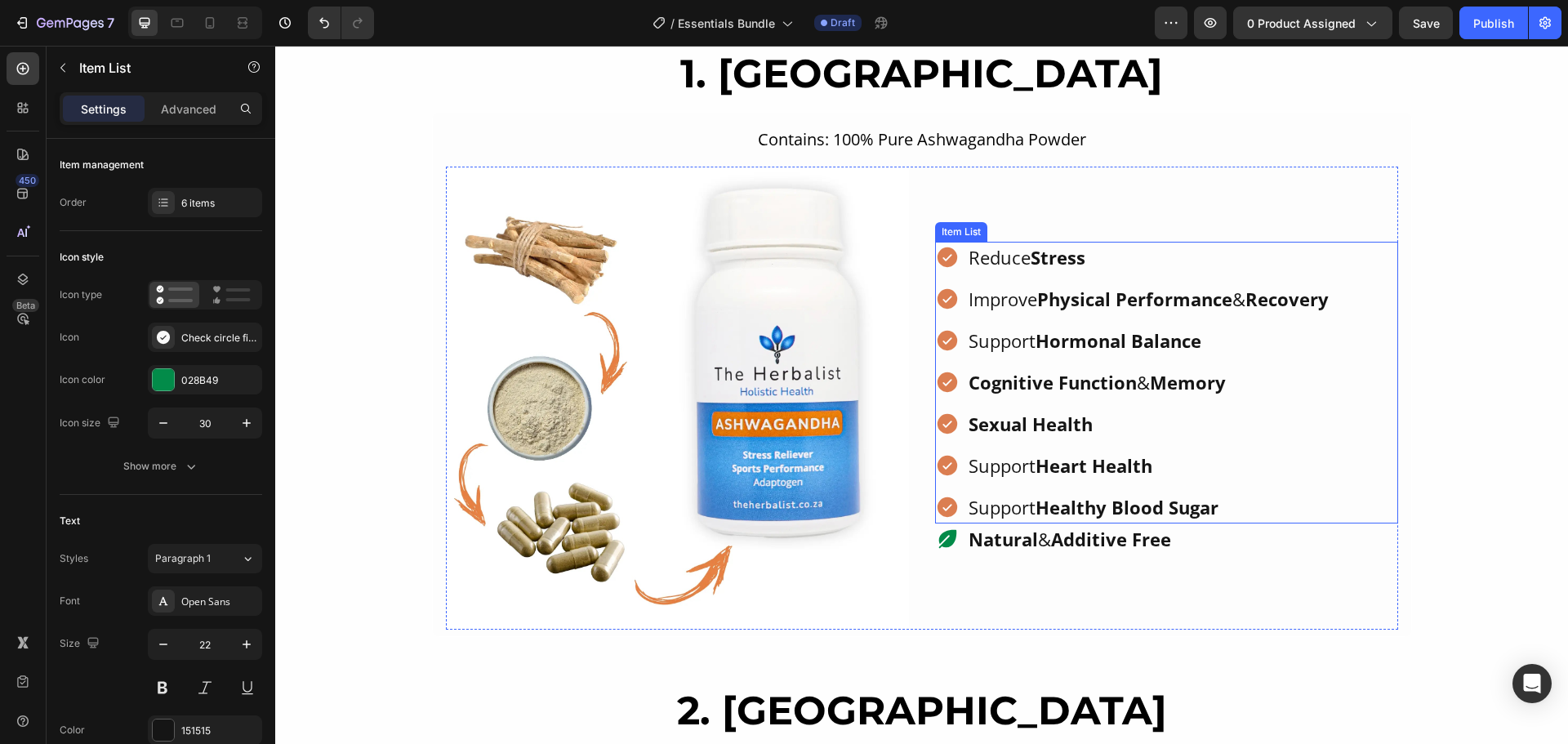
click at [1248, 511] on p "Support Healthy Blood Sugar" at bounding box center [1148, 507] width 360 height 27
click at [1252, 595] on div "Reduce Stress Improve Physical Performance & Recovery Support Hormonal Balance …" at bounding box center [1166, 398] width 463 height 463
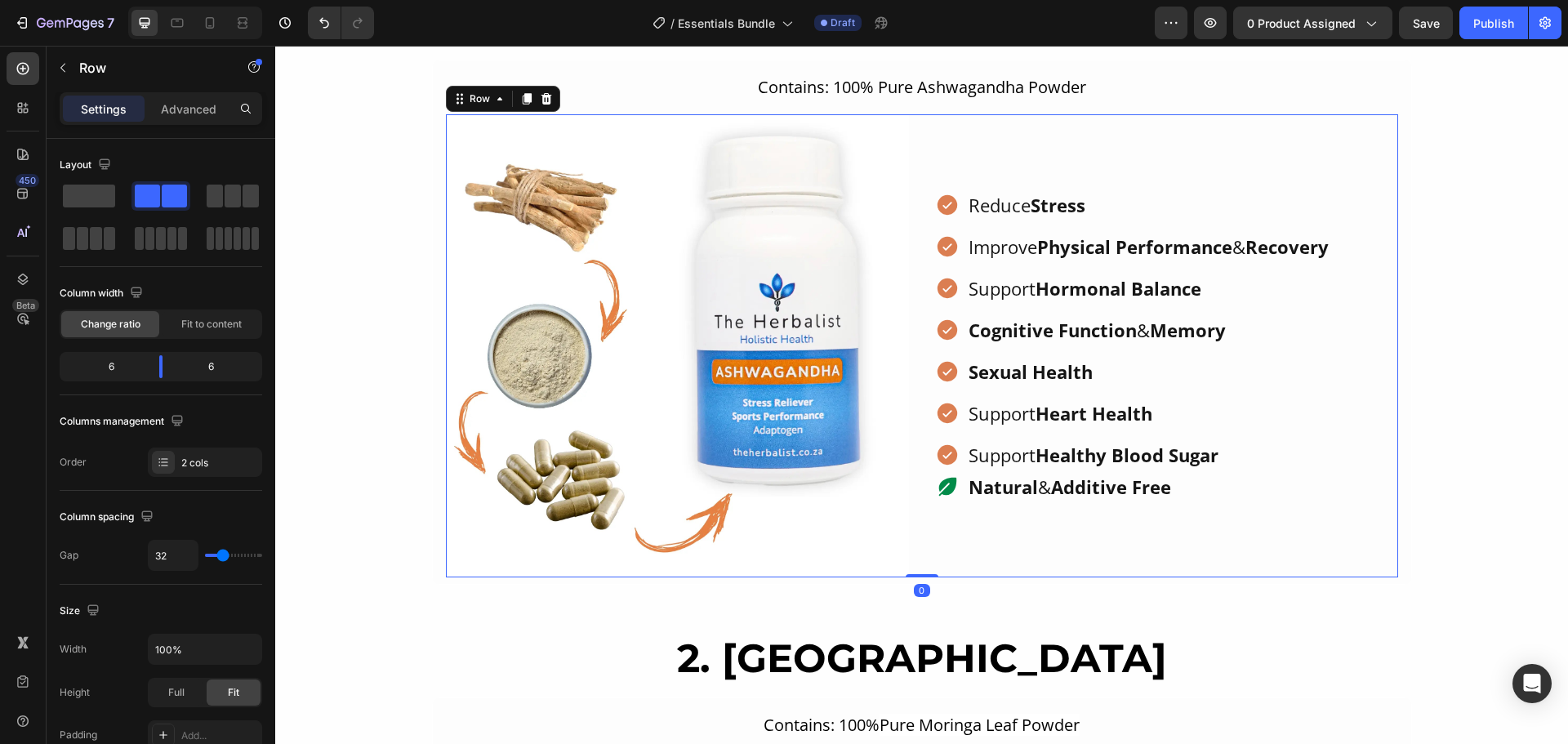
scroll to position [1670, 0]
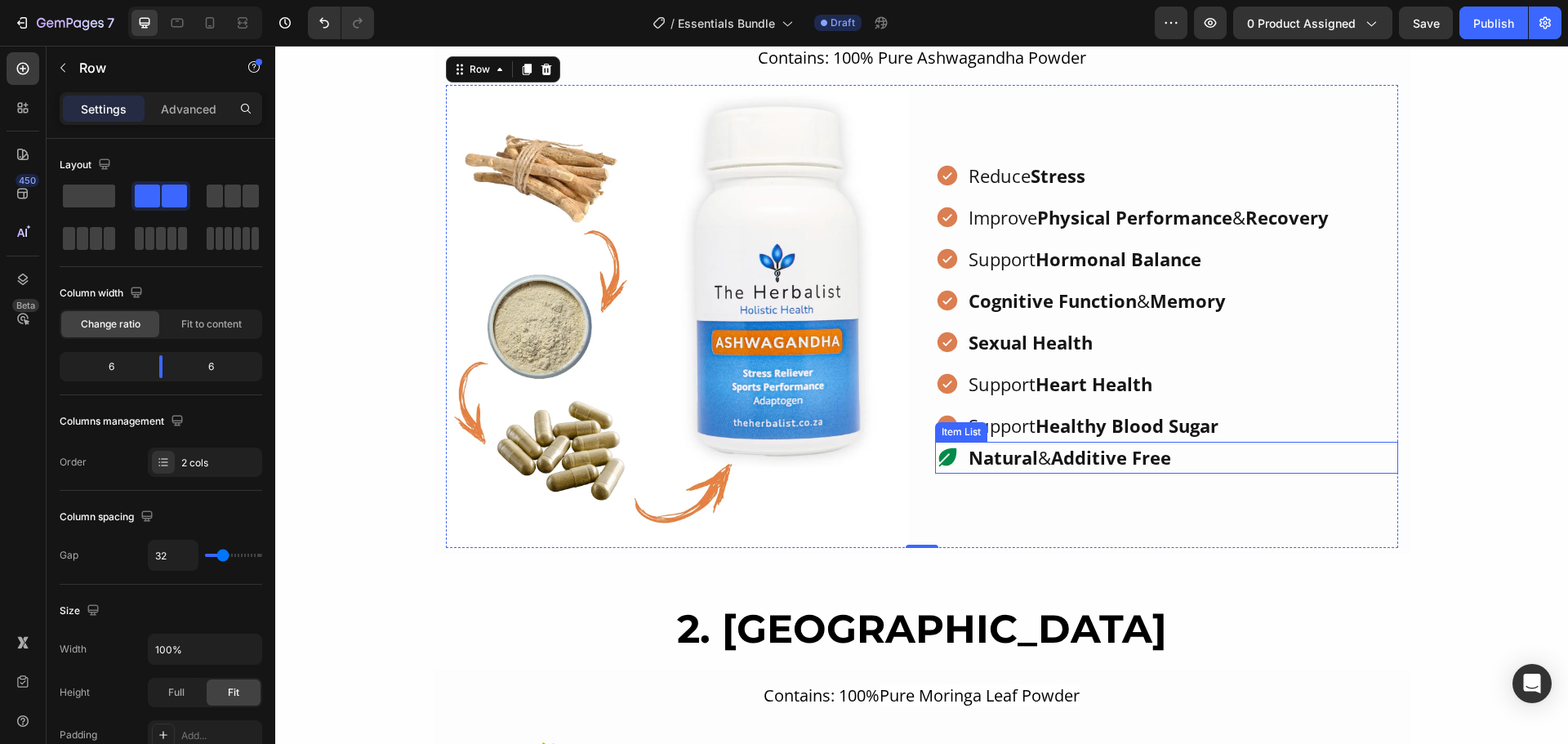
click at [1225, 457] on div "Natural & Additive Free" at bounding box center [1166, 457] width 463 height 32
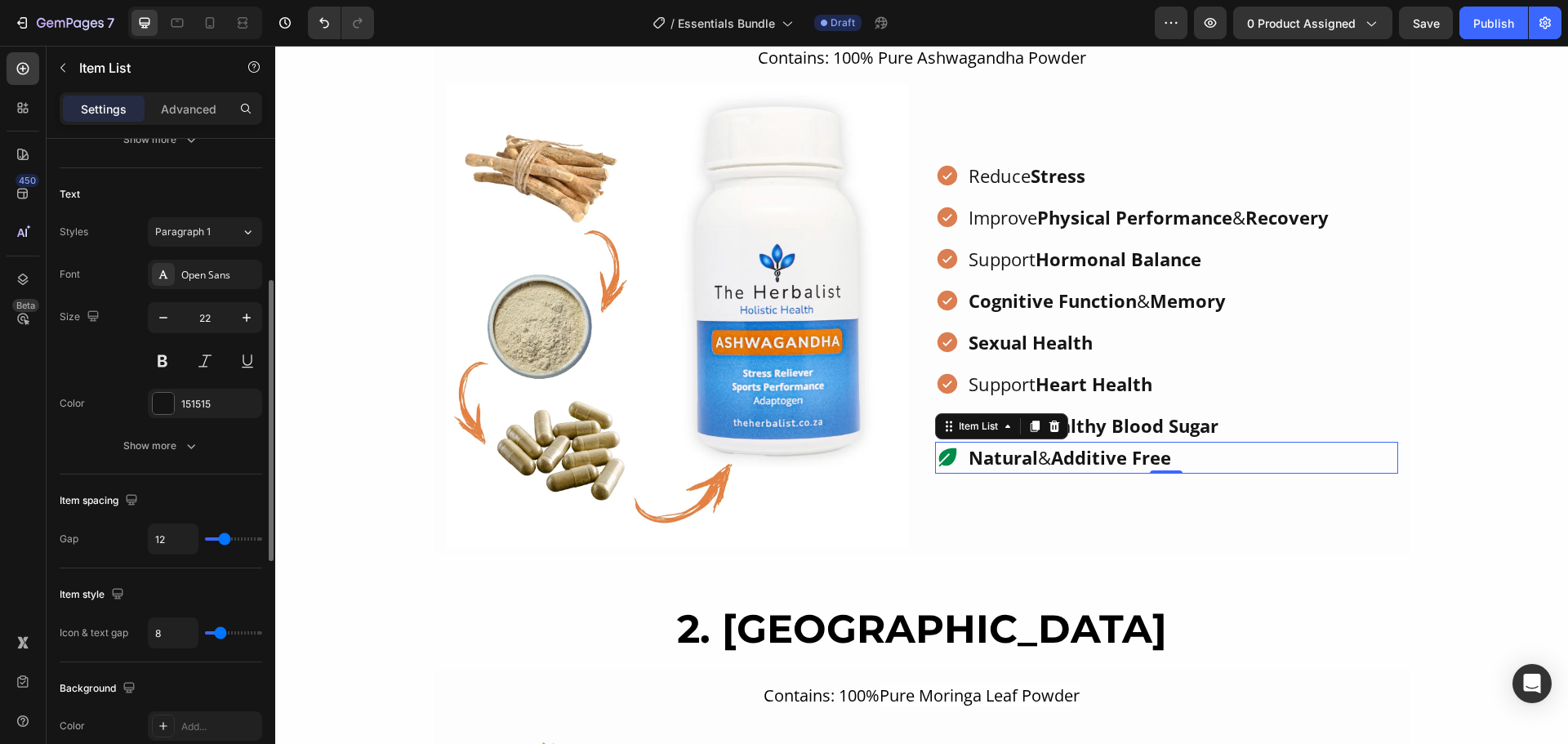
scroll to position [0, 0]
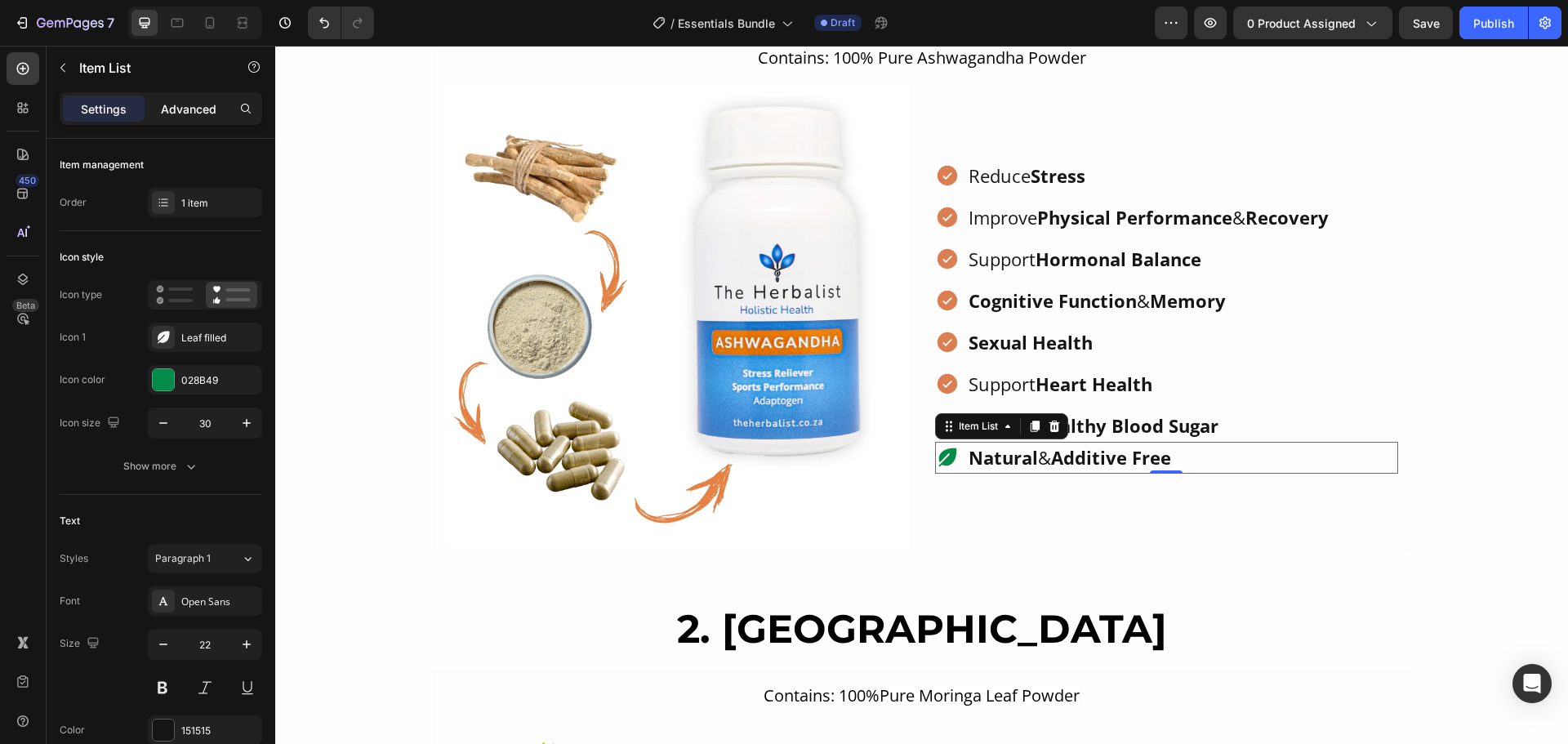
click at [189, 103] on p "Advanced" at bounding box center [188, 109] width 56 height 17
type input "100%"
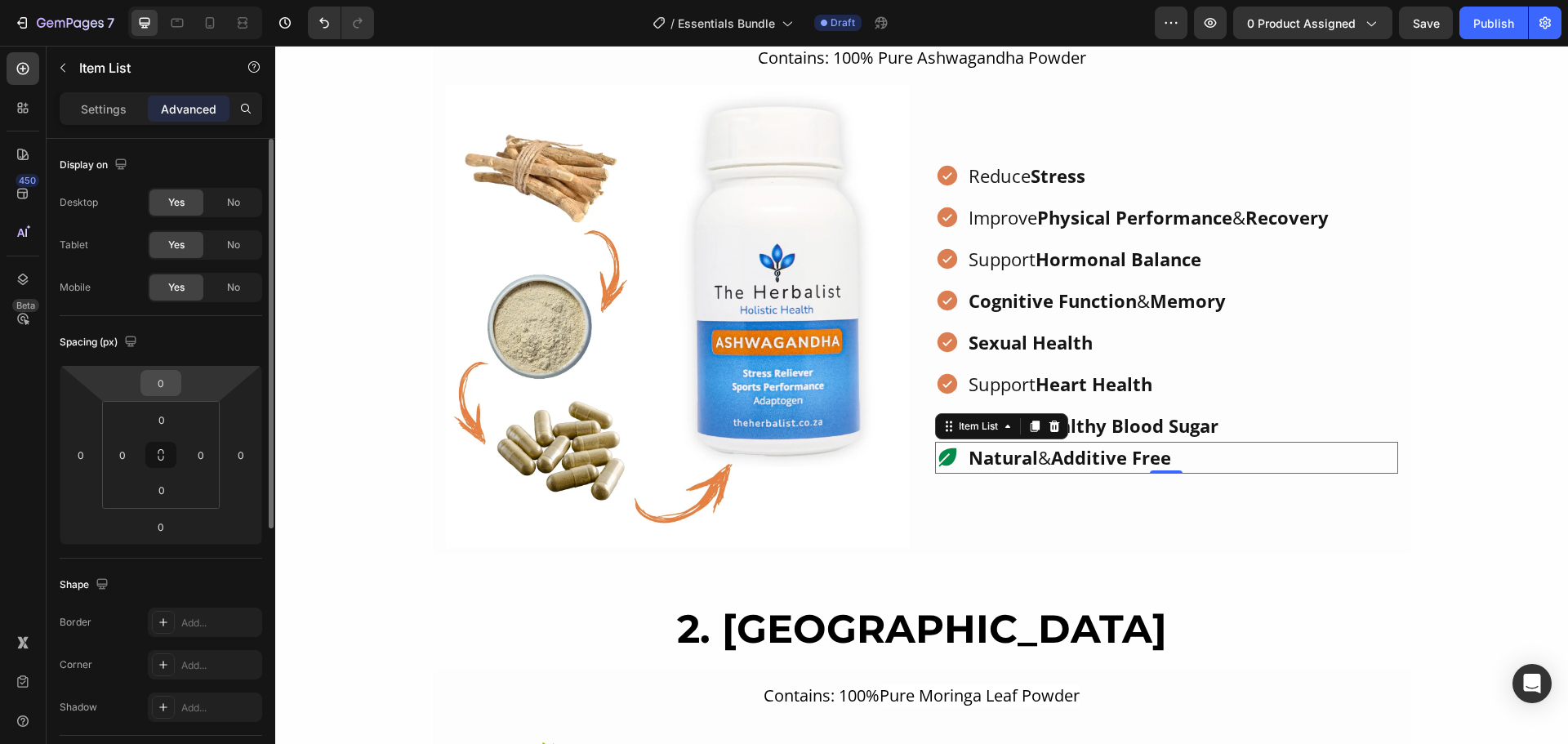
click at [163, 385] on input "0" at bounding box center [161, 383] width 33 height 25
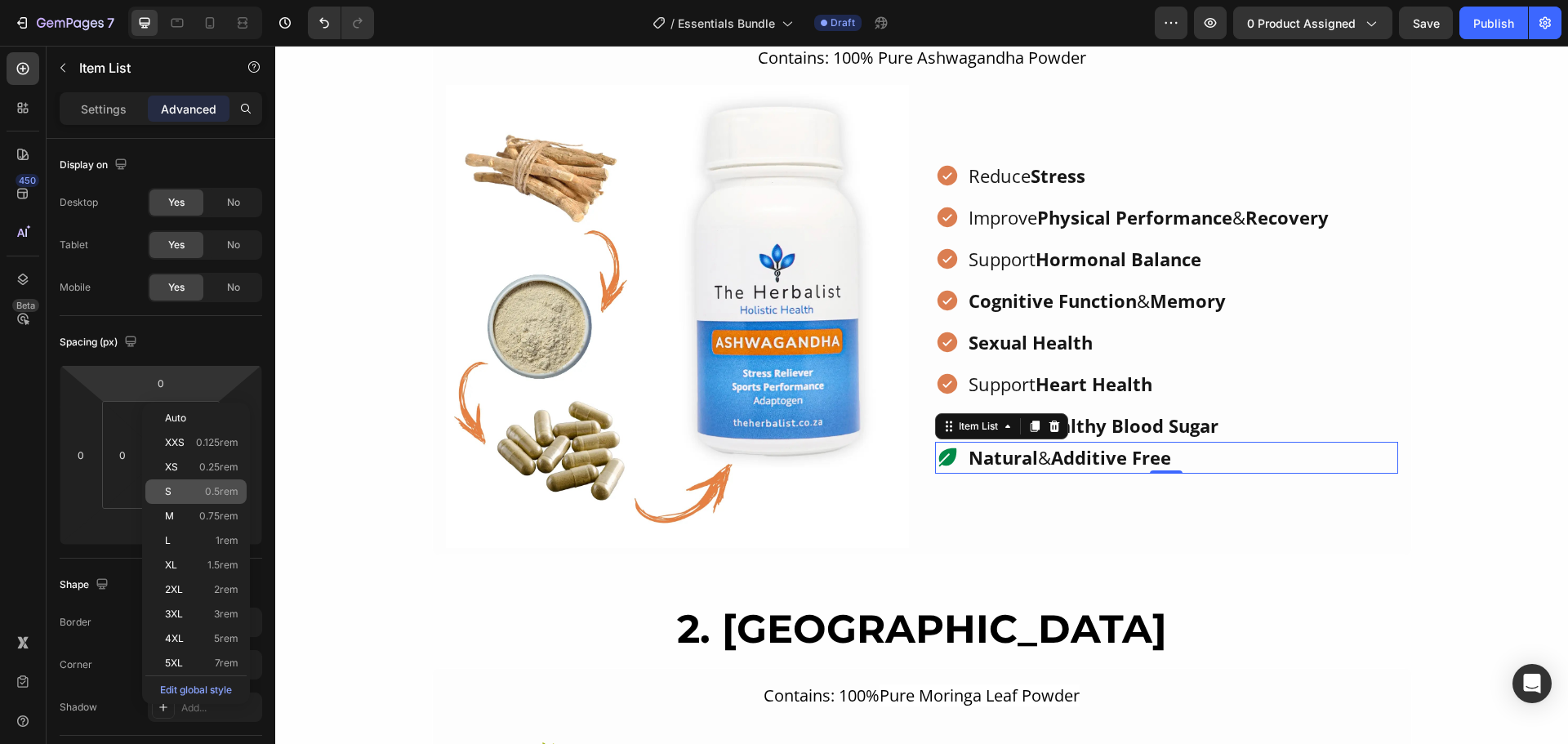
click at [211, 485] on div "S 0.5rem" at bounding box center [196, 491] width 101 height 25
type input "0.5"
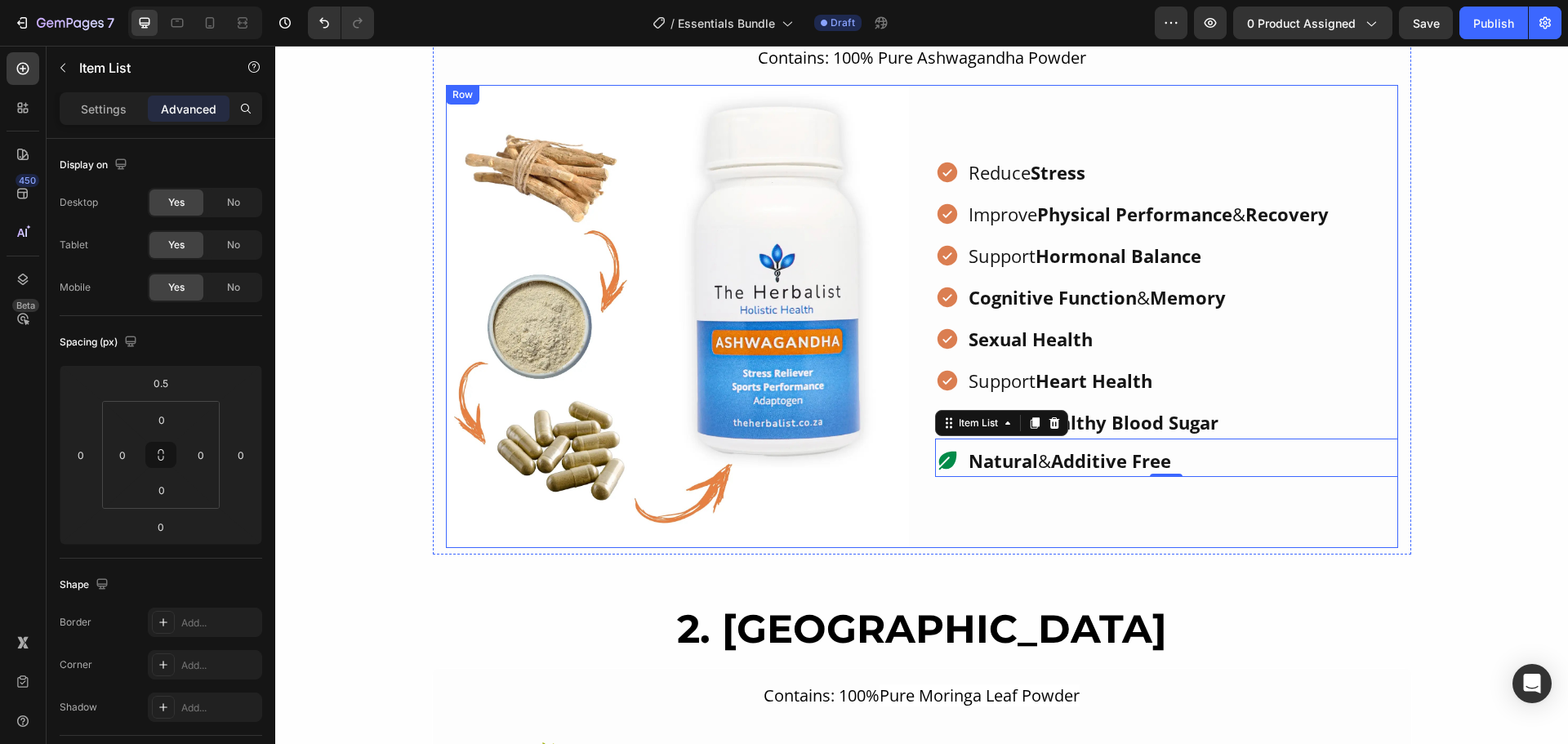
click at [1219, 513] on div "Reduce Stress Improve Physical Performance & Recovery Support Hormonal Balance …" at bounding box center [1166, 316] width 463 height 463
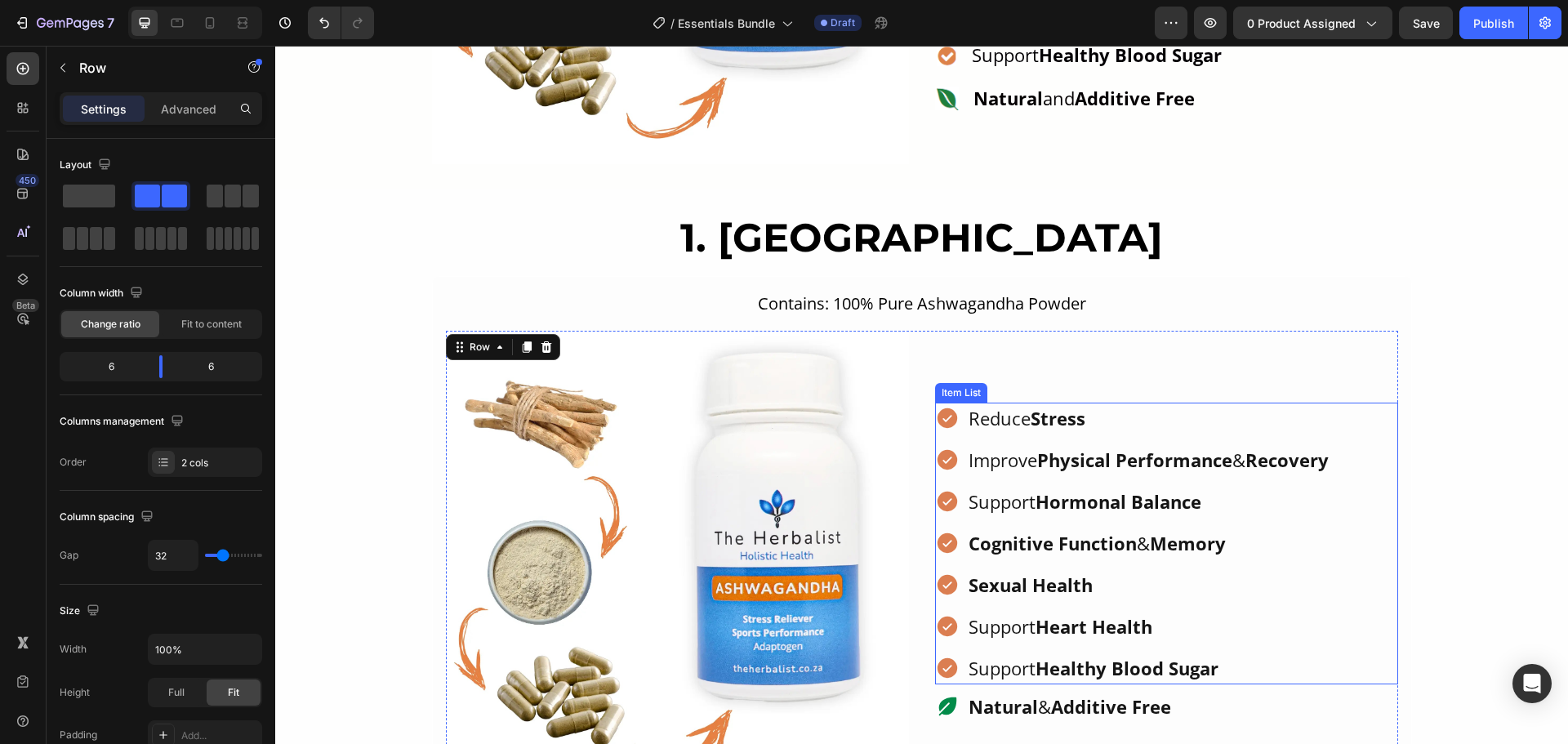
scroll to position [1426, 0]
click at [1065, 375] on div "Reduce Stress Improve Physical Performance & Recovery Support Hormonal Balance …" at bounding box center [1166, 561] width 463 height 463
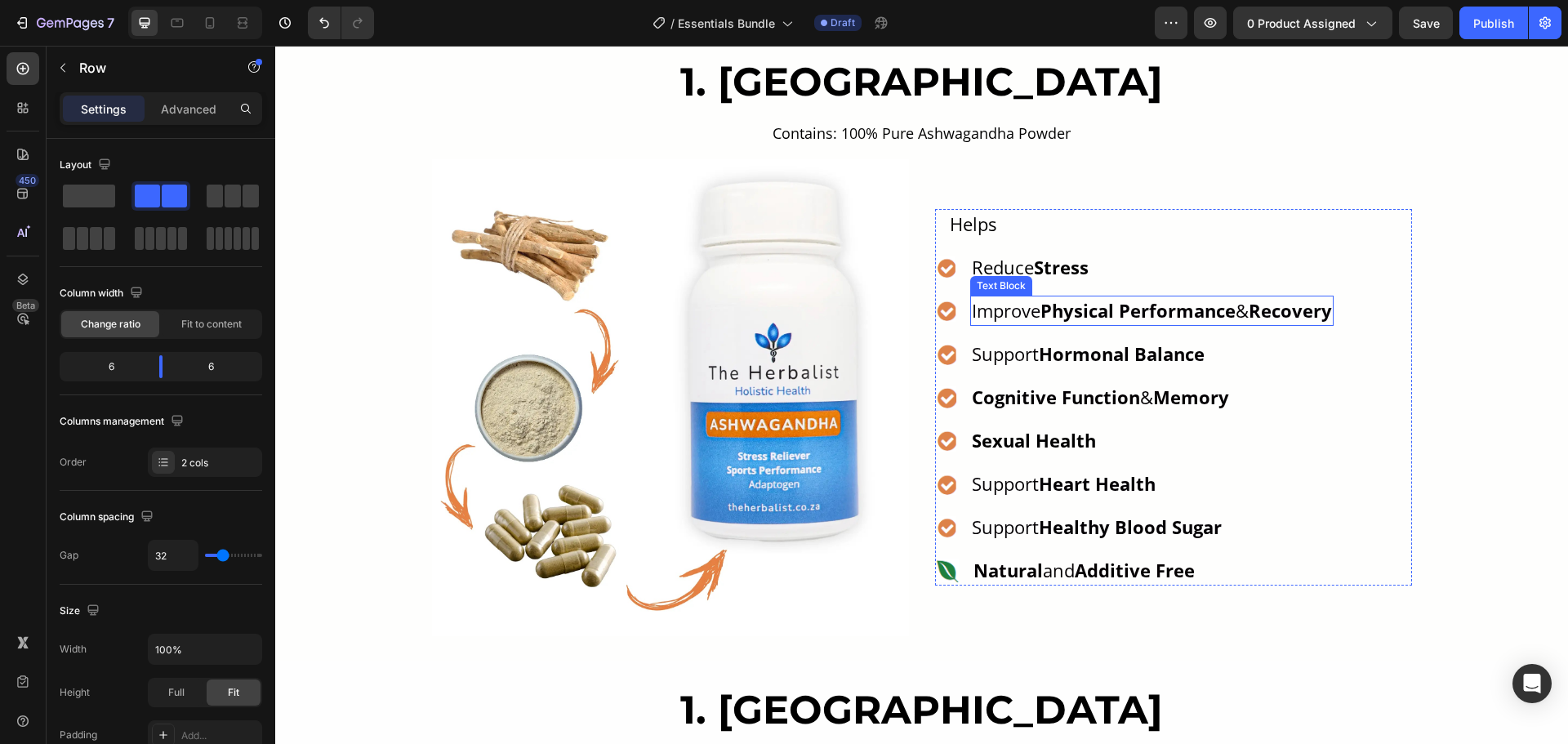
scroll to position [935, 0]
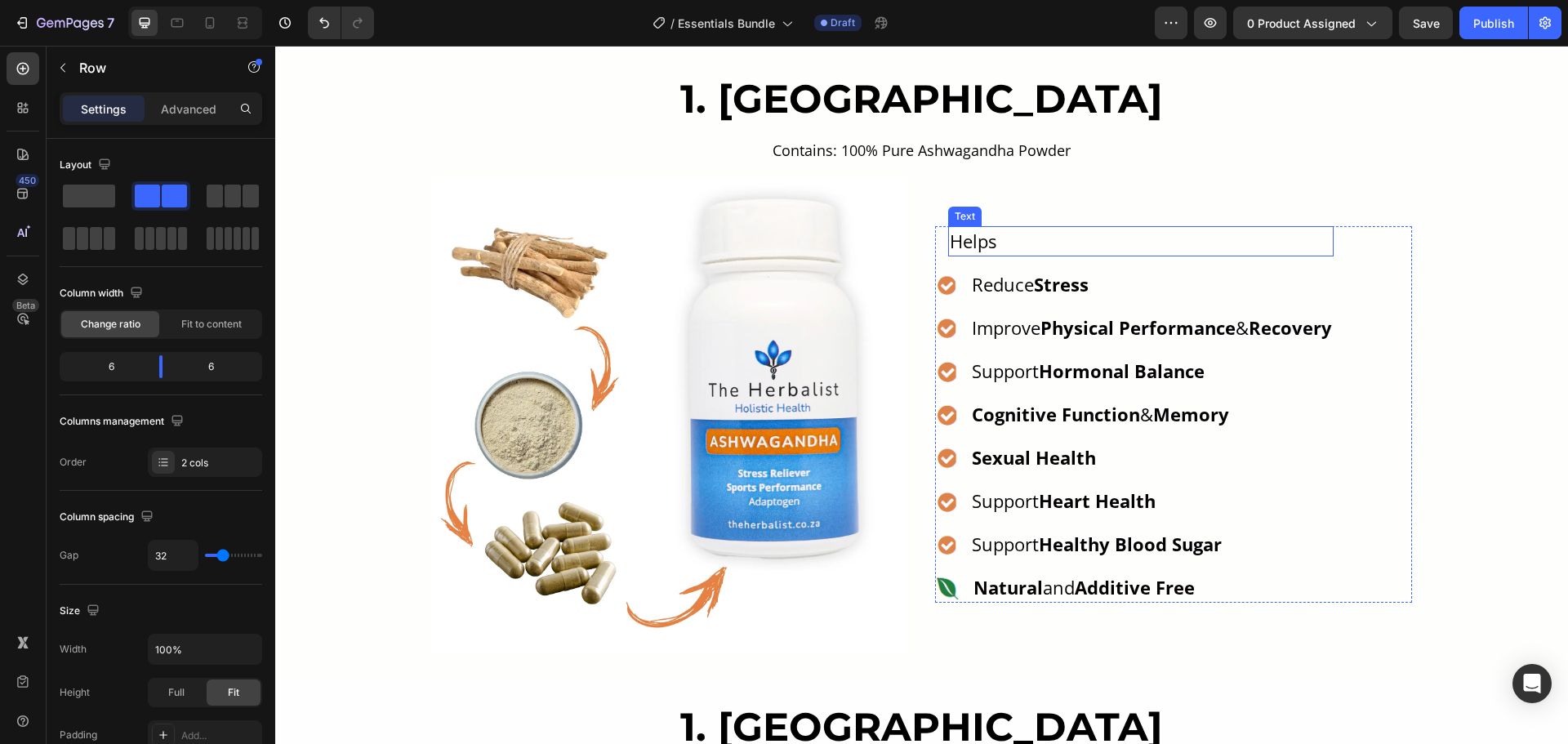
click at [977, 240] on p "Helps" at bounding box center [1141, 241] width 382 height 27
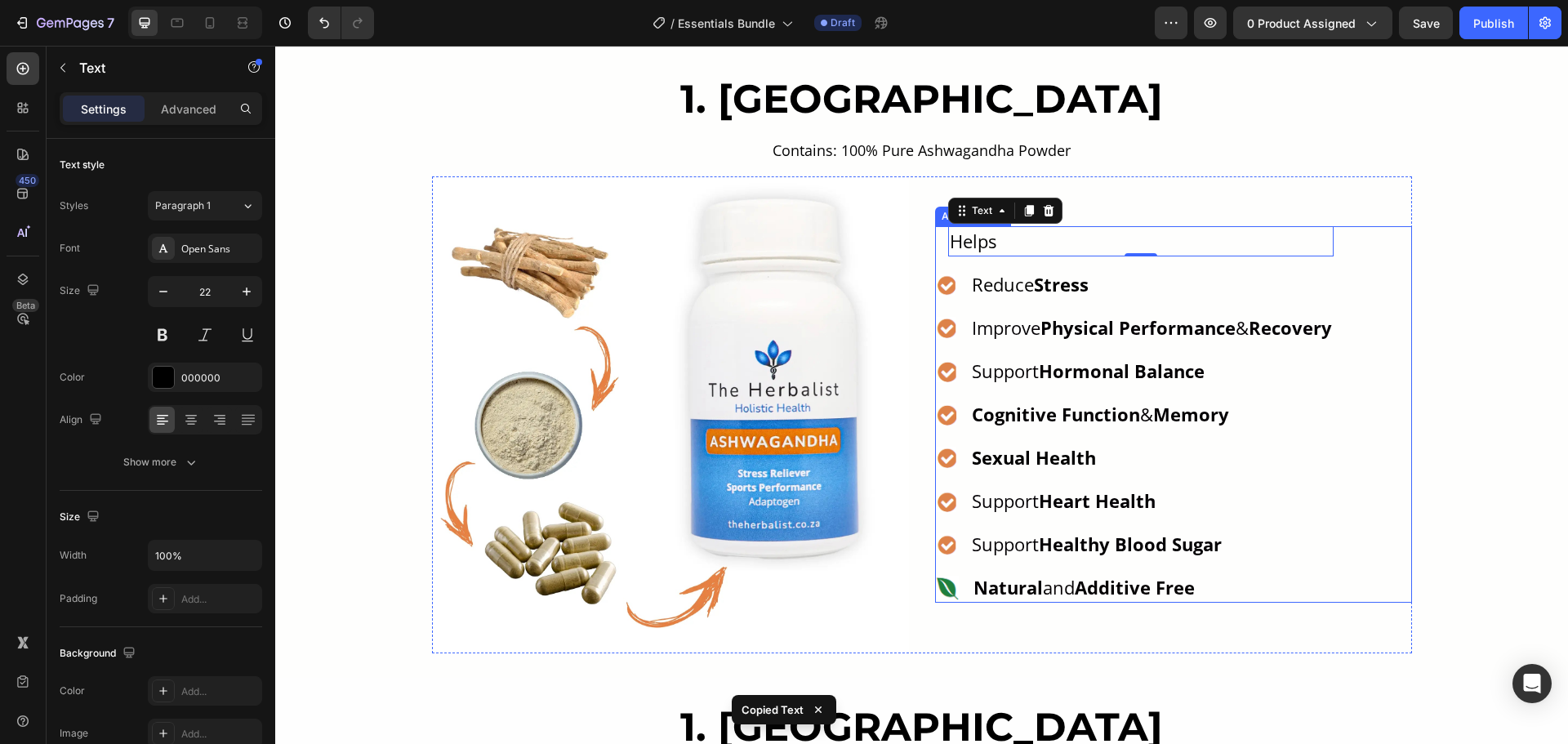
click at [1035, 259] on ul "Icon Helps Text 0 Icon Reduce Stress Text Block Icon Improve Physical Performan…" at bounding box center [1134, 414] width 399 height 377
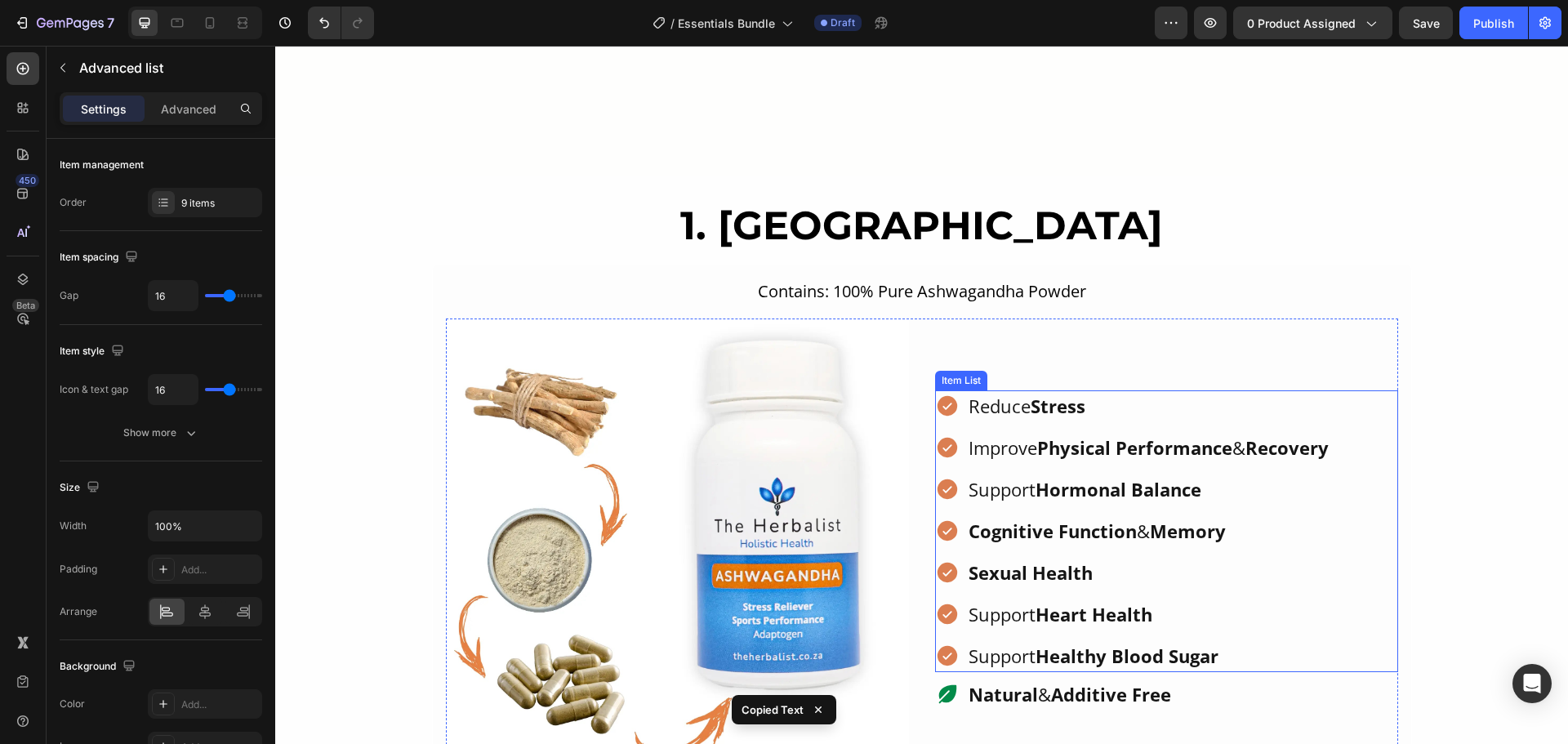
scroll to position [1589, 0]
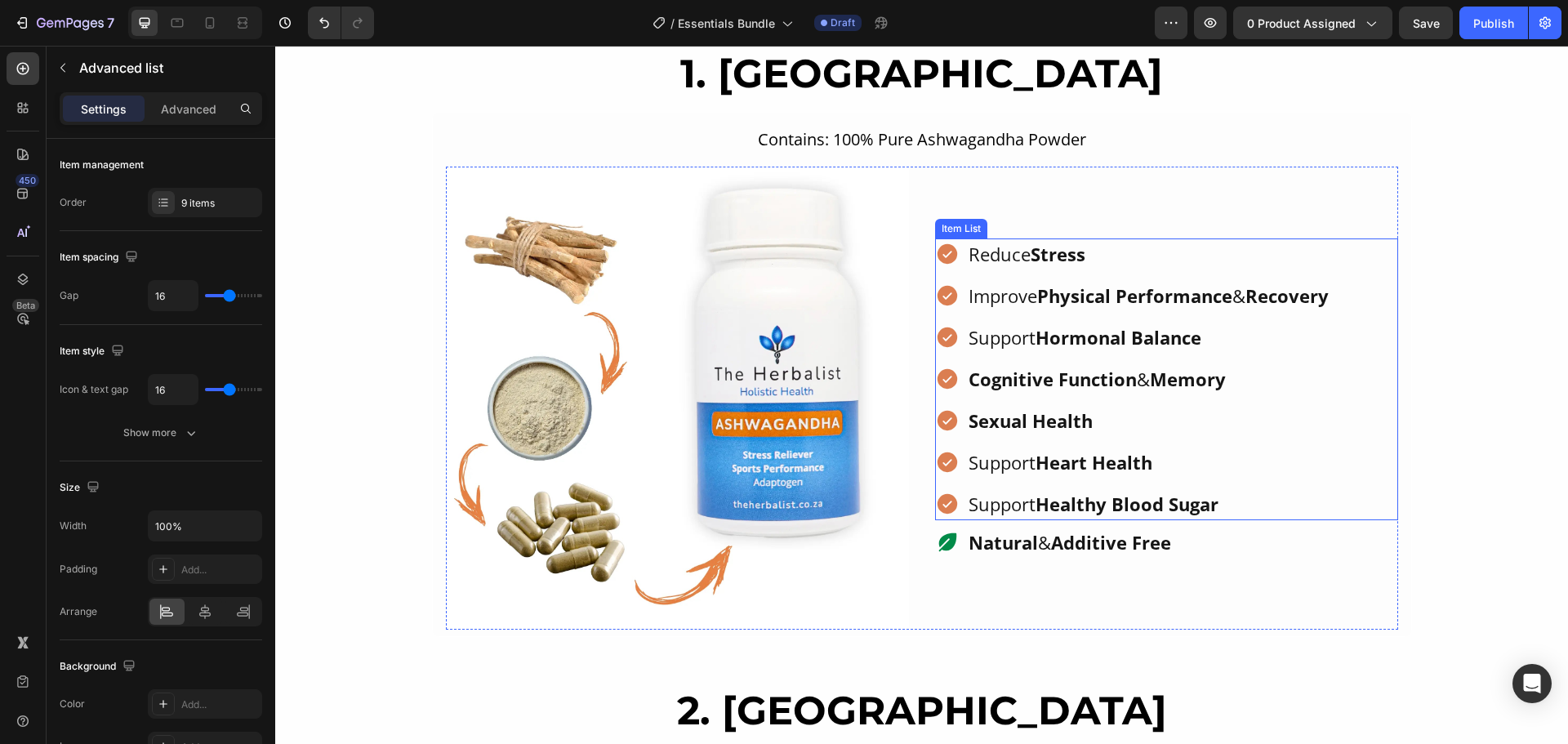
click at [1182, 271] on div "Reduce Stress Improve Physical Performance & Recovery Support Hormonal Balance …" at bounding box center [1132, 379] width 396 height 282
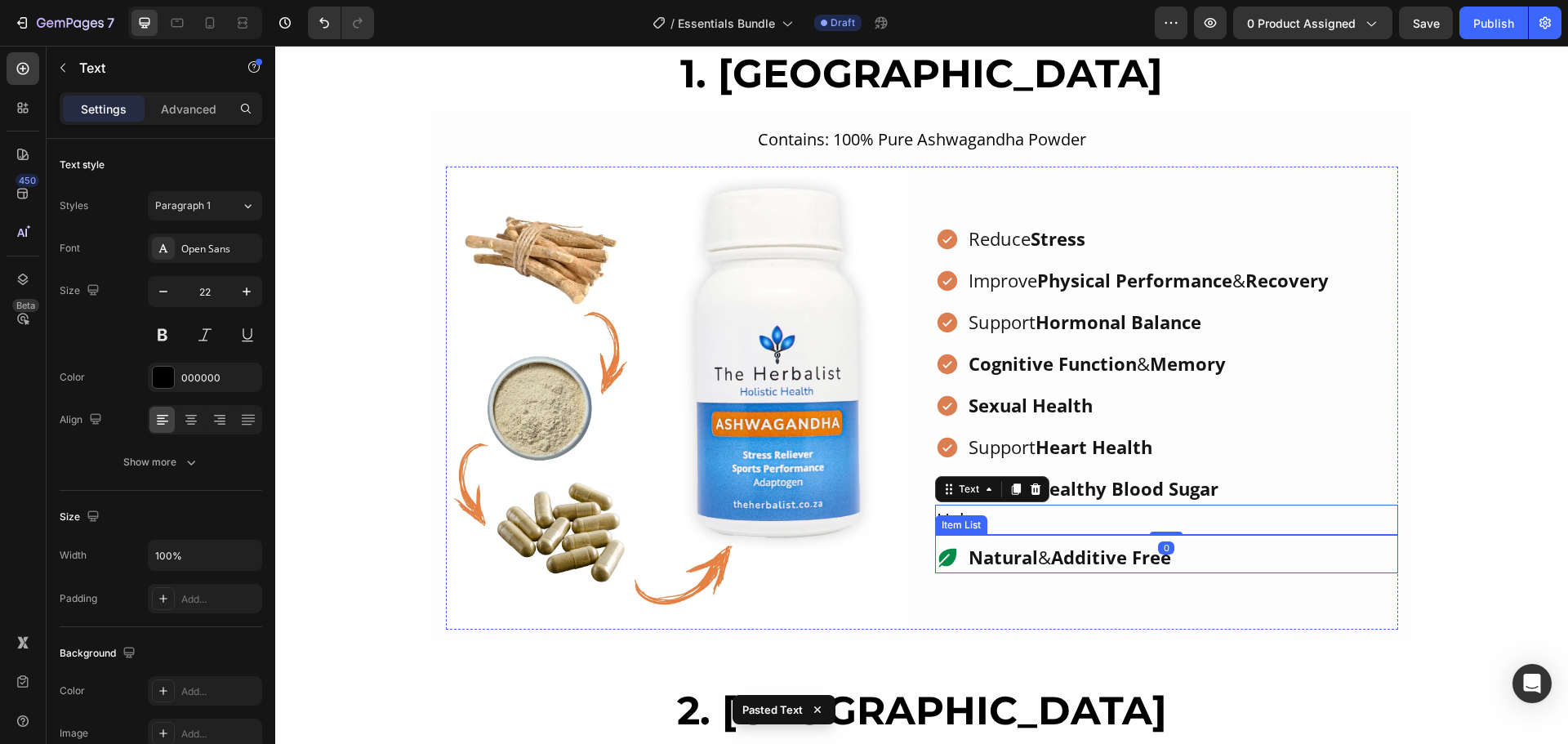
click at [968, 523] on div "Item List" at bounding box center [960, 525] width 45 height 15
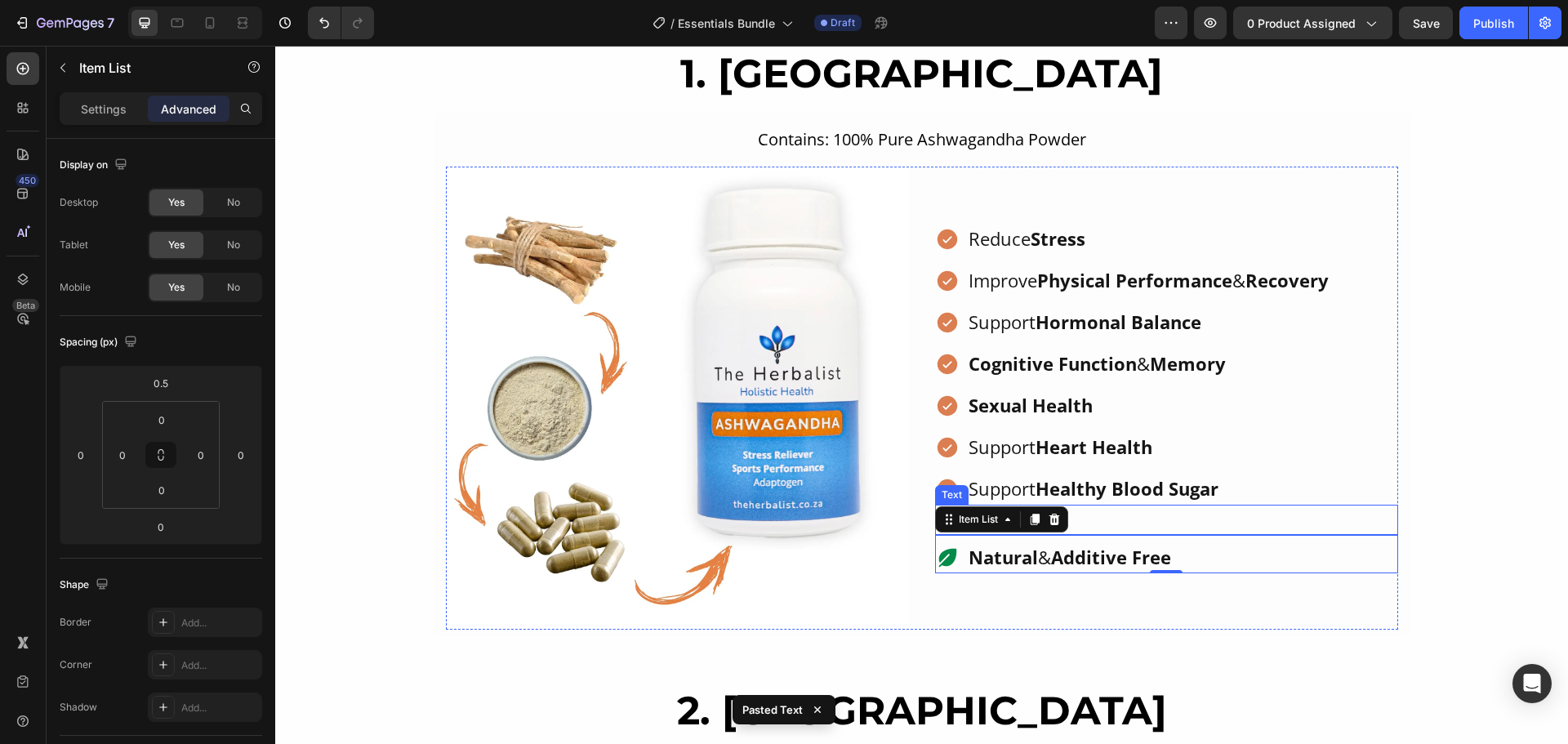
click at [1107, 520] on p "Helps" at bounding box center [1166, 519] width 460 height 27
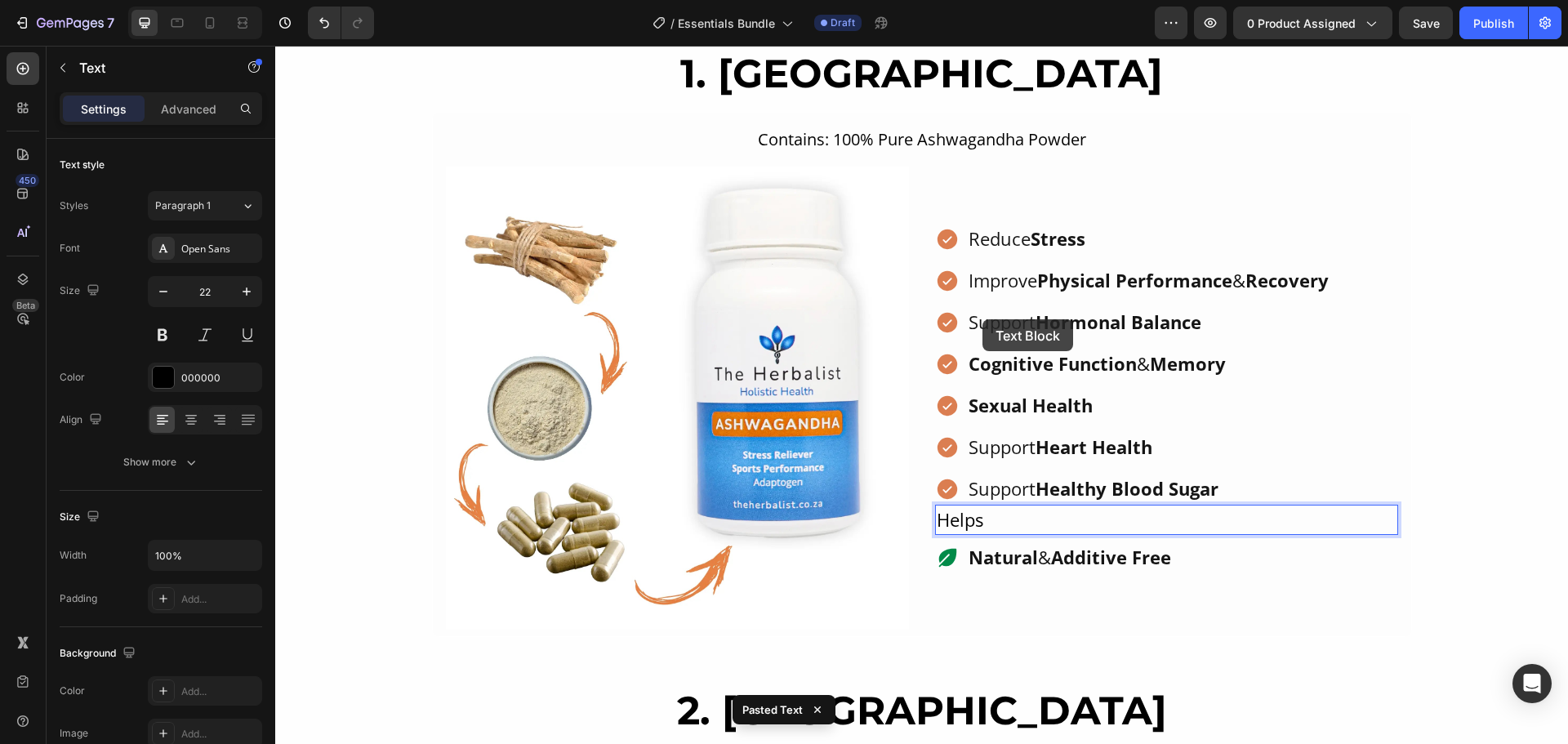
scroll to position [1574, 0]
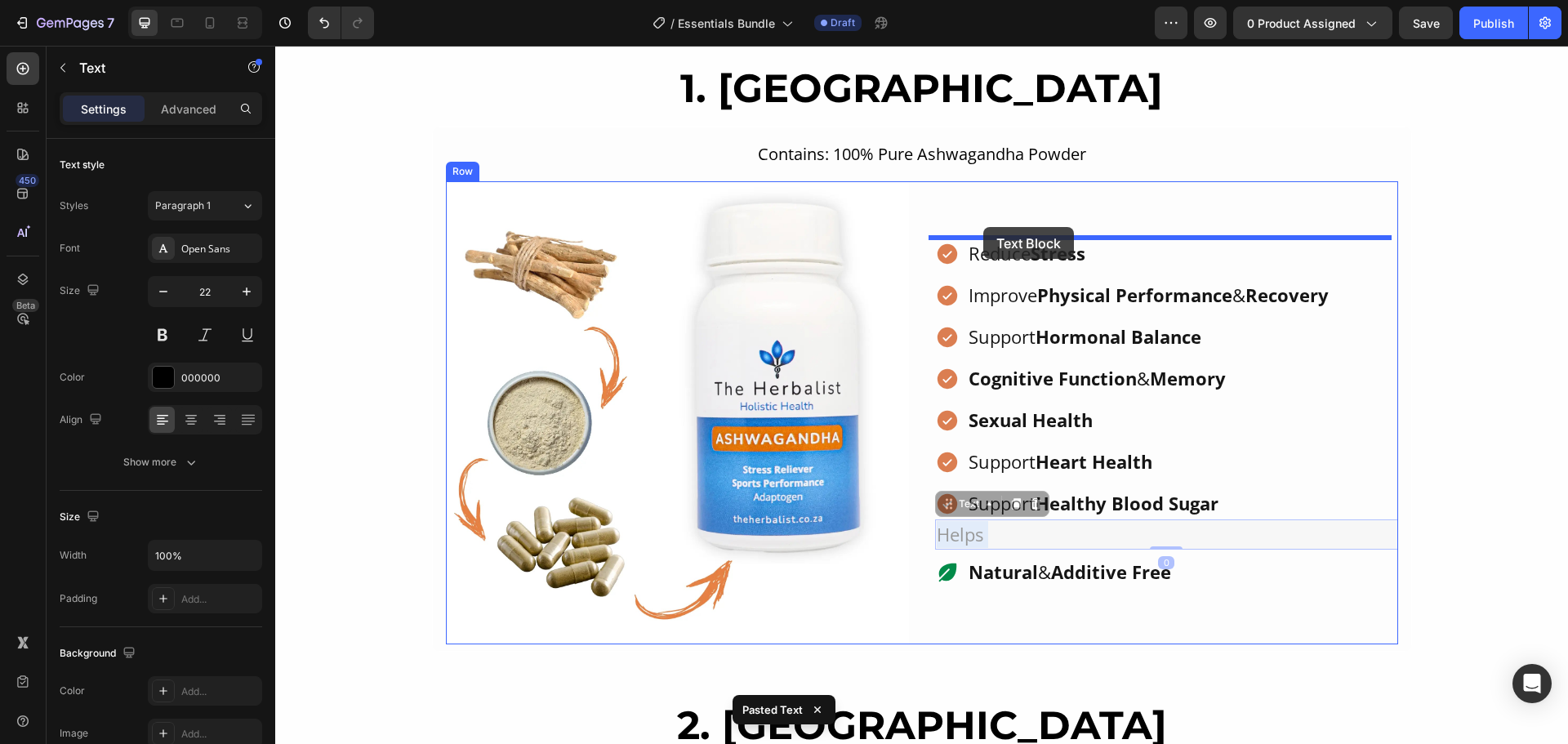
drag, startPoint x: 957, startPoint y: 520, endPoint x: 983, endPoint y: 229, distance: 292.2
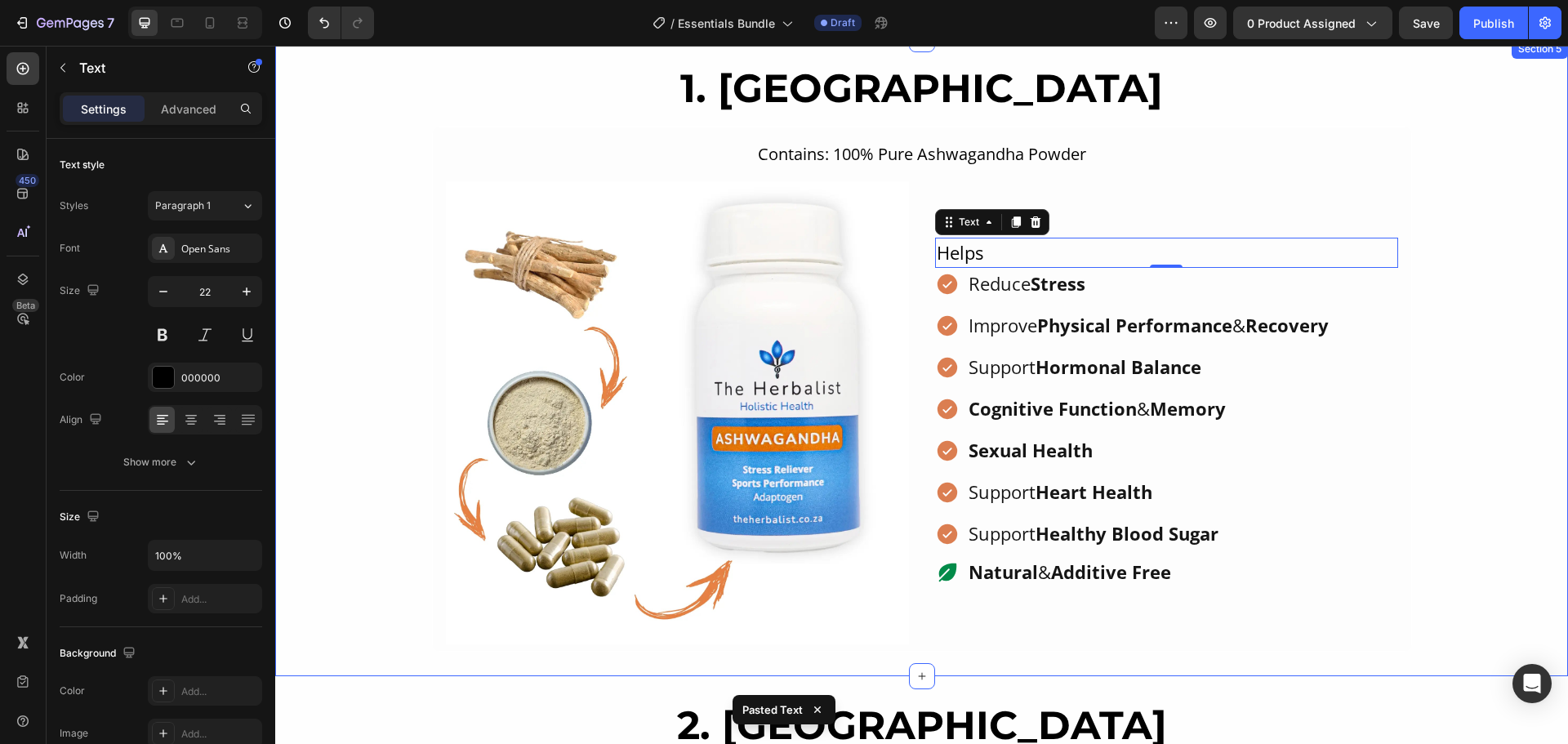
click at [1471, 312] on div "1. Ashwagandha Heading Contains: 100% Pure Ashwagandha Powder Text Block Image …" at bounding box center [922, 358] width 1292 height 589
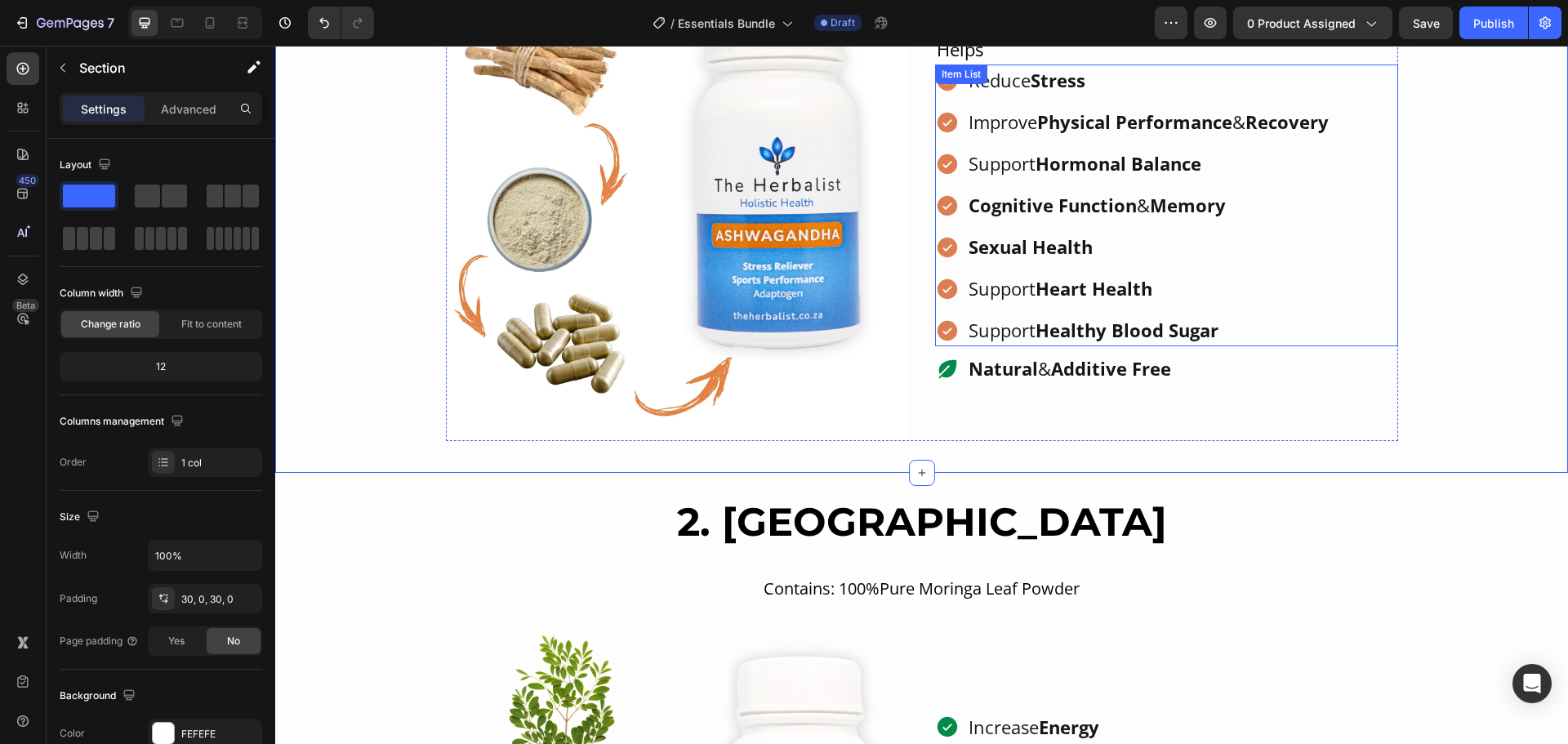
scroll to position [1656, 0]
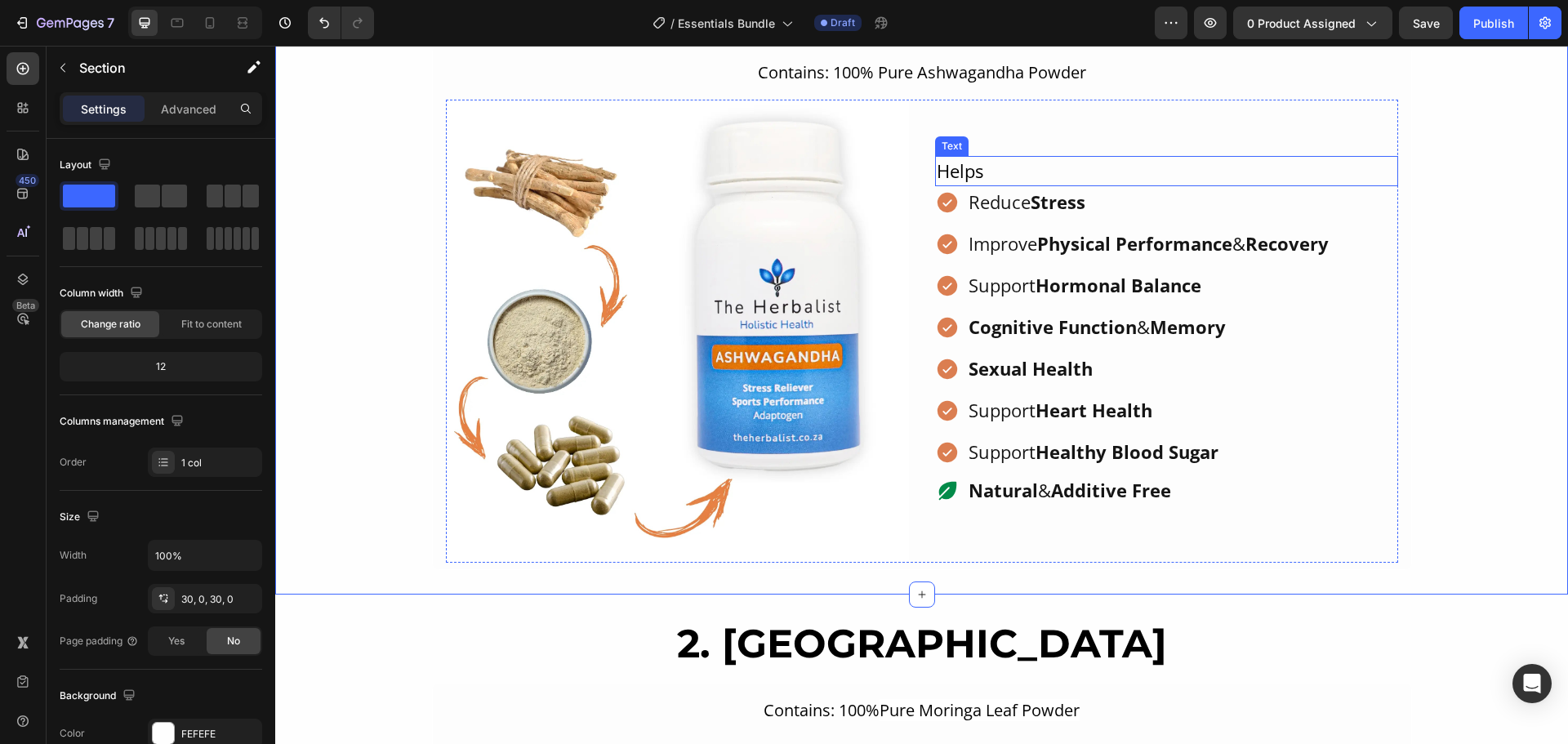
click at [986, 170] on p "Helps" at bounding box center [1166, 170] width 460 height 27
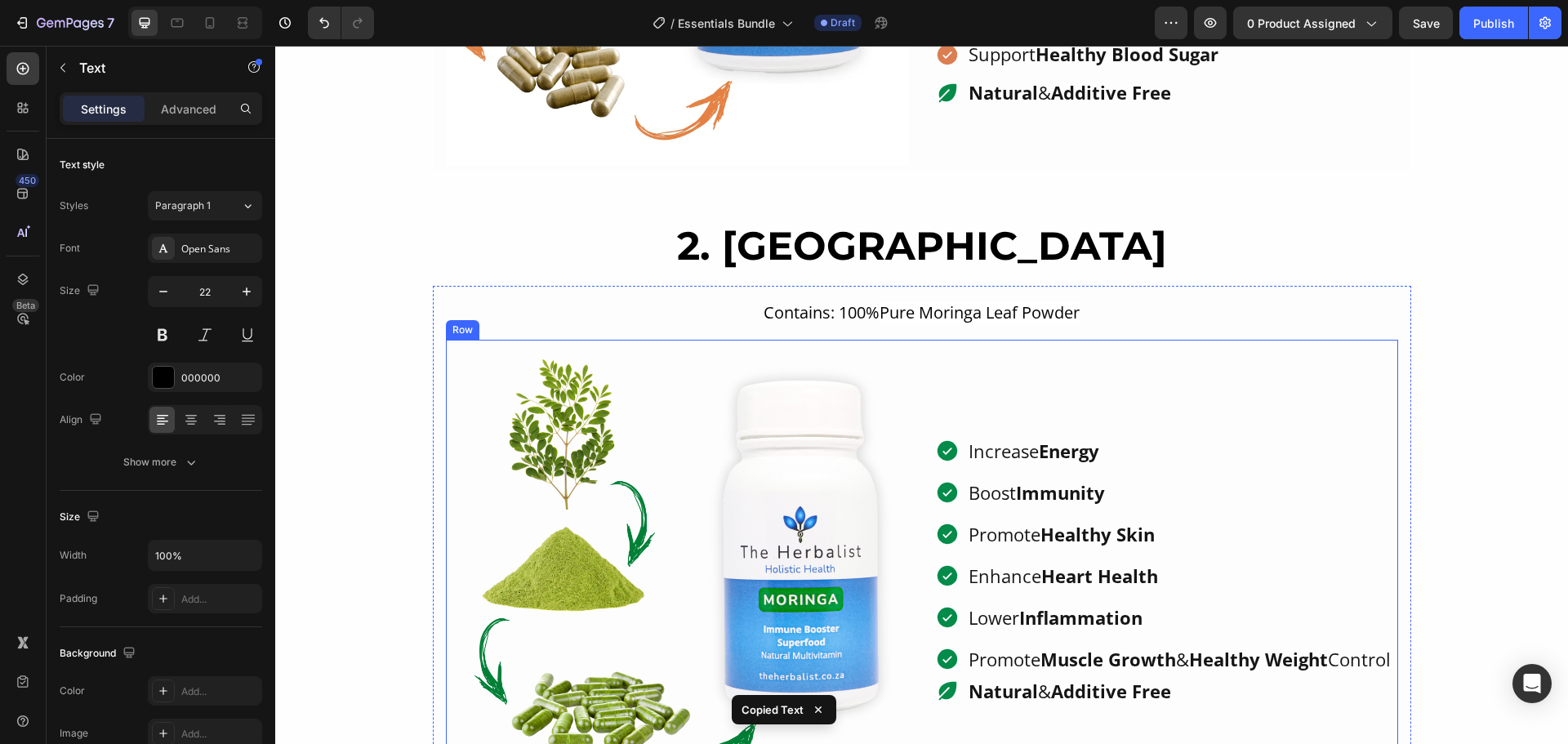
scroll to position [2064, 0]
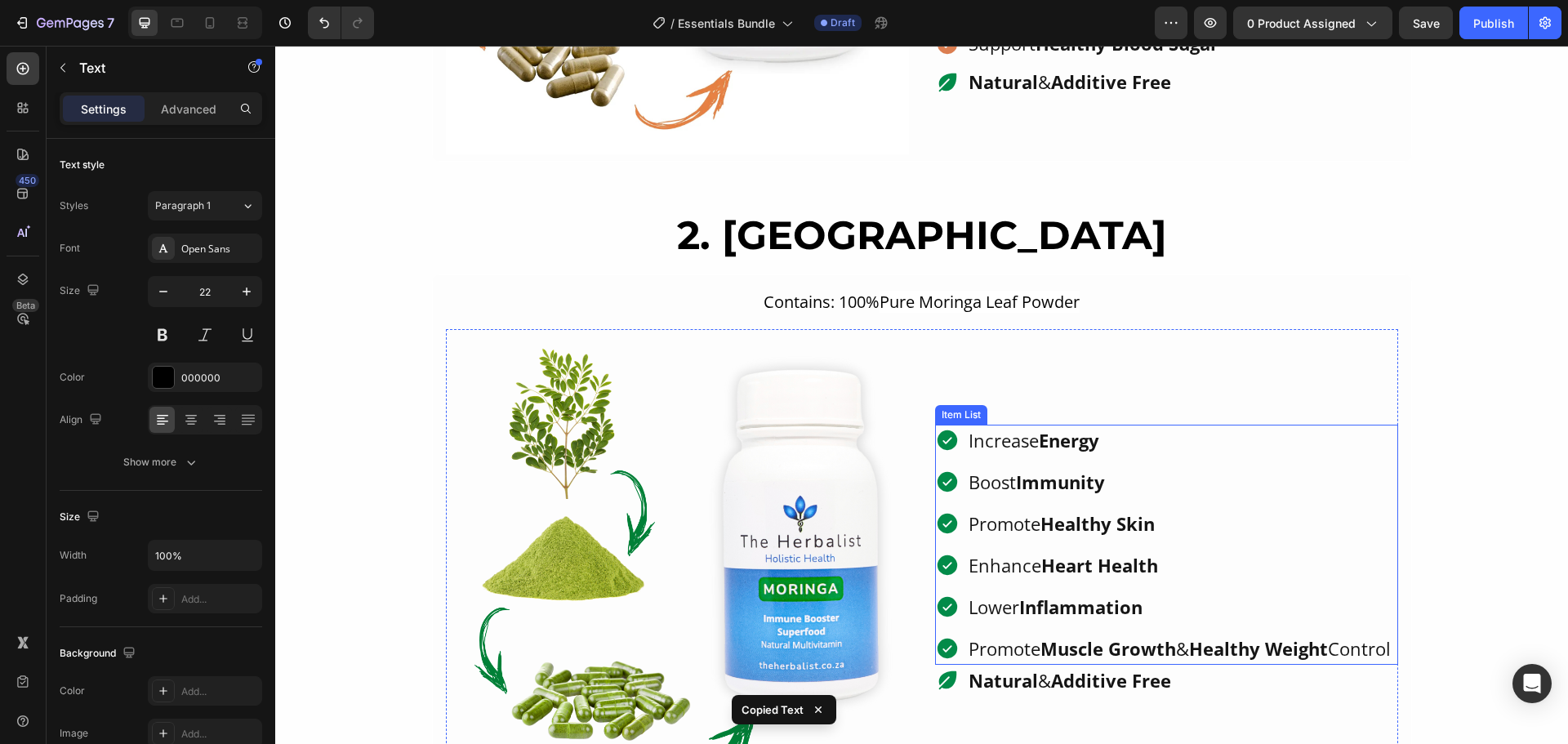
click at [1166, 449] on div "Increase Energy Boost Immunity Promote Healthy Skin Enhance Heart Health Lower …" at bounding box center [1163, 545] width 458 height 240
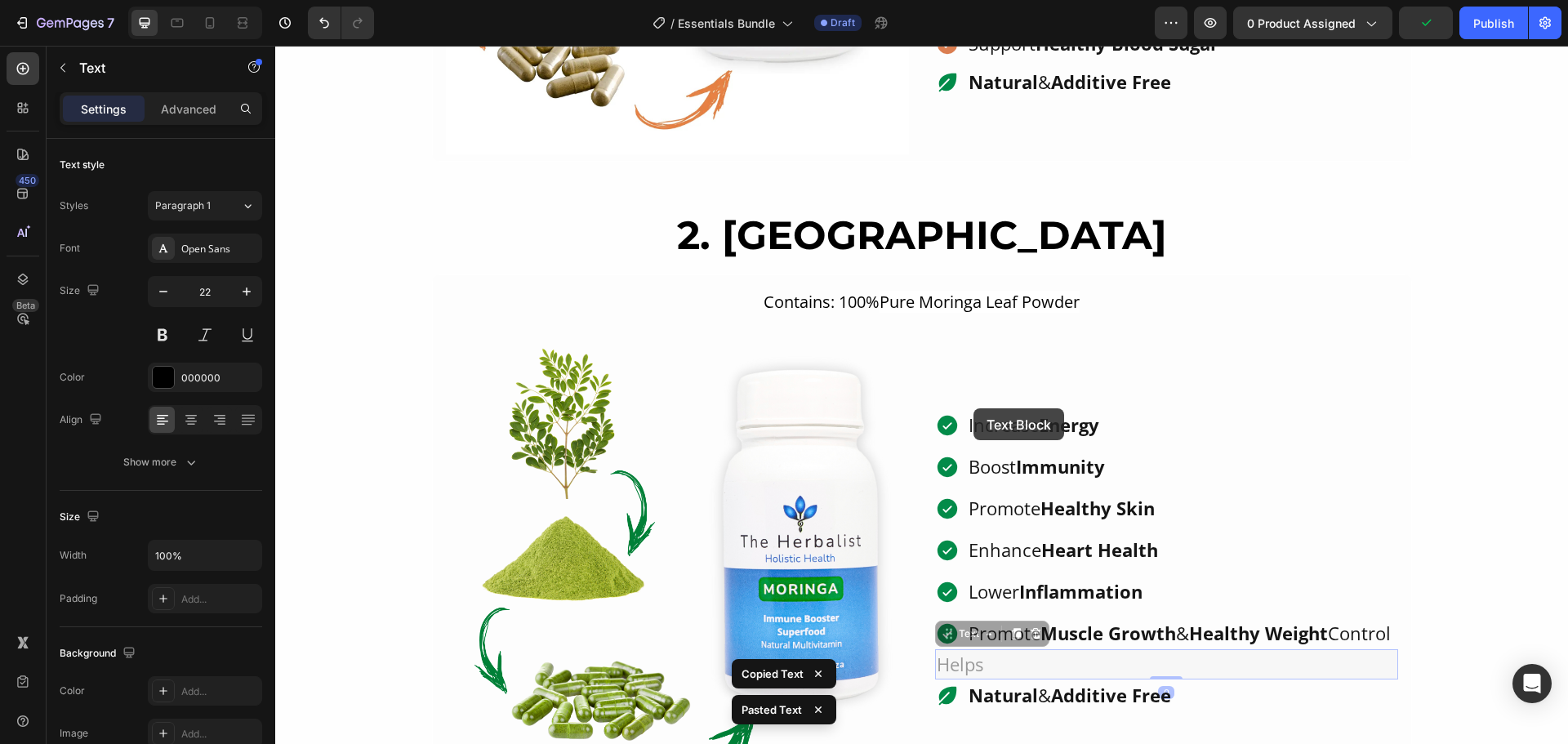
scroll to position [2049, 0]
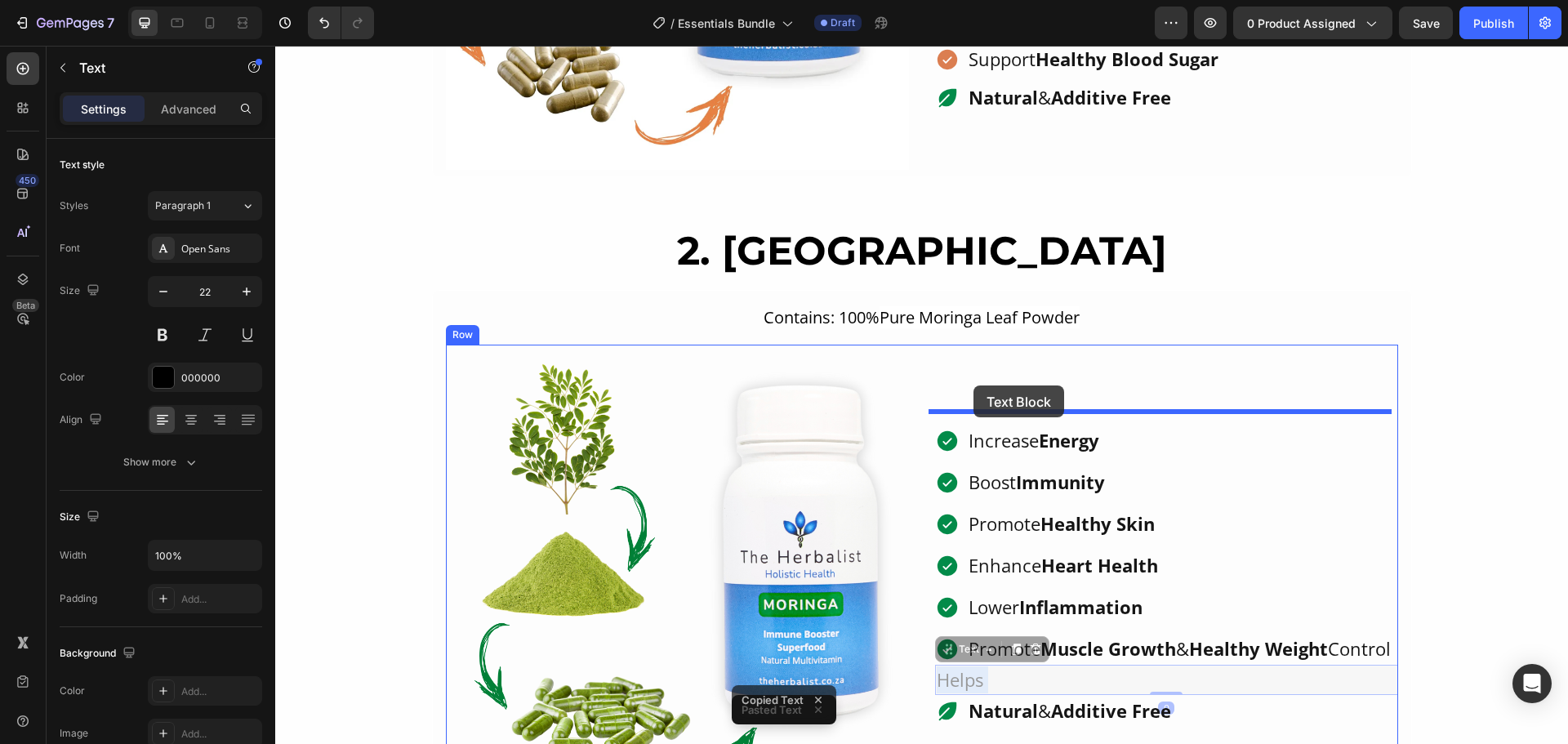
drag, startPoint x: 971, startPoint y: 682, endPoint x: 973, endPoint y: 385, distance: 297.0
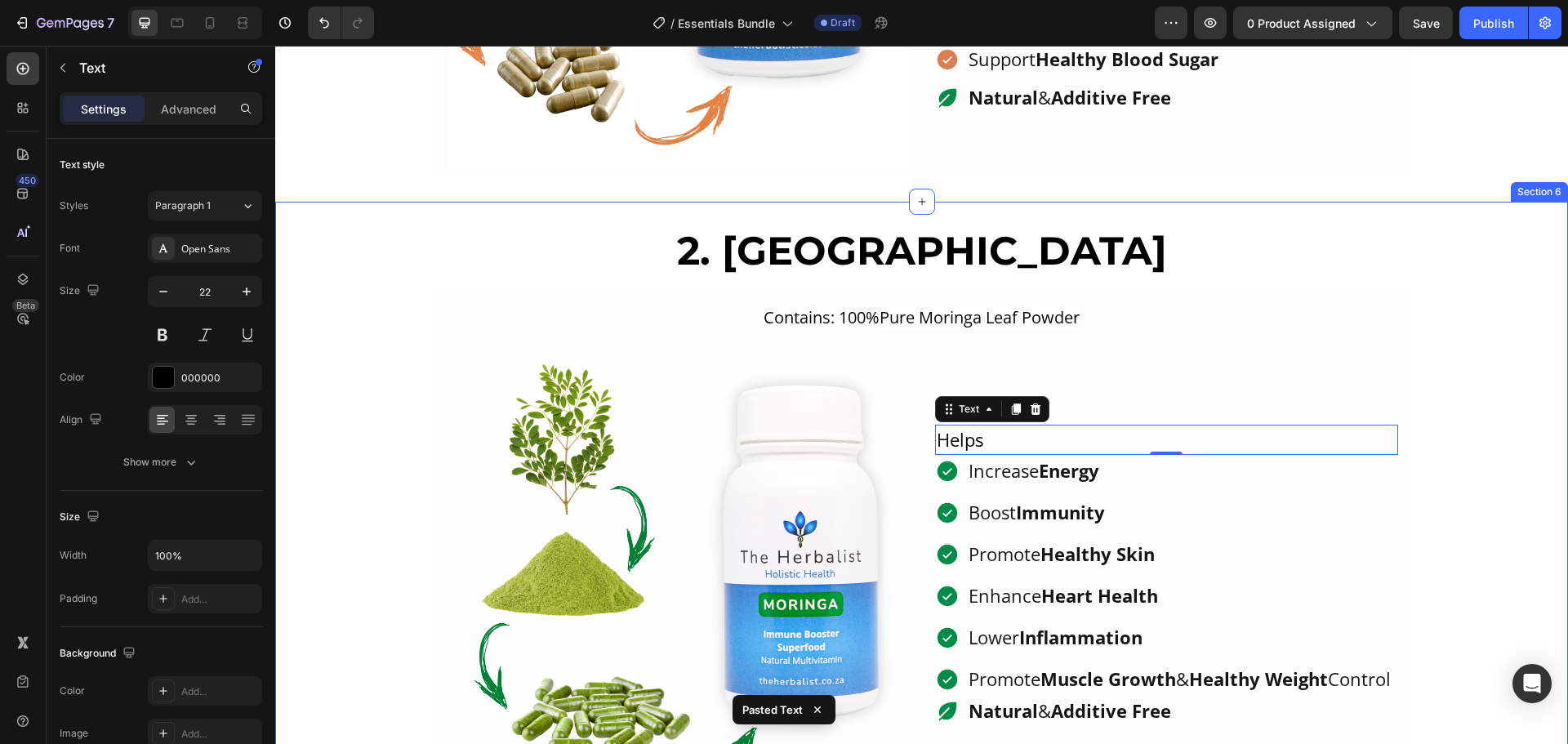
click at [1475, 389] on div "2. Moringa Heading Contains: 100% Pure Moringa Leaf Powder Text Block Image Hel…" at bounding box center [922, 521] width 1292 height 589
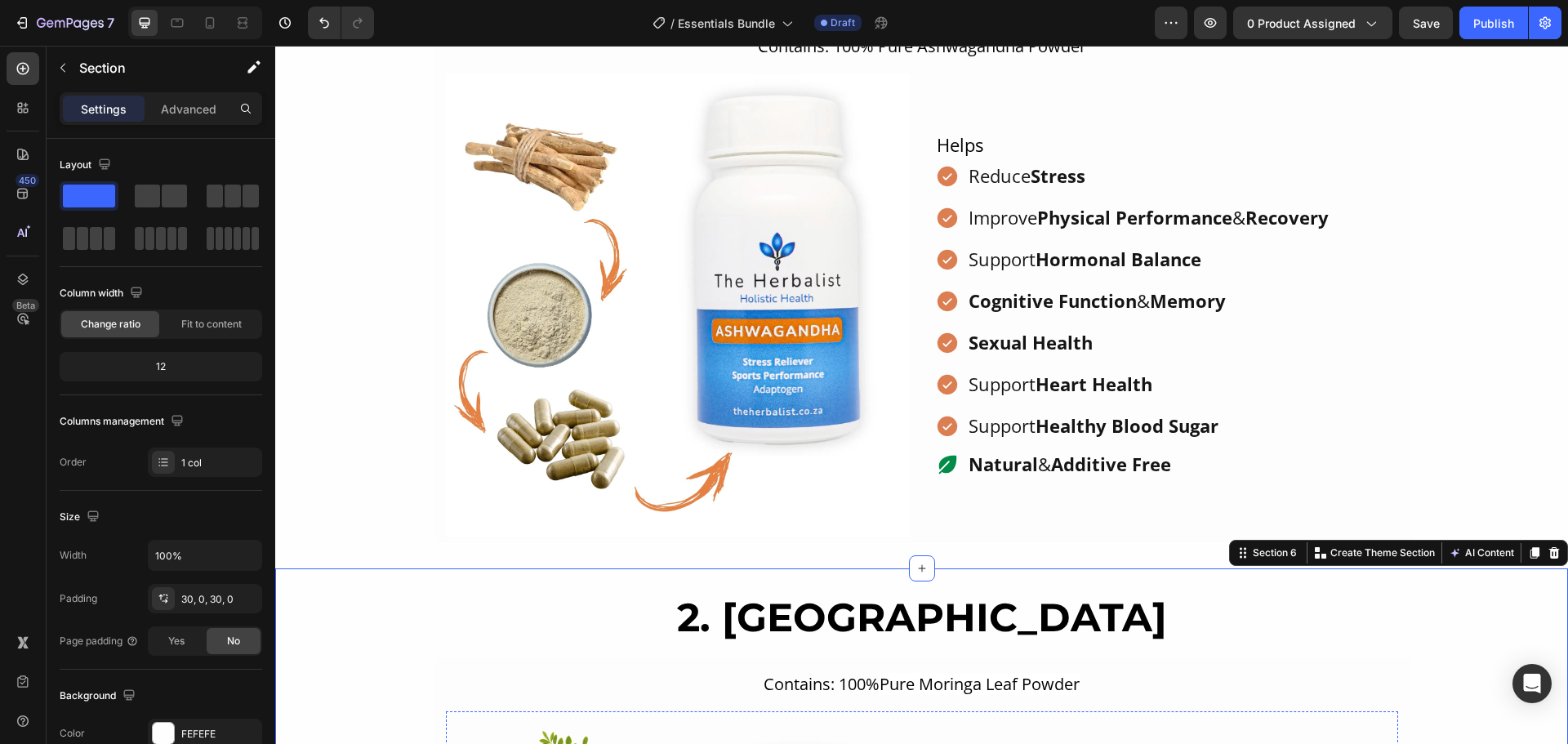
scroll to position [1395, 0]
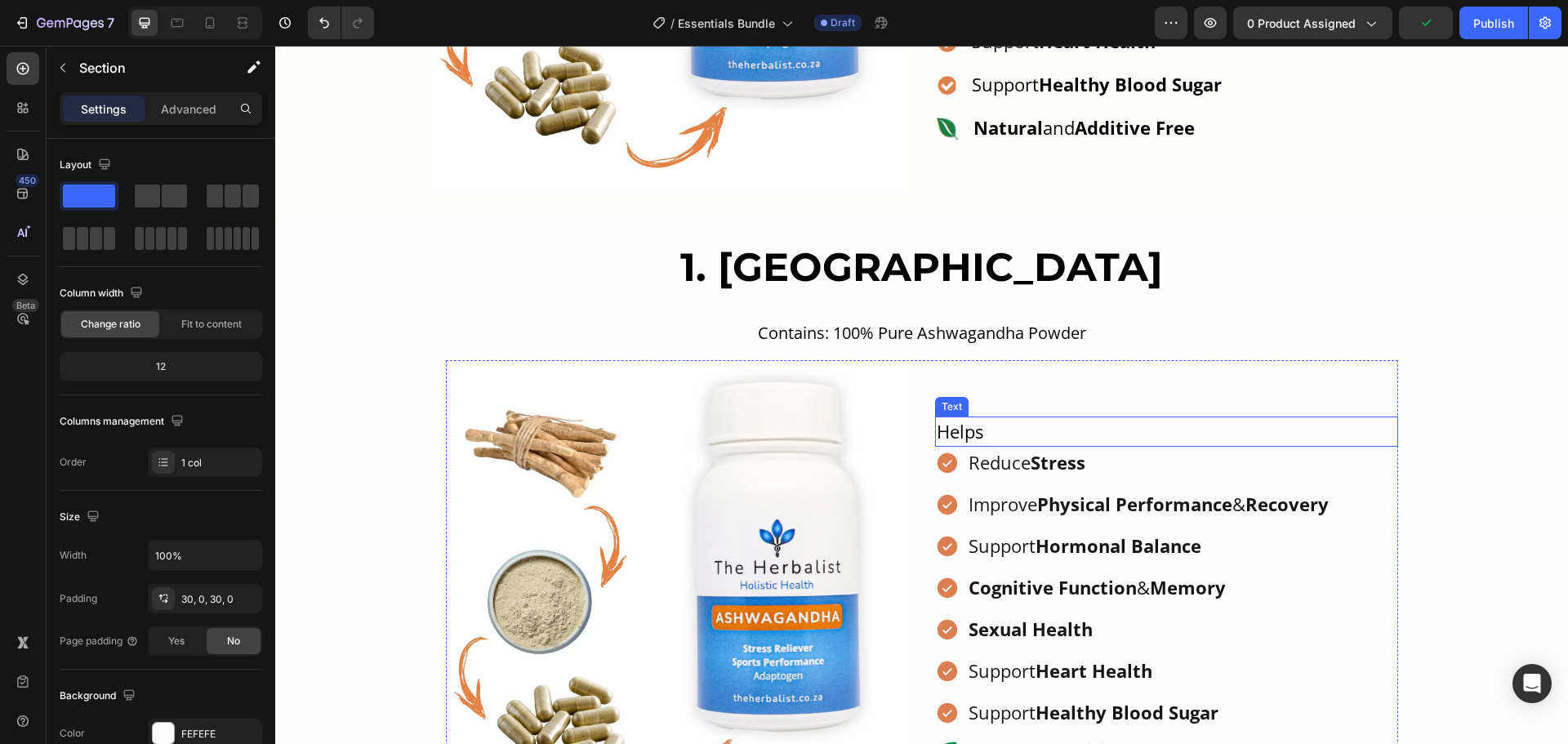
click at [1021, 434] on p "Helps" at bounding box center [1166, 431] width 460 height 27
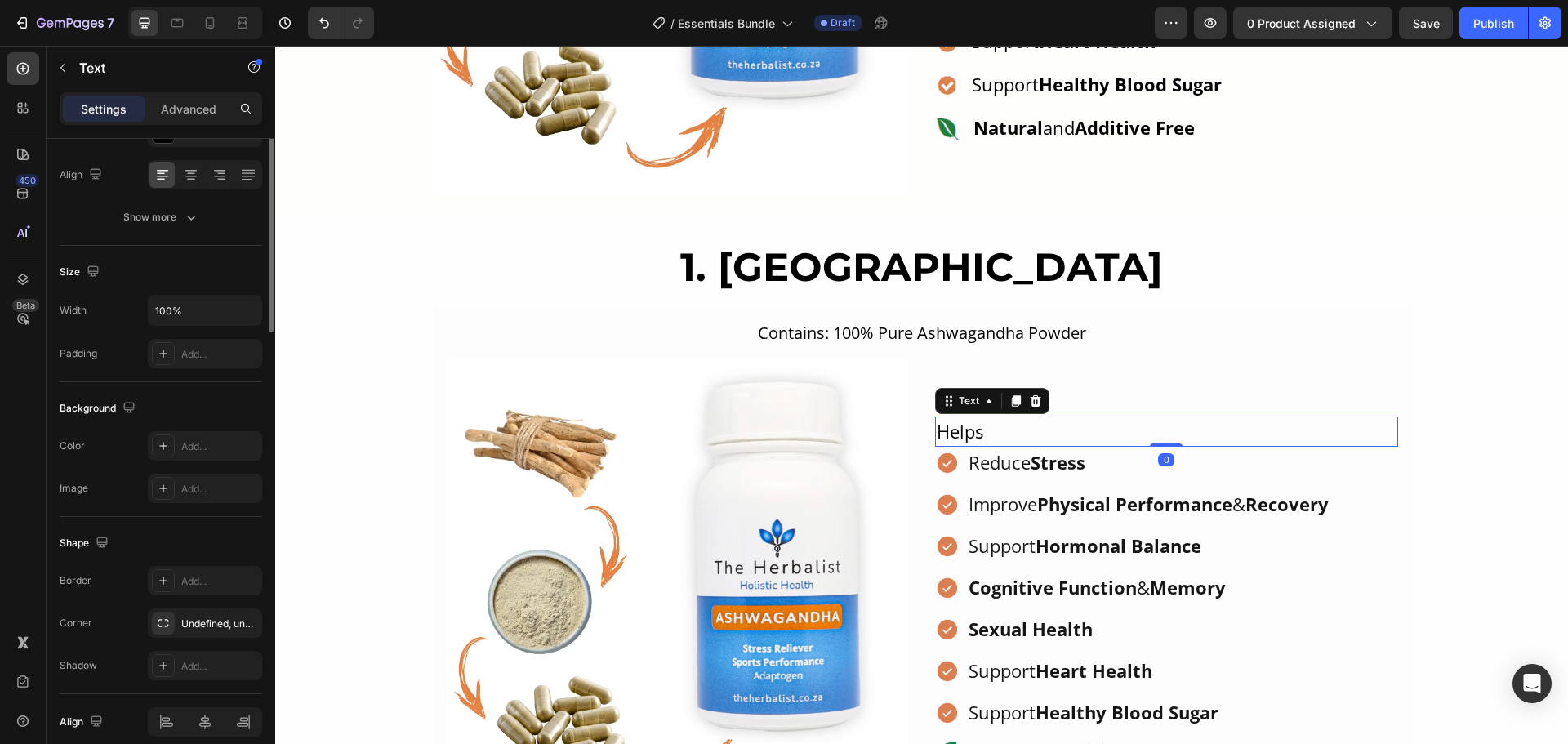
scroll to position [0, 0]
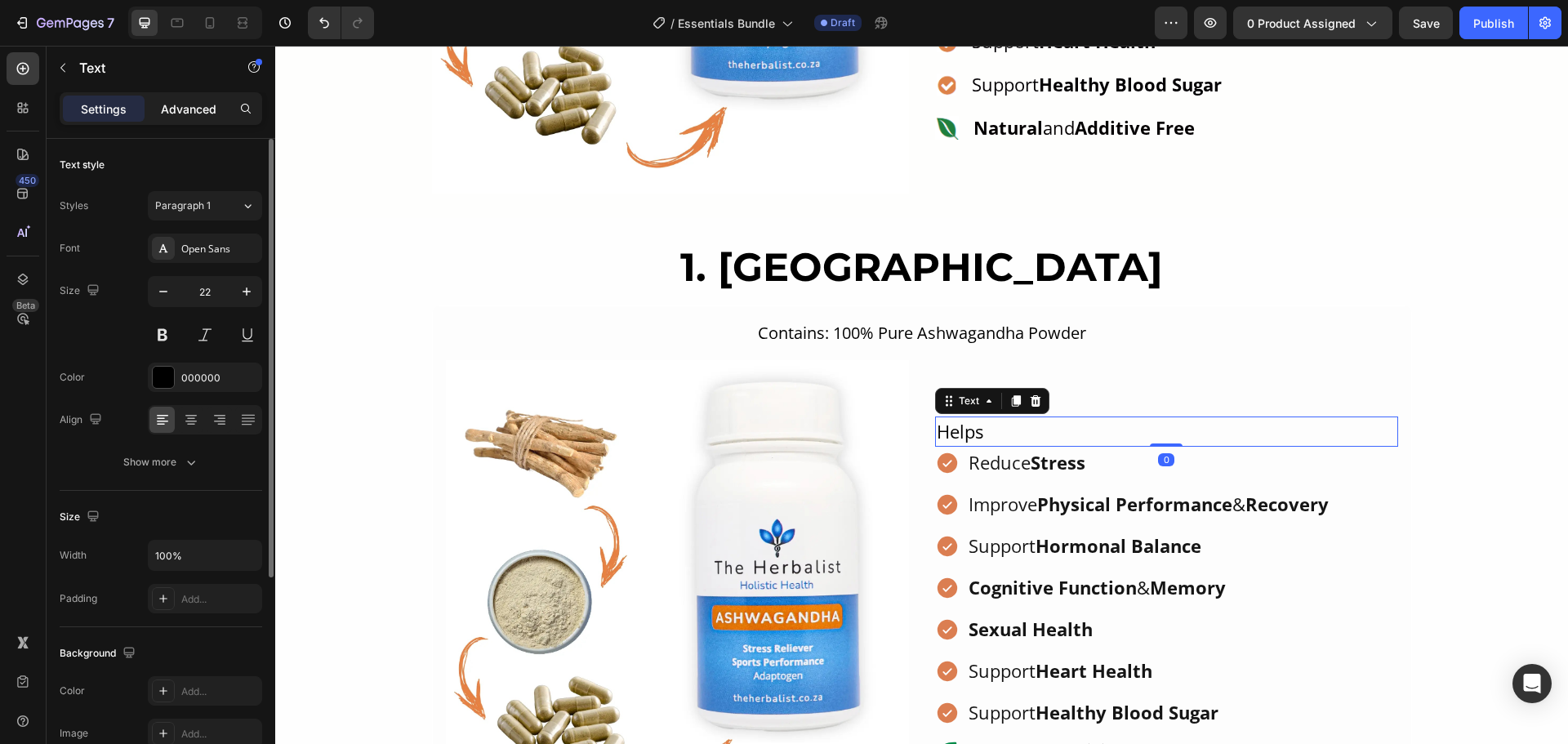
click at [172, 98] on div "Advanced" at bounding box center [188, 109] width 81 height 27
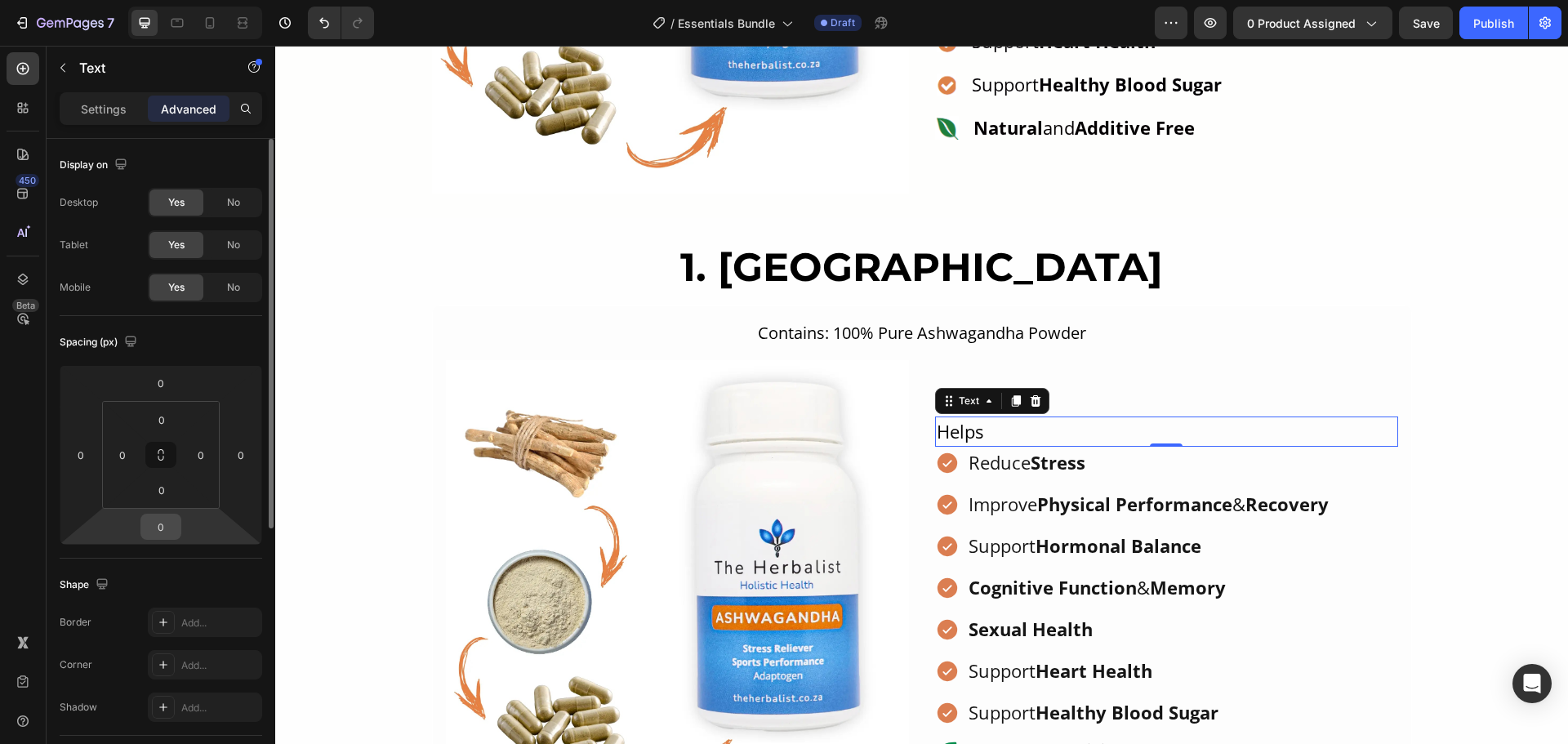
click at [163, 526] on input "0" at bounding box center [161, 527] width 33 height 25
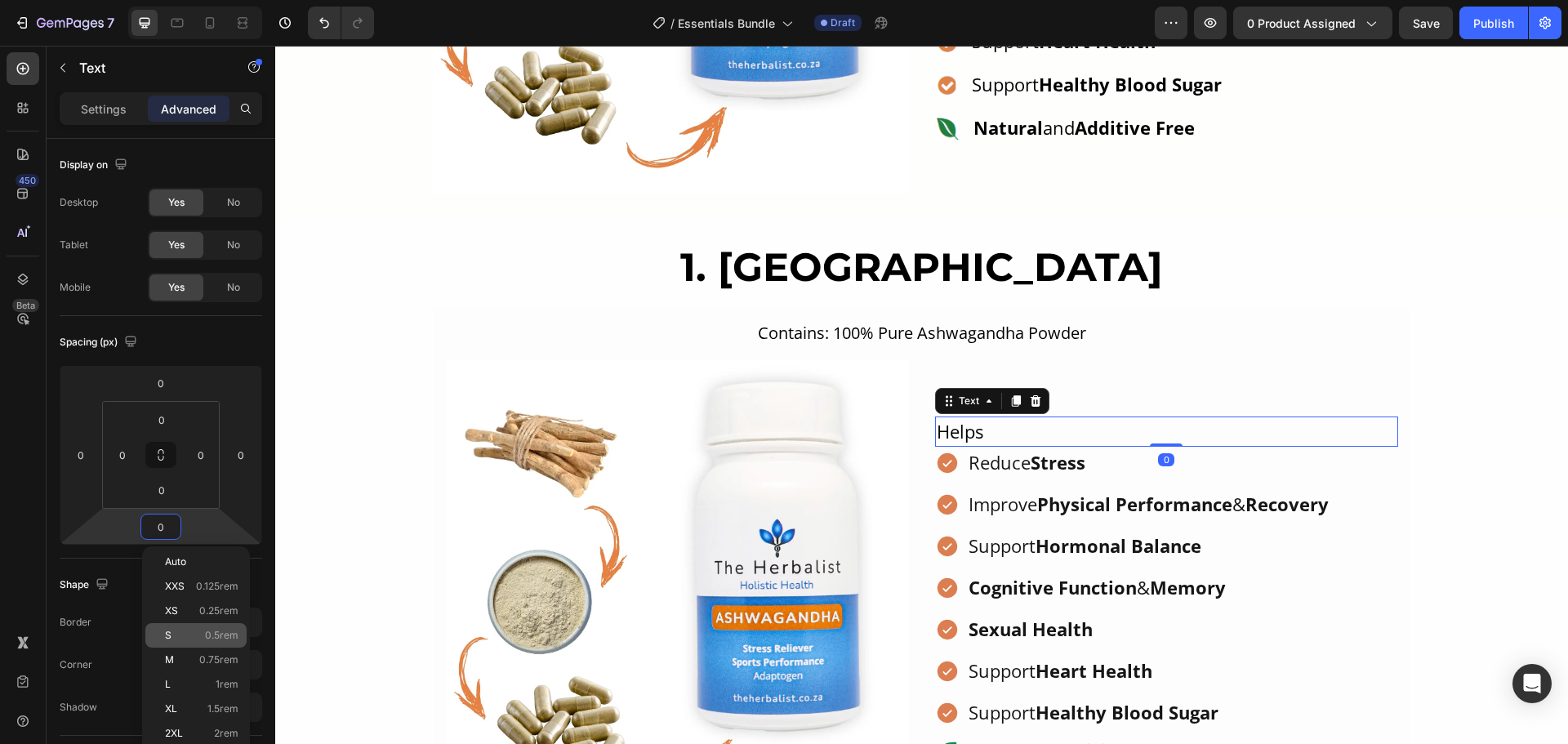
click at [203, 634] on p "S 0.5rem" at bounding box center [202, 635] width 74 height 11
type input "0.5"
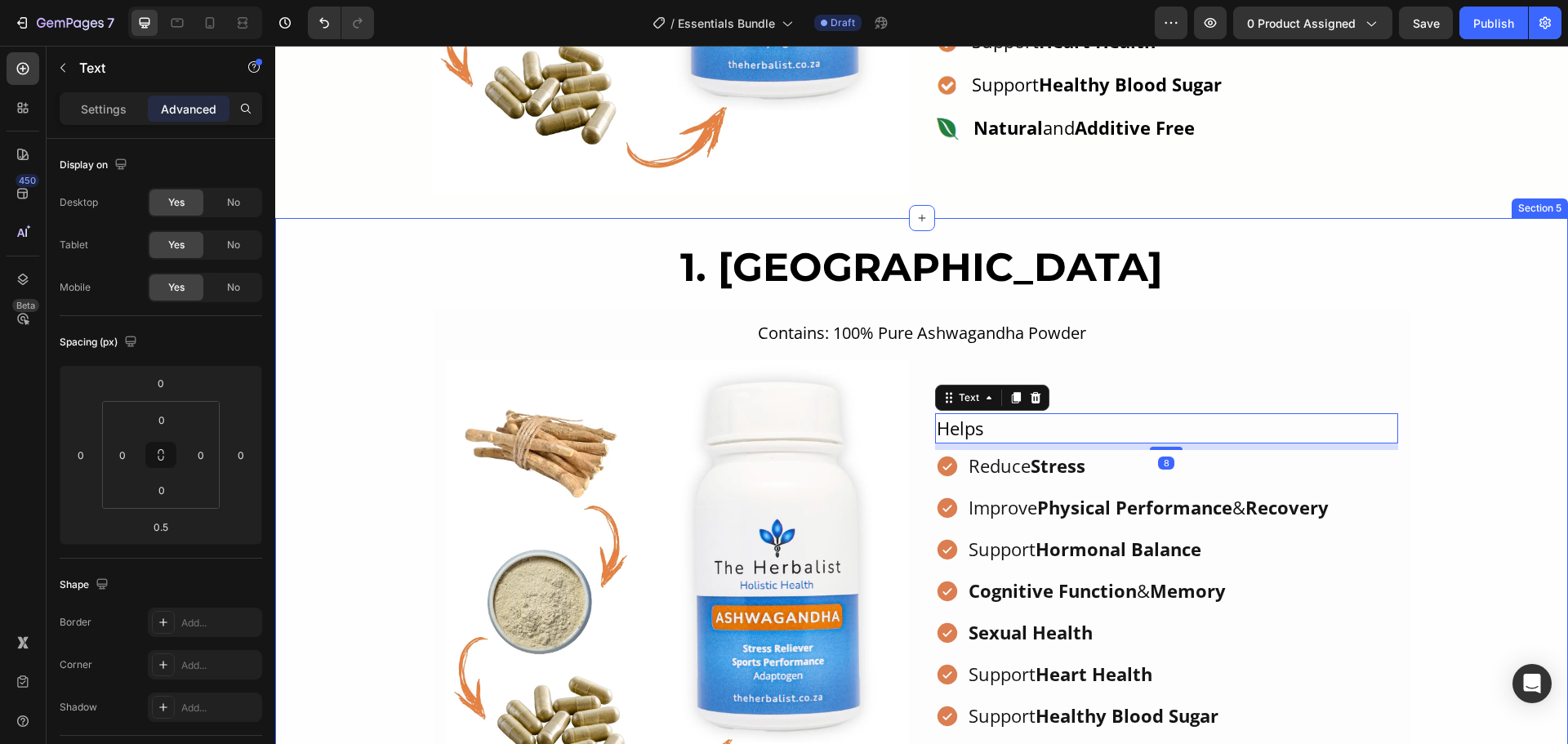
click at [1413, 458] on div "1. Ashwagandha Heading Contains: 100% Pure Ashwagandha Powder Text Block Image …" at bounding box center [922, 537] width 1292 height 589
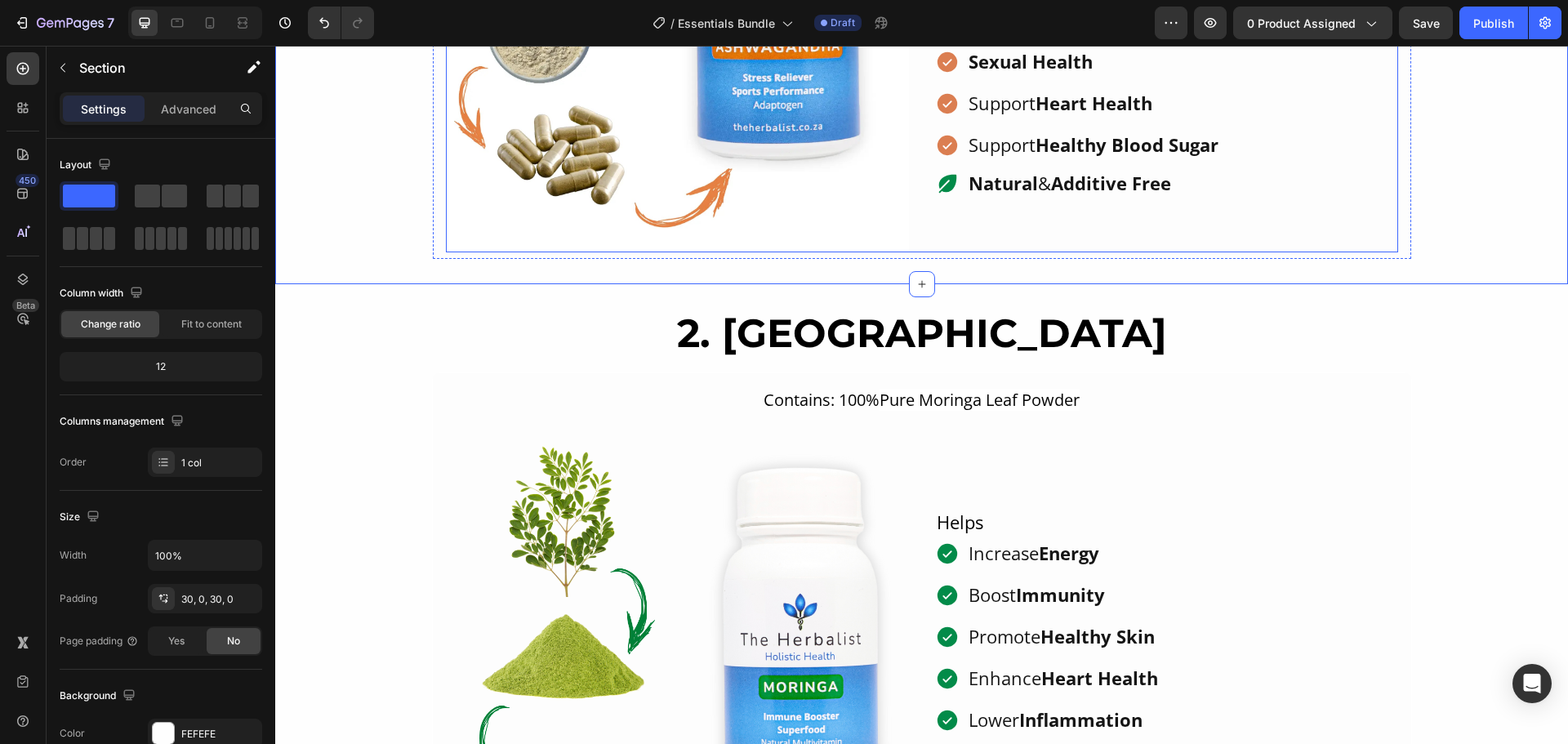
scroll to position [1967, 0]
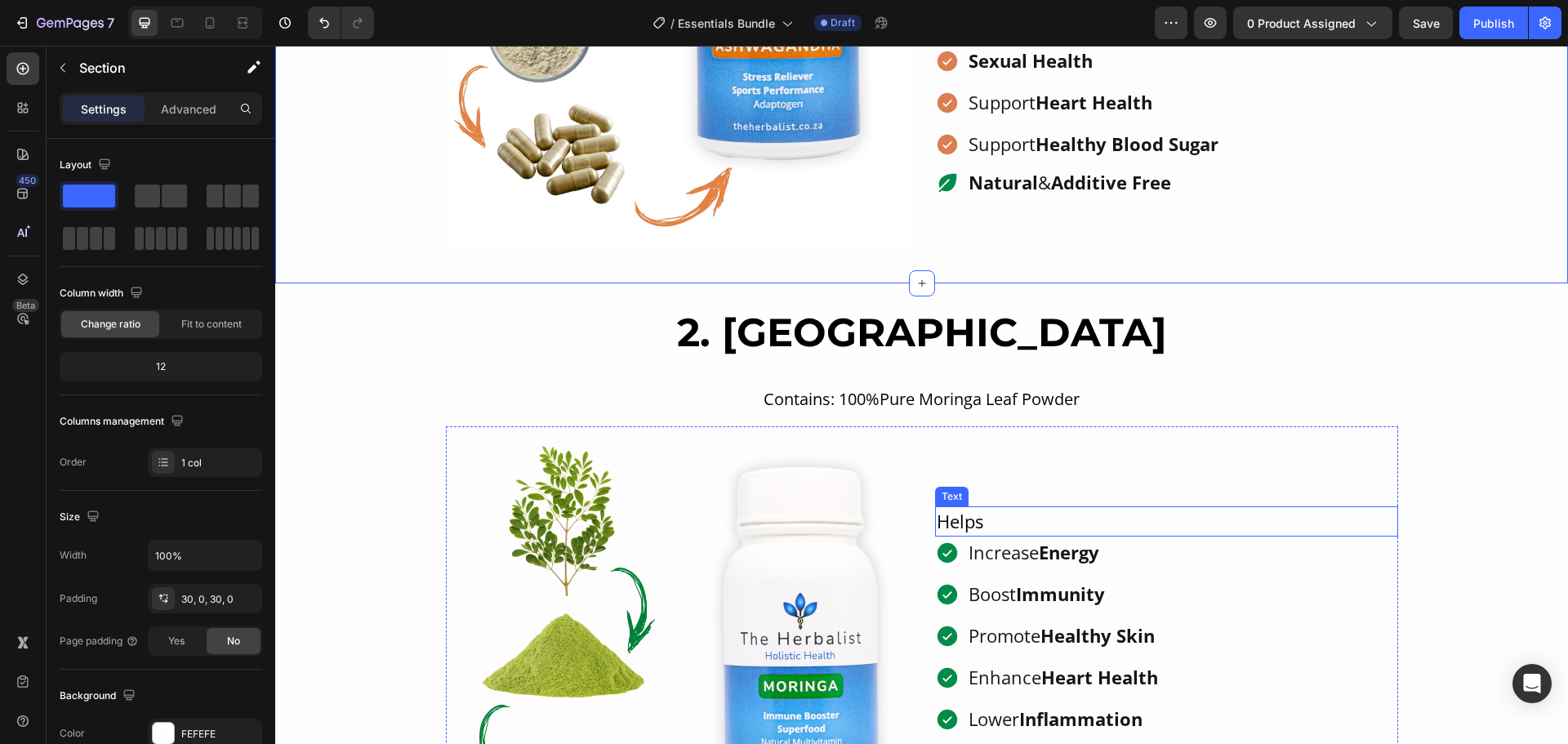
click at [966, 508] on p "Helps" at bounding box center [1166, 521] width 460 height 27
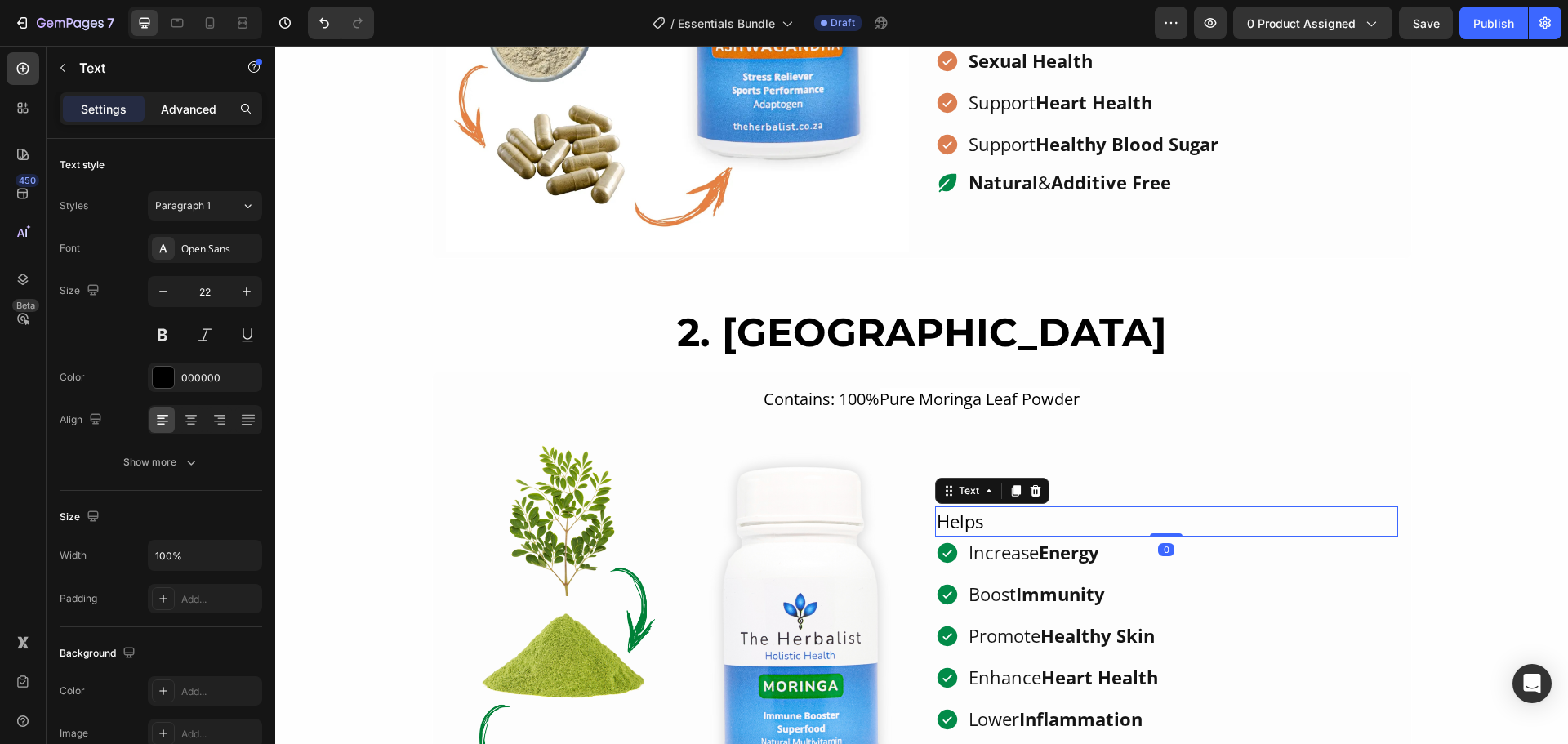
click at [188, 120] on div "Advanced" at bounding box center [188, 109] width 81 height 27
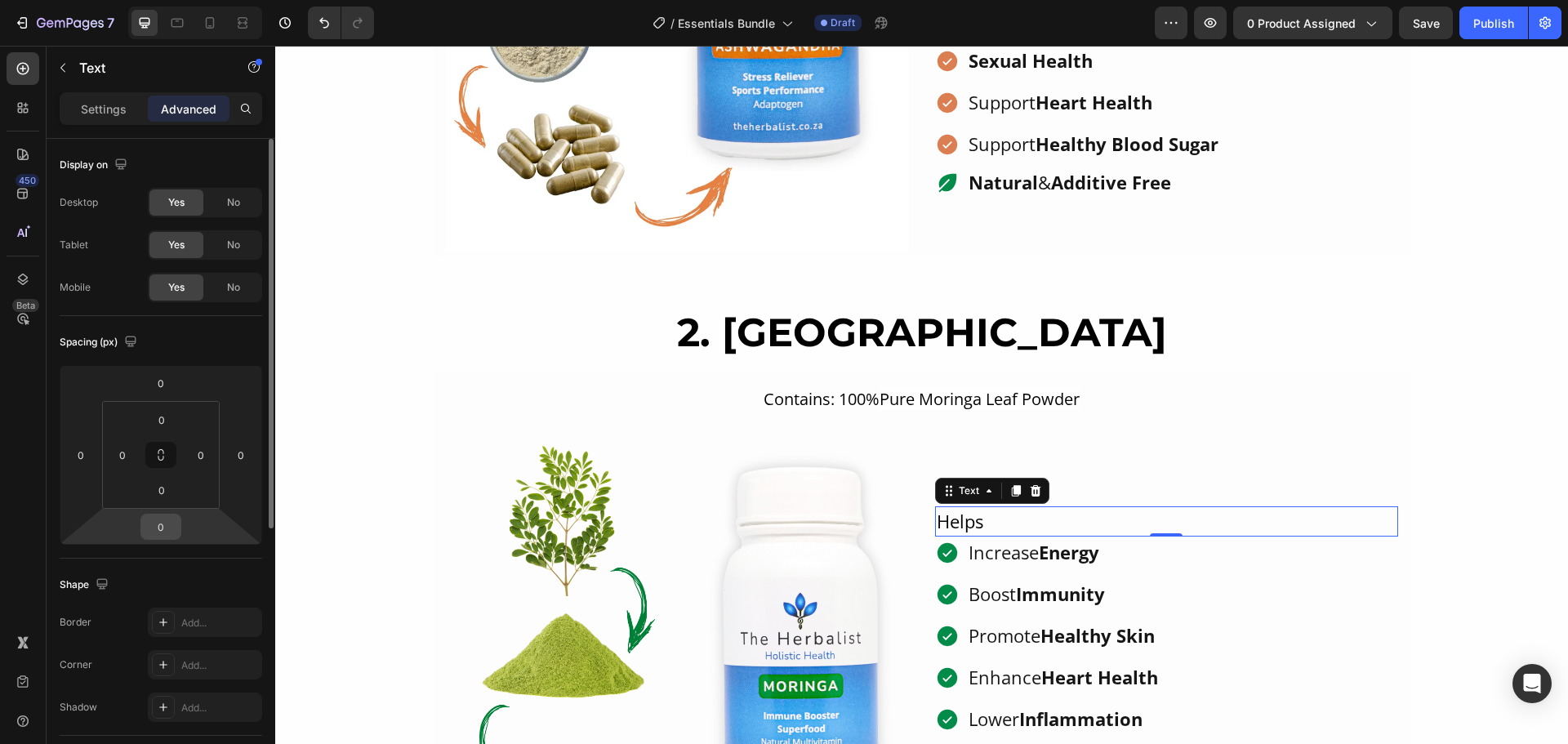
click at [163, 527] on input "0" at bounding box center [161, 527] width 33 height 25
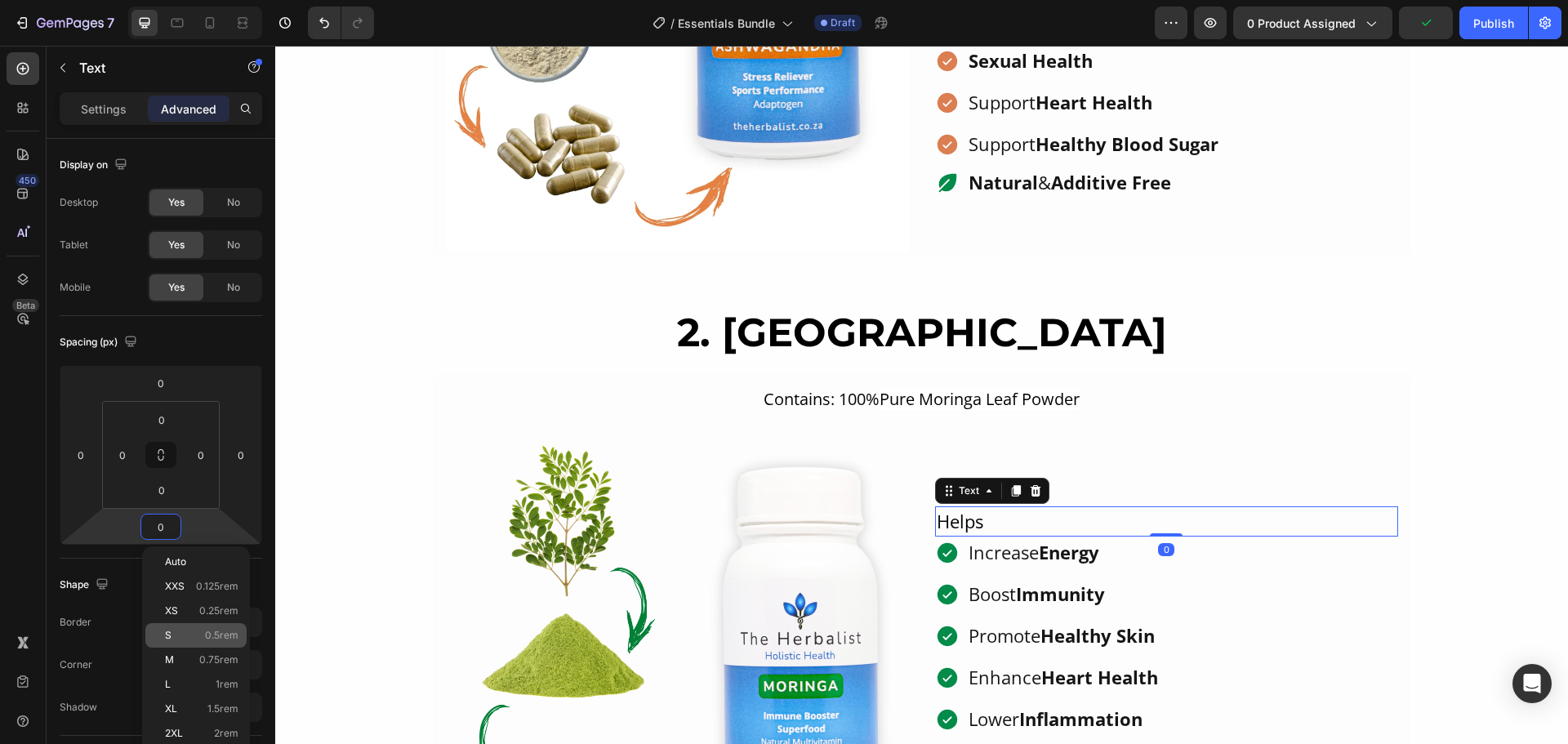
click at [191, 624] on div "S 0.5rem" at bounding box center [196, 635] width 101 height 25
type input "0.5"
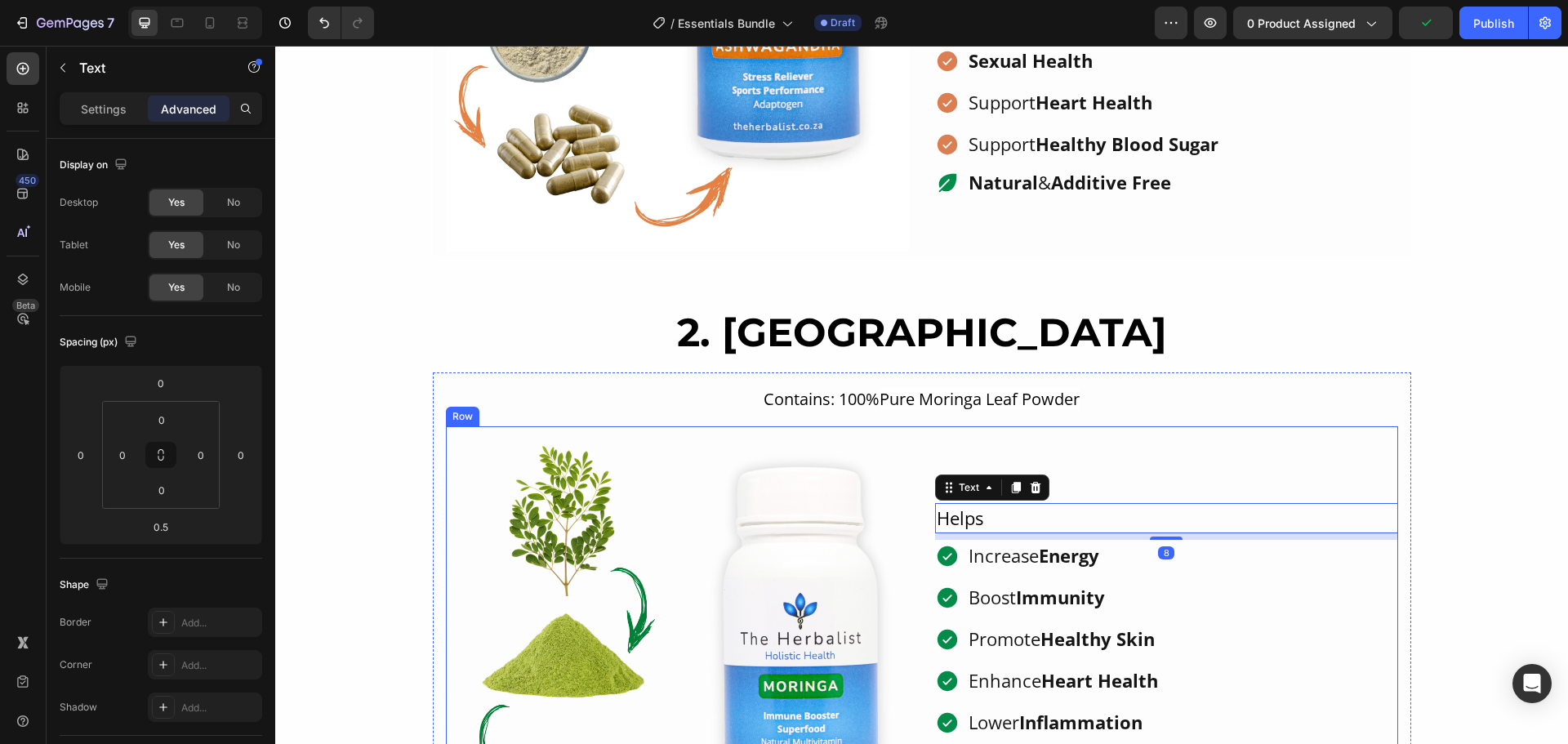
click at [1245, 473] on div "Helps Text 8 Increase Energy Boost Immunity Promote Healthy Skin Enhance Heart …" at bounding box center [1166, 658] width 463 height 463
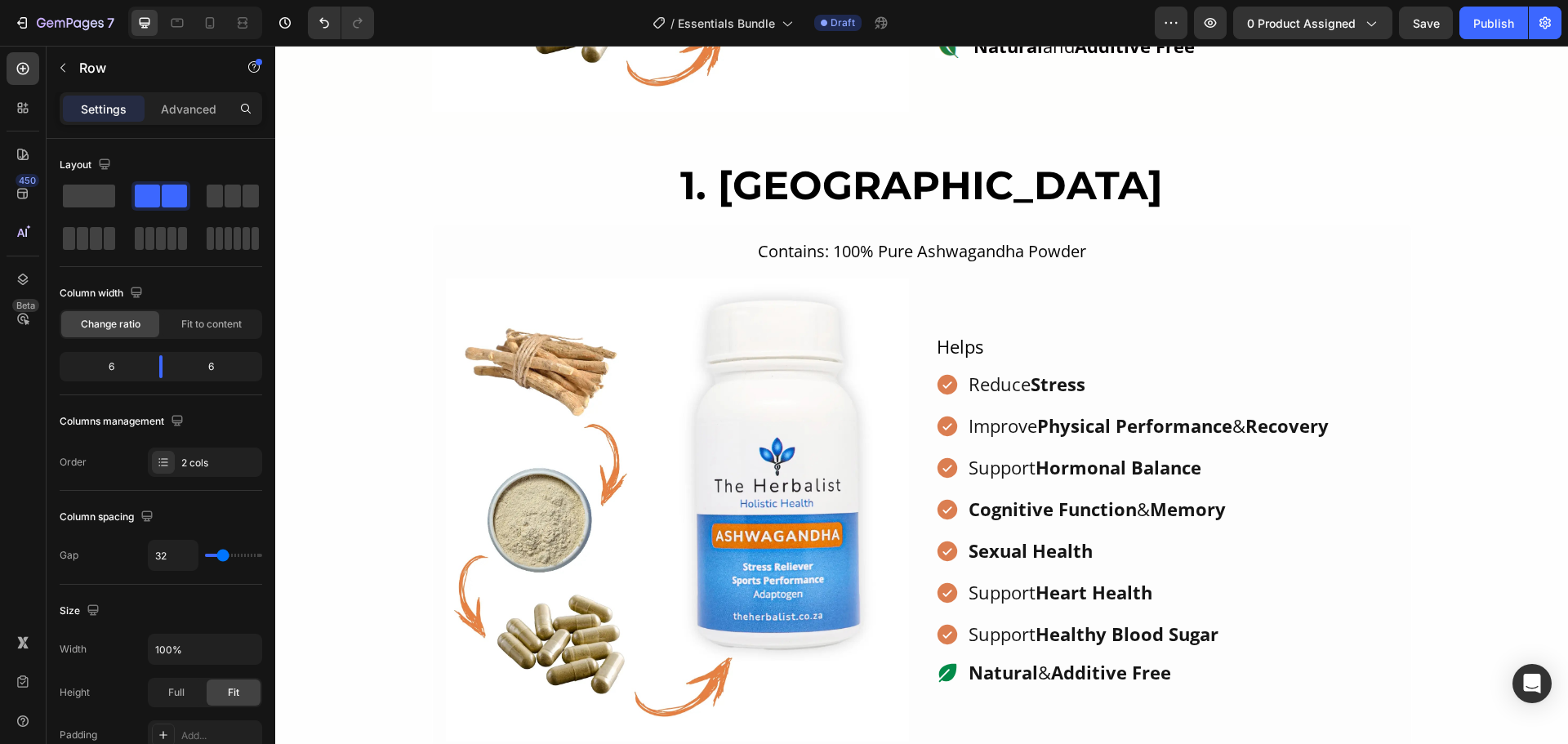
scroll to position [905, 0]
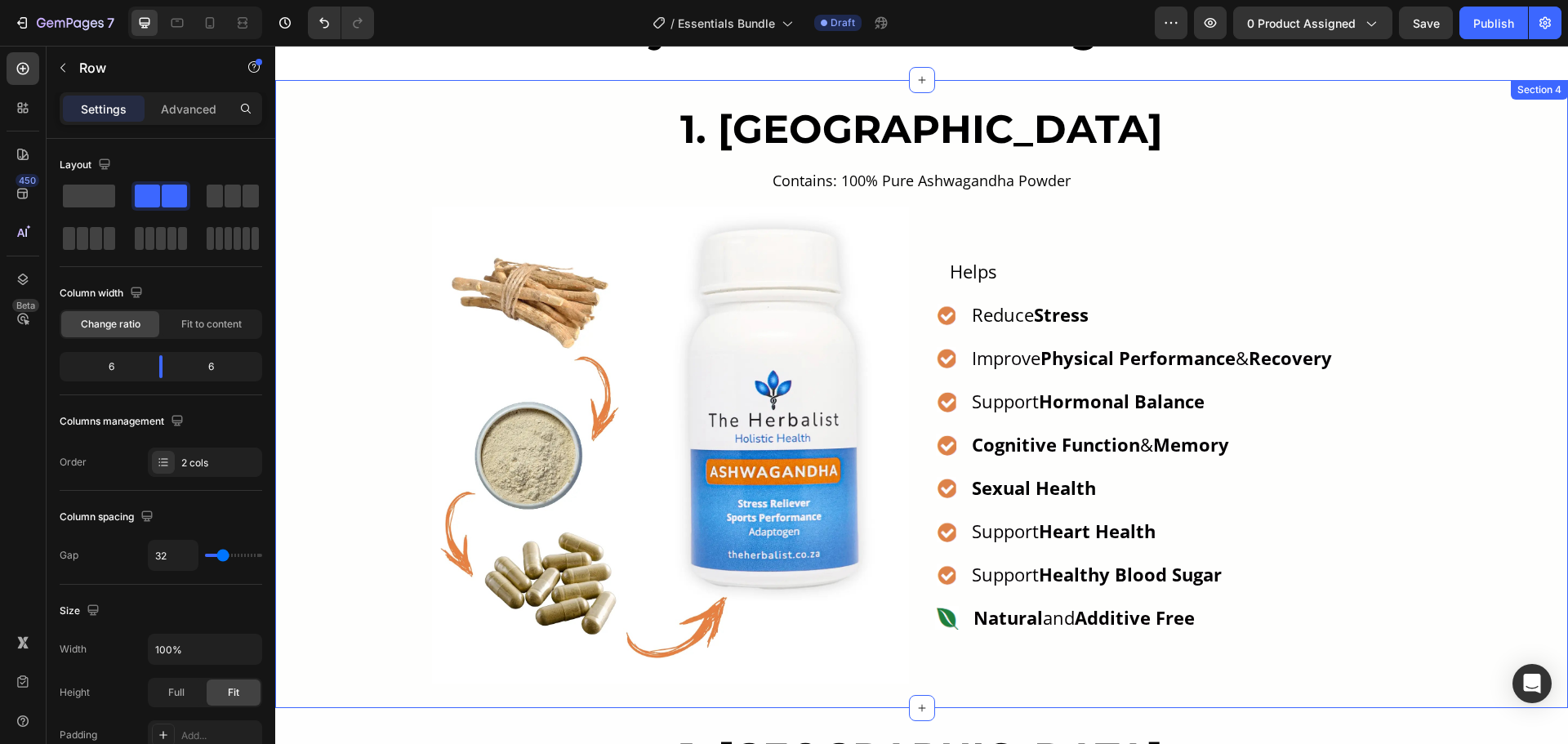
click at [347, 151] on div "1. Ashwagandha Heading Contains: 100% Pure Ashwagandha Powder Text Block Image …" at bounding box center [922, 394] width 1292 height 579
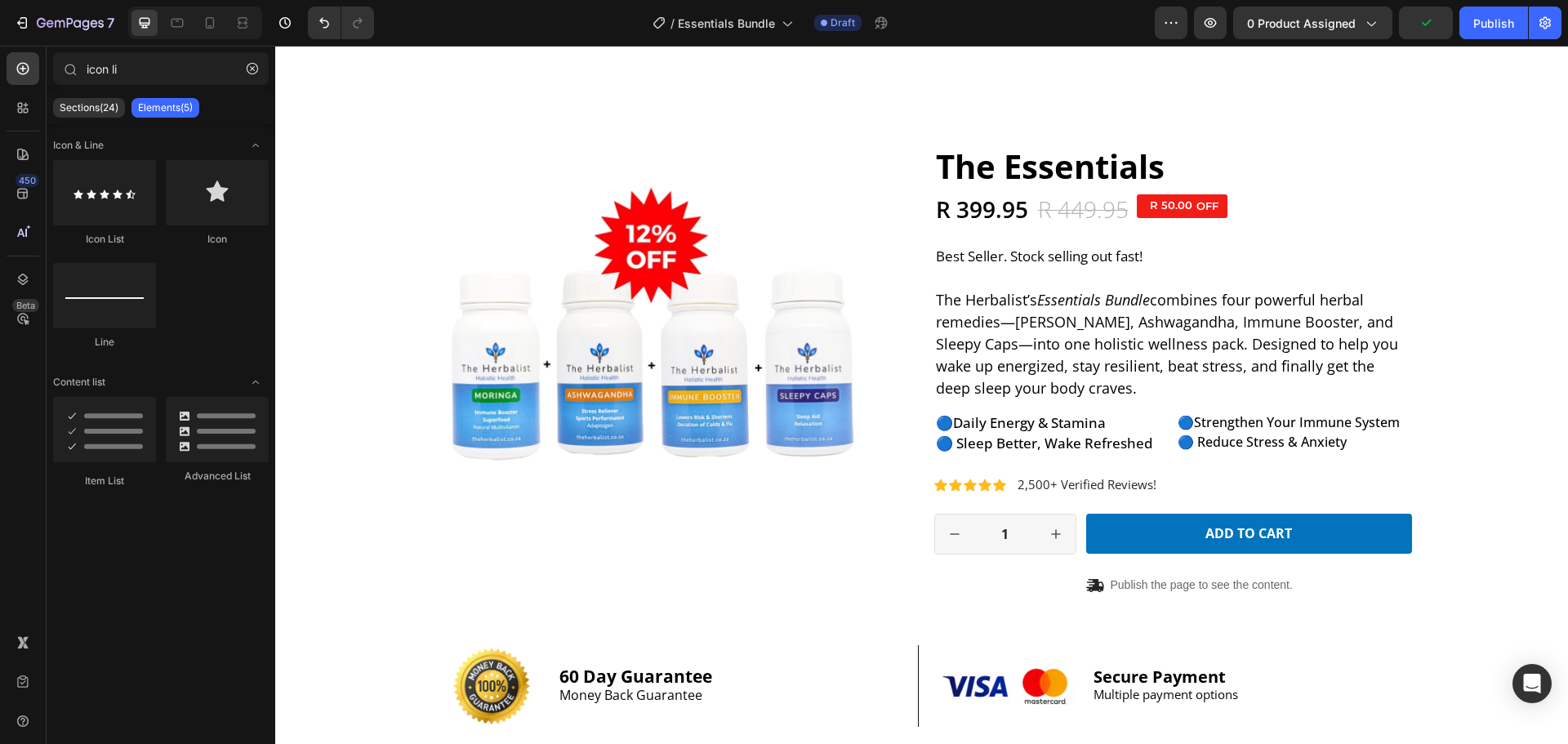
scroll to position [408, 0]
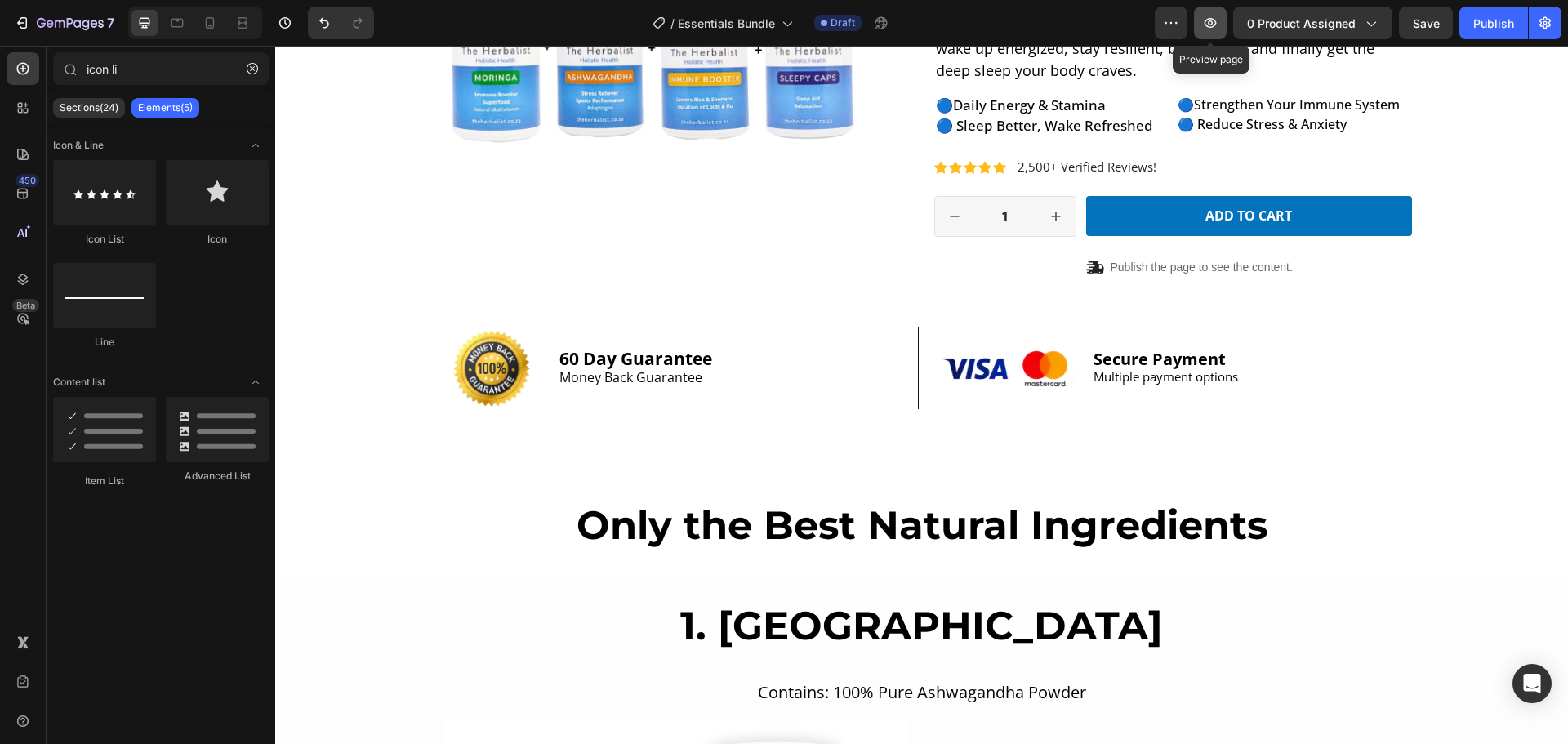
click at [1213, 27] on icon "button" at bounding box center [1209, 22] width 16 height 16
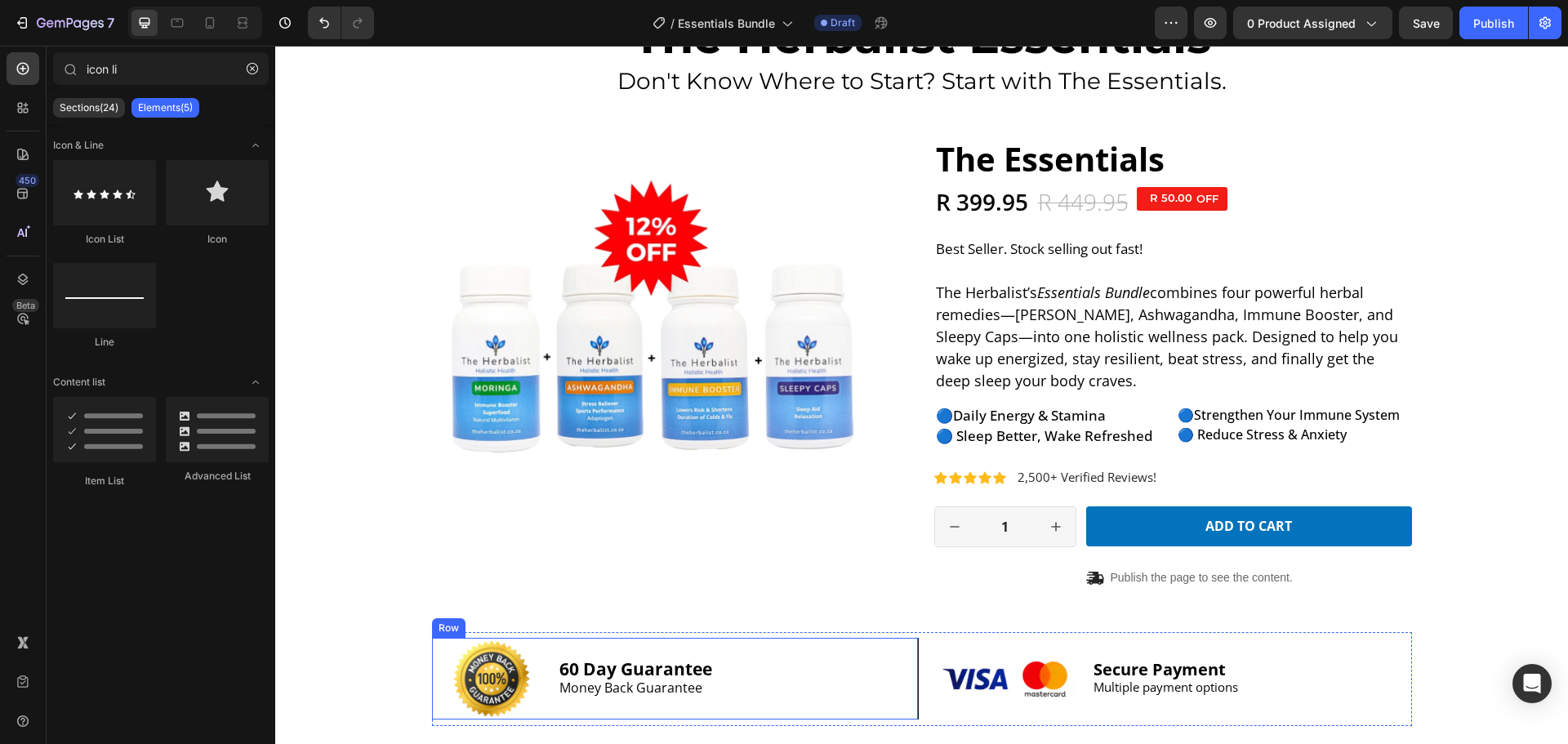
scroll to position [0, 0]
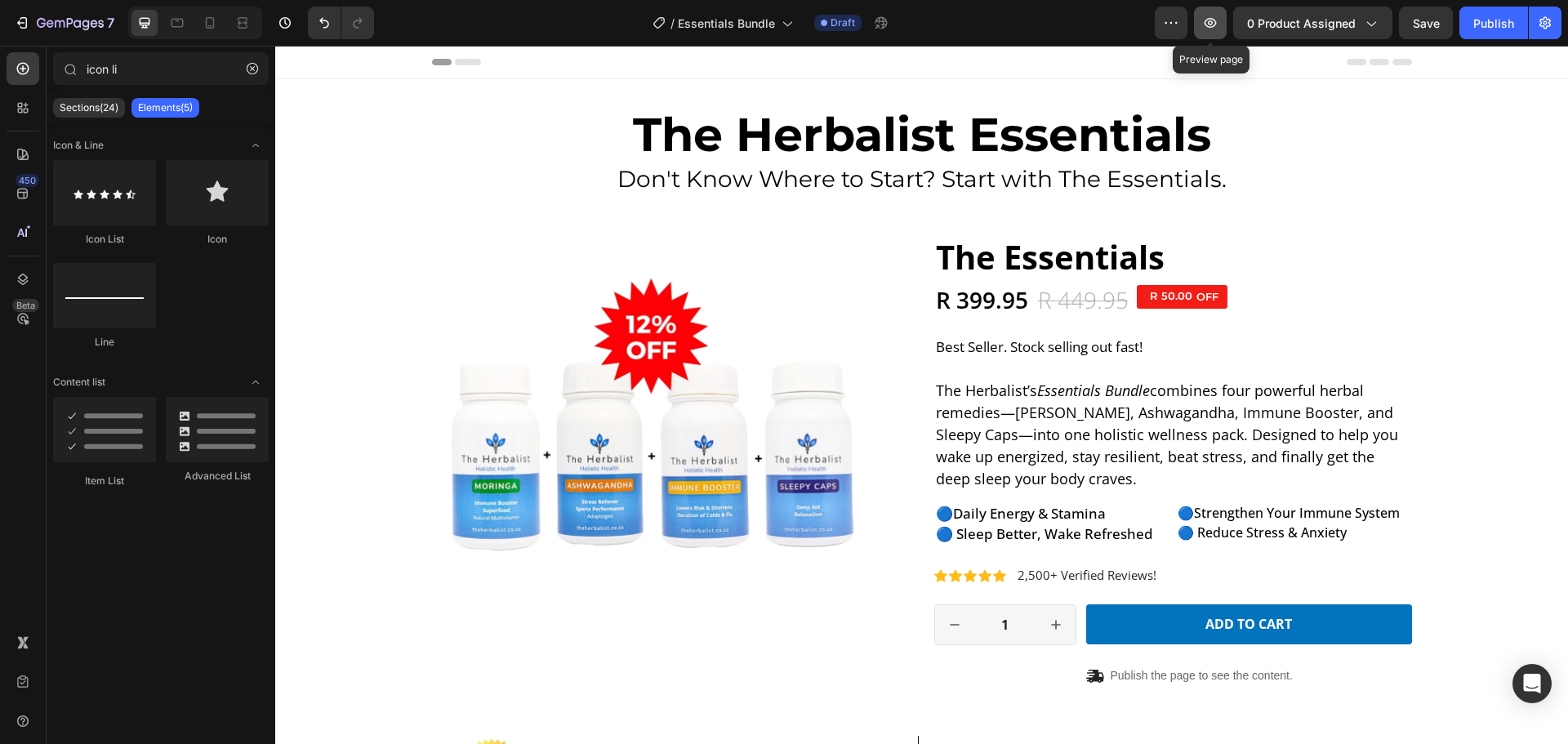
click at [1211, 27] on icon "button" at bounding box center [1209, 22] width 16 height 16
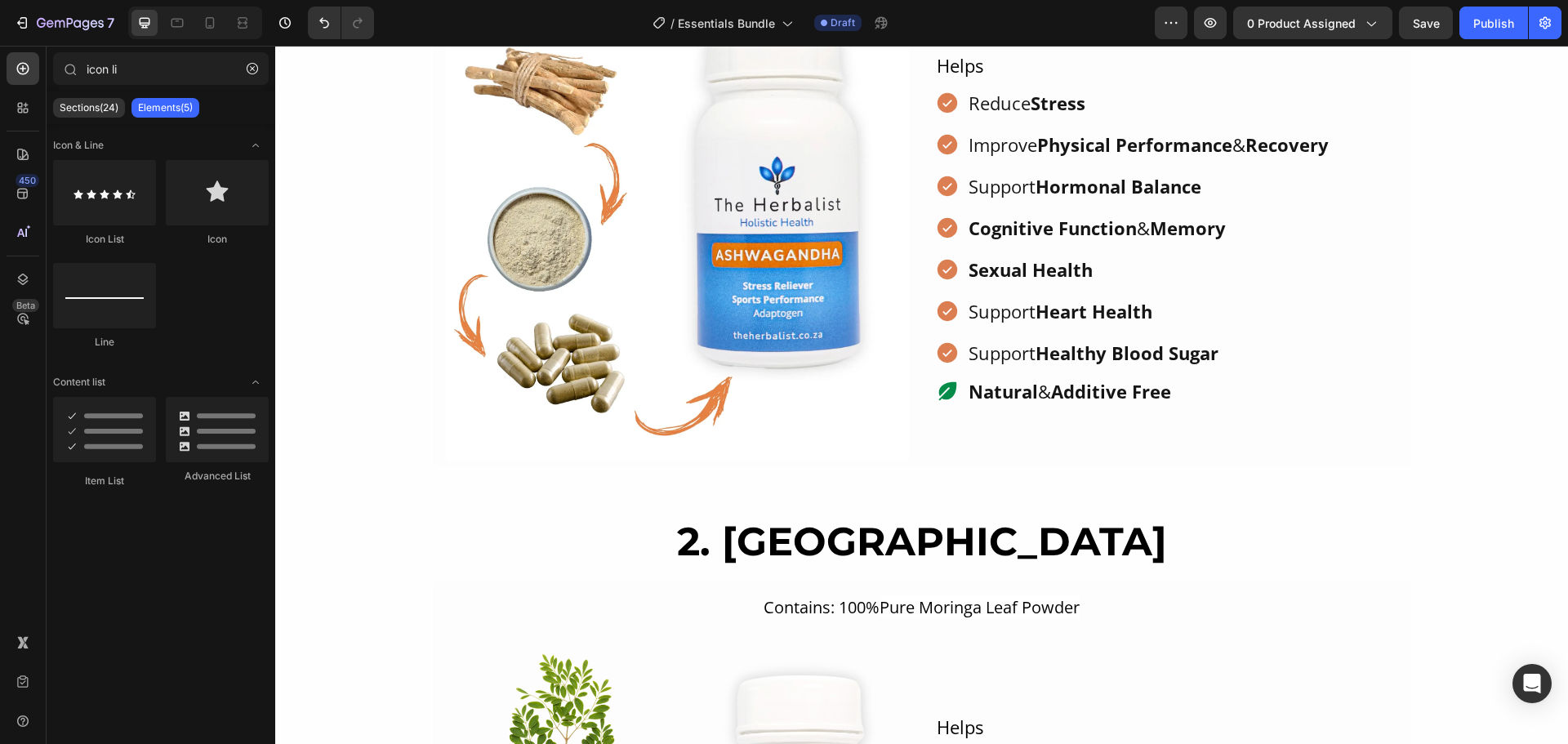
scroll to position [1225, 0]
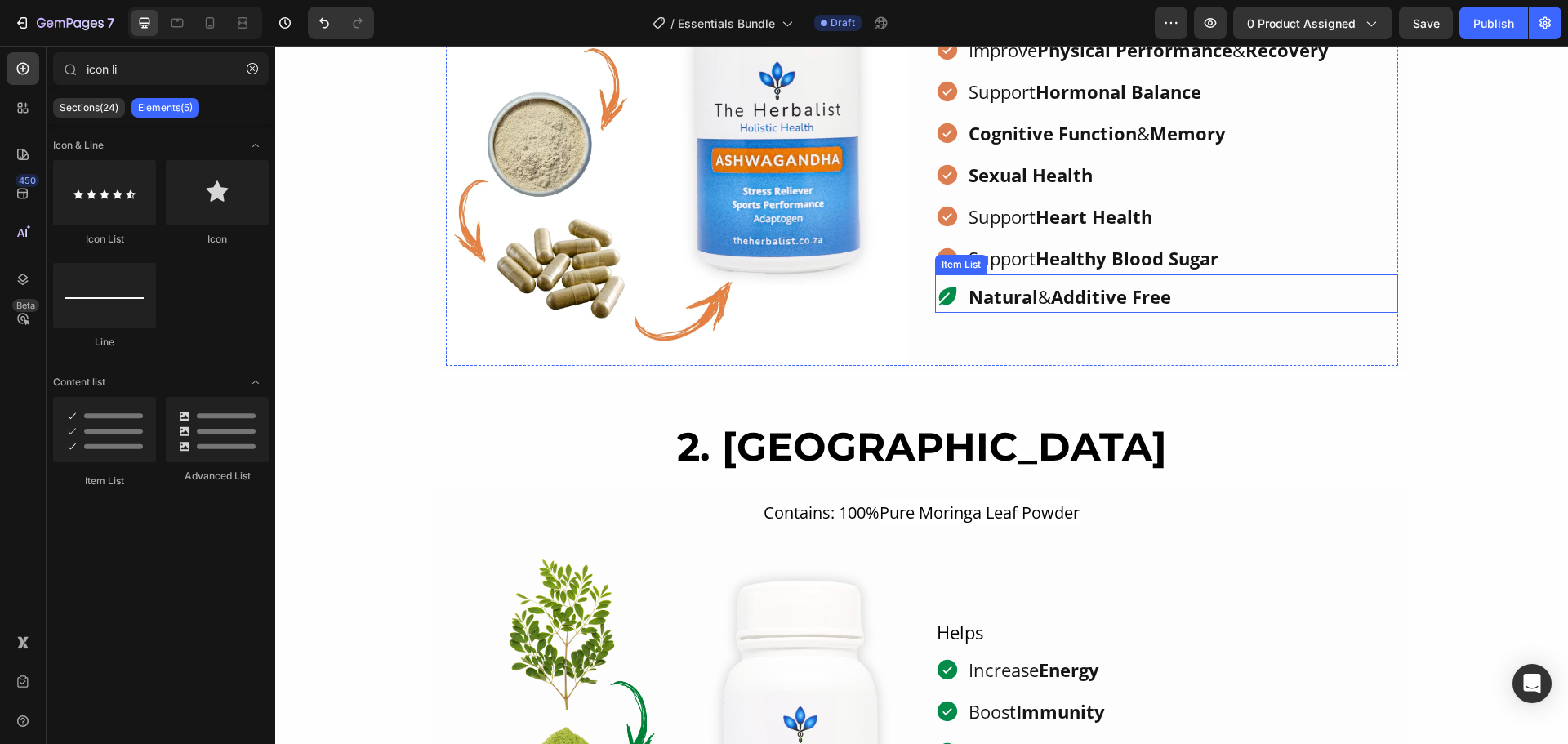
click at [1245, 294] on div "Natural & Additive Free" at bounding box center [1166, 296] width 463 height 32
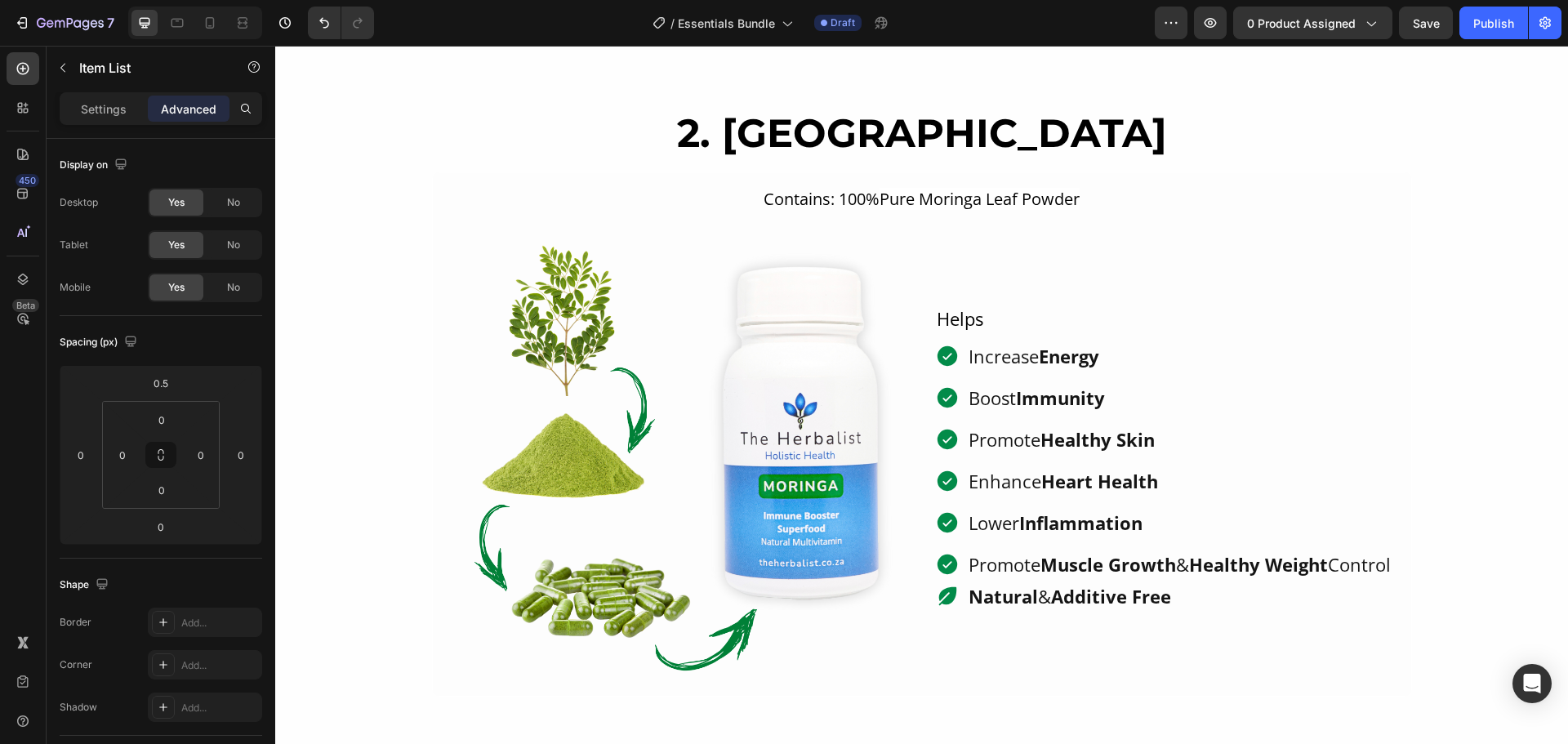
scroll to position [1797, 0]
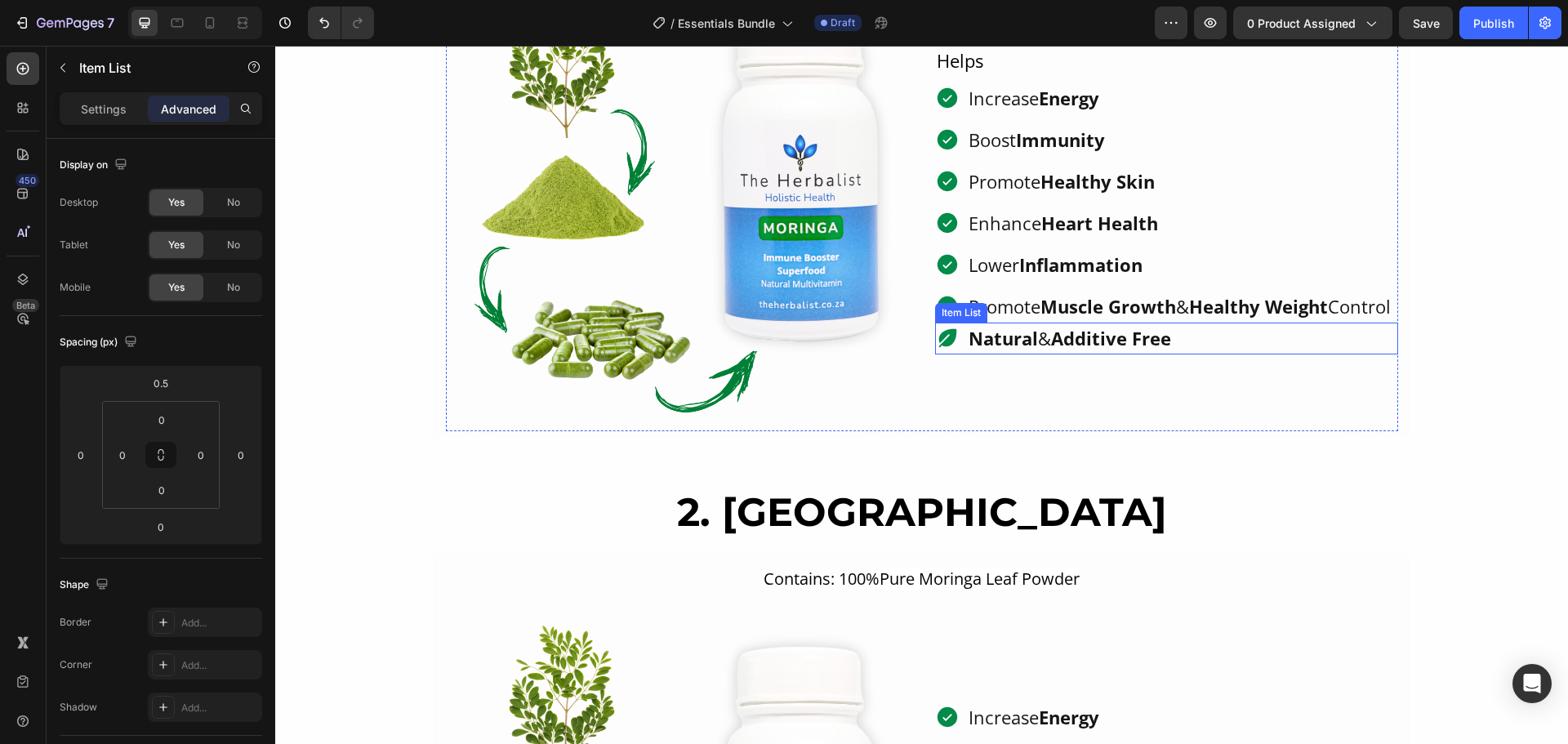
click at [1224, 353] on div "Natural & Additive Free" at bounding box center [1166, 338] width 463 height 32
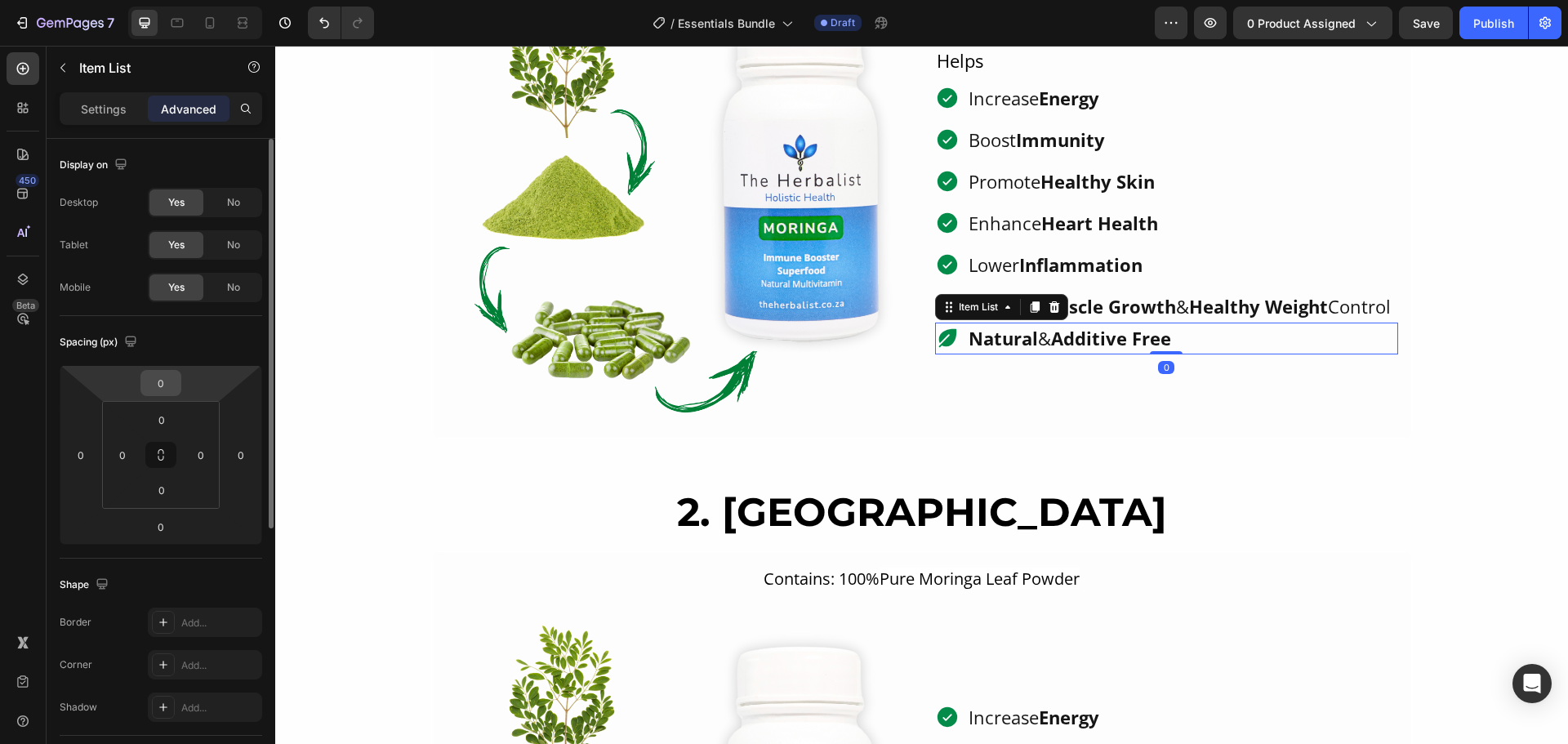
click at [175, 387] on input "0" at bounding box center [161, 383] width 33 height 25
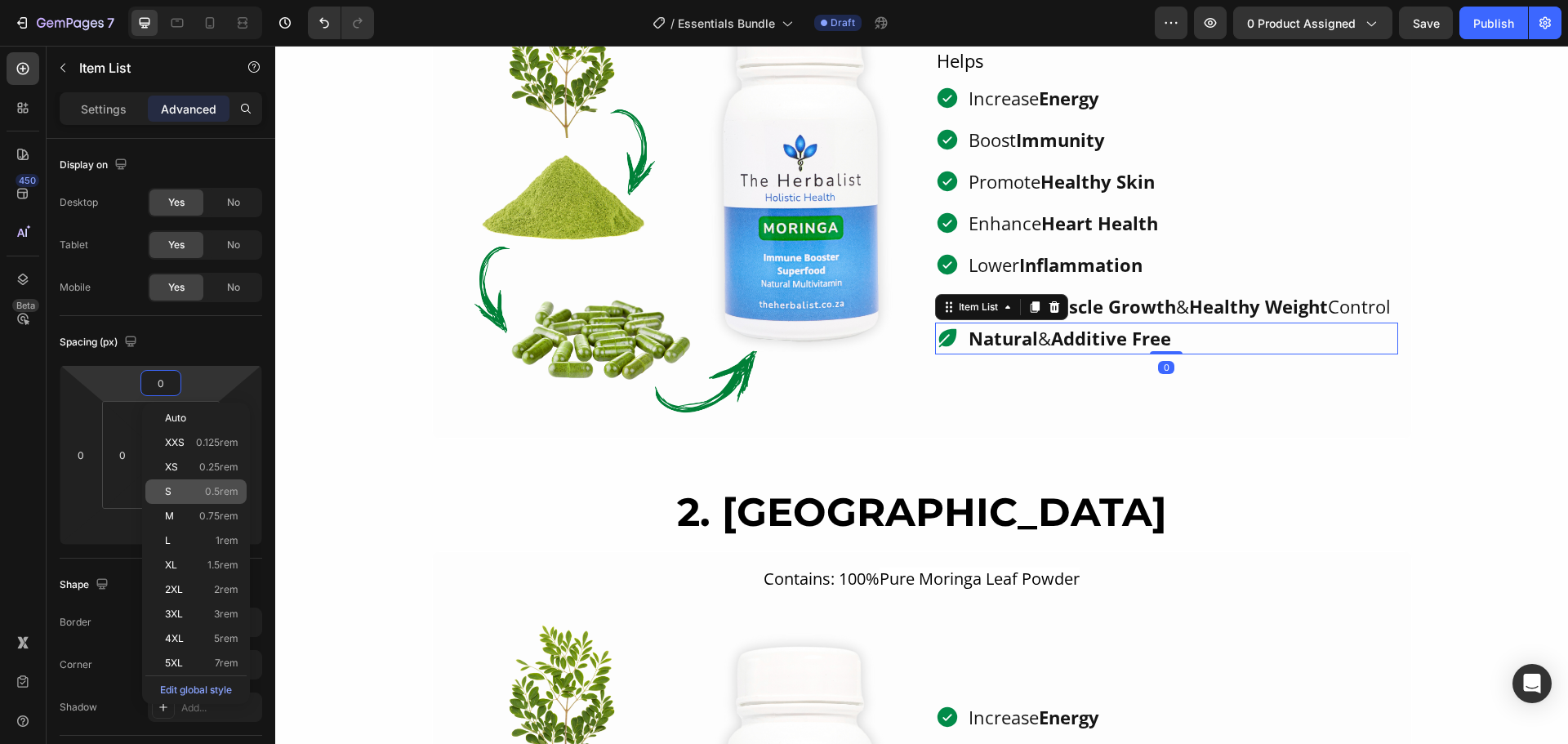
click at [204, 493] on p "S 0.5rem" at bounding box center [202, 491] width 74 height 11
type input "0.5"
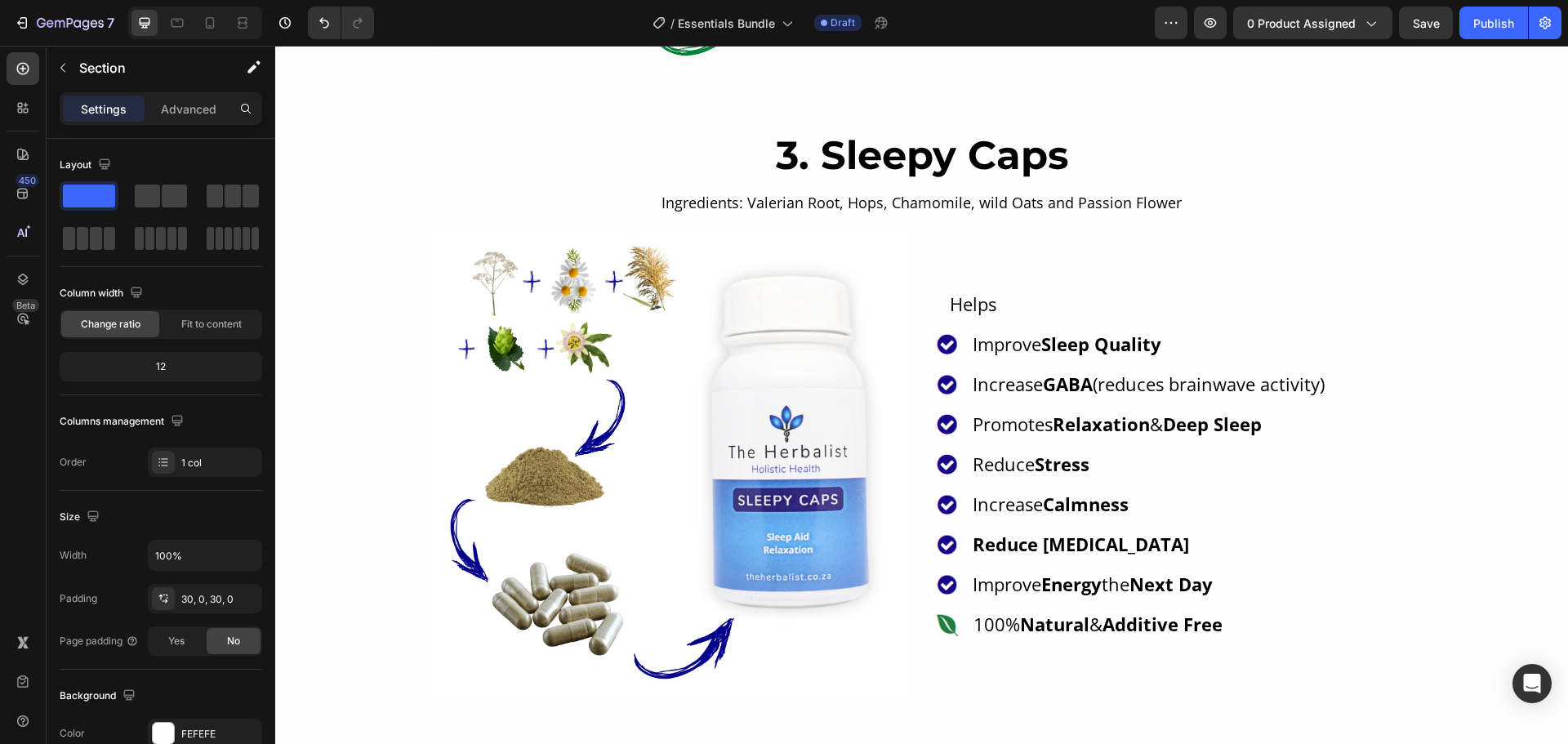
scroll to position [2941, 0]
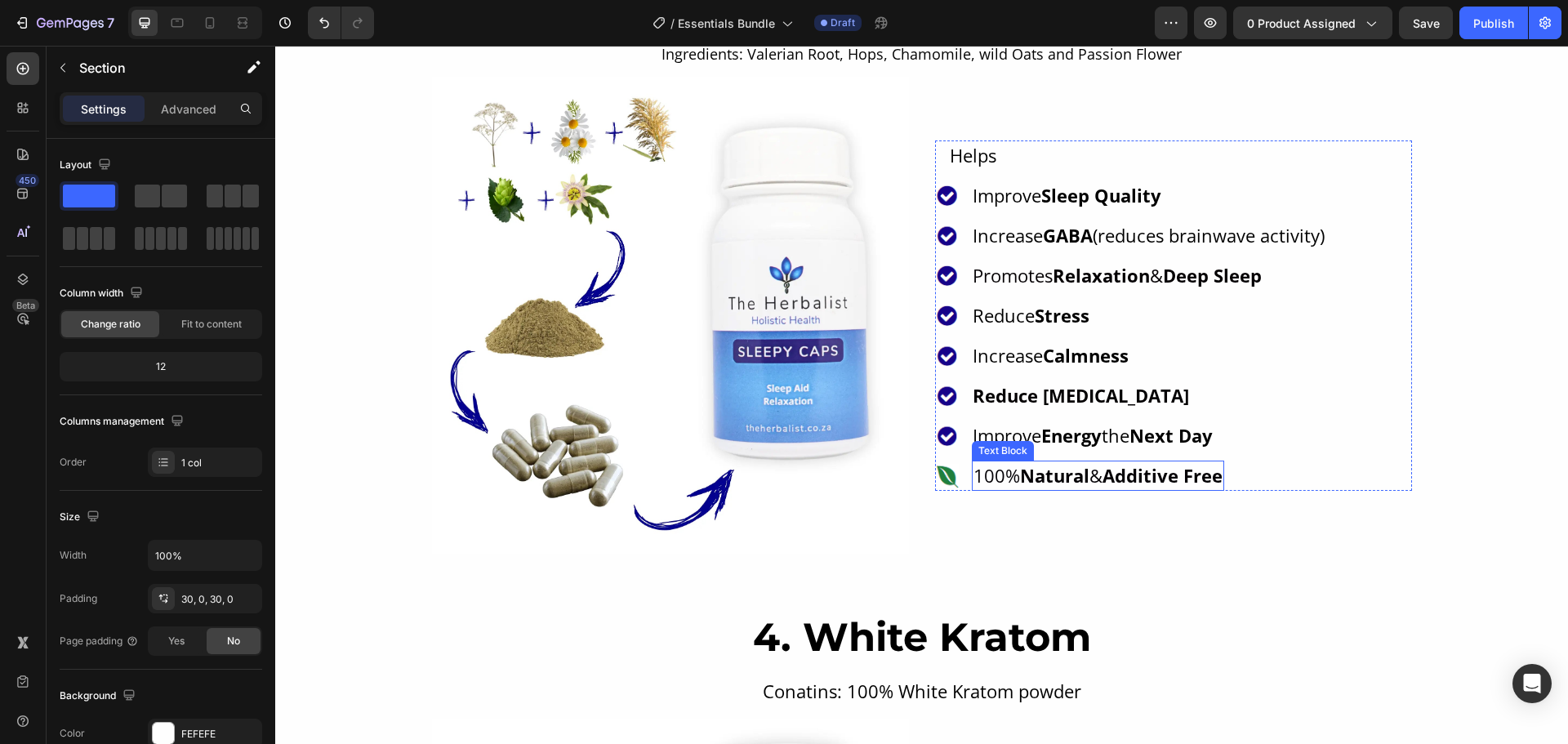
click at [1057, 474] on strong "Natural" at bounding box center [1054, 475] width 69 height 25
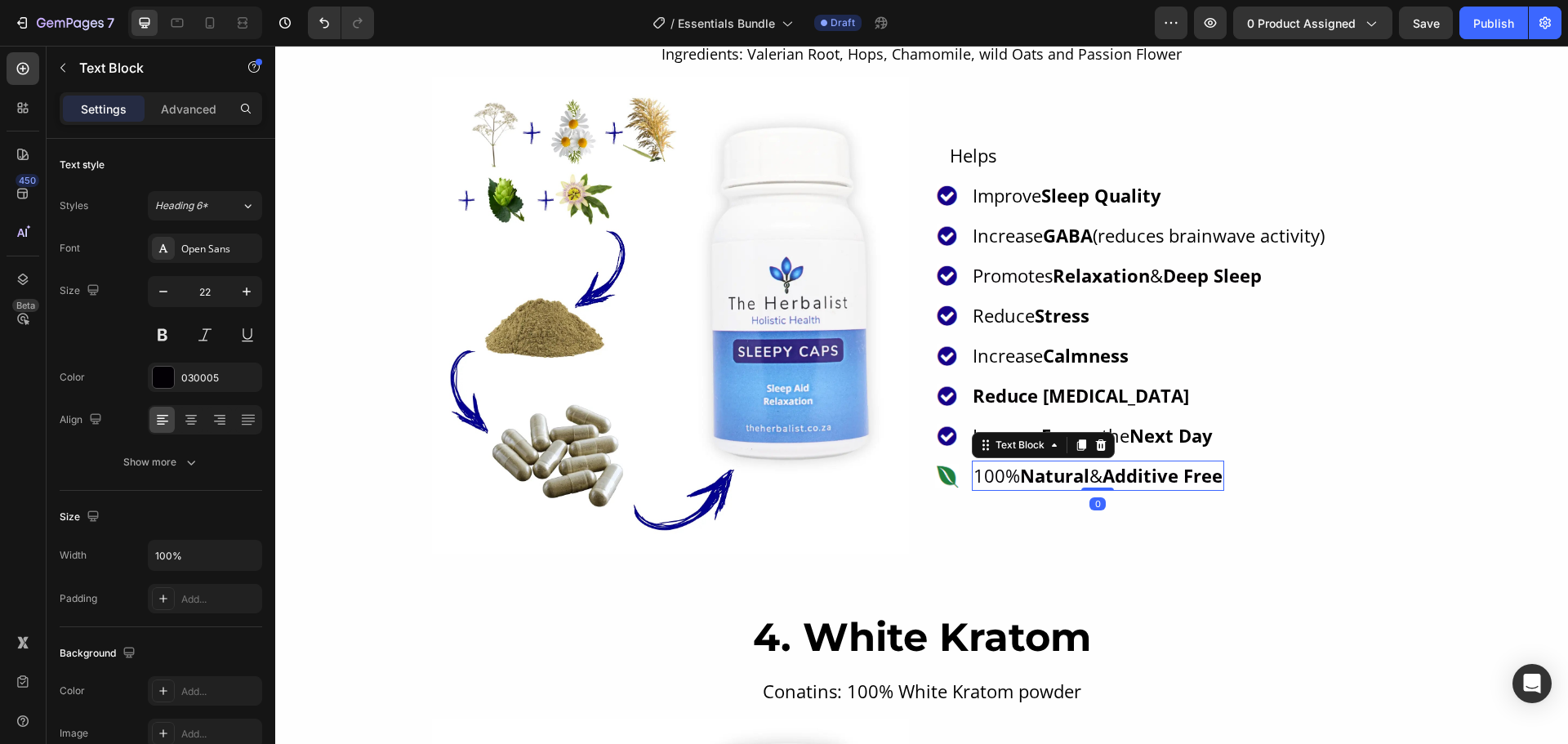
click at [1057, 474] on strong "Natural" at bounding box center [1054, 475] width 69 height 25
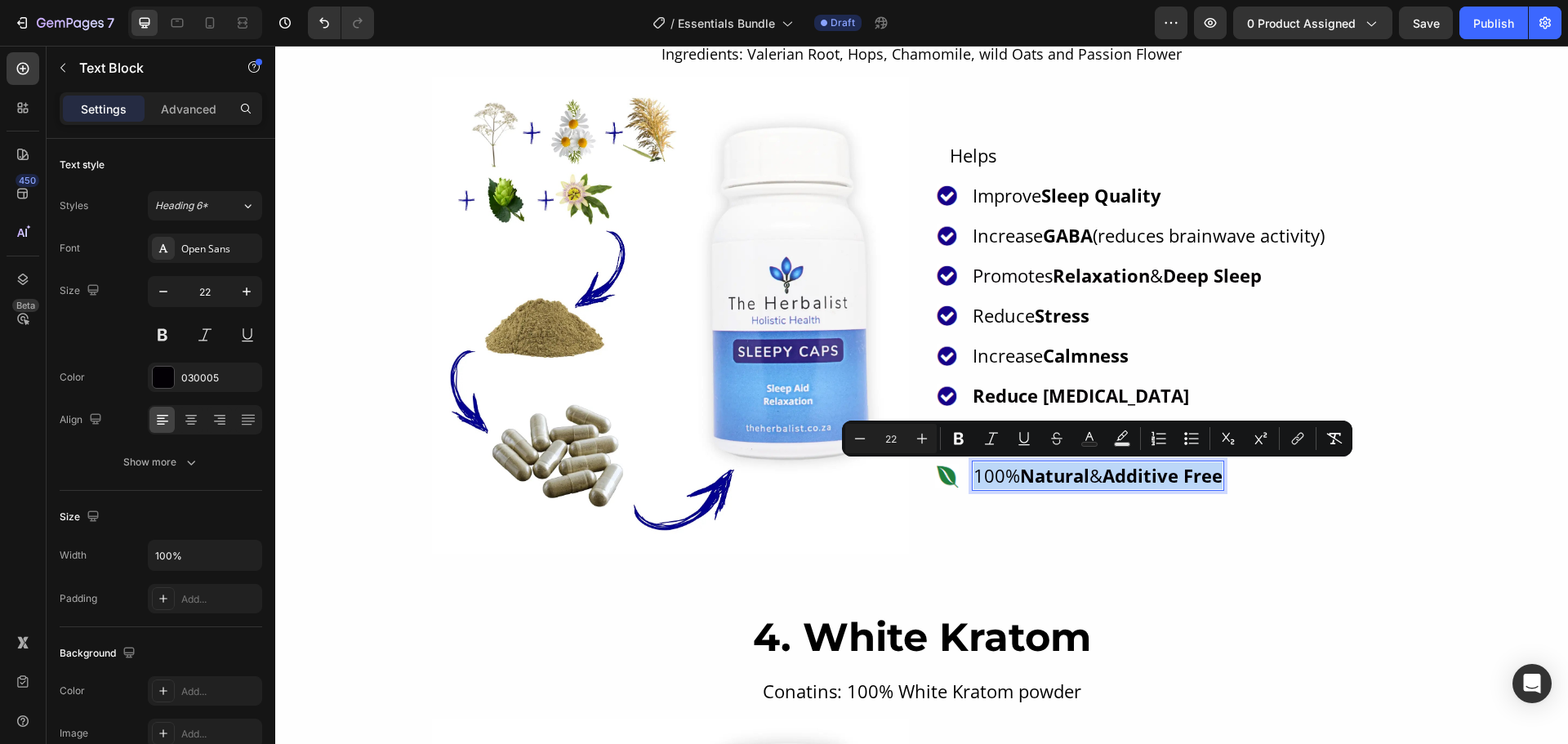
copy p "100% Natural & Additive Free"
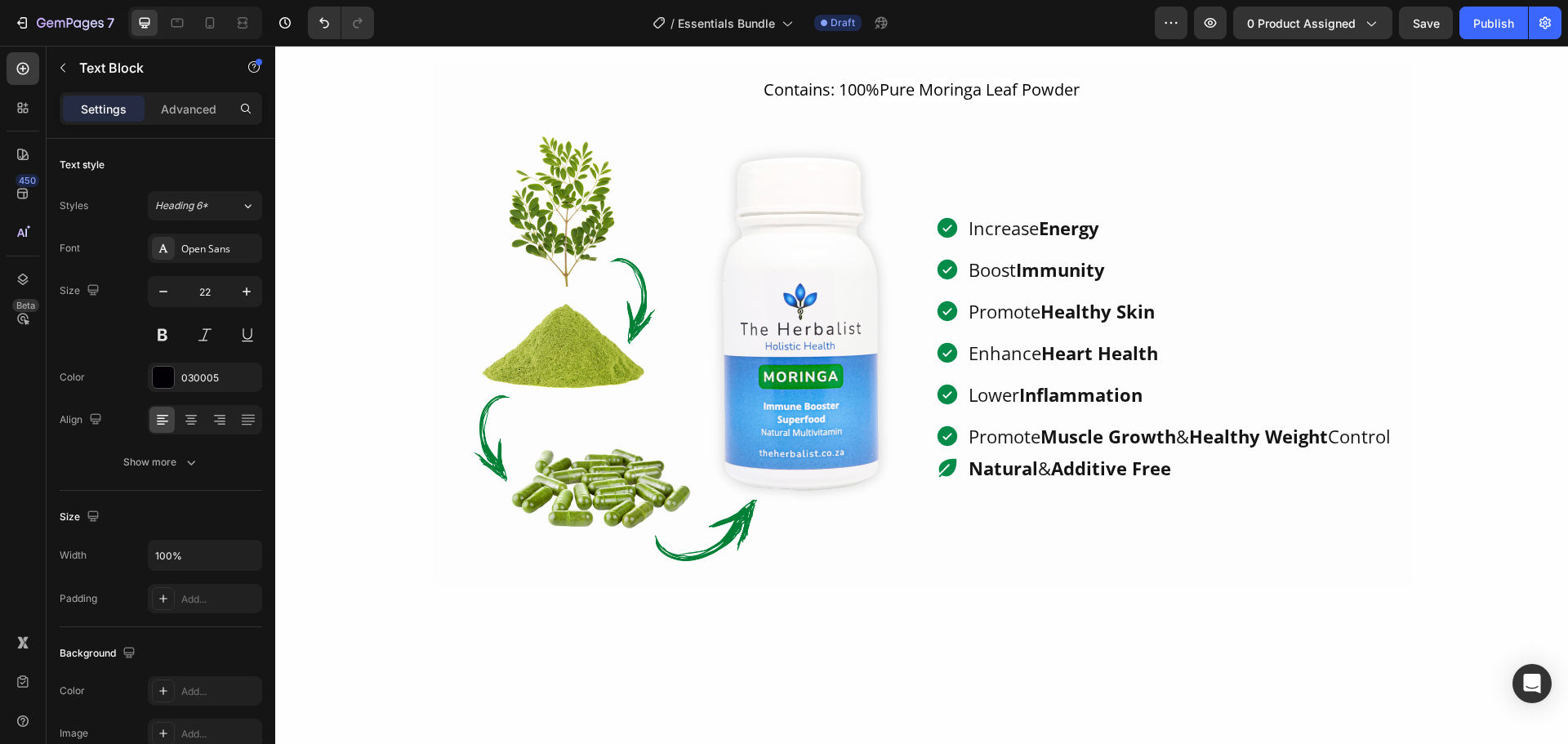
type input "16"
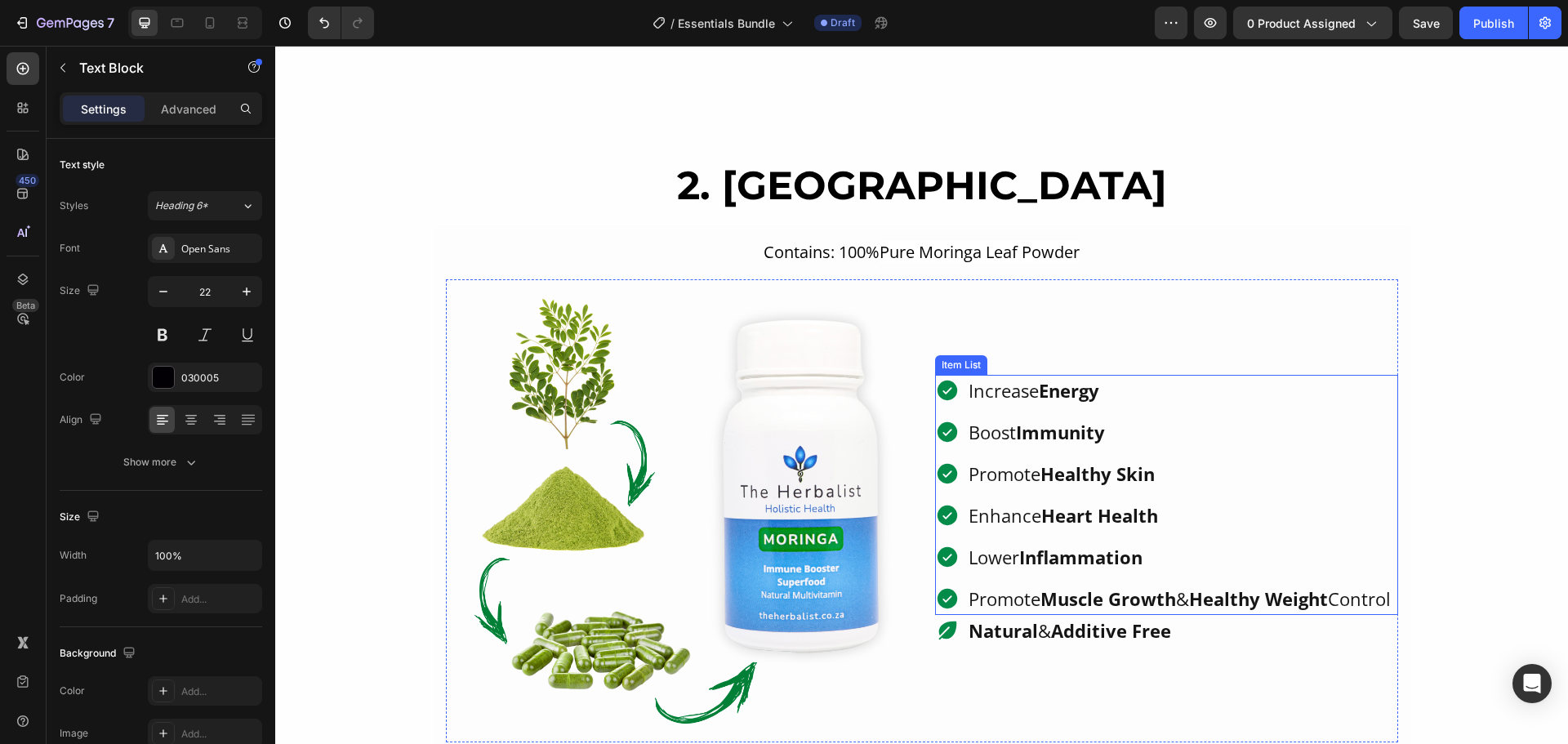
scroll to position [2287, 0]
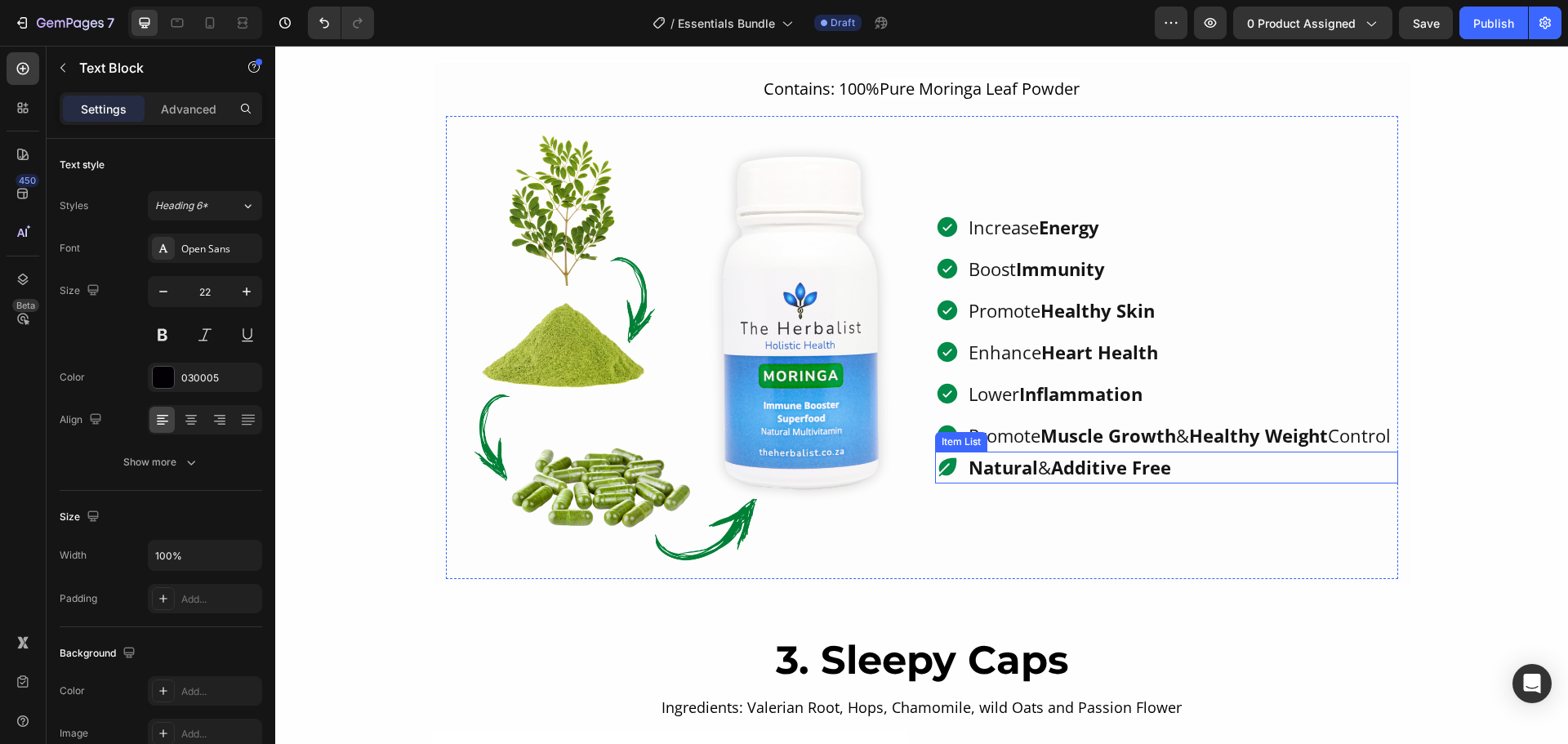
click at [1042, 471] on p "Natural & Additive Free" at bounding box center [1069, 467] width 203 height 27
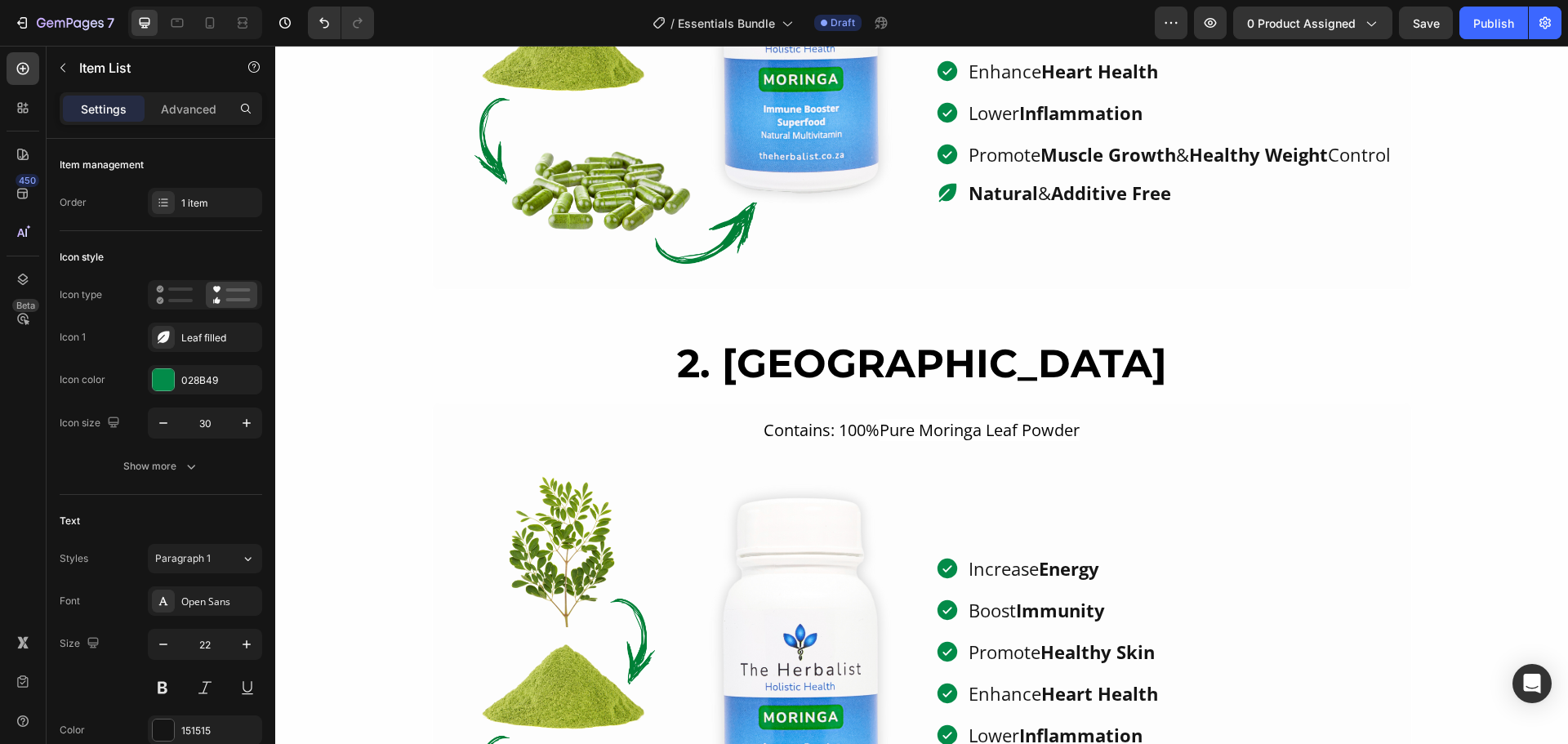
scroll to position [1961, 0]
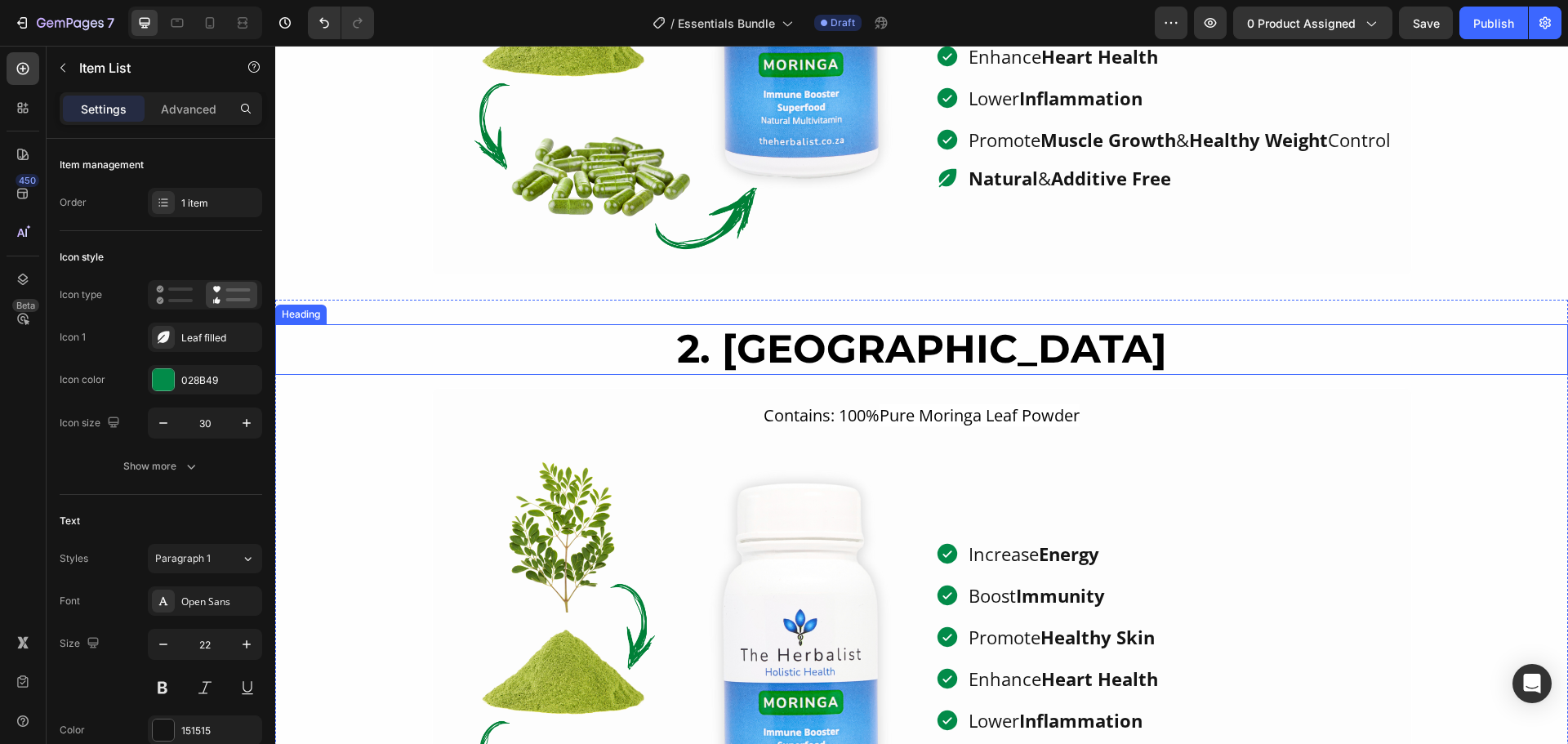
click at [894, 346] on h2 "2. [GEOGRAPHIC_DATA]" at bounding box center [922, 349] width 1292 height 51
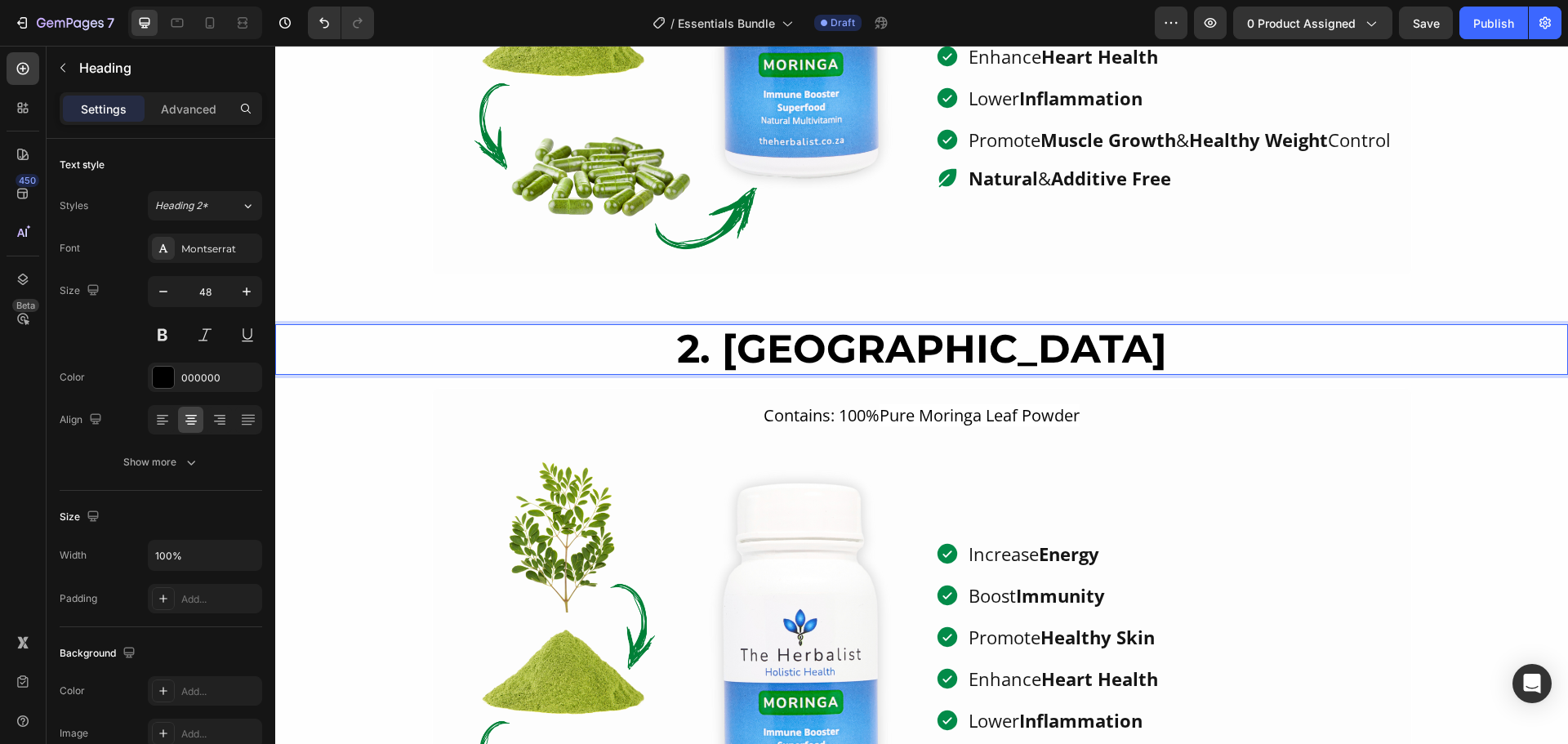
click at [894, 346] on h2 "2. [GEOGRAPHIC_DATA]" at bounding box center [922, 349] width 1292 height 51
click at [894, 346] on p "2. [GEOGRAPHIC_DATA]" at bounding box center [921, 349] width 1289 height 47
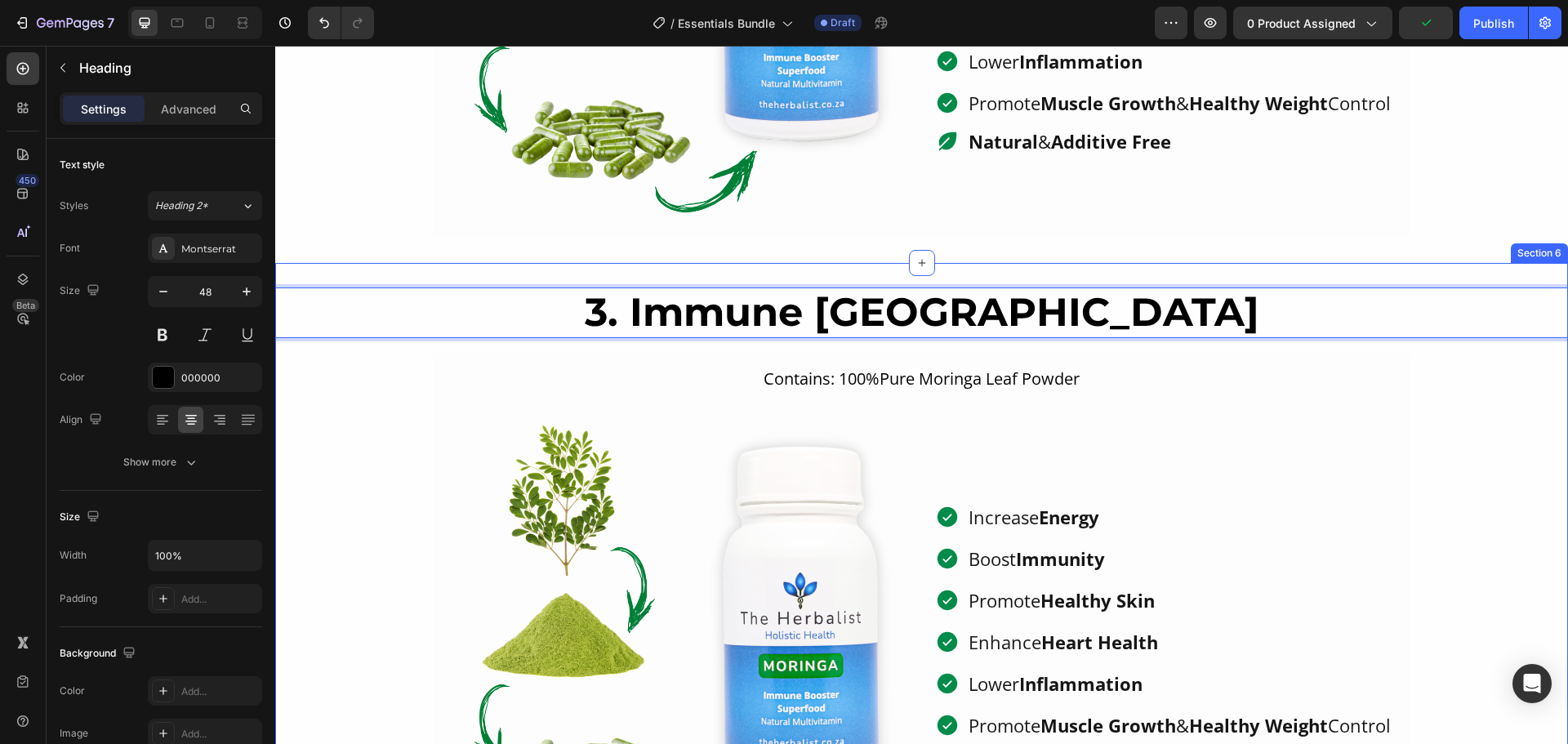
scroll to position [2123, 0]
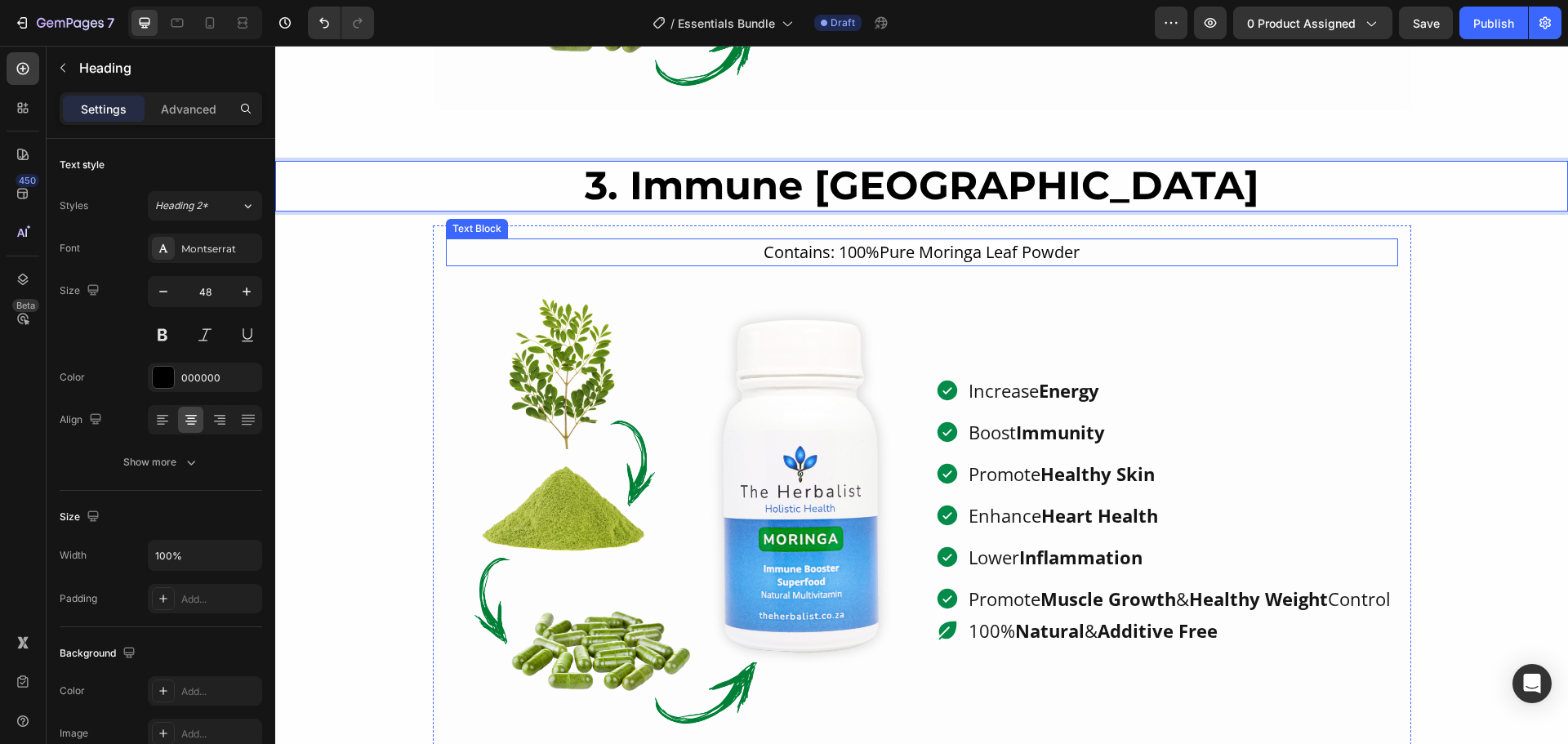
click at [846, 254] on p "Contains: 100% Pure Moringa Leaf Powder" at bounding box center [922, 252] width 949 height 25
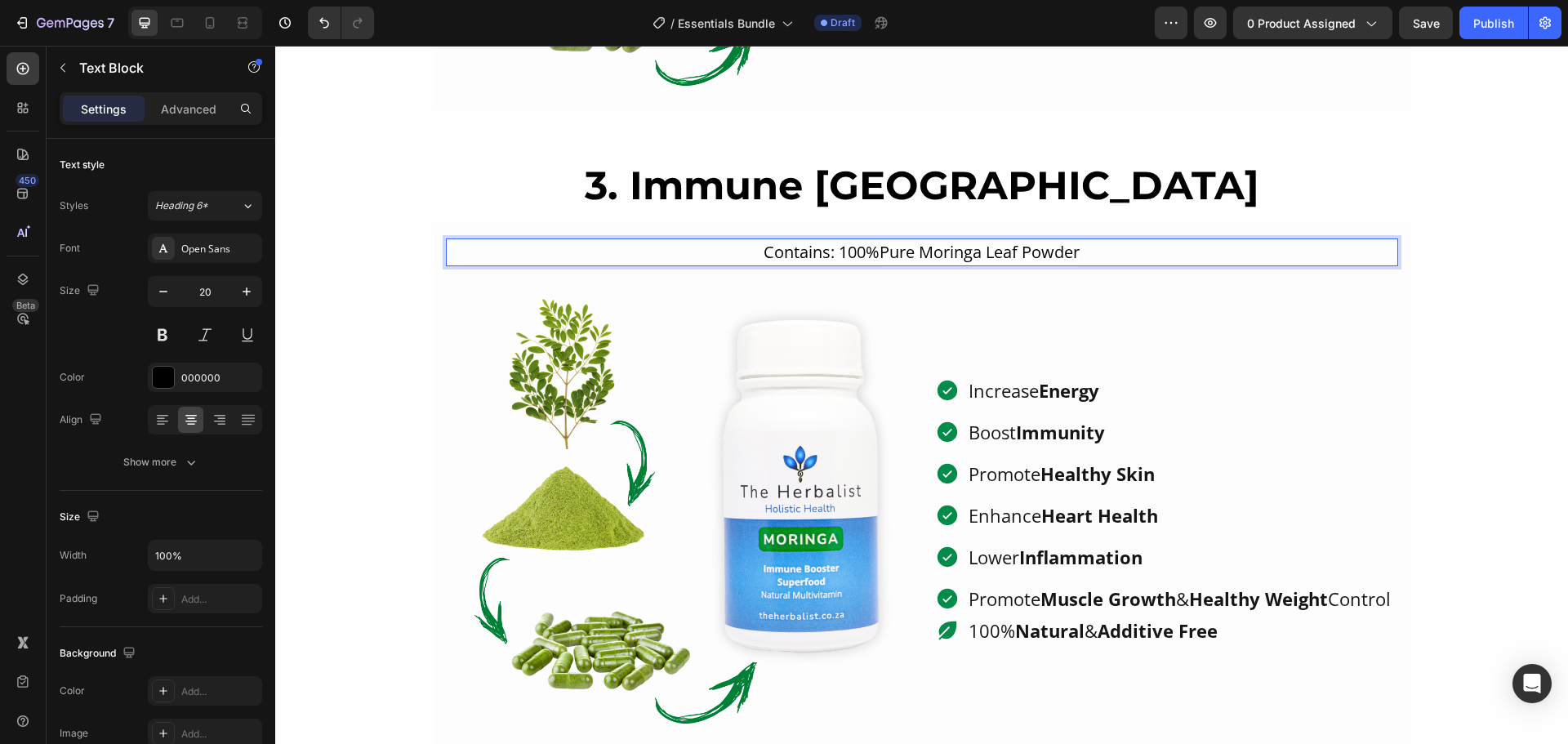
click at [846, 254] on p "Contains: 100% Pure Moringa Leaf Powder" at bounding box center [922, 252] width 949 height 25
click at [755, 258] on p "Ingredients: Cancerbush, Echinacea, Nettle, Lemon Verbena" at bounding box center [922, 252] width 949 height 25
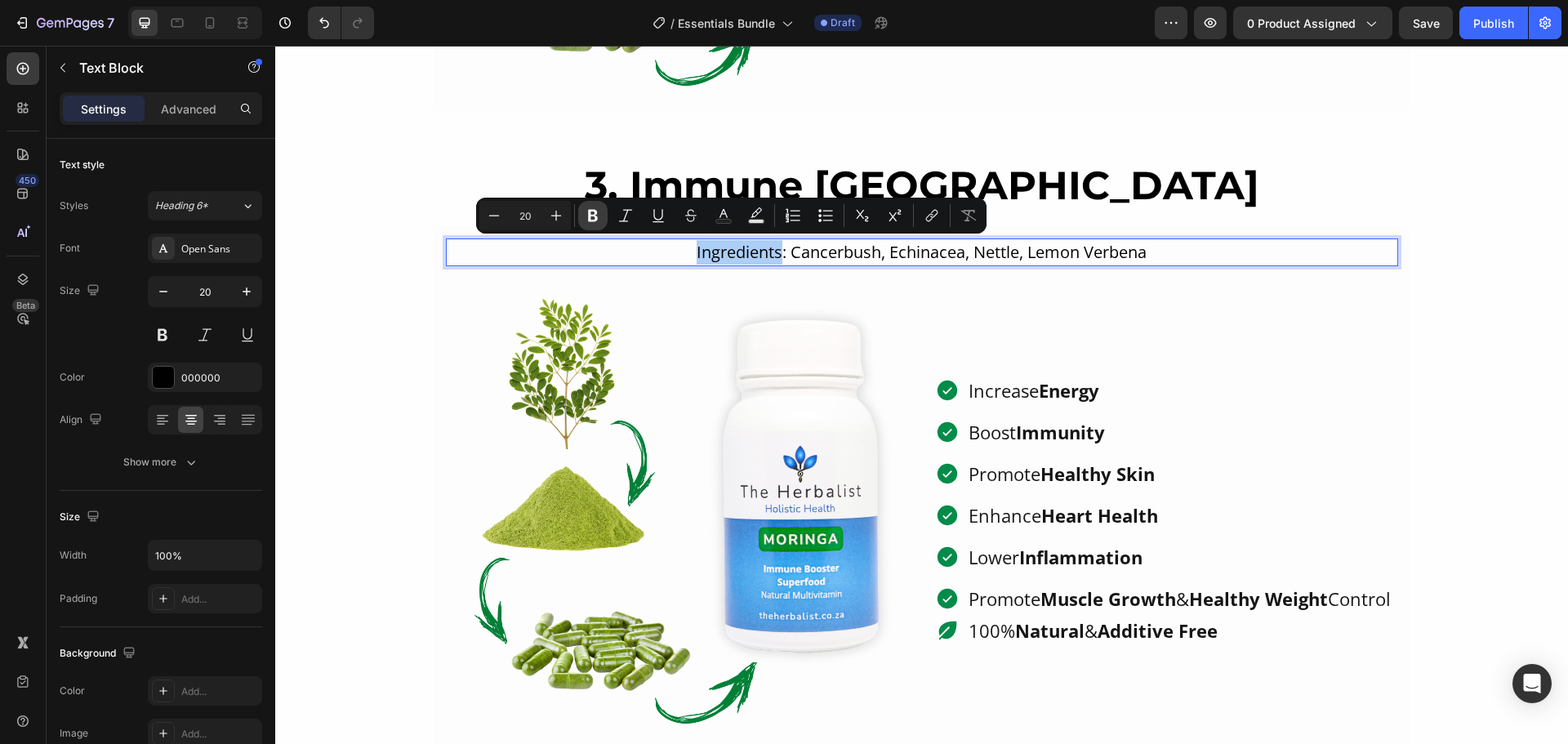
click at [595, 214] on icon "Editor contextual toolbar" at bounding box center [592, 216] width 9 height 12
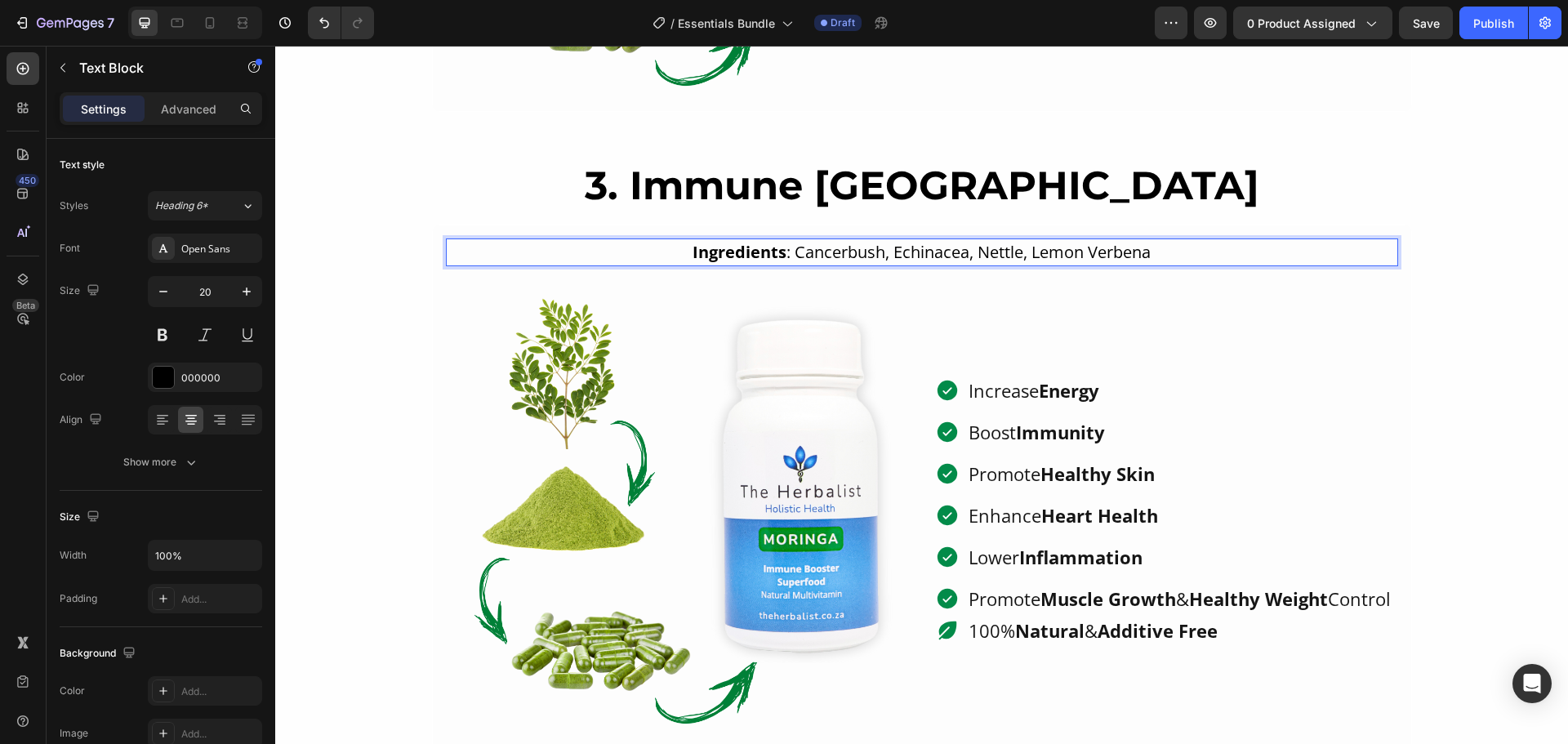
click at [888, 251] on p "Ingredients : Cancerbush, Echinacea, Nettle, Lemon Verbena" at bounding box center [922, 252] width 949 height 25
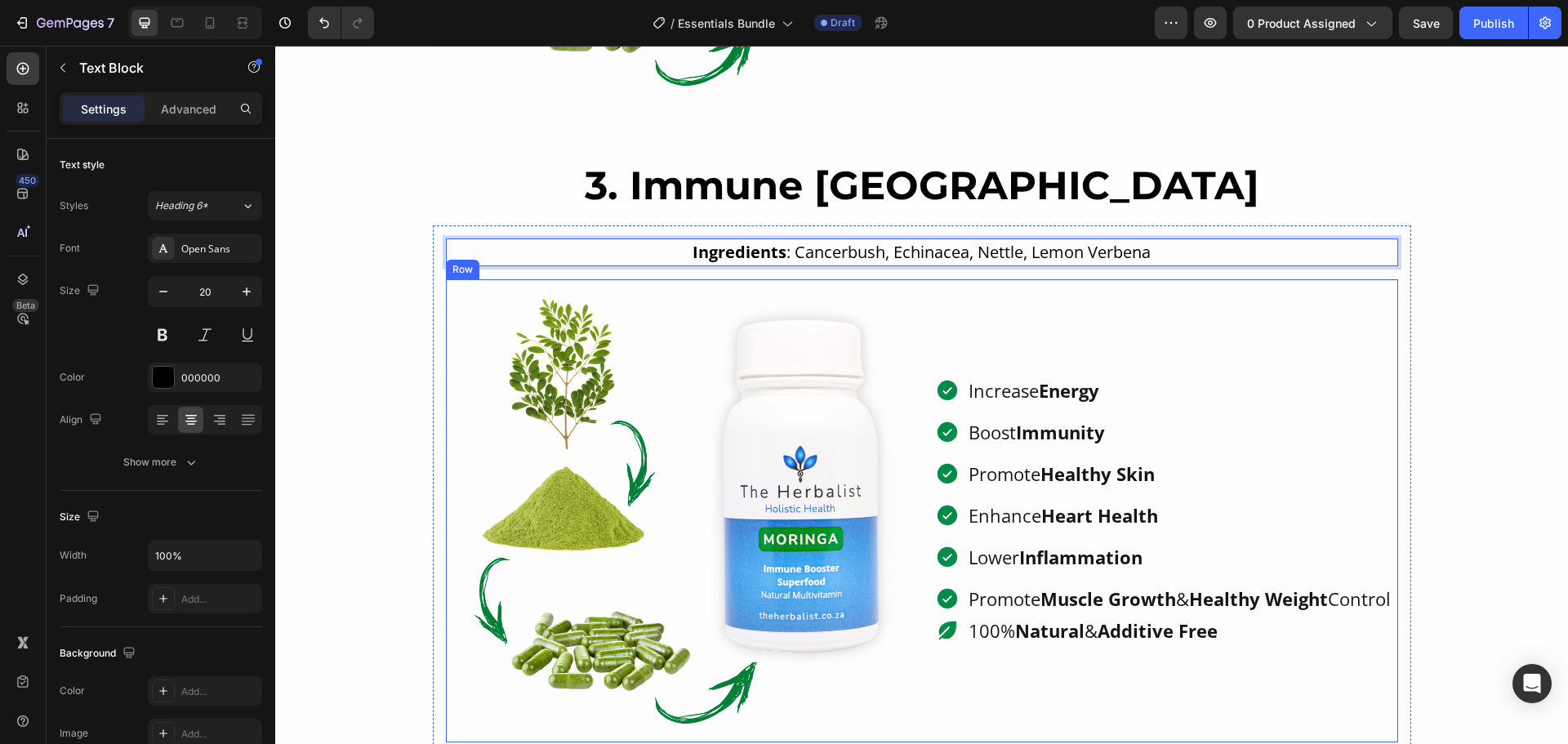
click at [1157, 298] on div "Increase Energy Boost Immunity Promote Healthy Skin Enhance Heart Health Lower …" at bounding box center [1166, 510] width 463 height 463
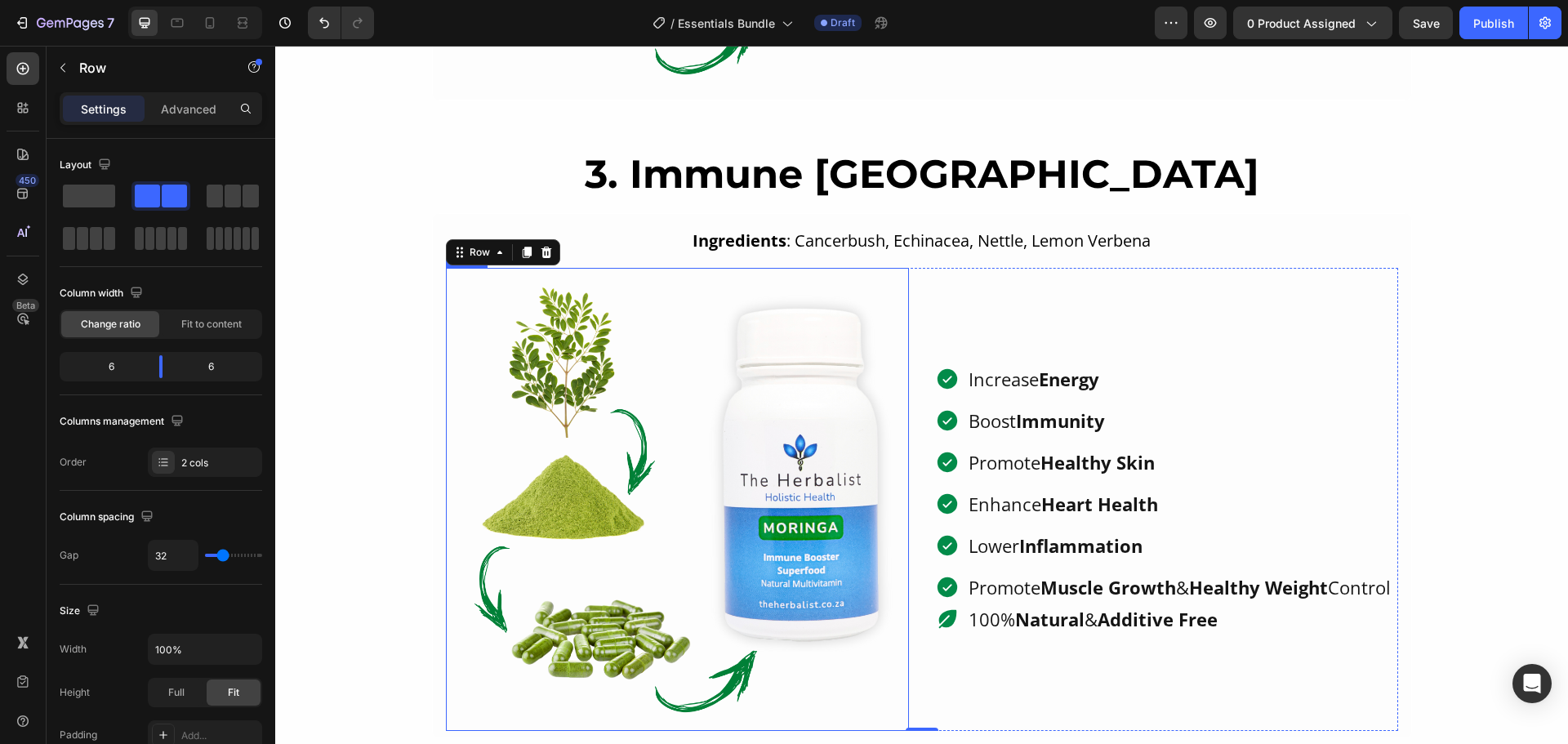
scroll to position [2205, 0]
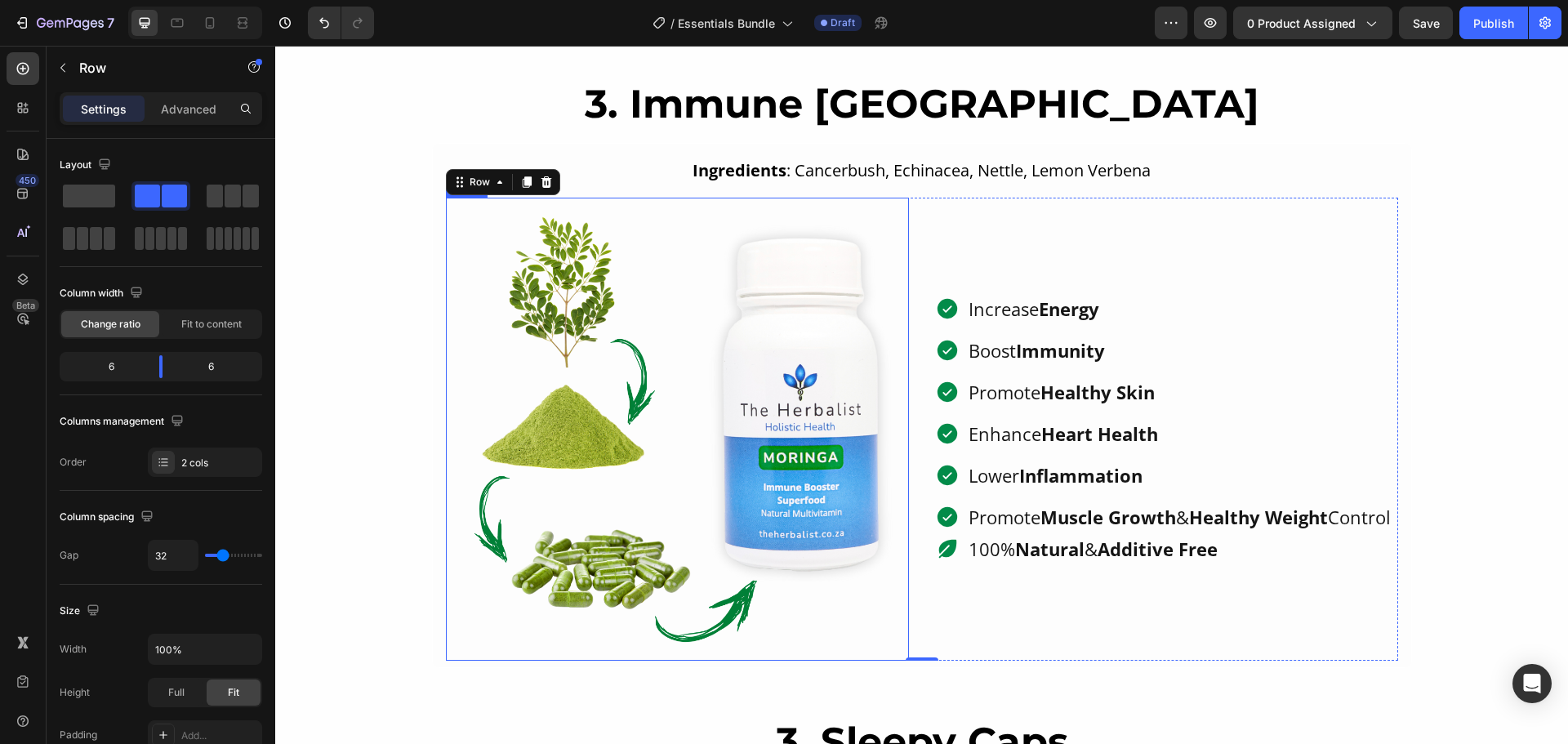
click at [694, 361] on img at bounding box center [677, 429] width 463 height 463
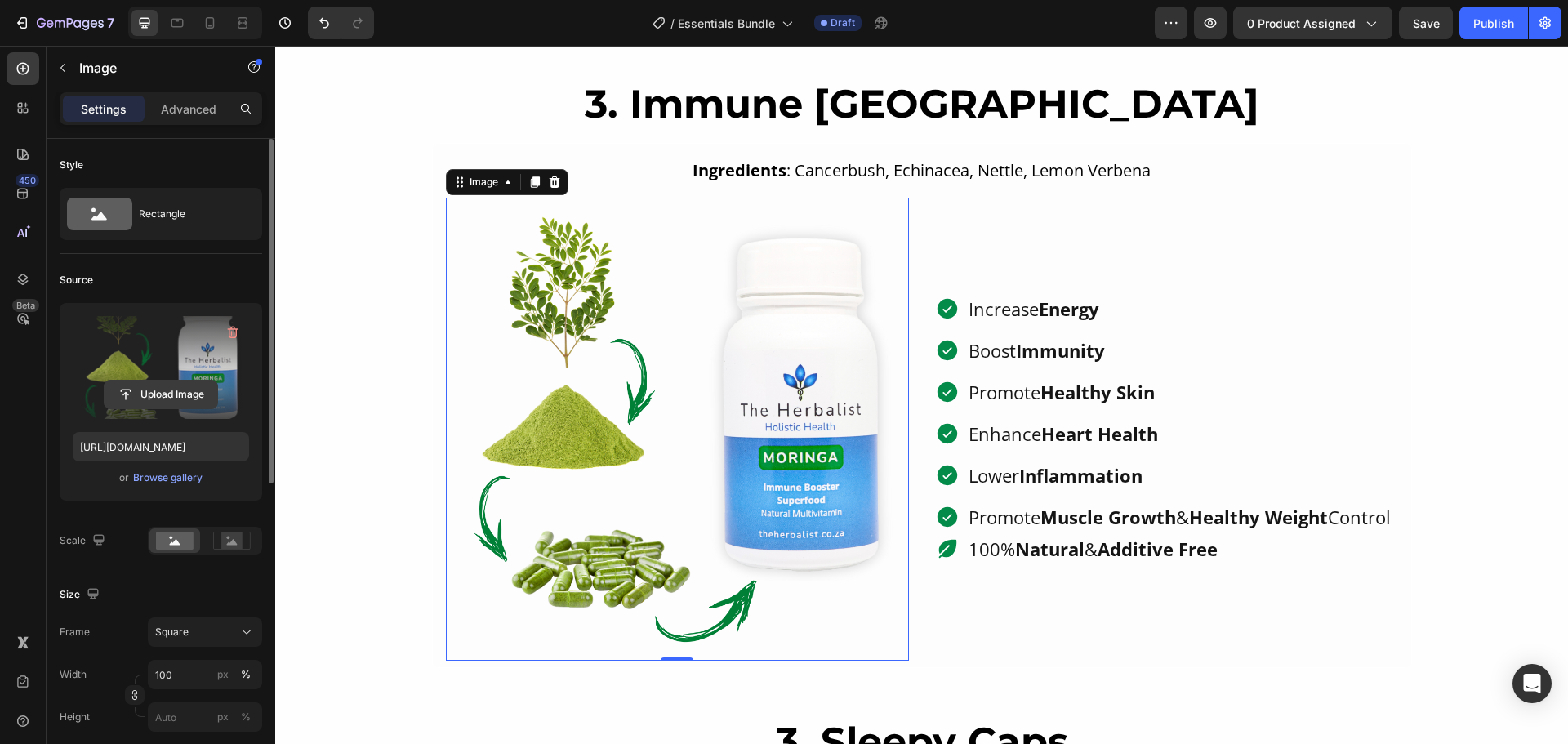
click at [177, 390] on input "file" at bounding box center [161, 395] width 113 height 27
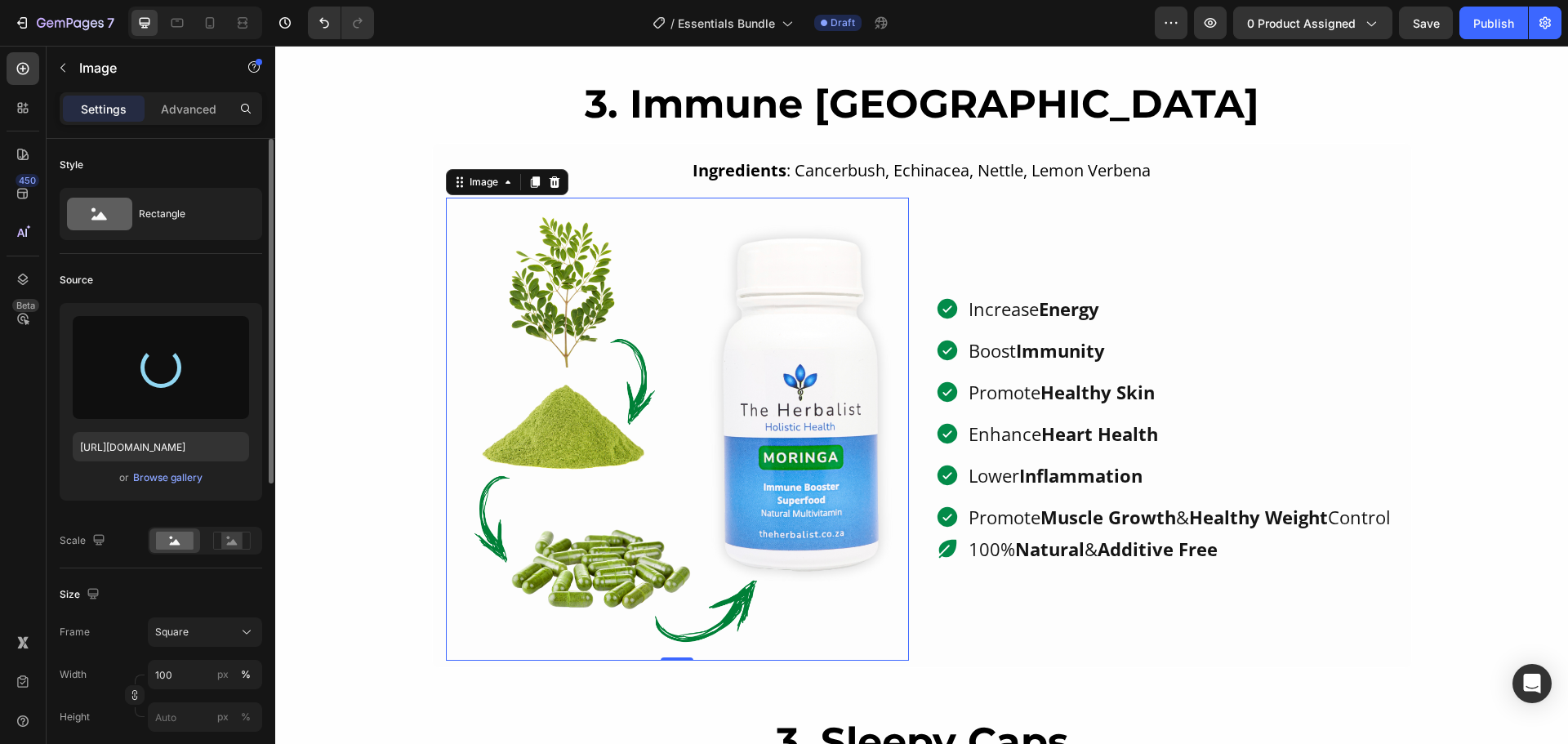
type input "https://cdn.shopify.com/s/files/1/0573/7473/6484/files/gempages_446686222832633…"
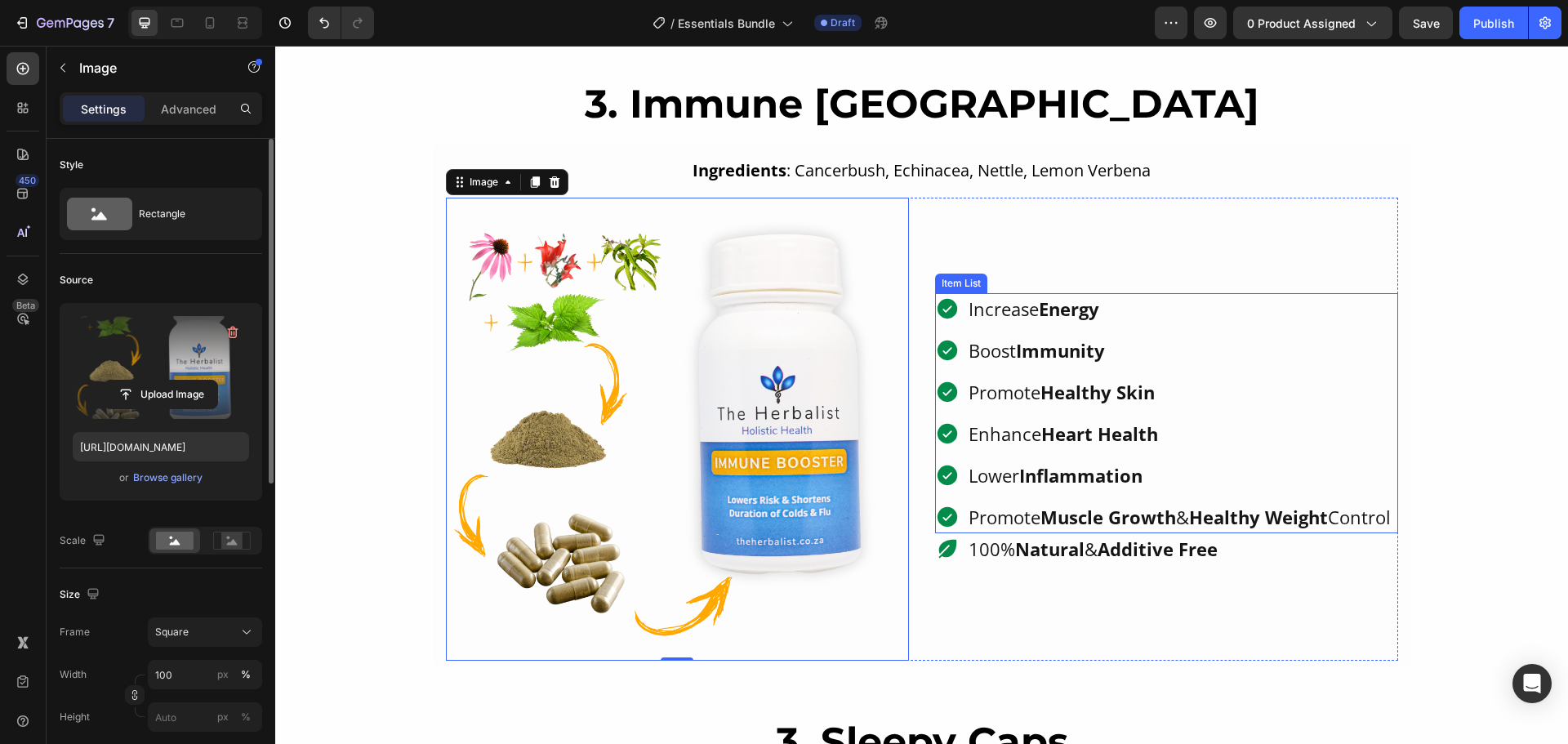
click at [1016, 299] on p "Increase Energy" at bounding box center [1179, 308] width 422 height 27
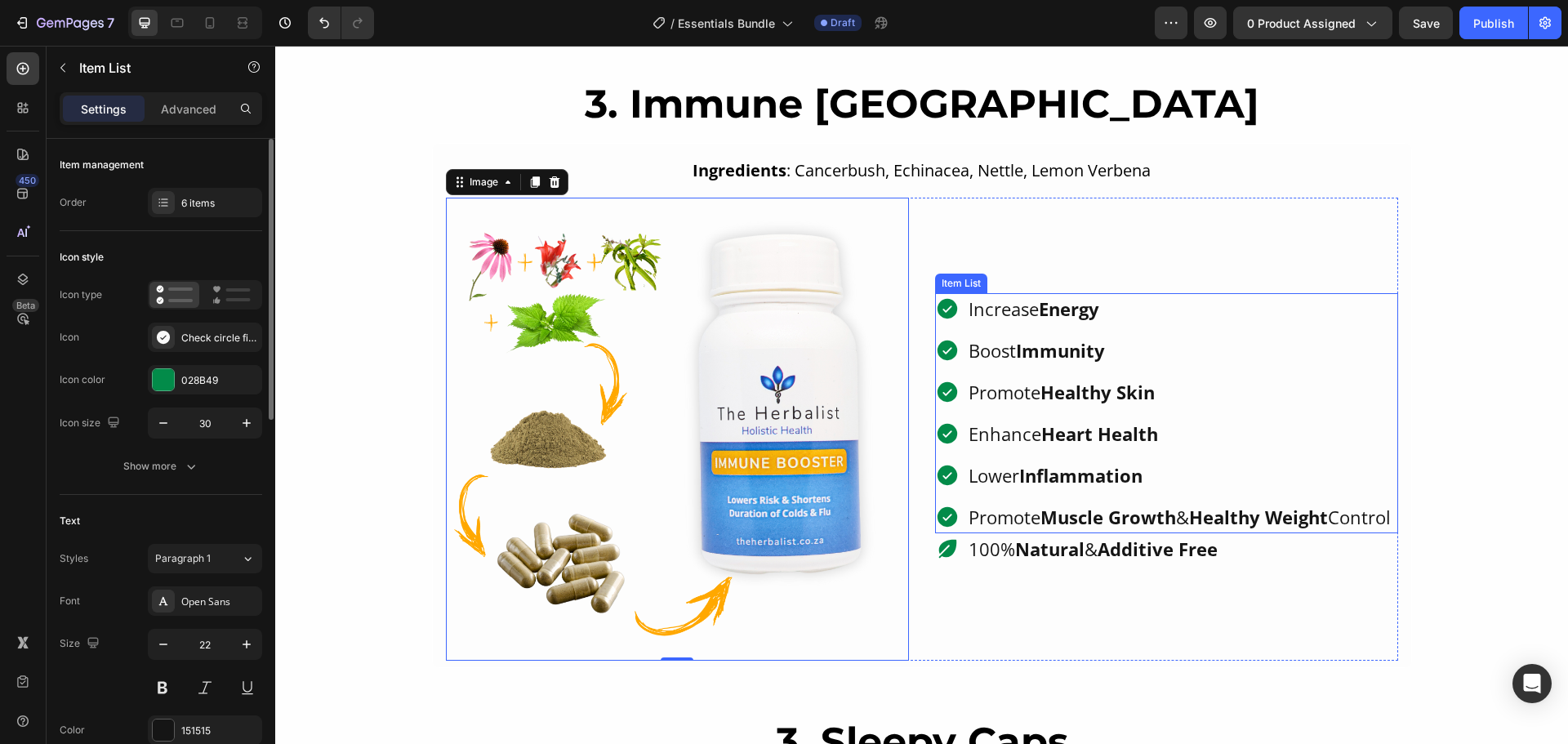
click at [1016, 299] on p "Increase Energy" at bounding box center [1179, 308] width 422 height 27
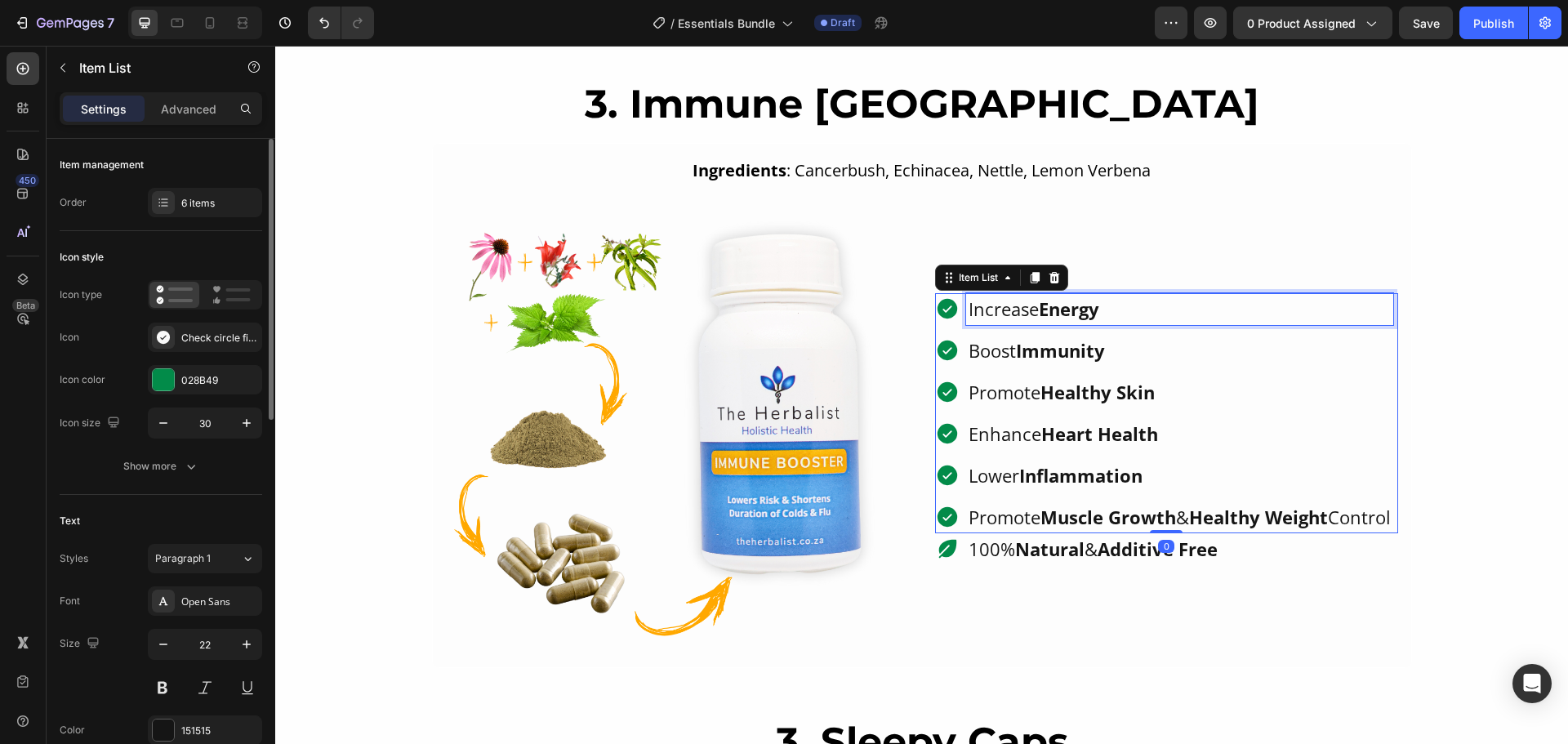
click at [1016, 299] on p "Increase Energy" at bounding box center [1179, 308] width 422 height 27
click at [1020, 297] on p "Increase Energy" at bounding box center [1179, 308] width 422 height 27
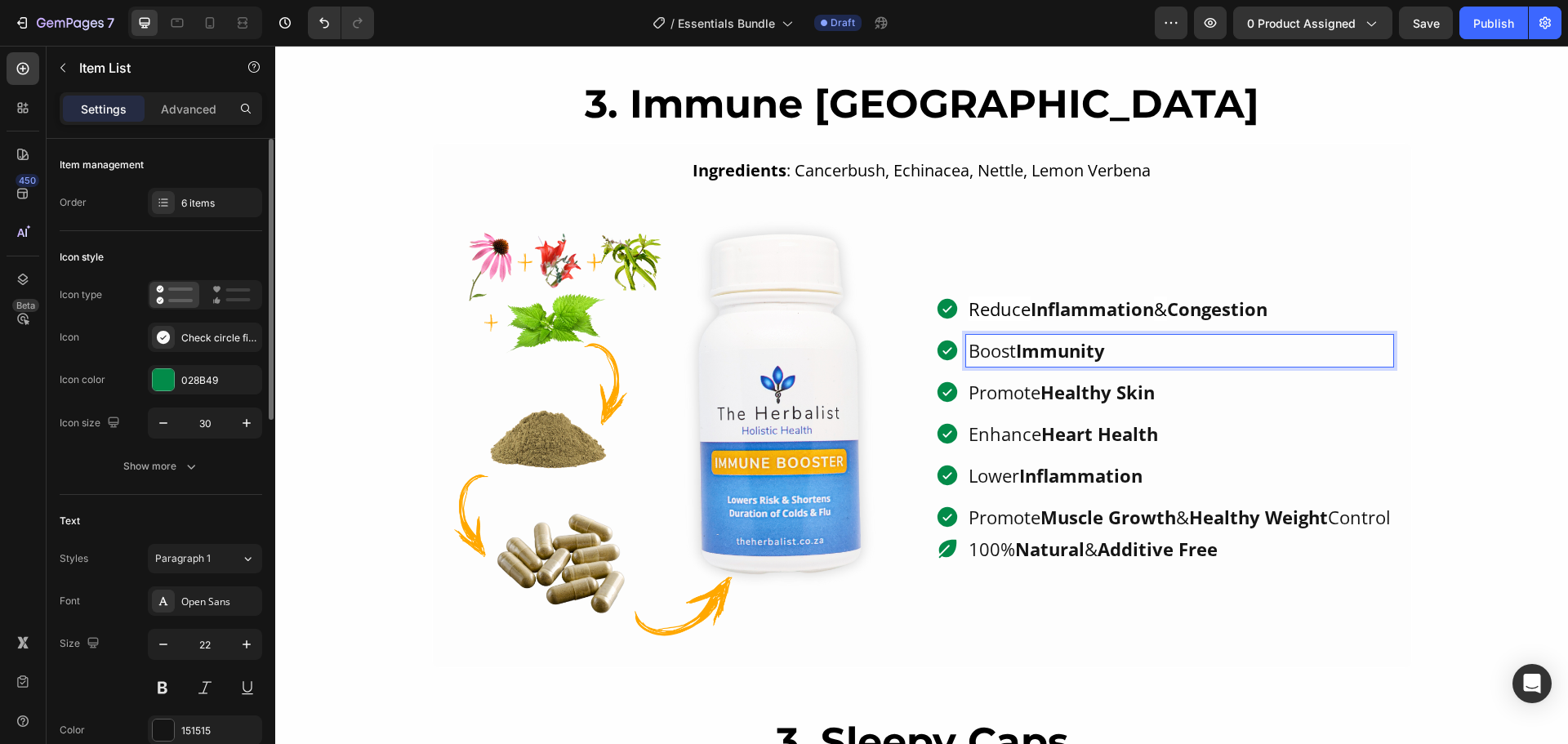
click at [1052, 339] on strong "Immunity" at bounding box center [1060, 350] width 89 height 25
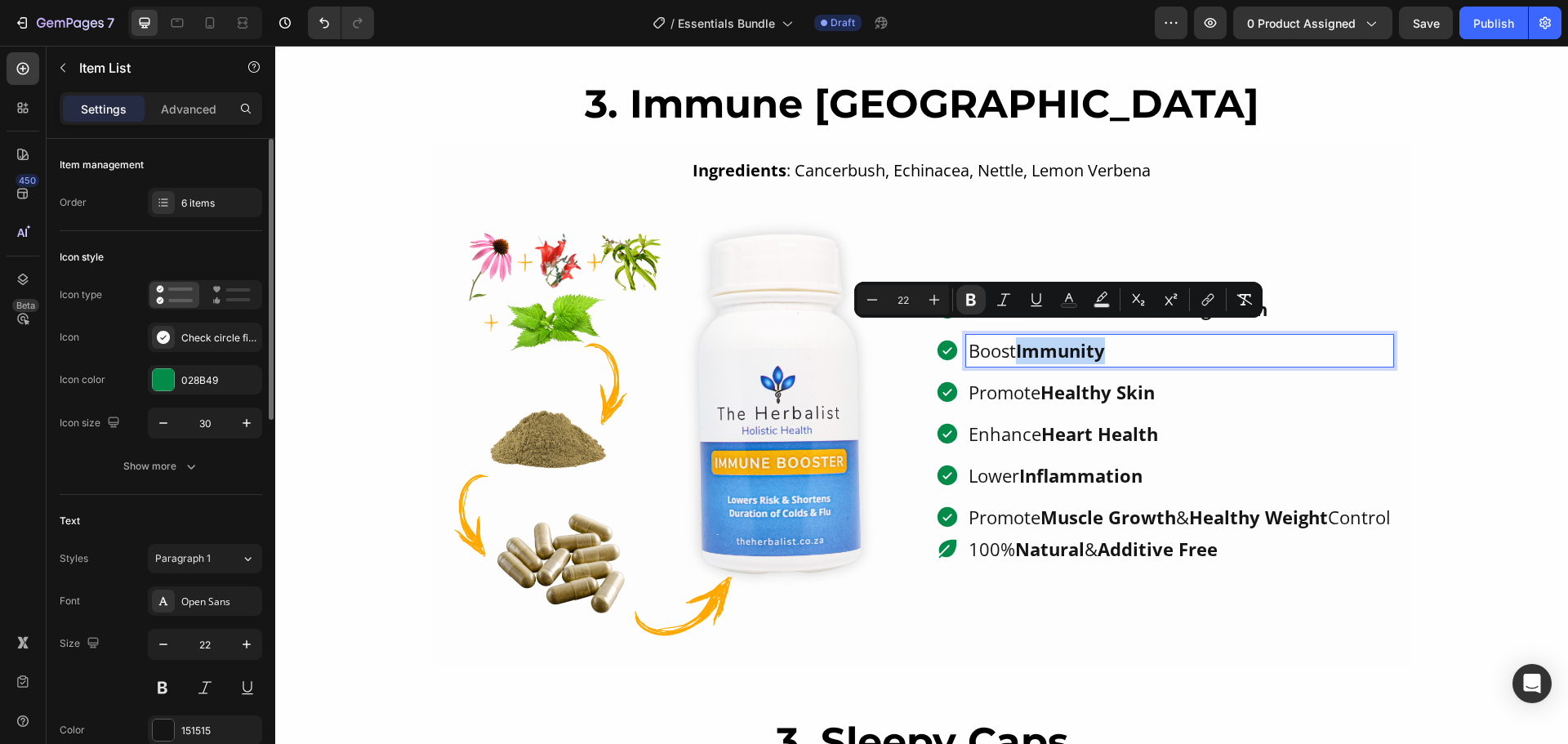
click at [1052, 339] on strong "Immunity" at bounding box center [1060, 350] width 89 height 25
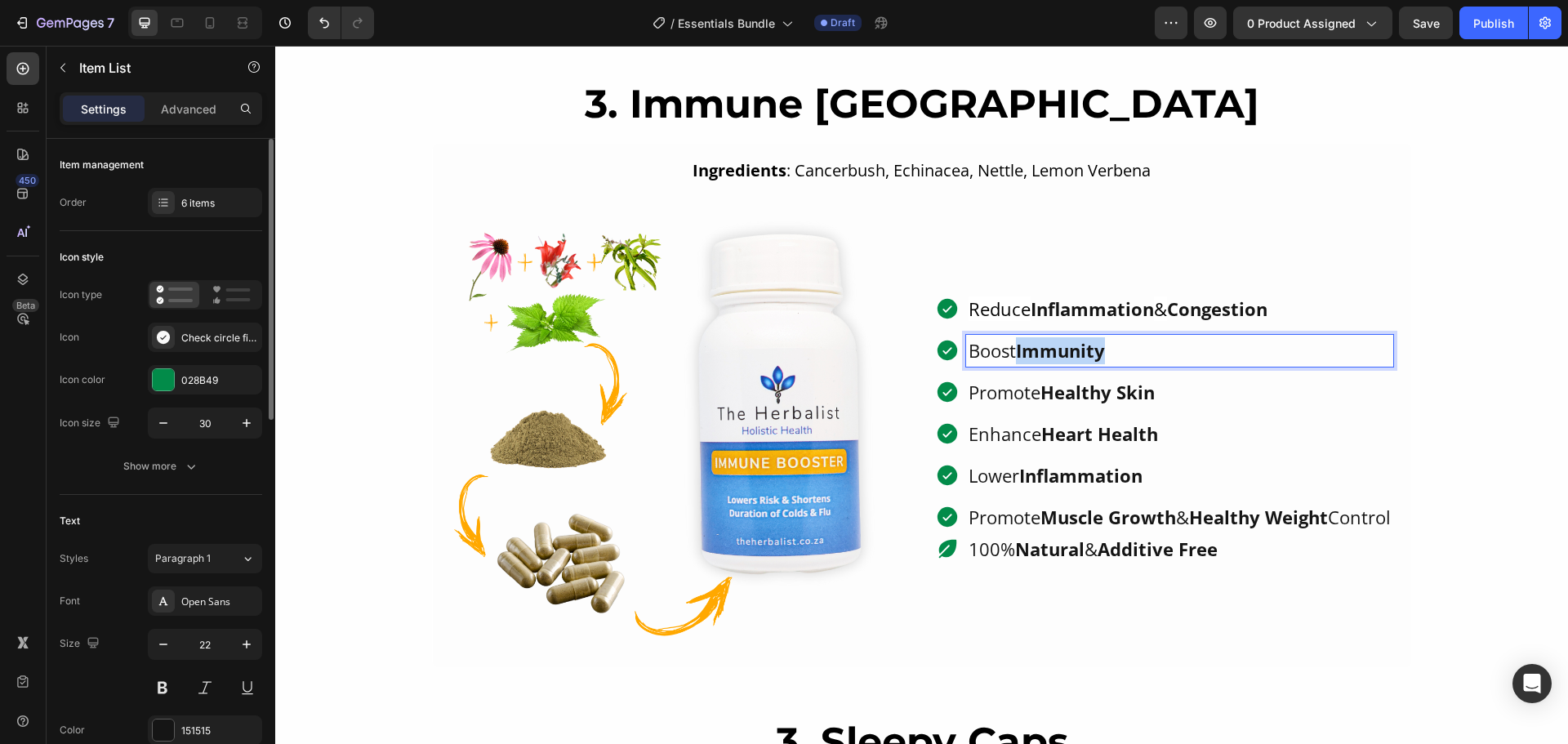
click at [1052, 339] on strong "Immunity" at bounding box center [1060, 350] width 89 height 25
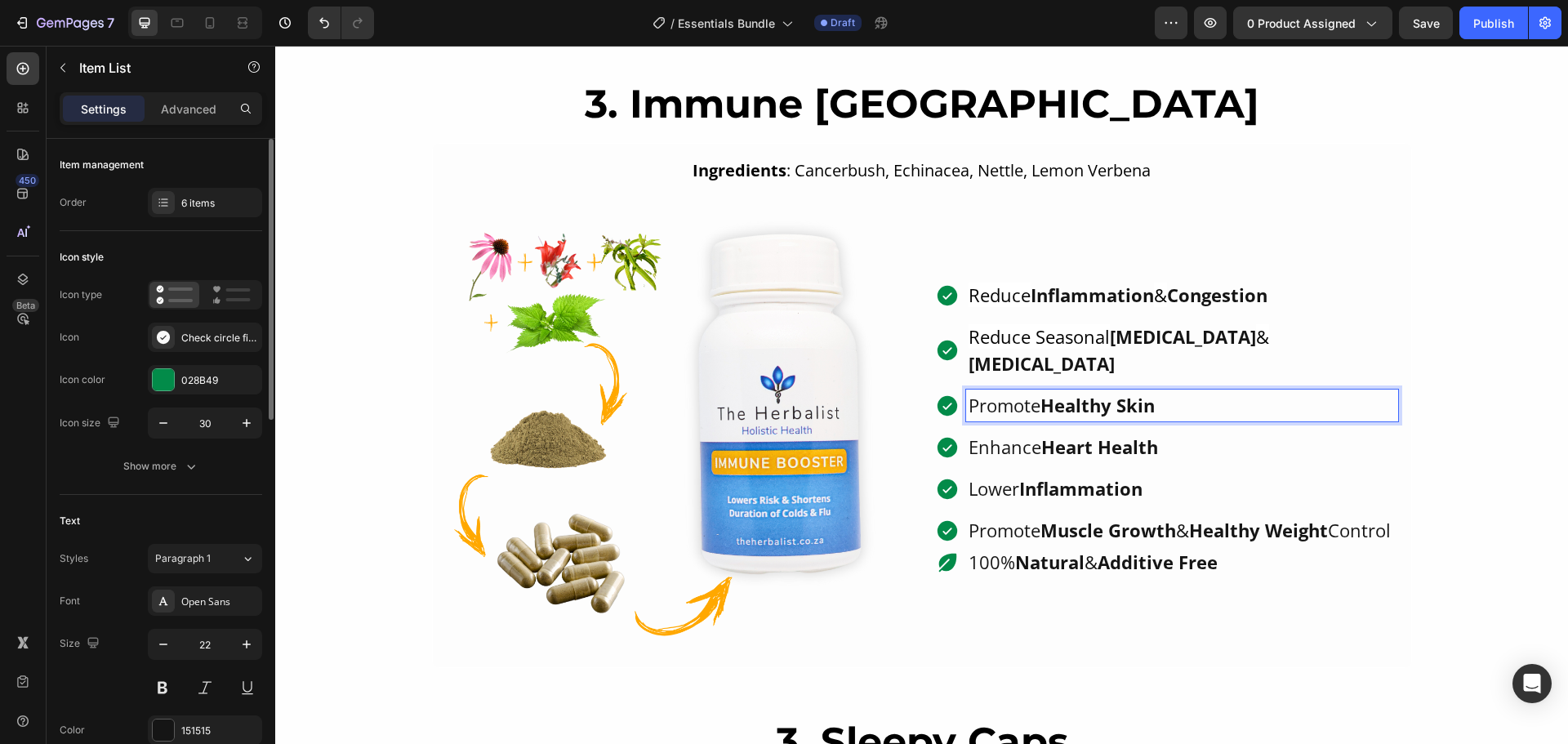
click at [997, 392] on p "Promote Healthy Skin" at bounding box center [1181, 405] width 427 height 27
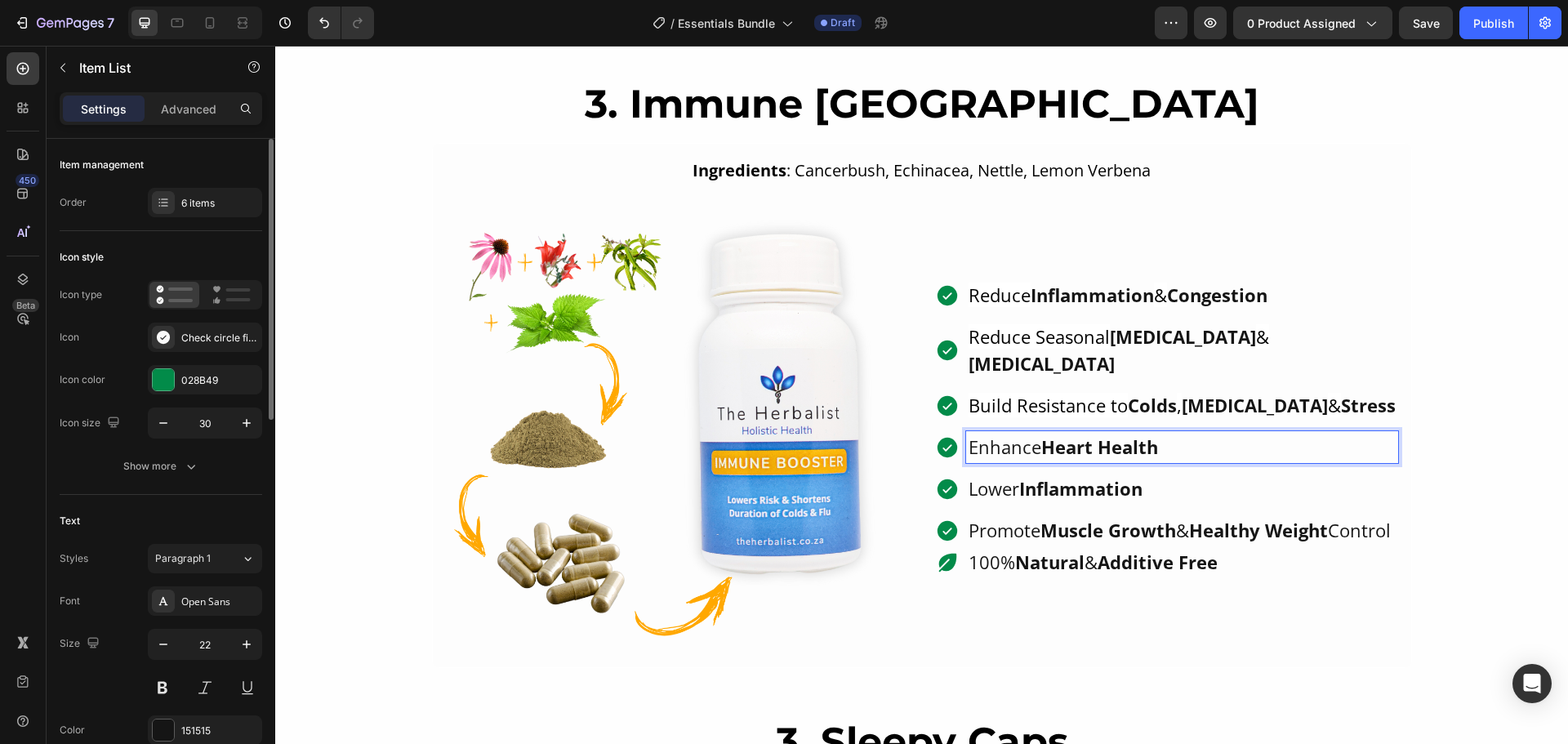
click at [1067, 435] on strong "Heart Health" at bounding box center [1099, 447] width 116 height 25
click at [1062, 435] on strong "Heart Health" at bounding box center [1099, 447] width 116 height 25
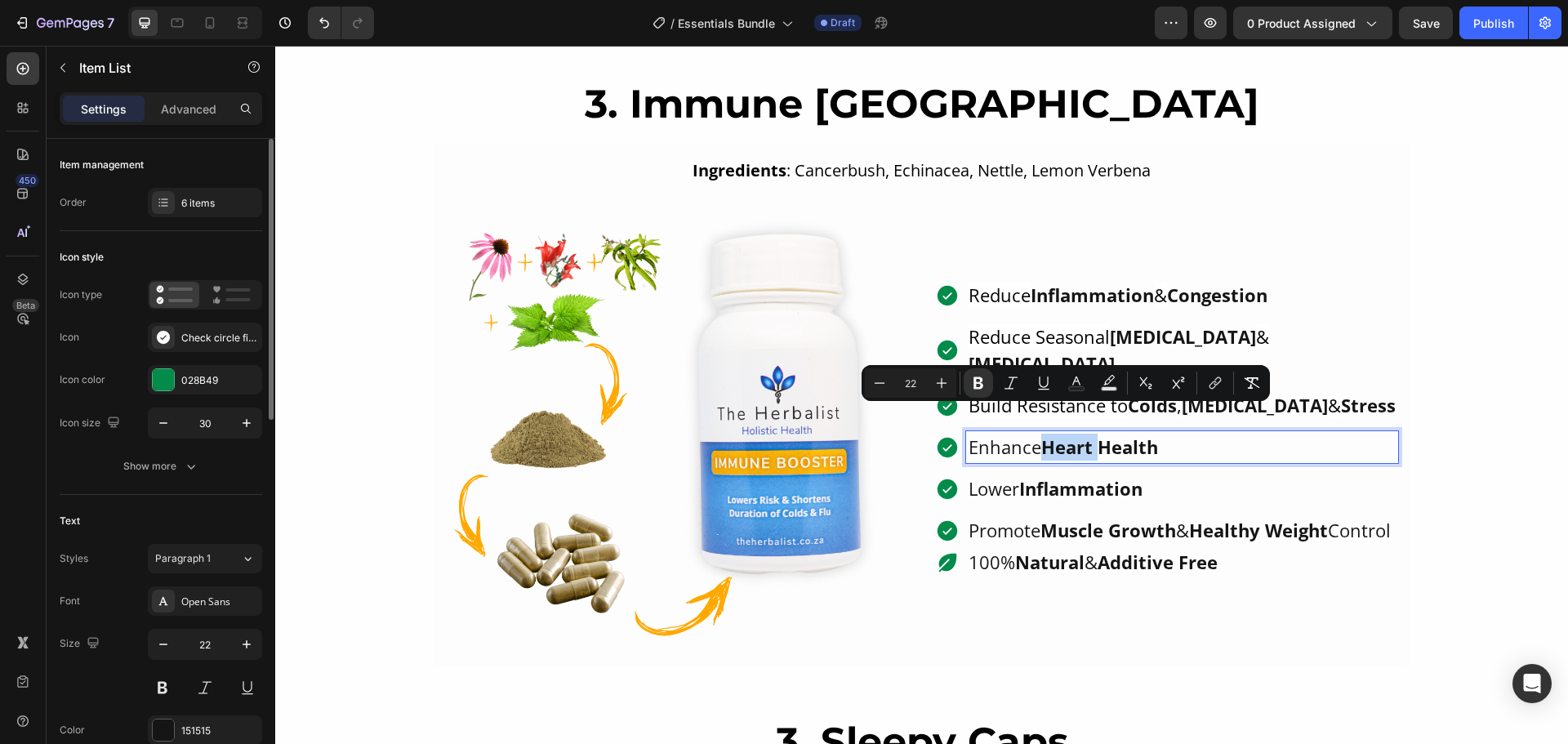
click at [1062, 435] on strong "Heart Health" at bounding box center [1099, 447] width 116 height 25
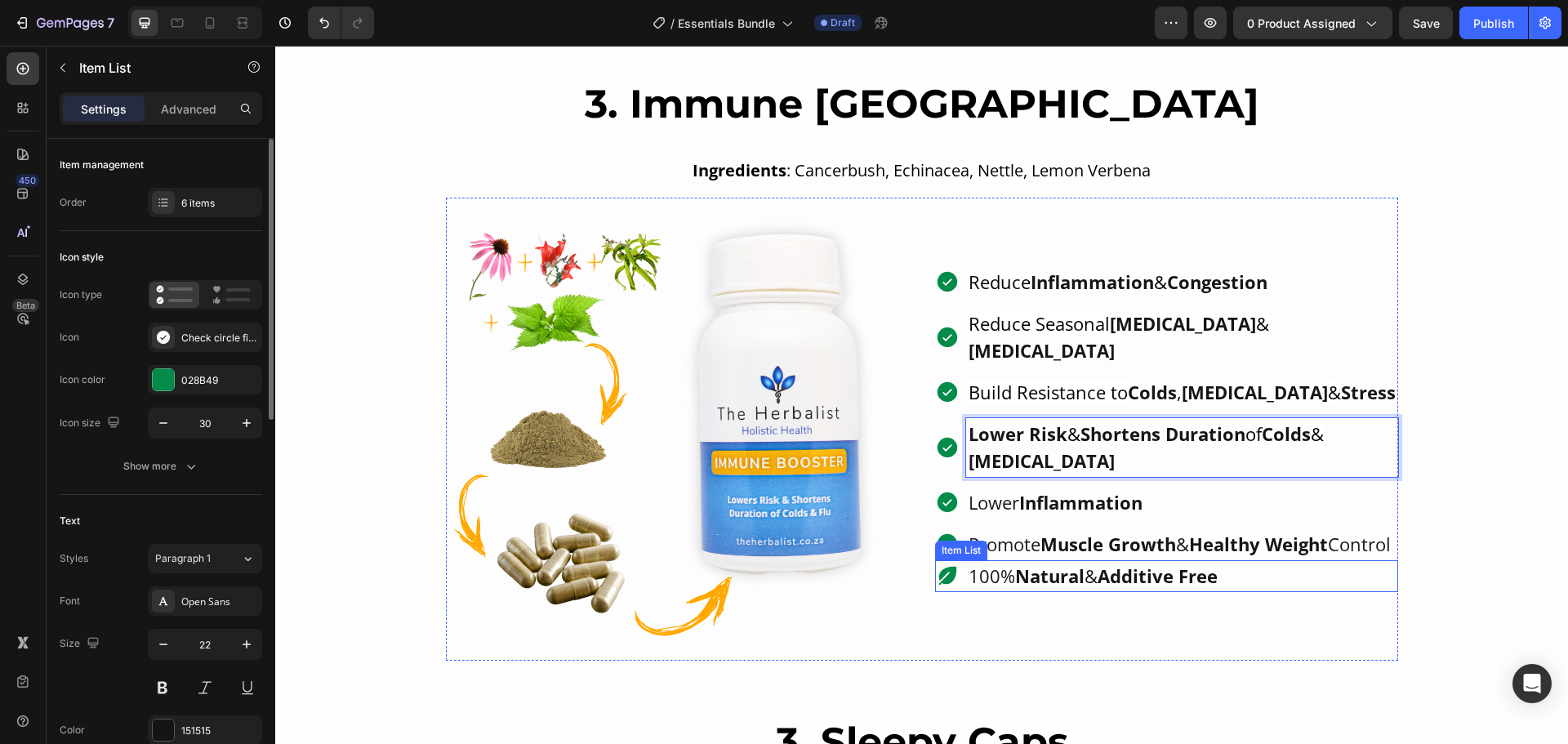
click at [1044, 566] on strong "Natural" at bounding box center [1049, 575] width 69 height 25
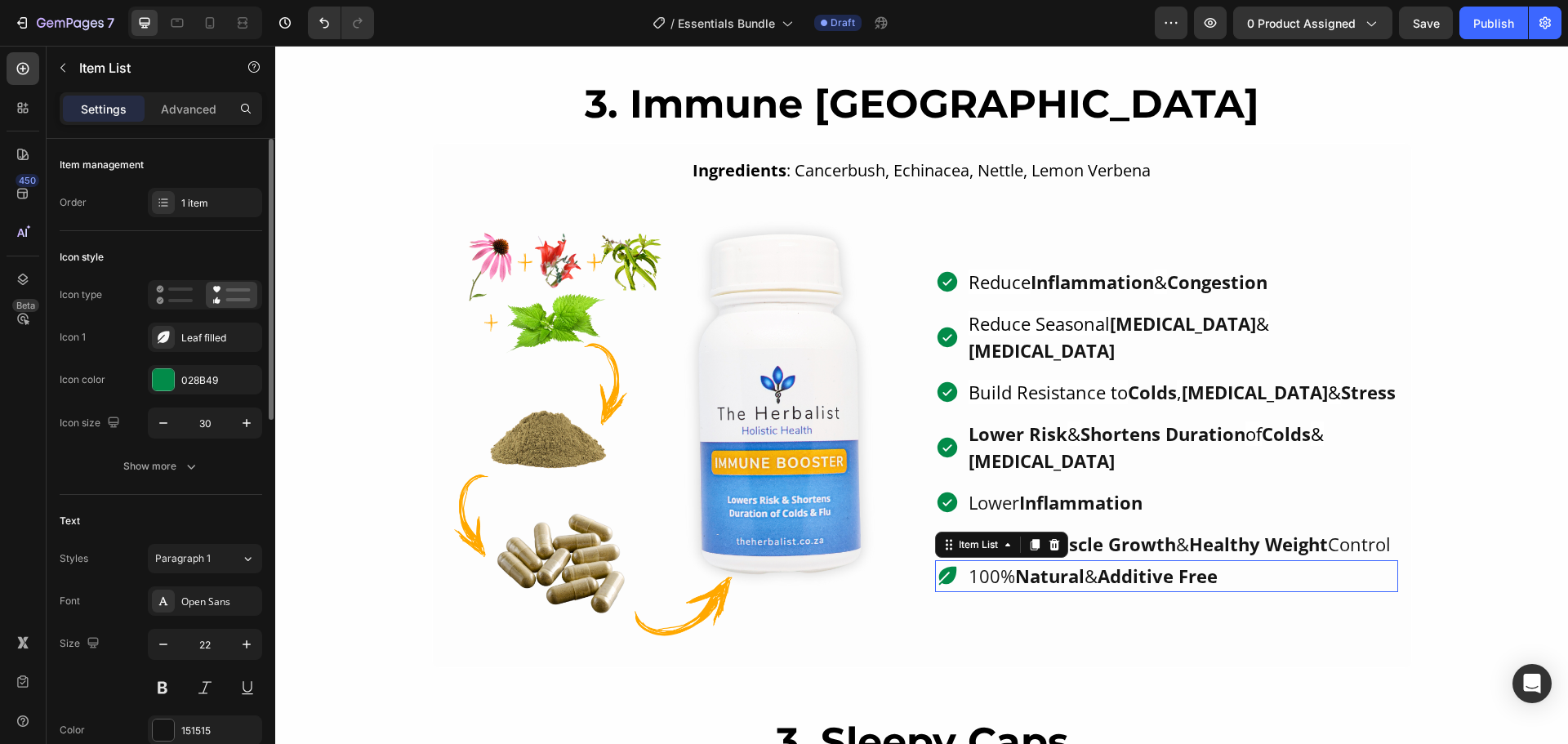
click at [1015, 563] on strong "Natural" at bounding box center [1049, 575] width 69 height 25
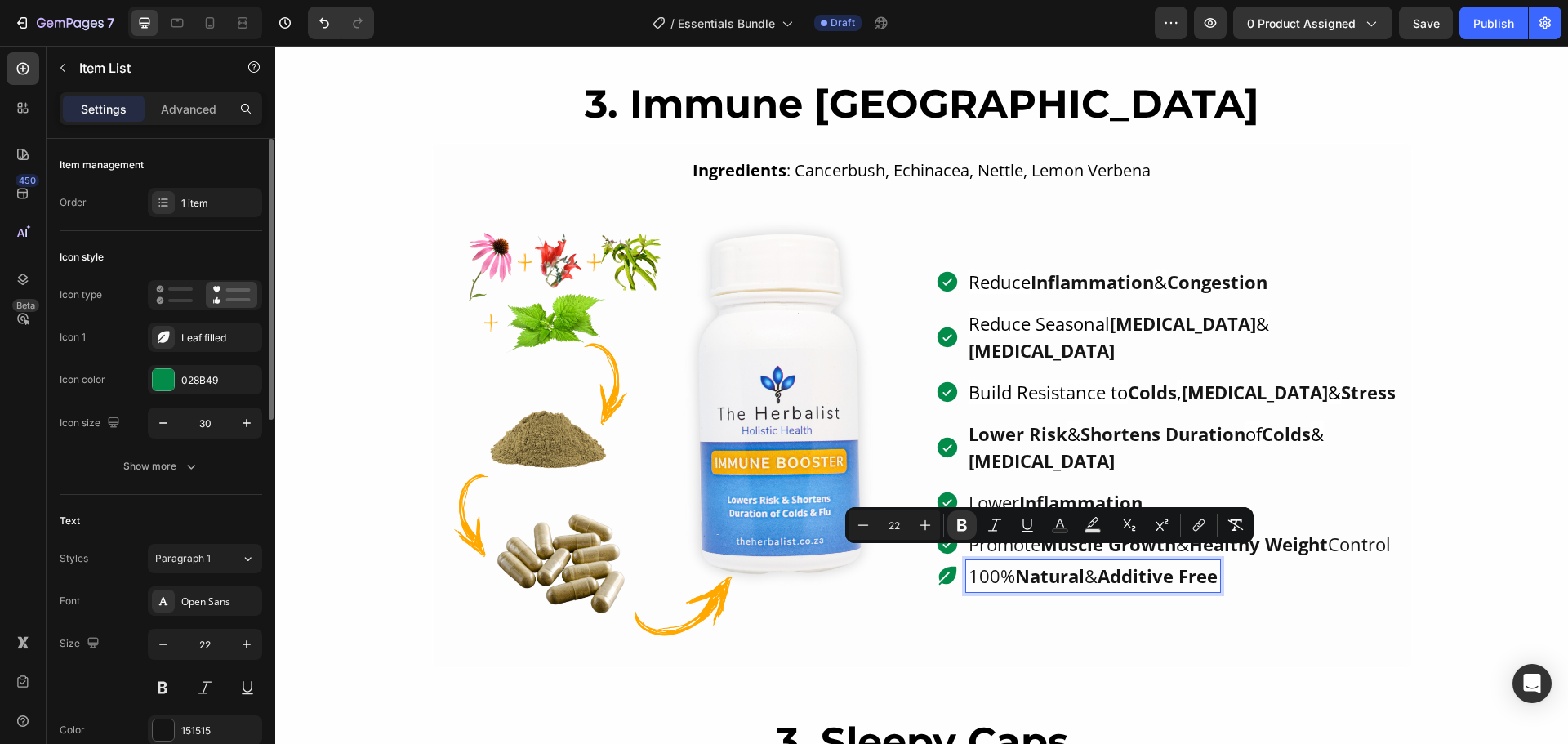
click at [1015, 563] on strong "Natural" at bounding box center [1049, 575] width 69 height 25
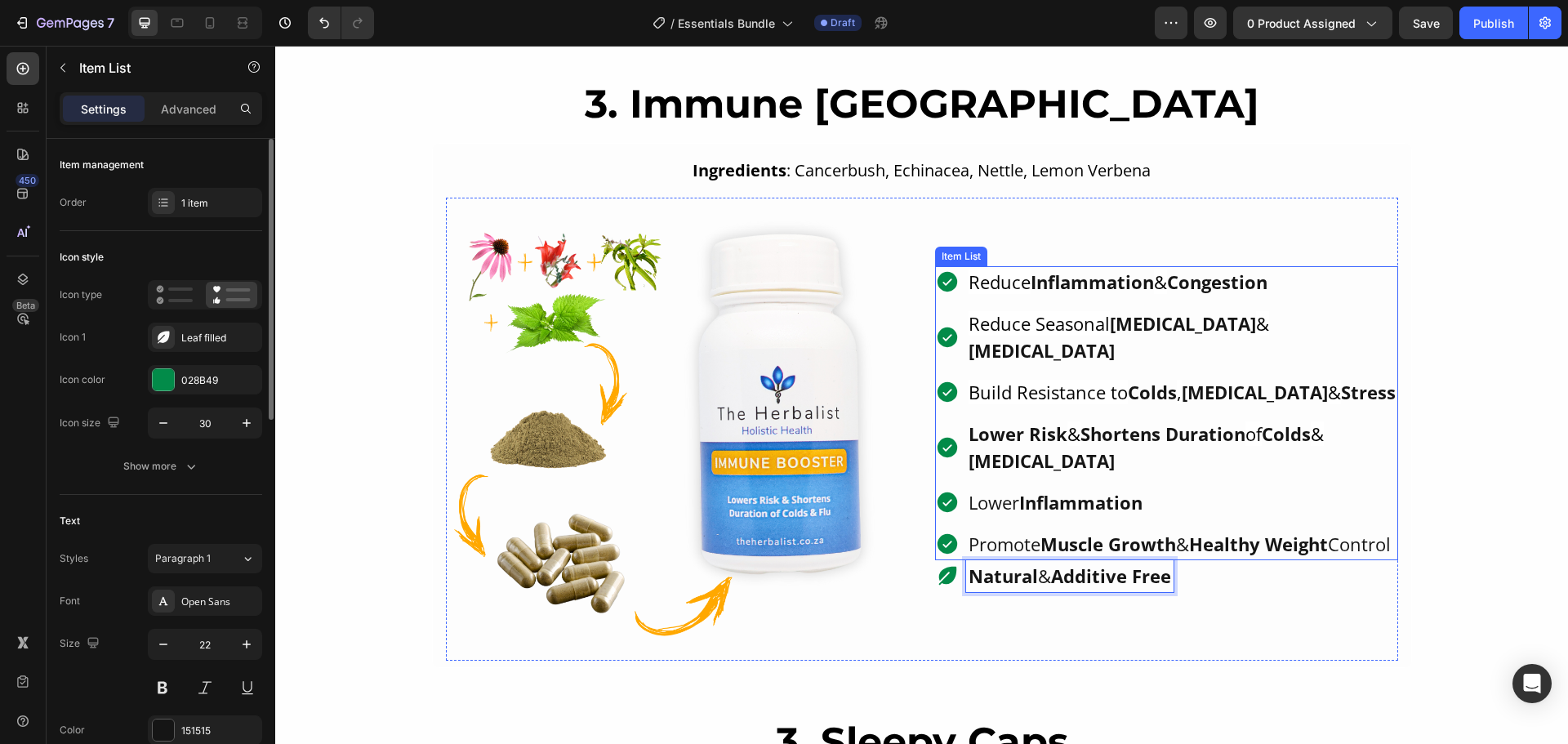
click at [1069, 532] on strong "Muscle Growth" at bounding box center [1108, 544] width 135 height 25
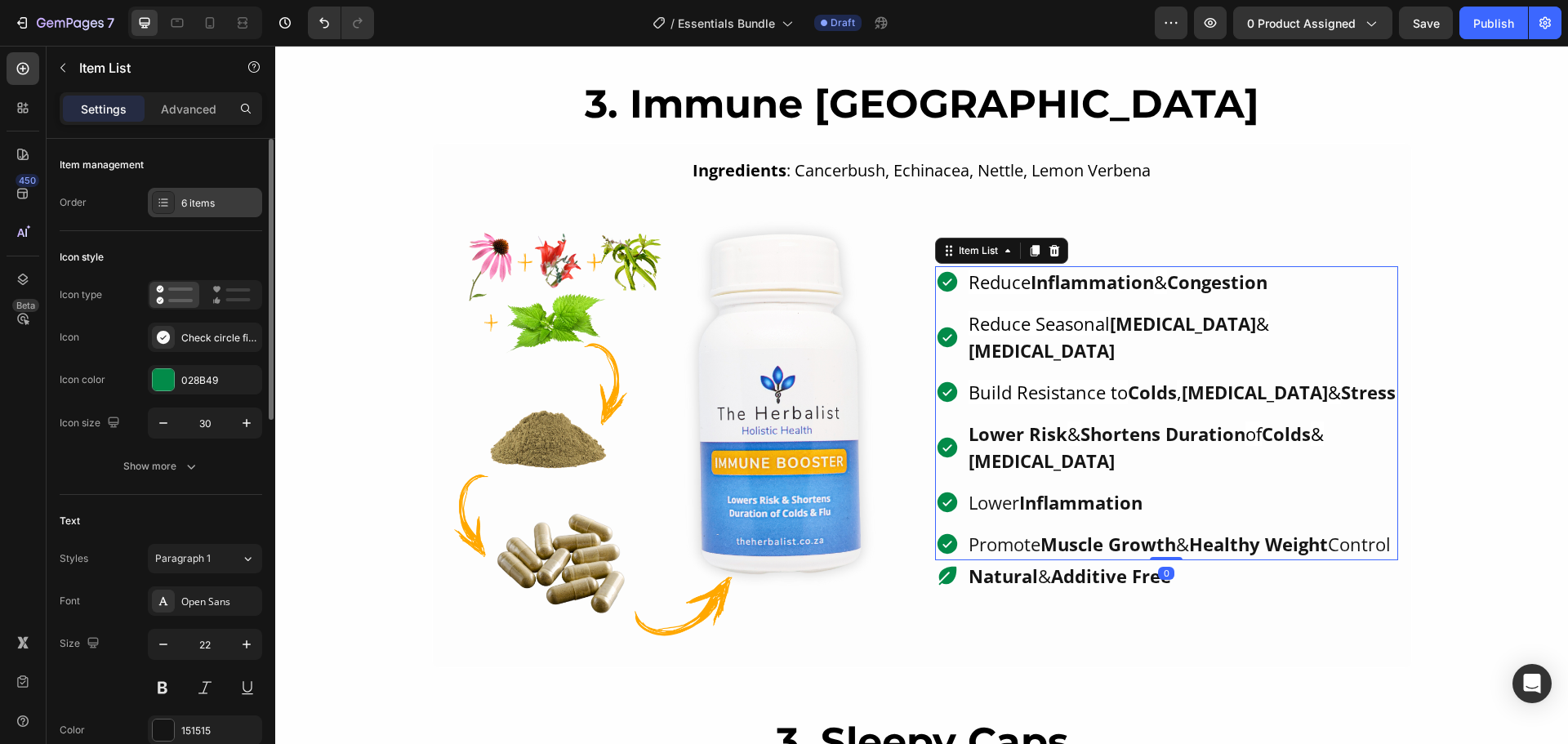
click at [185, 199] on div "6 items" at bounding box center [220, 203] width 77 height 15
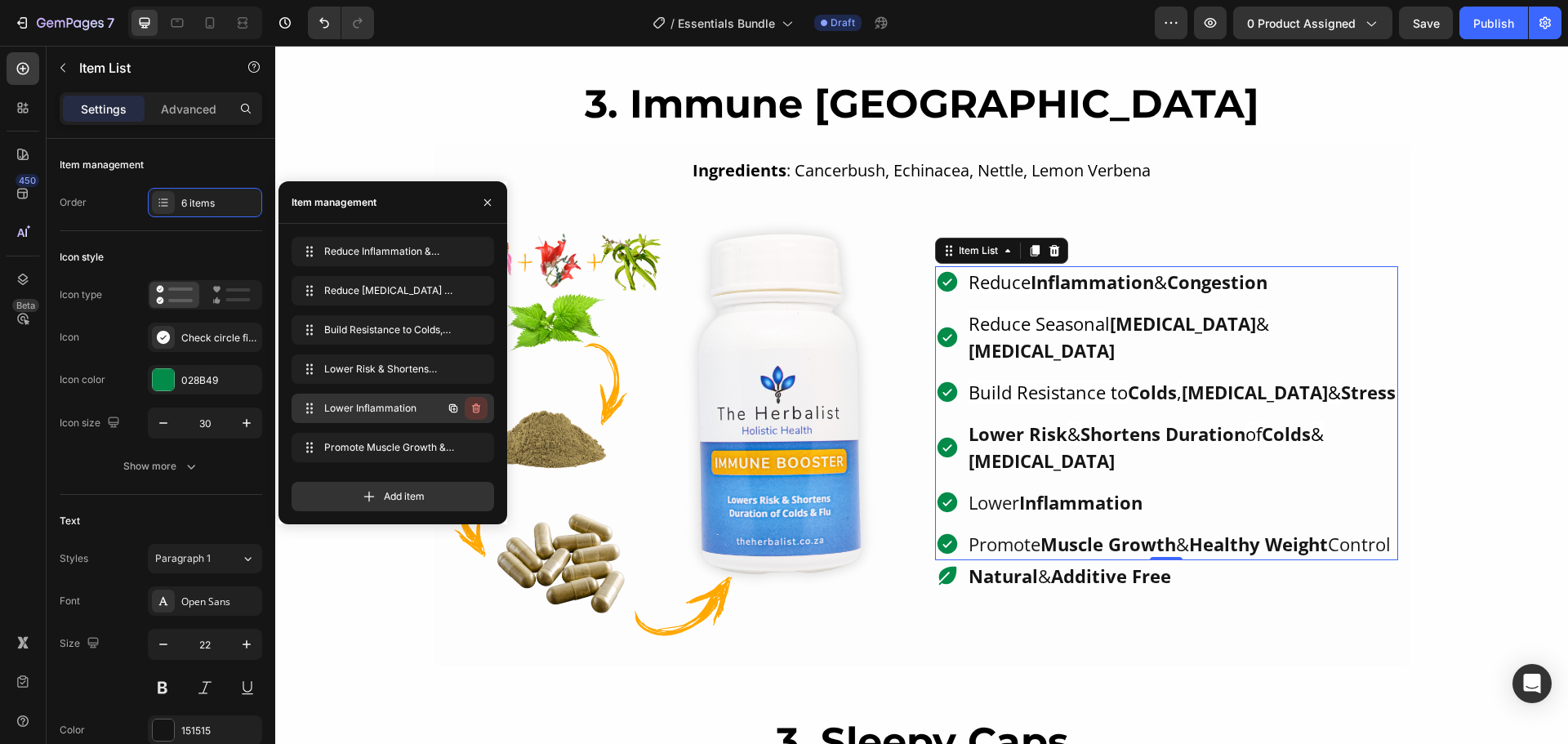
click at [478, 412] on icon "button" at bounding box center [476, 408] width 13 height 13
click at [478, 413] on div "Delete" at bounding box center [465, 408] width 30 height 15
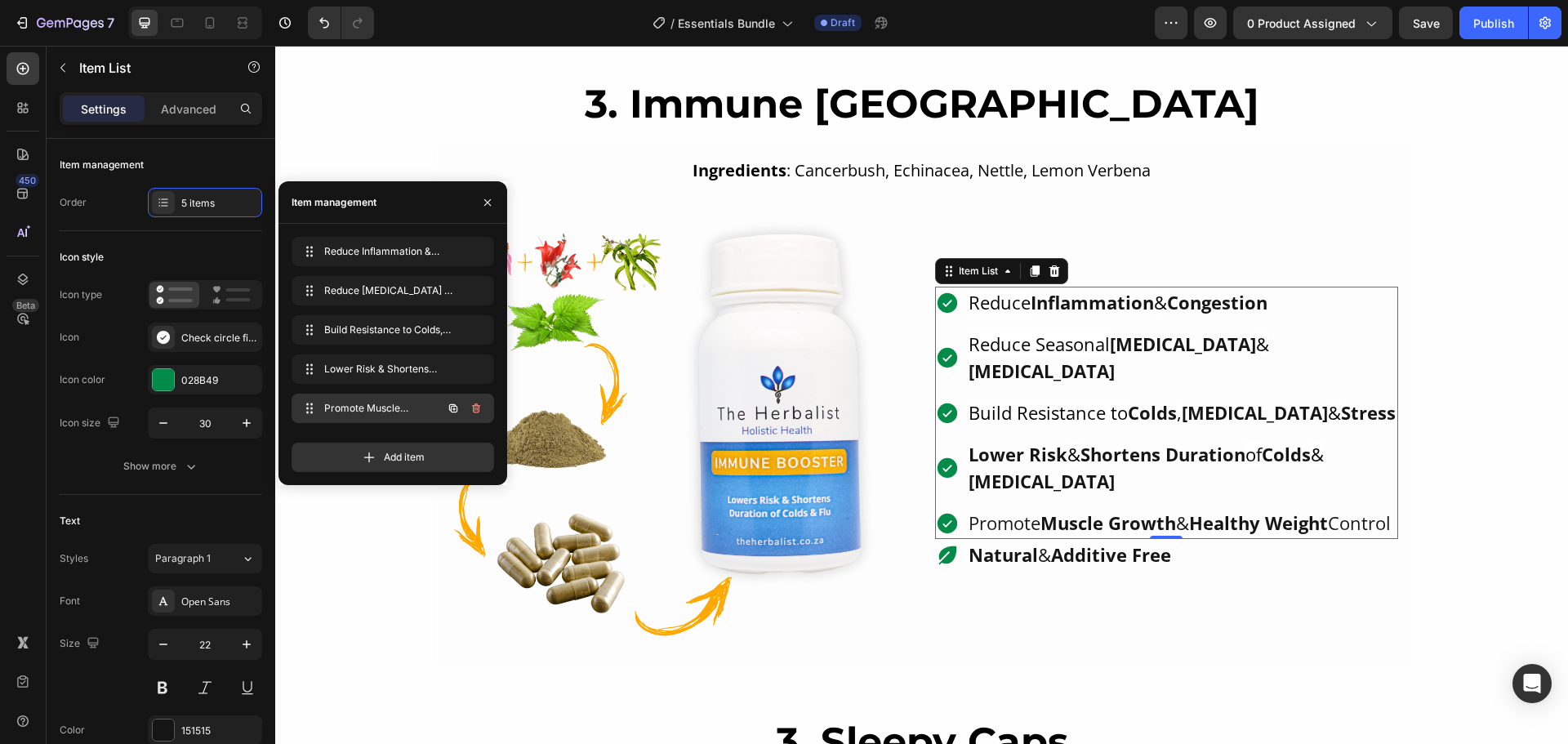
click at [475, 407] on icon "button" at bounding box center [476, 408] width 13 height 13
click at [475, 407] on div "Delete" at bounding box center [465, 408] width 30 height 15
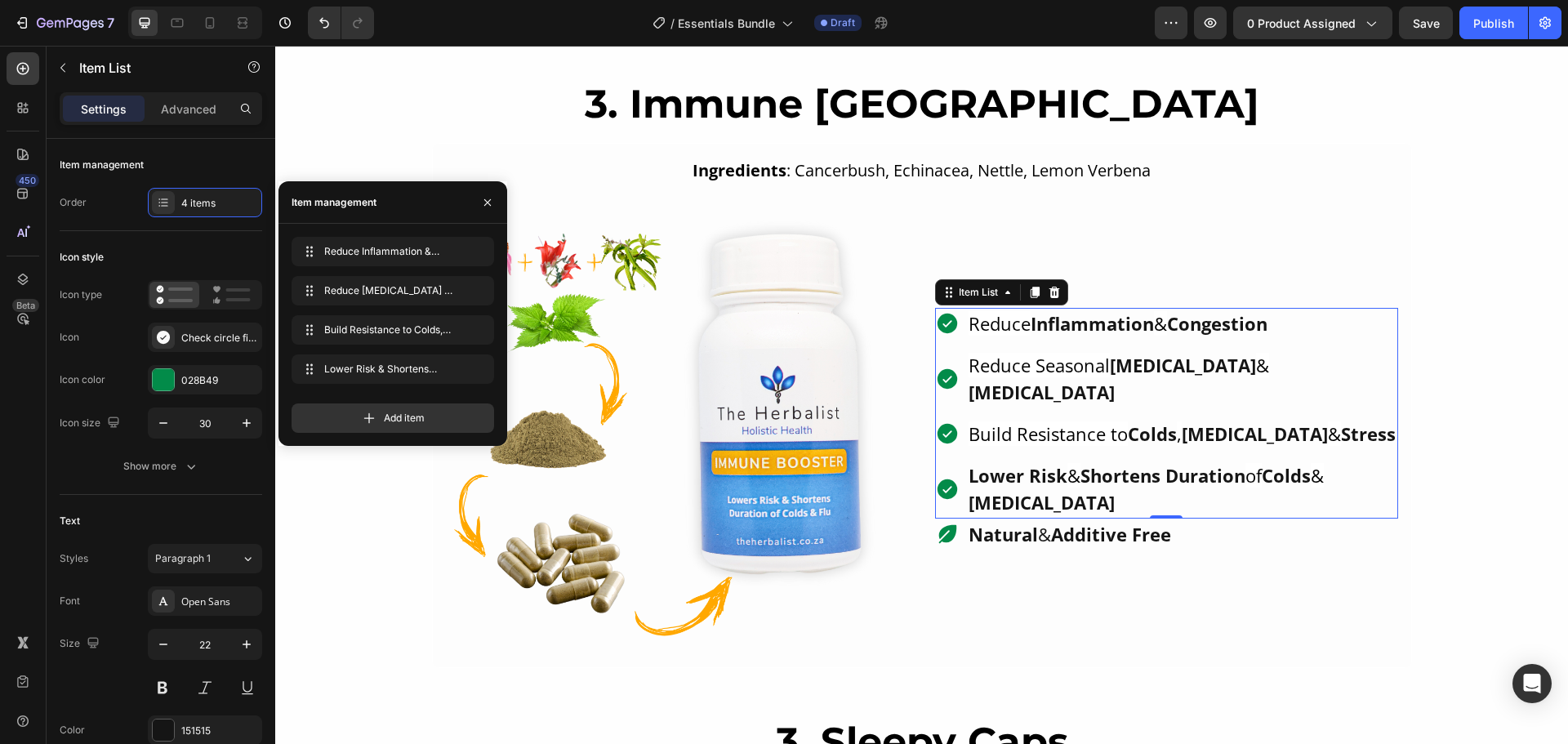
click at [1142, 368] on div "Reduce Inflammation & Congestion Reduce Seasonal Allergies & Hay Fever Build Re…" at bounding box center [1166, 414] width 463 height 211
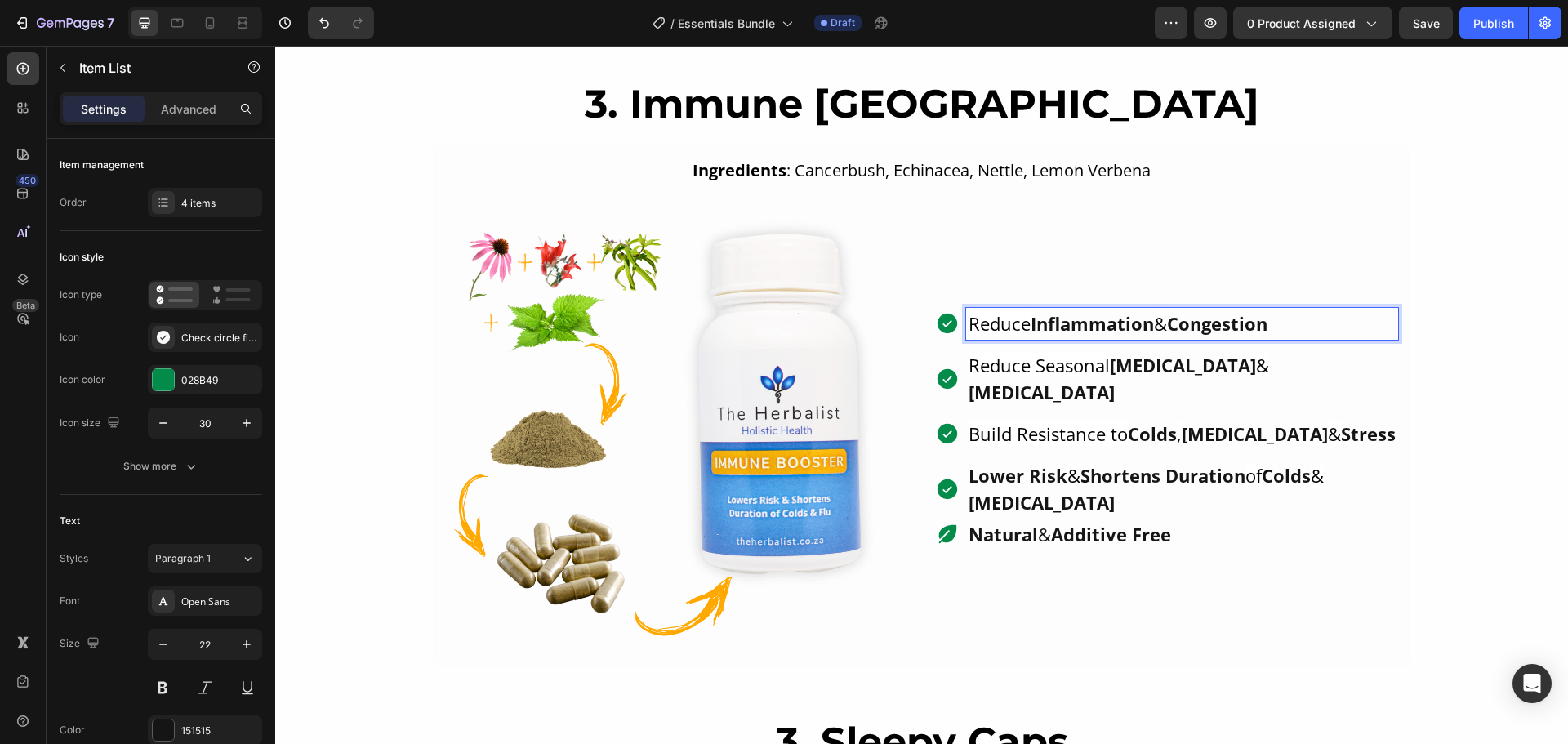
click at [1128, 378] on strong "[MEDICAL_DATA]" at bounding box center [1183, 365] width 146 height 25
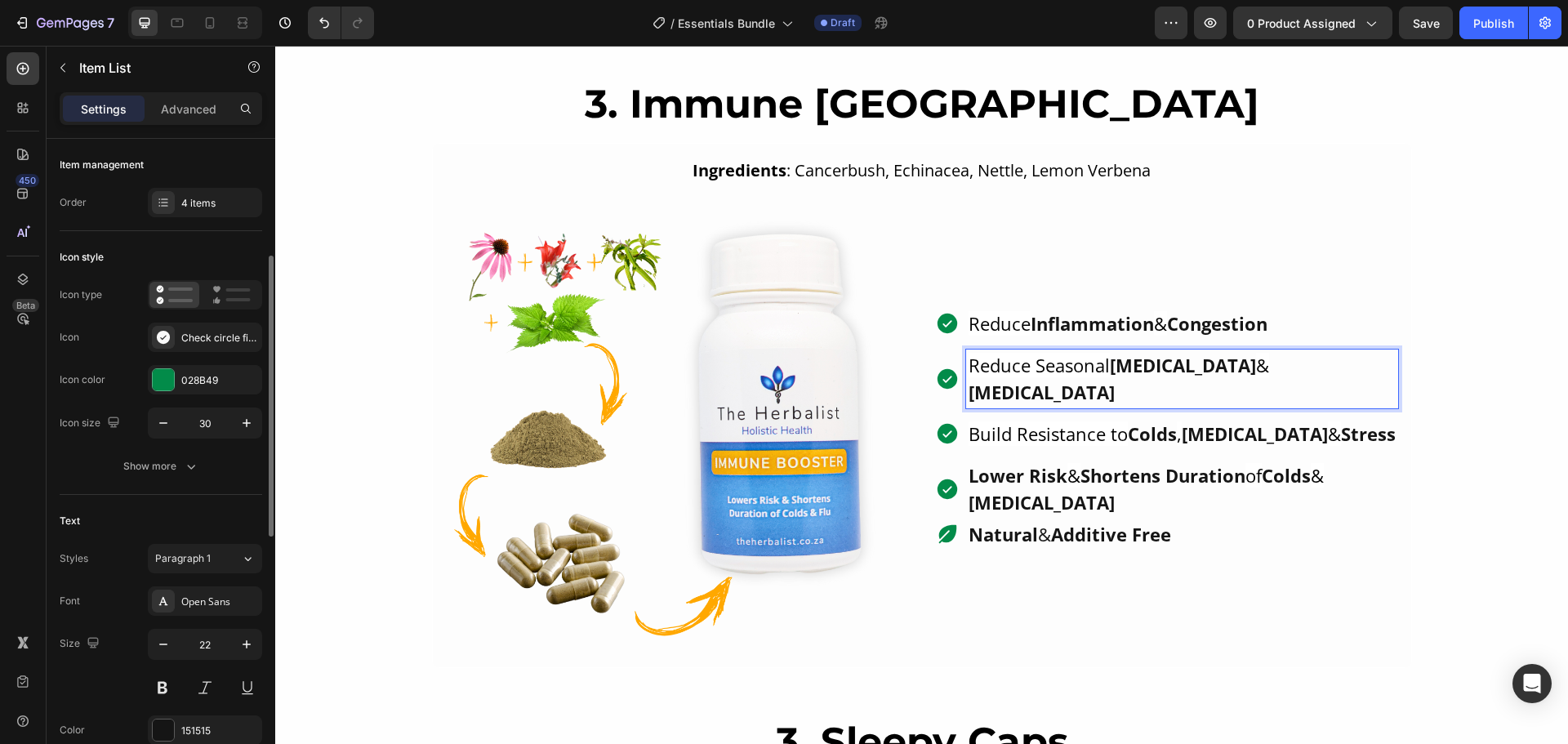
scroll to position [81, 0]
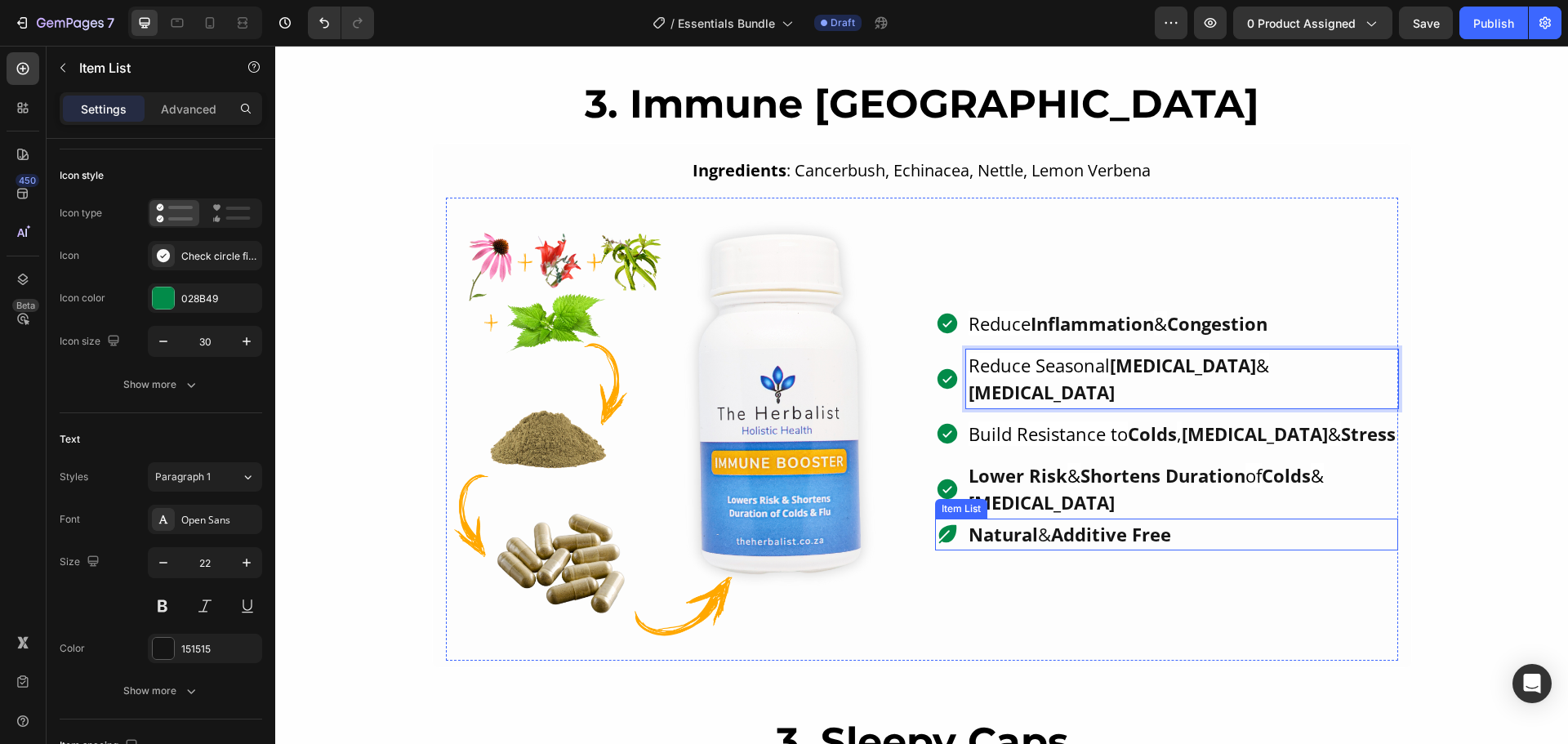
click at [1119, 522] on strong "Additive Free" at bounding box center [1111, 534] width 120 height 25
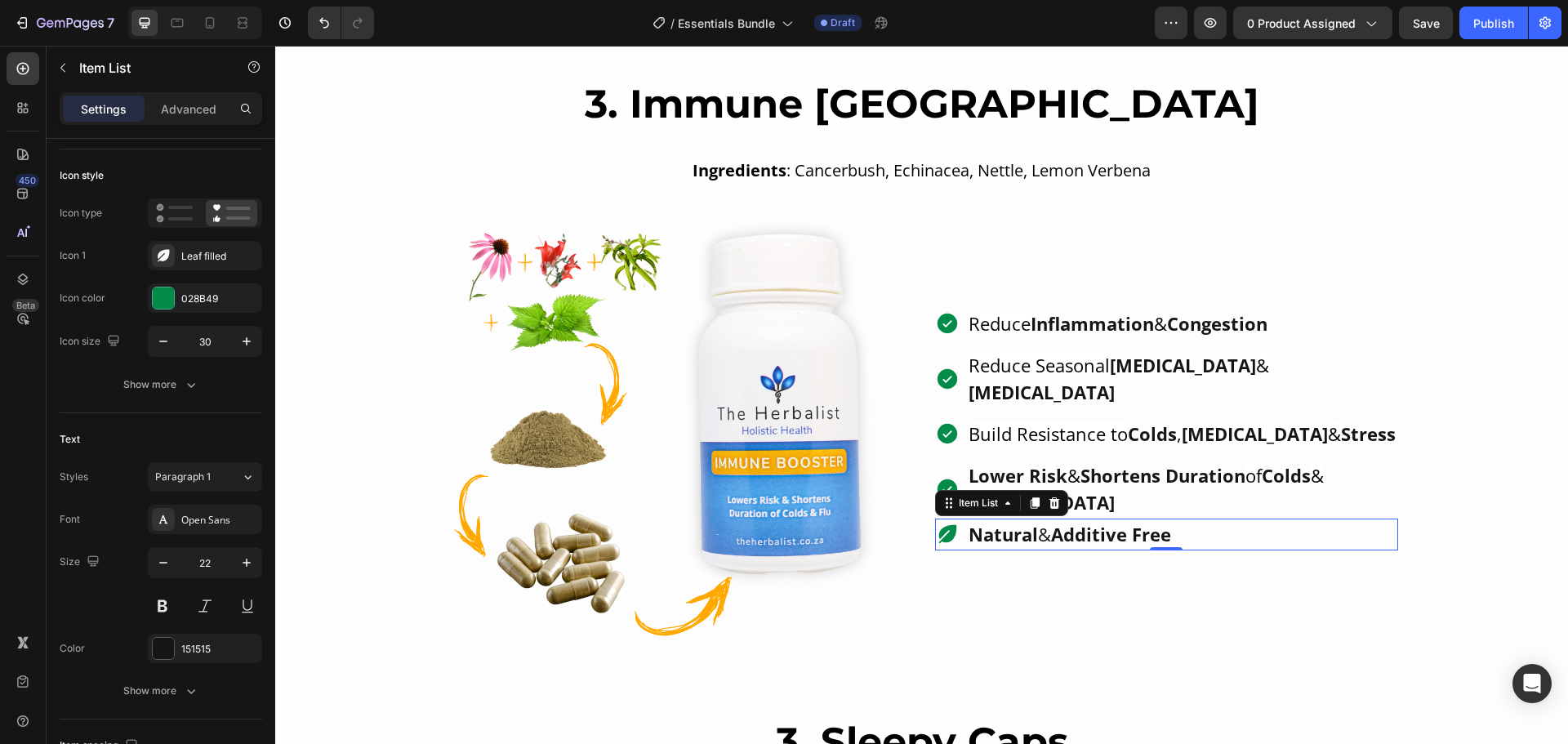
click at [1219, 519] on div "Natural & Additive Free" at bounding box center [1166, 534] width 463 height 32
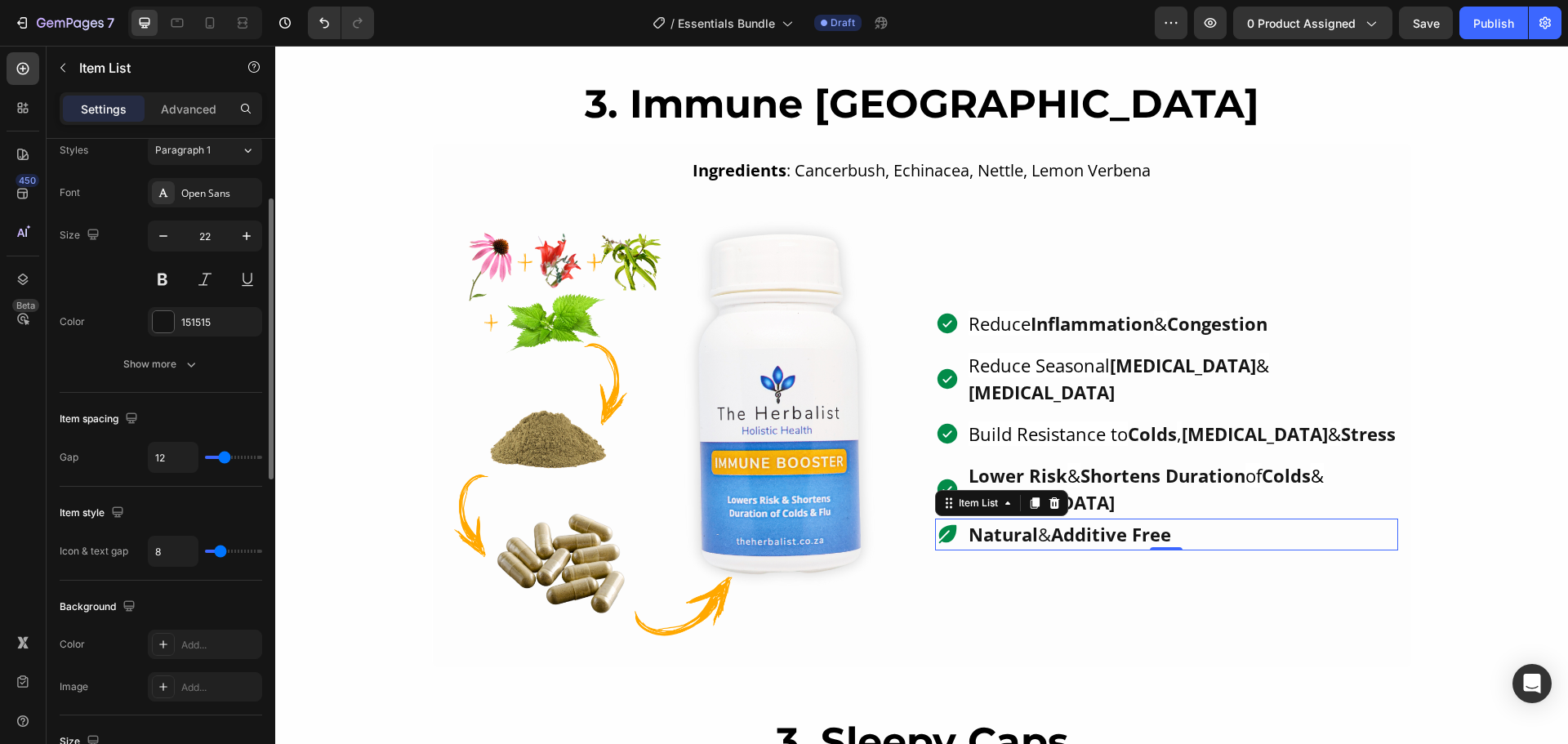
scroll to position [164, 0]
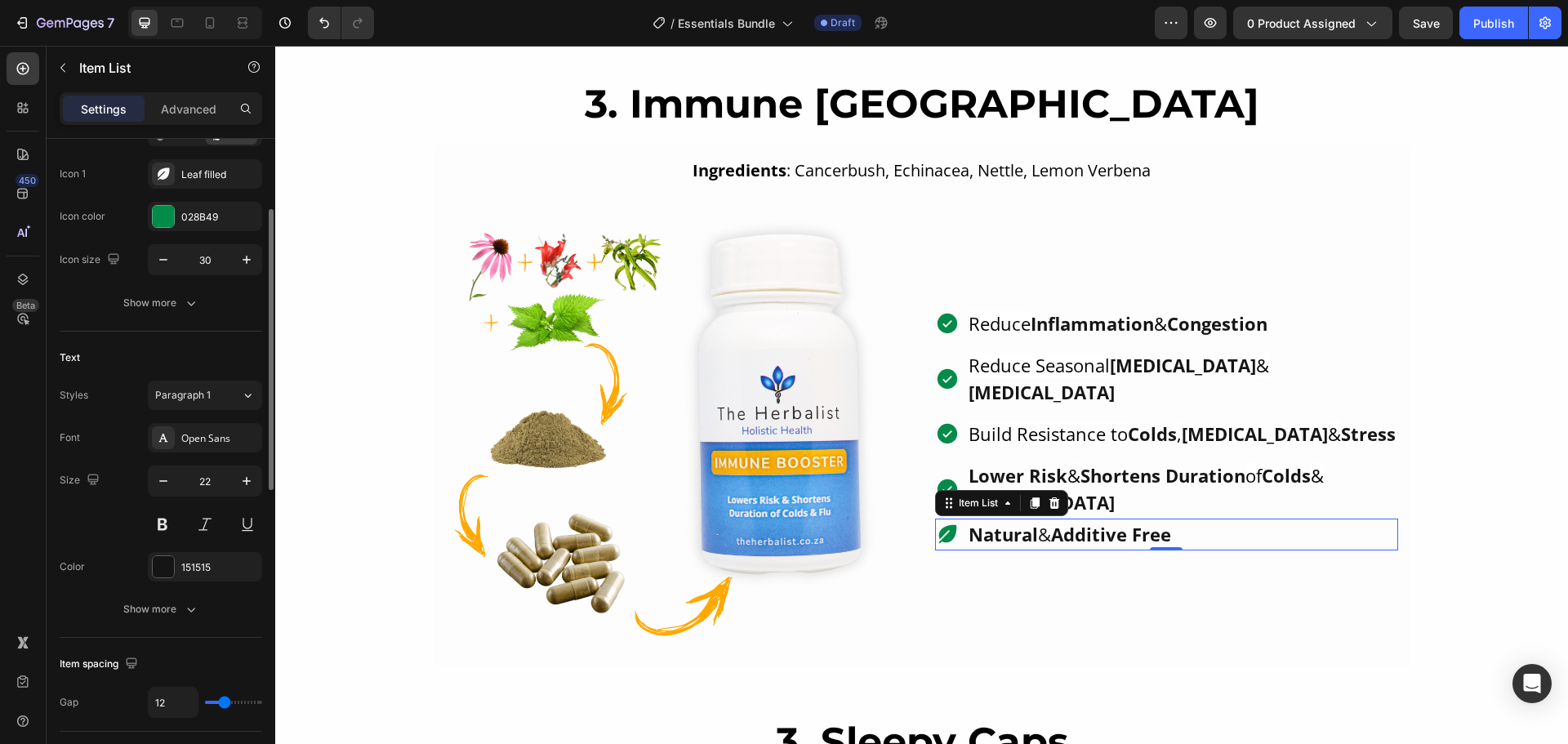
click at [193, 92] on div "Settings Advanced" at bounding box center [161, 109] width 203 height 33
click at [192, 114] on p "Advanced" at bounding box center [188, 109] width 56 height 17
type input "100%"
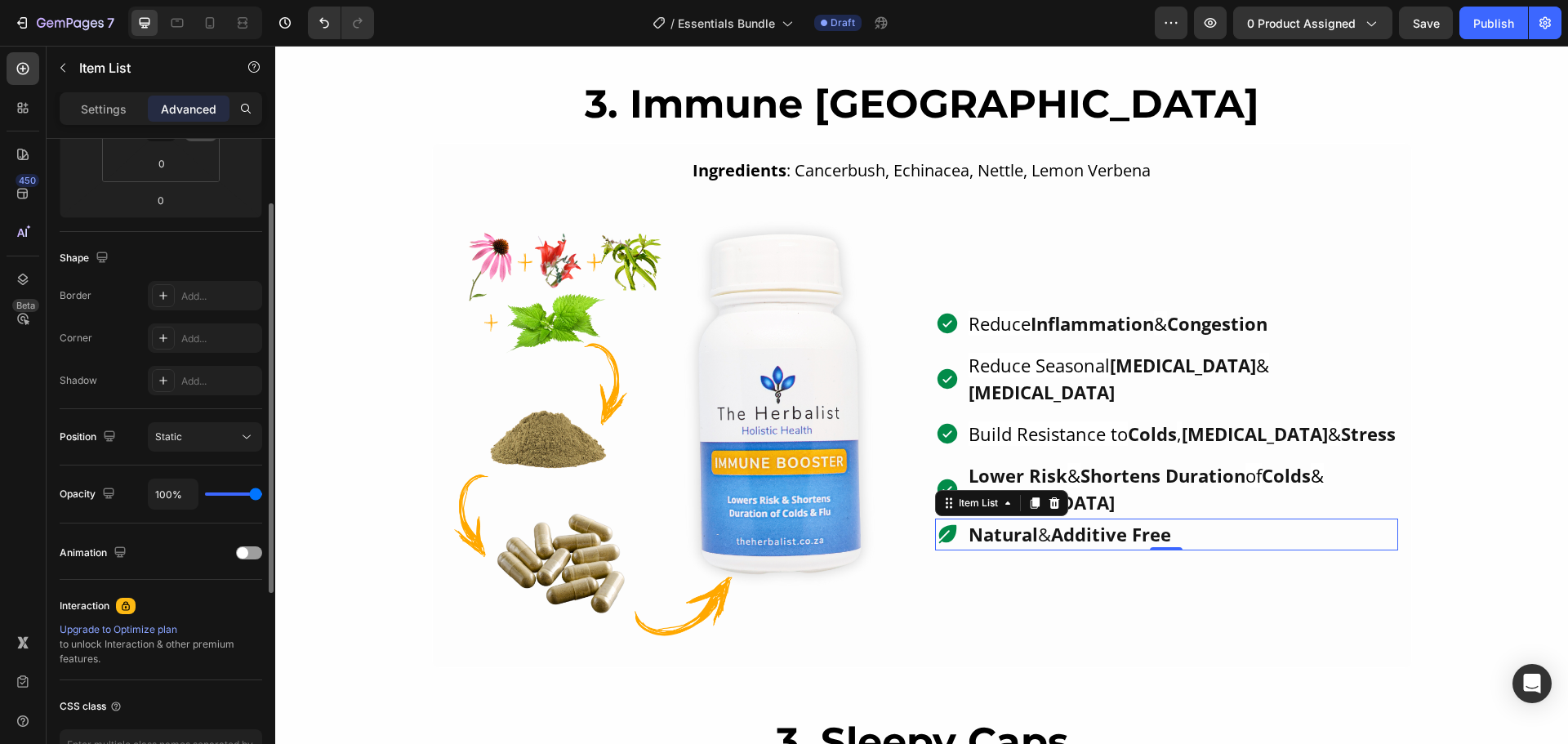
scroll to position [0, 0]
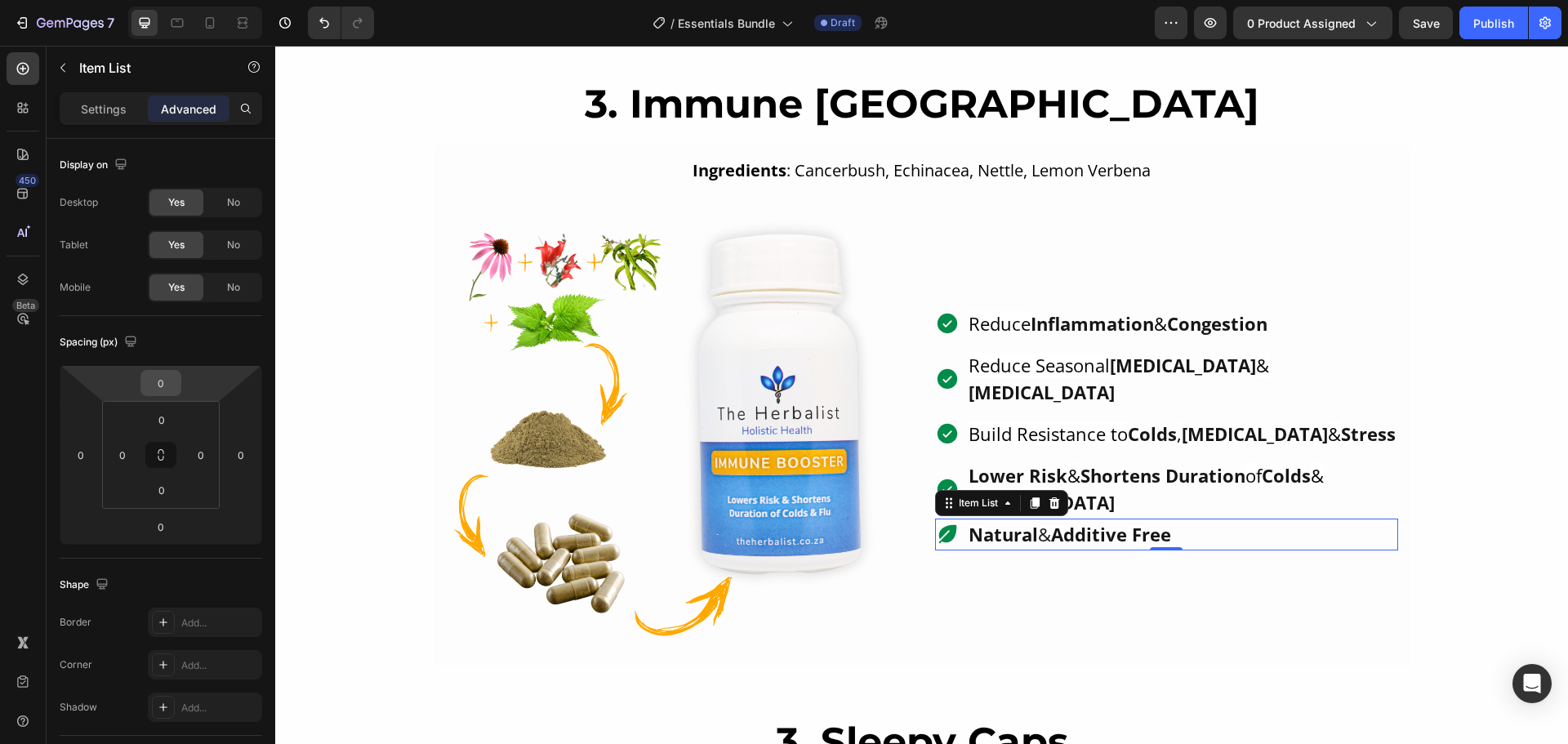
click at [168, 378] on input "0" at bounding box center [161, 383] width 33 height 25
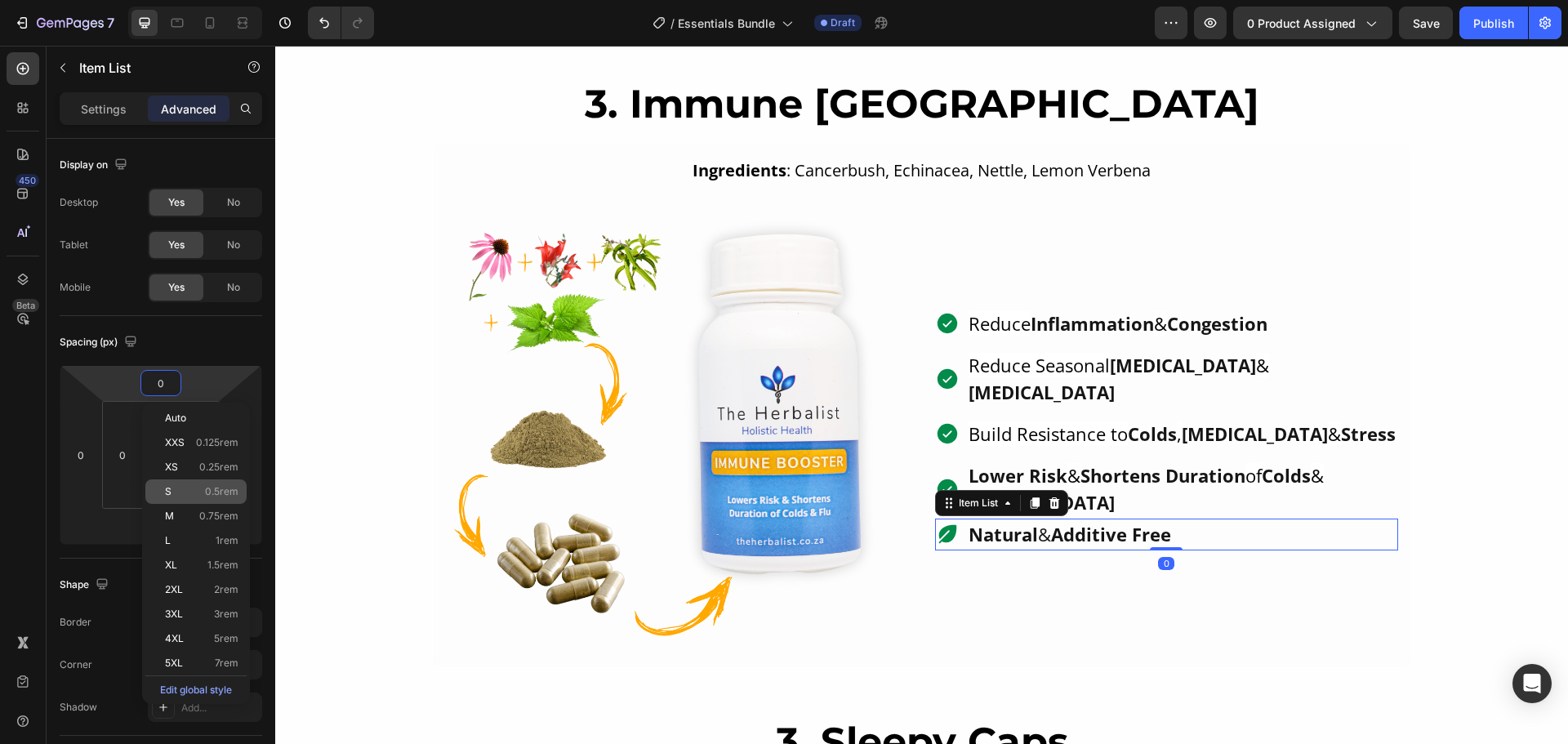
click at [216, 492] on span "0.5rem" at bounding box center [221, 491] width 33 height 11
type input "0.5"
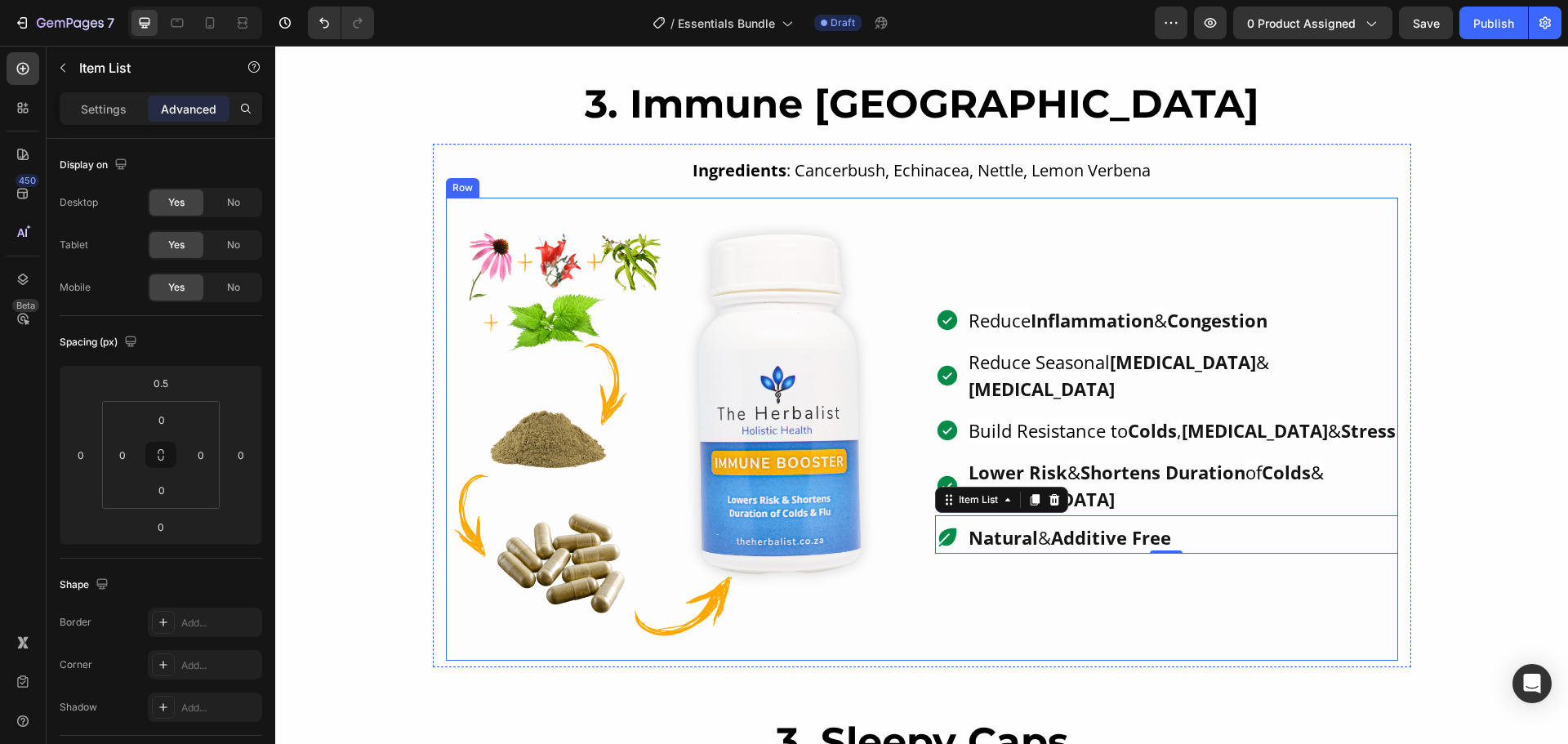
click at [1191, 593] on div "Reduce Inflammation & Congestion Reduce Seasonal Allergies & Hay Fever Build Re…" at bounding box center [1166, 429] width 463 height 463
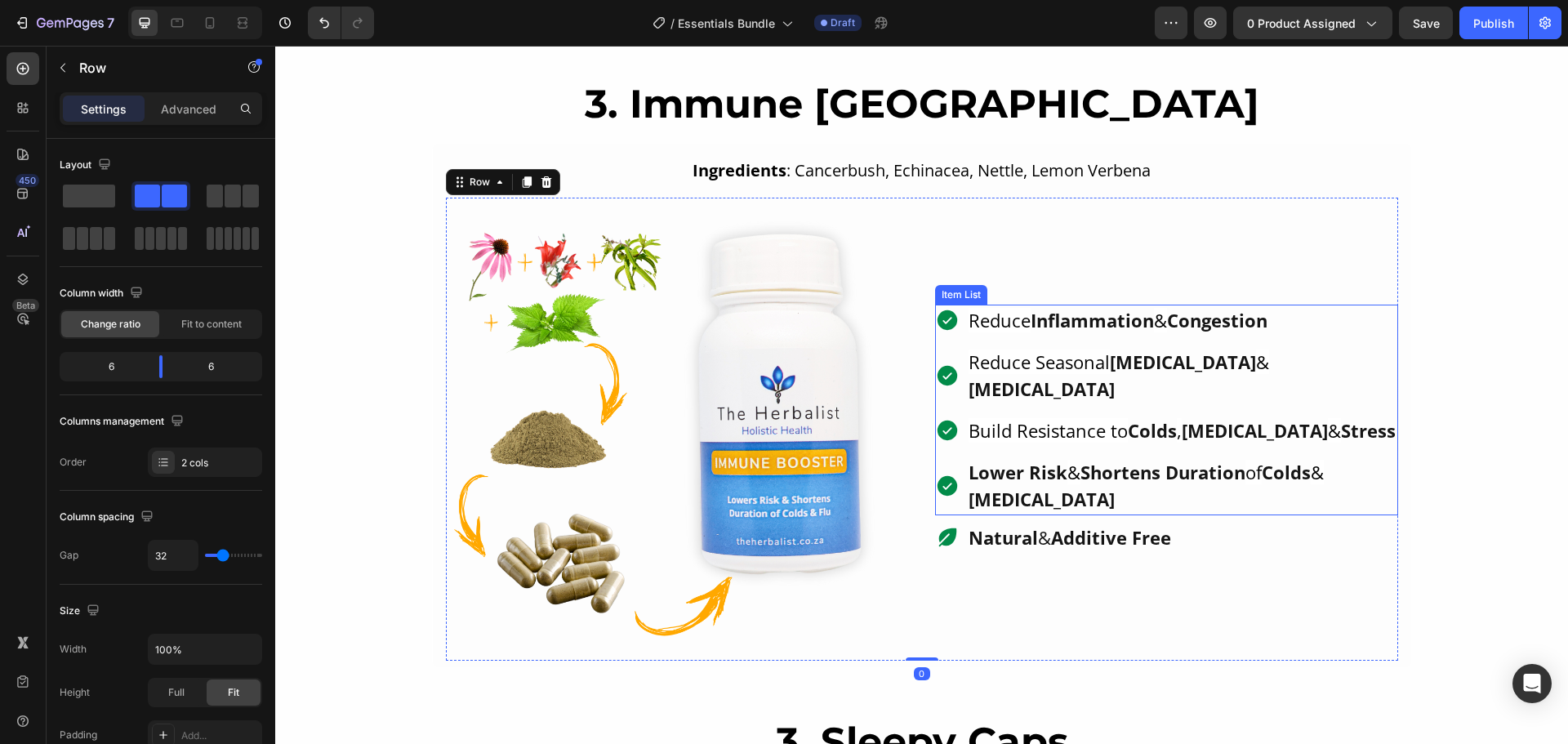
click at [1013, 364] on div "Reduce Inflammation & Congestion Reduce Seasonal Allergies & Hay Fever Build Re…" at bounding box center [1166, 410] width 463 height 211
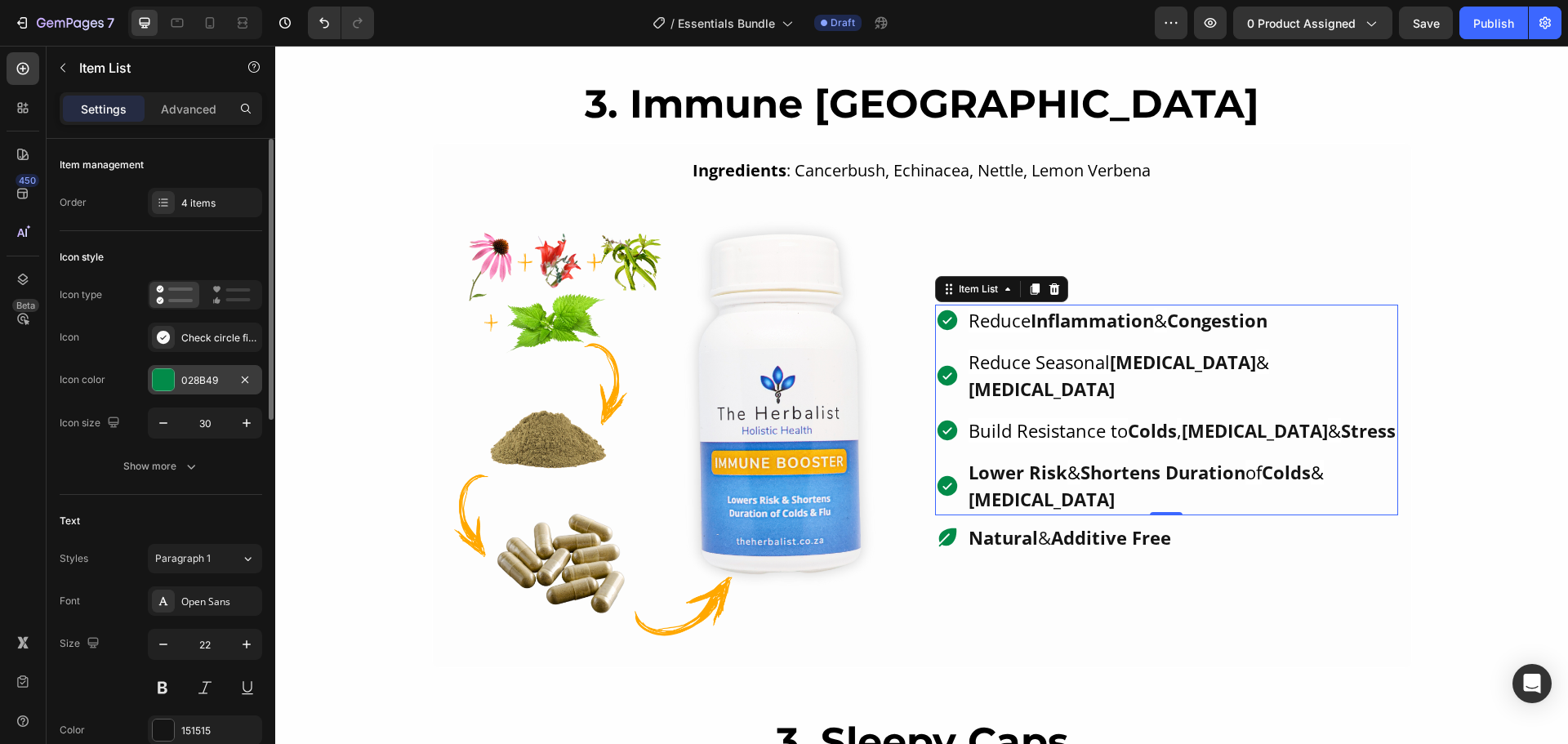
click at [211, 378] on div "028B49" at bounding box center [205, 380] width 47 height 15
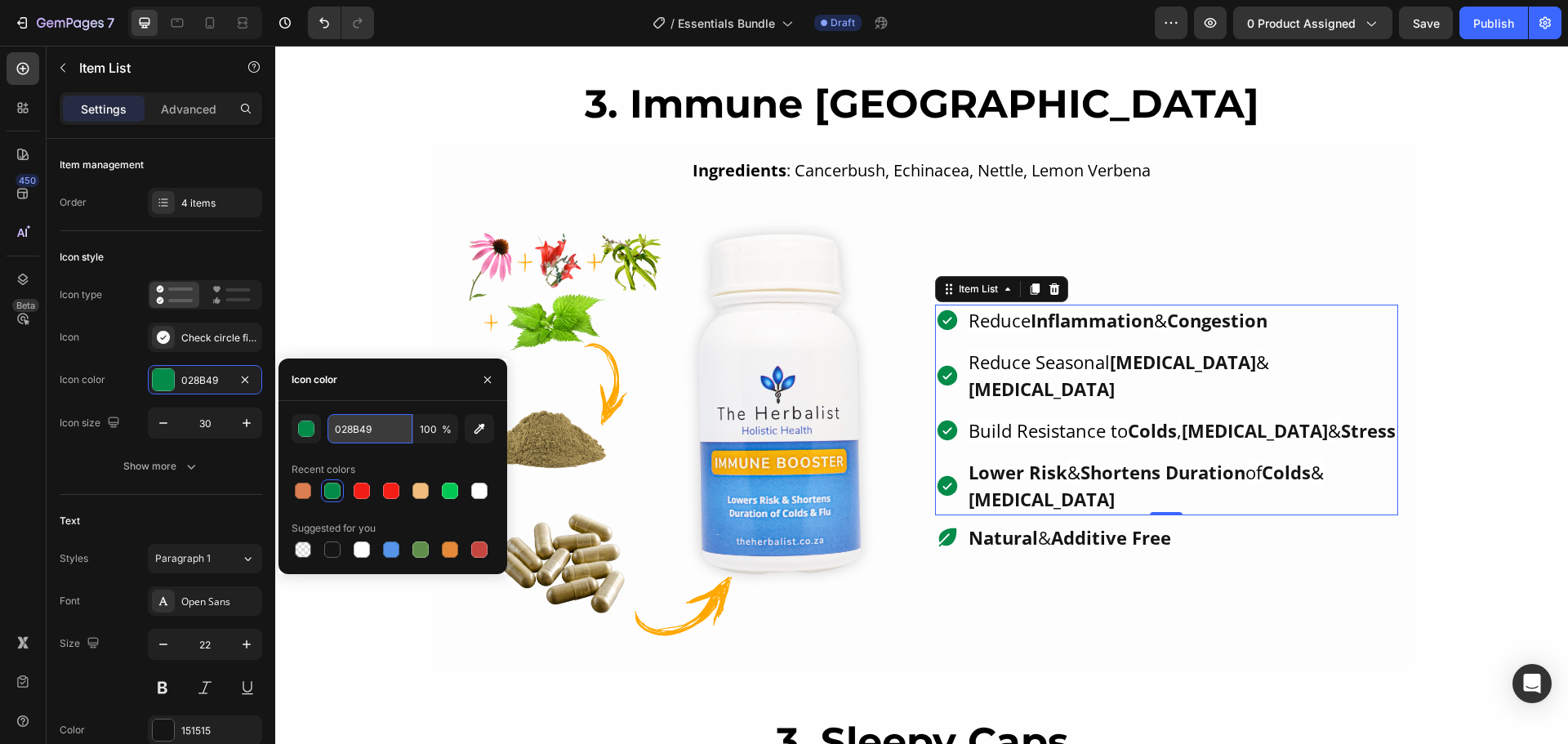
click at [375, 428] on input "028B49" at bounding box center [370, 429] width 85 height 29
paste input "ffa800"
type input "ffa800"
click at [1256, 522] on div "Natural & Additive Free" at bounding box center [1166, 538] width 463 height 32
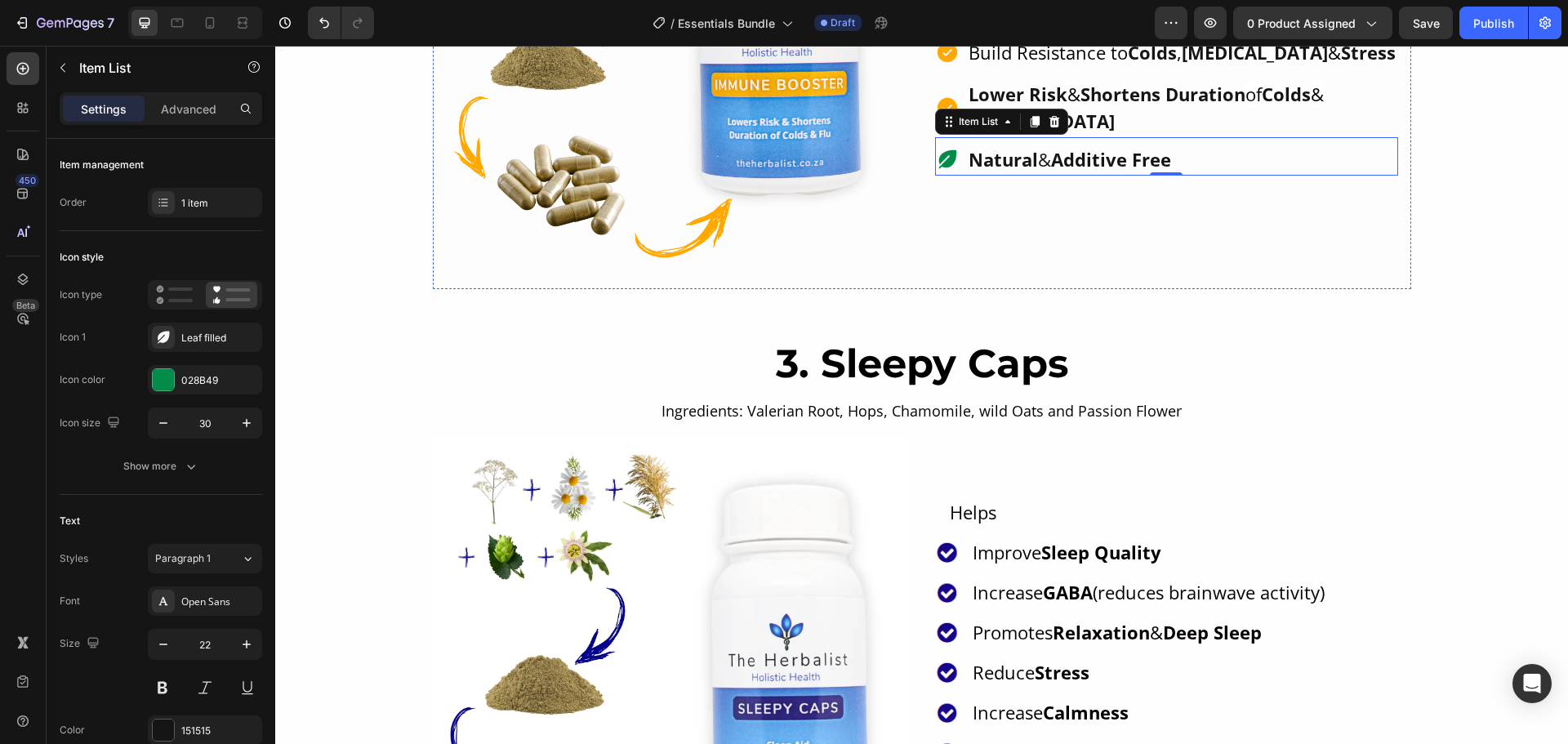
scroll to position [2614, 0]
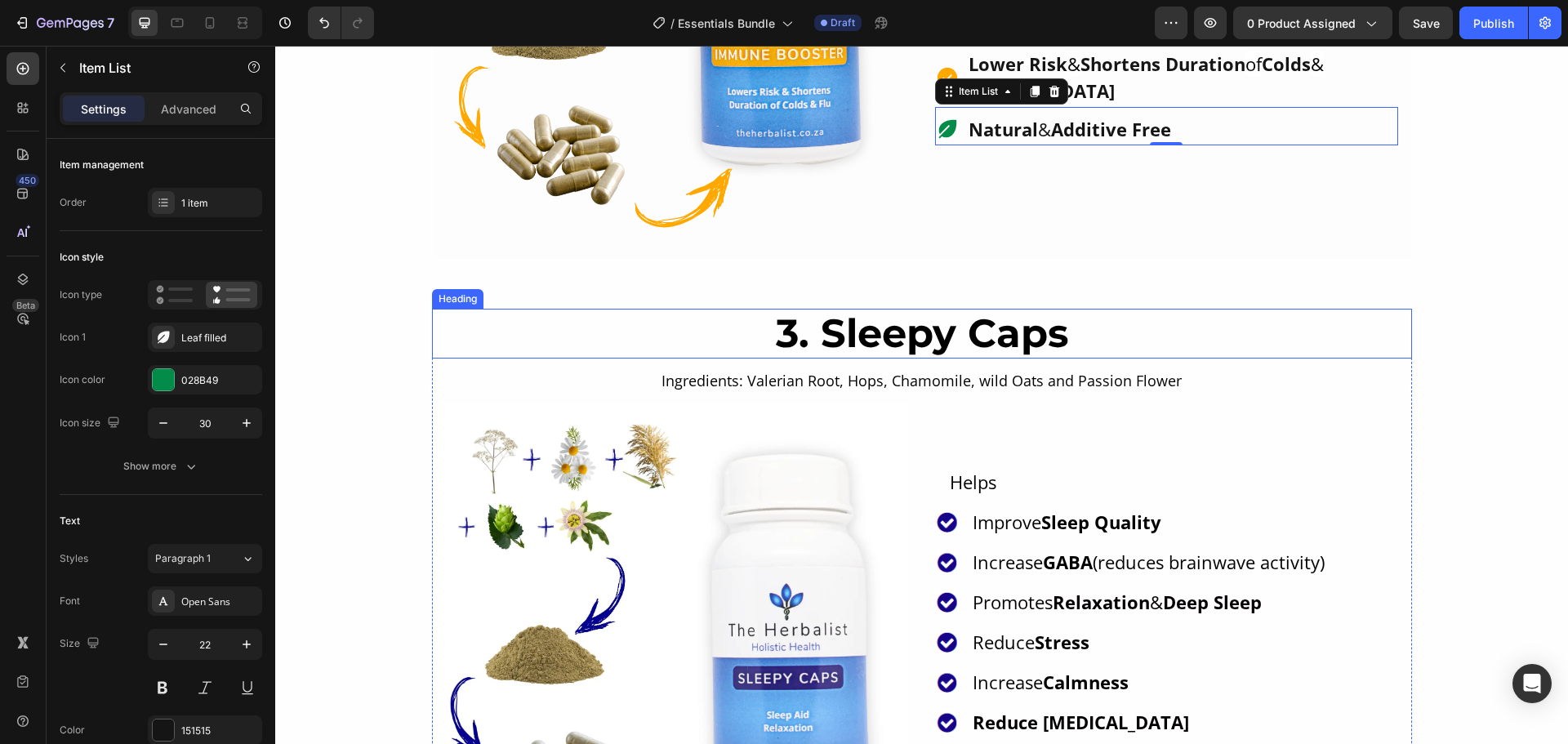
click at [821, 342] on h2 "3. Sleepy Caps" at bounding box center [922, 334] width 980 height 51
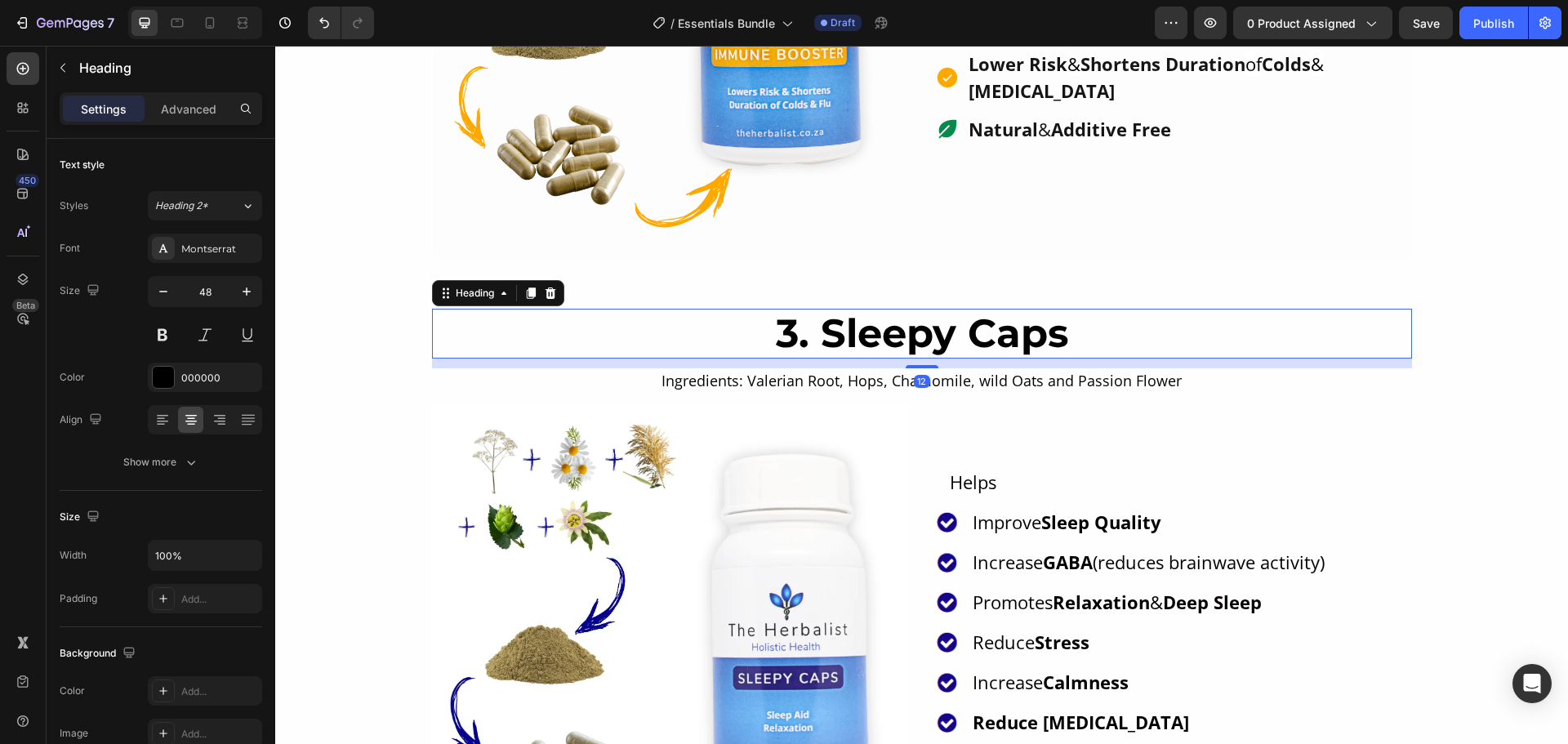
click at [776, 331] on h2 "3. Sleepy Caps" at bounding box center [922, 334] width 980 height 51
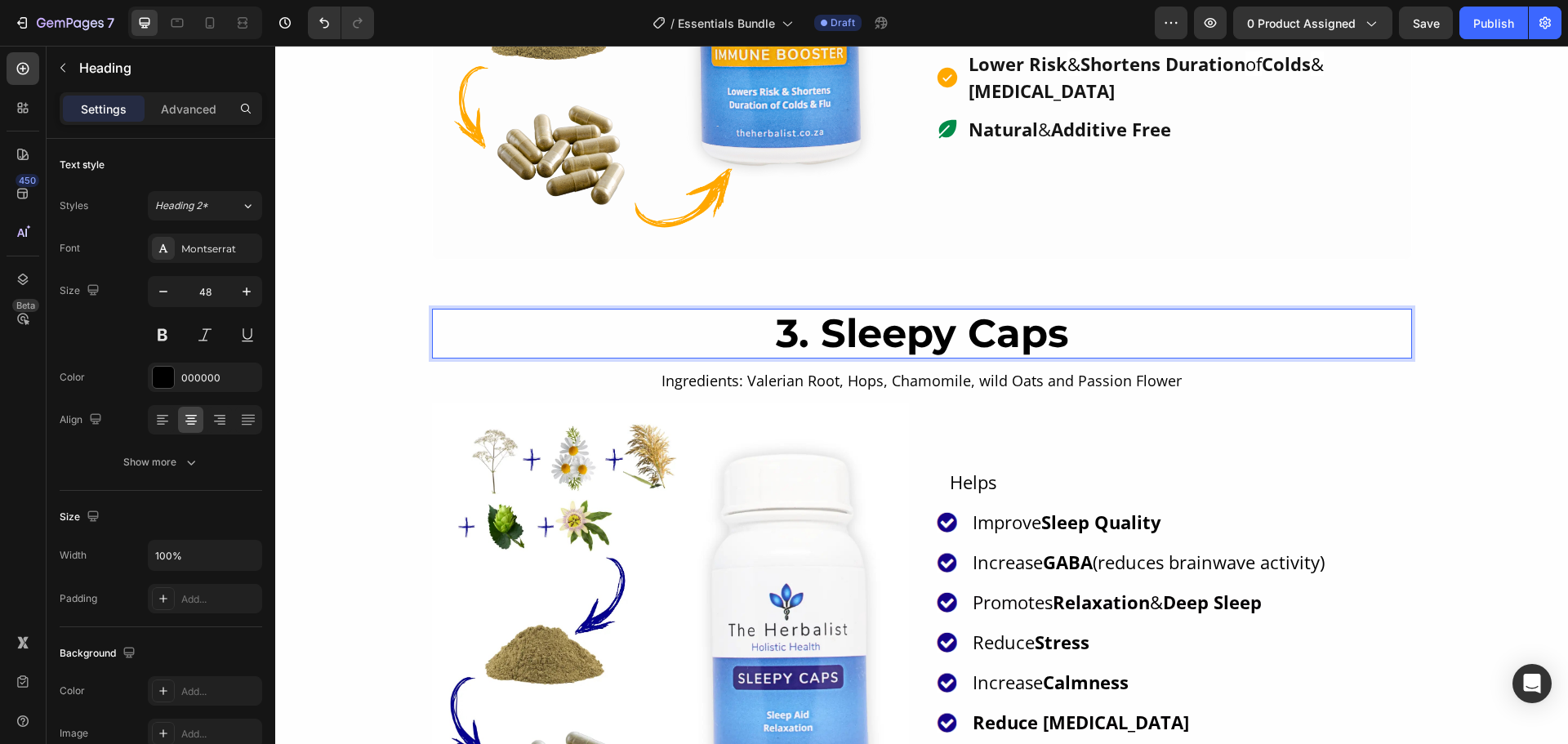
click at [798, 335] on p "3. Sleepy Caps" at bounding box center [922, 334] width 977 height 47
click at [1147, 322] on p "4. Sleepy Caps" at bounding box center [922, 334] width 977 height 47
click at [1331, 418] on div "Icon Helps Text Icon Improve Sleep Quality Text Block Icon Increase GABA (reduc…" at bounding box center [1173, 641] width 477 height 477
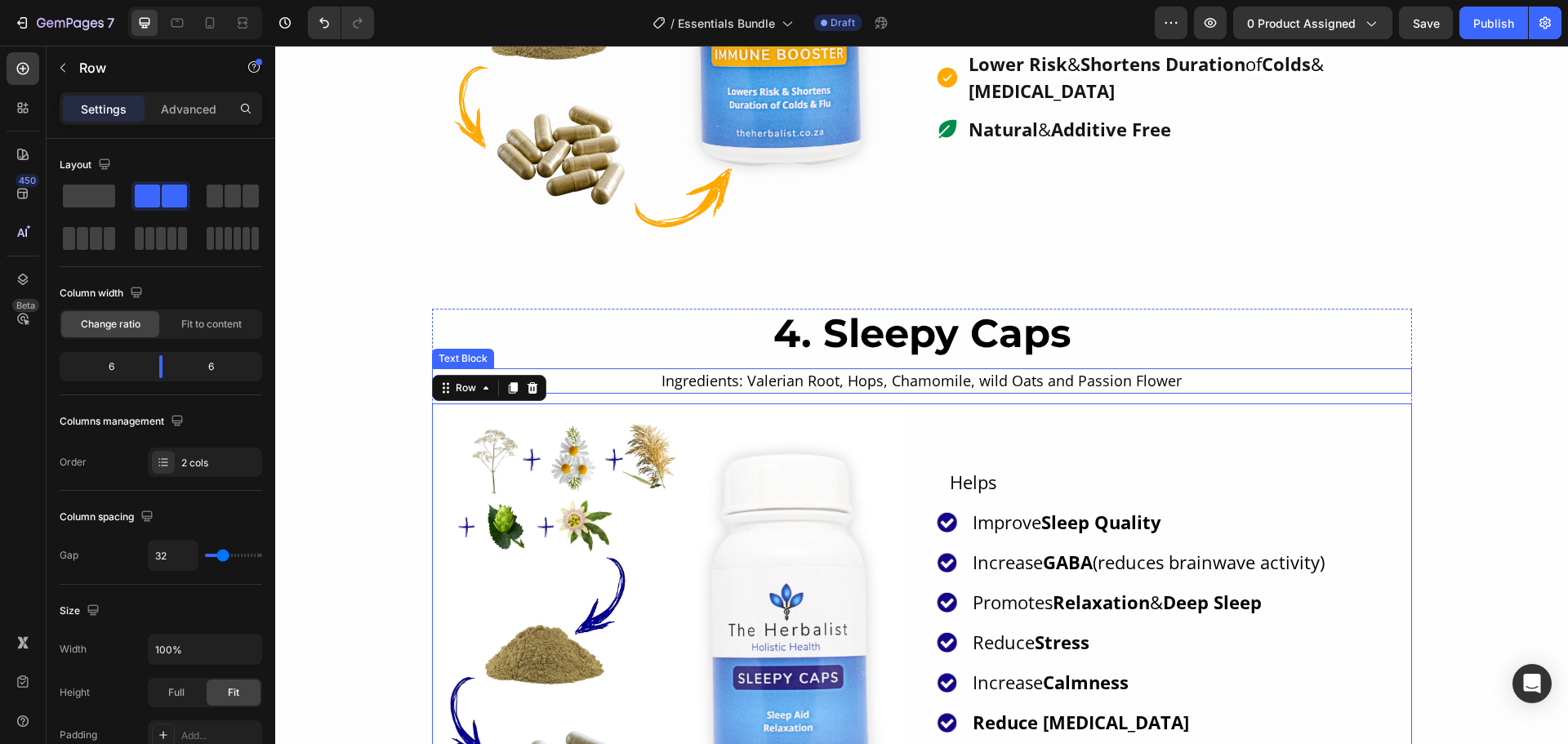
click at [995, 370] on div "Ingredients: Valerian Root, Hops, Chamomile, wild Oats and Passion Flower" at bounding box center [922, 381] width 980 height 26
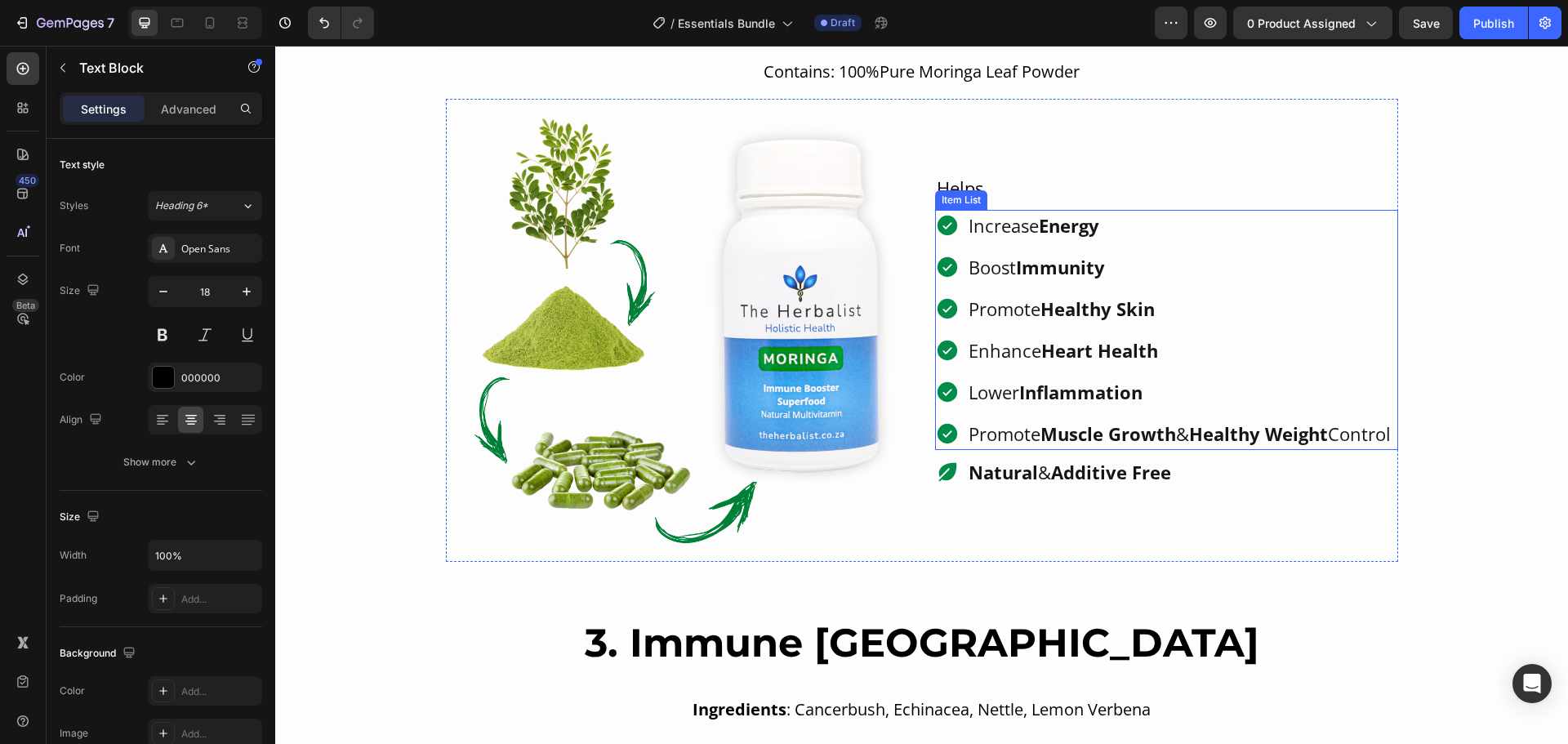
scroll to position [1552, 0]
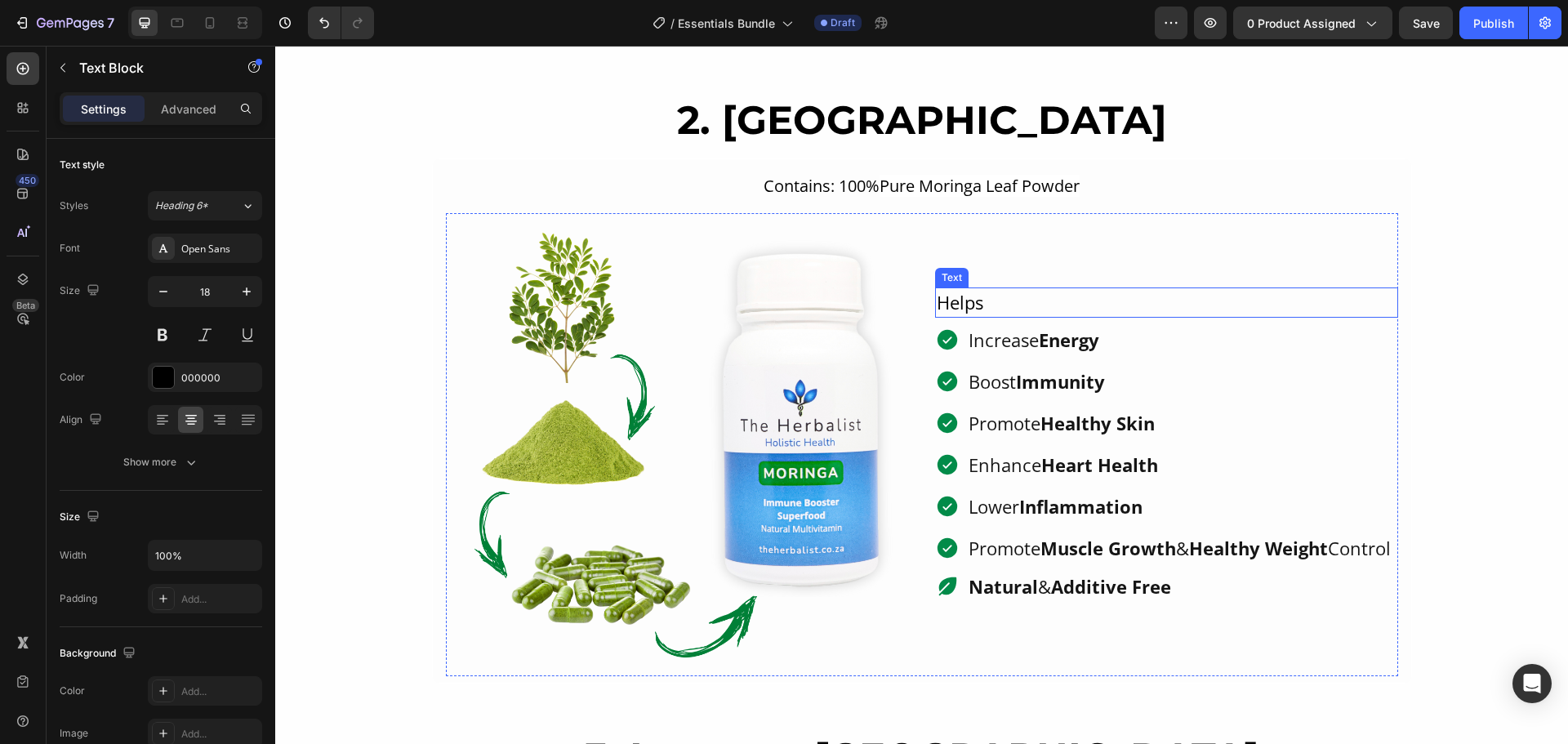
click at [1013, 289] on p "Helps" at bounding box center [1166, 302] width 460 height 27
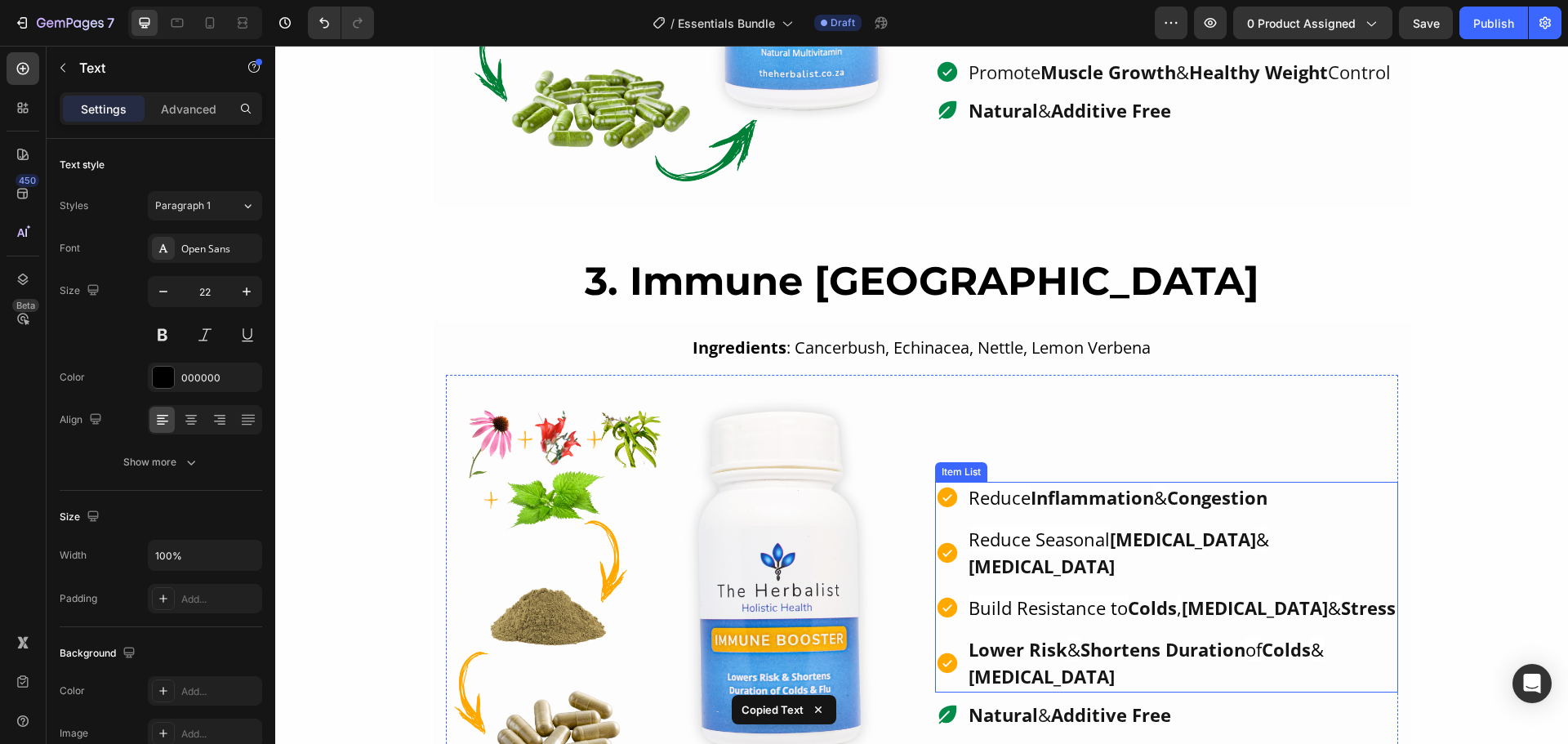
scroll to position [2287, 0]
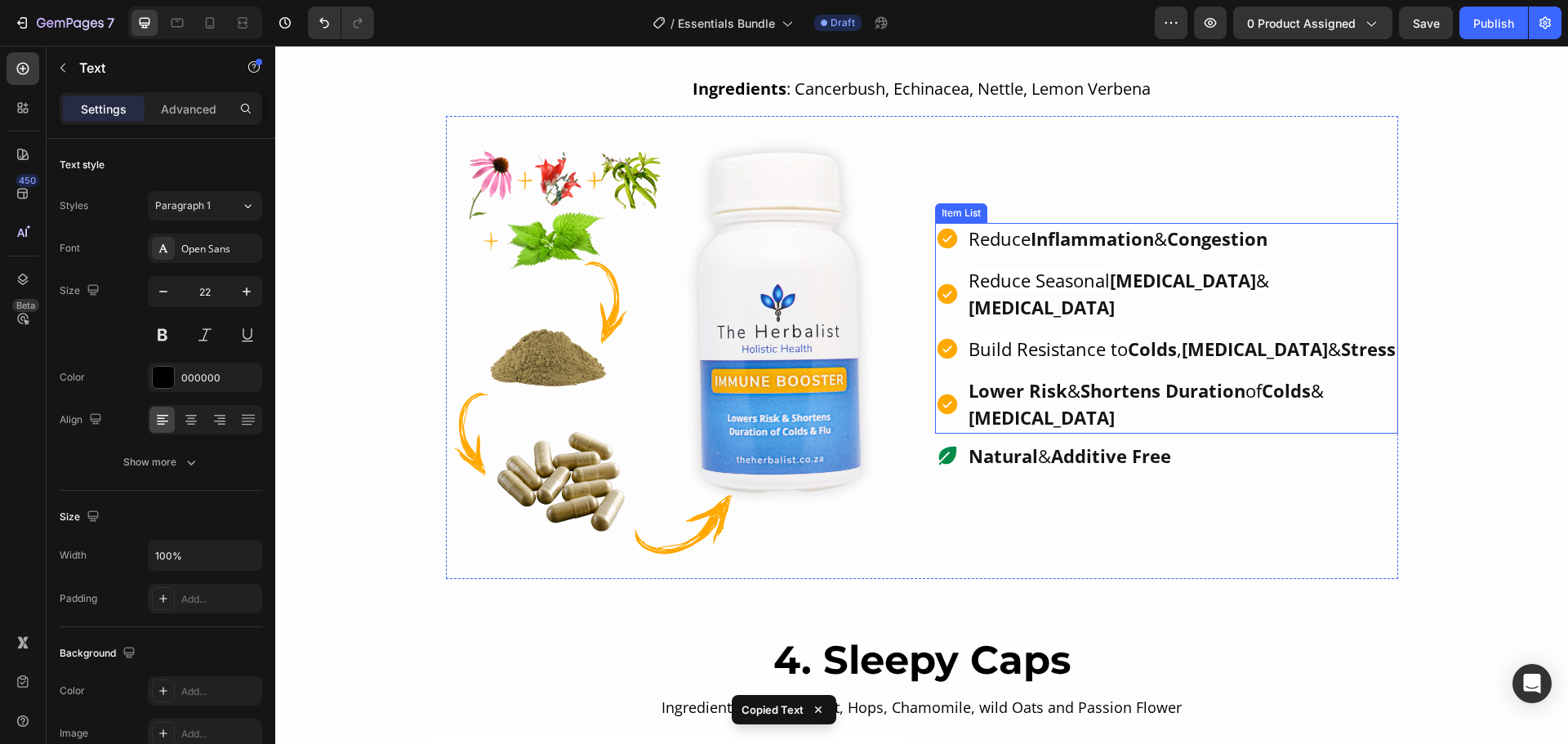
click at [1338, 350] on p "Build Resistance to Colds , Flu & Stress" at bounding box center [1181, 348] width 427 height 27
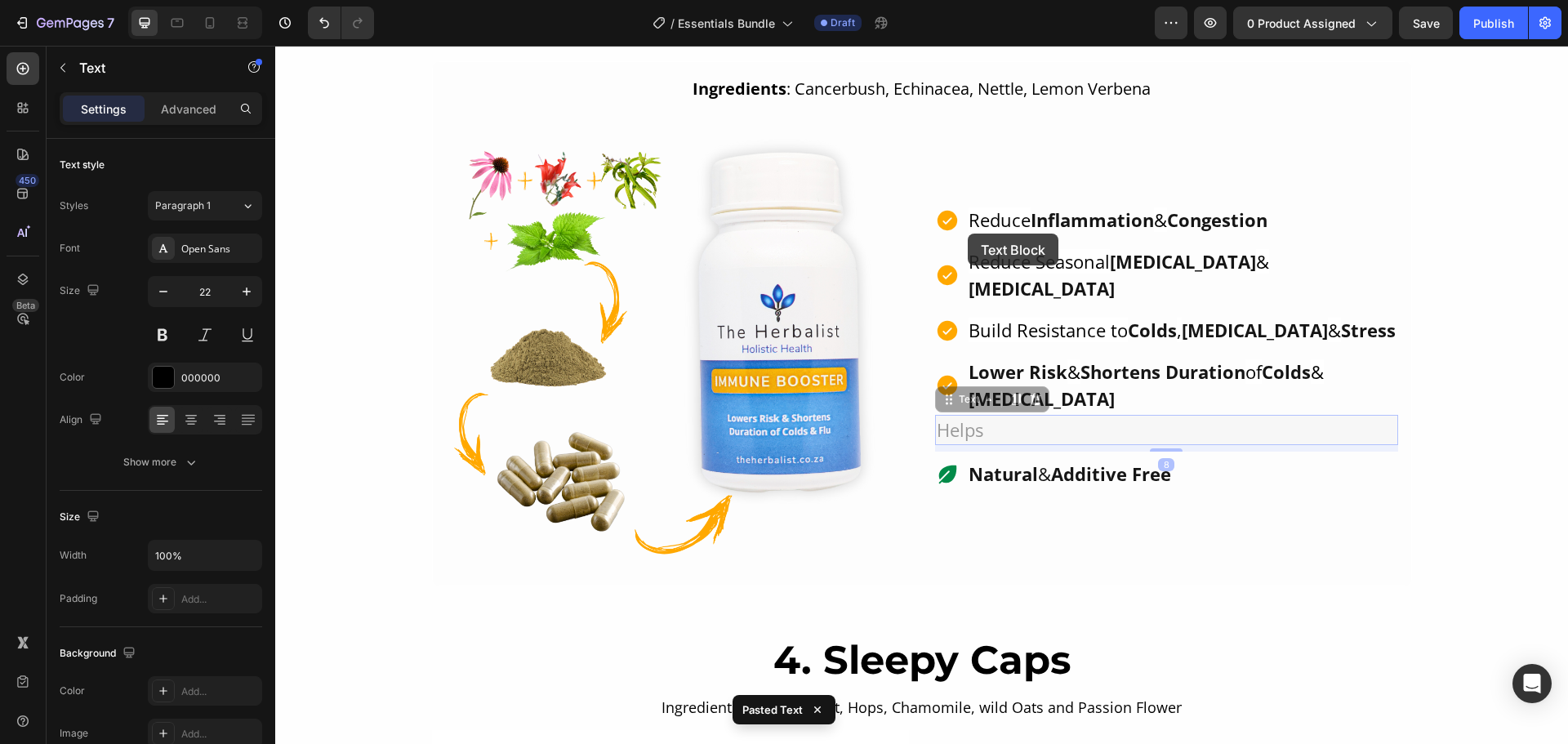
scroll to position [2269, 0]
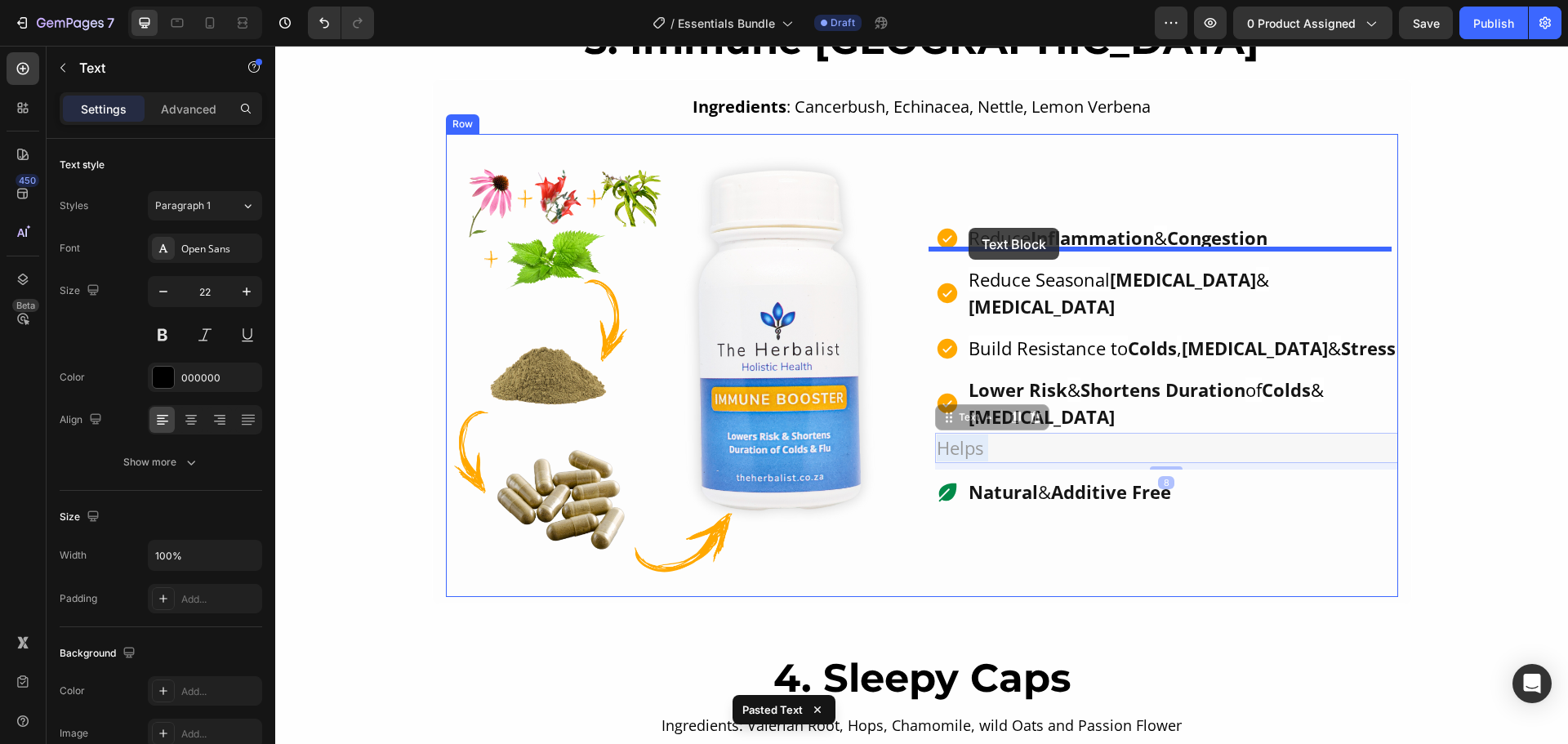
drag, startPoint x: 960, startPoint y: 402, endPoint x: 968, endPoint y: 228, distance: 174.2
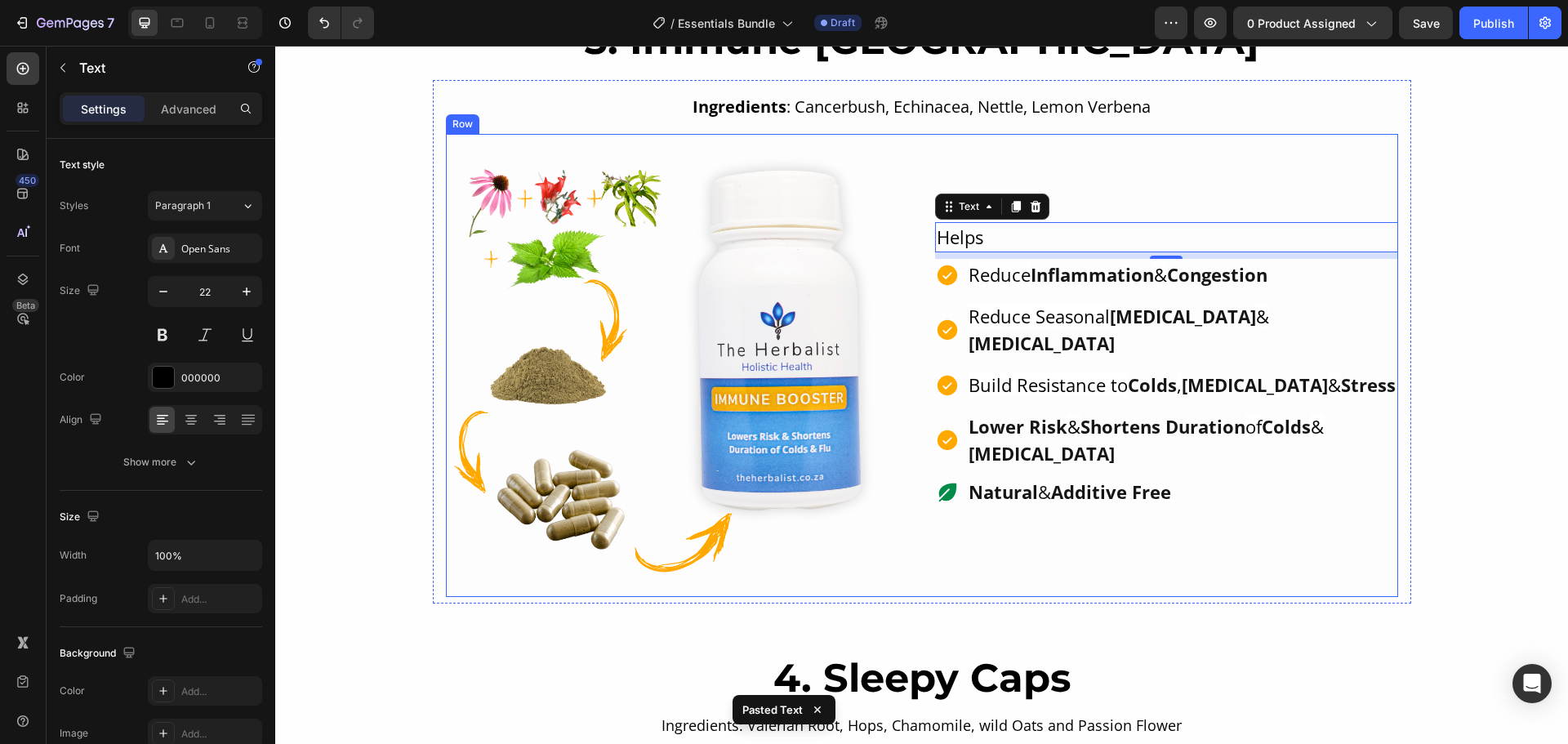
click at [1236, 224] on div "Helps Text 8 Reduce Inflammation & Congestion Reduce Seasonal Allergies & Hay F…" at bounding box center [1166, 365] width 463 height 463
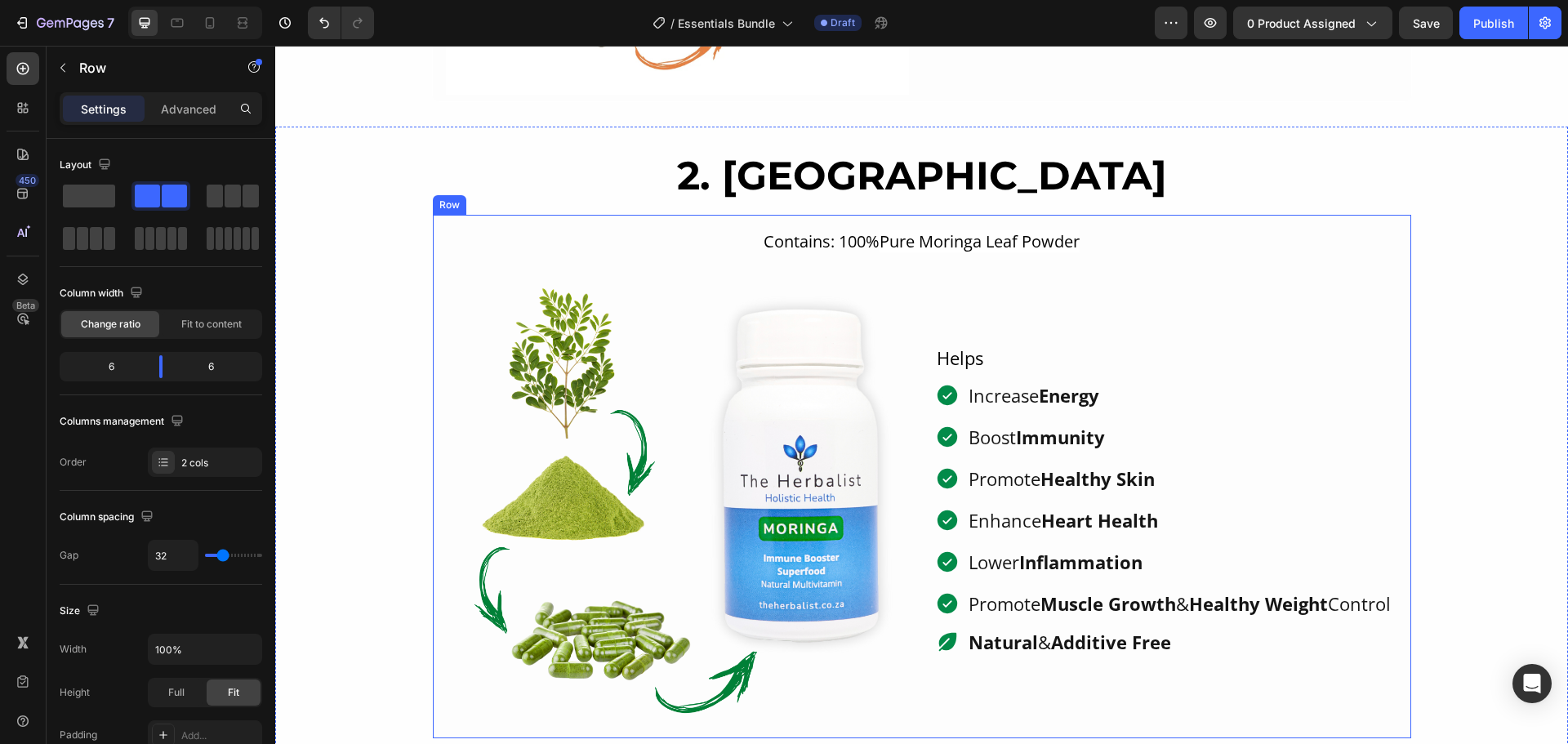
scroll to position [1534, 0]
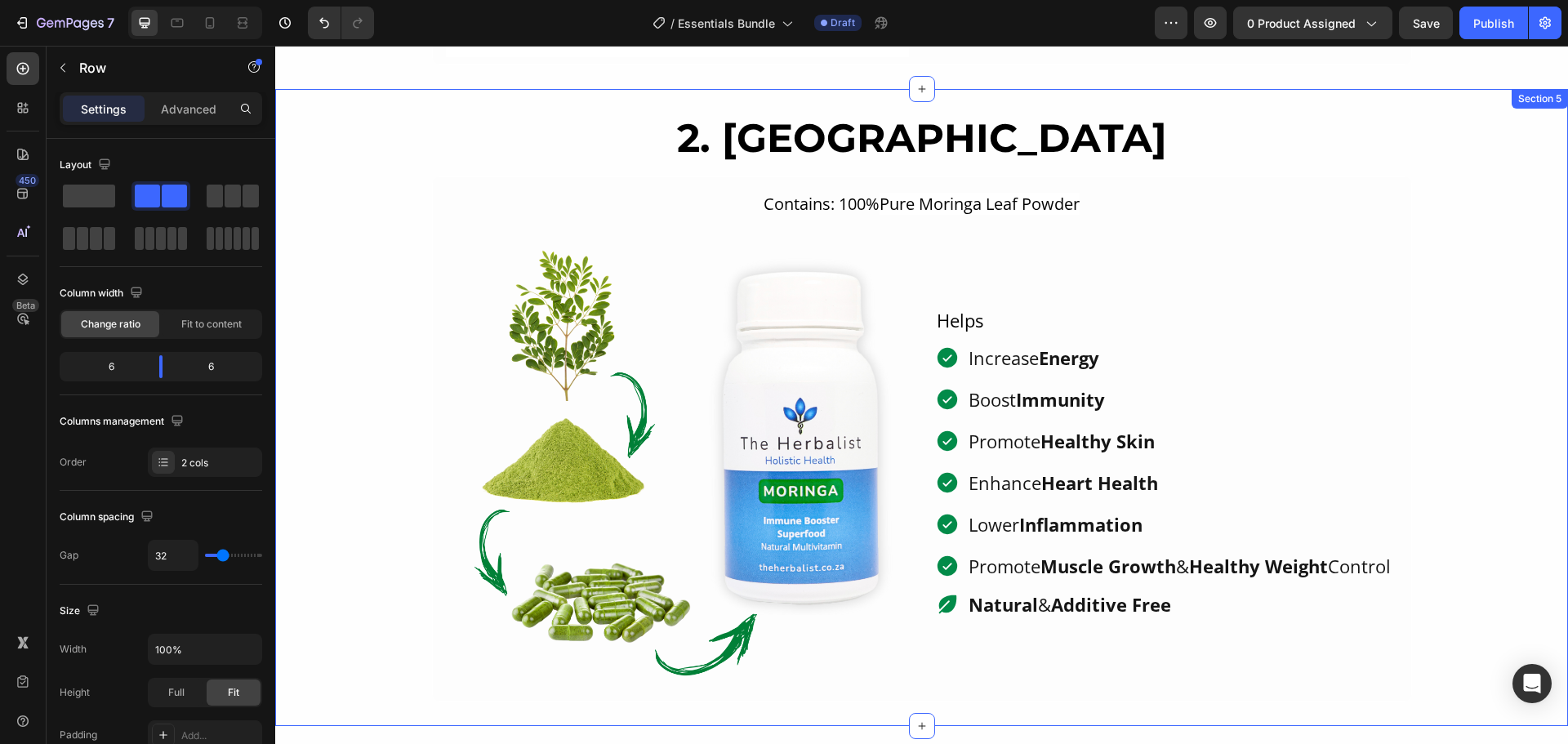
click at [378, 204] on div "2. Moringa Heading Contains: 100% Pure Moringa Leaf Powder Text Block Image Hel…" at bounding box center [922, 408] width 1292 height 589
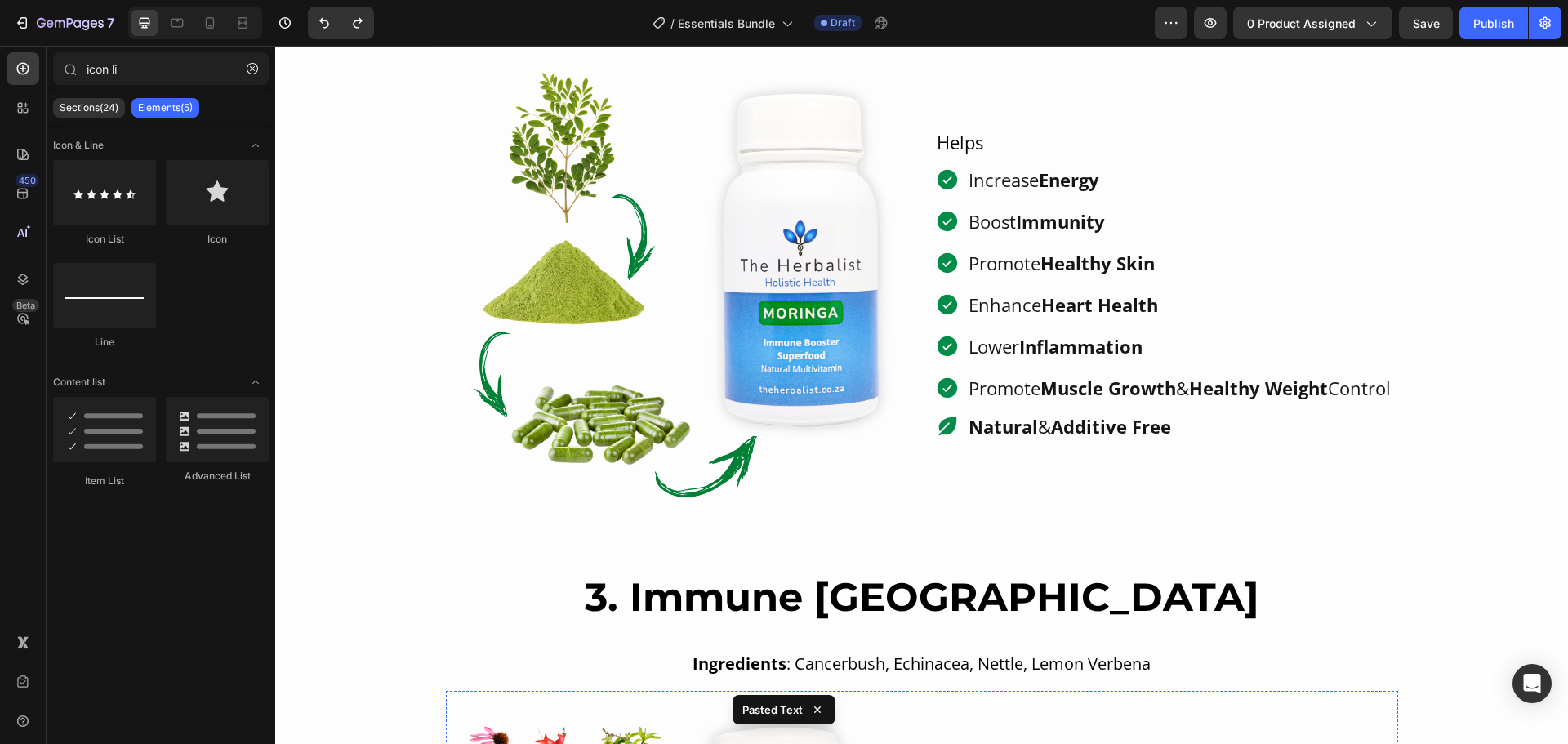
scroll to position [1616, 0]
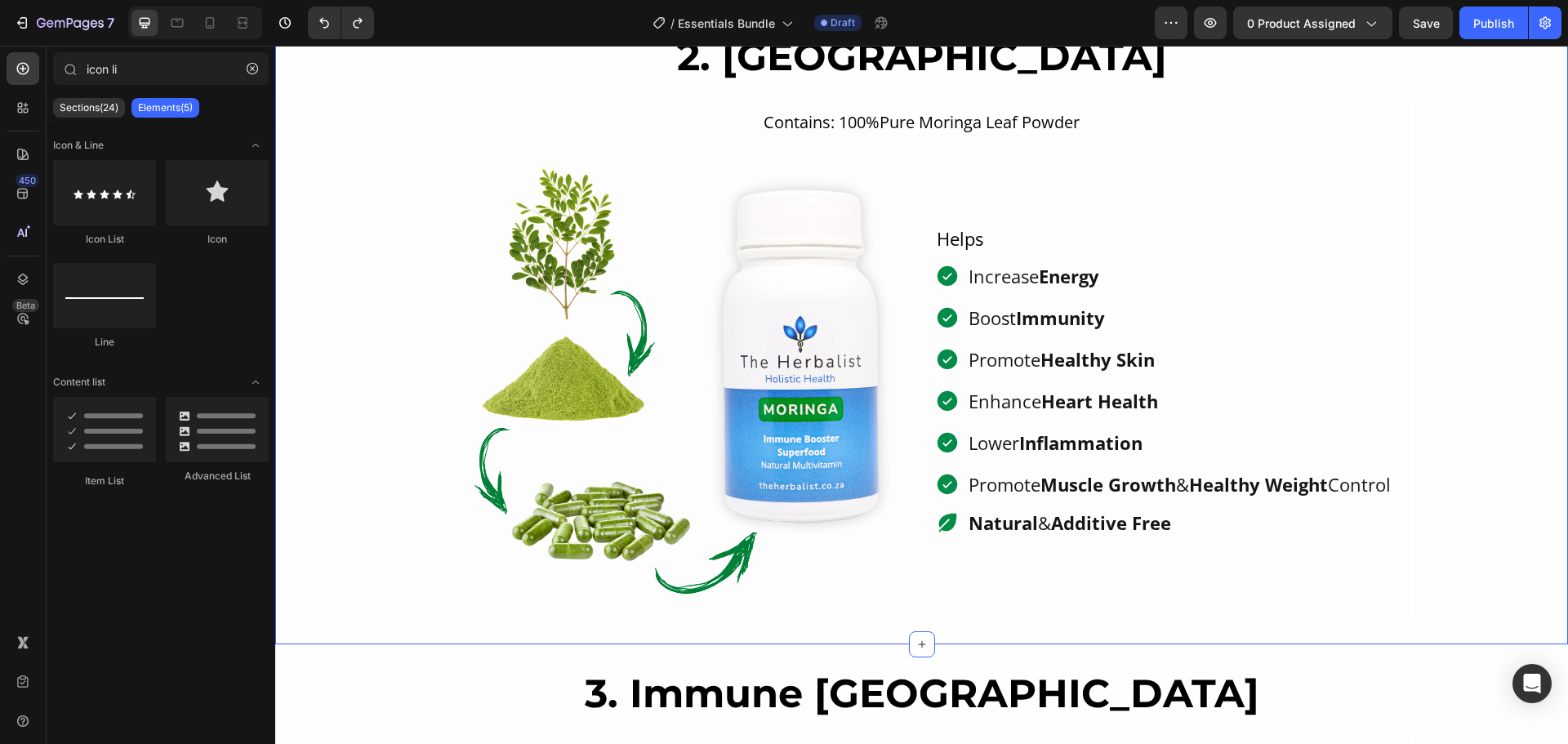
click at [382, 318] on div "2. Moringa Heading Contains: 100% Pure Moringa Leaf Powder Text Block Image Hel…" at bounding box center [922, 326] width 1292 height 589
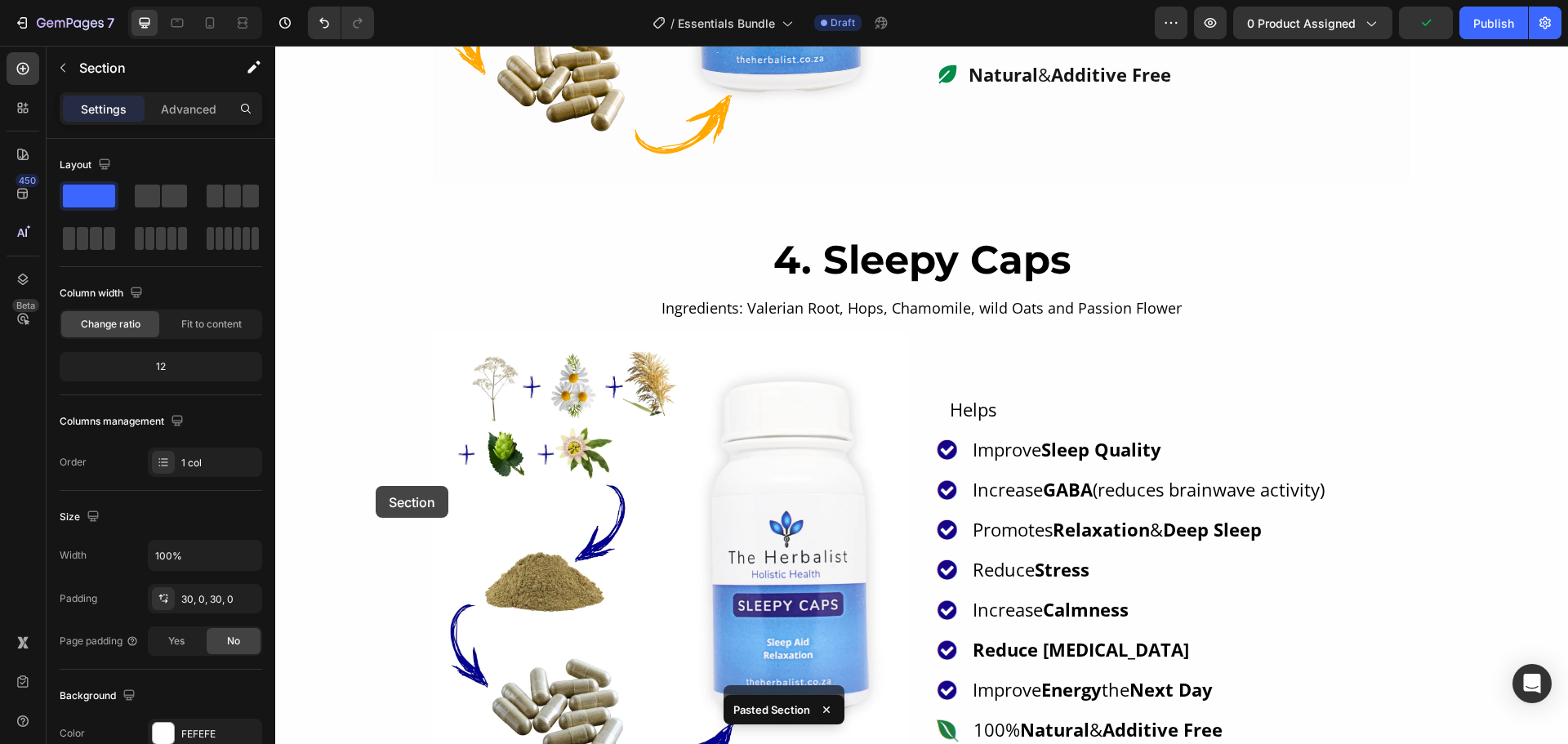
scroll to position [3383, 0]
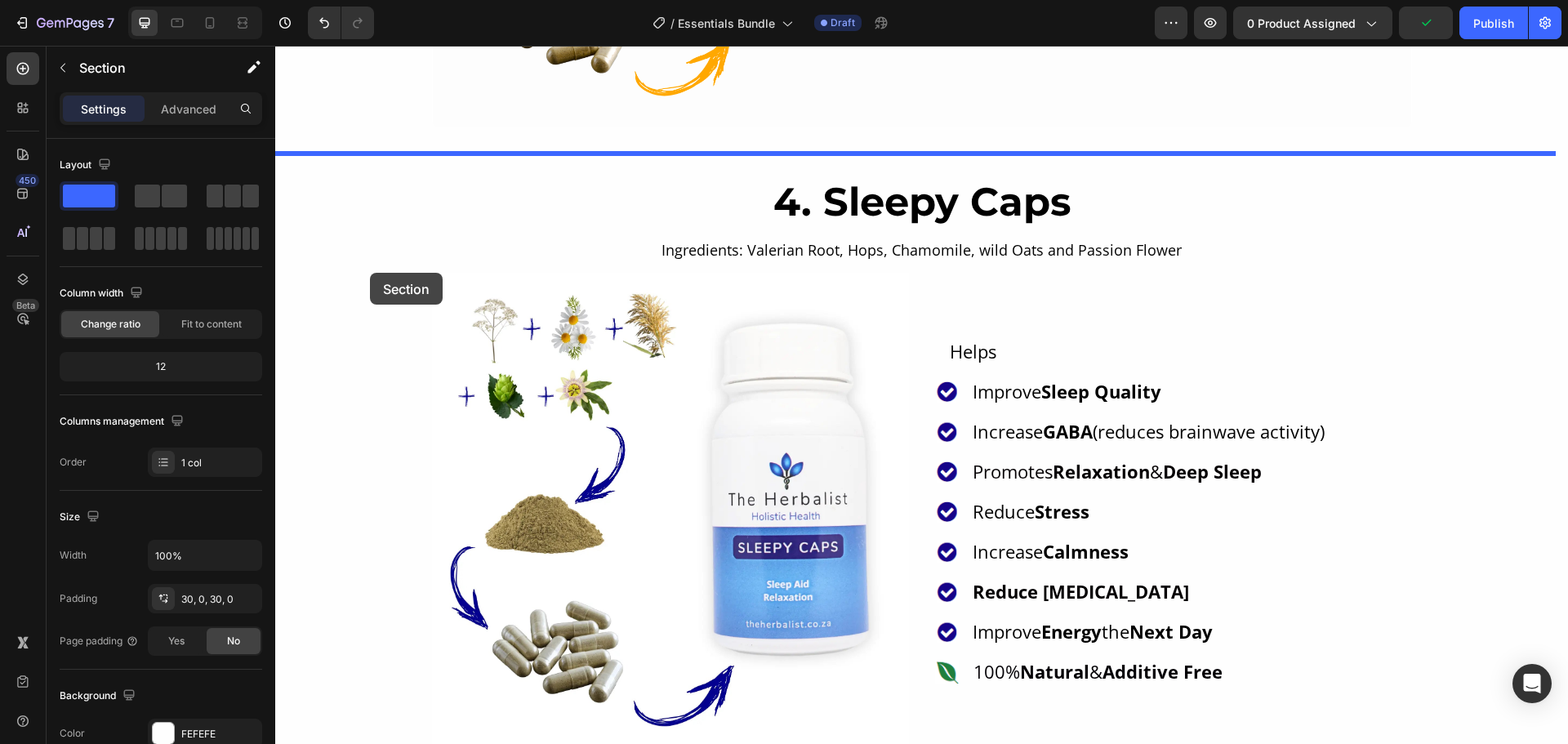
drag, startPoint x: 365, startPoint y: 252, endPoint x: 370, endPoint y: 273, distance: 21.6
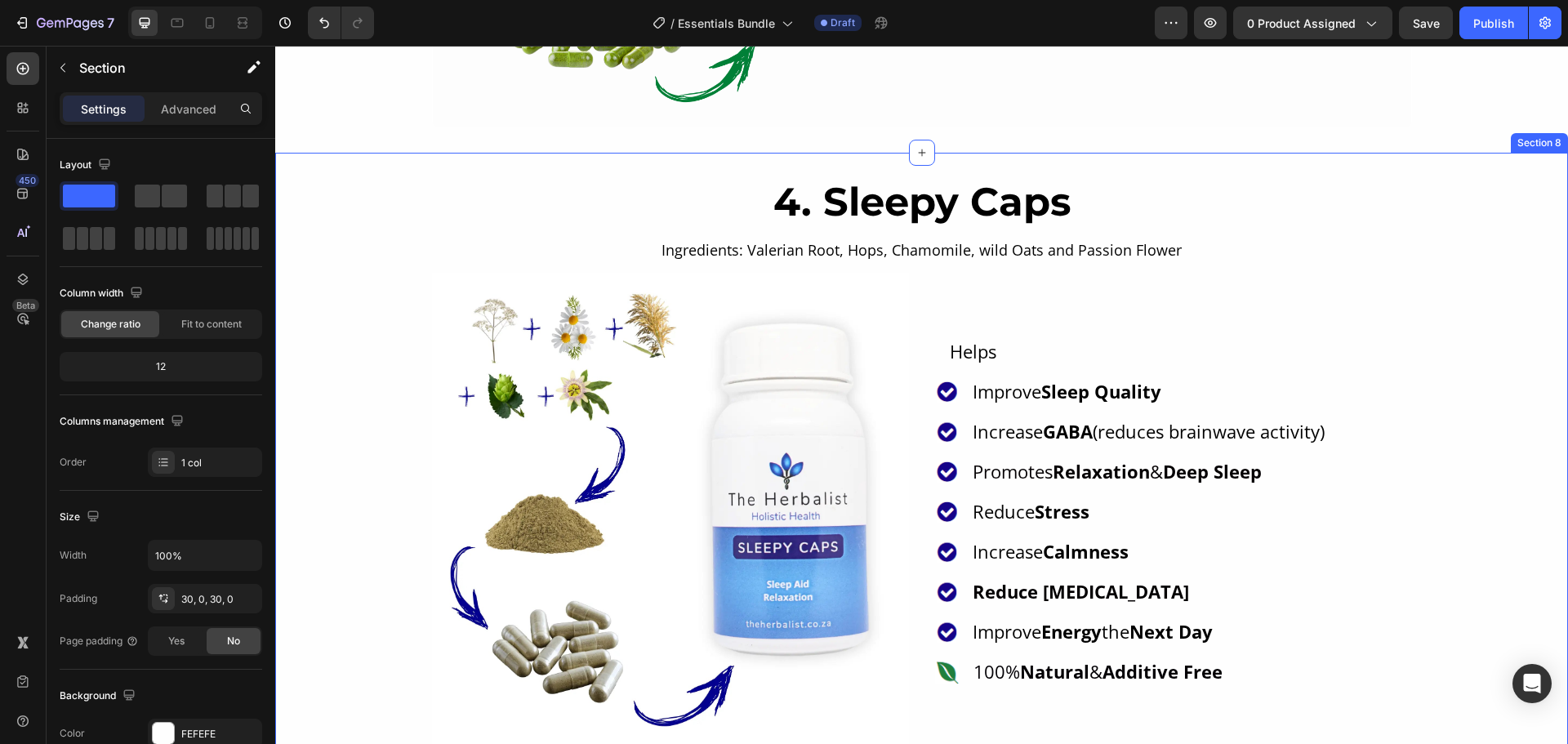
scroll to position [2745, 0]
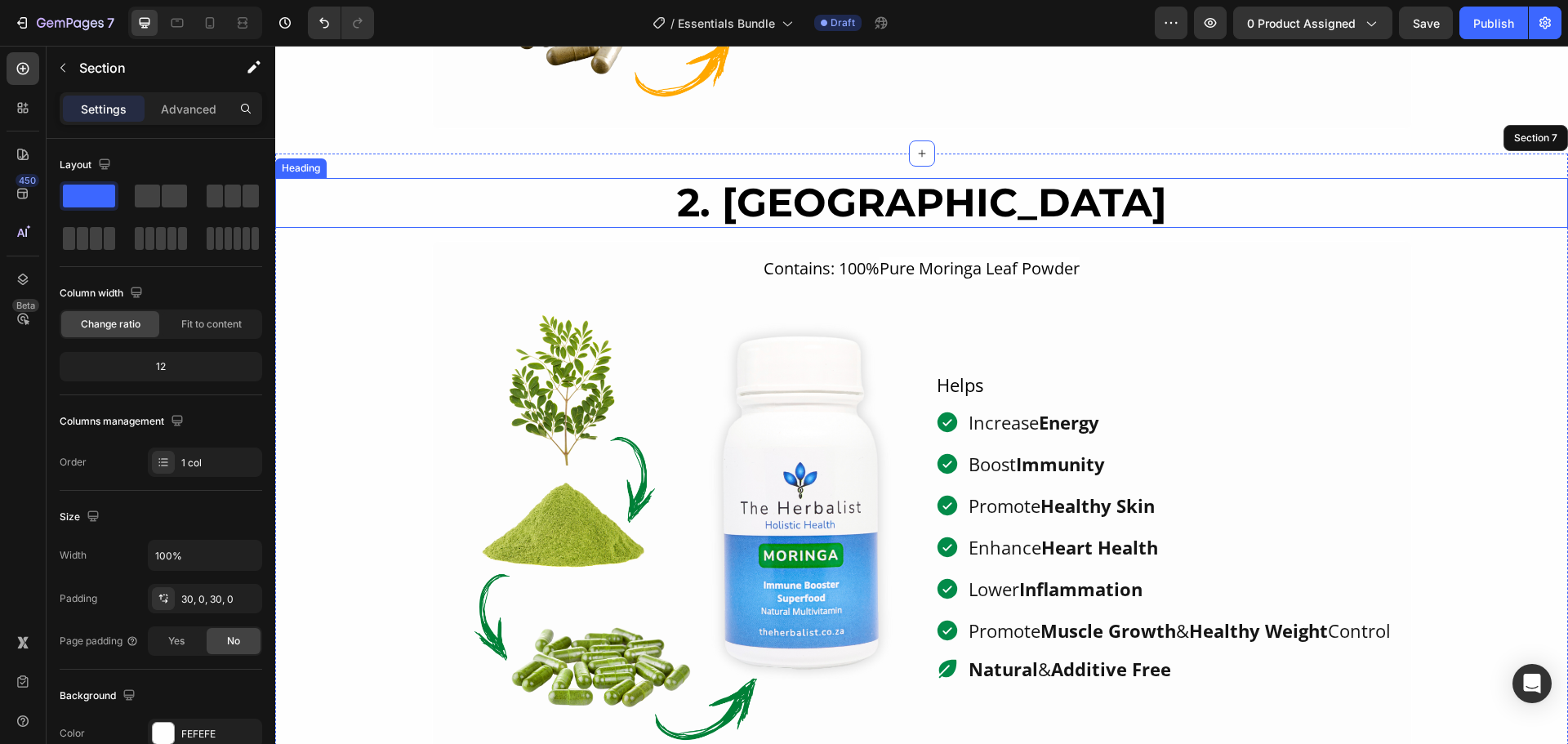
click at [834, 200] on h2 "2. [GEOGRAPHIC_DATA]" at bounding box center [922, 203] width 1292 height 51
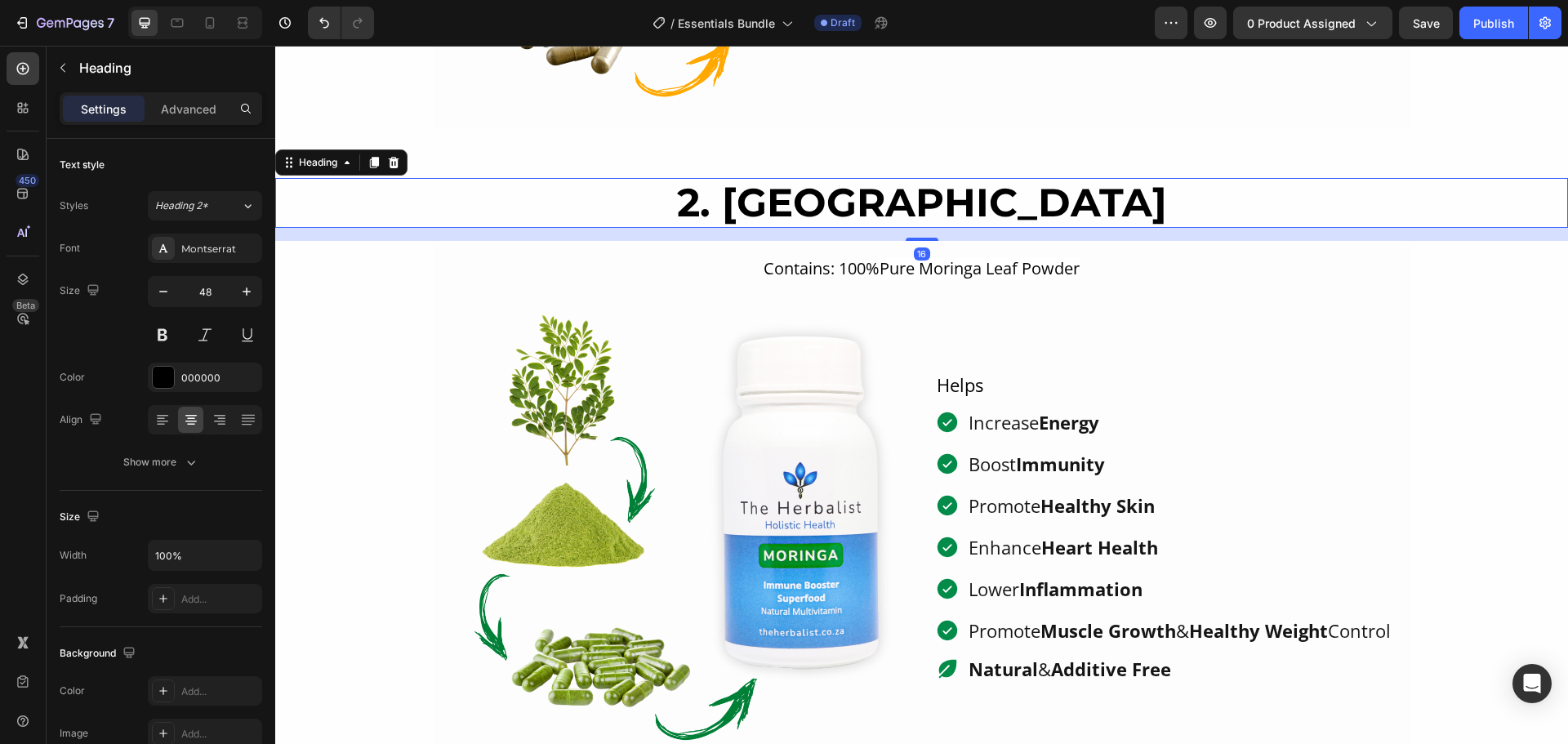
click at [834, 200] on p "2. [GEOGRAPHIC_DATA]" at bounding box center [921, 203] width 1289 height 47
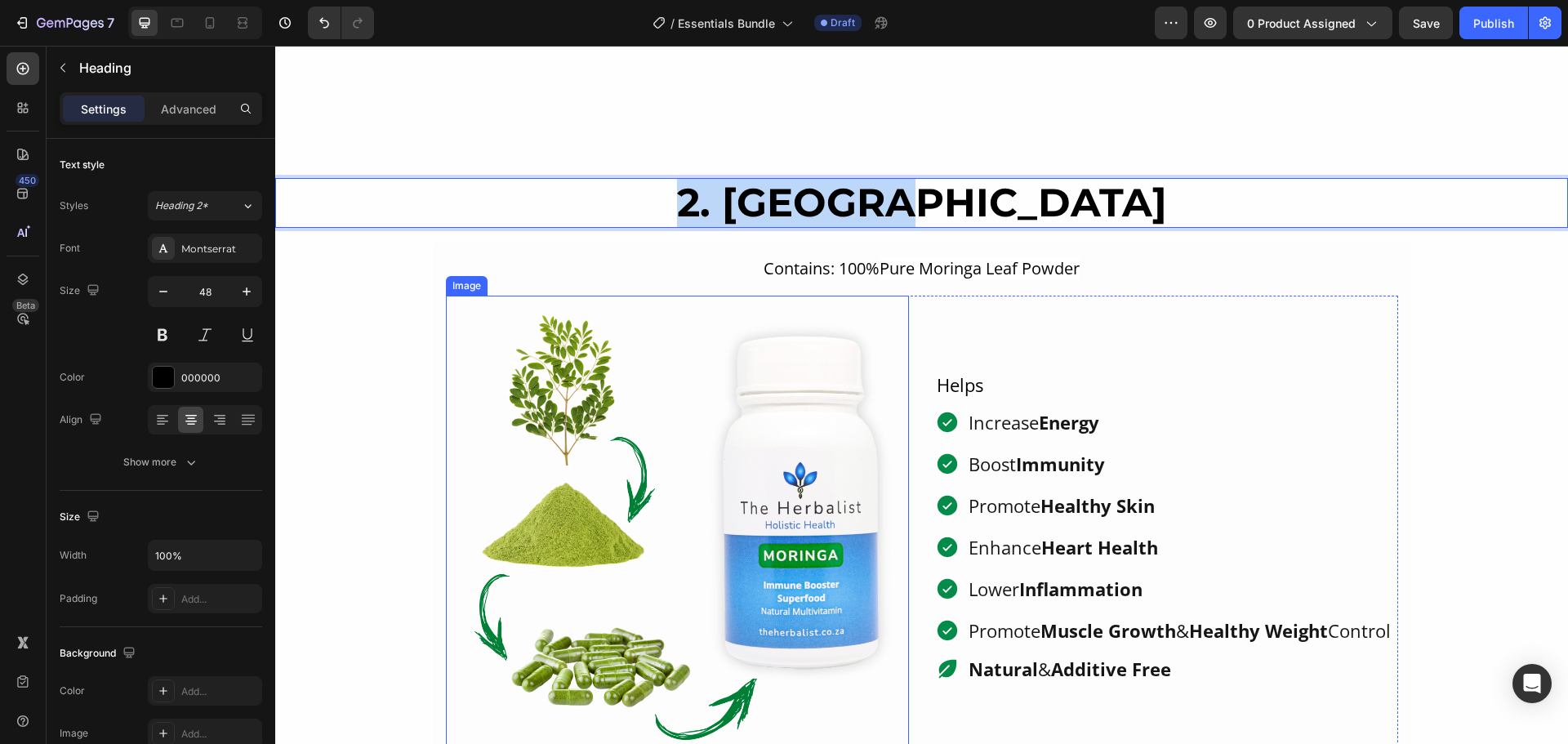
scroll to position [3398, 0]
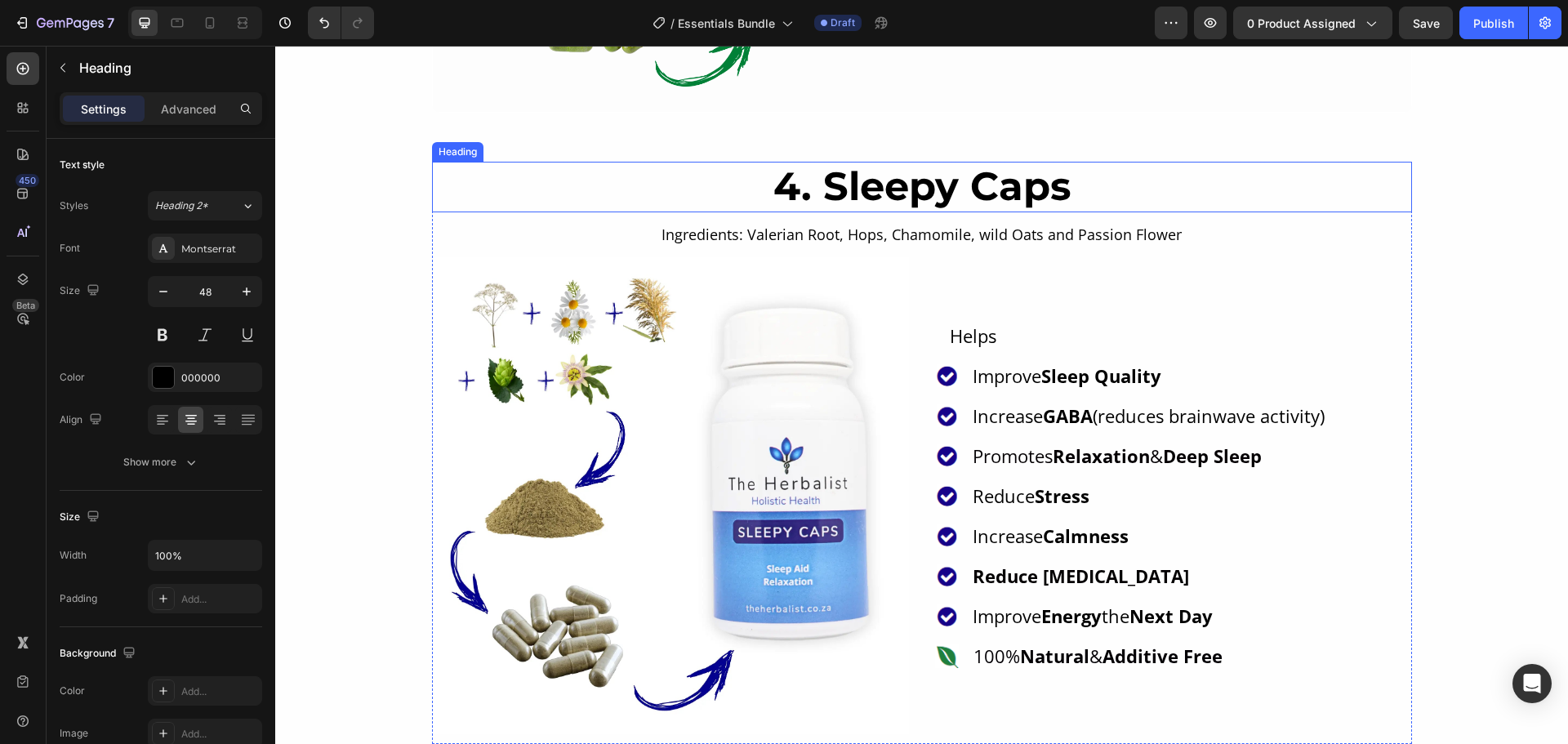
click at [898, 182] on h2 "4. Sleepy Caps" at bounding box center [922, 187] width 980 height 51
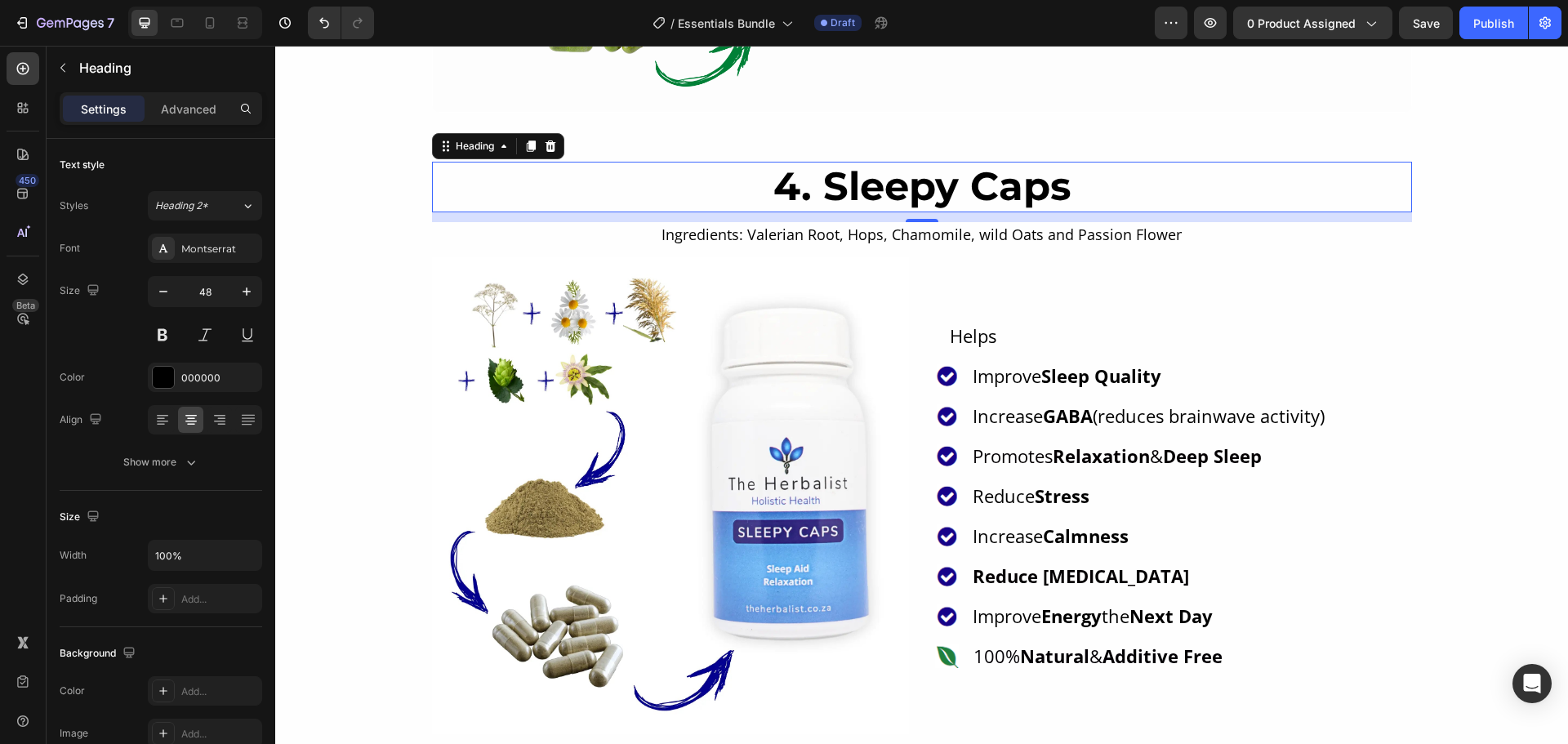
click at [898, 182] on p "4. Sleepy Caps" at bounding box center [922, 187] width 977 height 47
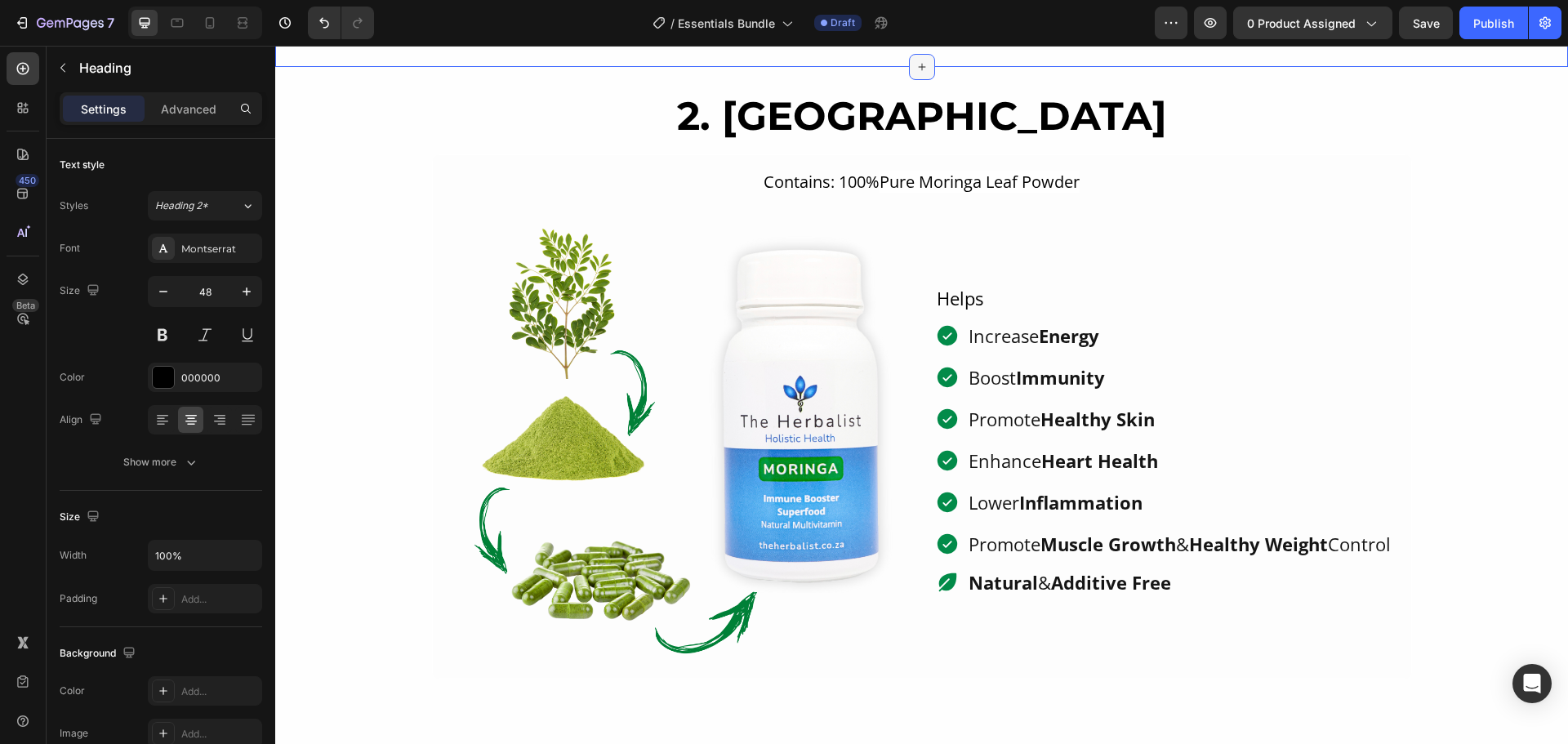
type input "16"
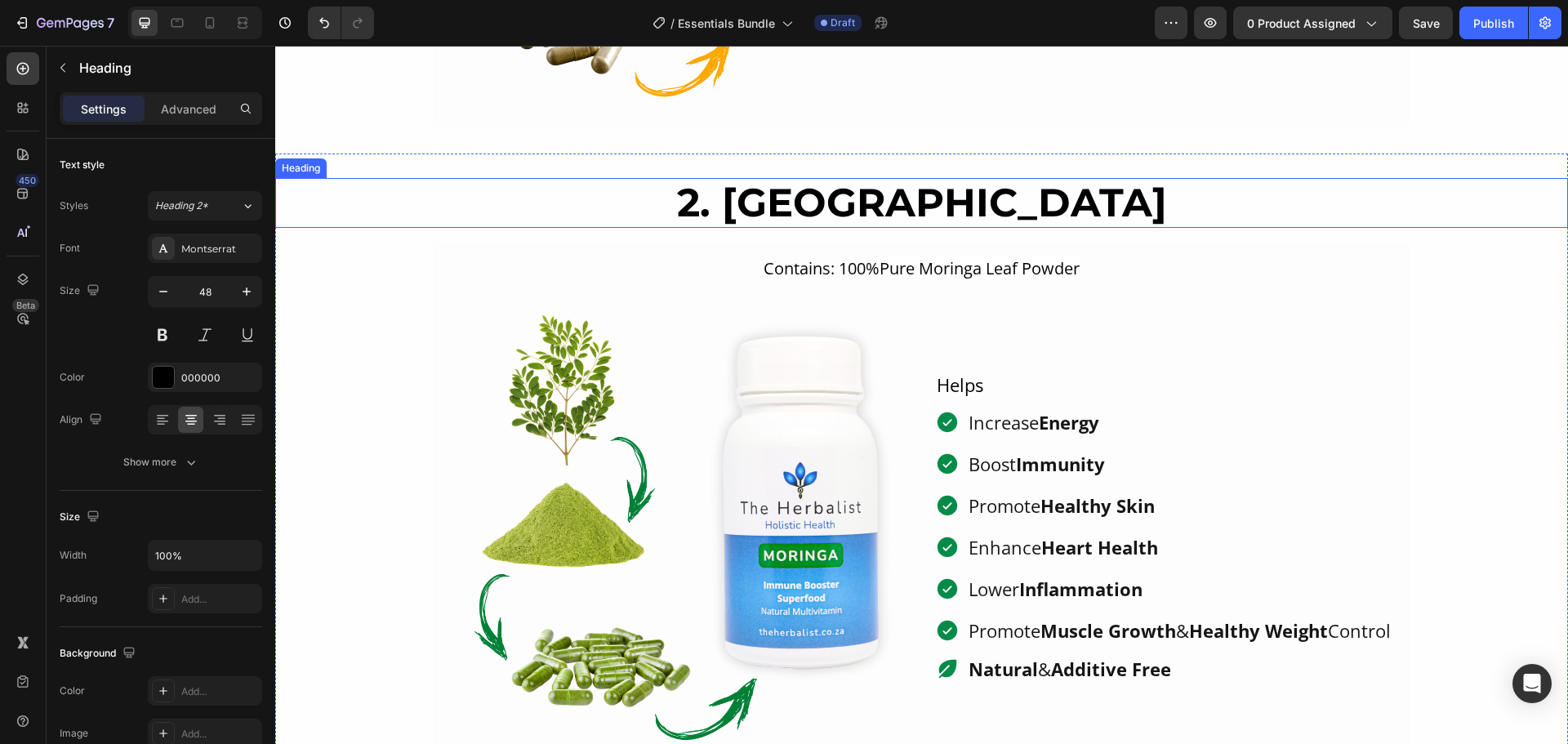
click at [920, 211] on p "2. Moringa" at bounding box center [921, 203] width 1289 height 47
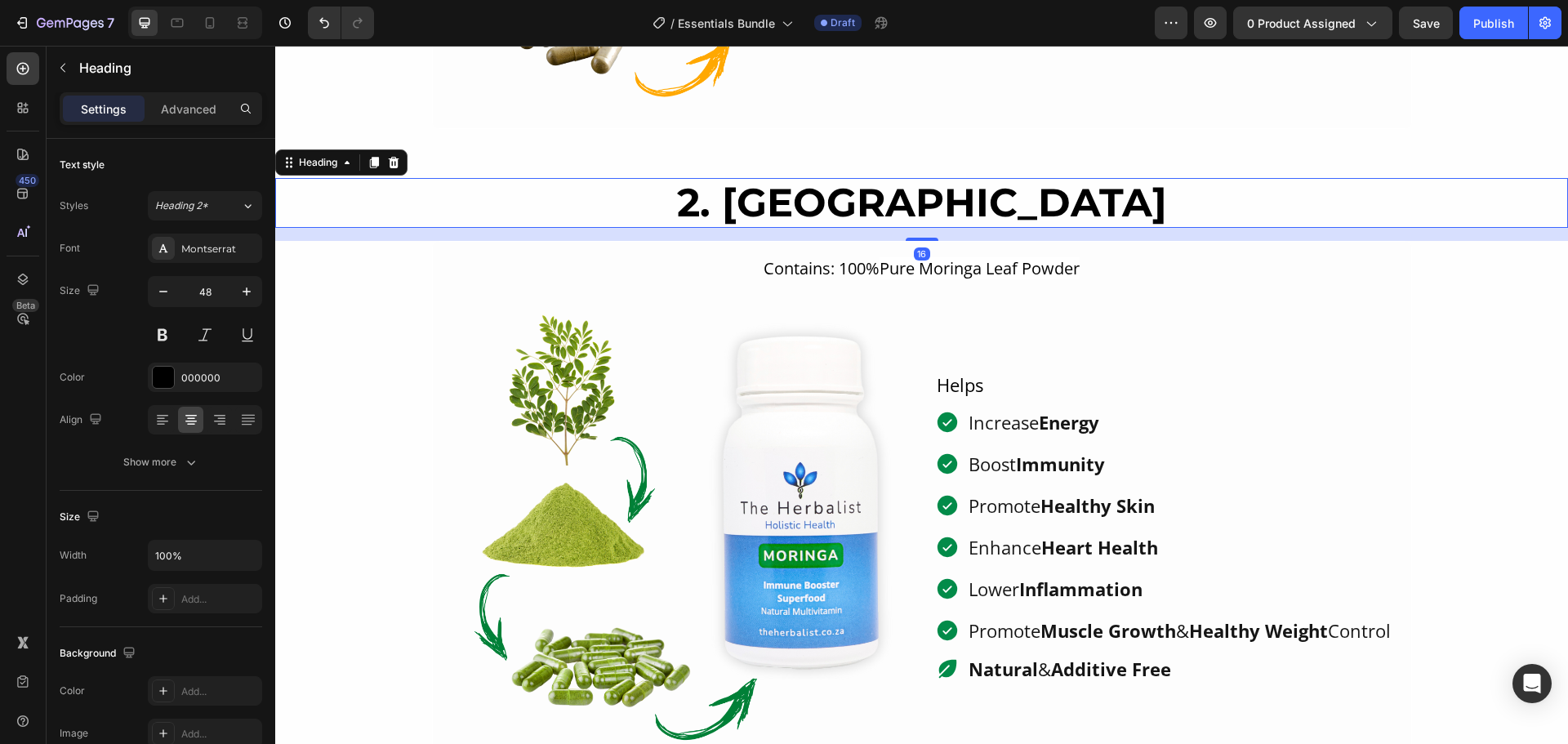
click at [920, 211] on p "2. Moringa" at bounding box center [921, 203] width 1289 height 47
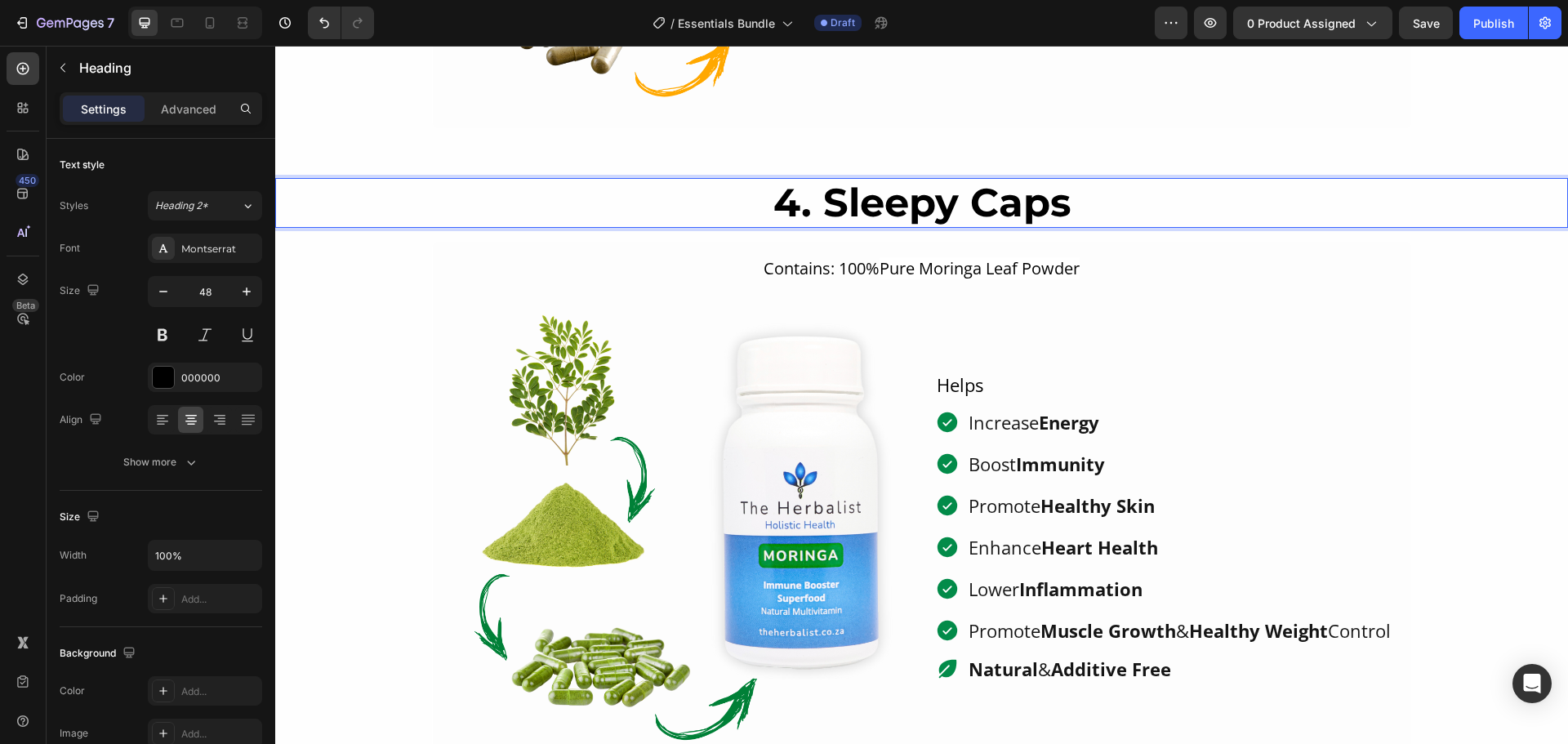
click at [886, 264] on span "Pure Moringa Leaf Powder" at bounding box center [979, 269] width 200 height 22
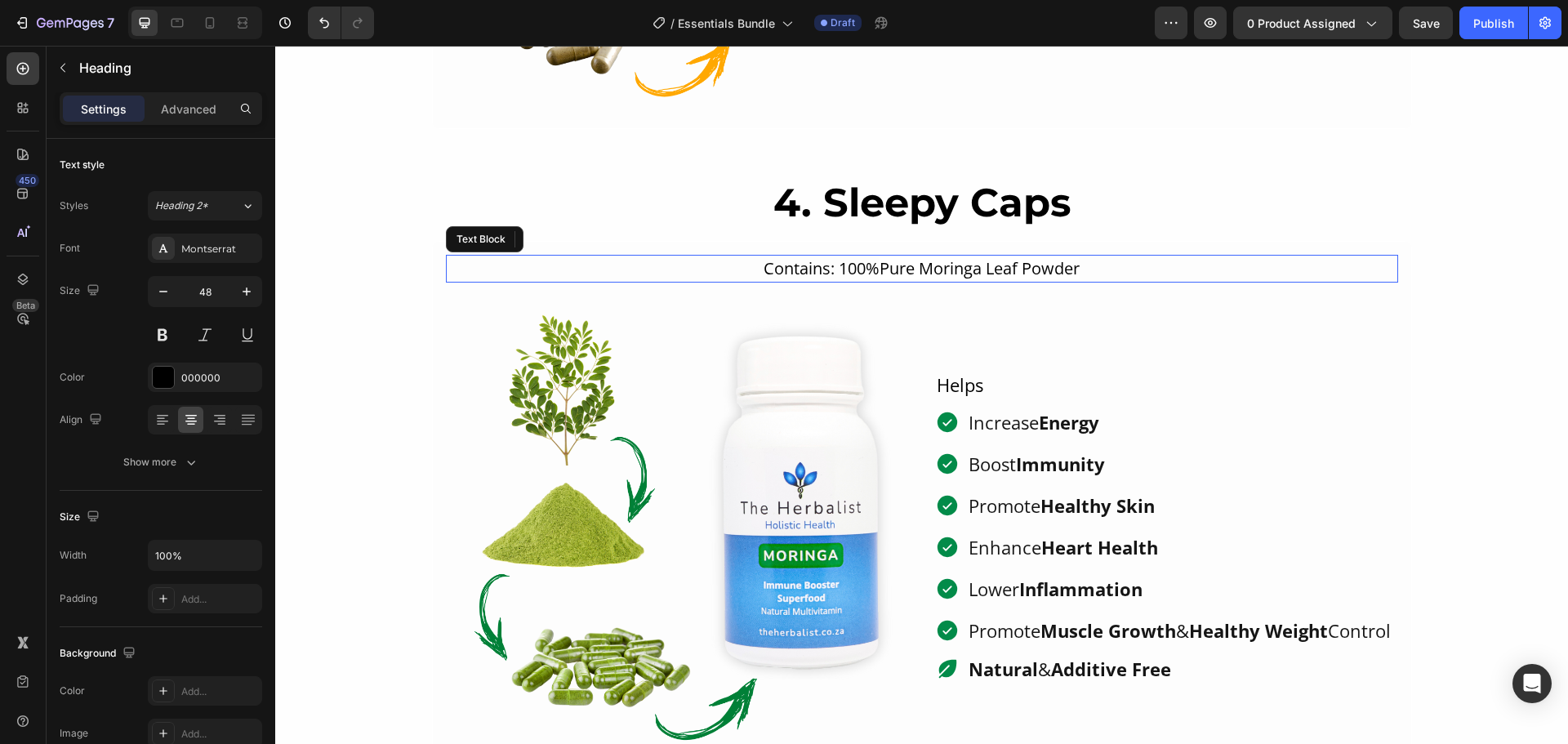
click at [886, 264] on span "Pure Moringa Leaf Powder" at bounding box center [979, 269] width 200 height 22
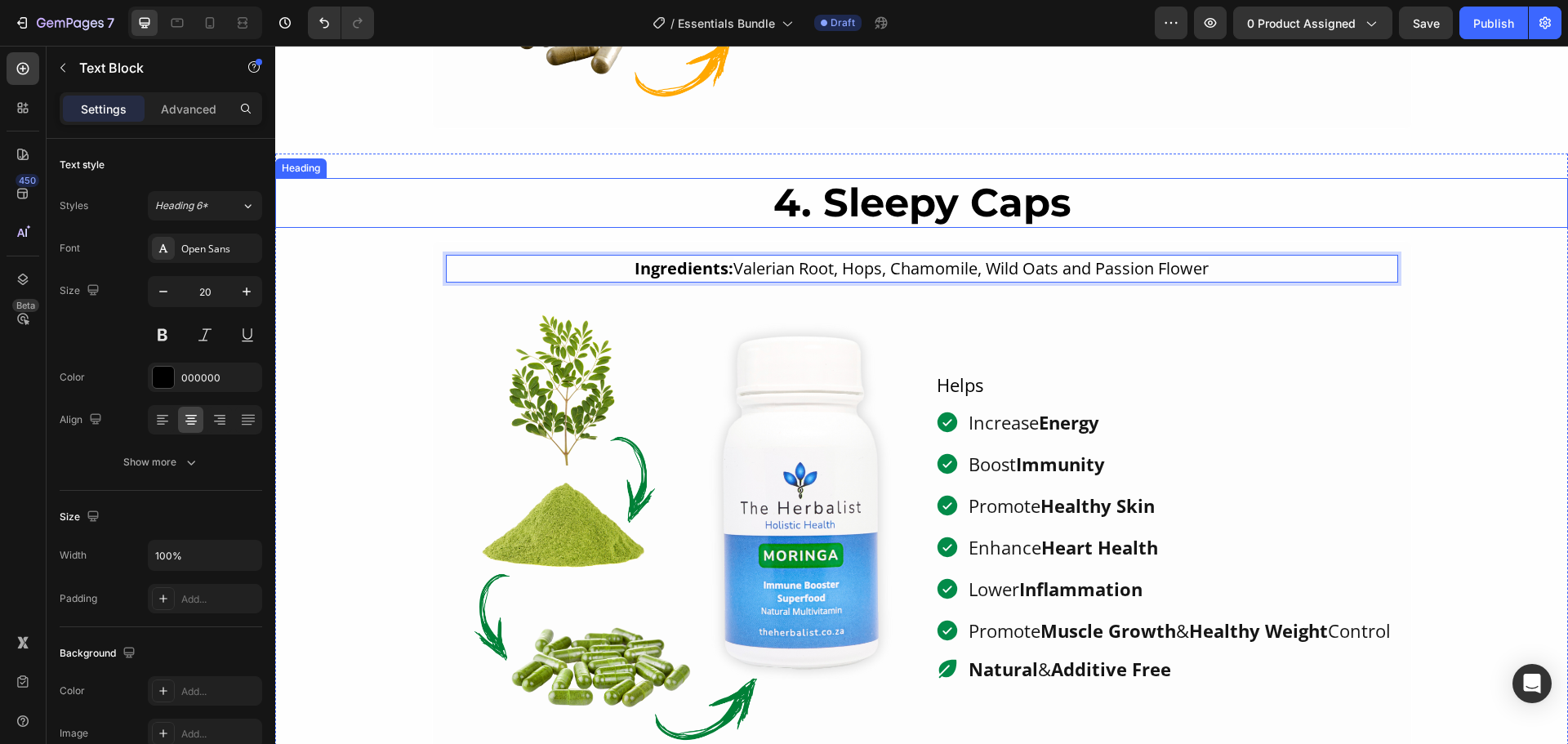
click at [1214, 214] on p "4. Sleepy Caps" at bounding box center [921, 203] width 1289 height 47
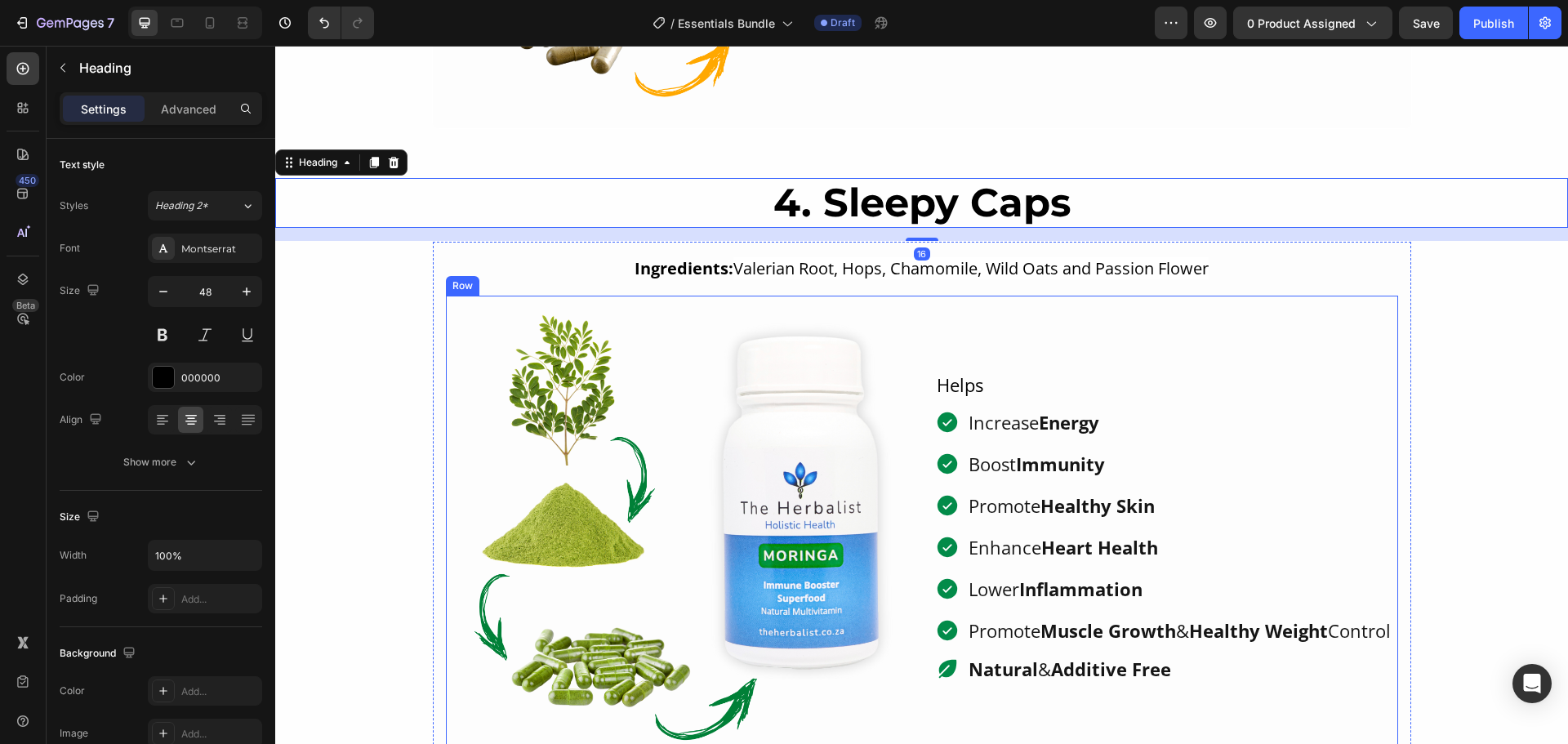
click at [1104, 391] on div "Helps Text Increase Energy Boost Immunity Promote Healthy Skin Enhance Heart He…" at bounding box center [1166, 527] width 463 height 463
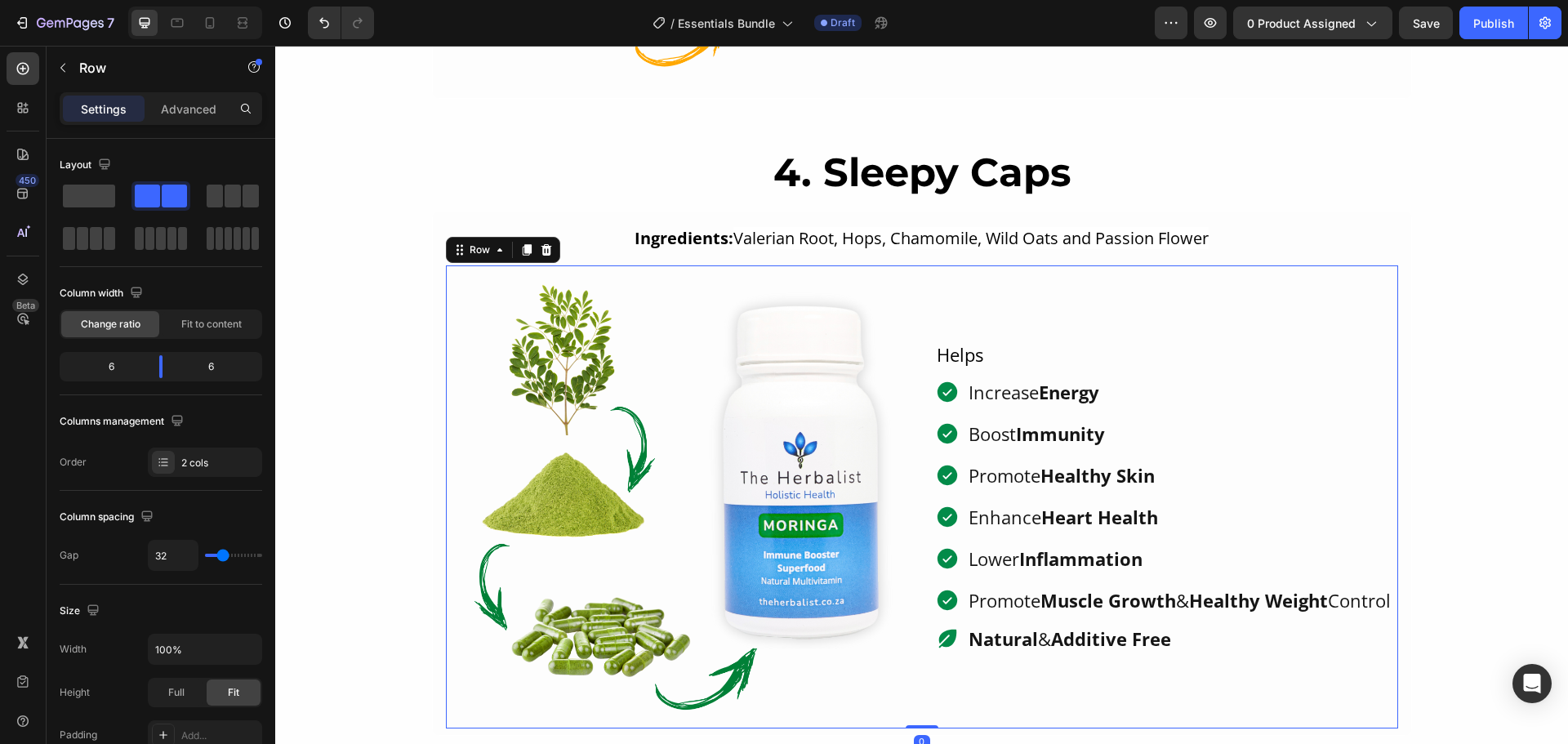
click at [758, 376] on img at bounding box center [677, 497] width 463 height 463
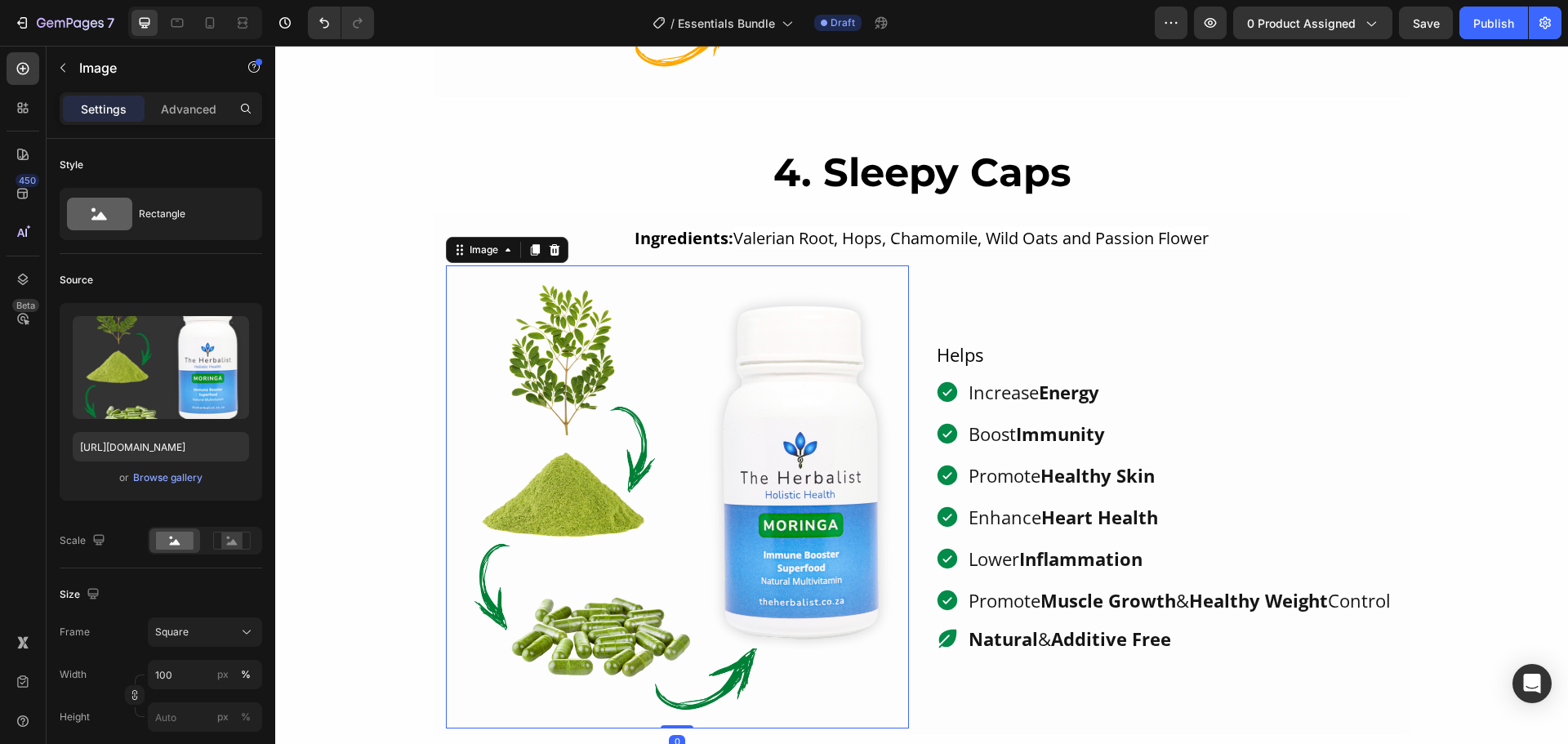
scroll to position [2826, 0]
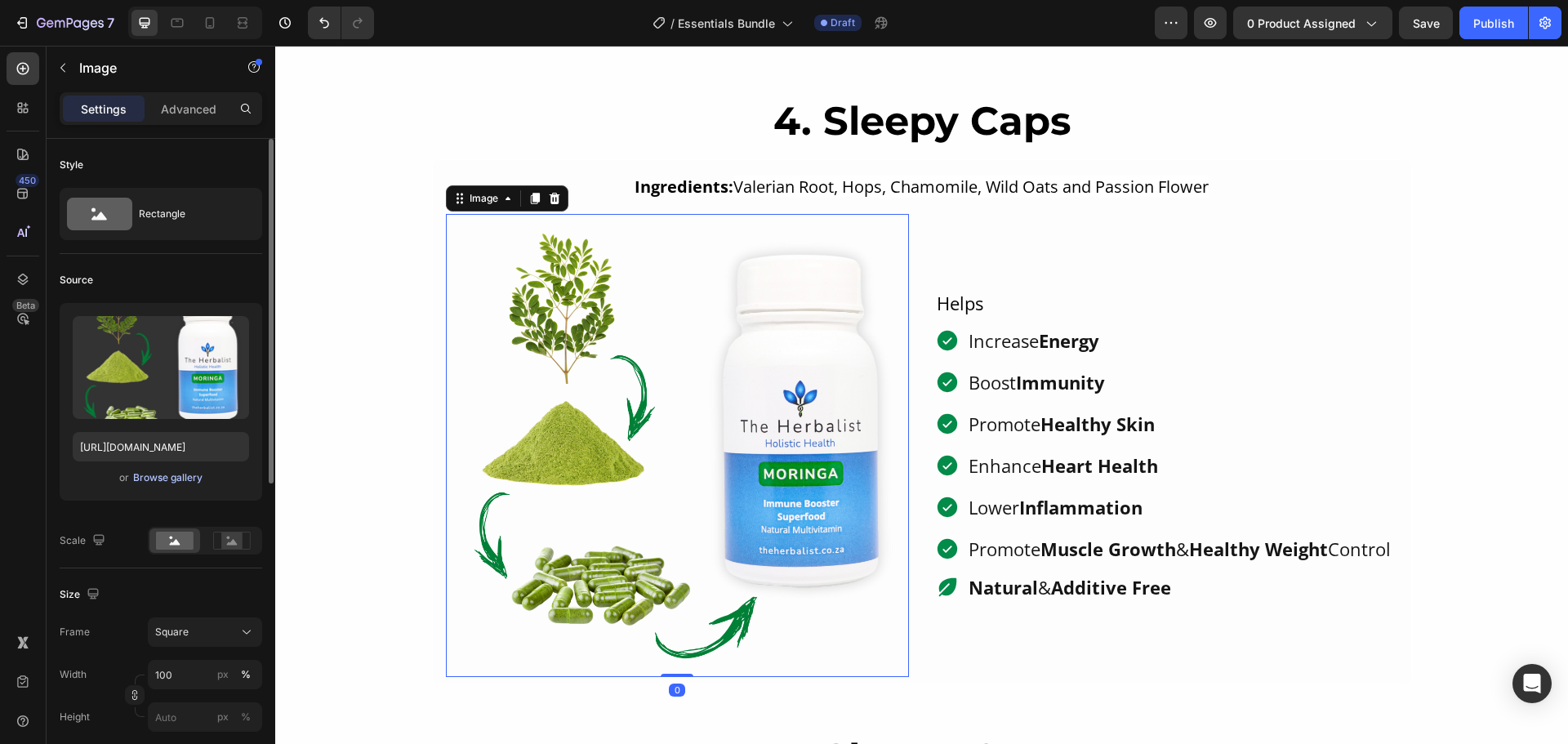
click at [165, 479] on div "Browse gallery" at bounding box center [168, 478] width 69 height 15
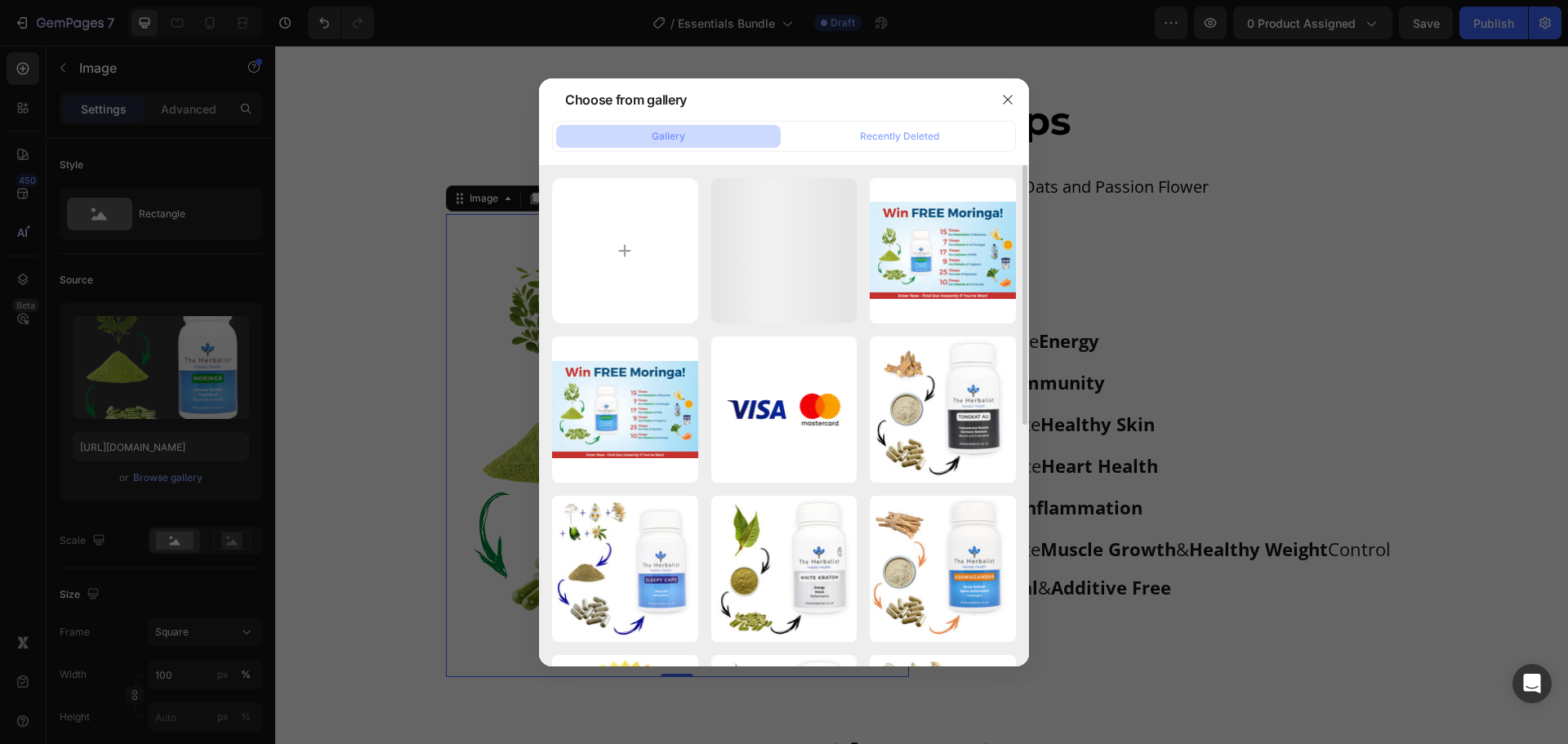
scroll to position [245, 0]
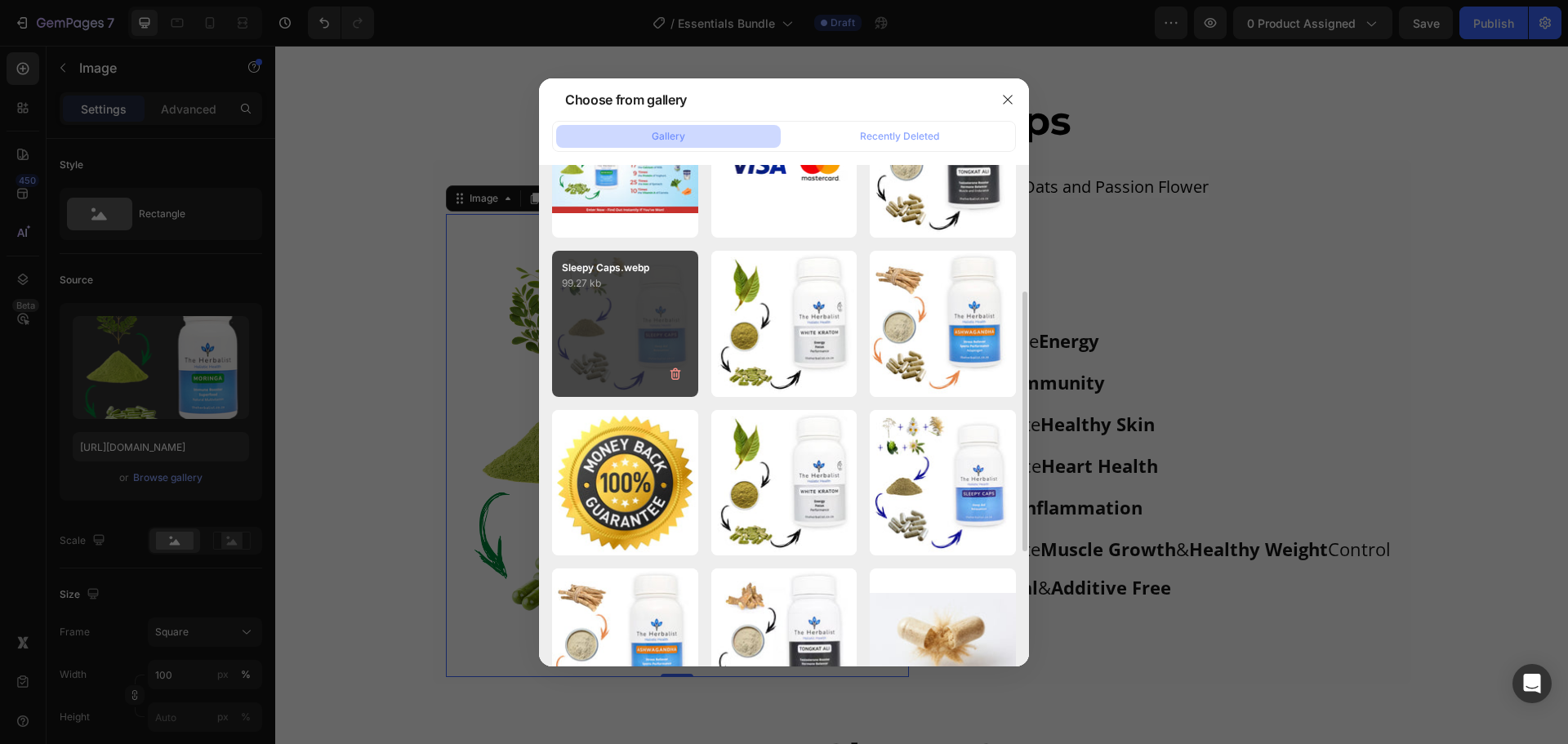
click at [631, 329] on div "Sleepy Caps.webp 99.27 kb" at bounding box center [625, 324] width 146 height 146
type input "https://cdn.shopify.com/s/files/1/0573/7473/6484/files/gempages_446686222832633…"
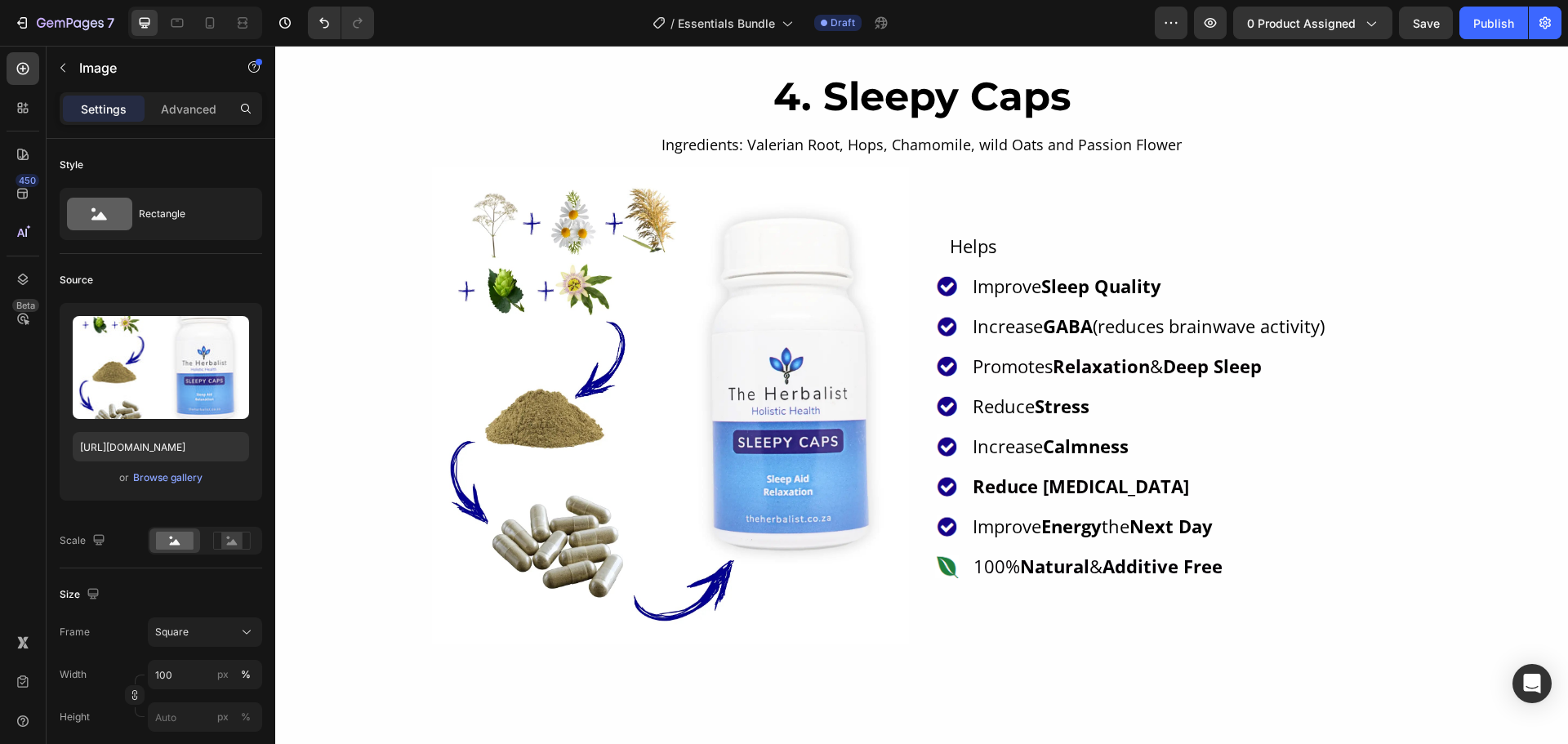
scroll to position [3398, 0]
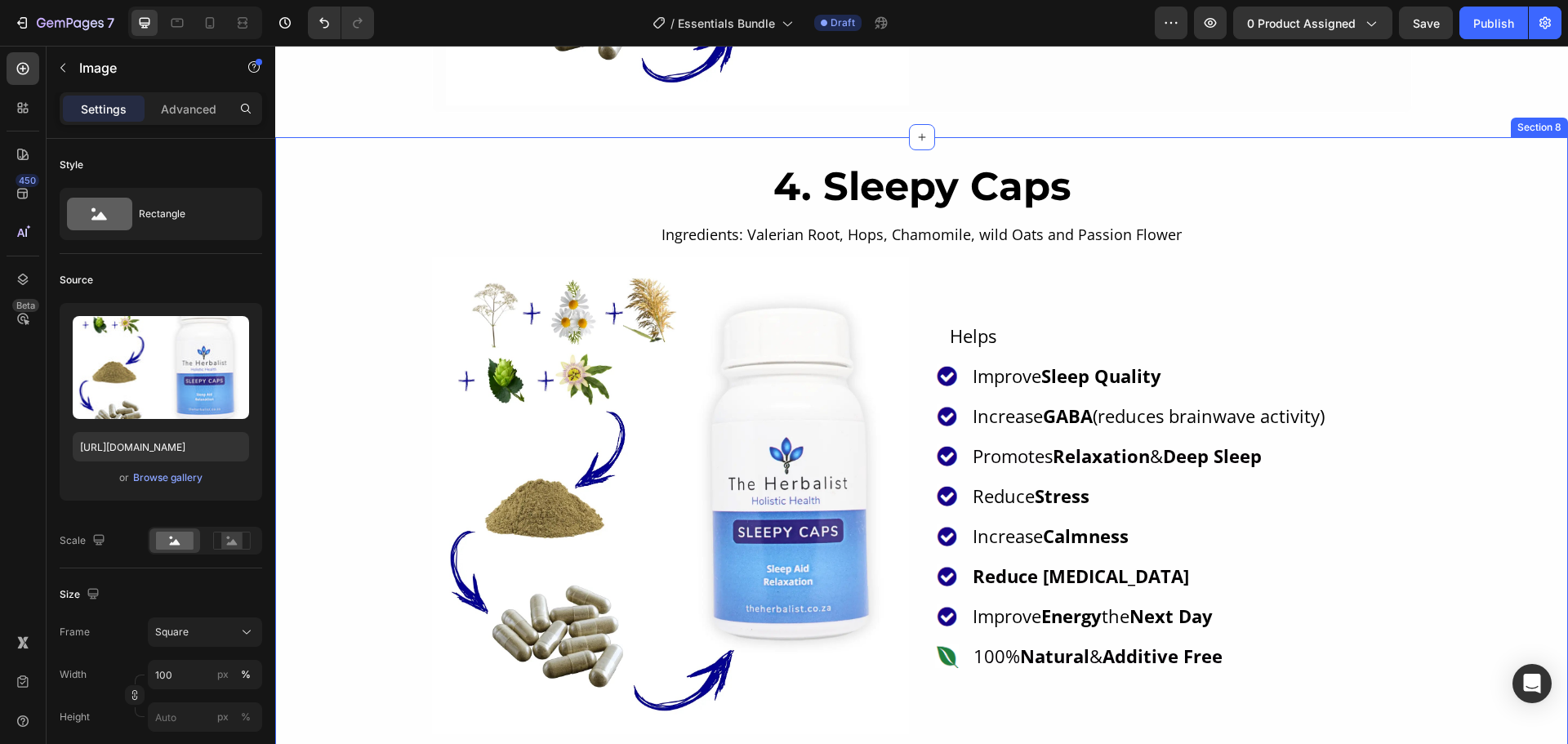
click at [364, 217] on div "4. Sleepy Caps Heading Ingredients: Valerian Root, Hops, Chamomile, wild Oats a…" at bounding box center [922, 453] width 1292 height 582
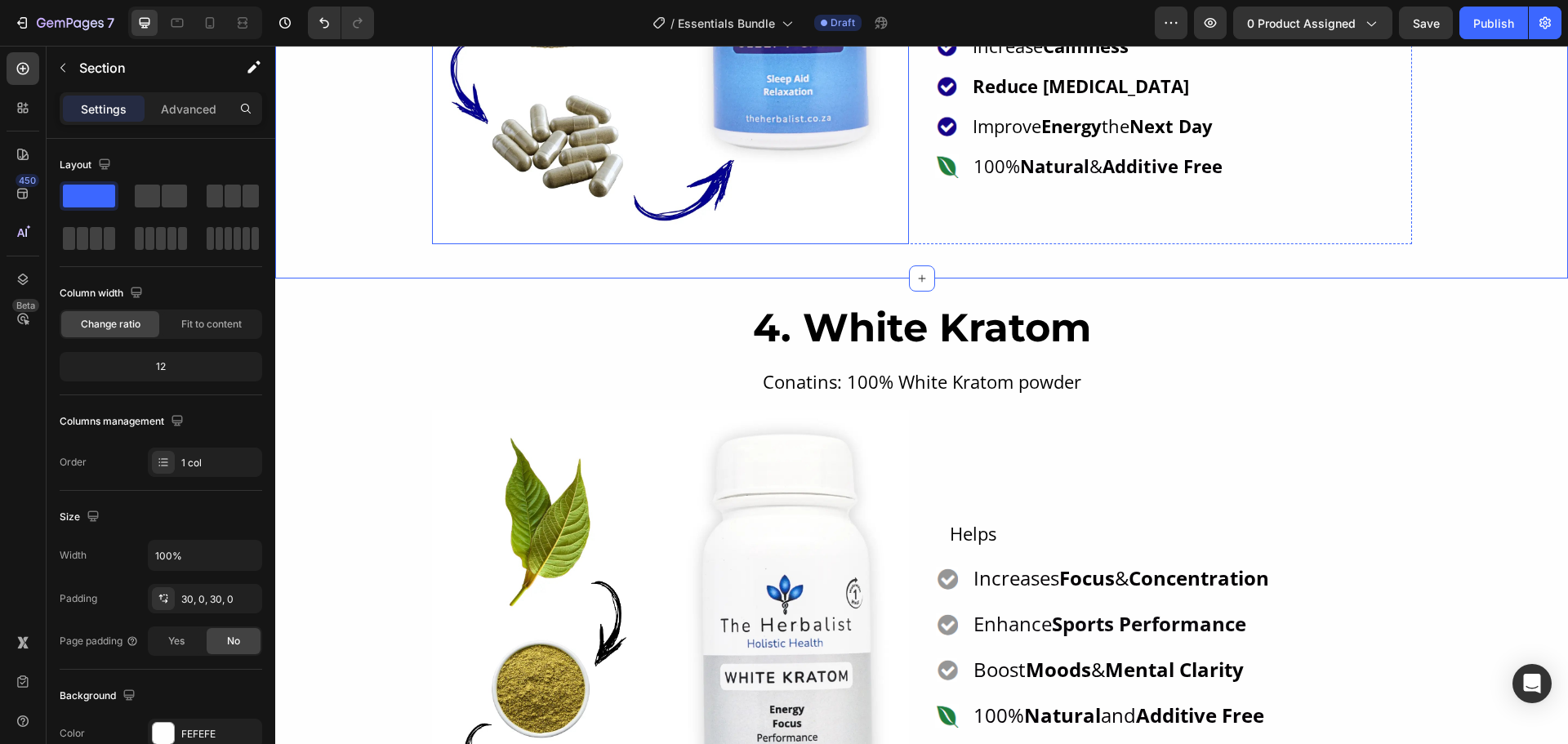
scroll to position [4051, 0]
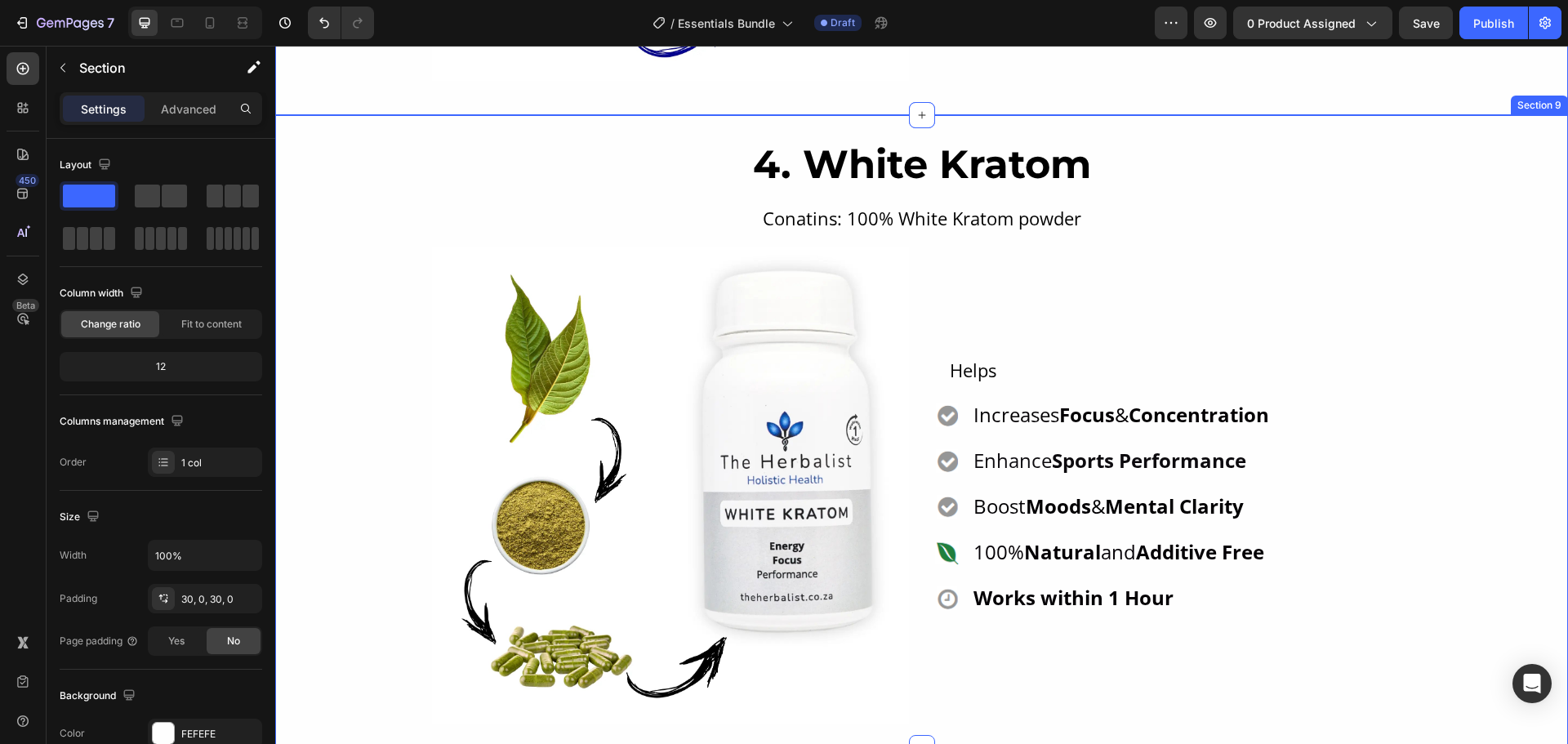
click at [330, 208] on div "4. White Kratom Heading Conatins: 100% White Kratom powder Text Block Image Ico…" at bounding box center [922, 432] width 1292 height 584
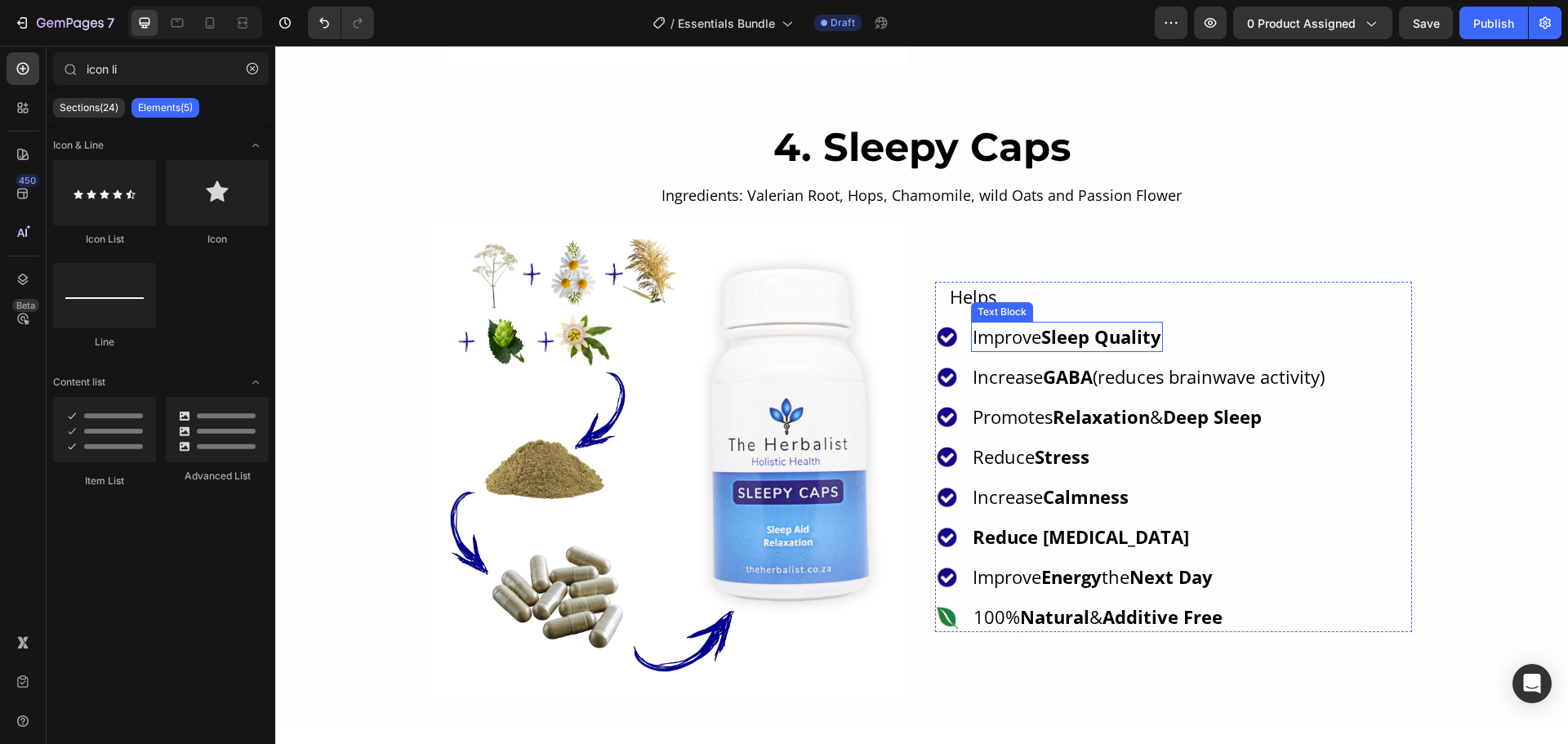
scroll to position [3398, 0]
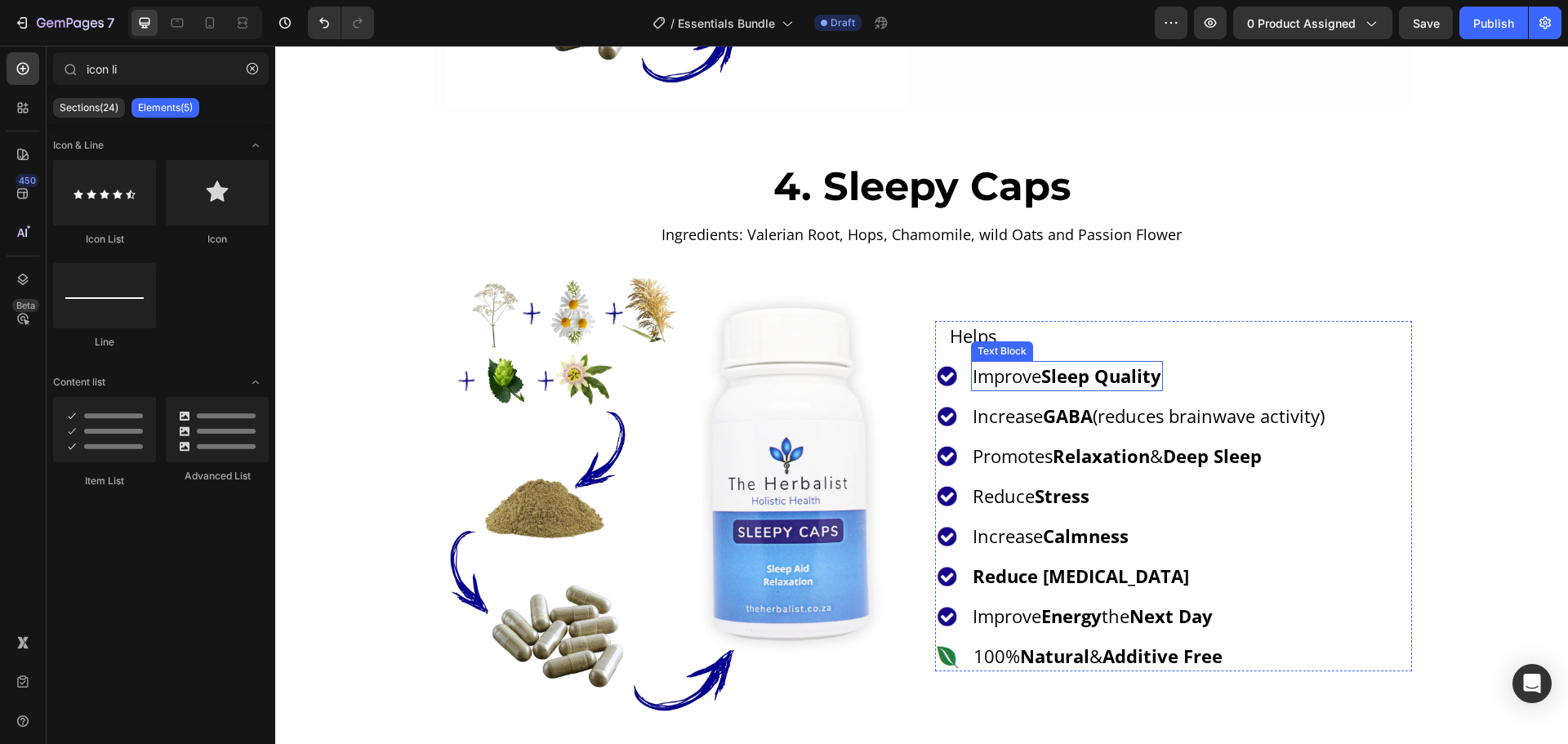
click at [1053, 370] on strong "Sleep Quality" at bounding box center [1101, 376] width 120 height 25
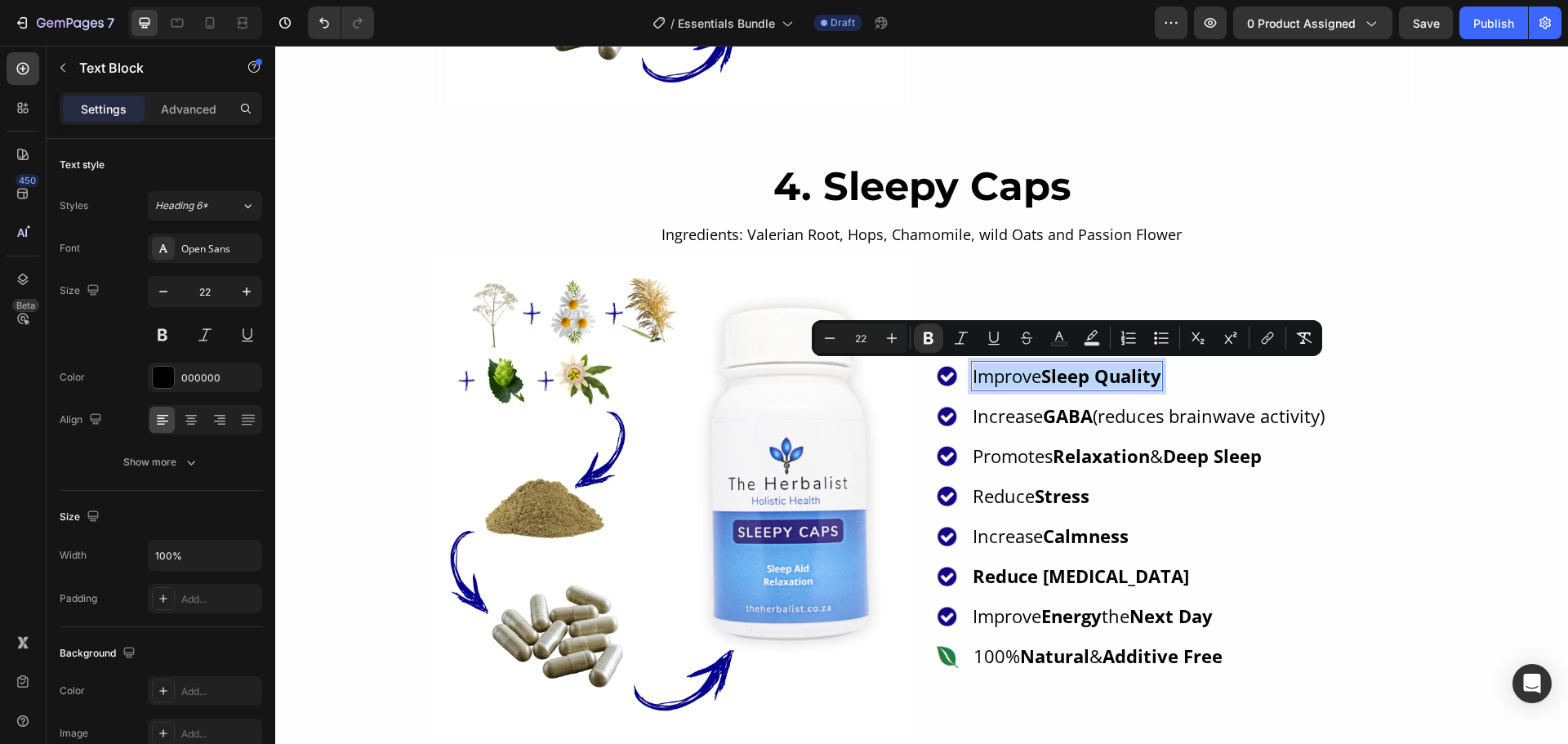
click at [1053, 370] on strong "Sleep Quality" at bounding box center [1101, 376] width 120 height 25
copy p "Improve Sleep Quality"
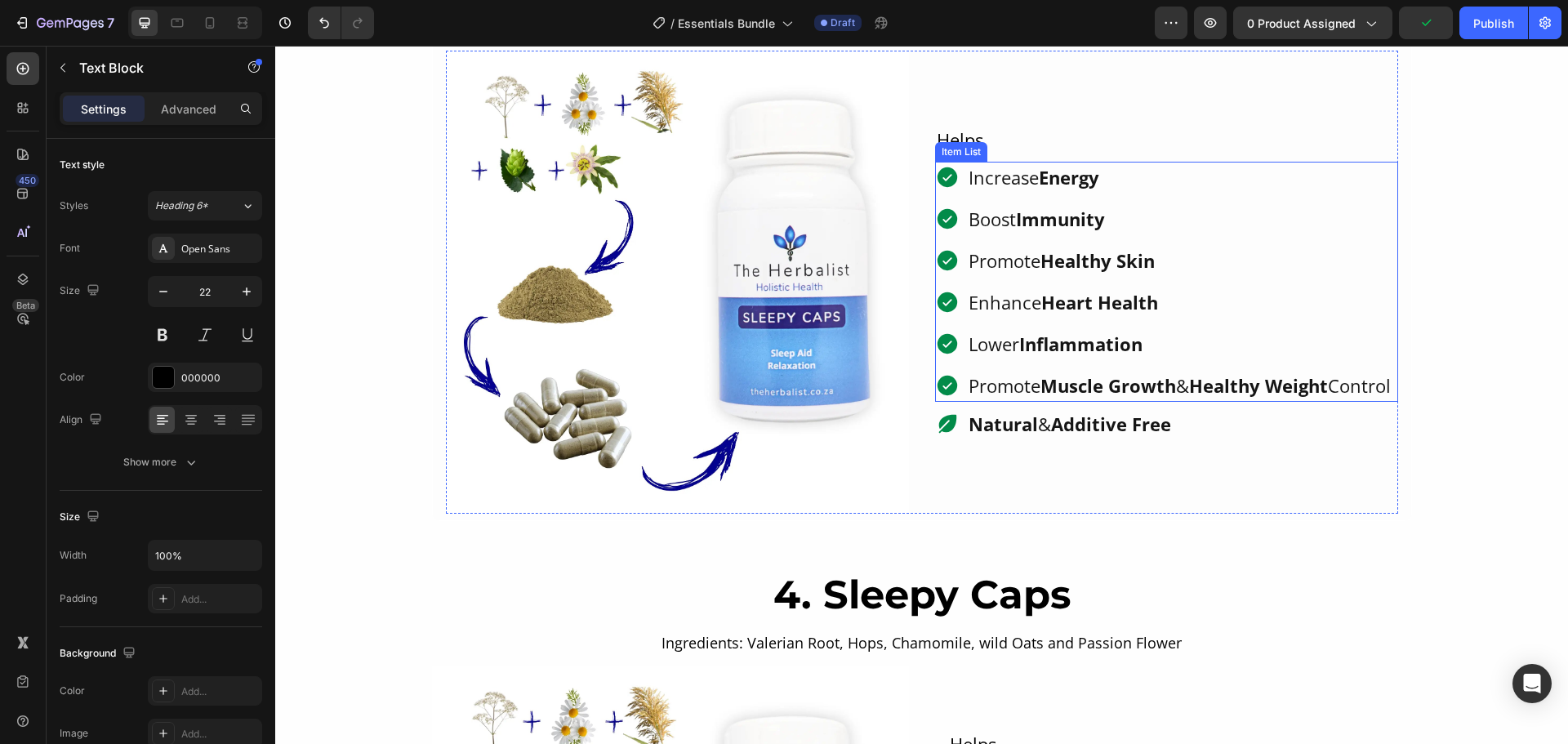
scroll to position [2826, 0]
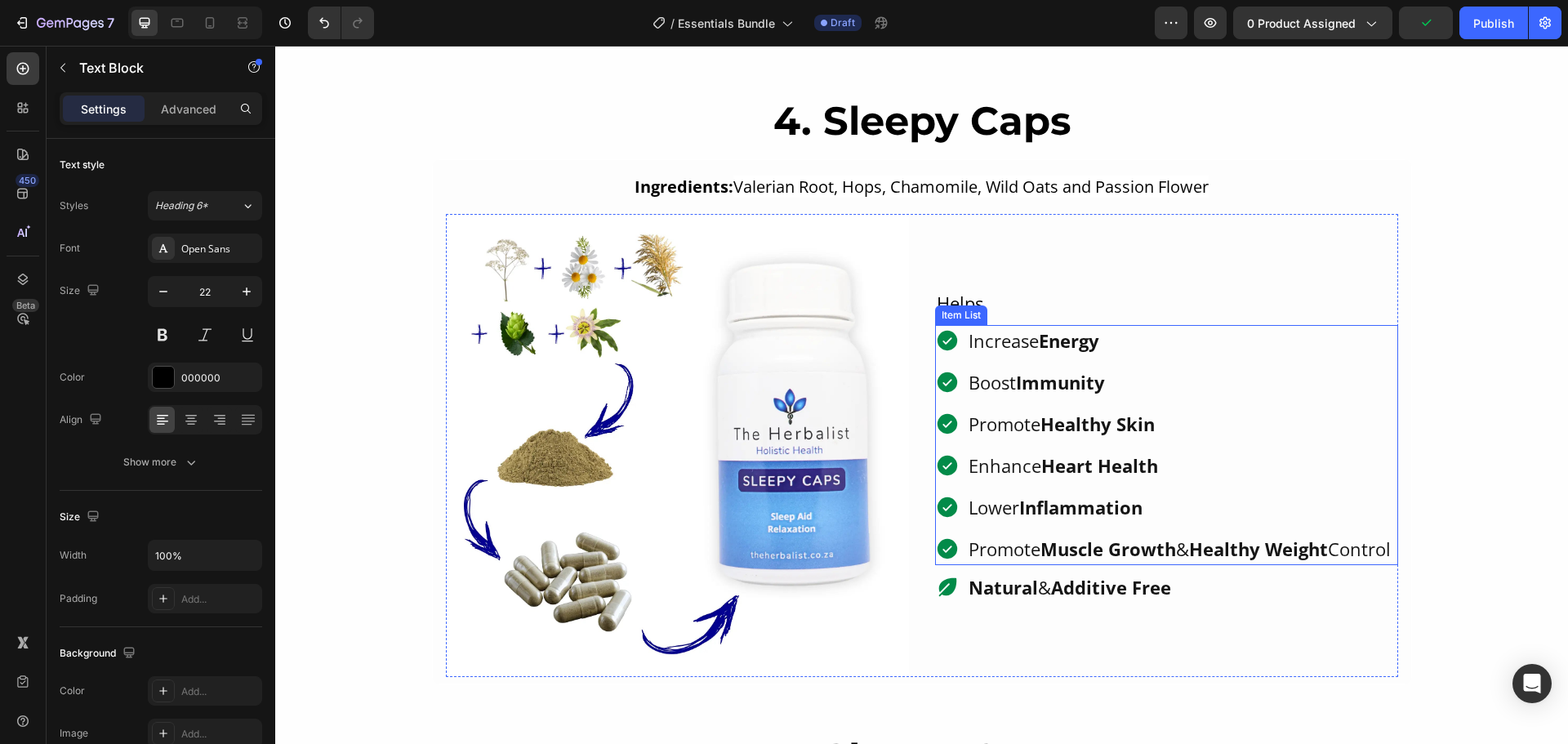
click at [1040, 331] on strong "Energy" at bounding box center [1069, 341] width 61 height 25
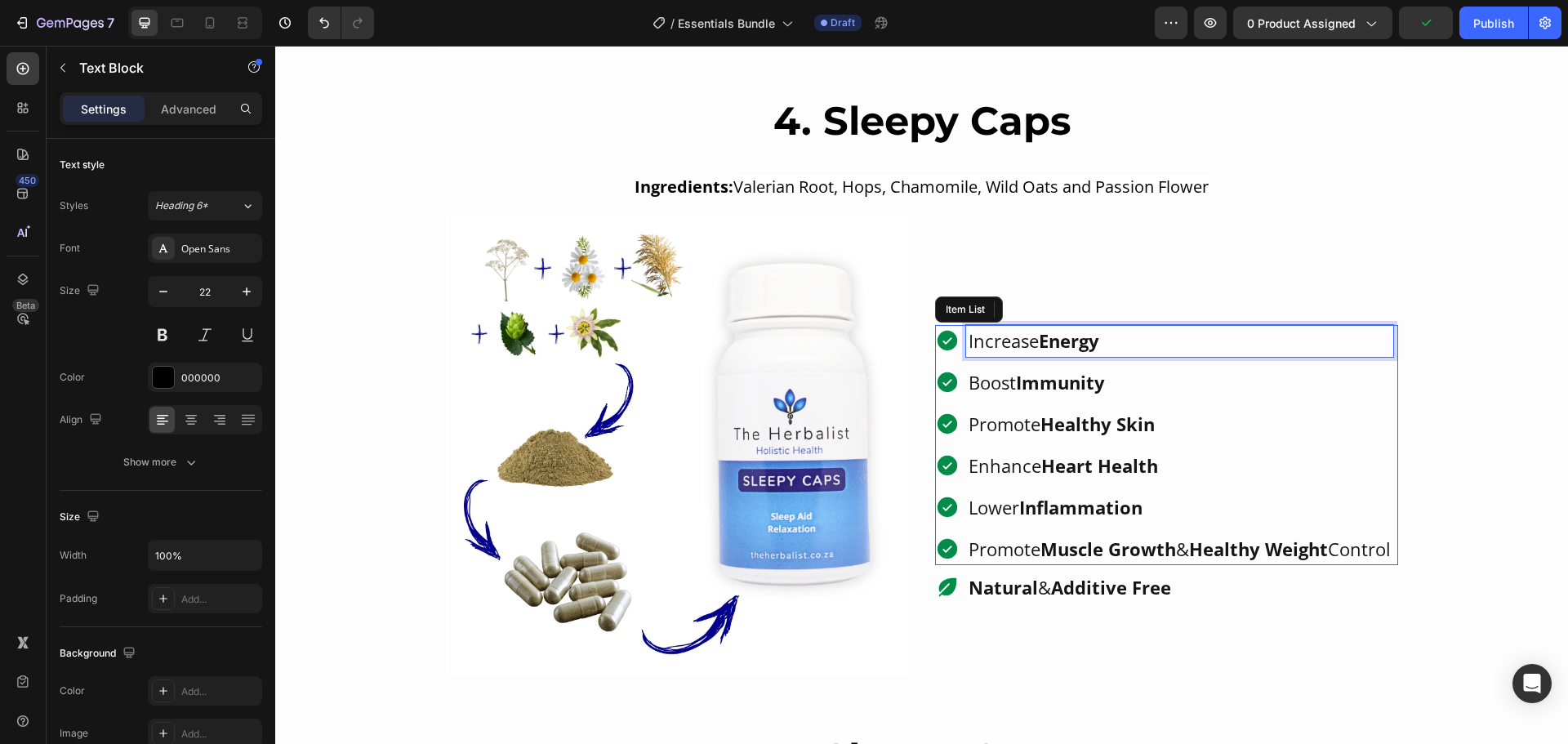
click at [1040, 331] on strong "Energy" at bounding box center [1069, 341] width 61 height 25
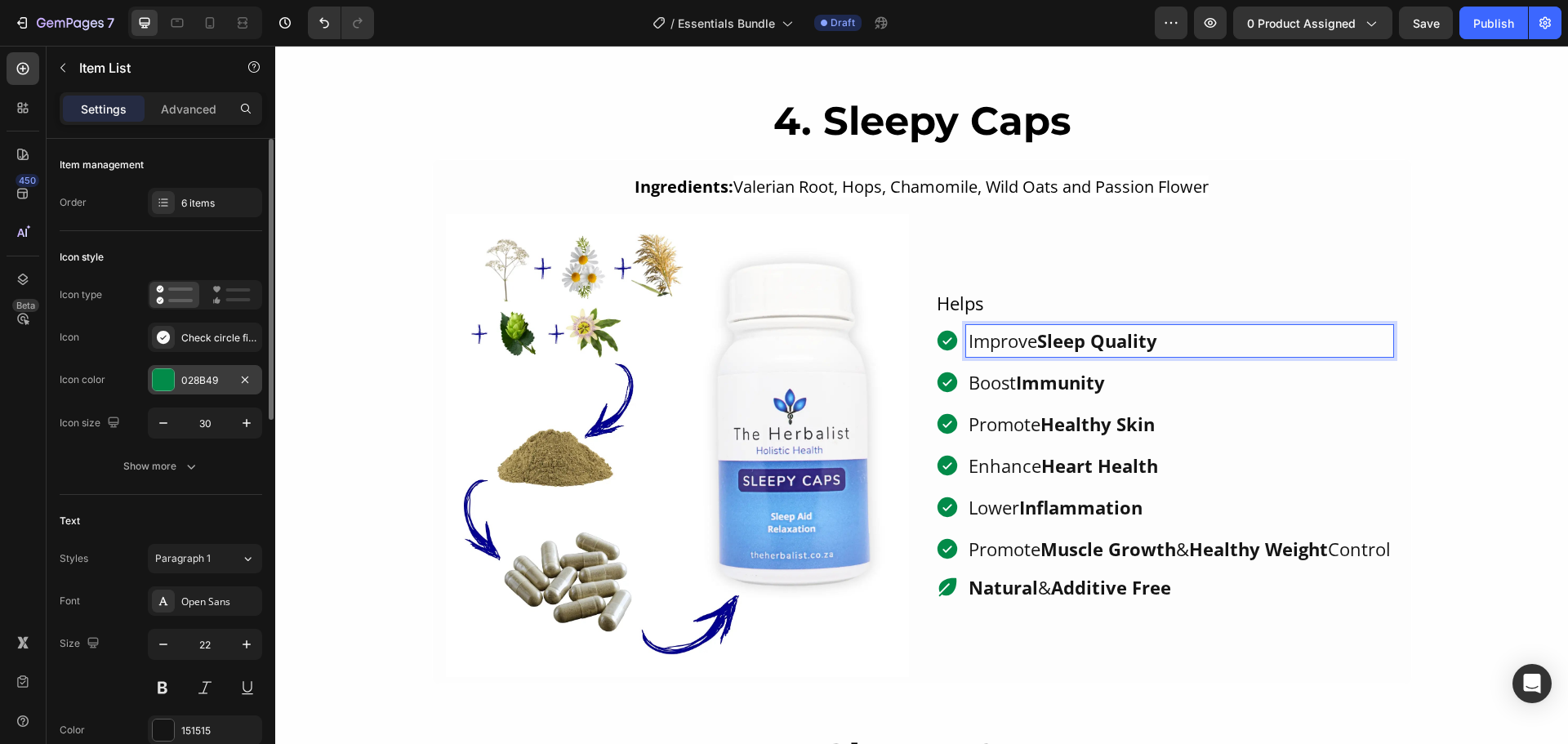
click at [184, 382] on div "028B49" at bounding box center [205, 380] width 47 height 15
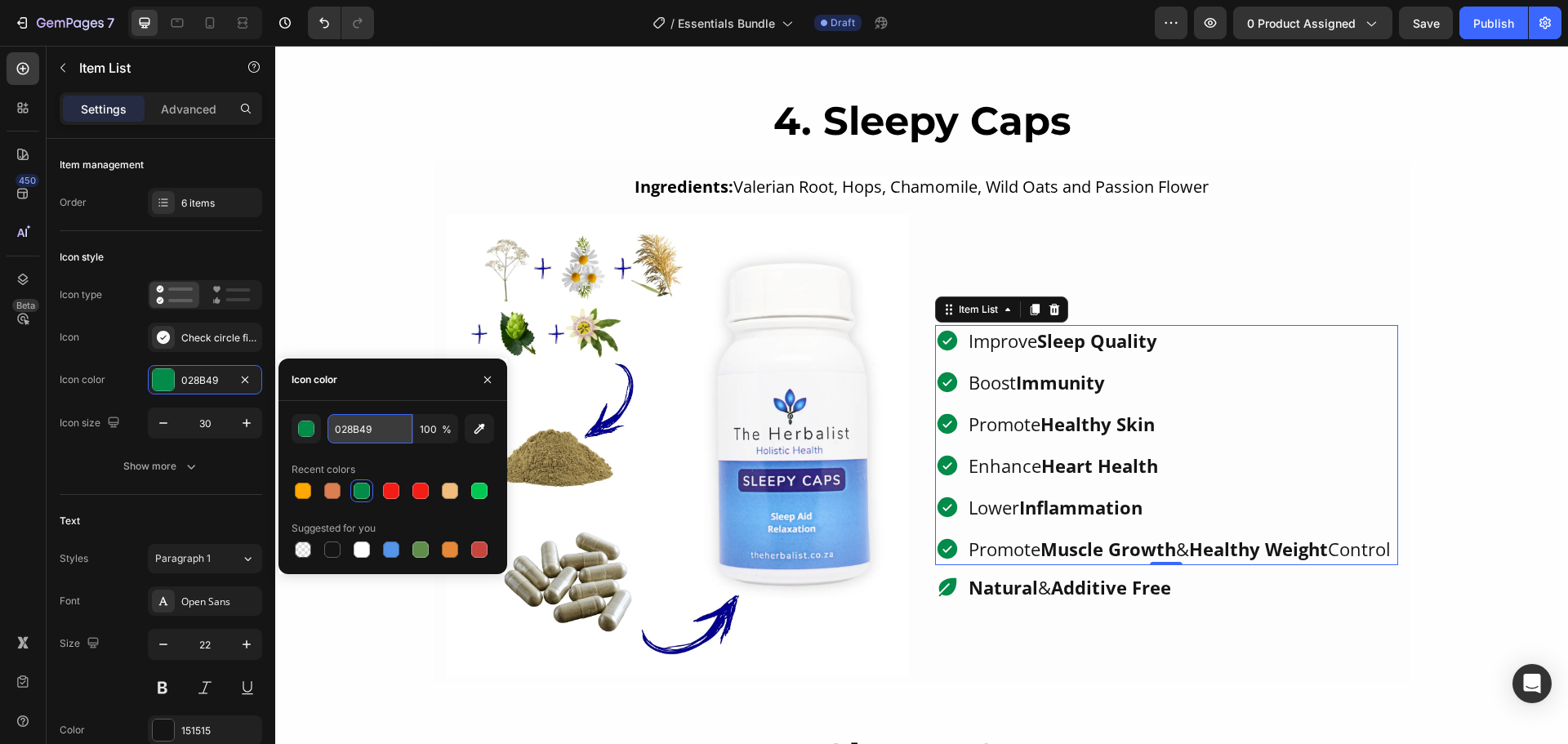
click at [364, 421] on input "028B49" at bounding box center [370, 429] width 85 height 29
paste input "3008d"
type input "03008d"
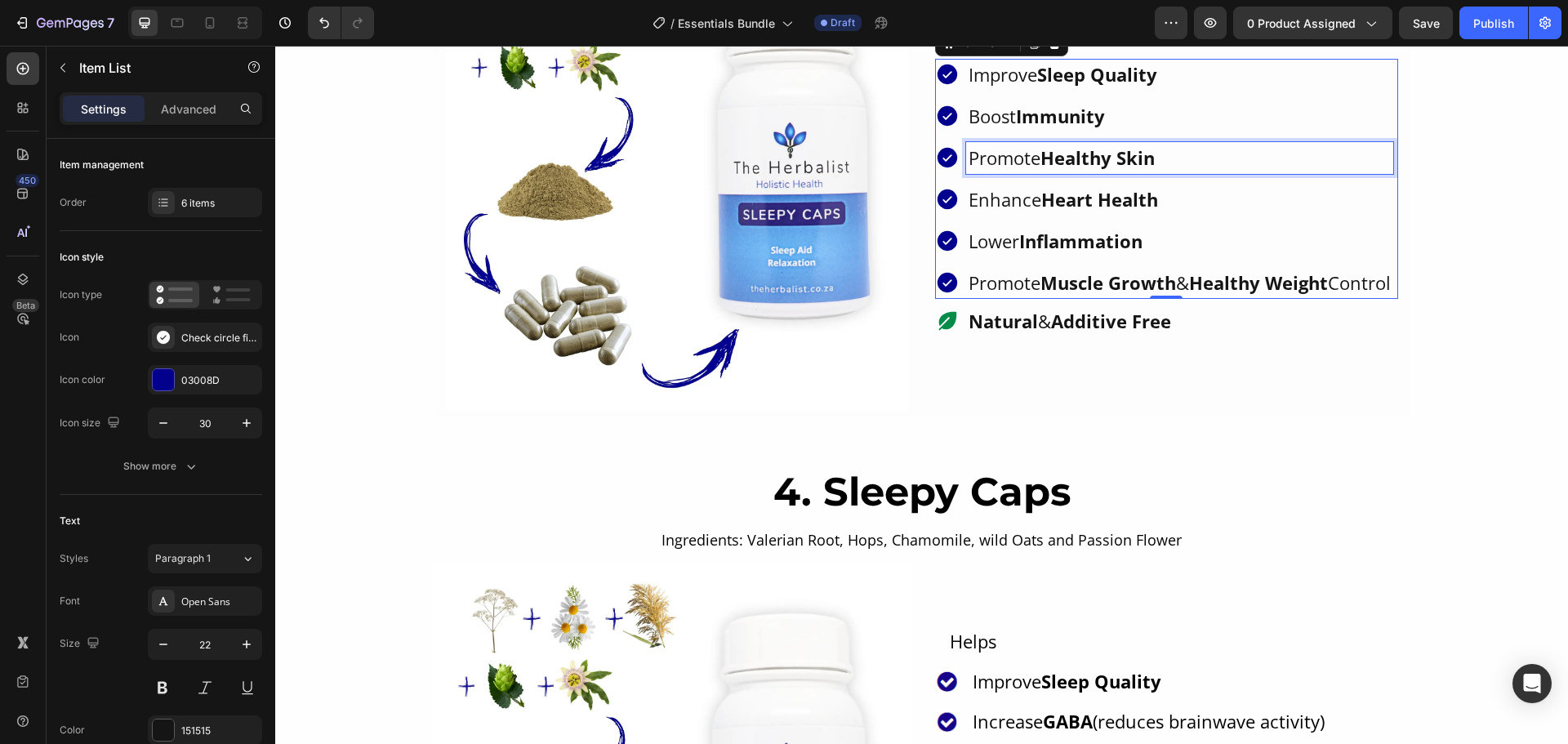
scroll to position [3235, 0]
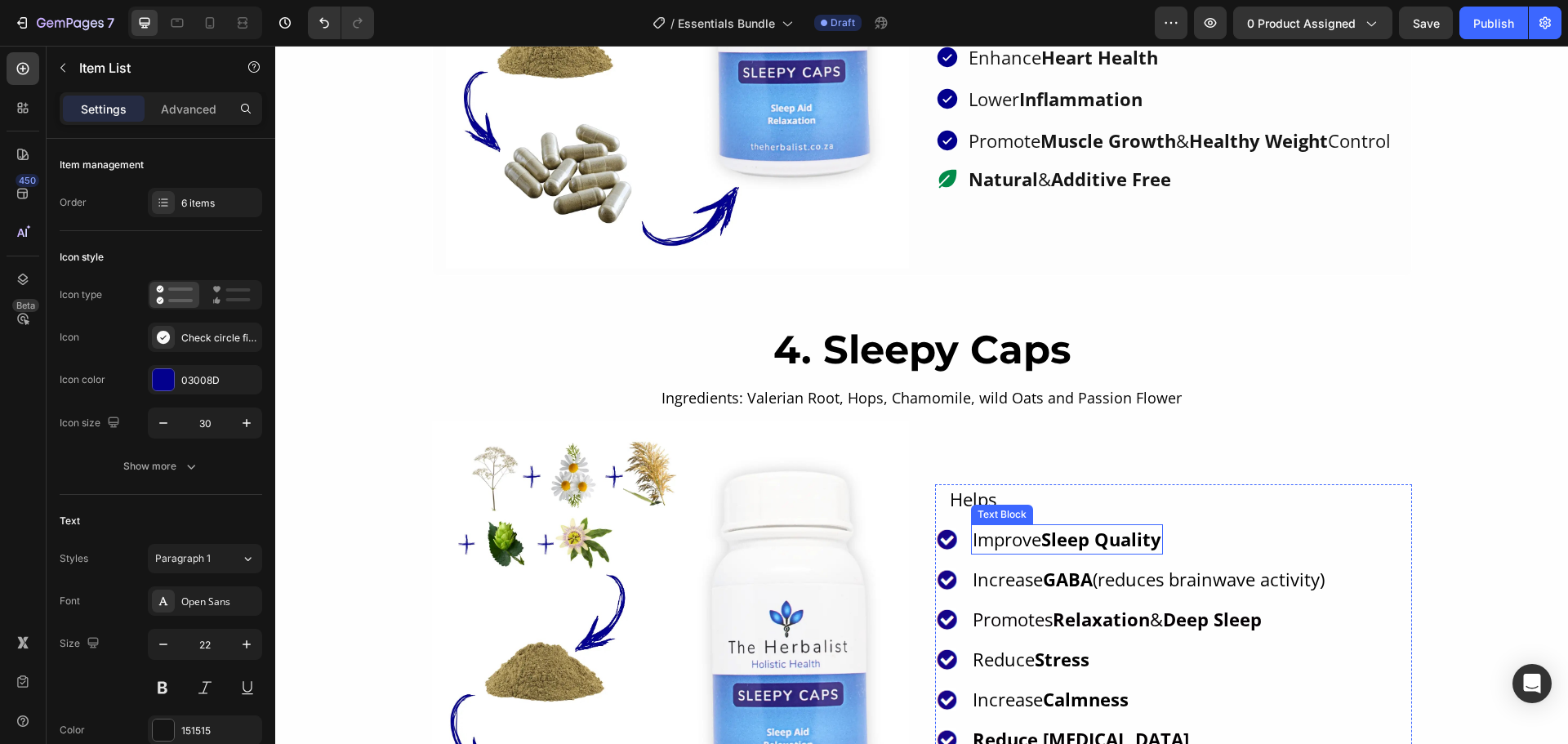
click at [1048, 575] on strong "GABA" at bounding box center [1067, 579] width 50 height 25
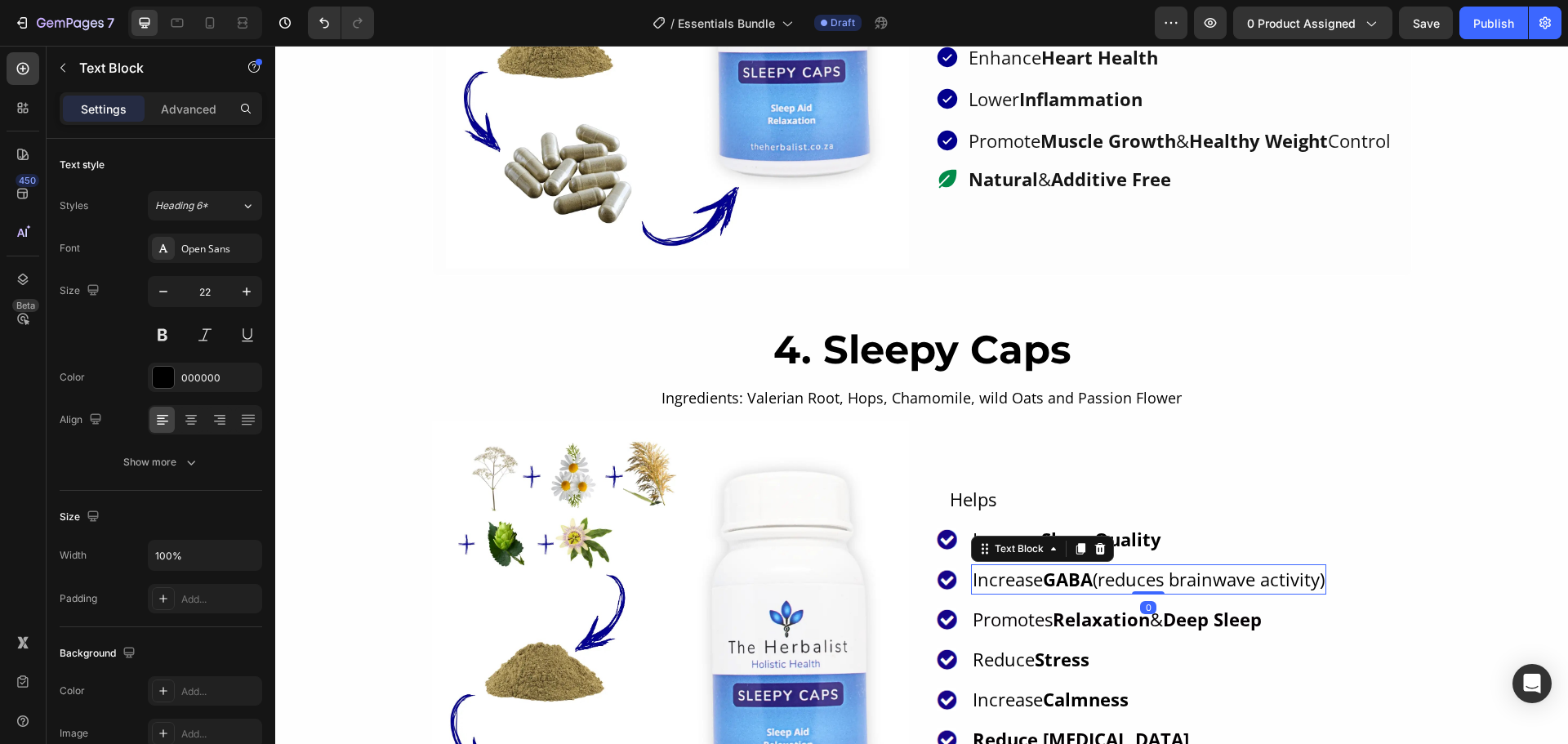
click at [1048, 575] on strong "GABA" at bounding box center [1067, 579] width 50 height 25
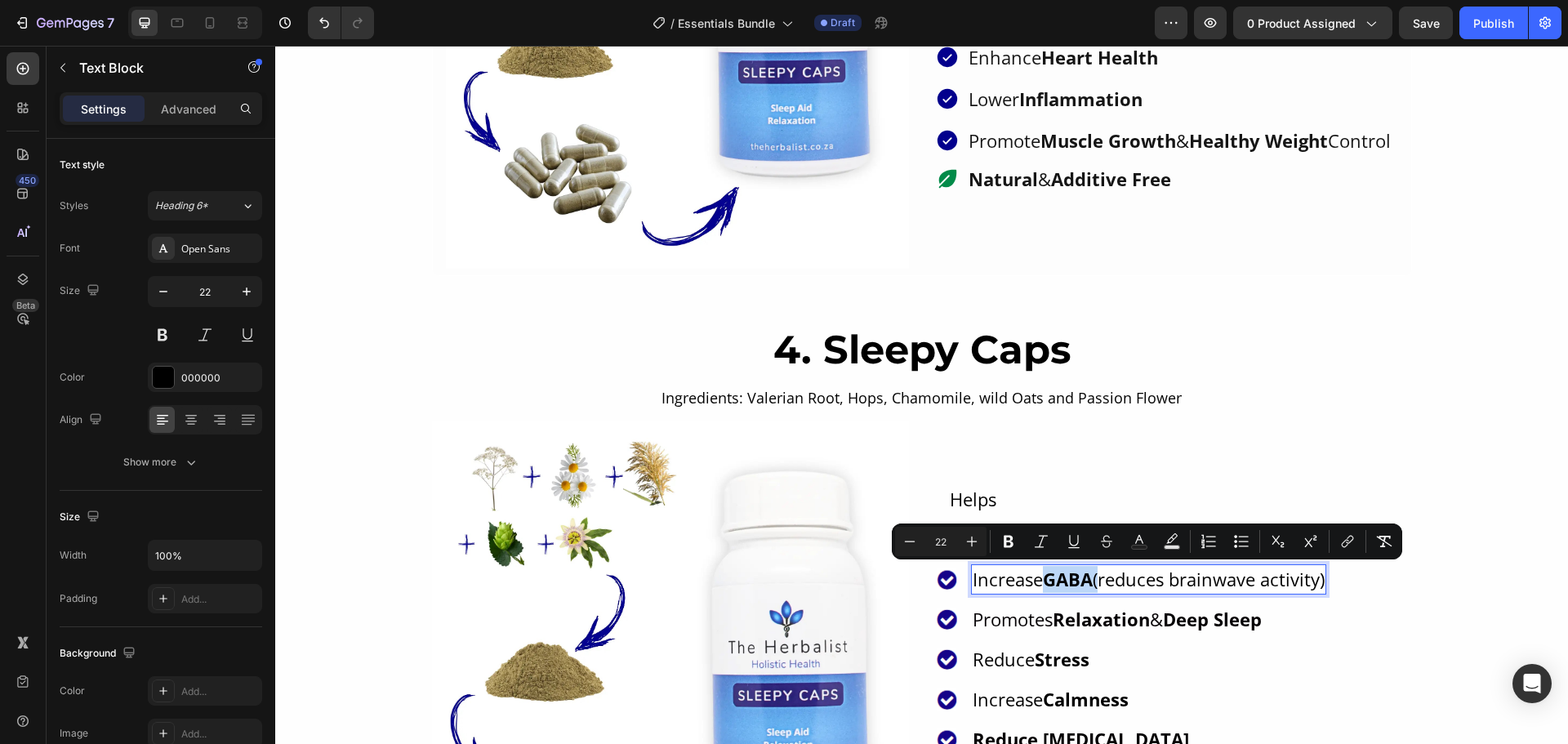
copy p "Increase GABA (reduces brainwave activity)"
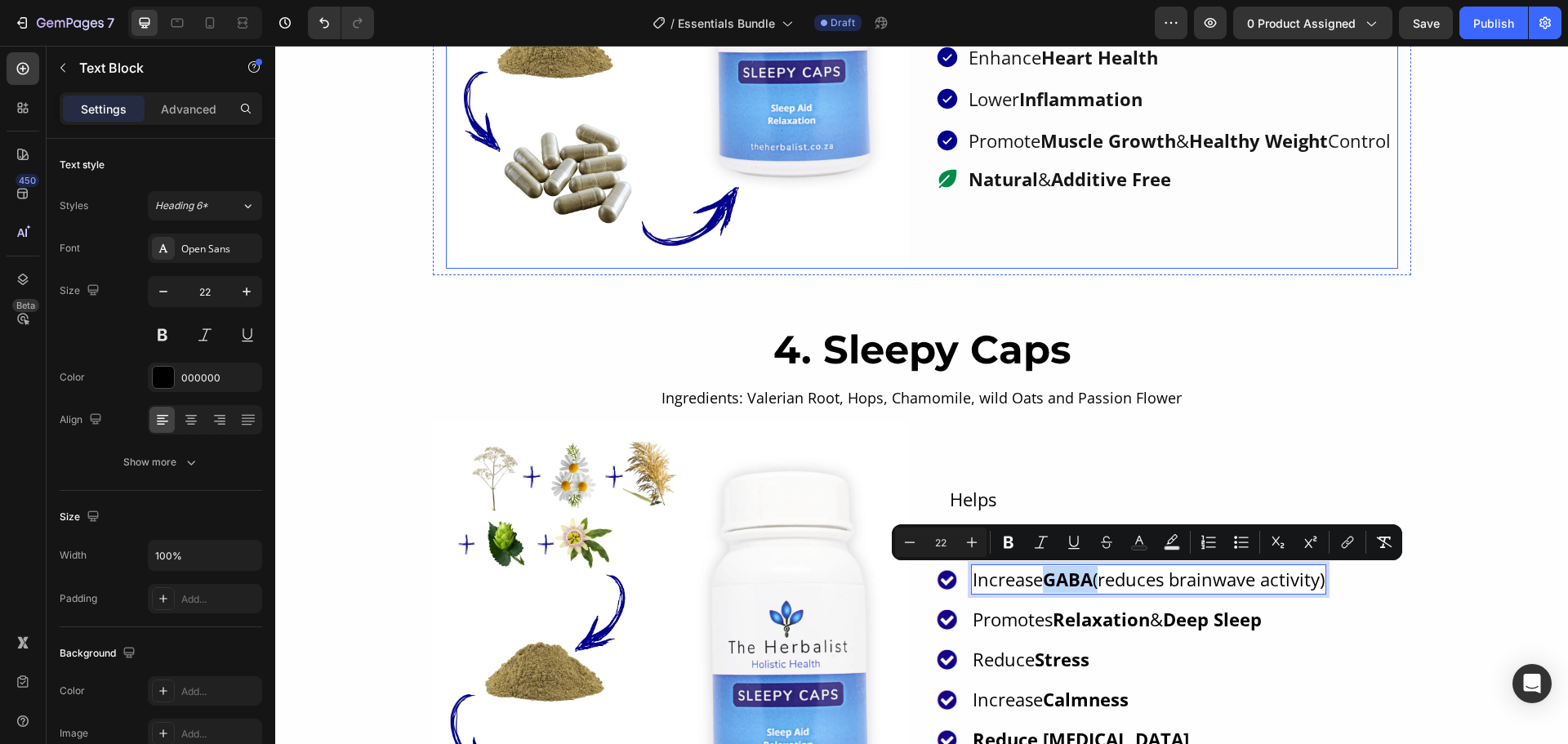
scroll to position [2990, 0]
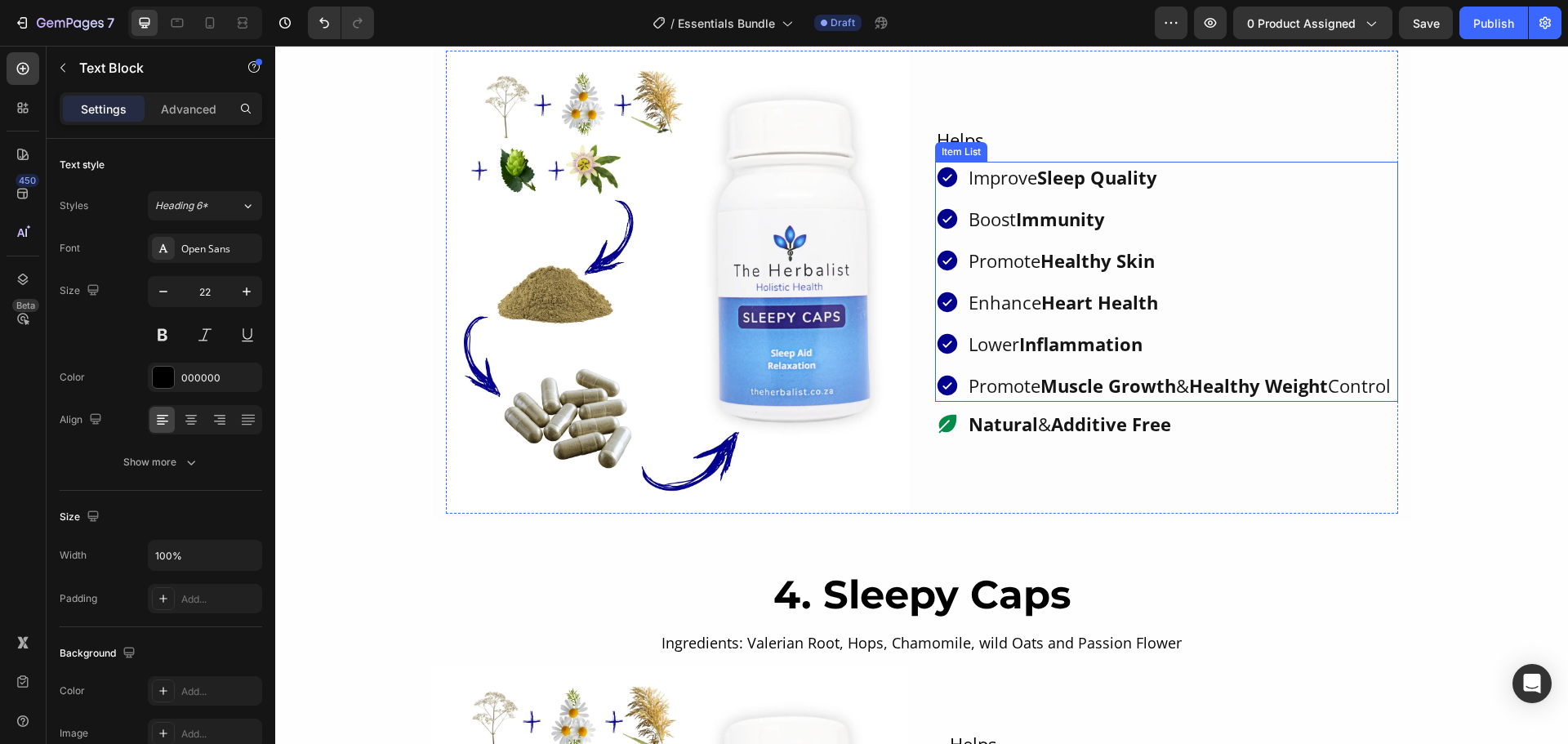
click at [1053, 206] on strong "Immunity" at bounding box center [1060, 218] width 89 height 25
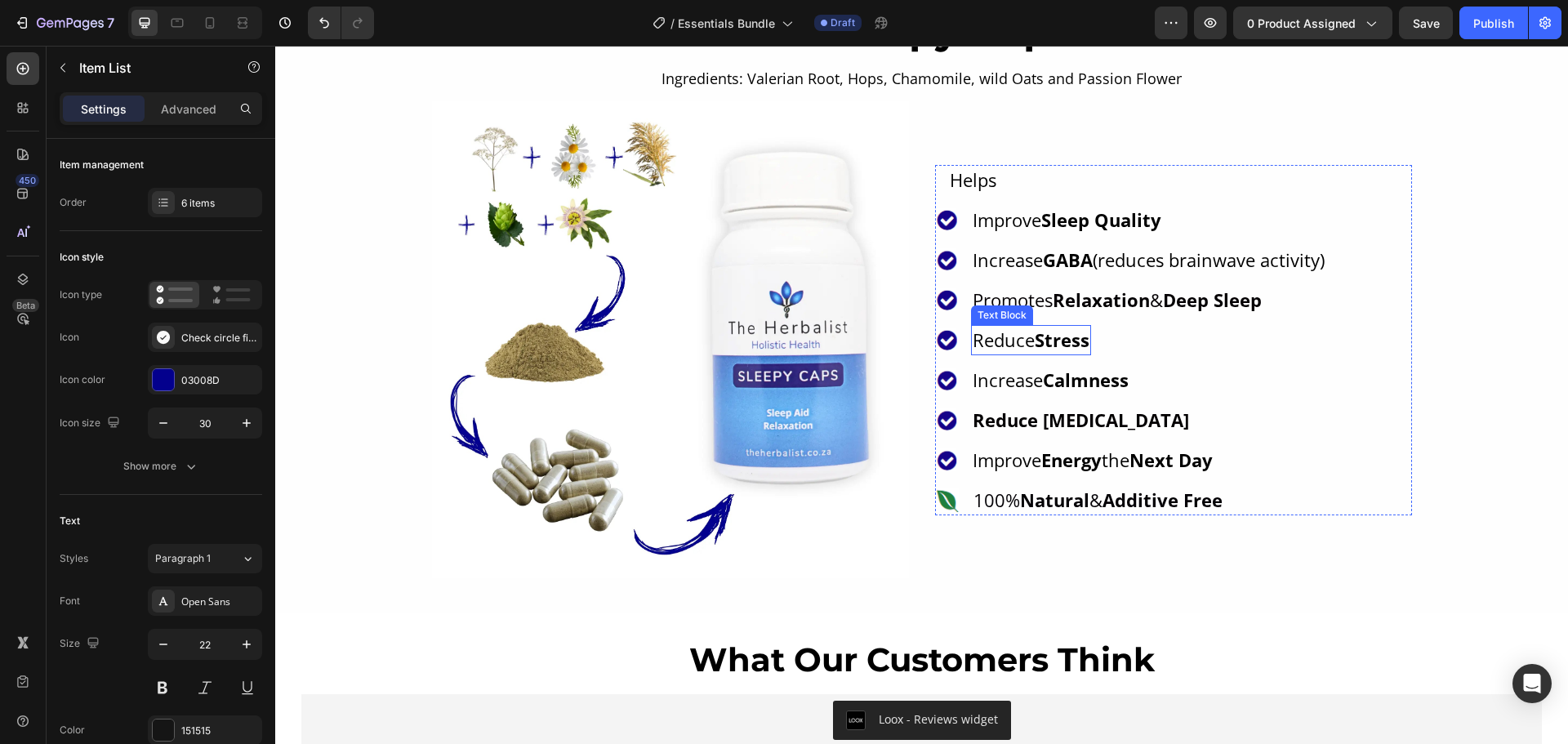
scroll to position [3562, 0]
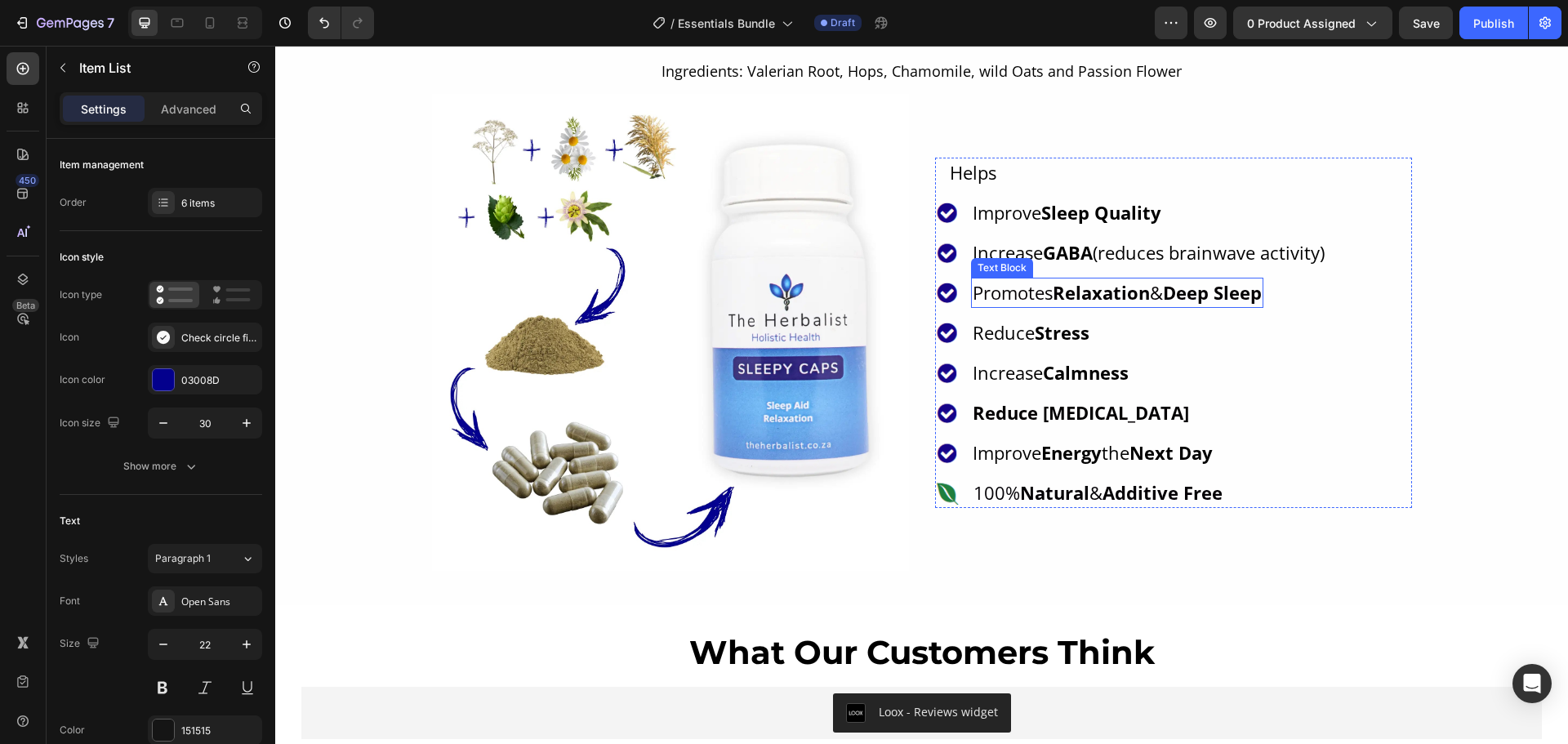
click at [1030, 289] on p "Promotes Relaxation & Deep Sleep" at bounding box center [1117, 292] width 289 height 27
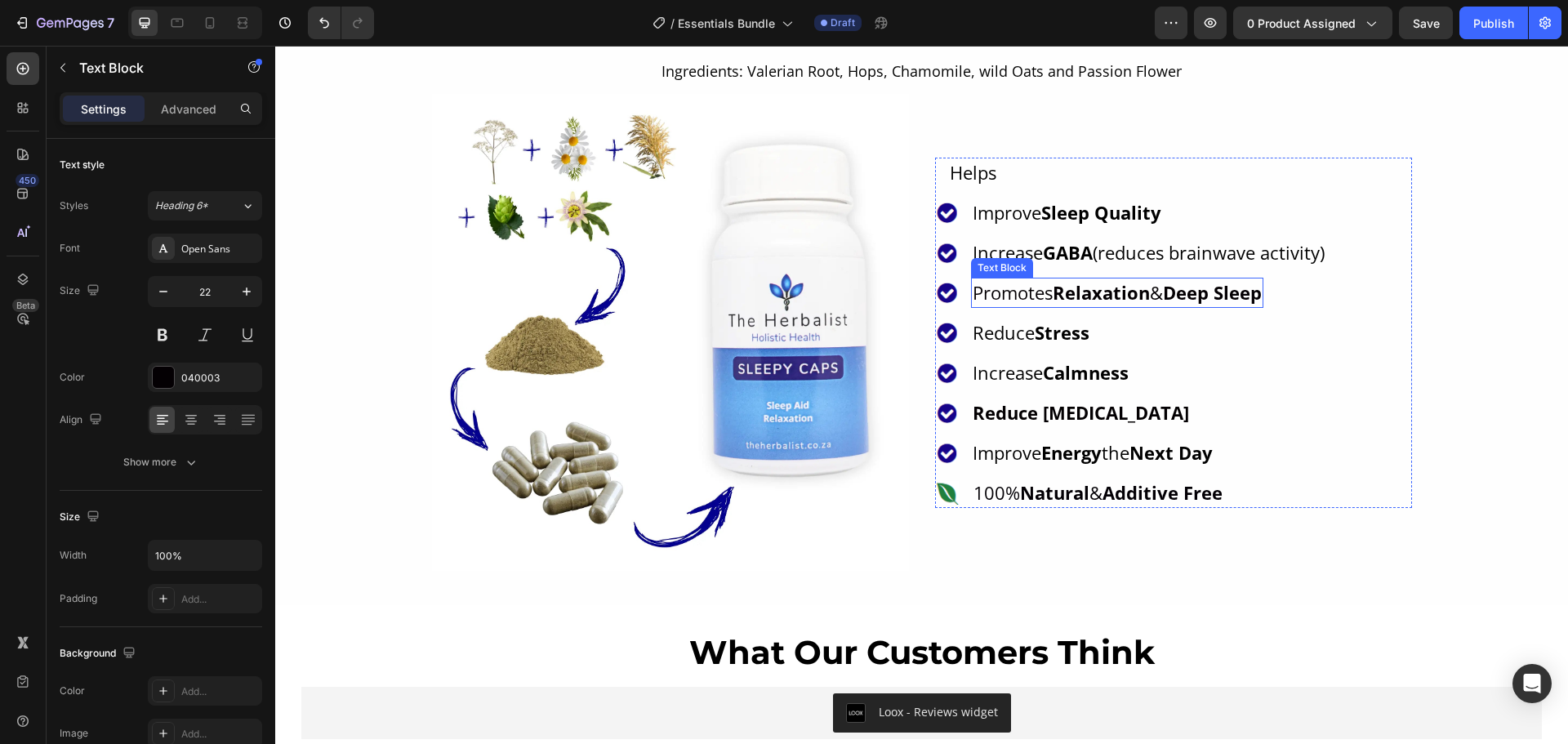
click at [1030, 289] on p "Promotes Relaxation & Deep Sleep" at bounding box center [1117, 292] width 289 height 27
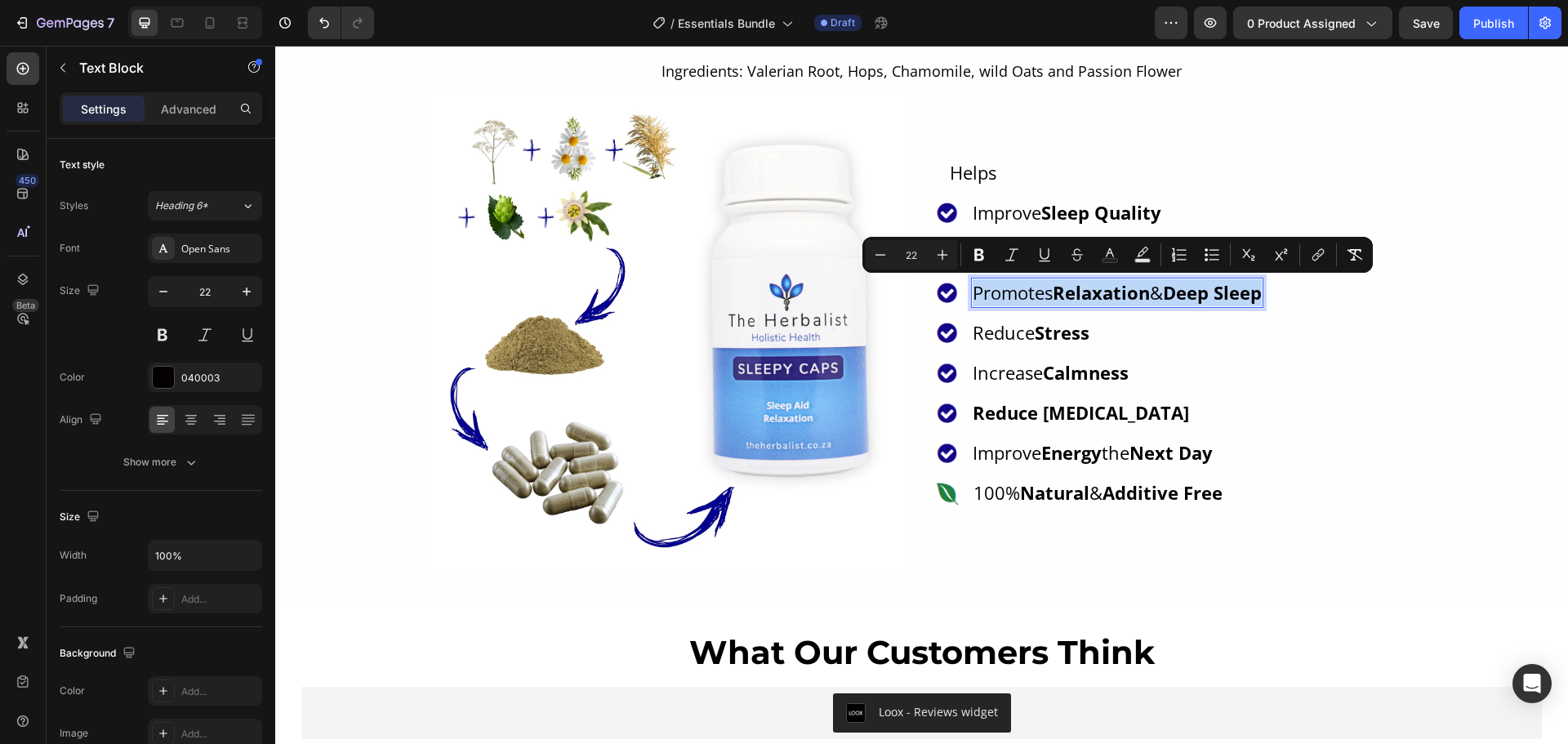
copy p "Promotes Relaxation & Deep Sleep"
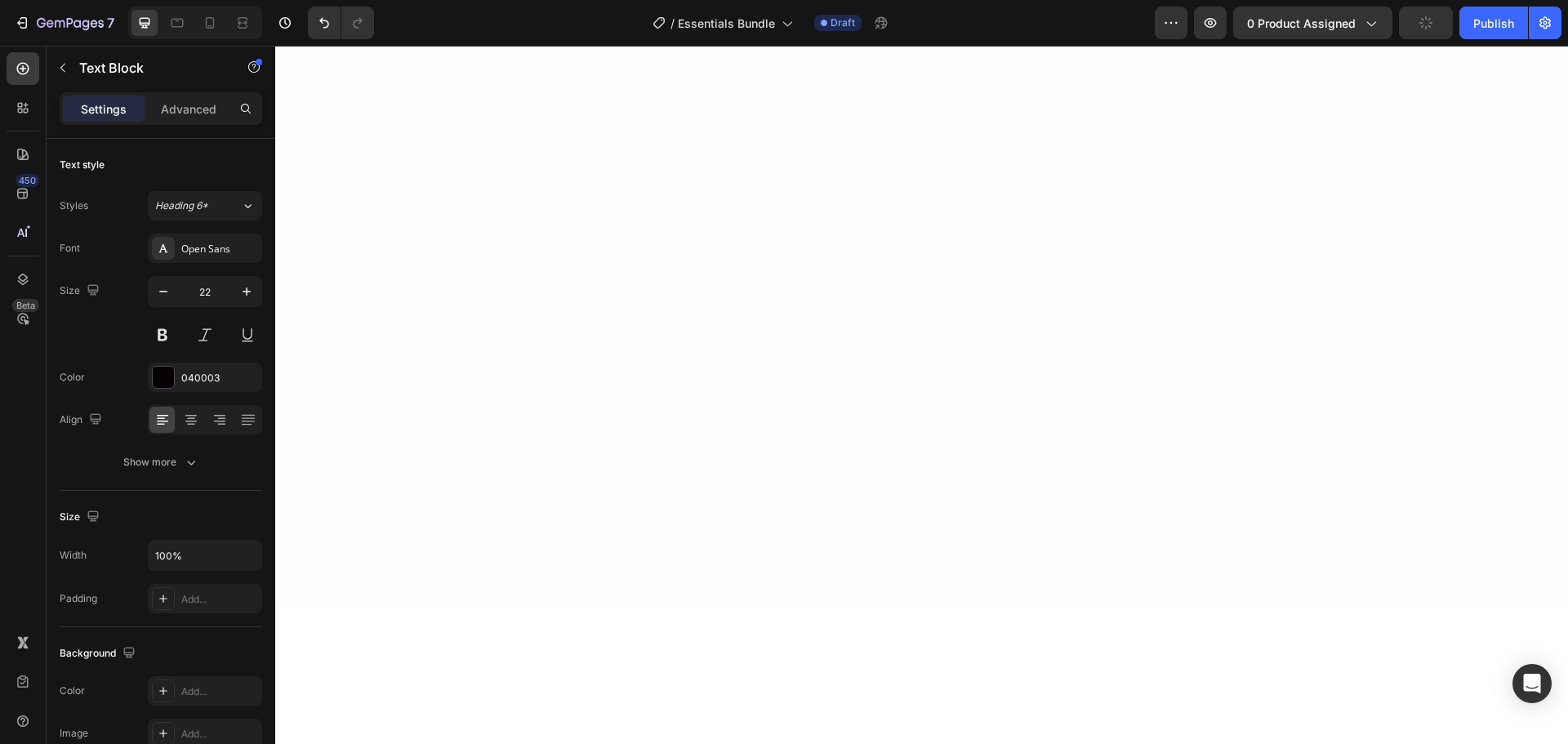
scroll to position [2745, 0]
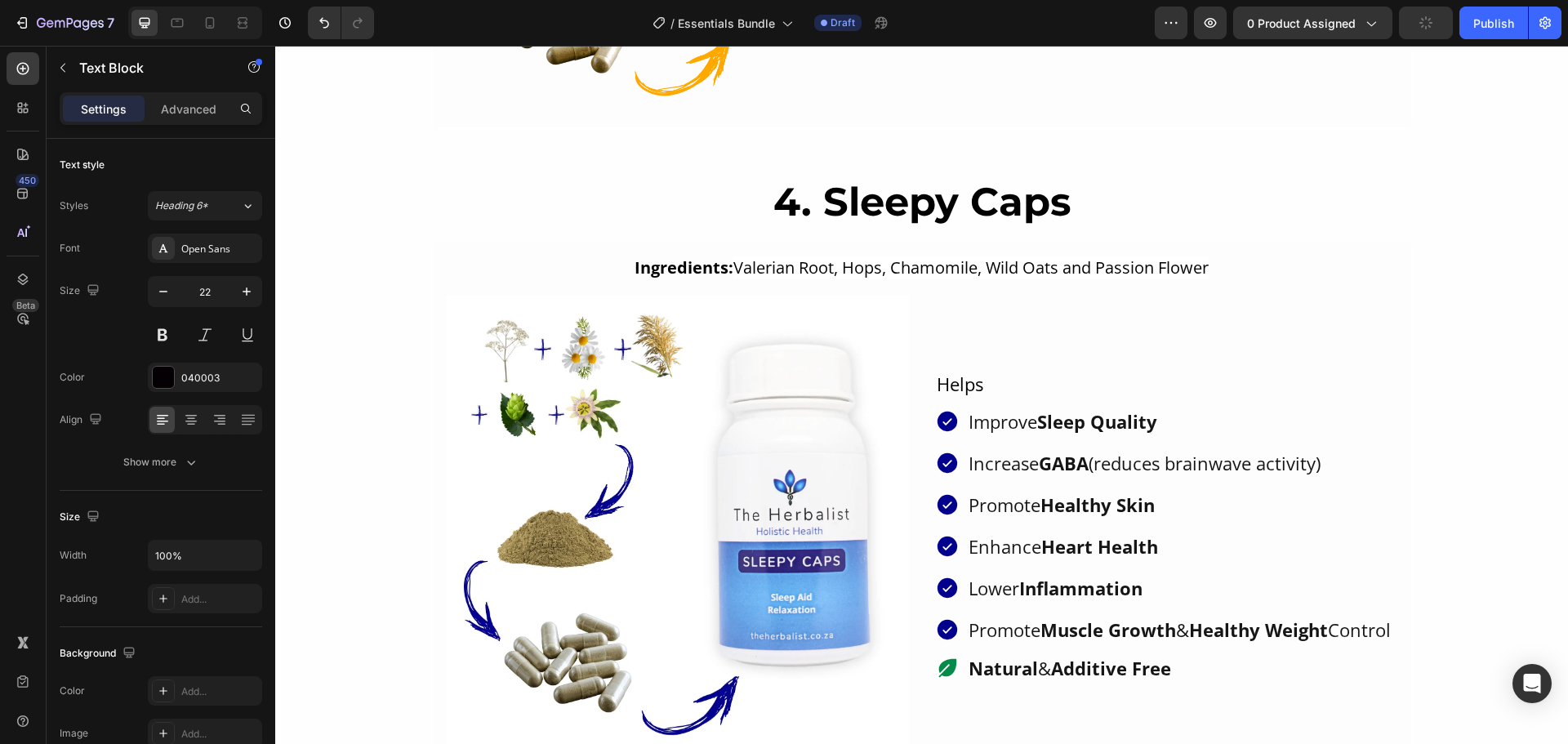
type input "16"
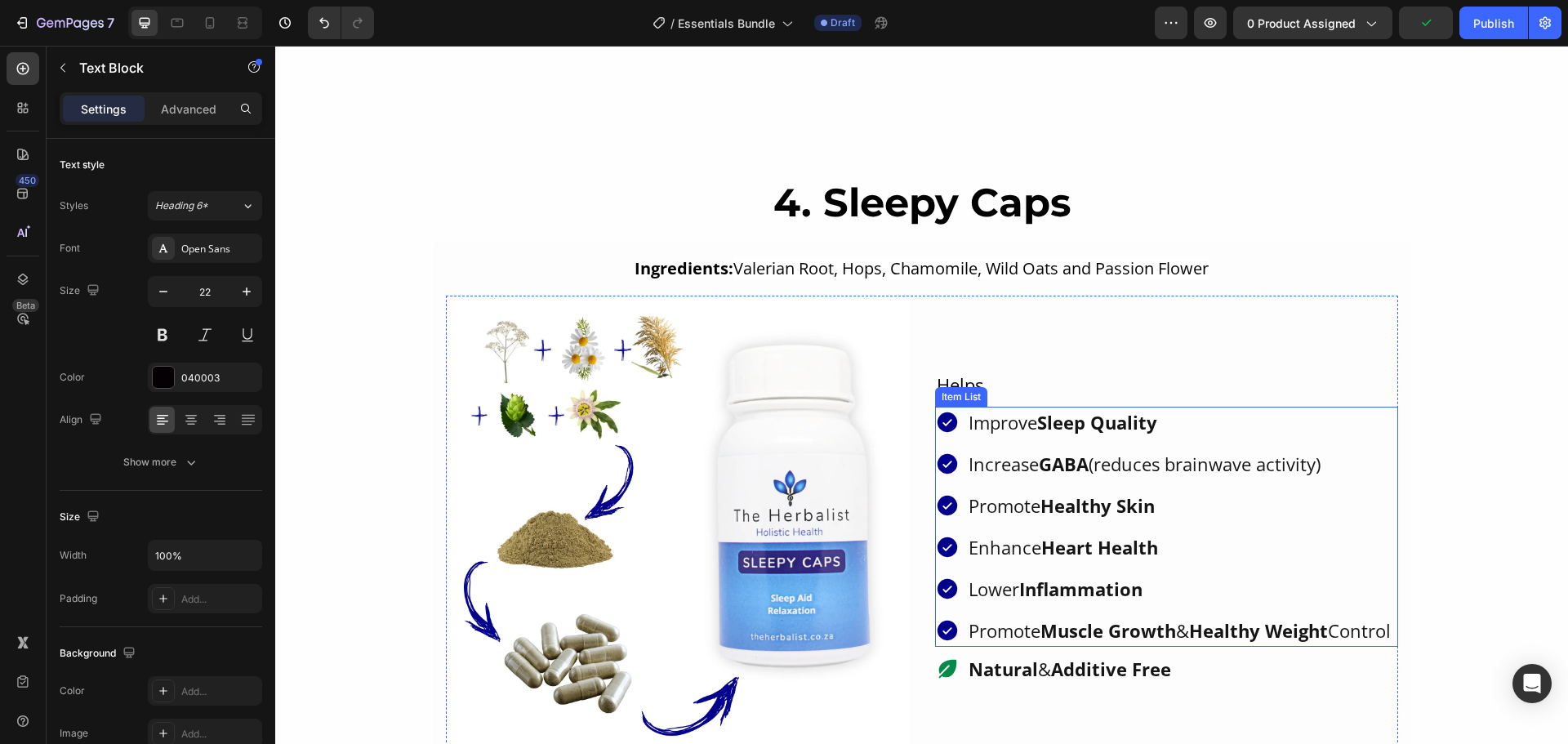
scroll to position [2908, 0]
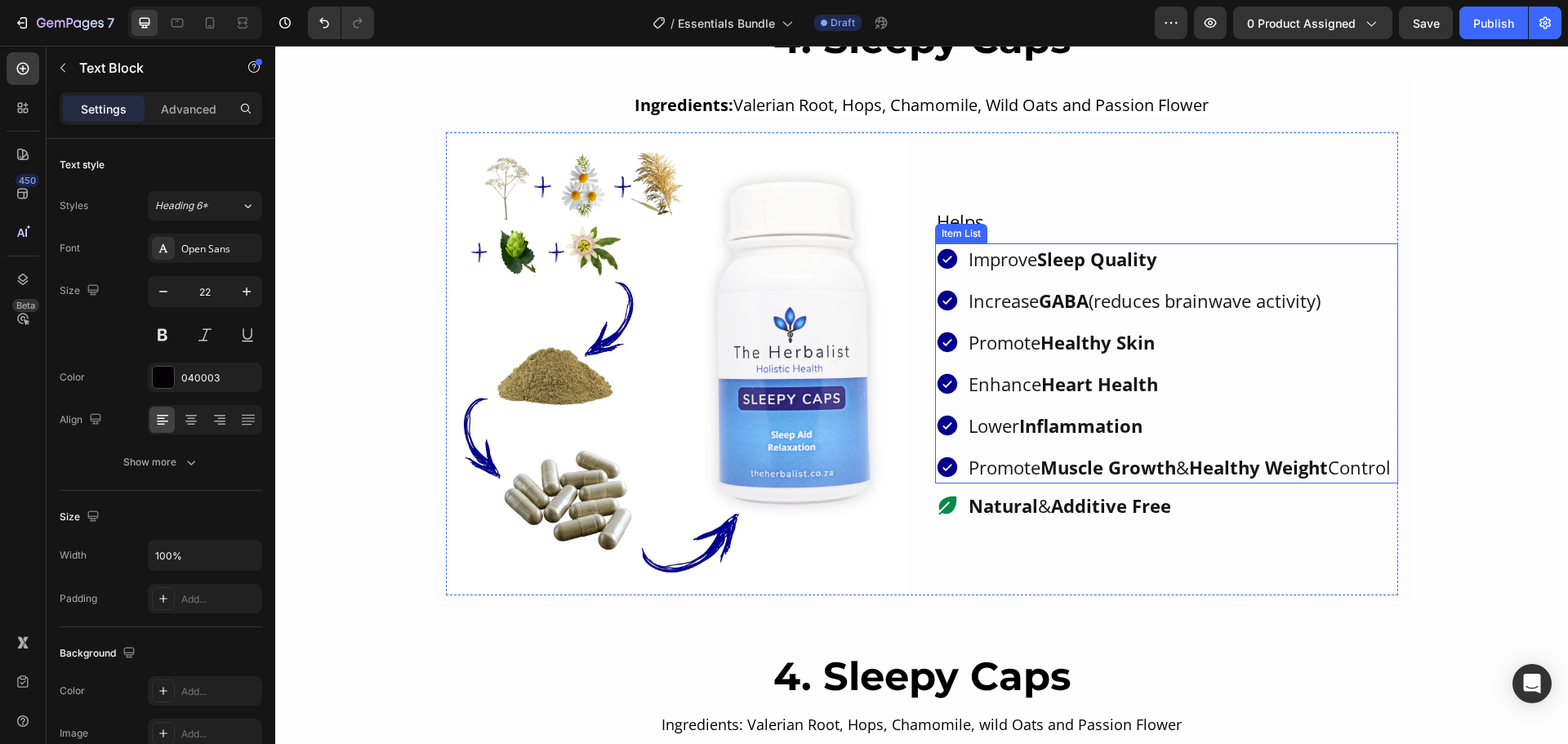
click at [1044, 330] on strong "Healthy Skin" at bounding box center [1097, 342] width 115 height 25
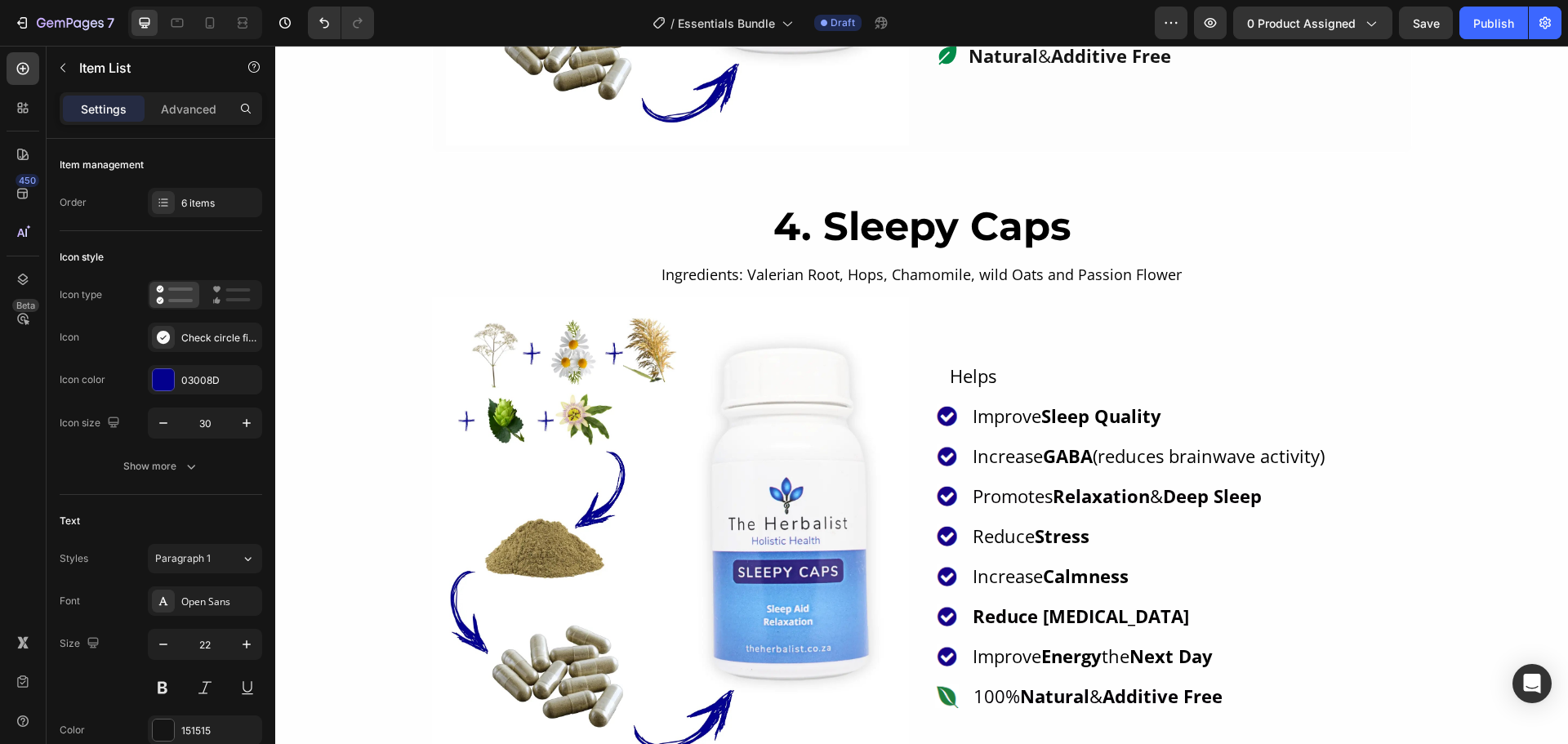
scroll to position [3398, 0]
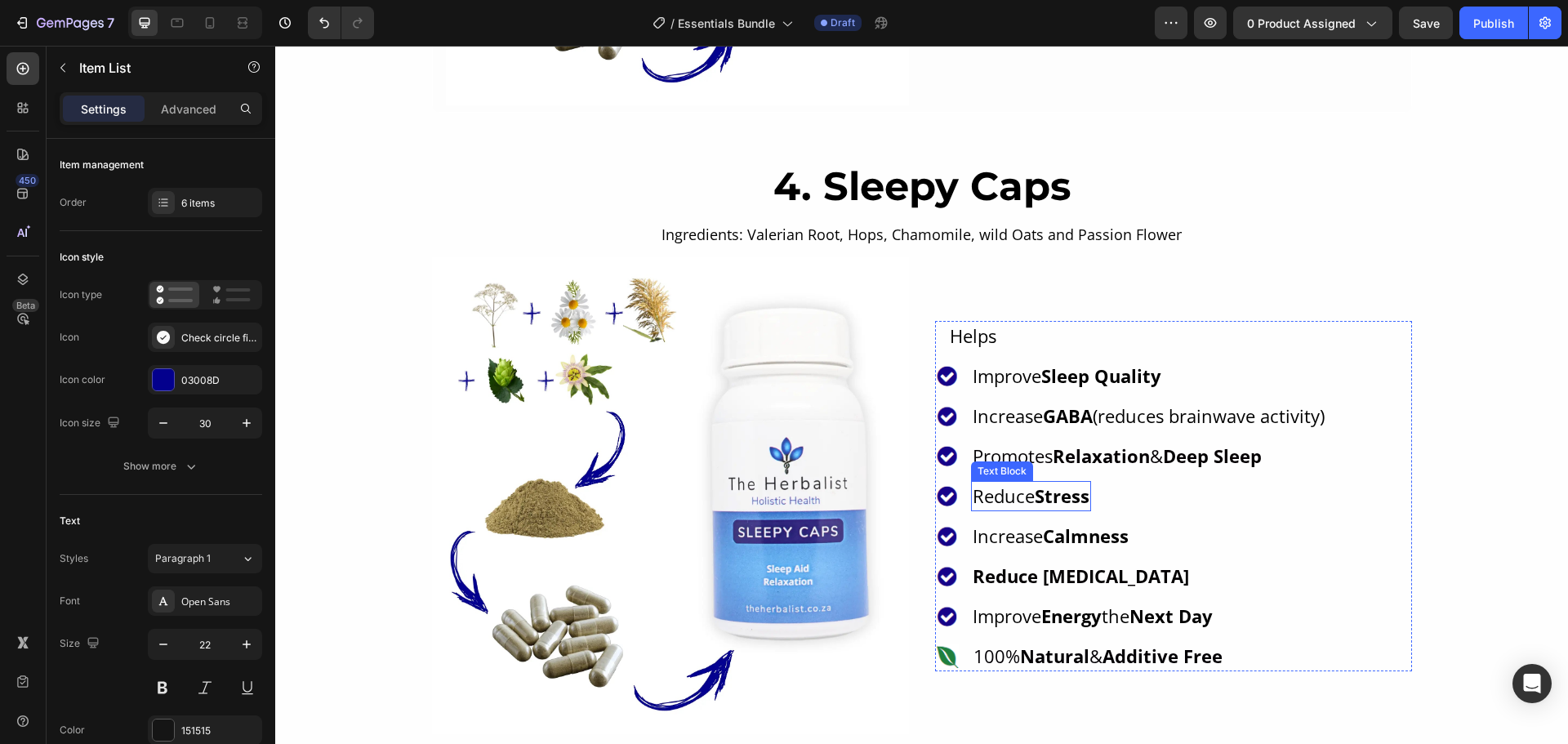
click at [1026, 491] on p "Reduce Stress" at bounding box center [1030, 496] width 116 height 27
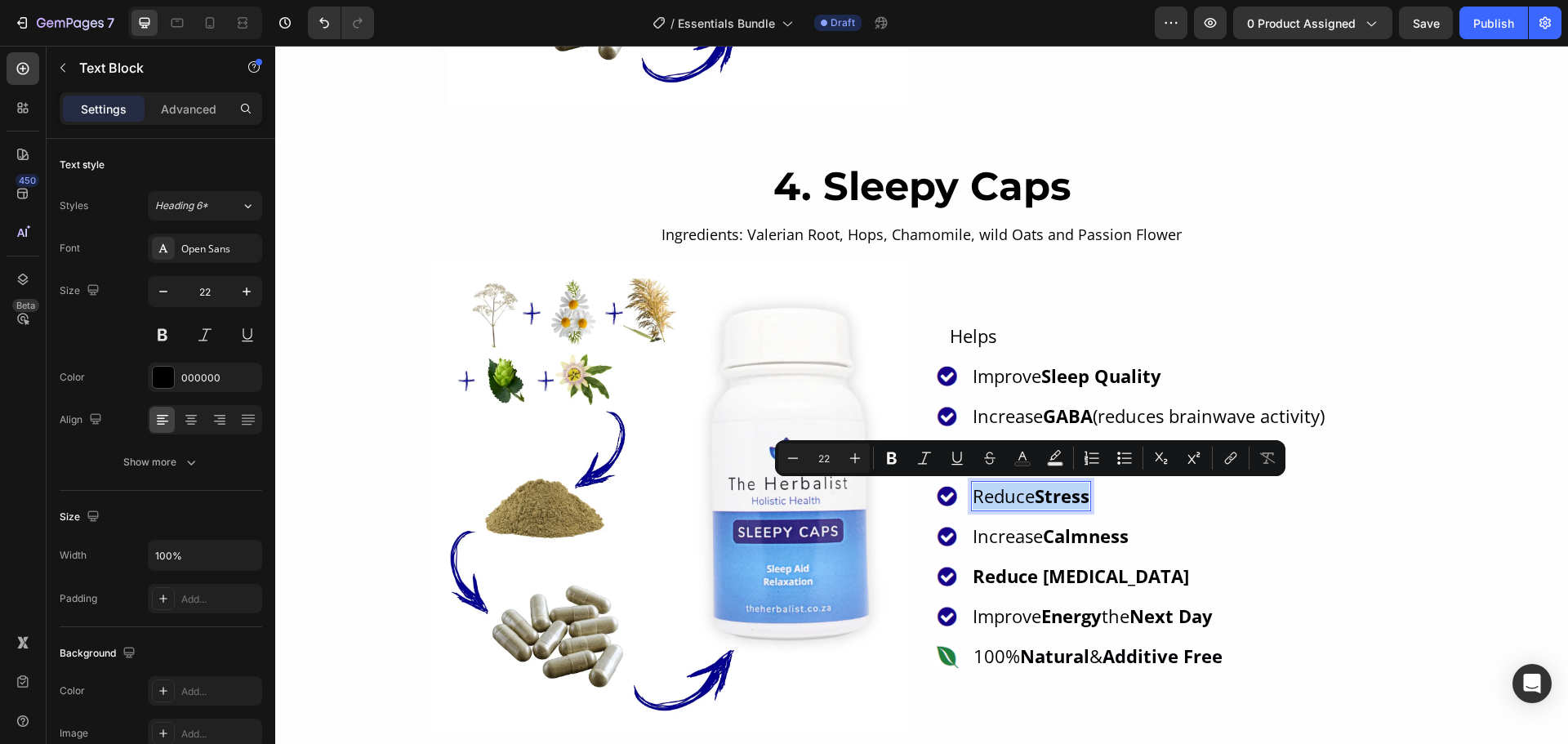
click at [1026, 491] on p "Reduce Stress" at bounding box center [1030, 496] width 116 height 27
copy p "Reduce Stress"
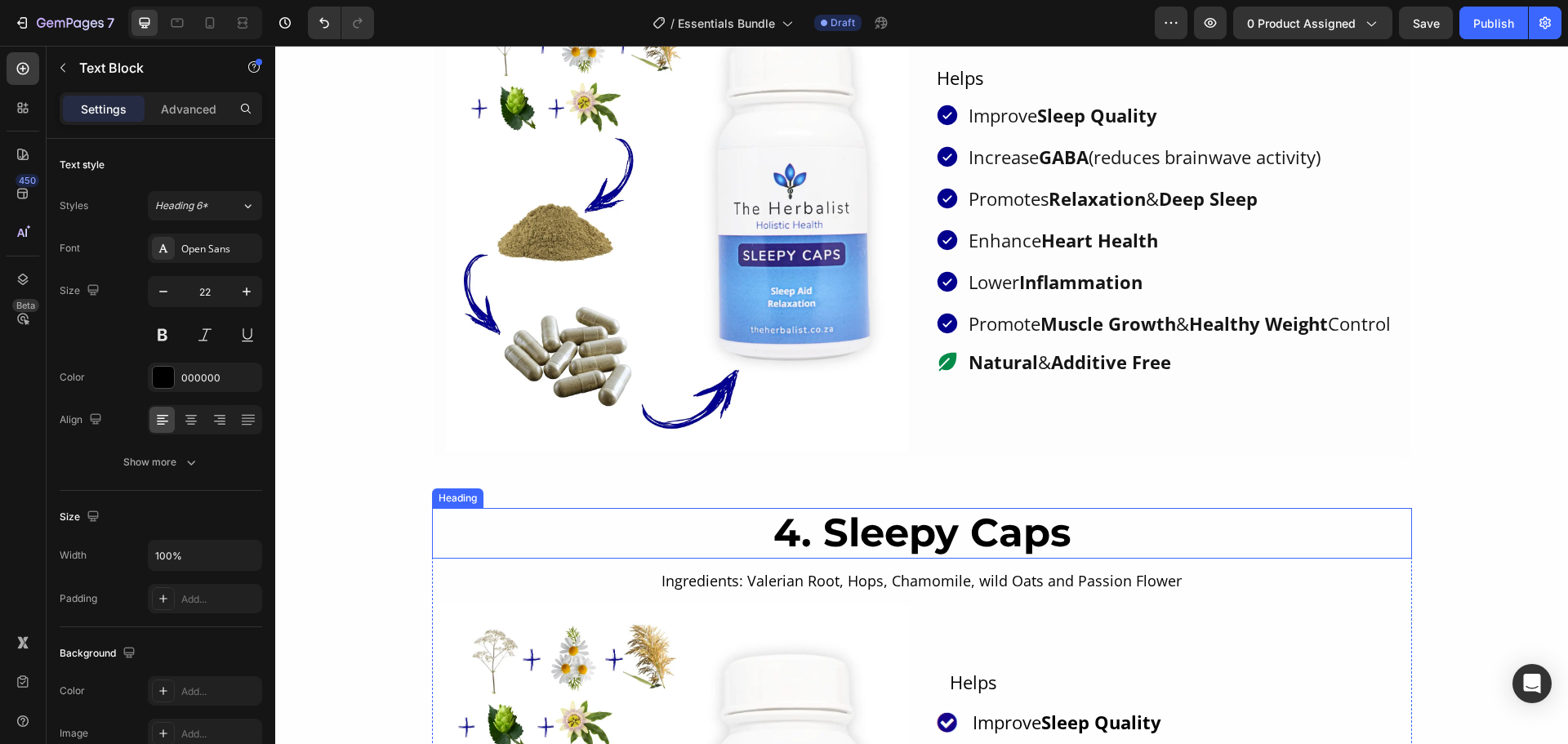
scroll to position [2990, 0]
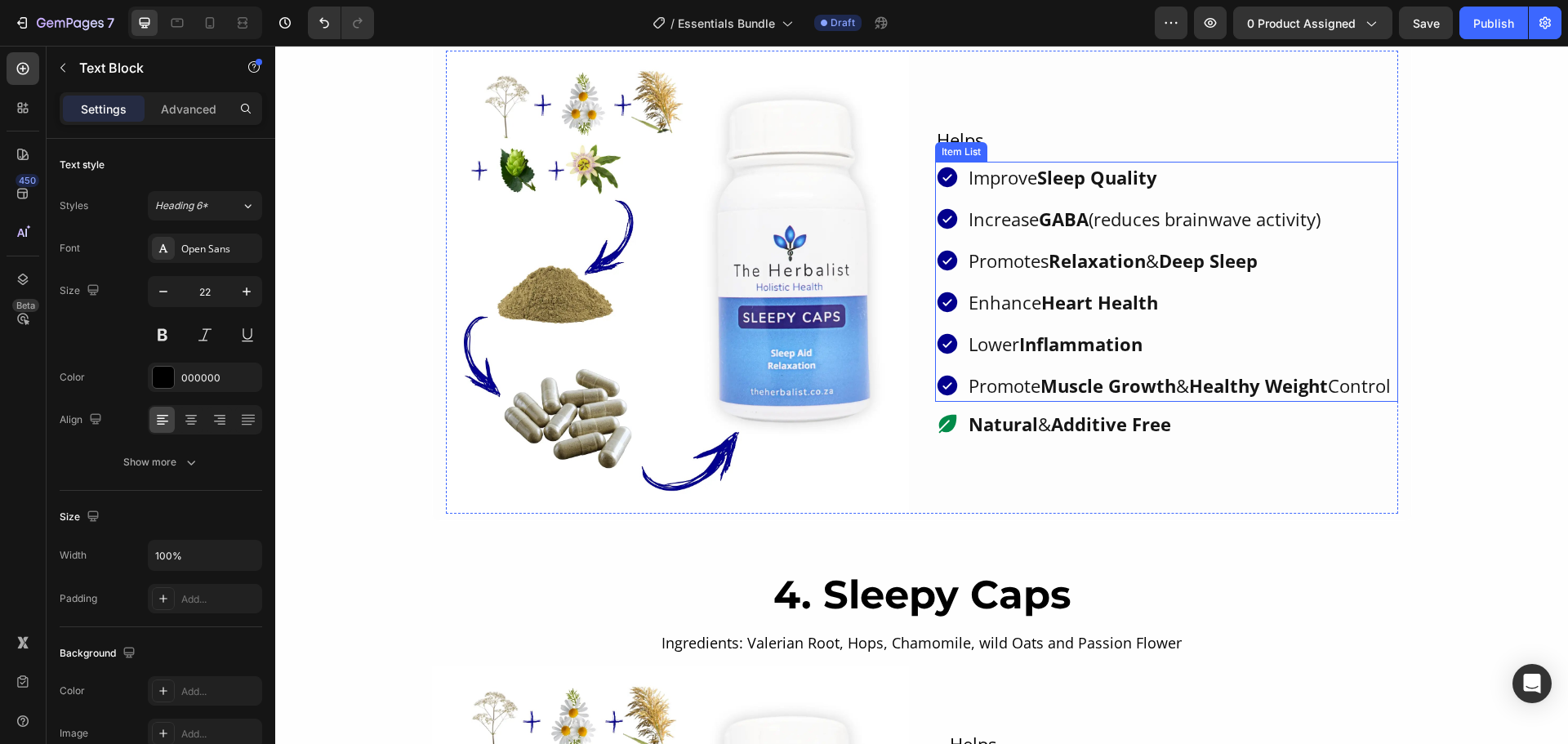
click at [1090, 293] on strong "Heart Health" at bounding box center [1099, 302] width 116 height 25
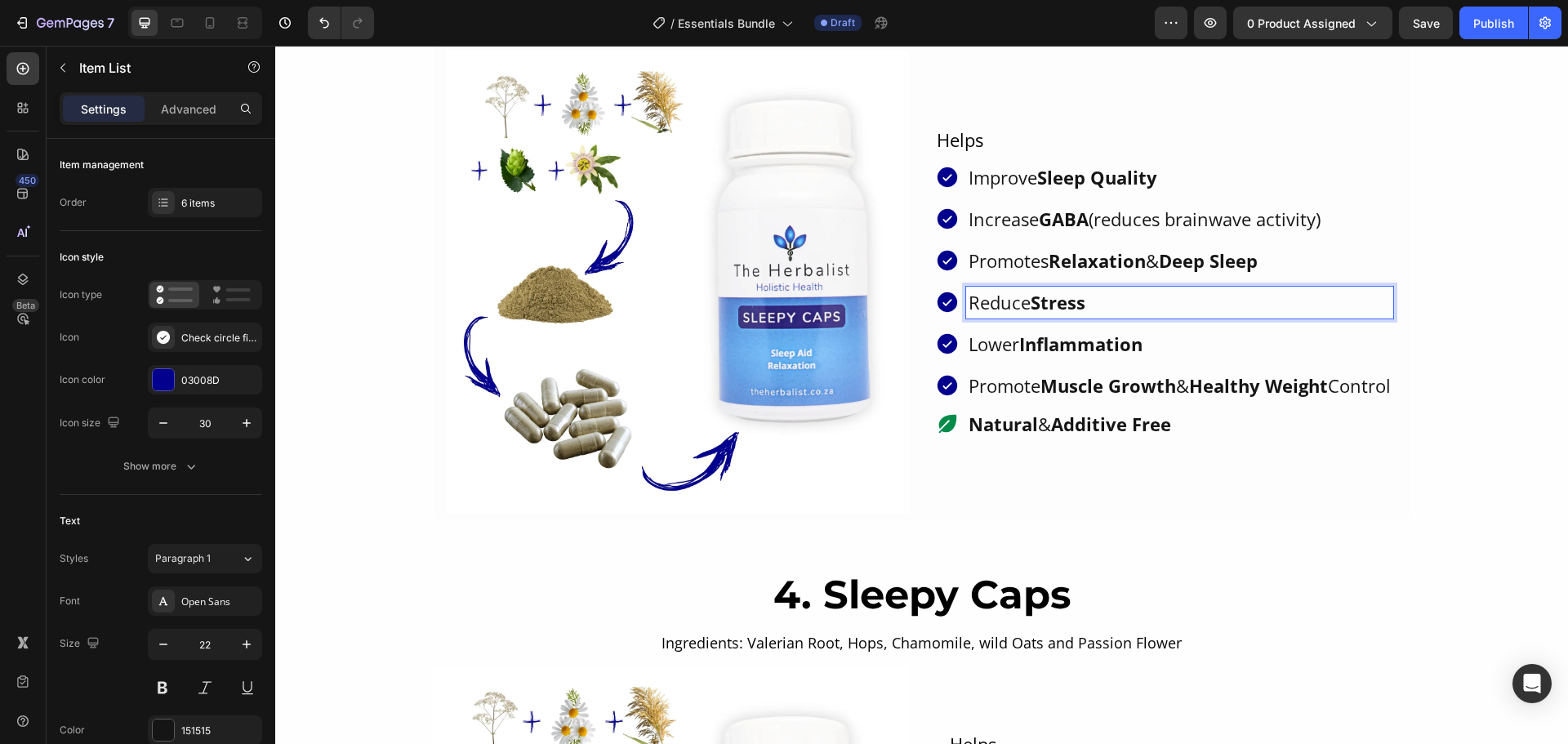
scroll to position [3398, 0]
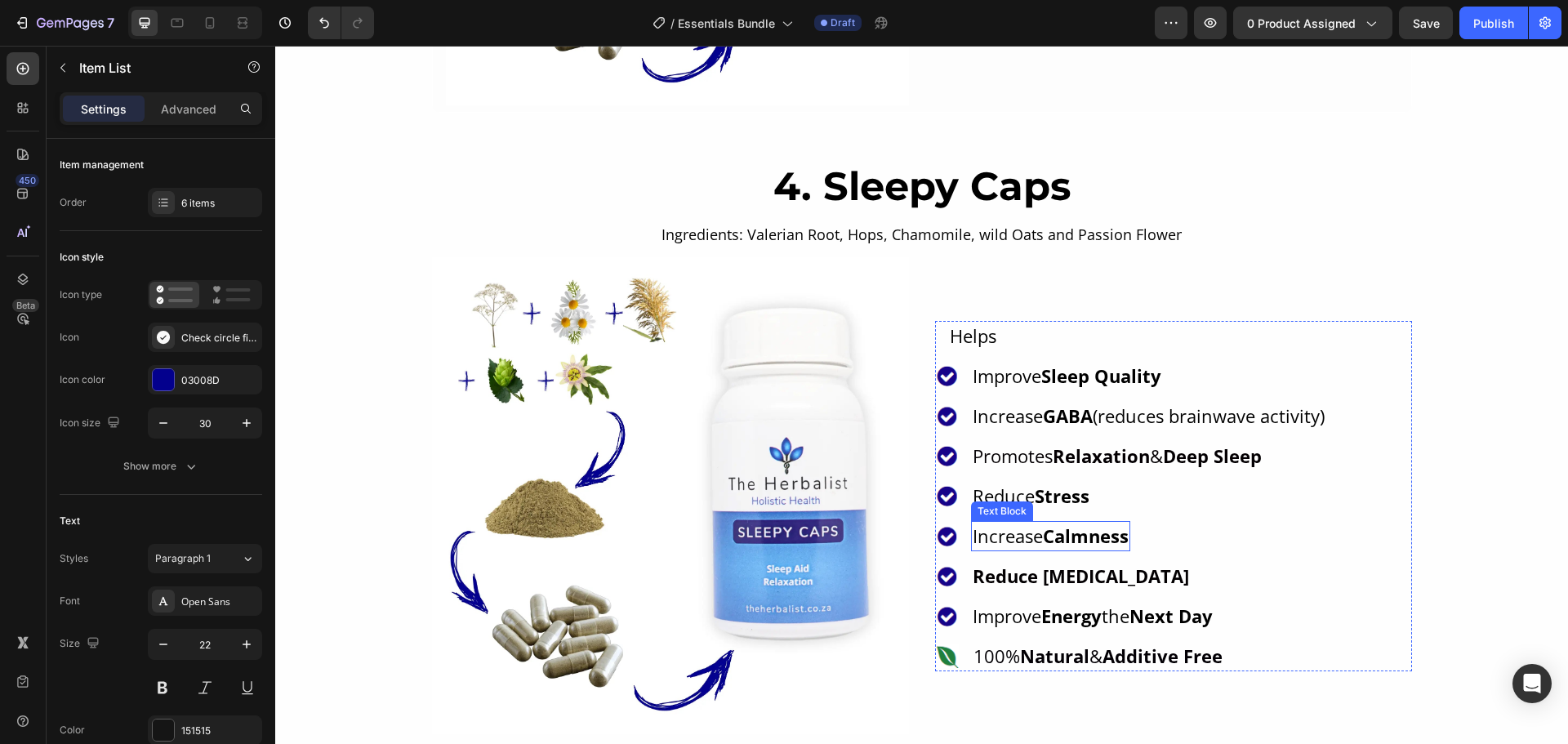
click at [1048, 534] on strong "Calmness" at bounding box center [1085, 536] width 86 height 25
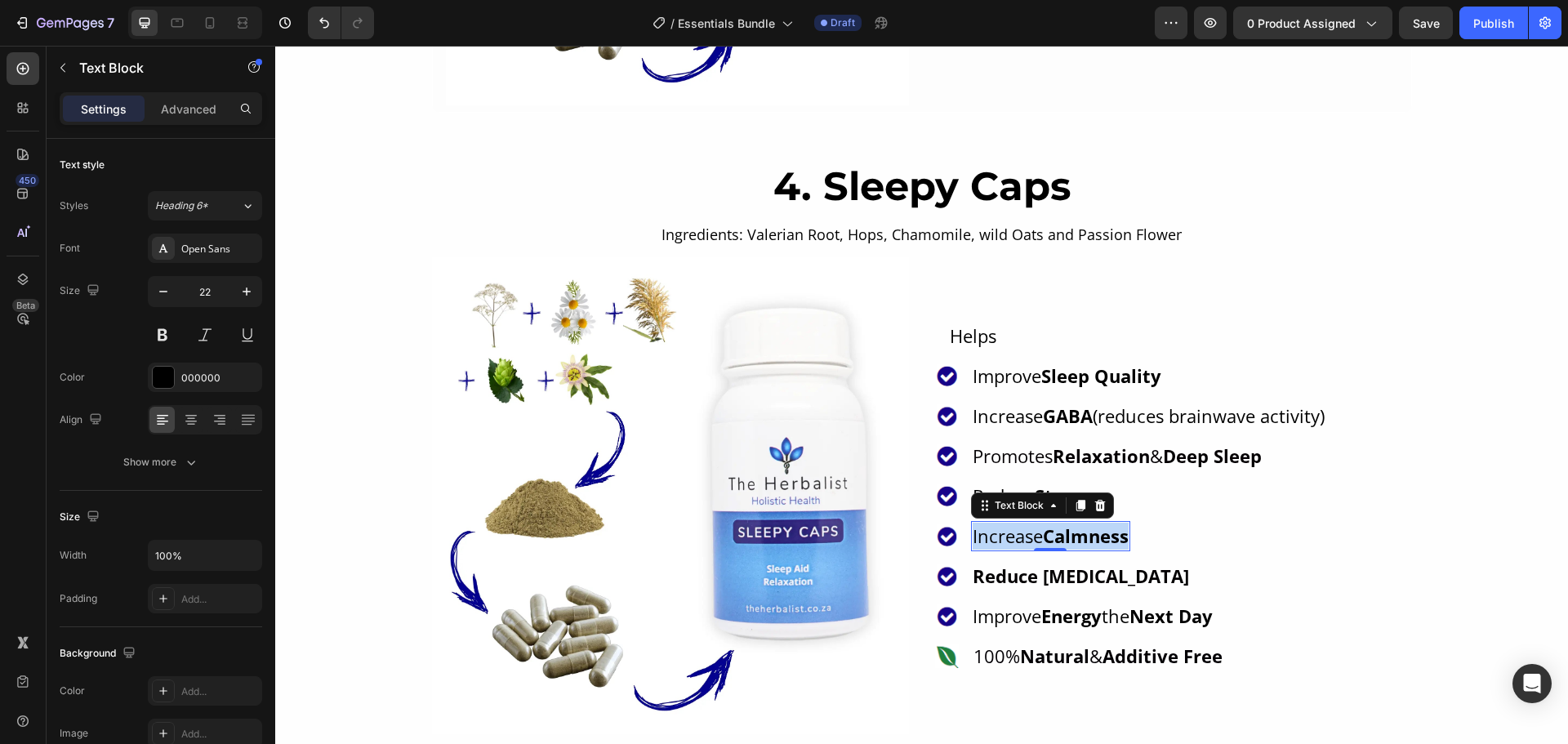
click at [1048, 534] on strong "Calmness" at bounding box center [1085, 536] width 86 height 25
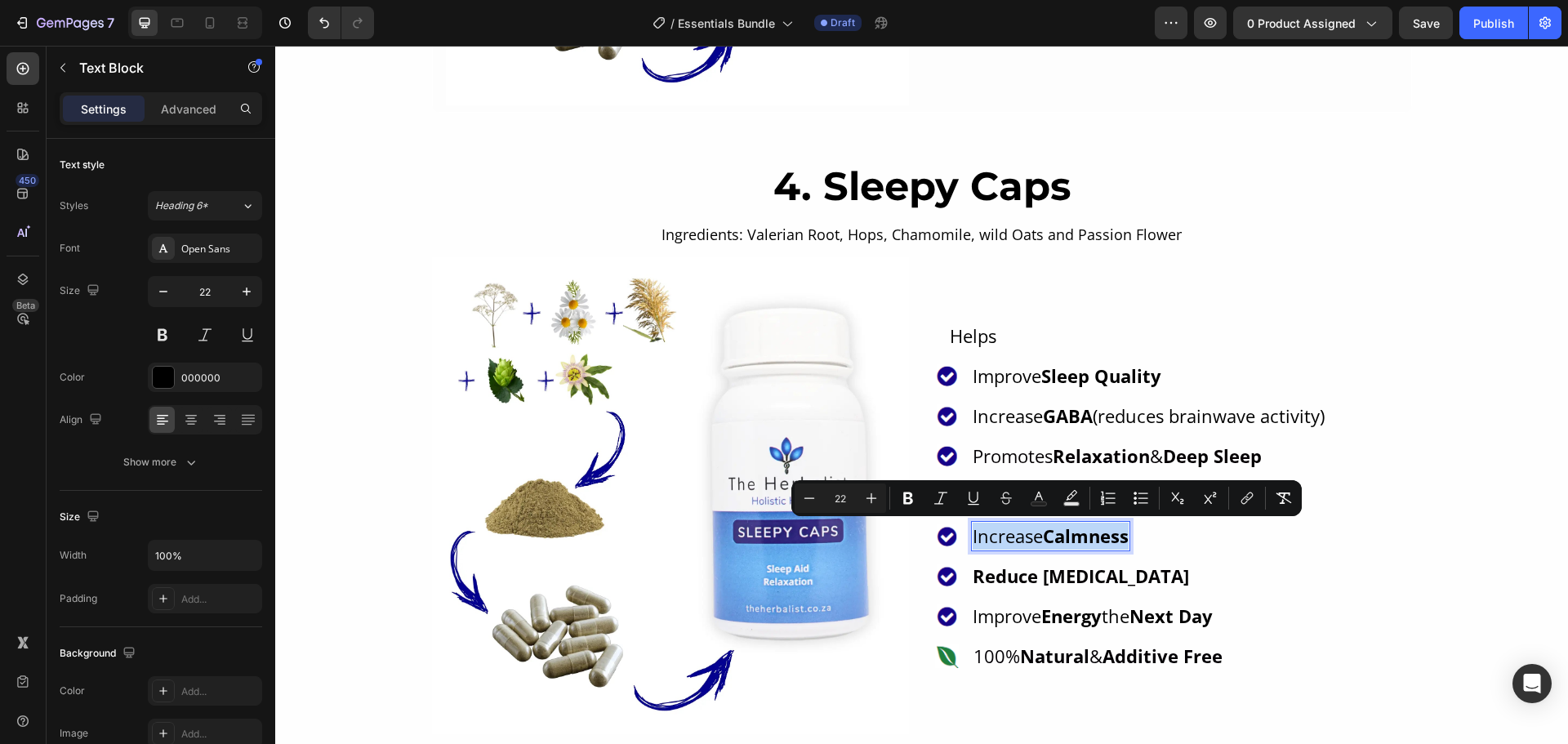
copy p "Increase Calmness"
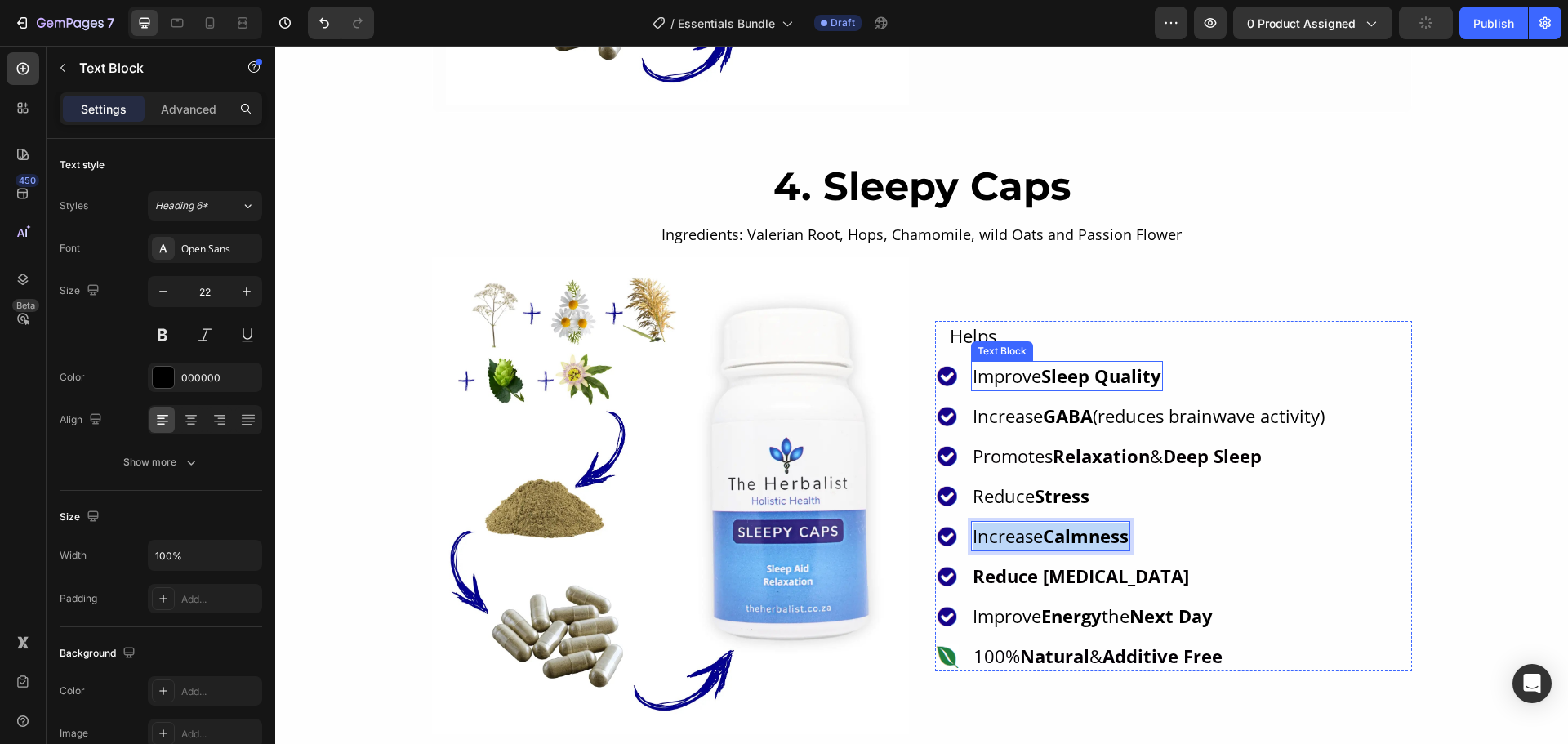
scroll to position [3071, 0]
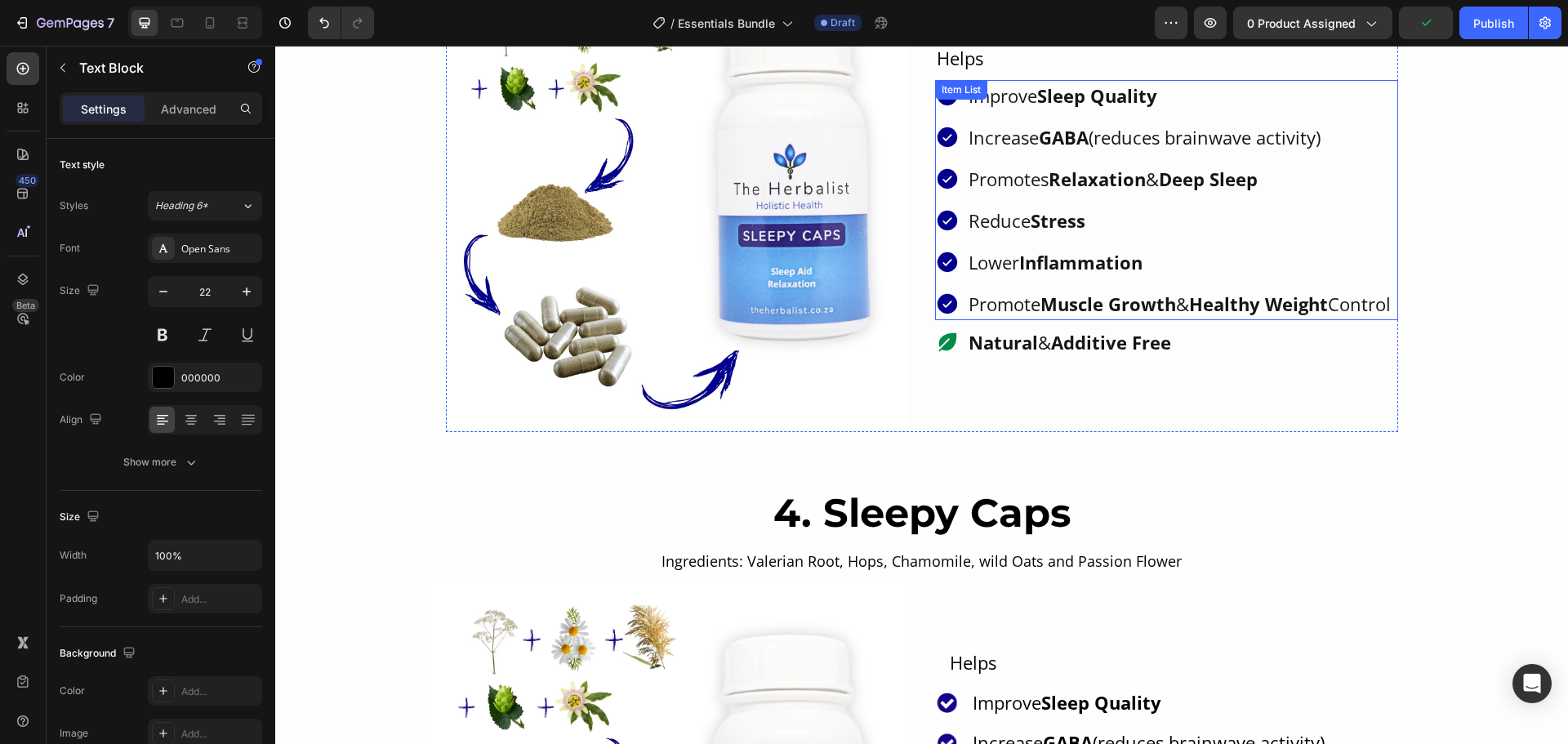
click at [1067, 251] on strong "Inflammation" at bounding box center [1081, 262] width 123 height 25
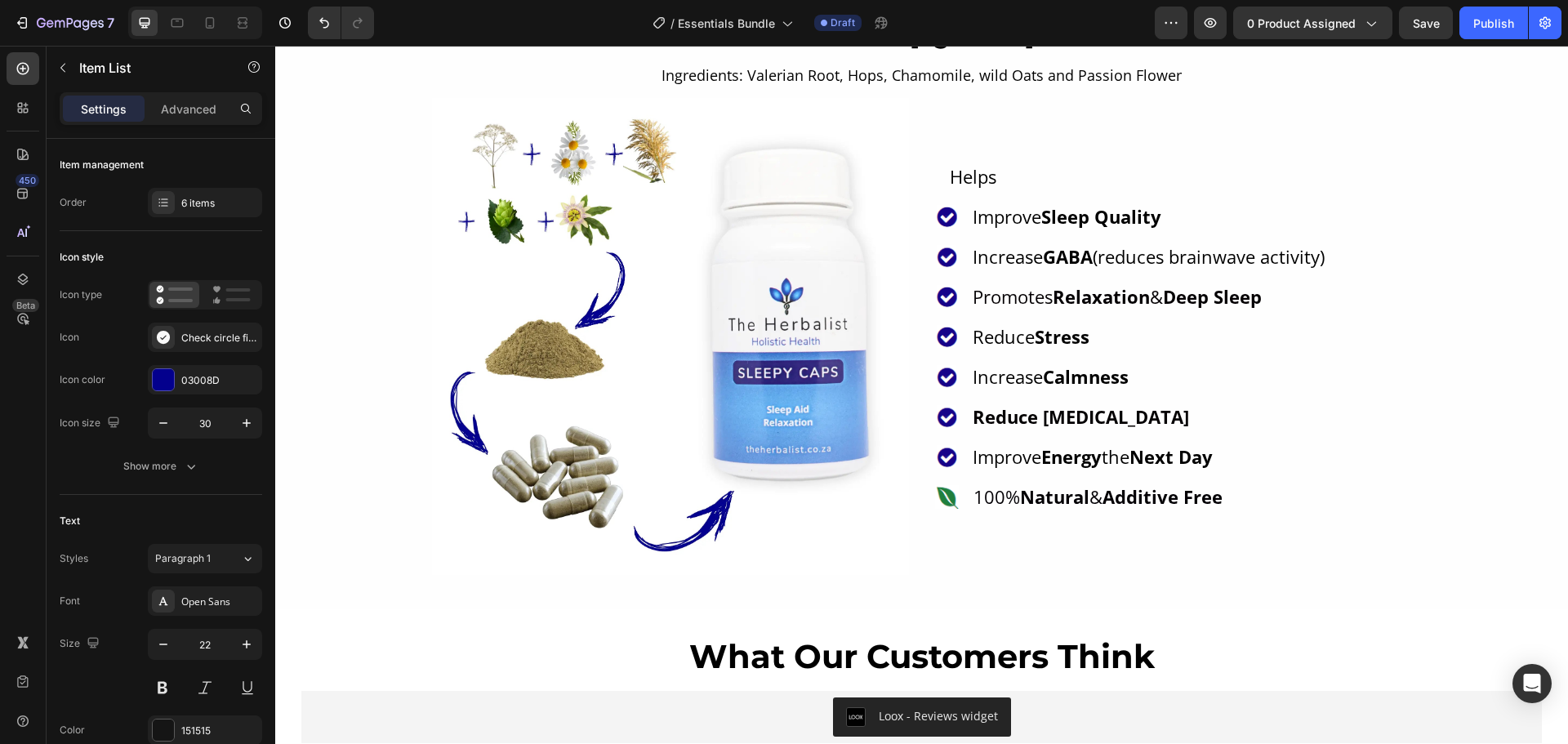
scroll to position [3562, 0]
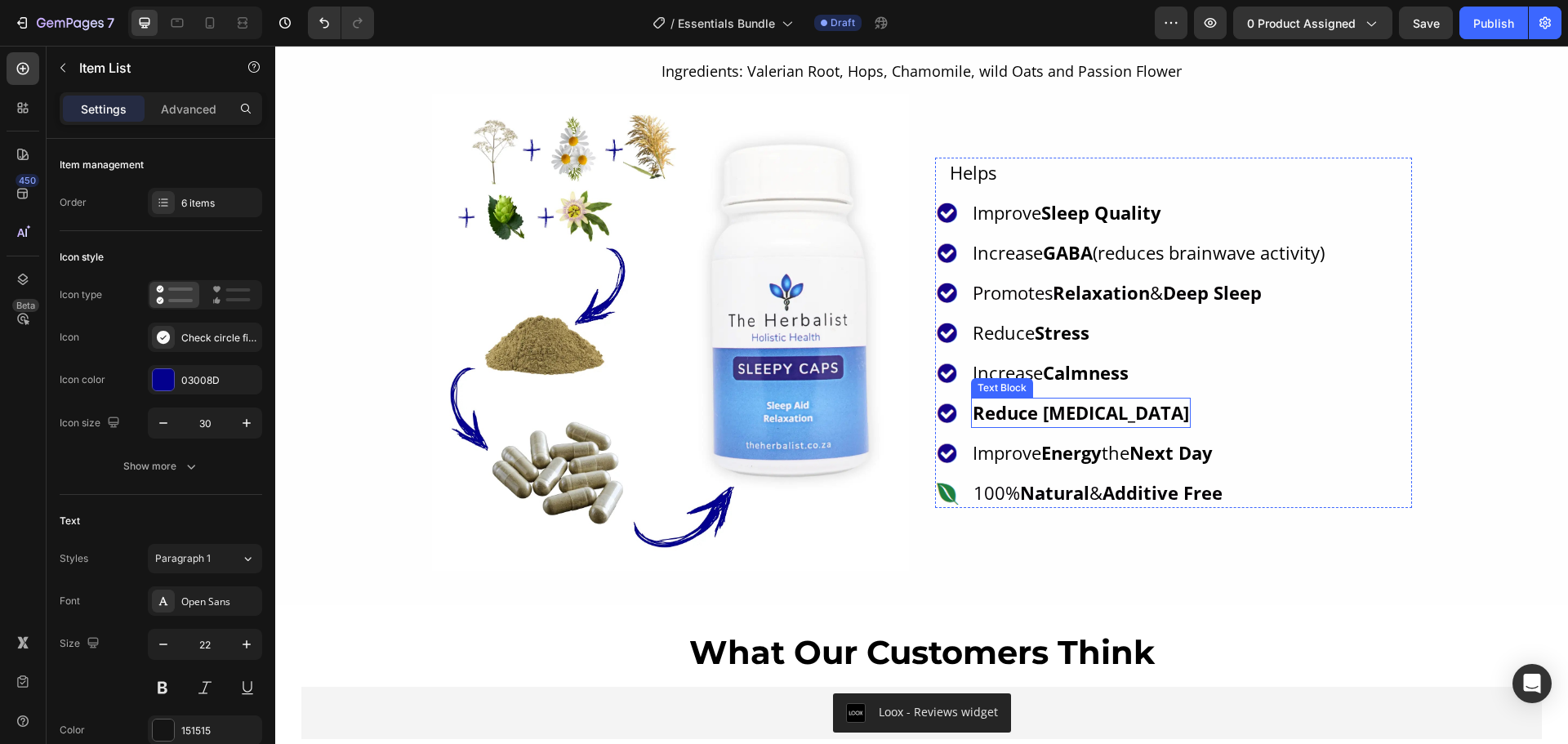
click at [1036, 420] on strong "Reduce Restlessness" at bounding box center [1080, 412] width 217 height 25
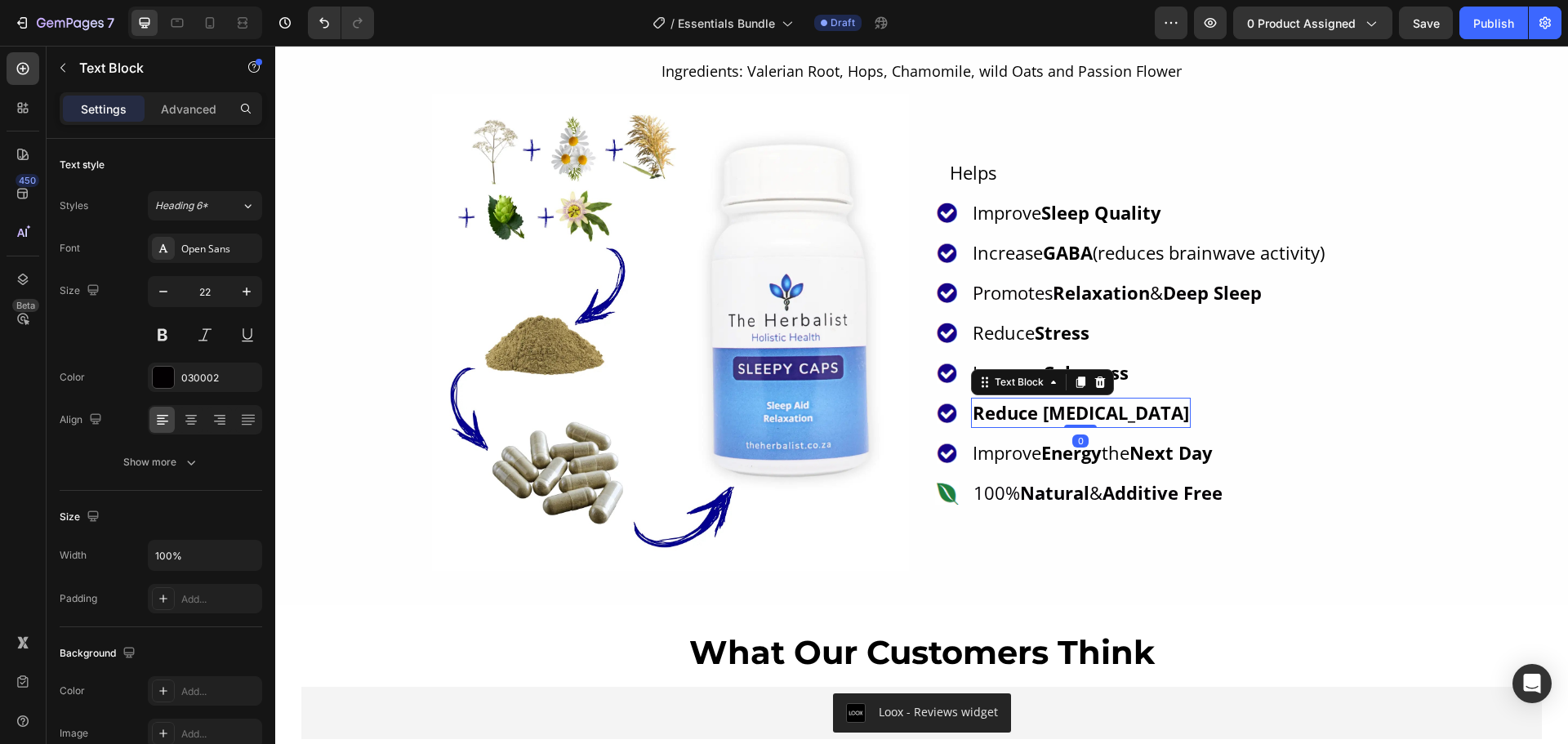
click at [1036, 420] on strong "Reduce Restlessness" at bounding box center [1080, 412] width 217 height 25
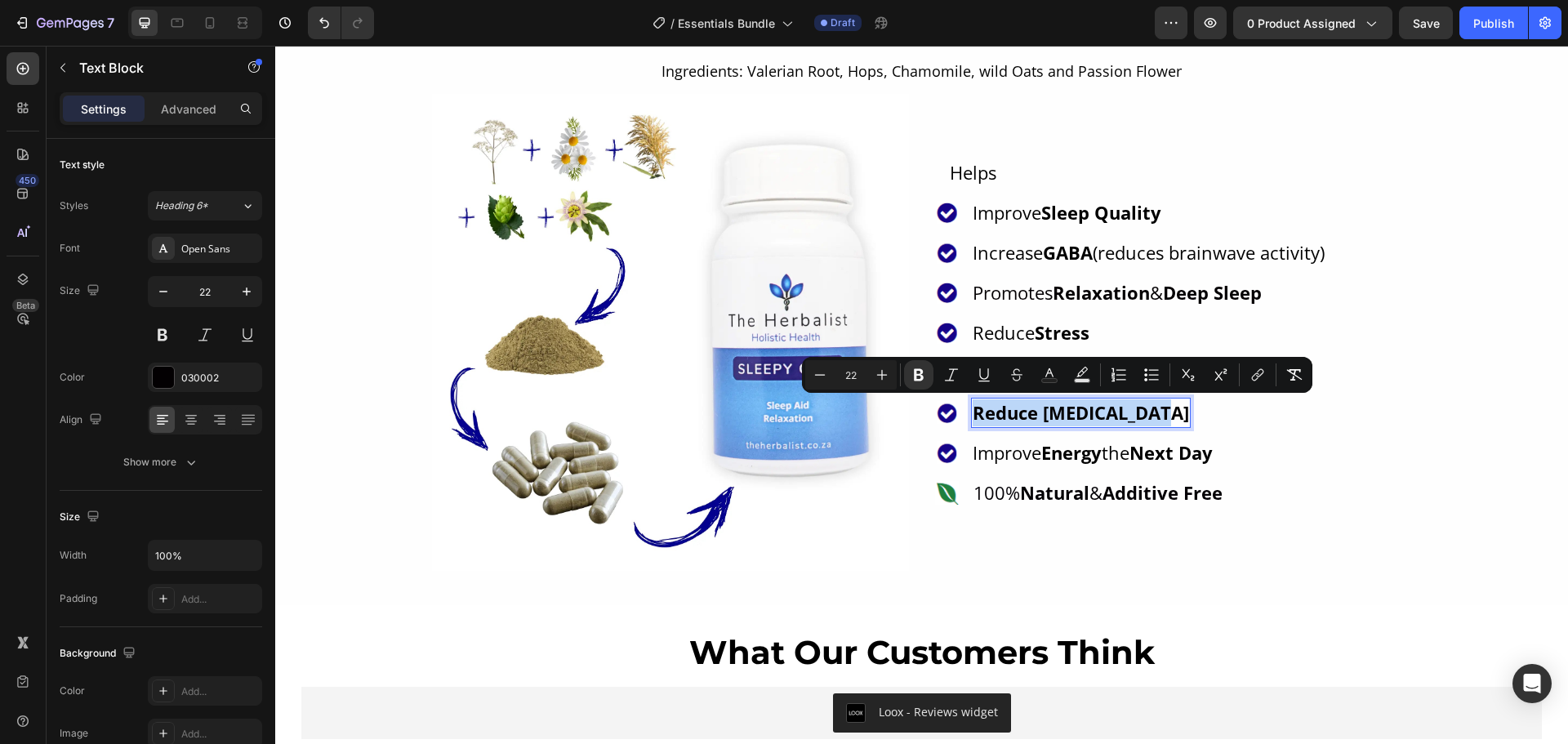
copy strong "Reduce Restlessness"
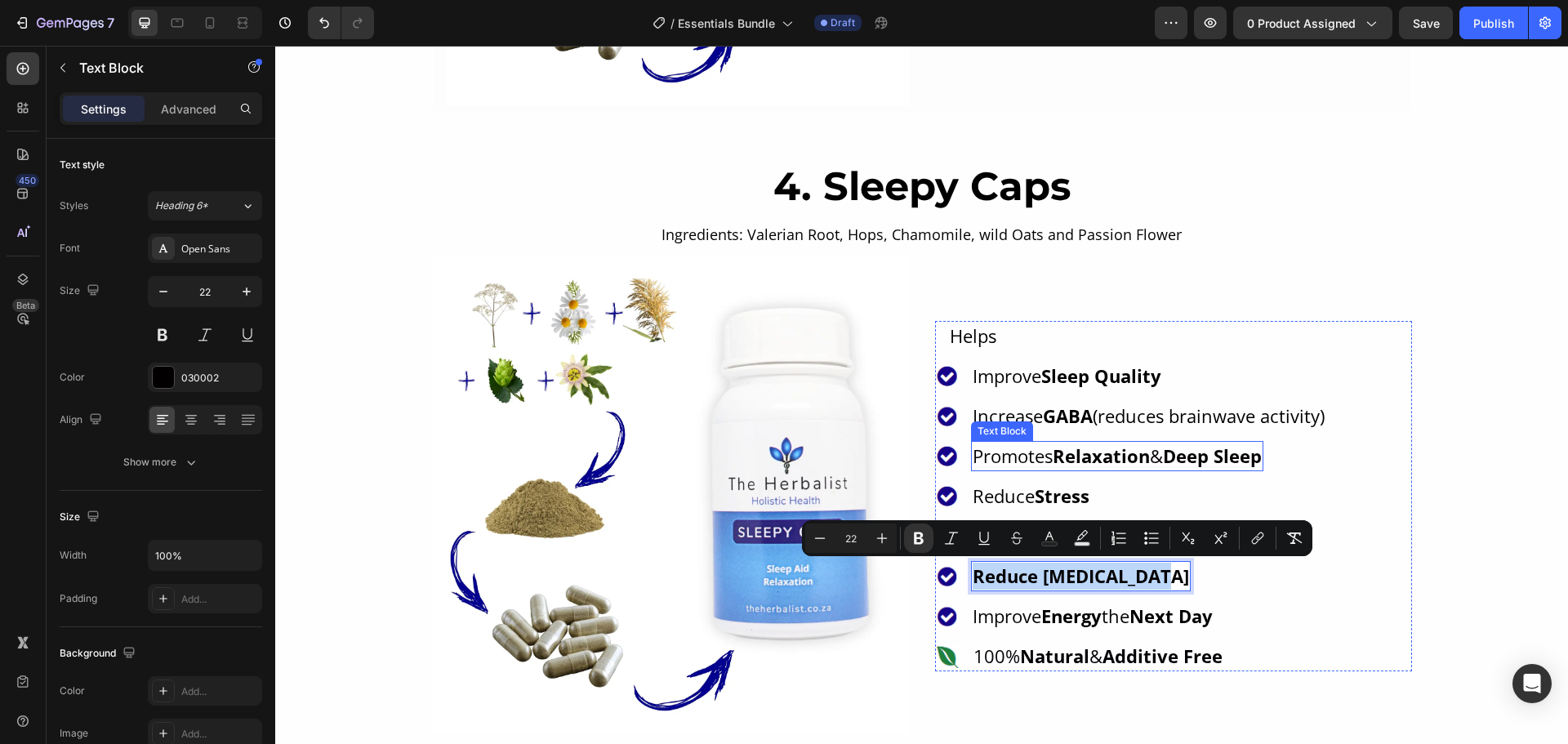
scroll to position [3153, 0]
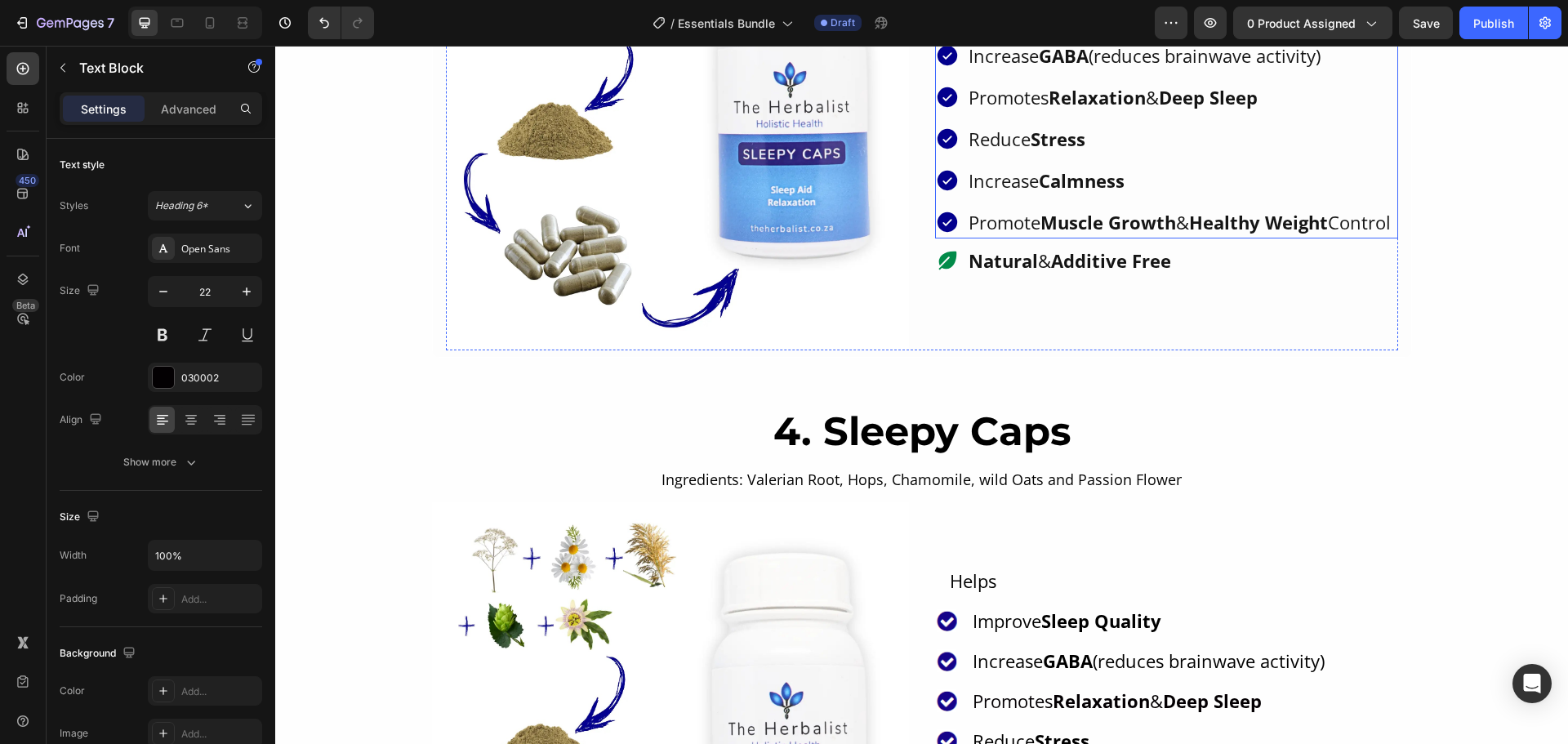
click at [1072, 222] on p "Promote Muscle Growth & Healthy Weight Control" at bounding box center [1179, 222] width 422 height 27
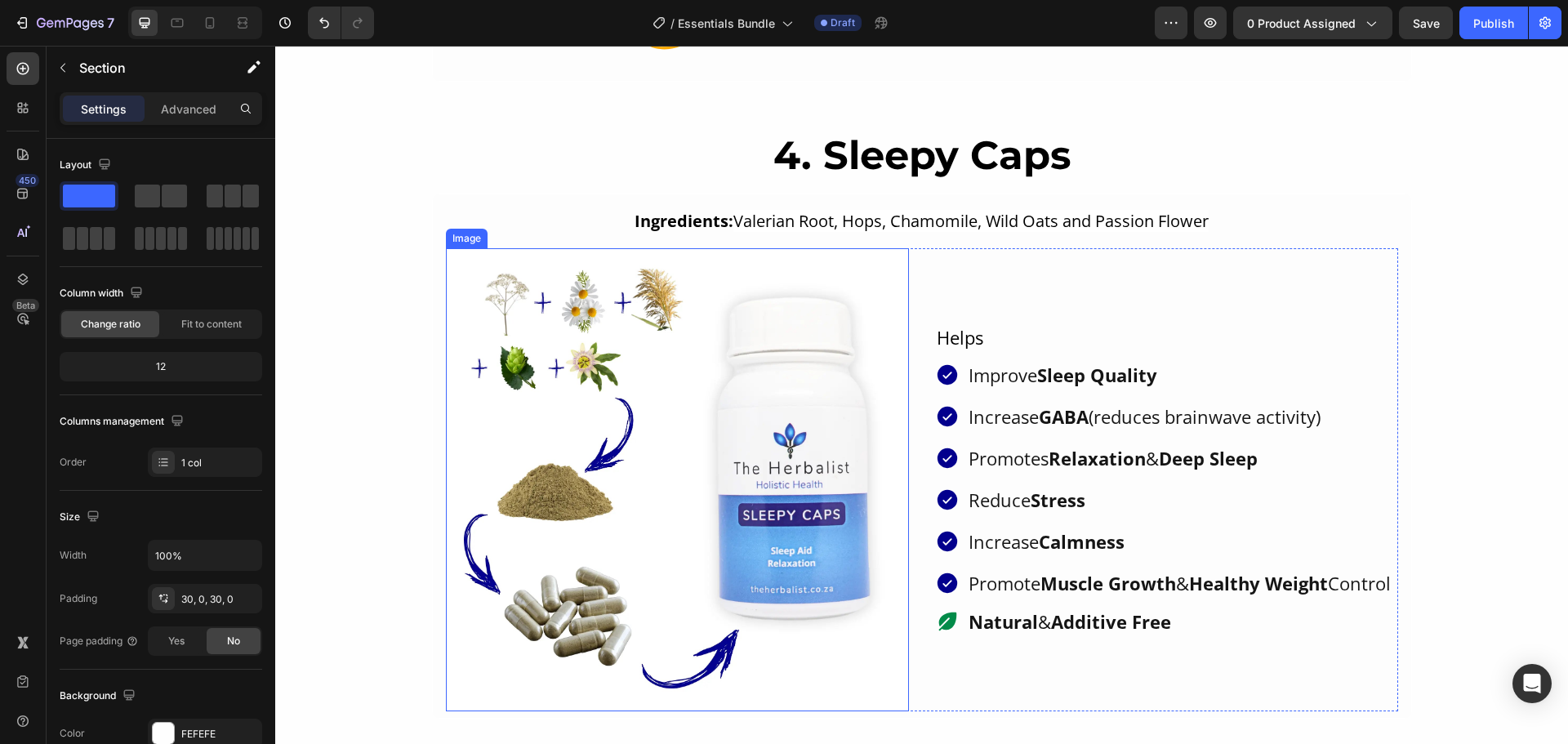
scroll to position [3270, 0]
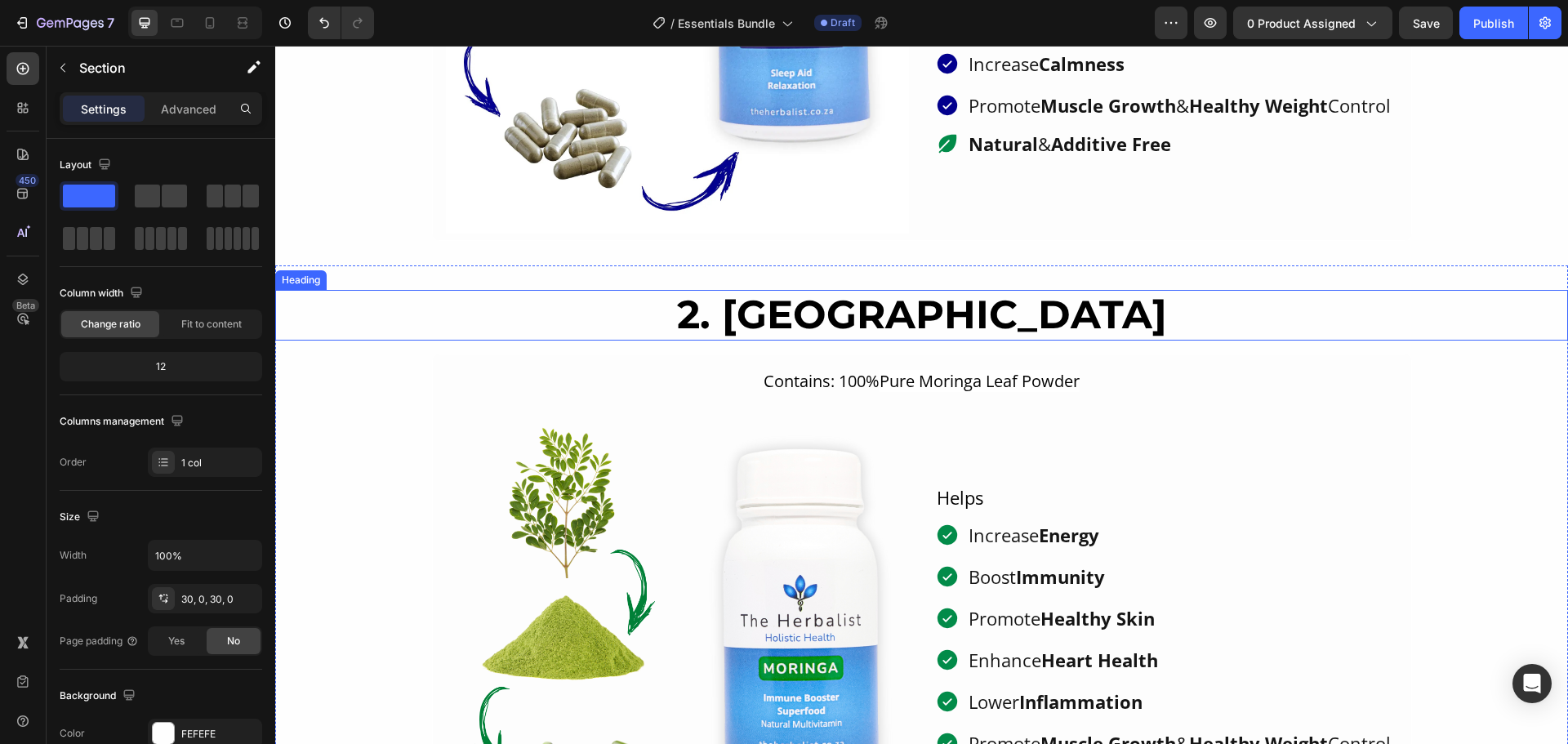
click at [367, 339] on h2 "2. Moringa" at bounding box center [922, 315] width 1292 height 51
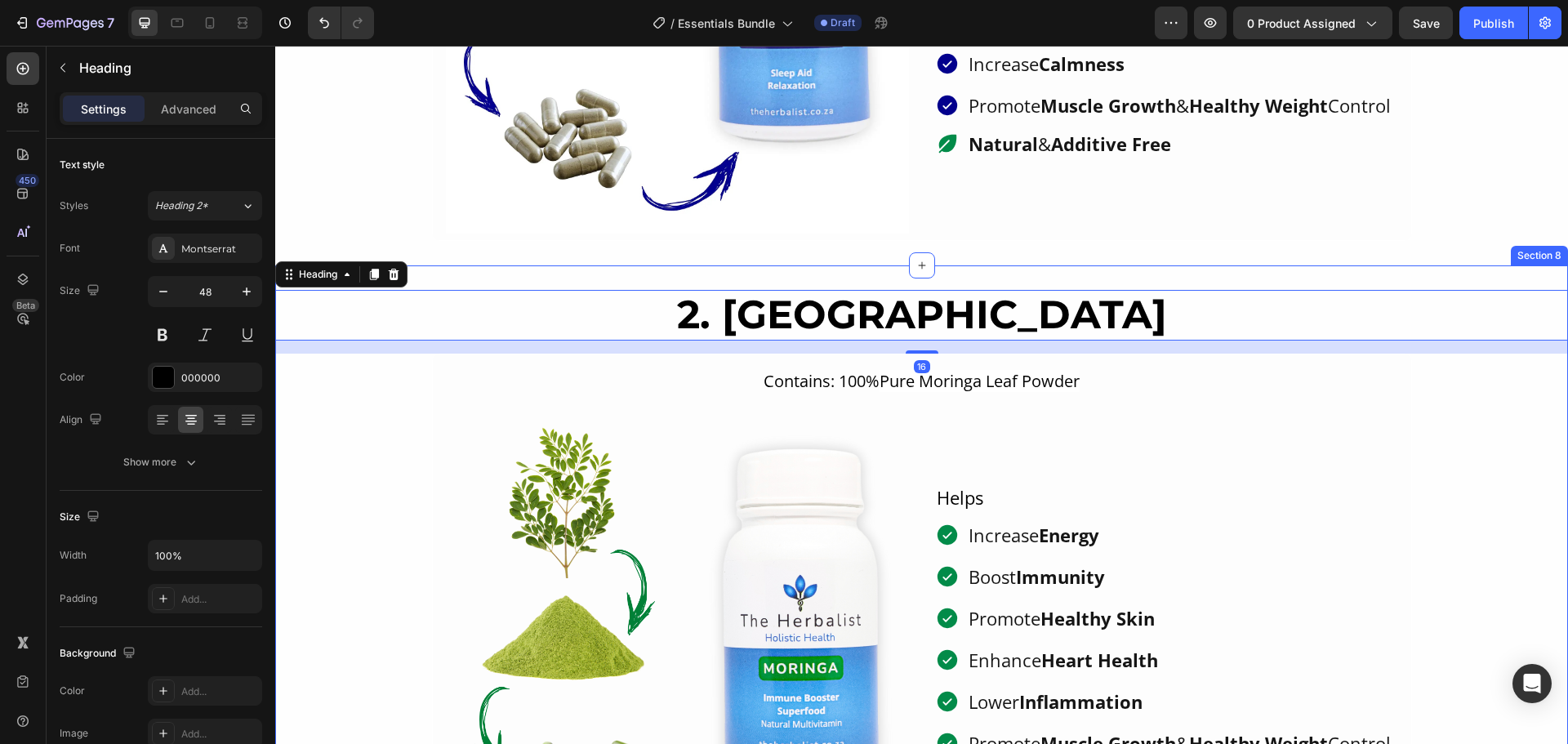
click at [445, 280] on div "2. Moringa Heading 16 Contains: 100% Pure Moringa Leaf Powder Text Block Image …" at bounding box center [922, 584] width 1292 height 638
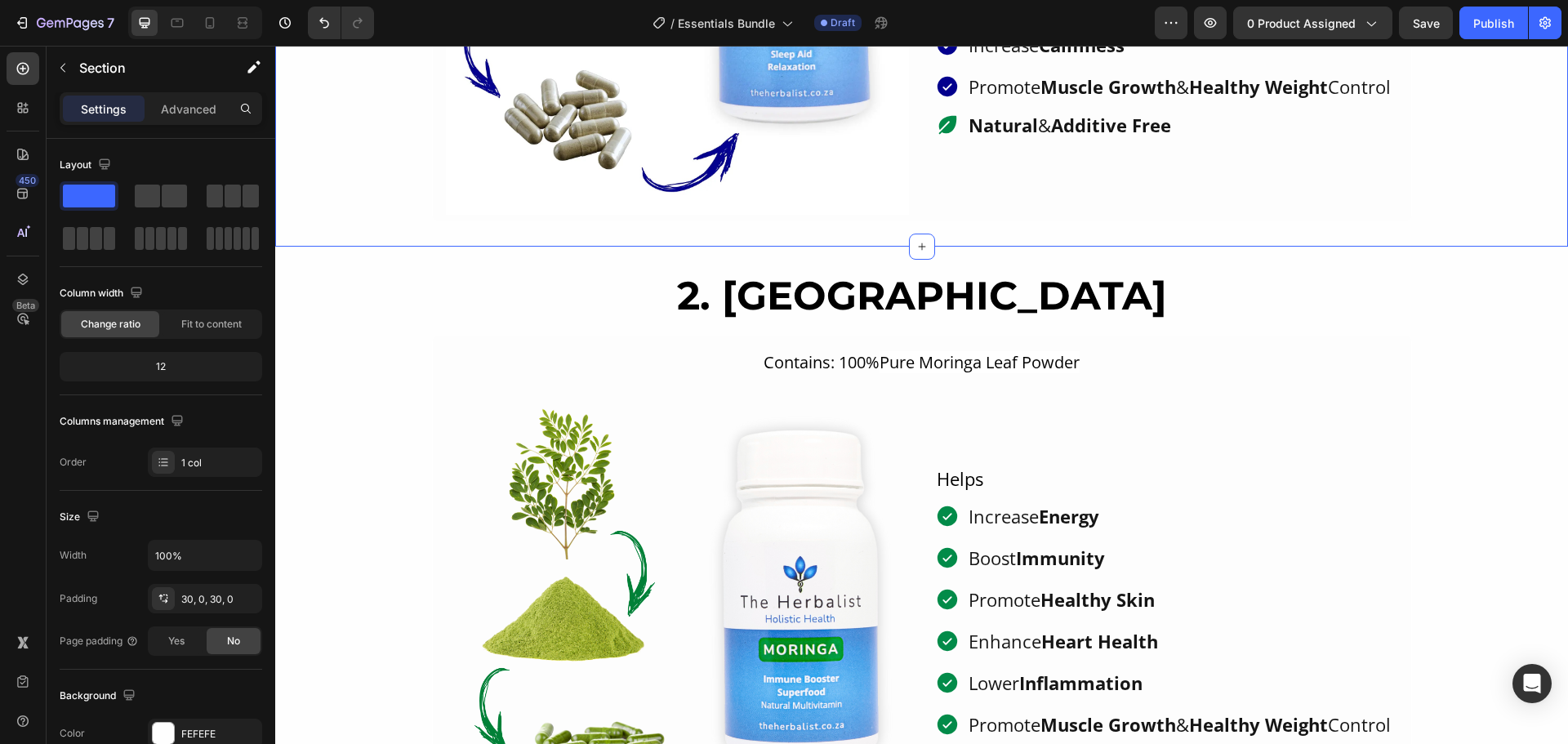
scroll to position [3351, 0]
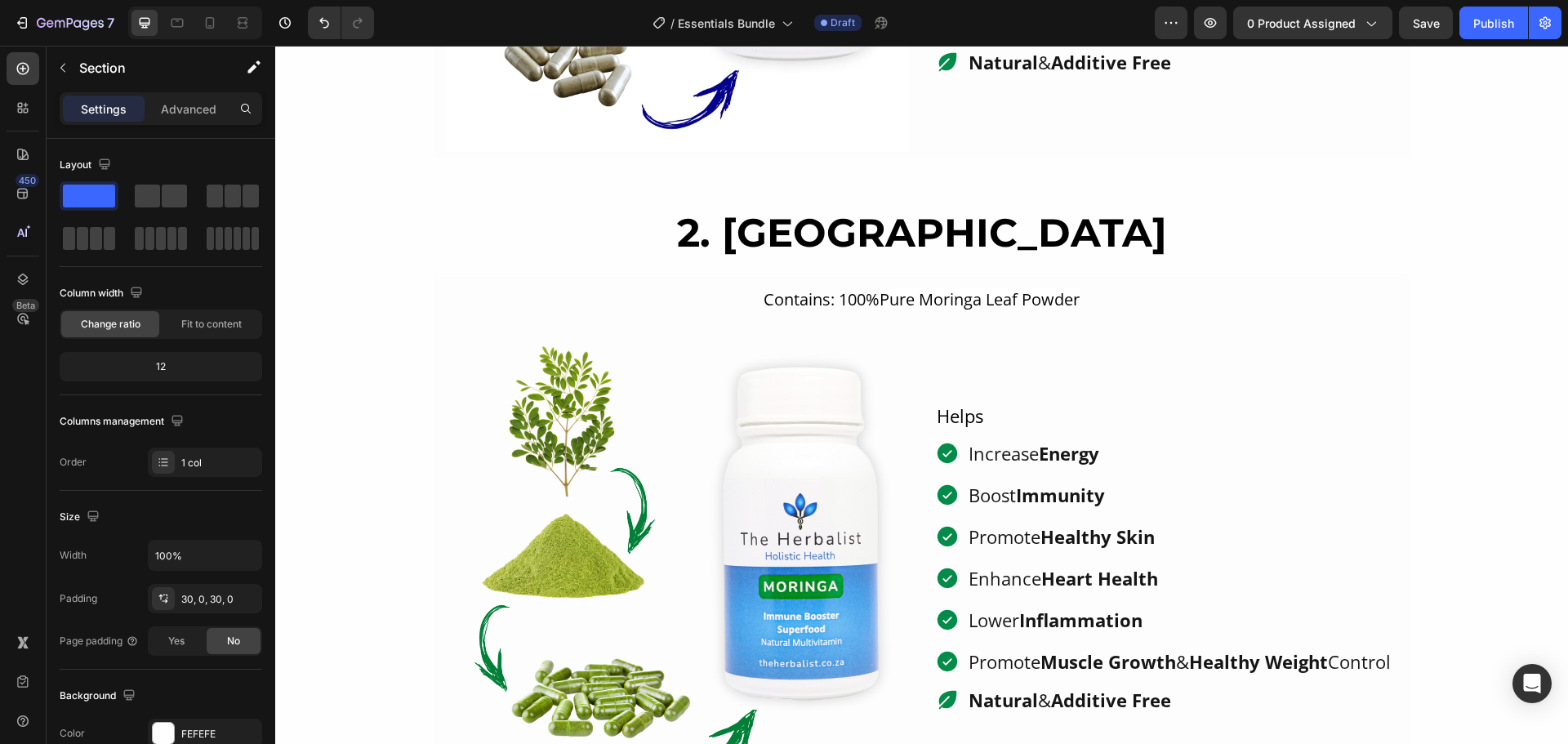
click at [353, 196] on div "2. Moringa Heading Contains: 100% Pure Moringa Leaf Powder Text Block Image Hel…" at bounding box center [922, 503] width 1292 height 638
click at [325, 390] on div "2. Moringa Heading Contains: 100% Pure Moringa Leaf Powder Text Block Image Hel…" at bounding box center [922, 503] width 1292 height 589
click at [656, 222] on h2 "2. Moringa" at bounding box center [922, 233] width 1292 height 51
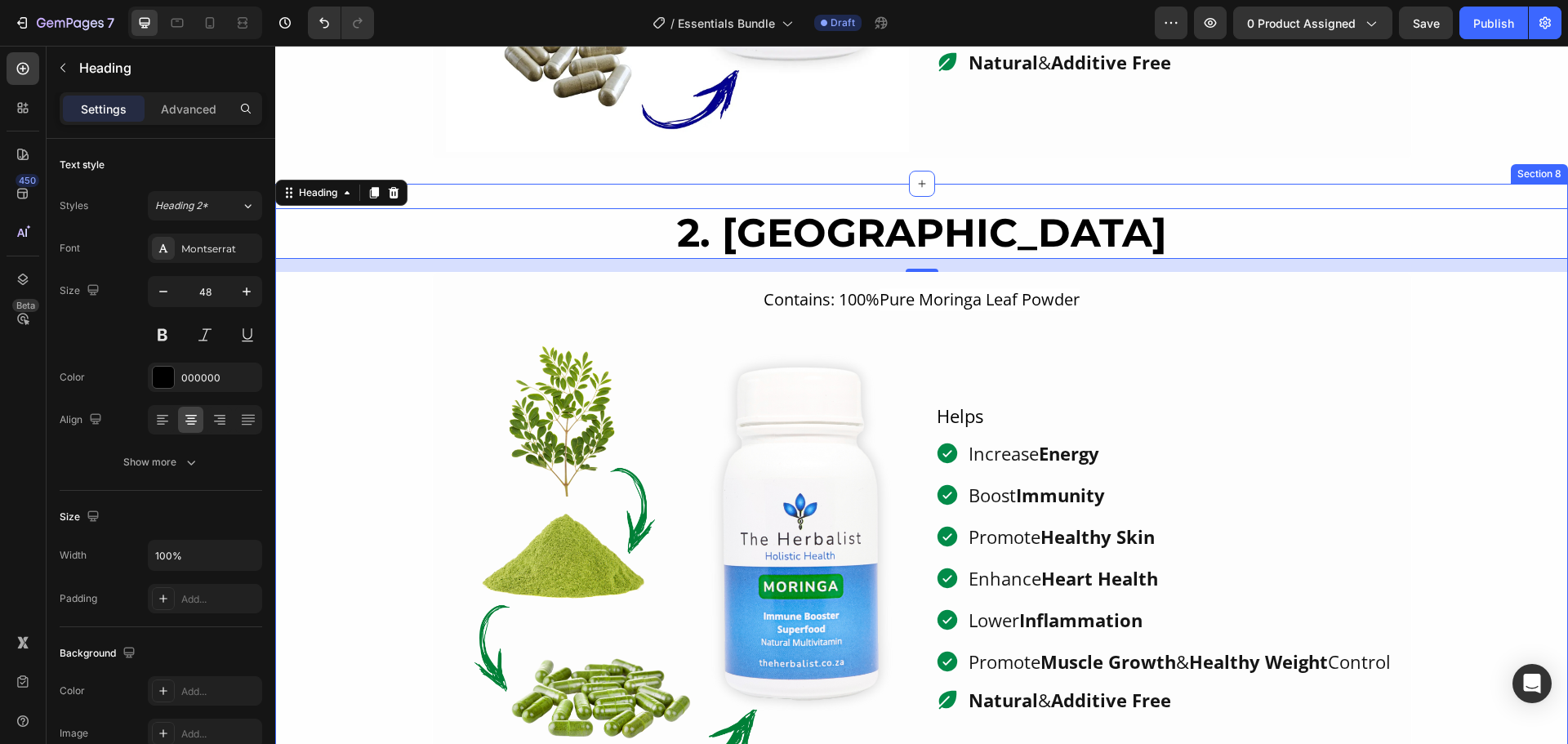
click at [543, 189] on div "2. Moringa Heading 16 Contains: 100% Pure Moringa Leaf Powder Text Block Image …" at bounding box center [922, 503] width 1292 height 638
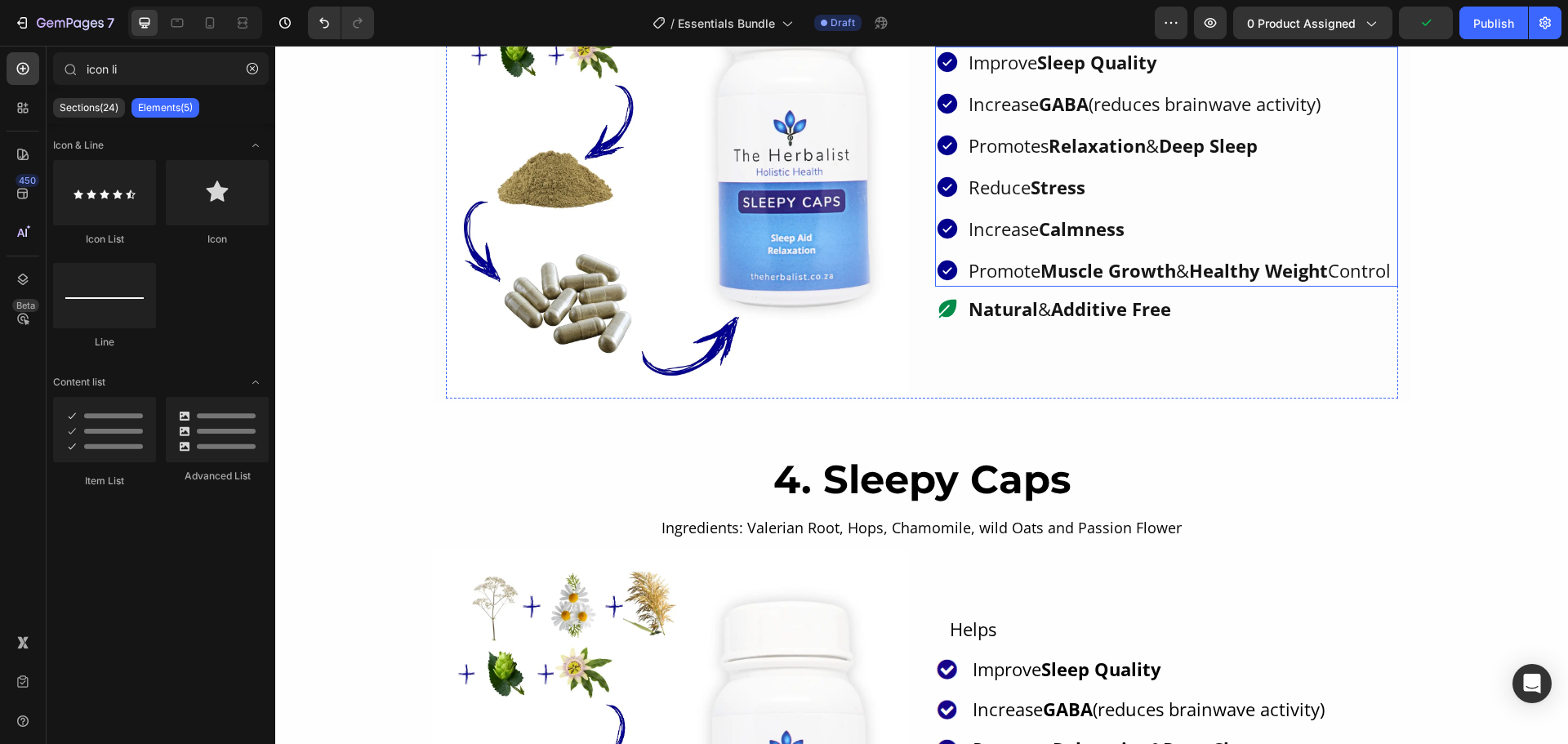
scroll to position [3025, 0]
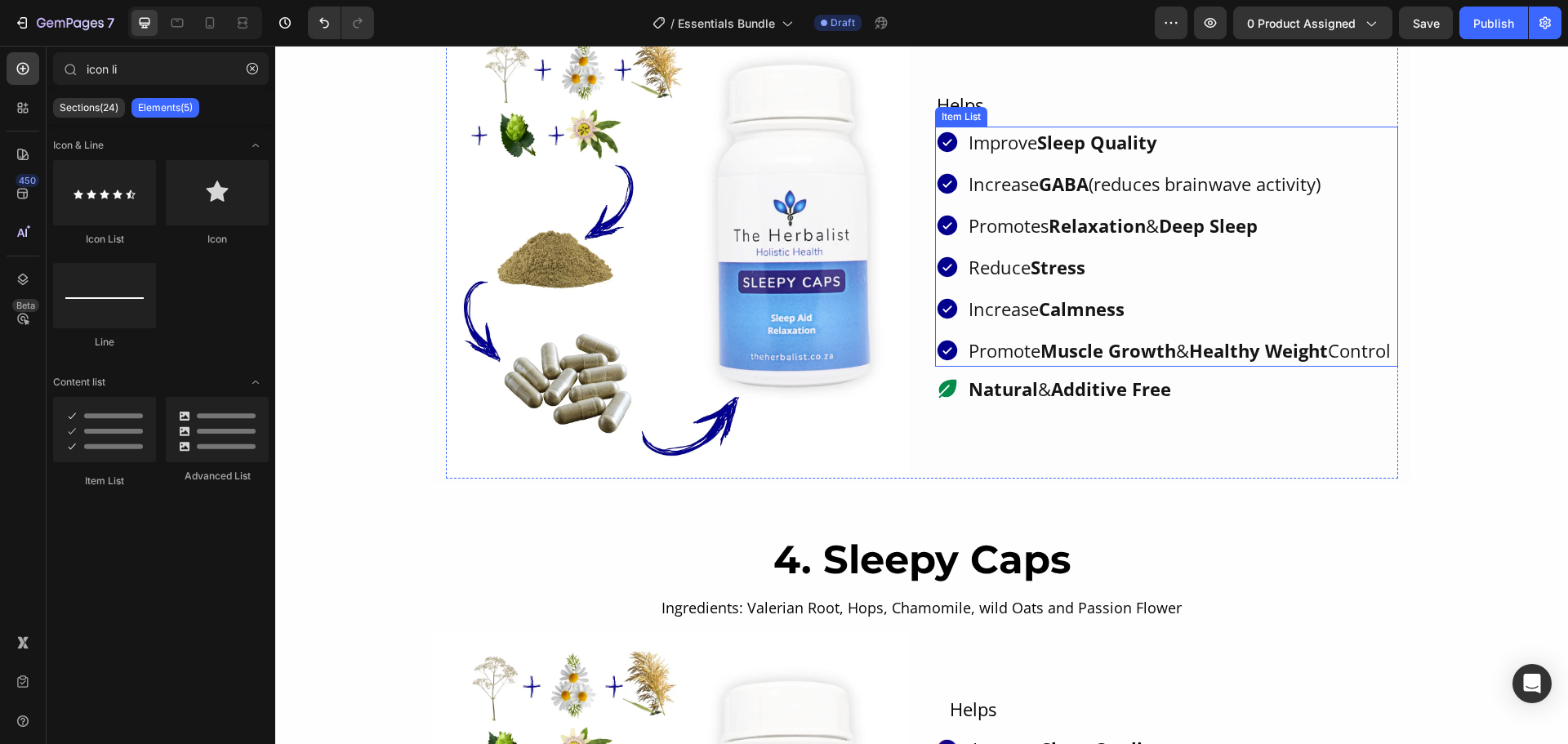
click at [1251, 278] on div "Improve Sleep Quality Increase GABA (reduces brainwave activity) Promotes Relax…" at bounding box center [1163, 247] width 458 height 240
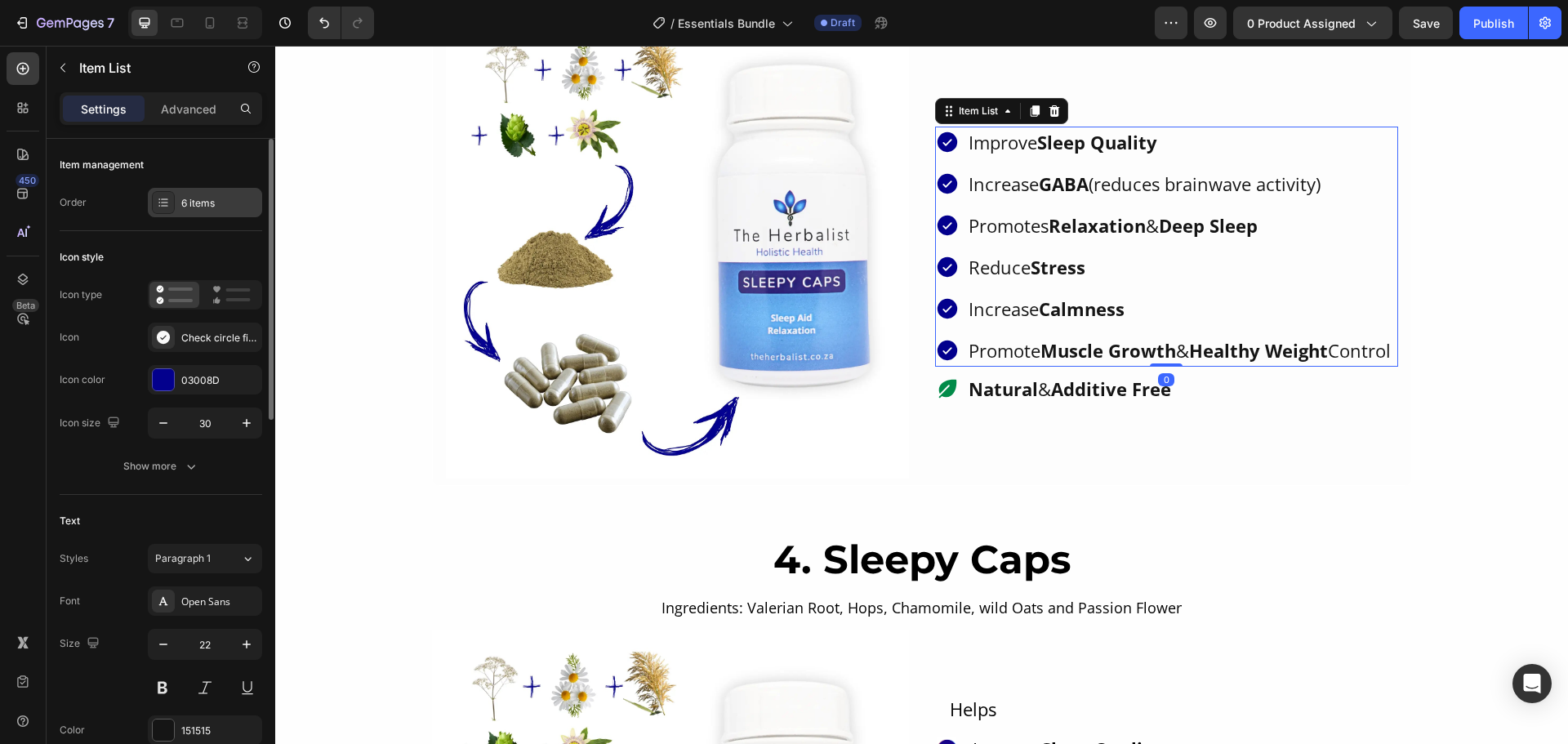
click at [156, 205] on div at bounding box center [163, 202] width 23 height 23
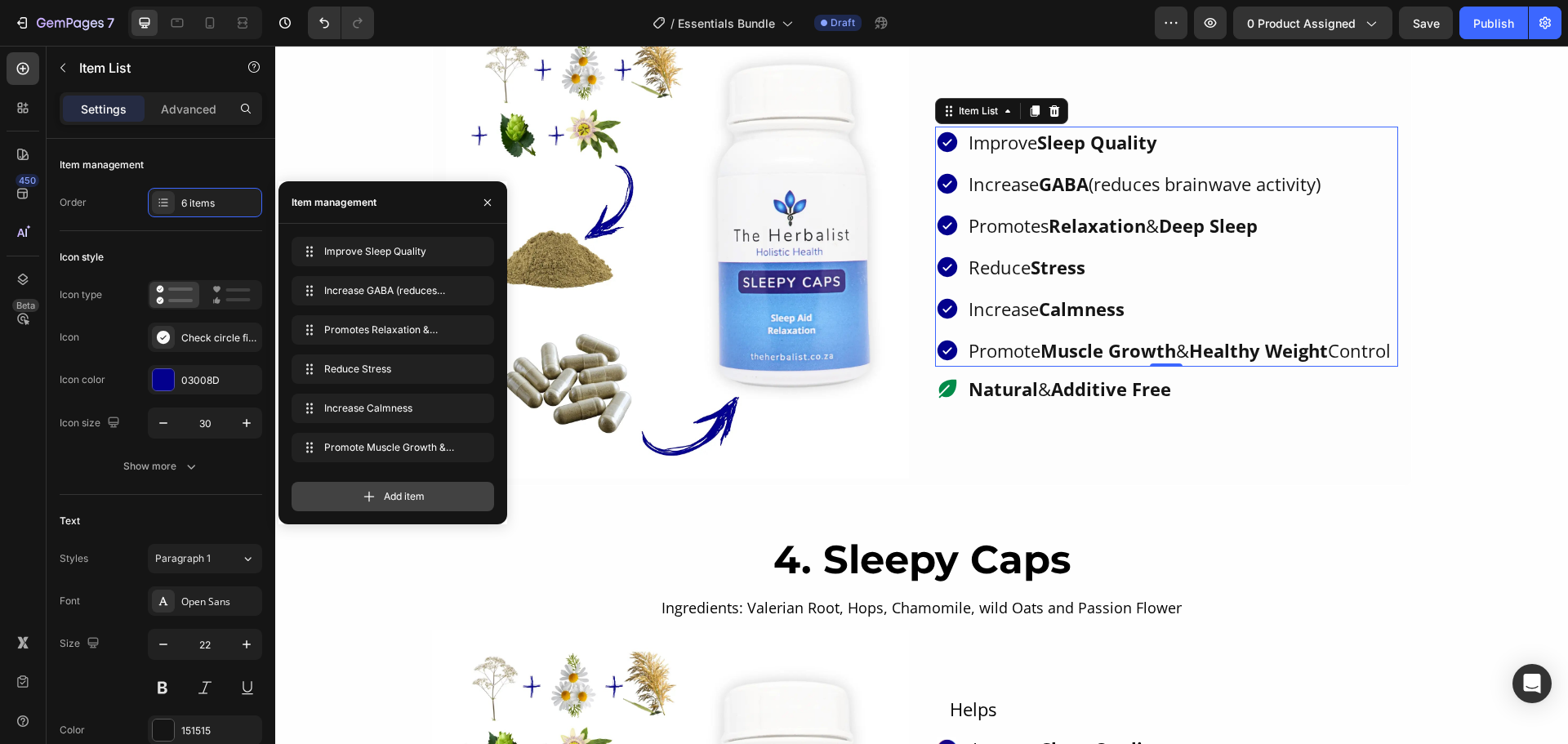
click at [359, 497] on div "Add item" at bounding box center [393, 497] width 203 height 29
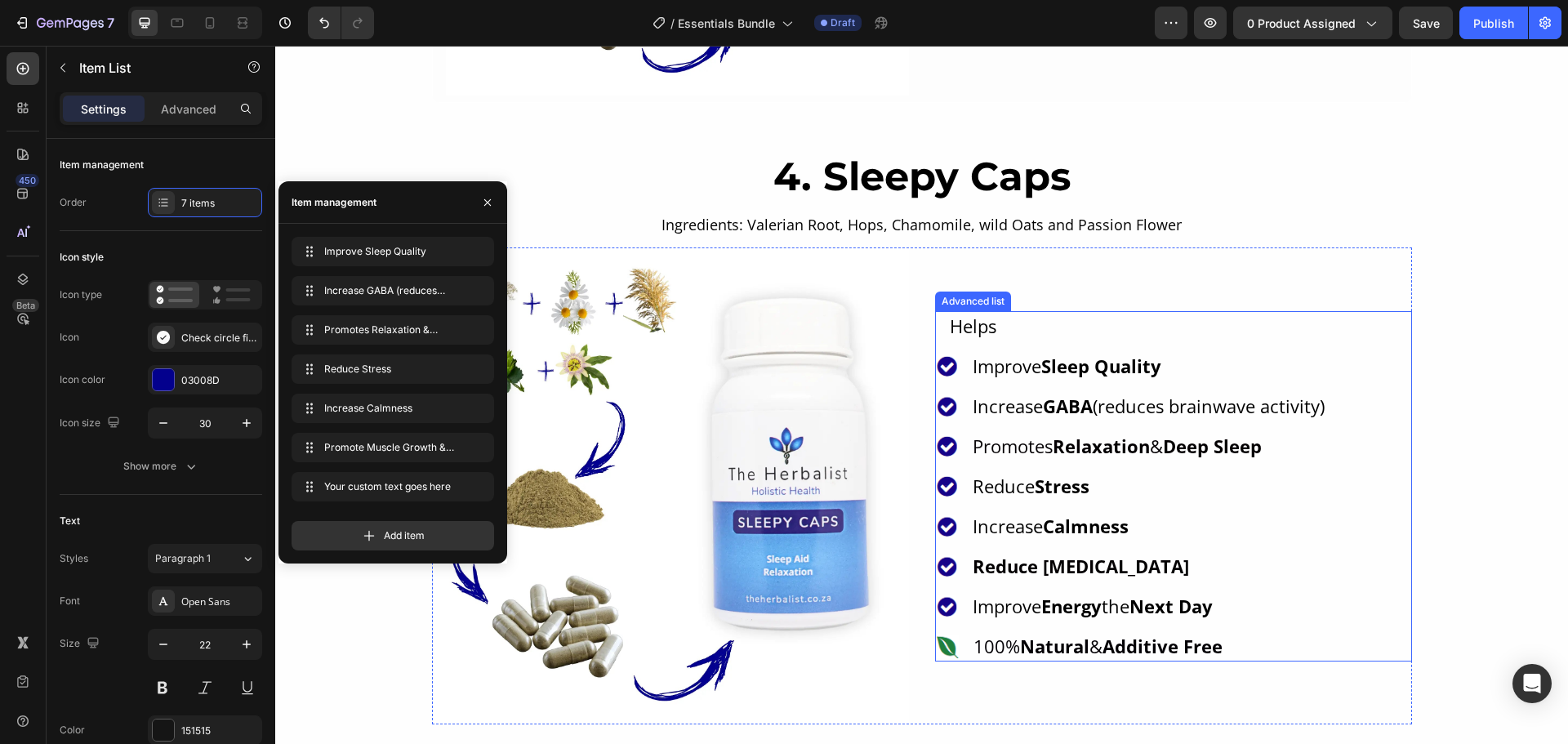
scroll to position [3515, 0]
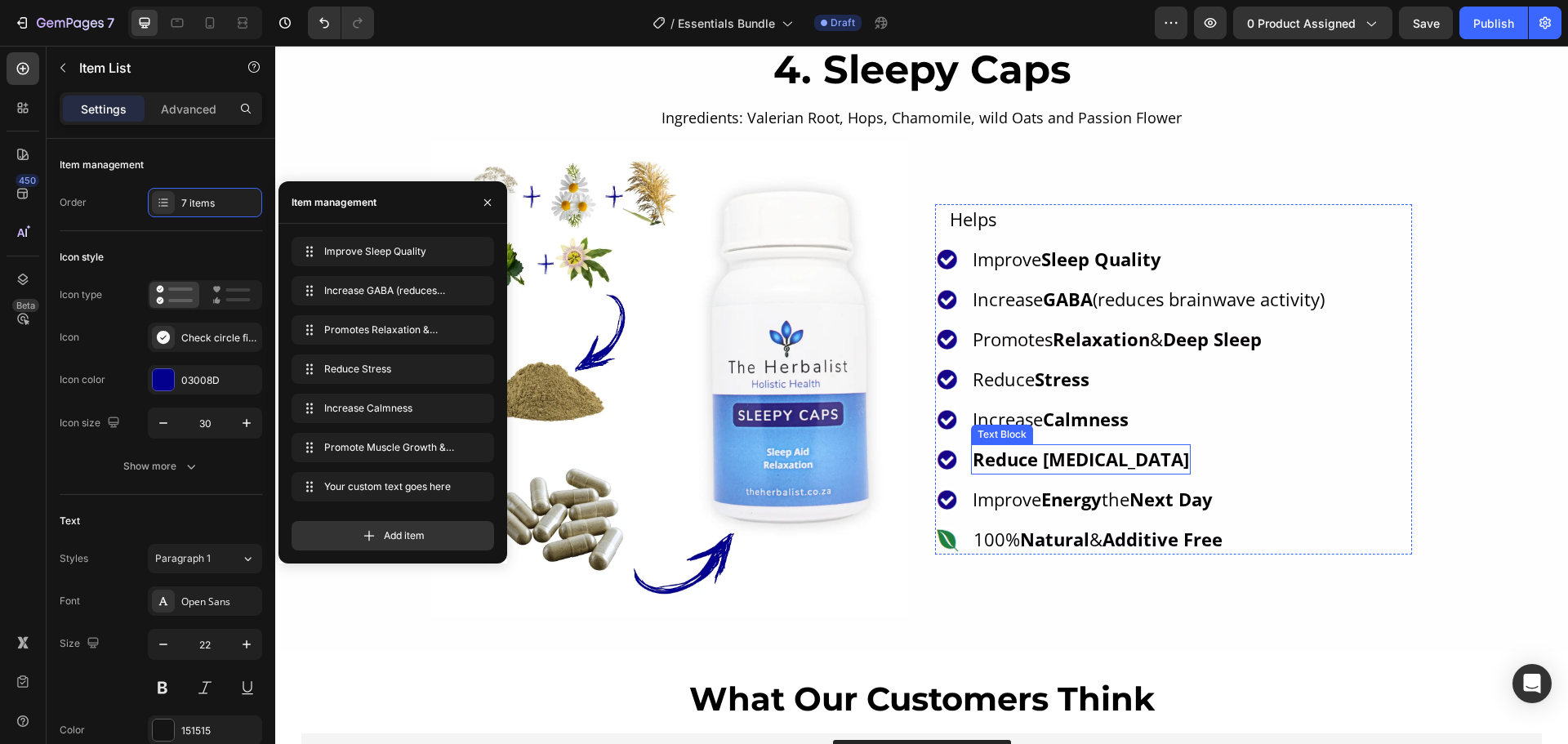
click at [1052, 455] on strong "Reduce Restlessness" at bounding box center [1080, 459] width 217 height 25
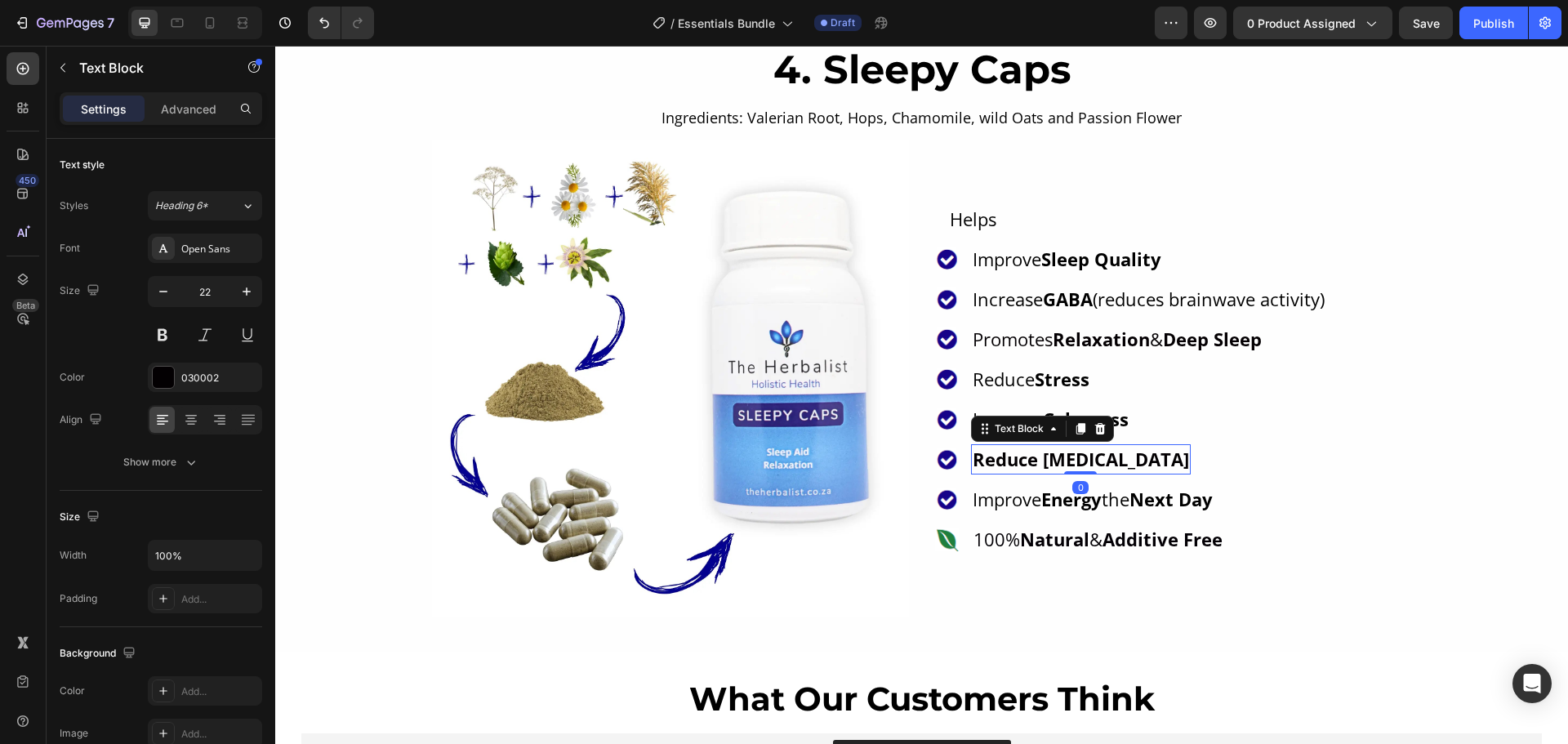
click at [1052, 455] on strong "Reduce Restlessness" at bounding box center [1080, 459] width 217 height 25
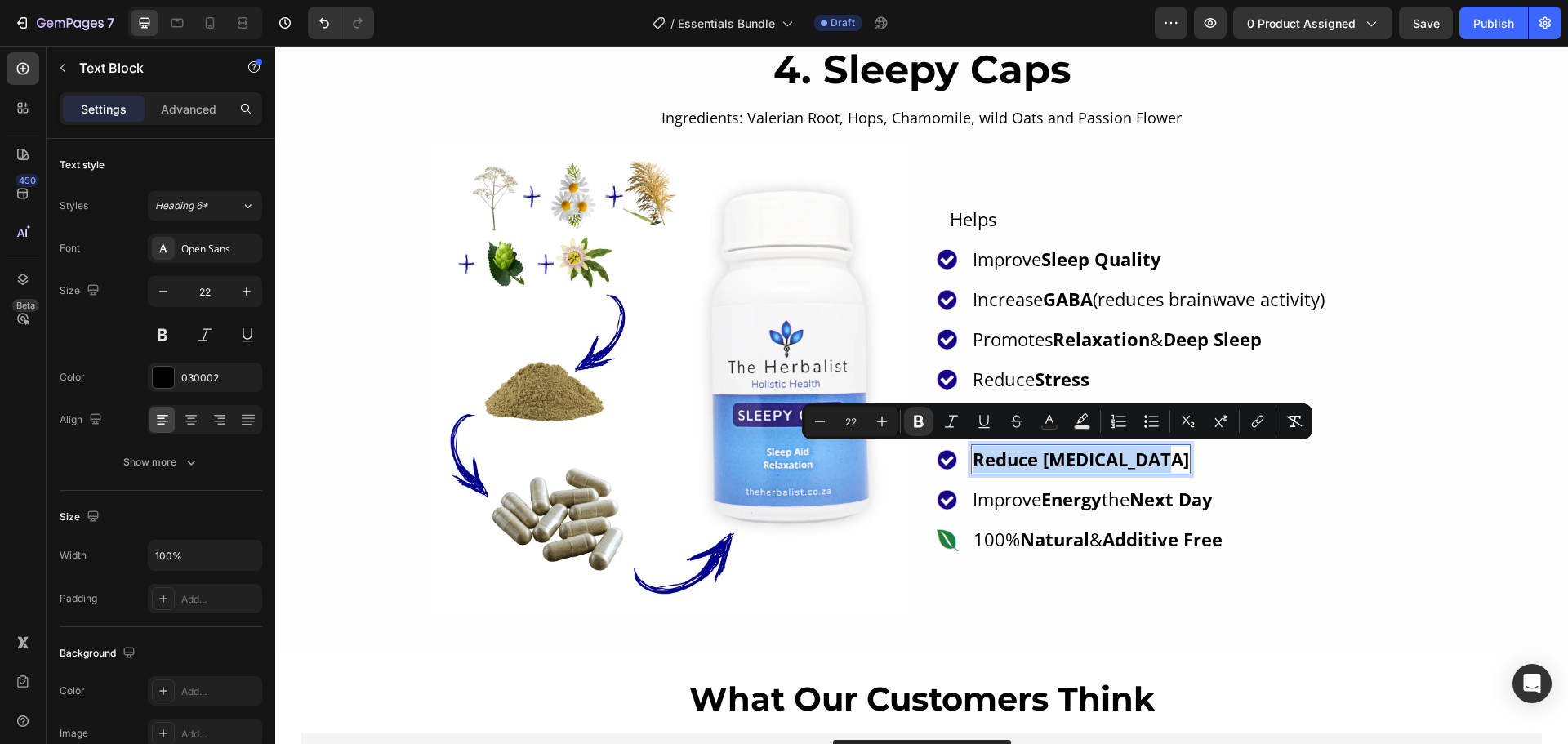
copy strong "Reduce Restlessness"
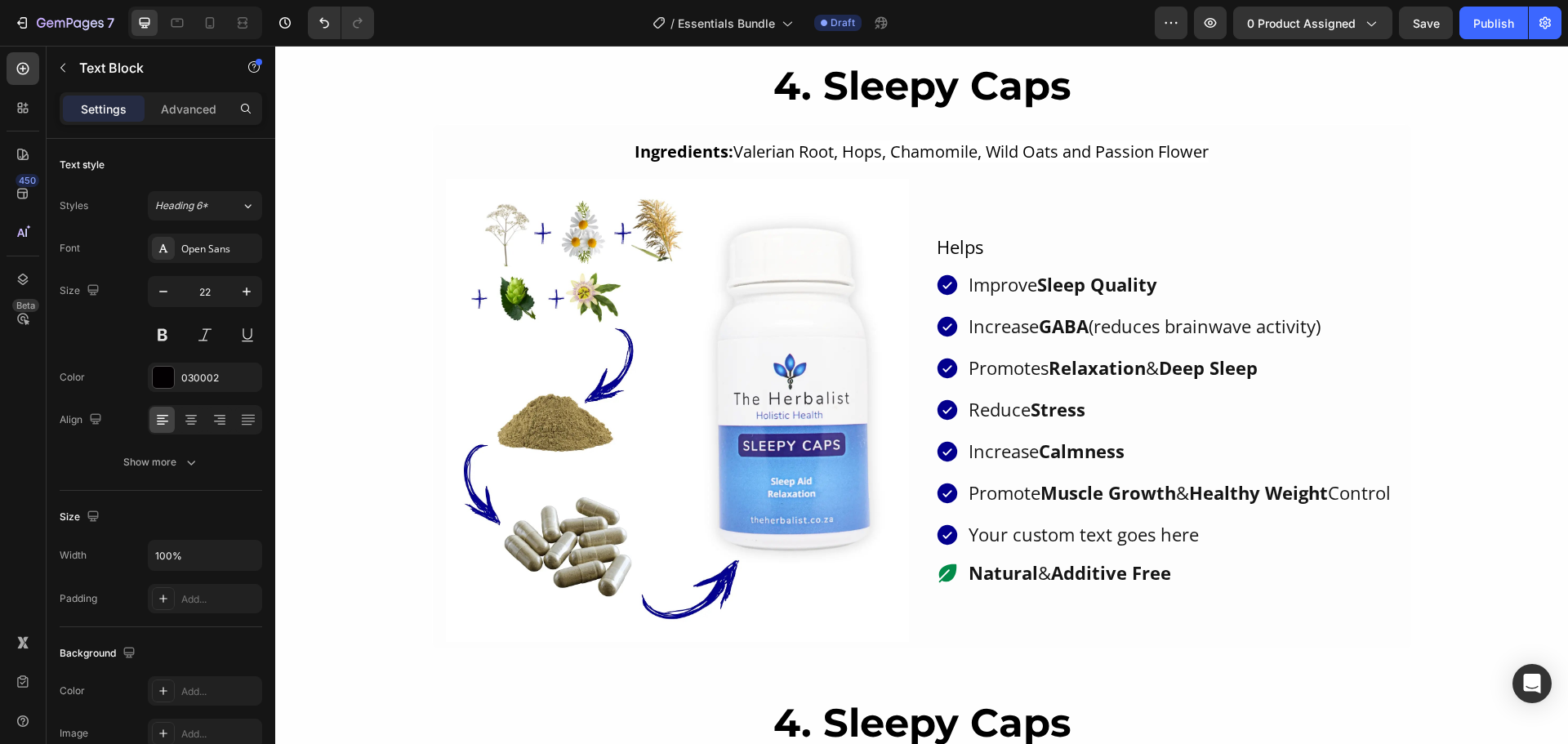
scroll to position [2943, 0]
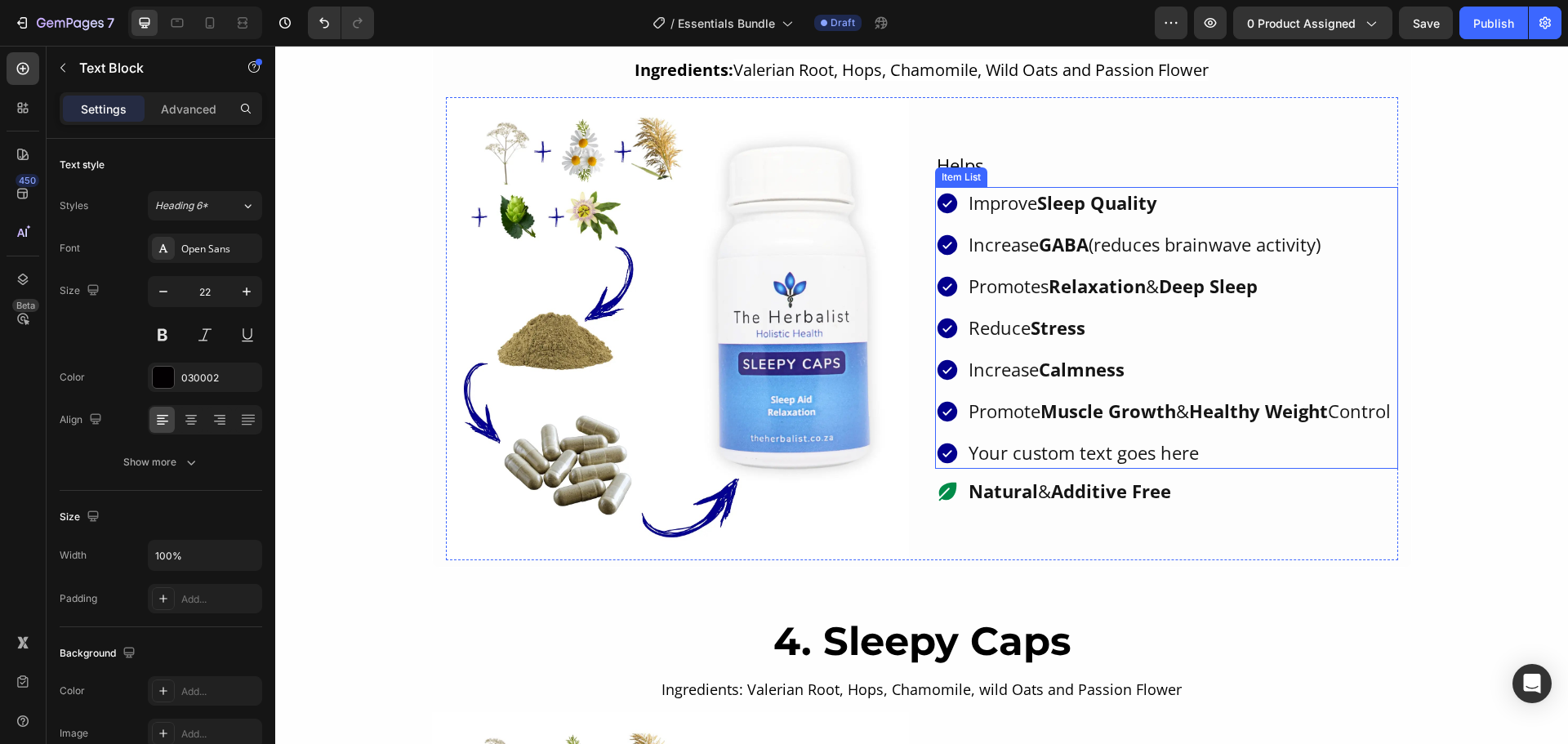
click at [1043, 409] on strong "Muscle Growth" at bounding box center [1108, 411] width 135 height 25
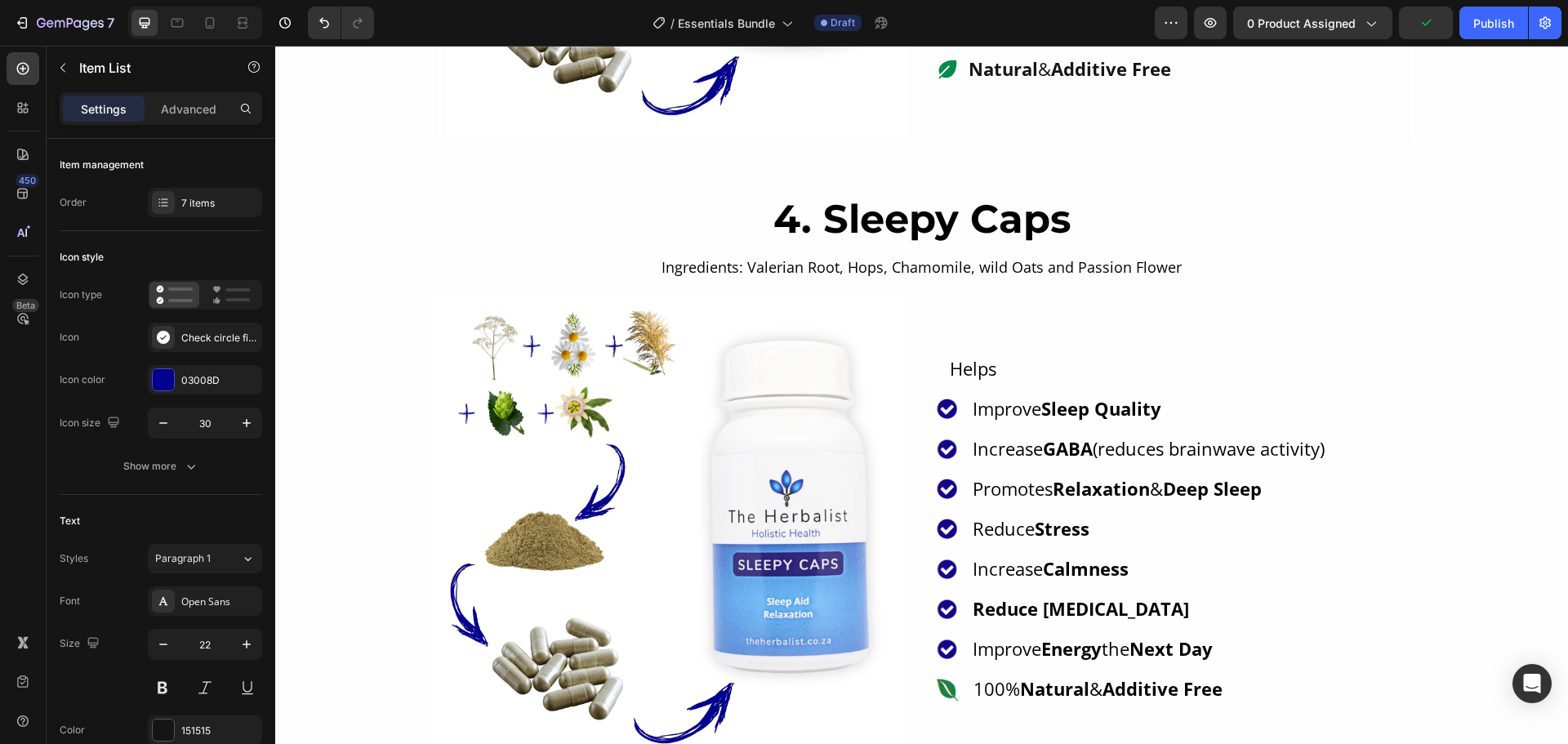
scroll to position [3486, 0]
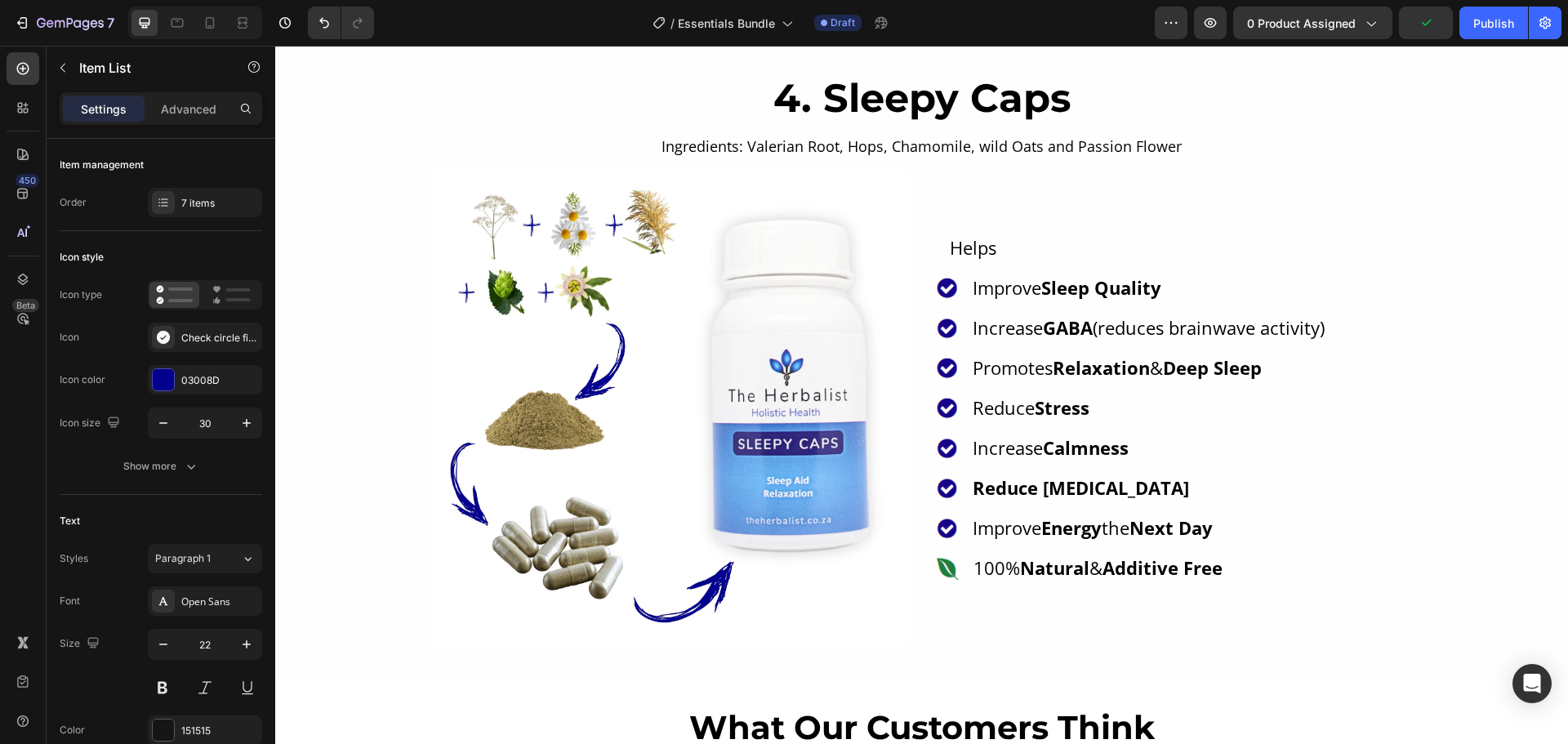
click at [1033, 515] on p "Improve Energy the Next Day" at bounding box center [1092, 527] width 240 height 27
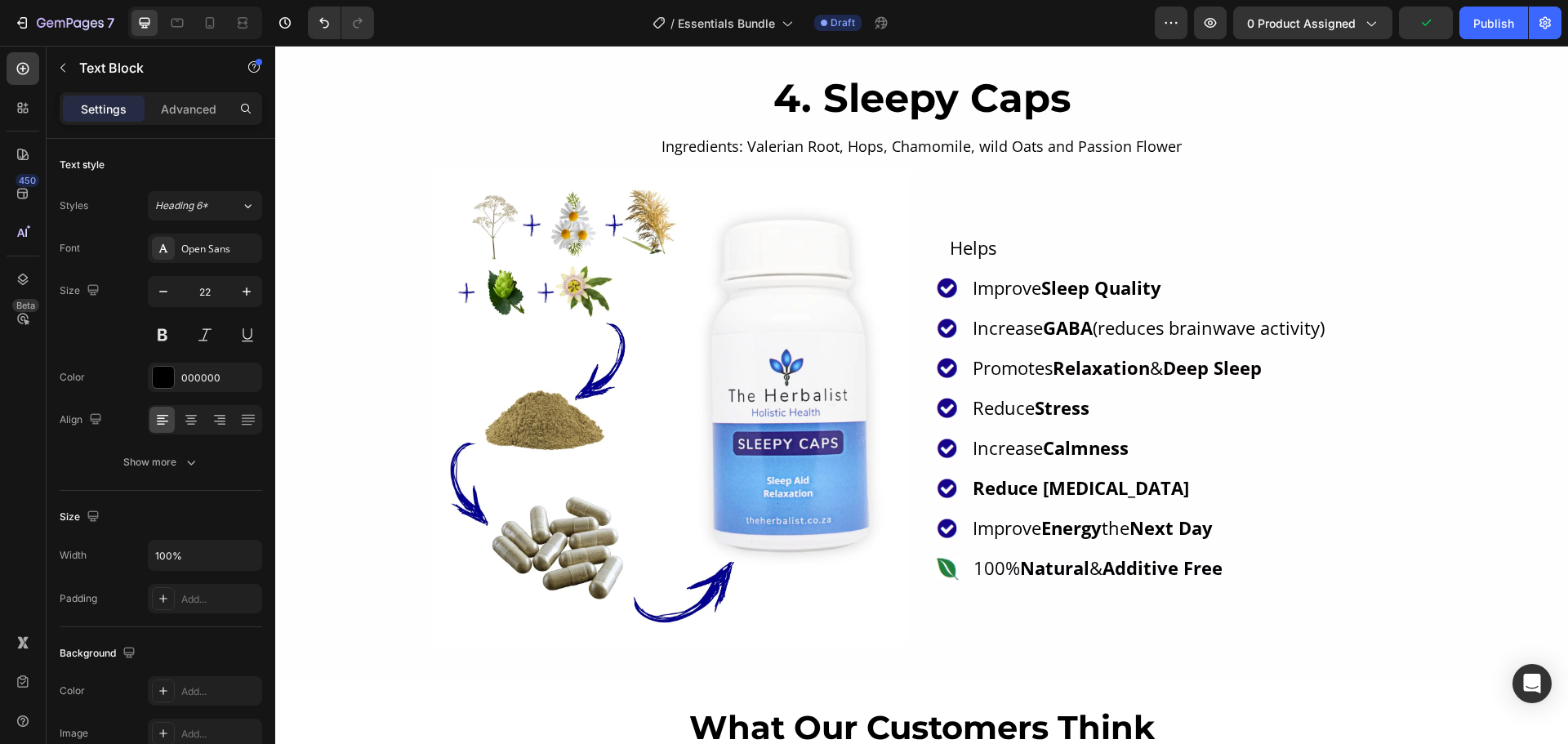
click at [1033, 515] on p "Improve Energy the Next Day" at bounding box center [1092, 527] width 240 height 27
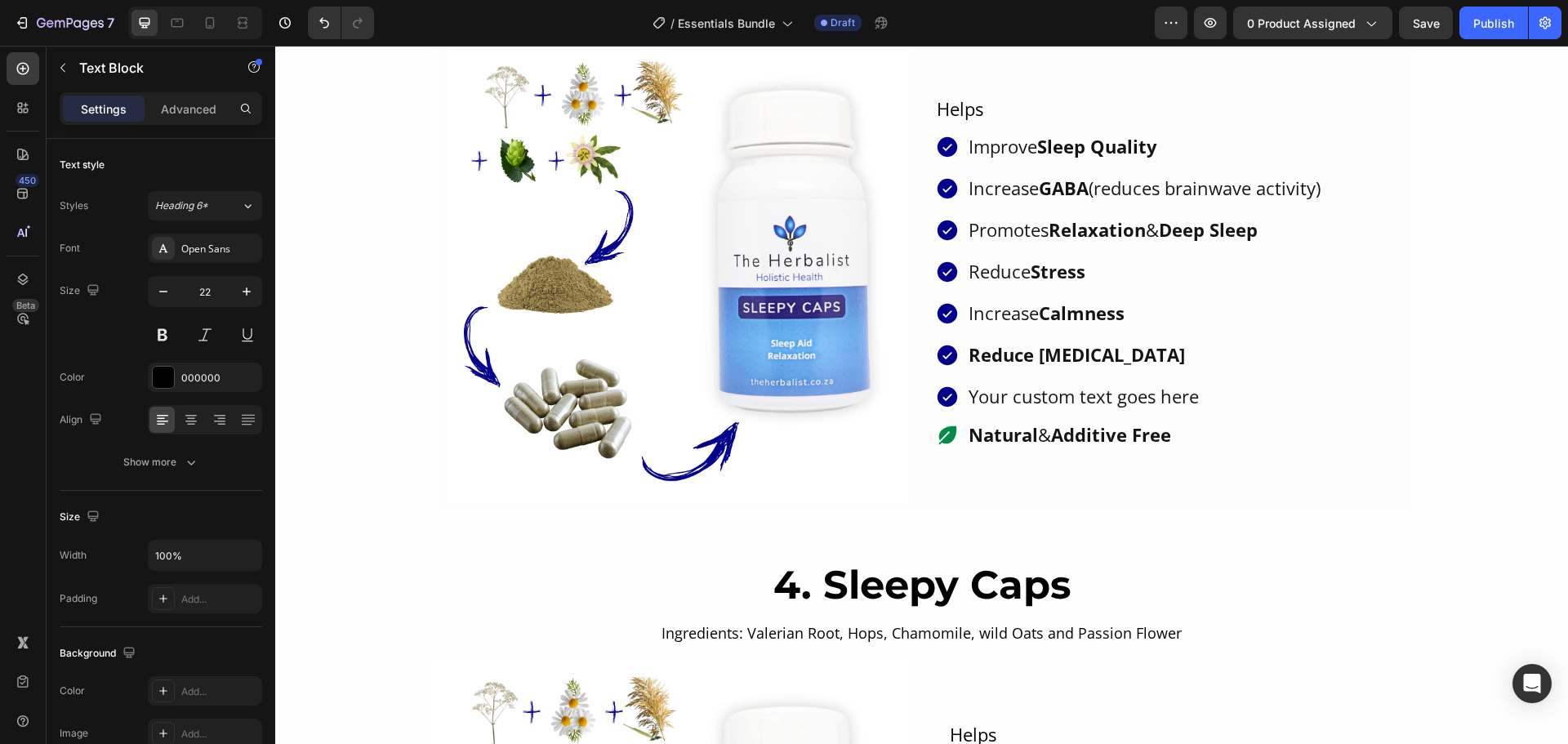
scroll to position [2957, 0]
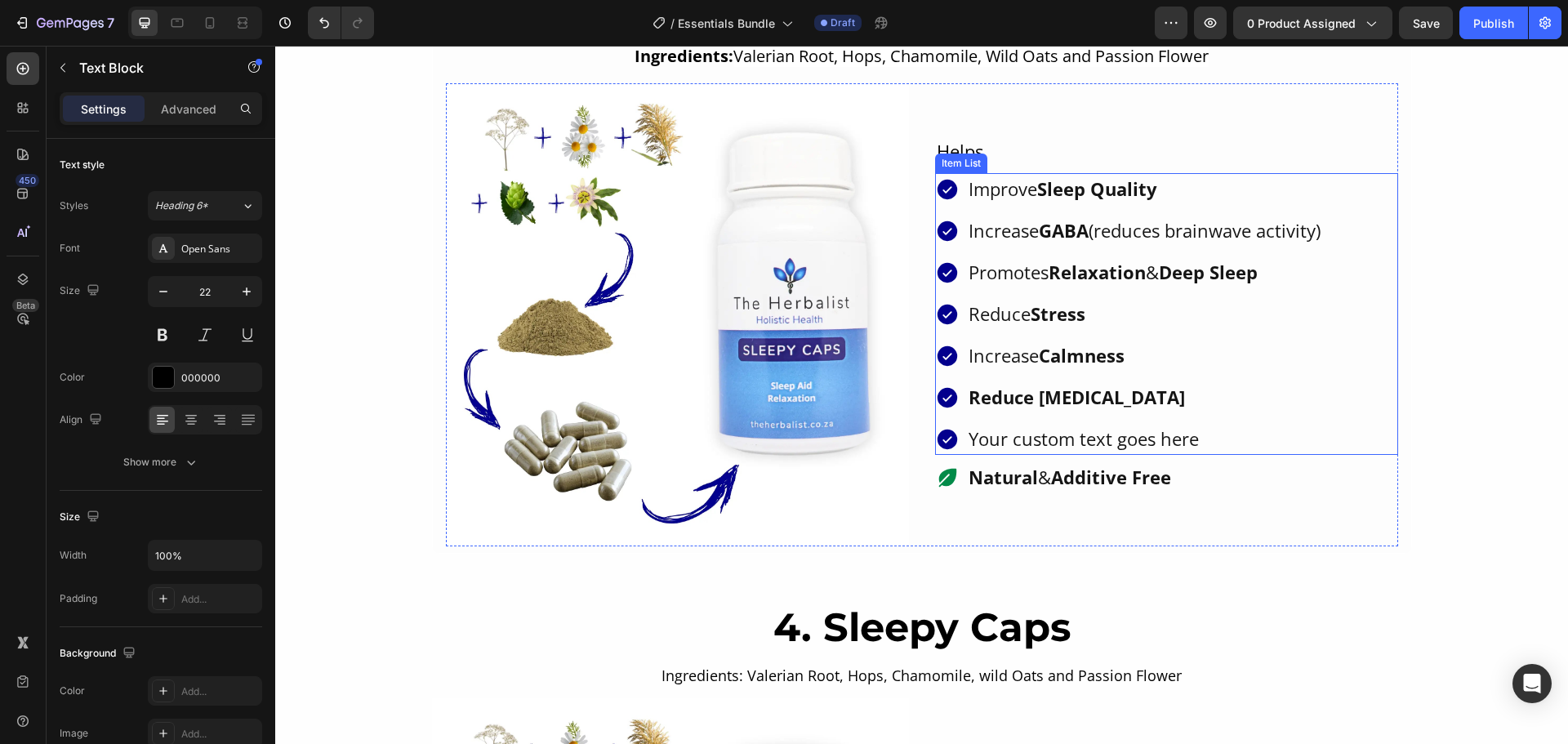
click at [1037, 435] on p "Your custom text goes here" at bounding box center [1143, 438] width 352 height 27
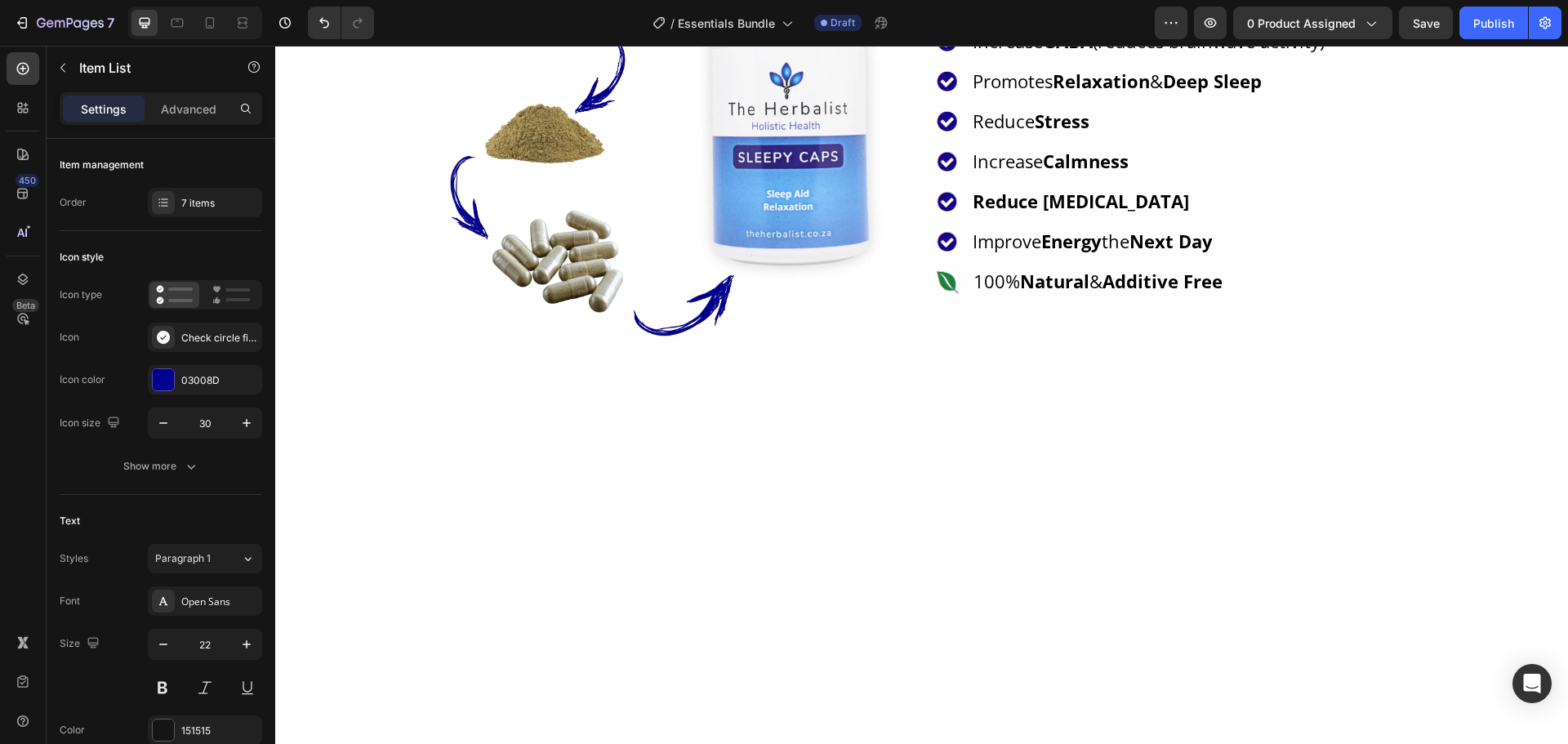
scroll to position [3120, 0]
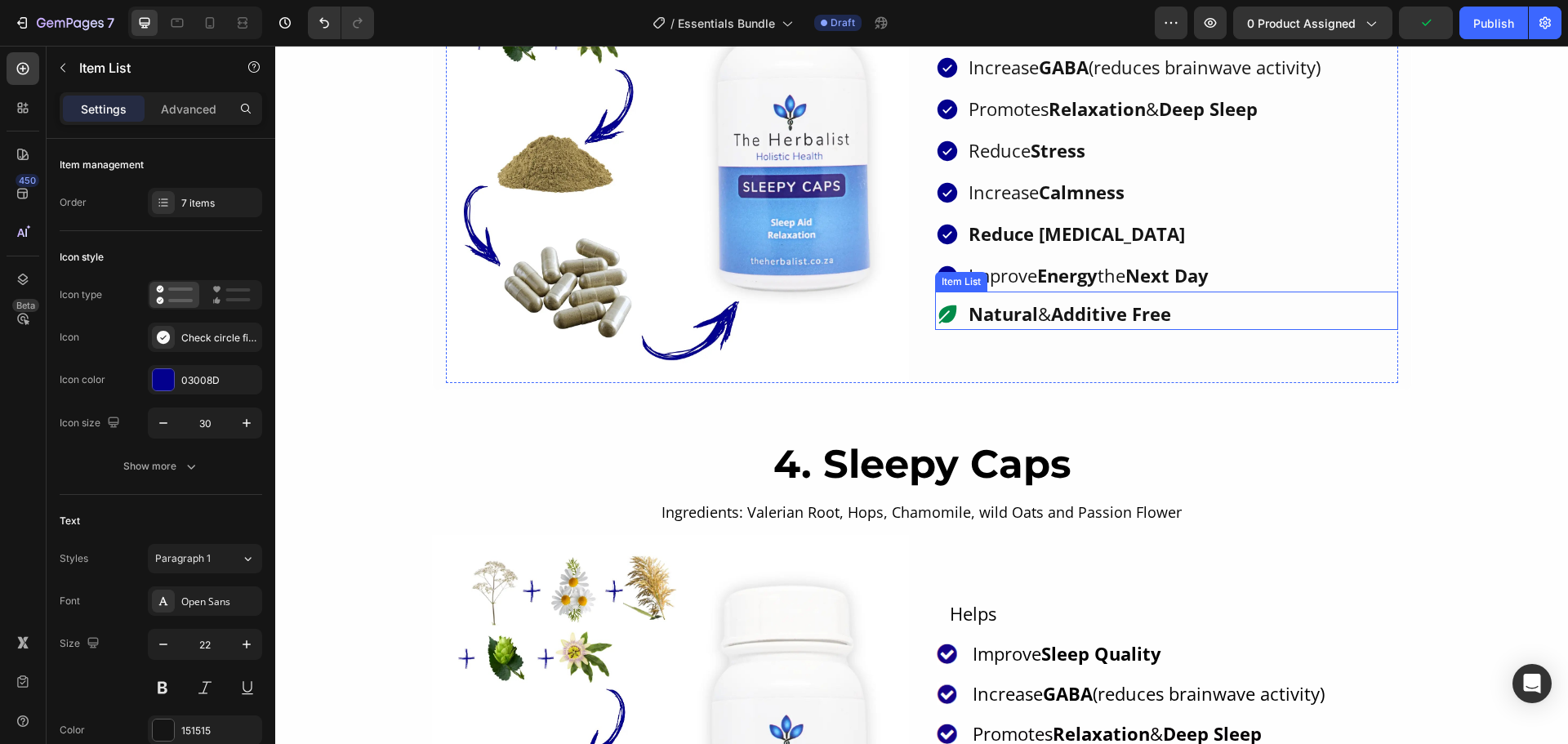
click at [987, 319] on strong "Natural" at bounding box center [1002, 313] width 69 height 25
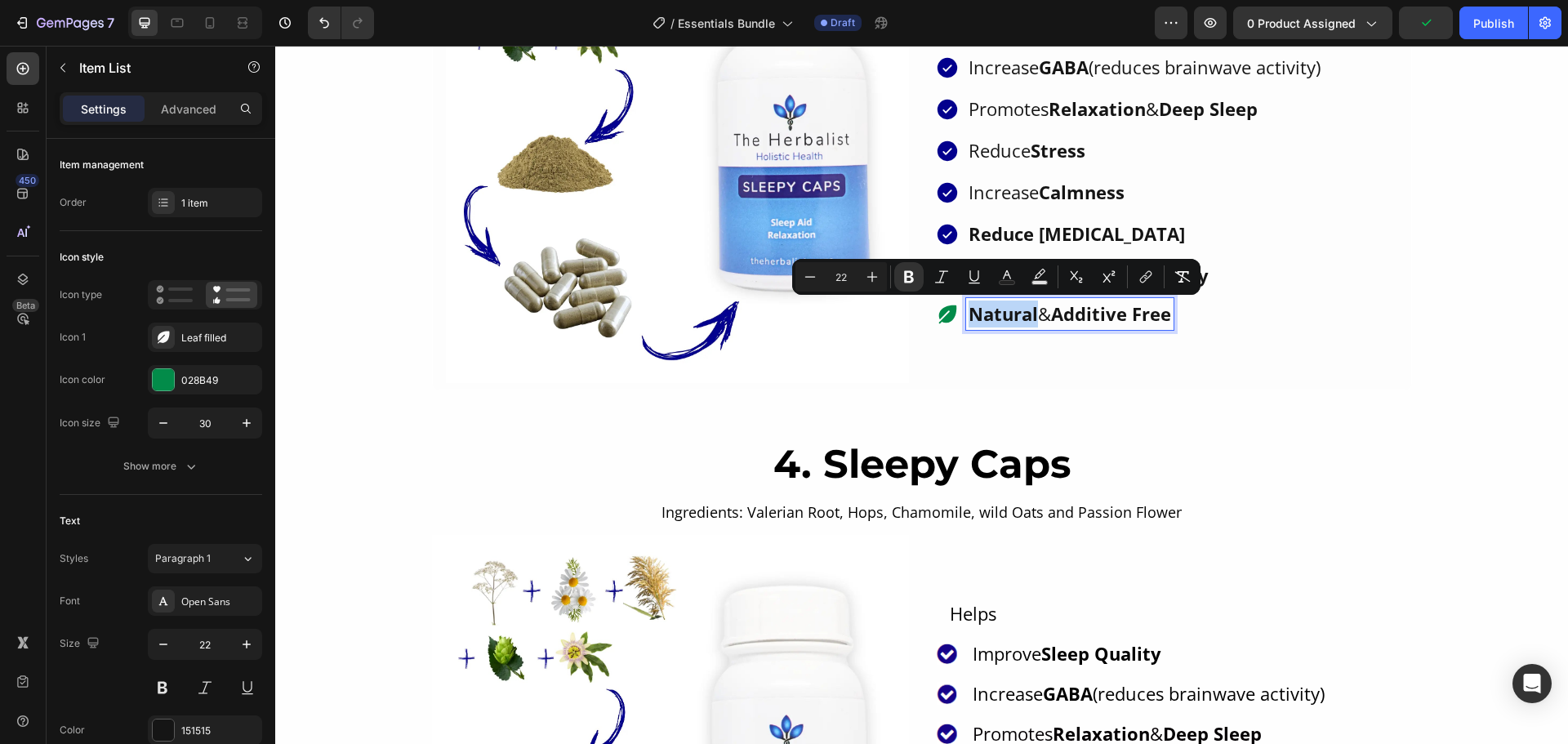
click at [968, 321] on strong "Natural" at bounding box center [1002, 313] width 69 height 25
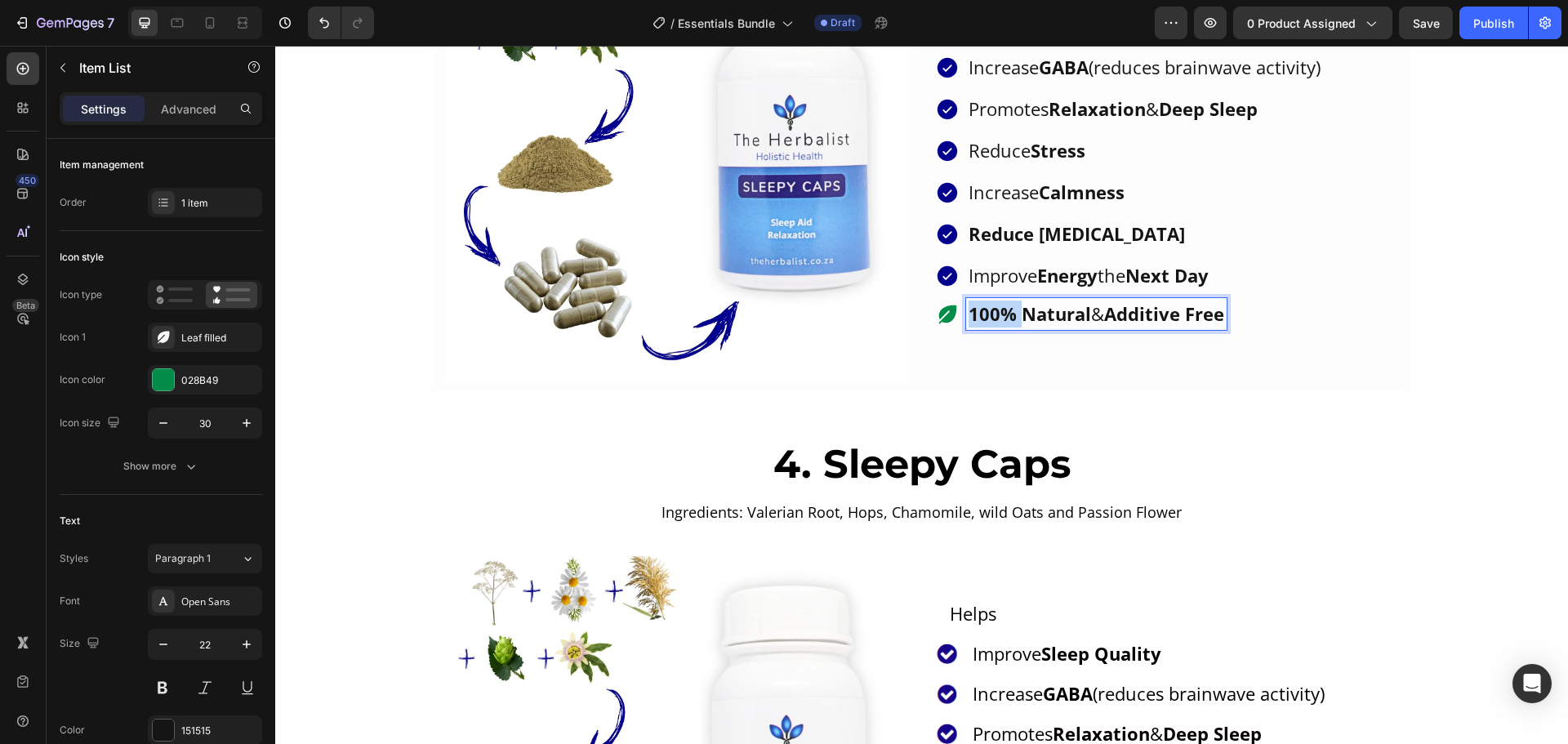
drag, startPoint x: 1012, startPoint y: 318, endPoint x: 966, endPoint y: 315, distance: 46.1
click at [968, 315] on strong "100% Natural" at bounding box center [1029, 313] width 122 height 25
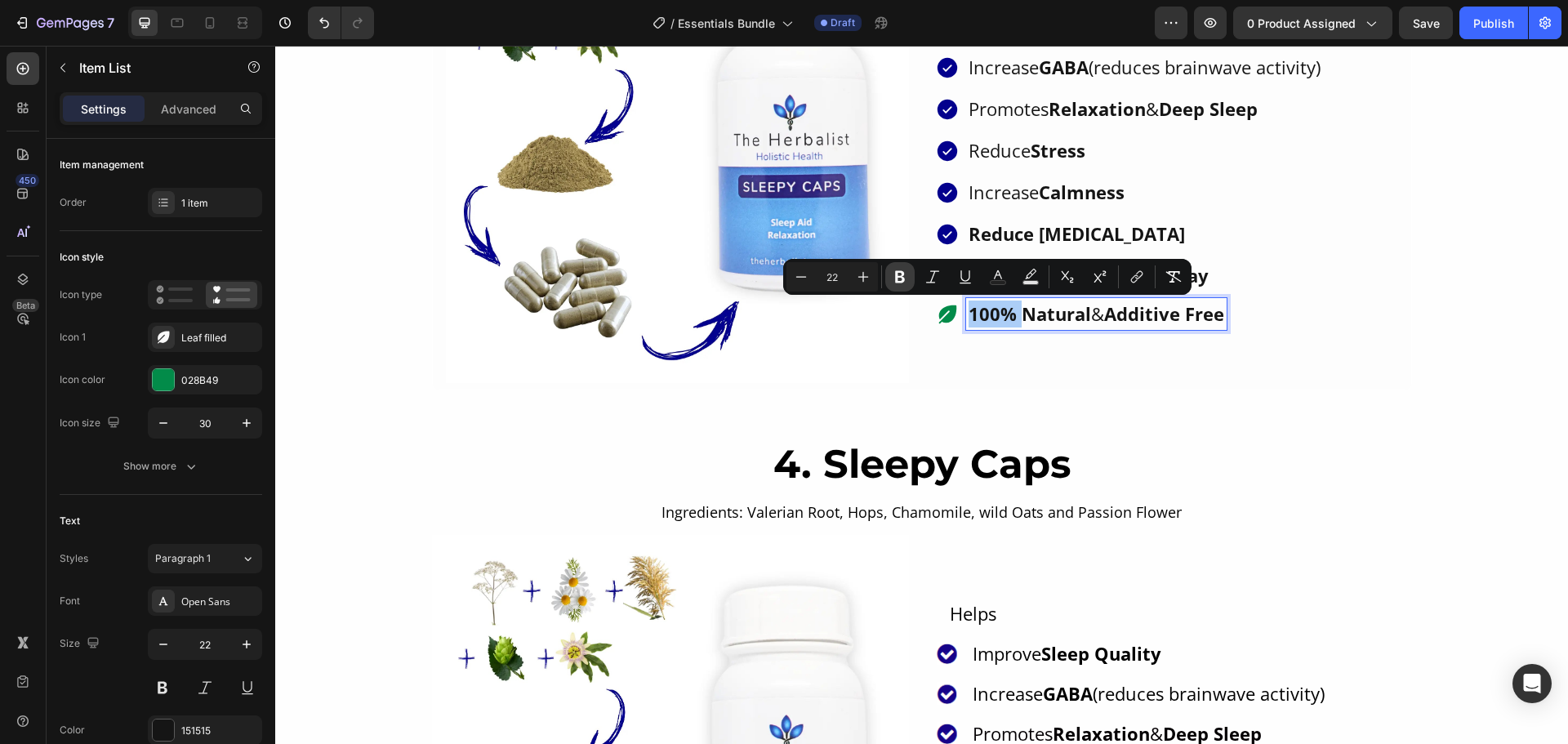
click at [895, 270] on icon "Editor contextual toolbar" at bounding box center [900, 277] width 16 height 16
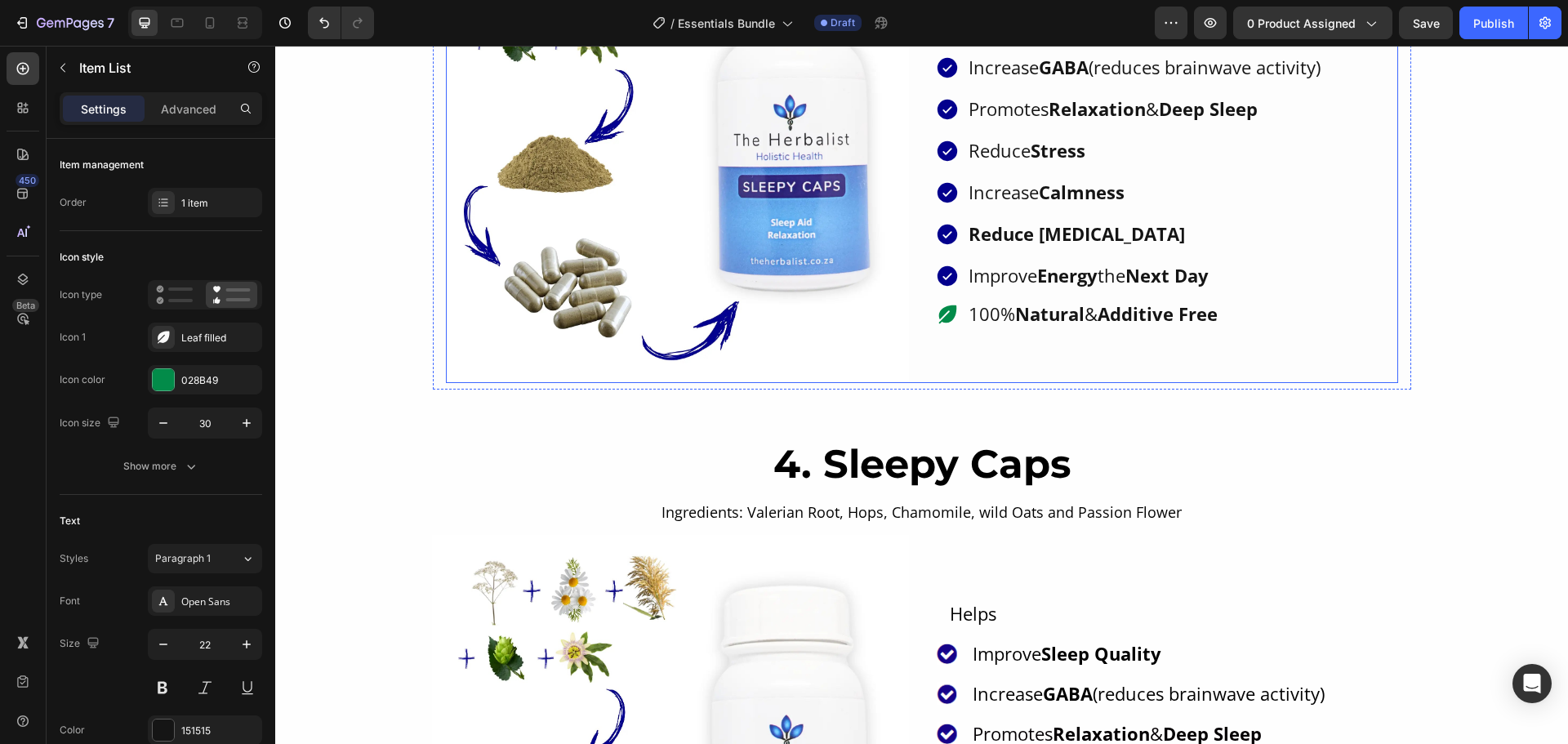
click at [1233, 378] on div "Helps Text Improve Sleep Quality Increase GABA (reduces brainwave activity) Pro…" at bounding box center [1166, 152] width 463 height 463
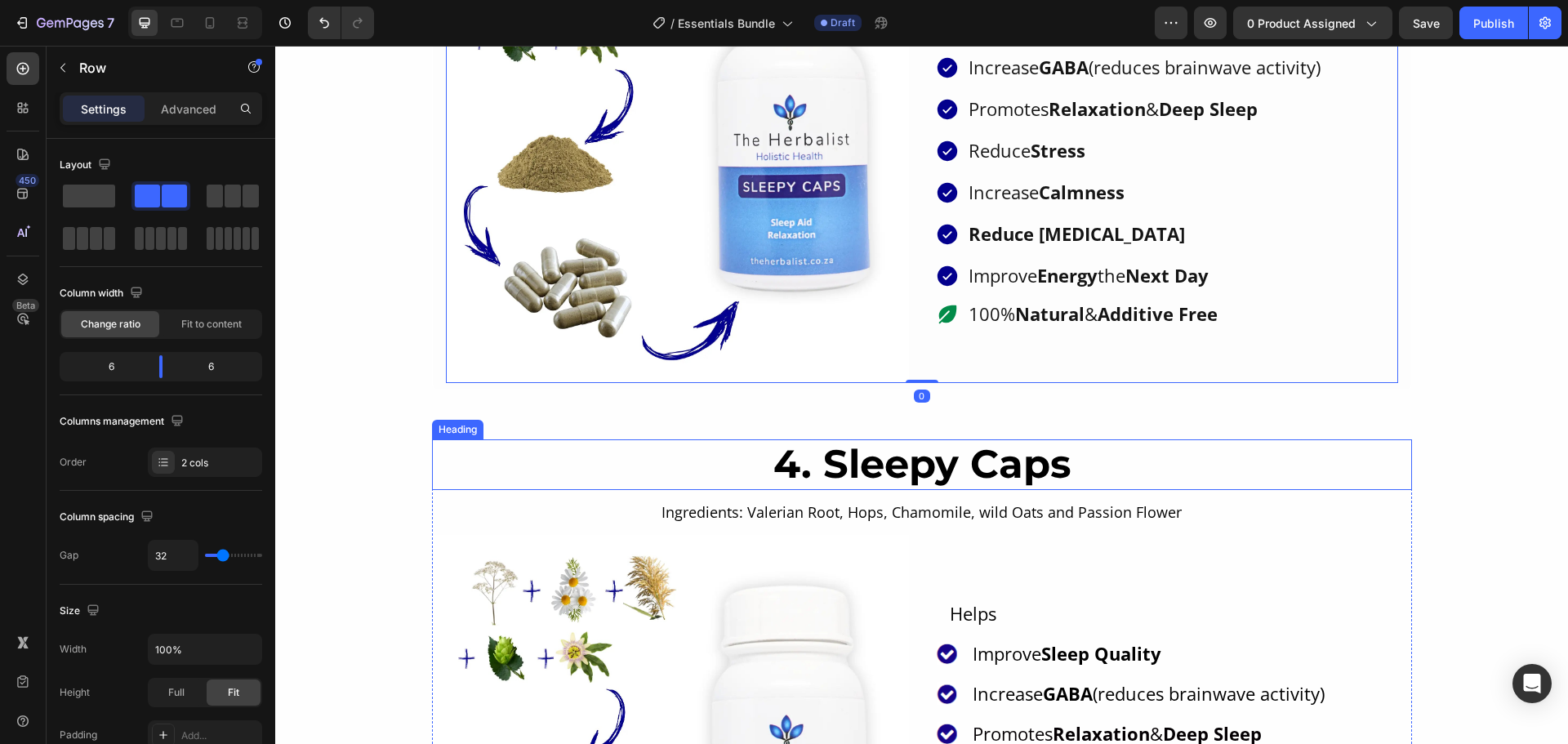
click at [1290, 442] on h2 "4. Sleepy Caps" at bounding box center [922, 464] width 980 height 51
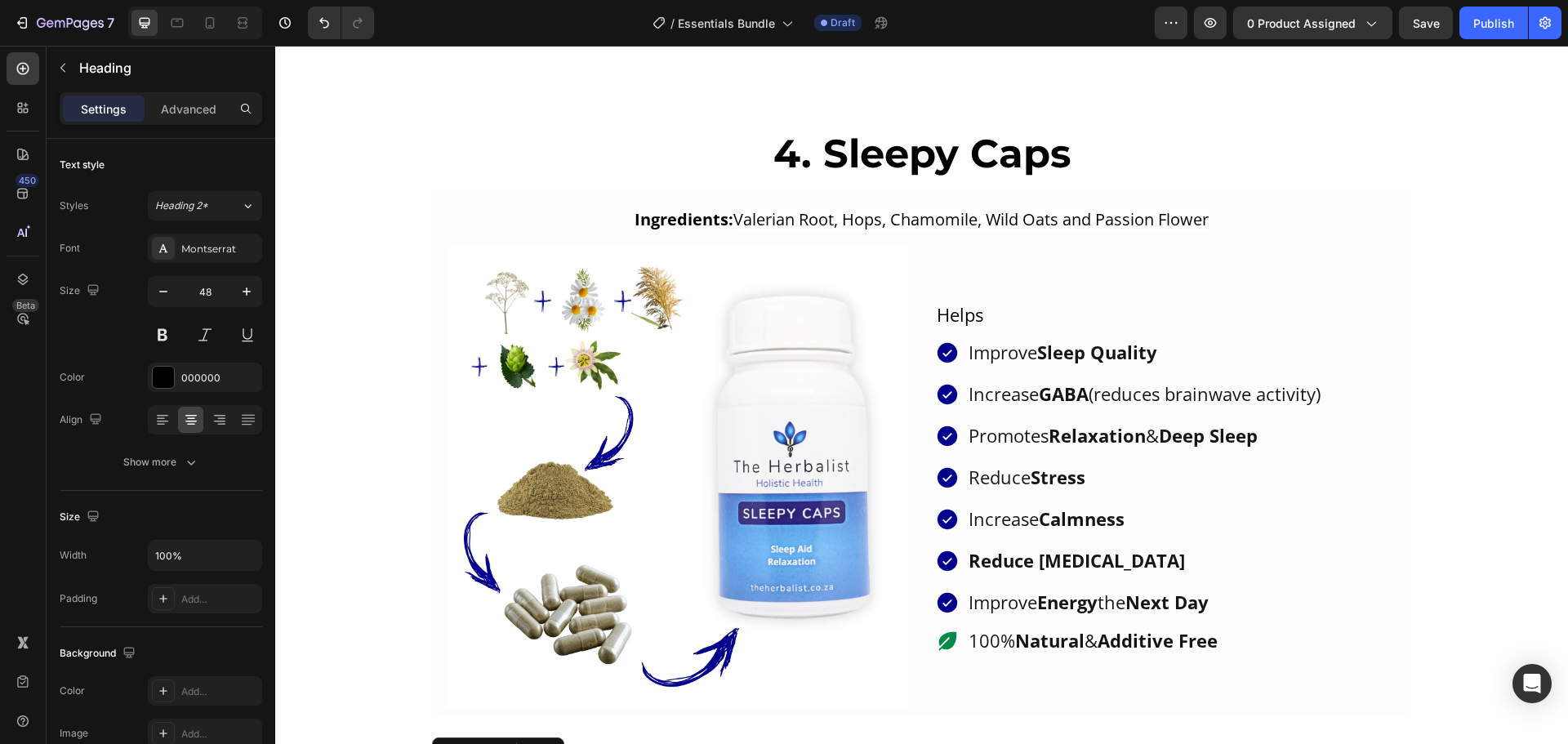
scroll to position [3202, 0]
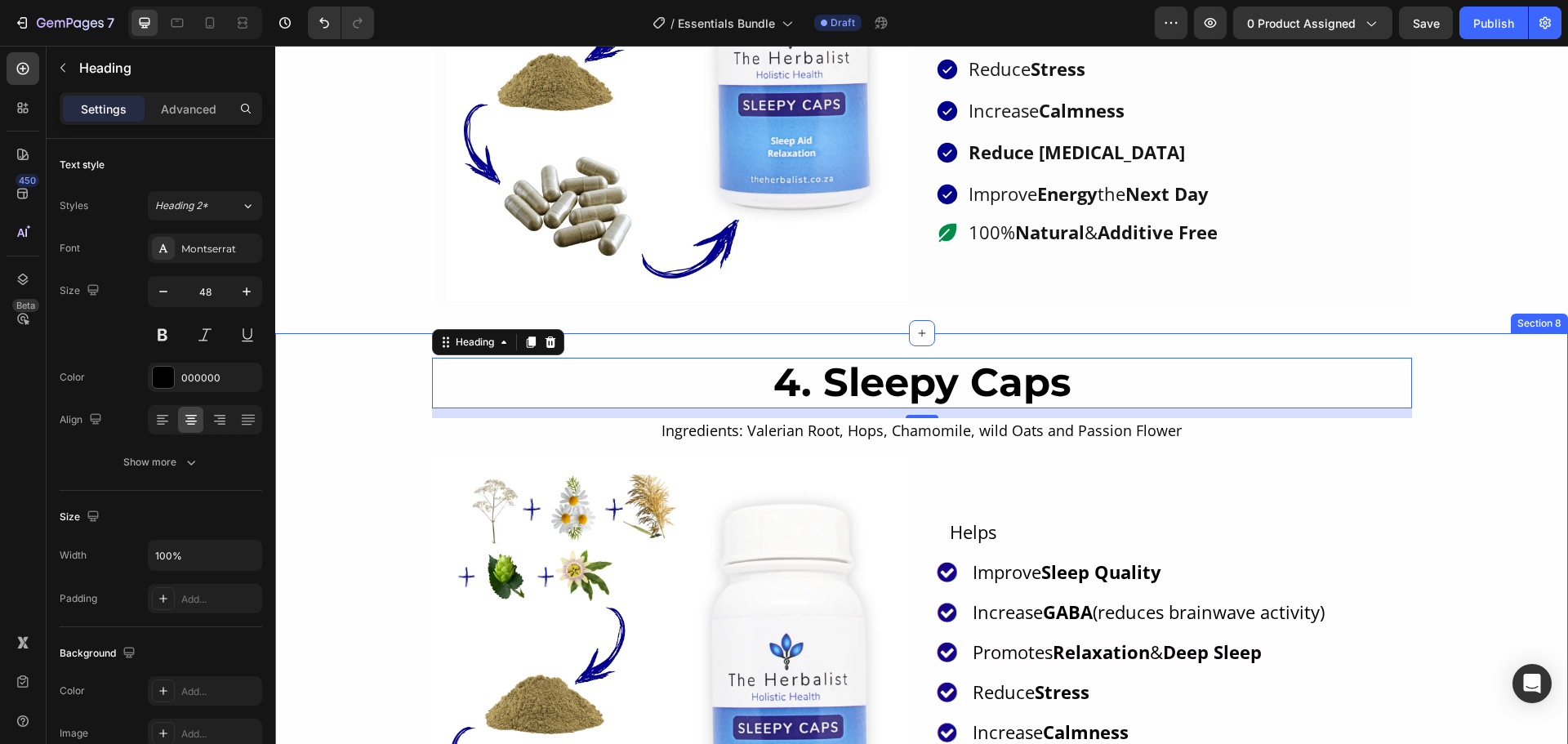
click at [318, 382] on div "4. Sleepy Caps Heading 12 Ingredients: Valerian Root, Hops, Chamomile, wild Oat…" at bounding box center [922, 649] width 1292 height 582
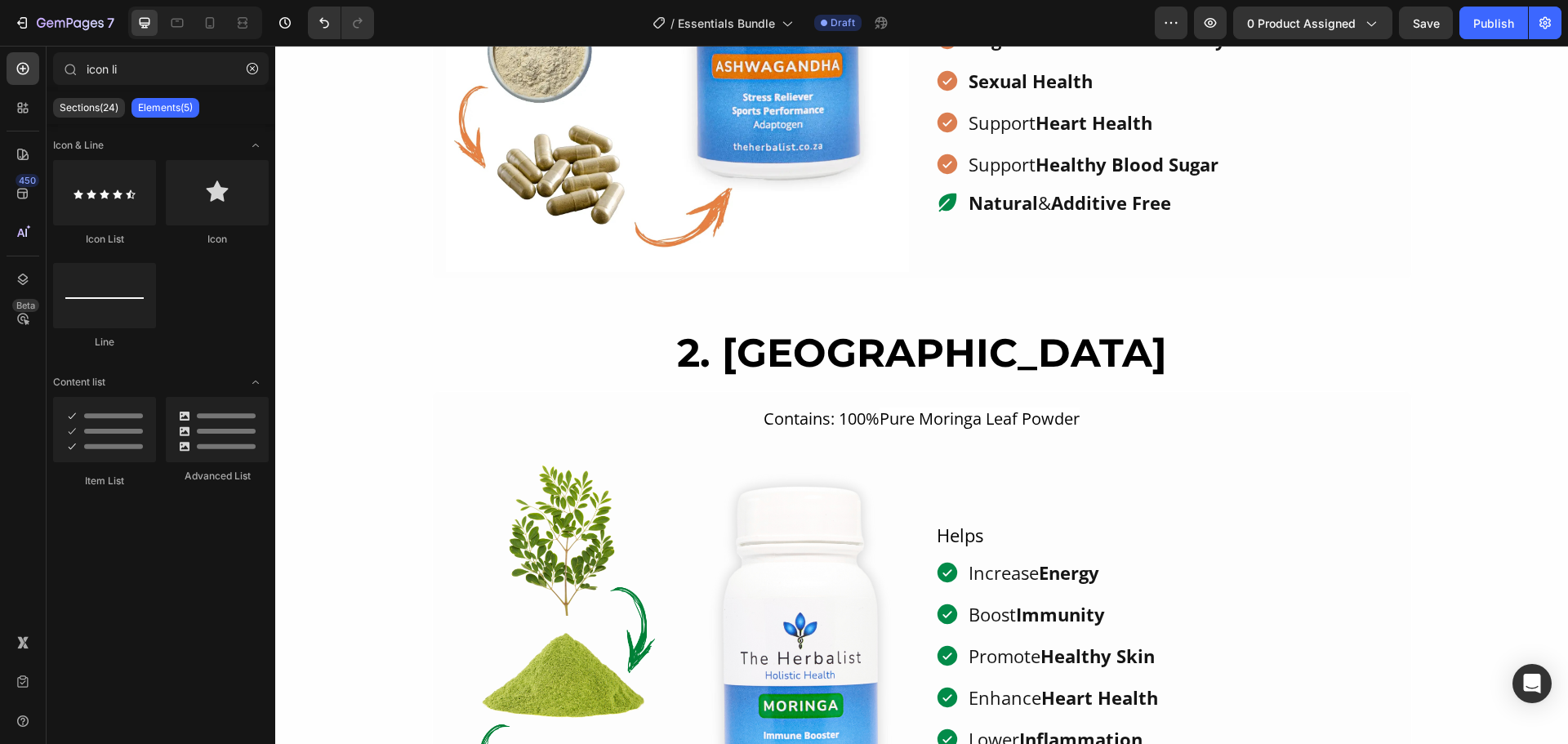
scroll to position [1225, 0]
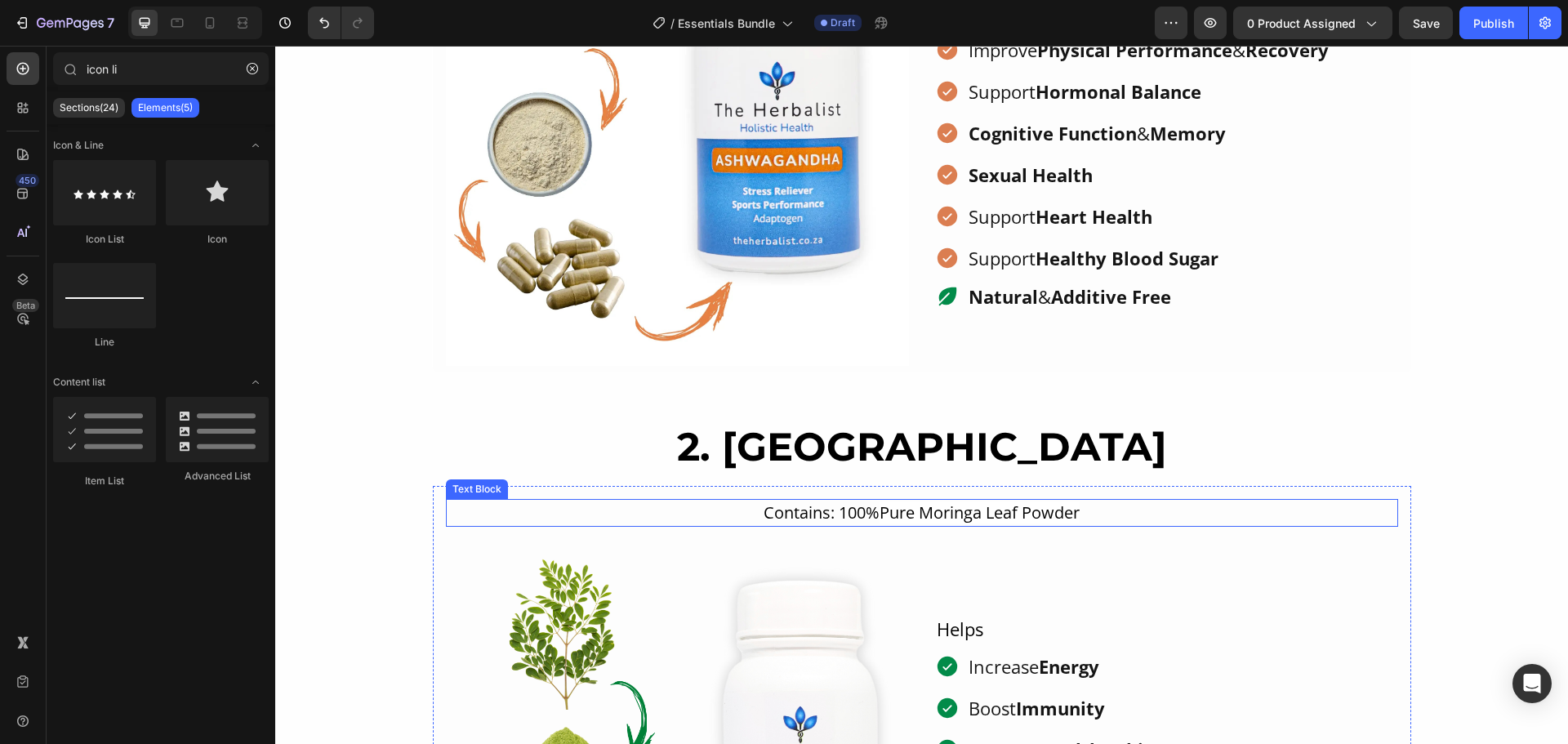
click at [791, 510] on p "Contains: 100% Pure Moringa Leaf Powder" at bounding box center [922, 513] width 949 height 25
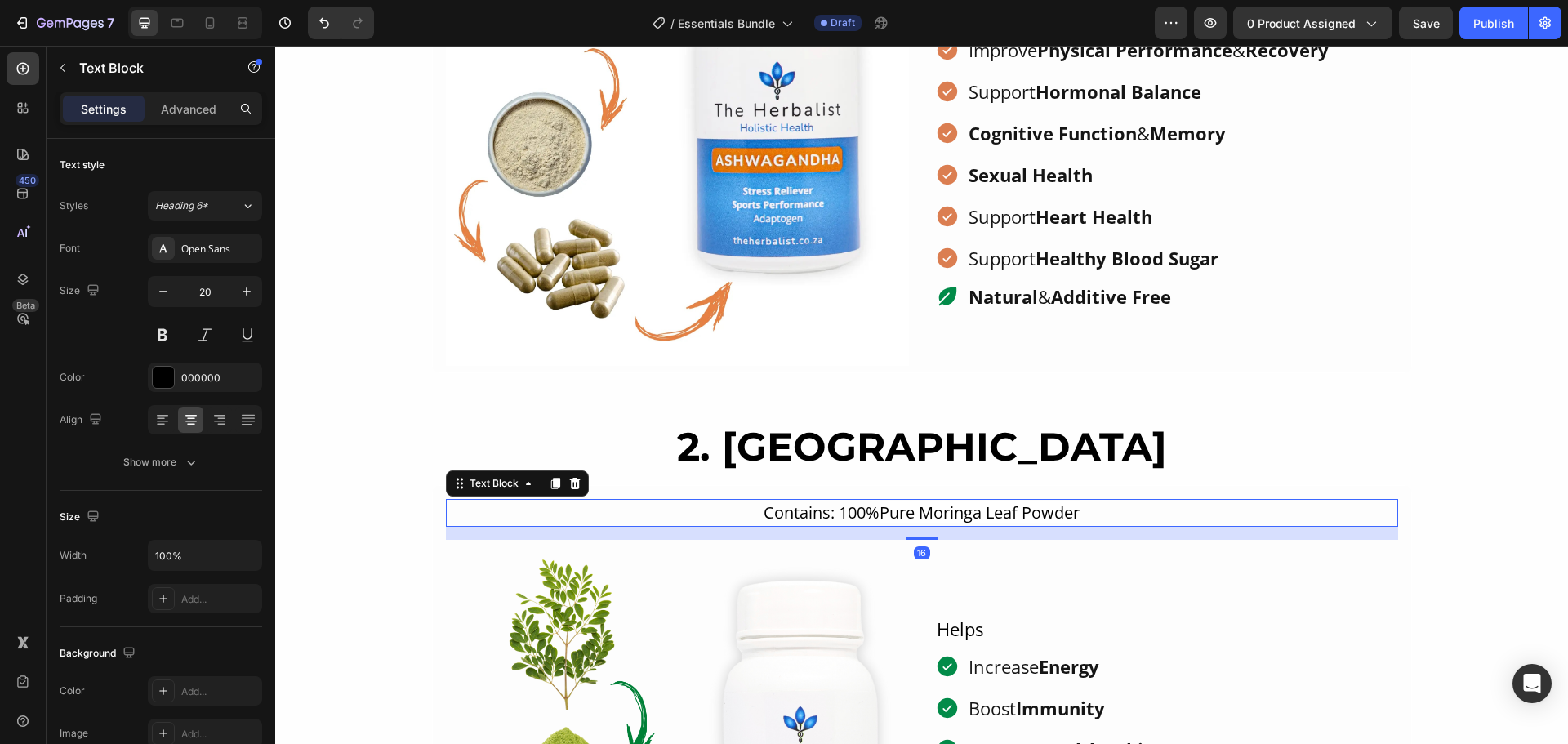
click at [791, 510] on p "Contains: 100% Pure Moringa Leaf Powder" at bounding box center [922, 513] width 949 height 25
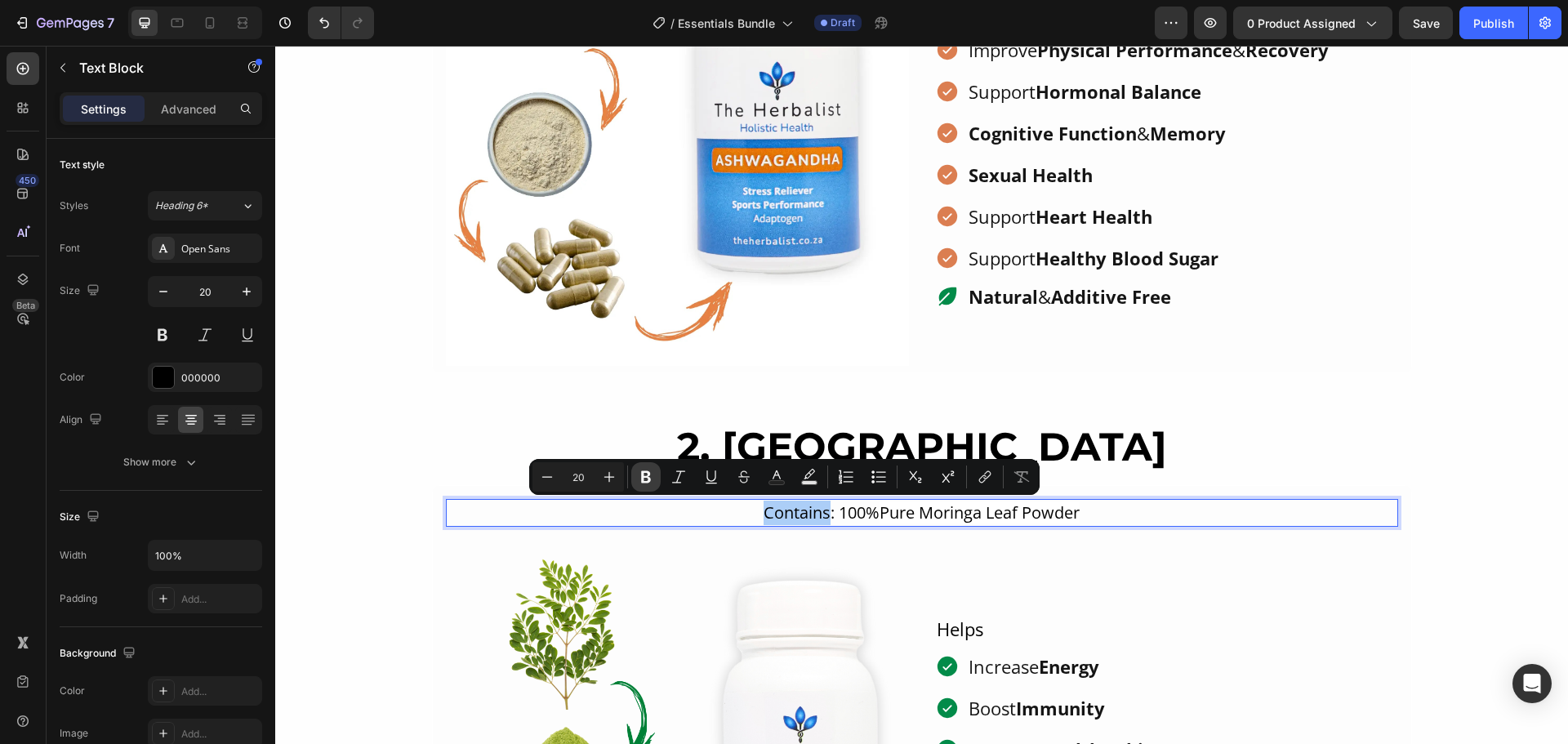
click at [641, 476] on icon "Editor contextual toolbar" at bounding box center [645, 477] width 16 height 16
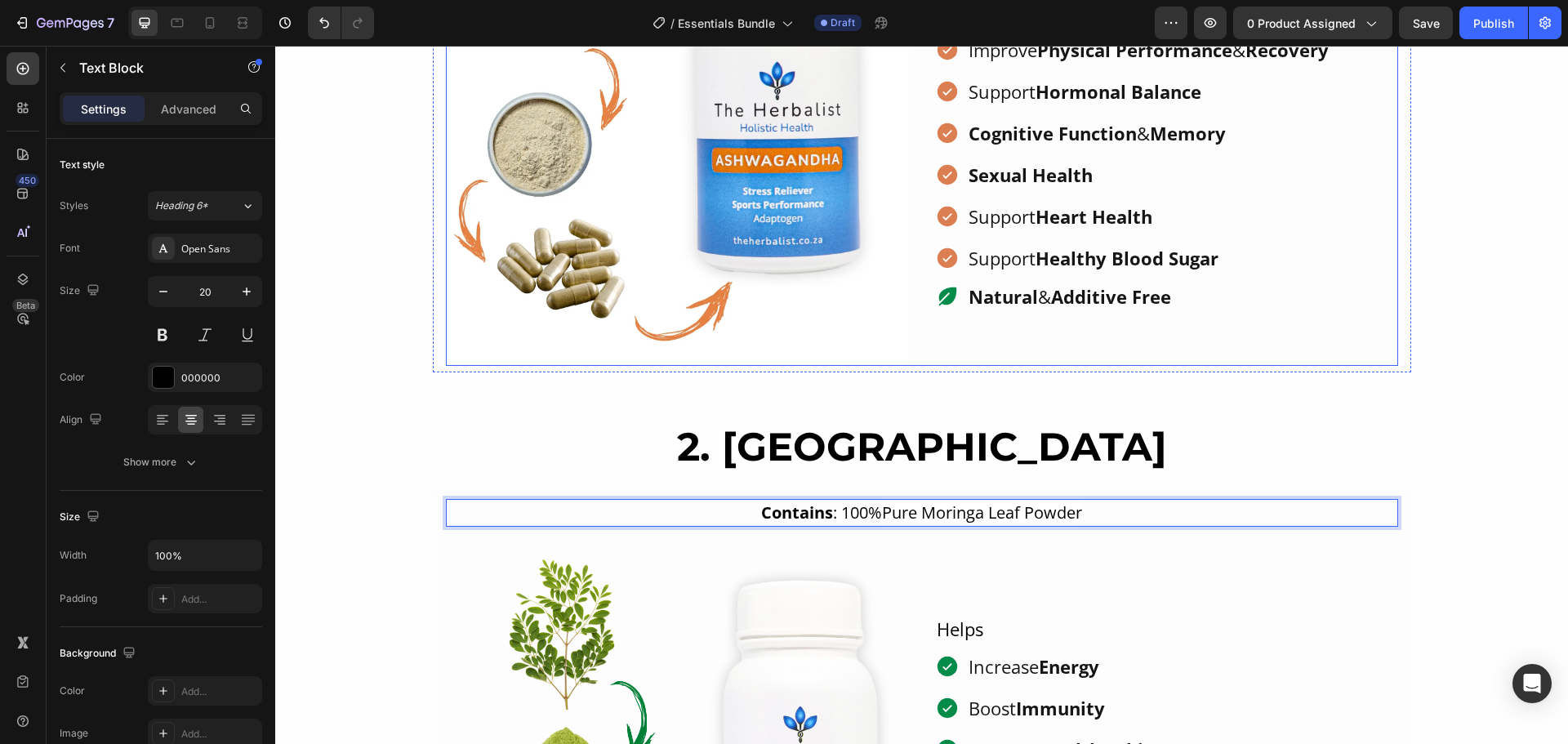
scroll to position [919, 0]
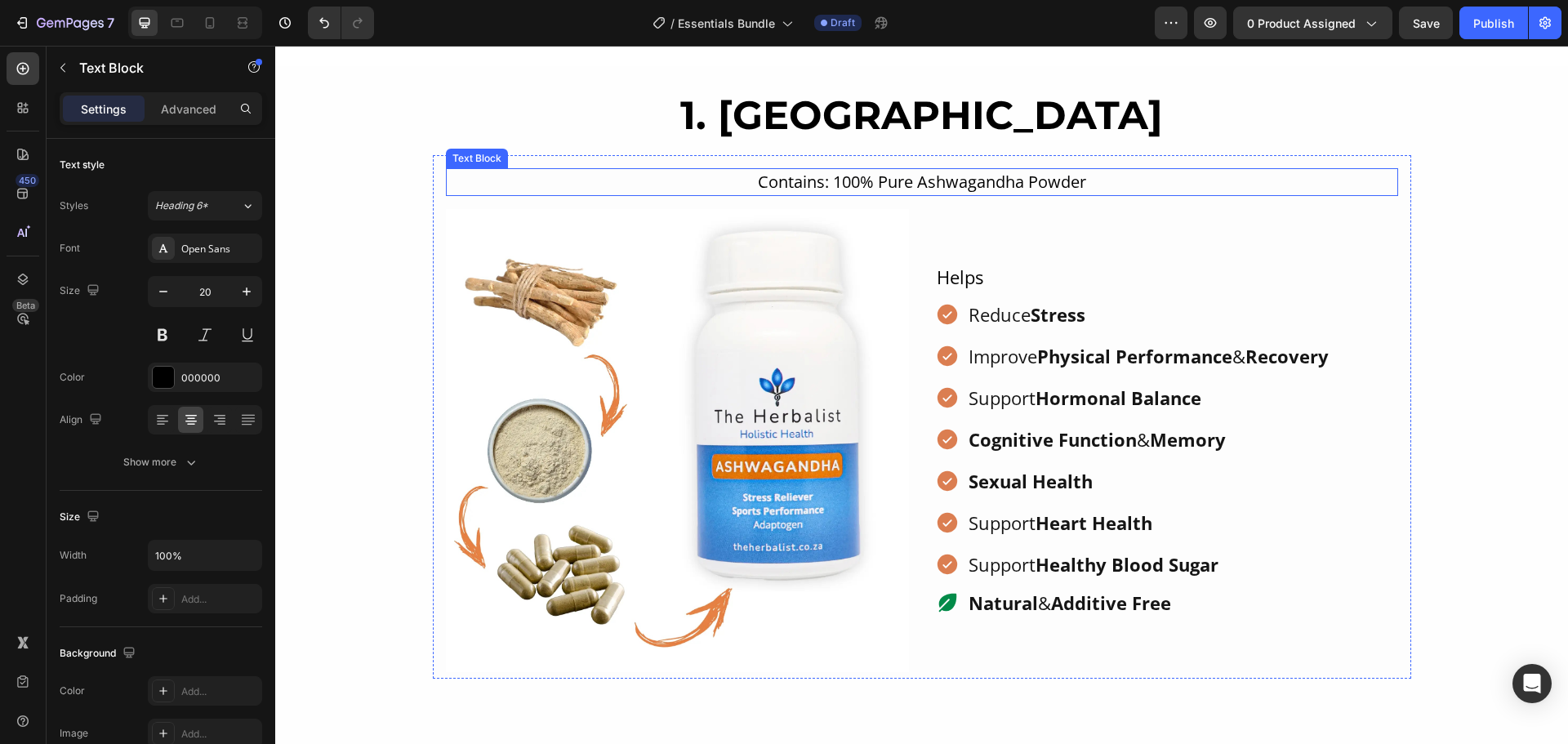
click at [794, 266] on div "1. Ashwagandha Heading Contains: 100% Pure Ashwagandha Powder Text Block Image …" at bounding box center [922, 384] width 1292 height 638
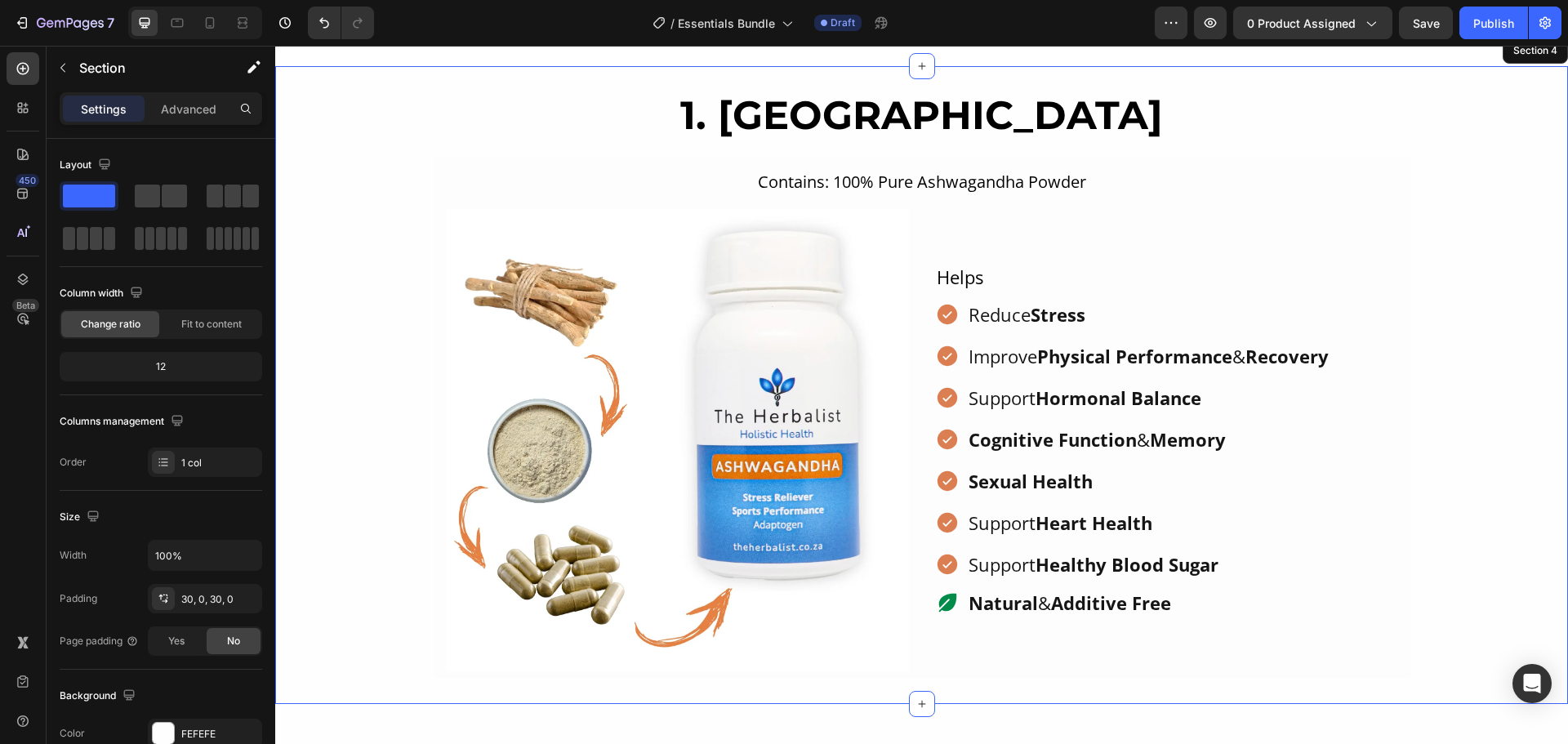
scroll to position [735, 0]
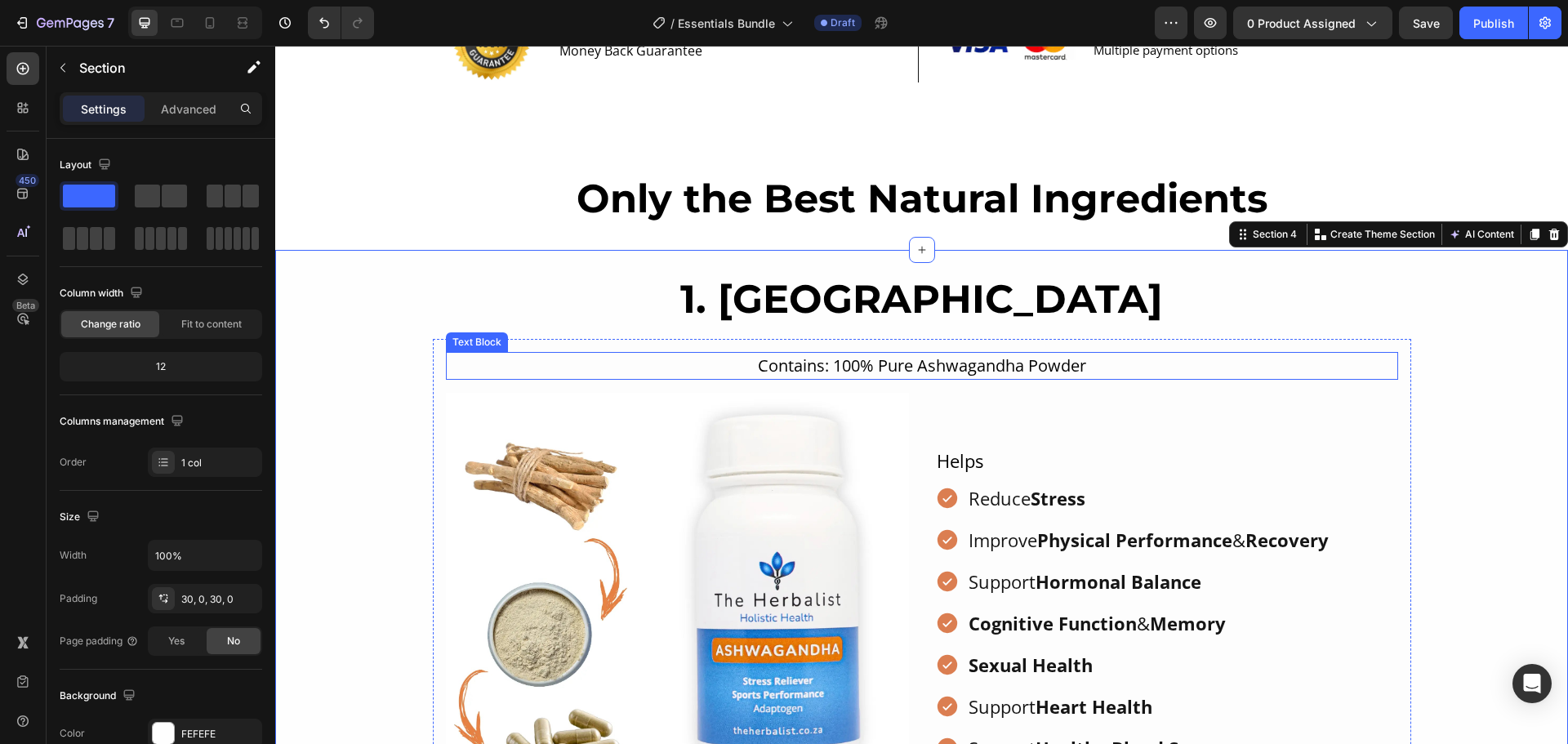
click at [787, 364] on p "Contains: 100% Pure Ashwagandha Powder" at bounding box center [922, 366] width 949 height 25
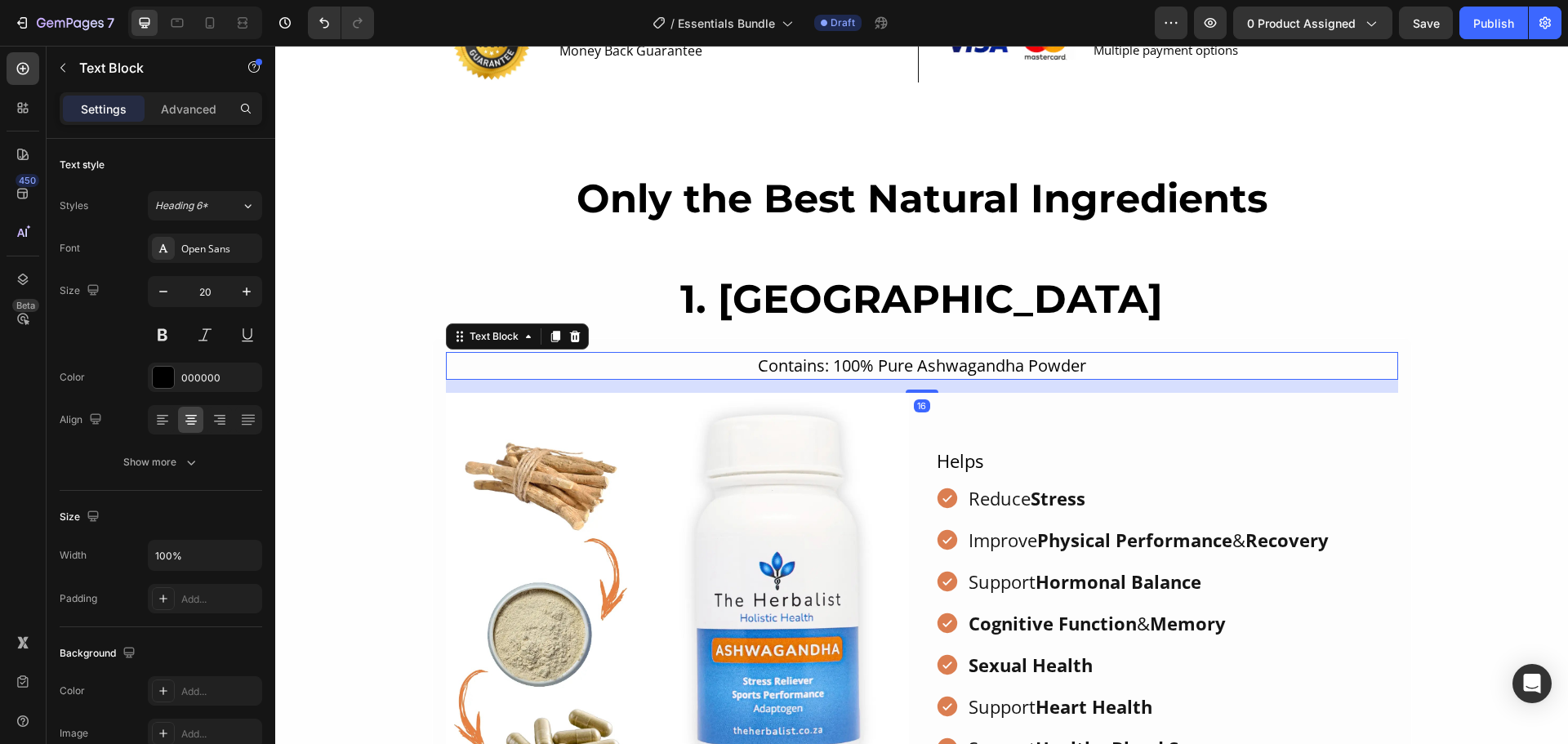
click at [787, 364] on p "Contains: 100% Pure Ashwagandha Powder" at bounding box center [922, 366] width 949 height 25
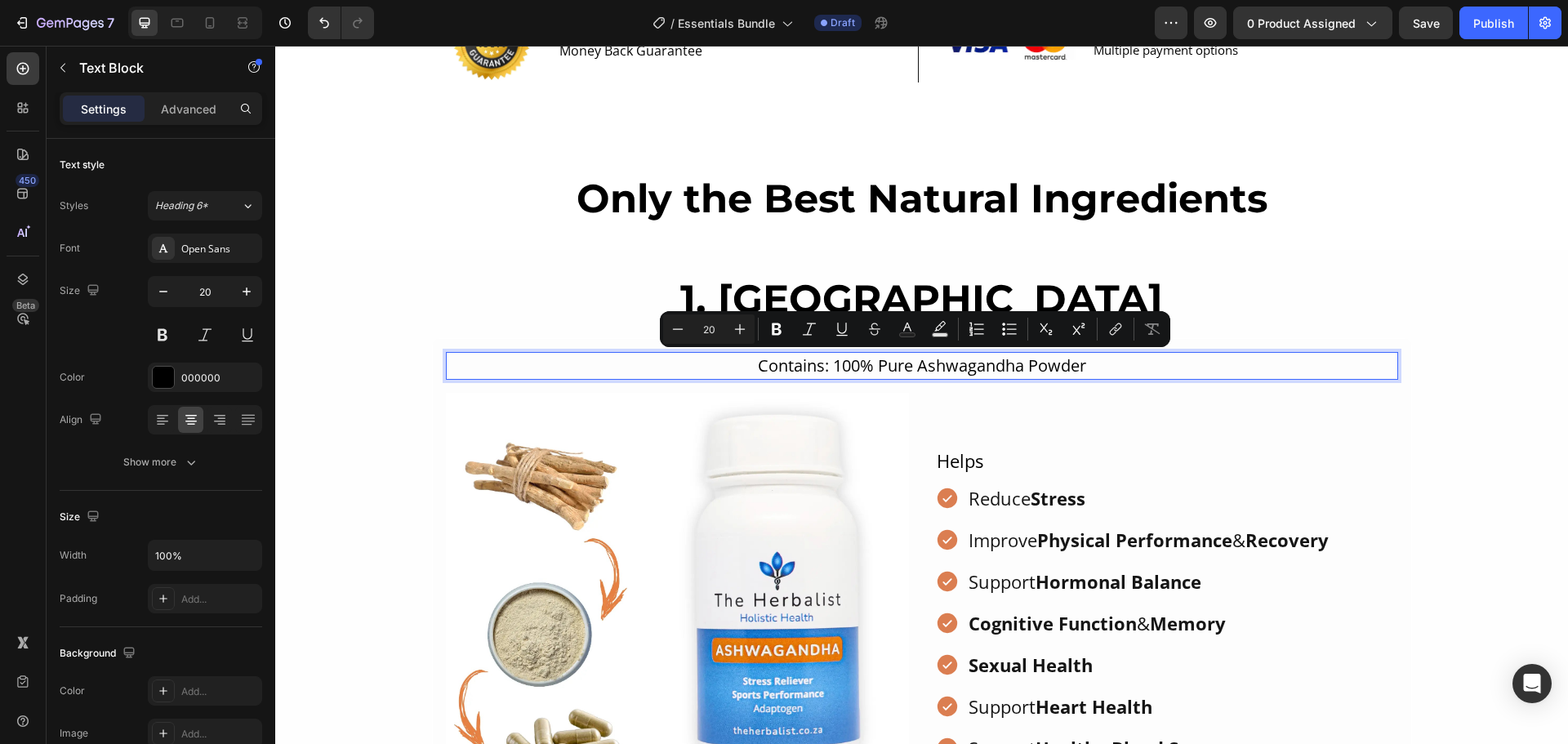
click at [788, 364] on p "Contains: 100% Pure Ashwagandha Powder" at bounding box center [922, 366] width 949 height 25
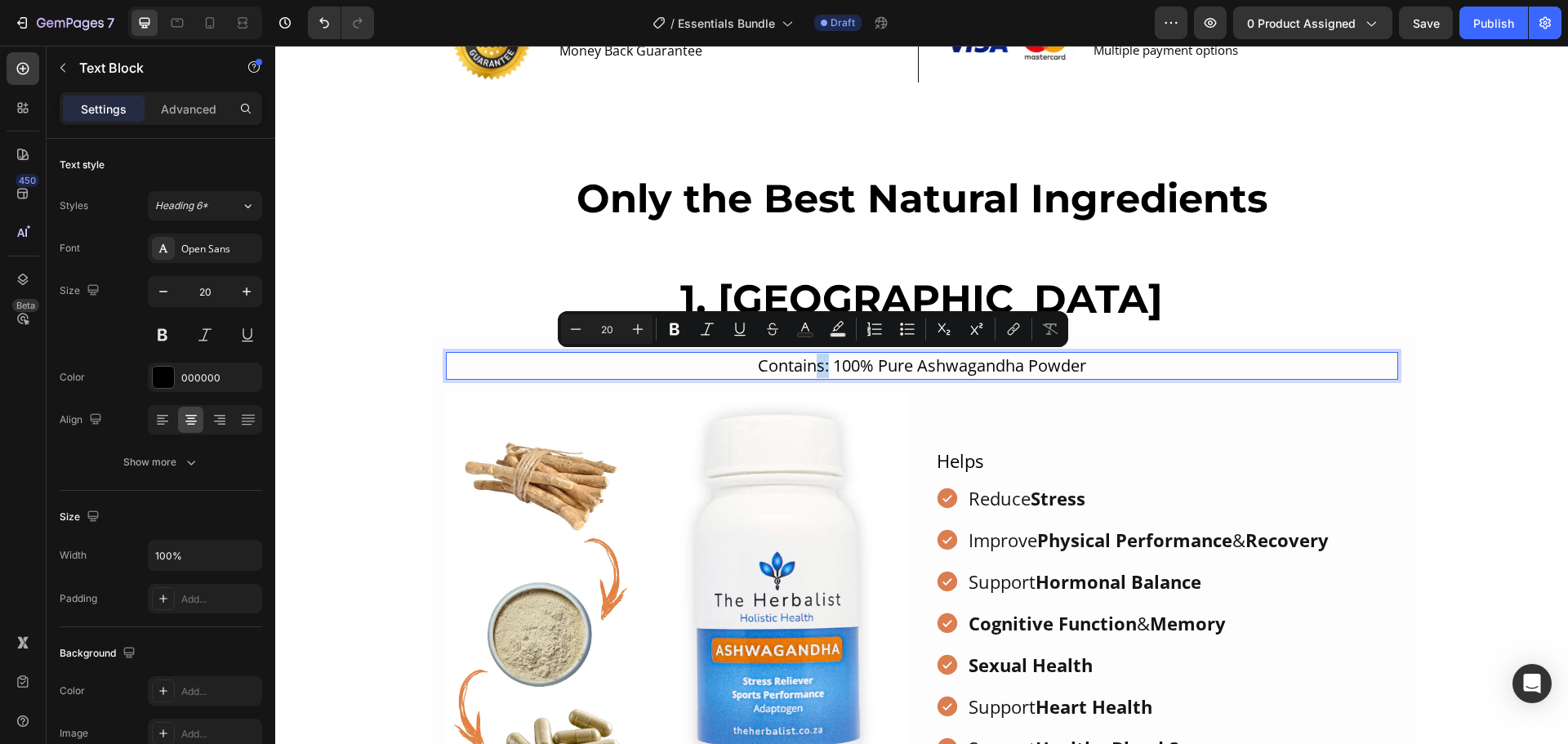
drag, startPoint x: 817, startPoint y: 367, endPoint x: 803, endPoint y: 367, distance: 14.0
click at [803, 367] on p "Contains: 100% Pure Ashwagandha Powder" at bounding box center [922, 366] width 949 height 25
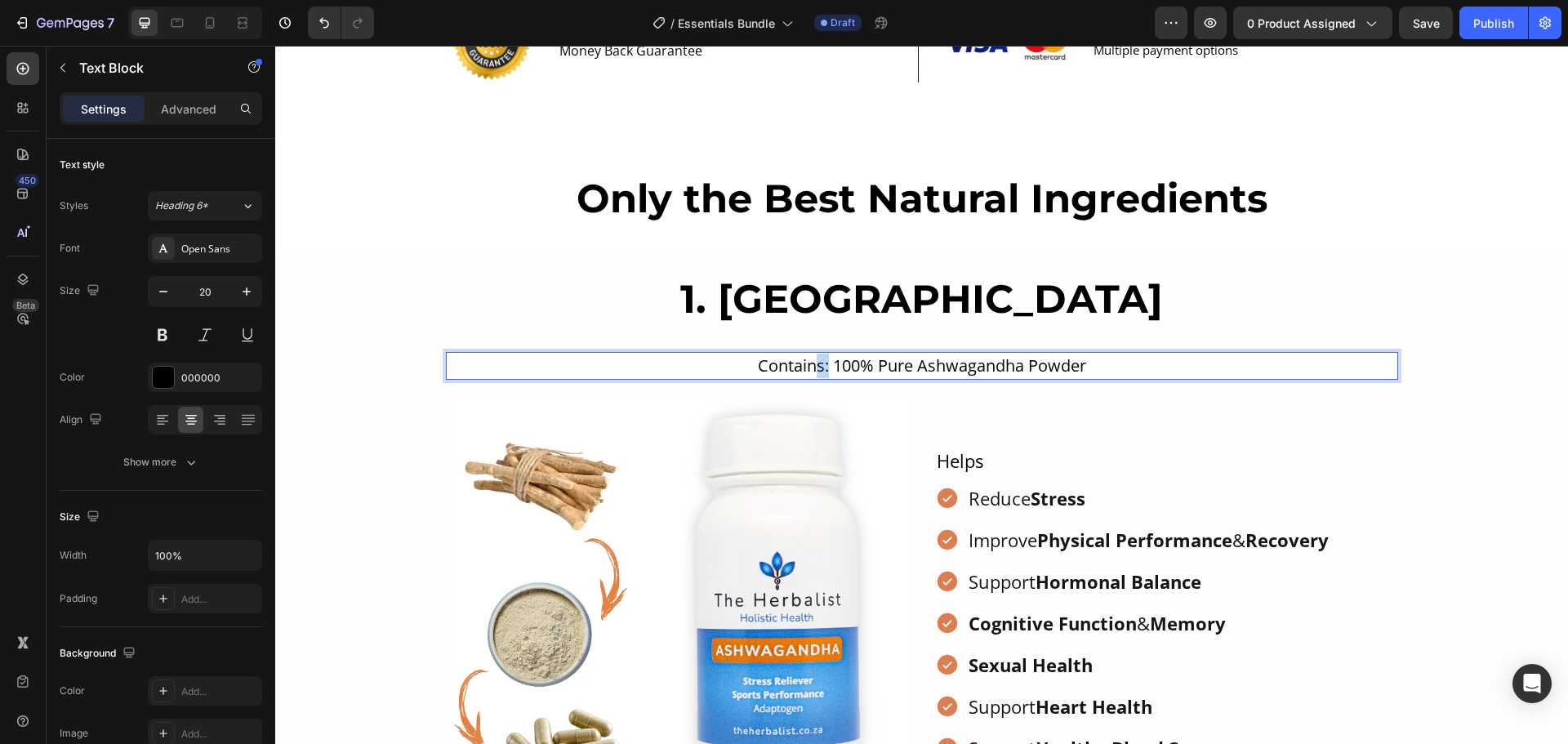
click at [787, 366] on p "Contains: 100% Pure Ashwagandha Powder" at bounding box center [922, 366] width 949 height 25
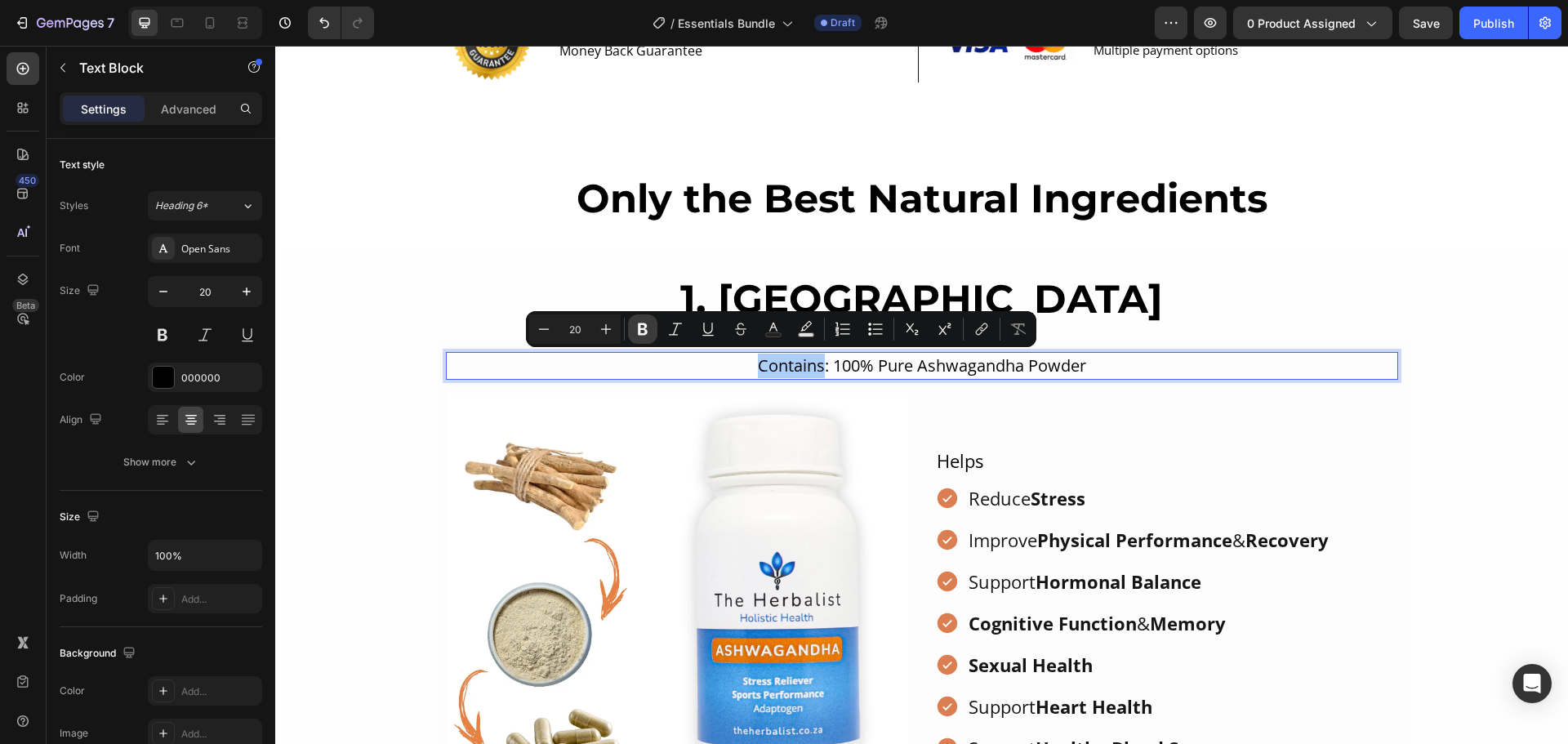
click at [650, 334] on button "Bold" at bounding box center [643, 329] width 29 height 29
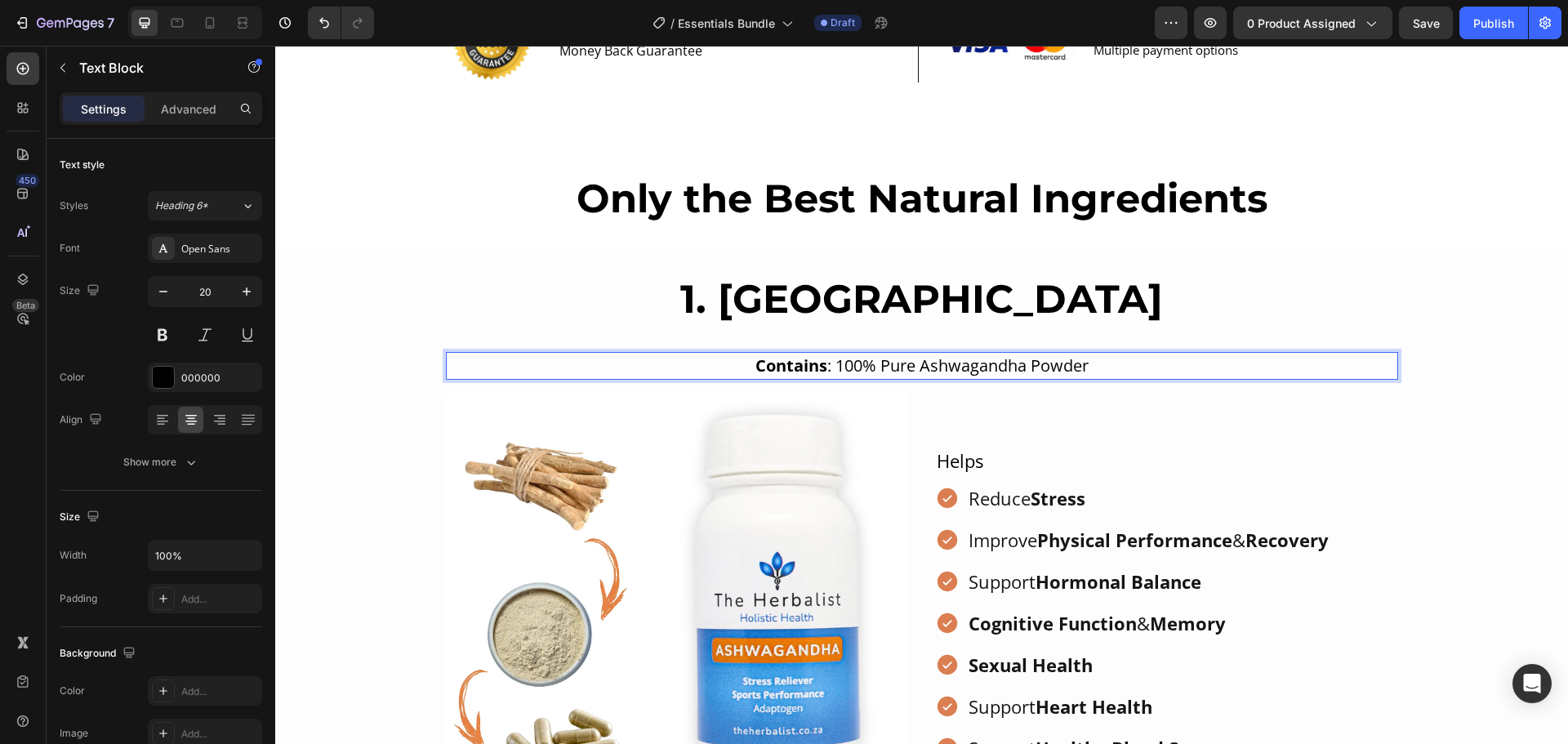
click at [1481, 358] on div "1. Ashwagandha Heading Contains : 100% Pure Ashwagandha Powder Text Block 16 Im…" at bounding box center [922, 569] width 1292 height 589
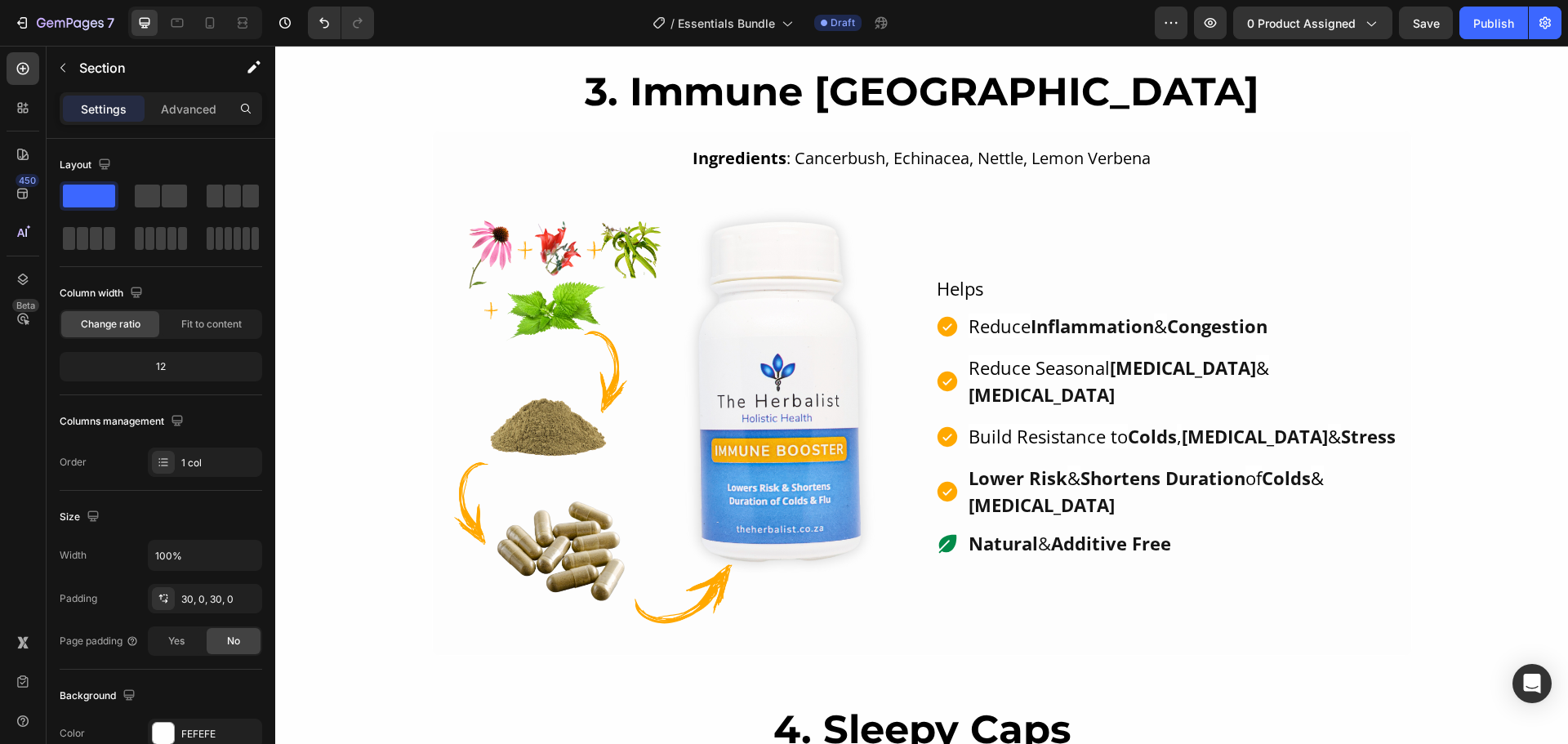
scroll to position [2123, 0]
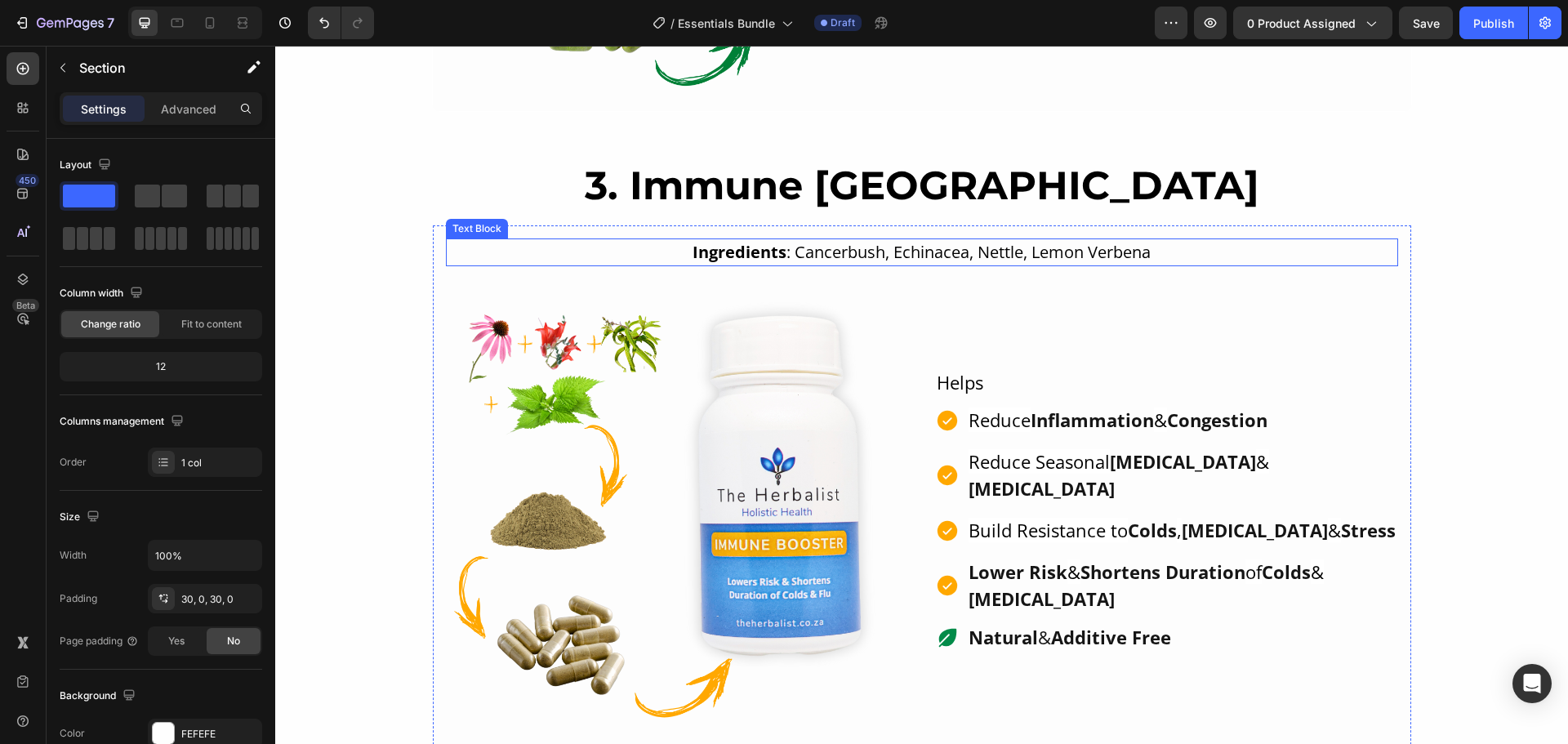
click at [783, 250] on p "Ingredients : Cancerbush, Echinacea, Nettle, Lemon Verbena" at bounding box center [922, 252] width 949 height 25
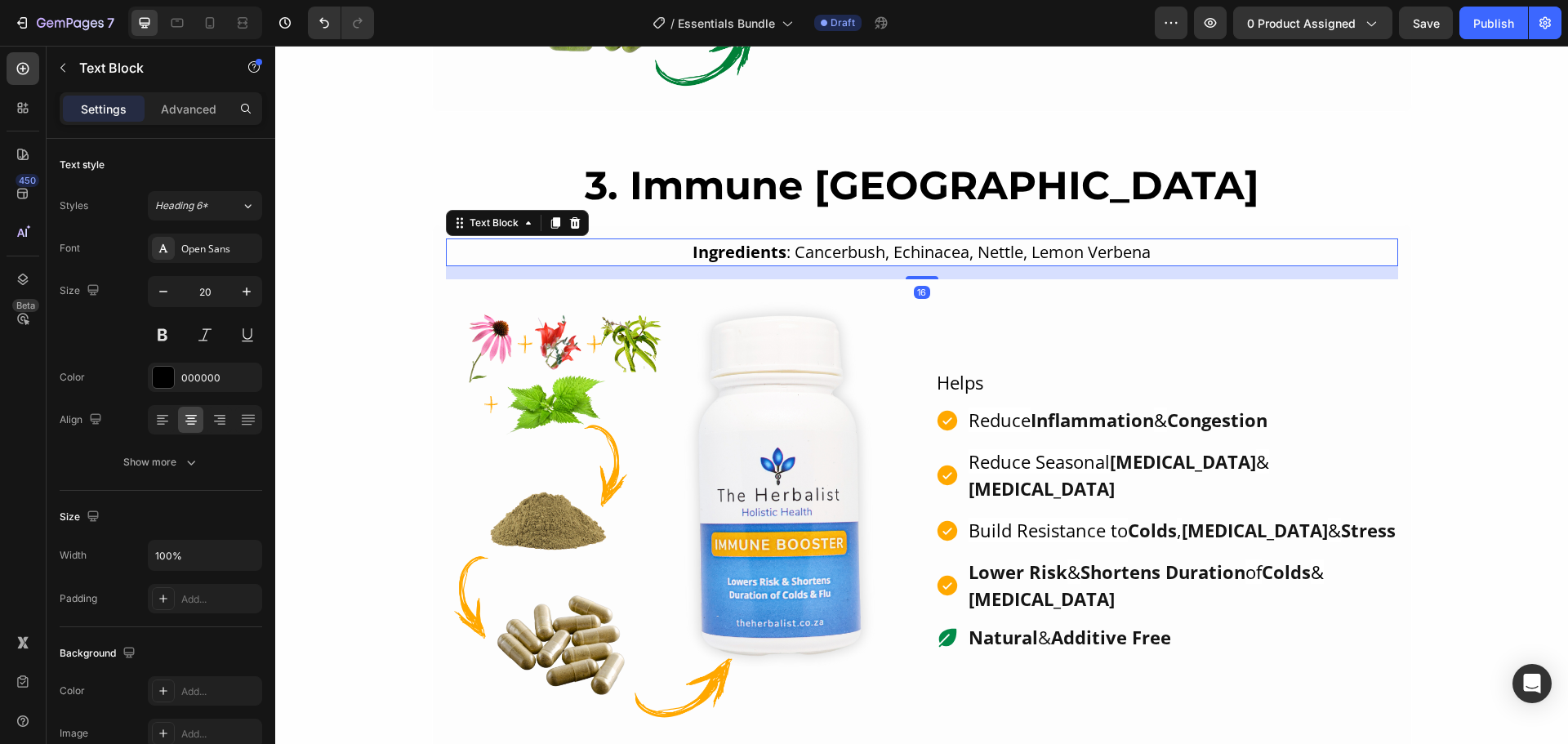
click at [783, 250] on p "Ingredients : Cancerbush, Echinacea, Nettle, Lemon Verbena" at bounding box center [922, 252] width 949 height 25
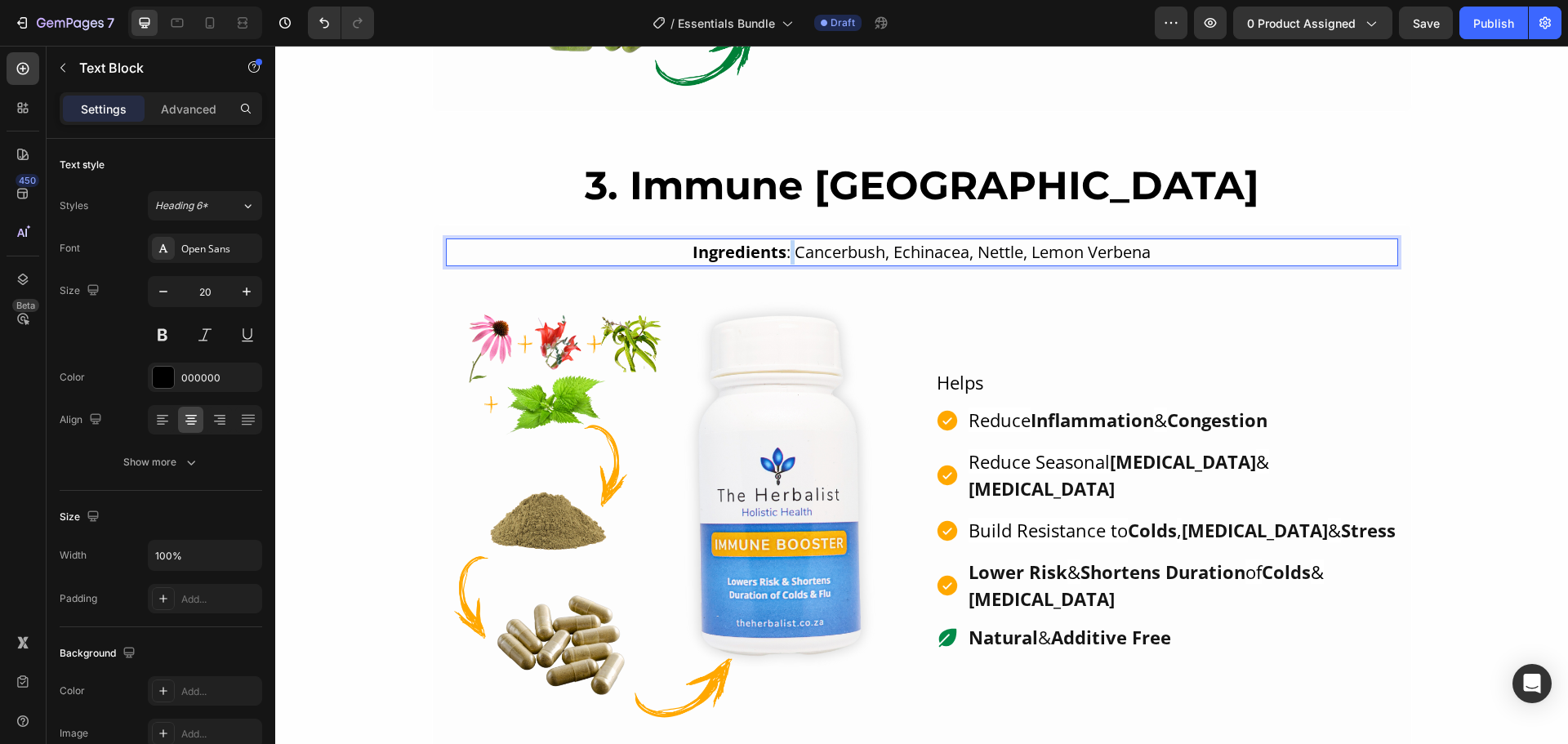
click at [783, 250] on p "Ingredients : Cancerbush, Echinacea, Nettle, Lemon Verbena" at bounding box center [922, 252] width 949 height 25
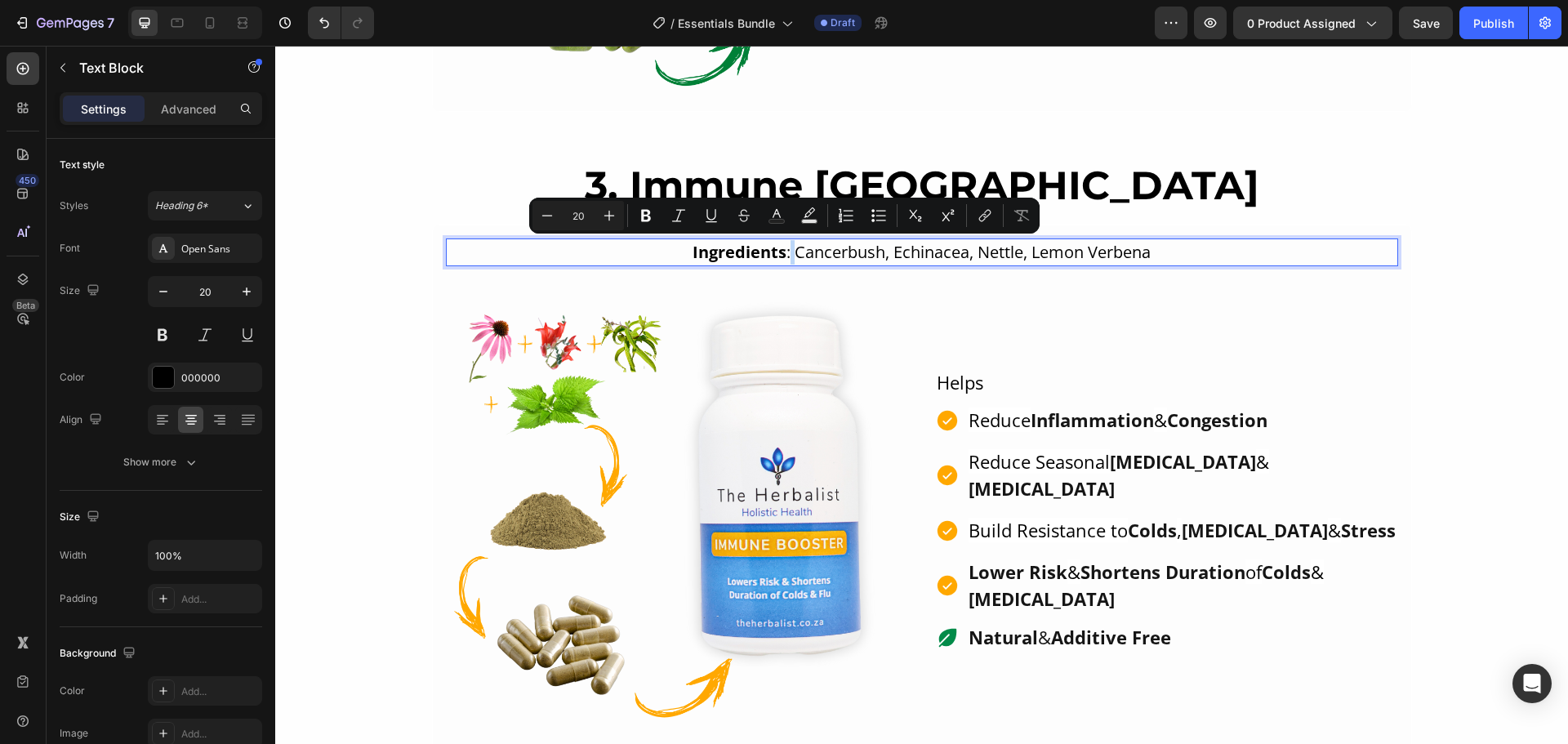
click at [783, 250] on p "Ingredients : Cancerbush, Echinacea, Nettle, Lemon Verbena" at bounding box center [922, 252] width 949 height 25
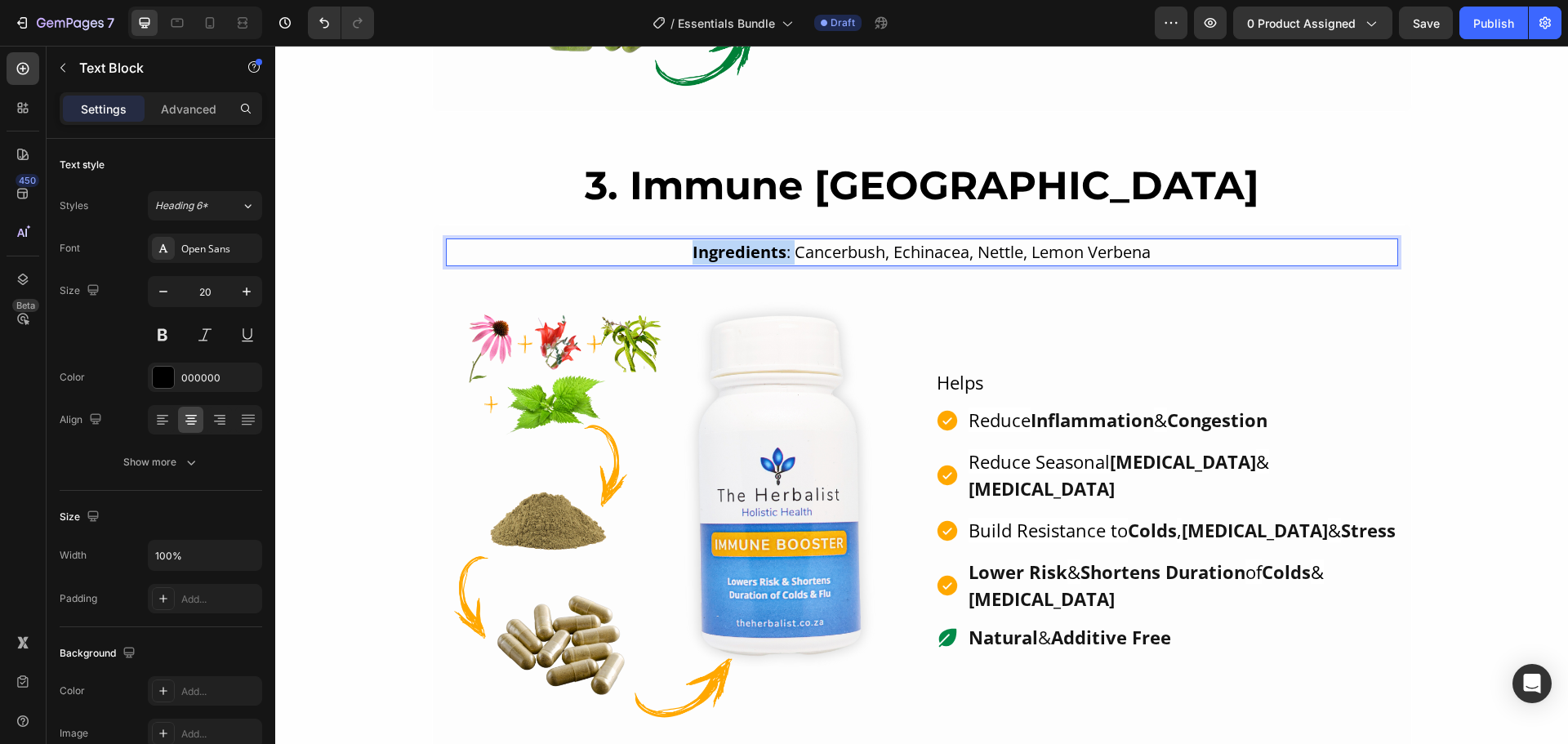
drag, startPoint x: 783, startPoint y: 250, endPoint x: 712, endPoint y: 254, distance: 71.1
click at [712, 254] on p "Ingredients : Cancerbush, Echinacea, Nettle, Lemon Verbena" at bounding box center [922, 252] width 949 height 25
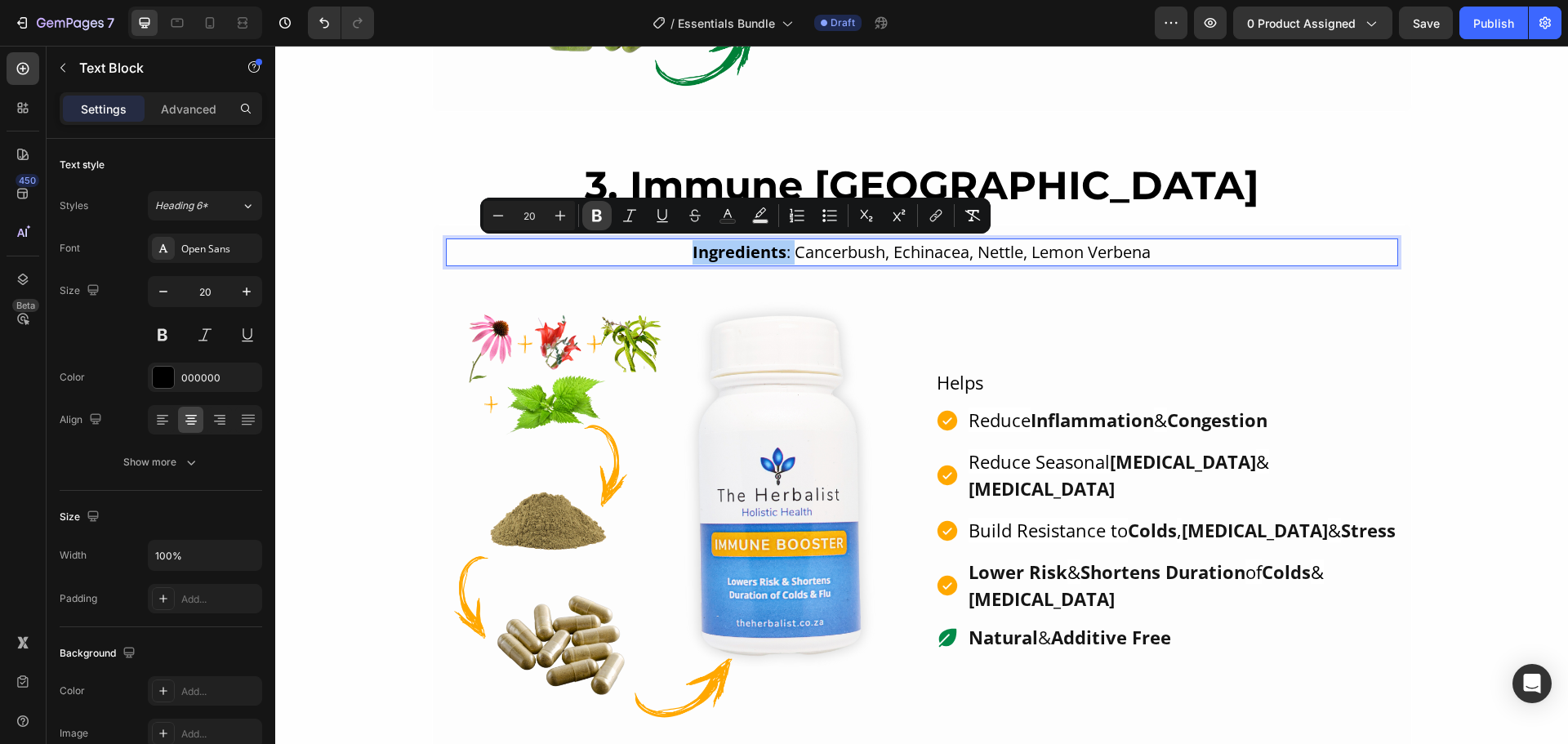
click at [609, 221] on button "Bold" at bounding box center [597, 216] width 29 height 29
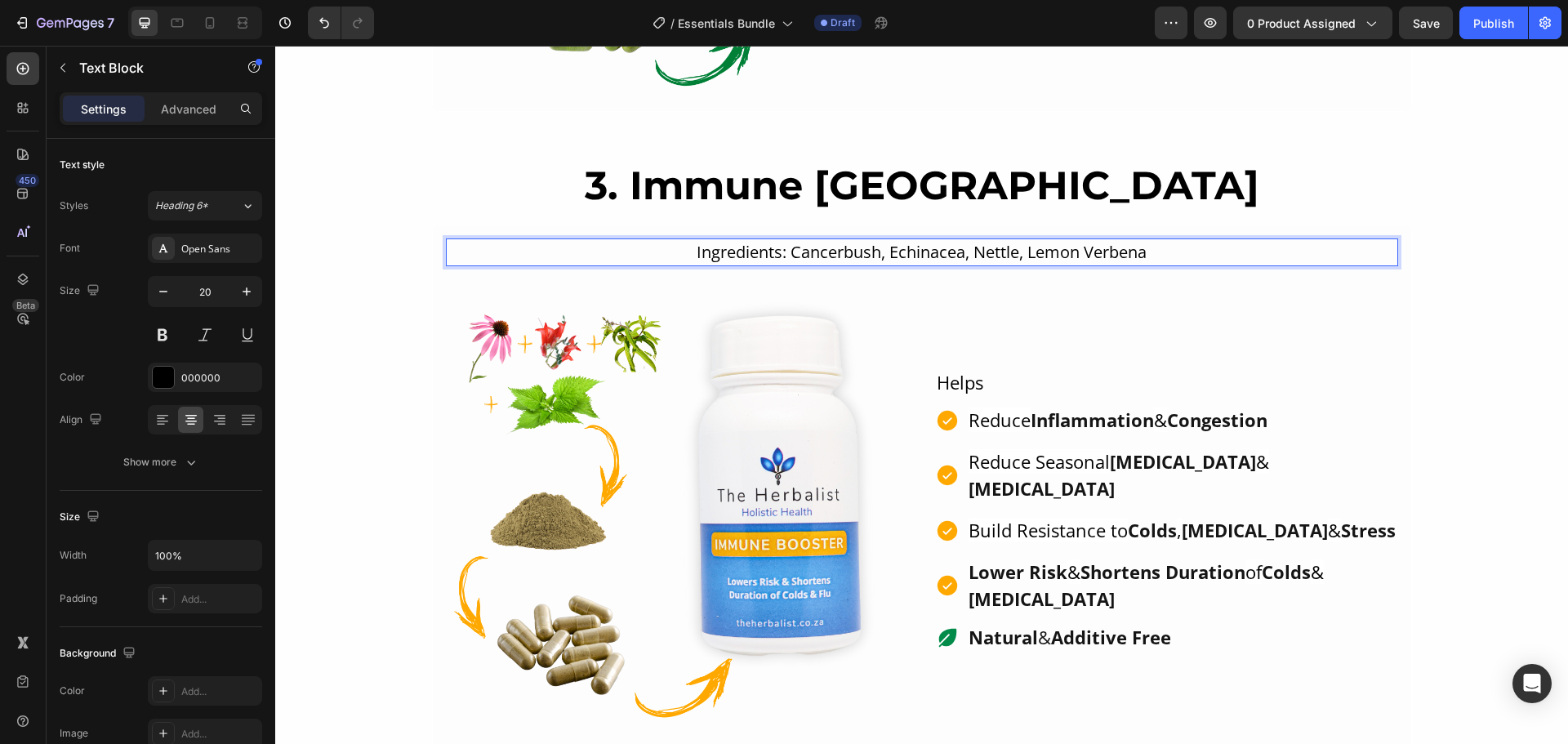
click at [609, 221] on div "3. Immune Booster Heading Ingredients: Cancerbush, Echinacea, Nettle, Lemon Ver…" at bounding box center [922, 455] width 1292 height 589
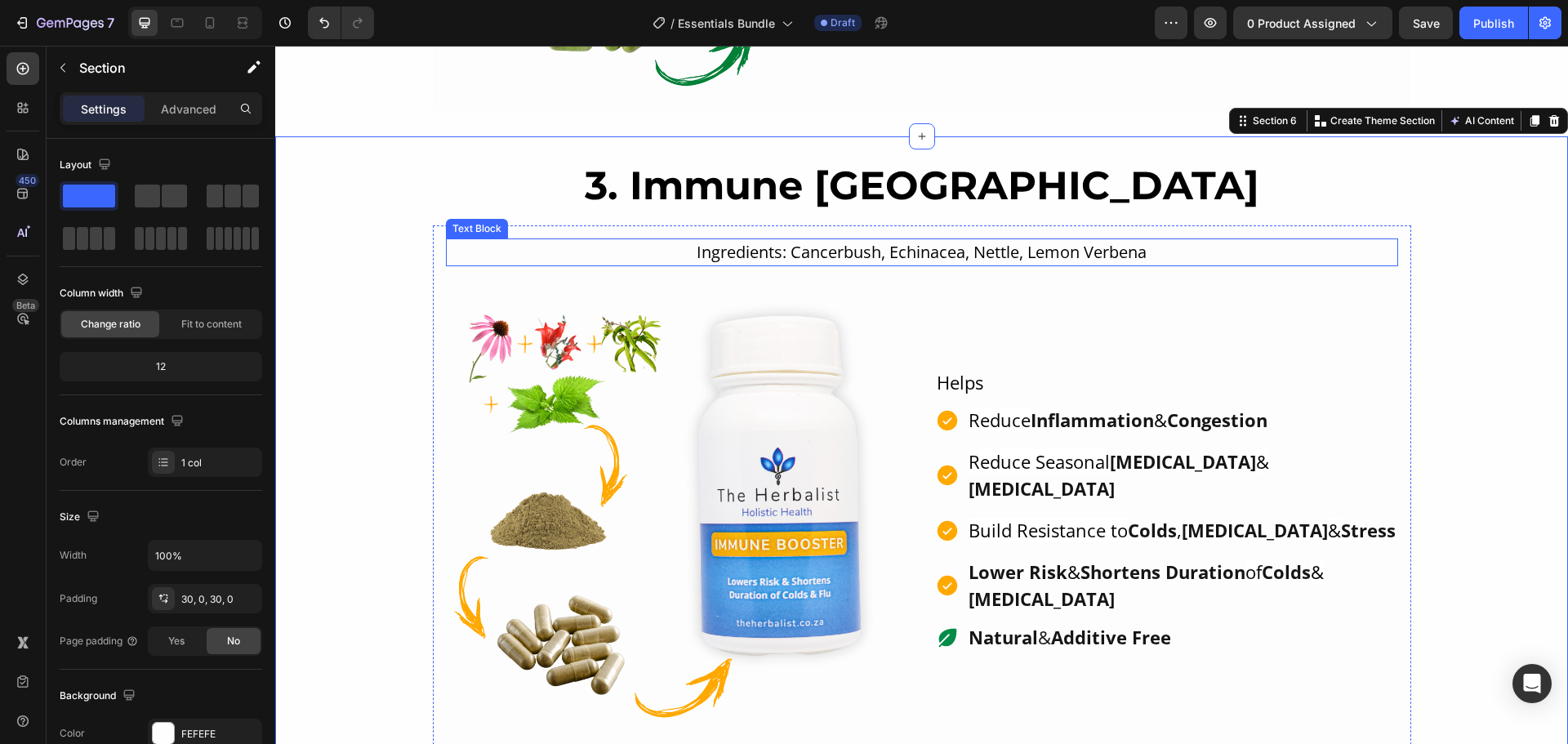
click at [759, 253] on p "Ingredients: Cancerbush, Echinacea, Nettle, Lemon Verbena" at bounding box center [922, 252] width 949 height 25
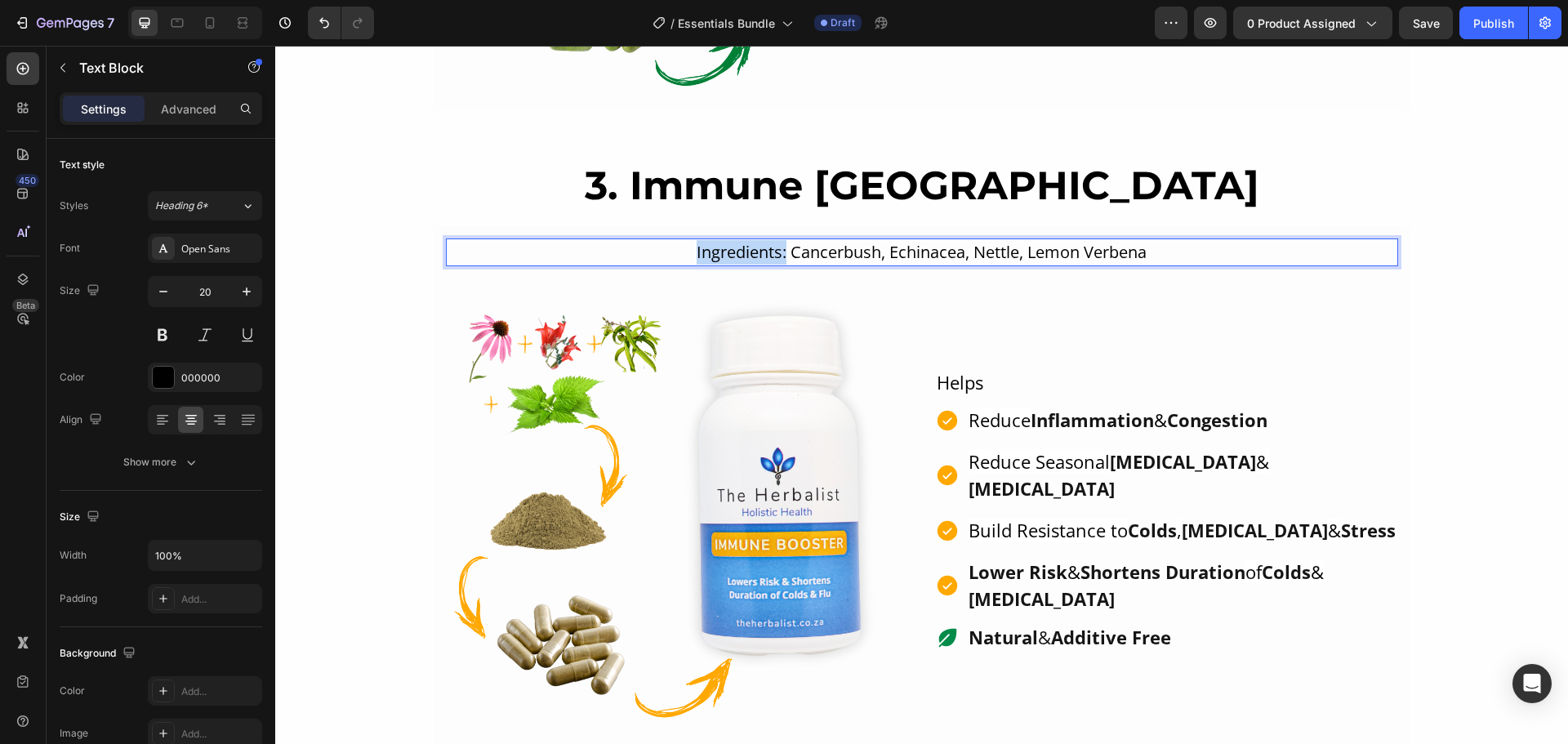
drag, startPoint x: 781, startPoint y: 250, endPoint x: 689, endPoint y: 253, distance: 92.0
click at [689, 253] on p "Ingredients: Cancerbush, Echinacea, Nettle, Lemon Verbena" at bounding box center [922, 252] width 949 height 25
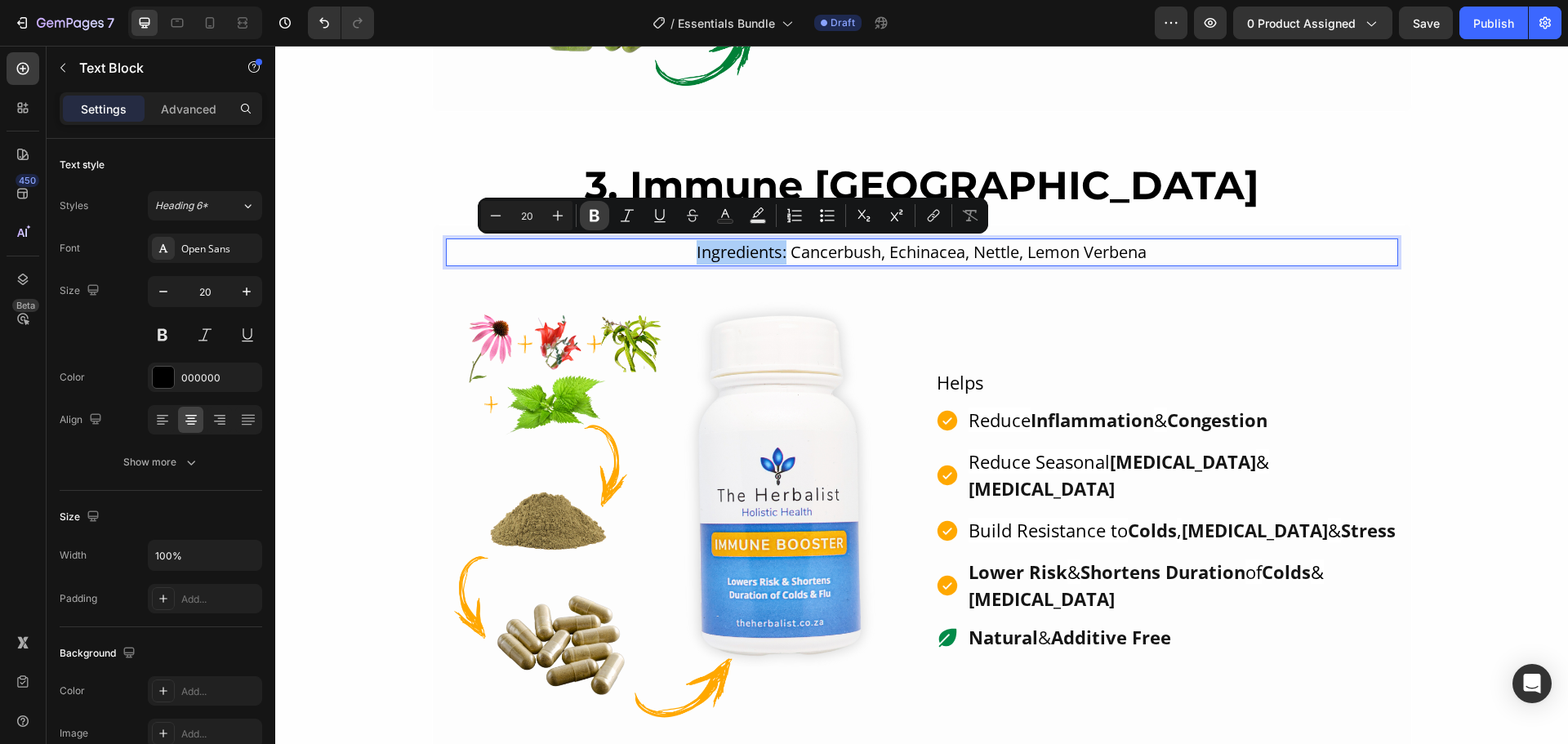
click at [595, 207] on icon "Editor contextual toolbar" at bounding box center [594, 215] width 16 height 16
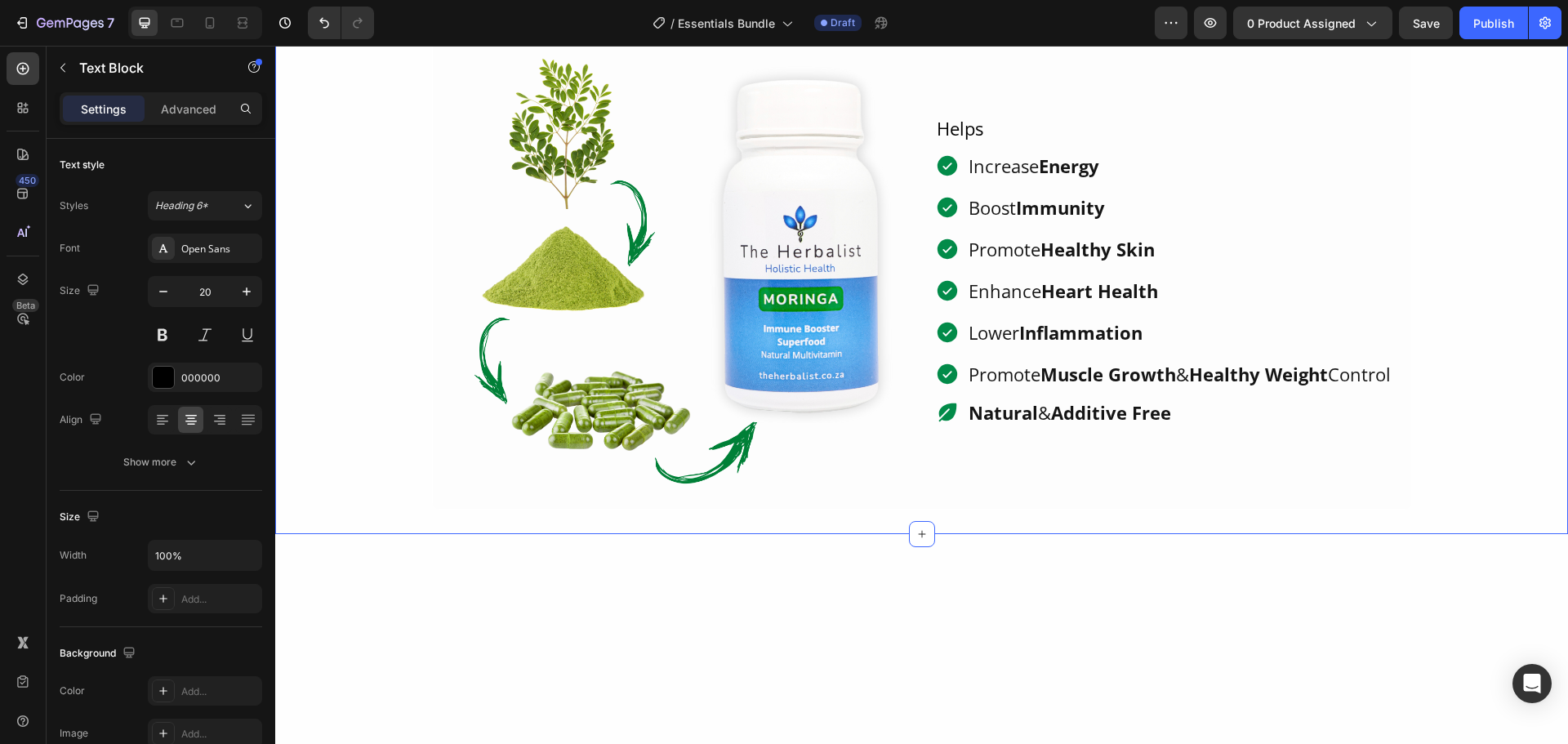
scroll to position [1470, 0]
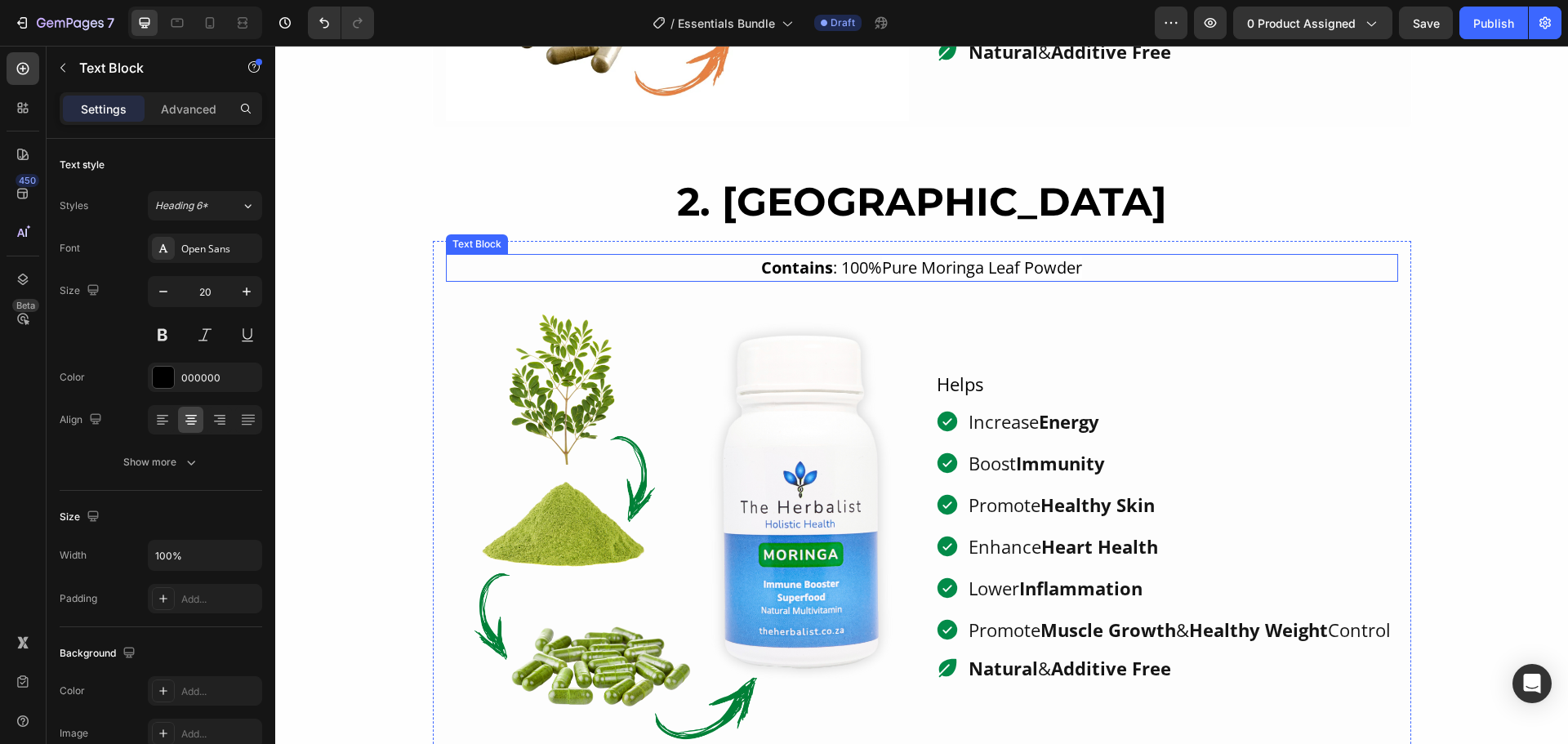
click at [819, 268] on strong "Contains" at bounding box center [797, 268] width 72 height 22
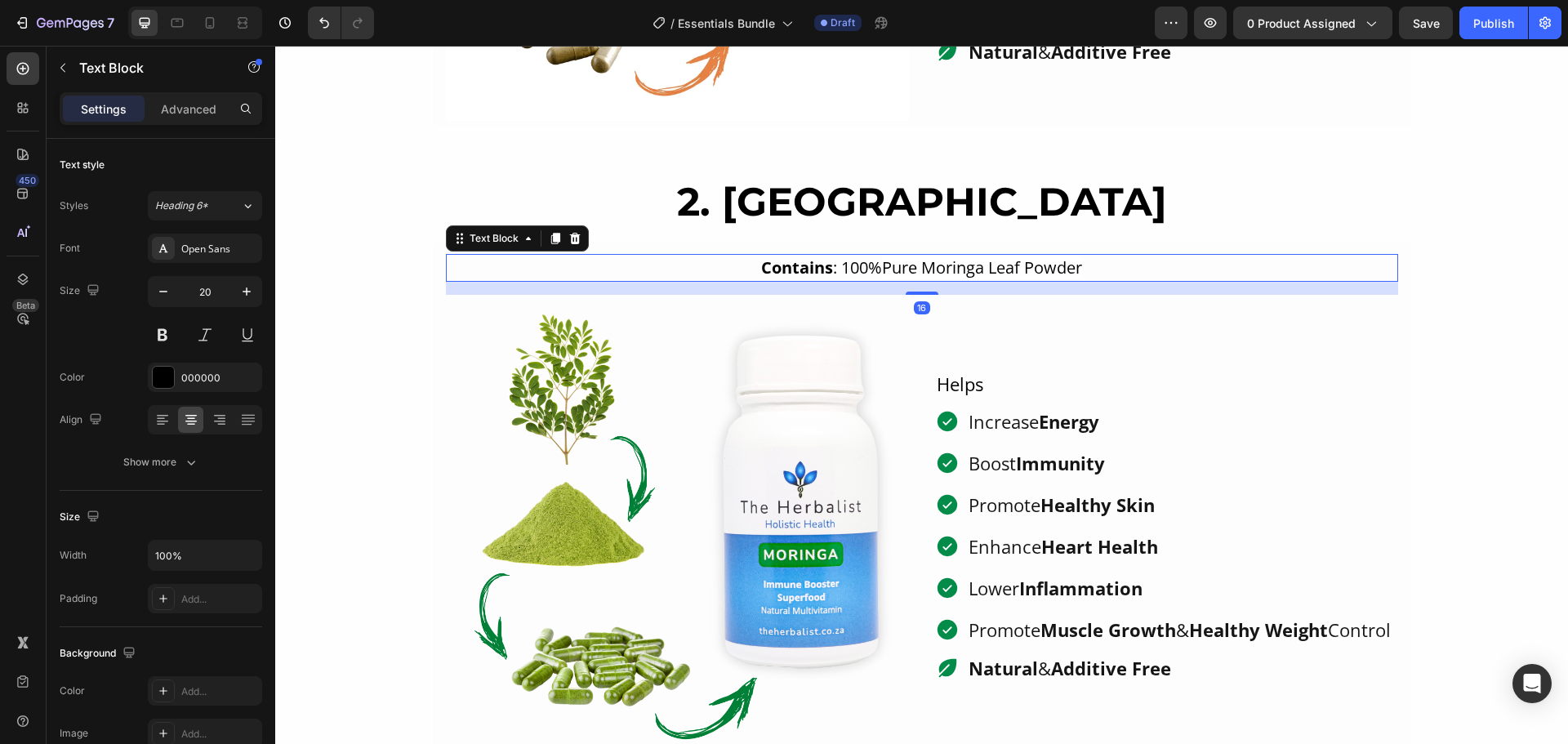
click at [823, 270] on p "Contains : 100% Pure Moringa Leaf Powder" at bounding box center [922, 268] width 949 height 25
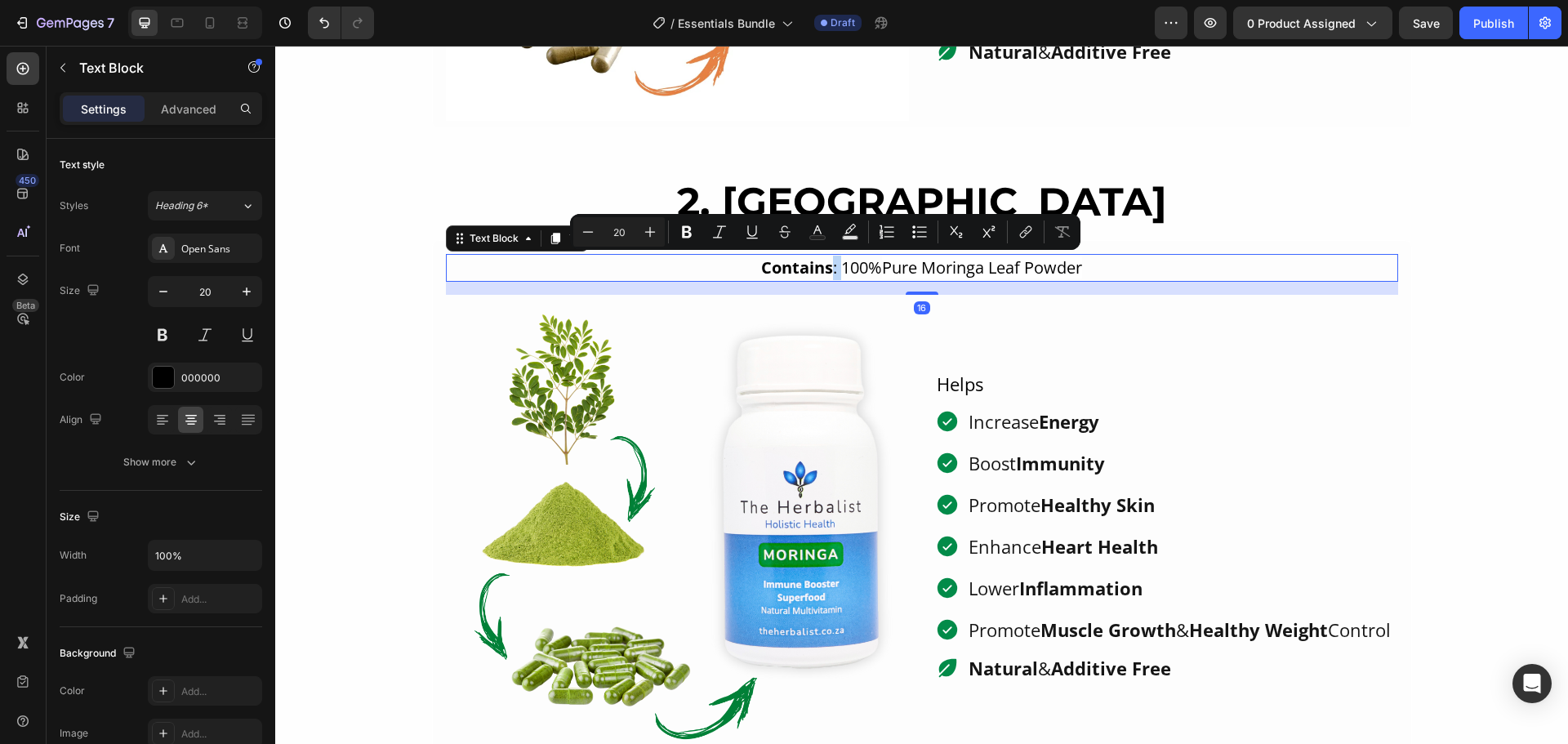
click at [825, 264] on p "Contains : 100% Pure Moringa Leaf Powder" at bounding box center [922, 268] width 949 height 25
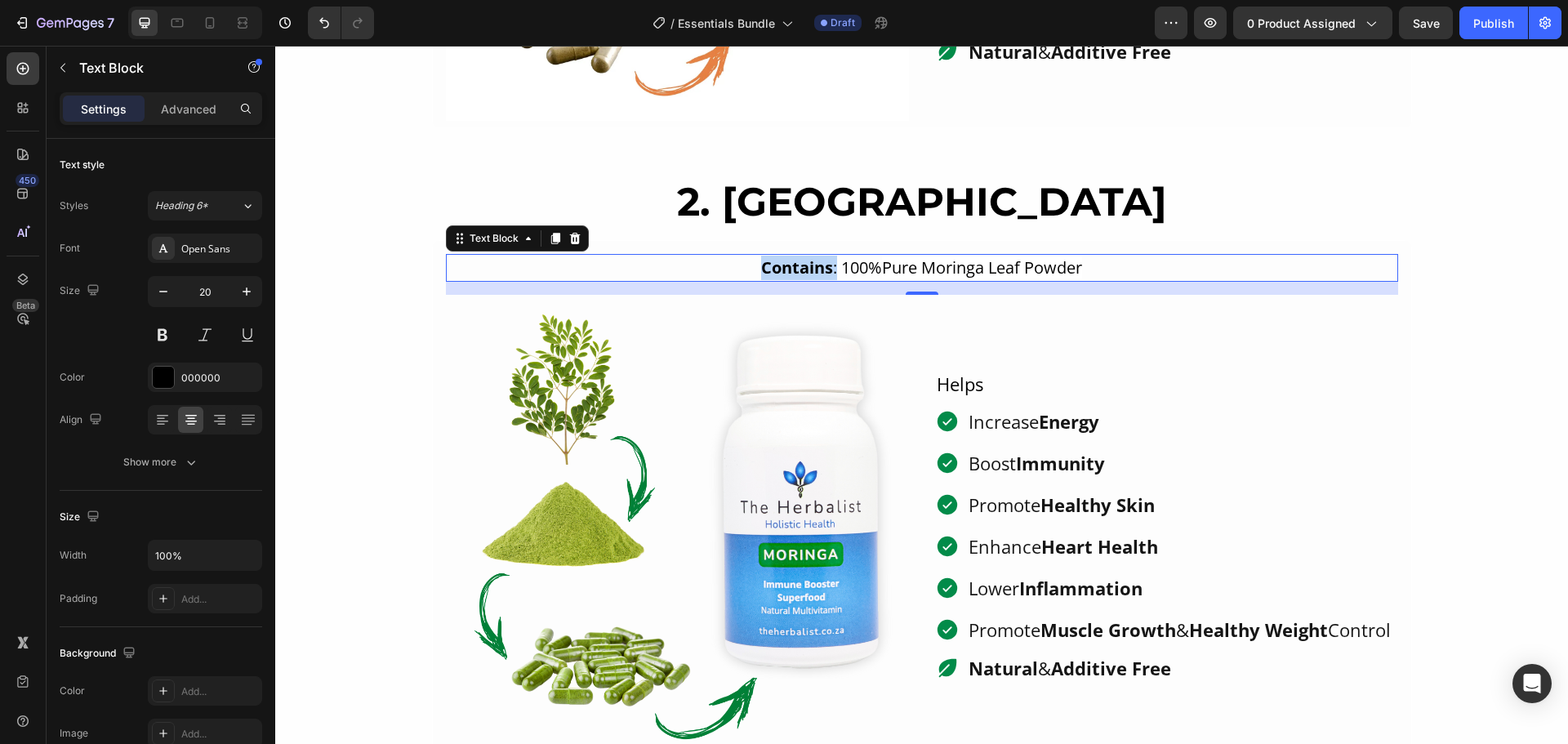
drag, startPoint x: 825, startPoint y: 265, endPoint x: 751, endPoint y: 268, distance: 74.1
click at [751, 268] on p "Contains : 100% Pure Moringa Leaf Powder" at bounding box center [922, 268] width 949 height 25
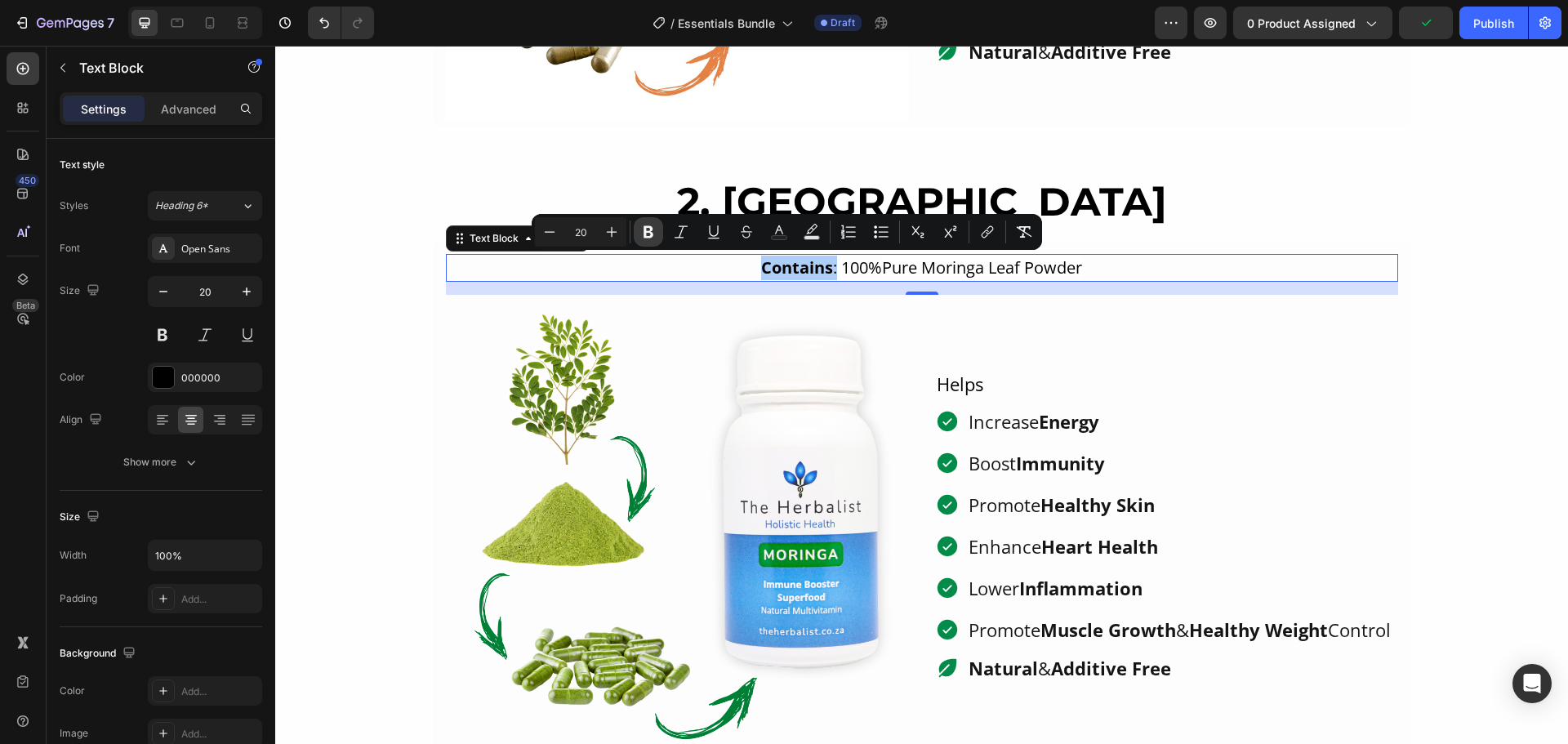
click at [654, 235] on icon "Editor contextual toolbar" at bounding box center [648, 231] width 16 height 16
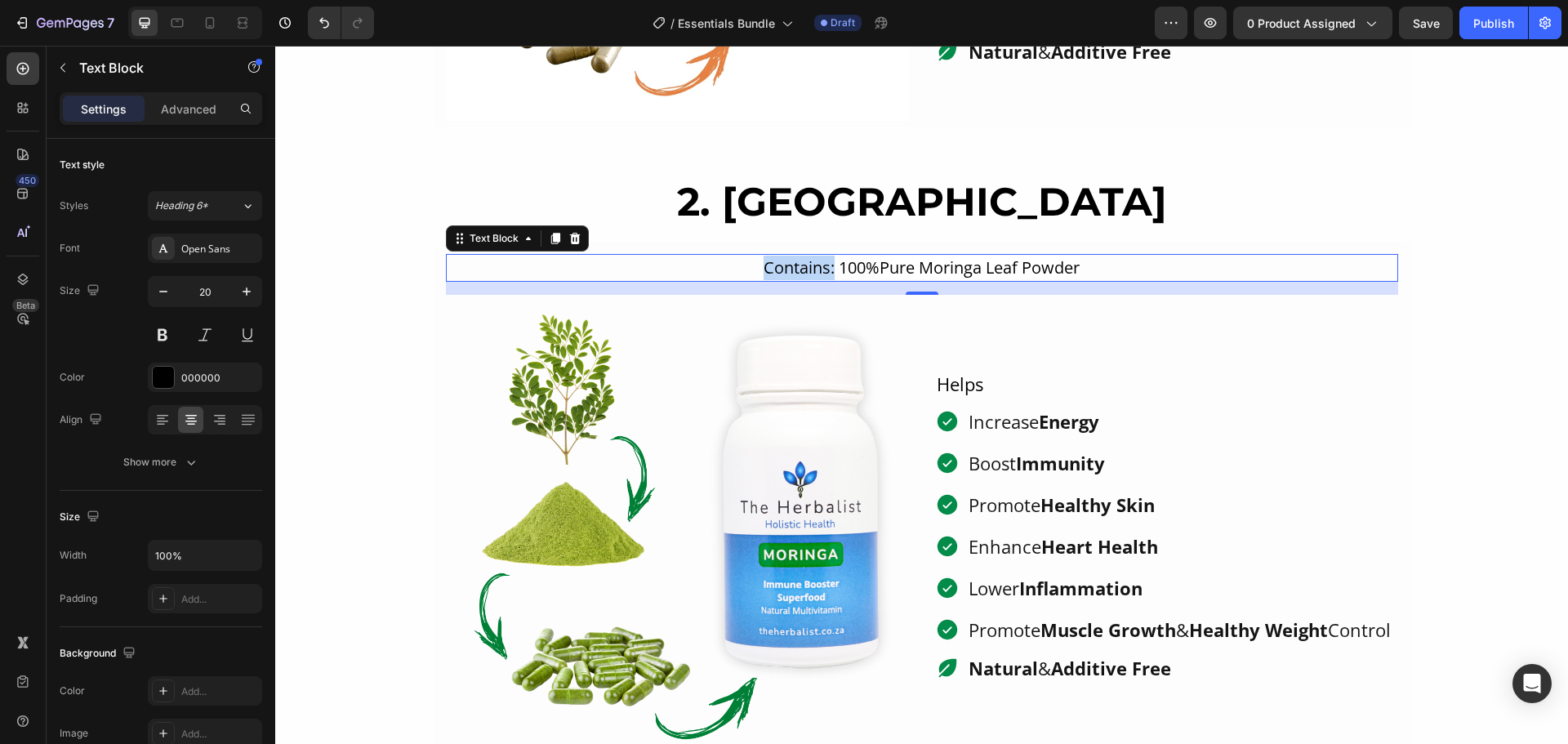
drag, startPoint x: 823, startPoint y: 269, endPoint x: 746, endPoint y: 269, distance: 77.0
click at [746, 269] on p "Contains: 100% Pure Moringa Leaf Powder" at bounding box center [922, 268] width 949 height 25
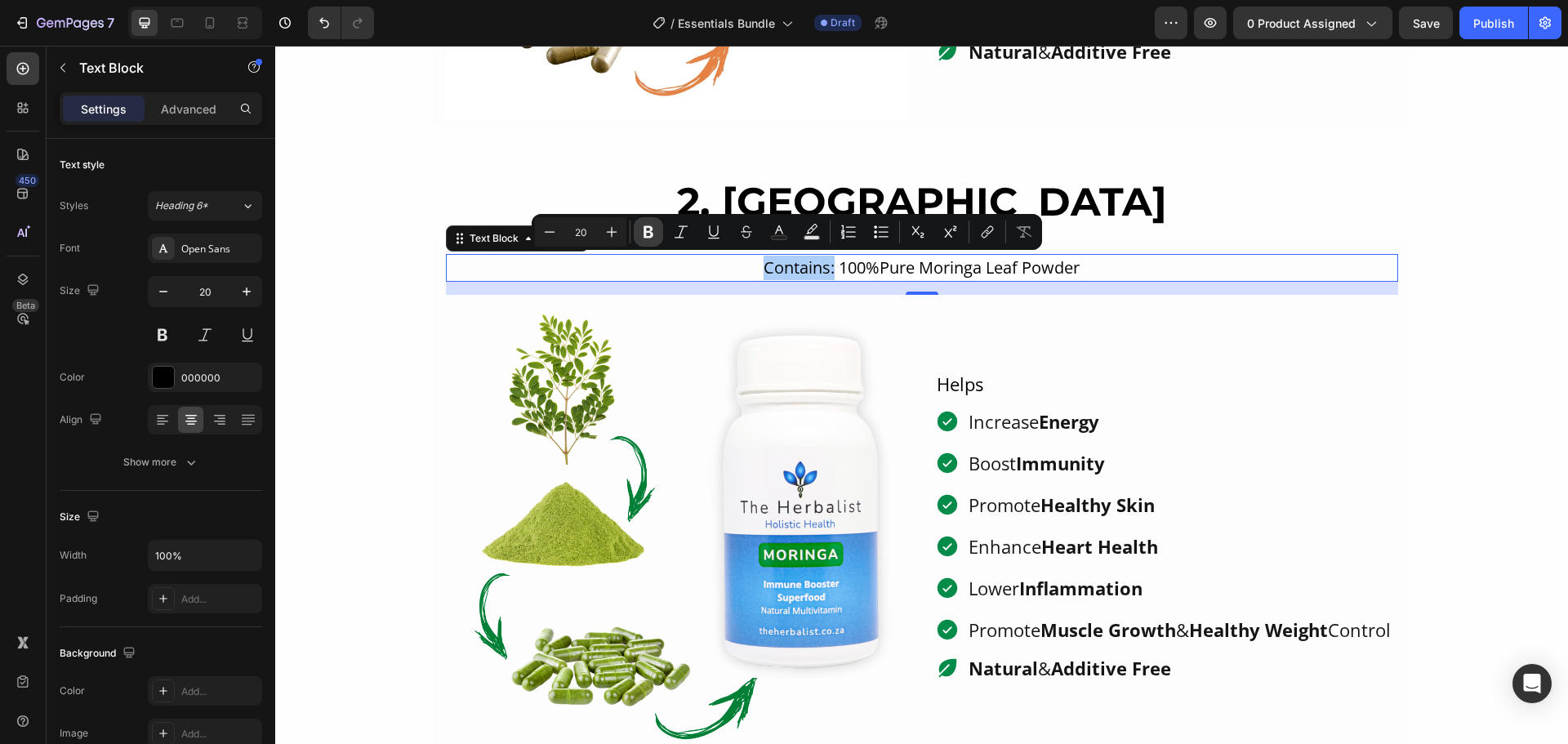
click at [641, 236] on icon "Editor contextual toolbar" at bounding box center [648, 231] width 16 height 16
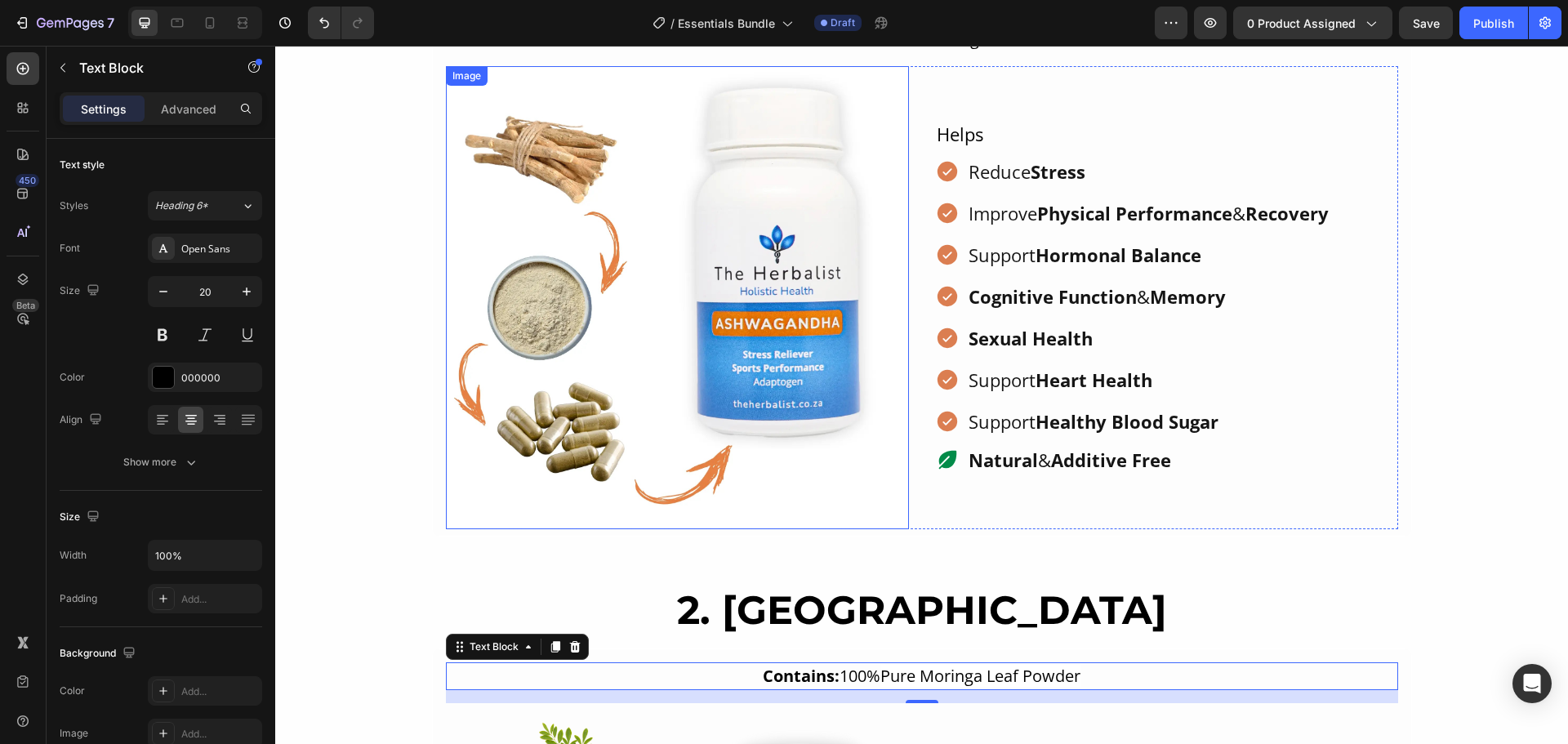
scroll to position [877, 0]
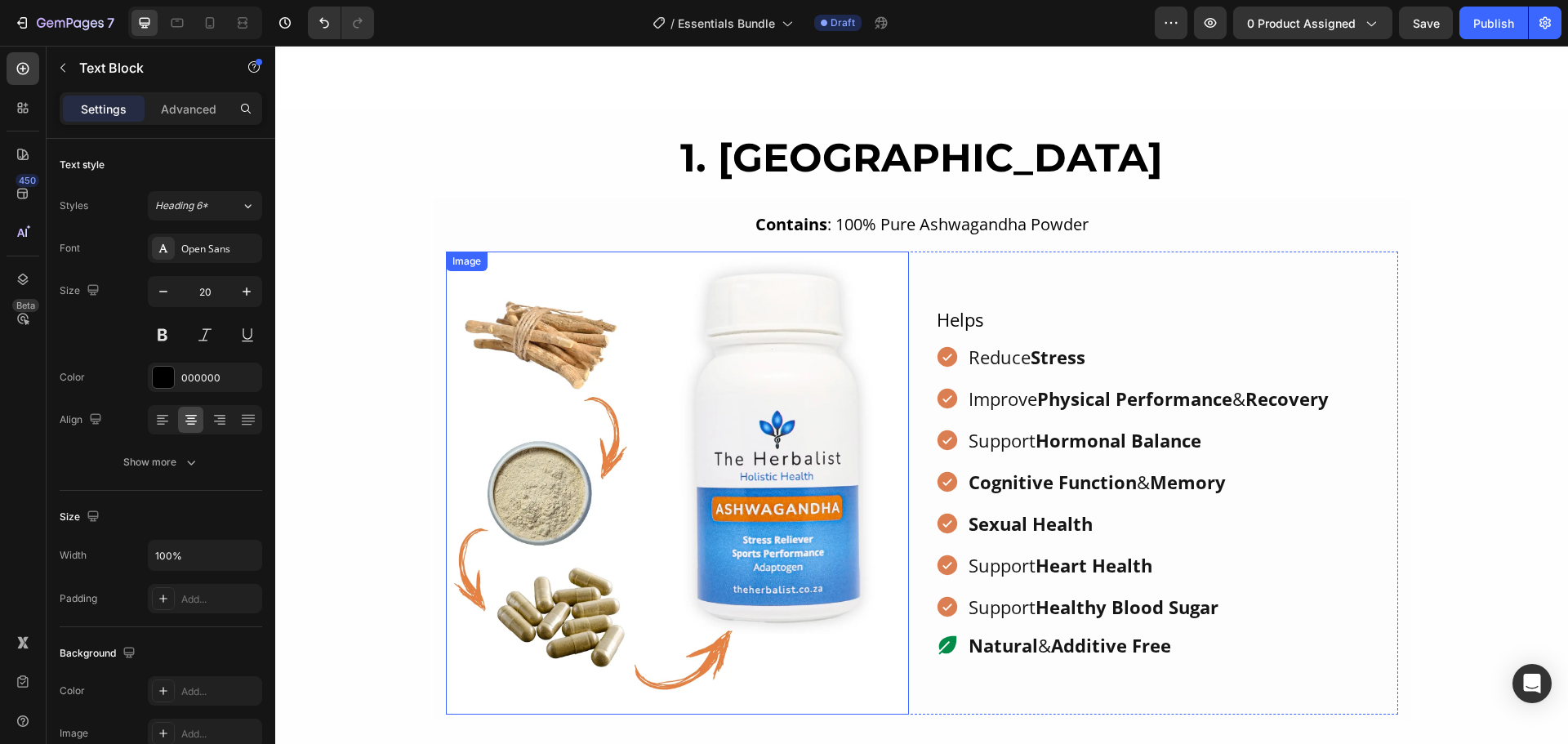
click at [817, 235] on strong "Contains" at bounding box center [791, 224] width 72 height 22
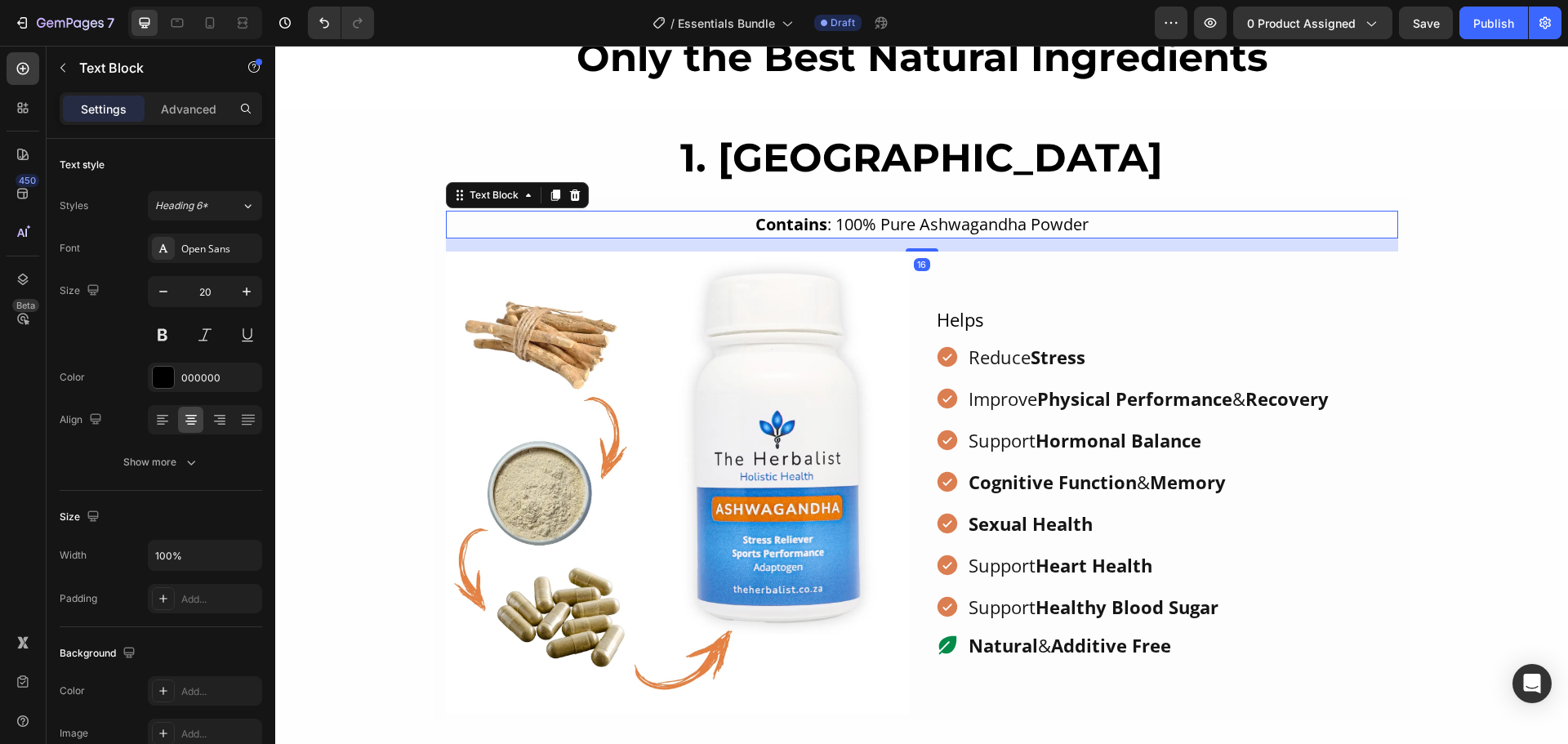
scroll to position [741, 0]
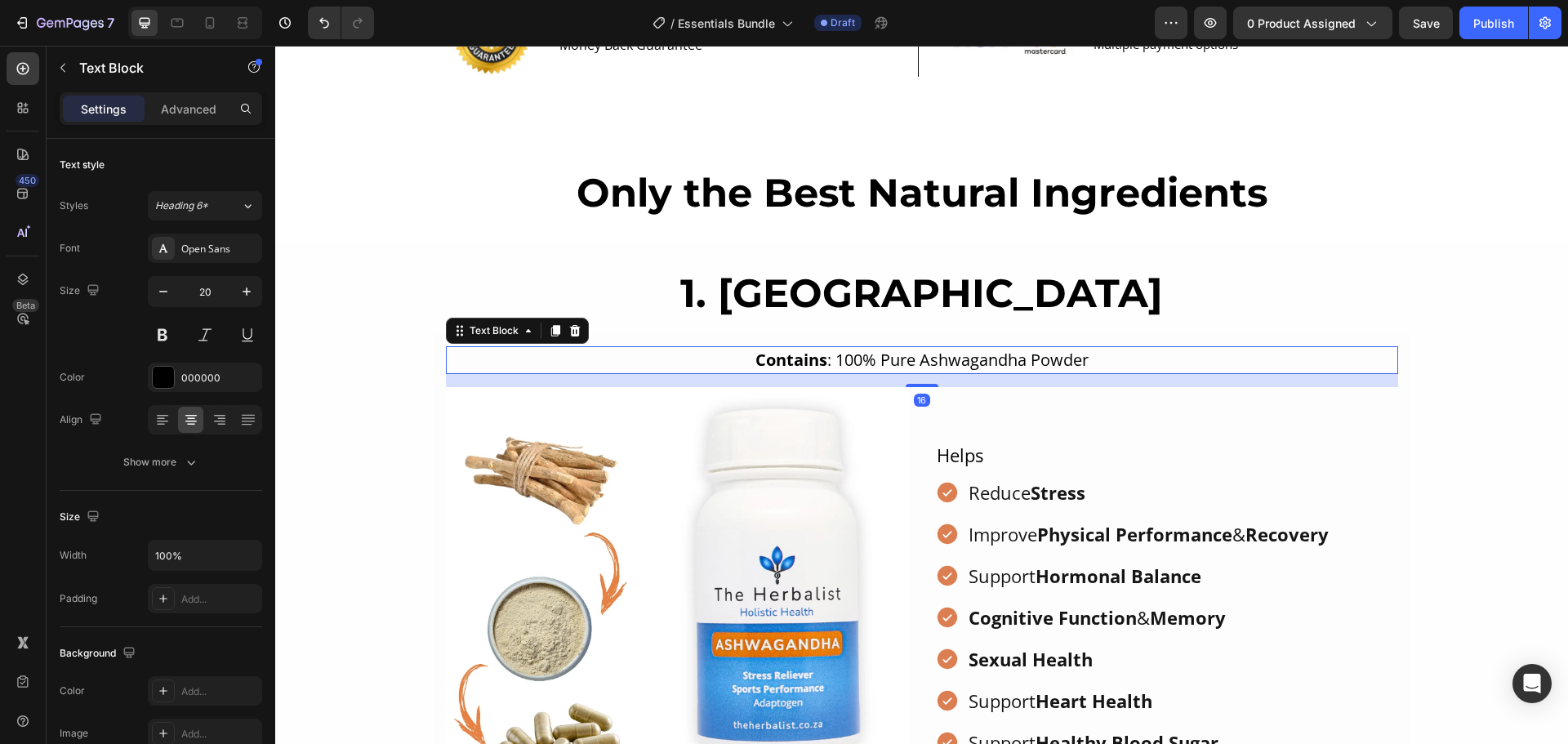
click at [818, 353] on p "Contains : 100% Pure Ashwagandha Powder" at bounding box center [922, 360] width 949 height 25
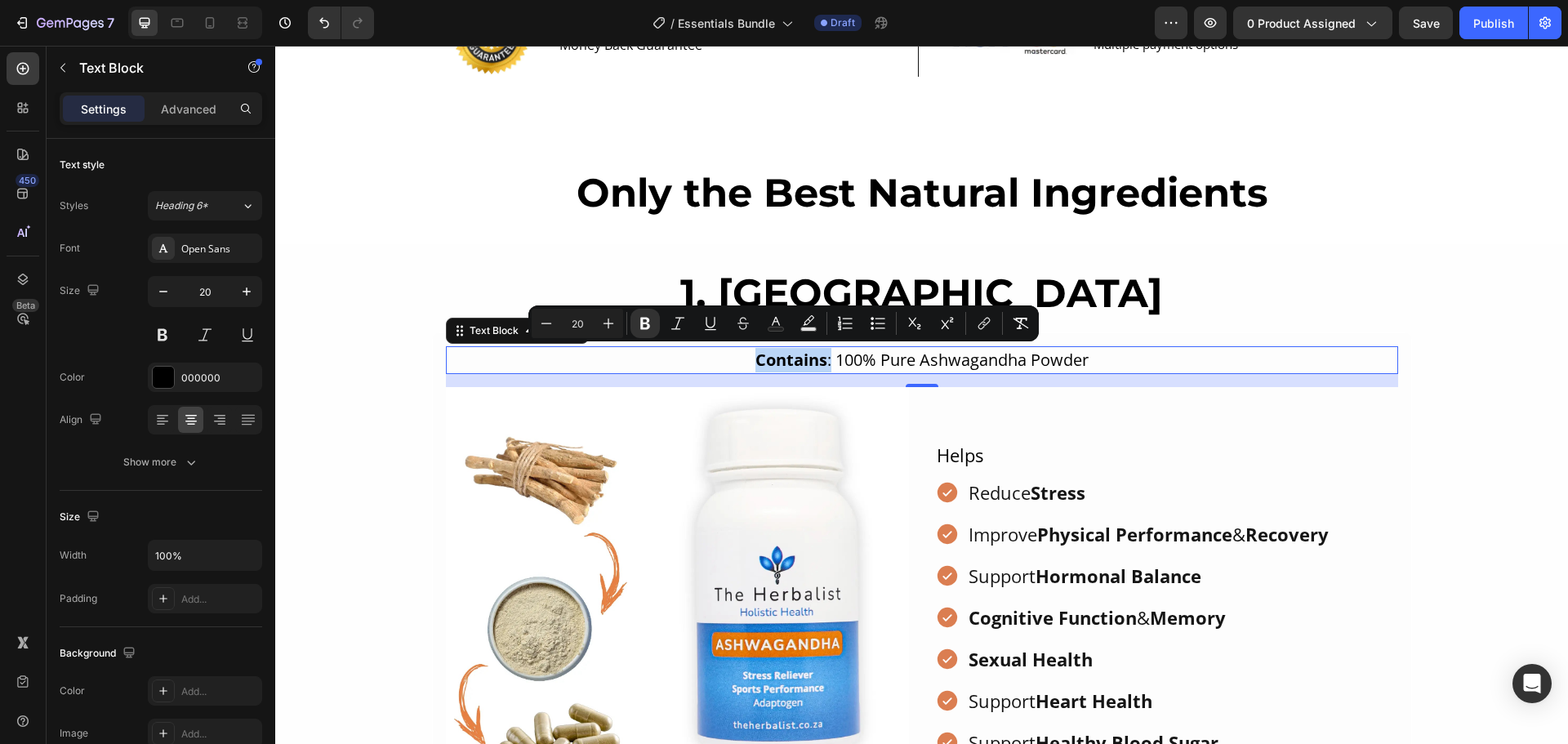
drag, startPoint x: 822, startPoint y: 357, endPoint x: 751, endPoint y: 359, distance: 71.0
click at [751, 359] on p "Contains : 100% Pure Ashwagandha Powder" at bounding box center [922, 360] width 949 height 25
click at [653, 325] on button "Bold" at bounding box center [645, 324] width 29 height 29
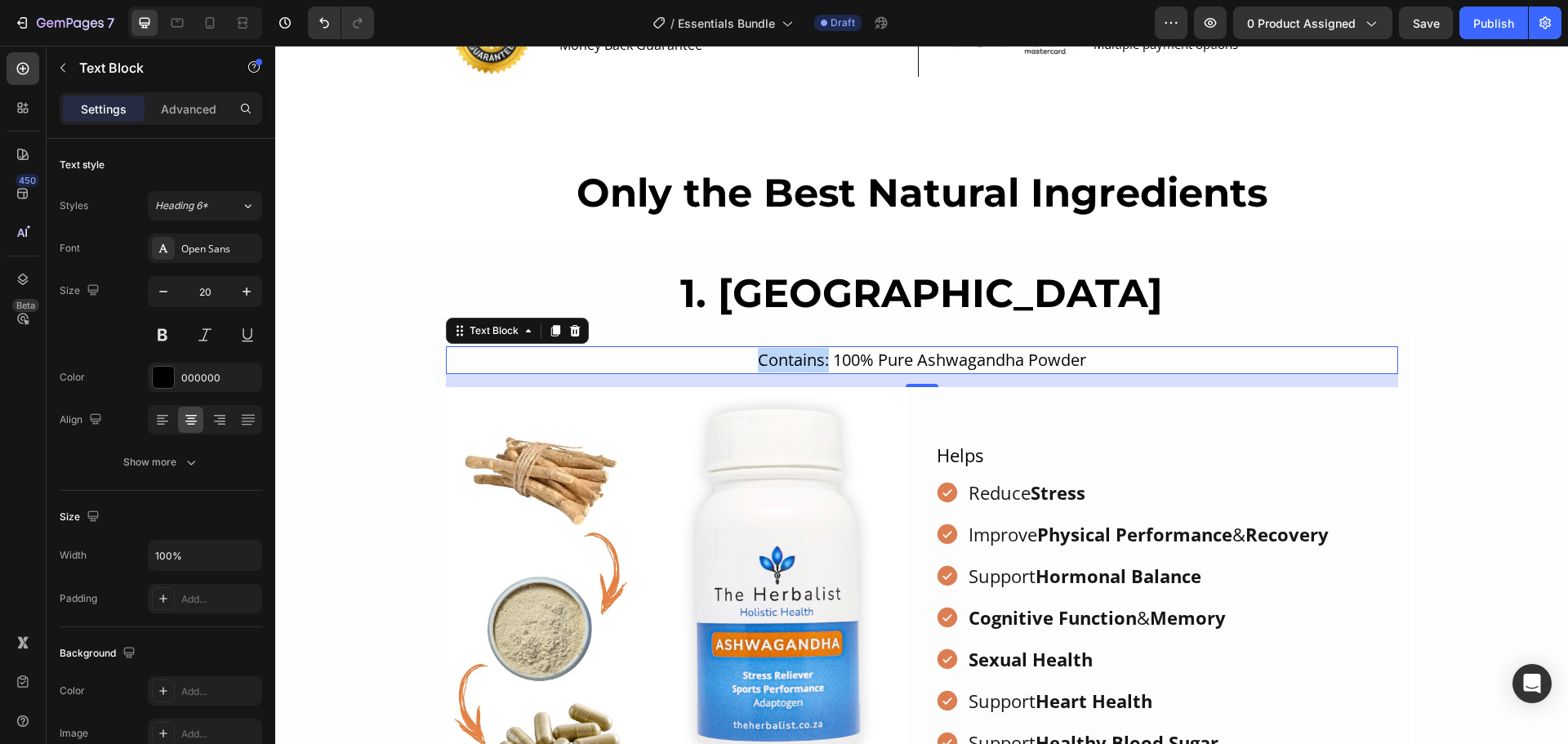
drag, startPoint x: 820, startPoint y: 363, endPoint x: 713, endPoint y: 359, distance: 107.1
click at [713, 359] on p "Contains: 100% Pure Ashwagandha Powder" at bounding box center [922, 360] width 949 height 25
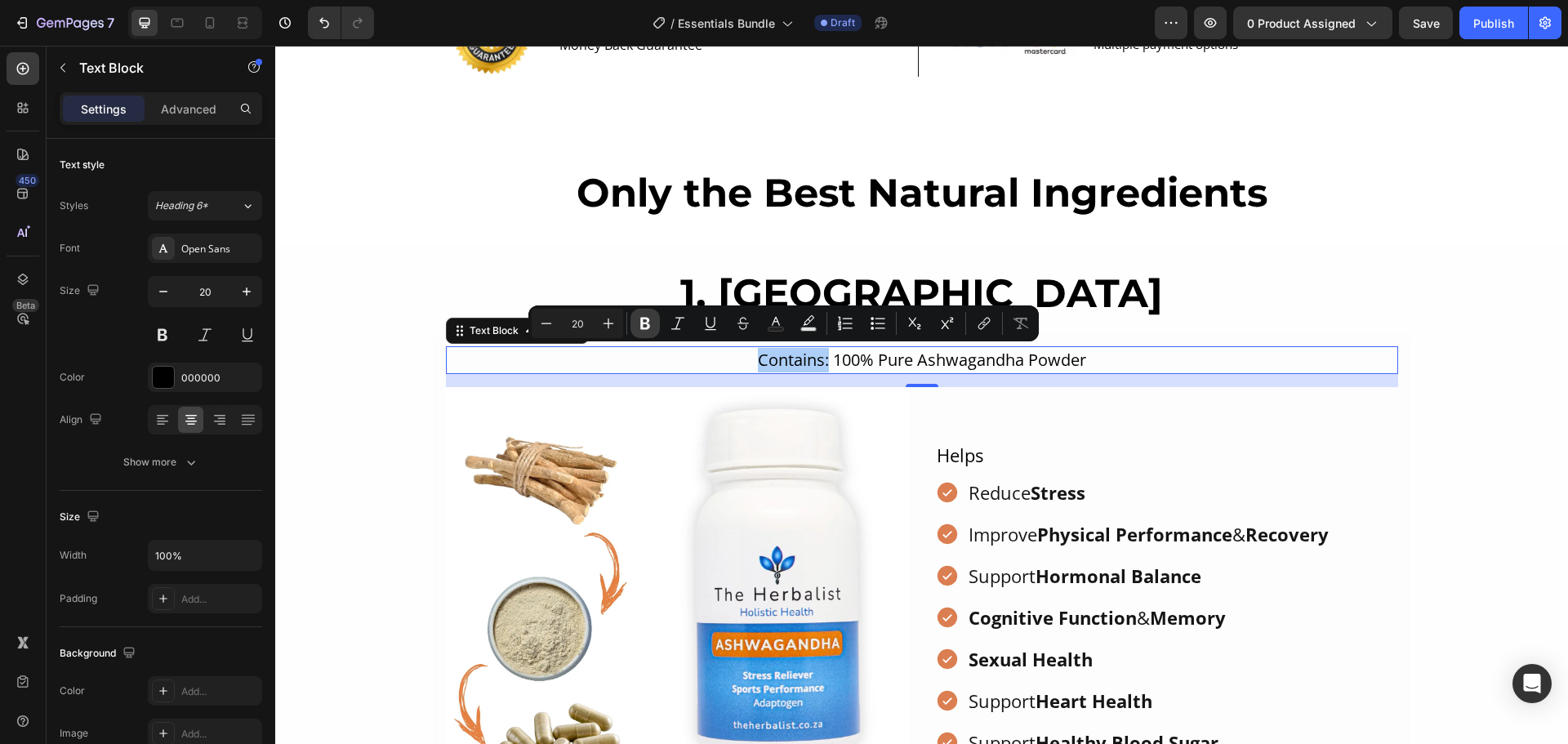
click at [654, 327] on button "Bold" at bounding box center [645, 324] width 29 height 29
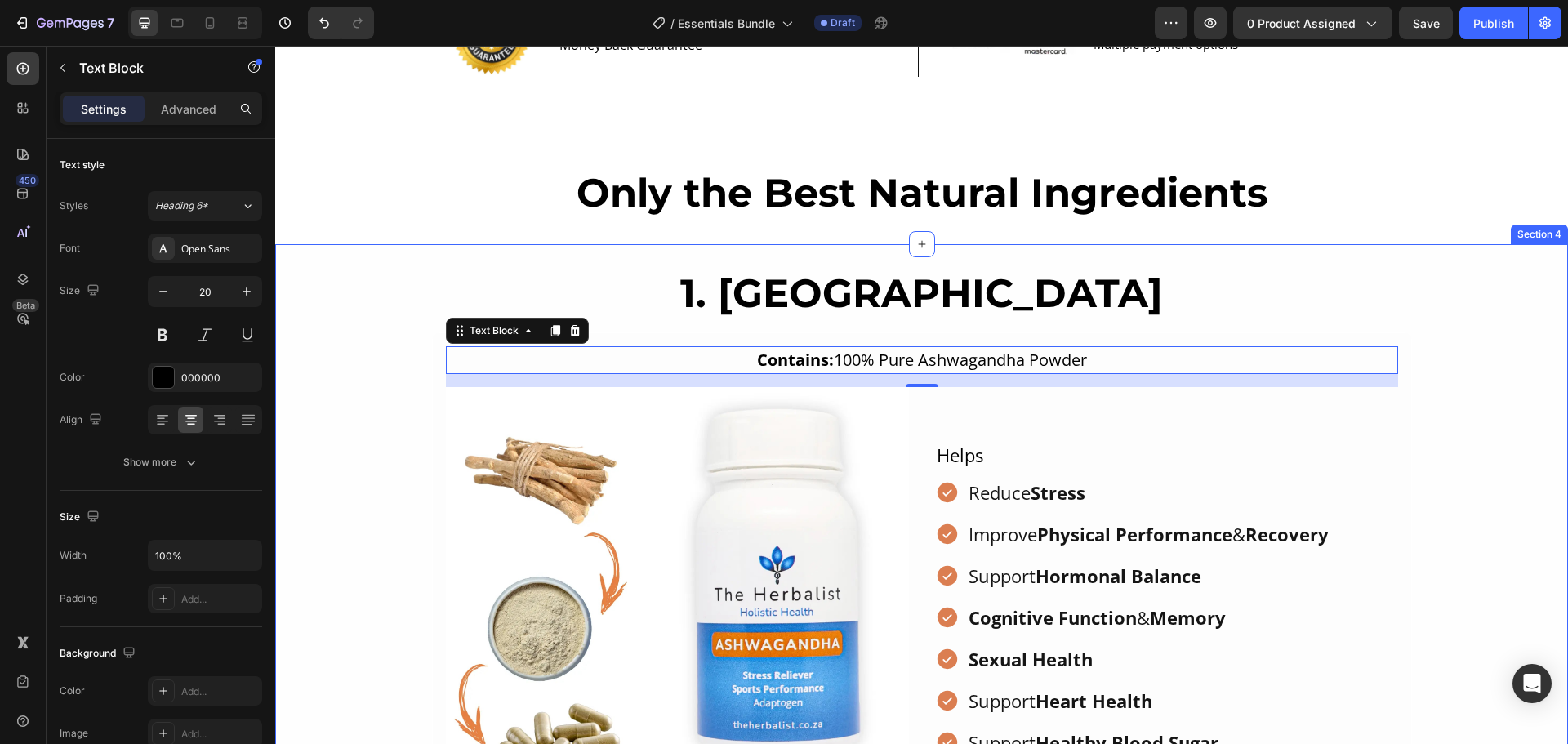
click at [1317, 329] on div "1. Ashwagandha Heading Contains: 100% Pure Ashwagandha Powder Text Block 16 Ima…" at bounding box center [922, 563] width 1292 height 589
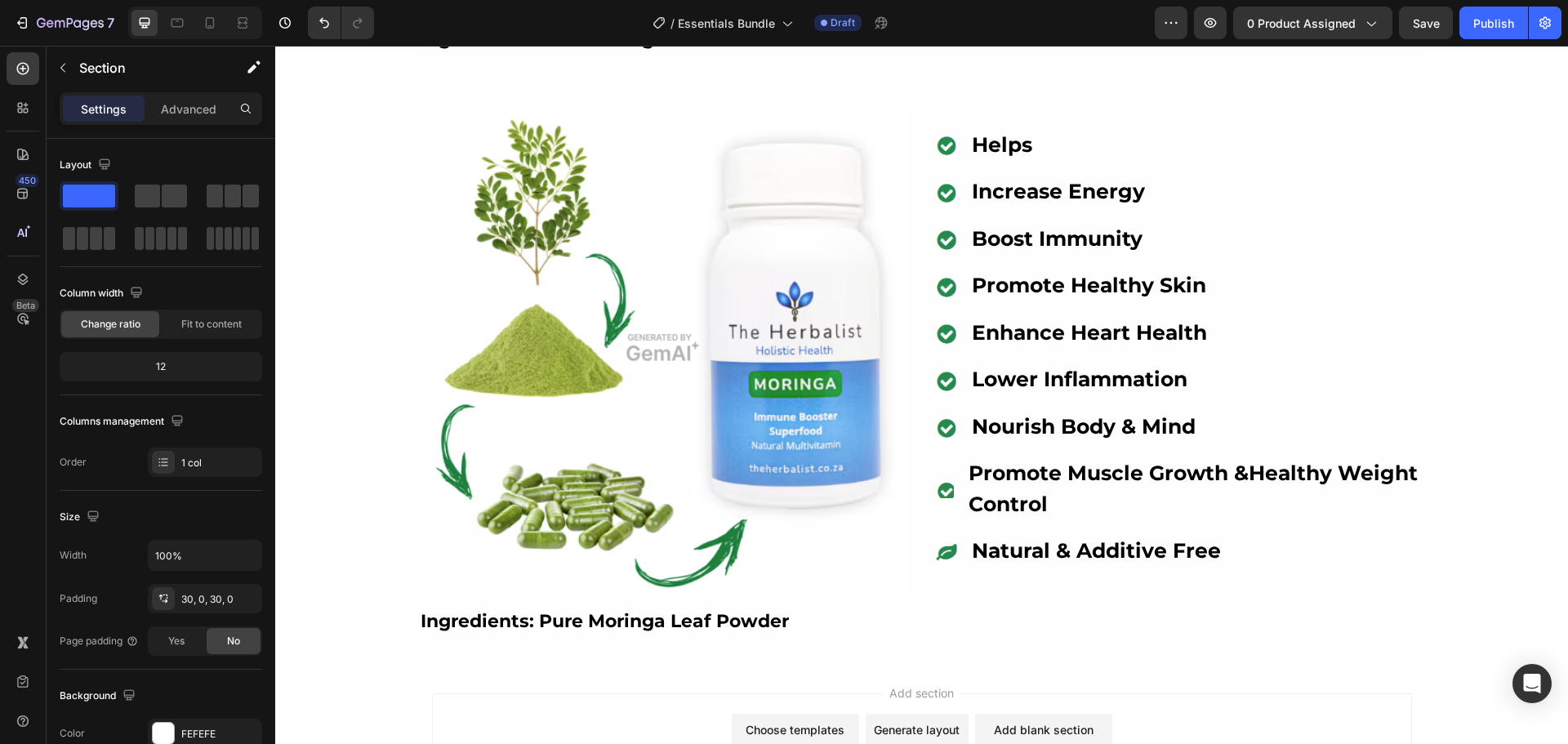
scroll to position [5013, 0]
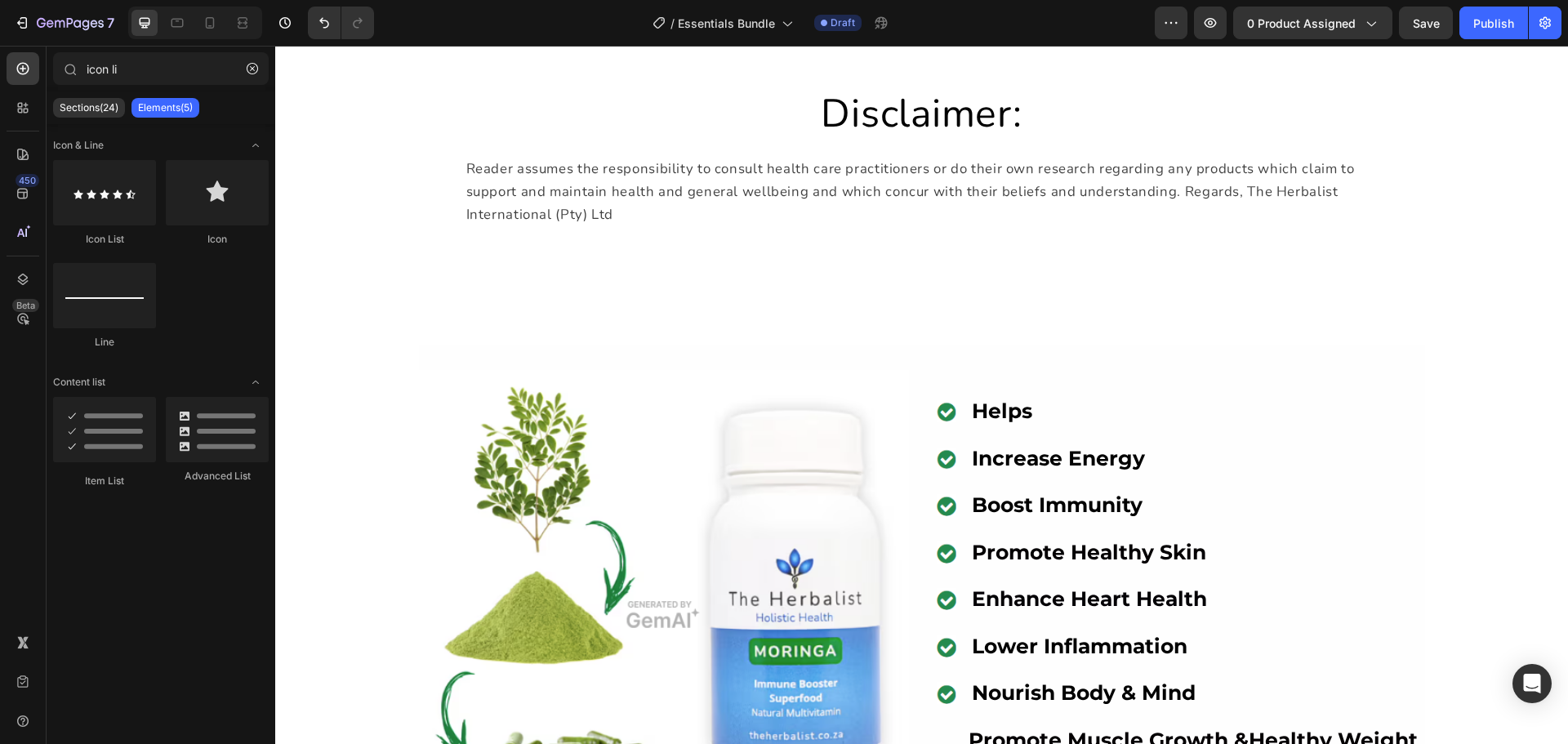
scroll to position [4277, 0]
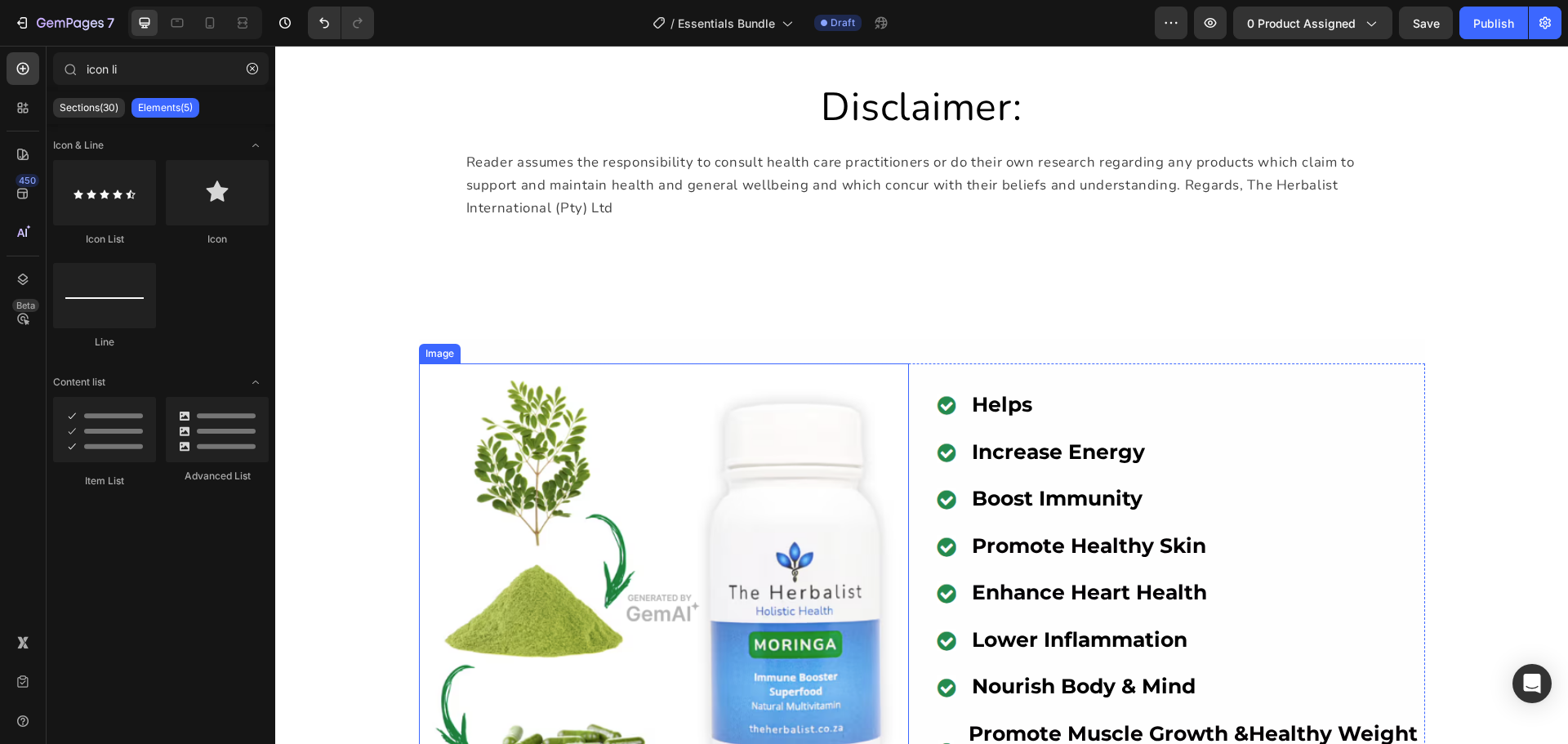
scroll to position [4522, 0]
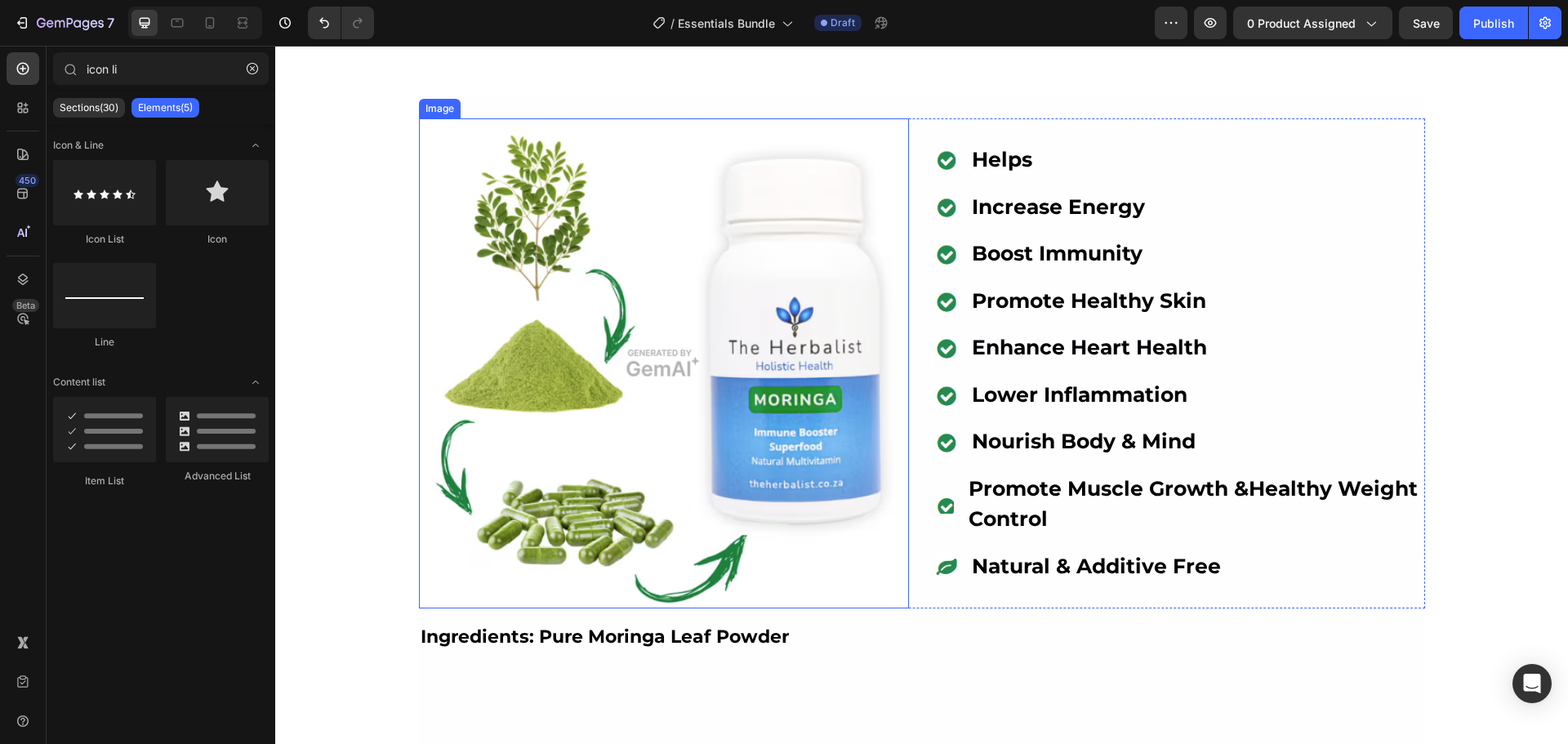
click at [740, 484] on img at bounding box center [663, 363] width 490 height 490
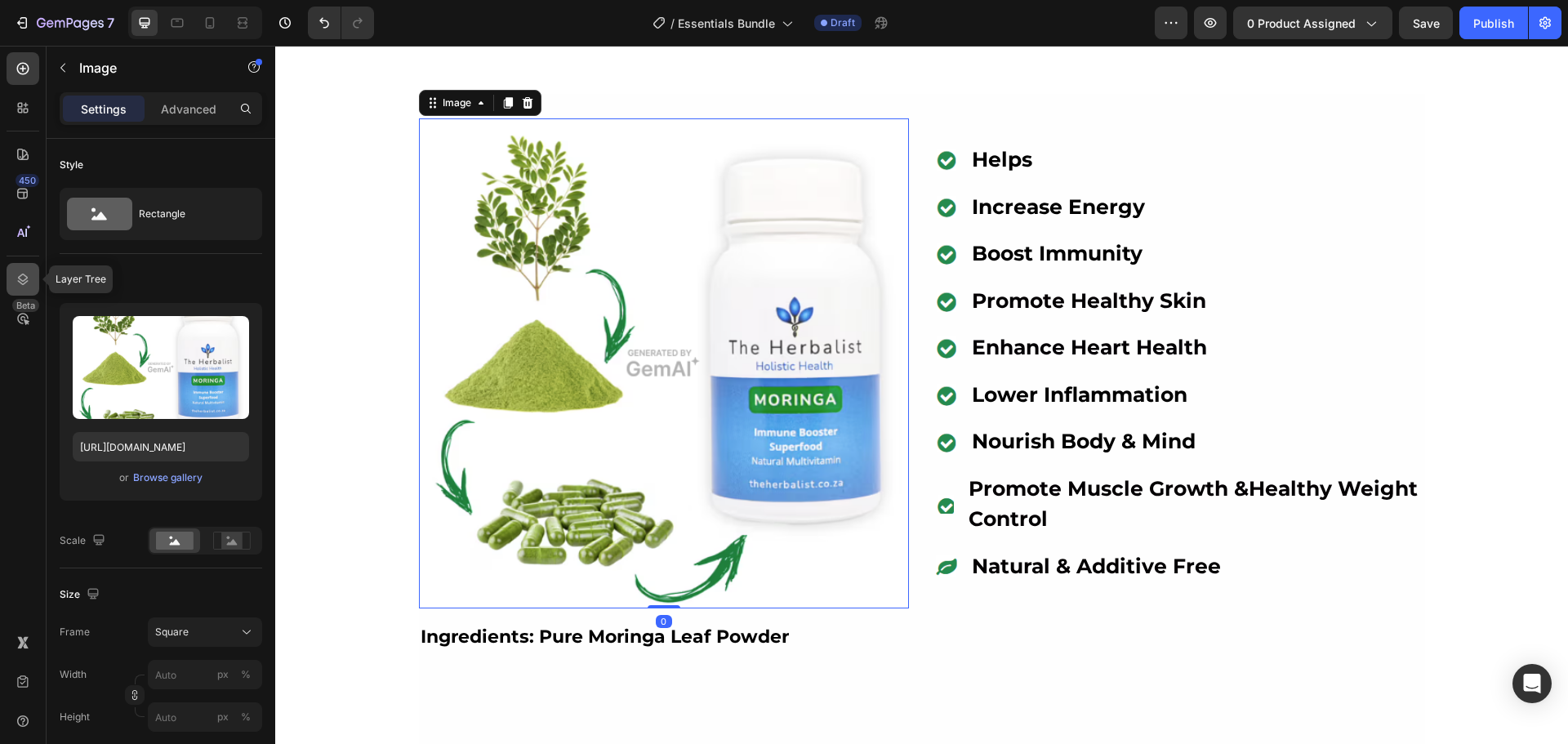
click at [18, 277] on icon at bounding box center [23, 279] width 10 height 11
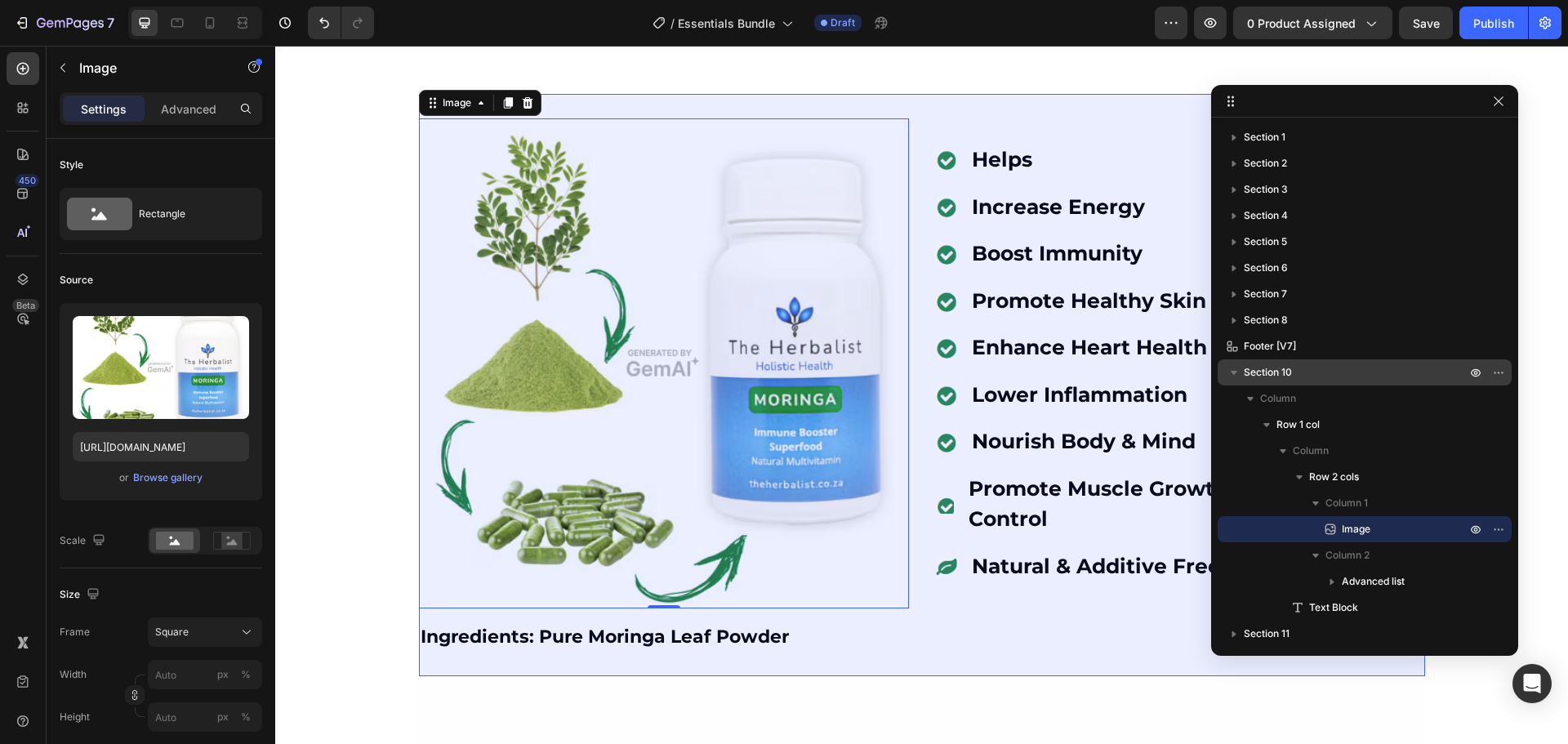
click at [1290, 369] on span "Section 10" at bounding box center [1268, 372] width 48 height 16
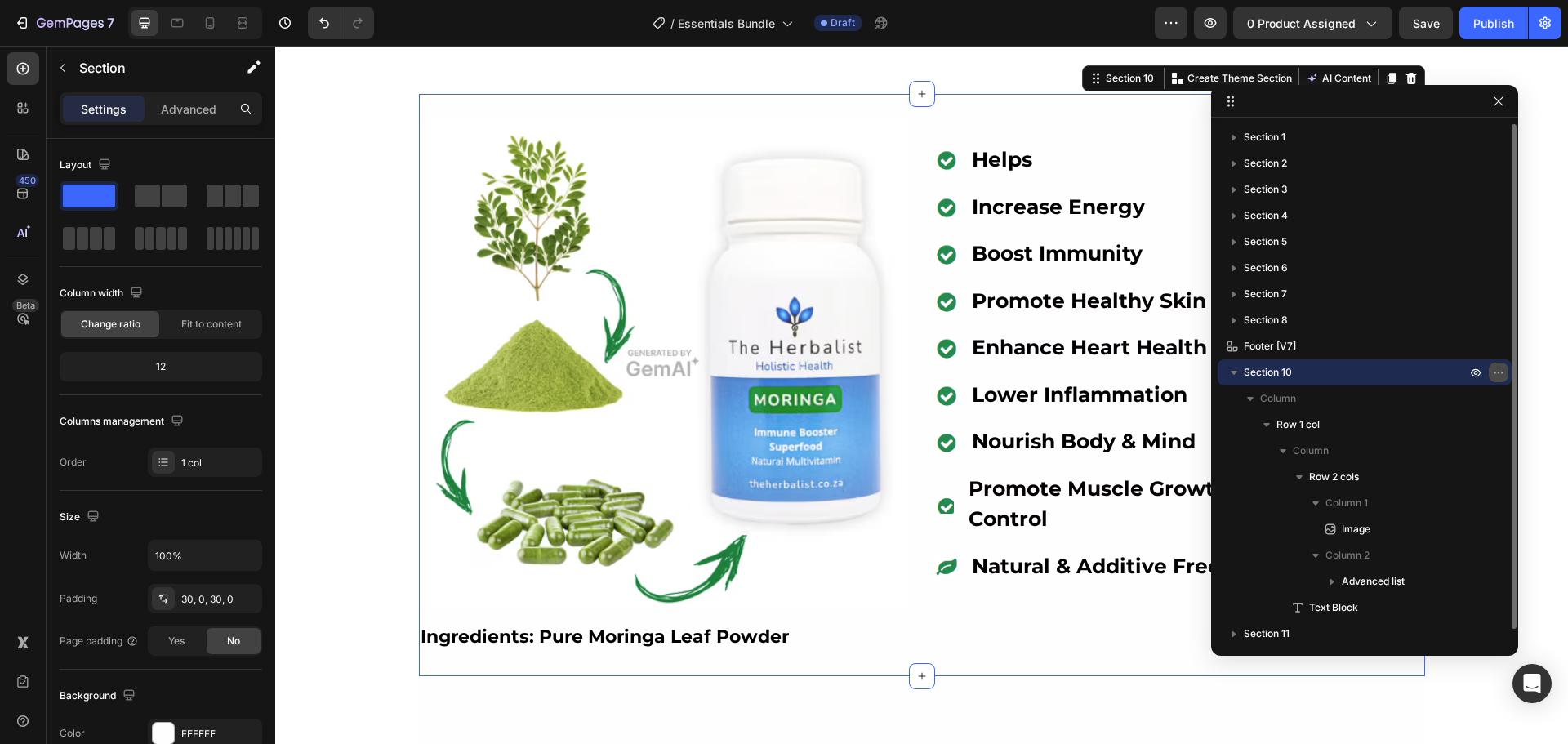
click at [1500, 373] on icon "button" at bounding box center [1498, 372] width 13 height 13
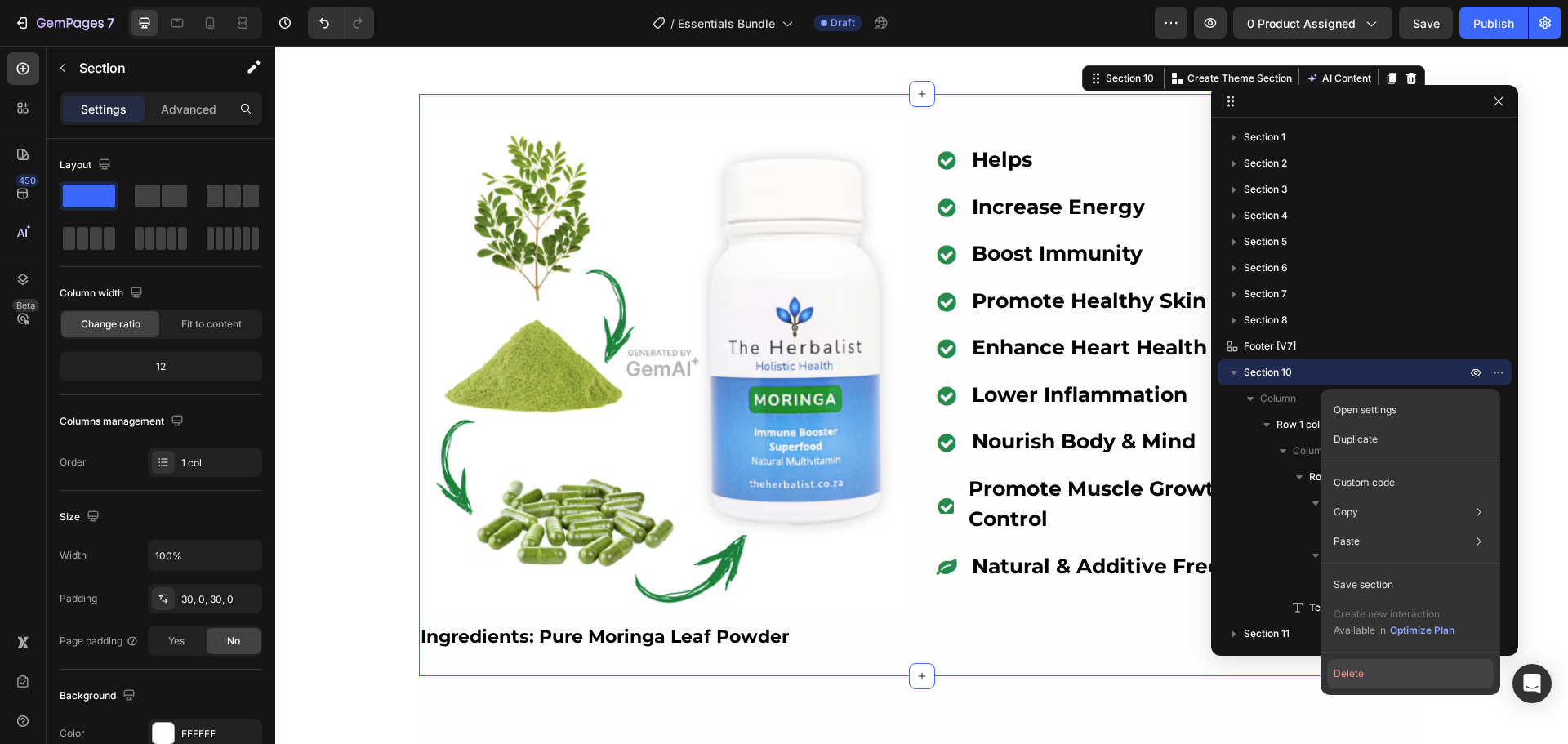
click at [1361, 672] on button "Delete" at bounding box center [1410, 674] width 167 height 29
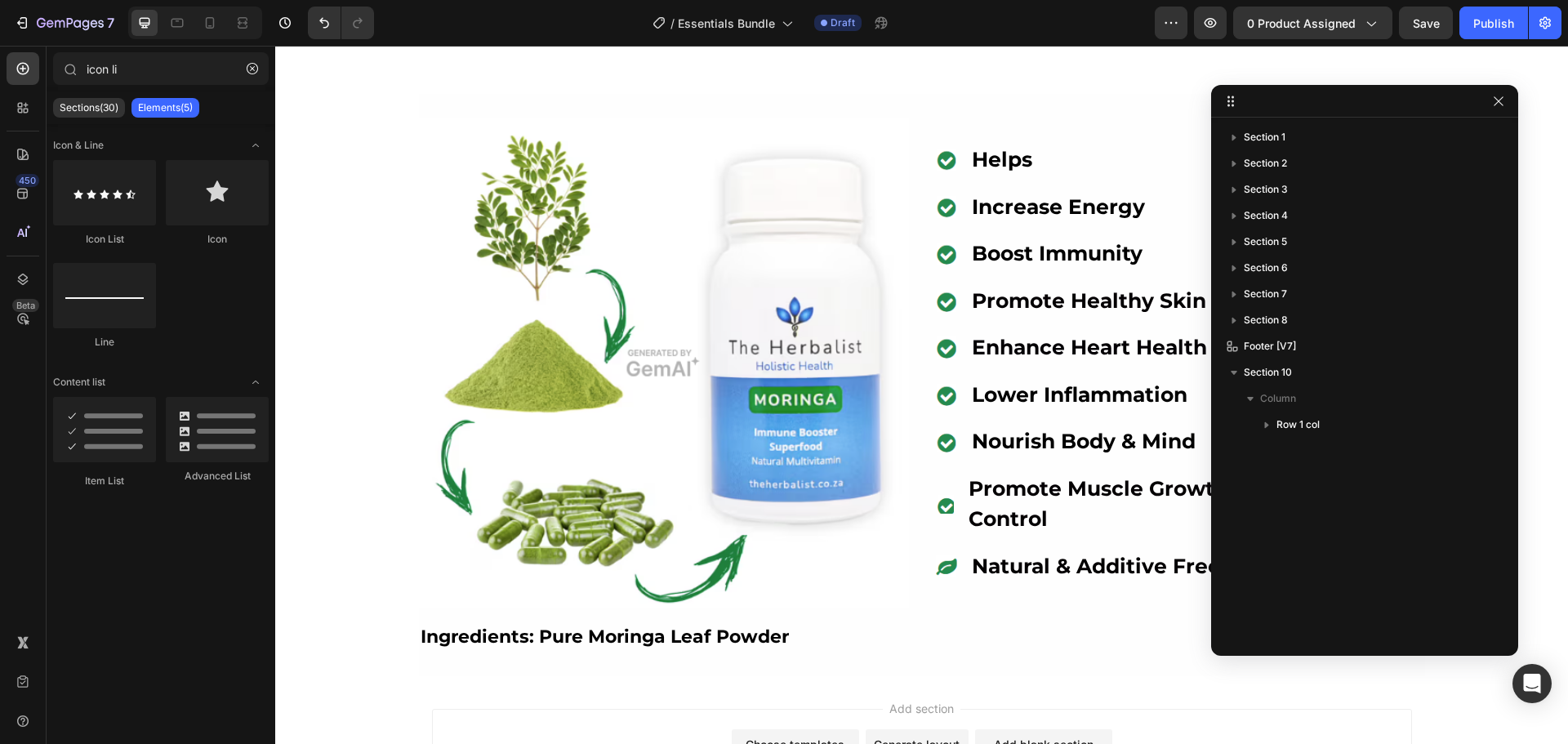
scroll to position [4441, 0]
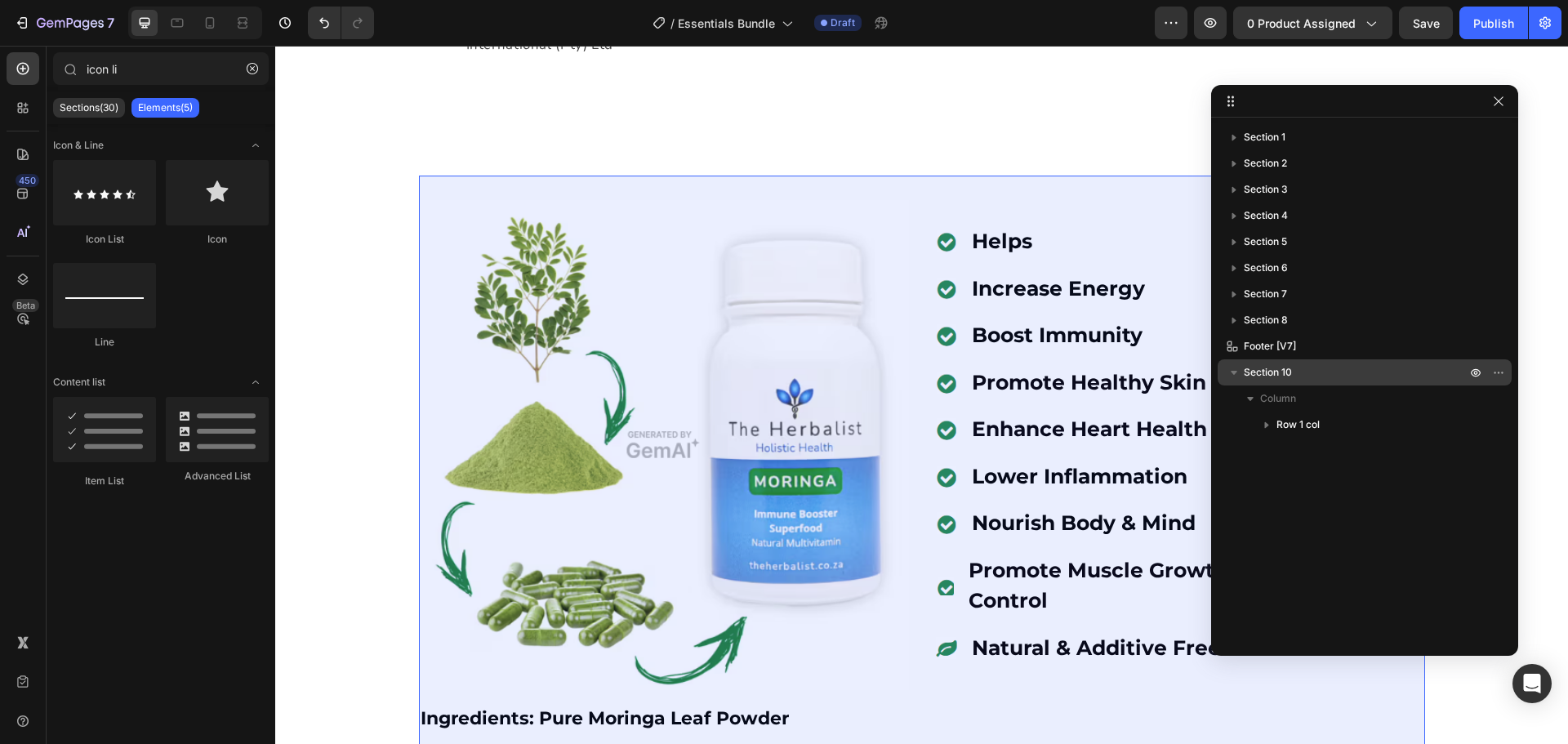
click at [1304, 369] on p "Section 10" at bounding box center [1356, 372] width 225 height 16
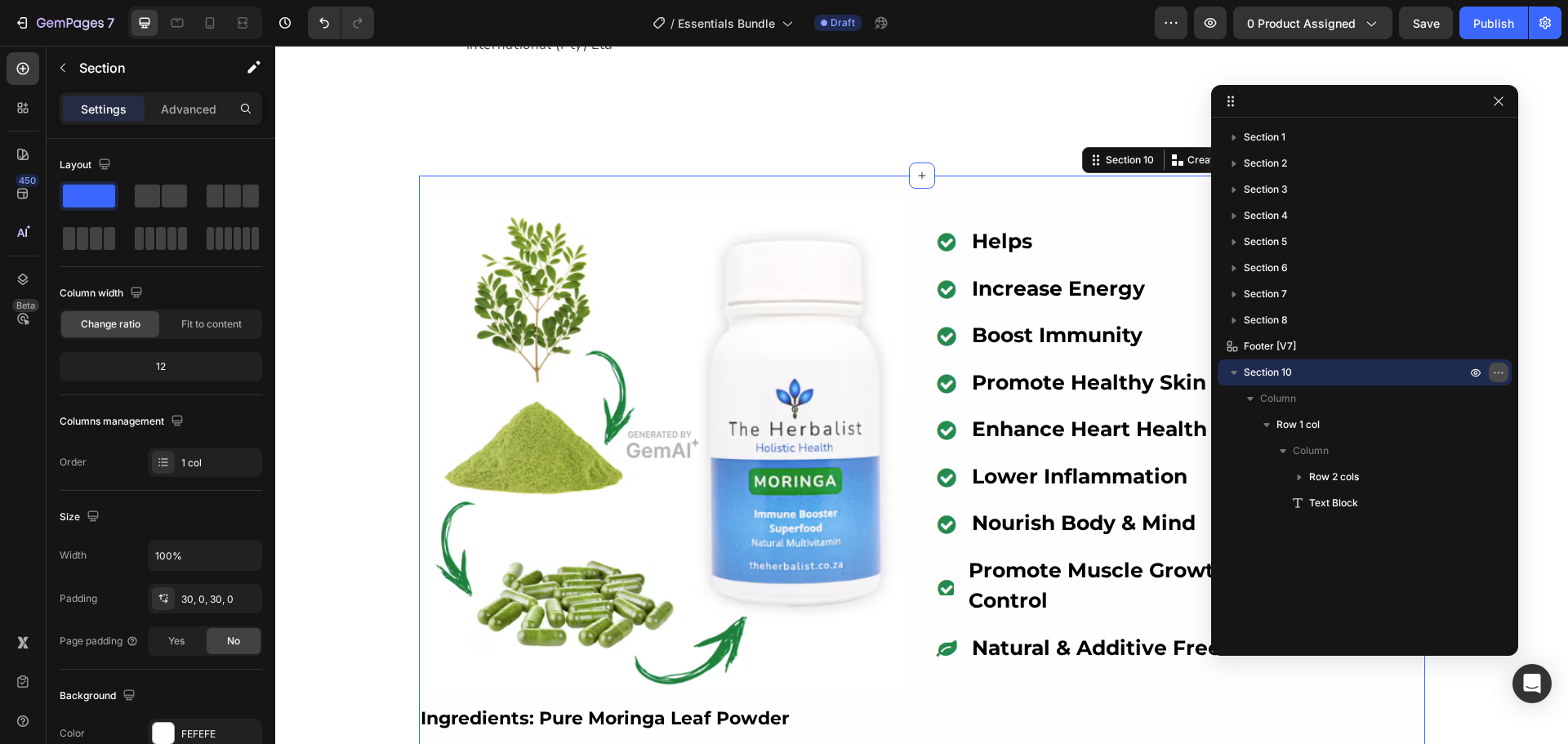
click at [1496, 377] on icon "button" at bounding box center [1498, 372] width 13 height 13
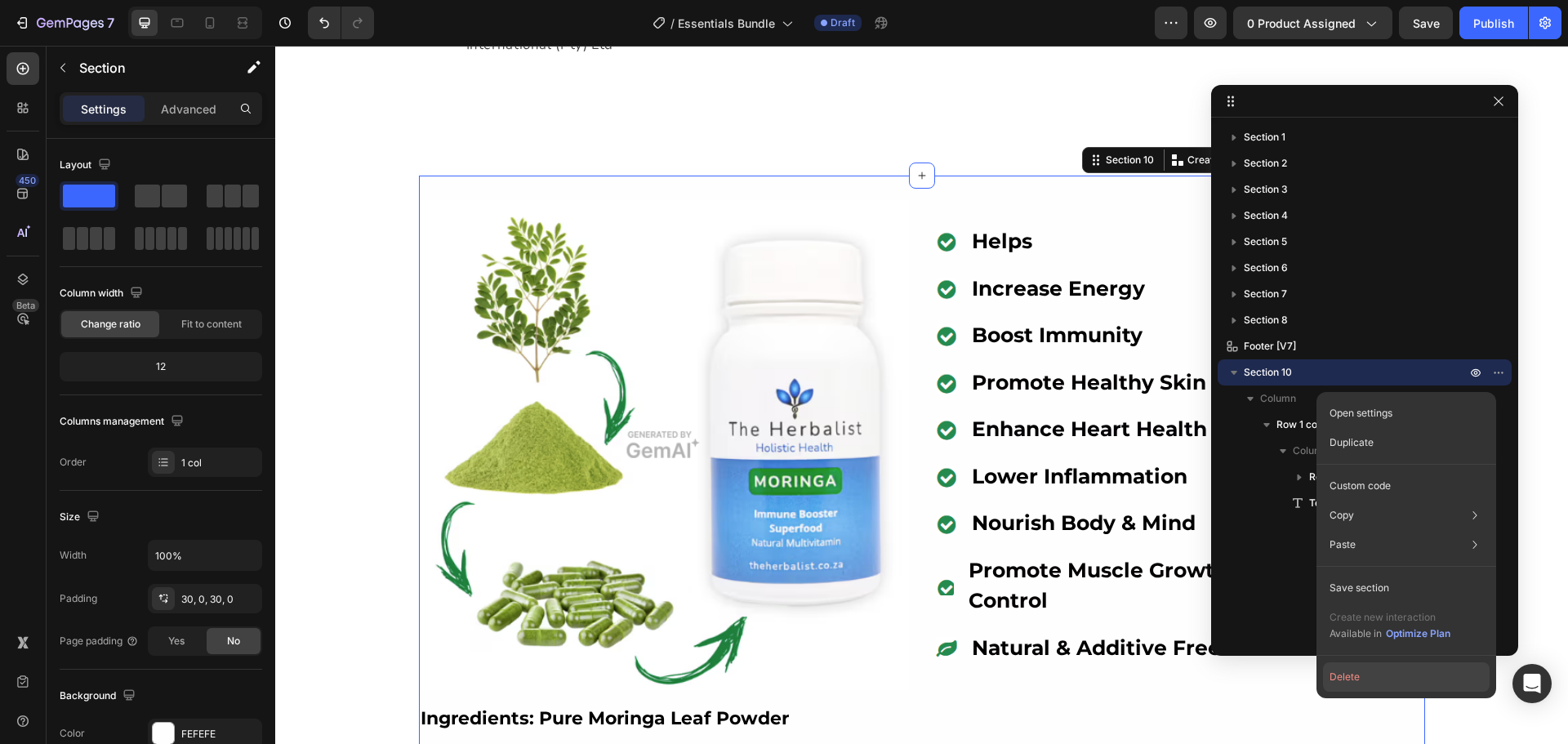
click at [1353, 678] on button "Delete" at bounding box center [1406, 677] width 167 height 29
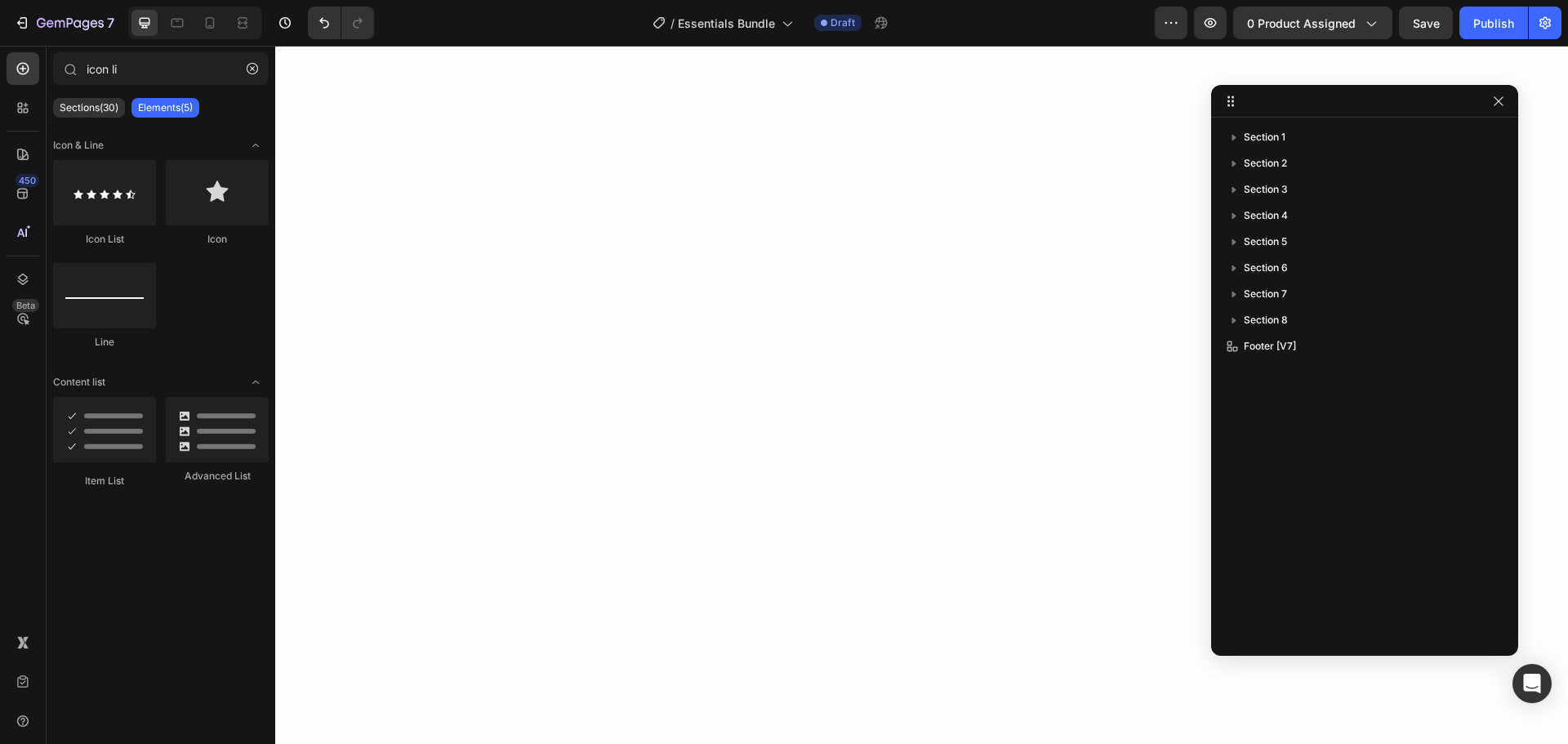
scroll to position [0, 0]
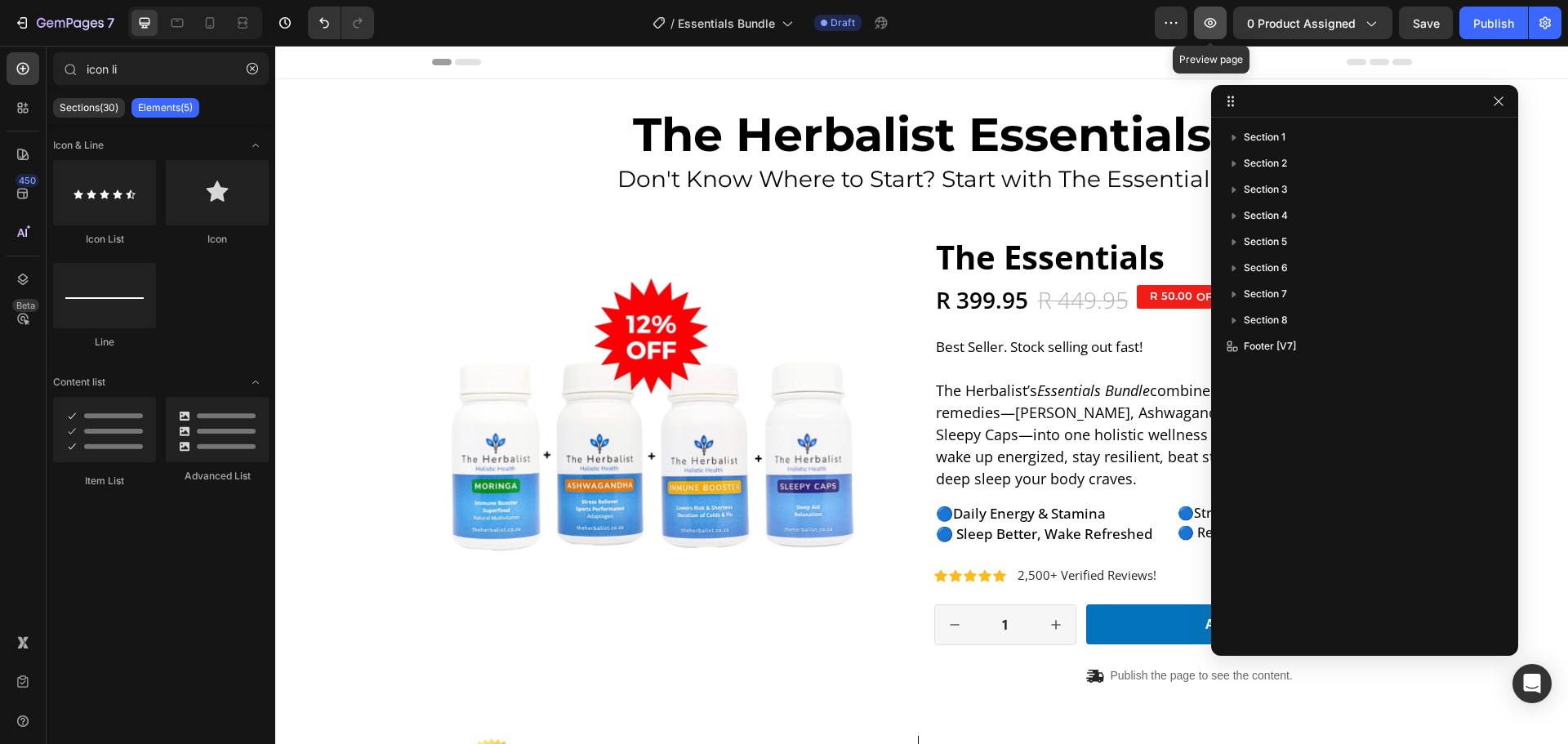
click at [1214, 12] on button "button" at bounding box center [1210, 23] width 33 height 33
click at [1501, 104] on icon "button" at bounding box center [1498, 101] width 13 height 13
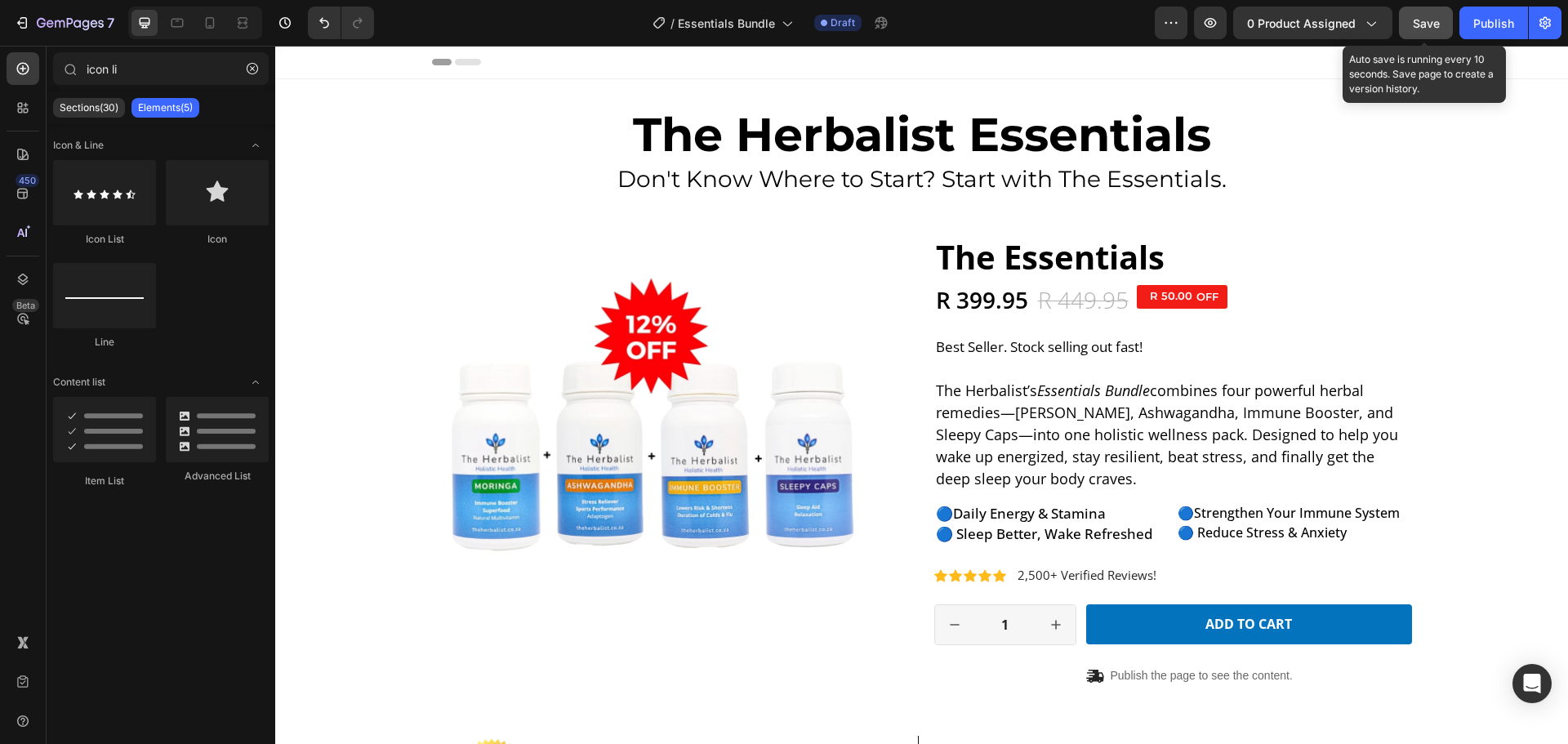
click at [1430, 21] on span "Save" at bounding box center [1425, 23] width 27 height 14
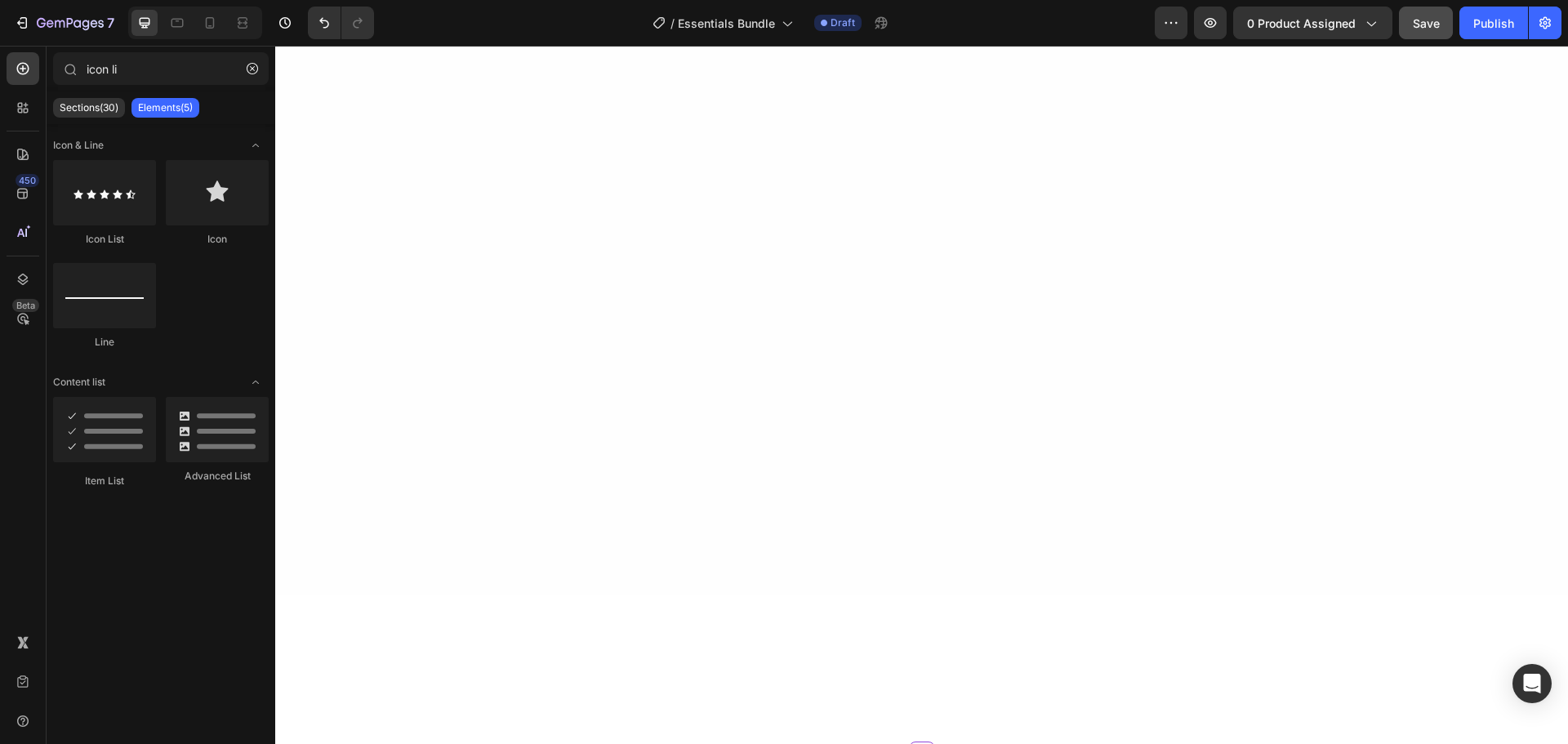
scroll to position [3758, 0]
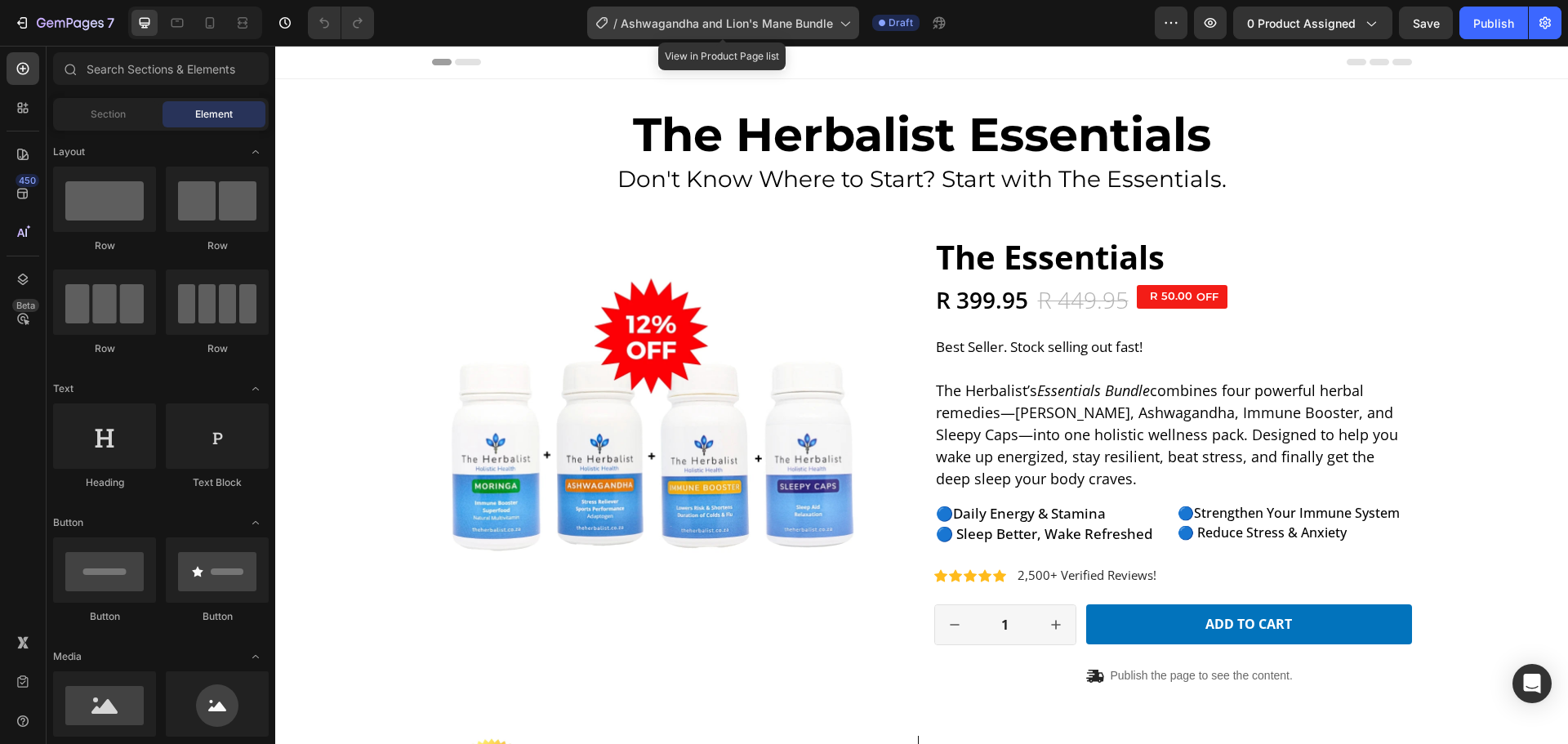
click at [778, 21] on span "Ashwagandha and Lion's Mane Bundle" at bounding box center [727, 23] width 212 height 17
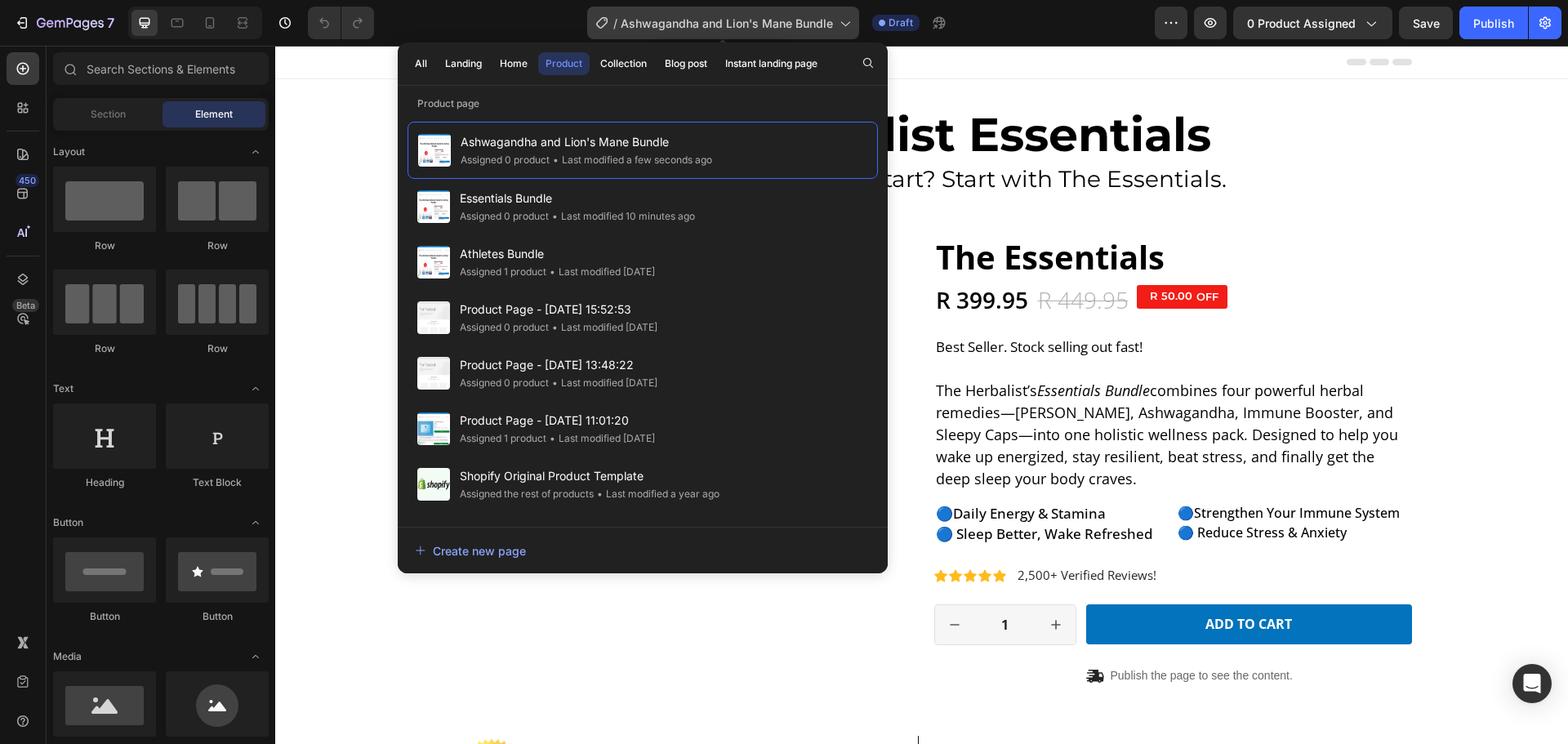
click at [735, 22] on span "Ashwagandha and Lion's Mane Bundle" at bounding box center [727, 23] width 212 height 17
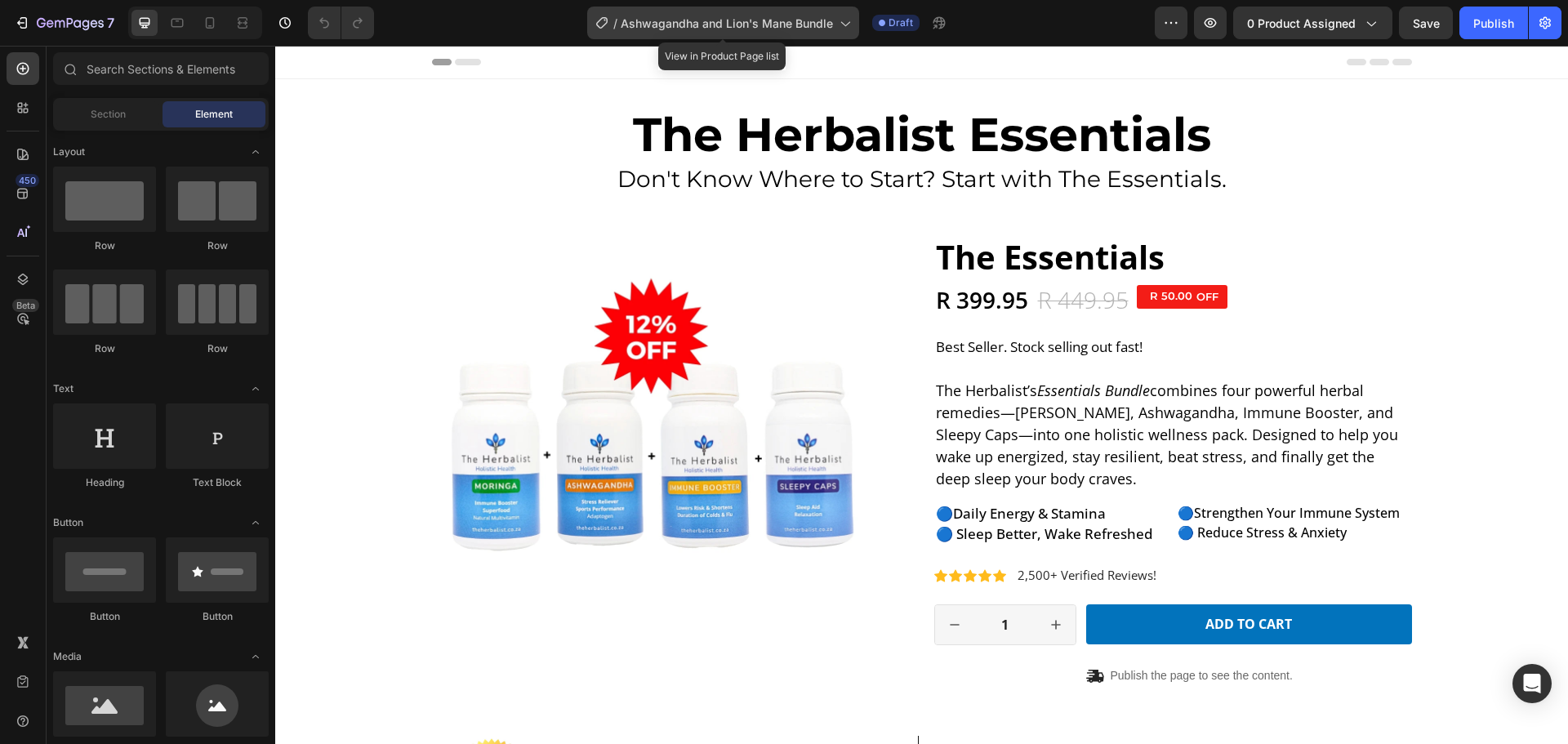
click at [836, 21] on div "/ Ashwagandha and Lion's Mane Bundle" at bounding box center [723, 23] width 272 height 33
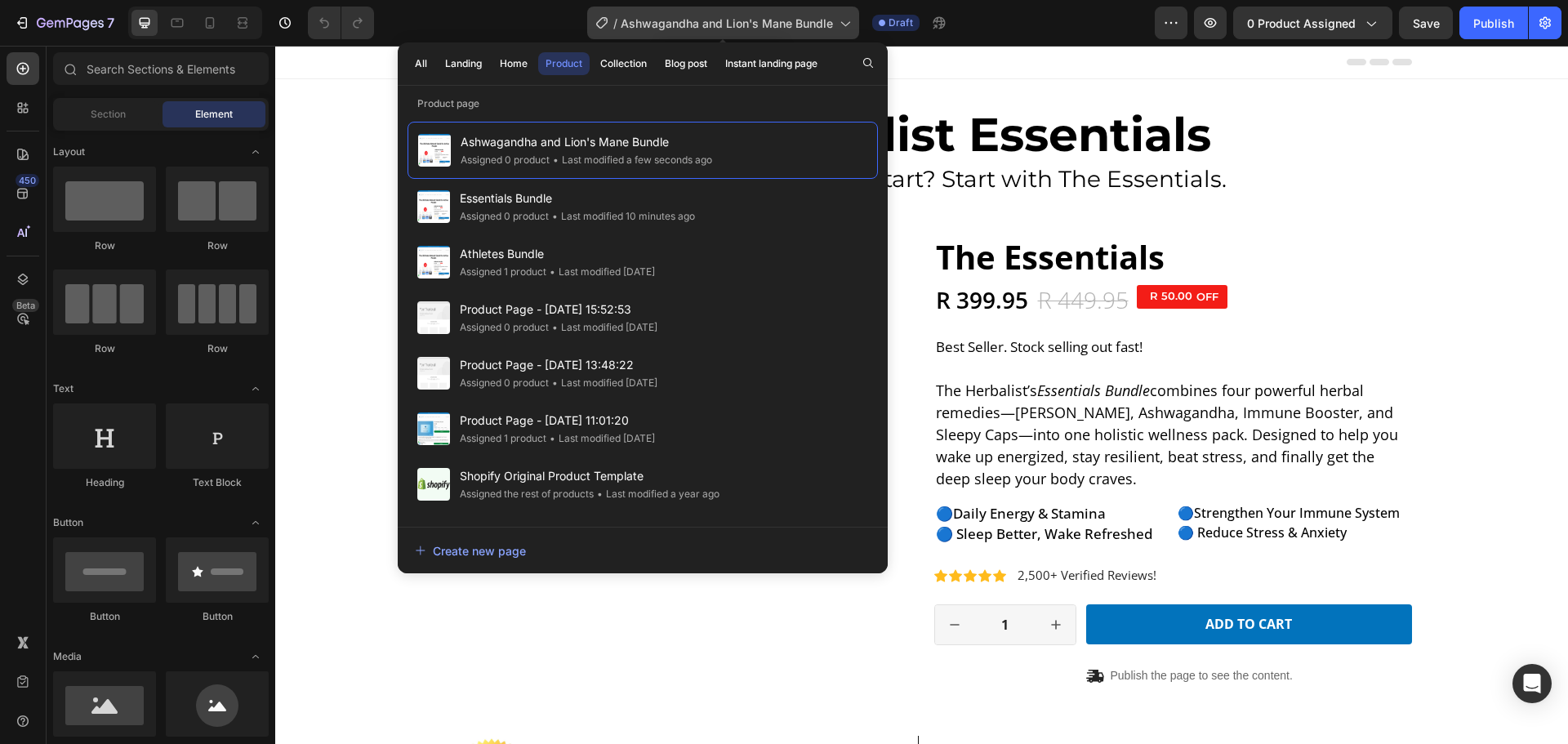
click at [846, 21] on icon at bounding box center [844, 22] width 16 height 16
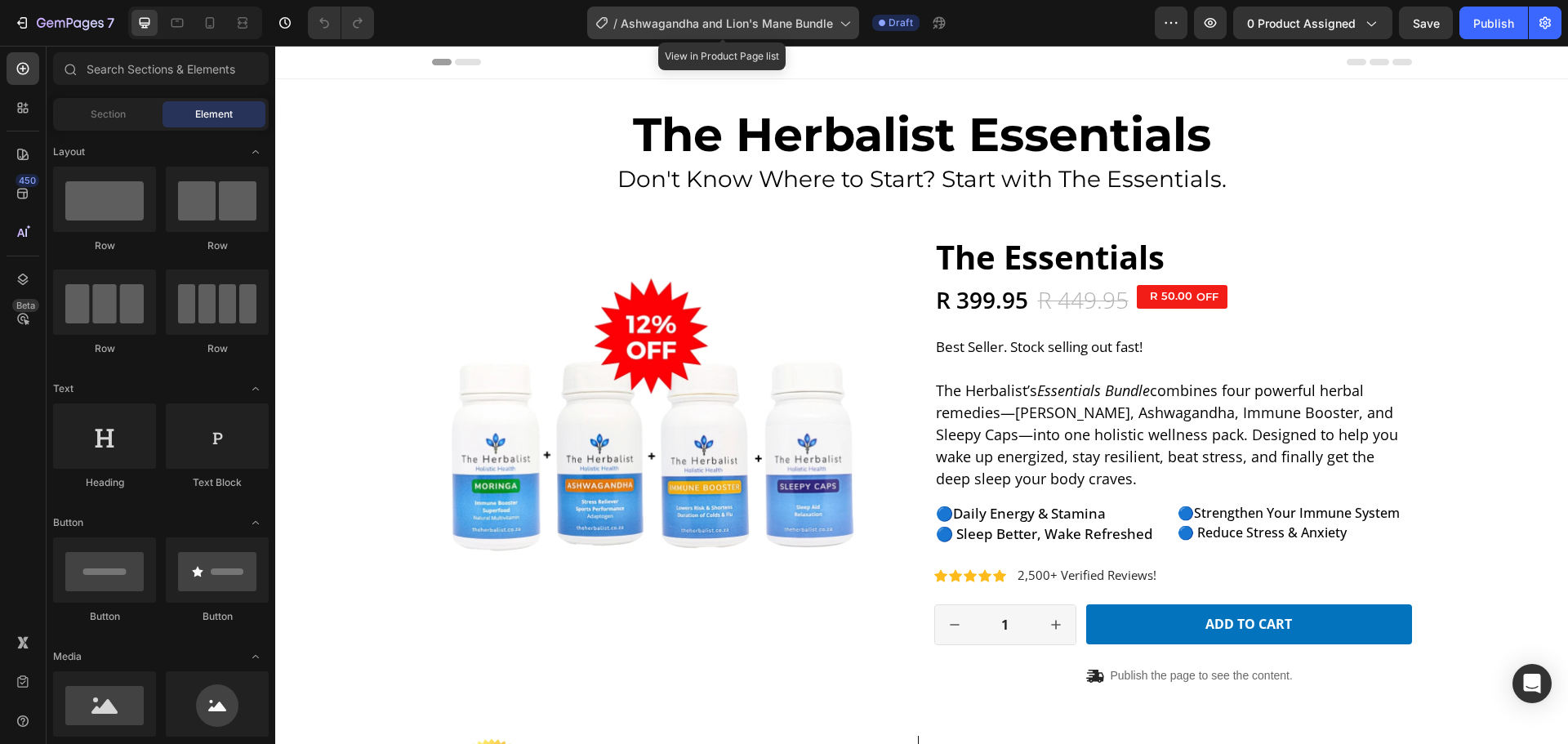
click at [846, 21] on icon at bounding box center [844, 22] width 16 height 16
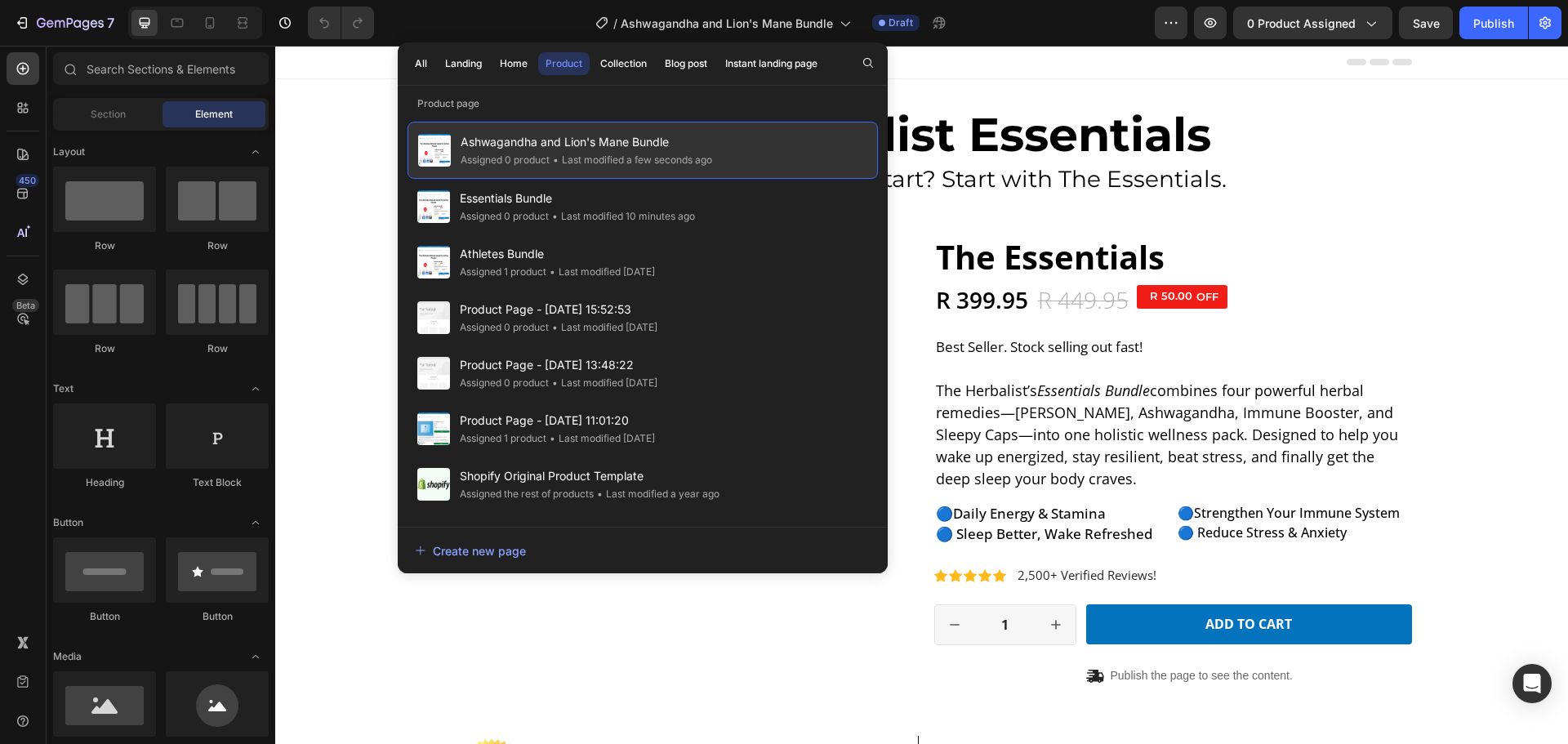
click at [760, 153] on div "Ashwagandha and Lion's Mane Bundle Assigned 0 product • Last modified a few sec…" at bounding box center [643, 150] width 471 height 57
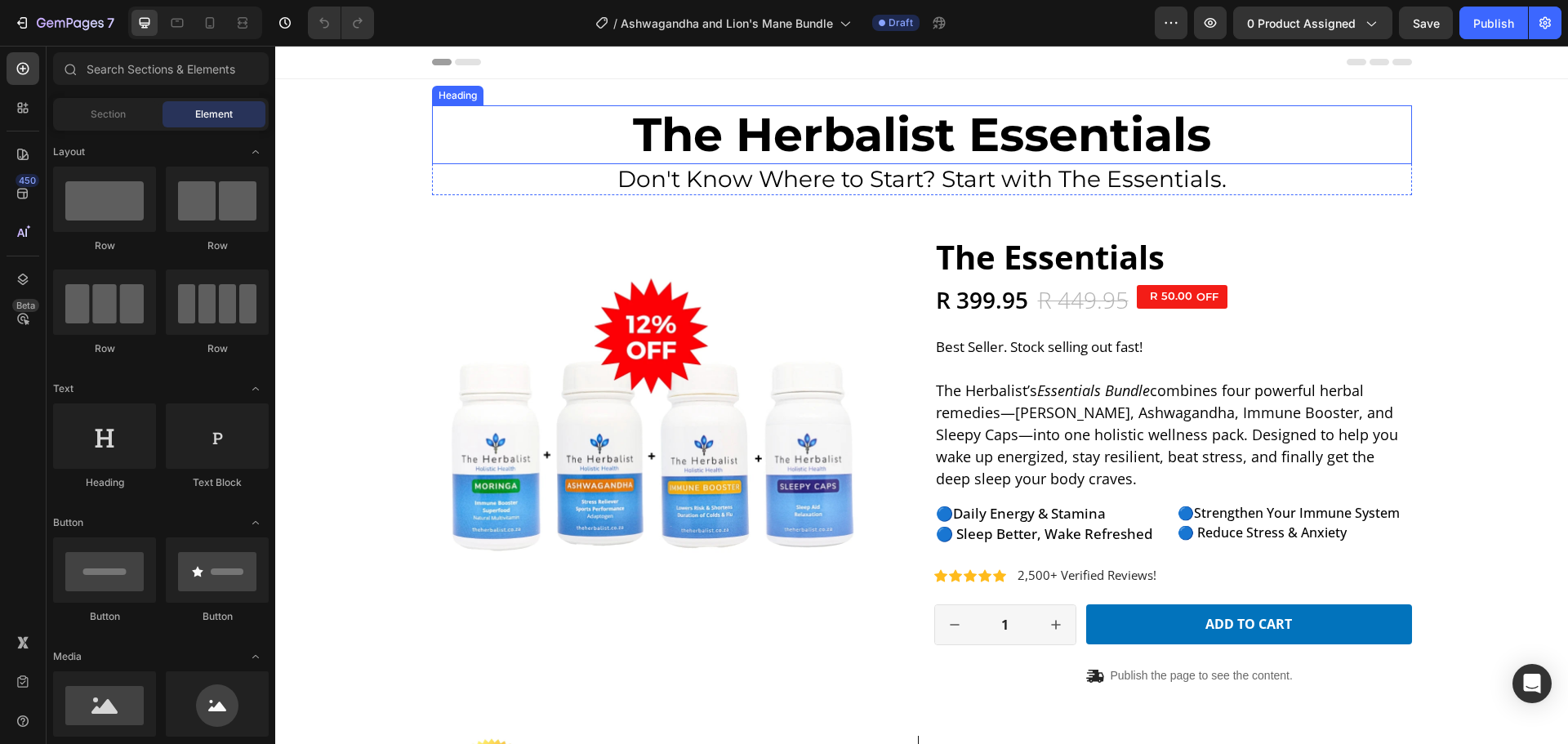
click at [935, 119] on strong "The Herbalist Essentials" at bounding box center [921, 134] width 578 height 57
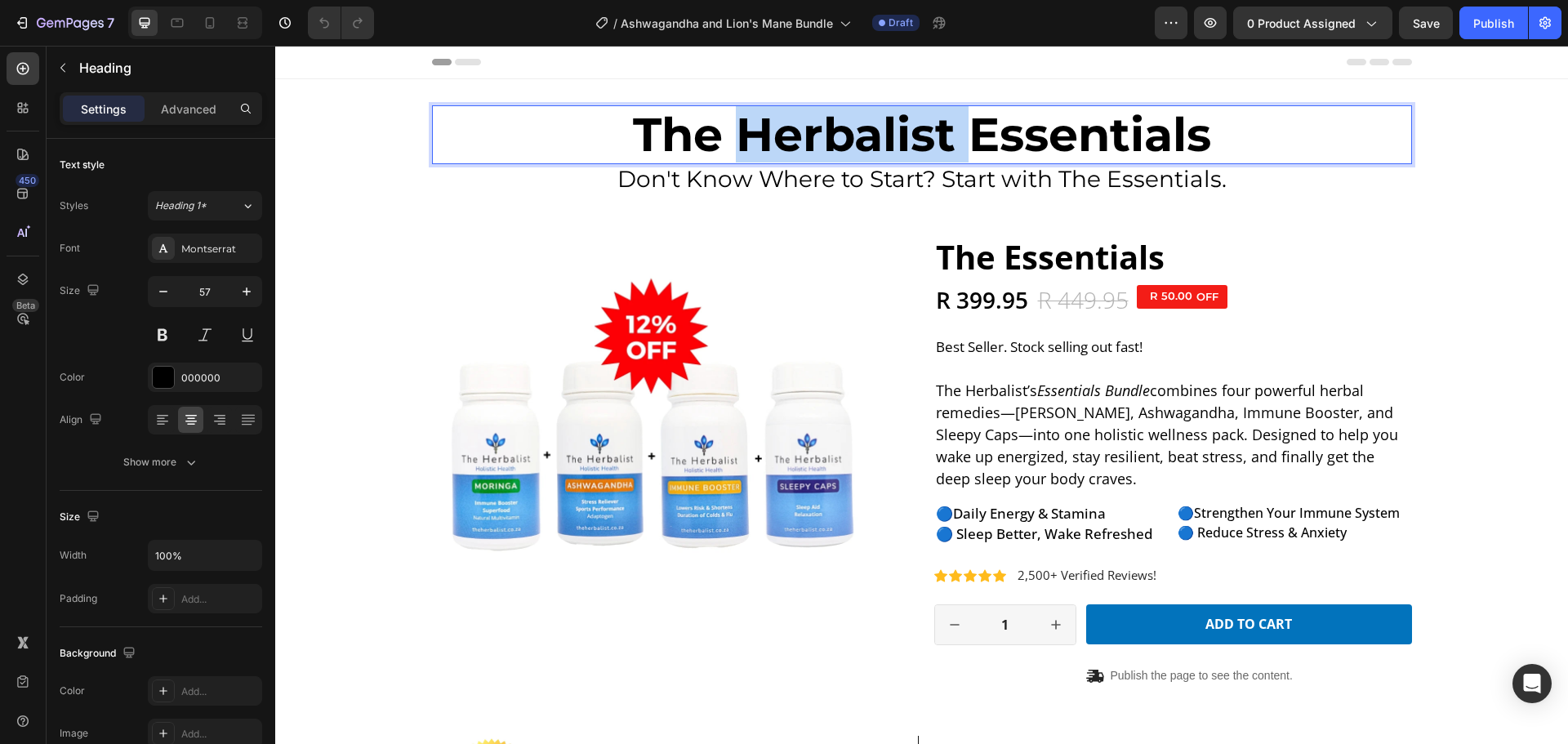
click at [862, 131] on strong "The Herbalist Essentials" at bounding box center [921, 134] width 578 height 57
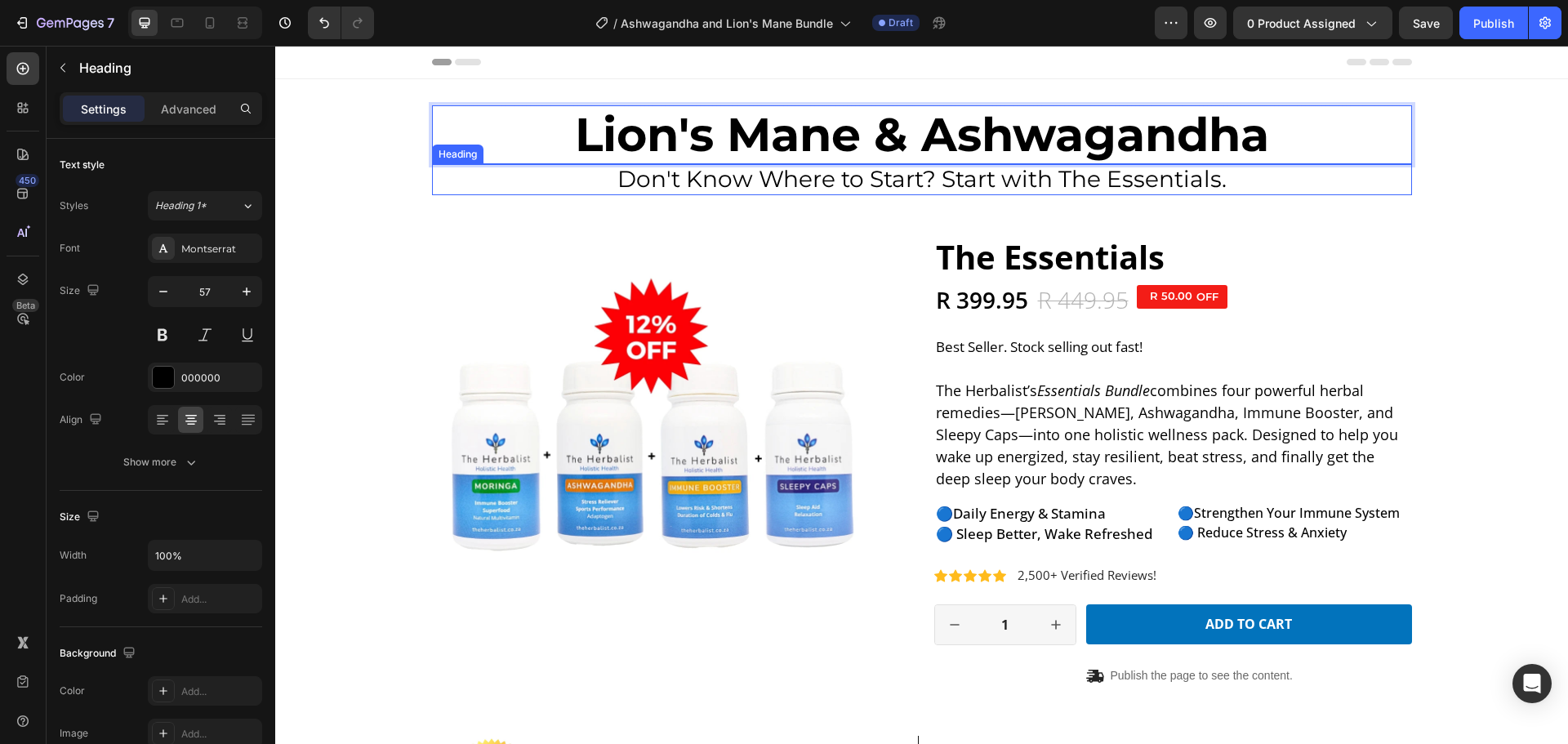
click at [934, 187] on h2 "Don't Know Where to Start? Start with The Essentials." at bounding box center [922, 180] width 980 height 31
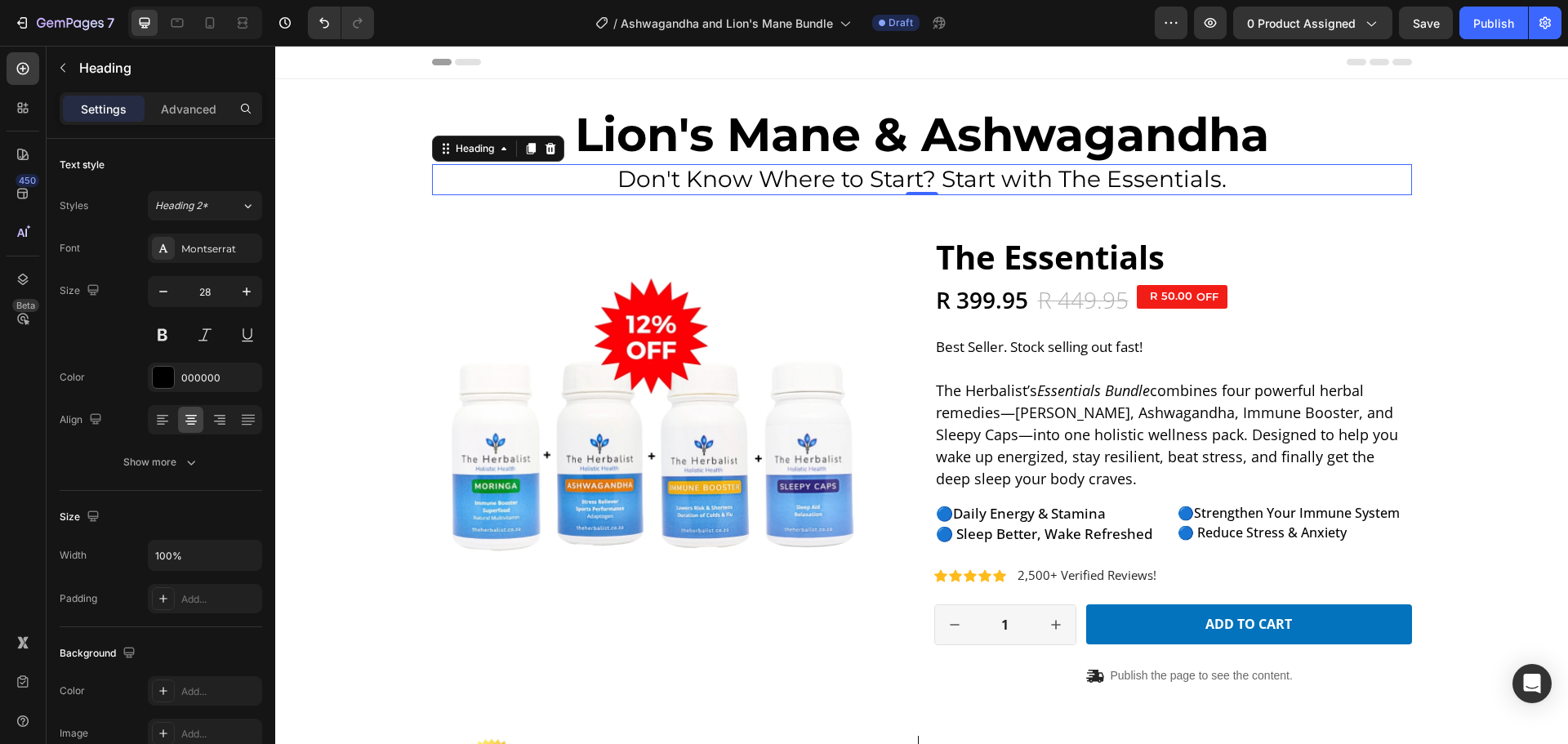
click at [755, 189] on h2 "Don't Know Where to Start? Start with The Essentials." at bounding box center [922, 180] width 980 height 31
click at [755, 189] on p "Don't Know Where to Start? Start with The Essentials." at bounding box center [922, 180] width 977 height 27
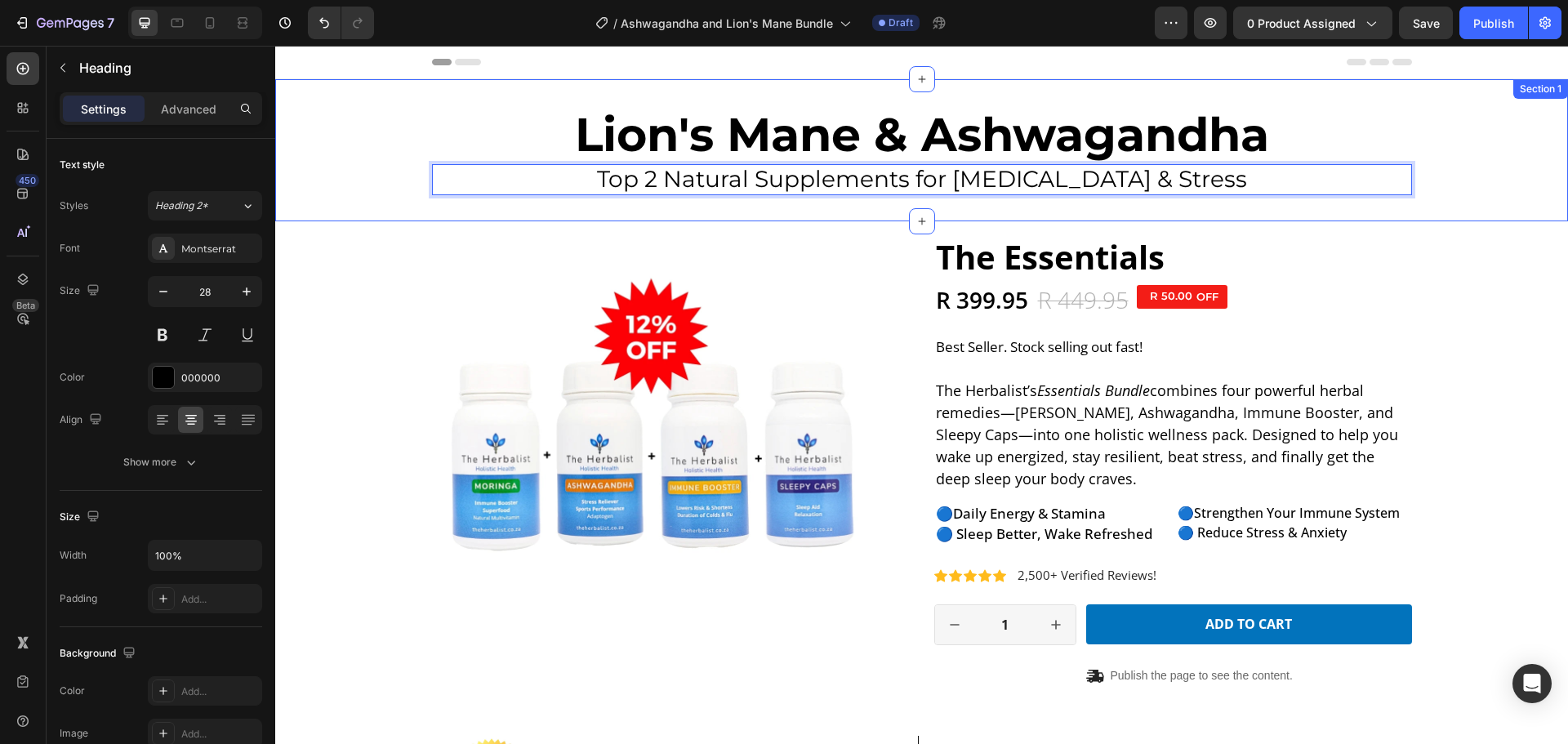
click at [1463, 184] on div "⁠⁠⁠⁠⁠⁠⁠ Lion's Mane & Ashwagandha Heading Top 2 Natural Supplements for [MEDICA…" at bounding box center [922, 150] width 1292 height 90
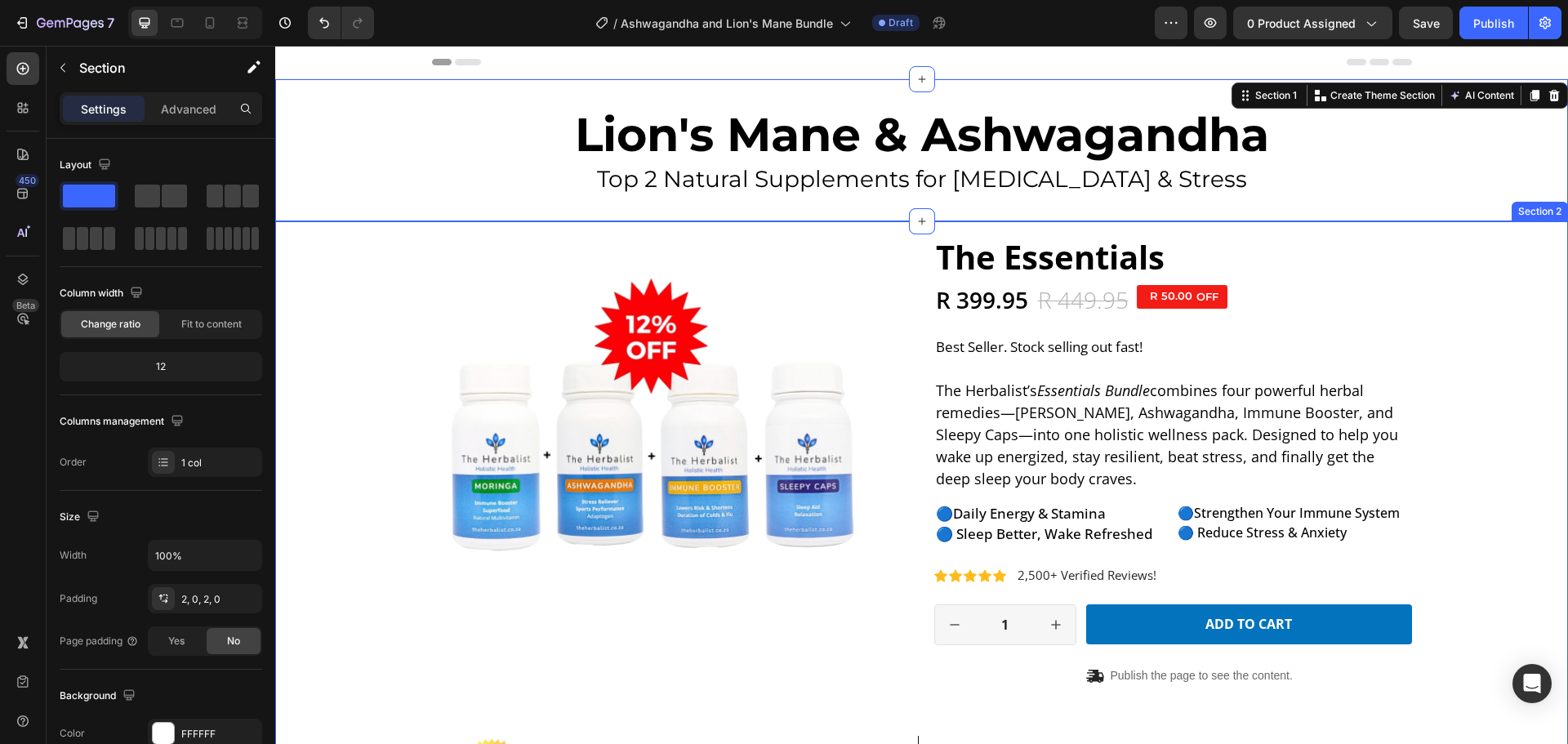
click at [400, 372] on div "The Essentials Product Title R 399.95 Product Price Product Price R 449.95 Prod…" at bounding box center [922, 565] width 1268 height 557
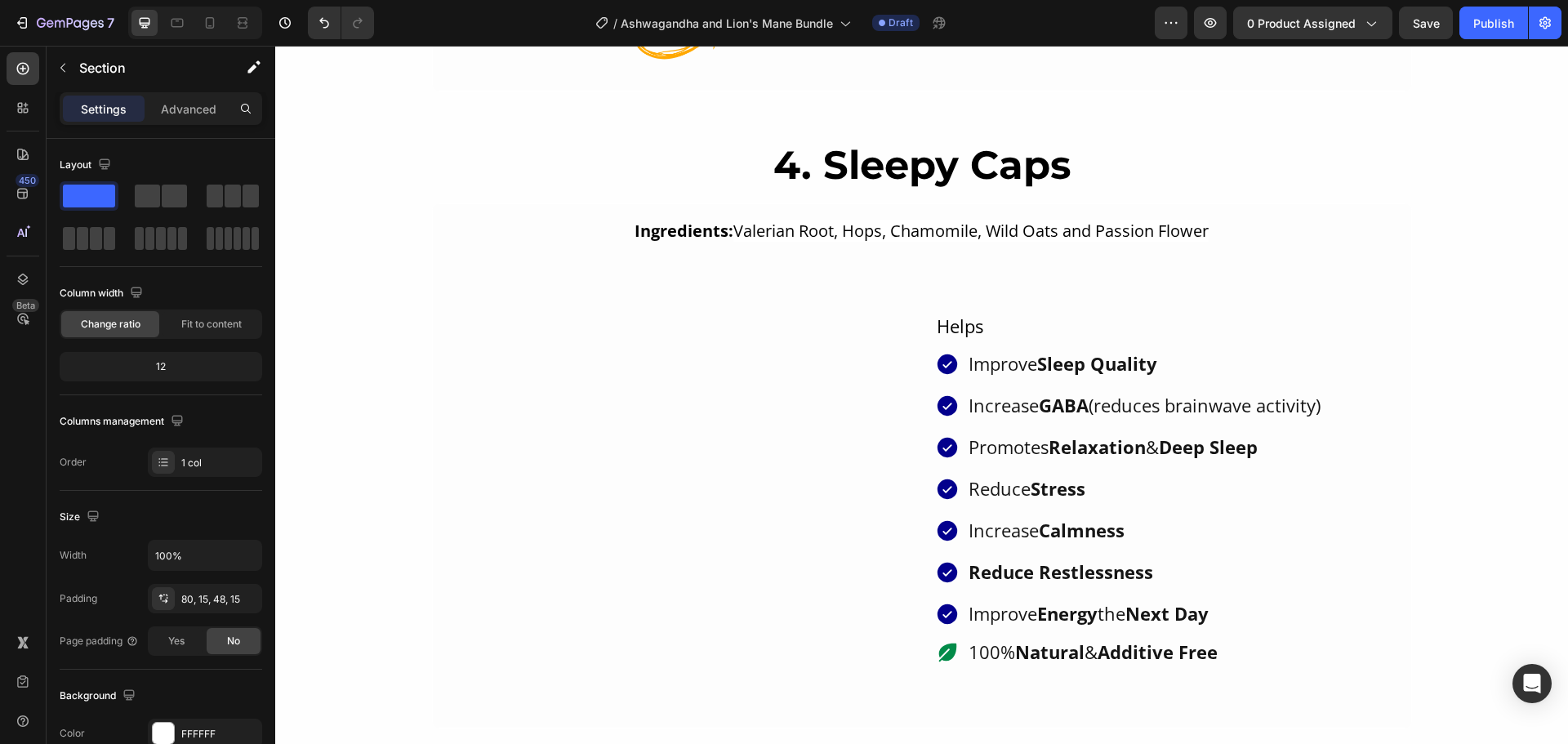
scroll to position [2777, 0]
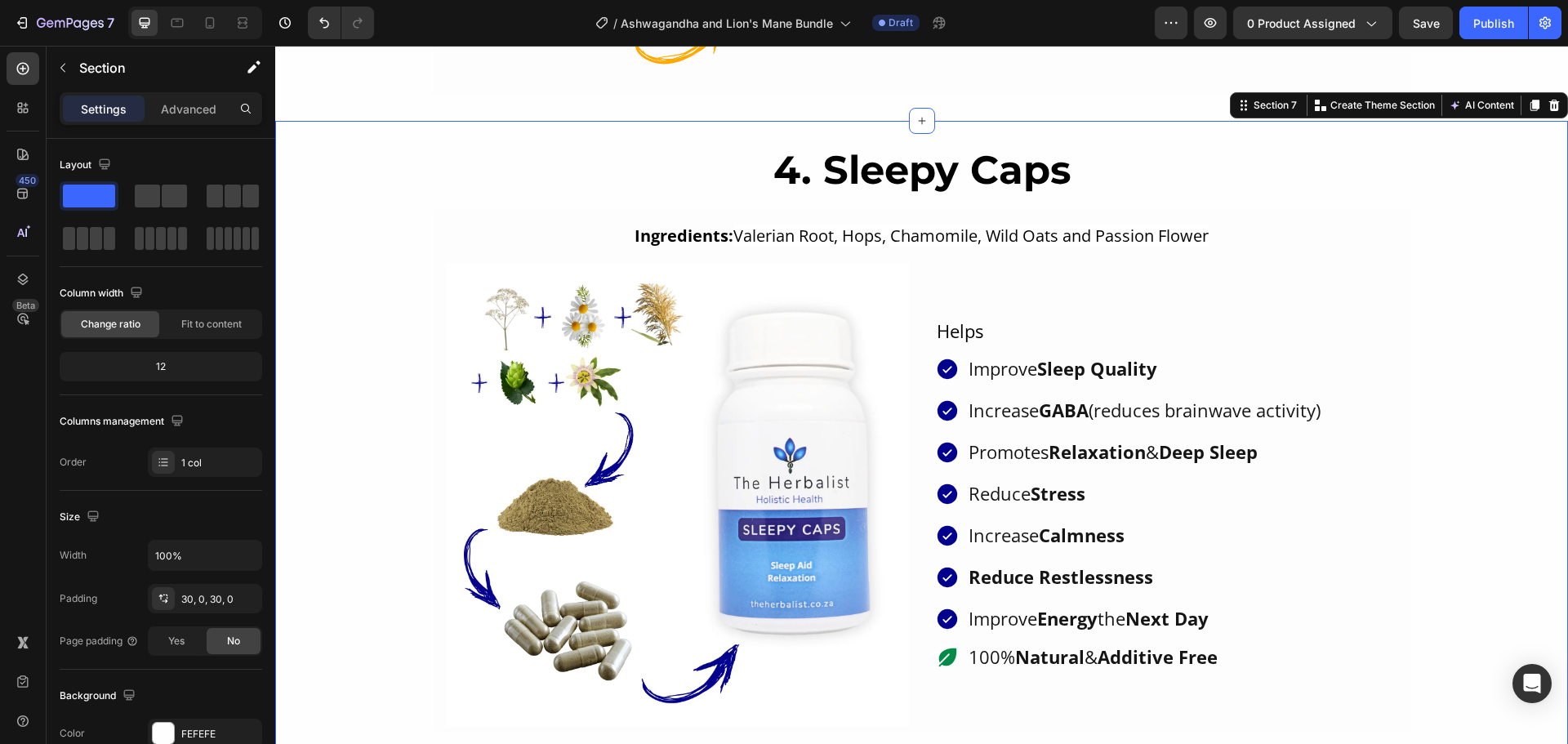
click at [376, 196] on div "4. Sleepy Caps Heading Ingredients: Valerian Root, Hops, Chamomile, Wild Oats a…" at bounding box center [922, 440] width 1292 height 589
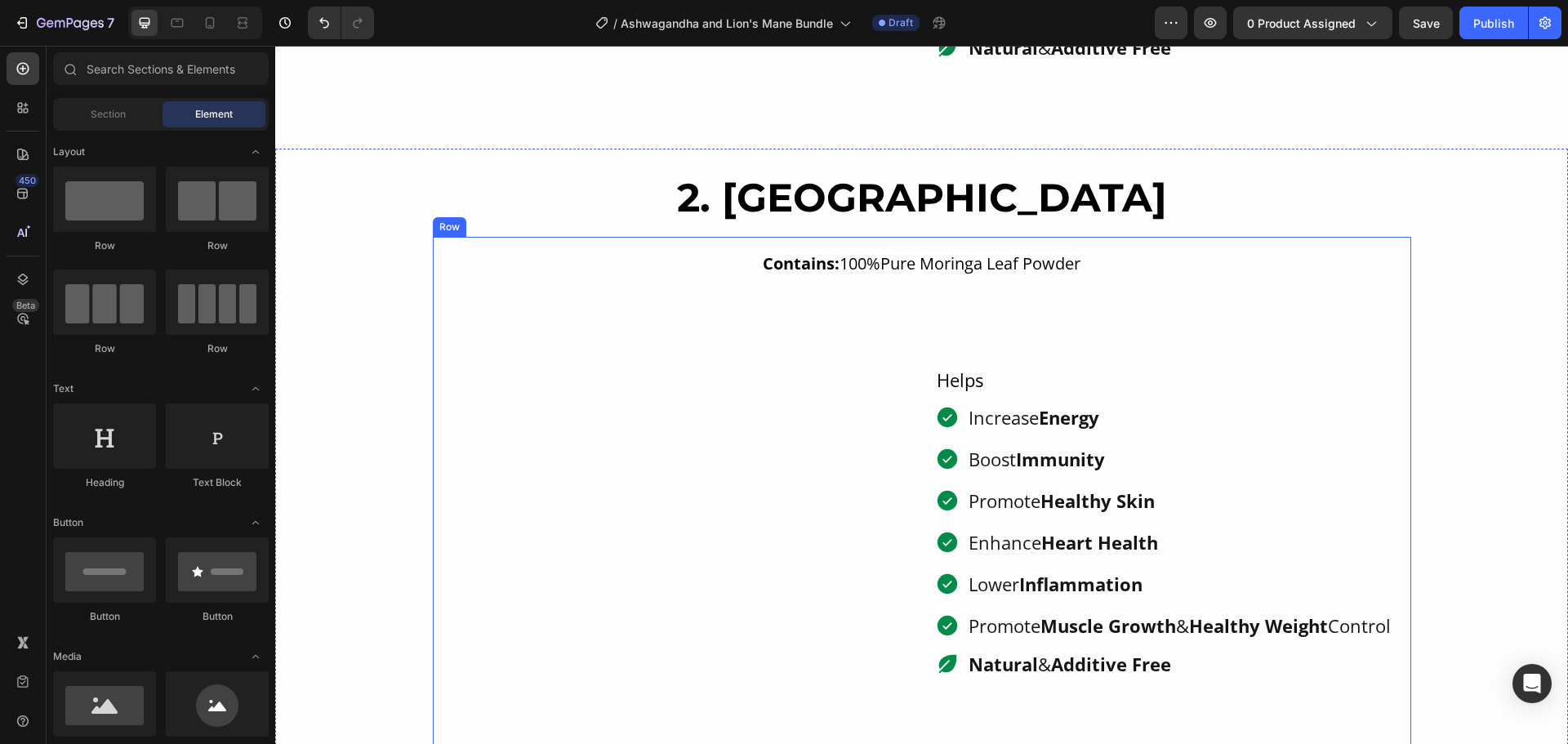
scroll to position [1634, 0]
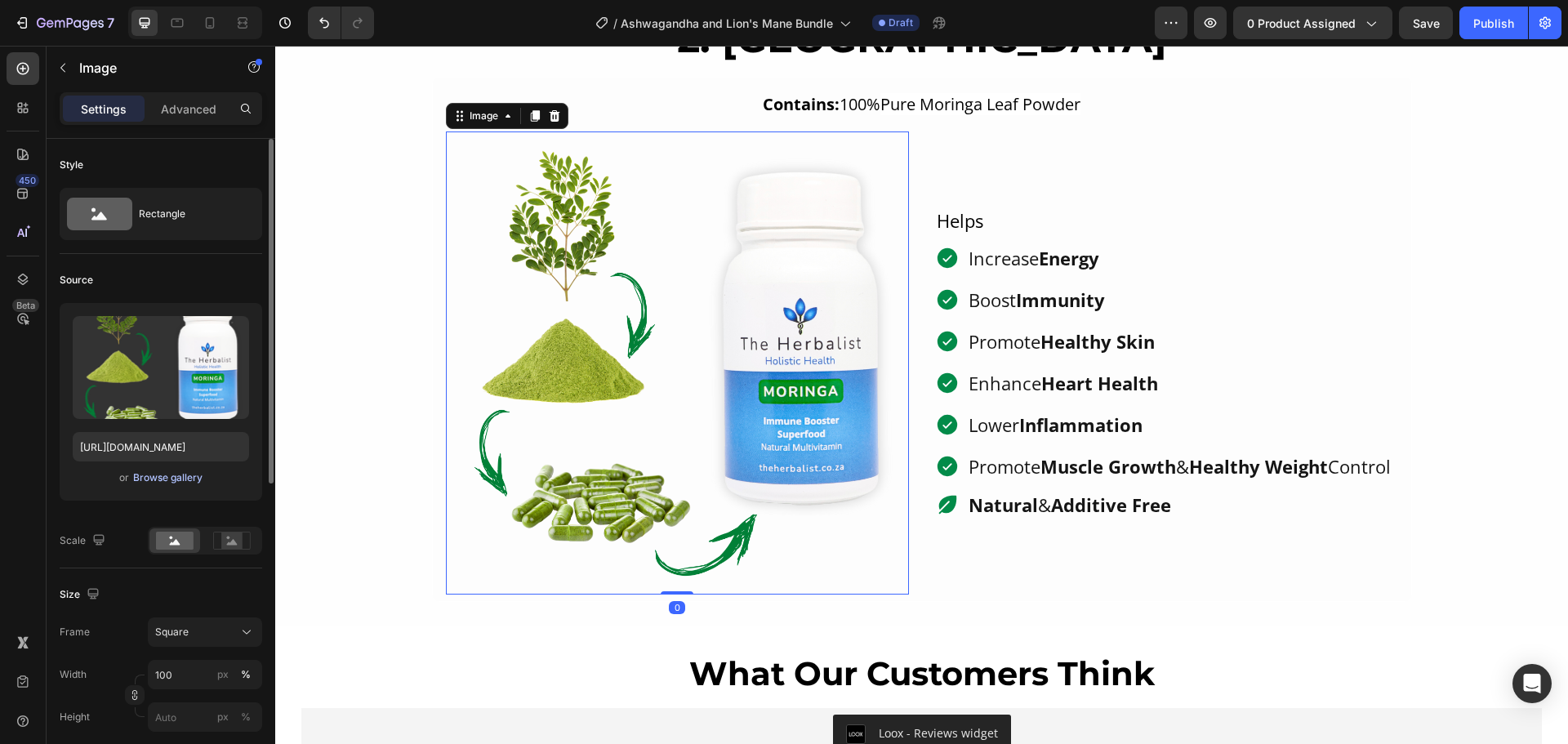
click at [171, 478] on div "Browse gallery" at bounding box center [168, 478] width 69 height 15
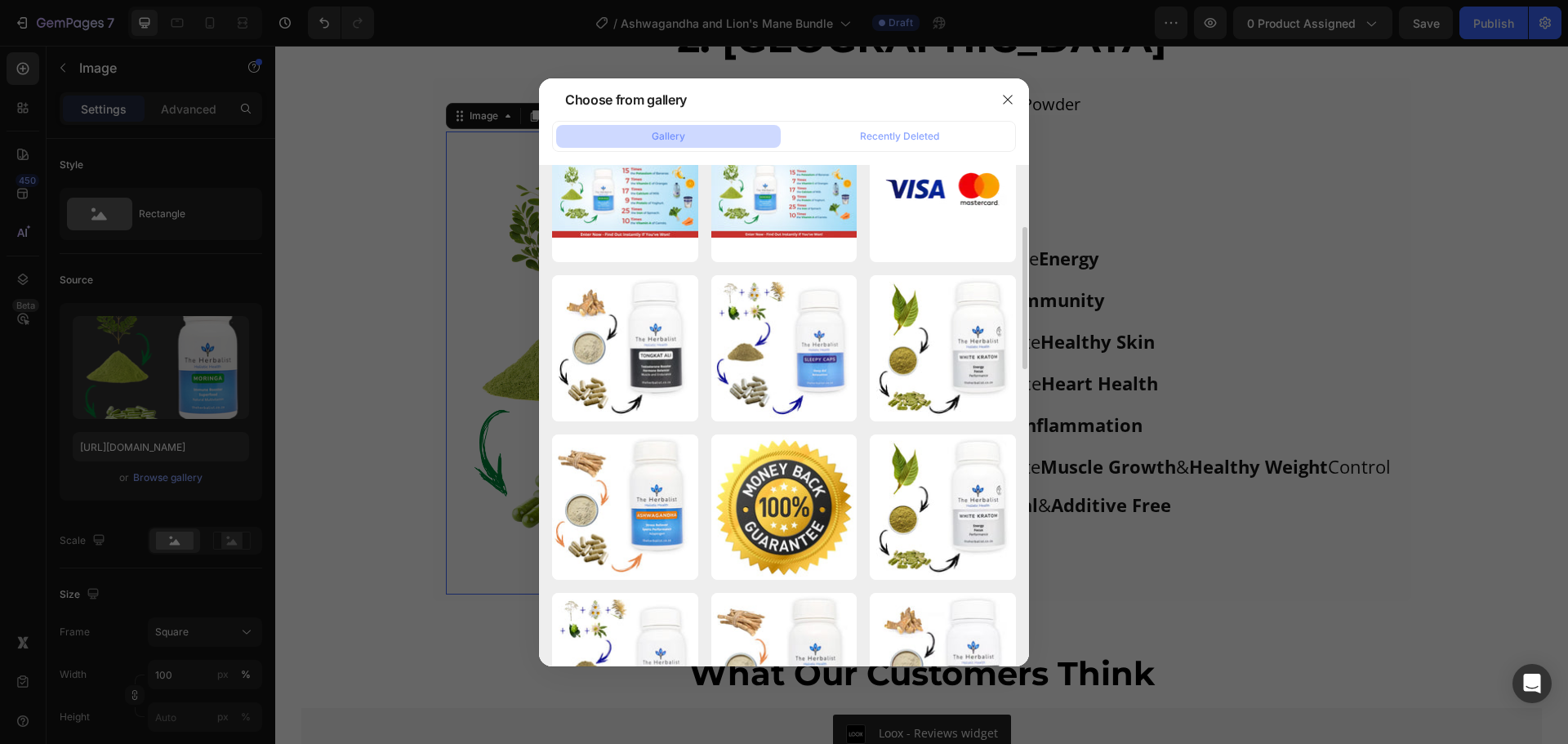
scroll to position [139, 0]
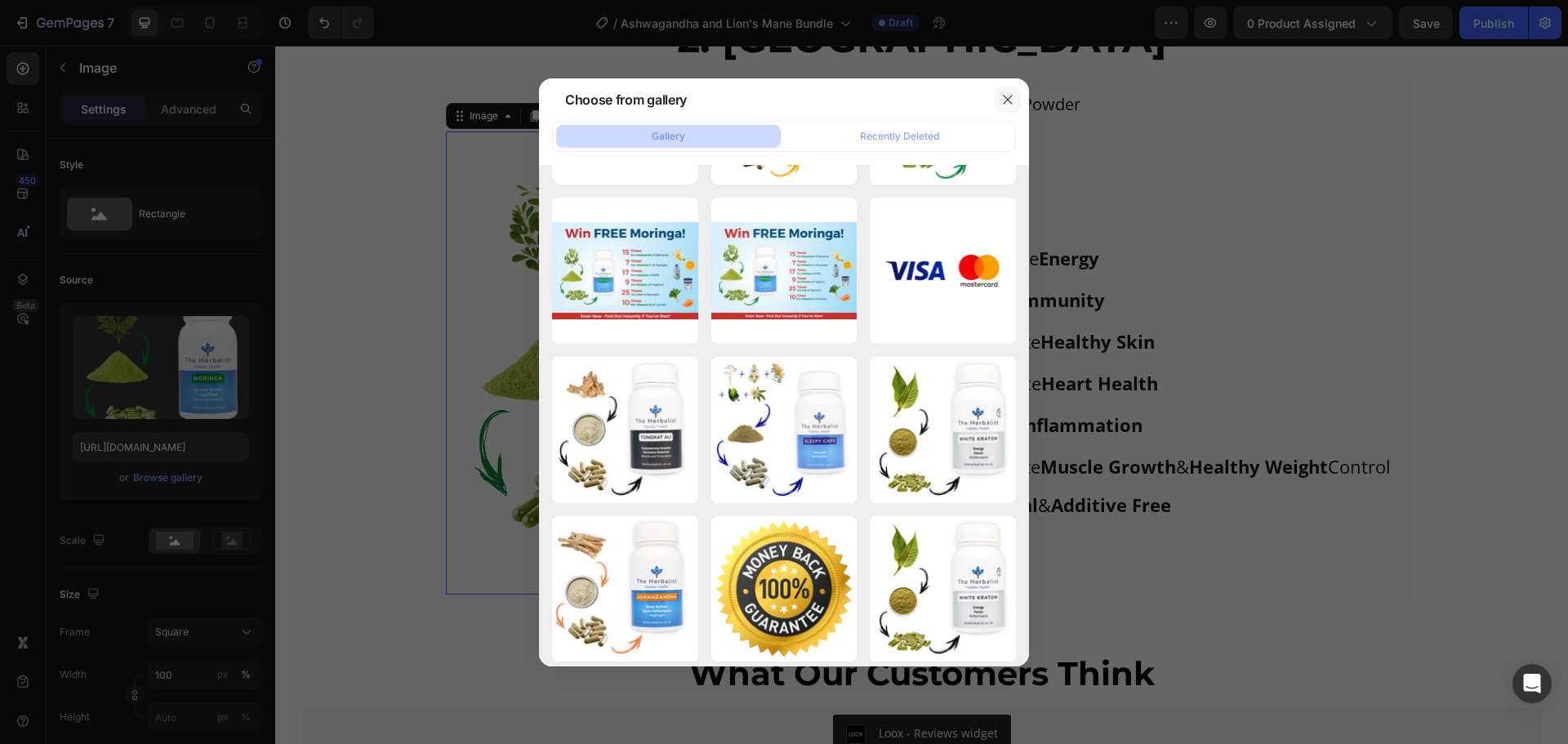
click at [1018, 94] on button "button" at bounding box center [1007, 99] width 27 height 27
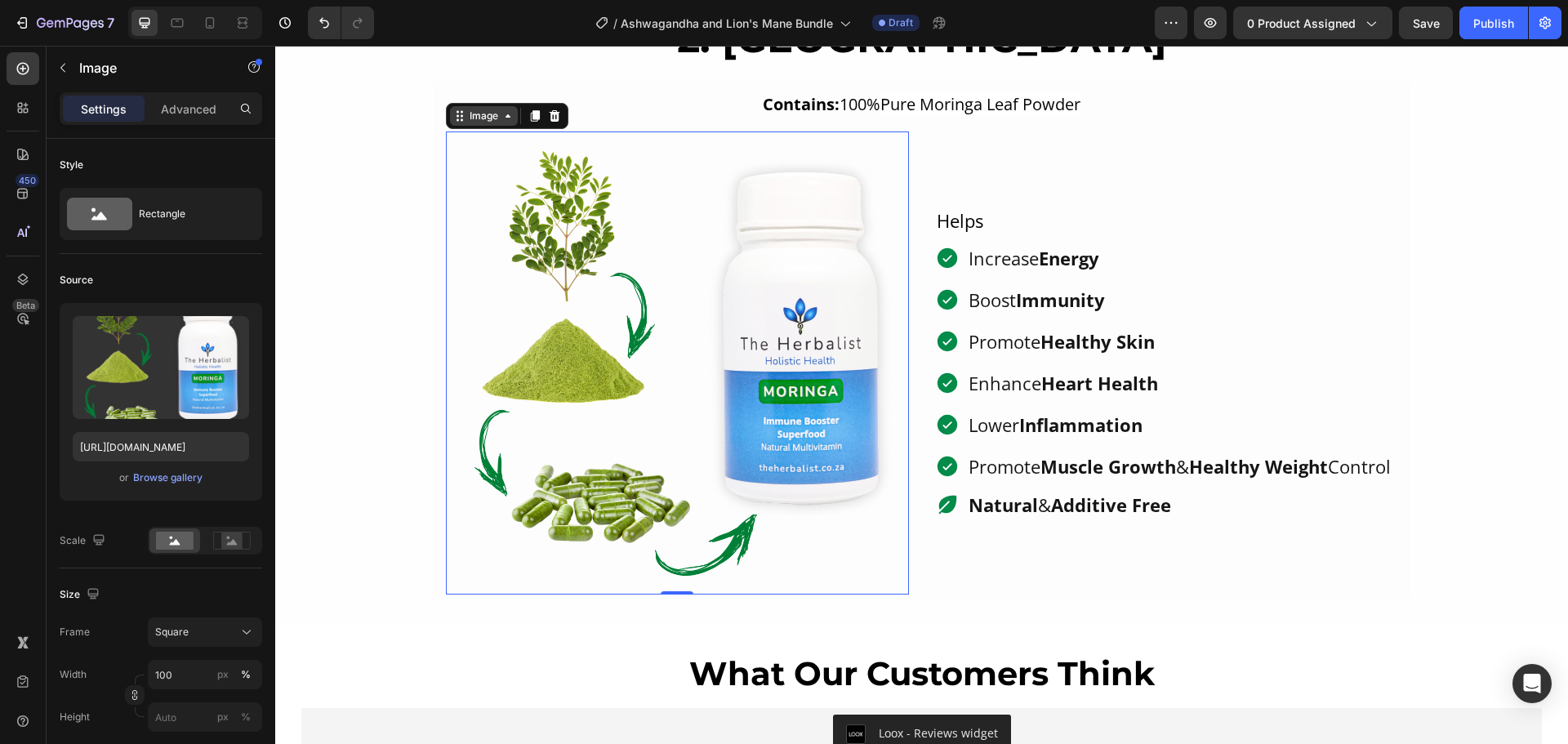
click at [477, 114] on div "Image" at bounding box center [484, 116] width 35 height 15
click at [679, 266] on img at bounding box center [677, 363] width 463 height 463
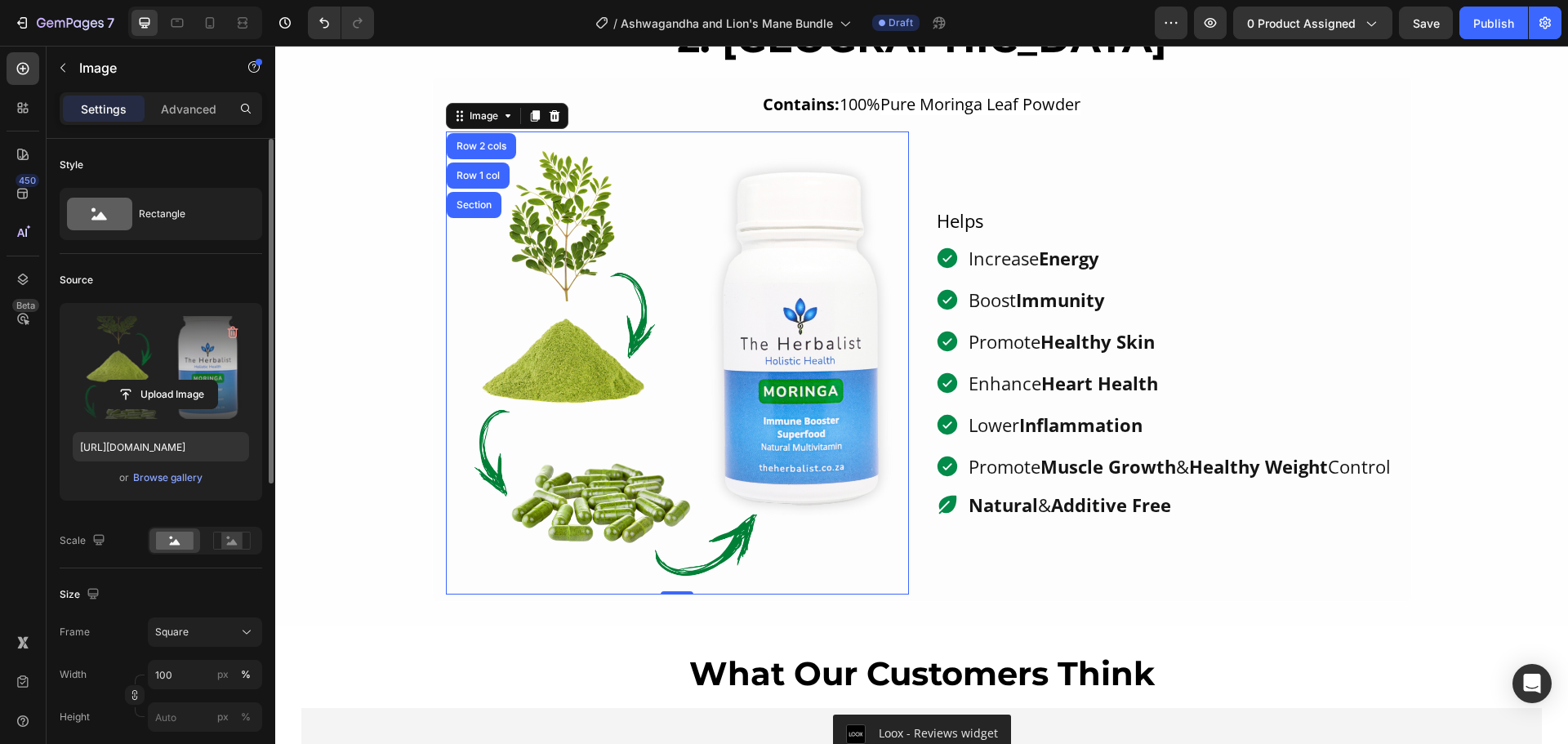
click at [166, 368] on label at bounding box center [161, 367] width 176 height 103
click at [166, 381] on input "file" at bounding box center [161, 395] width 113 height 27
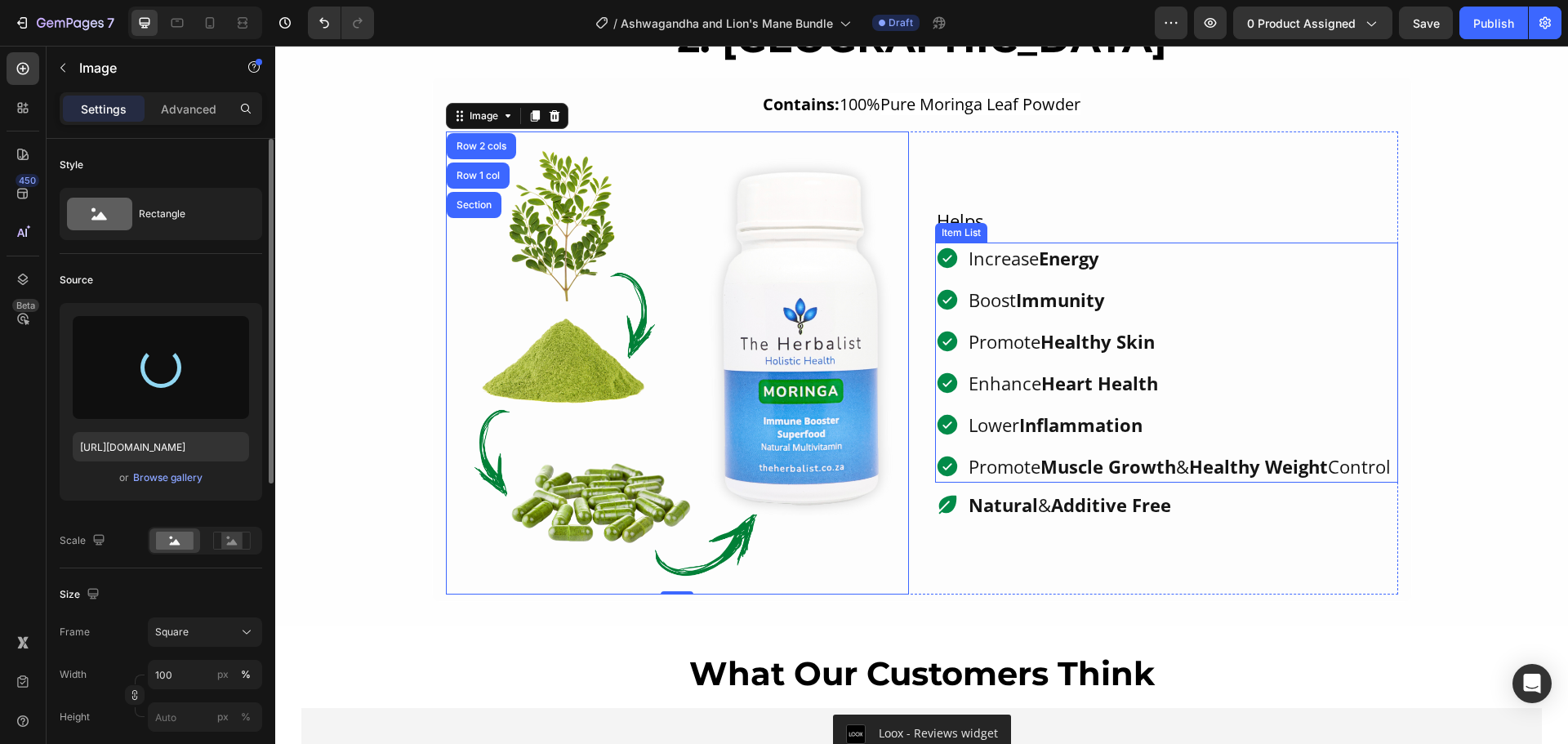
click at [1239, 306] on div "Increase Energy Boost Immunity Promote Healthy Skin Enhance Heart Health Lower …" at bounding box center [1163, 362] width 458 height 240
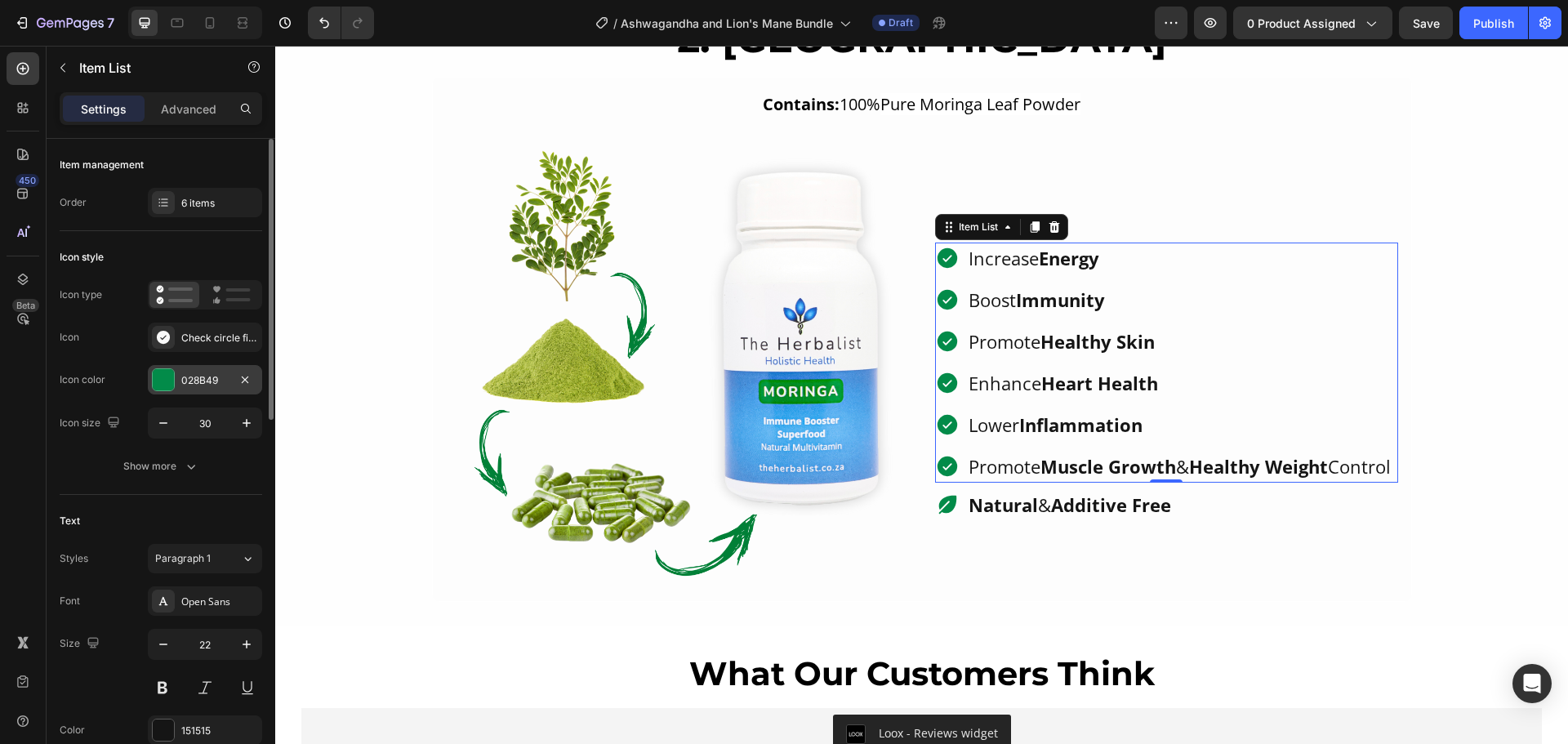
click at [190, 381] on div "028B49" at bounding box center [205, 380] width 47 height 15
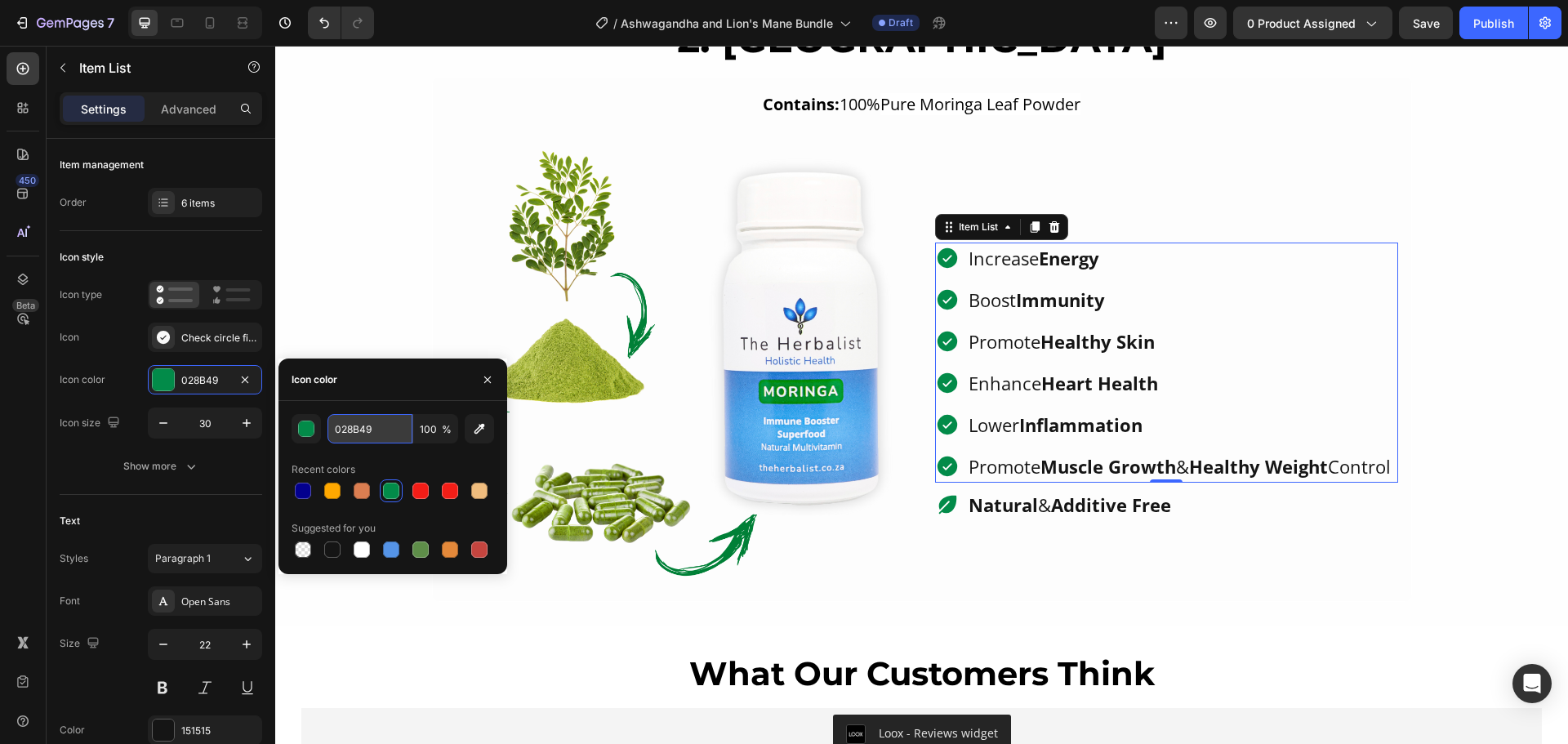
click at [362, 432] on input "028B49" at bounding box center [370, 429] width 85 height 29
paste input "f0bd7e"
type input "f0bd7e"
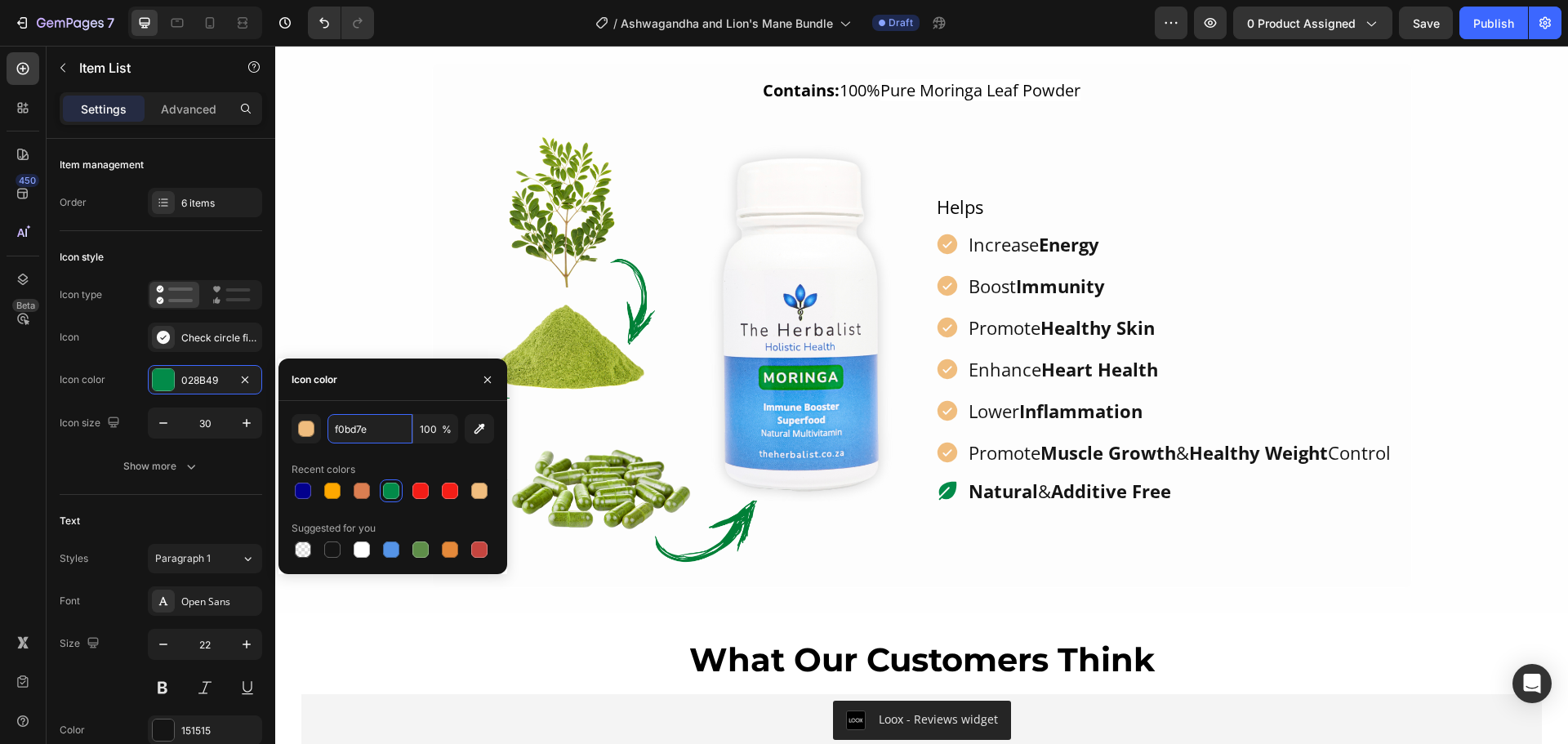
scroll to position [1634, 0]
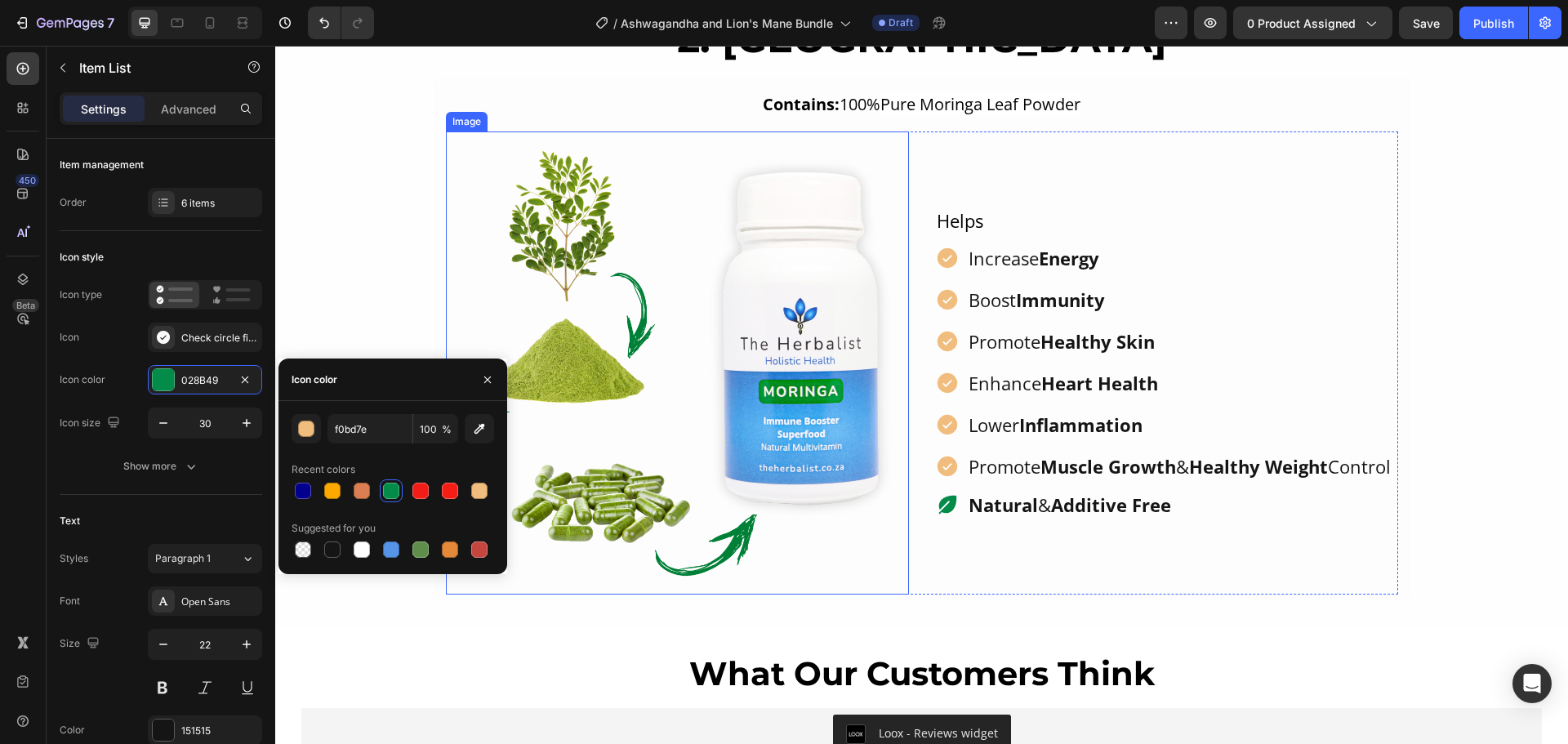
click at [765, 374] on img at bounding box center [677, 363] width 463 height 463
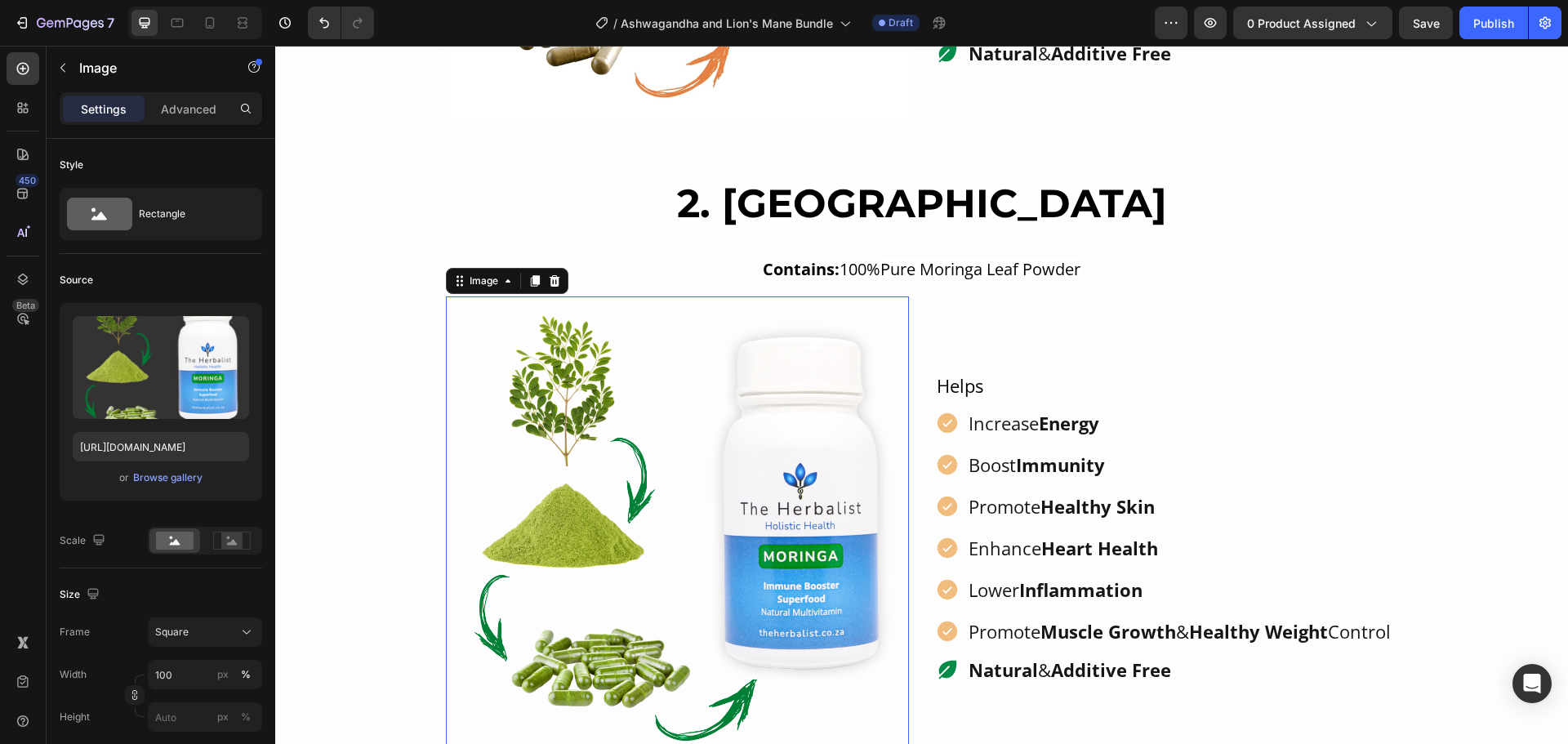
scroll to position [1470, 0]
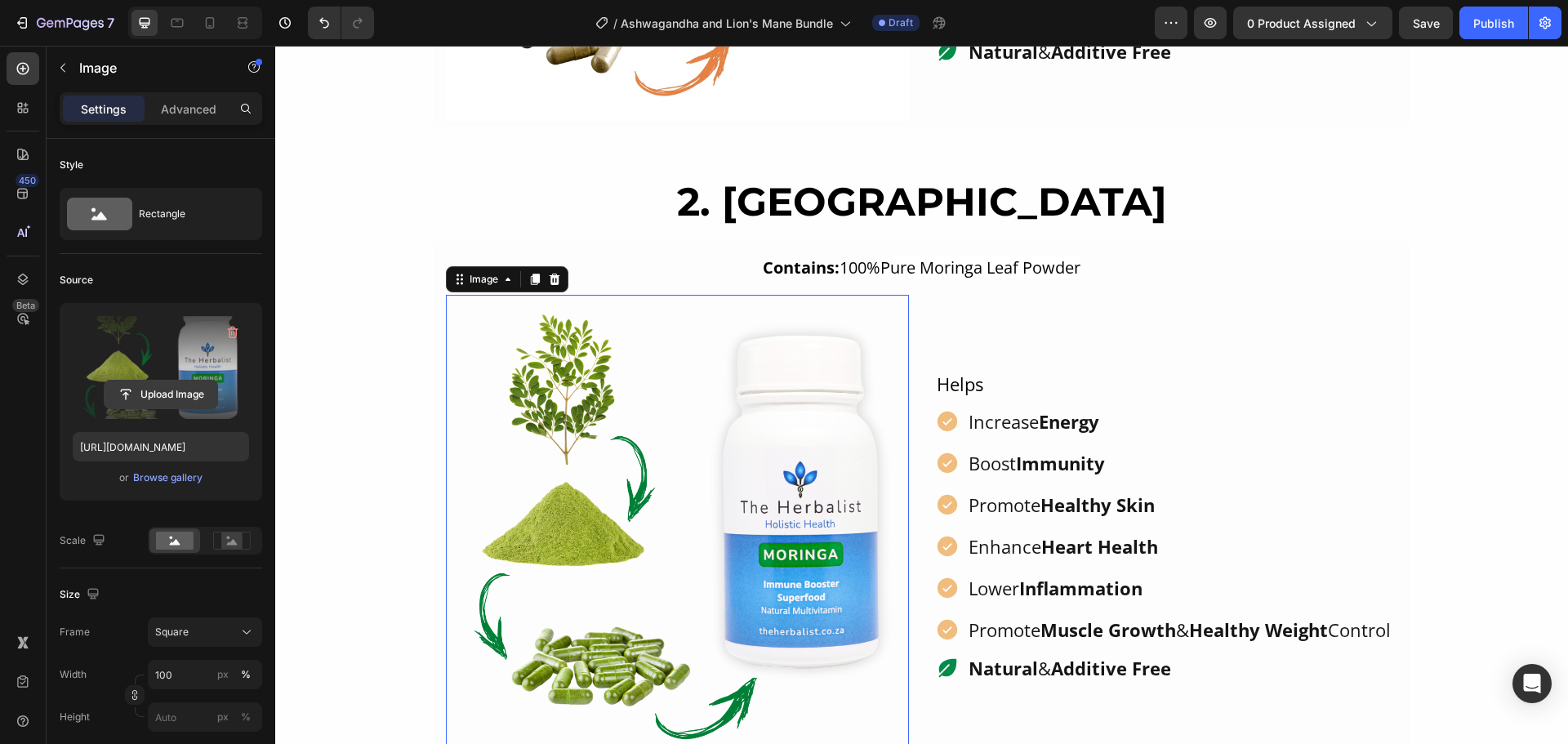
click at [184, 391] on input "file" at bounding box center [161, 395] width 113 height 27
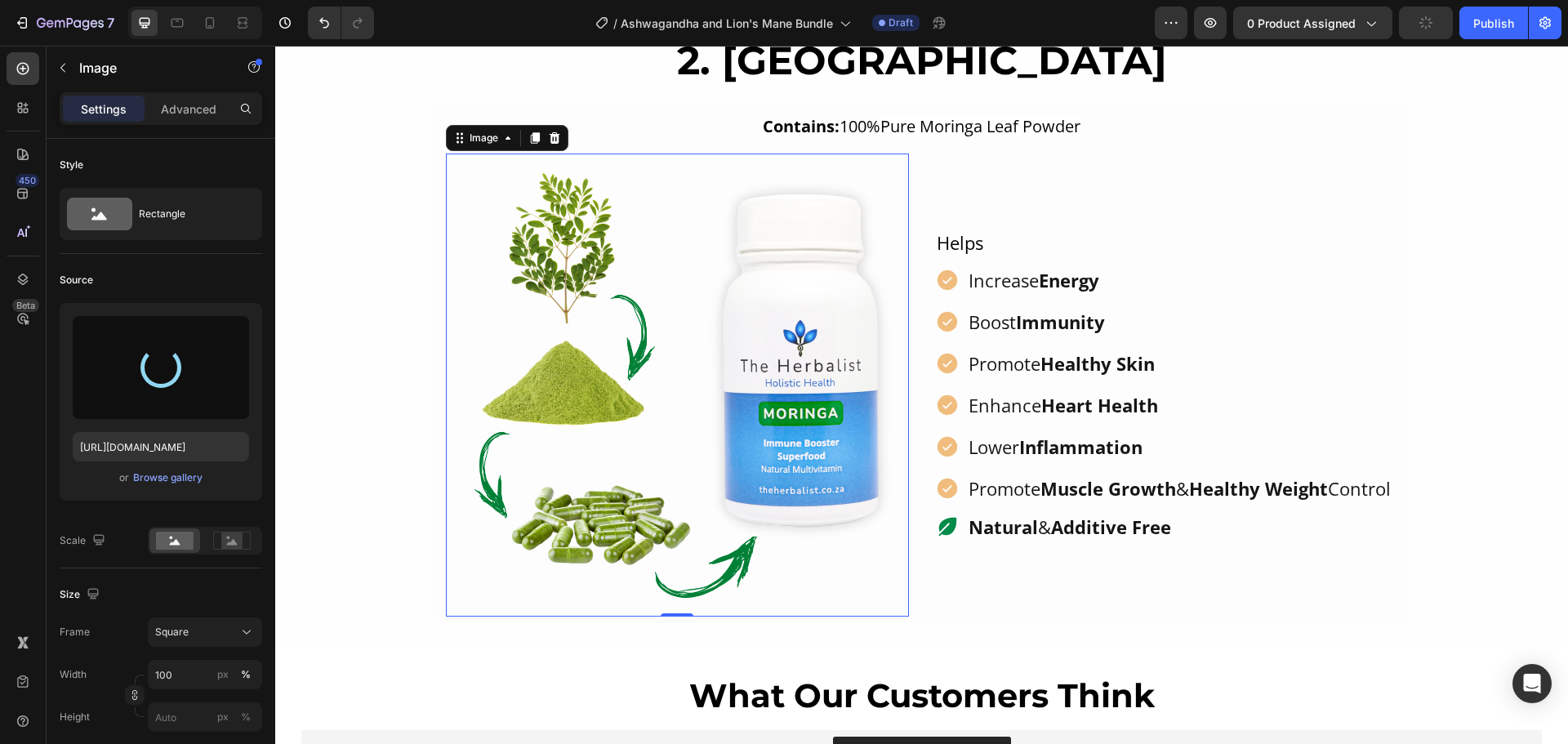
scroll to position [1715, 0]
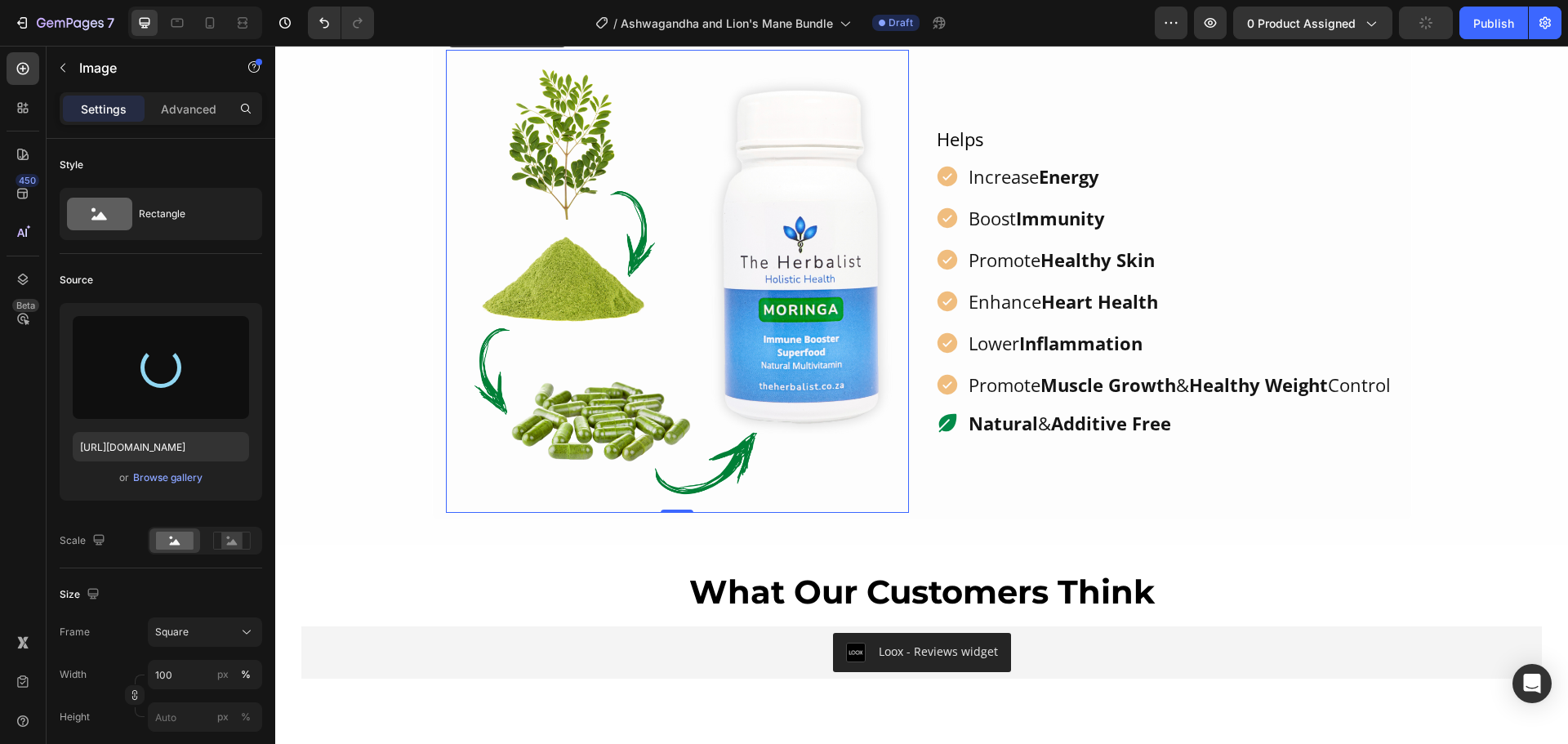
type input "[URL][DOMAIN_NAME]"
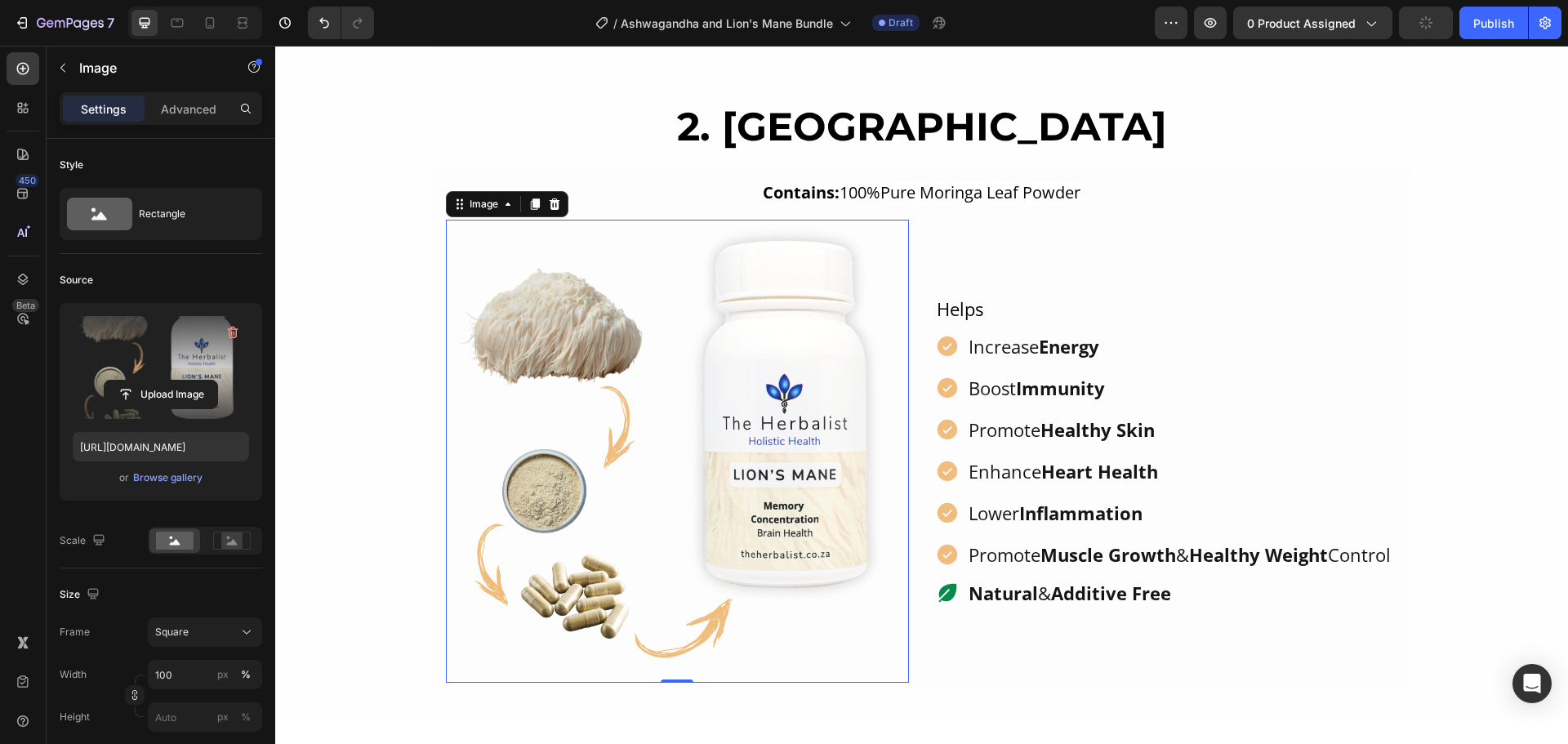
scroll to position [1552, 0]
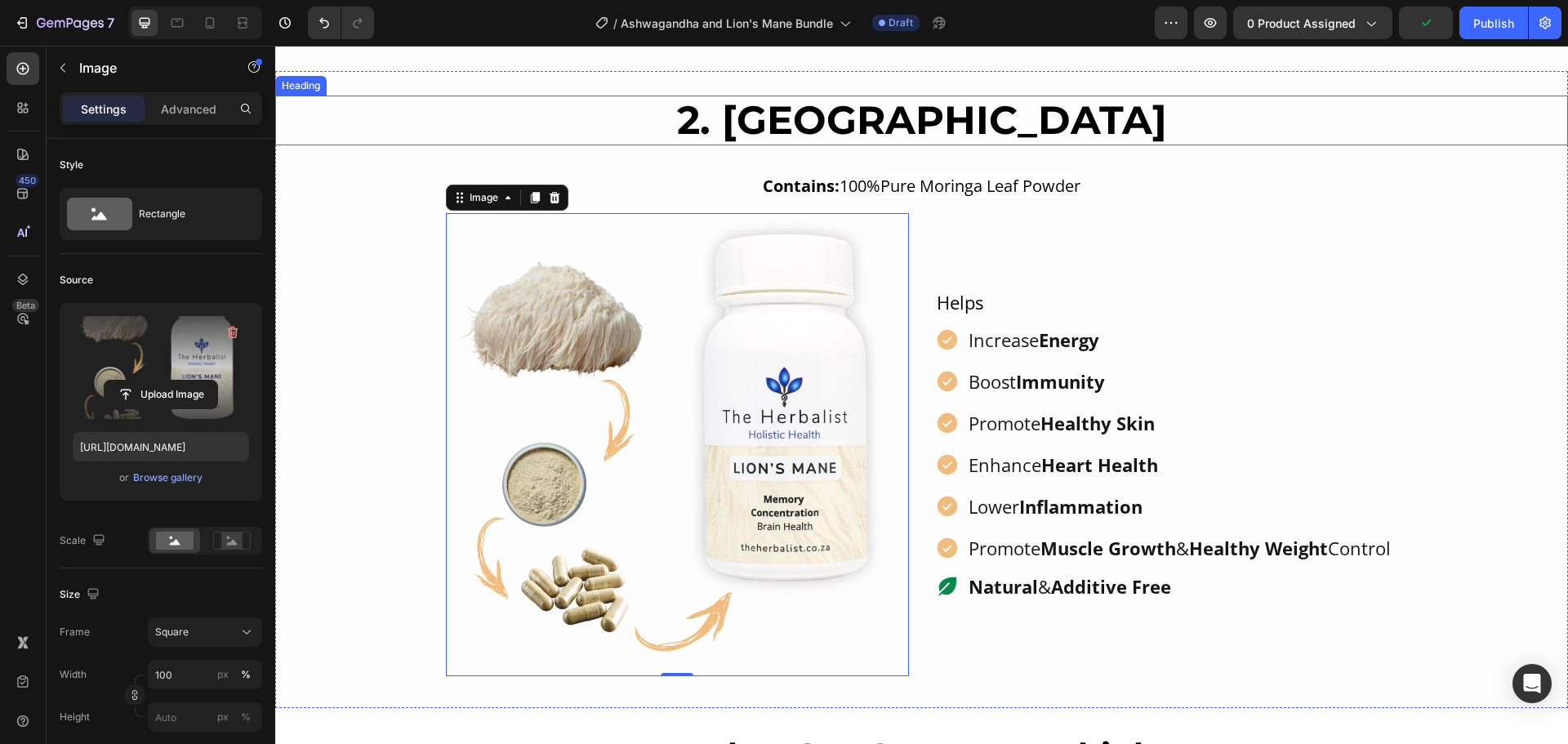
click at [949, 111] on h2 "2. [GEOGRAPHIC_DATA]" at bounding box center [922, 121] width 1292 height 51
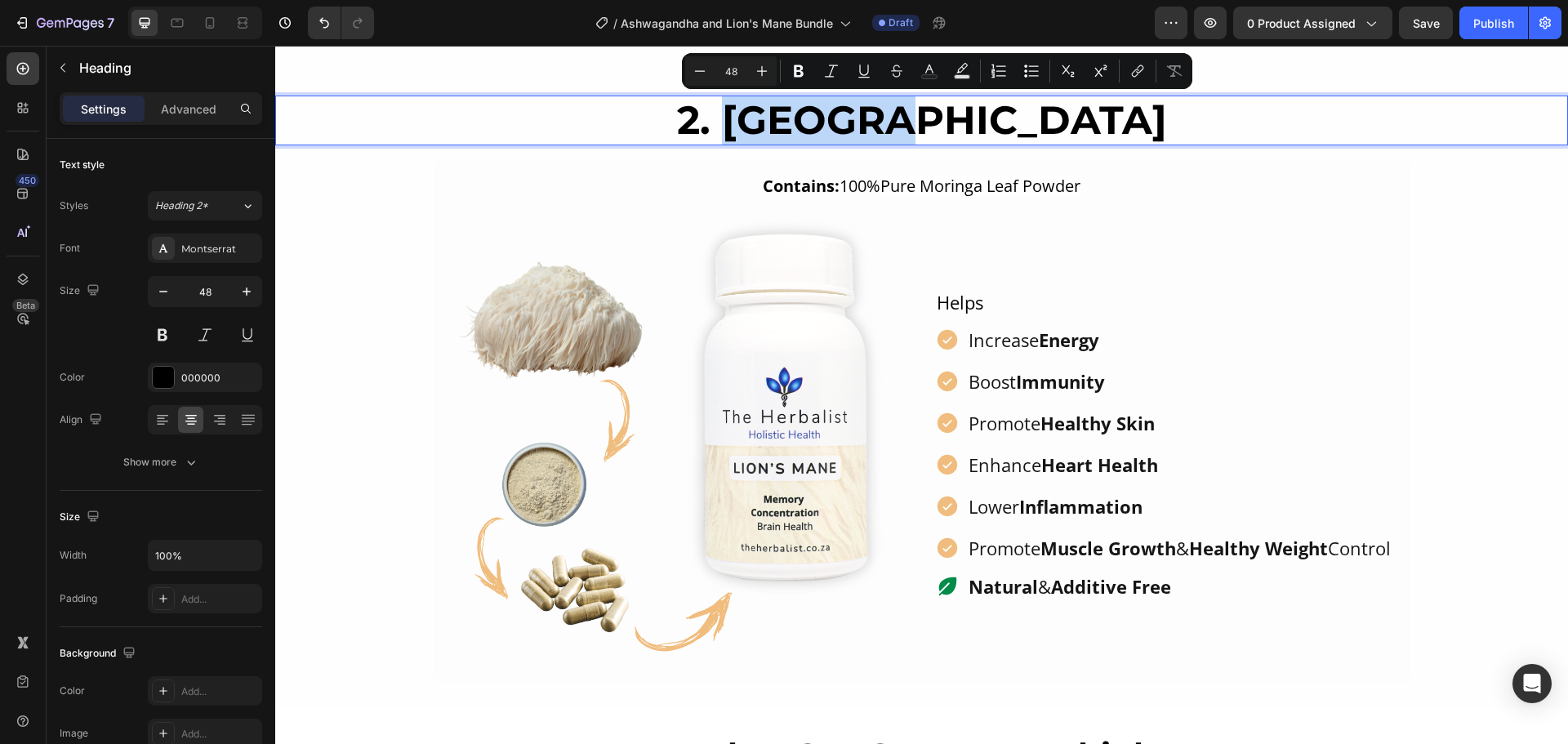
click at [912, 122] on p "2. [GEOGRAPHIC_DATA]" at bounding box center [921, 121] width 1289 height 47
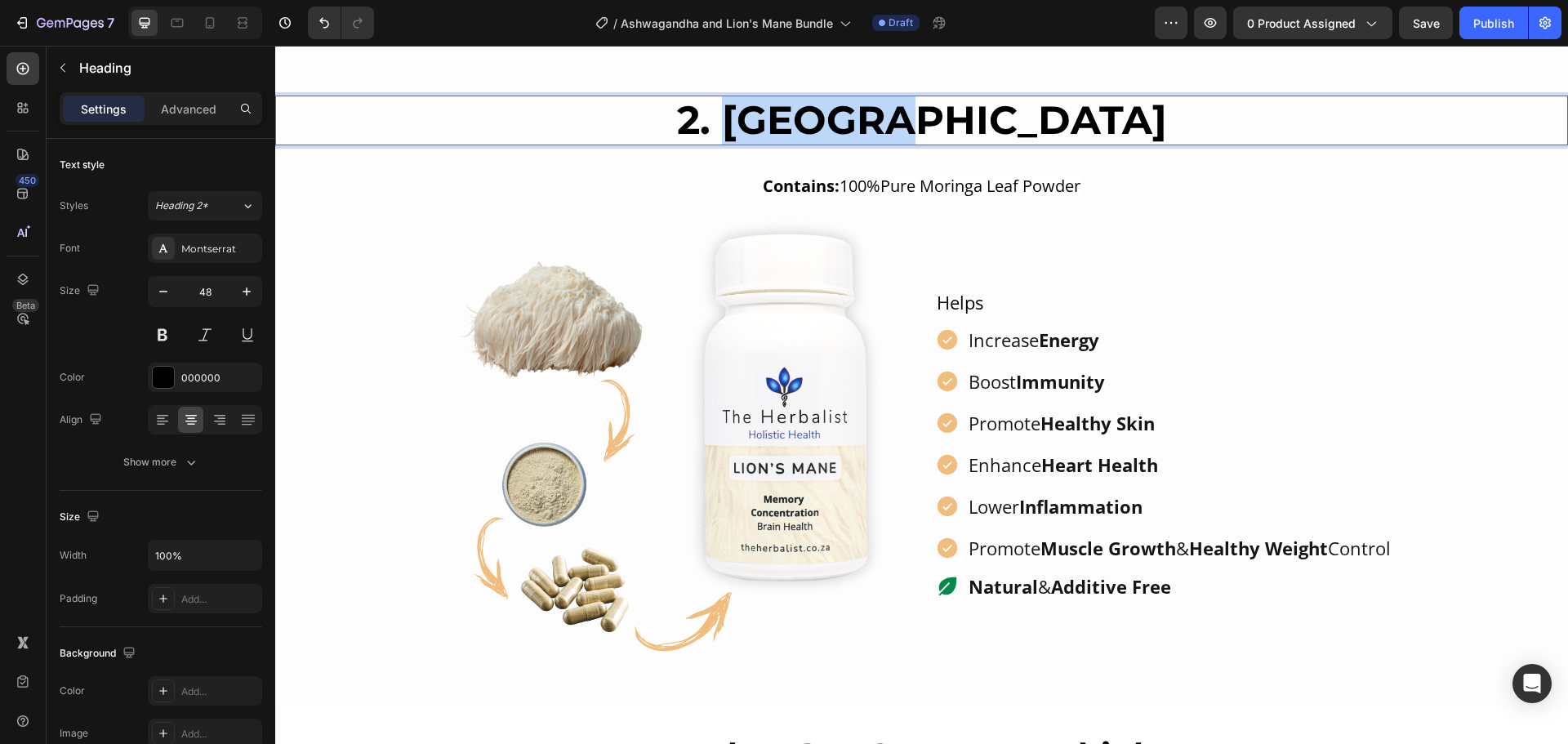
click at [912, 122] on p "2. [GEOGRAPHIC_DATA]" at bounding box center [921, 121] width 1289 height 47
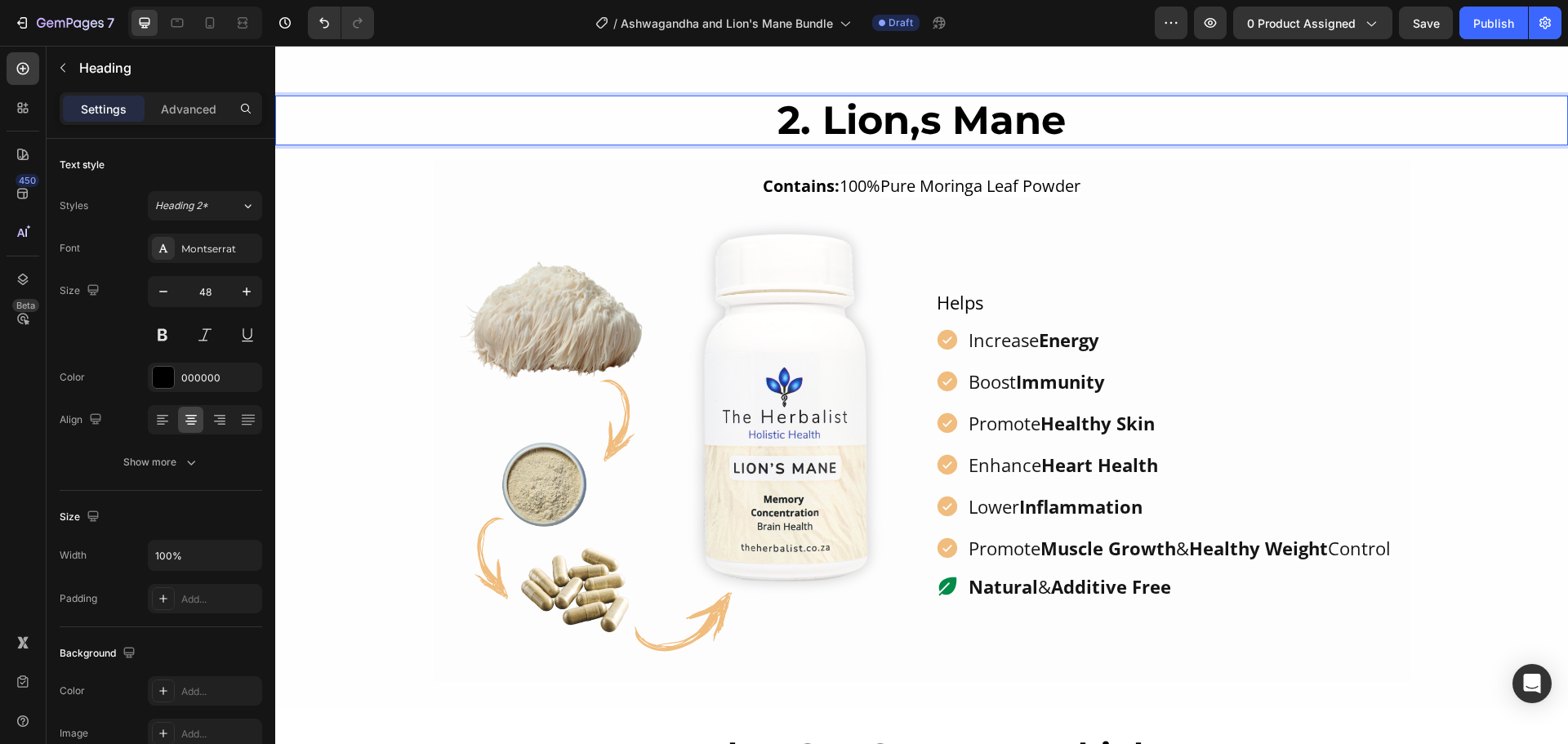
click at [912, 122] on p "2. Lion,s Mane" at bounding box center [921, 121] width 1289 height 47
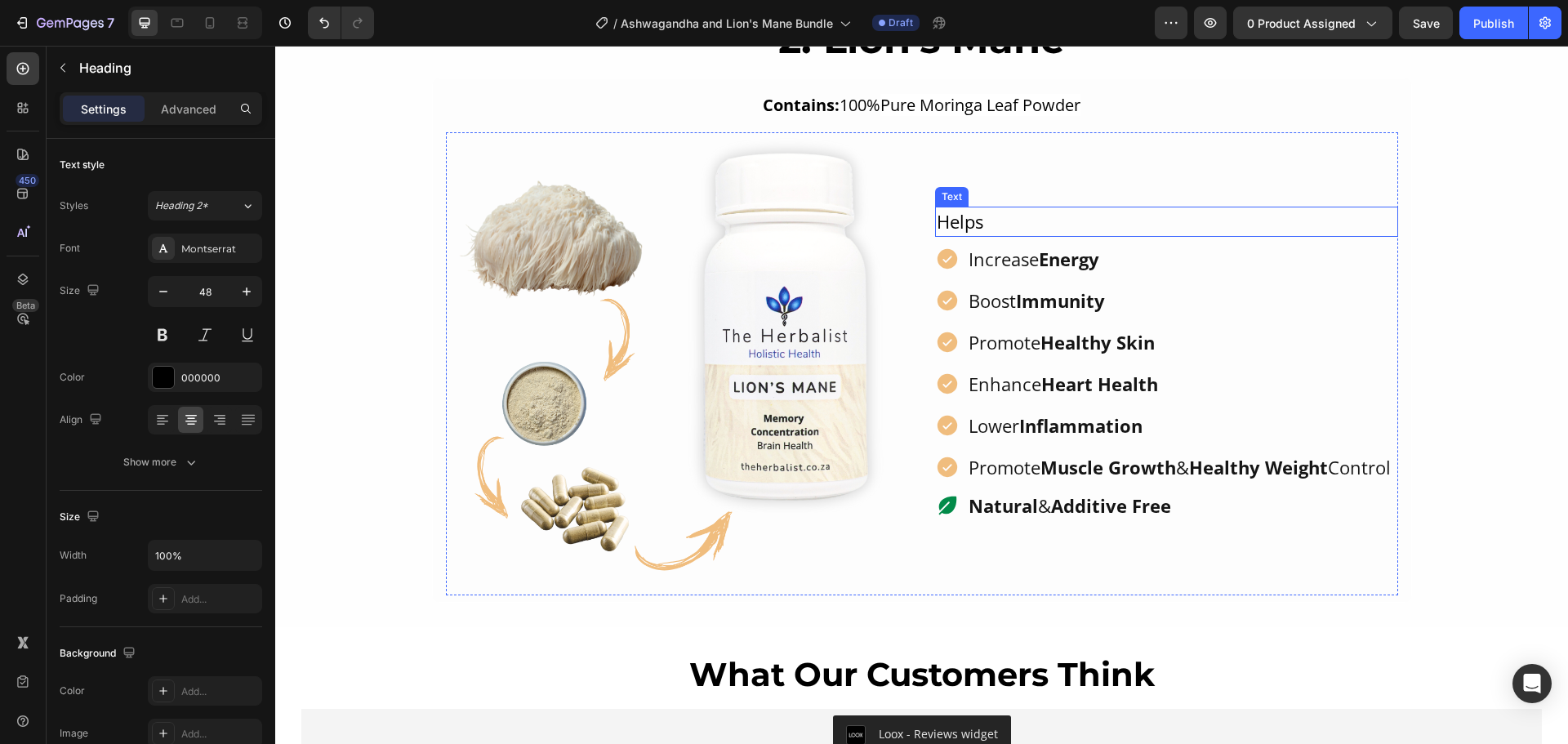
scroll to position [1634, 0]
click at [1035, 249] on p "Increase Energy" at bounding box center [1179, 258] width 422 height 27
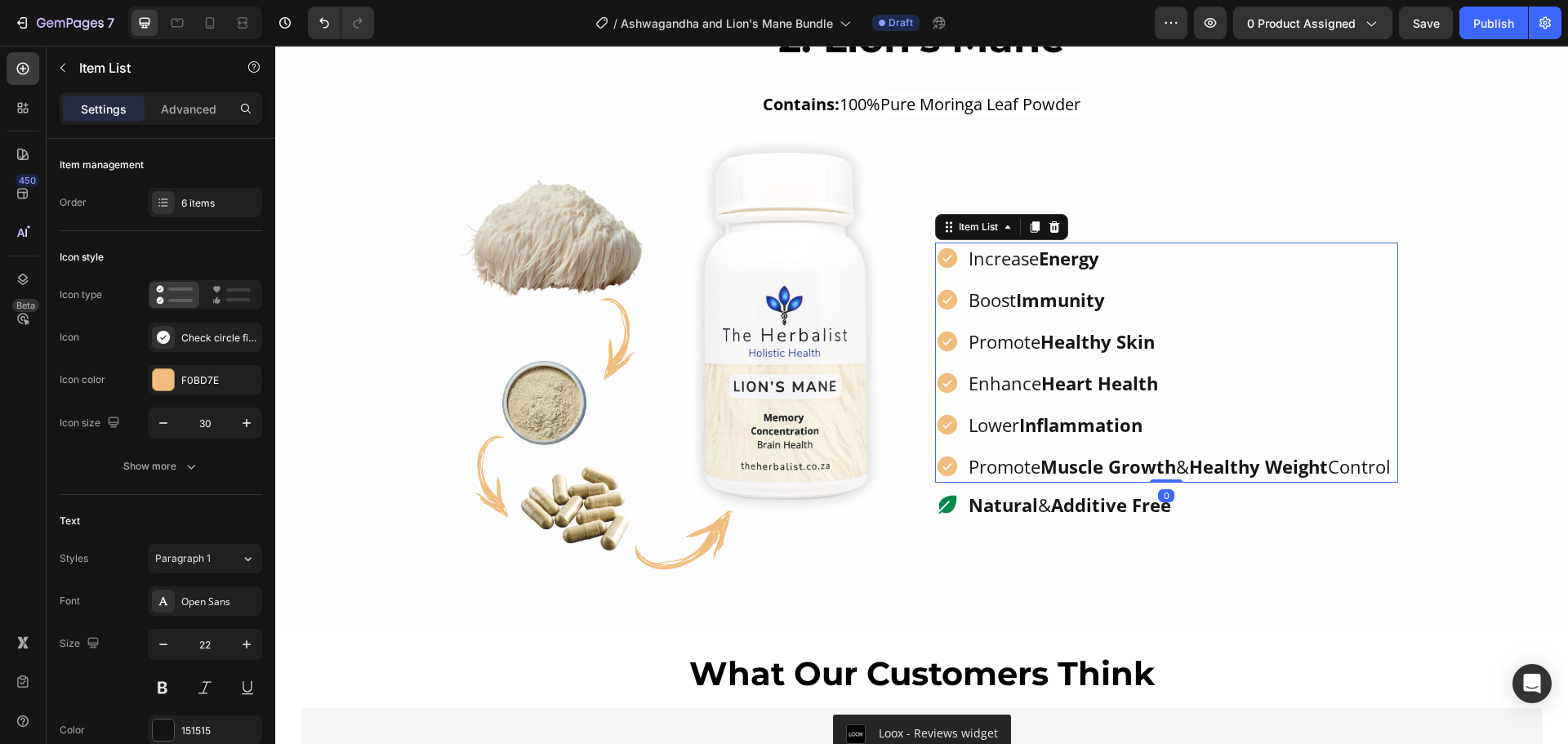
click at [1035, 249] on p "Increase Energy" at bounding box center [1179, 258] width 422 height 27
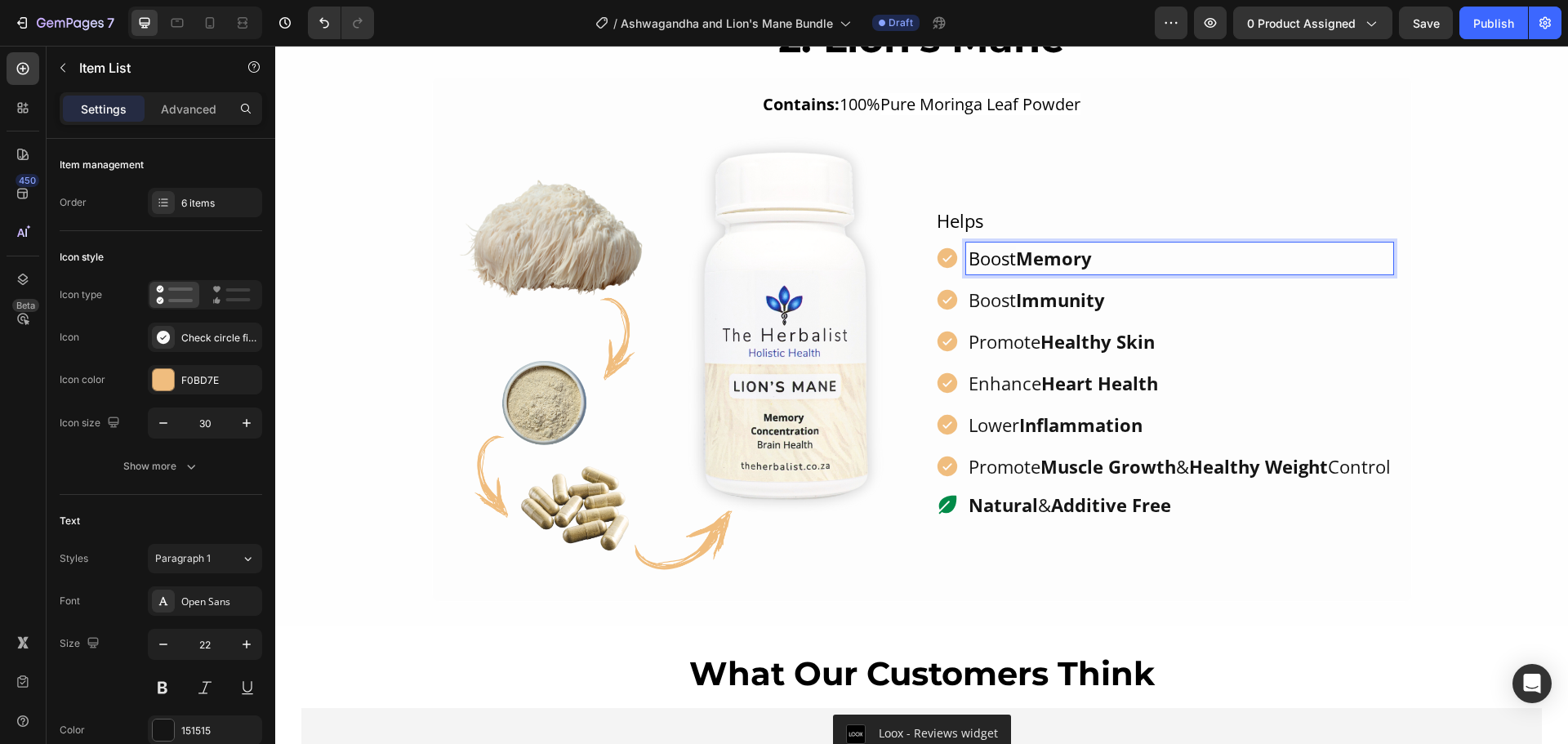
click at [1057, 289] on strong "Immunity" at bounding box center [1060, 300] width 89 height 25
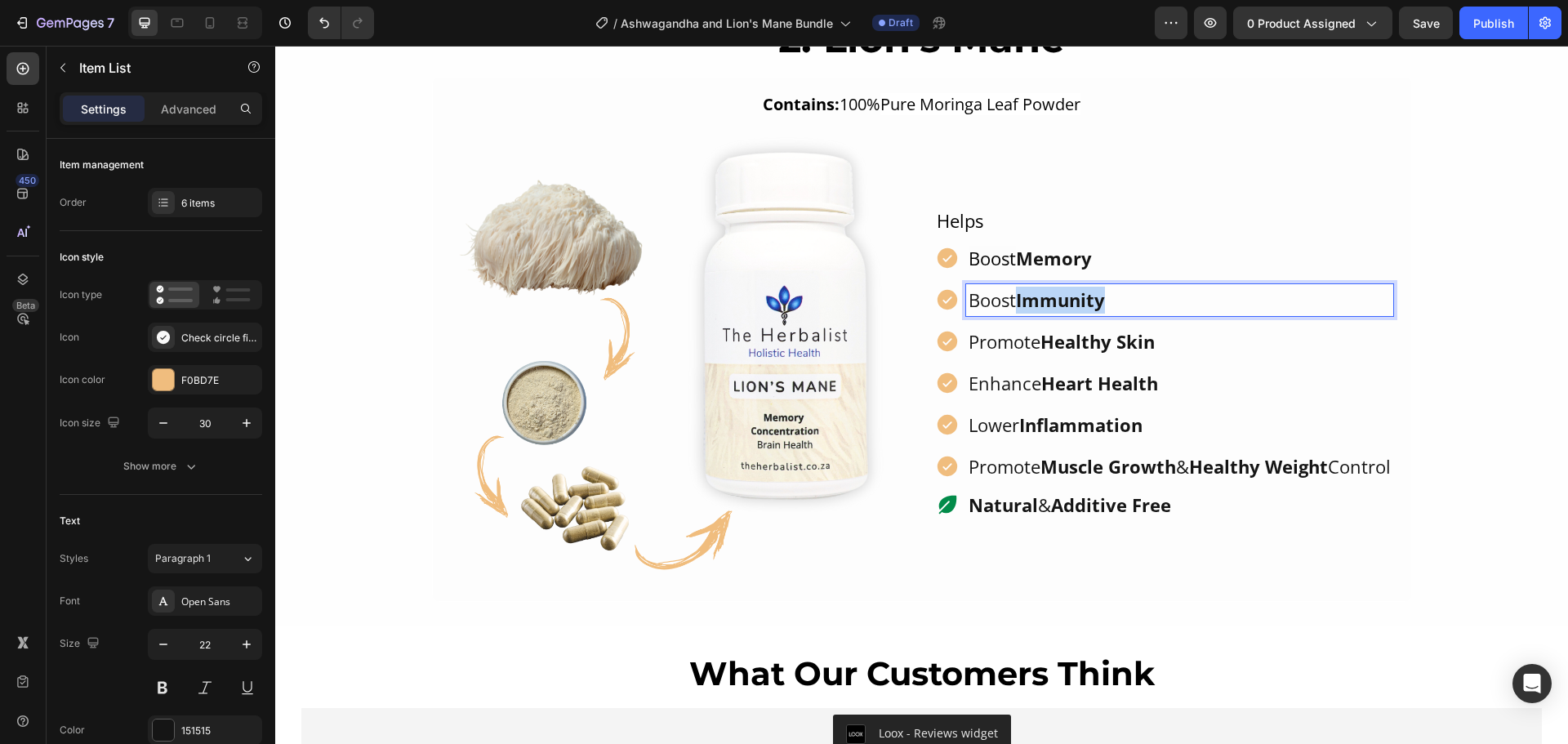
click at [1057, 289] on strong "Immunity" at bounding box center [1060, 300] width 89 height 25
click at [1004, 337] on p "Promote Healthy Skin" at bounding box center [1179, 342] width 422 height 27
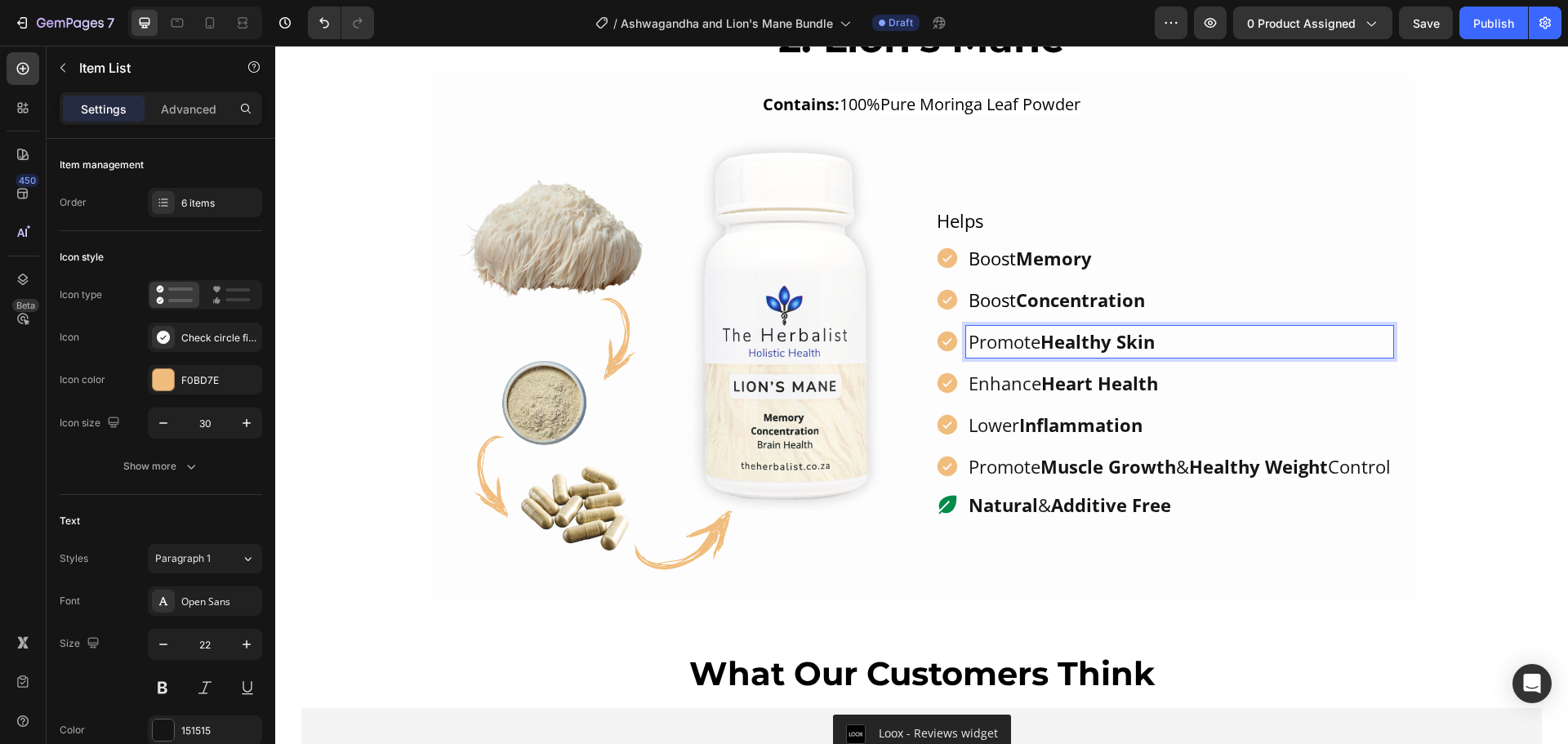
click at [1004, 337] on p "Promote Healthy Skin" at bounding box center [1179, 342] width 422 height 27
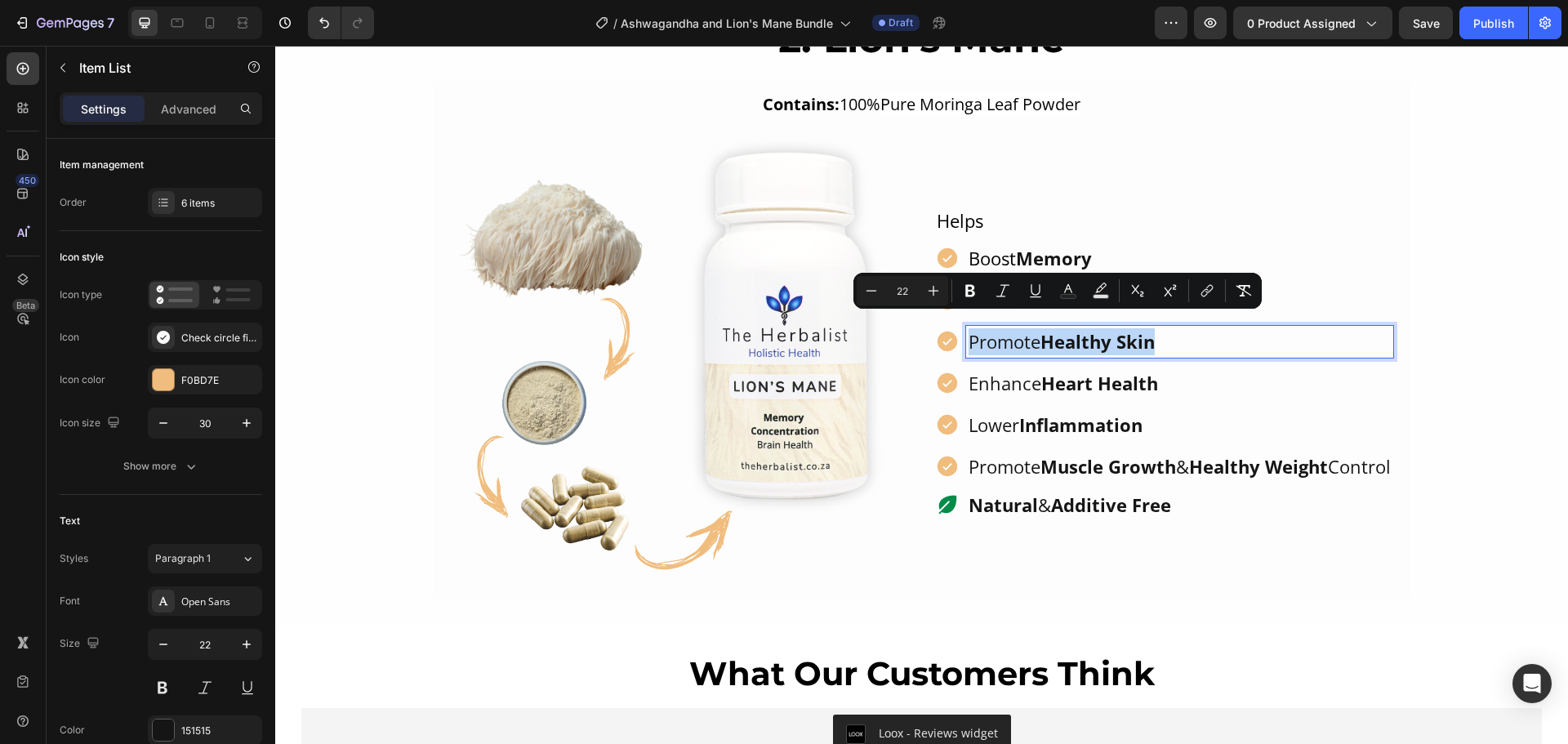
click at [1004, 337] on p "Promote Healthy Skin" at bounding box center [1179, 342] width 422 height 27
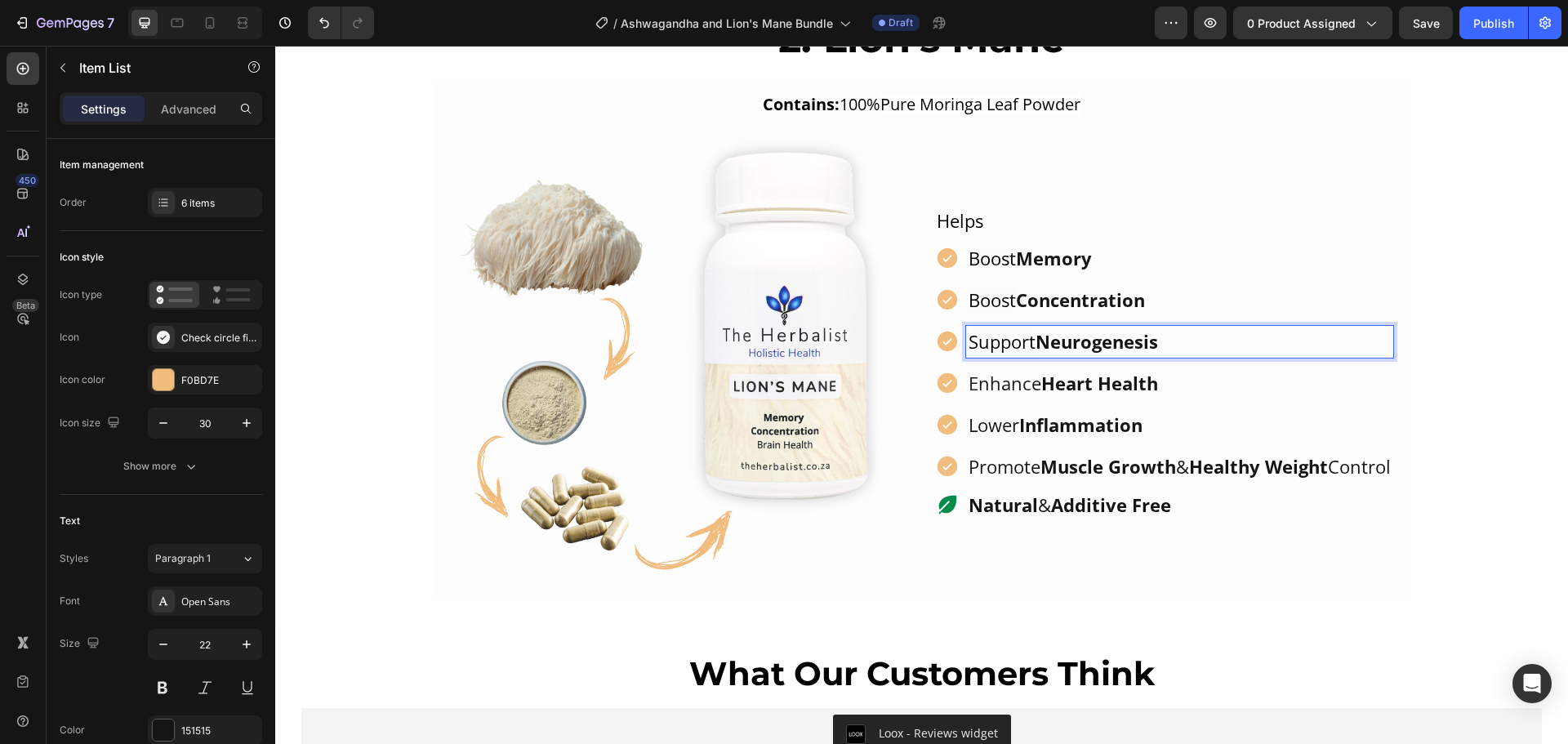
click at [1017, 370] on p "Enhance Heart Health" at bounding box center [1179, 383] width 422 height 27
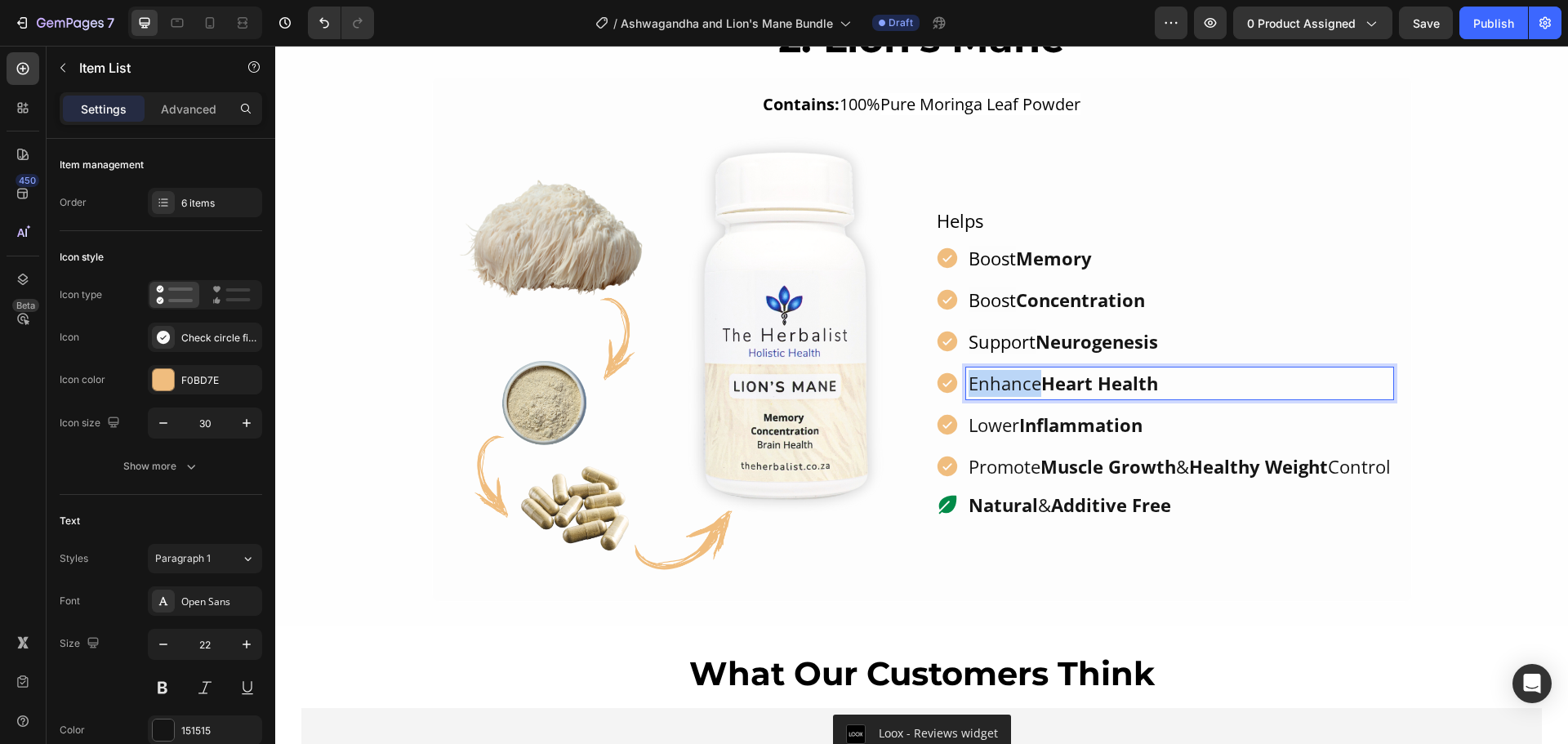
click at [1017, 370] on p "Enhance Heart Health" at bounding box center [1179, 383] width 422 height 27
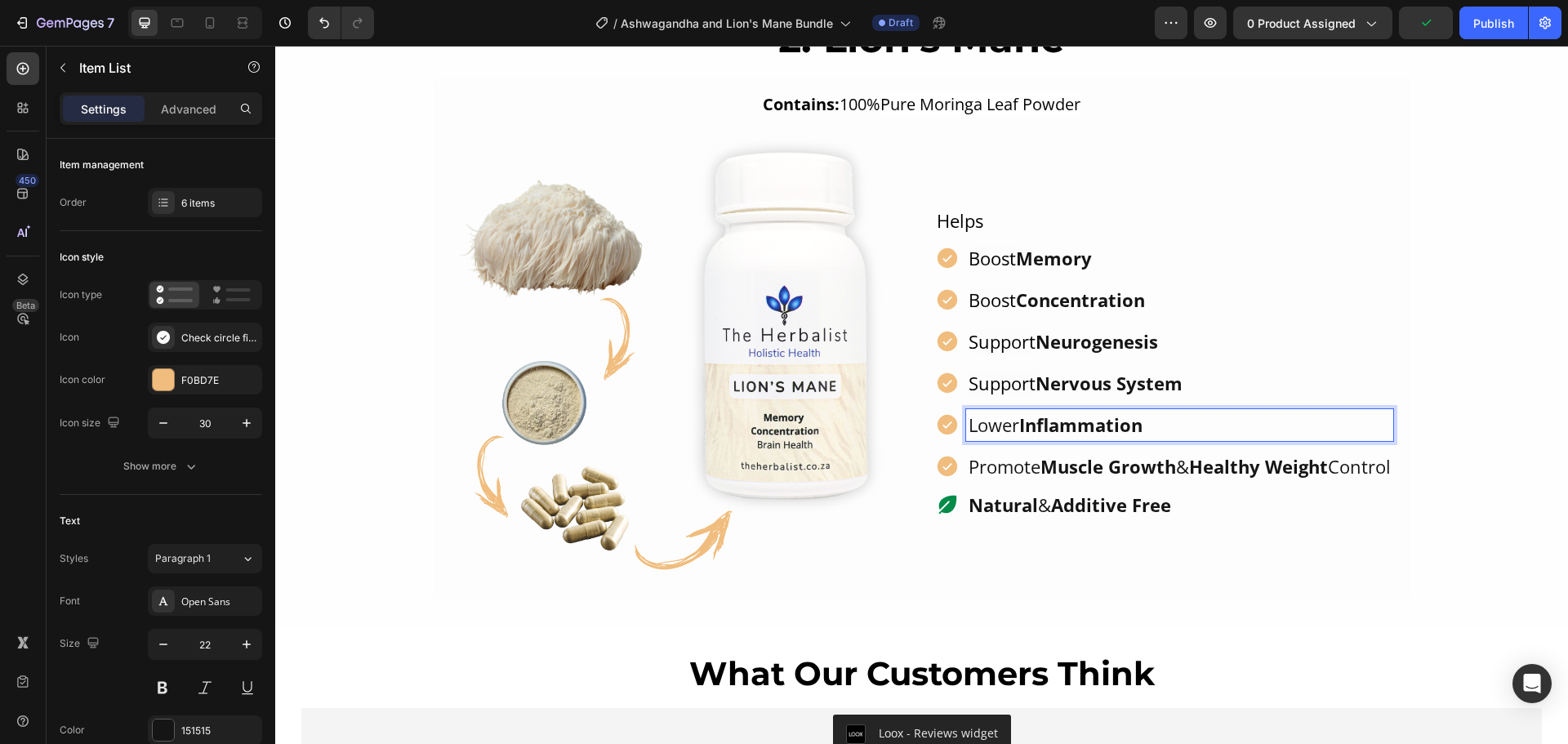
click at [1003, 412] on p "Lower Inflammation" at bounding box center [1179, 425] width 422 height 27
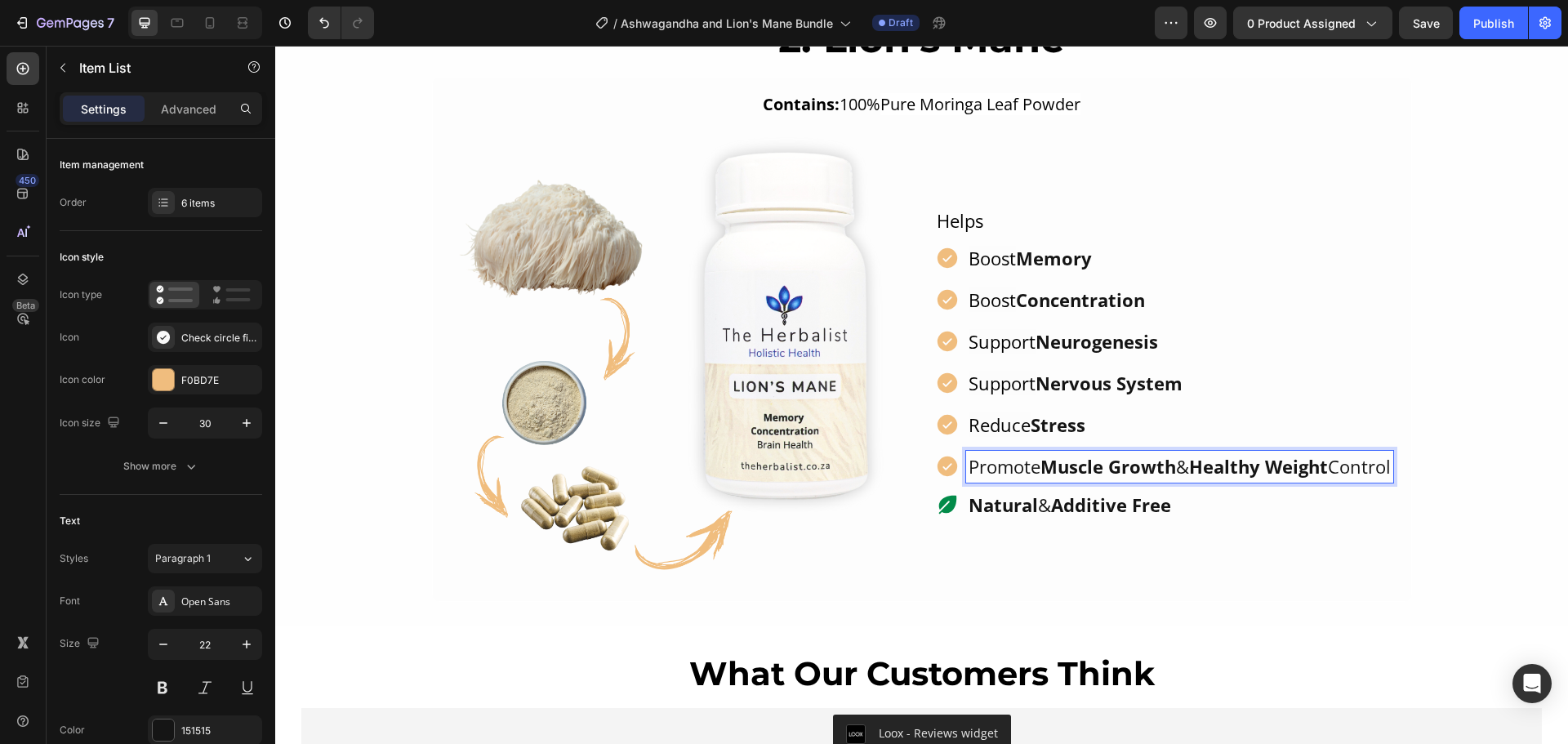
click at [1006, 454] on p "Promote Muscle Growth & Healthy Weight Control" at bounding box center [1179, 466] width 422 height 27
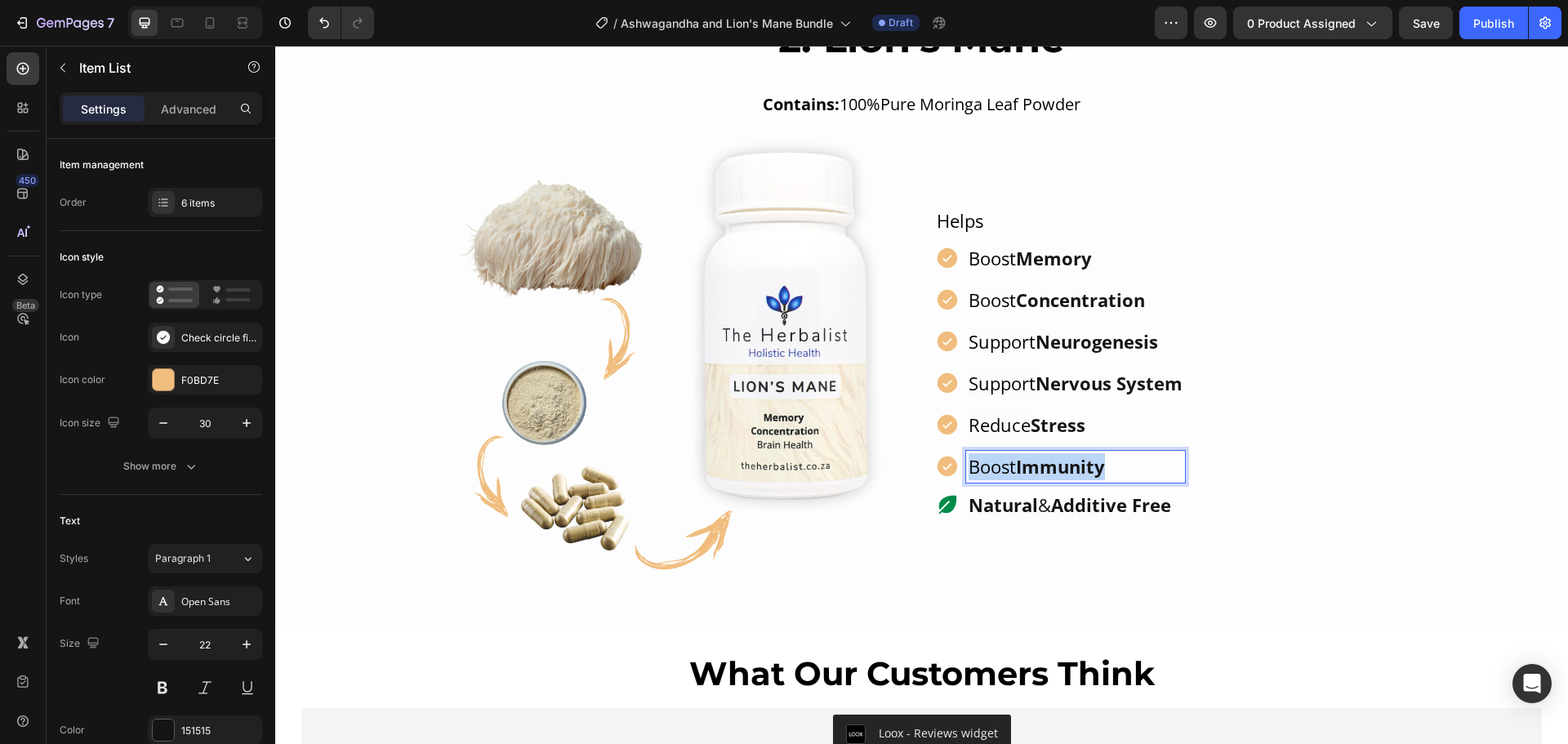
scroll to position [1647, 0]
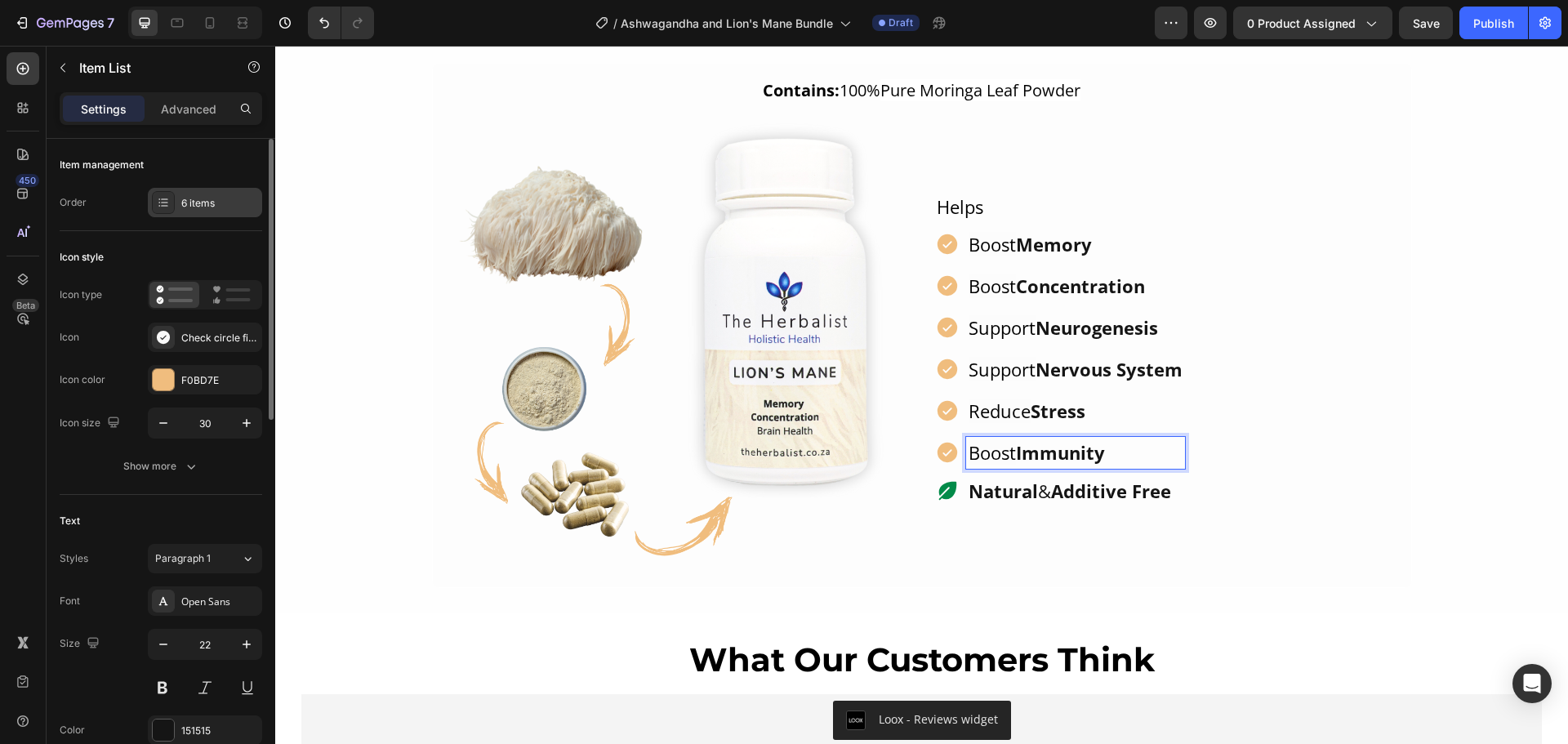
click at [163, 206] on icon at bounding box center [163, 202] width 13 height 13
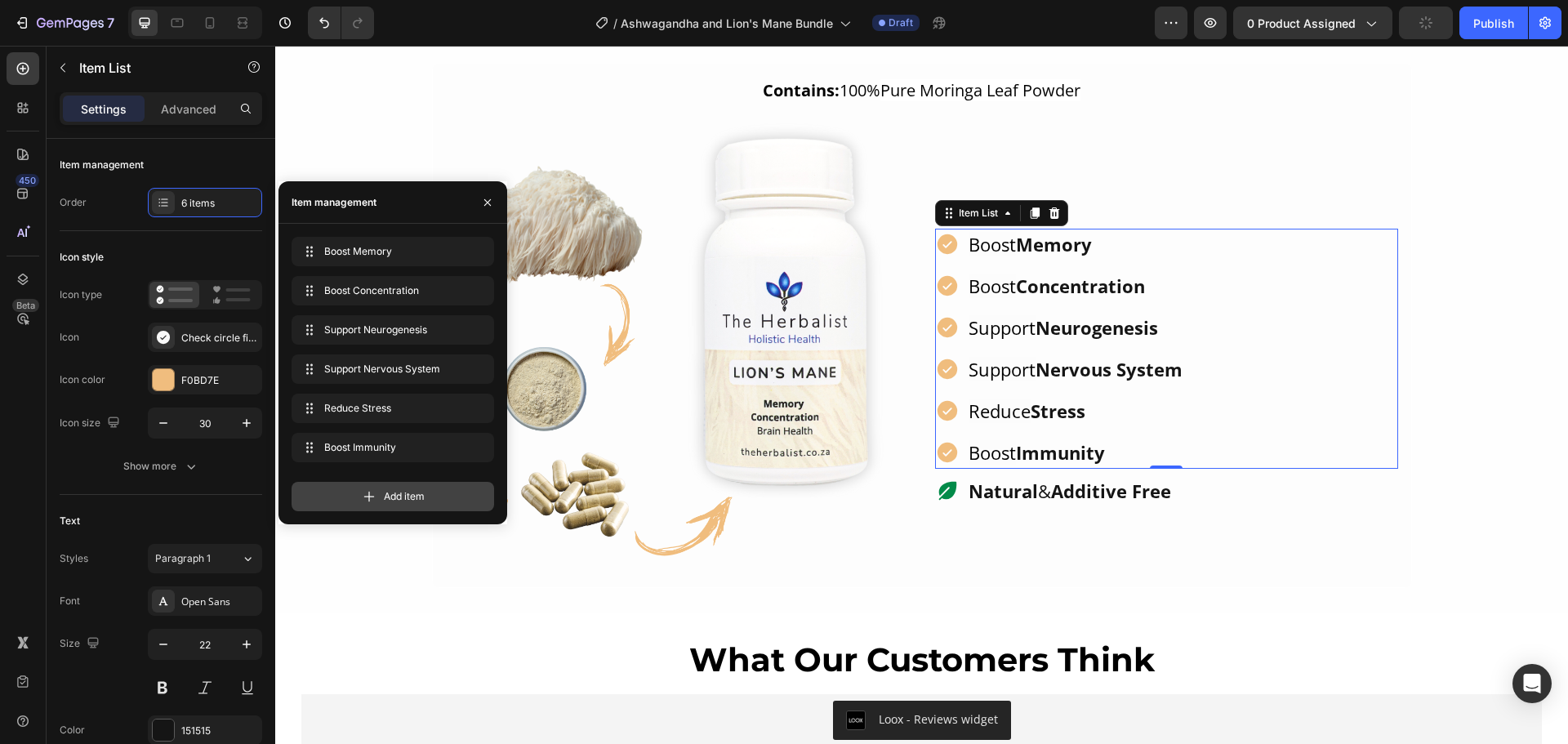
click at [372, 497] on icon at bounding box center [369, 497] width 10 height 10
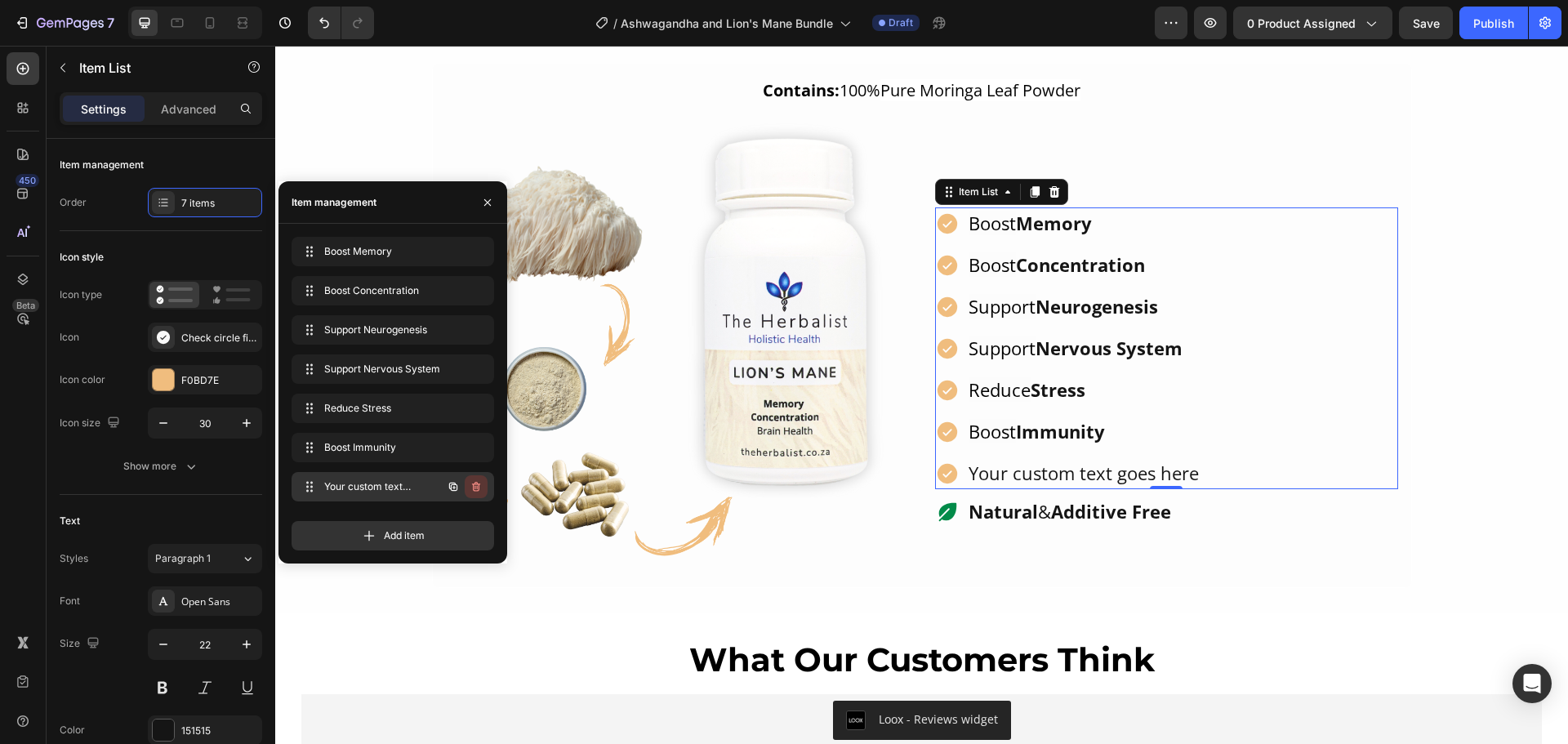
click at [475, 489] on icon "button" at bounding box center [474, 488] width 1 height 4
click at [466, 490] on div "Delete" at bounding box center [465, 486] width 30 height 15
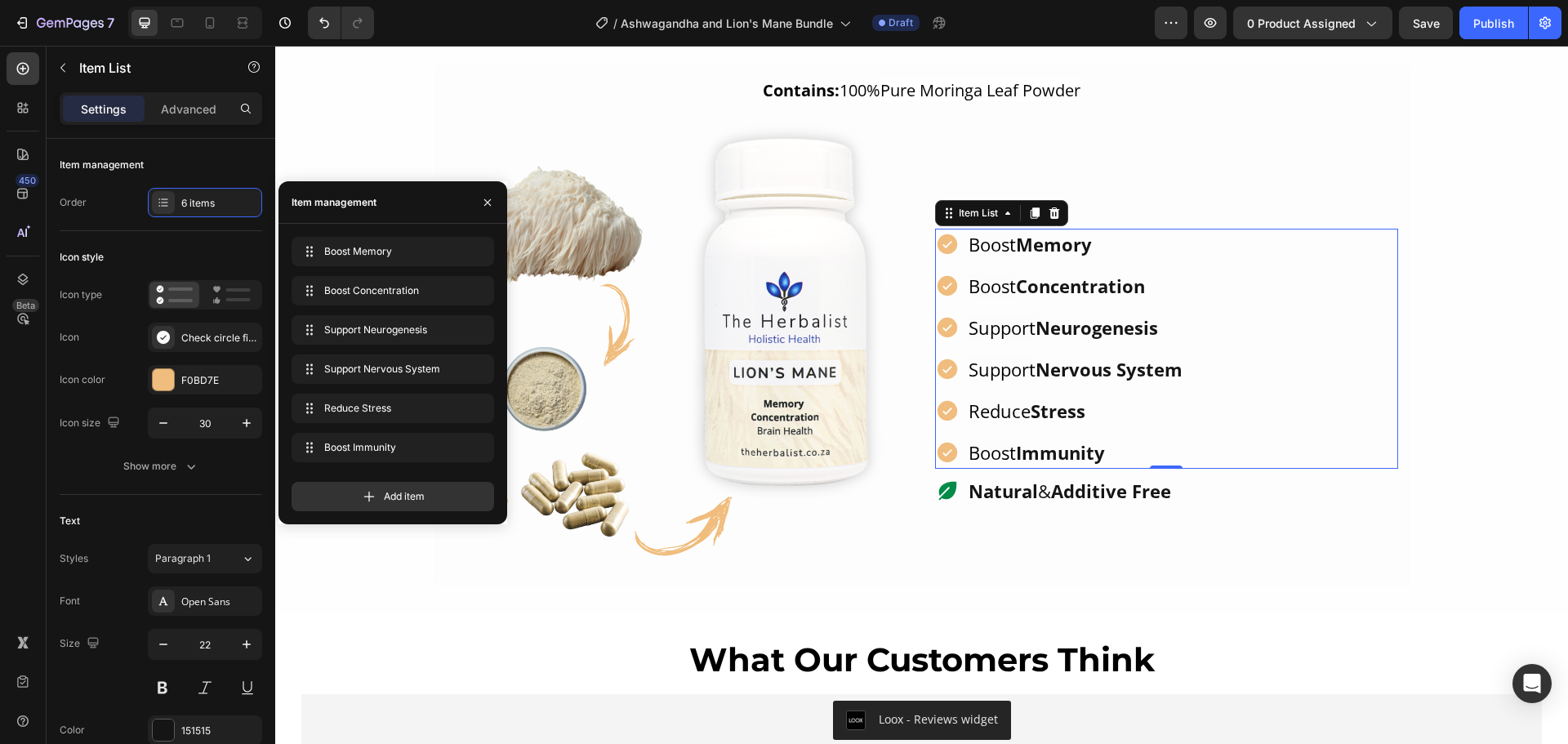
click at [1250, 473] on div "Natural & Additive Free Item List" at bounding box center [1166, 488] width 463 height 39
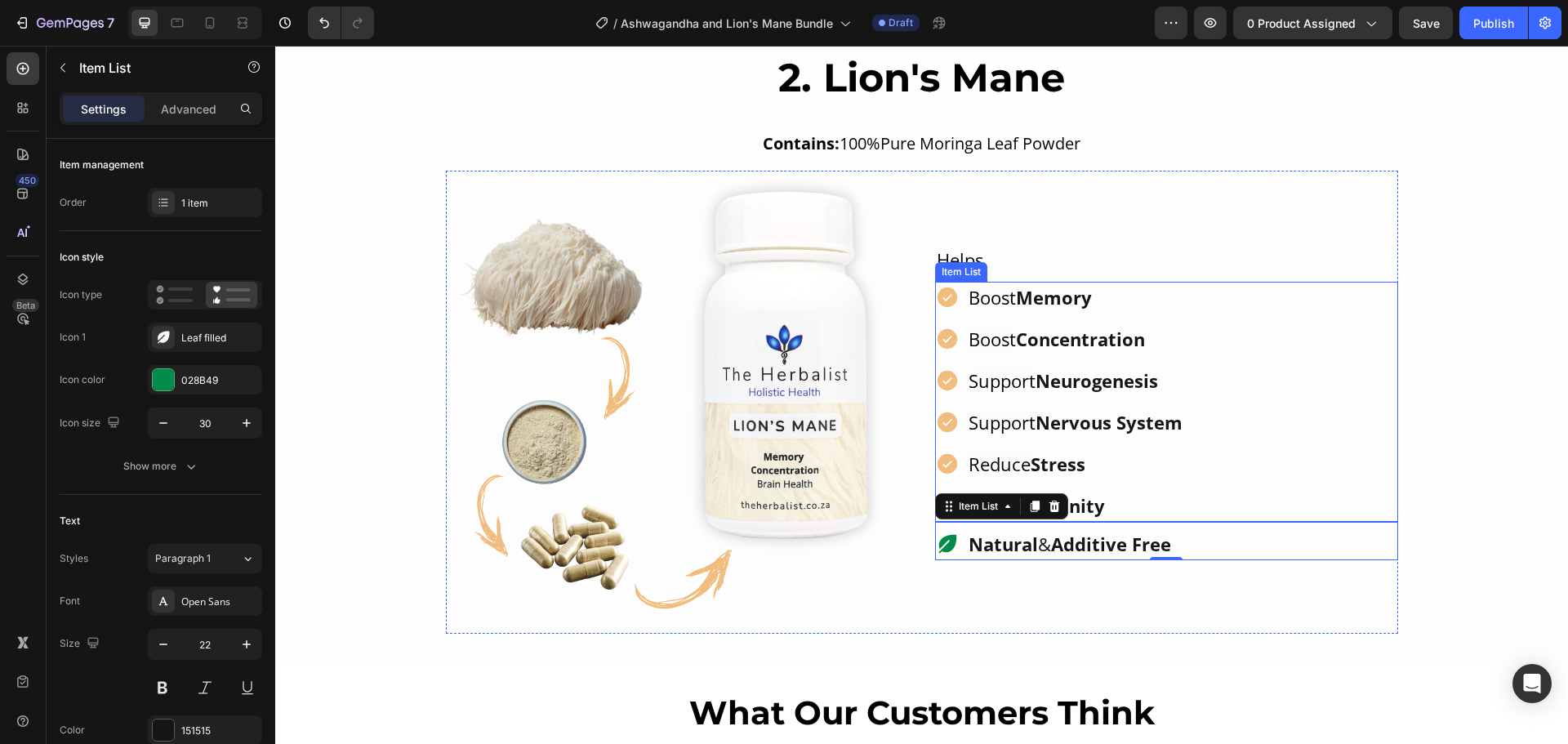
scroll to position [1566, 0]
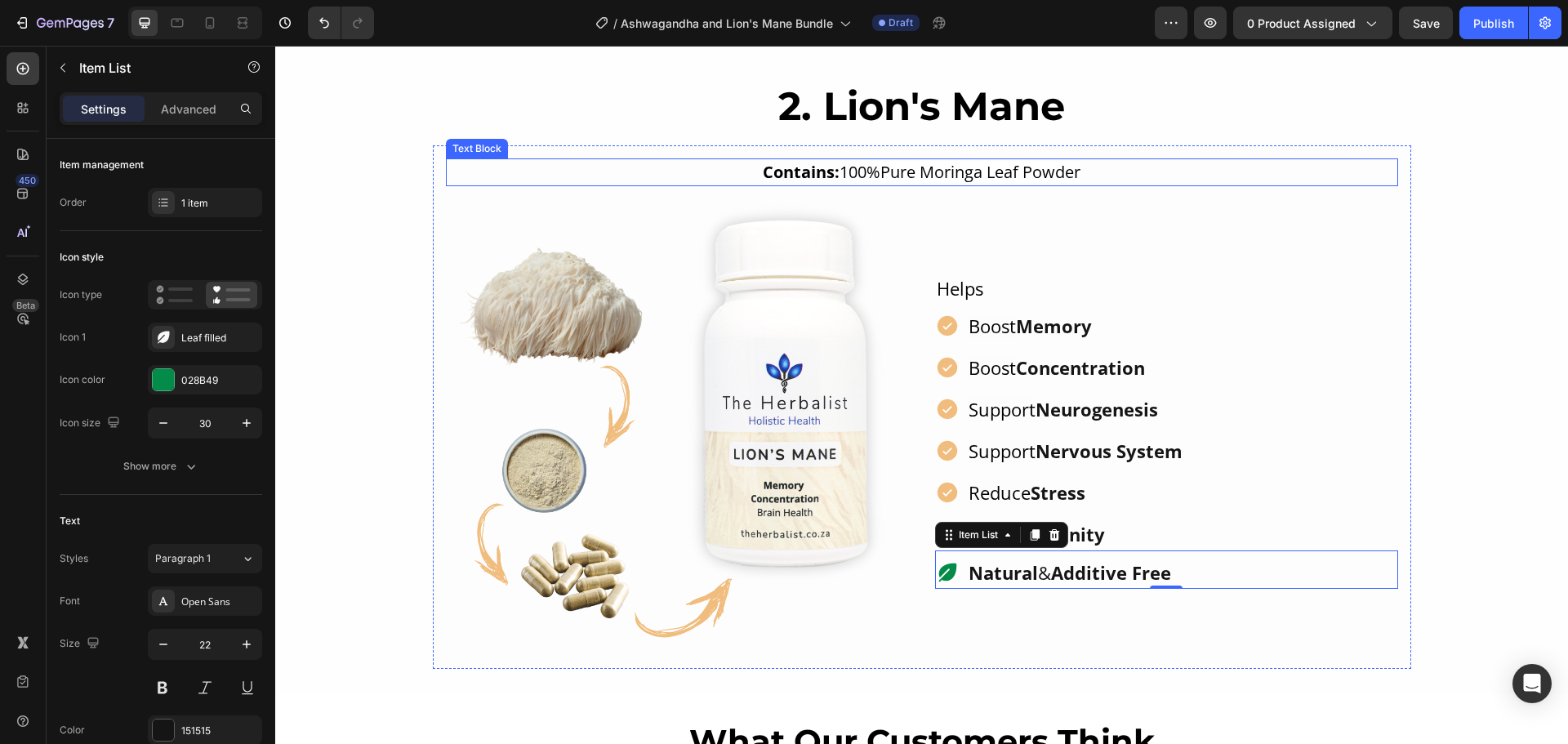
click at [924, 177] on span "Pure Moringa Leaf Powder" at bounding box center [980, 172] width 200 height 22
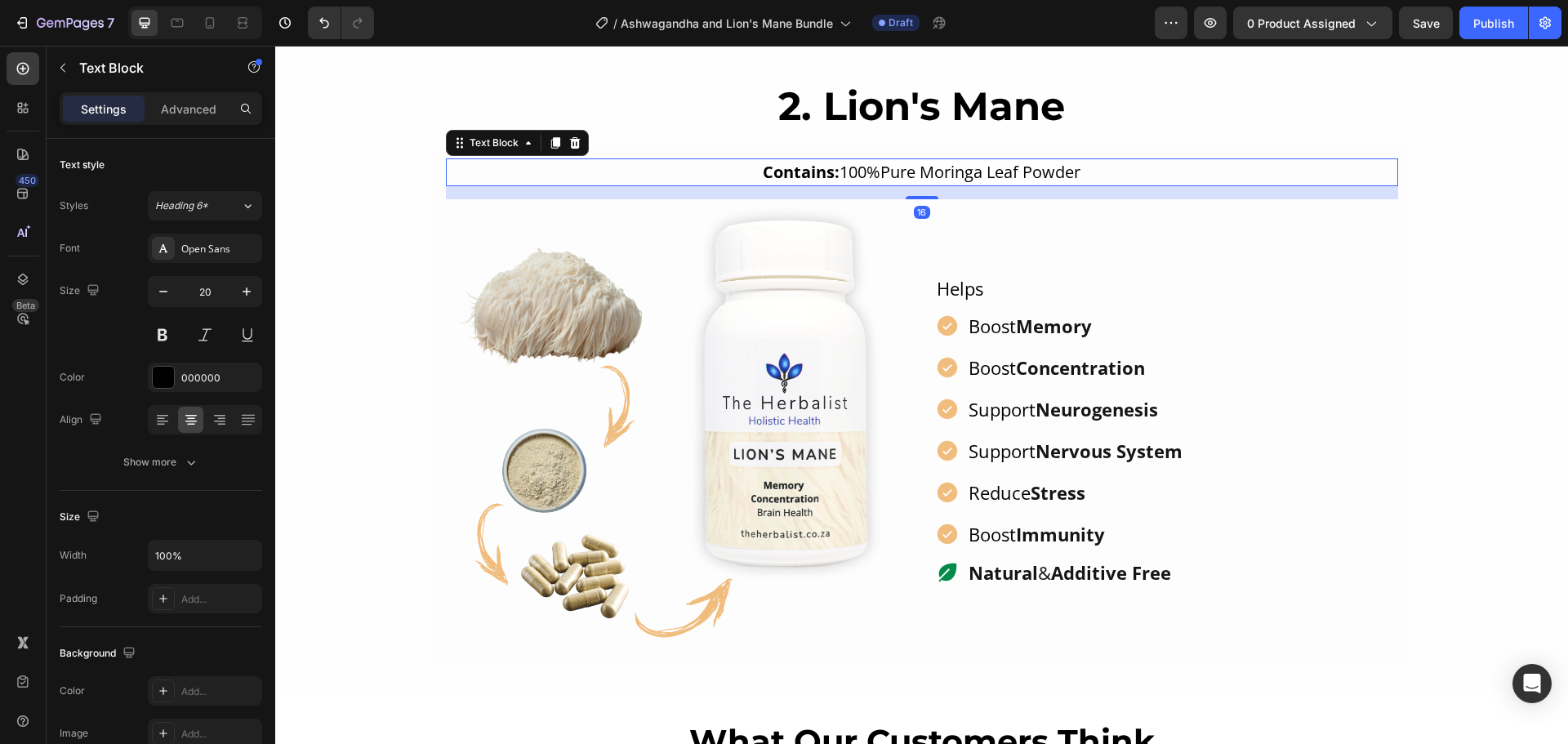
click at [924, 177] on span "Pure Moringa Leaf Powder" at bounding box center [980, 172] width 200 height 22
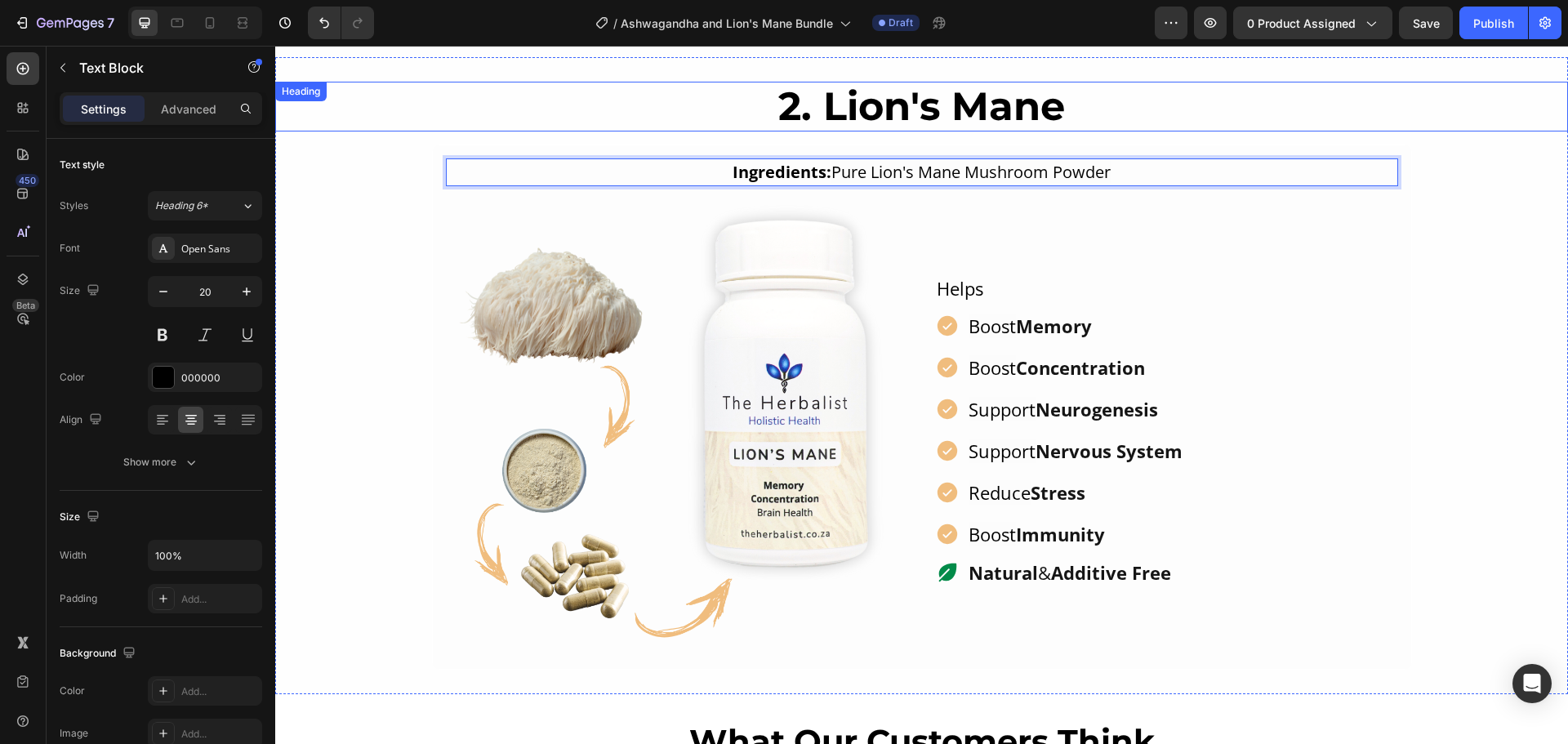
click at [789, 95] on h2 "2. Lion's Mane" at bounding box center [922, 106] width 1292 height 51
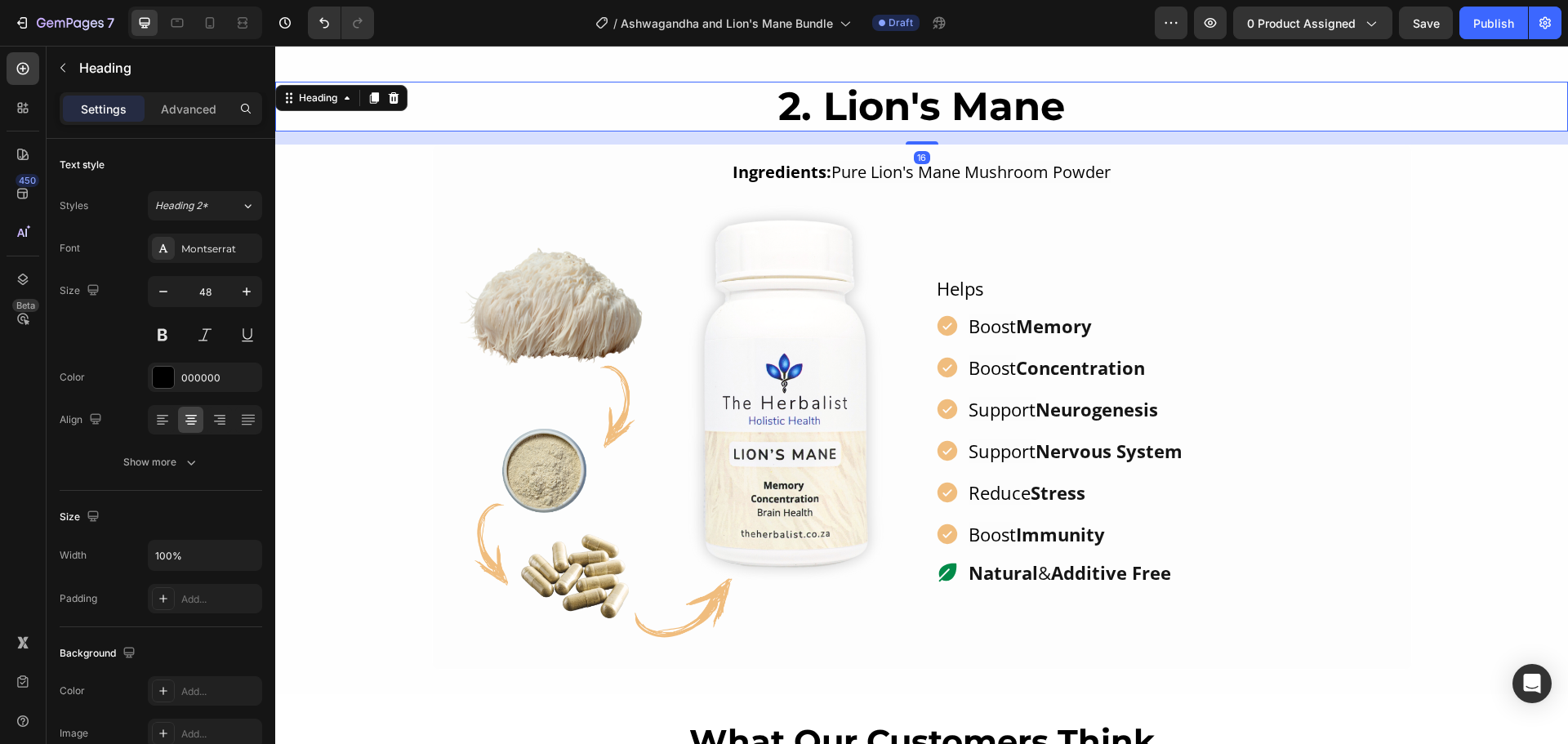
click at [793, 105] on p "2. Lion's Mane" at bounding box center [921, 106] width 1289 height 47
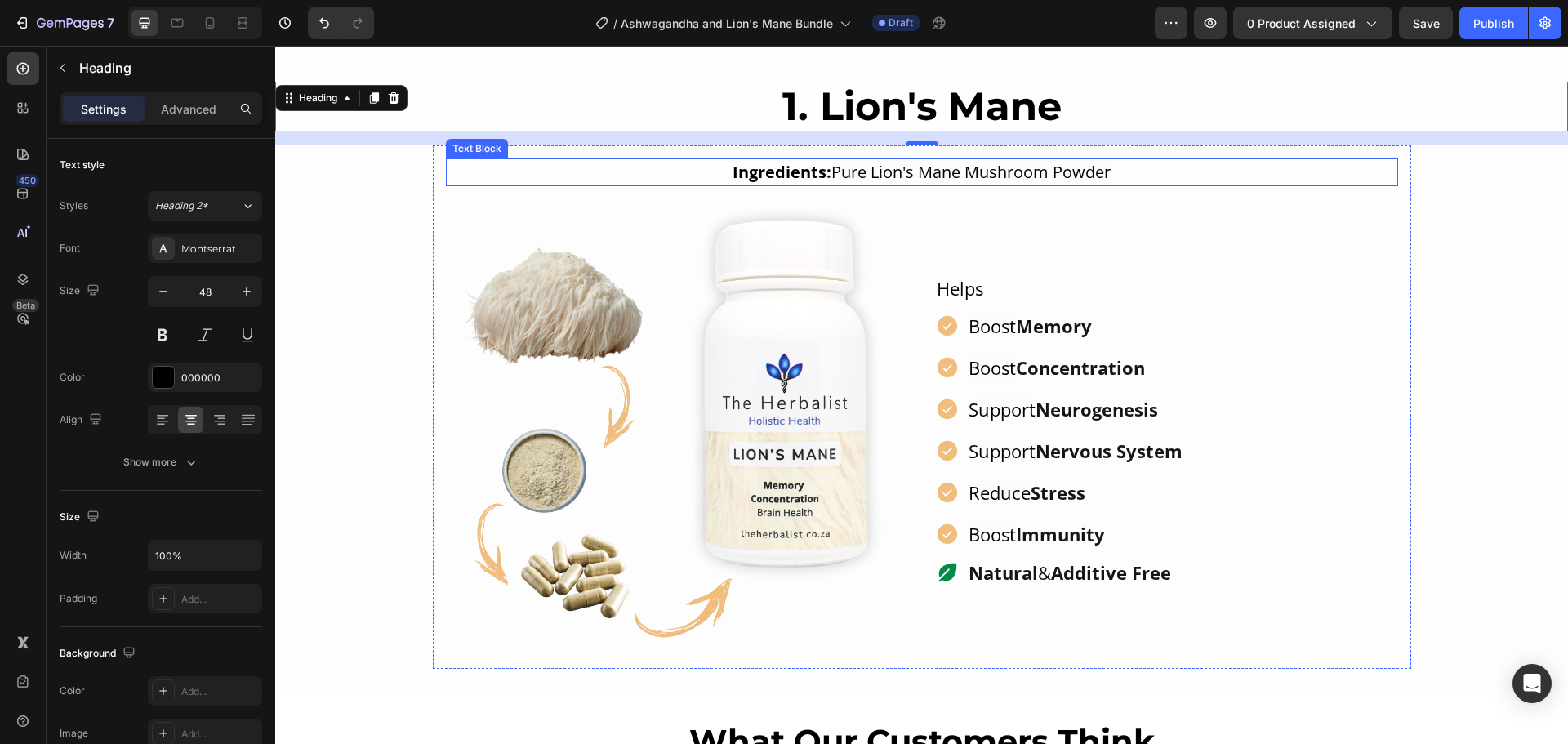
click at [595, 176] on p "Ingredients: Pure Lion's Mane Mushroom Powder" at bounding box center [922, 172] width 949 height 25
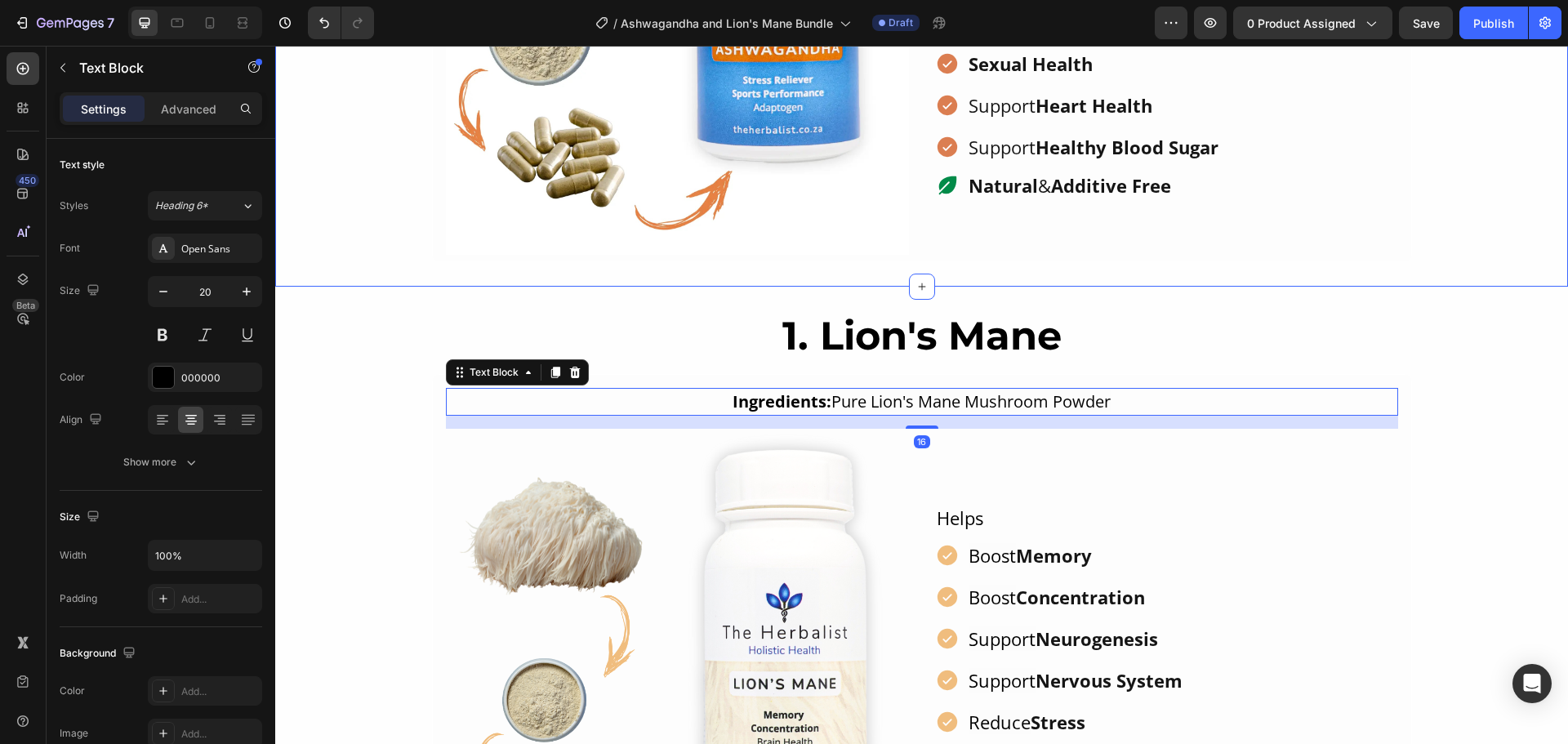
scroll to position [1321, 0]
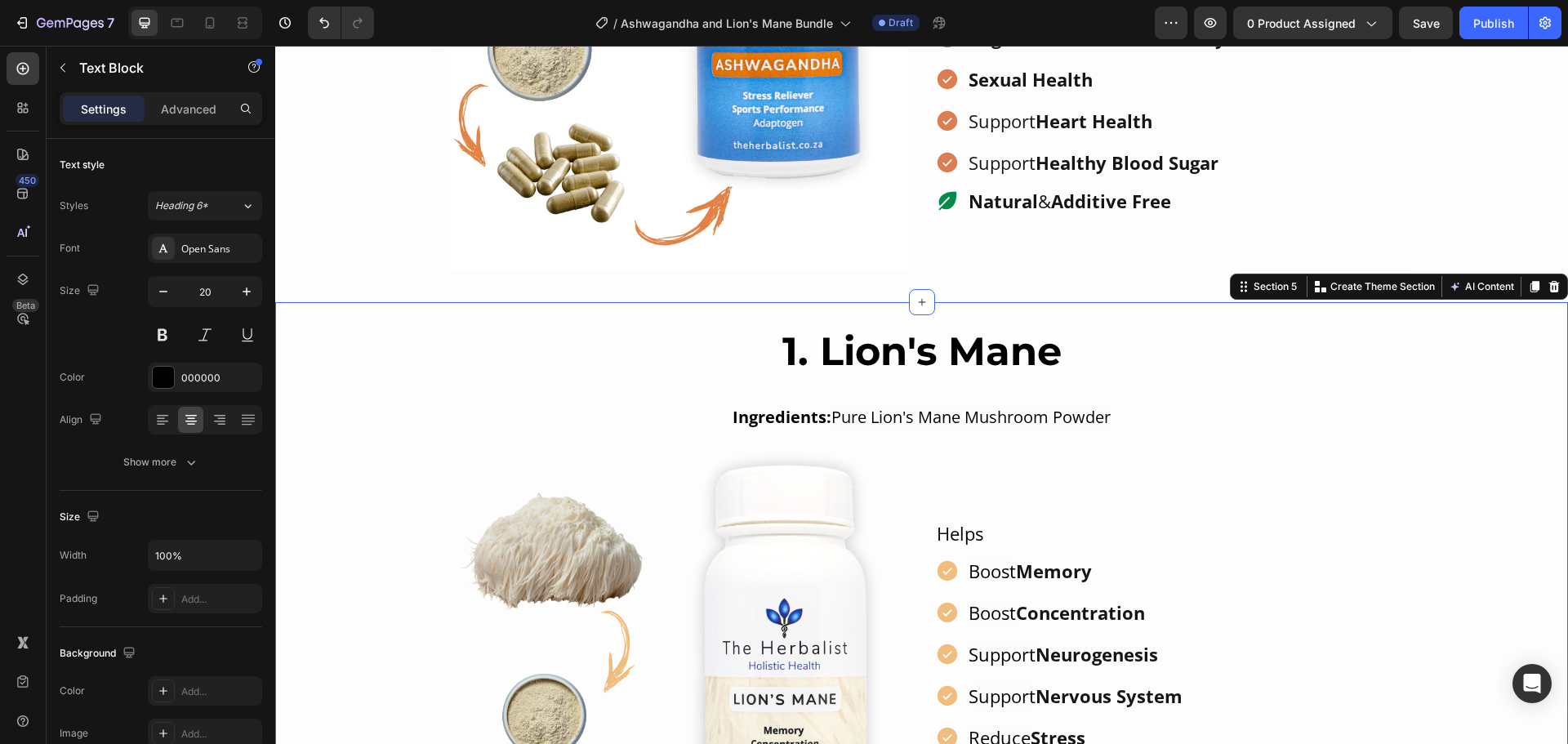
click at [314, 308] on div "1. Lion's Mane Heading Ingredients: Pure Lion's Mane Mushroom Powder Text Block…" at bounding box center [922, 621] width 1292 height 638
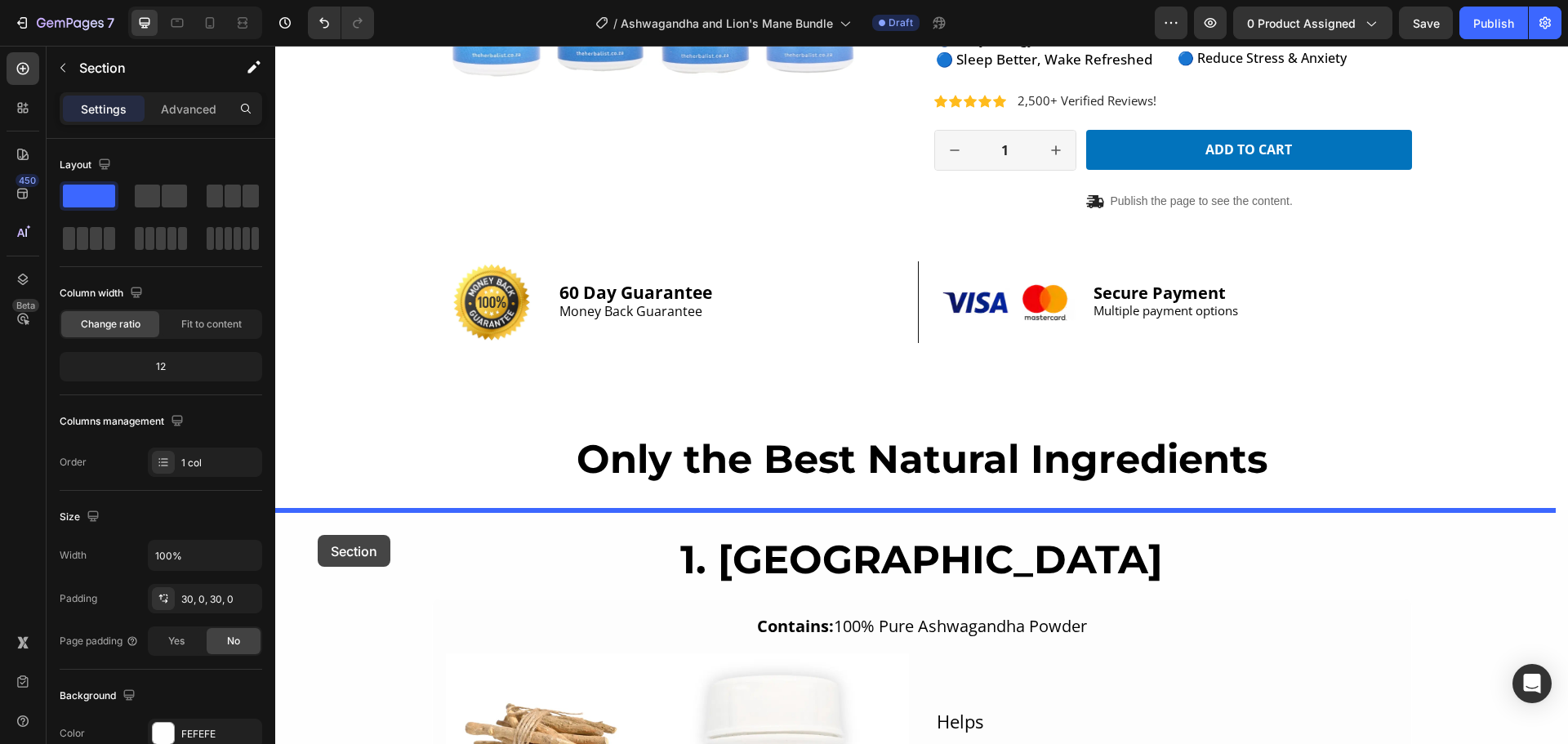
scroll to position [504, 0]
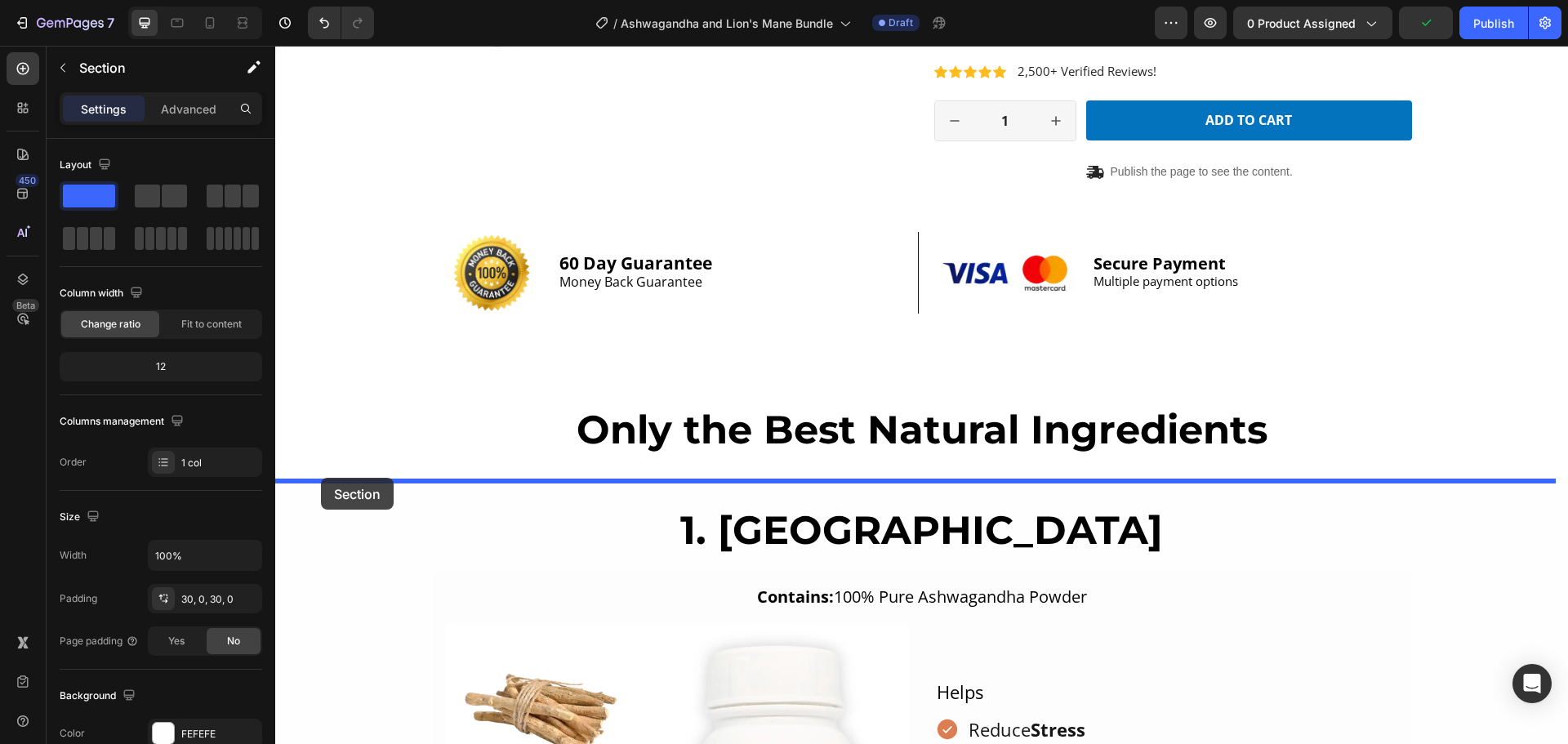
drag, startPoint x: 314, startPoint y: 308, endPoint x: 321, endPoint y: 478, distance: 170.1
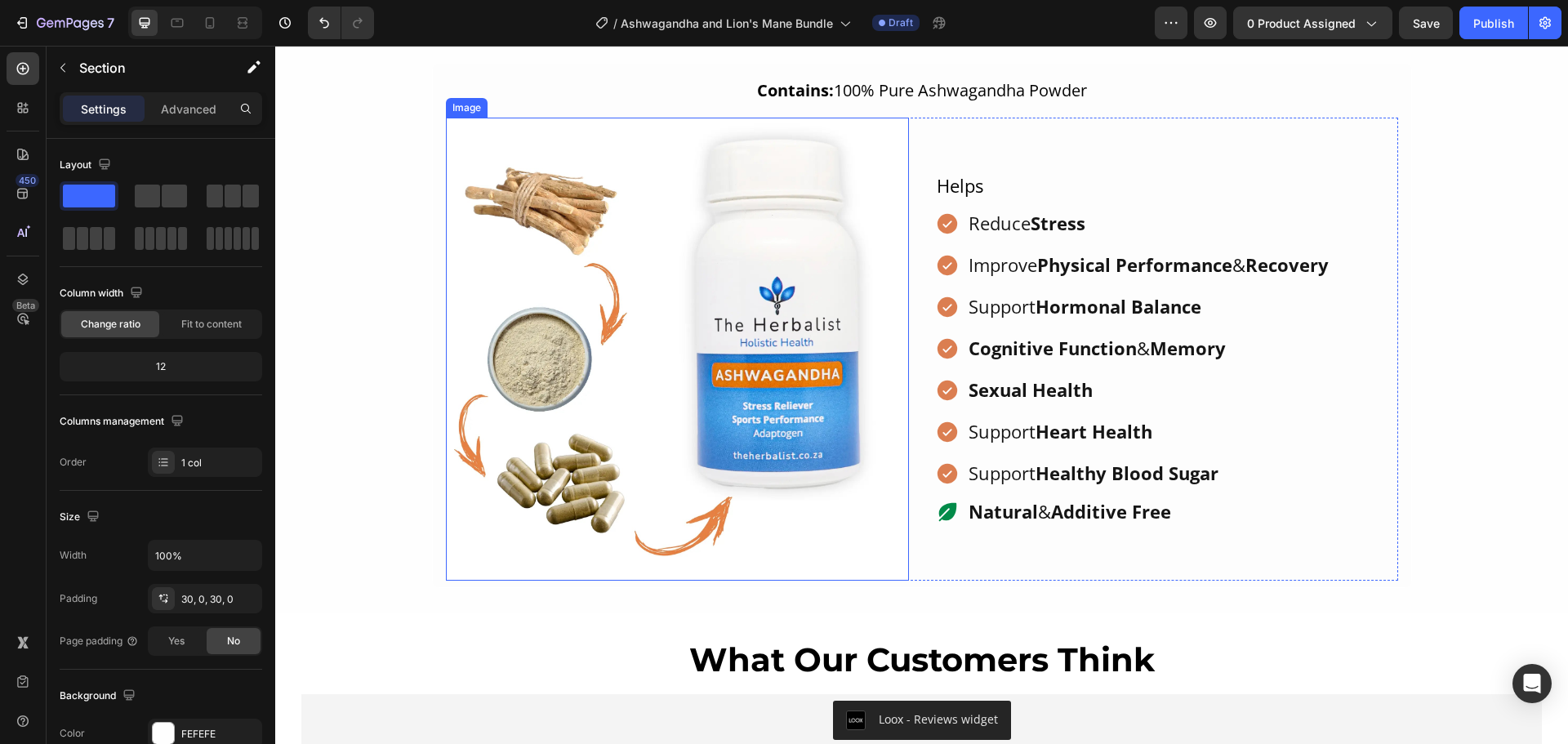
scroll to position [1484, 0]
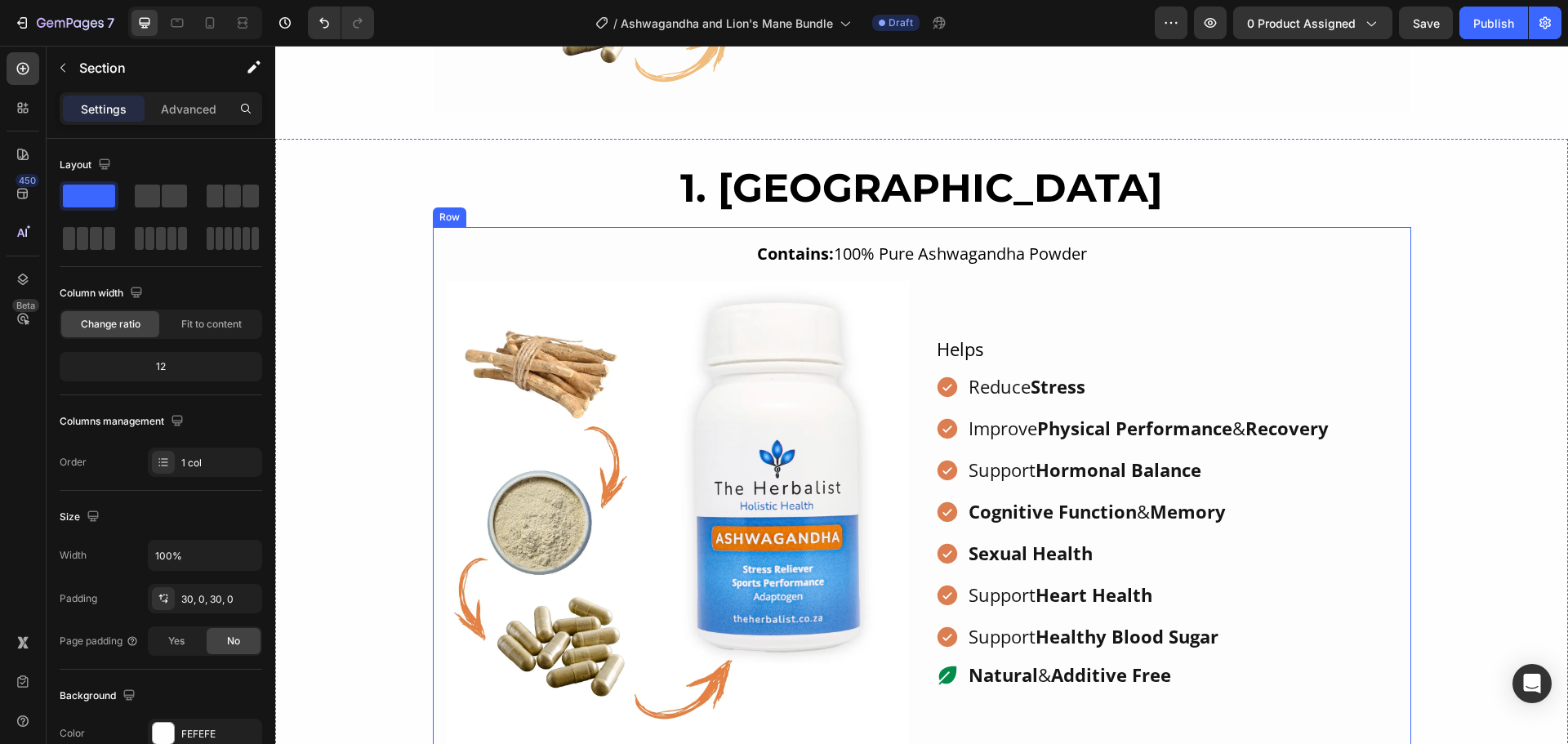
click at [758, 202] on h2 "1. [GEOGRAPHIC_DATA]" at bounding box center [922, 188] width 1292 height 51
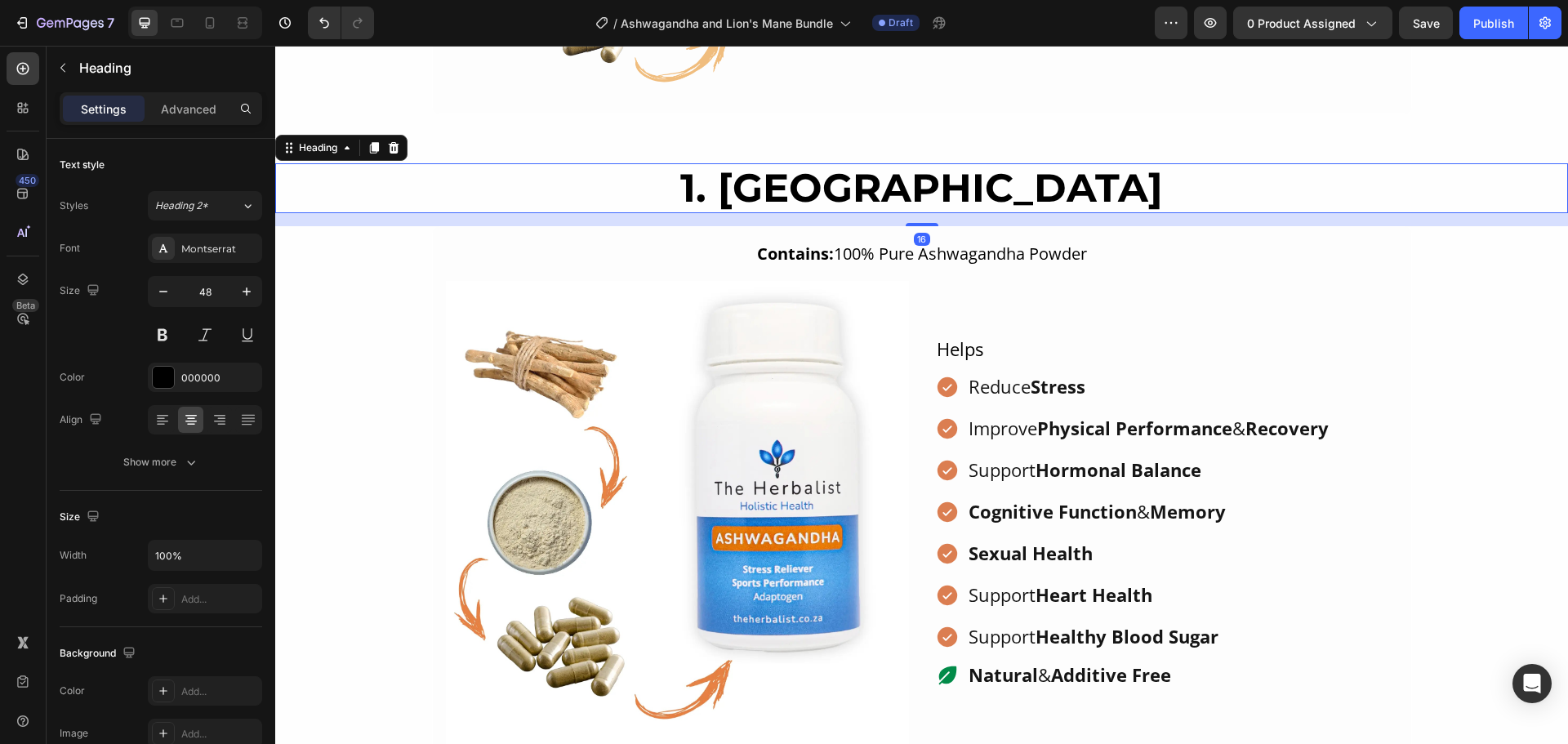
click at [765, 193] on h2 "1. [GEOGRAPHIC_DATA]" at bounding box center [922, 188] width 1292 height 51
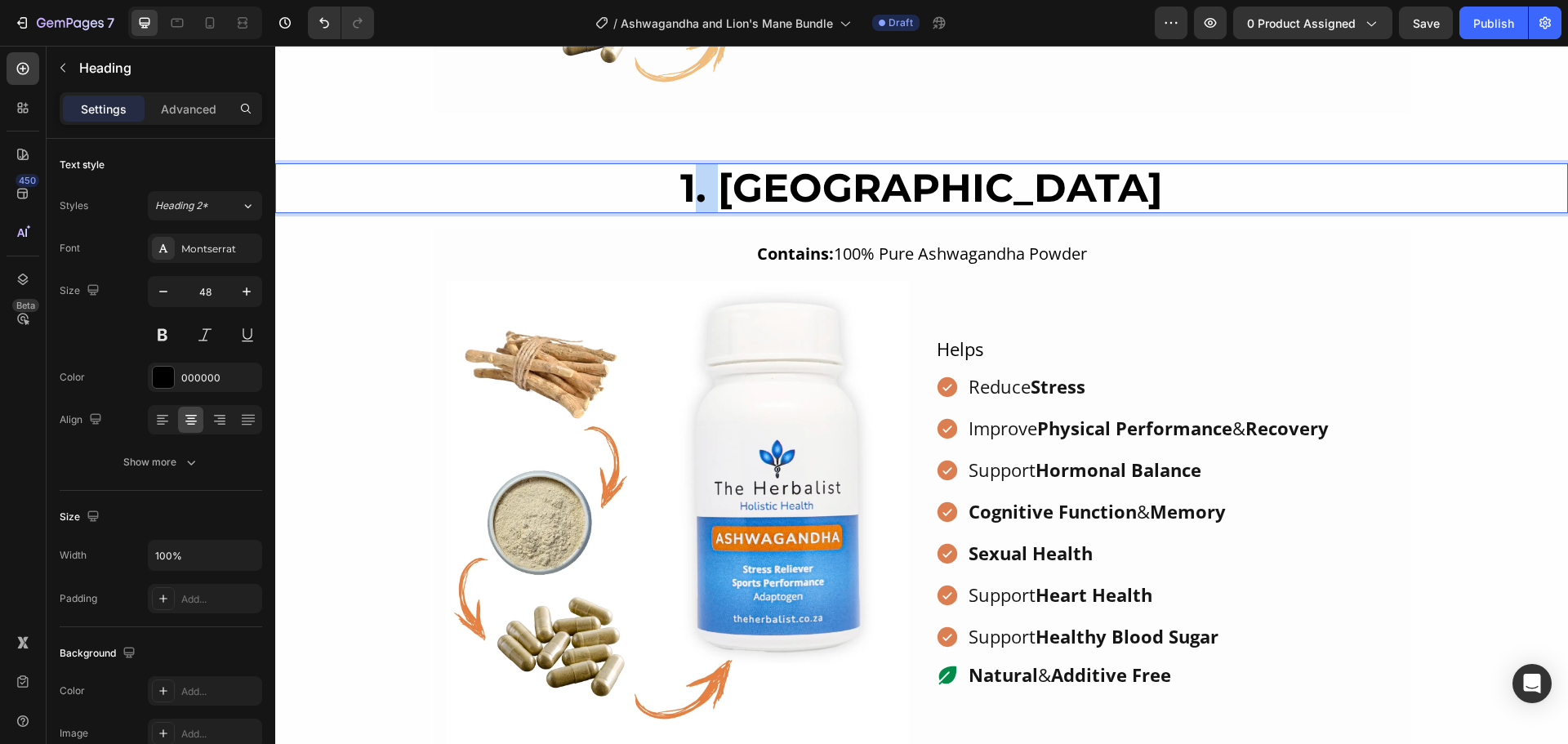
click at [765, 193] on p "1. [GEOGRAPHIC_DATA]" at bounding box center [921, 188] width 1289 height 47
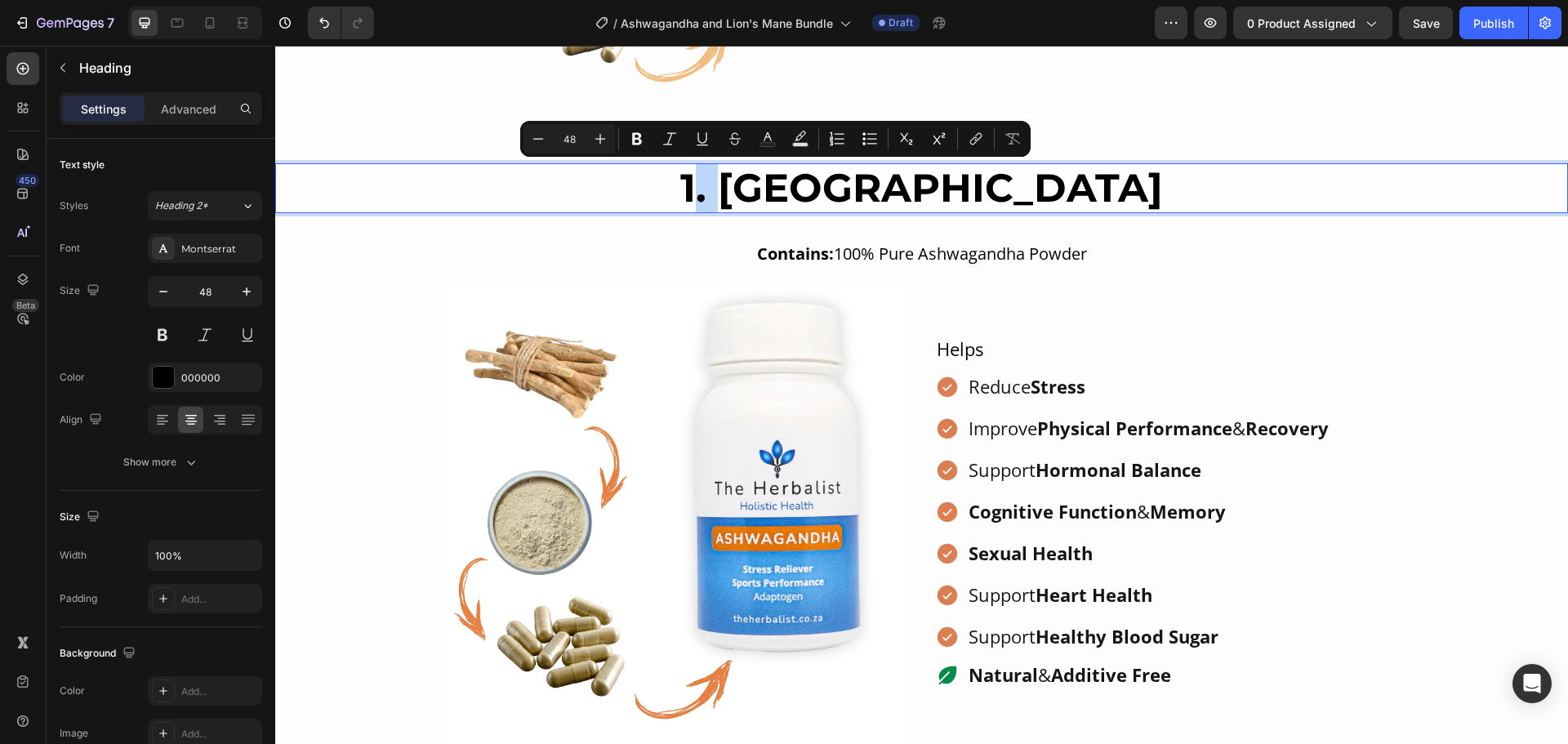
click at [765, 193] on p "1. [GEOGRAPHIC_DATA]" at bounding box center [921, 188] width 1289 height 47
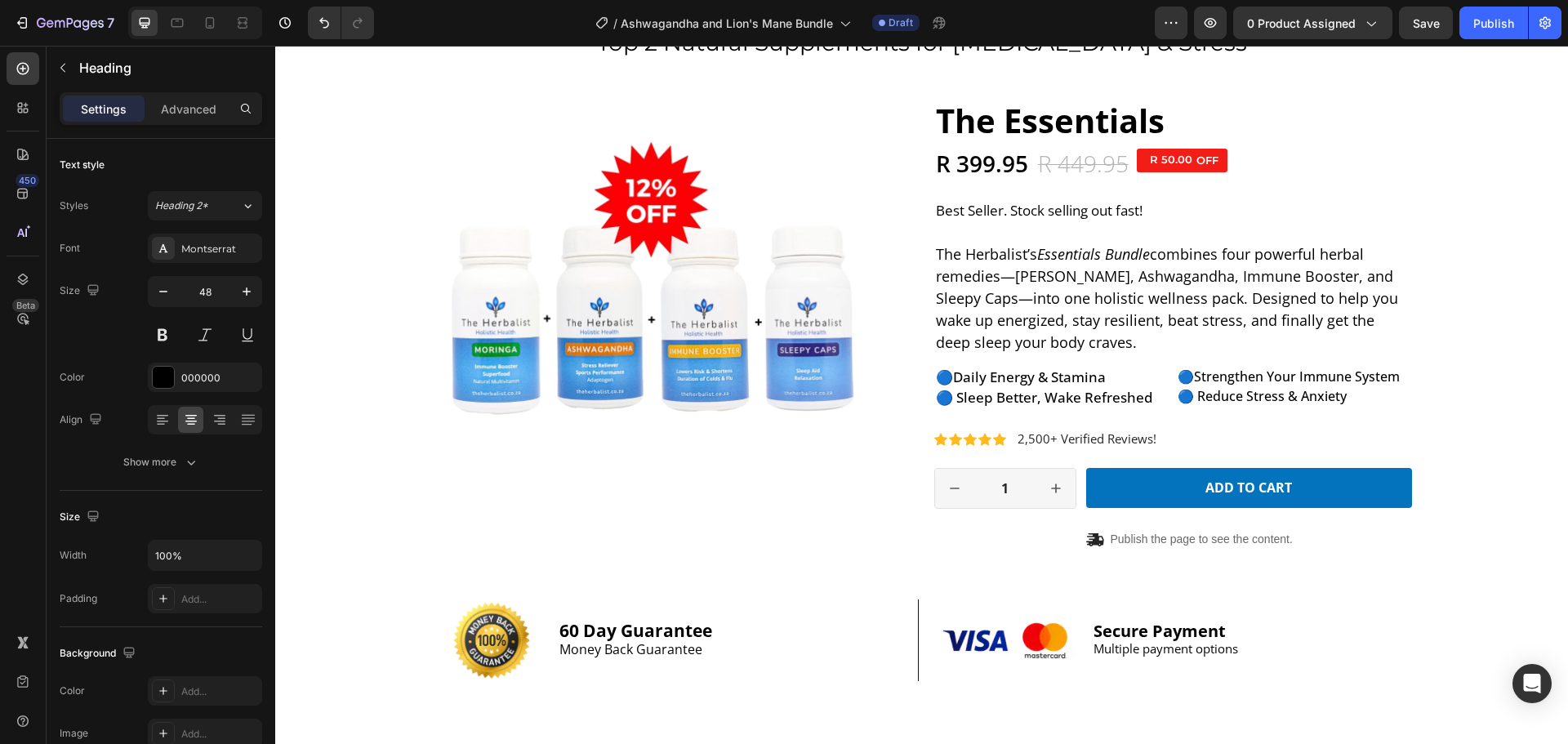
scroll to position [0, 0]
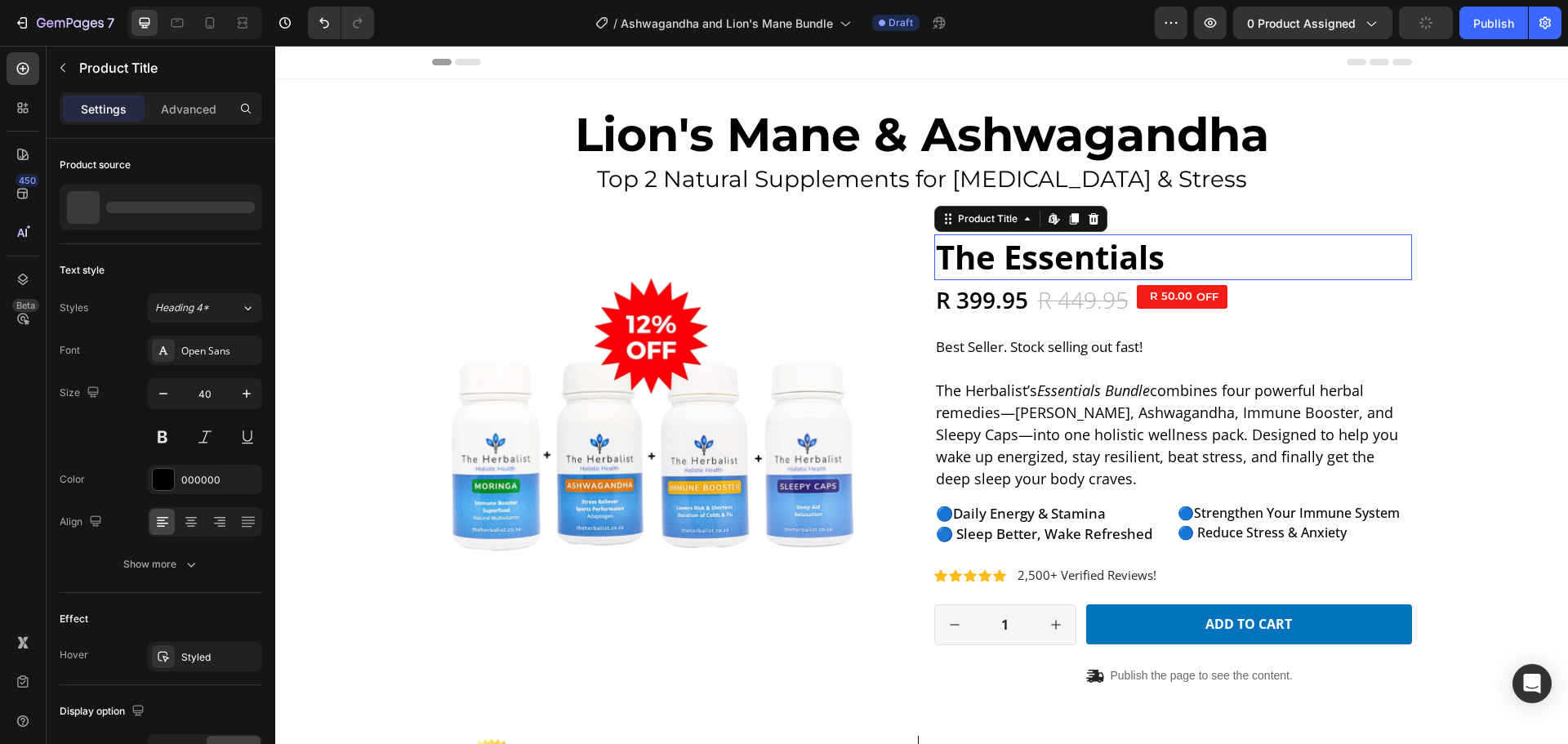
click at [1024, 258] on h1 "The Essentials" at bounding box center [1173, 257] width 478 height 45
click at [747, 412] on img at bounding box center [651, 454] width 438 height 438
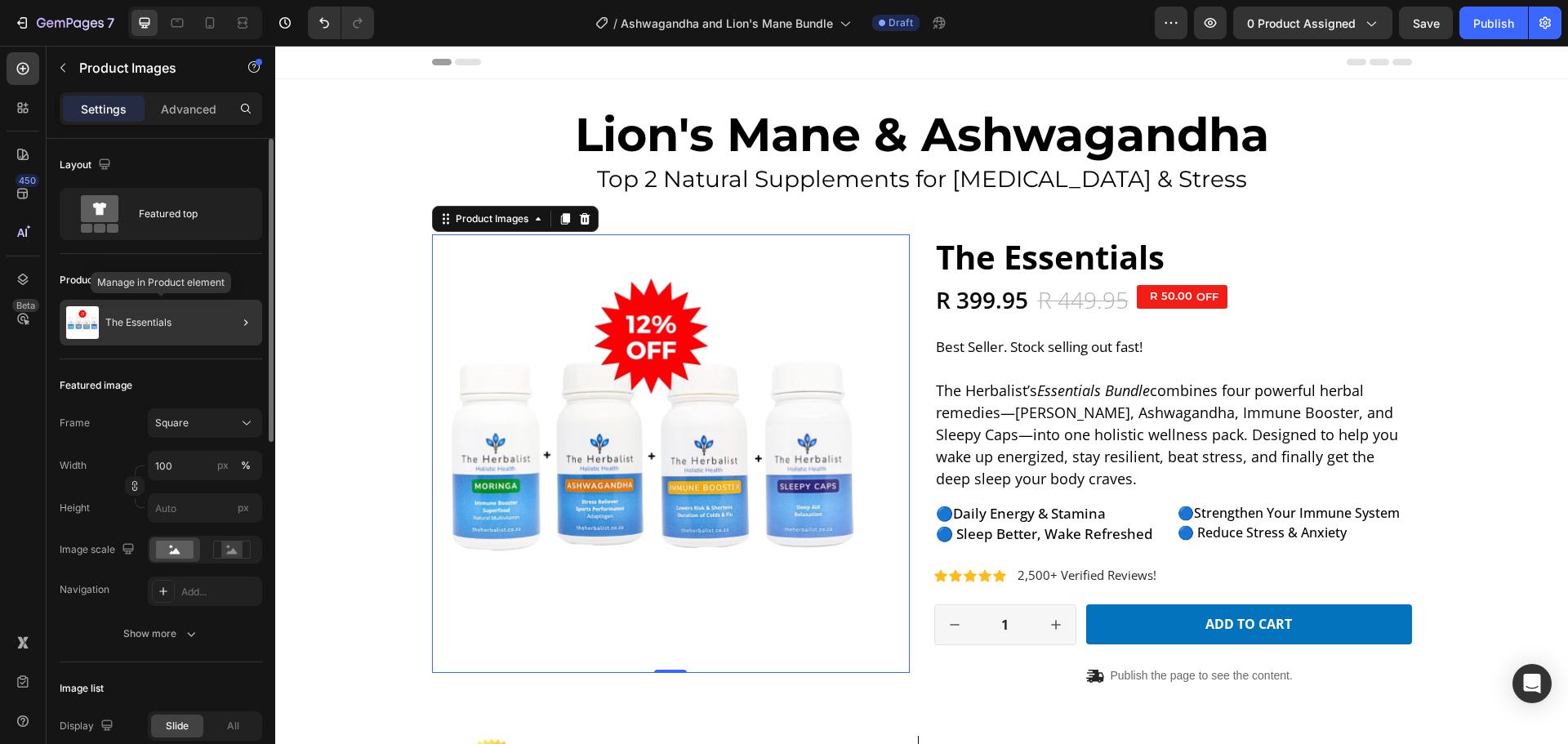
click at [137, 320] on p "The Essentials" at bounding box center [138, 322] width 66 height 11
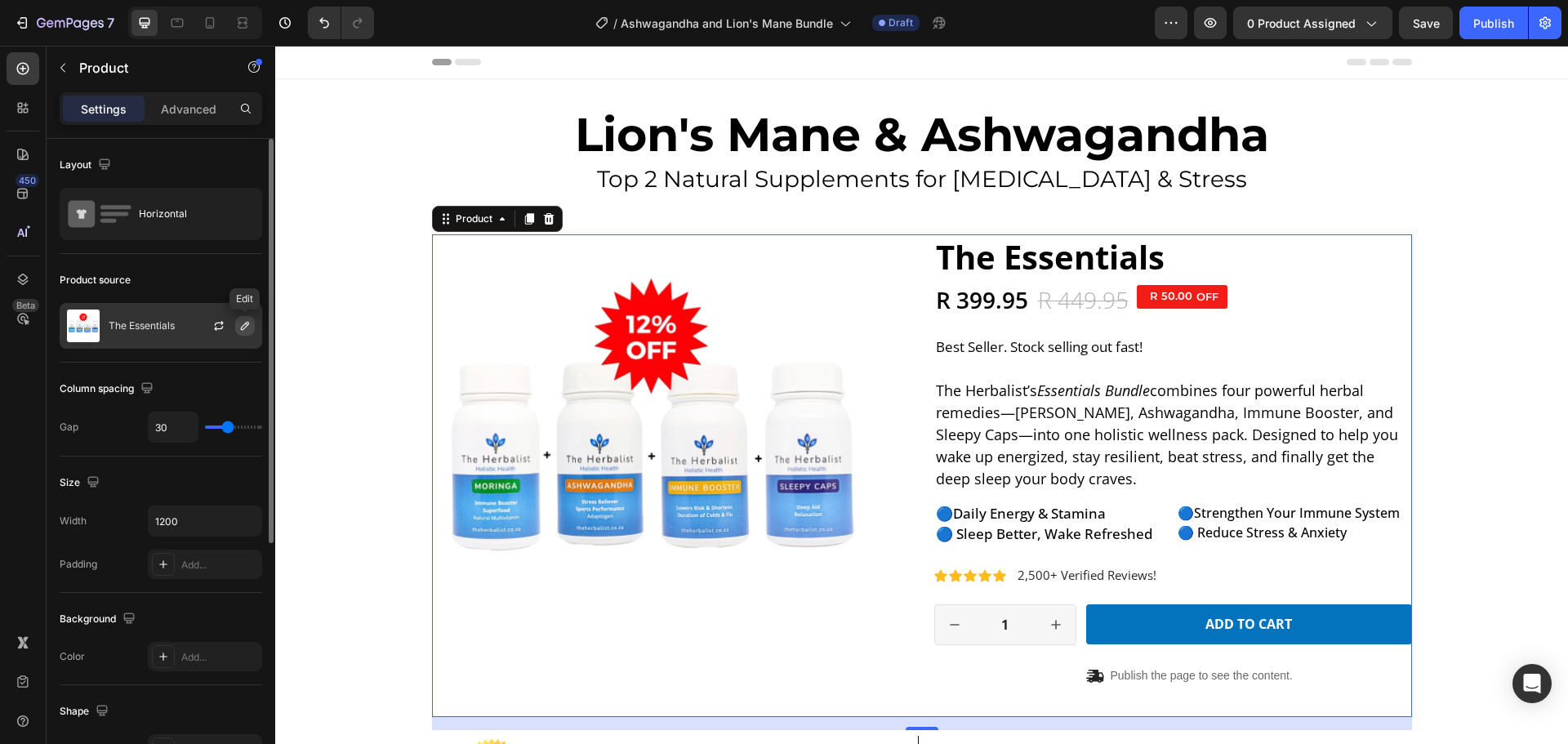
click at [241, 324] on icon "button" at bounding box center [245, 325] width 13 height 13
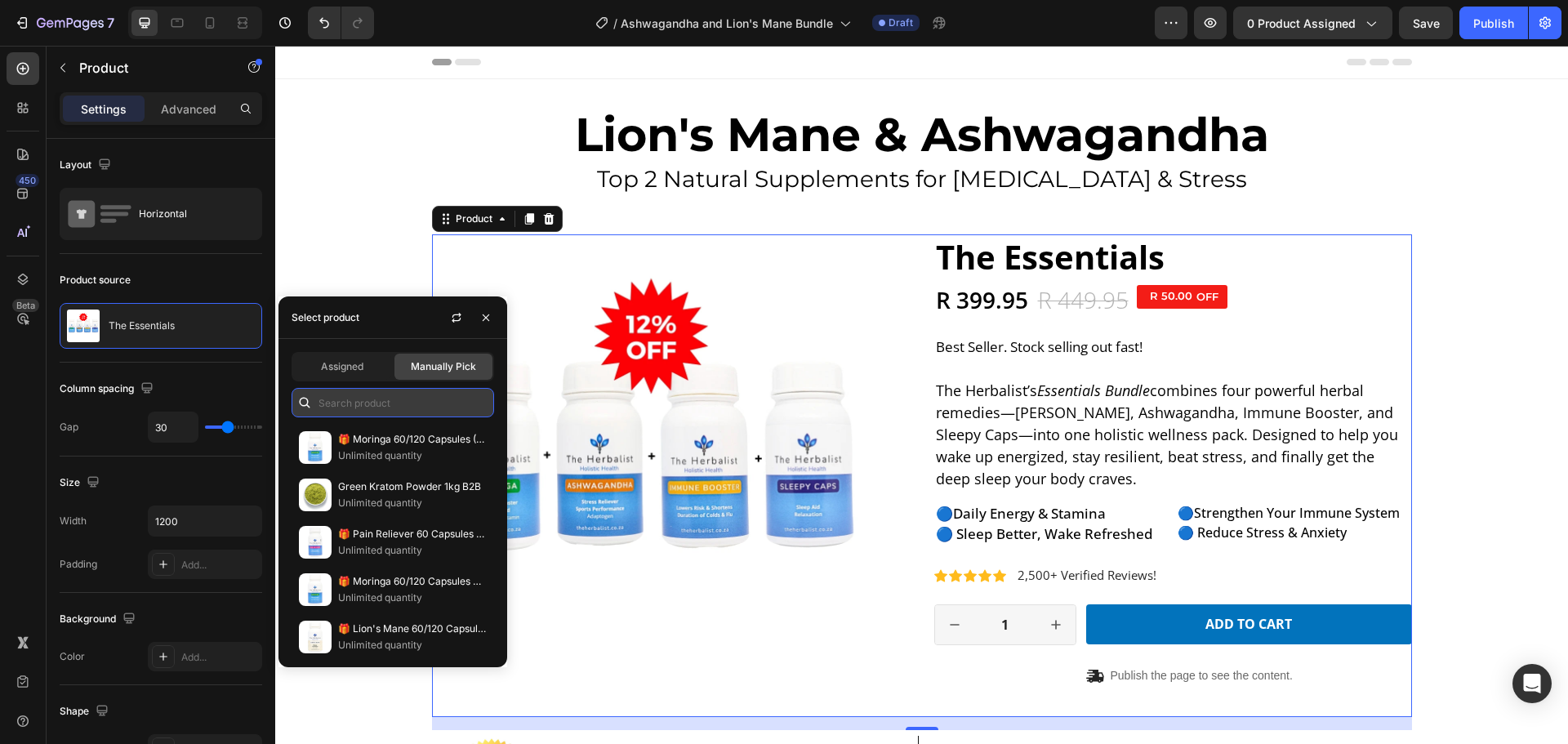
click at [370, 406] on input "text" at bounding box center [393, 402] width 203 height 29
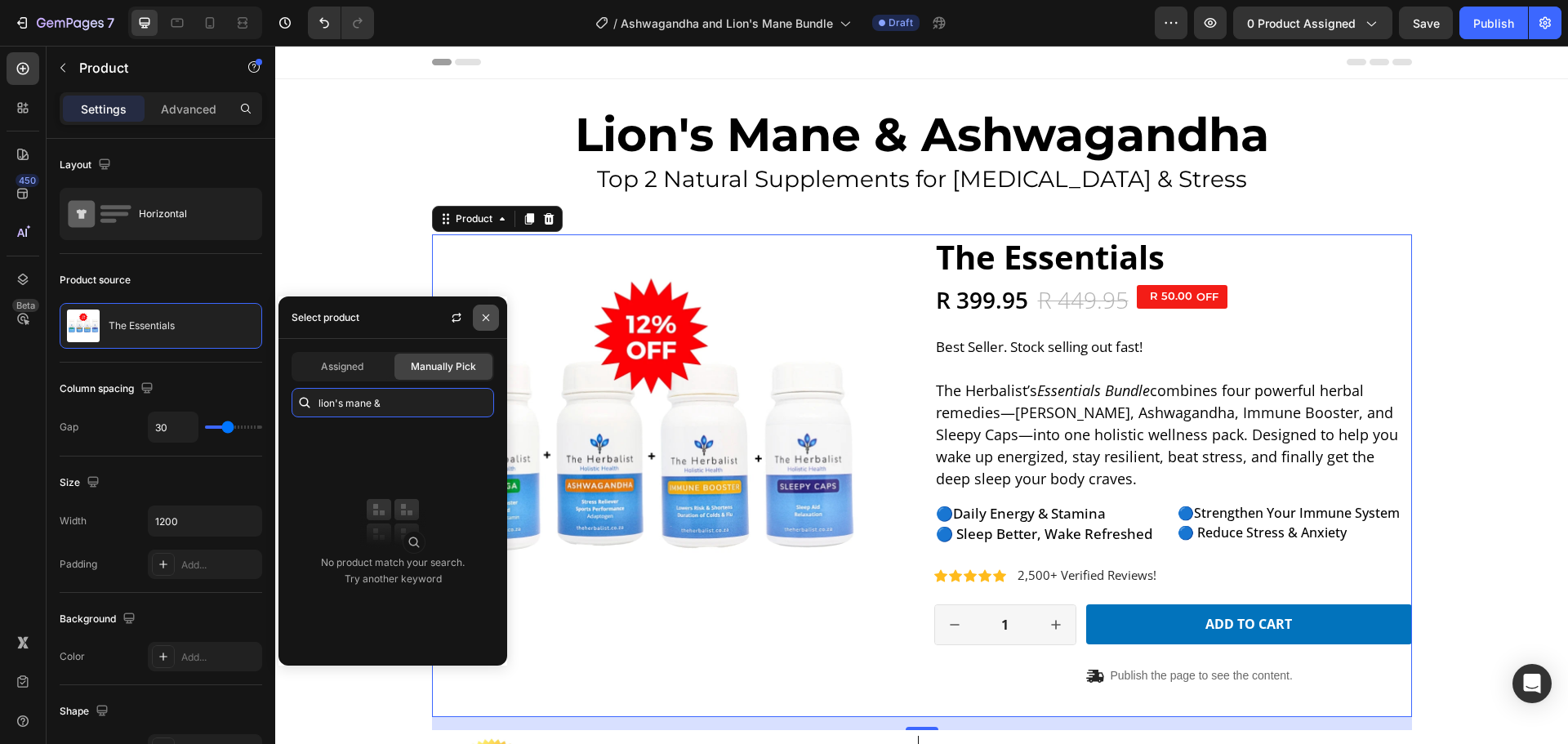
type input "lion's mane &"
click at [489, 318] on icon "button" at bounding box center [485, 317] width 13 height 13
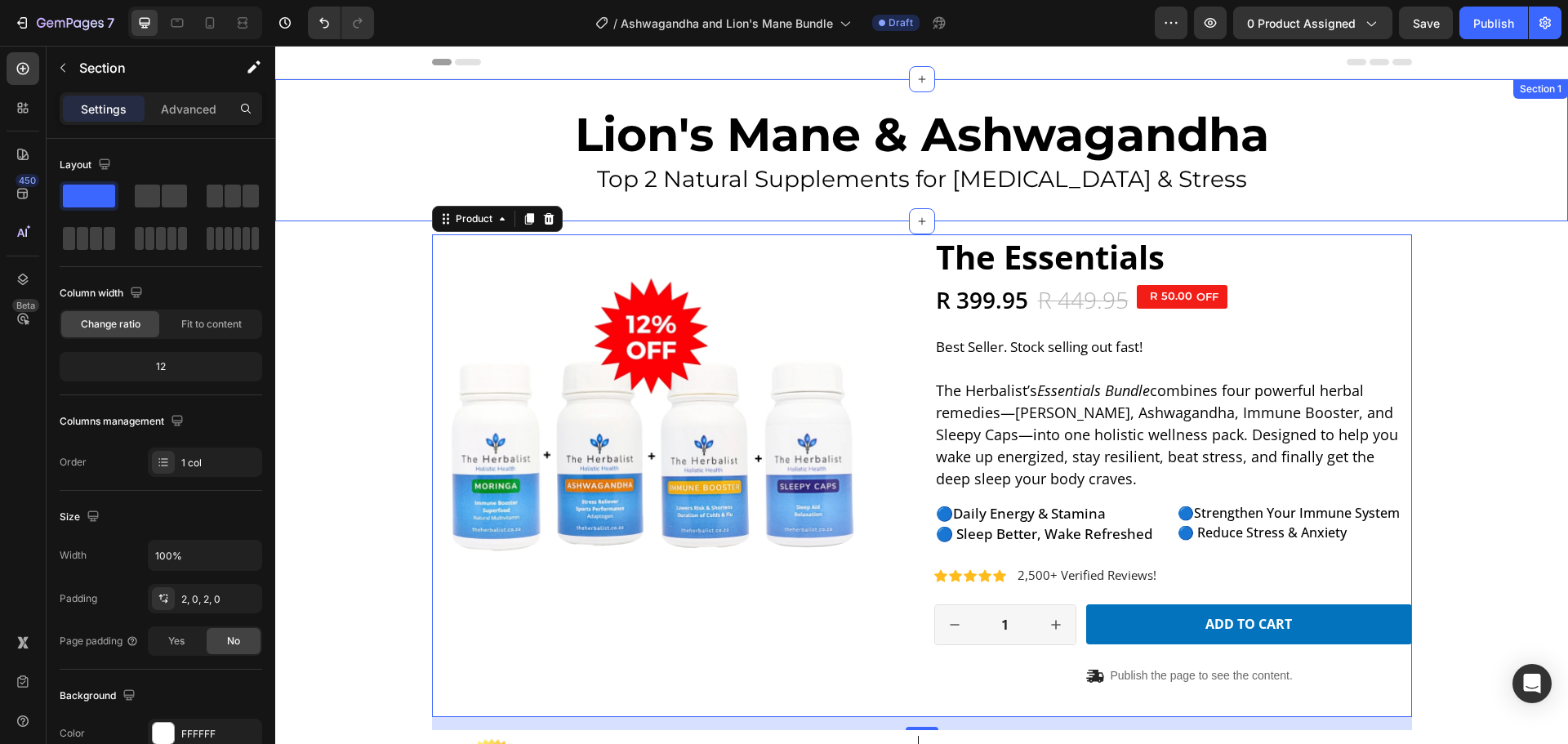
click at [374, 155] on div "Lion's Mane & Ashwagandha Heading Top 2 Natural Supplements for [MEDICAL_DATA] …" at bounding box center [922, 150] width 1292 height 90
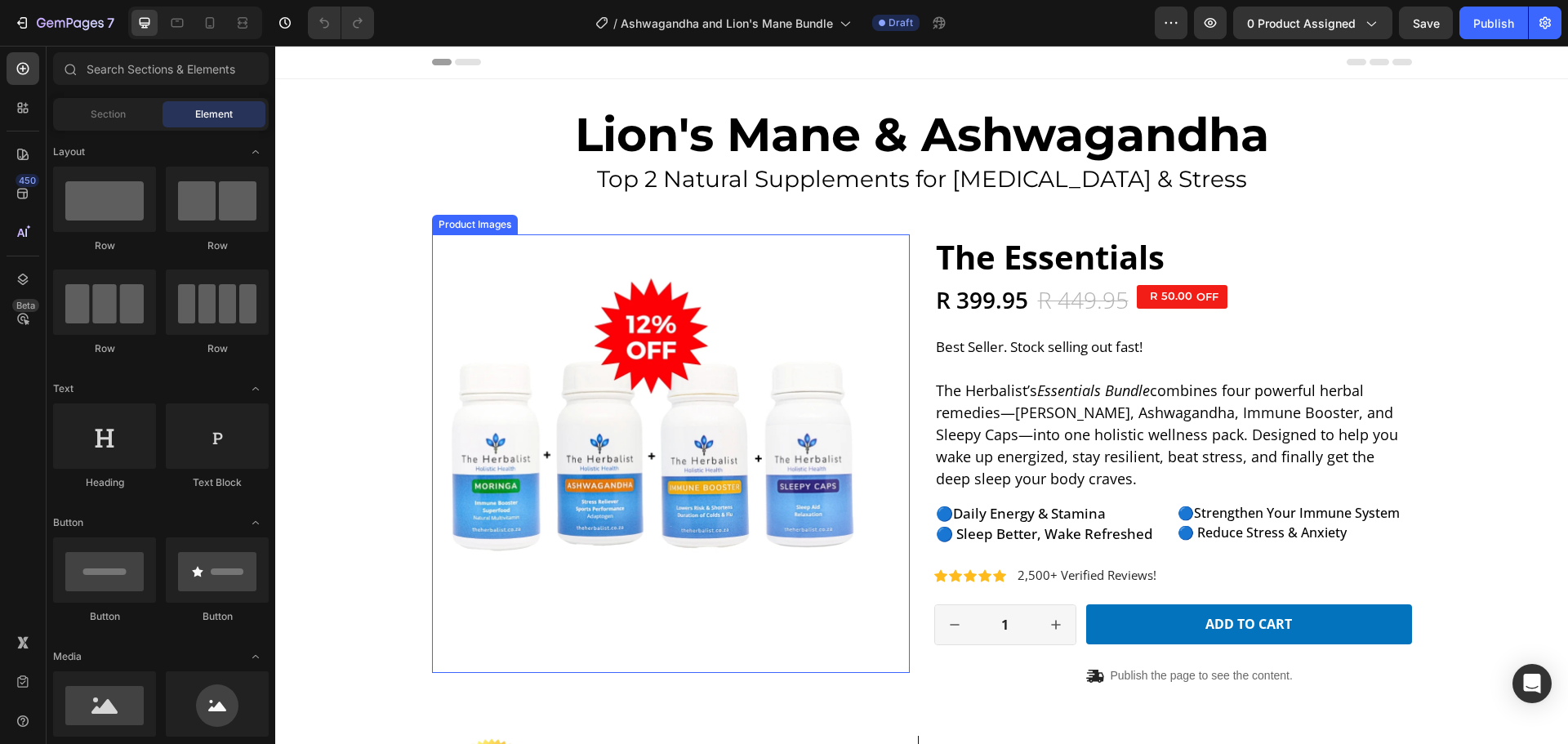
click at [693, 385] on img at bounding box center [651, 454] width 438 height 438
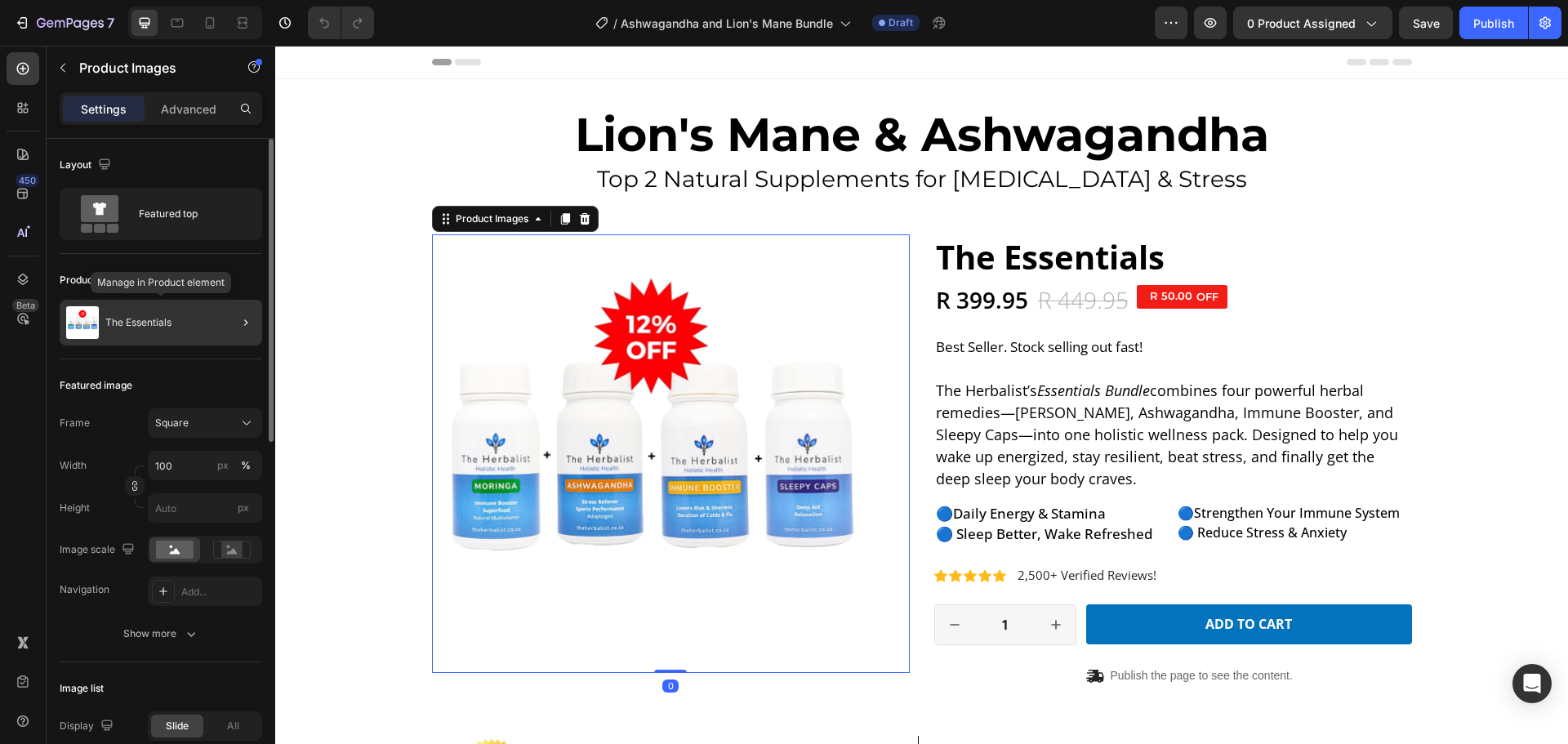
click at [151, 315] on div "The Essentials" at bounding box center [161, 322] width 203 height 45
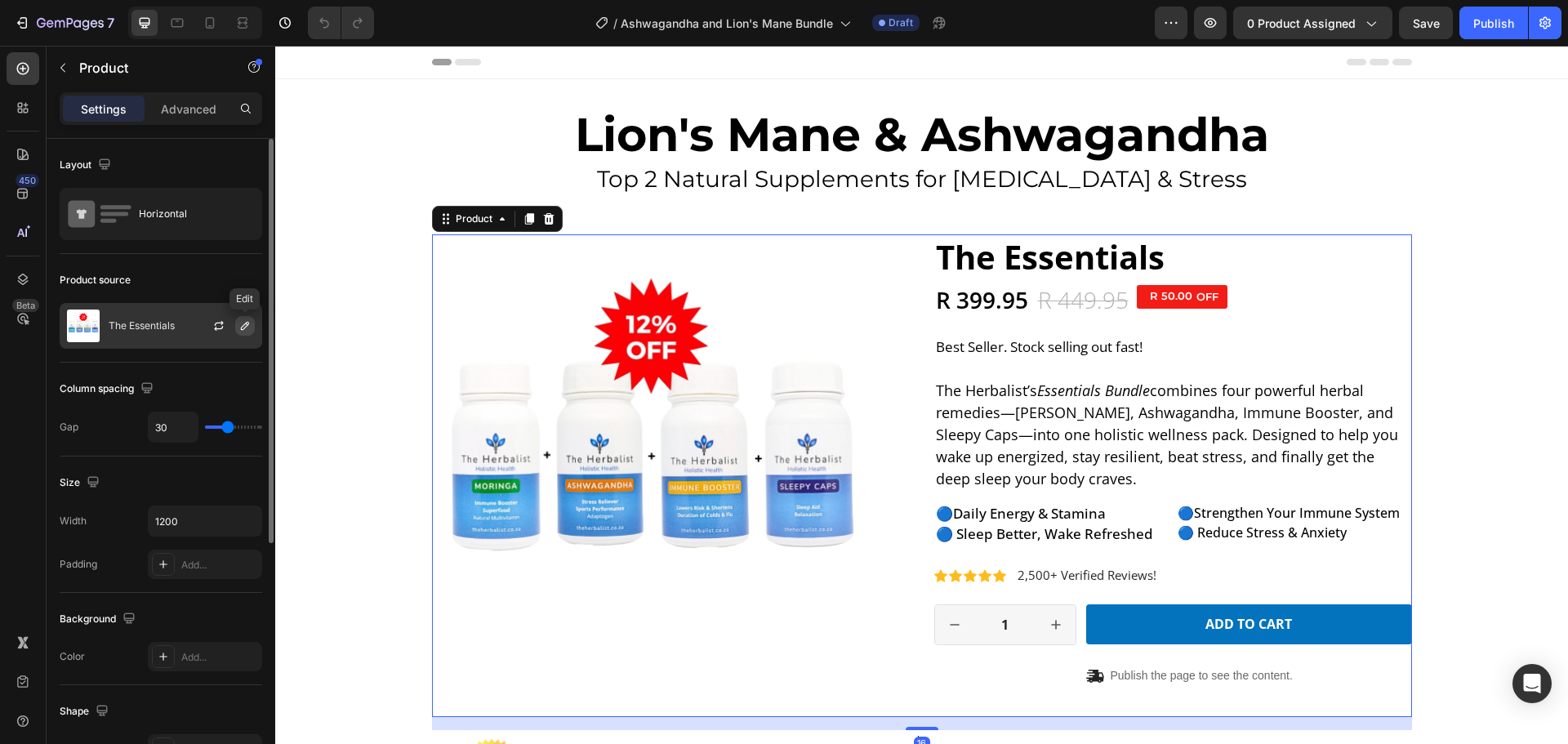
click at [239, 326] on icon "button" at bounding box center [245, 325] width 13 height 13
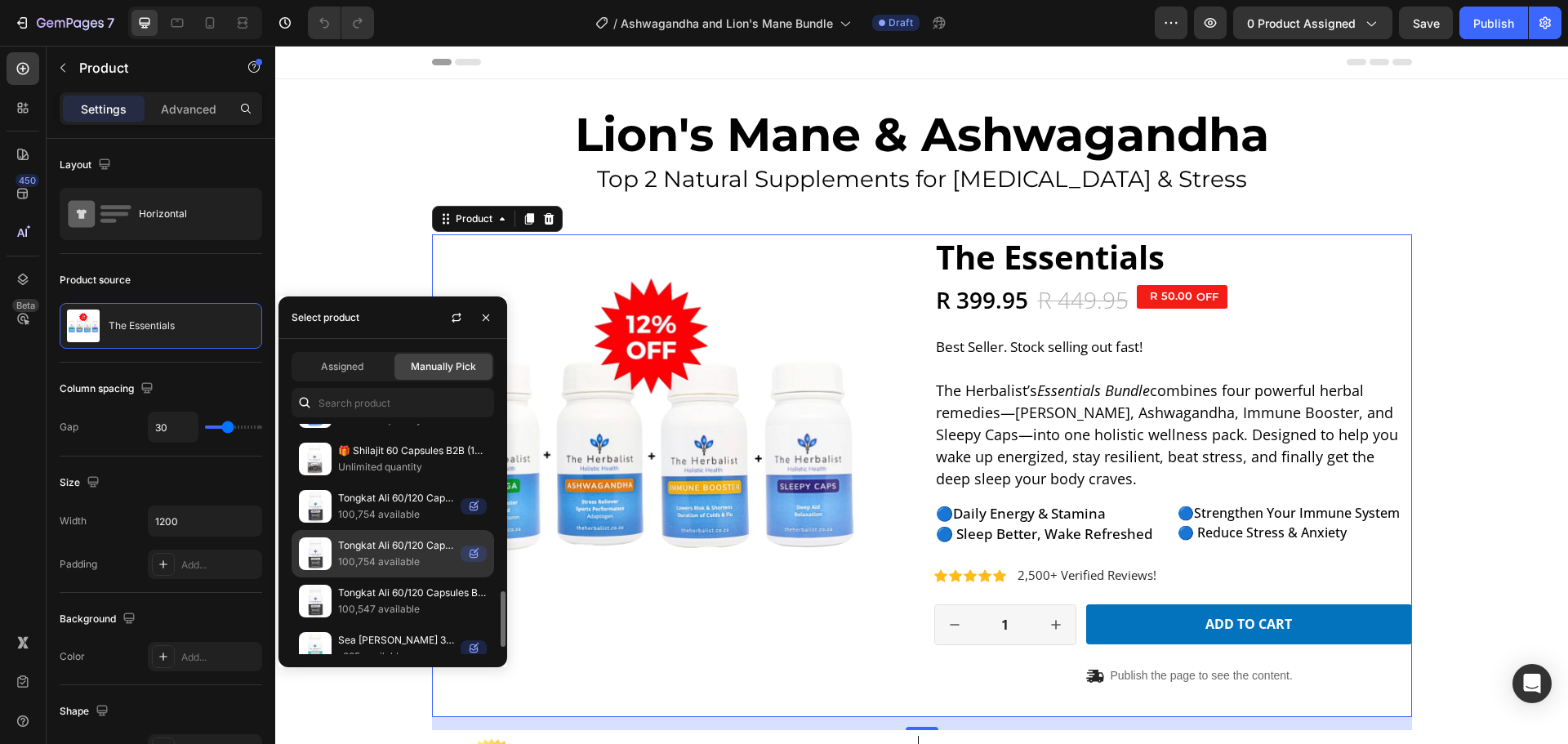
scroll to position [436, 0]
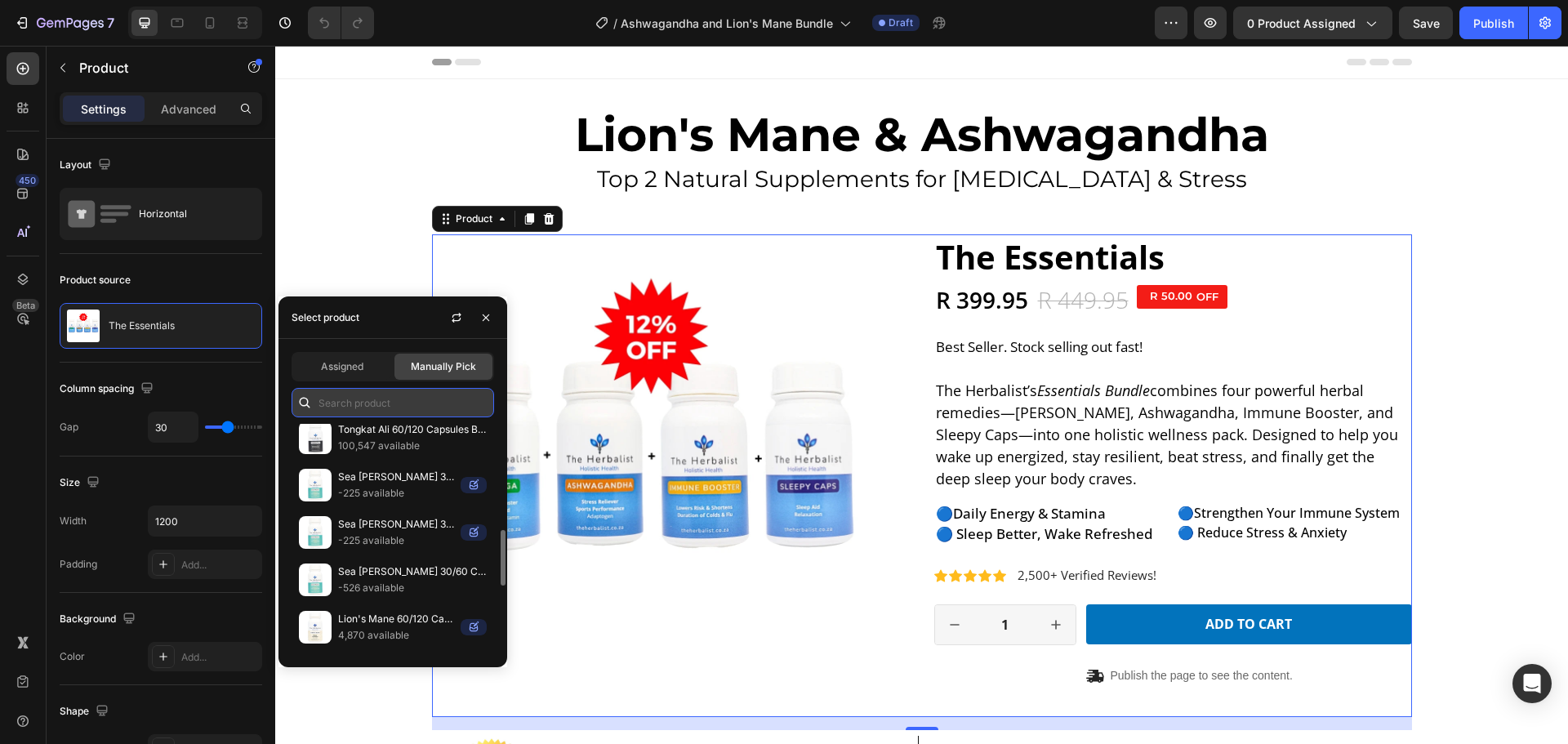
click at [375, 398] on input "text" at bounding box center [393, 402] width 203 height 29
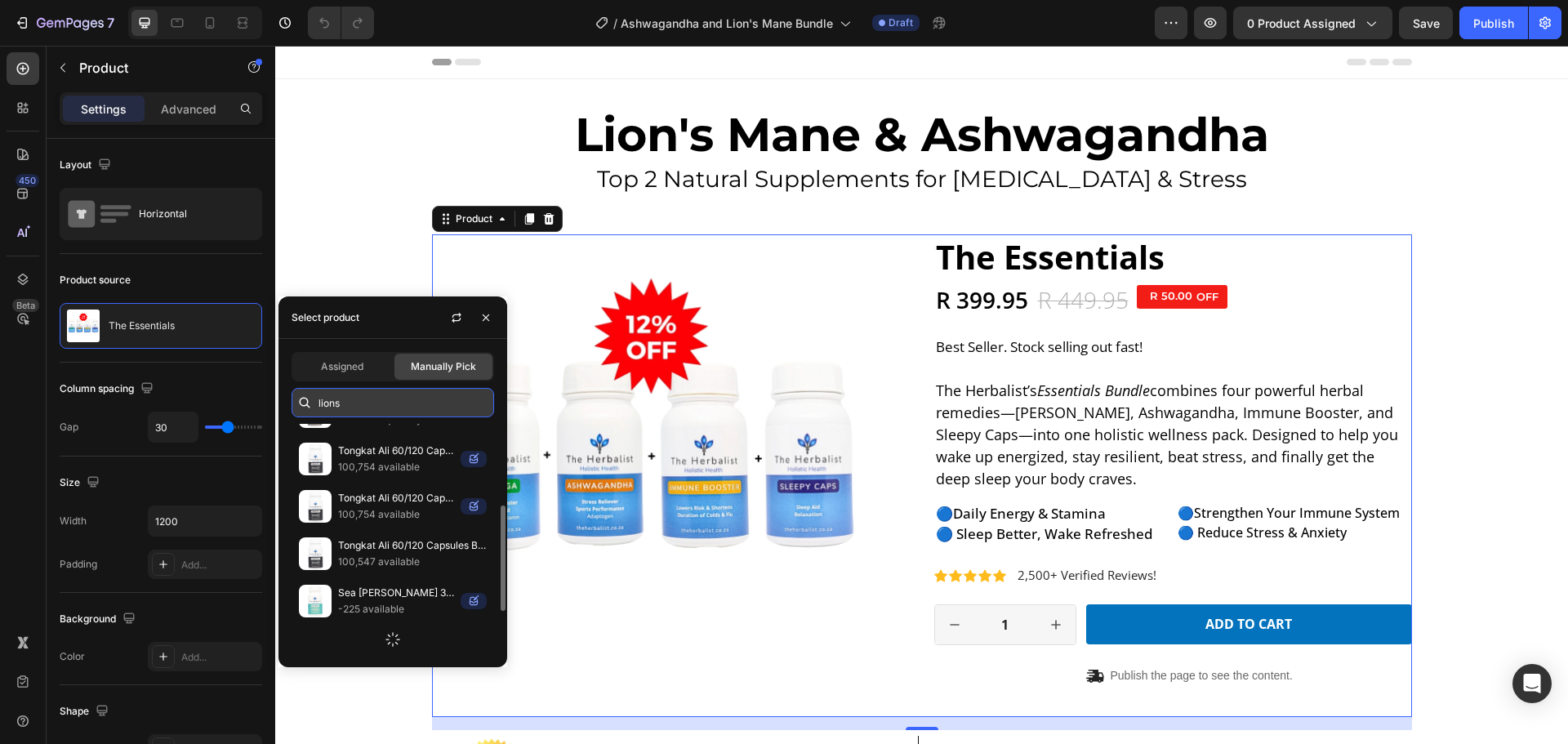
scroll to position [243, 0]
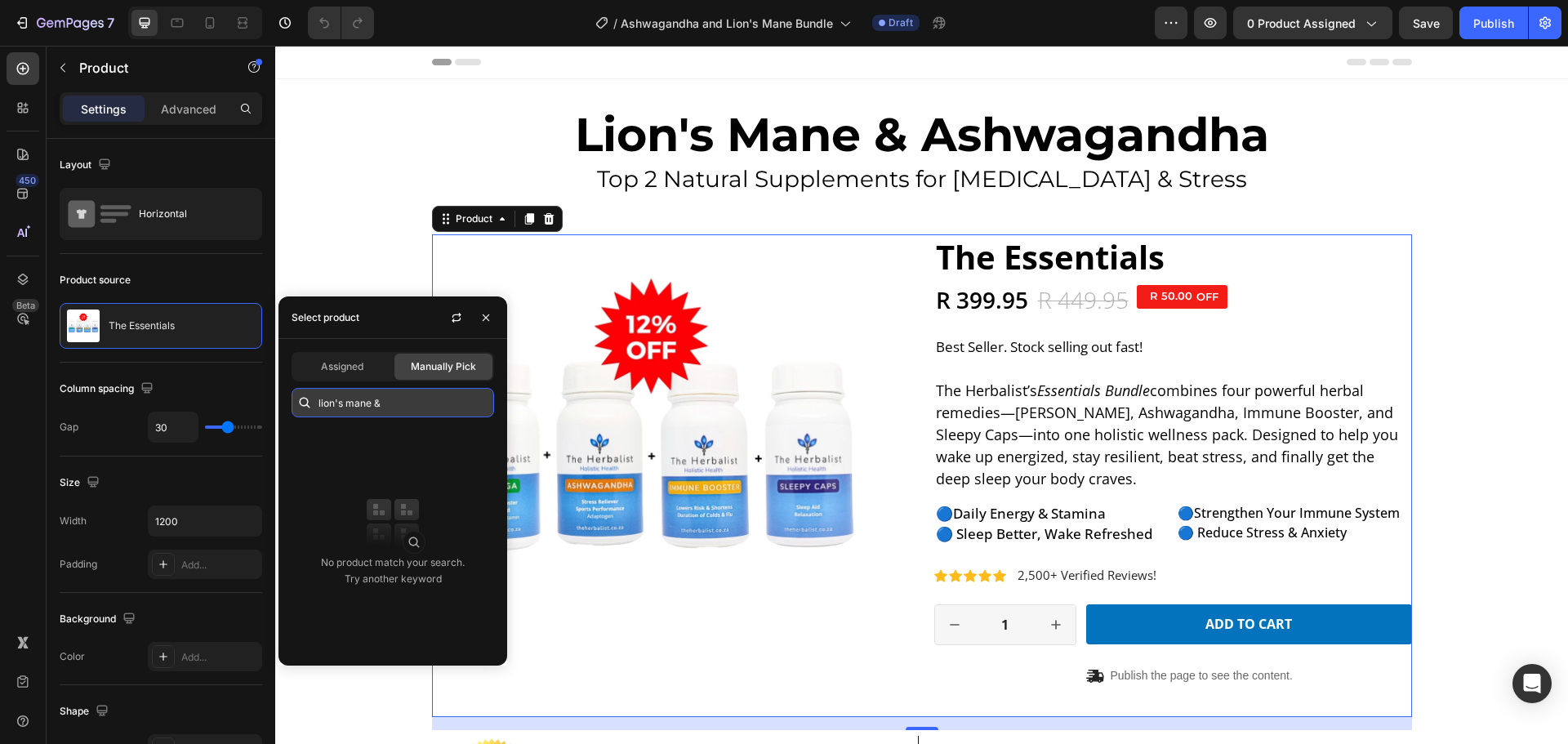
click at [405, 403] on input "lion's mane &" at bounding box center [393, 402] width 203 height 29
type input "lion's mane &"
click at [489, 312] on icon "button" at bounding box center [485, 317] width 13 height 13
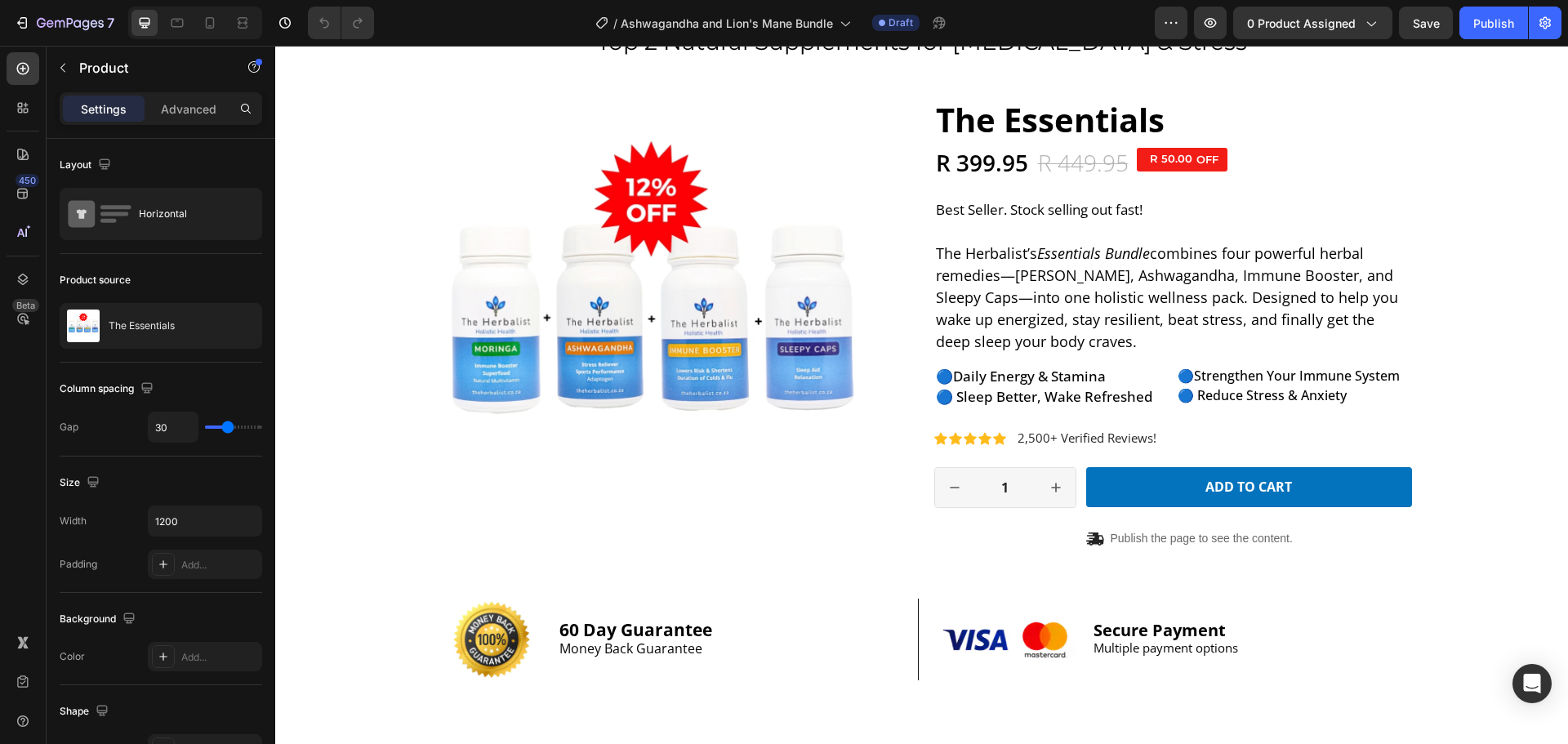
scroll to position [81, 0]
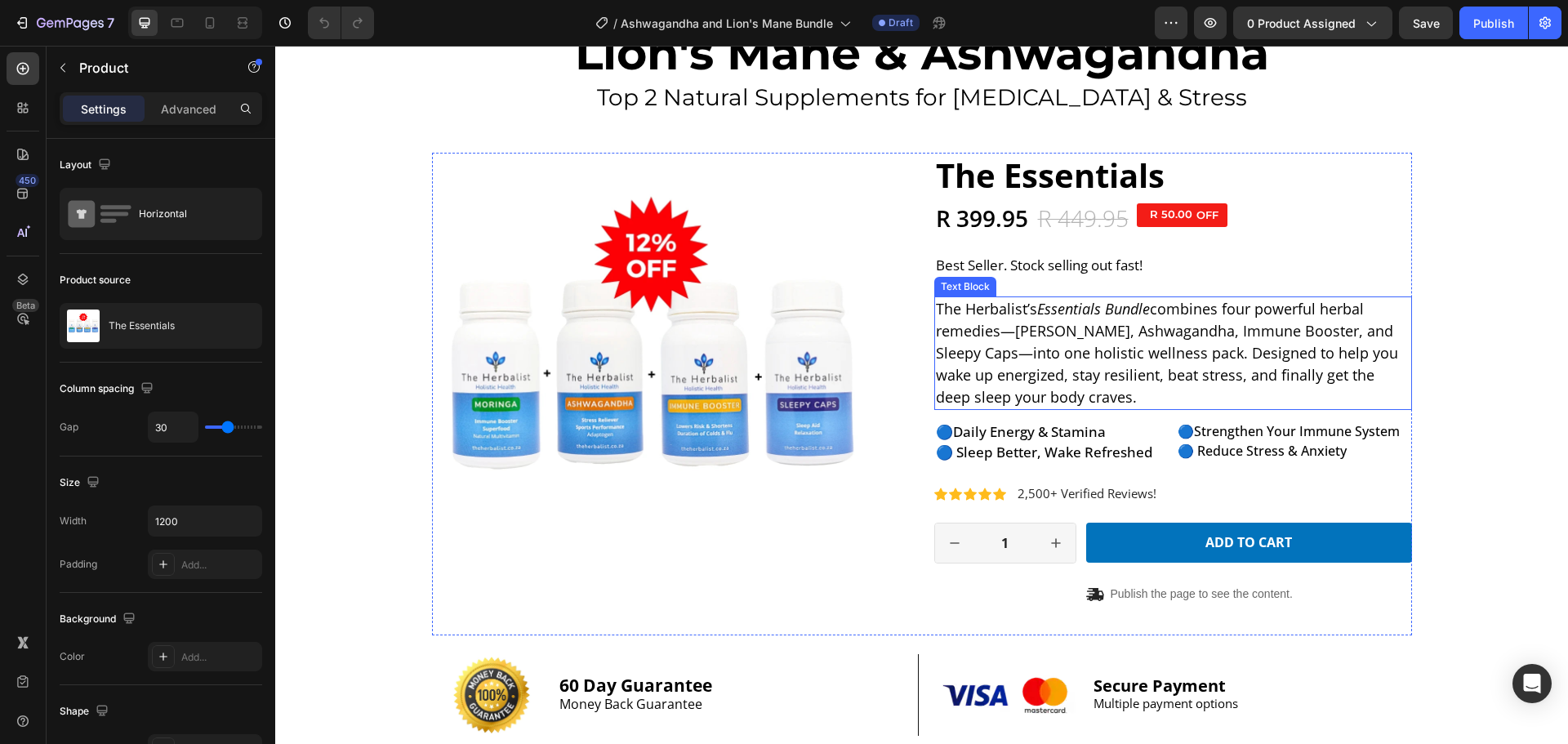
click at [1068, 330] on p "The Herbalist’s Essentials Bundle combines four powerful herbal remedies—Moring…" at bounding box center [1173, 353] width 474 height 110
